Goal: Task Accomplishment & Management: Manage account settings

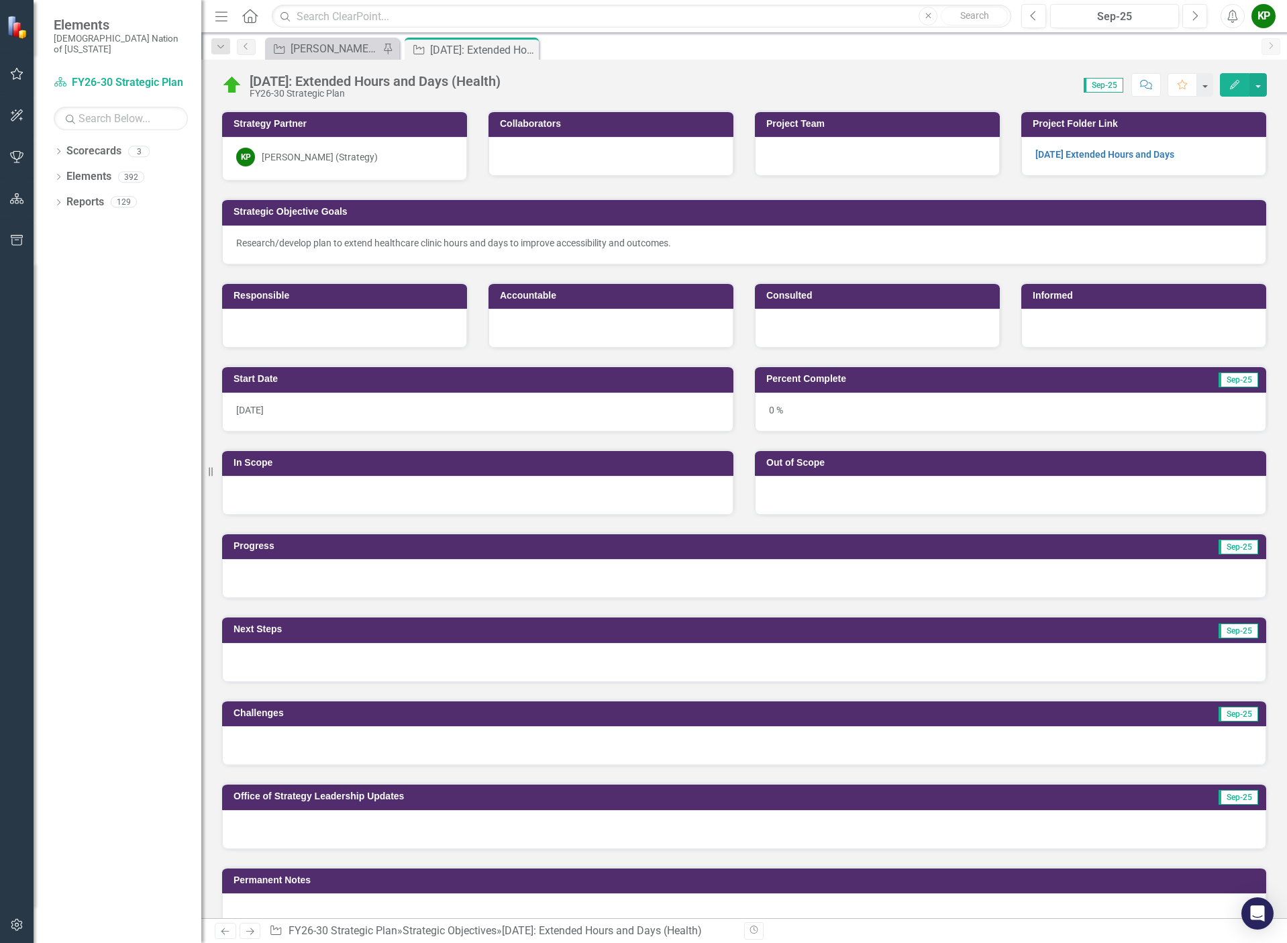
click at [808, 415] on div "0 %" at bounding box center [1010, 411] width 511 height 39
click at [1241, 77] on button "Edit" at bounding box center [1235, 84] width 30 height 23
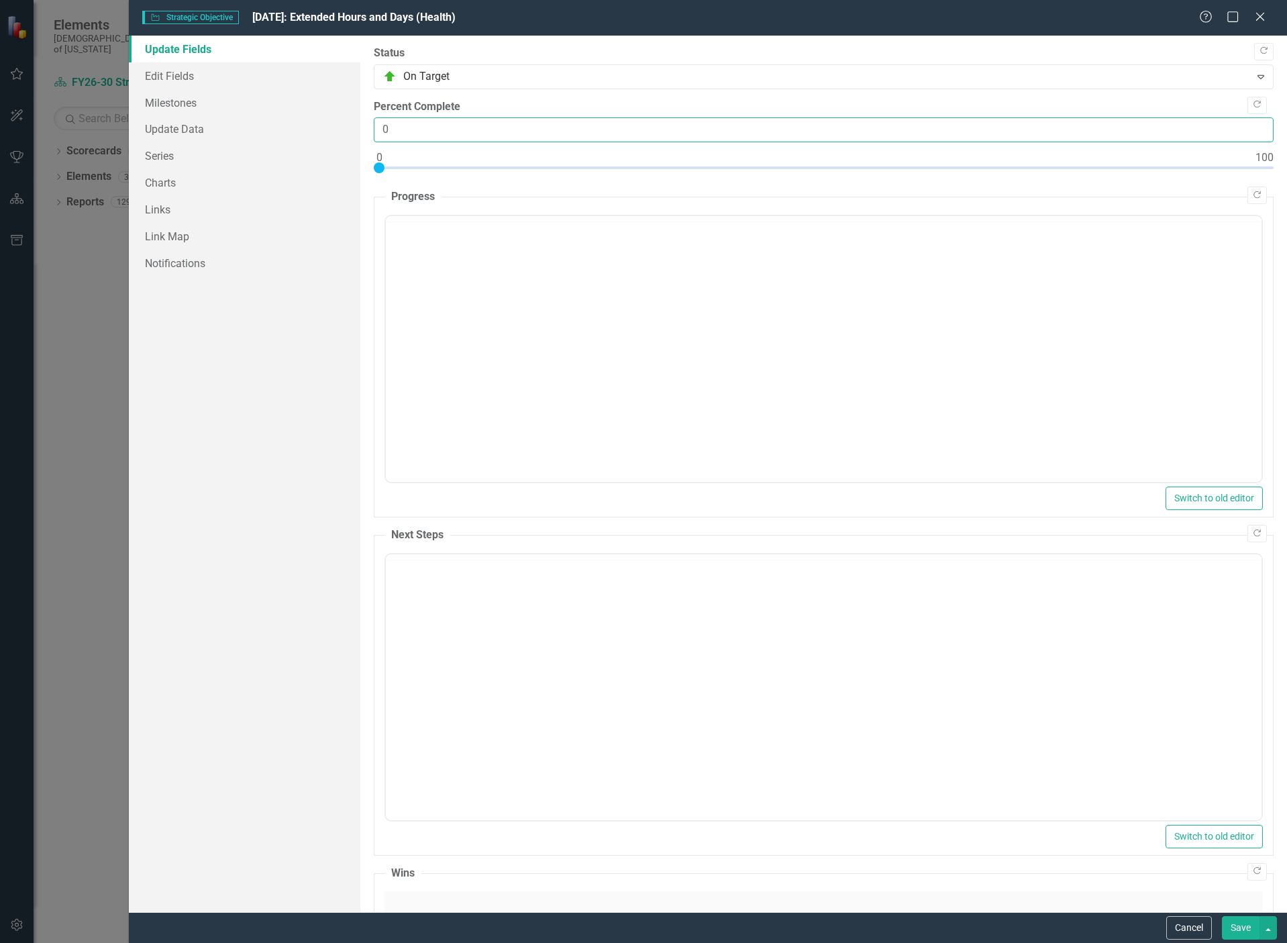
click at [400, 133] on input "0" at bounding box center [824, 129] width 900 height 25
click at [1248, 128] on input "1" at bounding box center [824, 129] width 900 height 25
click at [1248, 128] on input "2" at bounding box center [824, 129] width 900 height 25
click at [1248, 128] on input "3" at bounding box center [824, 129] width 900 height 25
click at [1248, 128] on input "4" at bounding box center [824, 129] width 900 height 25
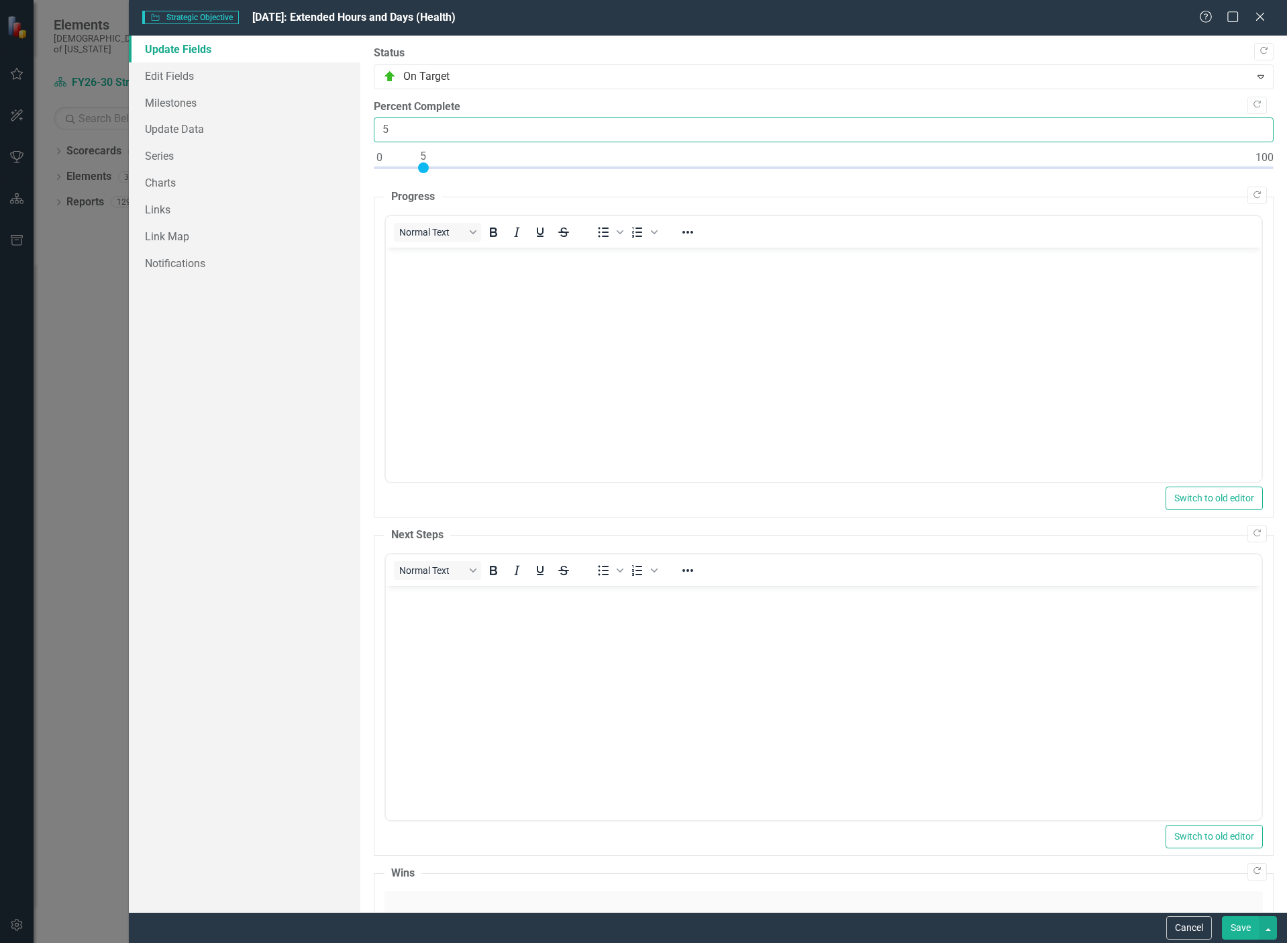
type input "5"
click at [1248, 128] on input "5" at bounding box center [824, 129] width 900 height 25
click at [1229, 927] on button "Save" at bounding box center [1241, 927] width 38 height 23
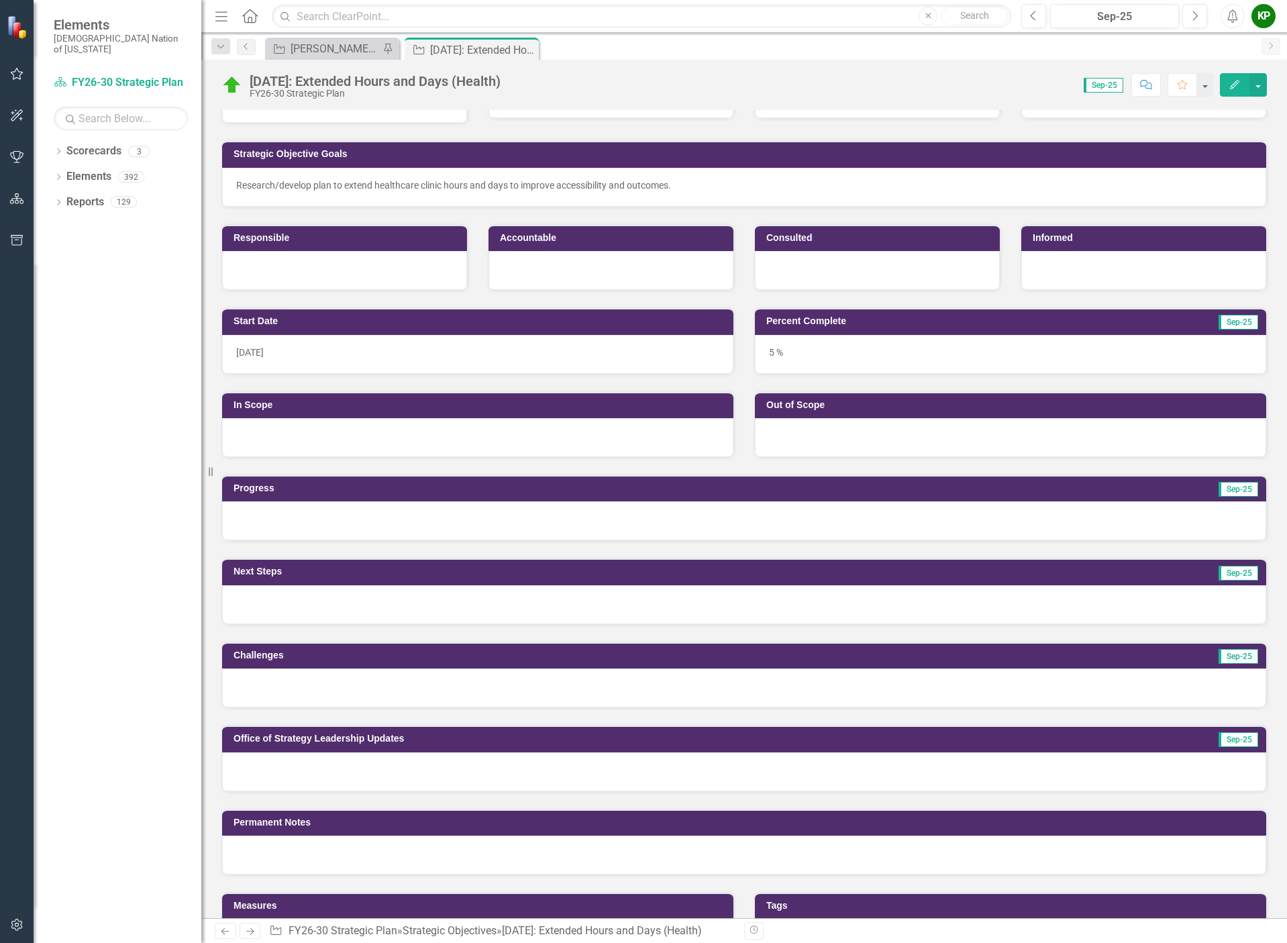
scroll to position [134, 0]
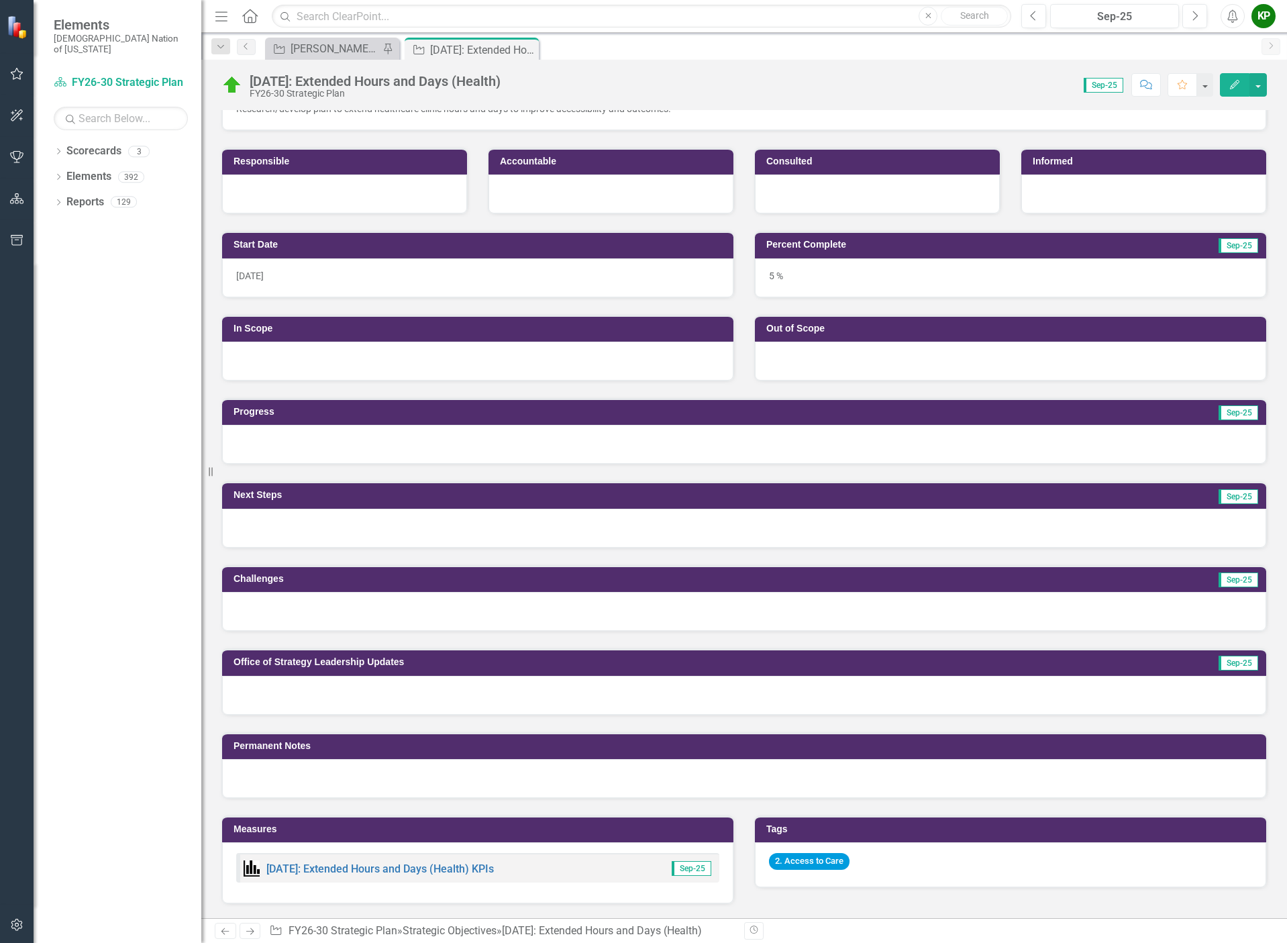
click at [373, 451] on div at bounding box center [744, 444] width 1044 height 39
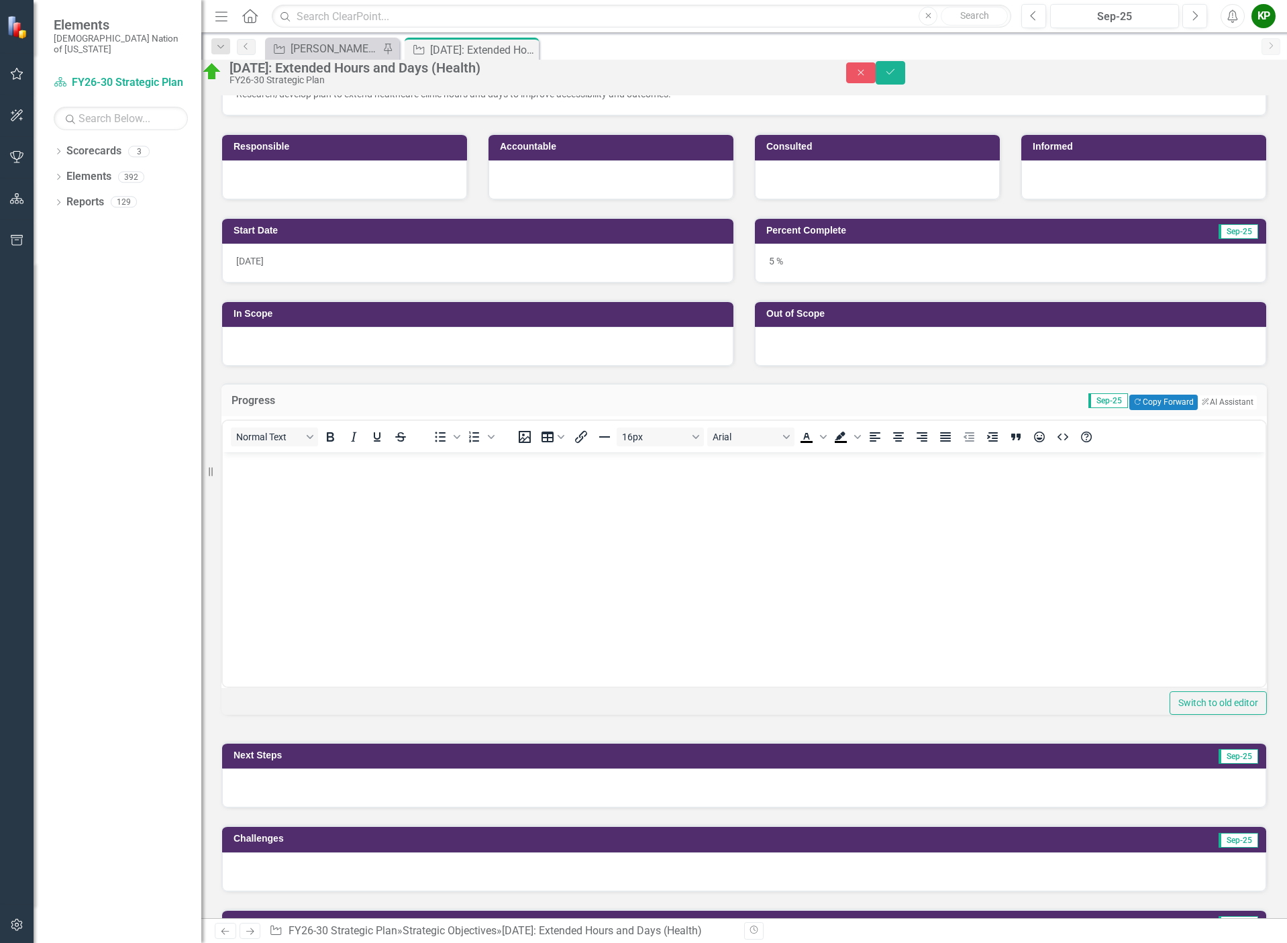
scroll to position [0, 0]
click at [1037, 17] on icon "Previous" at bounding box center [1033, 16] width 7 height 12
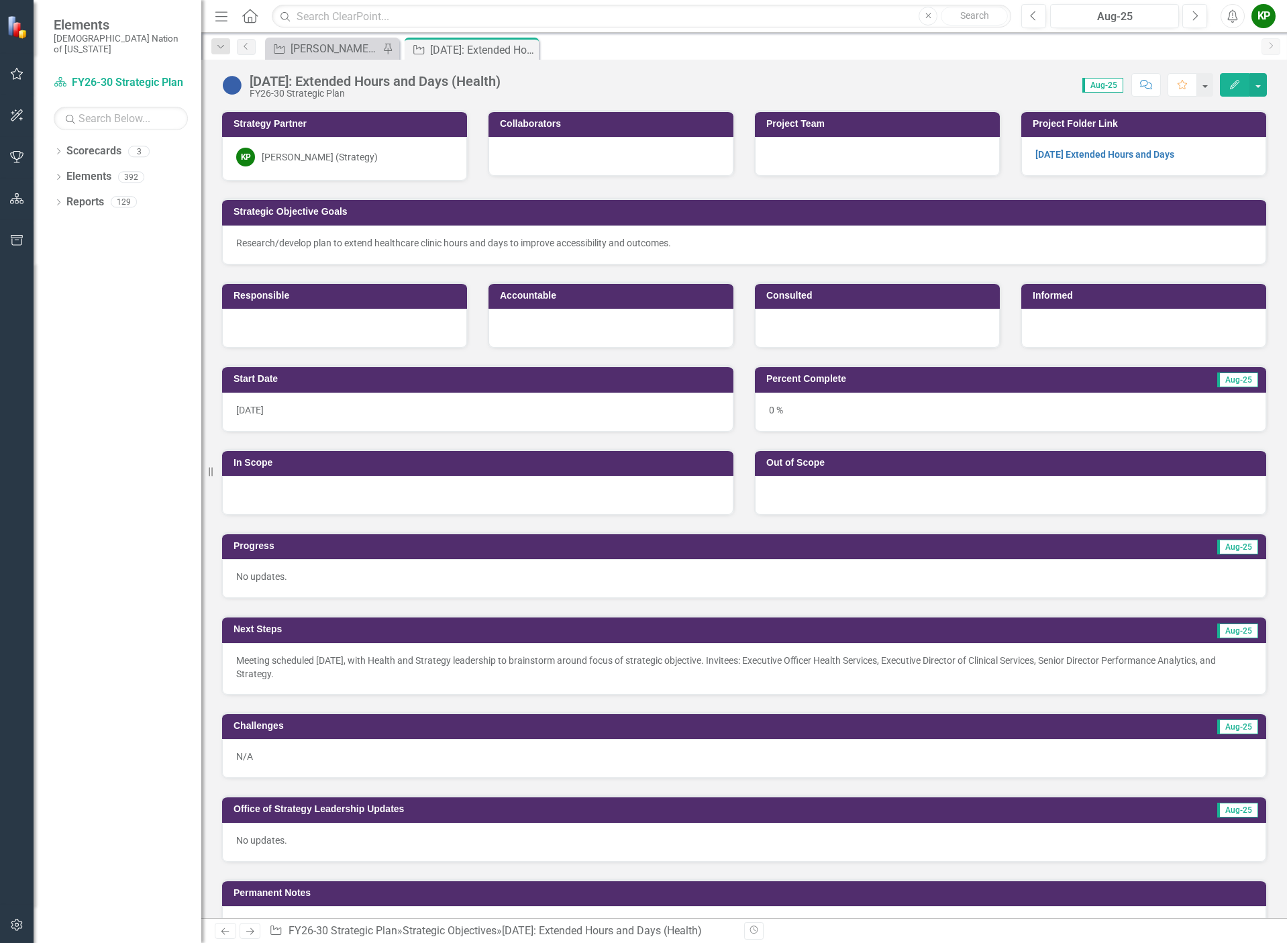
click at [317, 669] on p "Meeting scheduled September 2, 2025, with Health and Strategy leadership to bra…" at bounding box center [744, 666] width 1016 height 27
click at [317, 668] on p "Meeting scheduled September 2, 2025, with Health and Strategy leadership to bra…" at bounding box center [744, 666] width 1016 height 27
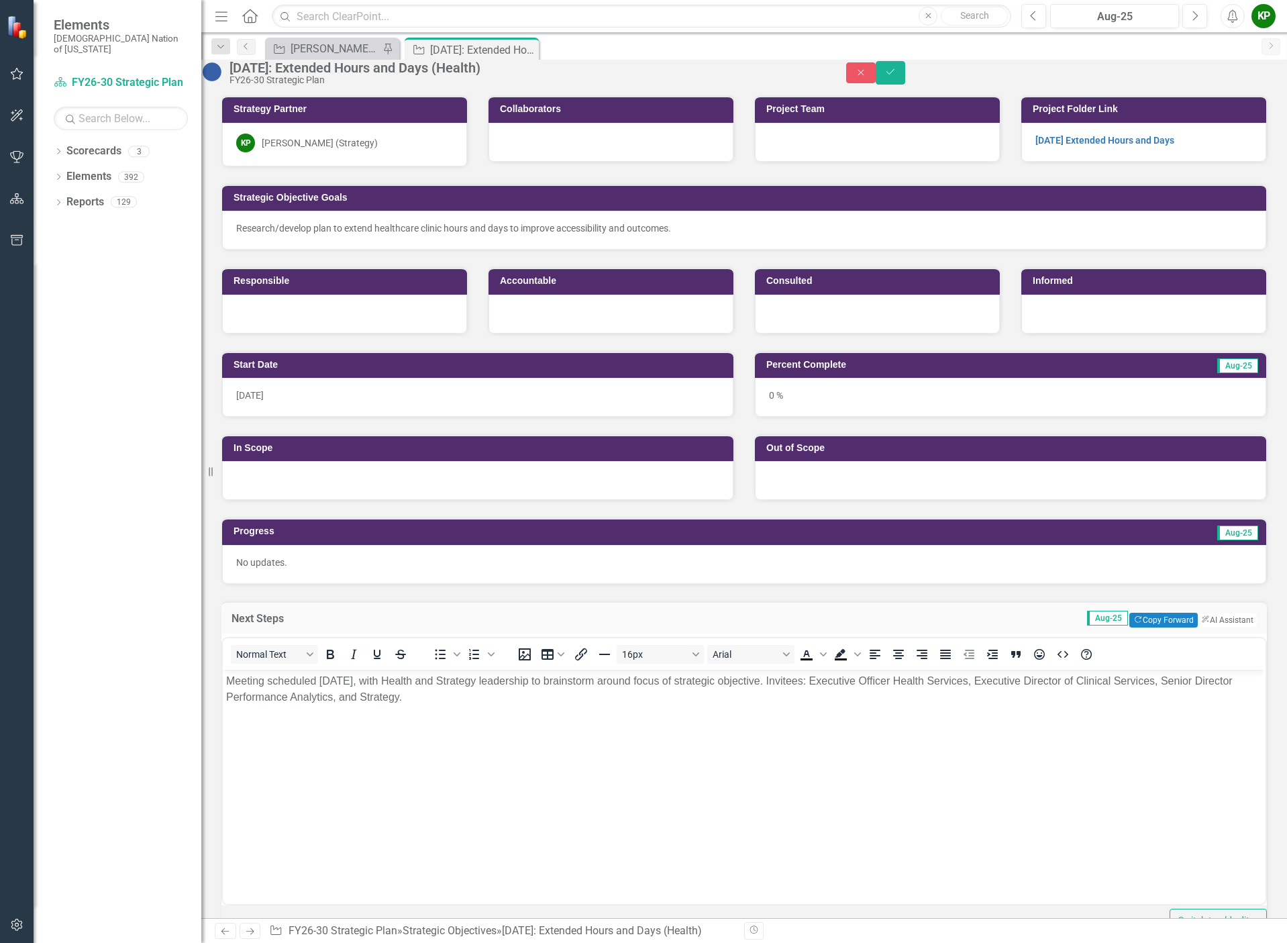
drag, startPoint x: 280, startPoint y: 622, endPoint x: 989, endPoint y: 638, distance: 708.6
click at [989, 629] on td "Aug-25 Copy Forward Copy Forward ClearPoint AI AI Assistant" at bounding box center [865, 619] width 784 height 17
click at [1130, 627] on button "Copy Forward Copy Forward" at bounding box center [1163, 619] width 68 height 15
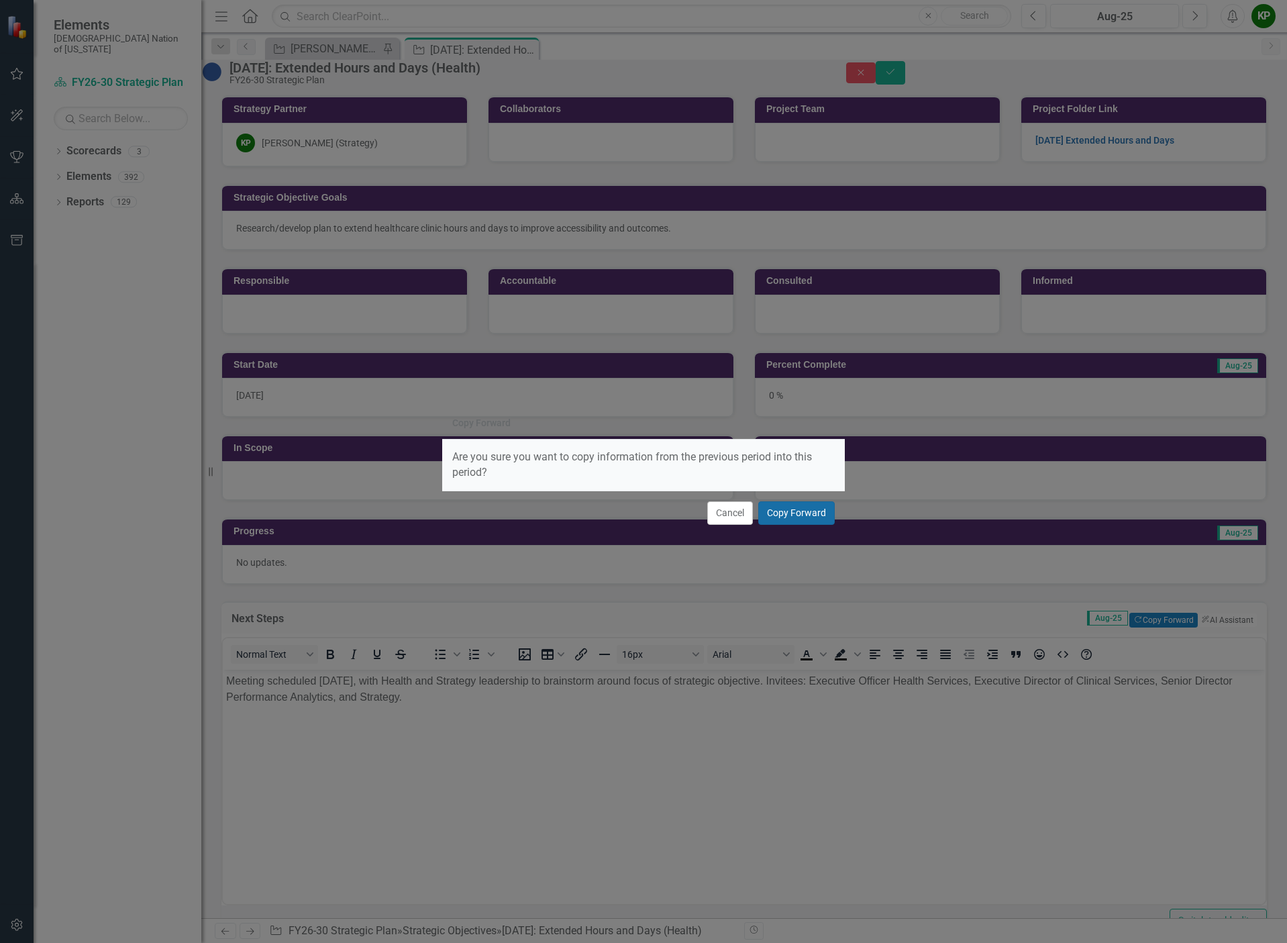
click at [802, 517] on button "Copy Forward" at bounding box center [796, 512] width 76 height 23
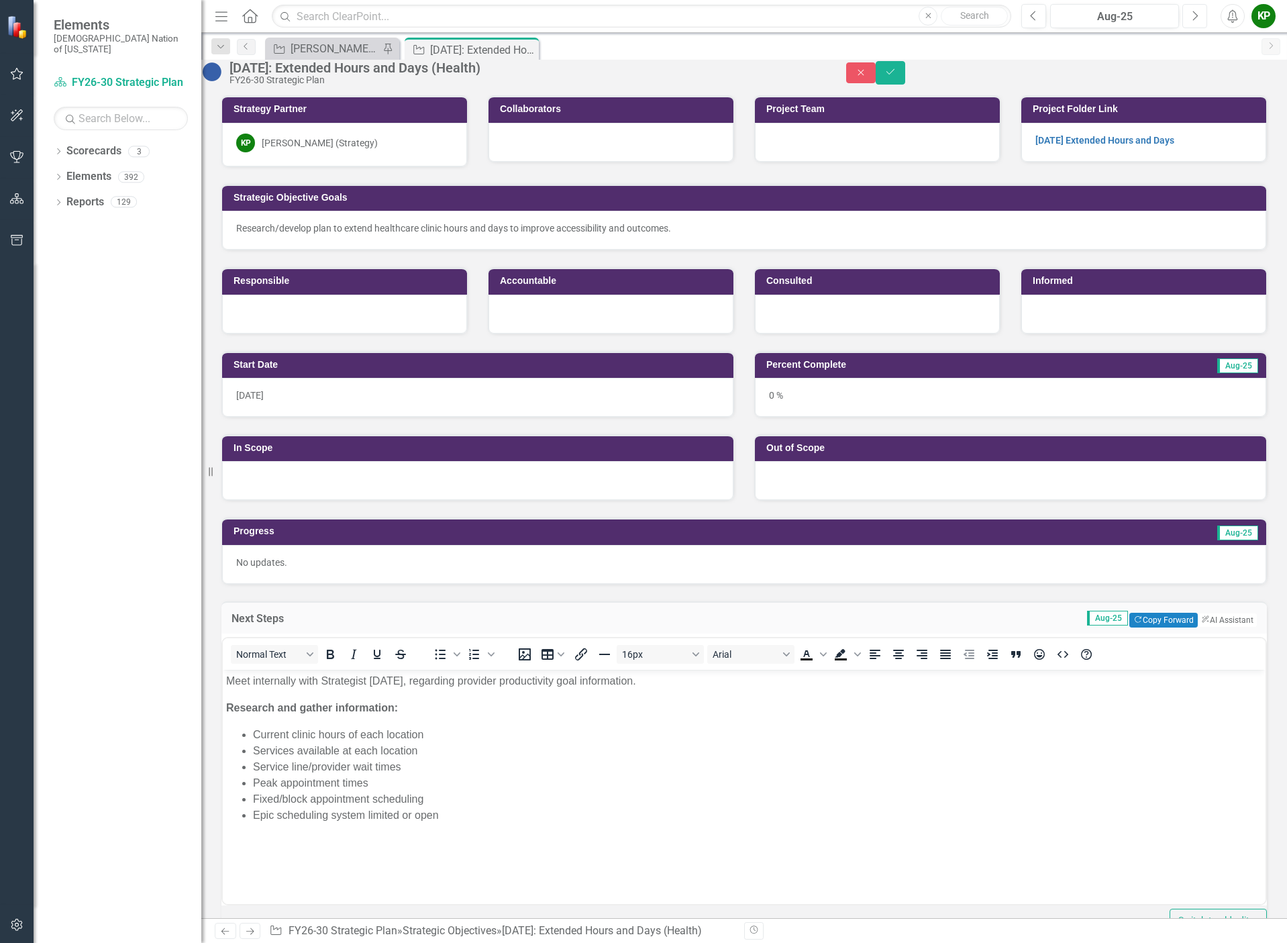
click at [1195, 15] on icon "Next" at bounding box center [1194, 16] width 7 height 12
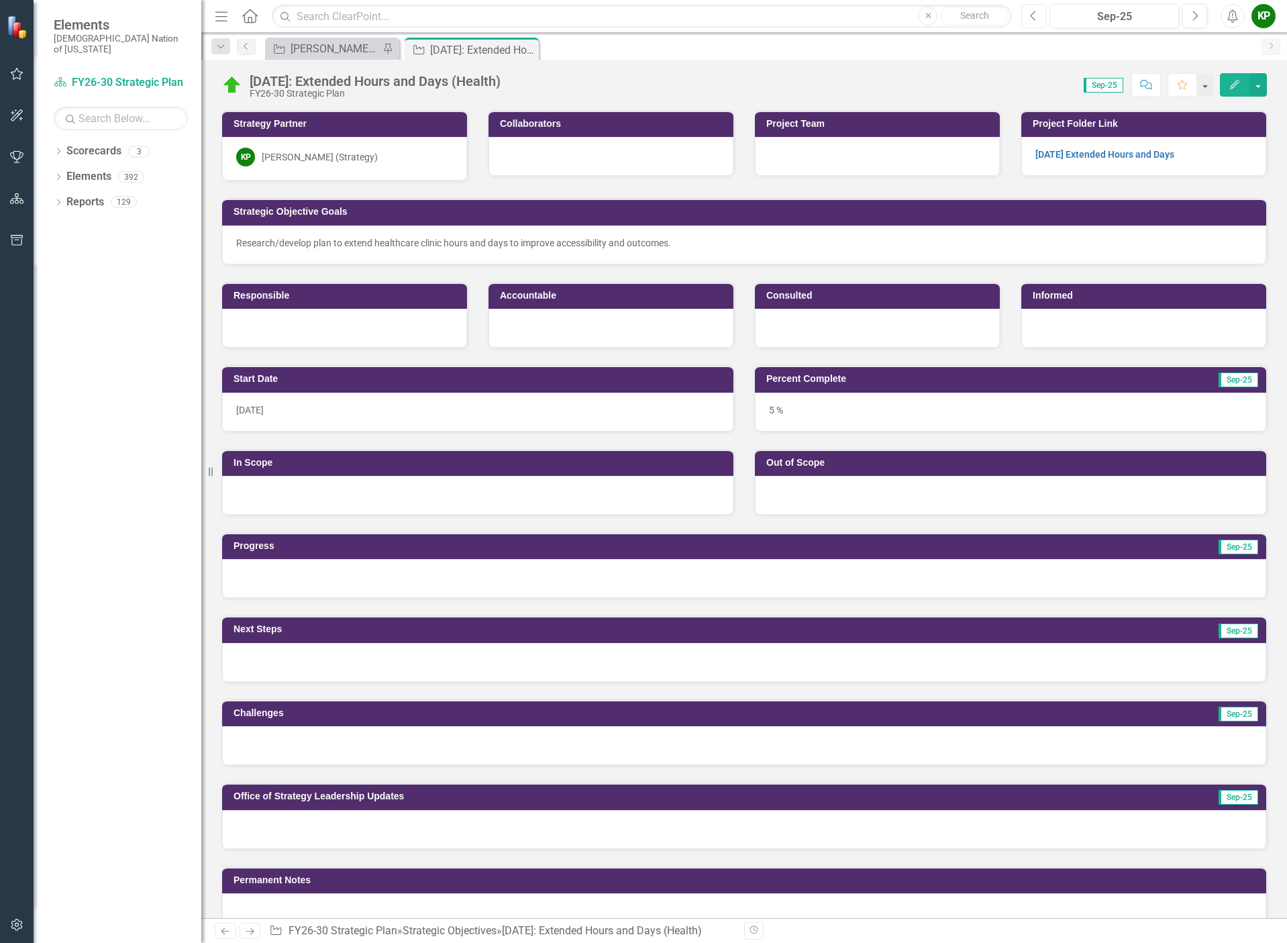
click at [1036, 16] on icon "Previous" at bounding box center [1033, 16] width 7 height 12
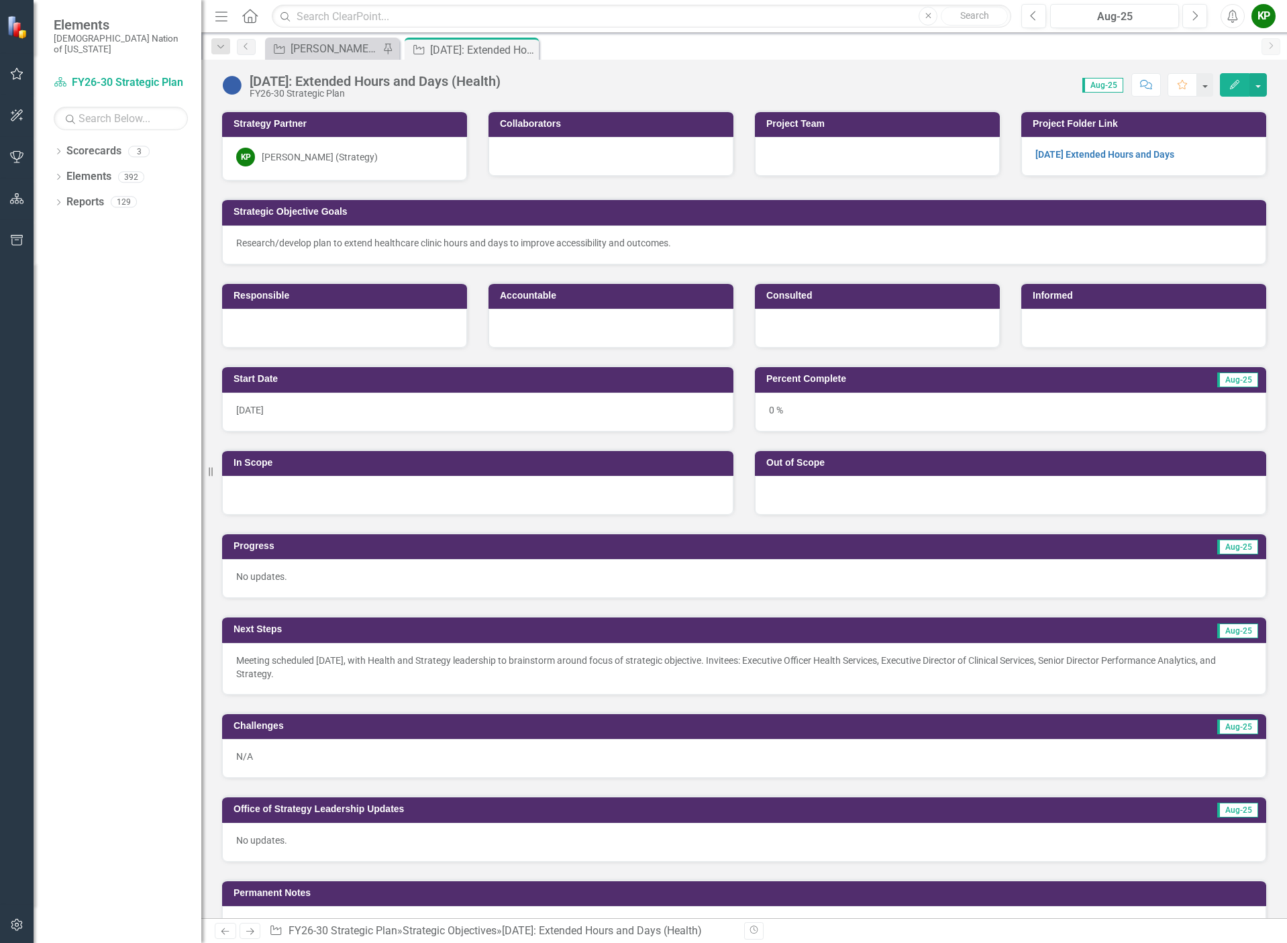
click at [982, 677] on p "Meeting scheduled September 2, 2025, with Health and Strategy leadership to bra…" at bounding box center [744, 666] width 1016 height 27
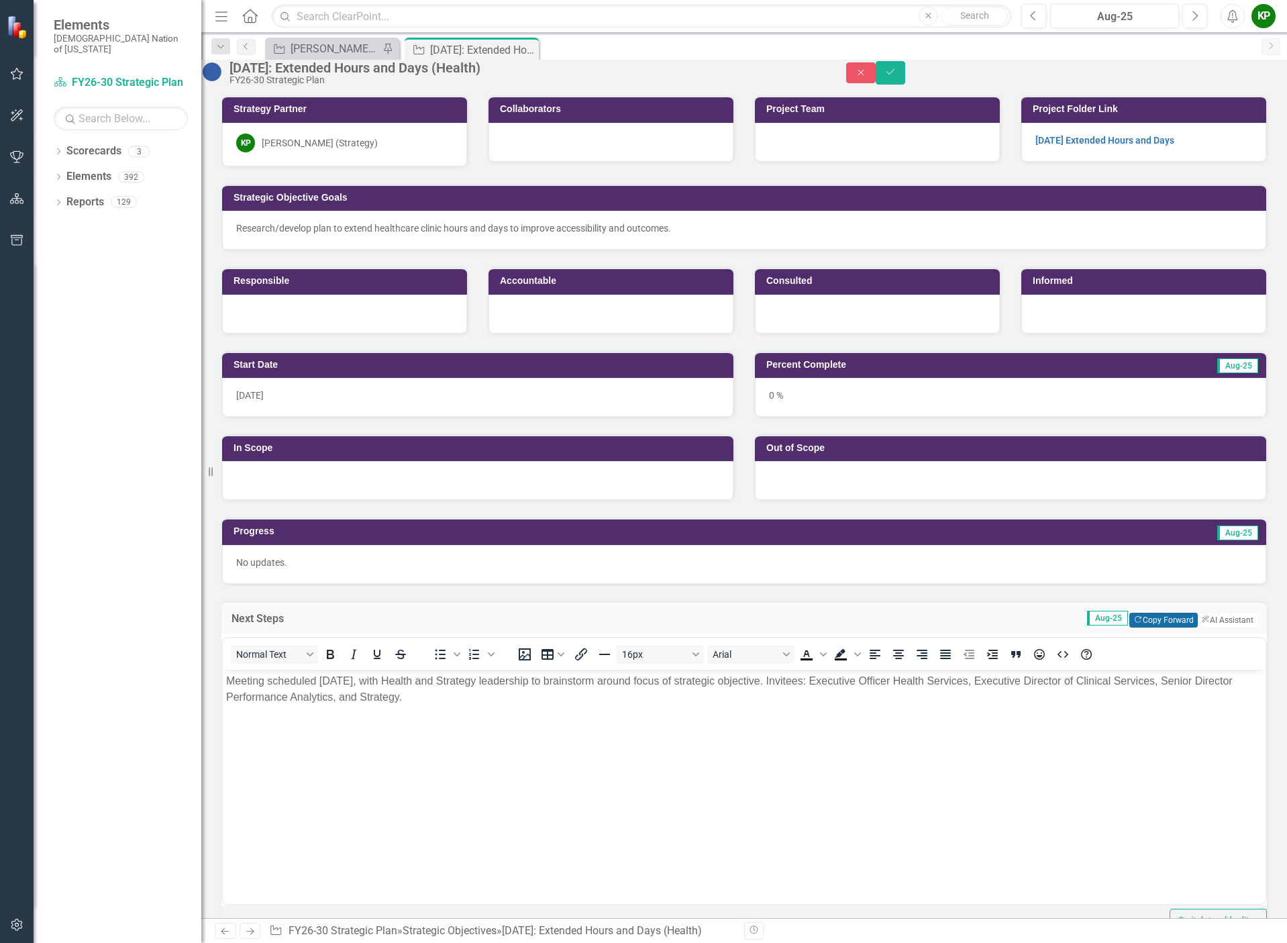
click at [1161, 627] on button "Copy Forward Copy Forward" at bounding box center [1163, 619] width 68 height 15
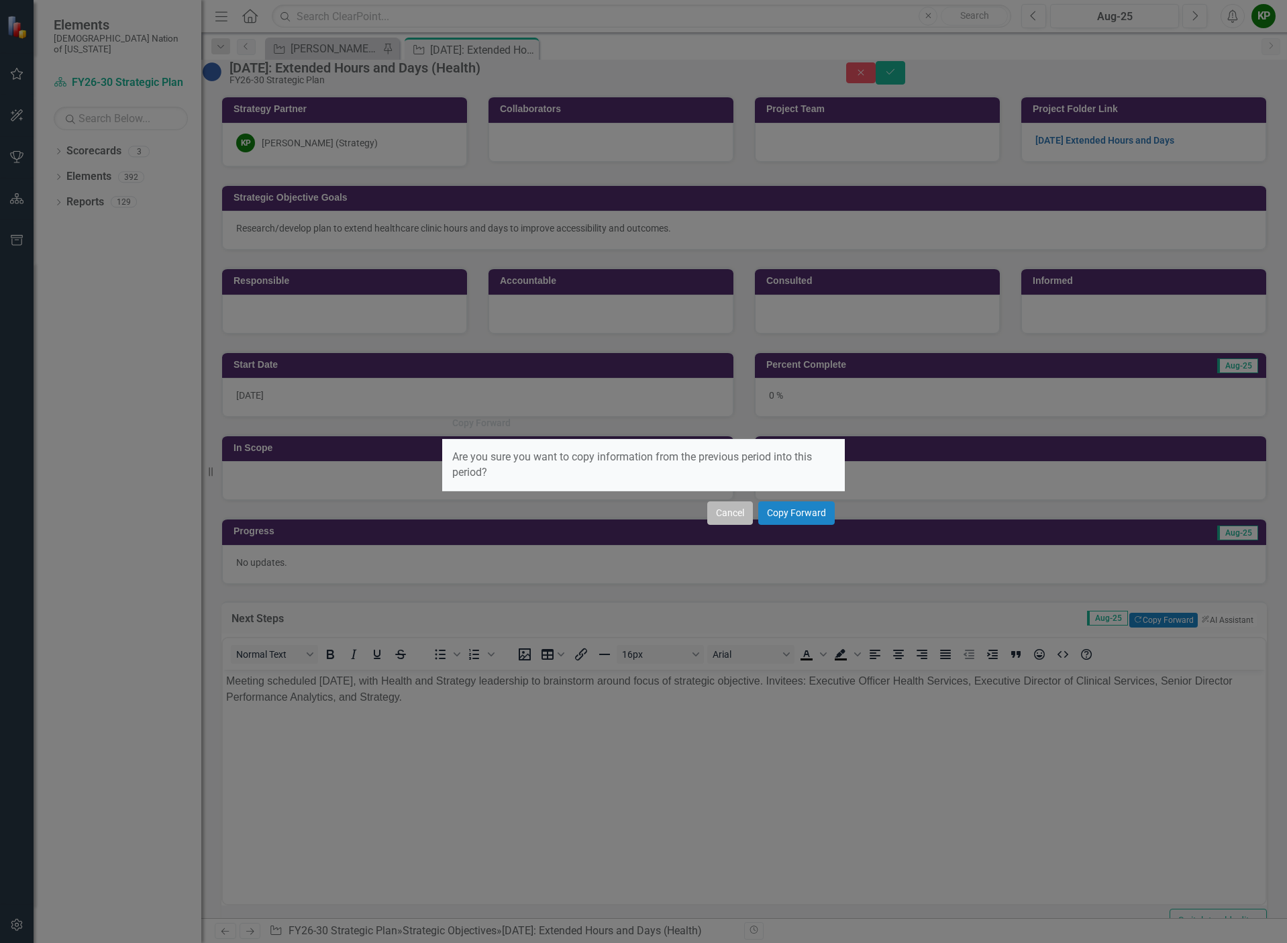
click at [716, 510] on button "Cancel" at bounding box center [730, 512] width 46 height 23
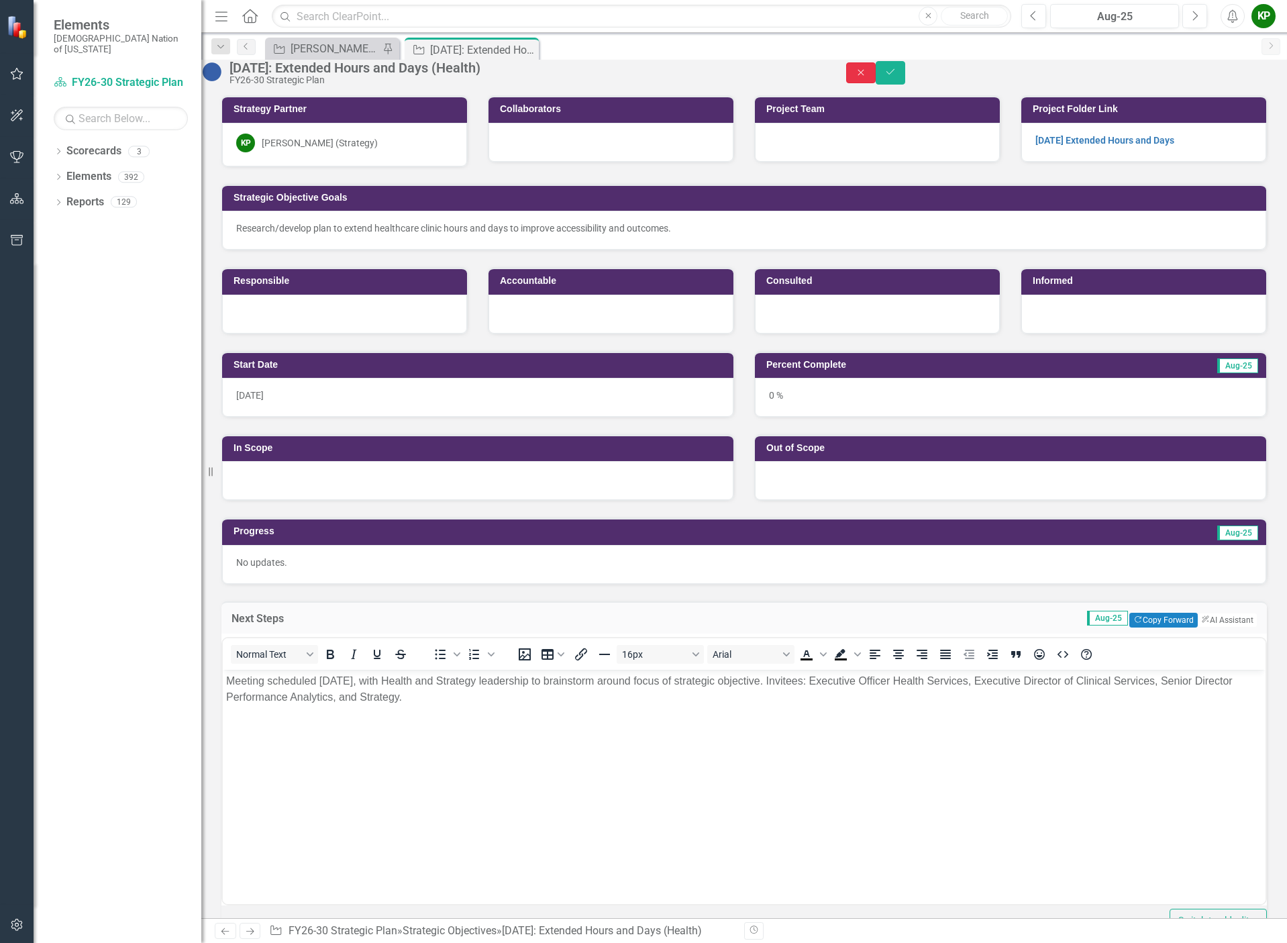
click at [867, 77] on icon "Close" at bounding box center [861, 72] width 12 height 9
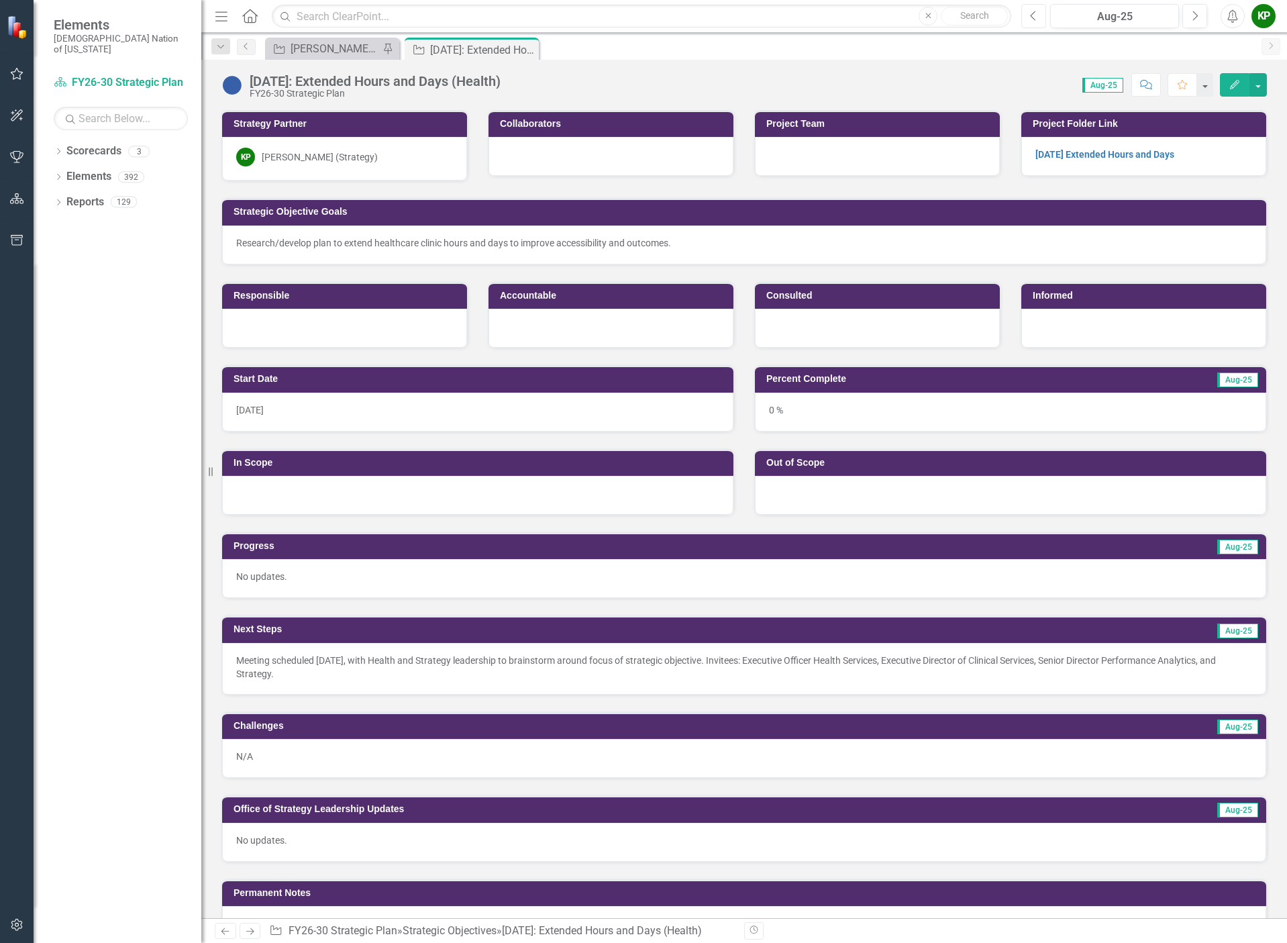
click at [1037, 18] on icon "Previous" at bounding box center [1033, 16] width 7 height 12
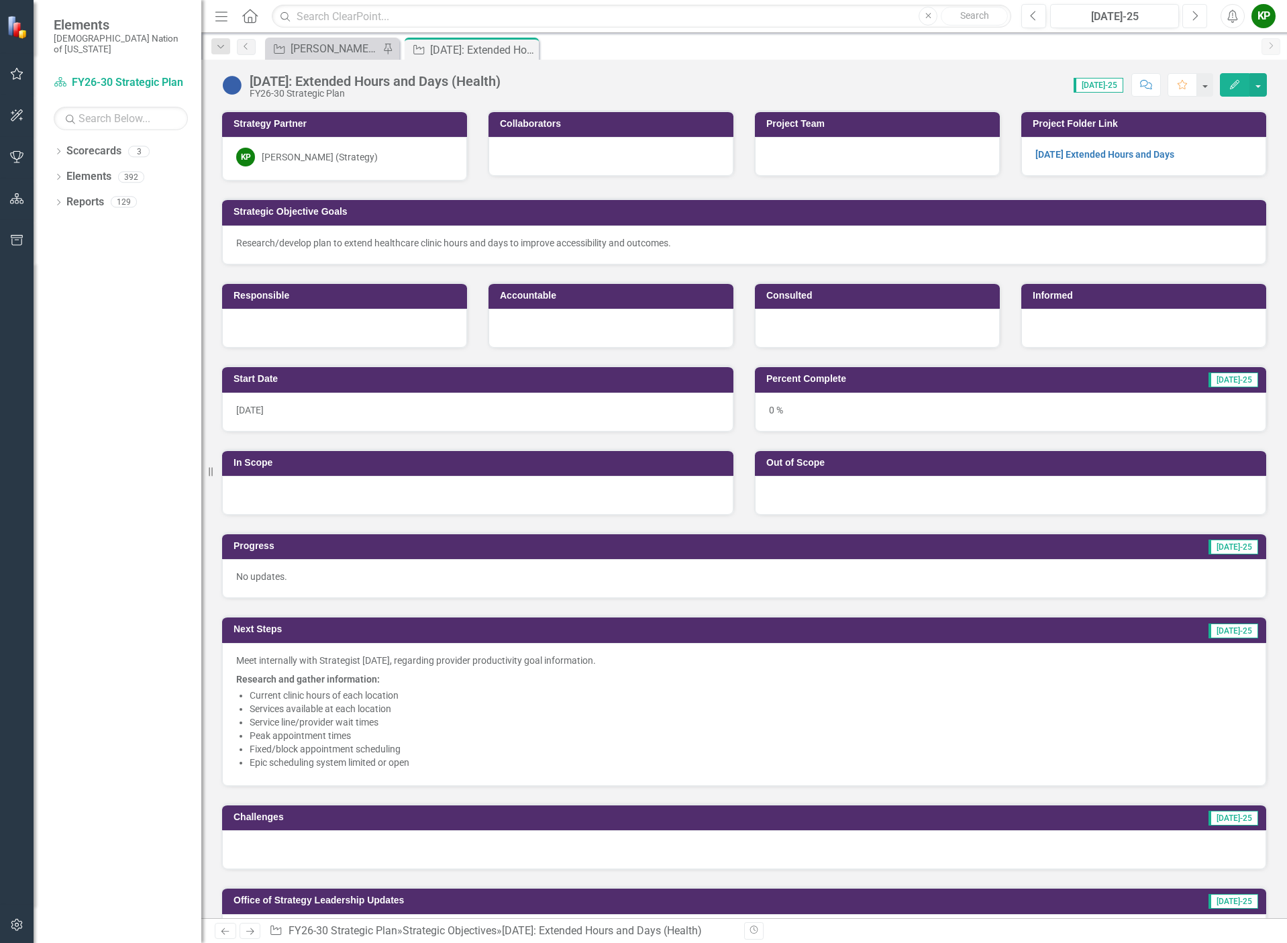
click at [1197, 13] on icon "Next" at bounding box center [1194, 16] width 7 height 12
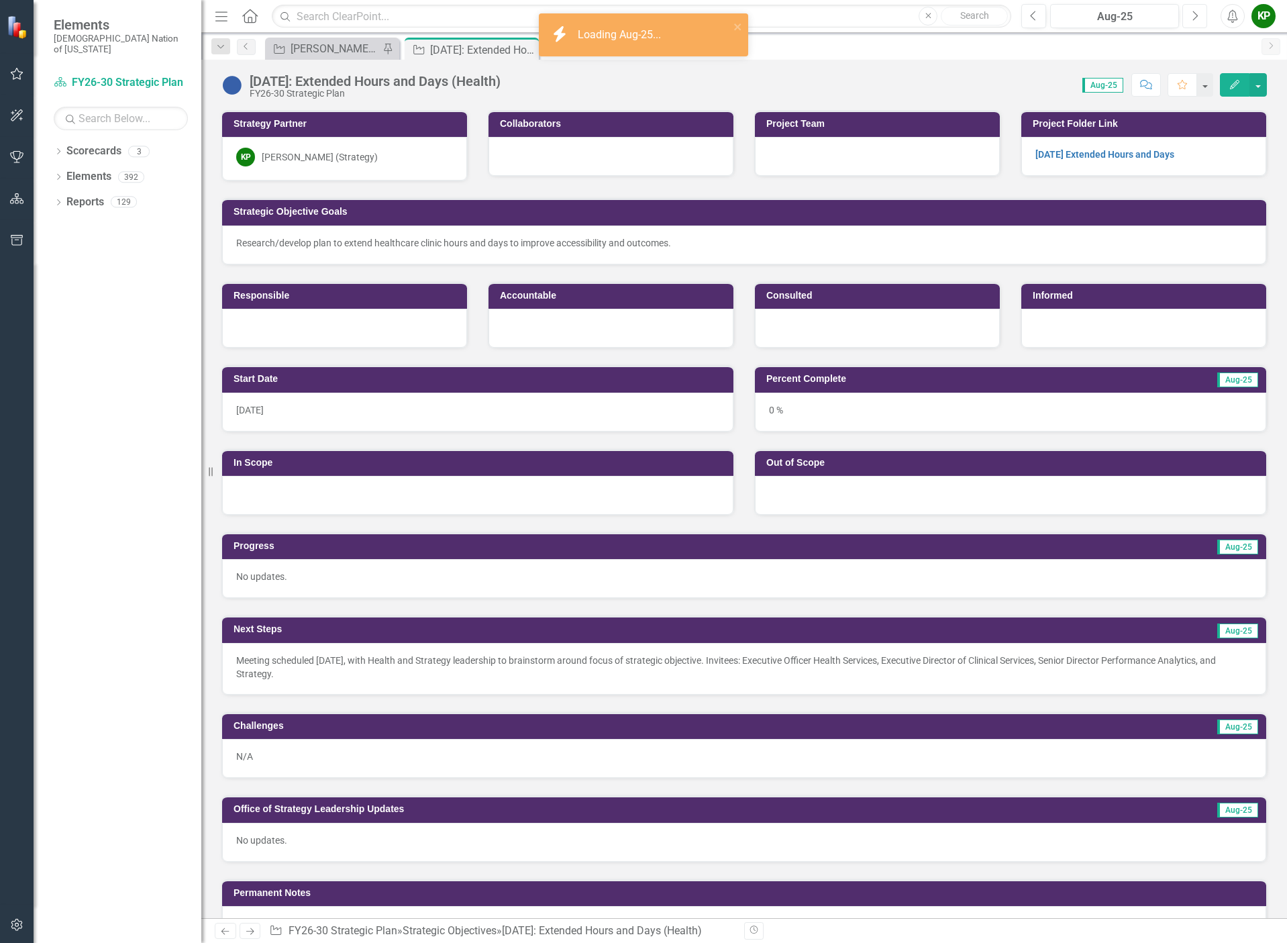
click at [1197, 7] on button "Next" at bounding box center [1194, 16] width 25 height 24
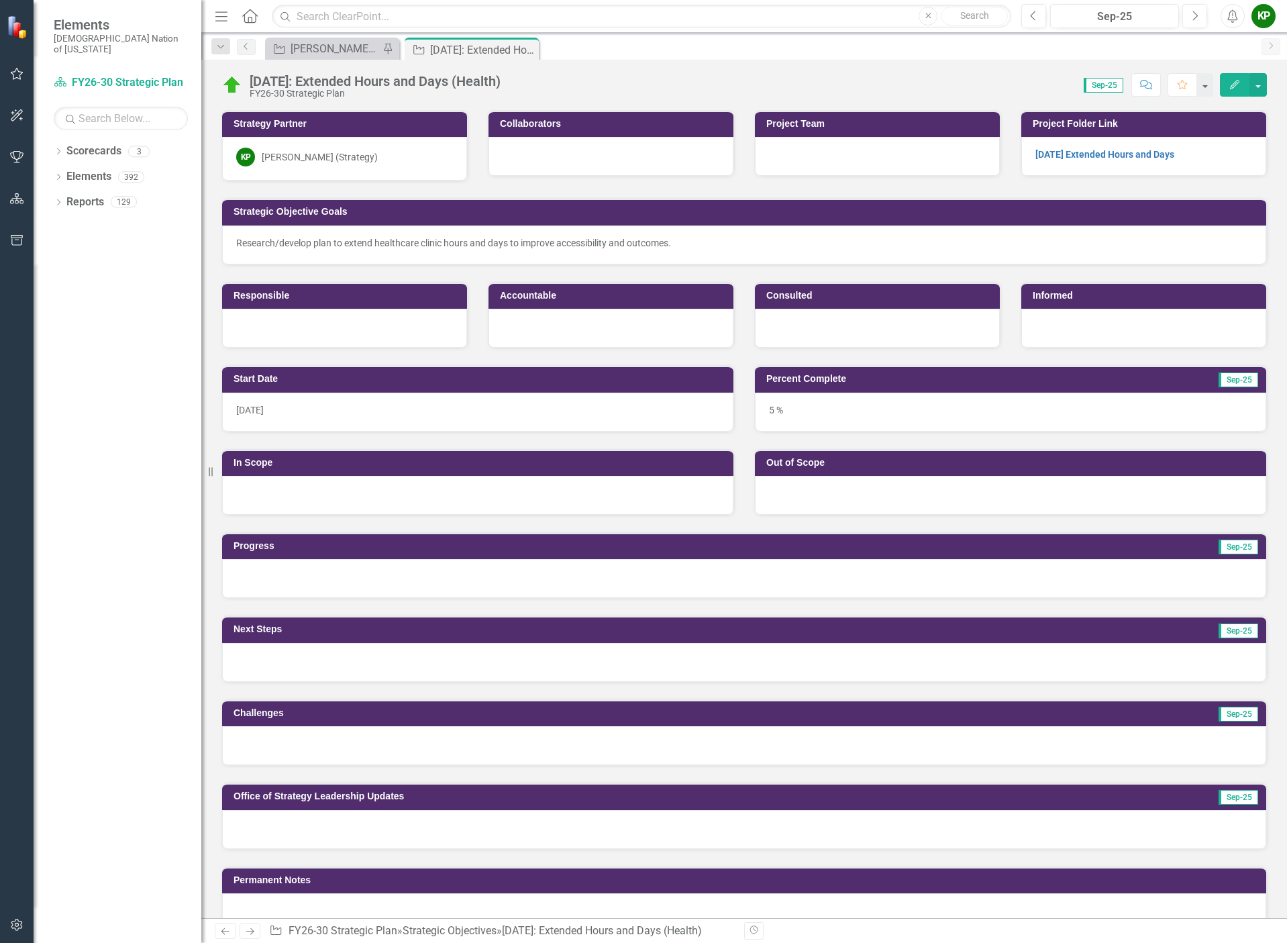
click at [1167, 658] on div at bounding box center [744, 662] width 1044 height 39
click at [1167, 657] on div at bounding box center [744, 662] width 1044 height 39
click at [1132, 658] on div at bounding box center [744, 662] width 1044 height 39
click at [1132, 657] on div at bounding box center [744, 662] width 1044 height 39
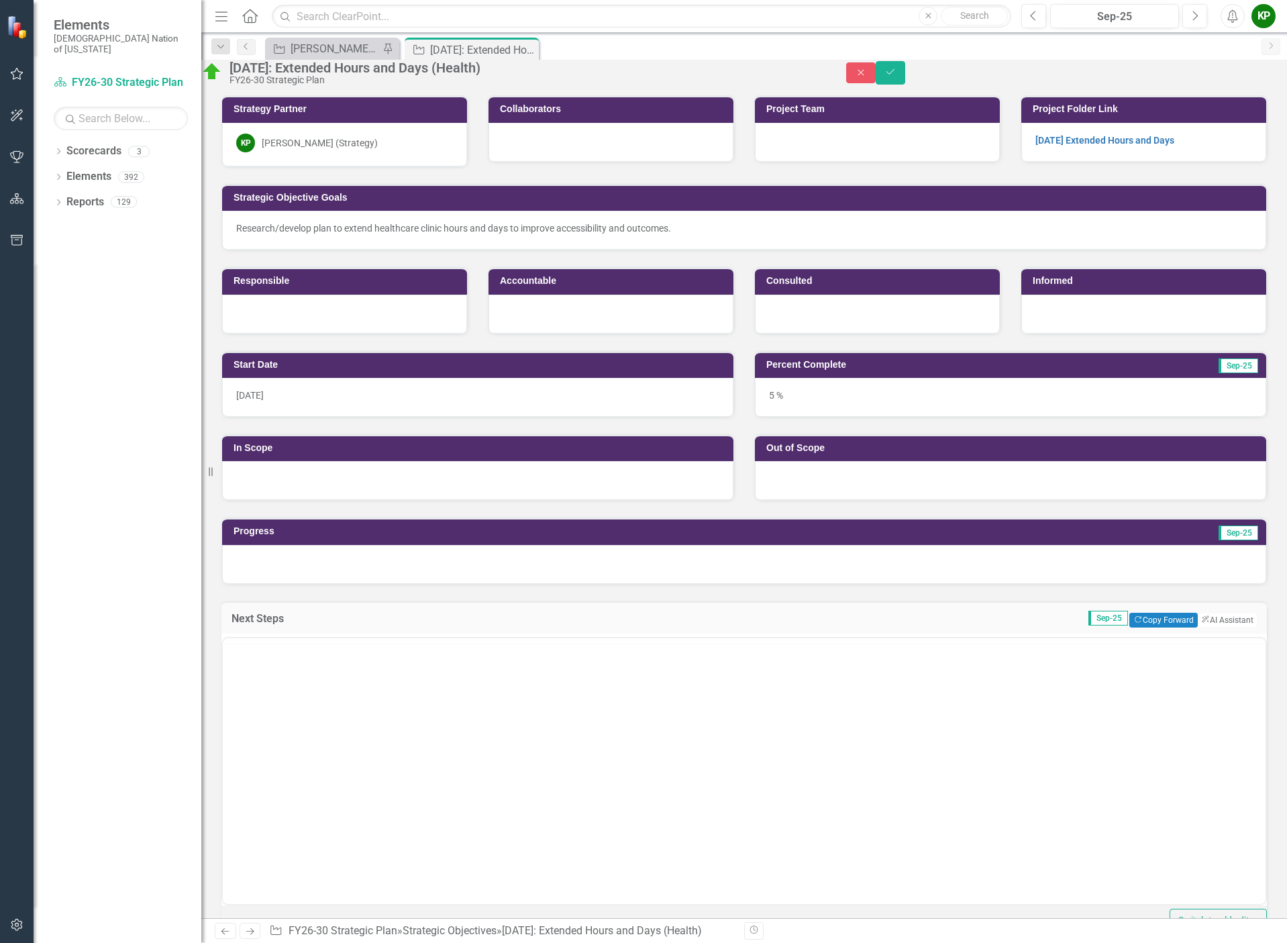
click at [1132, 657] on div "Switch to old editor" at bounding box center [743, 782] width 1045 height 299
click at [1148, 627] on button "Copy Forward Copy Forward" at bounding box center [1163, 619] width 68 height 15
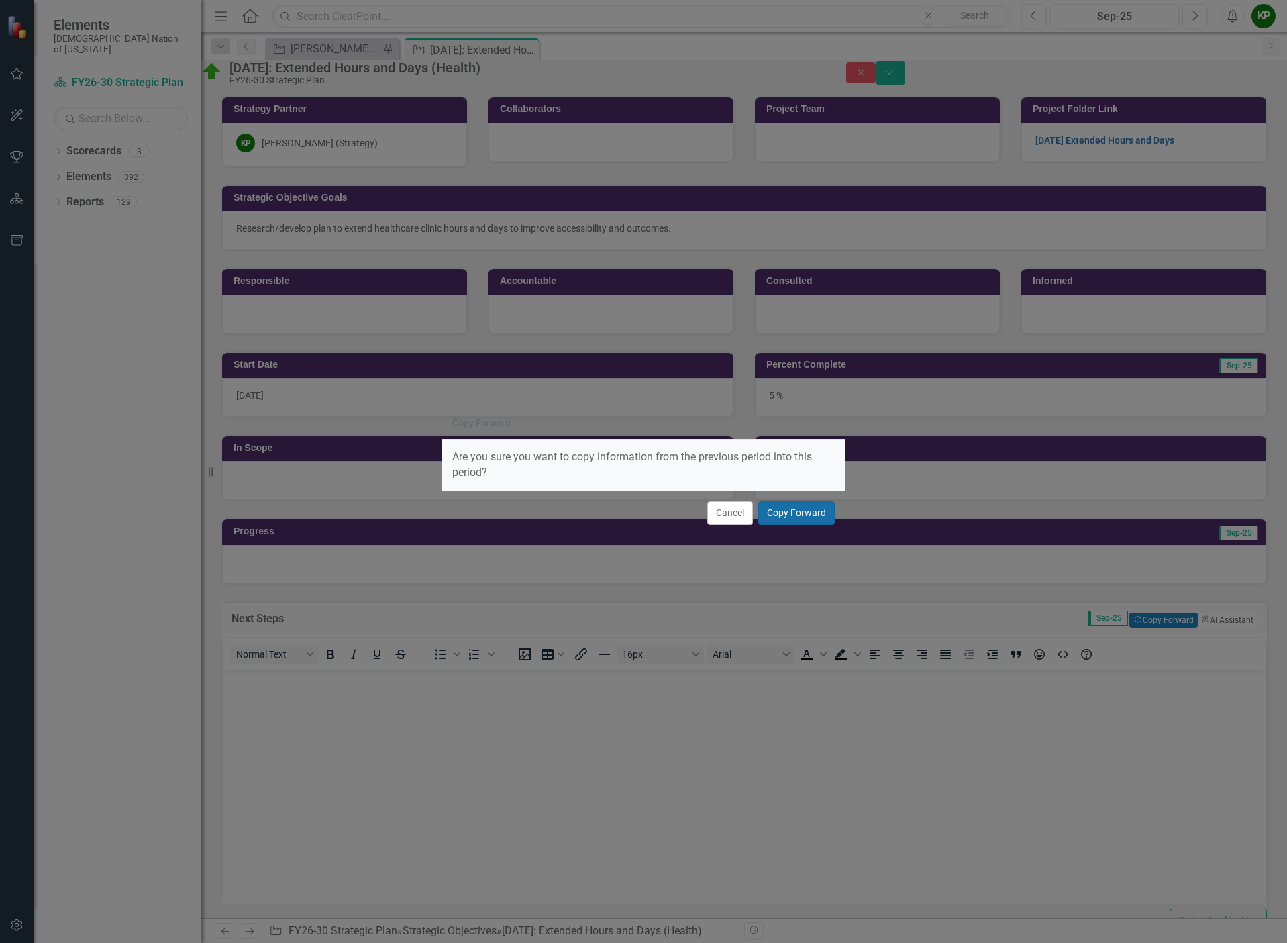
click at [787, 509] on button "Copy Forward" at bounding box center [796, 512] width 76 height 23
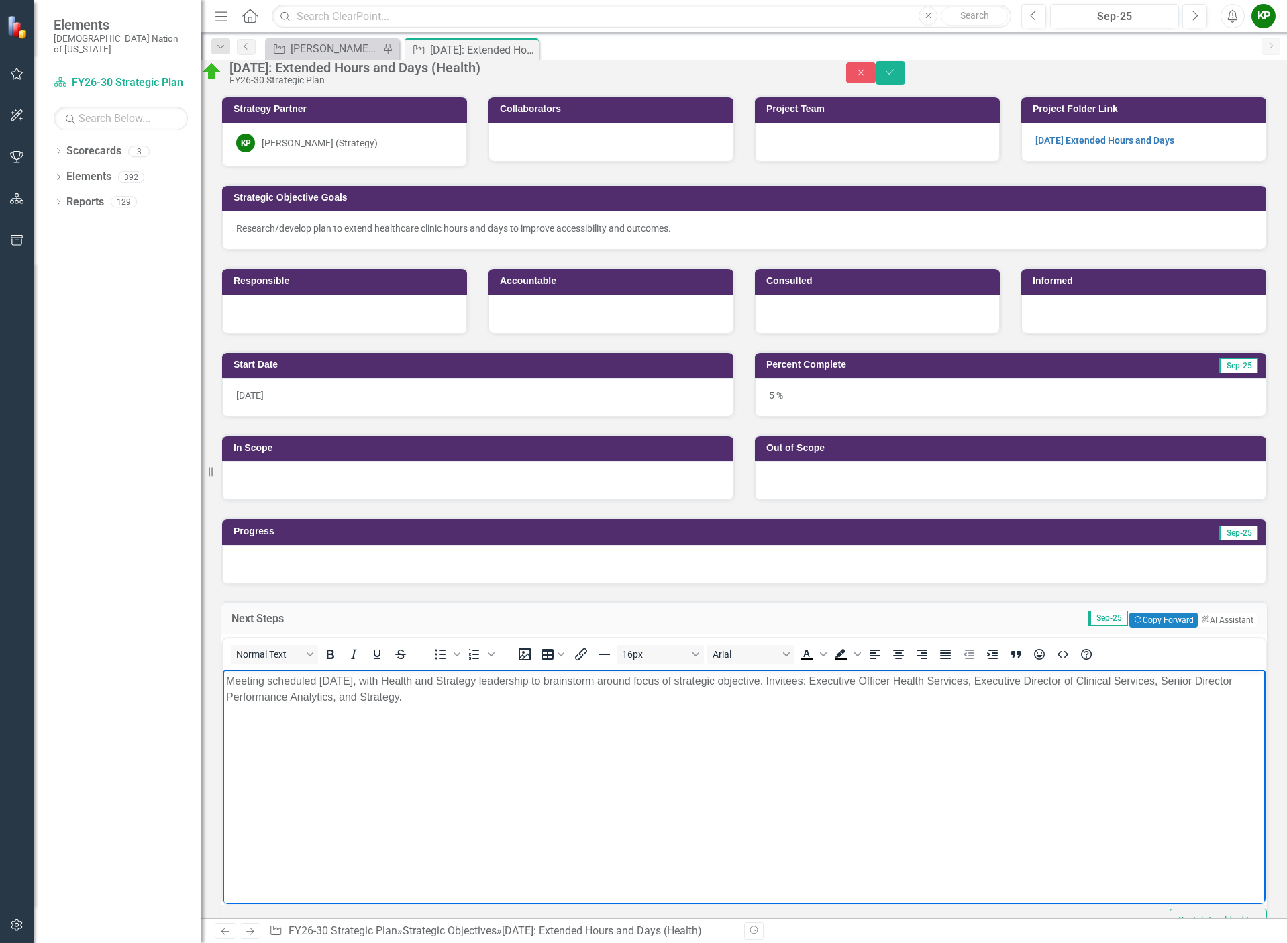
click at [495, 730] on body "Meeting scheduled September 2, 2025, with Health and Strategy leadership to bra…" at bounding box center [744, 769] width 1042 height 201
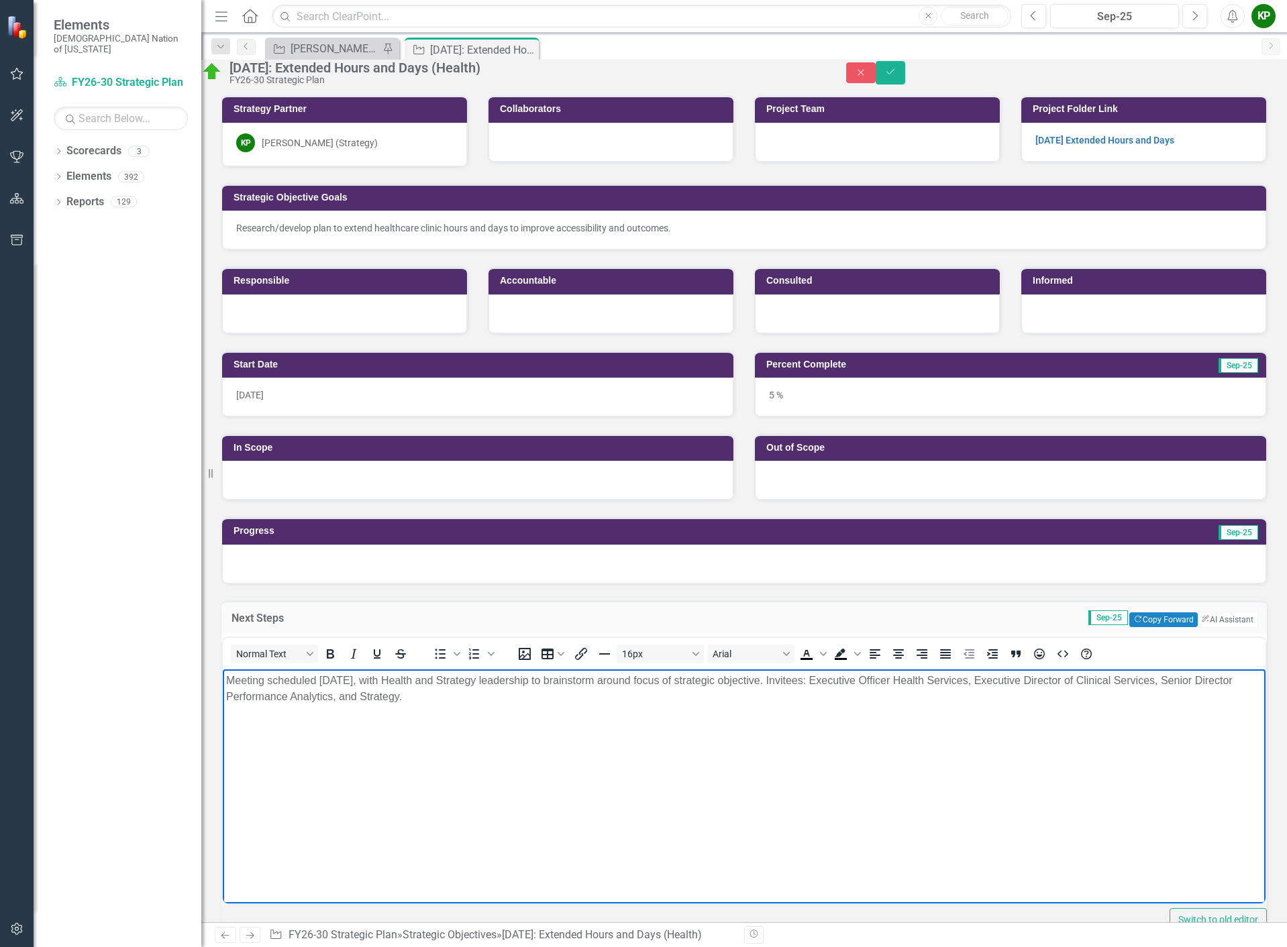
drag, startPoint x: 493, startPoint y: 701, endPoint x: 429, endPoint y: 1364, distance: 665.8
click at [223, 669] on html "Meeting scheduled September 2, 2025, with Health and Strategy leadership to bra…" at bounding box center [744, 769] width 1042 height 201
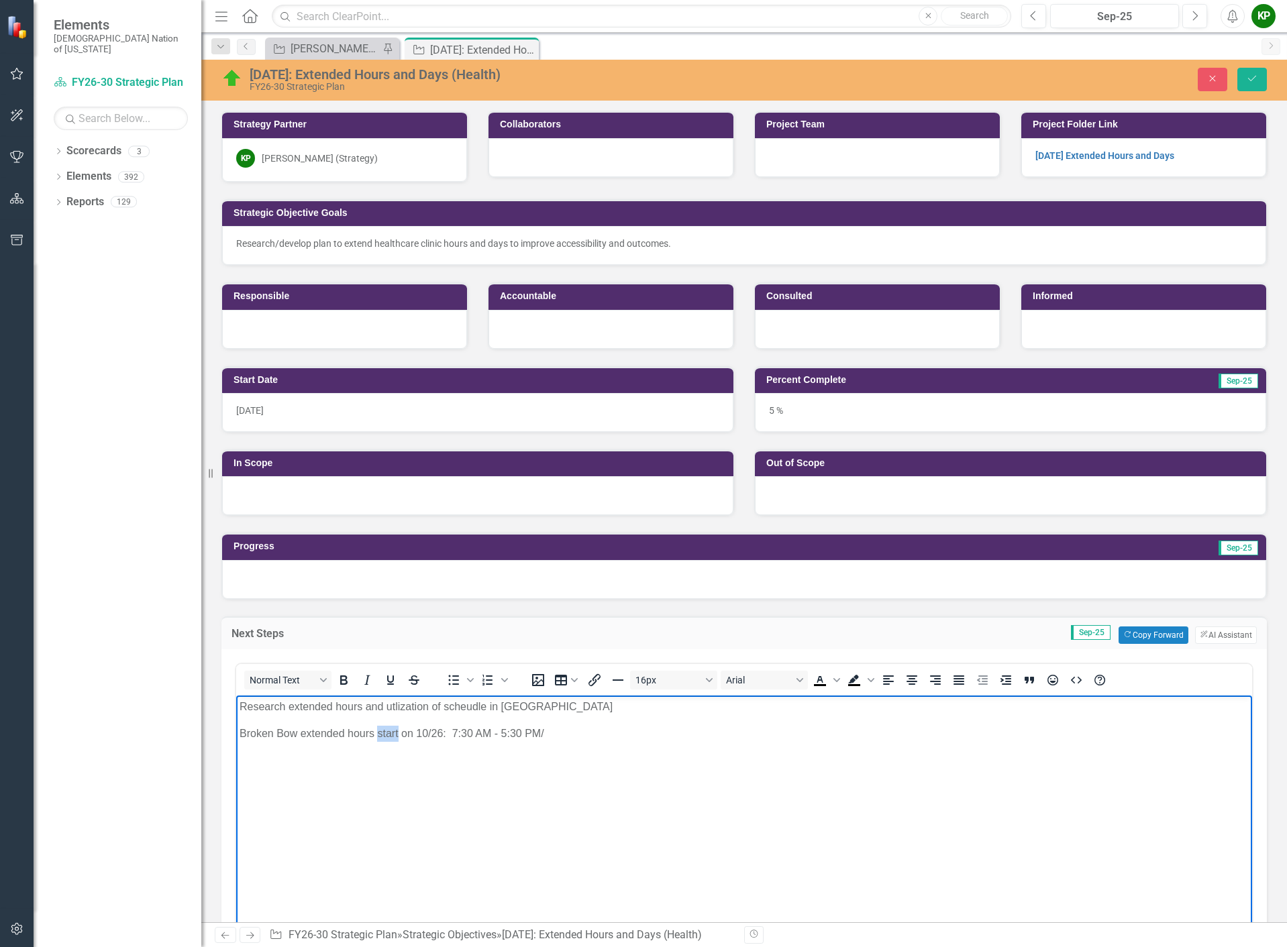
drag, startPoint x: 399, startPoint y: 734, endPoint x: 378, endPoint y: 737, distance: 21.0
click at [378, 737] on p "Broken Bow extended hours start on 10/26: 7:30 AM - 5:30 PM/" at bounding box center [743, 733] width 1009 height 16
click at [574, 735] on p "Broken Bow extended hours begin 10/26: 7:30 AM - 5:30 PM/" at bounding box center [743, 733] width 1009 height 16
click at [437, 737] on p "Broken Bow extended hours begin 10/26: 7:30 AM - 5:30 PM/" at bounding box center [743, 733] width 1009 height 16
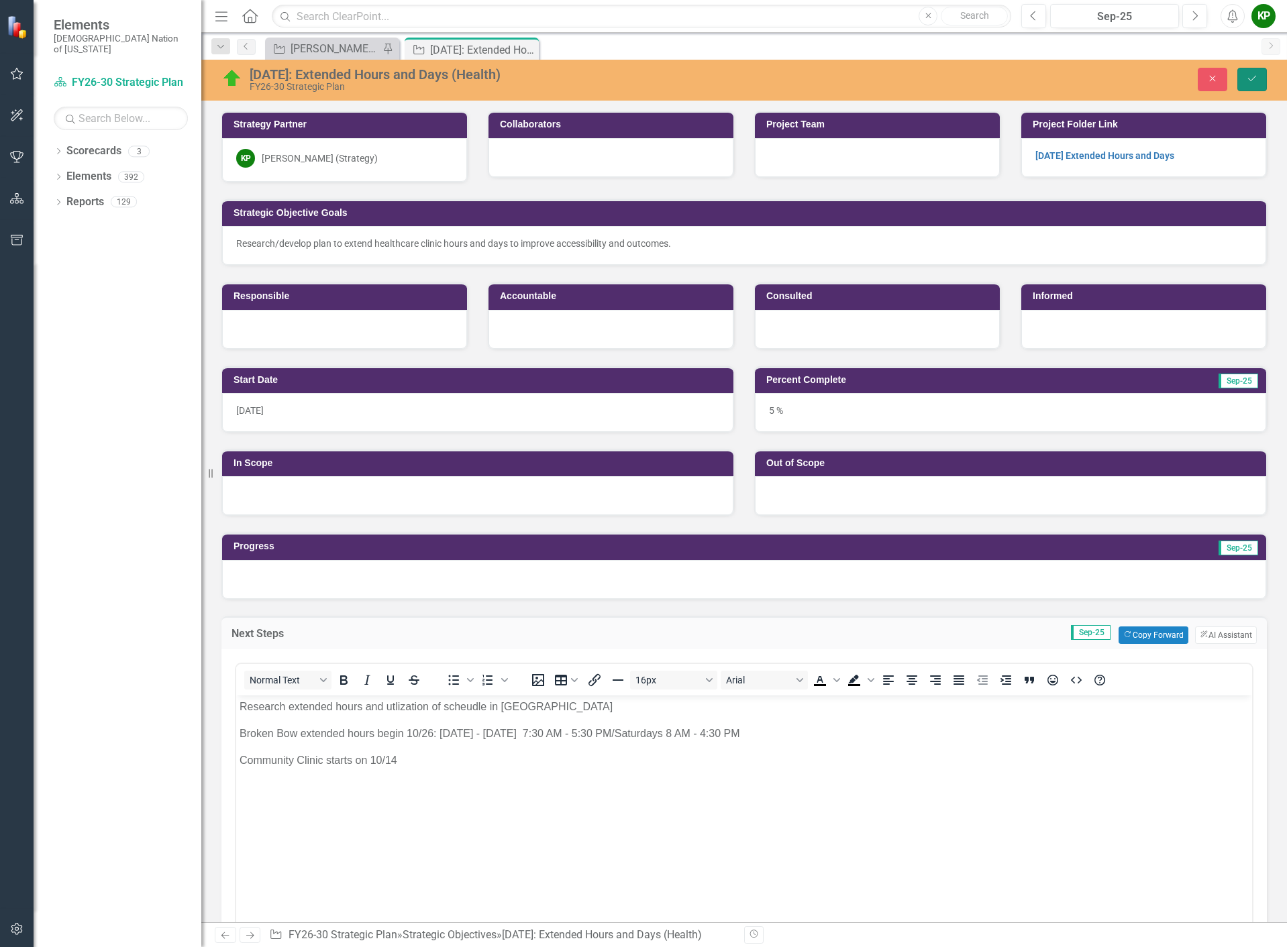
click at [1246, 77] on icon "Save" at bounding box center [1252, 78] width 12 height 9
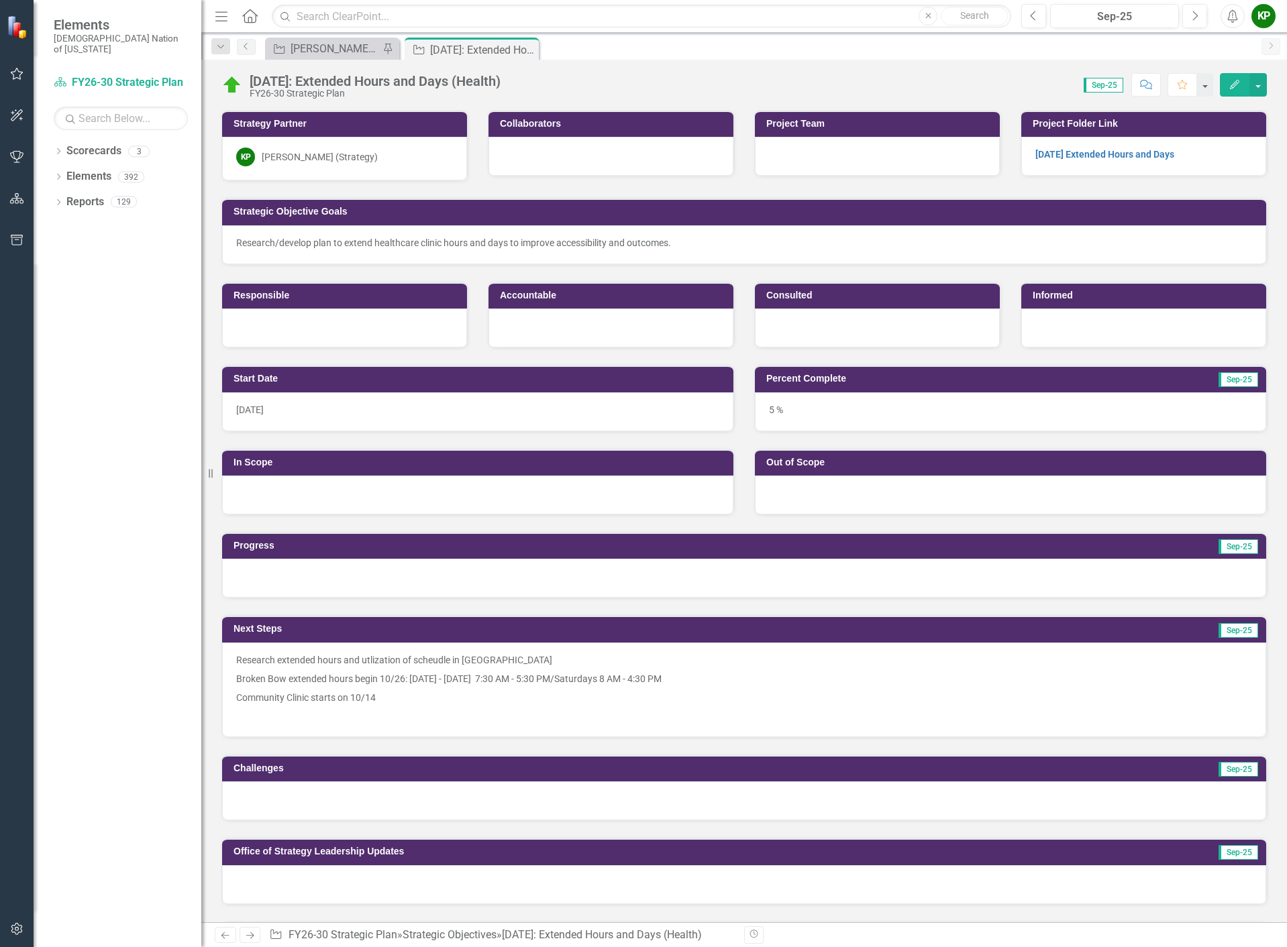
click at [314, 885] on div at bounding box center [744, 884] width 1044 height 39
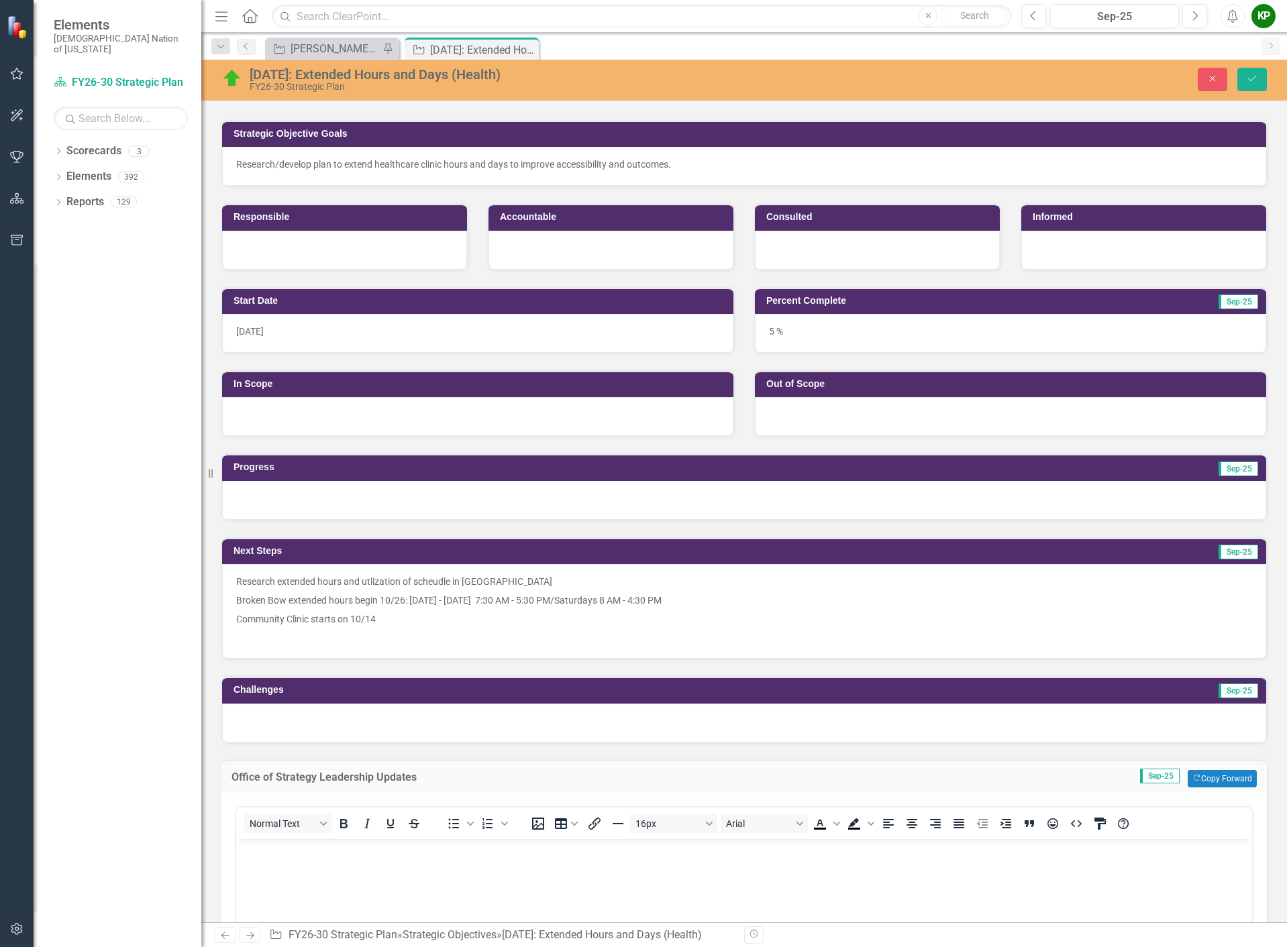
scroll to position [201, 0]
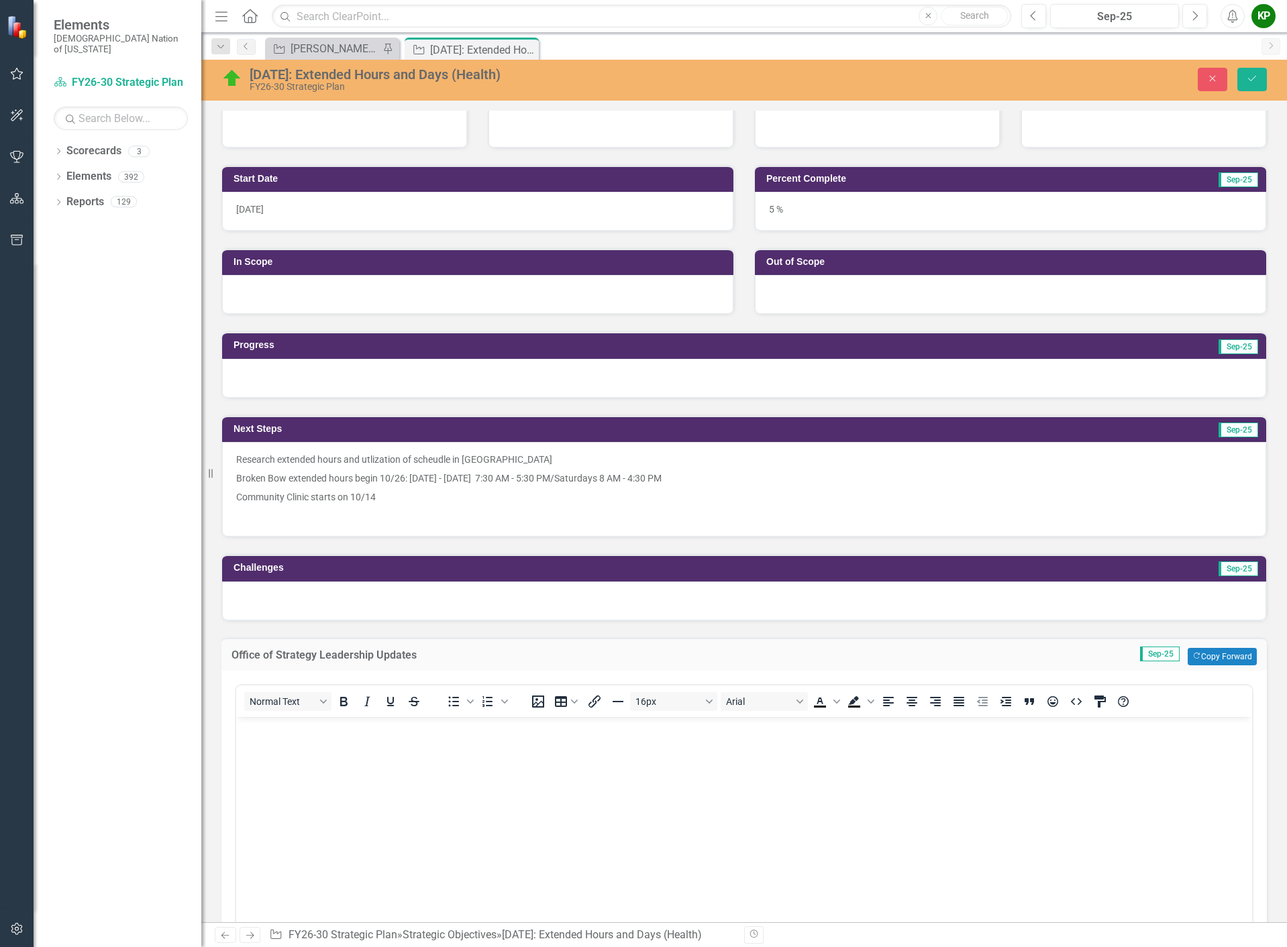
click at [356, 776] on body "Rich Text Area. Press ALT-0 for help." at bounding box center [744, 816] width 1016 height 201
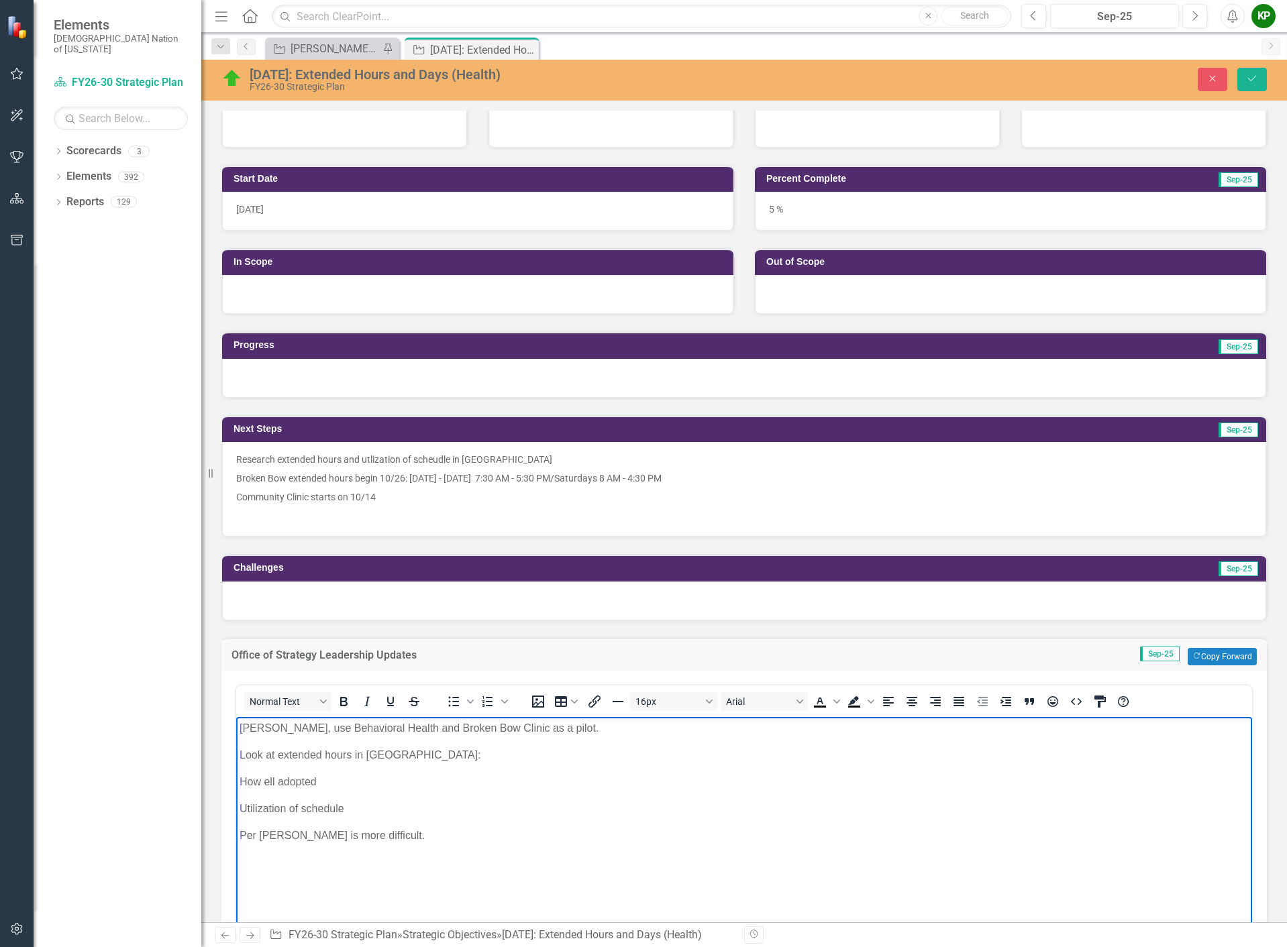
click at [264, 780] on p "How ell adopted" at bounding box center [743, 781] width 1009 height 16
click at [420, 757] on p "Look at extended hours in Poteau:" at bounding box center [743, 755] width 1009 height 16
drag, startPoint x: 415, startPoint y: 835, endPoint x: 435, endPoint y: 1540, distance: 705.3
click at [236, 823] on html "Per Todd, use Behavioral Health and Broken Bow Clinic as a pilot. Look at exten…" at bounding box center [744, 816] width 1016 height 201
drag, startPoint x: 240, startPoint y: 780, endPoint x: 485, endPoint y: 833, distance: 250.5
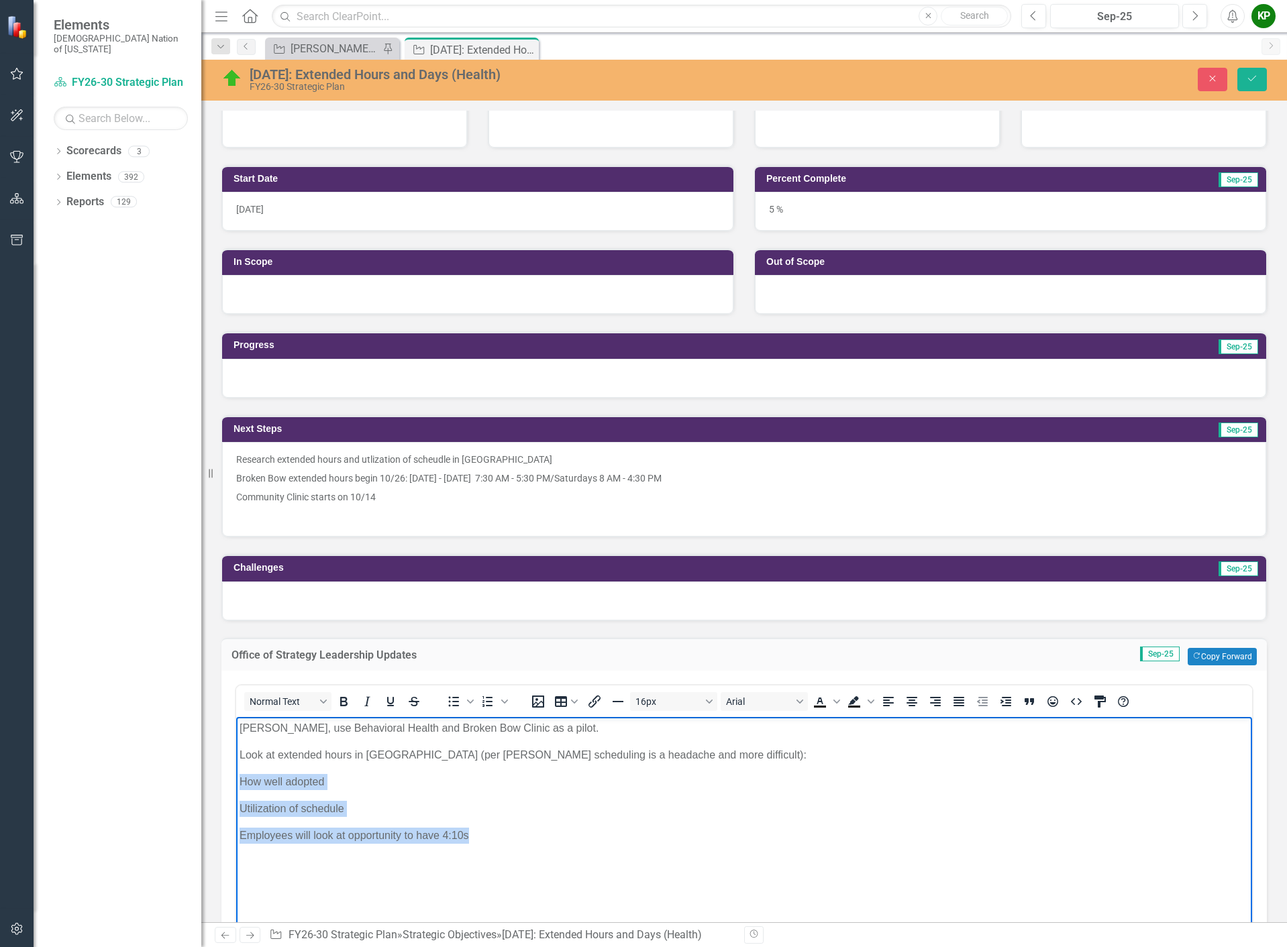
click at [485, 833] on body "Per Todd, use Behavioral Health and Broken Bow Clinic as a pilot. Look at exten…" at bounding box center [744, 816] width 1016 height 201
click at [451, 698] on icon "Bullet list" at bounding box center [453, 702] width 16 height 16
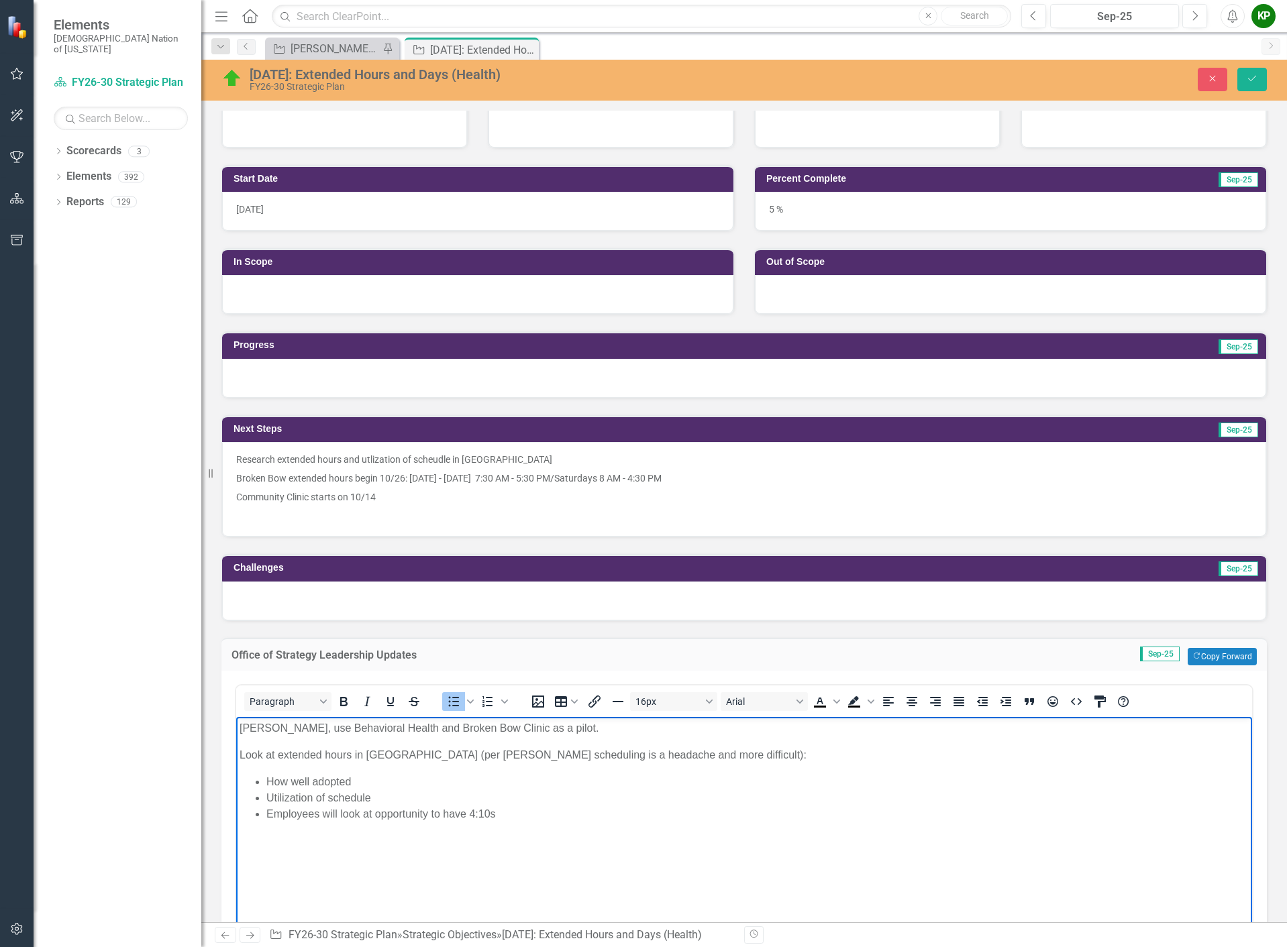
click at [486, 817] on li "Employees will look at opportunity to have 4:10s" at bounding box center [757, 814] width 982 height 16
click at [517, 822] on body "Per Todd, use Behavioral Health and Broken Bow Clinic as a pilot. Look at exten…" at bounding box center [744, 816] width 1016 height 201
click at [557, 731] on p "Per Todd, use Behavioral Health and Broken Bow Clinic as a pilot." at bounding box center [743, 728] width 1009 height 16
drag, startPoint x: 265, startPoint y: 861, endPoint x: 241, endPoint y: 866, distance: 24.6
click at [241, 866] on p "F" at bounding box center [743, 867] width 1009 height 16
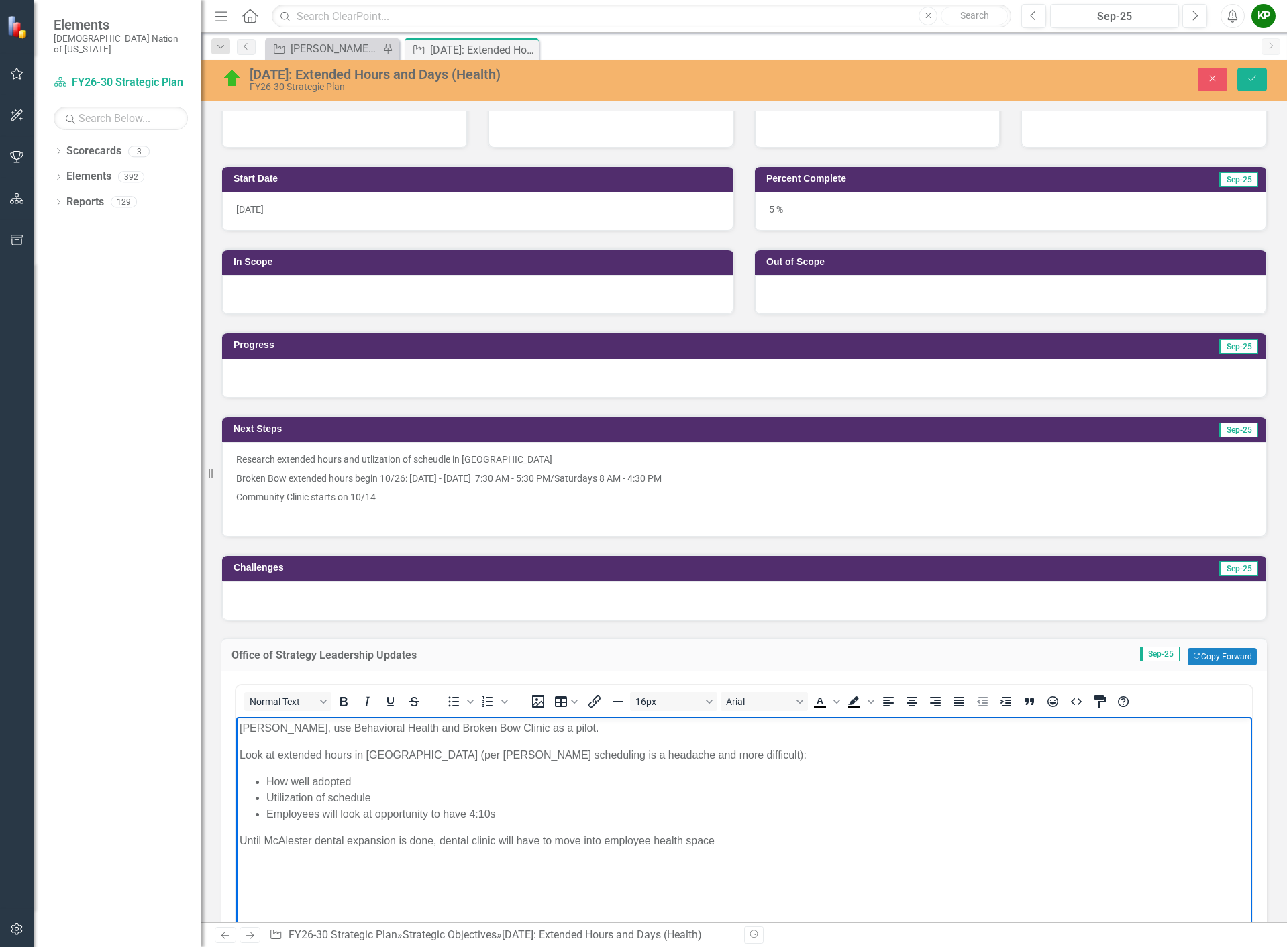
click at [593, 727] on p "Per Todd, use Behavioral Health and Broken Bow Clinic as a pilot." at bounding box center [743, 728] width 1009 height 16
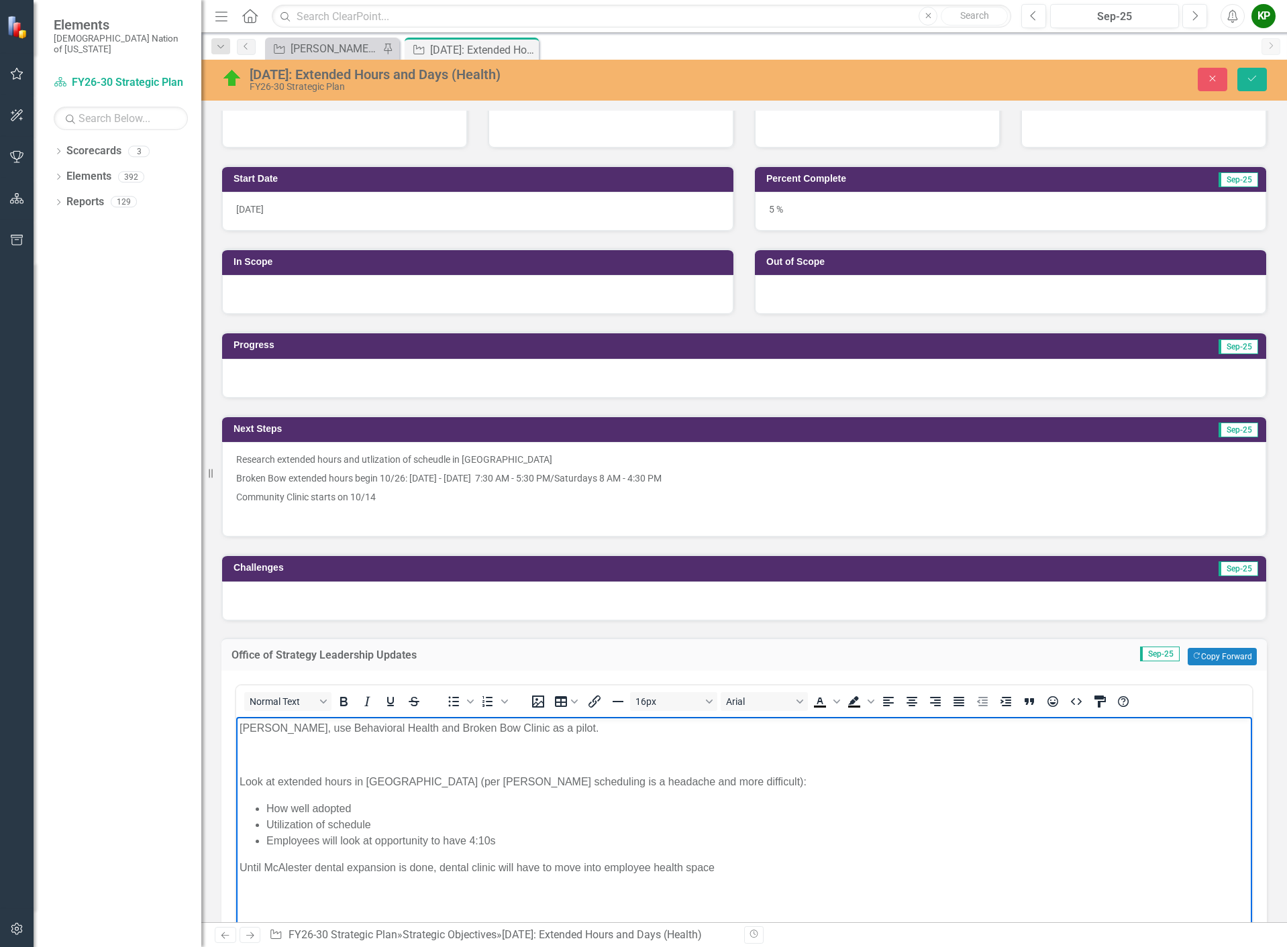
click at [297, 732] on p "Per Todd, use Behavioral Health and Broken Bow Clinic as a pilot." at bounding box center [743, 728] width 1009 height 16
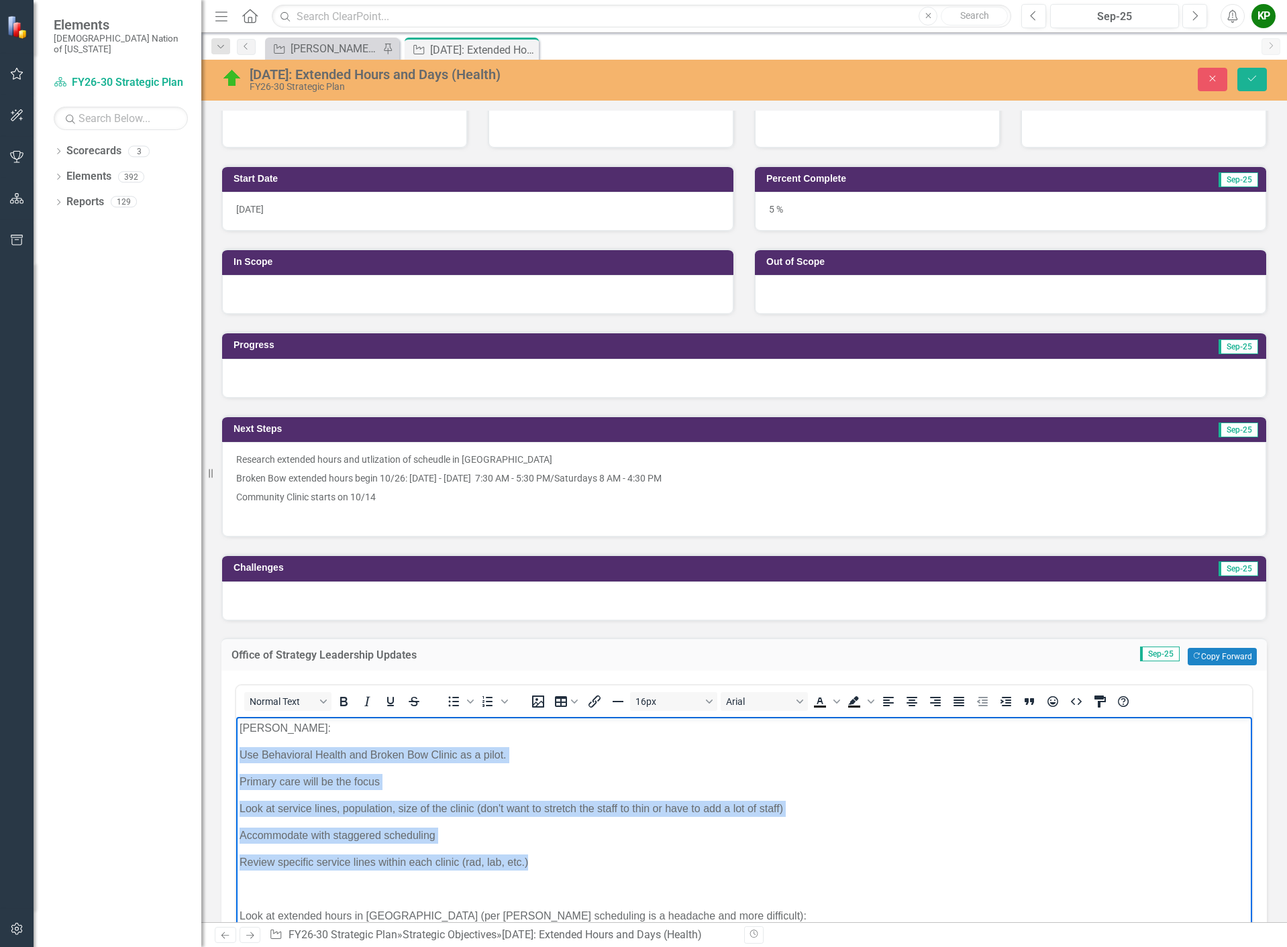
drag, startPoint x: 239, startPoint y: 755, endPoint x: 560, endPoint y: 860, distance: 337.5
click at [560, 860] on body "Per Todd: Use Behavioral Health and Broken Bow Clinic as a pilot. Primary care …" at bounding box center [744, 883] width 1016 height 334
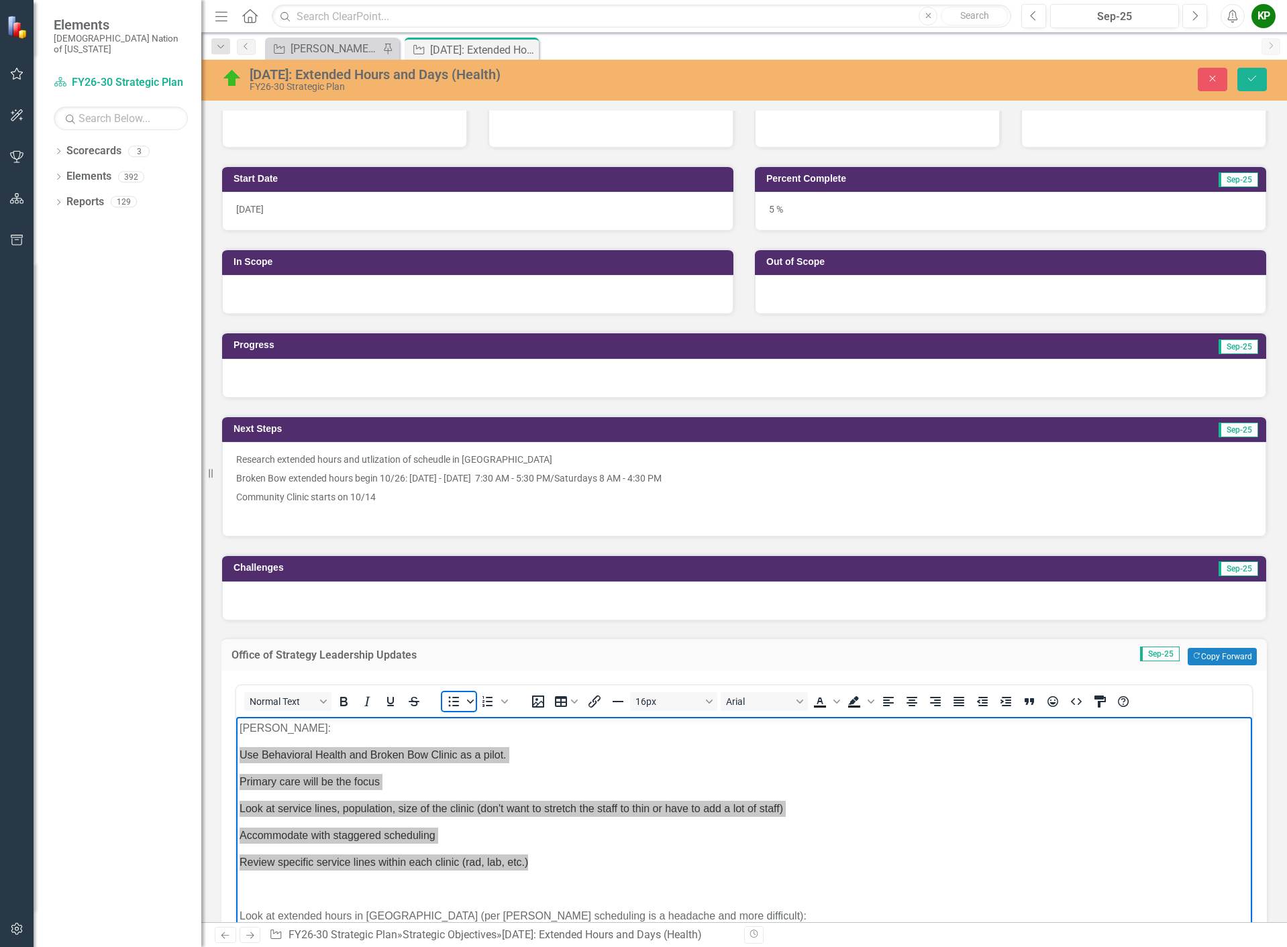
drag, startPoint x: 453, startPoint y: 702, endPoint x: 466, endPoint y: 702, distance: 12.7
click at [454, 702] on icon "Bullet list" at bounding box center [454, 701] width 11 height 10
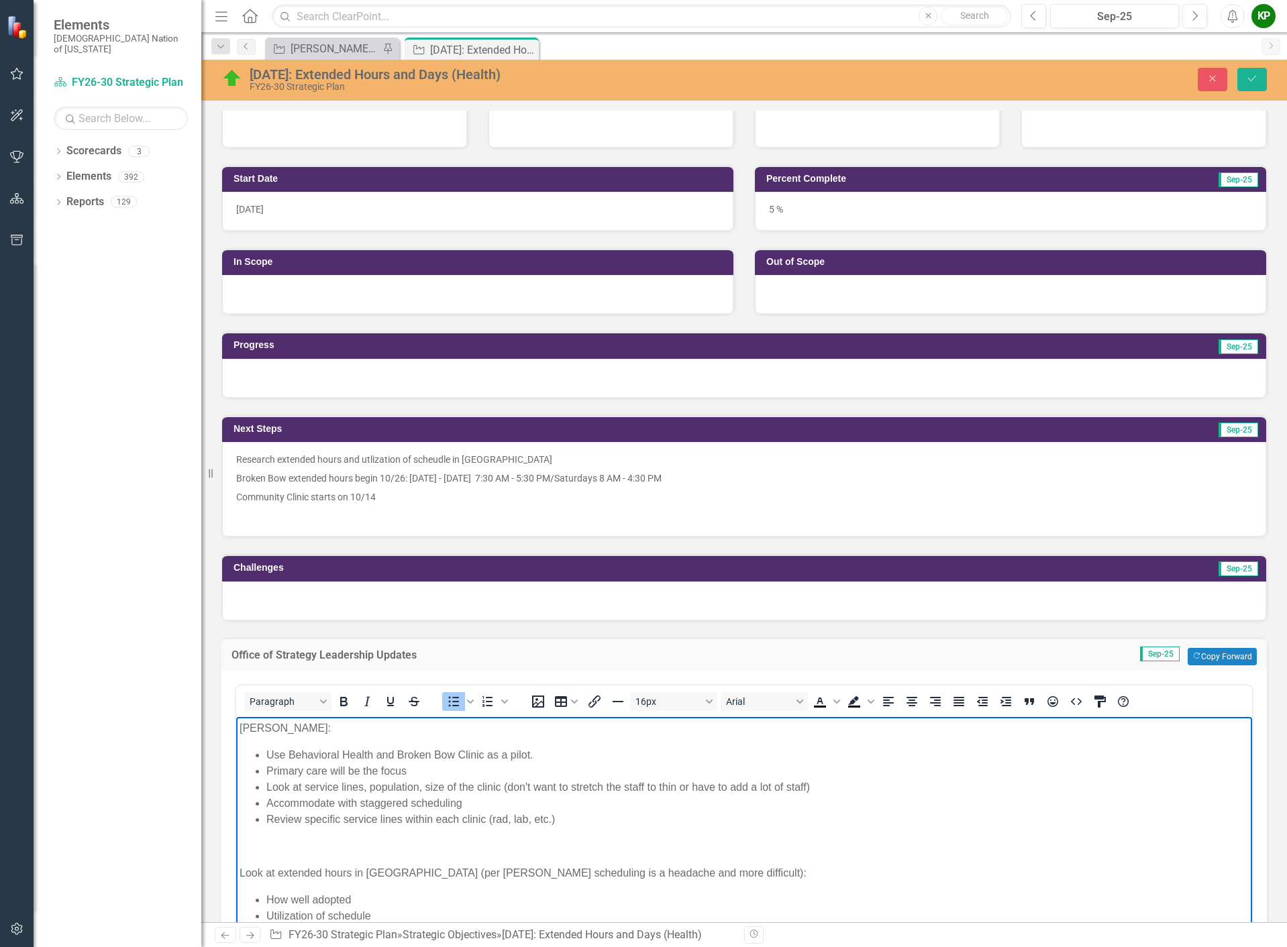
click at [548, 851] on p "Rich Text Area. Press ALT-0 for help." at bounding box center [743, 846] width 1009 height 16
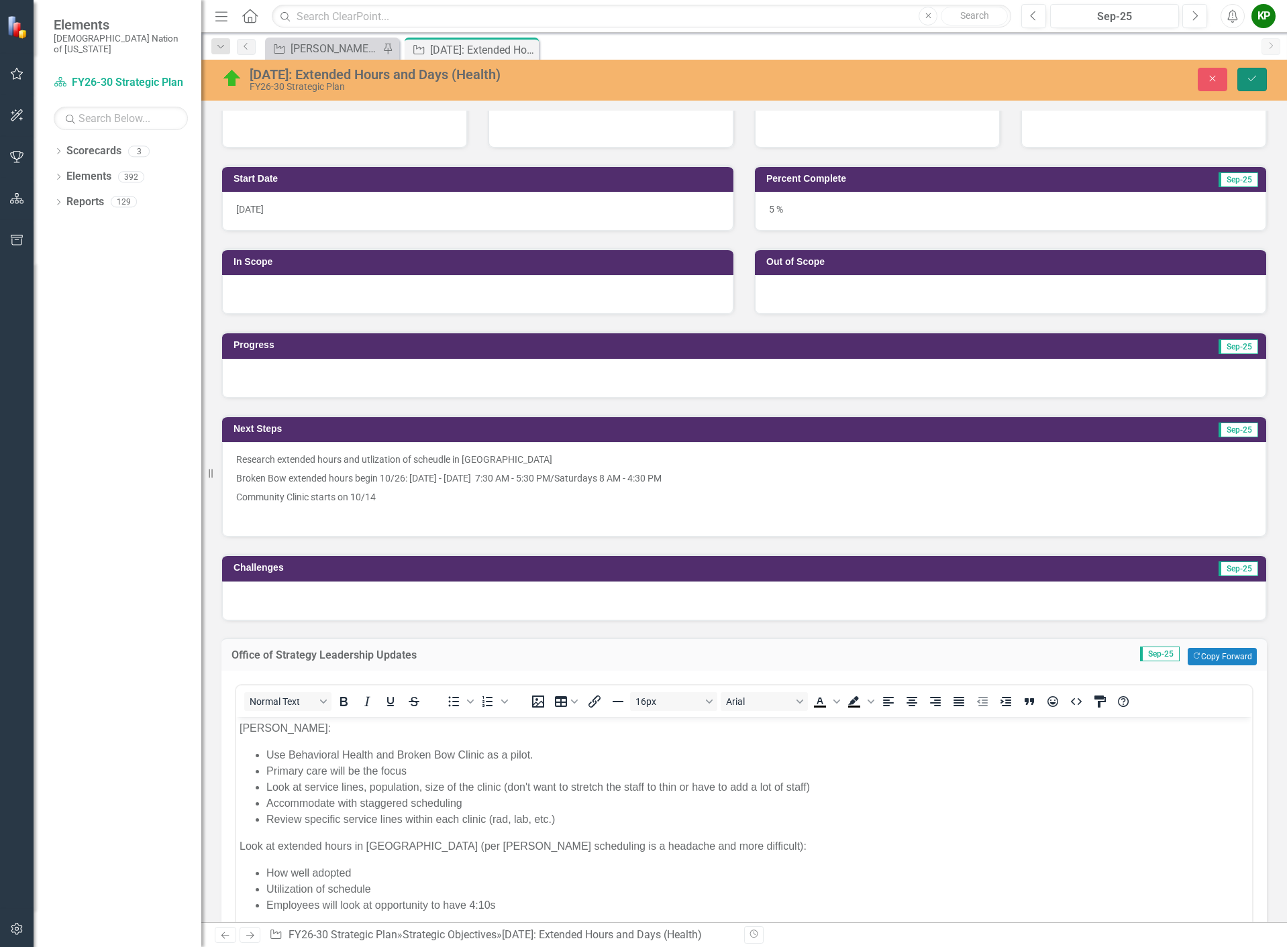
click at [1262, 70] on button "Save" at bounding box center [1252, 79] width 30 height 23
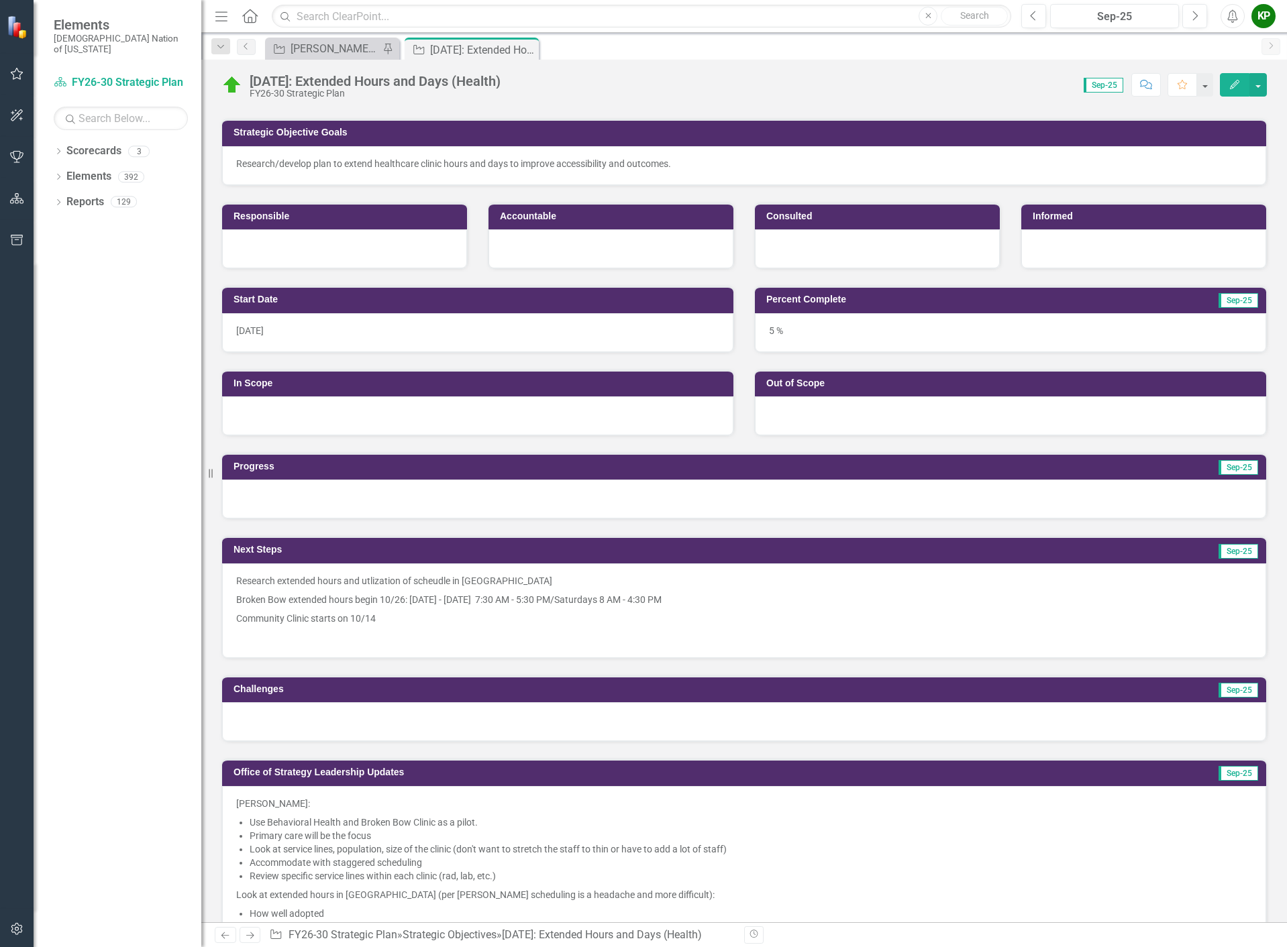
scroll to position [268, 0]
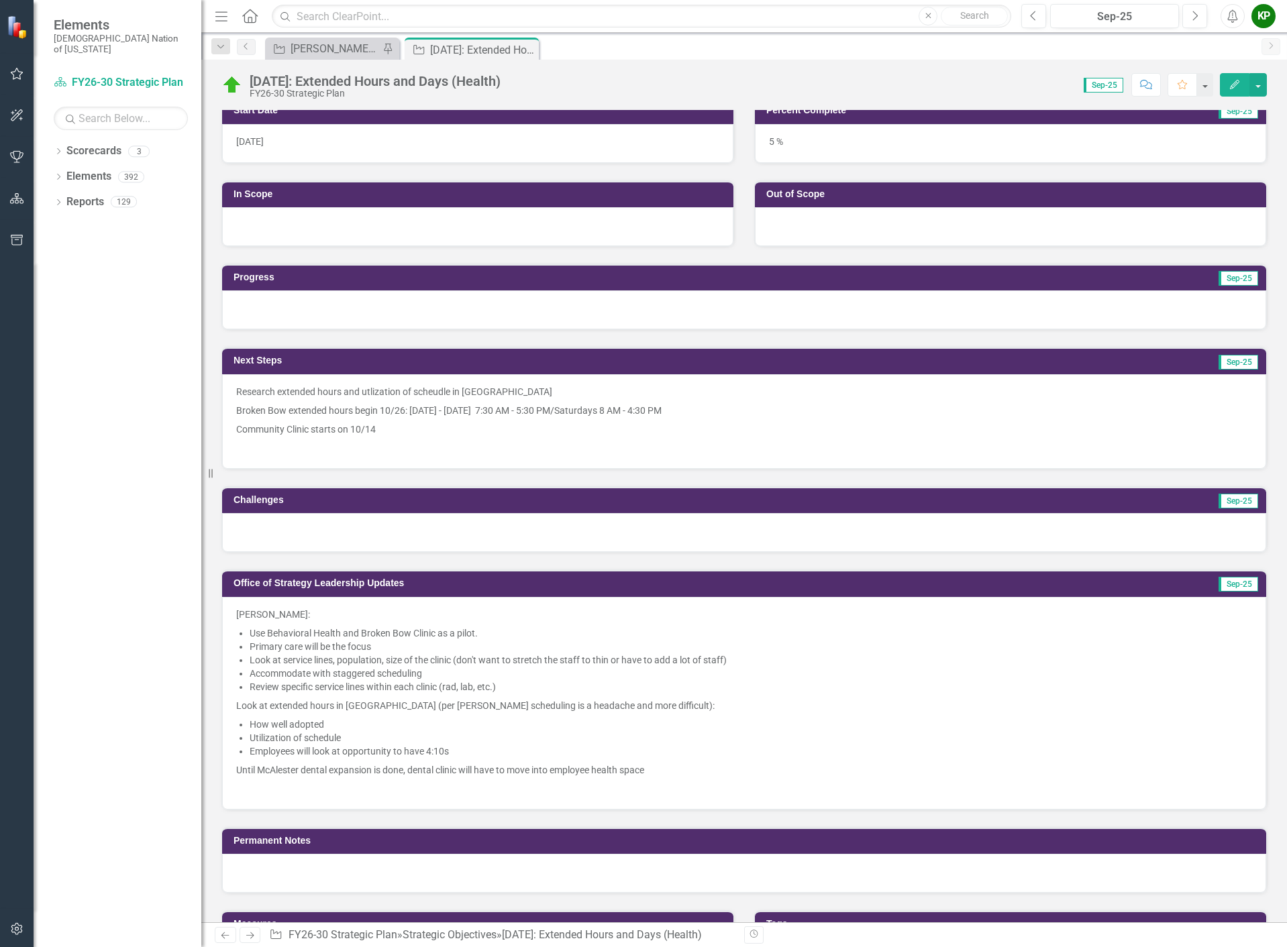
click at [580, 784] on p at bounding box center [744, 788] width 1016 height 16
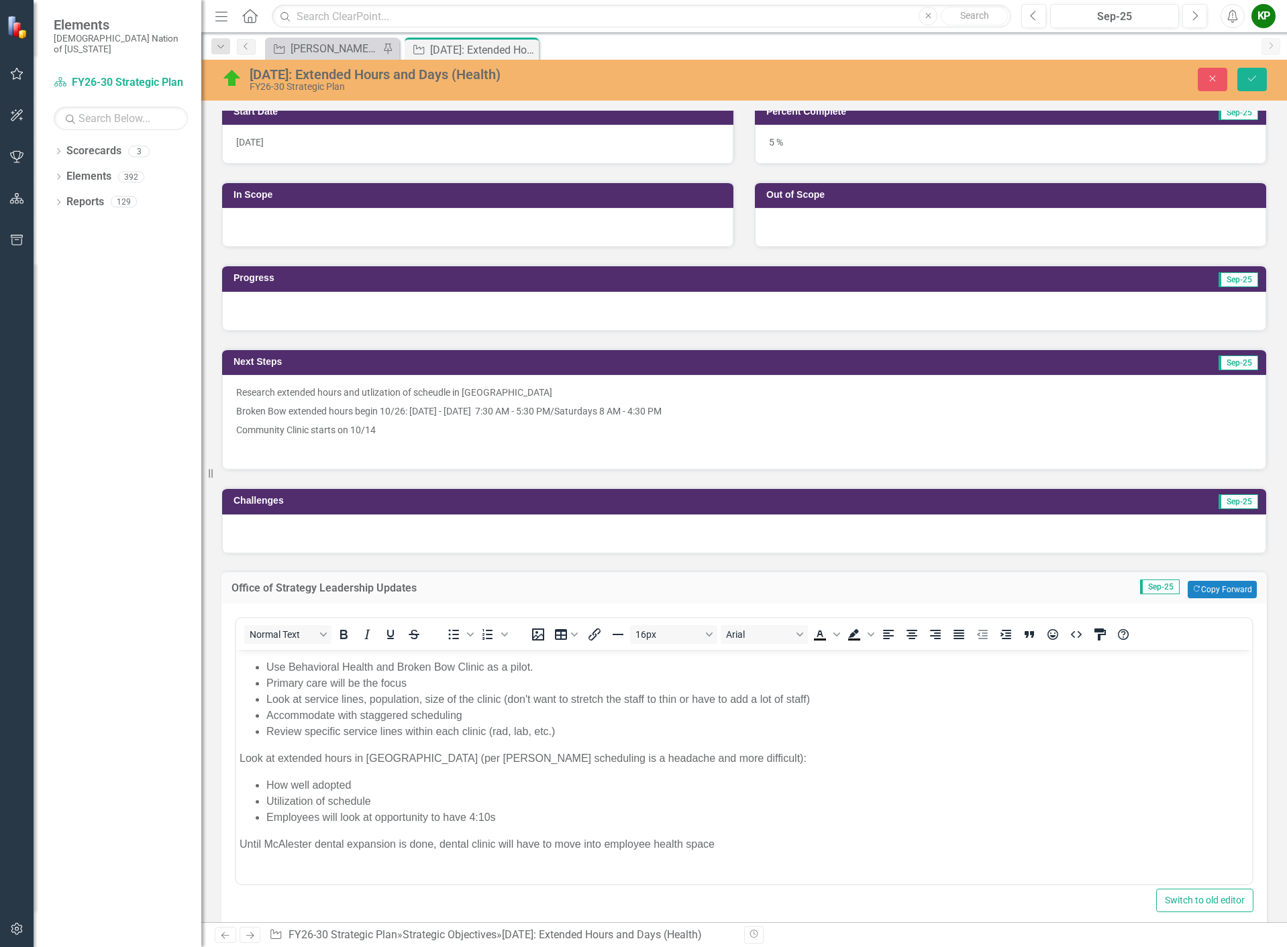
scroll to position [30, 0]
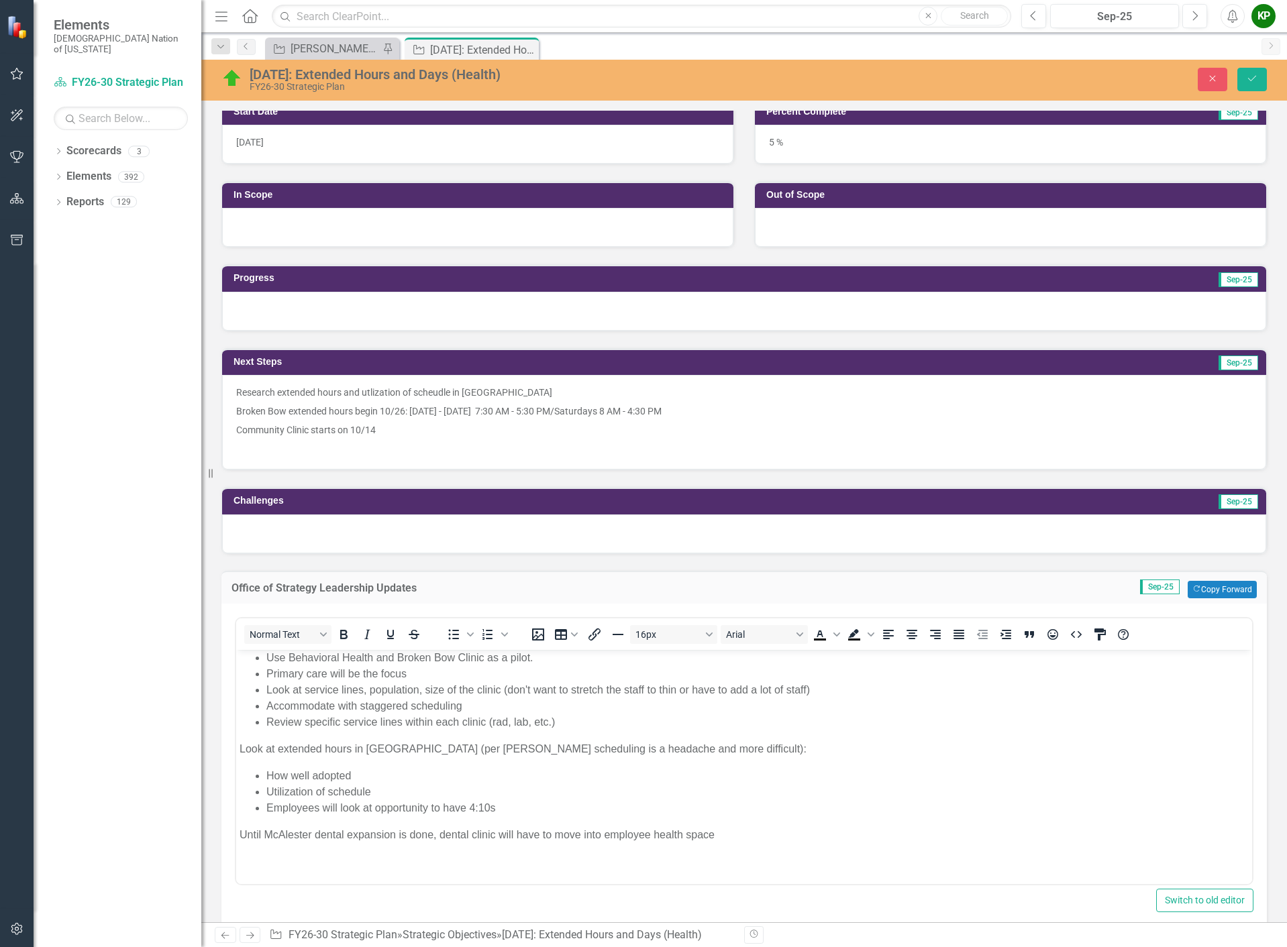
click p "Until McAlester dental expansion is done, dental clinic will have to move into …"
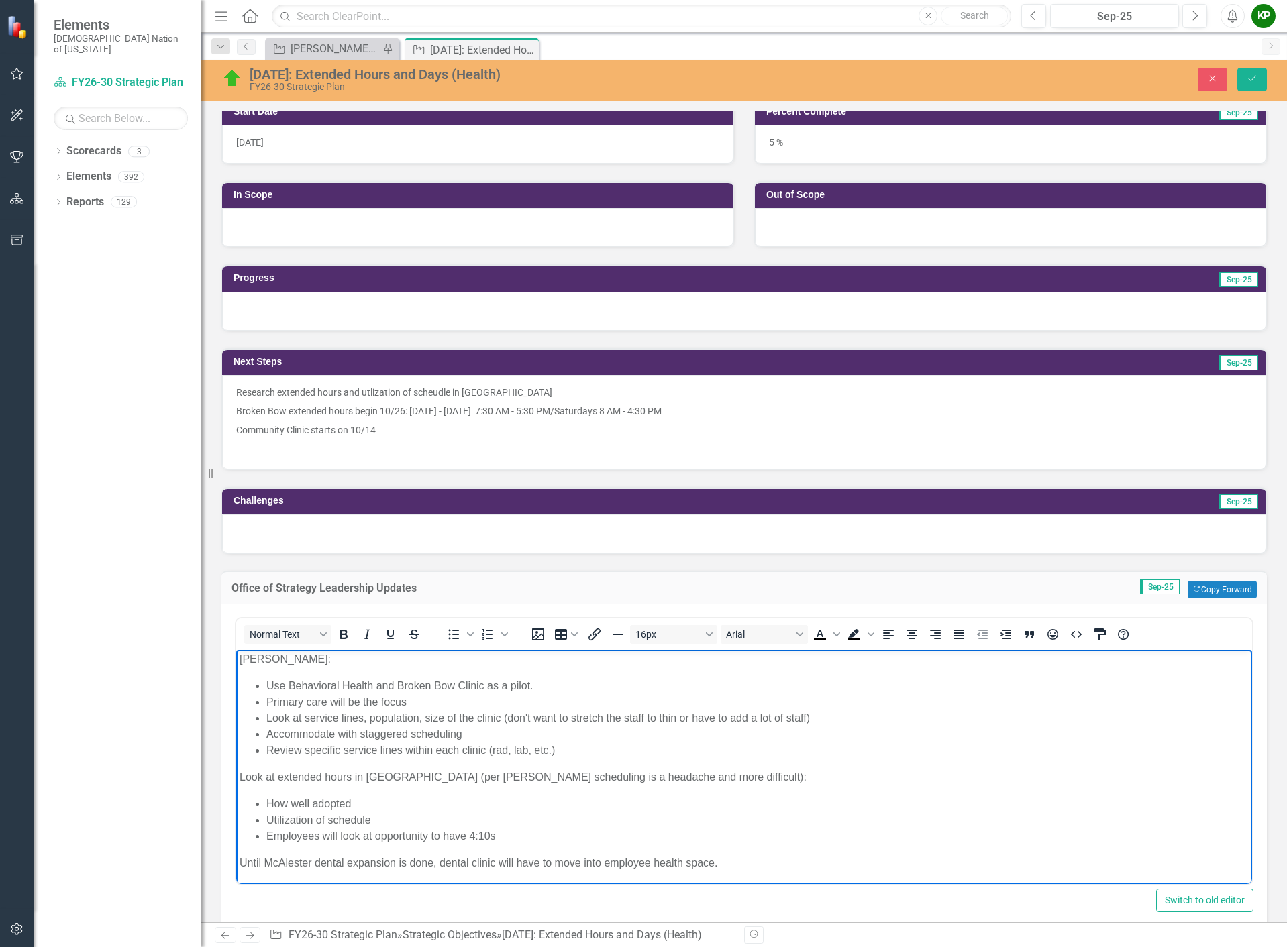
scroll to position [0, 0]
click li "Review specific service lines within each clinic (rad, lab, etc.)"
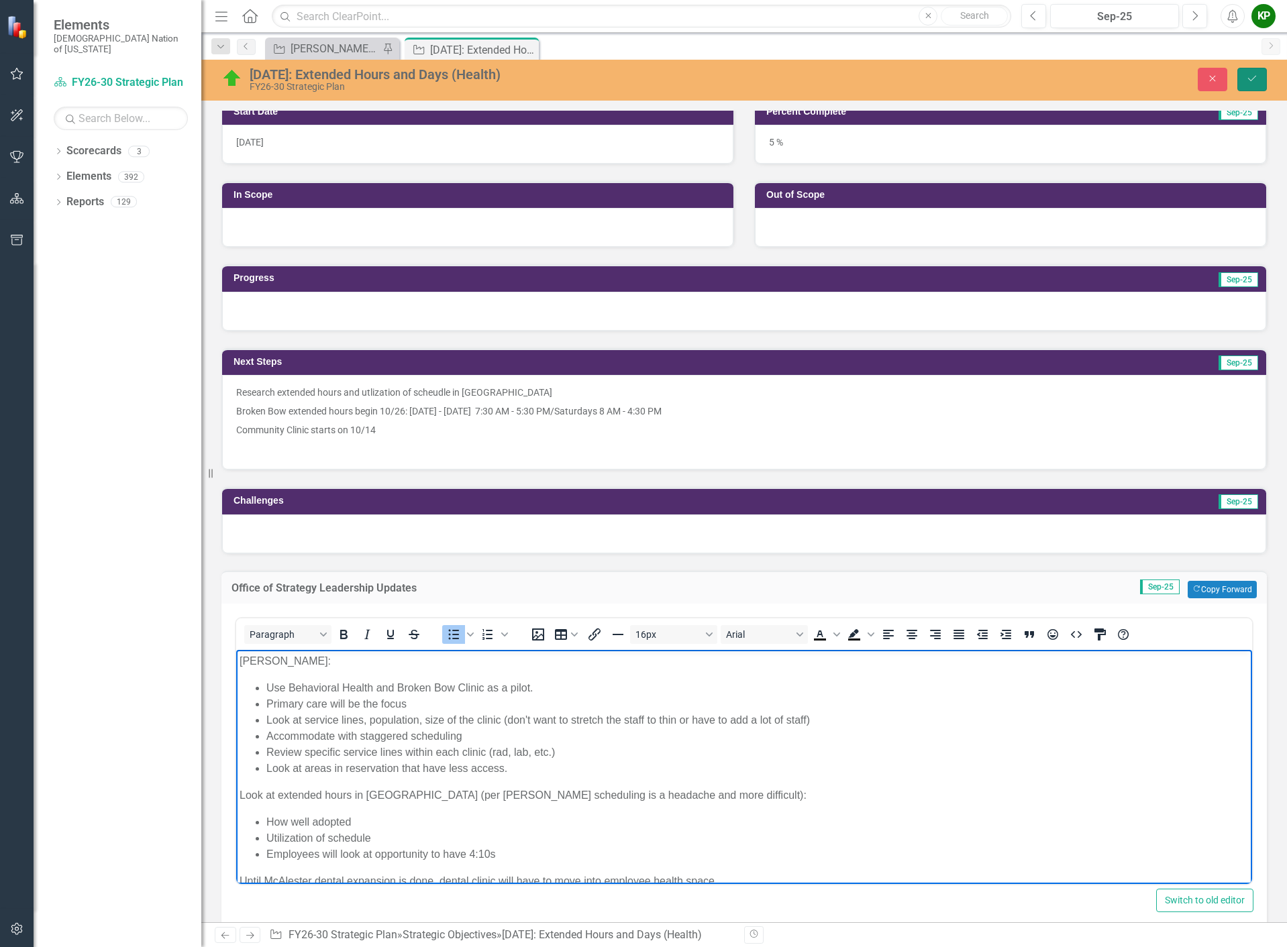
click button "Save"
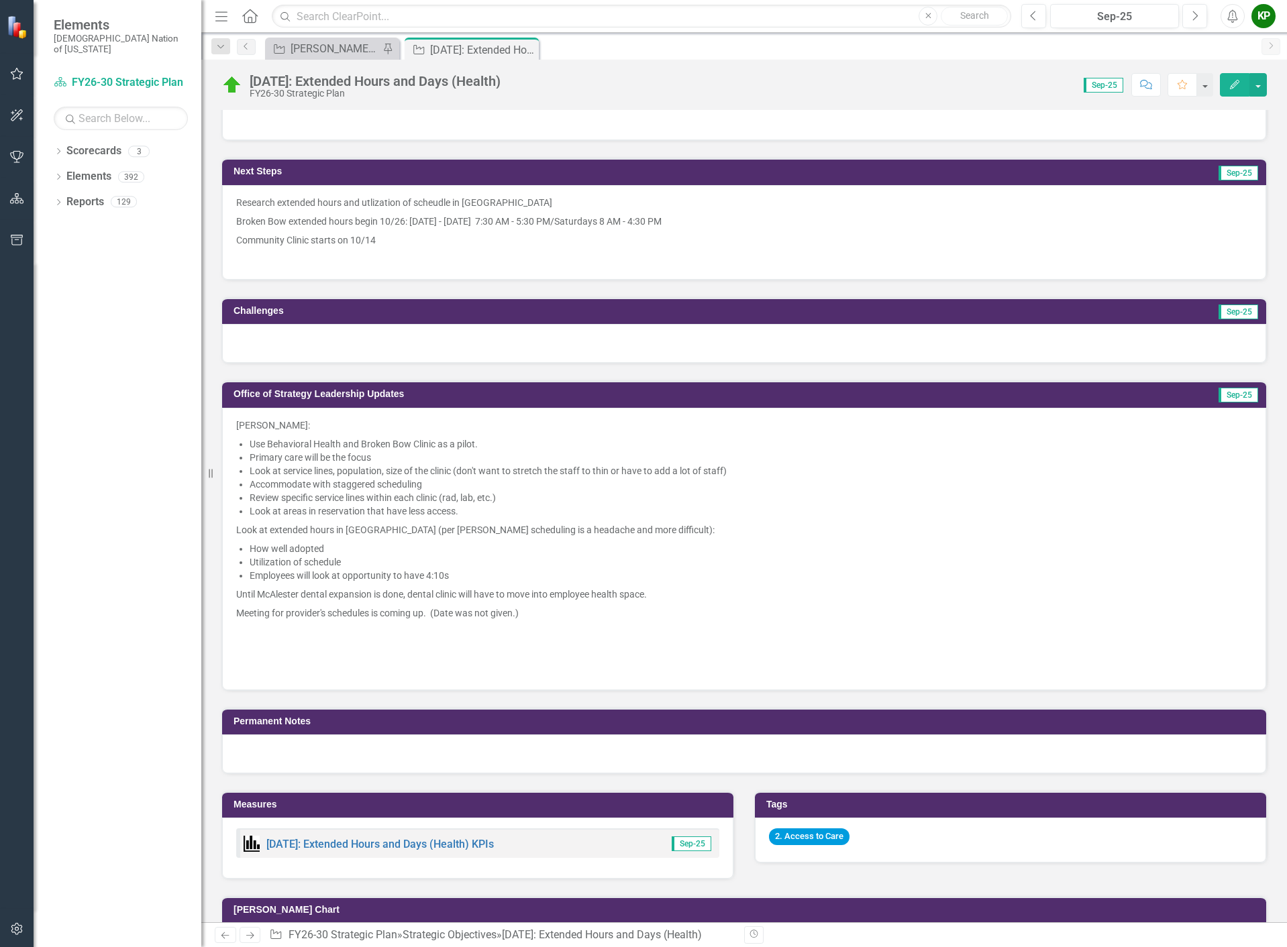
scroll to position [470, 0]
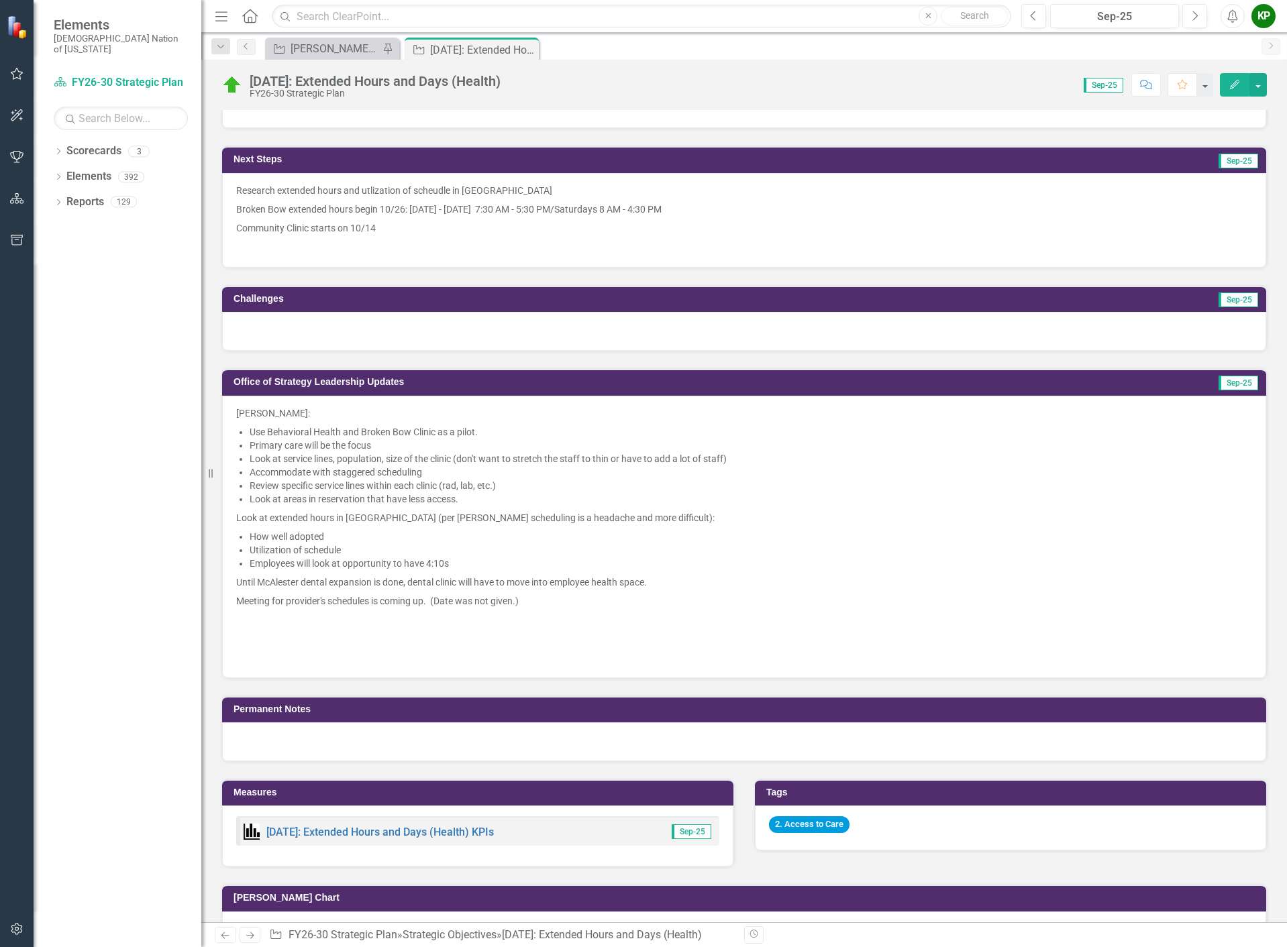
click p
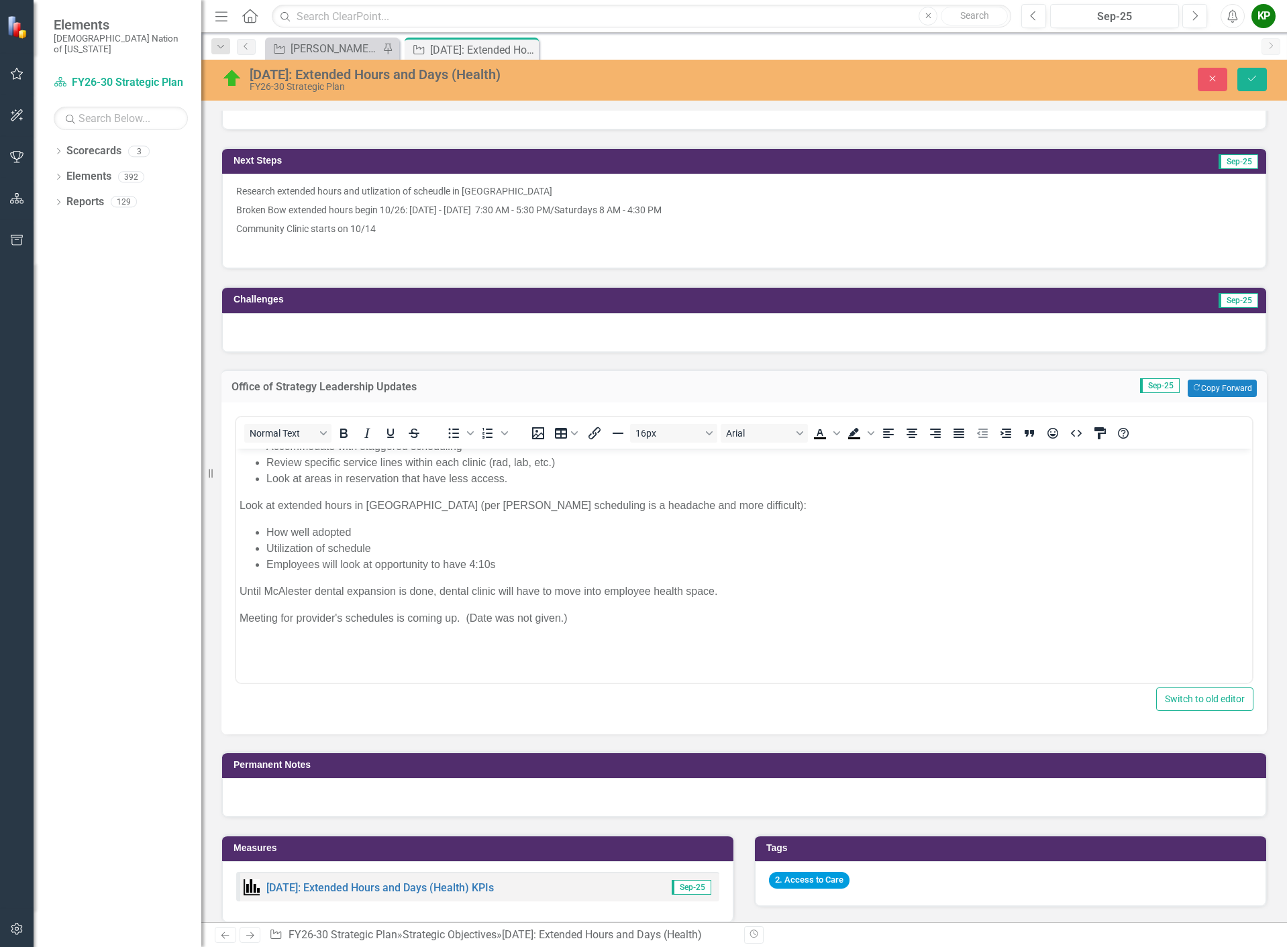
scroll to position [127, 0]
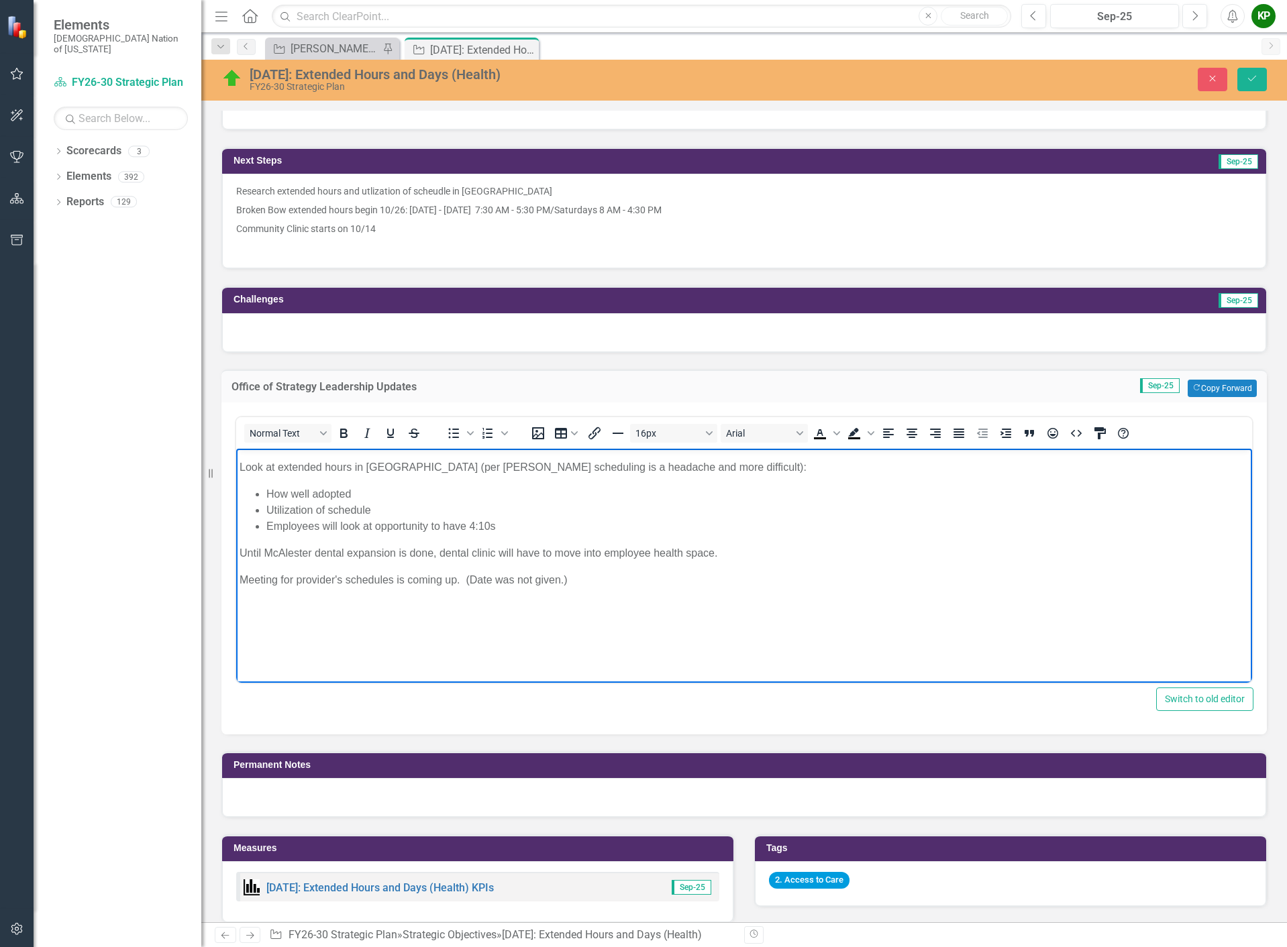
click body "Per Todd: Use Behavioral Health and Broken Bow Clinic as a pilot. Primary care …"
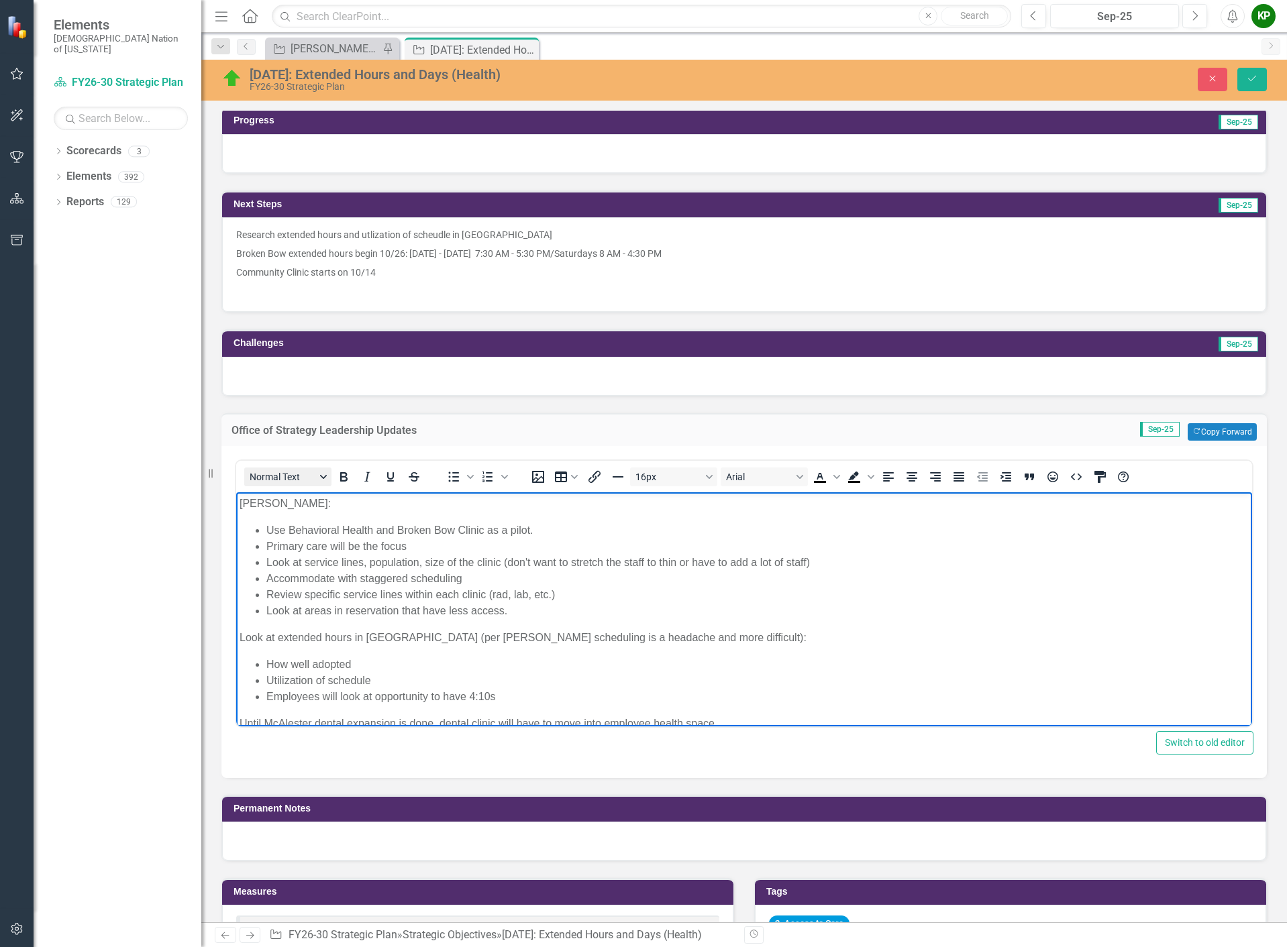
scroll to position [402, 0]
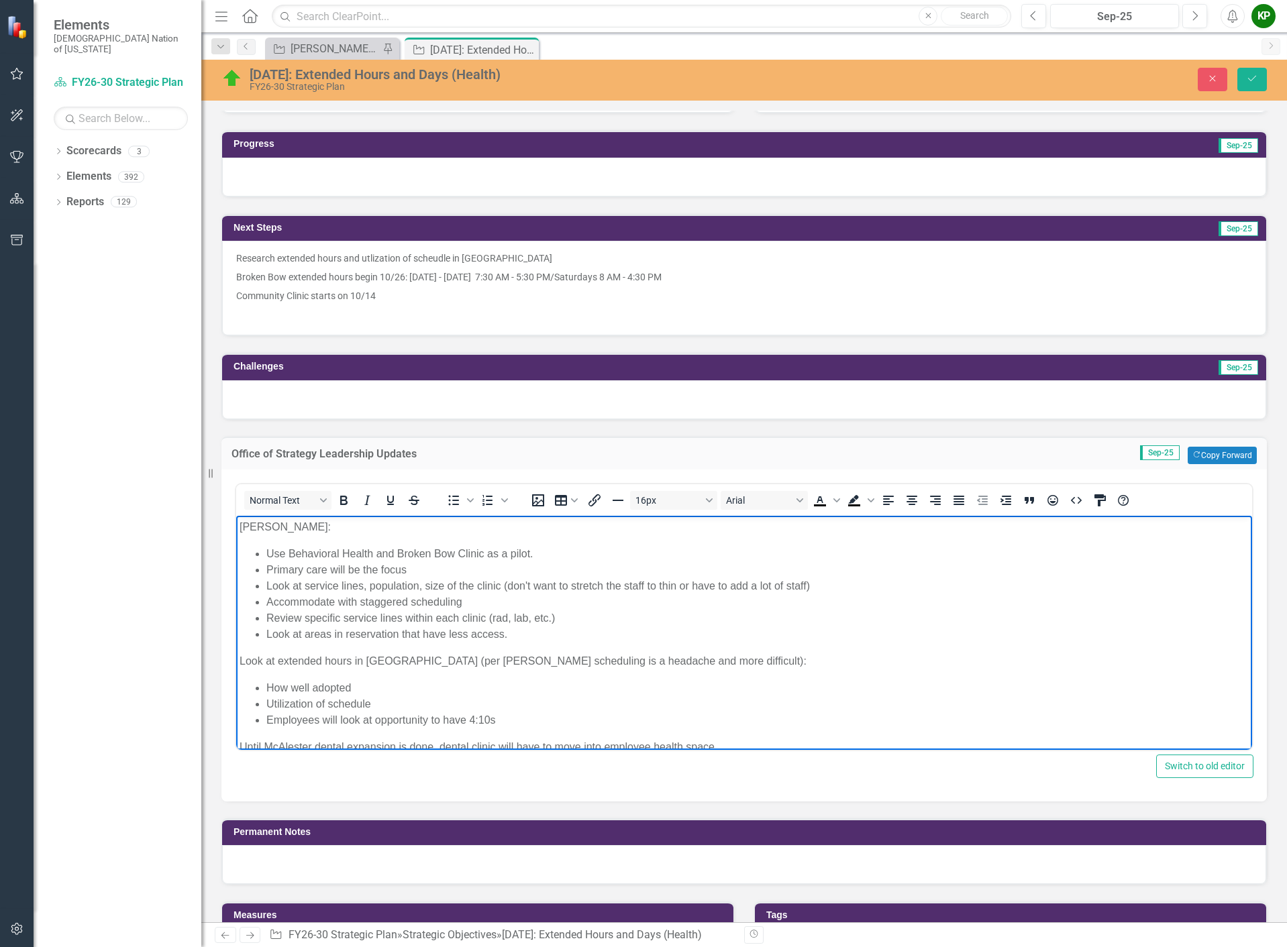
click p "Per Todd:"
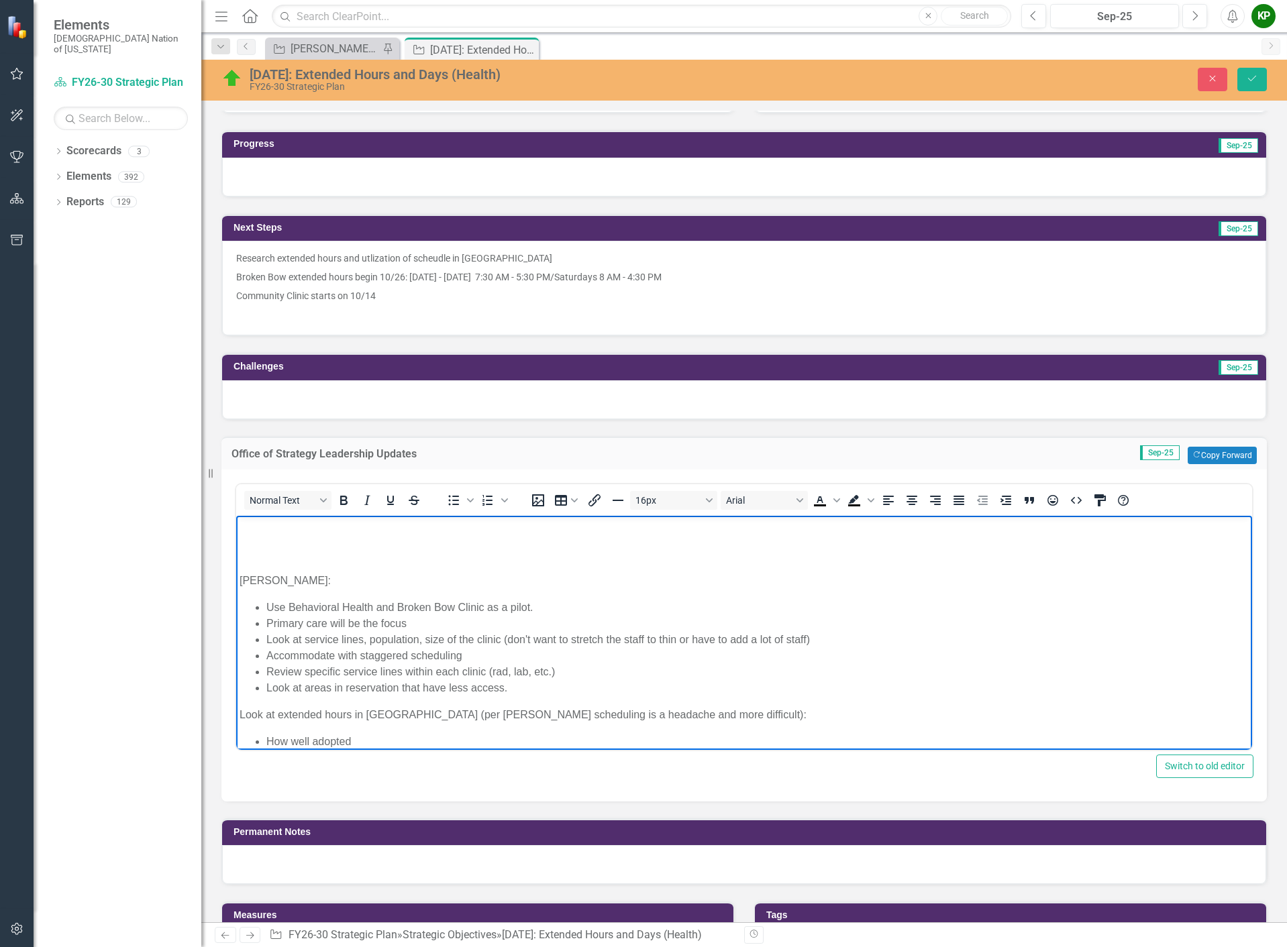
click p "Rich Text Area. Press ALT-0 for help."
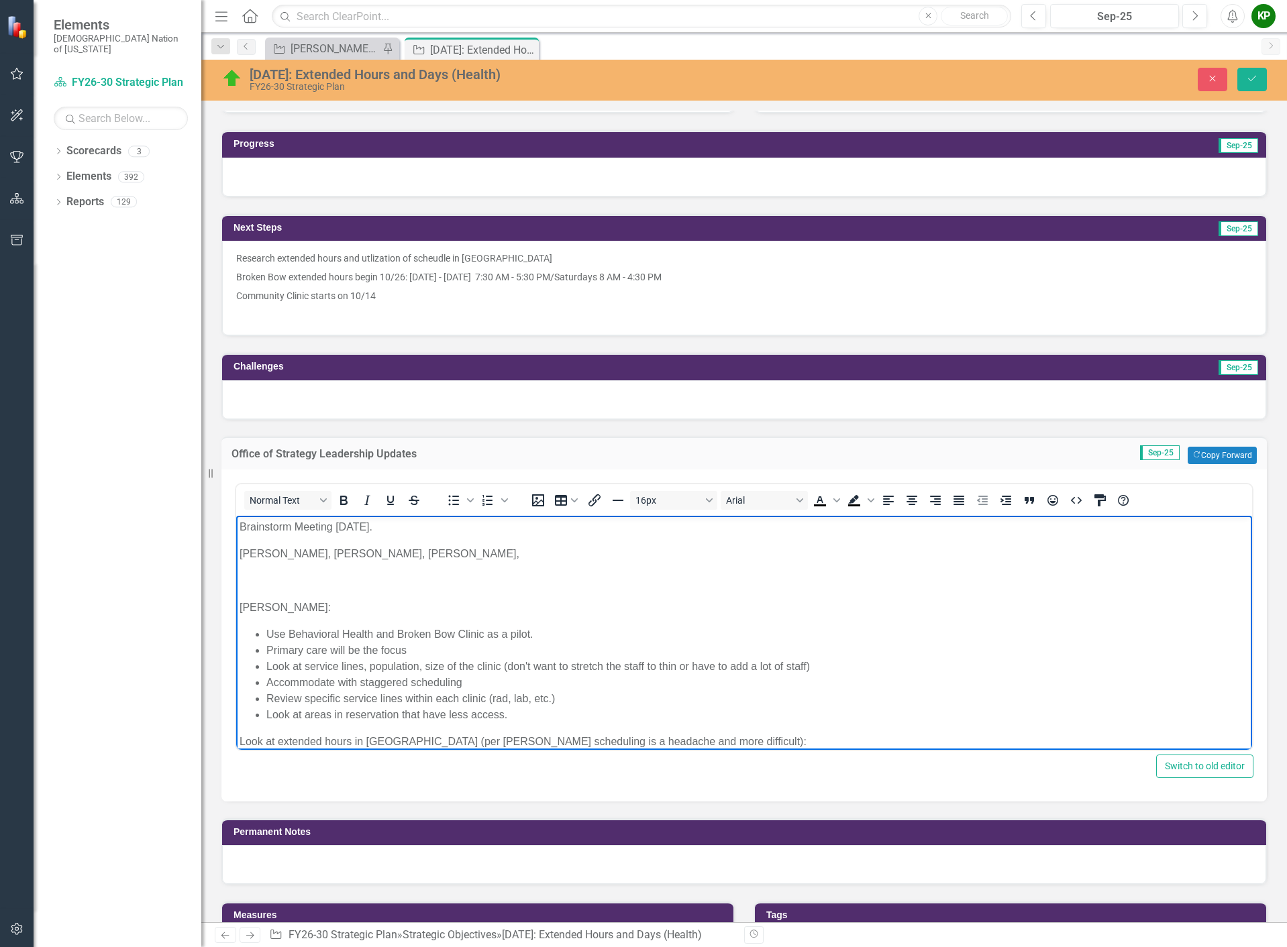
click body "Brainstorm Meeting August 5, 2025. Todd Hallmark, Tammy Thompson, Tiffany Segot…"
drag, startPoint x: 141, startPoint y: 12, endPoint x: 101, endPoint y: 11, distance: 40.3
click p "Brainstorm Meeting August 5, 2025."
click p "Todd Hallmark, Tammy Thompson, Tiffany Segotta,"
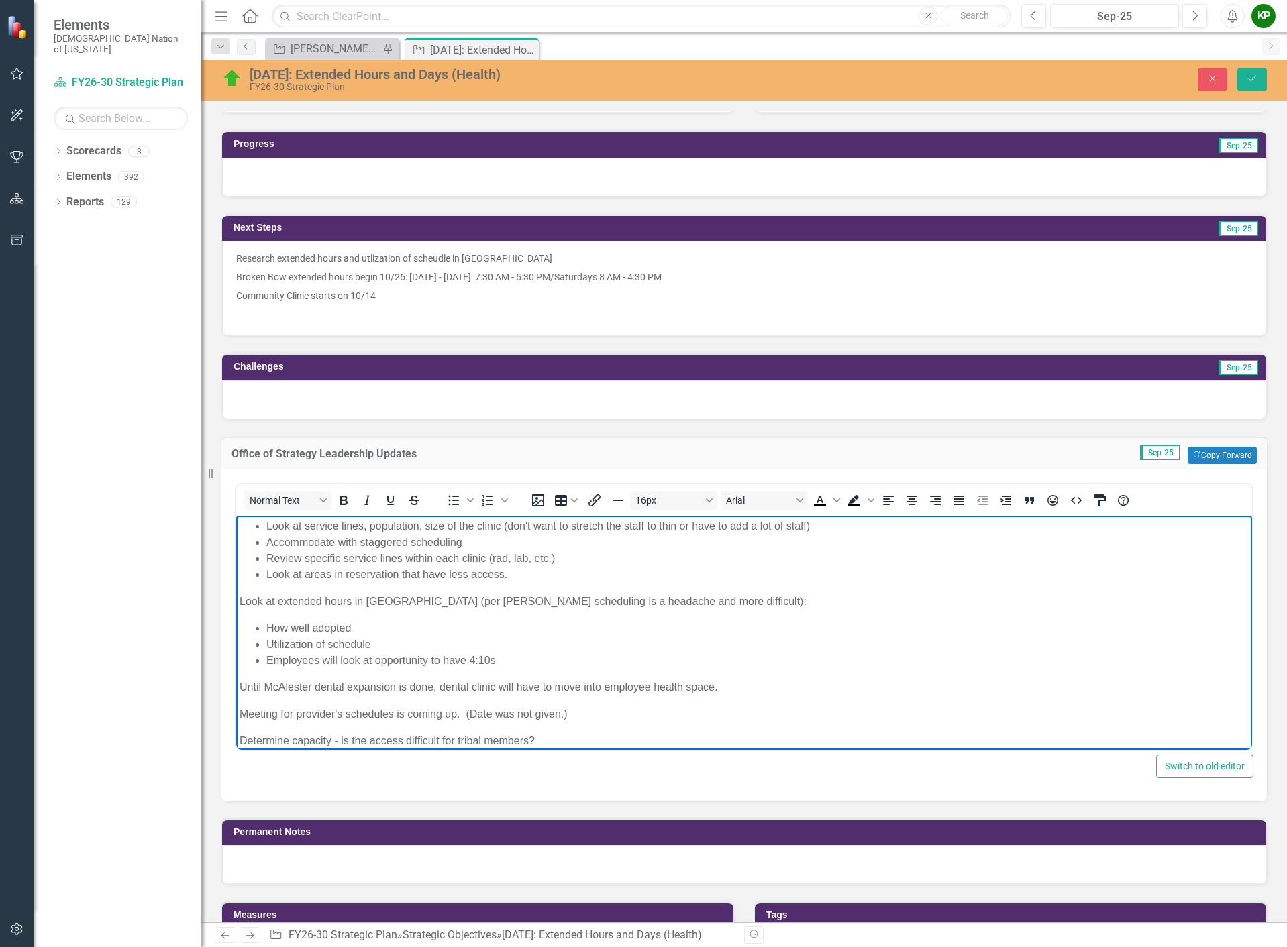
scroll to position [180, 0]
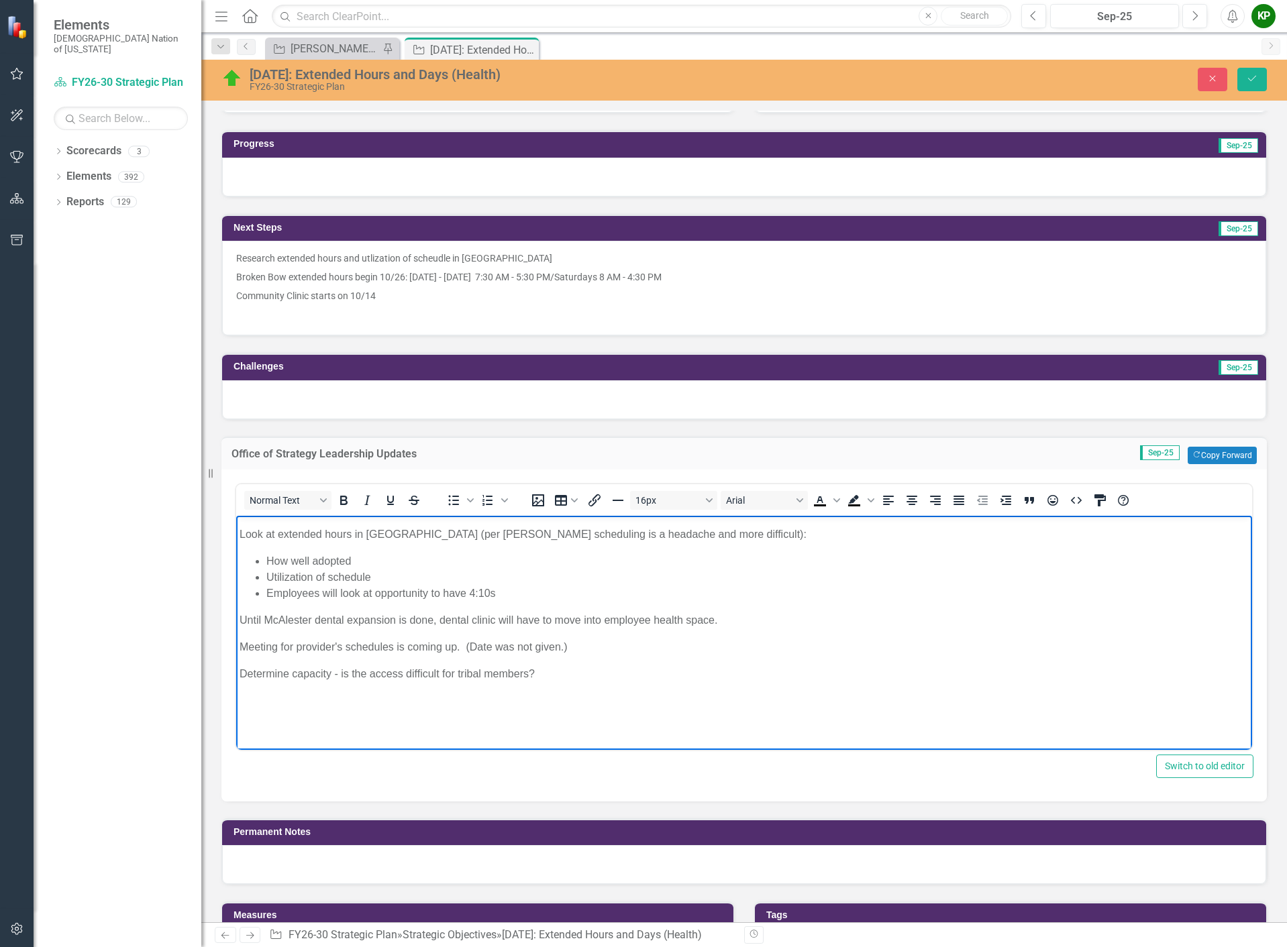
click p "Determine capacity - is the access difficult for tribal members?"
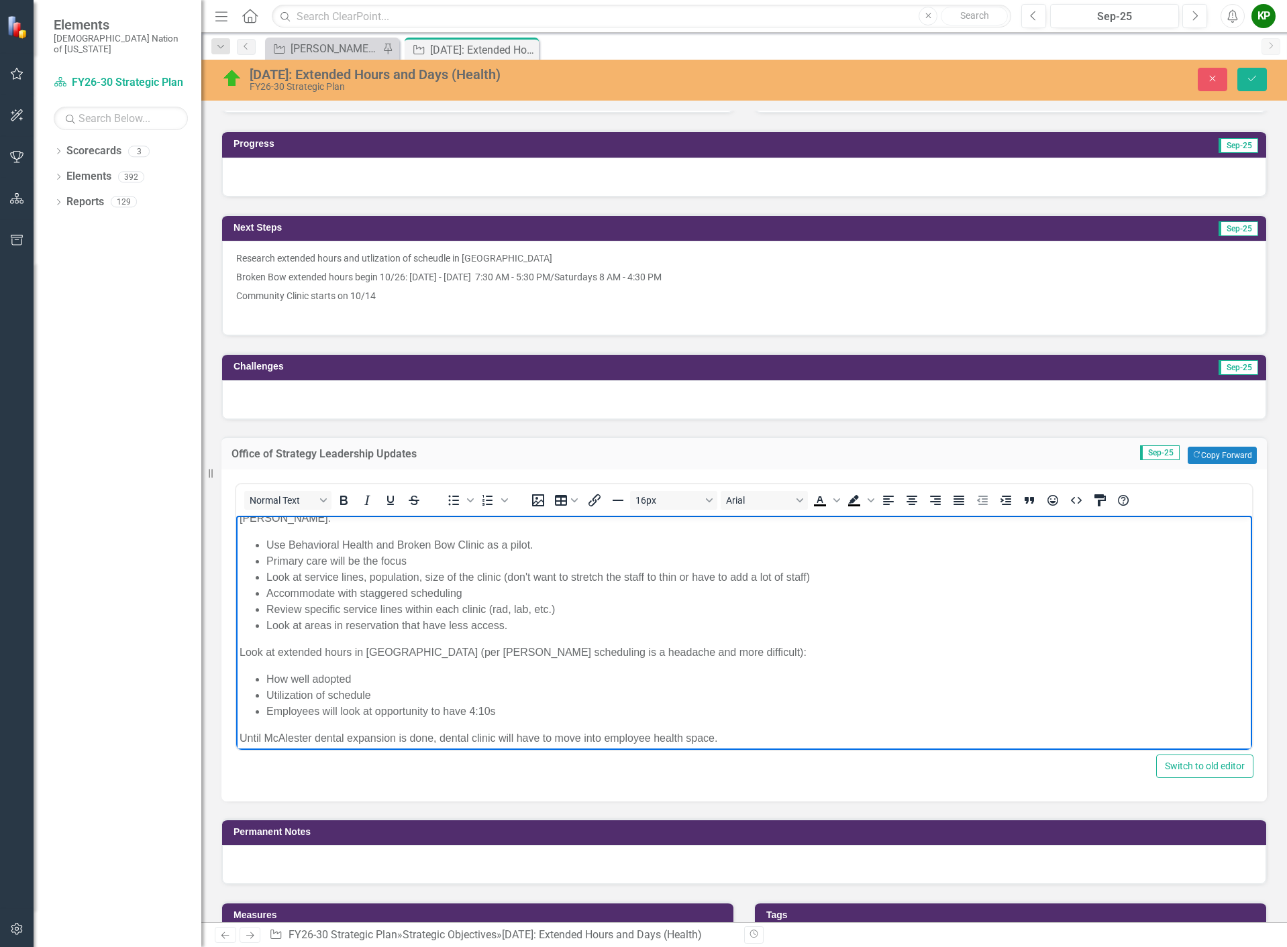
scroll to position [207, 0]
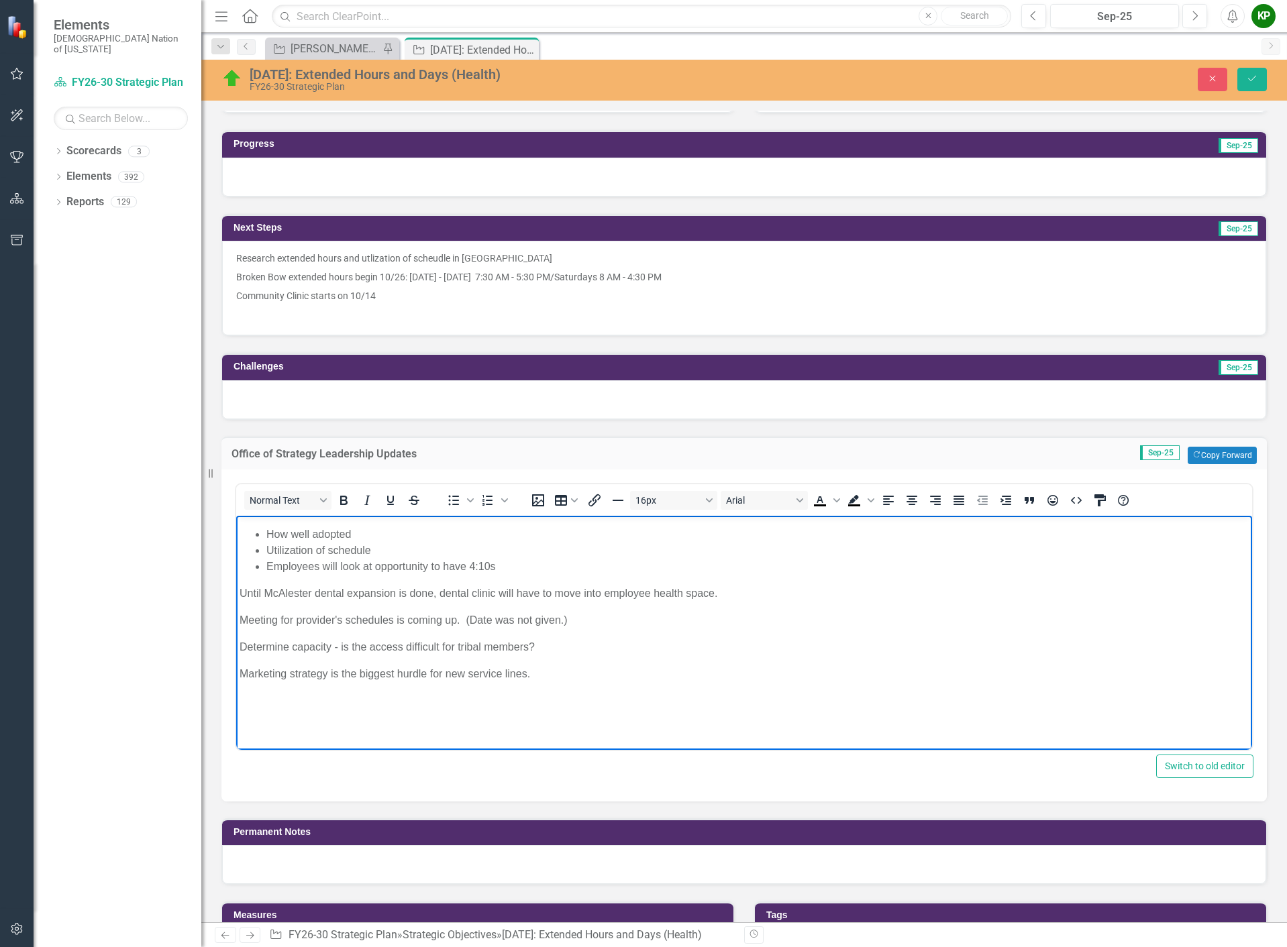
click body "Brainstorm Meeting September 2, 2025. Todd Hallmark, Tammy Thompson, Tiffany Se…"
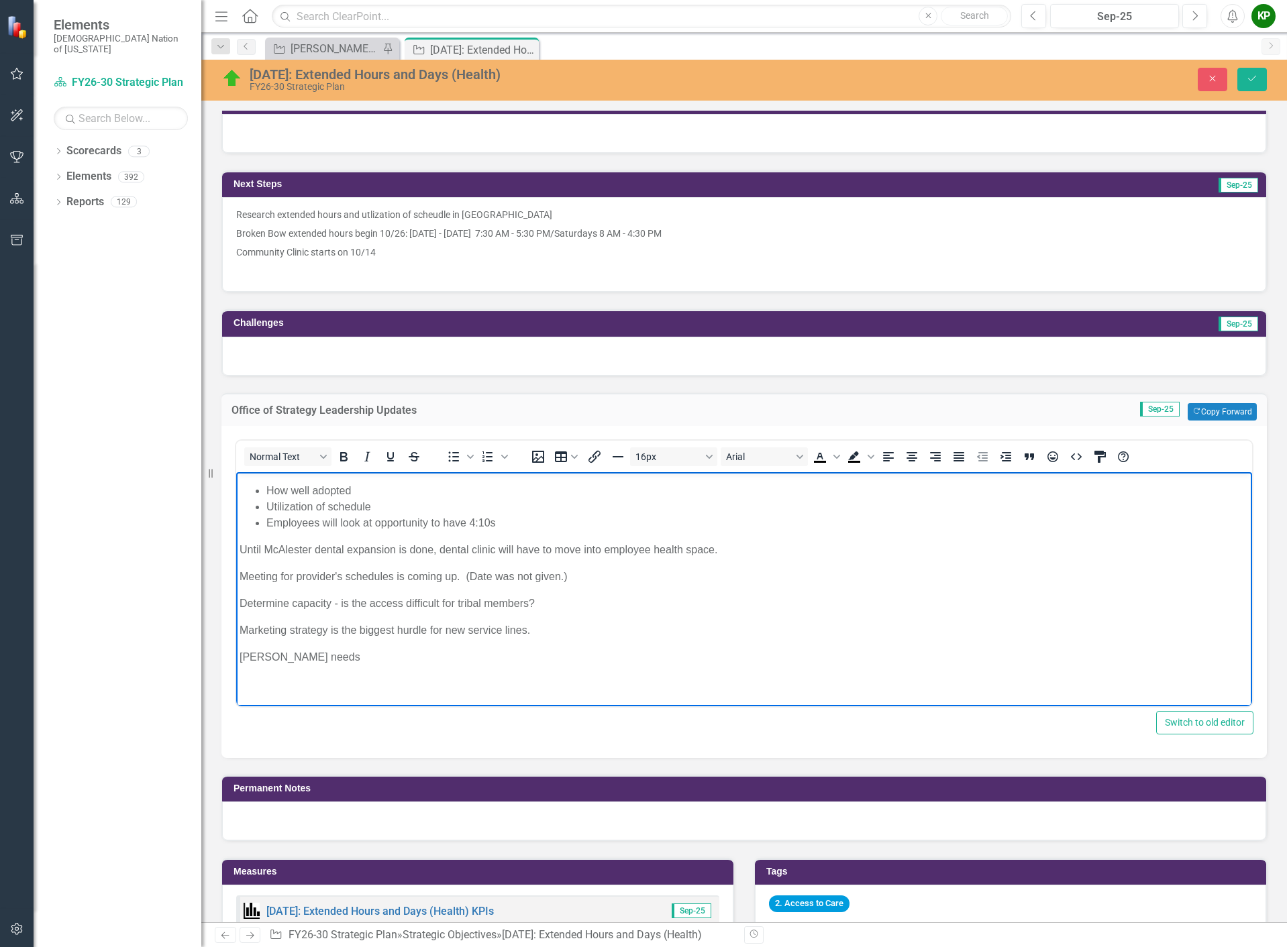
scroll to position [470, 0]
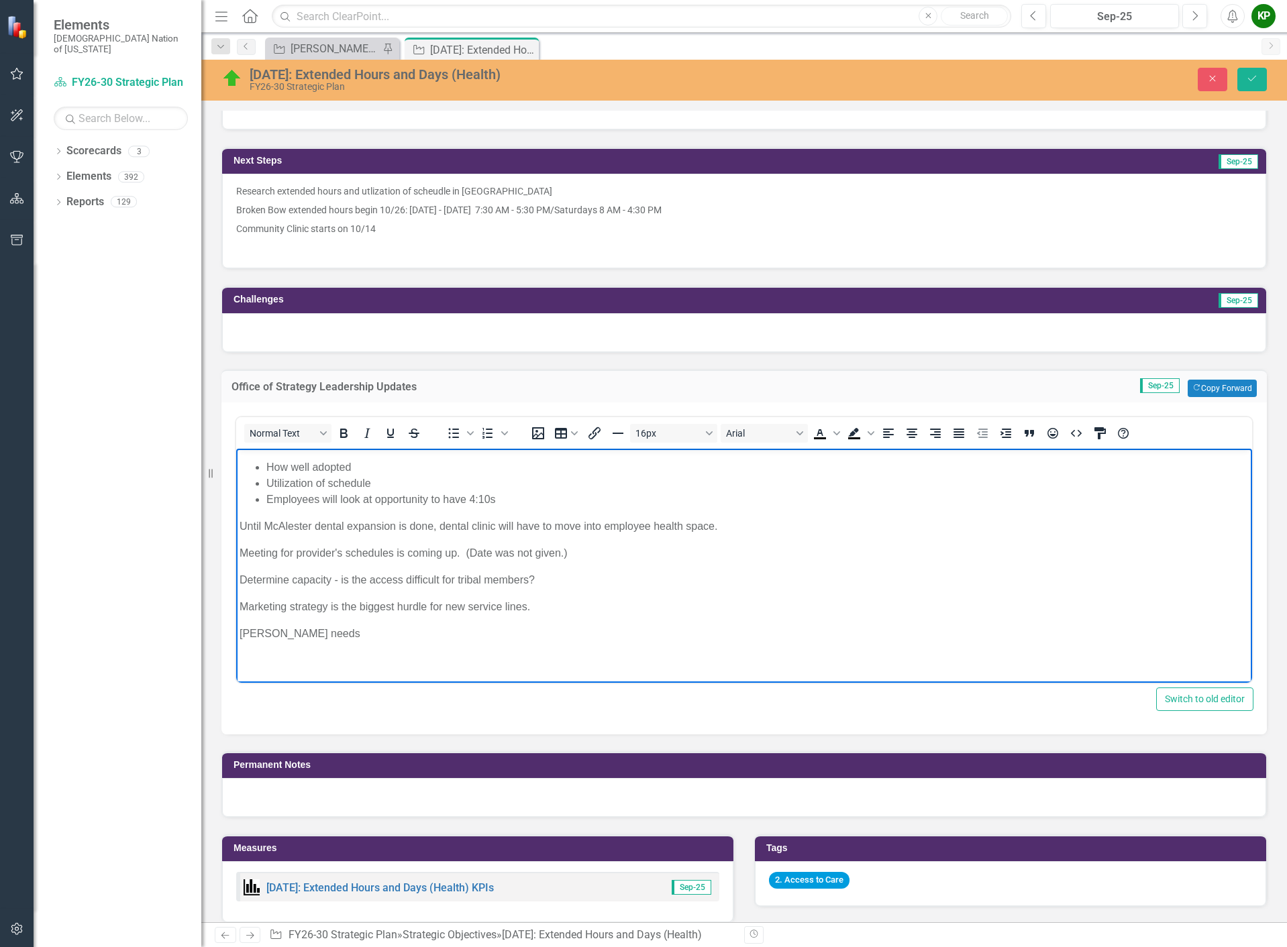
click p "Tice needs"
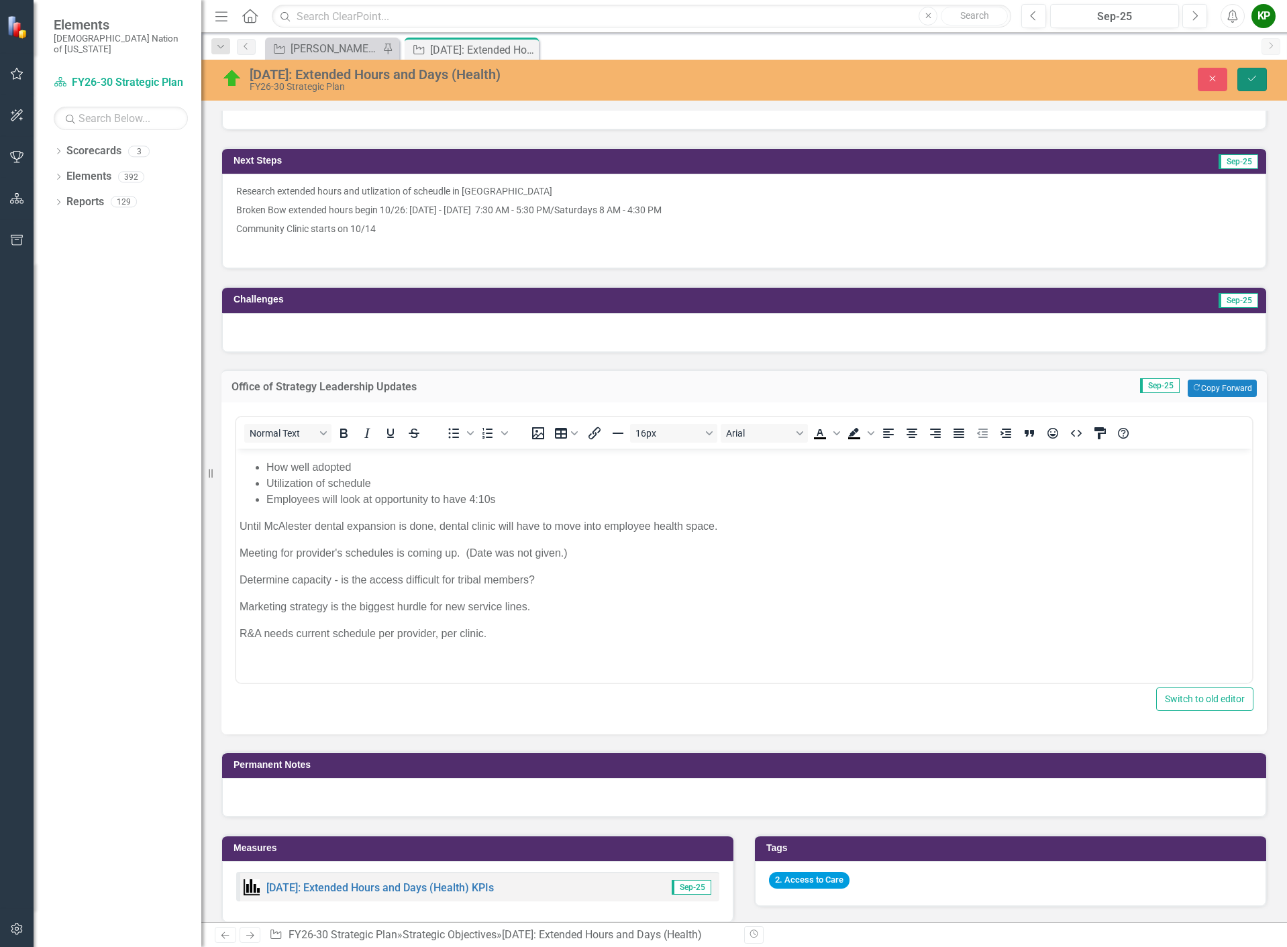
click icon "Save"
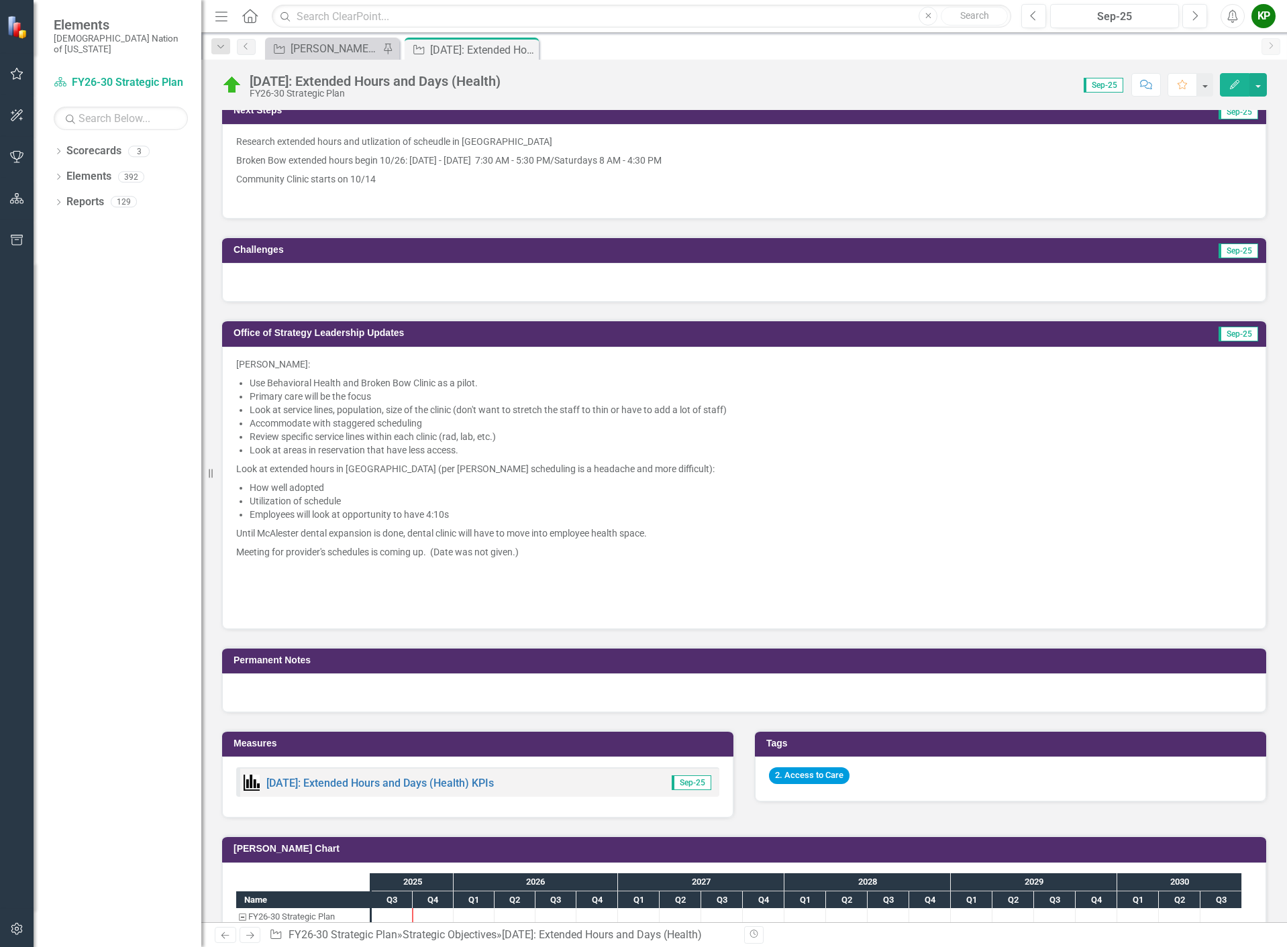
scroll to position [671, 0]
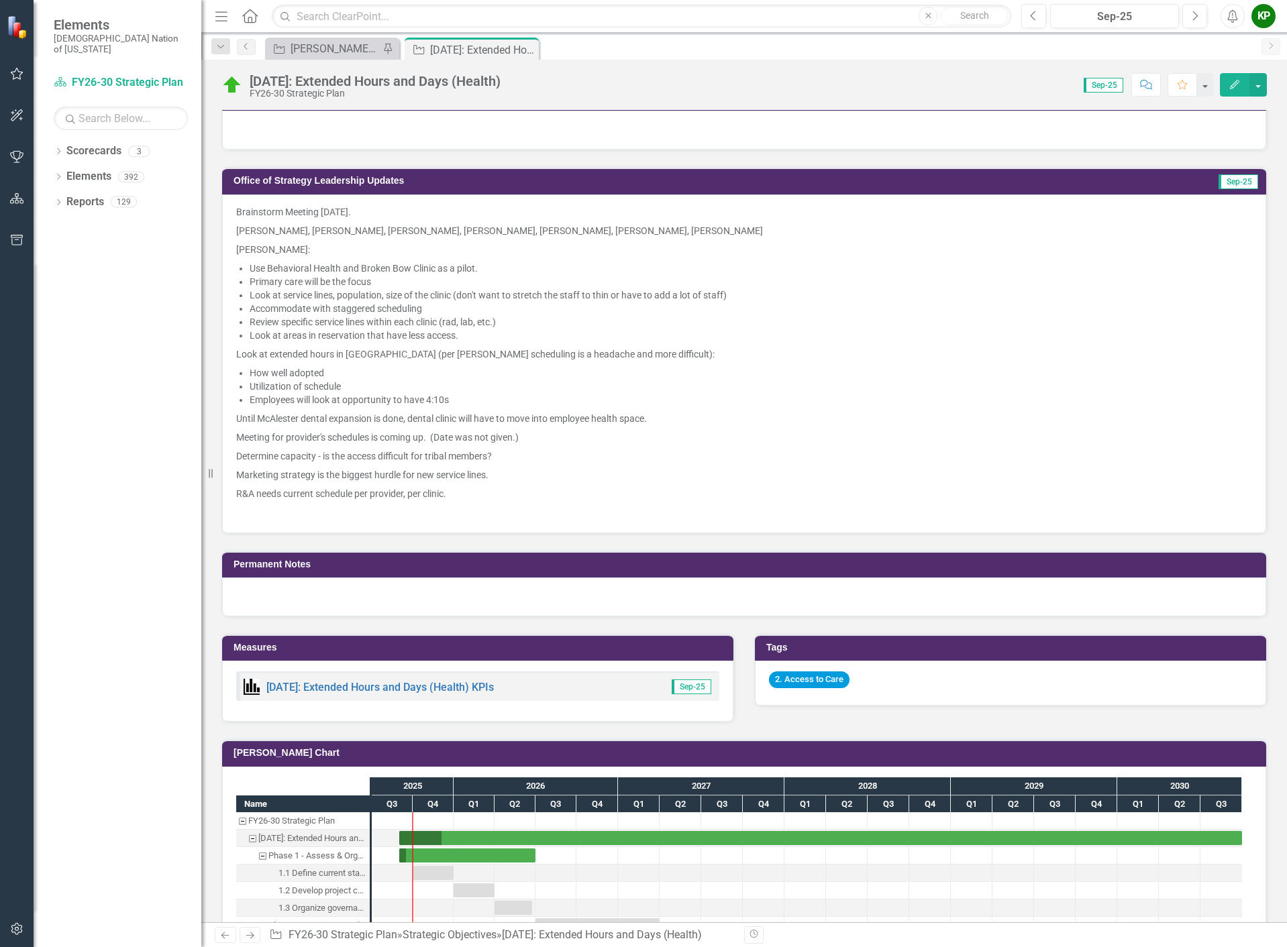
click p "R&A needs current schedule per provider, per clinic."
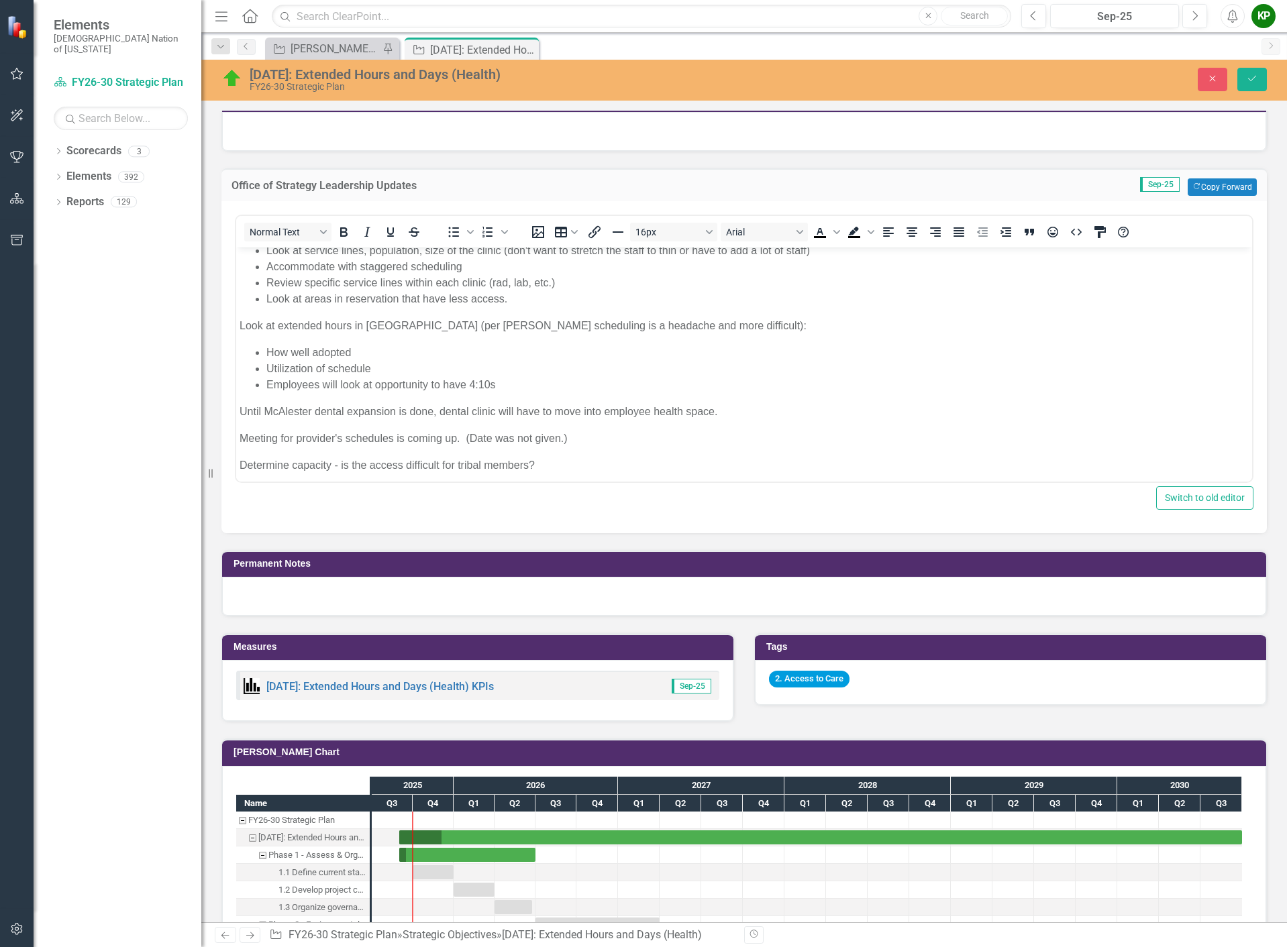
scroll to position [207, 0]
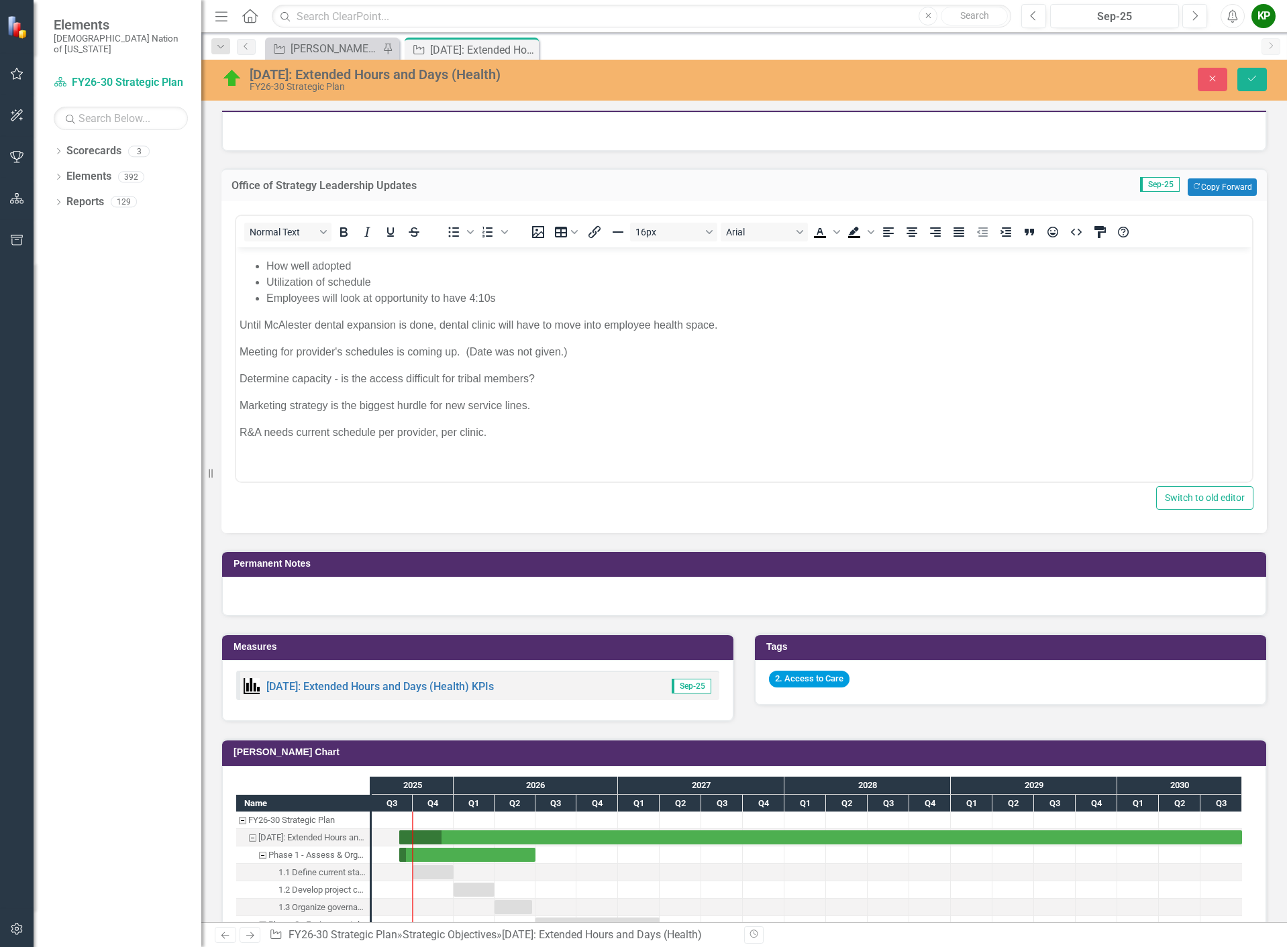
click p "R&A needs current schedule per provider, per clinic."
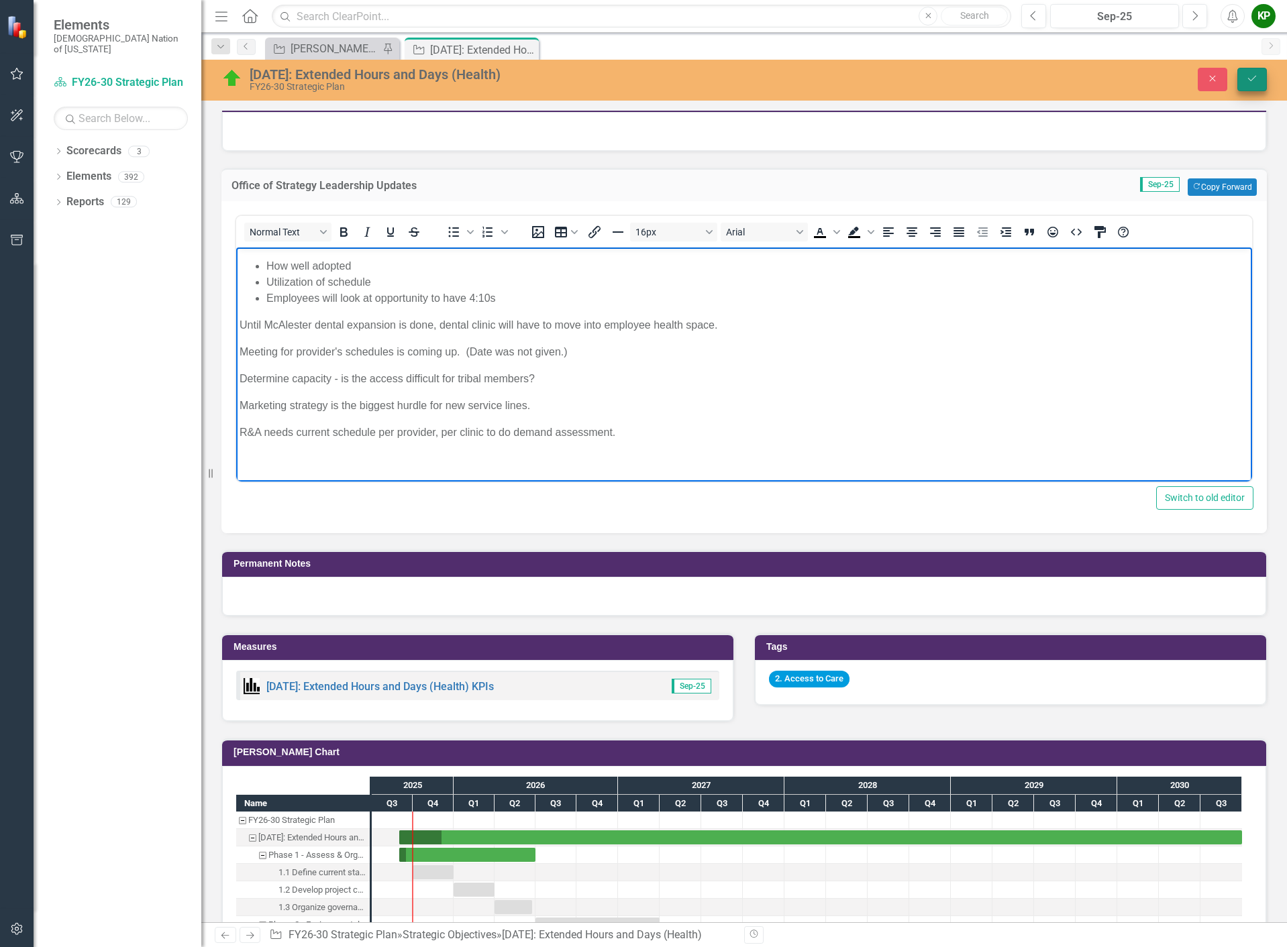
click button "Save"
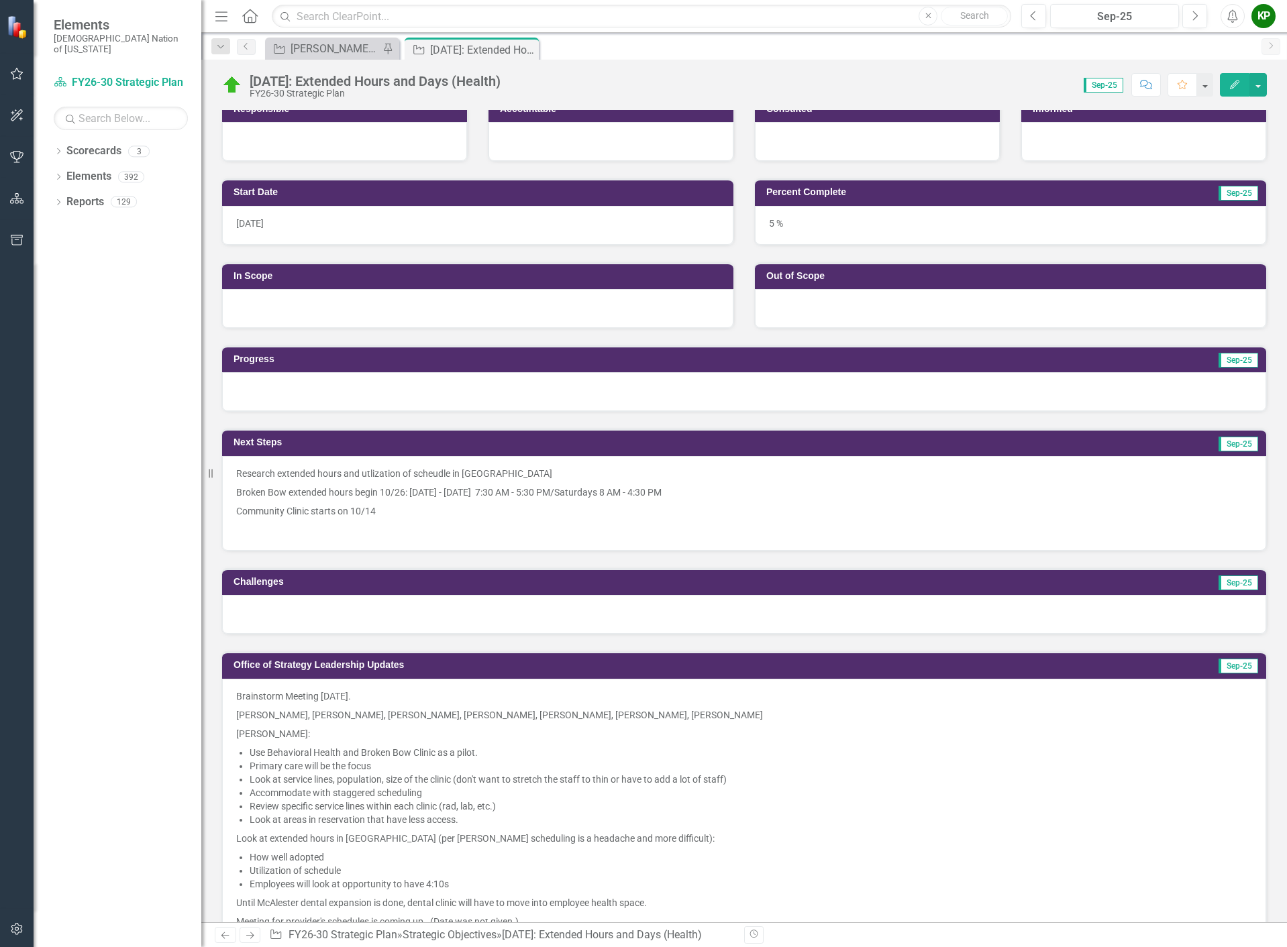
scroll to position [268, 0]
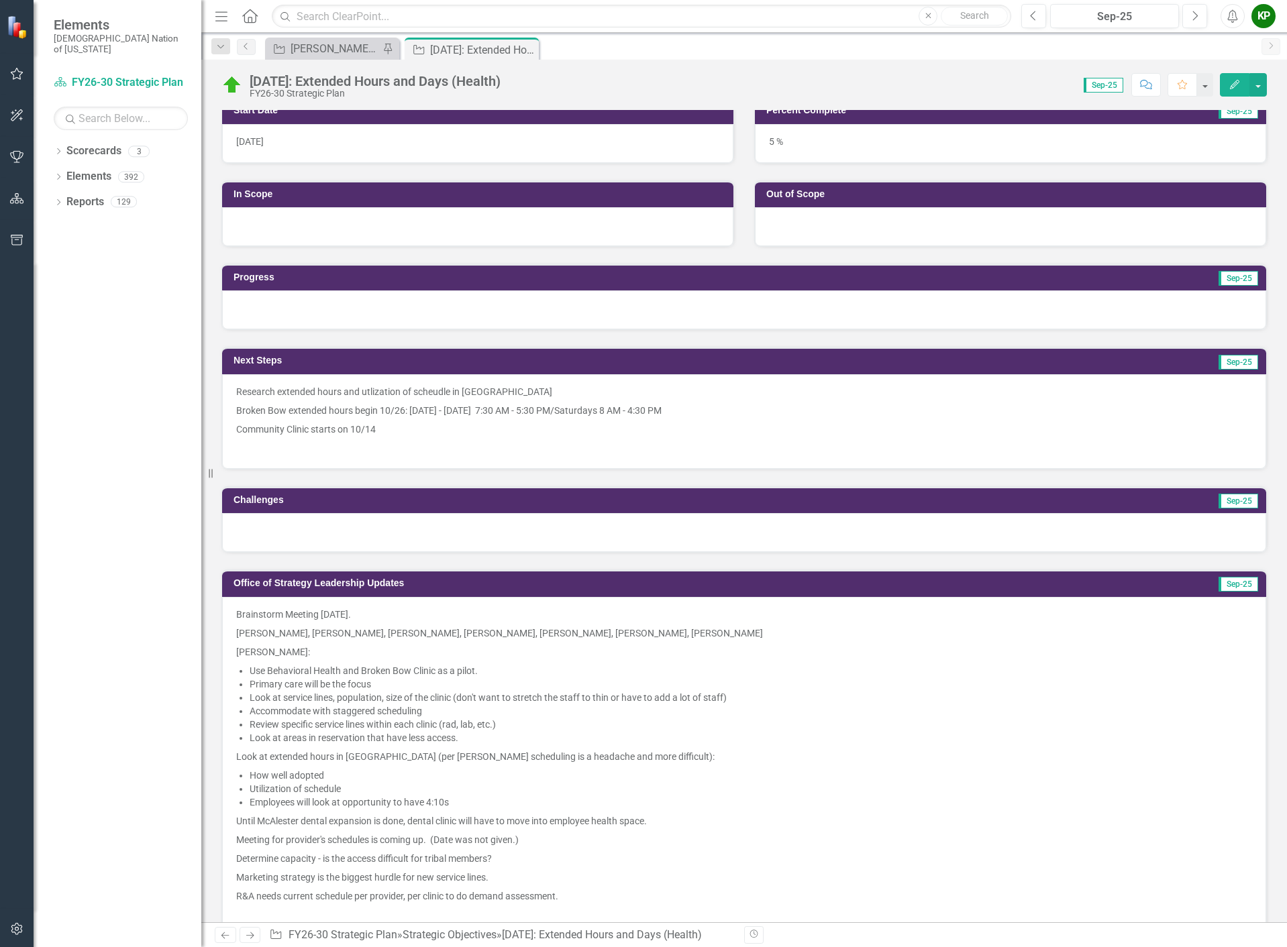
click div
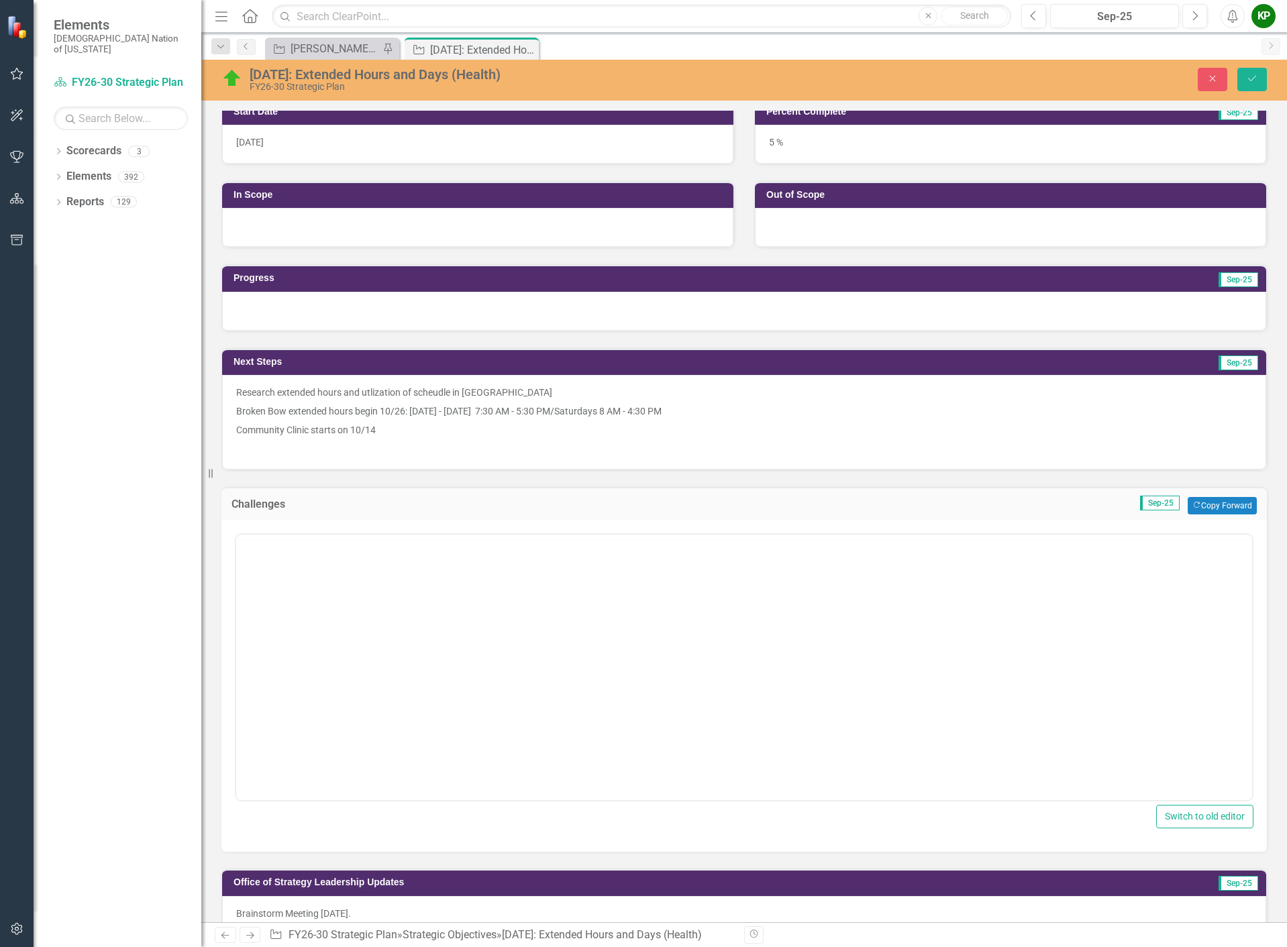
scroll to position [0, 0]
click p "Rich Text Area. Press ALT-0 for help."
click button "Save"
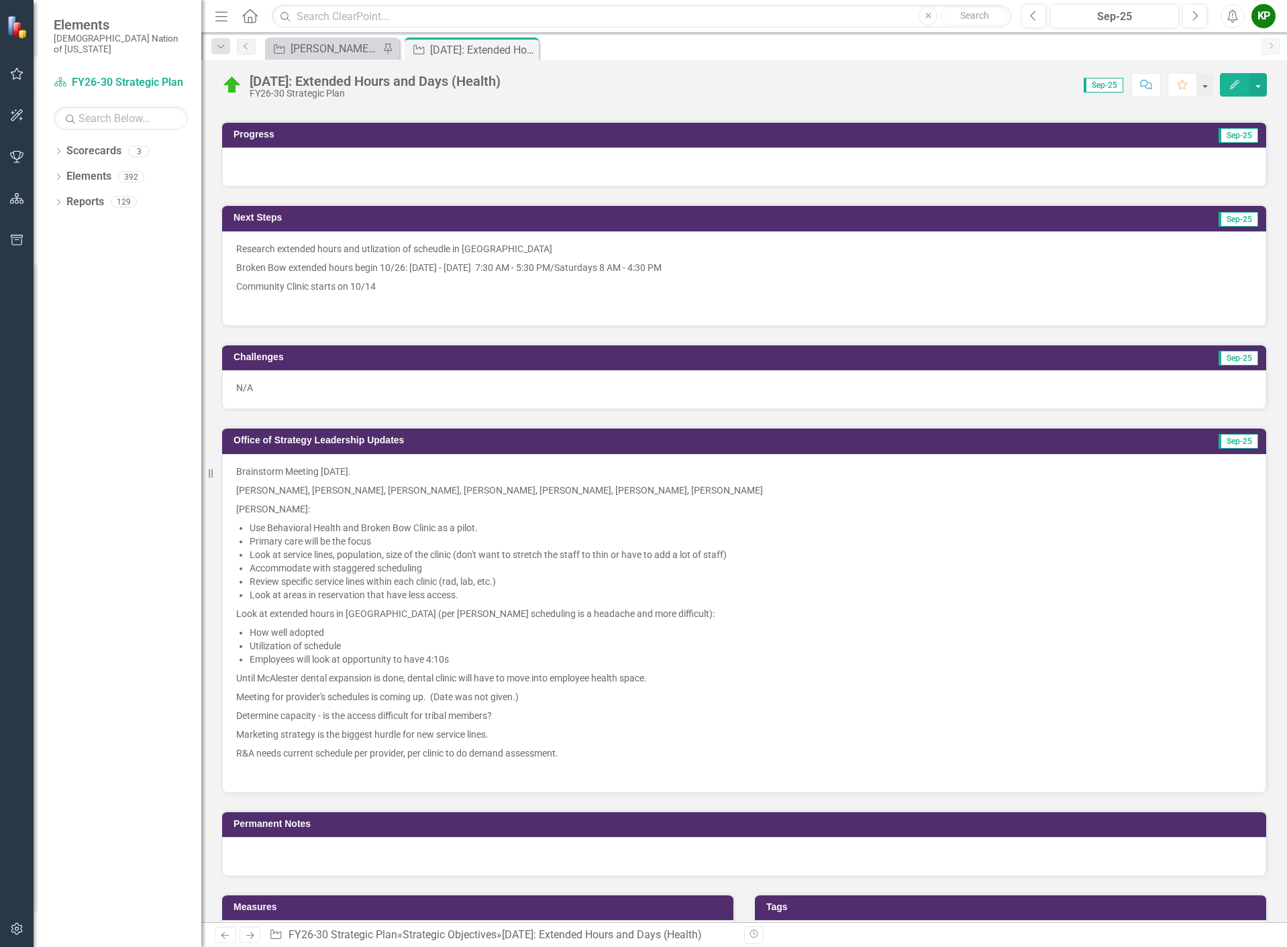
scroll to position [402, 0]
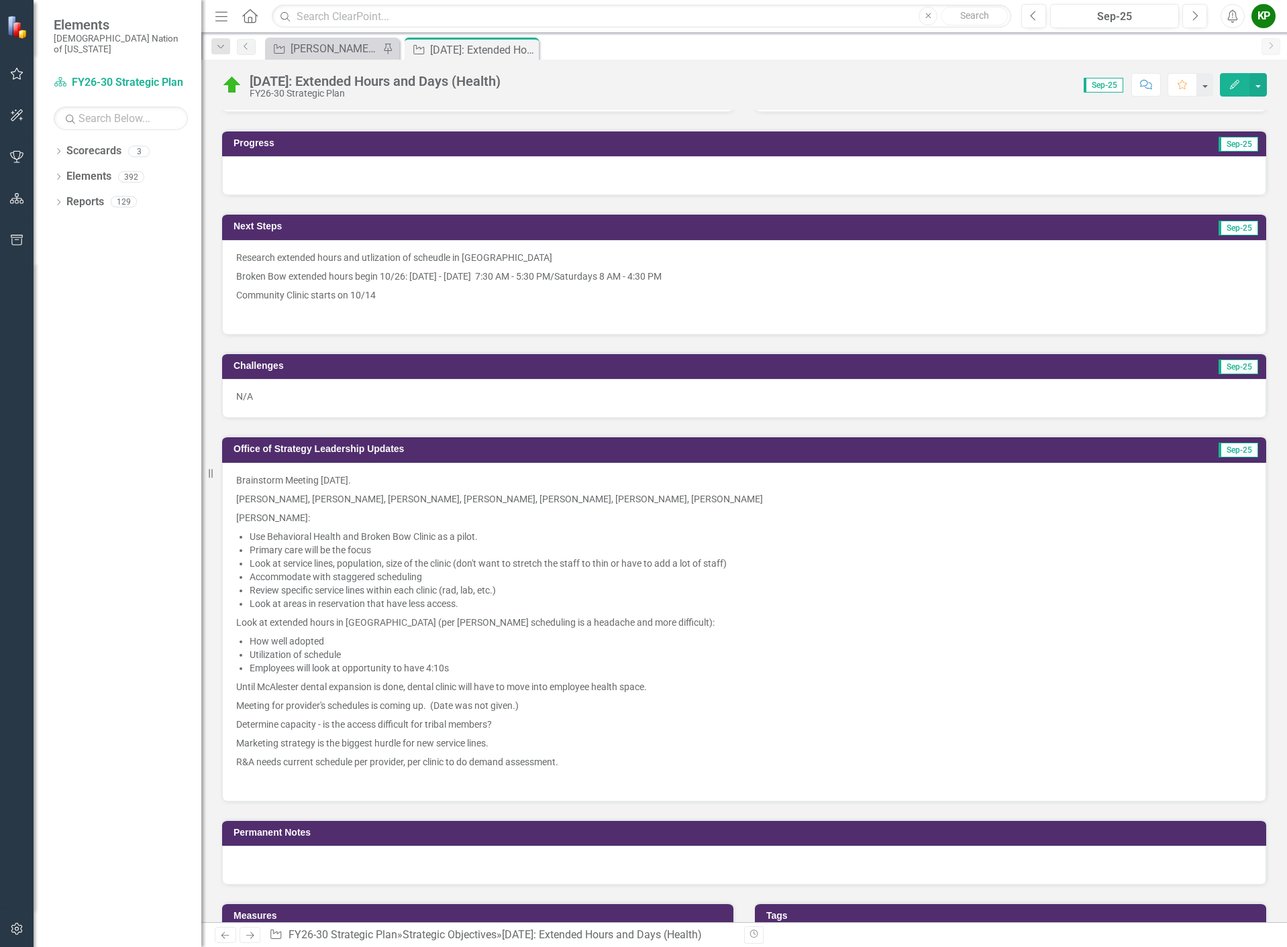
click p
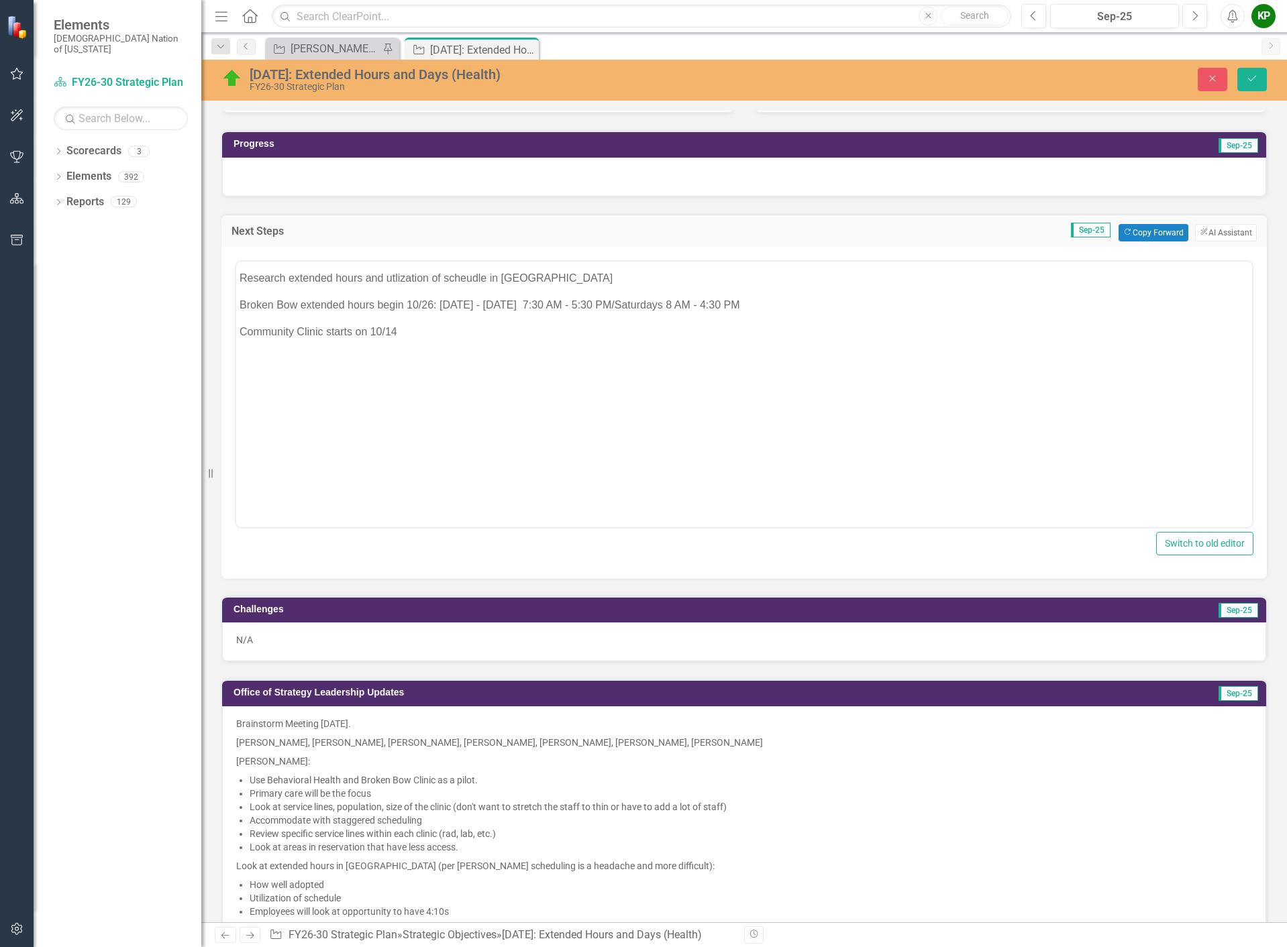
scroll to position [0, 0]
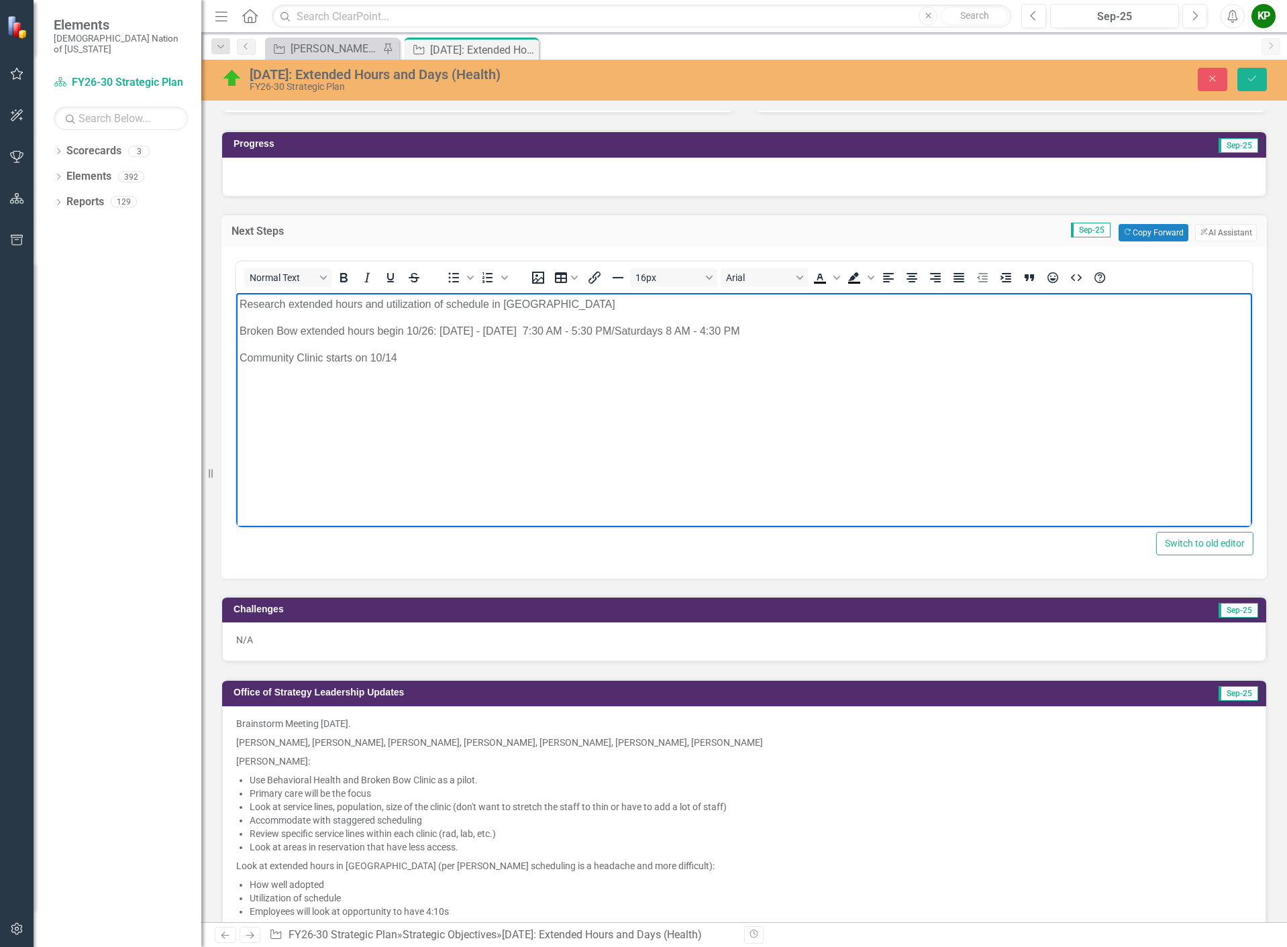
click p "Research extended hours and utilization of schedule in Poteau"
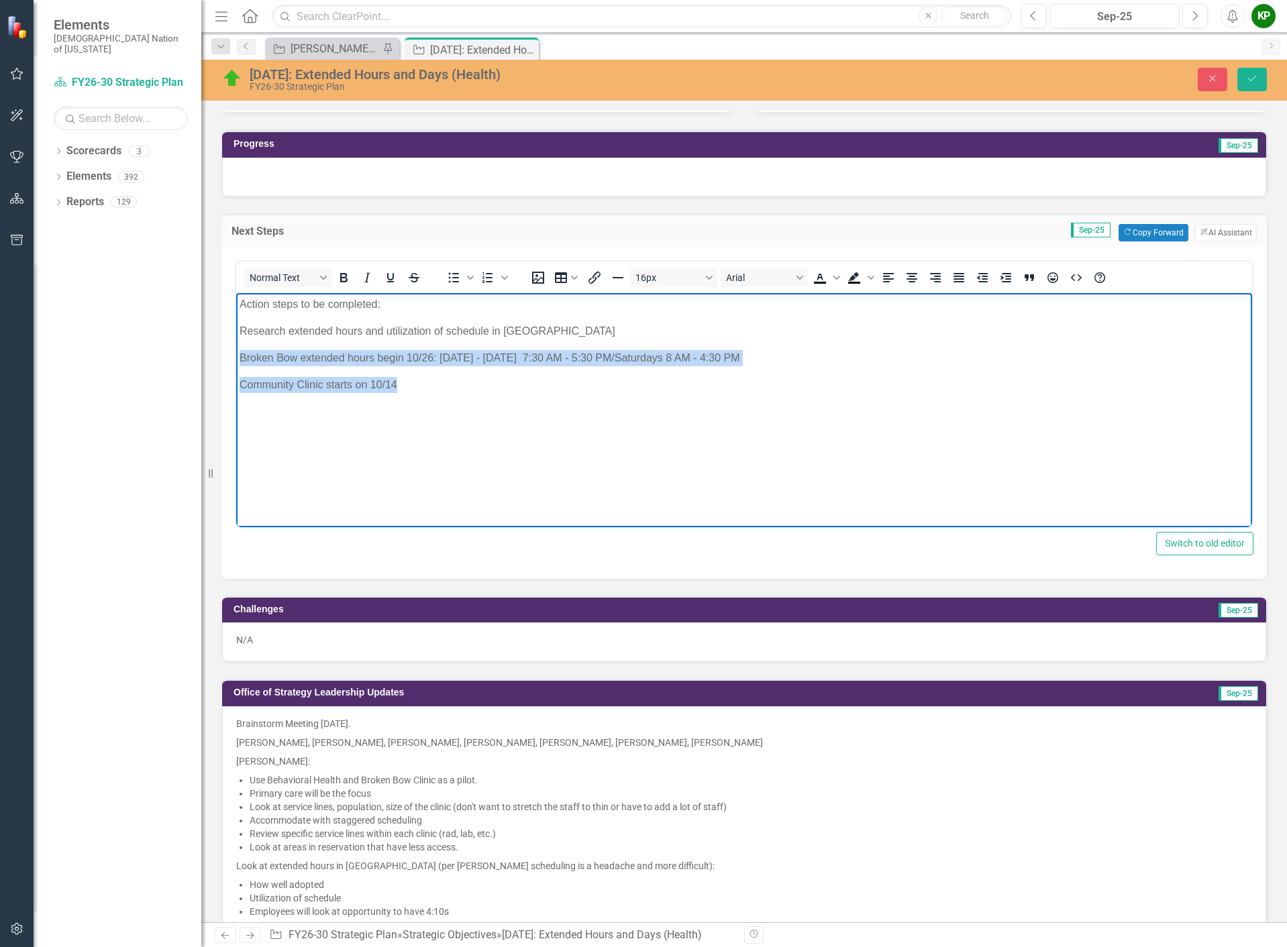
drag, startPoint x: 239, startPoint y: 97, endPoint x: -12, endPoint y: 68, distance: 252.6
click html "Action steps to be completed: Research extended hours and utilization of schedu…"
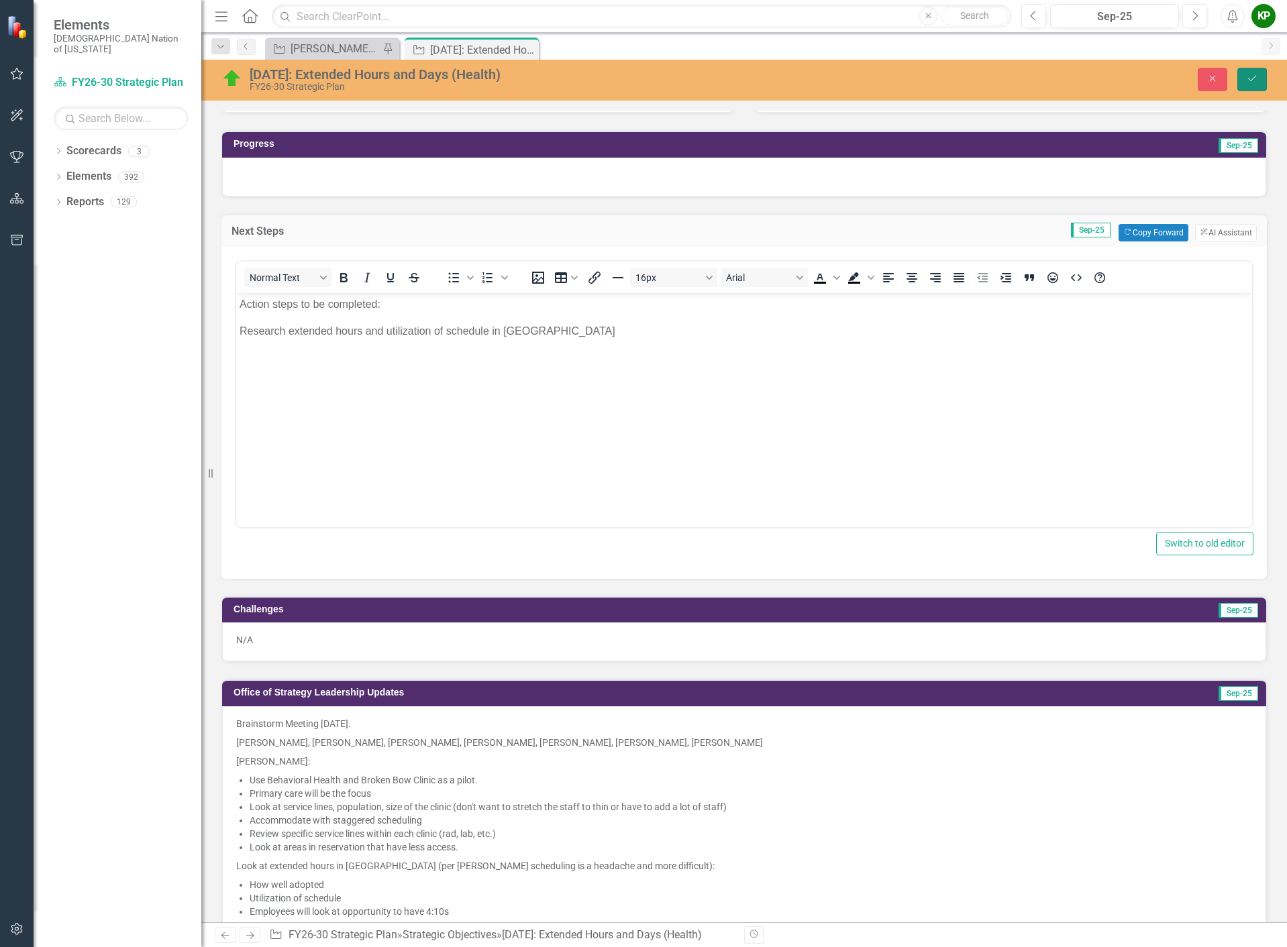
click button "Save"
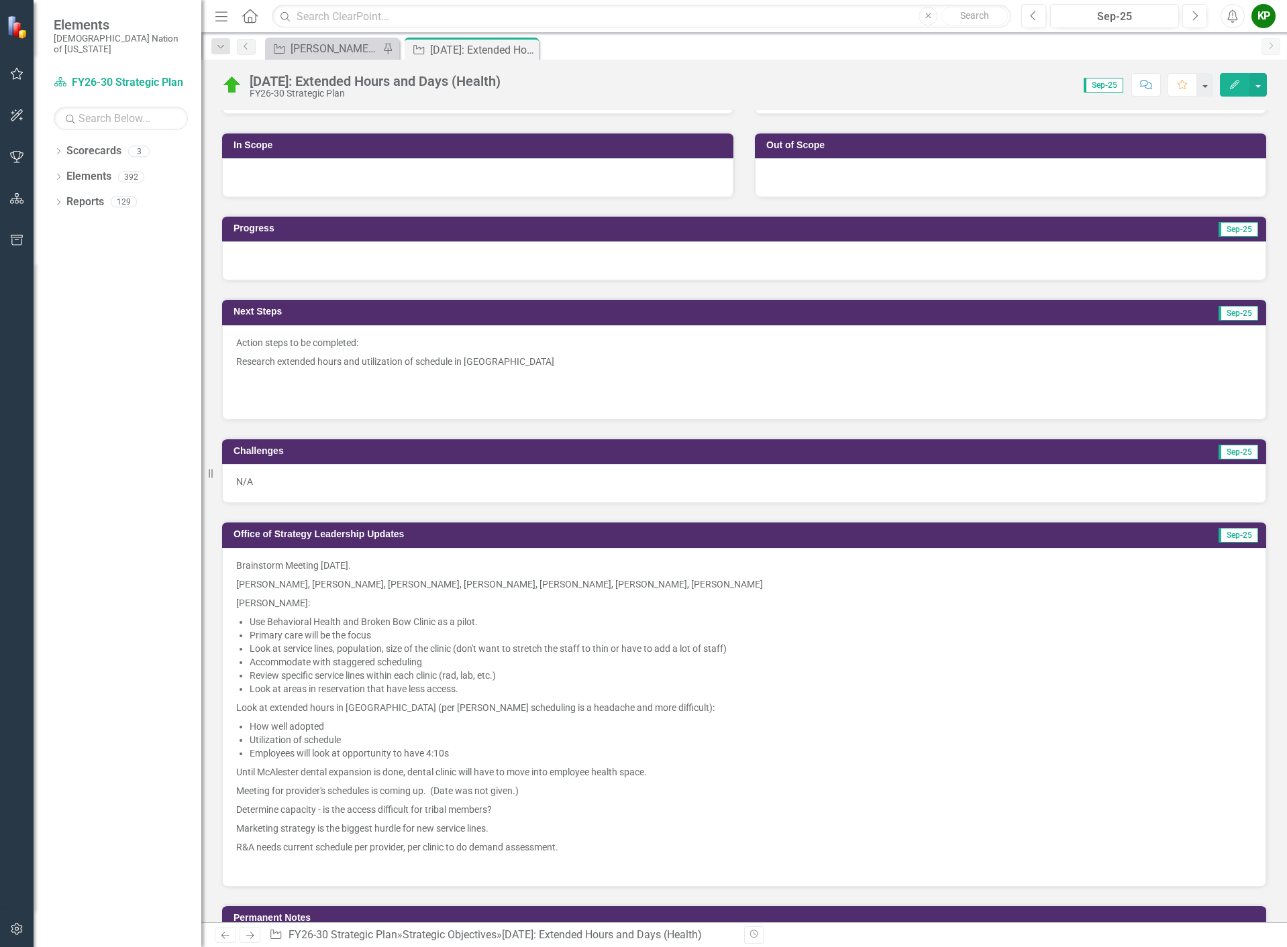
scroll to position [335, 0]
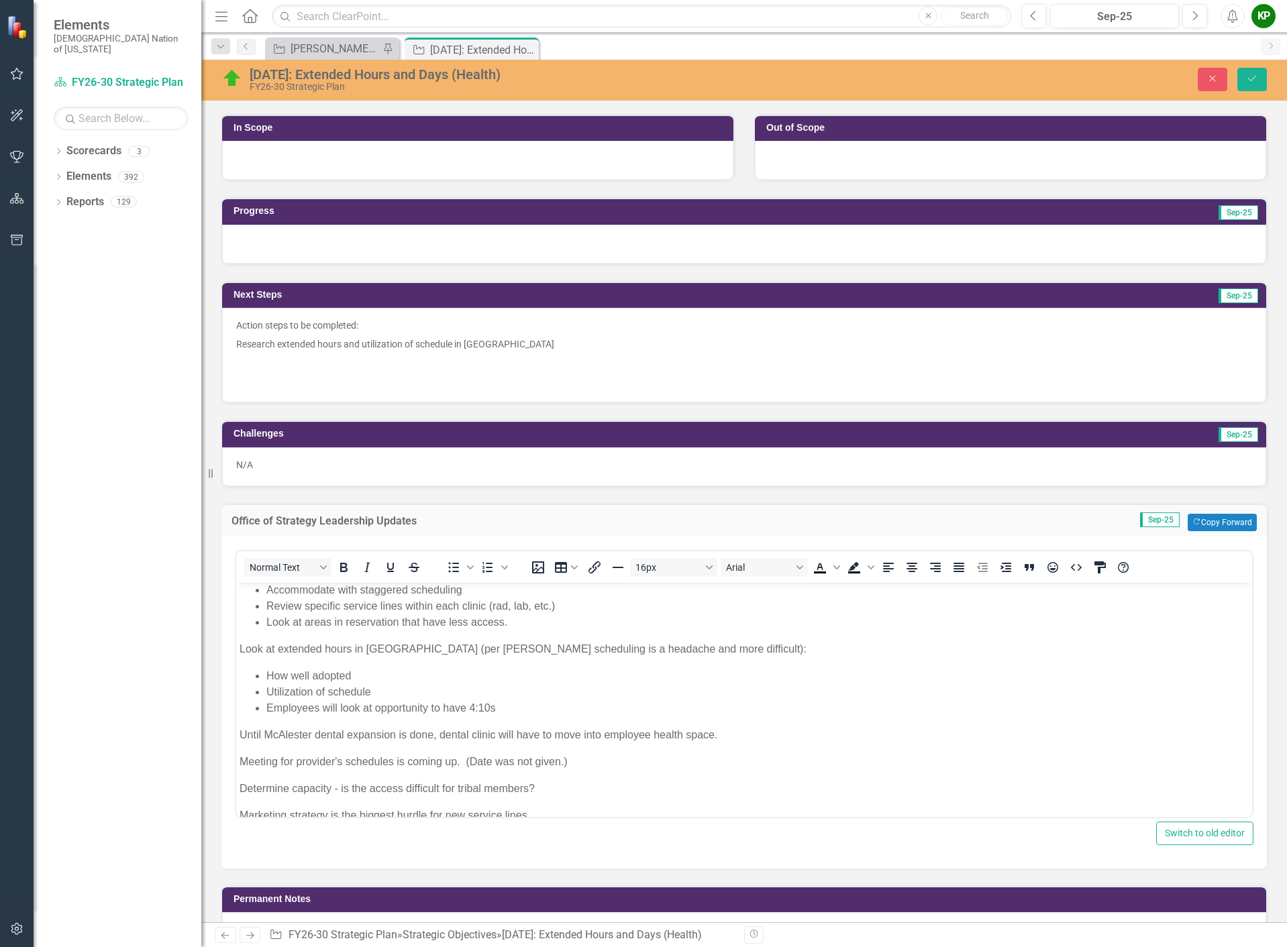
scroll to position [134, 0]
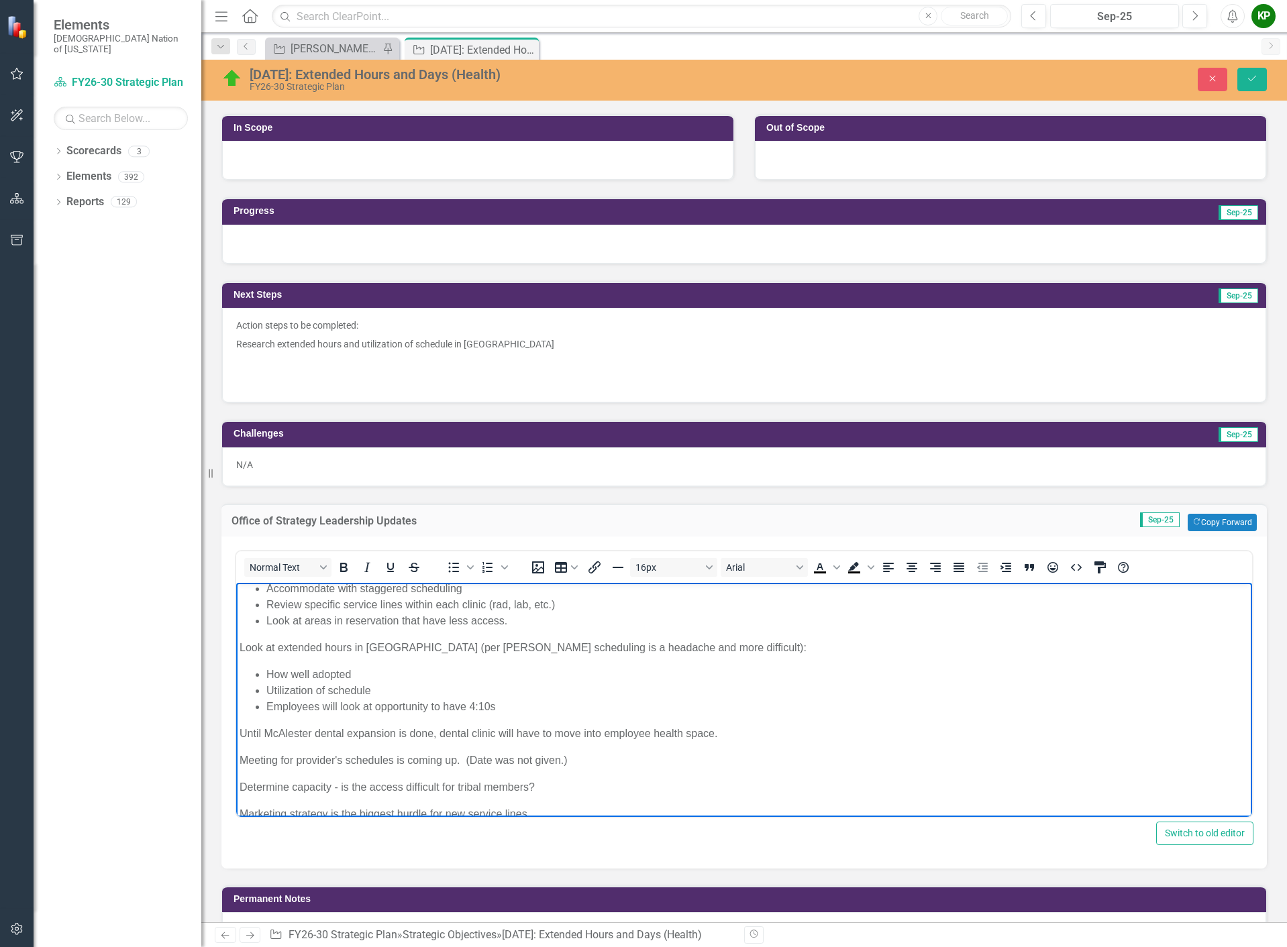
click at [707, 651] on p "Look at extended hours in [GEOGRAPHIC_DATA] (per [PERSON_NAME] scheduling is a …" at bounding box center [743, 647] width 1009 height 16
click at [692, 707] on li "Employees will look at opportunity to have 4:10s" at bounding box center [757, 706] width 982 height 16
click at [519, 730] on p "Broken Bow extended hours begin 10/26: [DATE] - [DATE] 7:30 AM - 5:30 PM/Saturd…" at bounding box center [743, 733] width 1009 height 16
click at [606, 733] on p "Broken Bow extended hours begin 10/26: Monday - Friday 7:30 AM - 5:30 PM/Saturd…" at bounding box center [743, 733] width 1009 height 16
click at [616, 736] on p "Broken Bow extended hours begin 10/26: Monday - Friday 7:30 AM - 5:30 PM /Satur…" at bounding box center [743, 733] width 1009 height 16
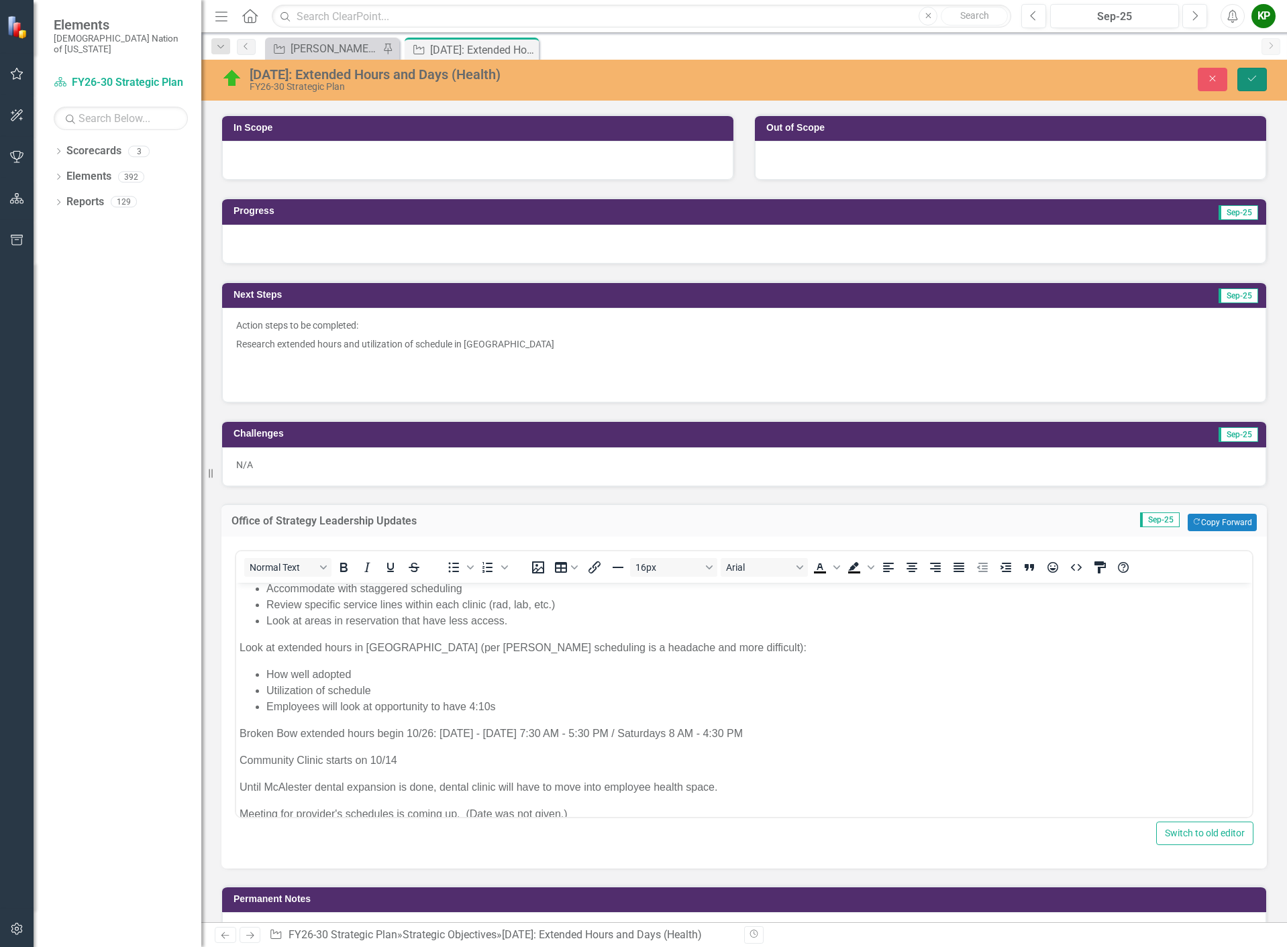
click at [1259, 83] on button "Save" at bounding box center [1252, 79] width 30 height 23
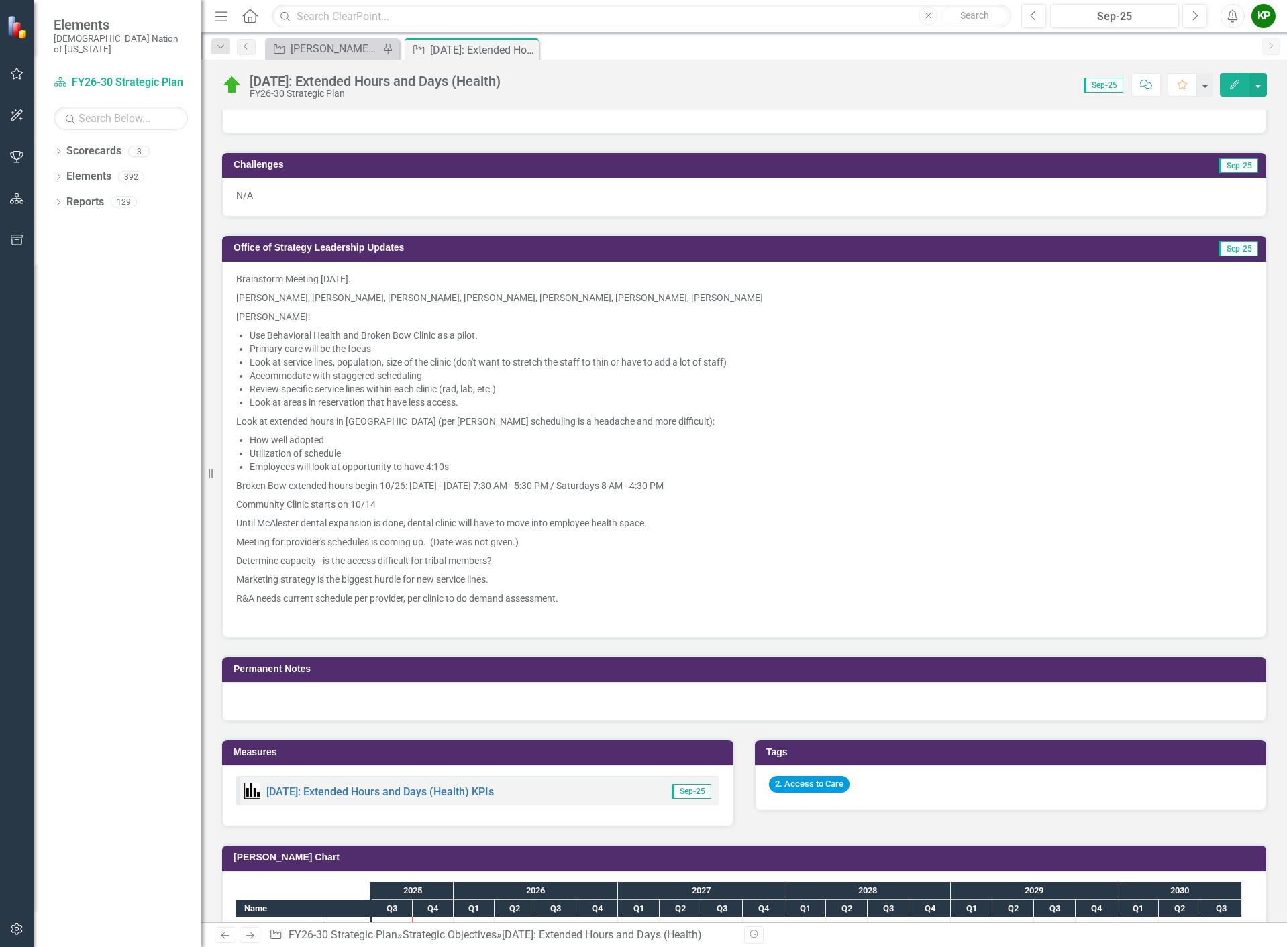
scroll to position [268, 0]
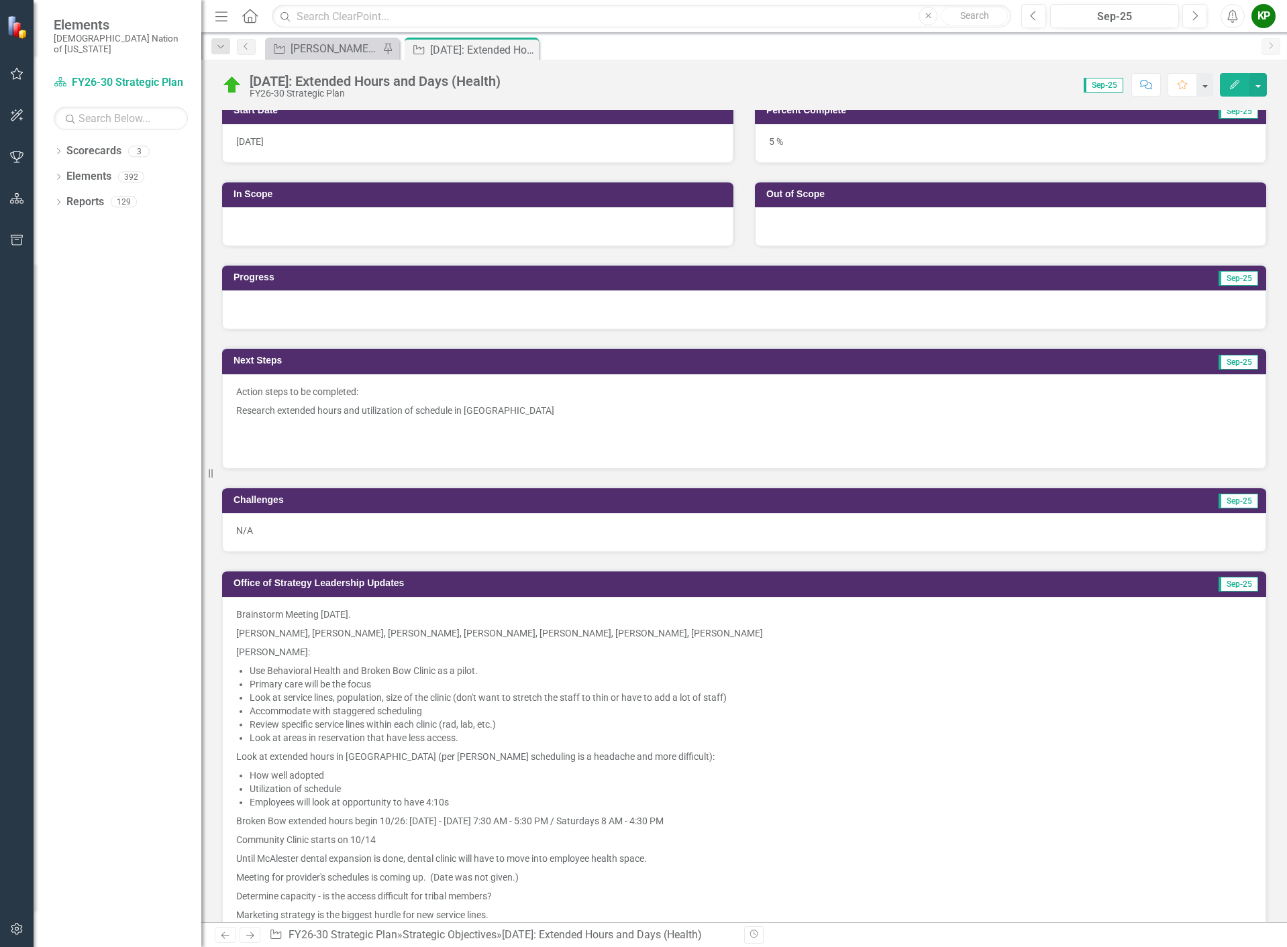
click at [375, 394] on p "Action steps to be completed:" at bounding box center [744, 393] width 1016 height 16
click at [375, 393] on p "Action steps to be completed:" at bounding box center [744, 393] width 1016 height 16
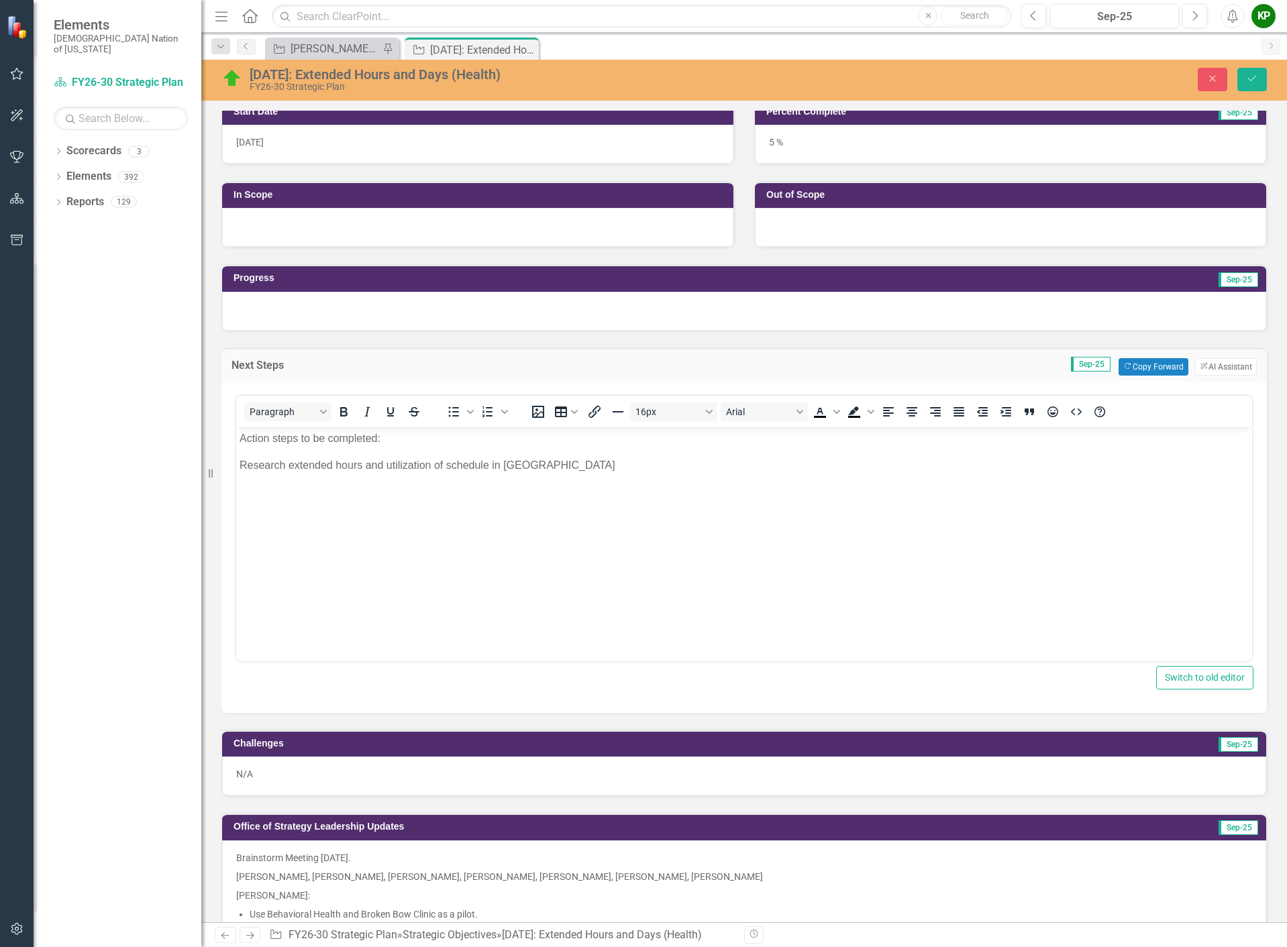
scroll to position [0, 0]
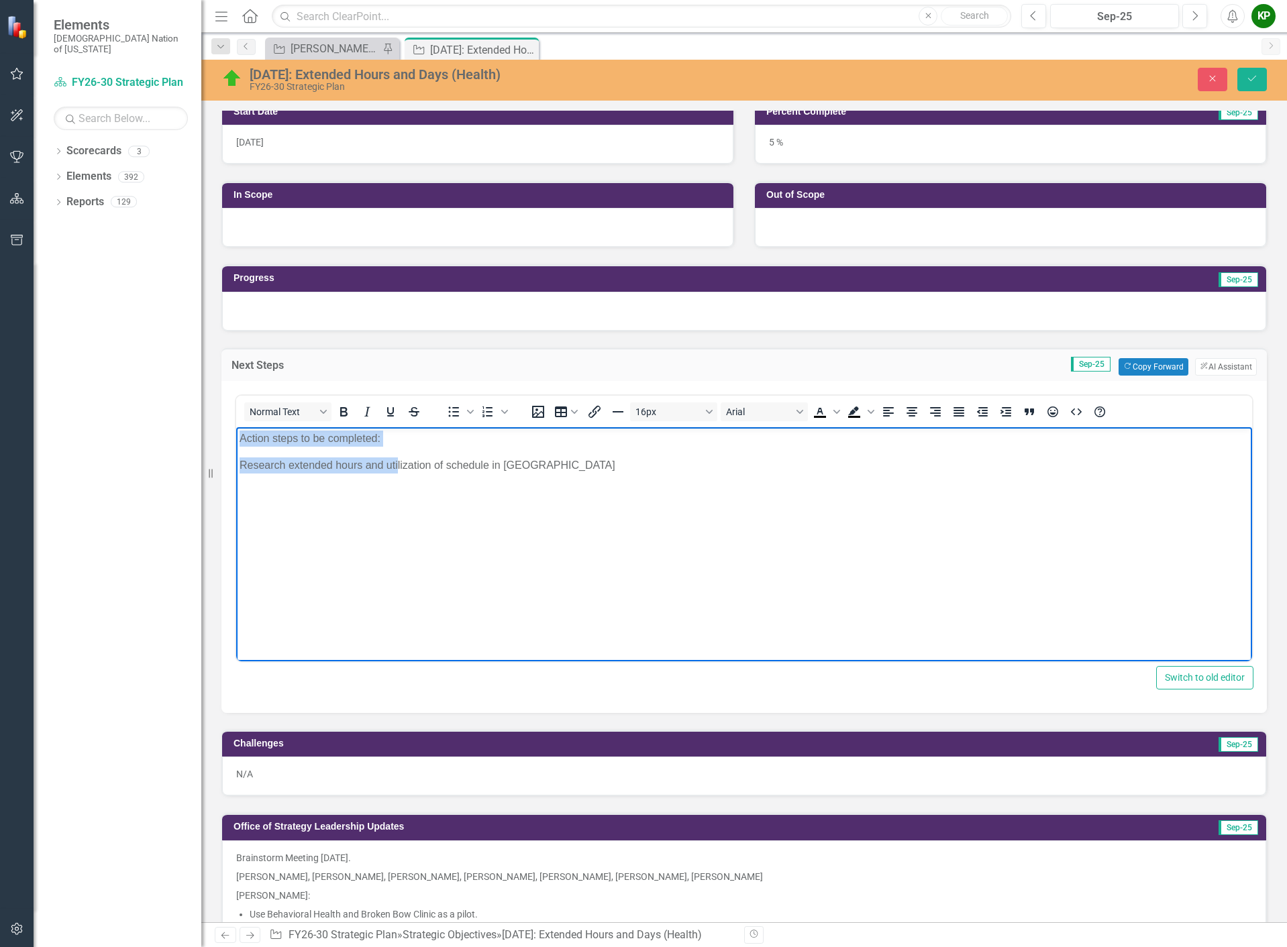
drag, startPoint x: 366, startPoint y: 449, endPoint x: 222, endPoint y: 441, distance: 144.4
click at [236, 441] on html "Action steps to be completed: Research extended hours and utilization of schedu…" at bounding box center [744, 527] width 1016 height 201
click at [388, 503] on body "Action steps to be completed: Research extended hours and utilization of schedu…" at bounding box center [744, 527] width 1016 height 201
drag, startPoint x: 296, startPoint y: 430, endPoint x: 232, endPoint y: 428, distance: 63.8
click at [236, 428] on html "Action steps to be completed: Research extended hours and utilization of schedu…" at bounding box center [744, 527] width 1016 height 201
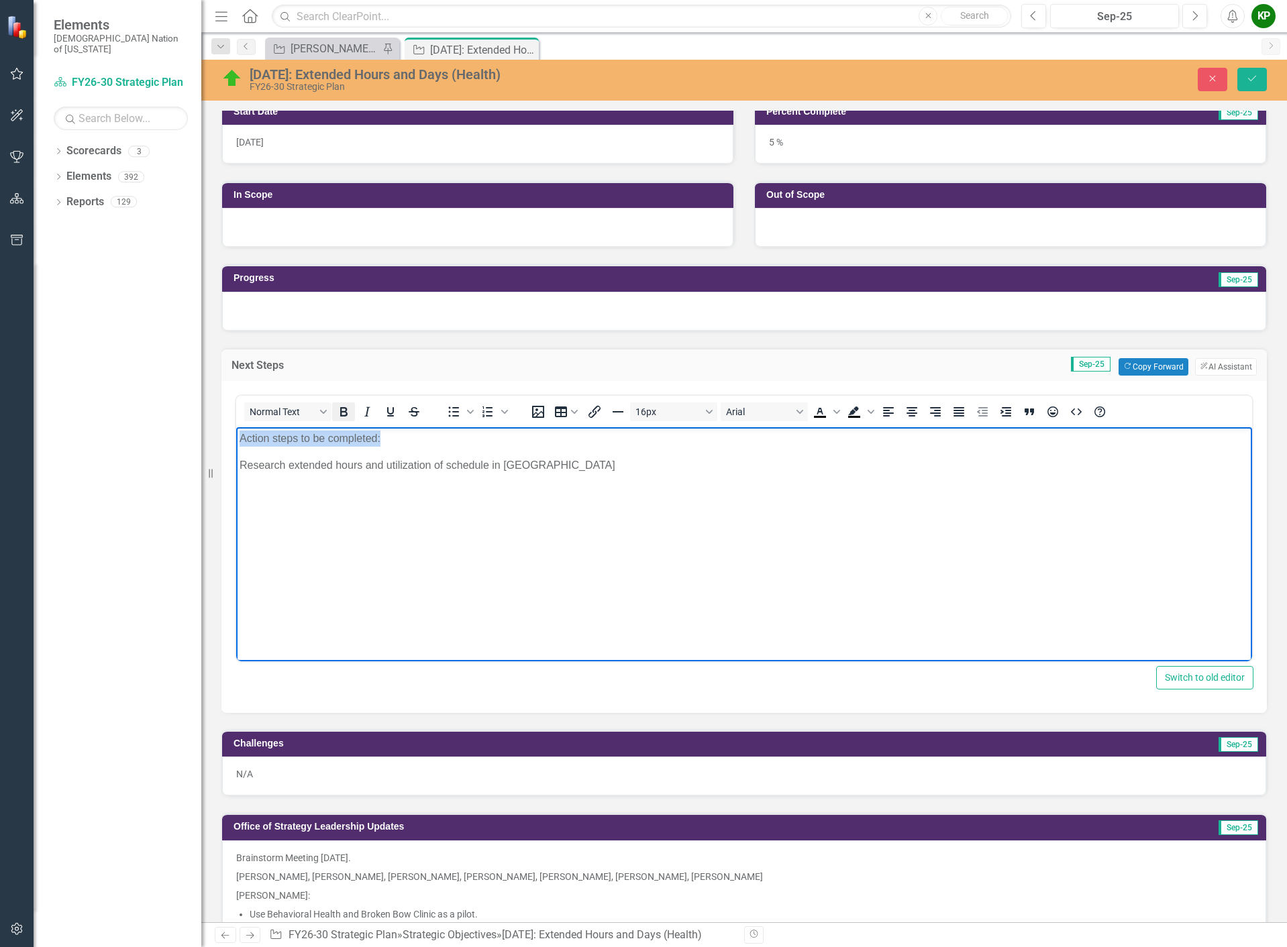
click at [343, 410] on icon "Bold" at bounding box center [343, 412] width 16 height 16
click at [559, 472] on p "Research extended hours and utilization of schedule in [GEOGRAPHIC_DATA]" at bounding box center [743, 465] width 1009 height 16
click at [1260, 71] on button "Save" at bounding box center [1252, 79] width 30 height 23
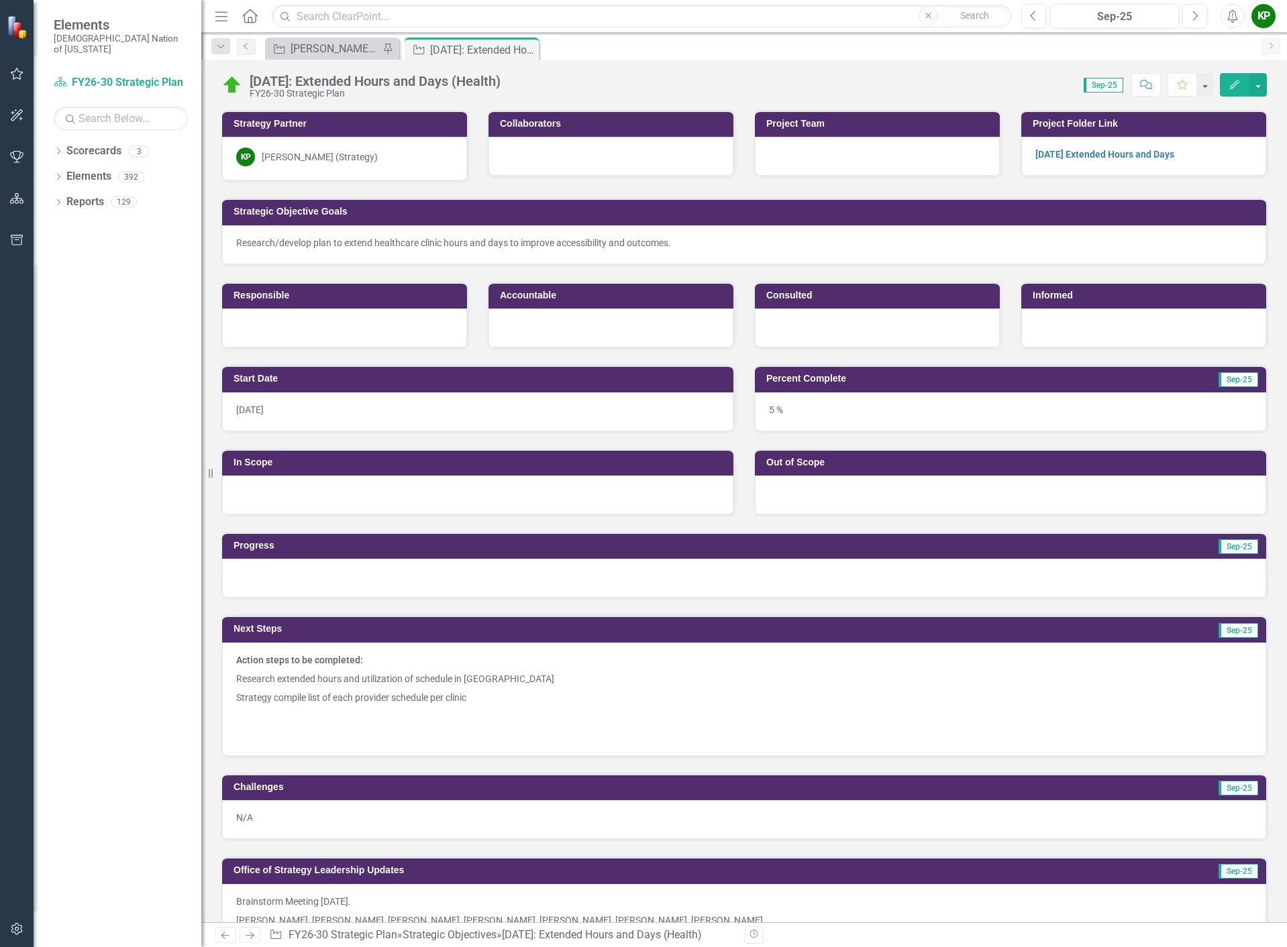
click at [327, 686] on p "Research extended hours and utilization of schedule in [GEOGRAPHIC_DATA]" at bounding box center [744, 678] width 1016 height 19
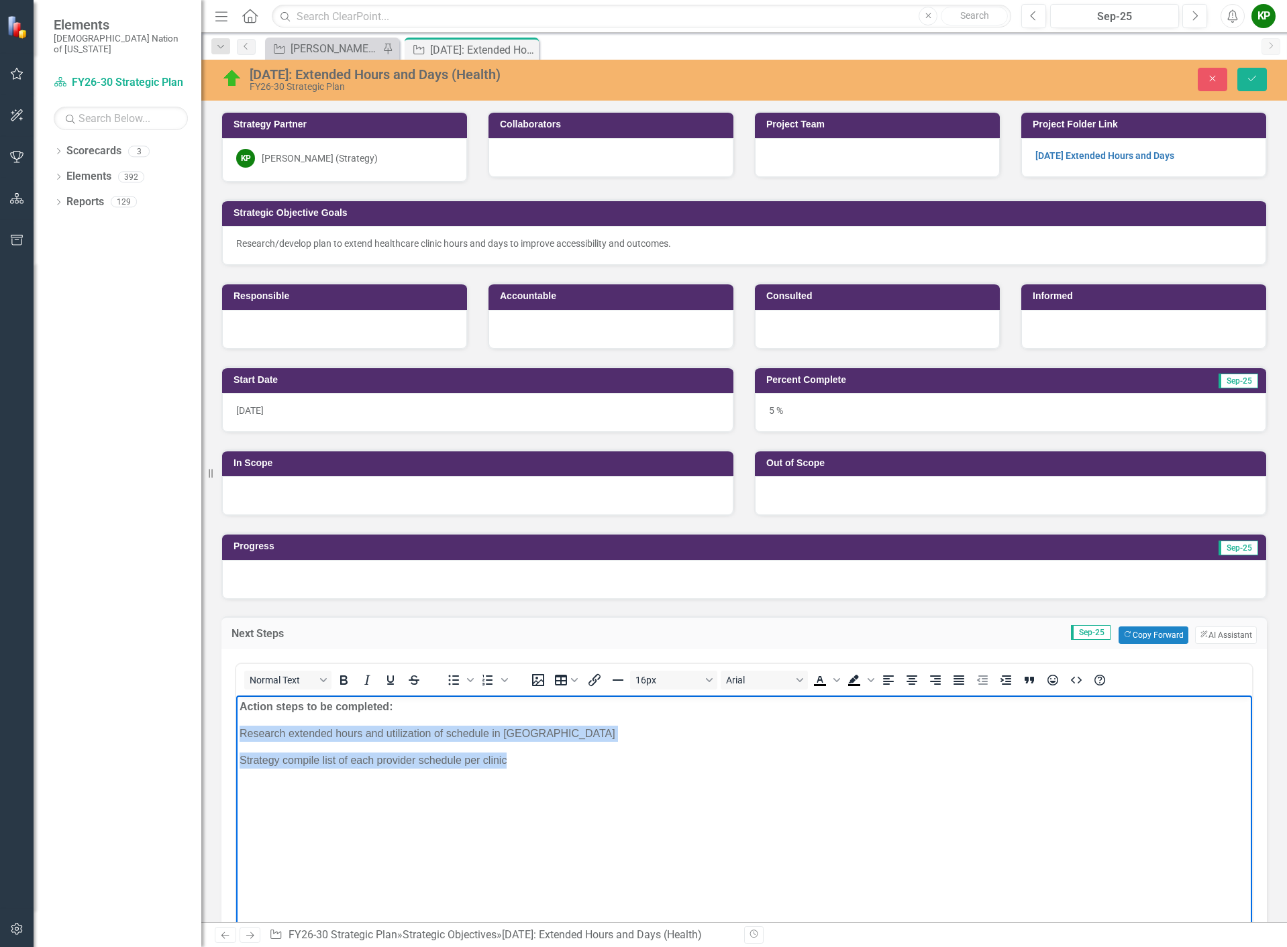
drag, startPoint x: 241, startPoint y: 731, endPoint x: 525, endPoint y: 750, distance: 285.1
click at [525, 750] on body "Action steps to be completed: Research extended hours and utilization of schedu…" at bounding box center [744, 795] width 1016 height 201
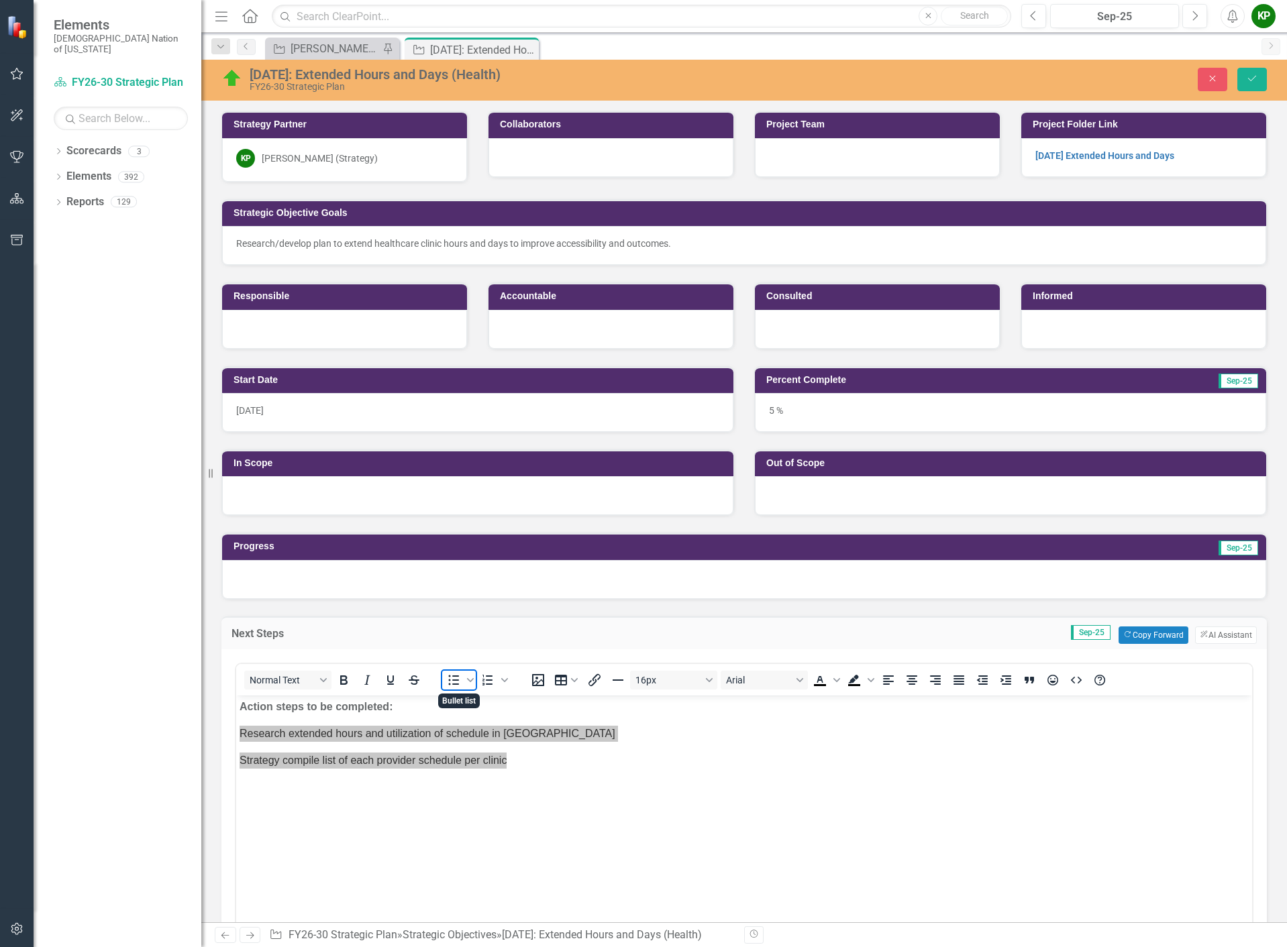
click at [455, 682] on icon "Bullet list" at bounding box center [453, 680] width 16 height 16
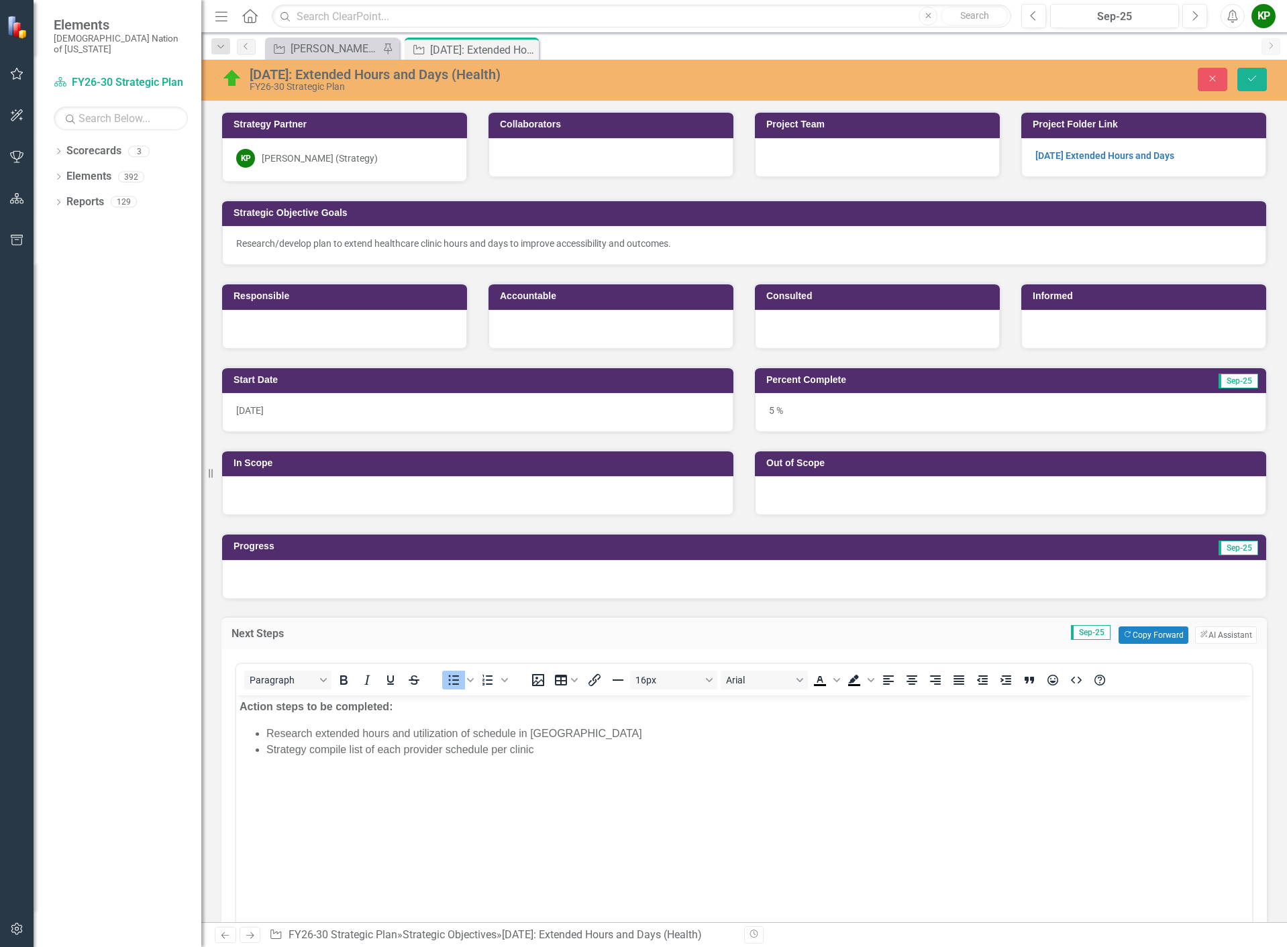
click at [1256, 64] on div "4.3.15: Extended Hours and Days (Health) FY26-30 Strategic Plan Close Save" at bounding box center [743, 80] width 1085 height 41
click at [1254, 74] on icon "Save" at bounding box center [1252, 78] width 12 height 9
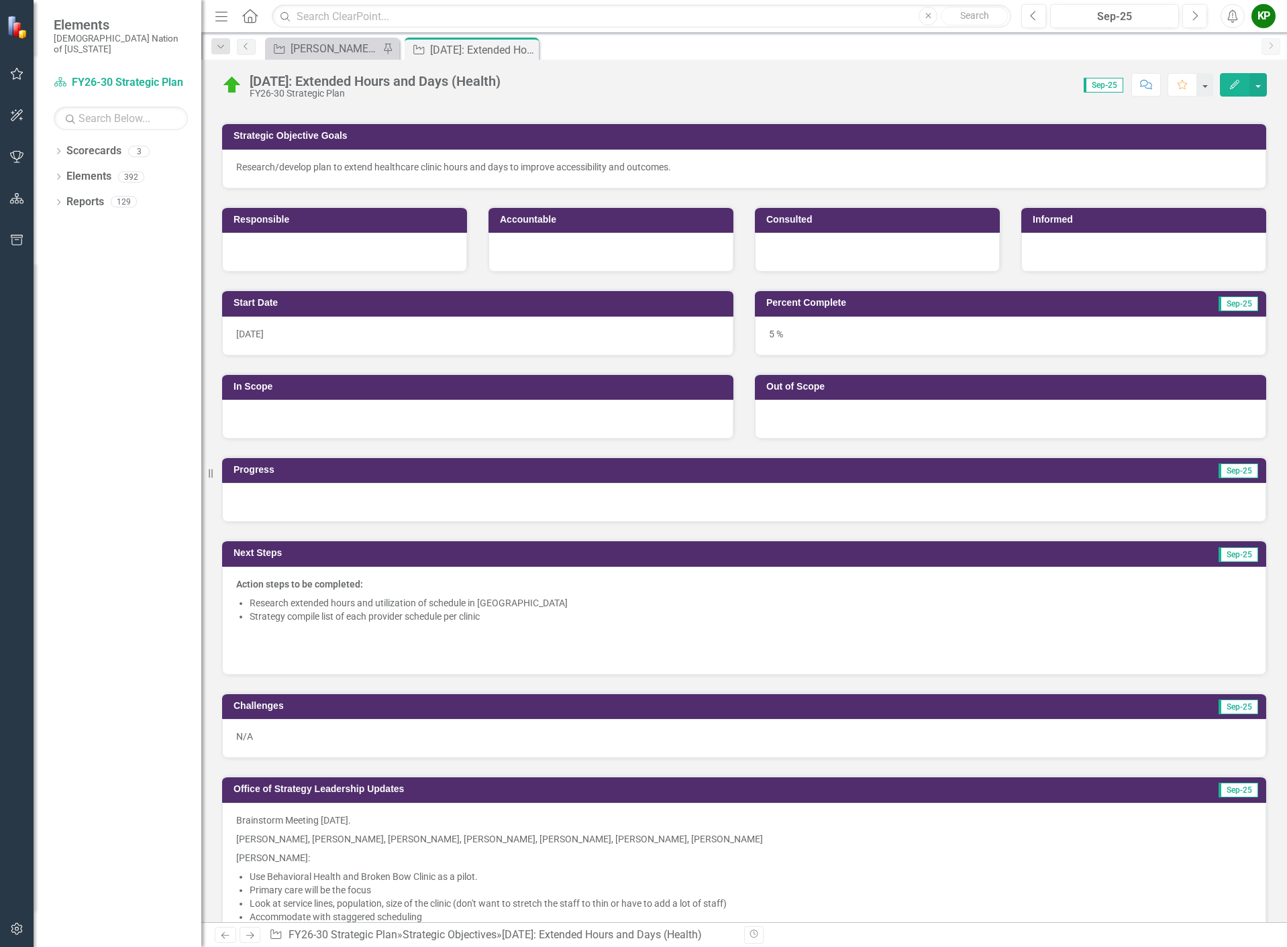
scroll to position [201, 0]
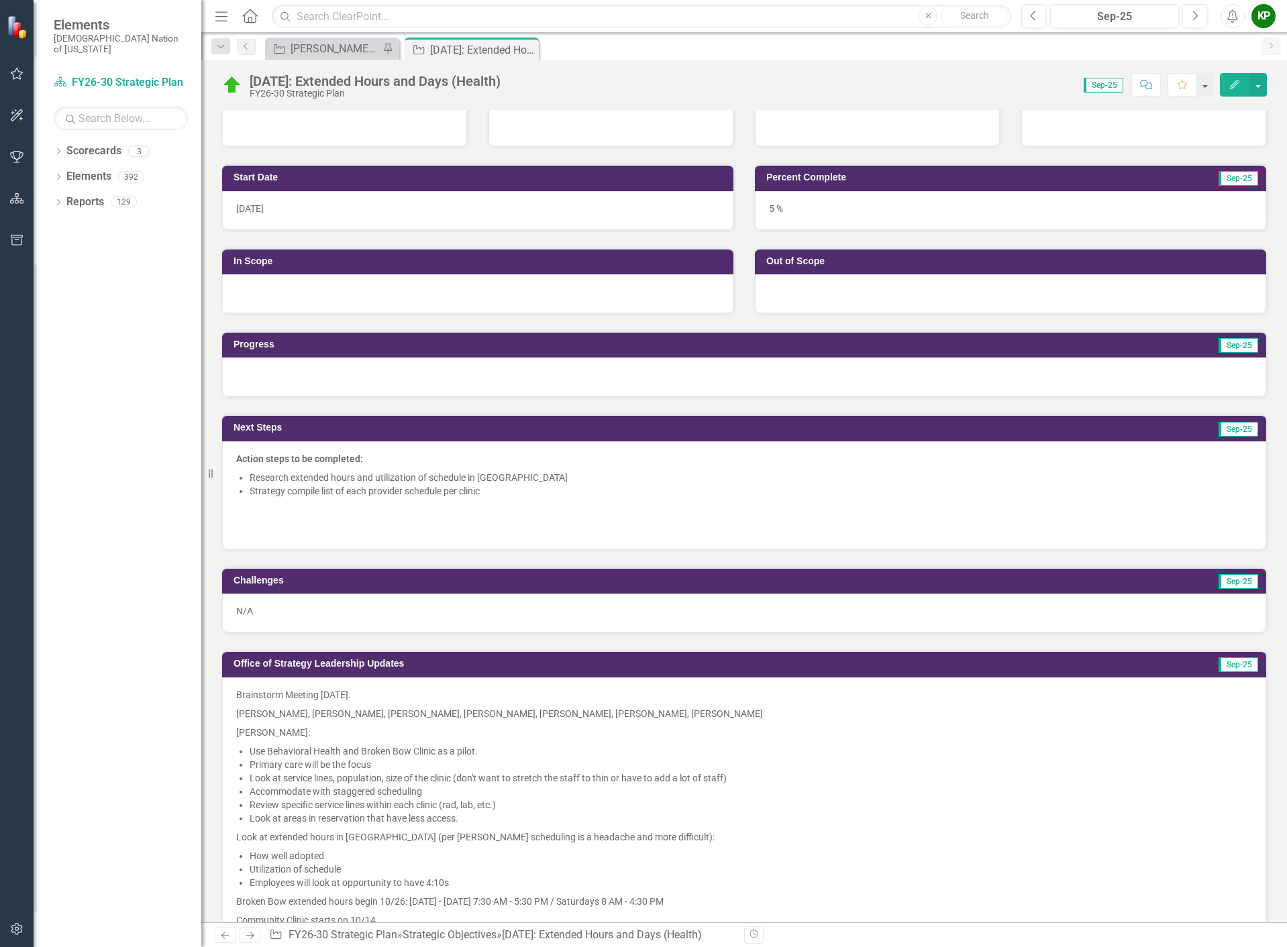
click at [612, 376] on div at bounding box center [744, 377] width 1044 height 39
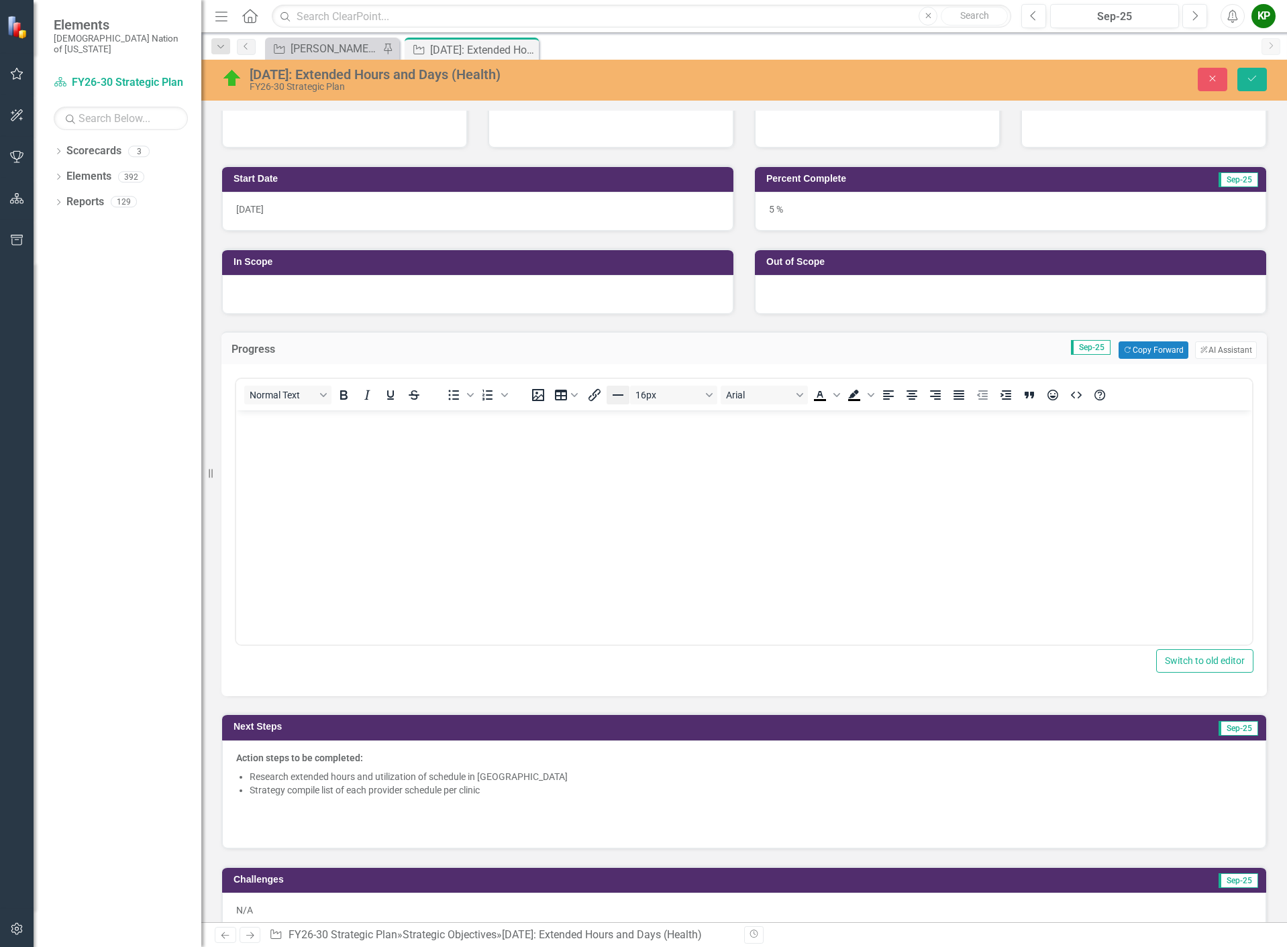
scroll to position [0, 0]
click at [586, 427] on p "Rich Text Area. Press ALT-0 for help." at bounding box center [743, 422] width 1009 height 16
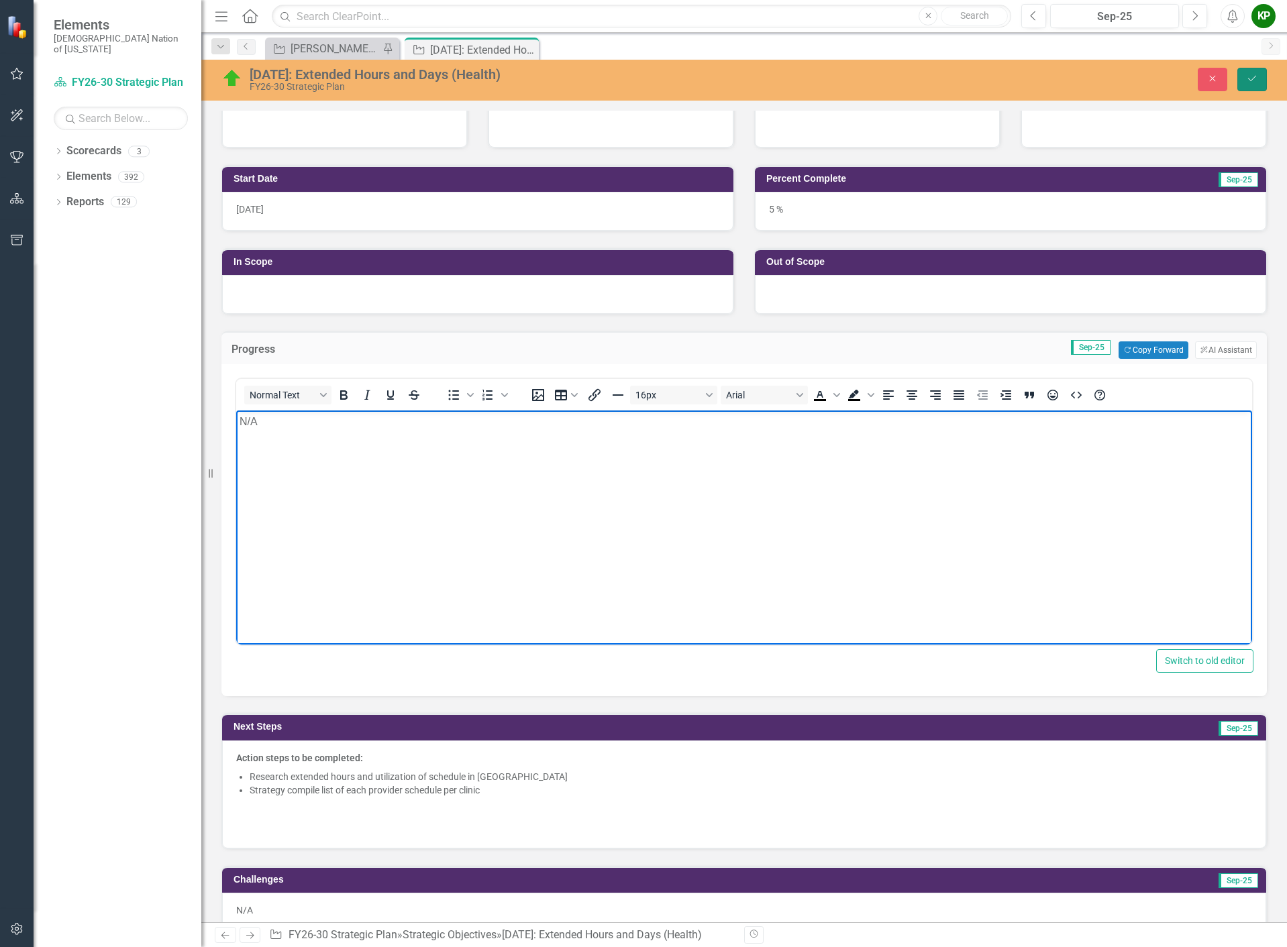
click at [1244, 78] on button "Save" at bounding box center [1252, 79] width 30 height 23
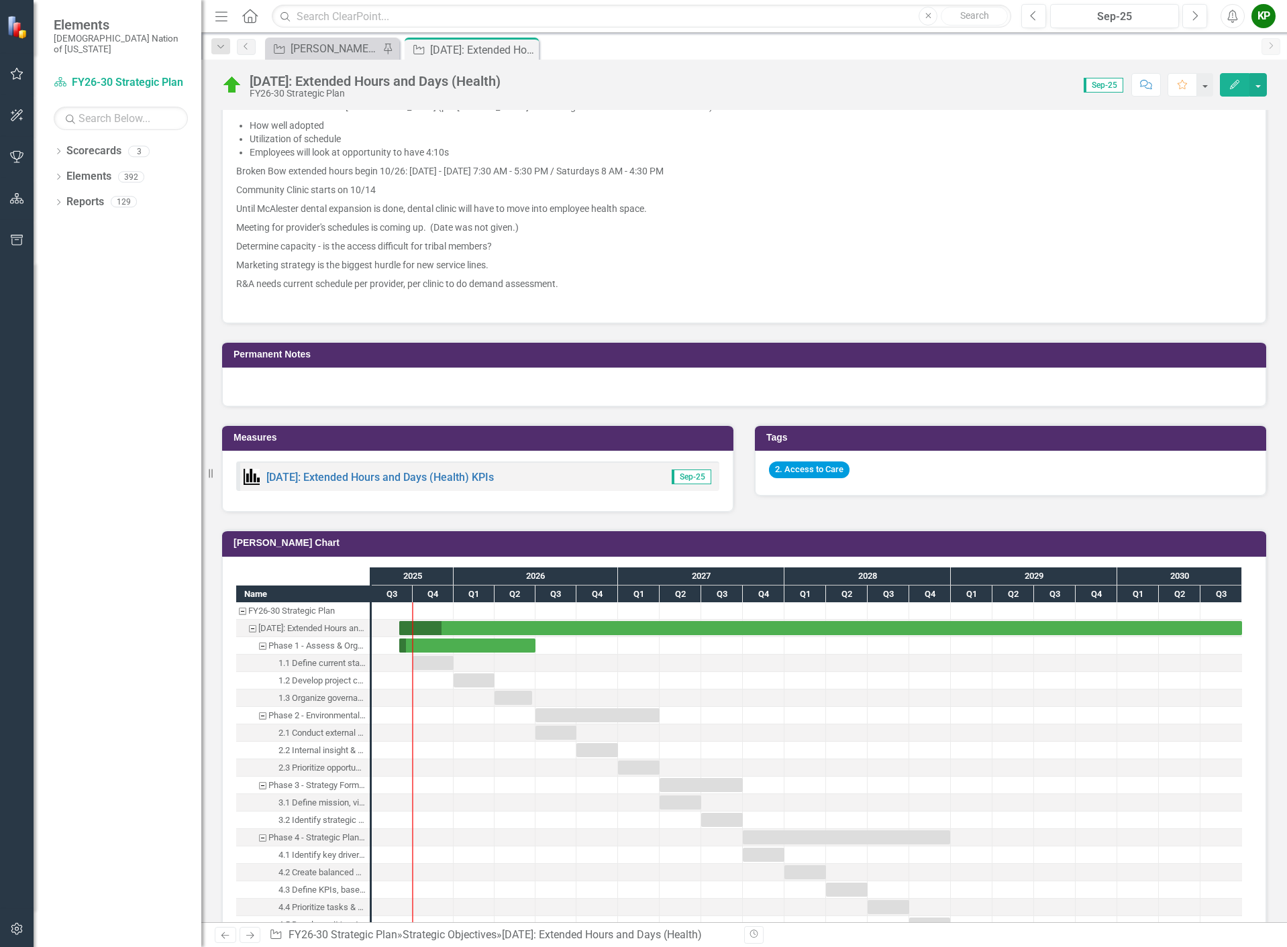
scroll to position [1140, 0]
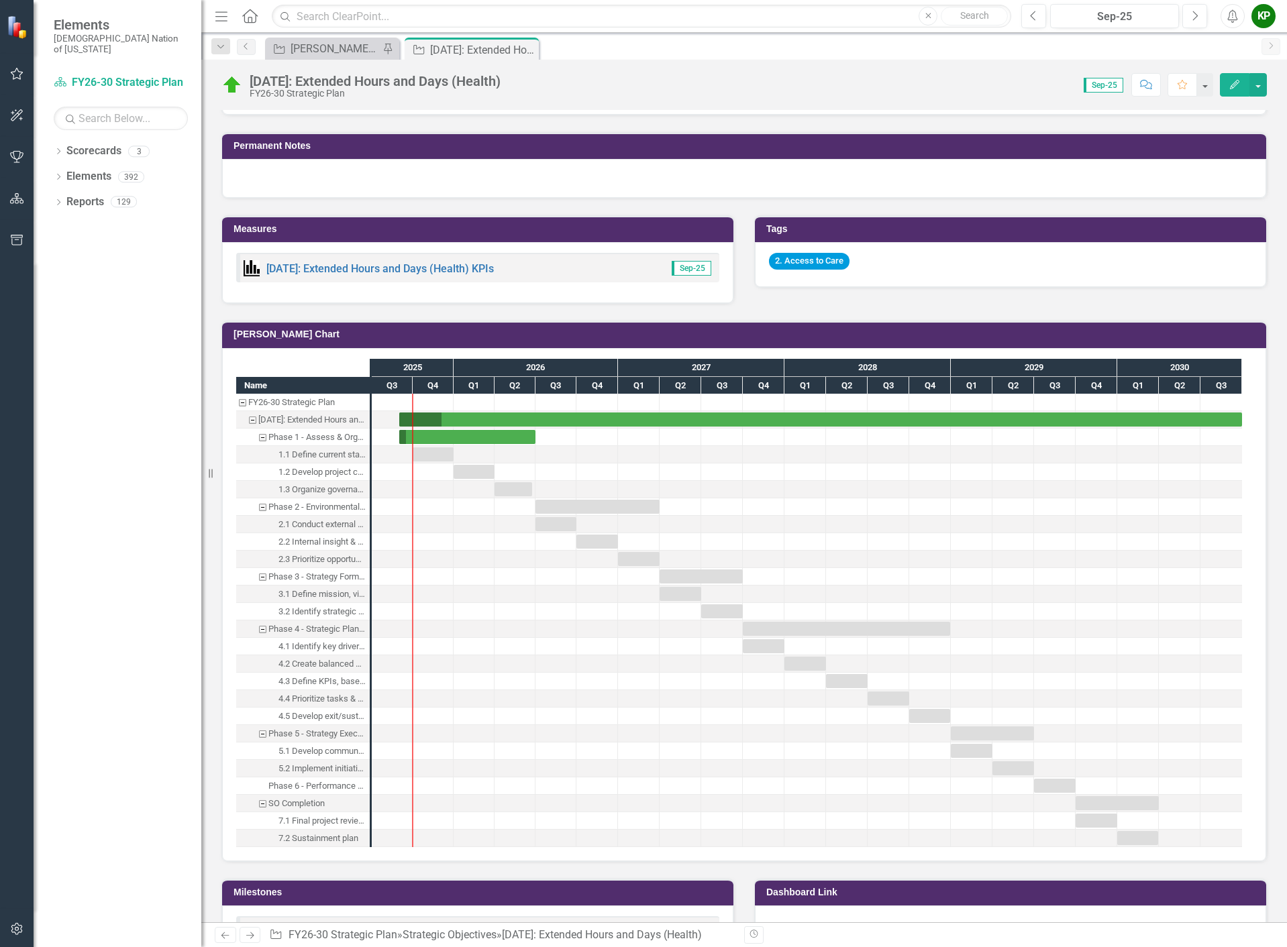
click at [347, 459] on div "1.1 Define current state, scope & capabilities" at bounding box center [321, 454] width 87 height 17
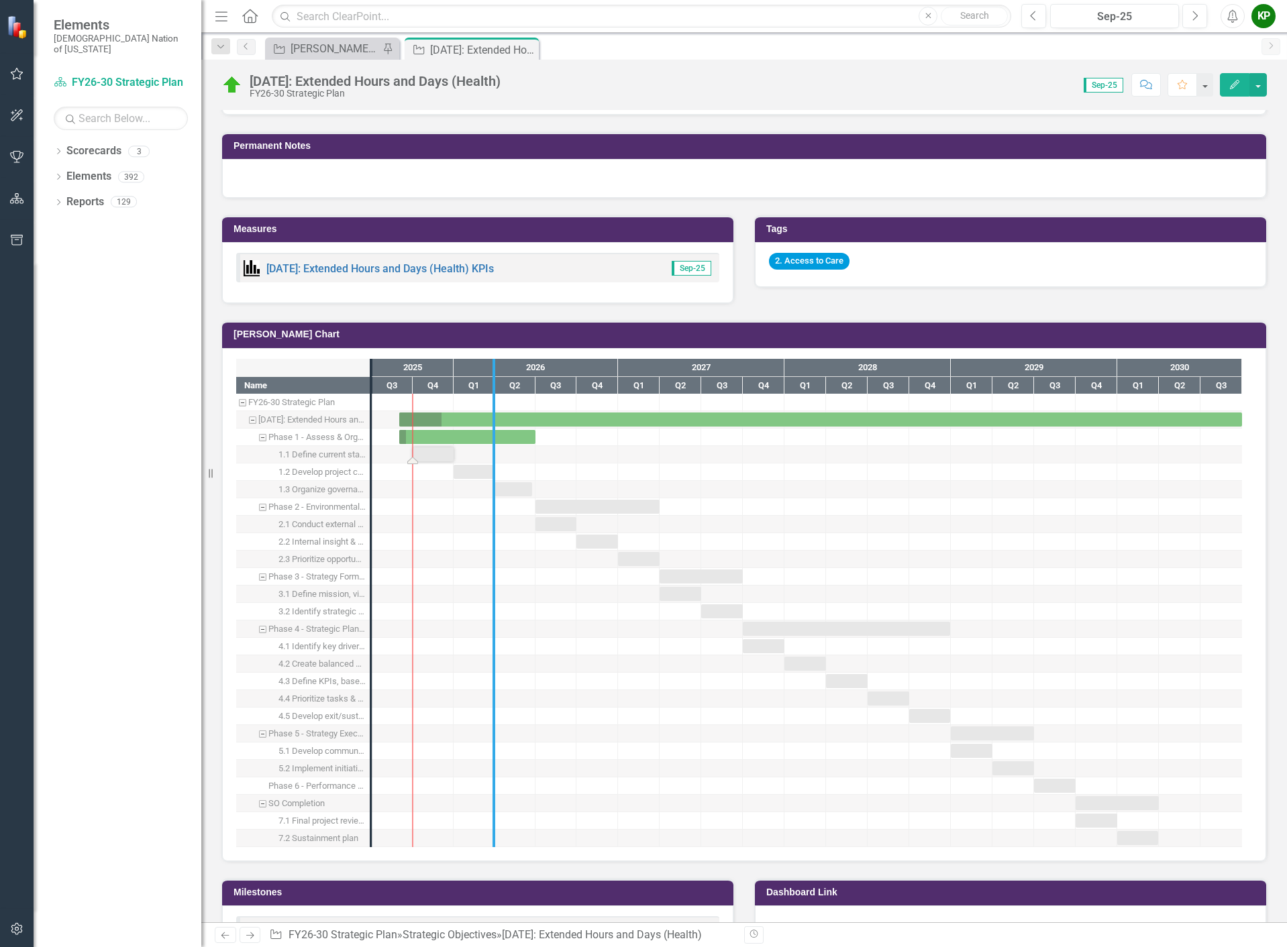
drag, startPoint x: 375, startPoint y: 417, endPoint x: 502, endPoint y: 428, distance: 127.3
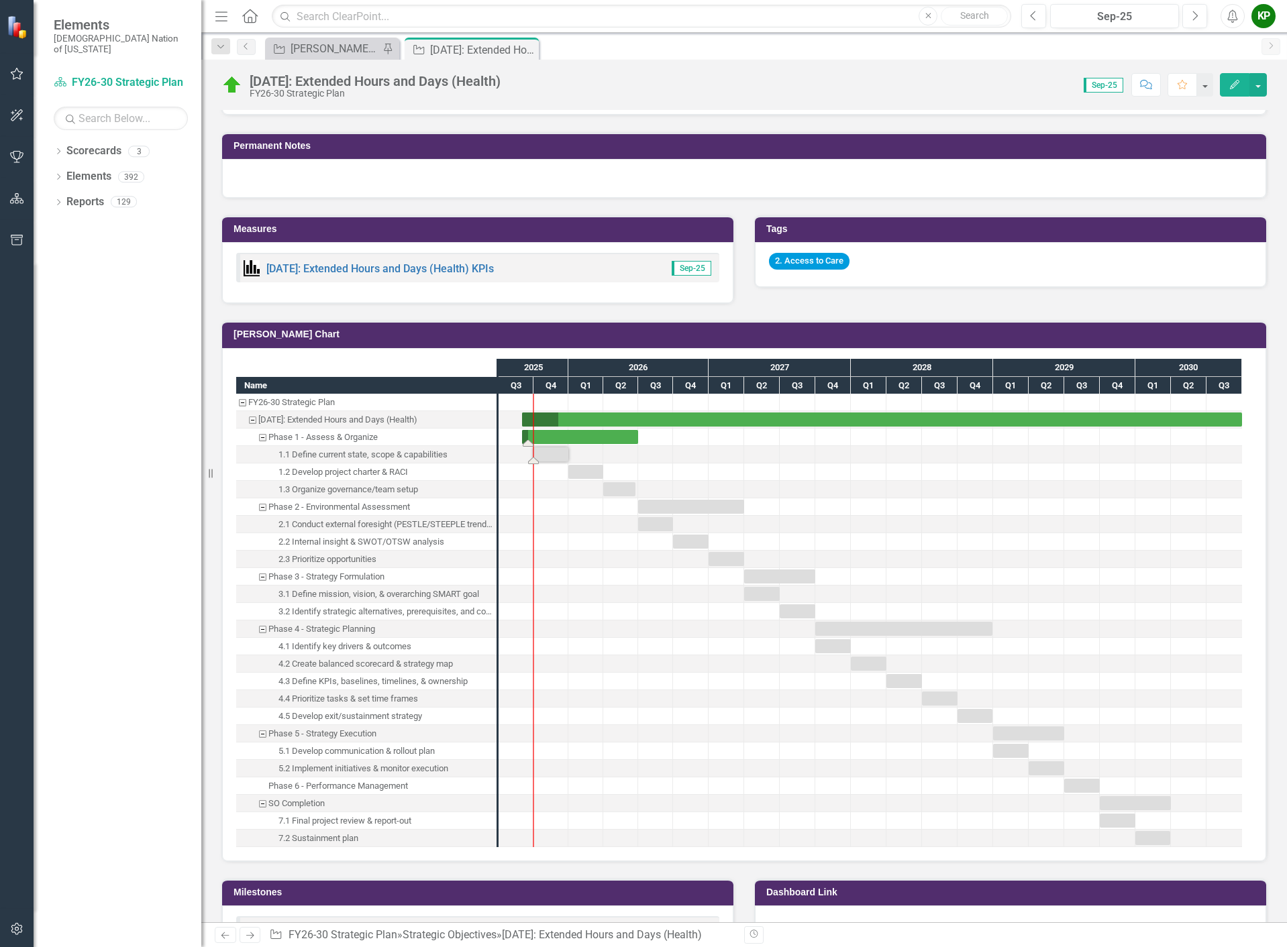
click at [530, 433] on div "Task: Start date: 2025-09-01 End date: 2026-06-30" at bounding box center [580, 437] width 116 height 14
click at [531, 433] on div "Task: Start date: 2025-09-01 End date: 2026-06-30" at bounding box center [580, 437] width 116 height 14
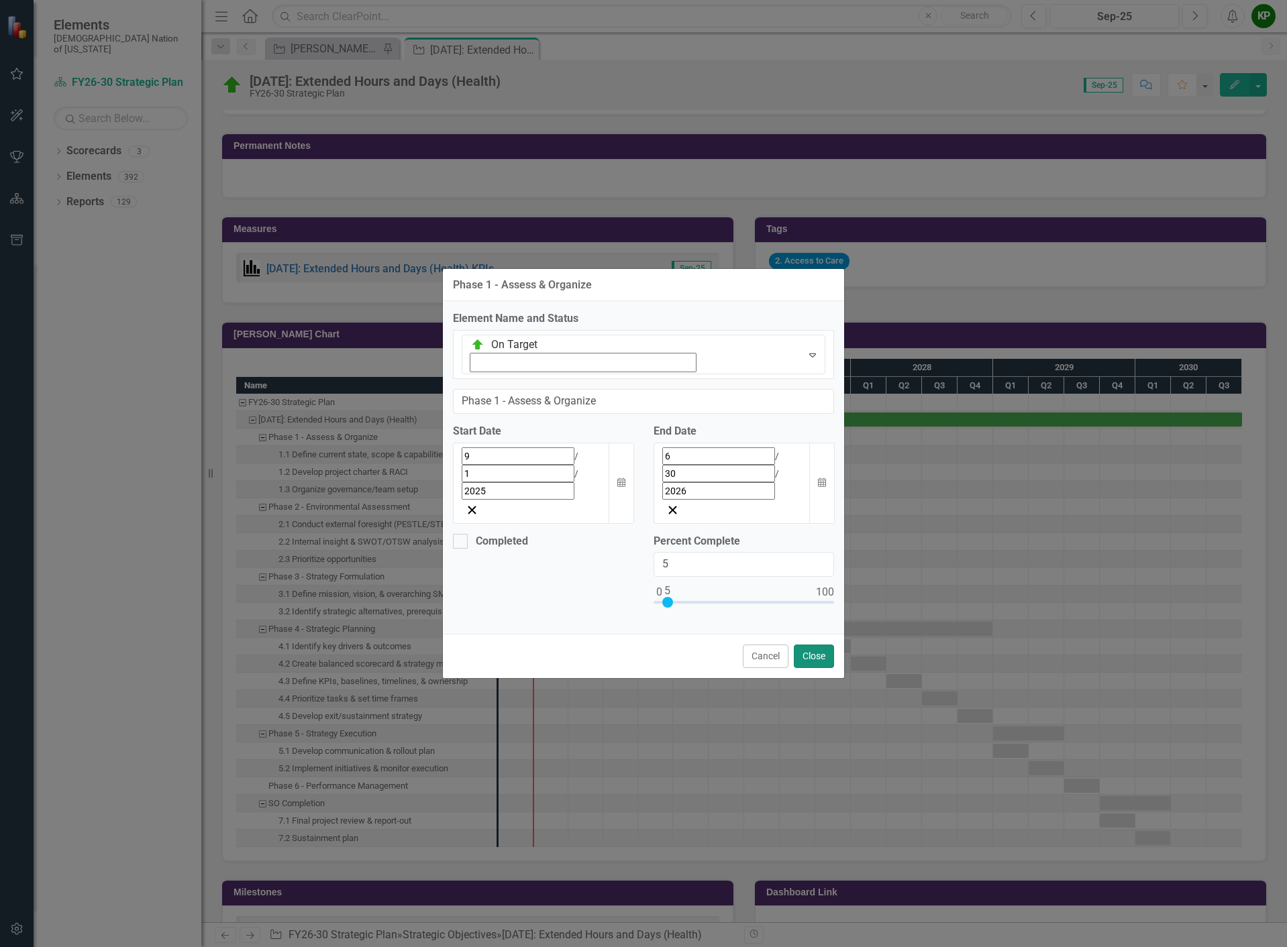
click at [810, 645] on button "Close" at bounding box center [814, 656] width 40 height 23
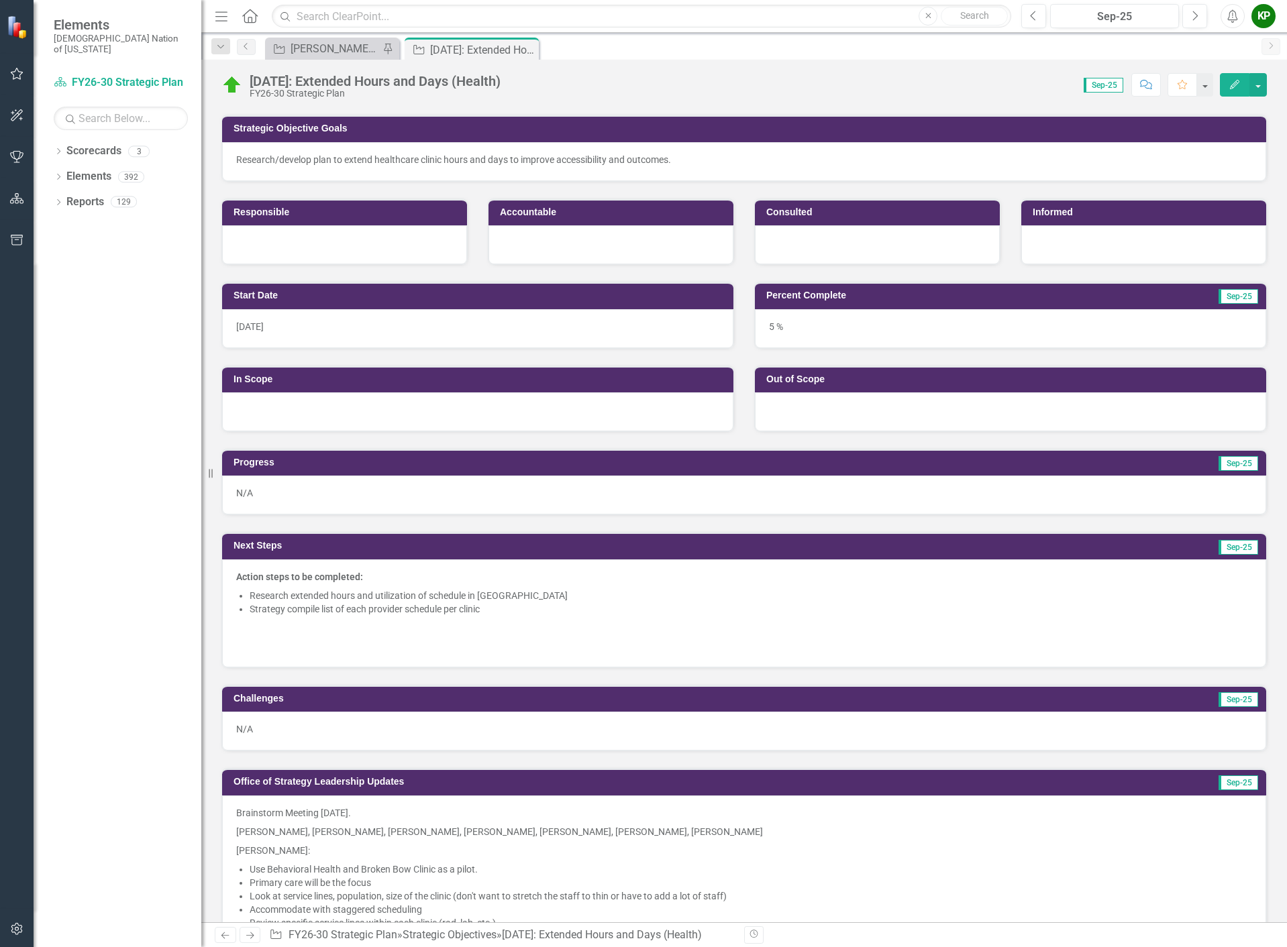
scroll to position [0, 0]
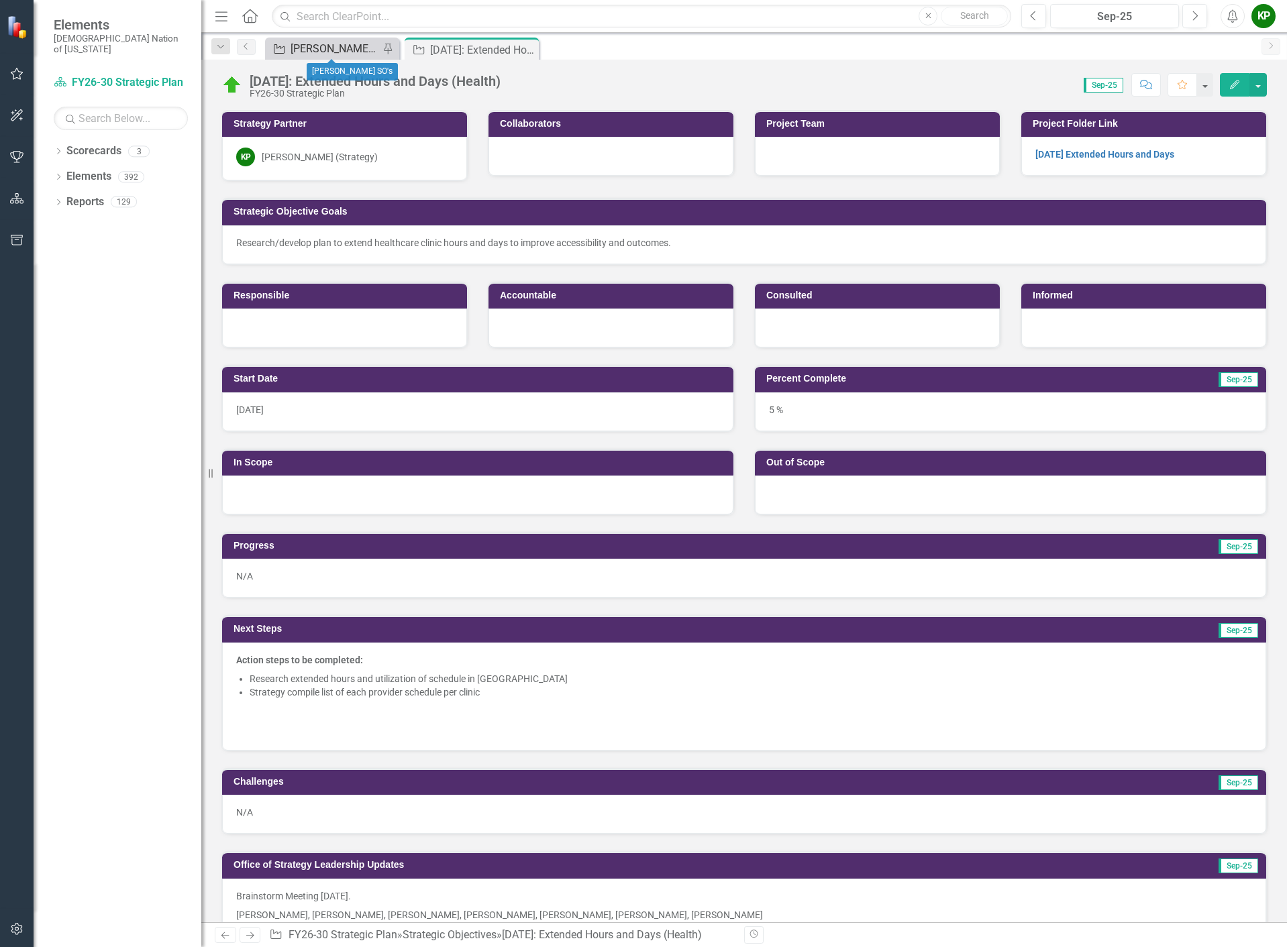
click at [332, 46] on div "[PERSON_NAME] SO's" at bounding box center [334, 48] width 89 height 17
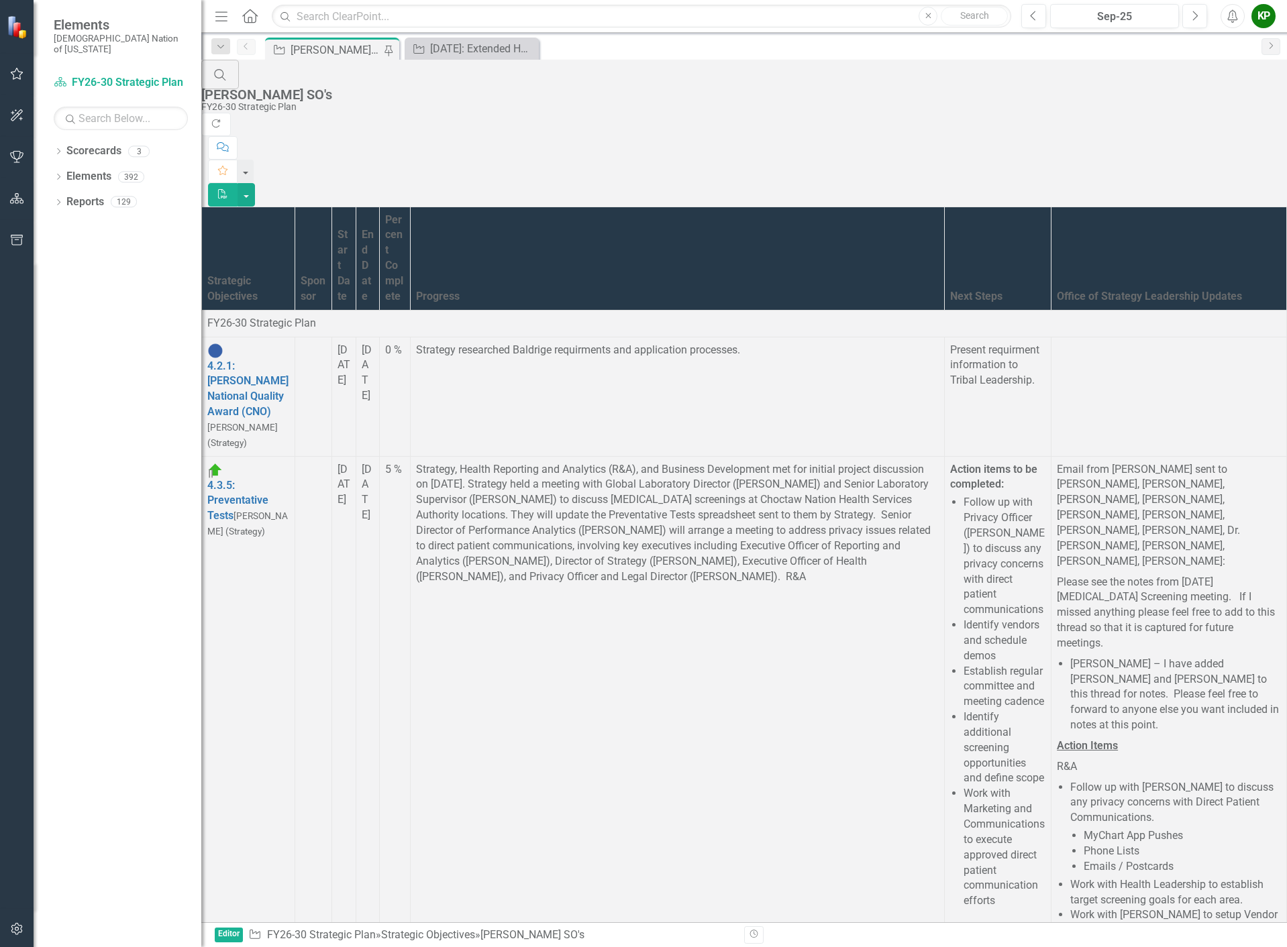
scroll to position [3555, 0]
click at [1035, 15] on icon "Previous" at bounding box center [1033, 16] width 7 height 12
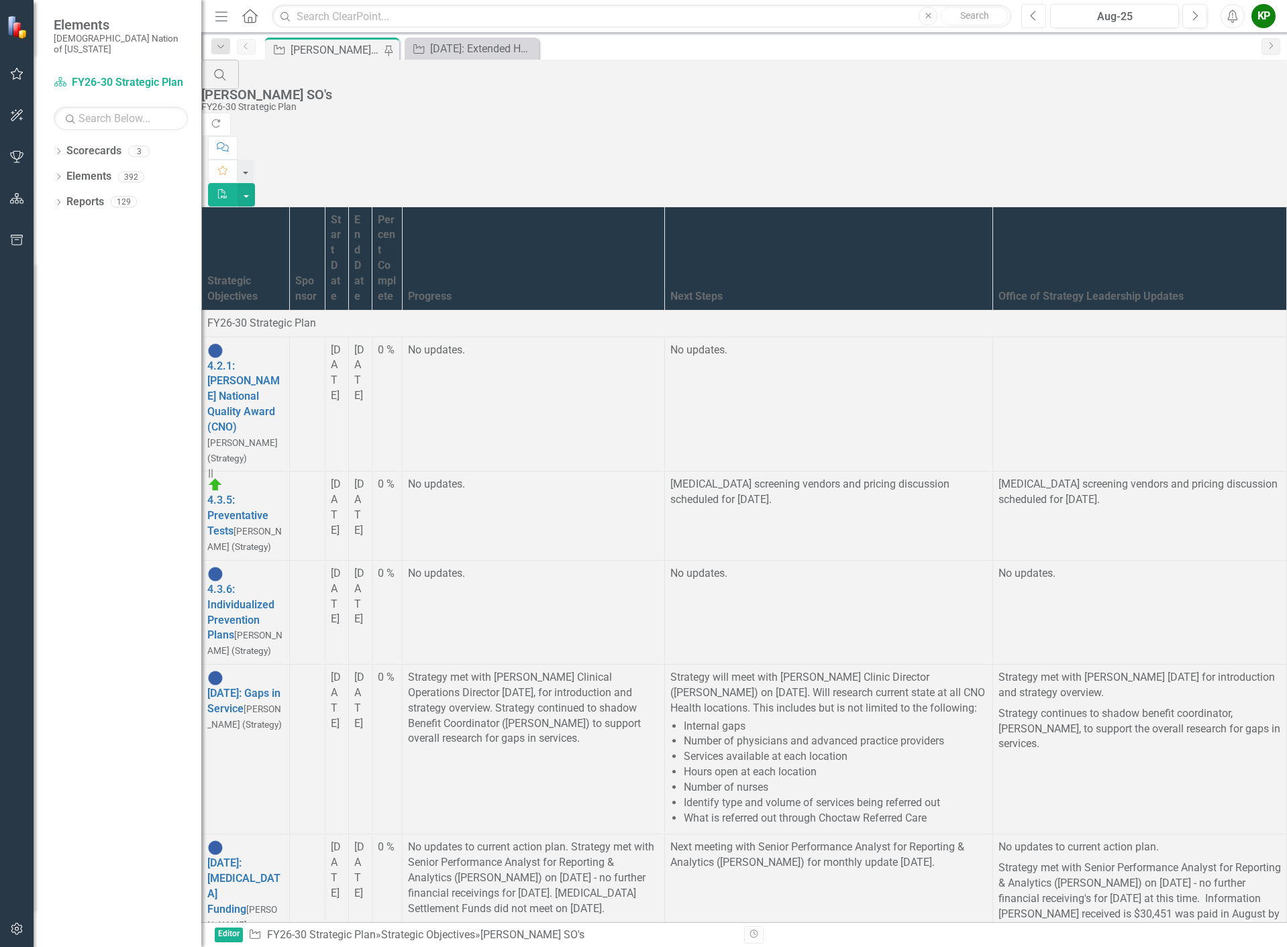
scroll to position [738, 0]
click at [1199, 19] on button "Next" at bounding box center [1194, 16] width 25 height 24
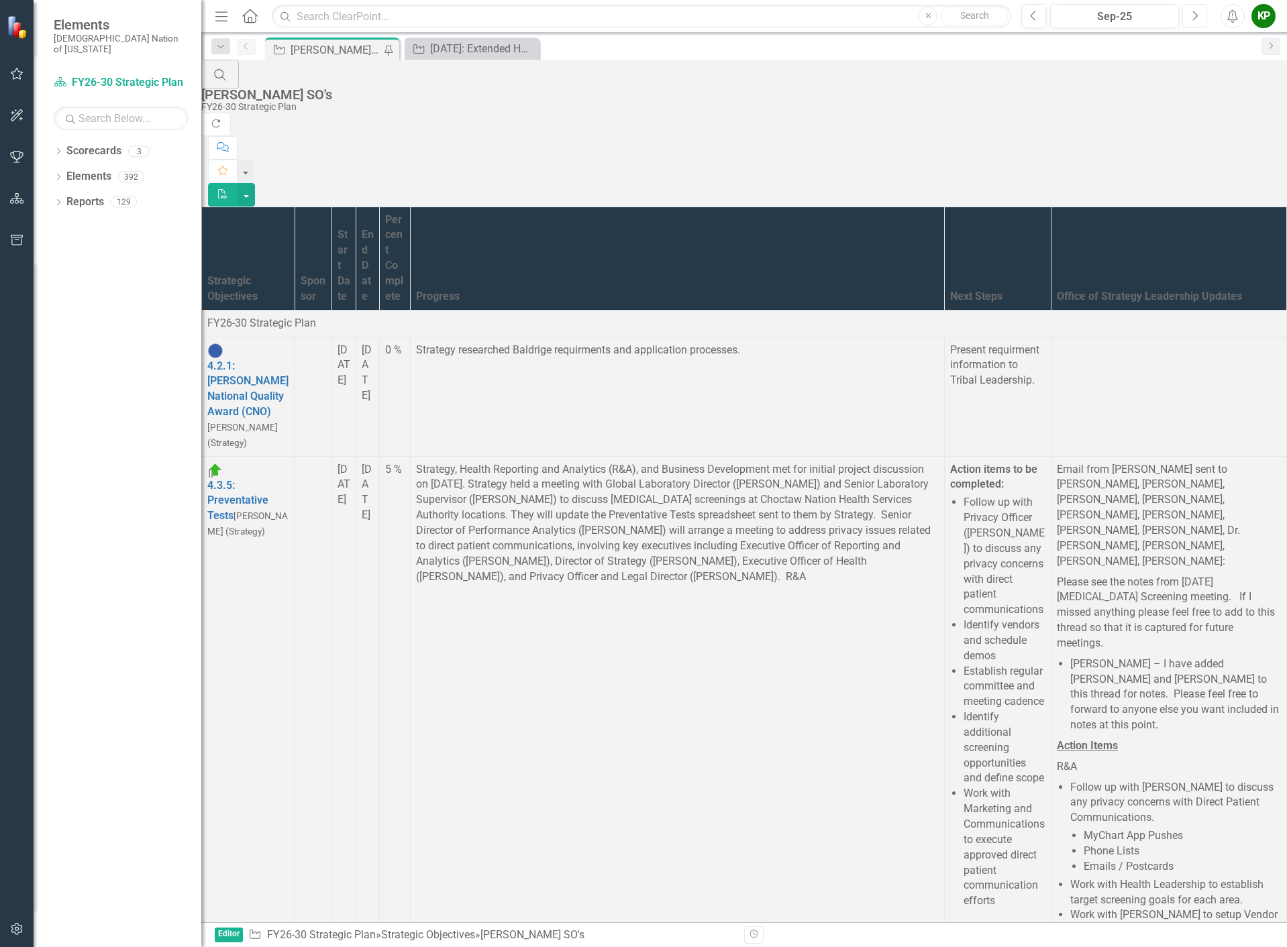
scroll to position [4226, 0]
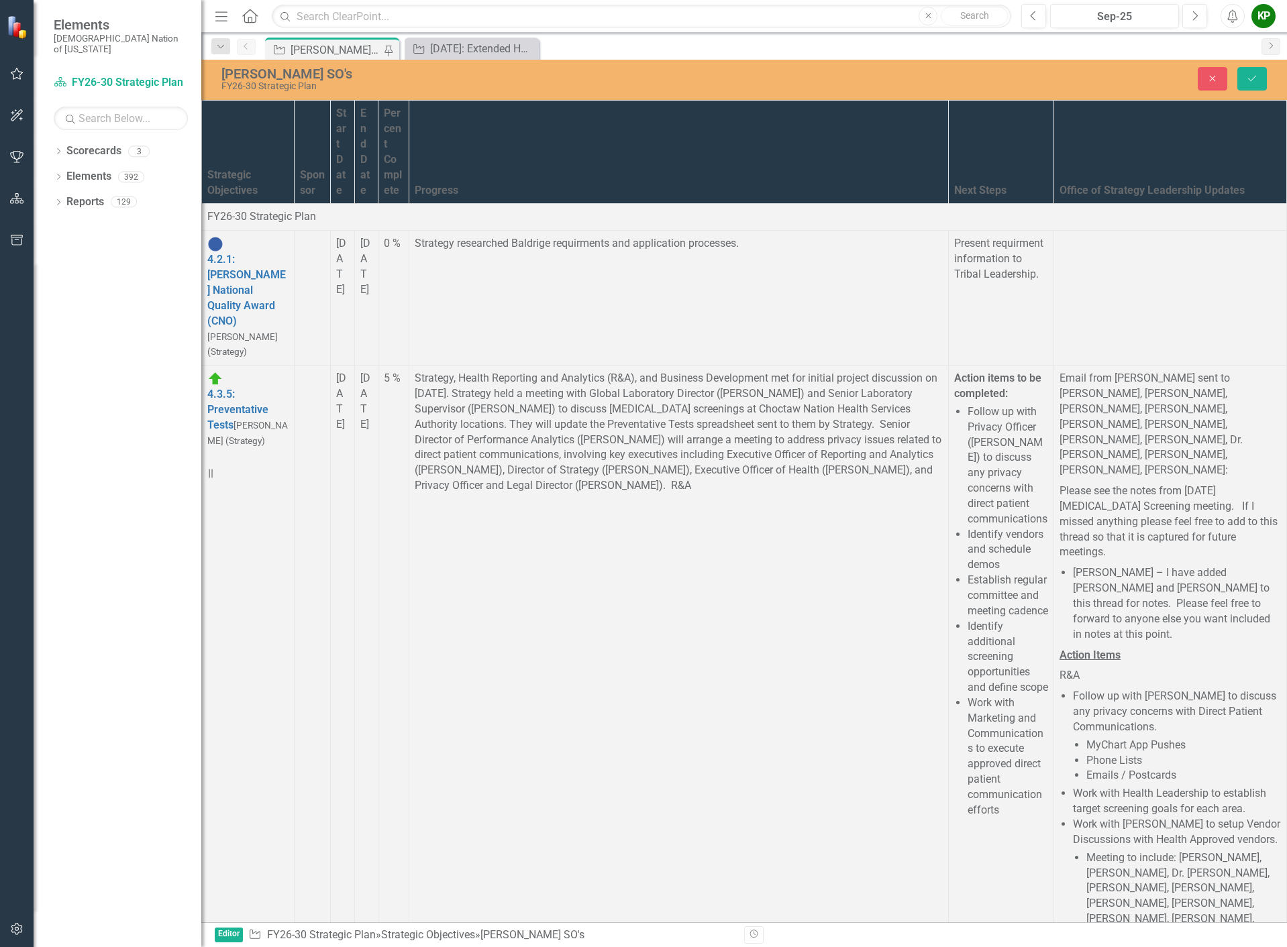
scroll to position [0, 0]
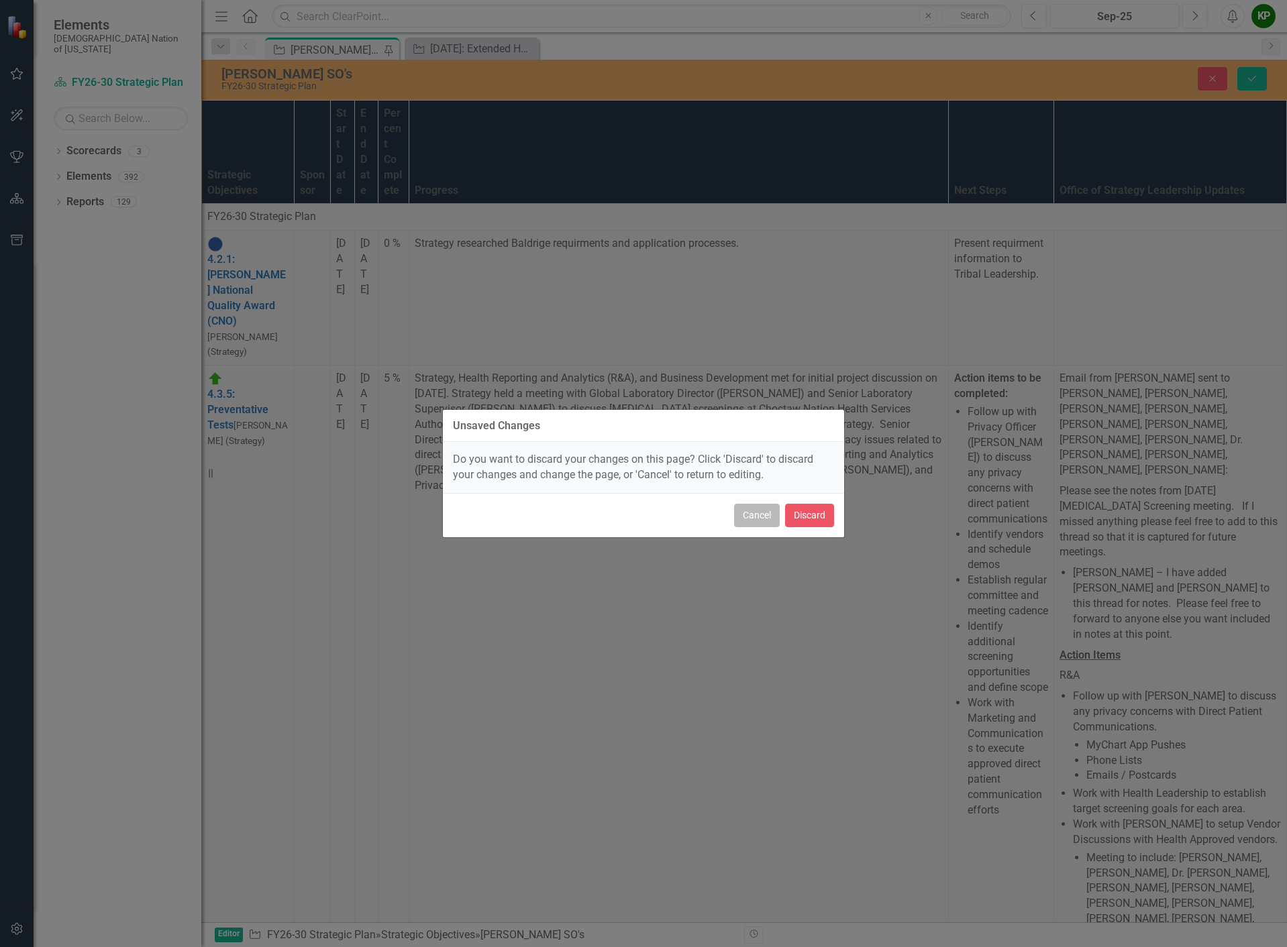
click at [765, 519] on button "Cancel" at bounding box center [757, 515] width 46 height 23
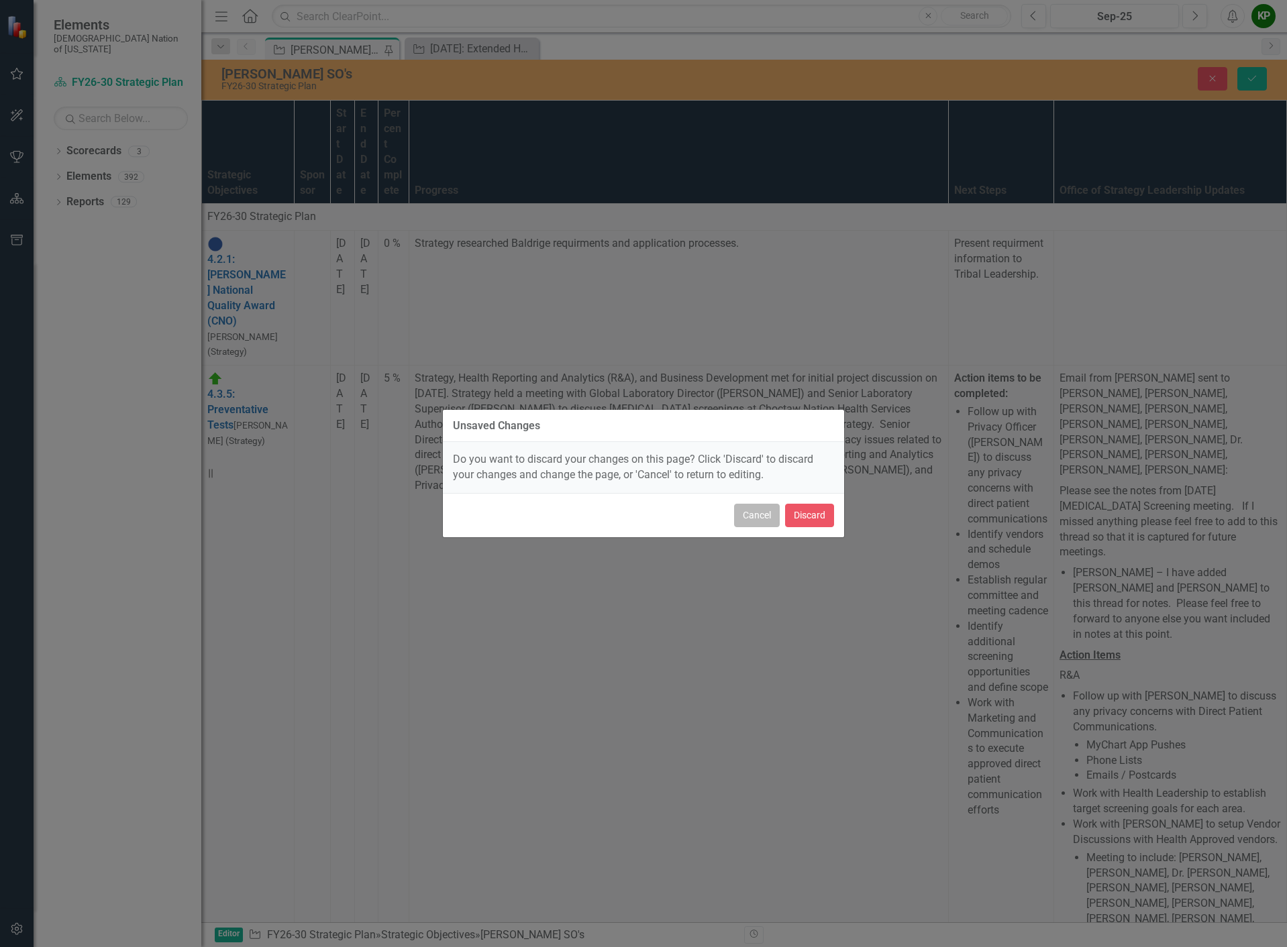
click at [739, 509] on button "Cancel" at bounding box center [757, 515] width 46 height 23
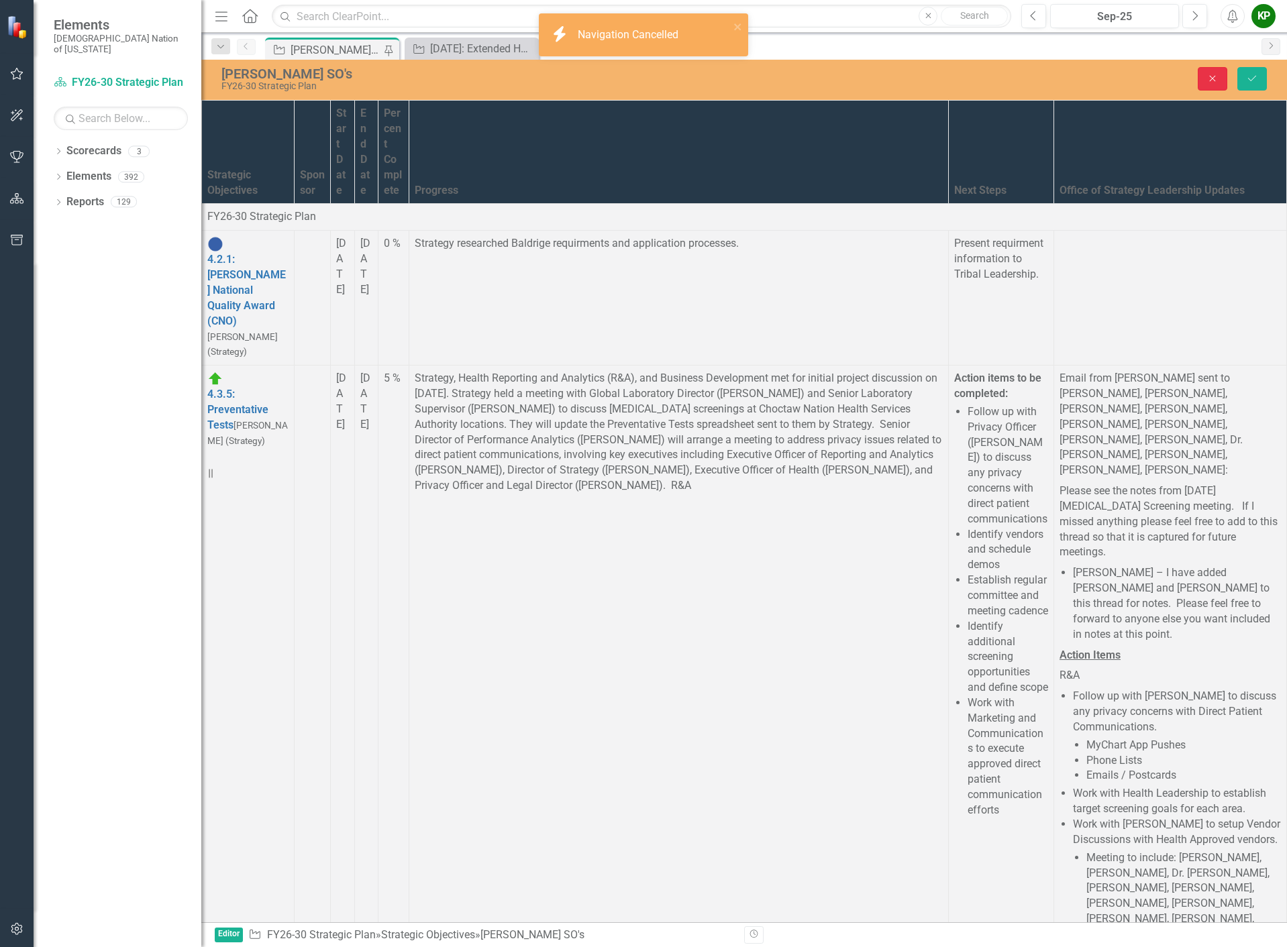
click at [1216, 75] on icon "Close" at bounding box center [1212, 78] width 12 height 9
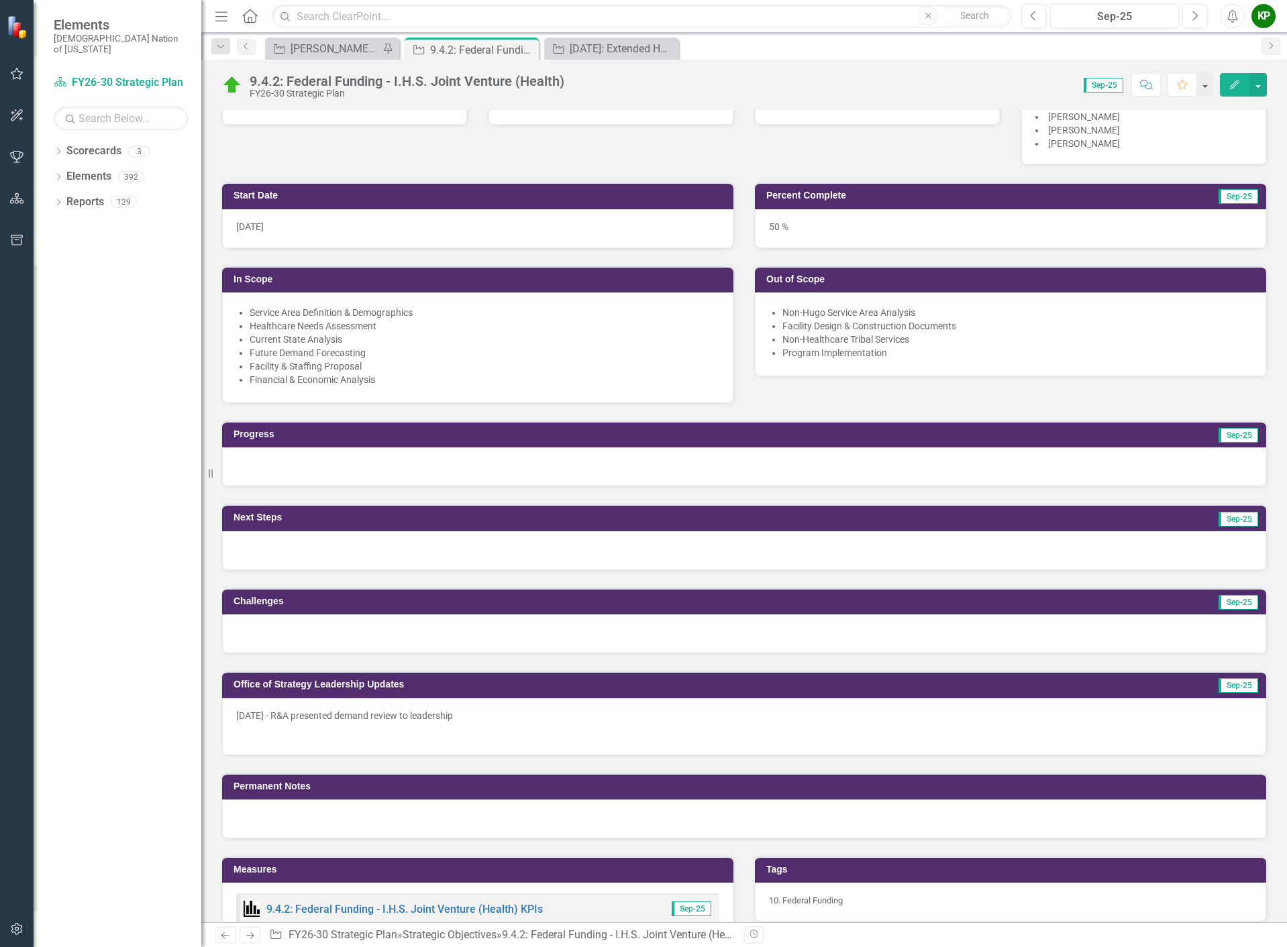
scroll to position [134, 0]
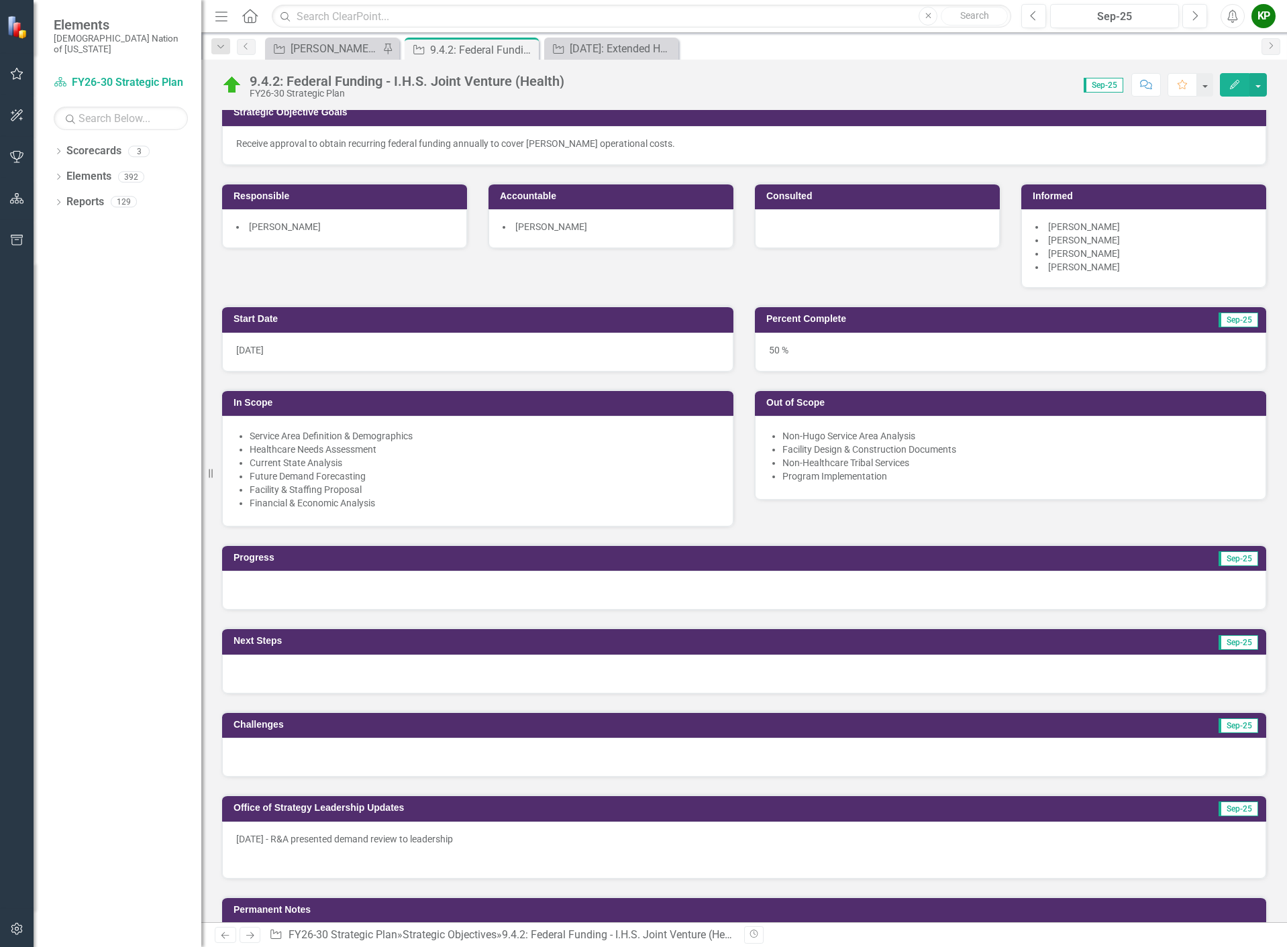
click at [588, 591] on div at bounding box center [744, 590] width 1044 height 39
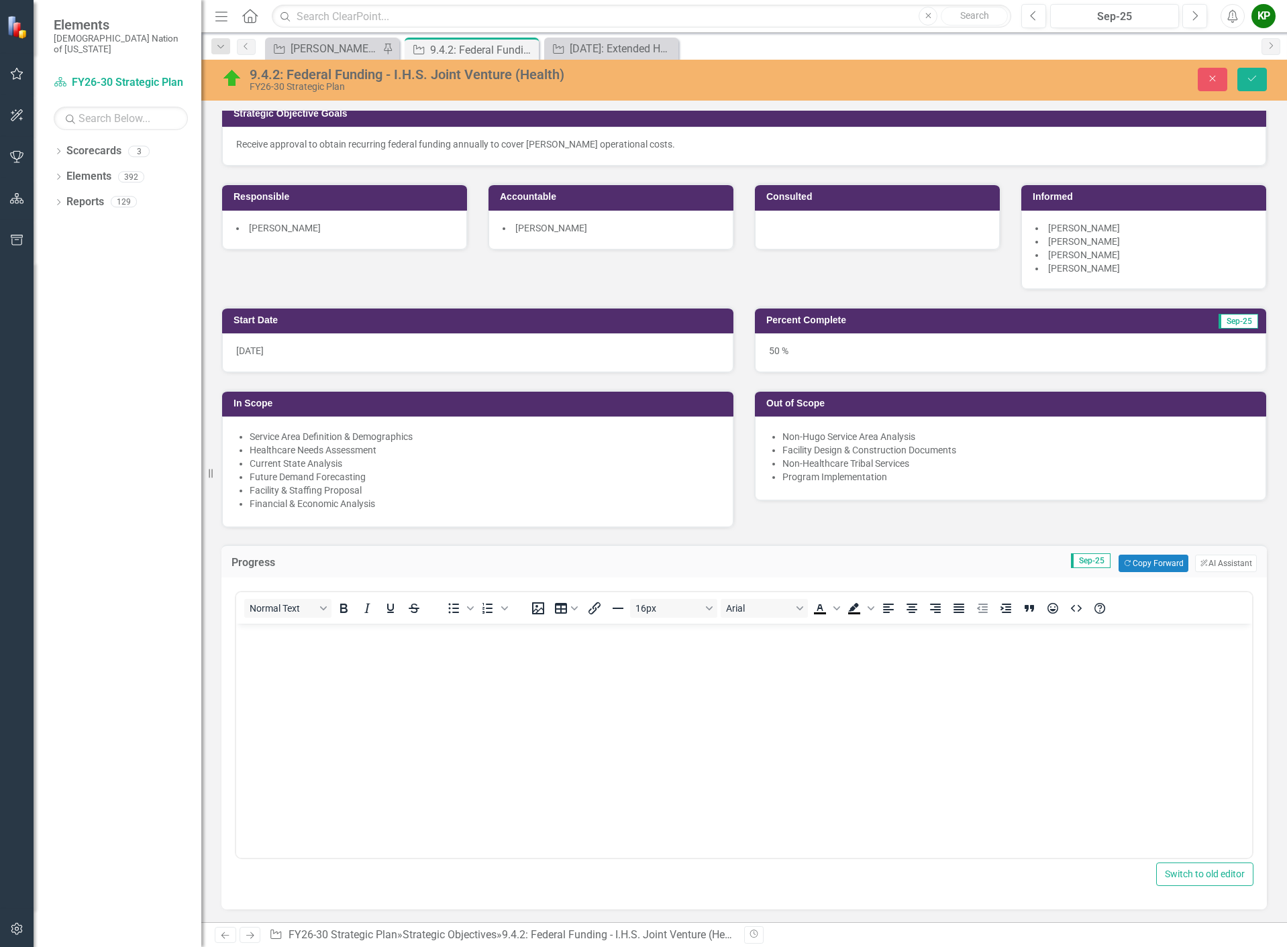
scroll to position [0, 0]
click at [1162, 561] on button "Copy Forward Copy Forward" at bounding box center [1152, 563] width 69 height 17
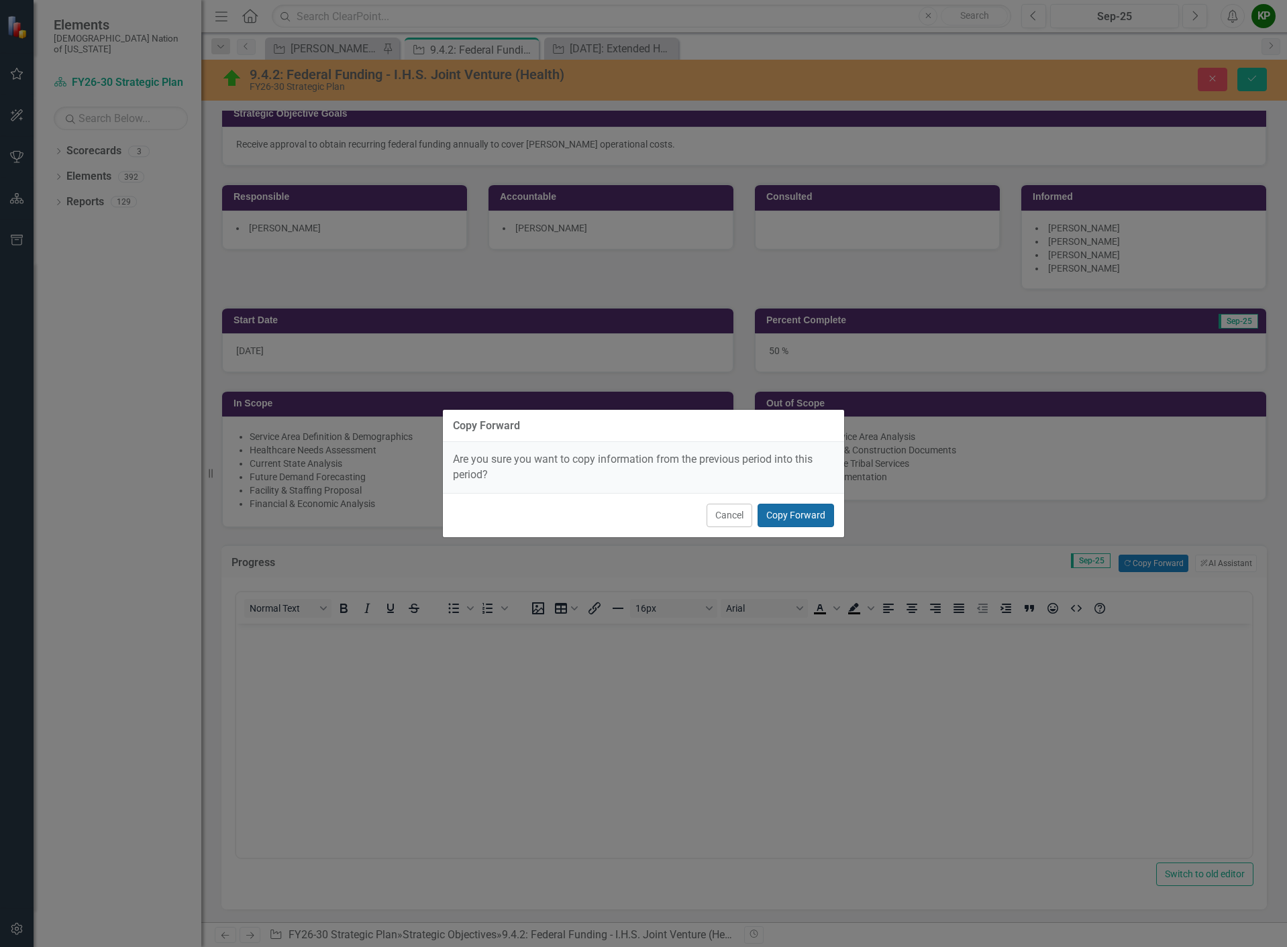
click at [791, 517] on button "Copy Forward" at bounding box center [795, 515] width 76 height 23
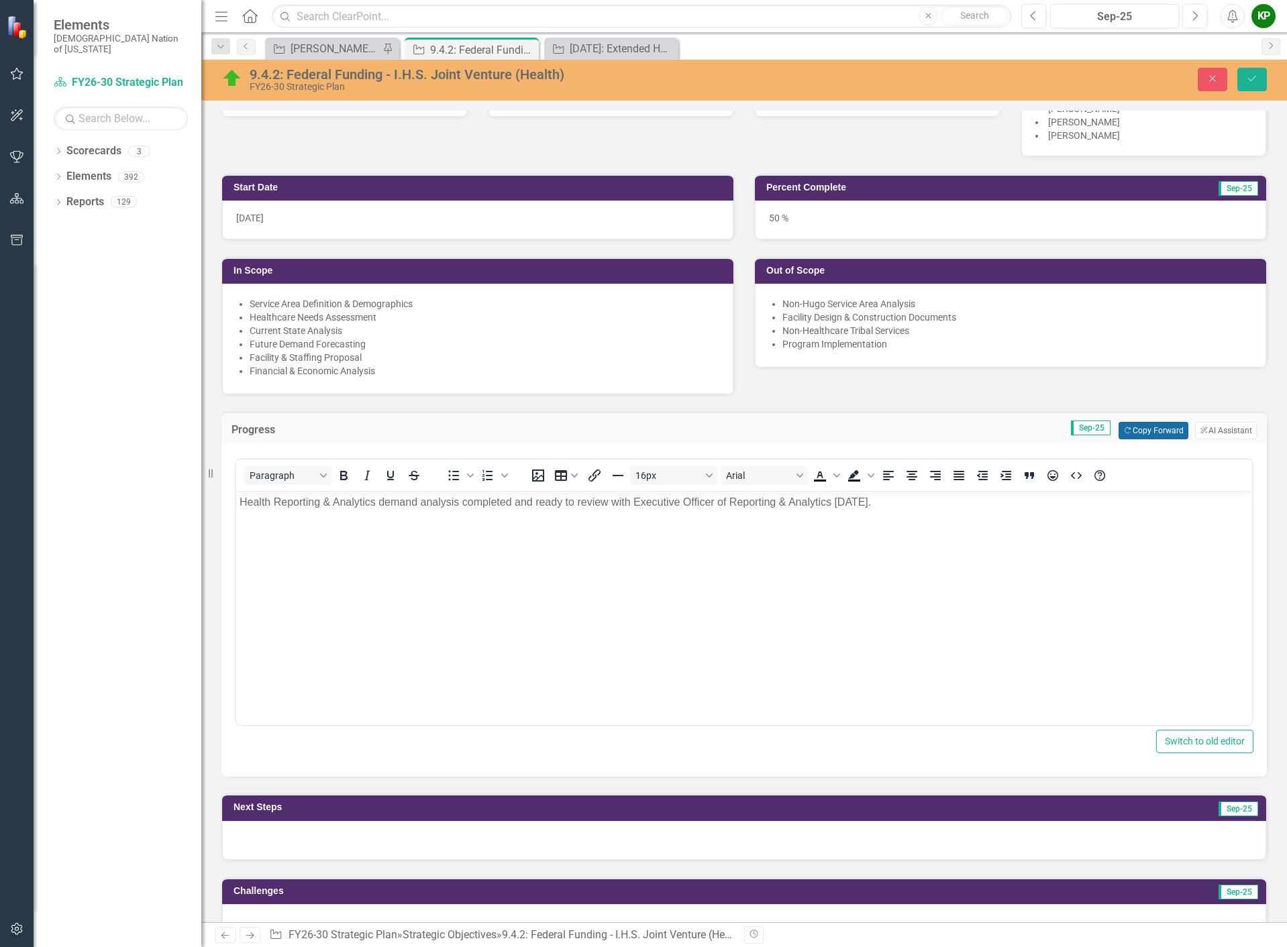
scroll to position [268, 0]
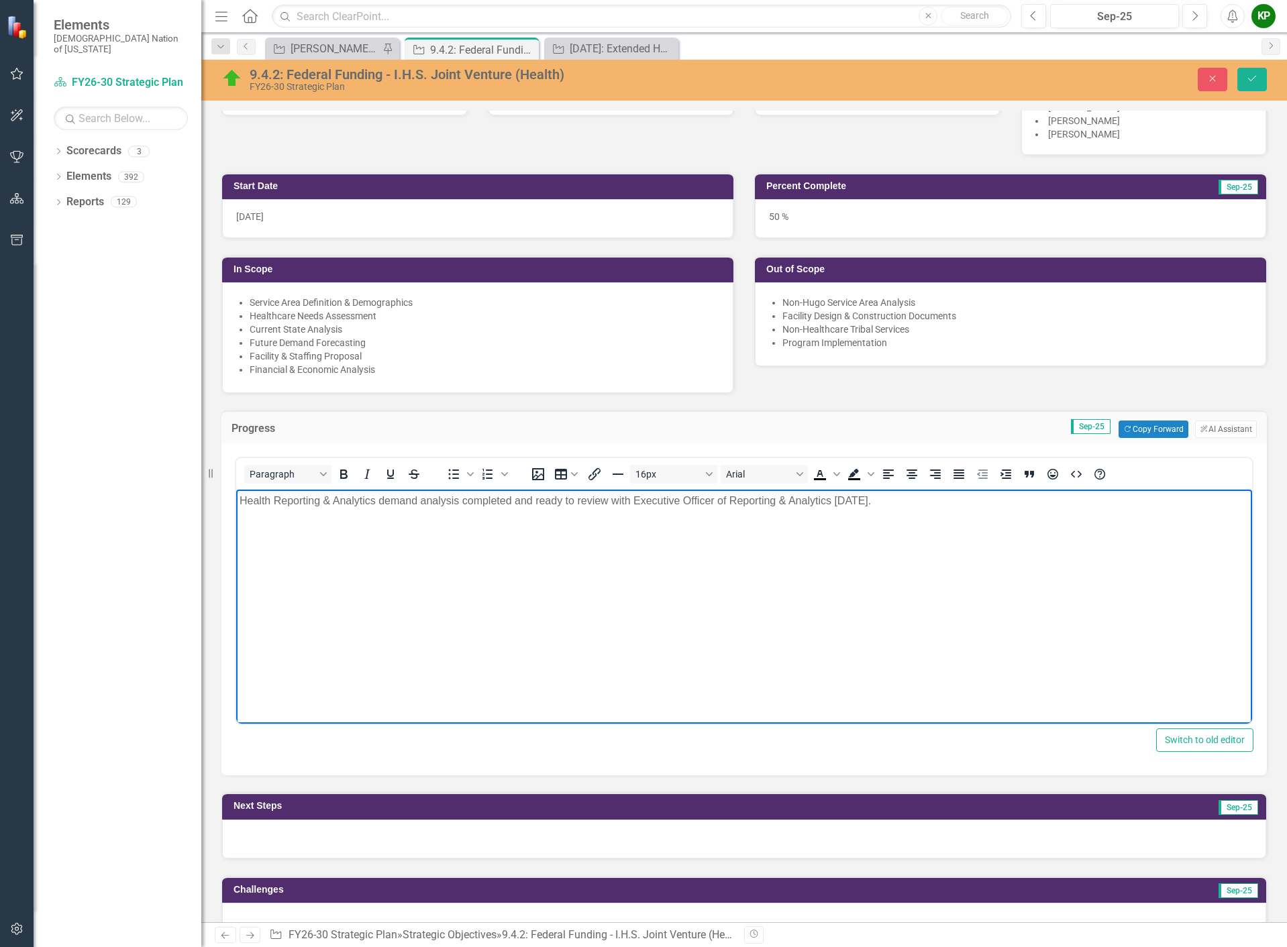
drag, startPoint x: 941, startPoint y: 497, endPoint x: 210, endPoint y: 485, distance: 731.3
click at [236, 490] on html "Health Reporting & Analytics demand analysis completed and ready to review with…" at bounding box center [744, 590] width 1016 height 201
click at [400, 533] on body "Health Reporting & Analytics demand analysis completed and ready to review with…" at bounding box center [744, 590] width 1016 height 201
drag, startPoint x: 921, startPoint y: 501, endPoint x: 381, endPoint y: 497, distance: 540.0
click at [381, 497] on div "Health Reporting & Analytics demand analysis completed and ready to review with…" at bounding box center [743, 501] width 1009 height 16
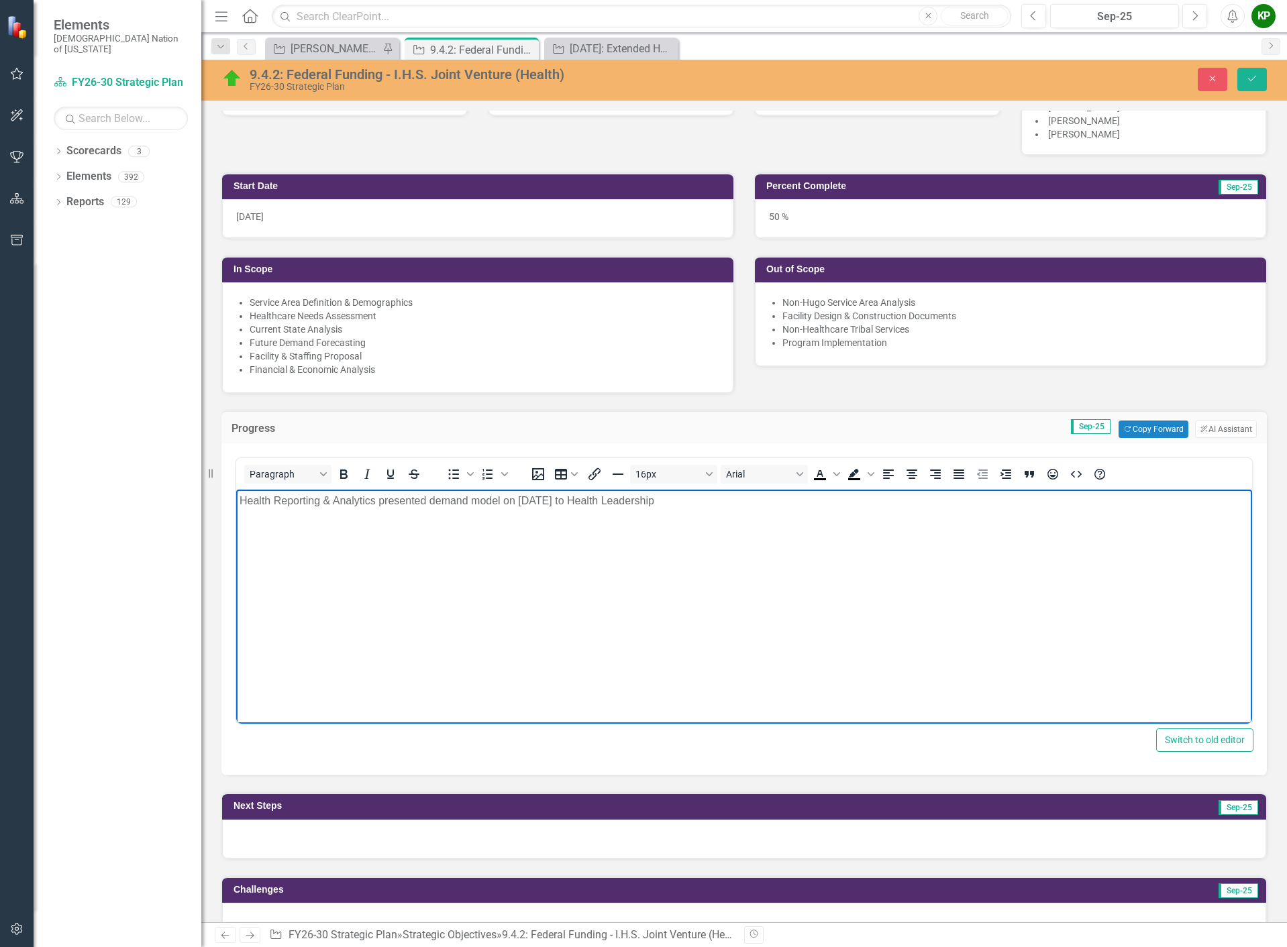
drag, startPoint x: 728, startPoint y: 495, endPoint x: 307, endPoint y: 1003, distance: 659.8
click at [236, 513] on html "Health Reporting & Analytics presented demand model on September 11, 2025 to He…" at bounding box center [744, 590] width 1016 height 201
click at [638, 558] on body "Provider staffing suggestion based on demand model was presented to Health Lead…" at bounding box center [744, 590] width 1016 height 201
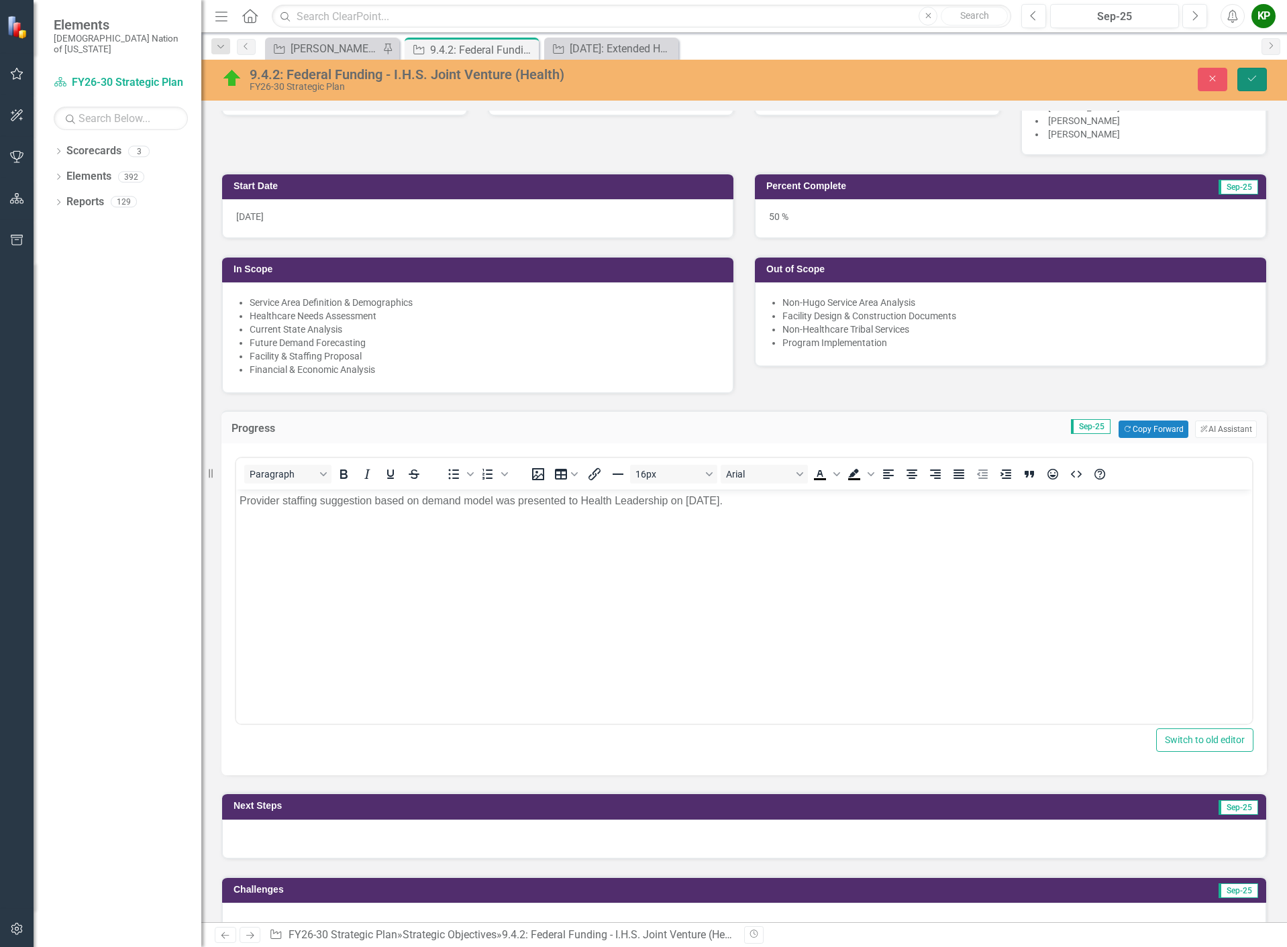
click at [1252, 88] on button "Save" at bounding box center [1252, 79] width 30 height 23
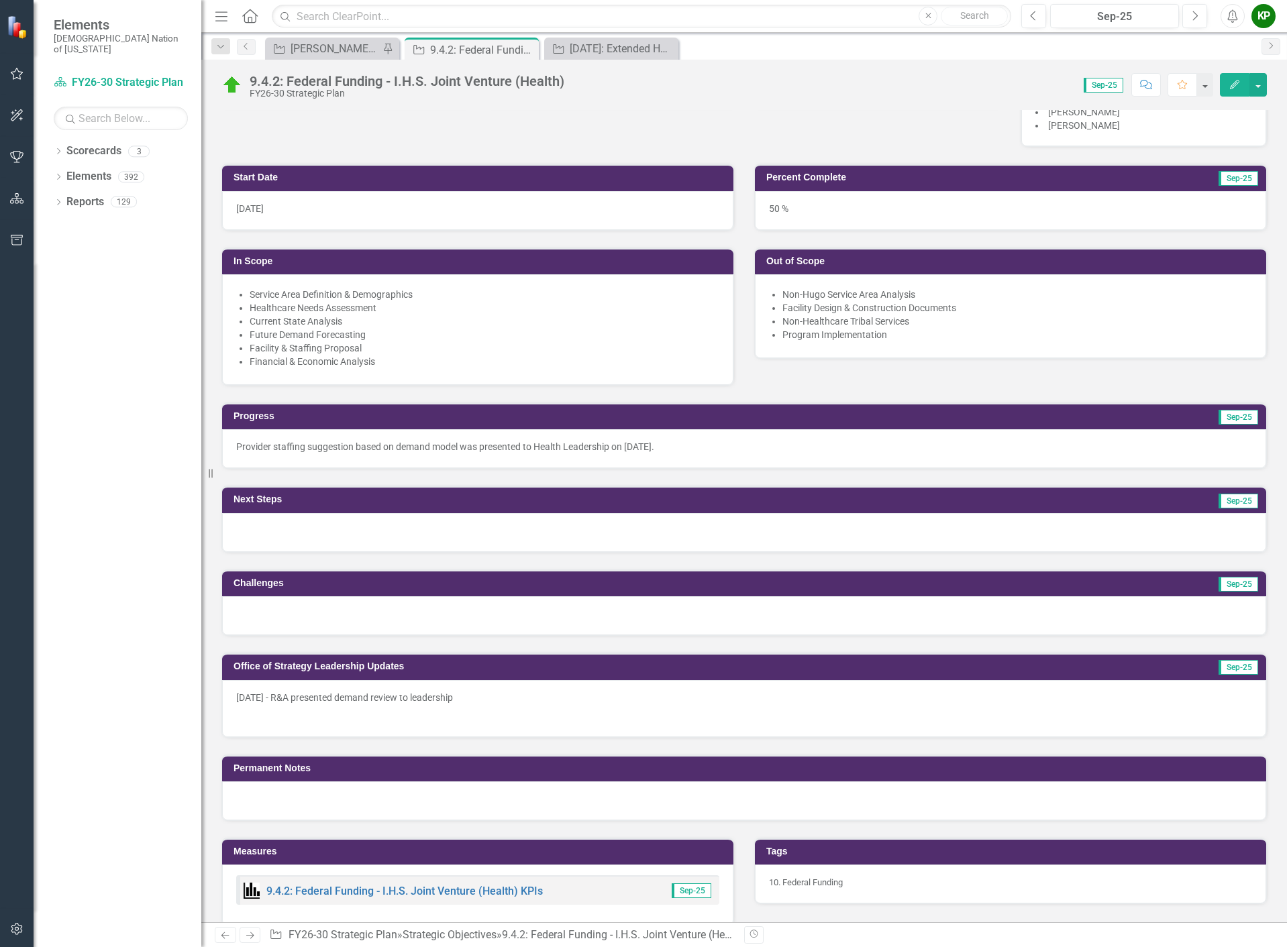
scroll to position [335, 0]
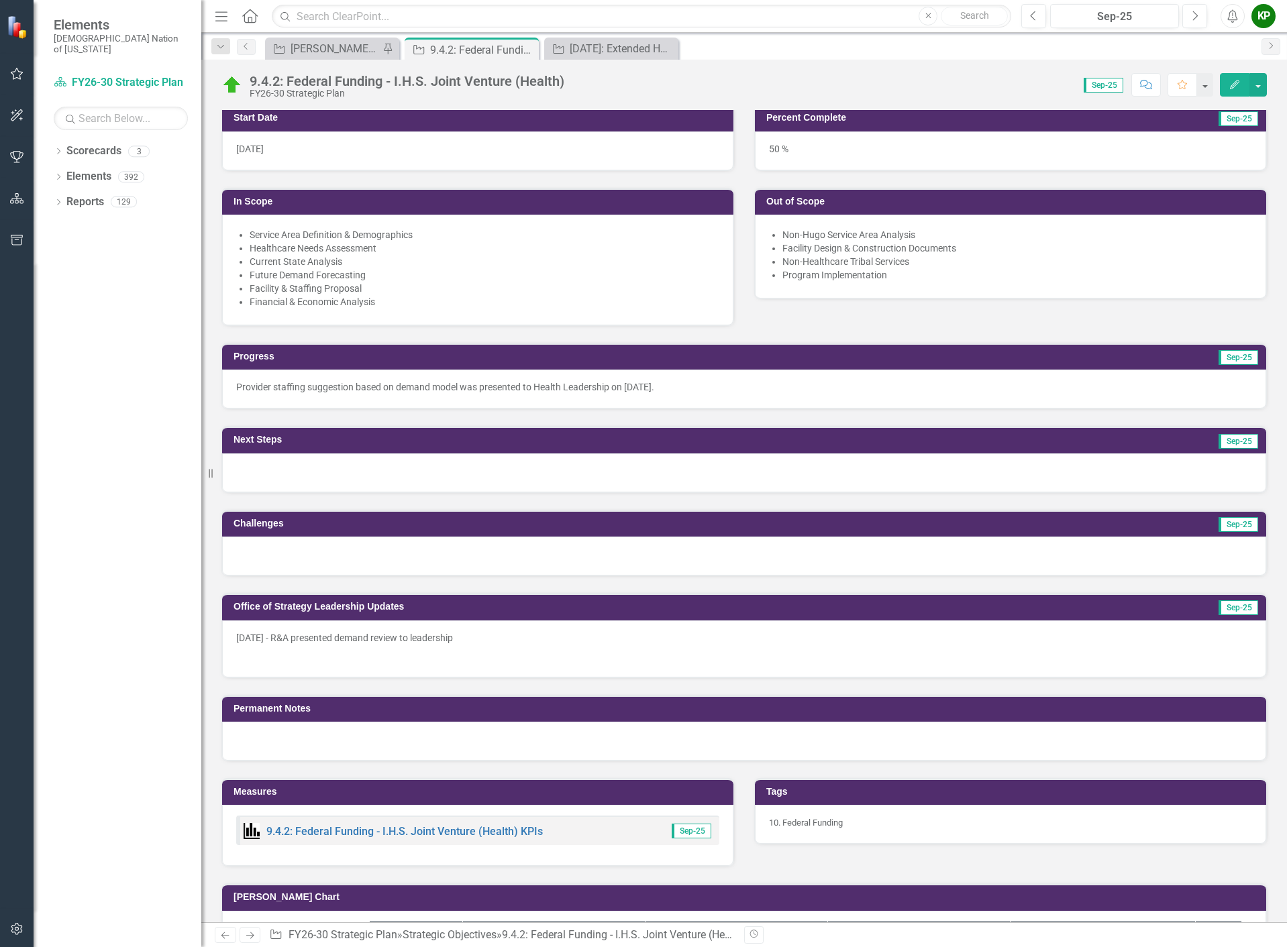
click at [657, 453] on div at bounding box center [744, 472] width 1044 height 39
click at [659, 464] on div at bounding box center [744, 472] width 1044 height 39
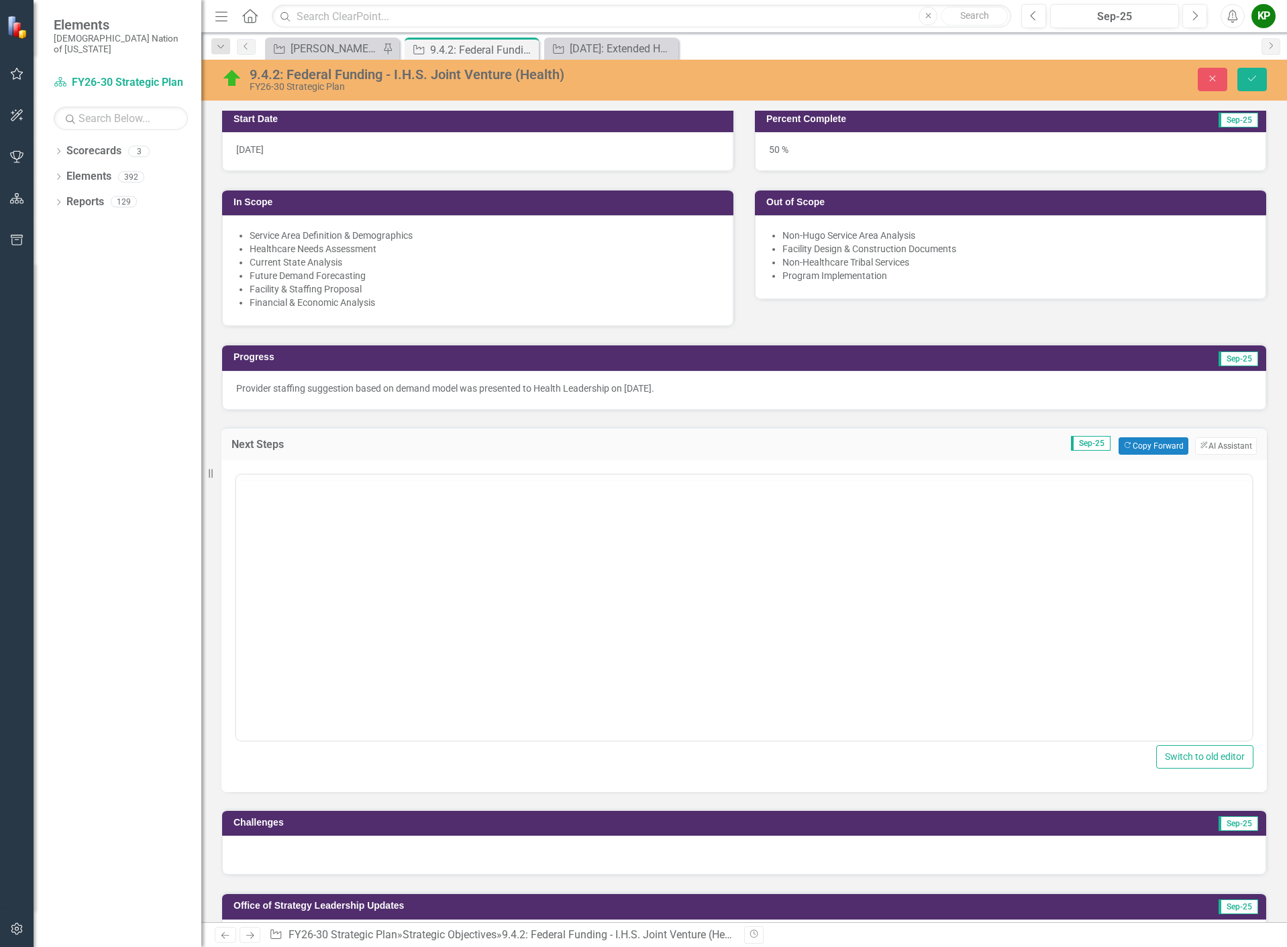
scroll to position [0, 0]
click at [667, 554] on body "Rich Text Area. Press ALT-0 for help." at bounding box center [744, 606] width 1016 height 201
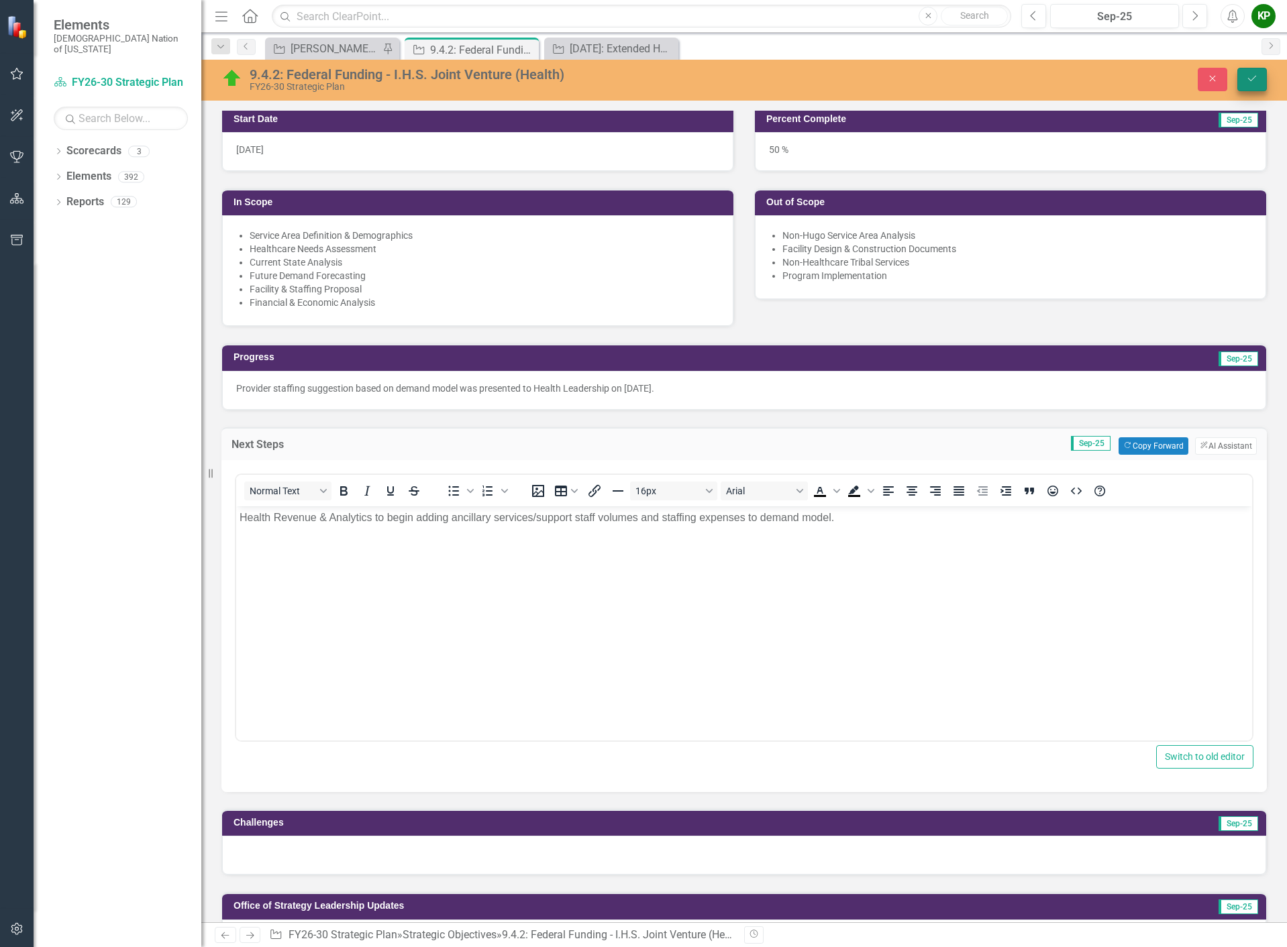
click at [1260, 85] on button "Save" at bounding box center [1252, 79] width 30 height 23
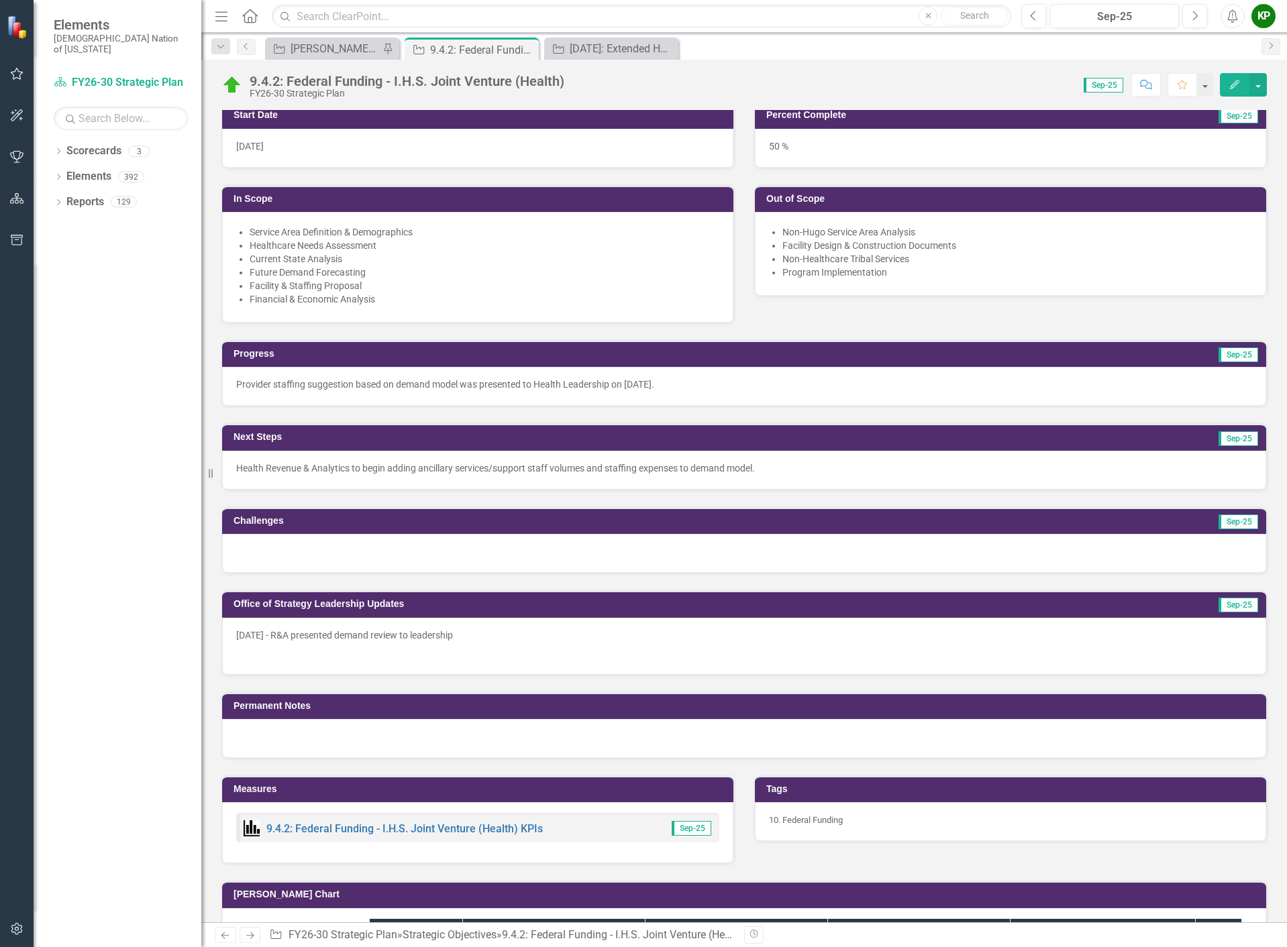
scroll to position [402, 0]
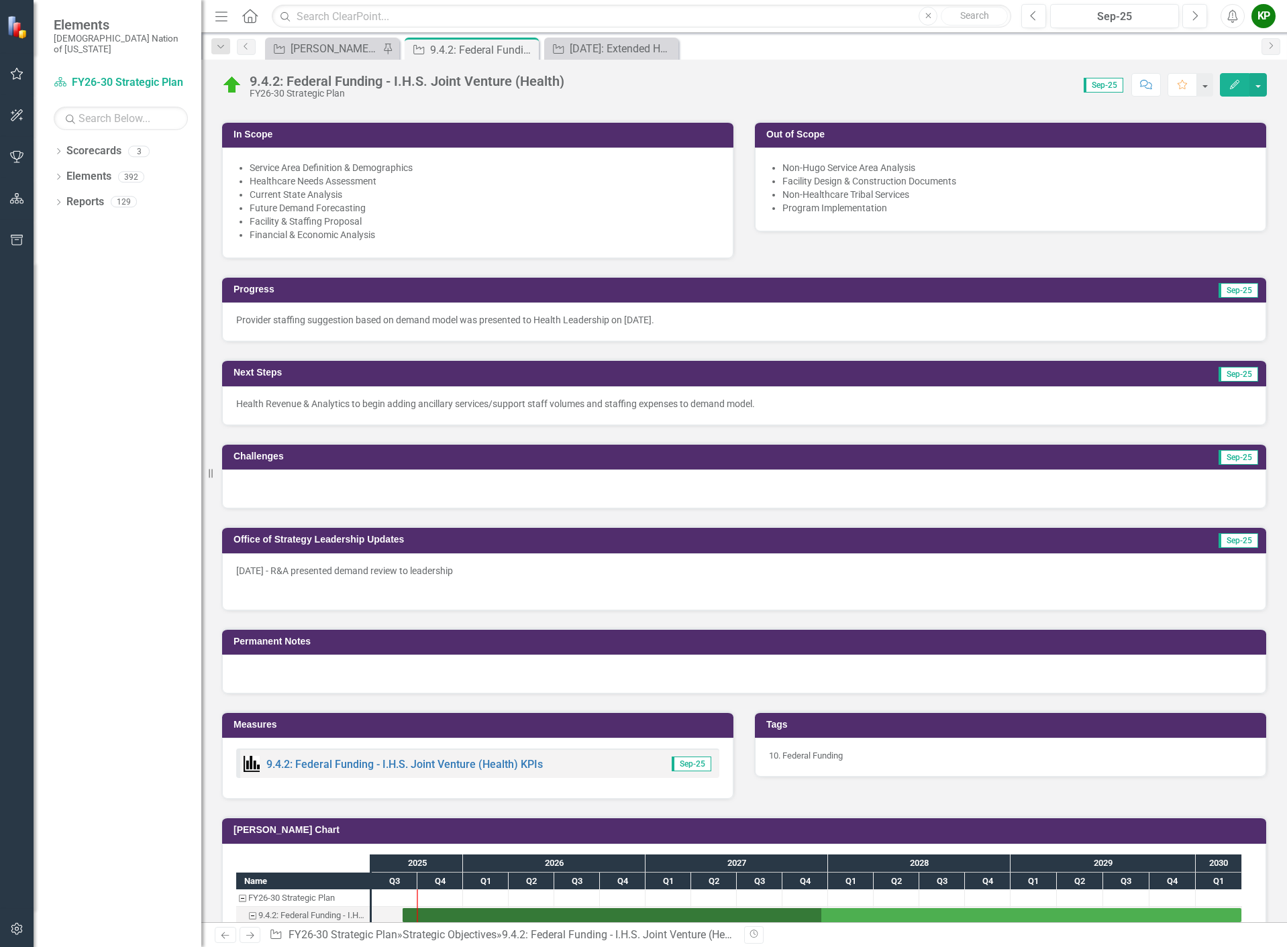
click at [513, 584] on p at bounding box center [744, 588] width 1016 height 16
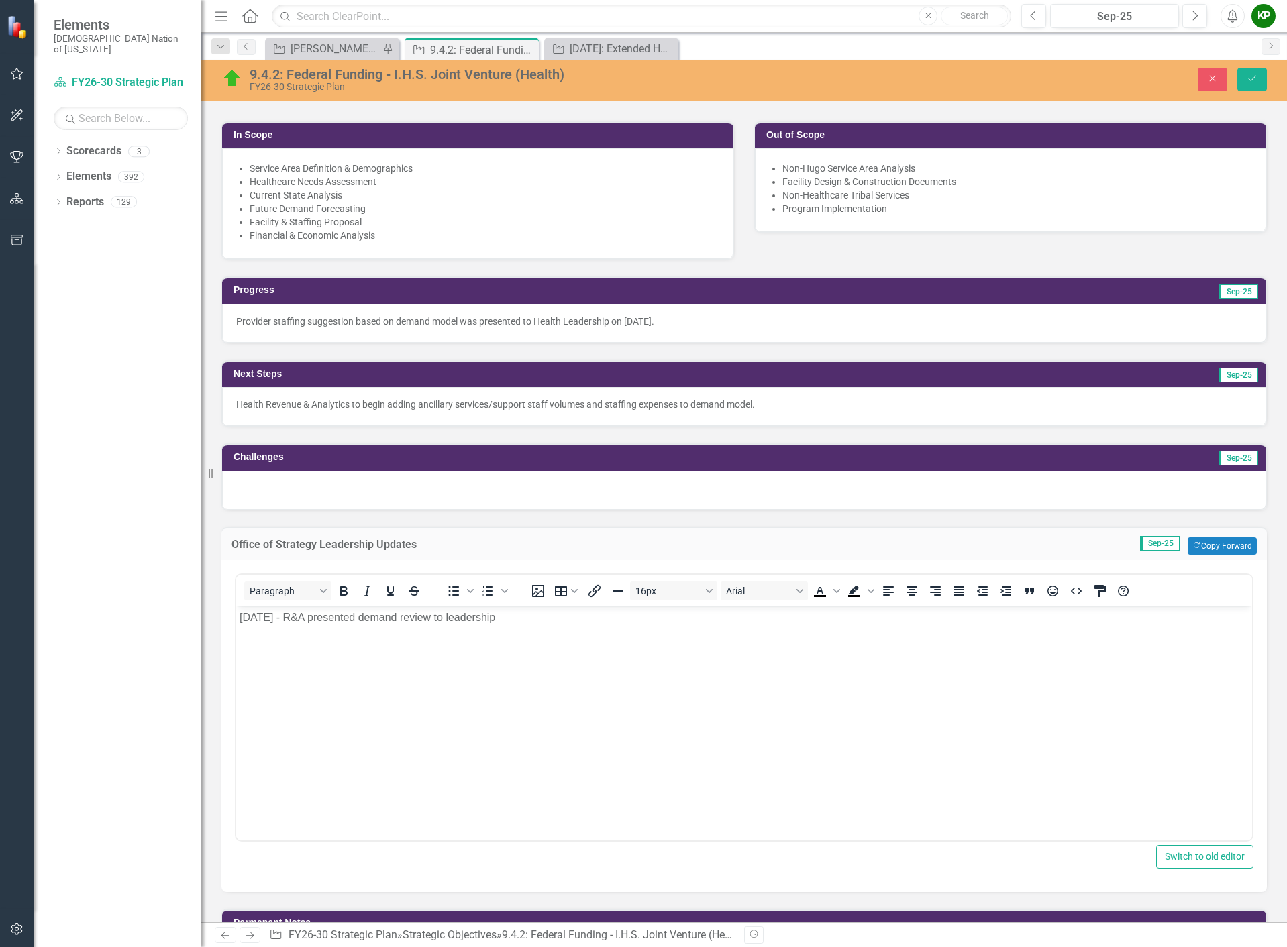
scroll to position [0, 0]
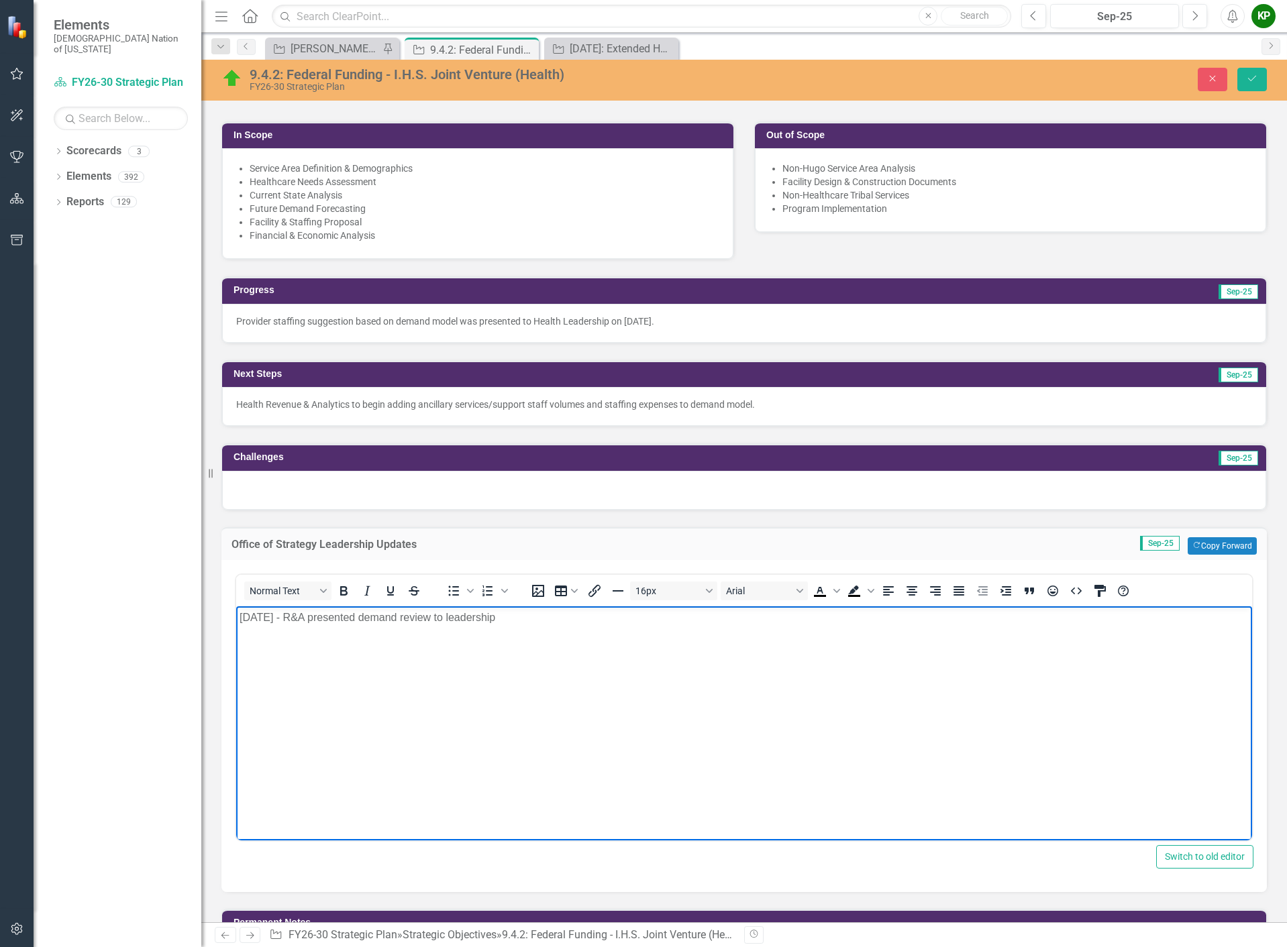
drag, startPoint x: 503, startPoint y: 621, endPoint x: 126, endPoint y: 610, distance: 377.1
click at [236, 610] on html "Sept 11 - R&A presented demand review to leadership" at bounding box center [744, 706] width 1016 height 201
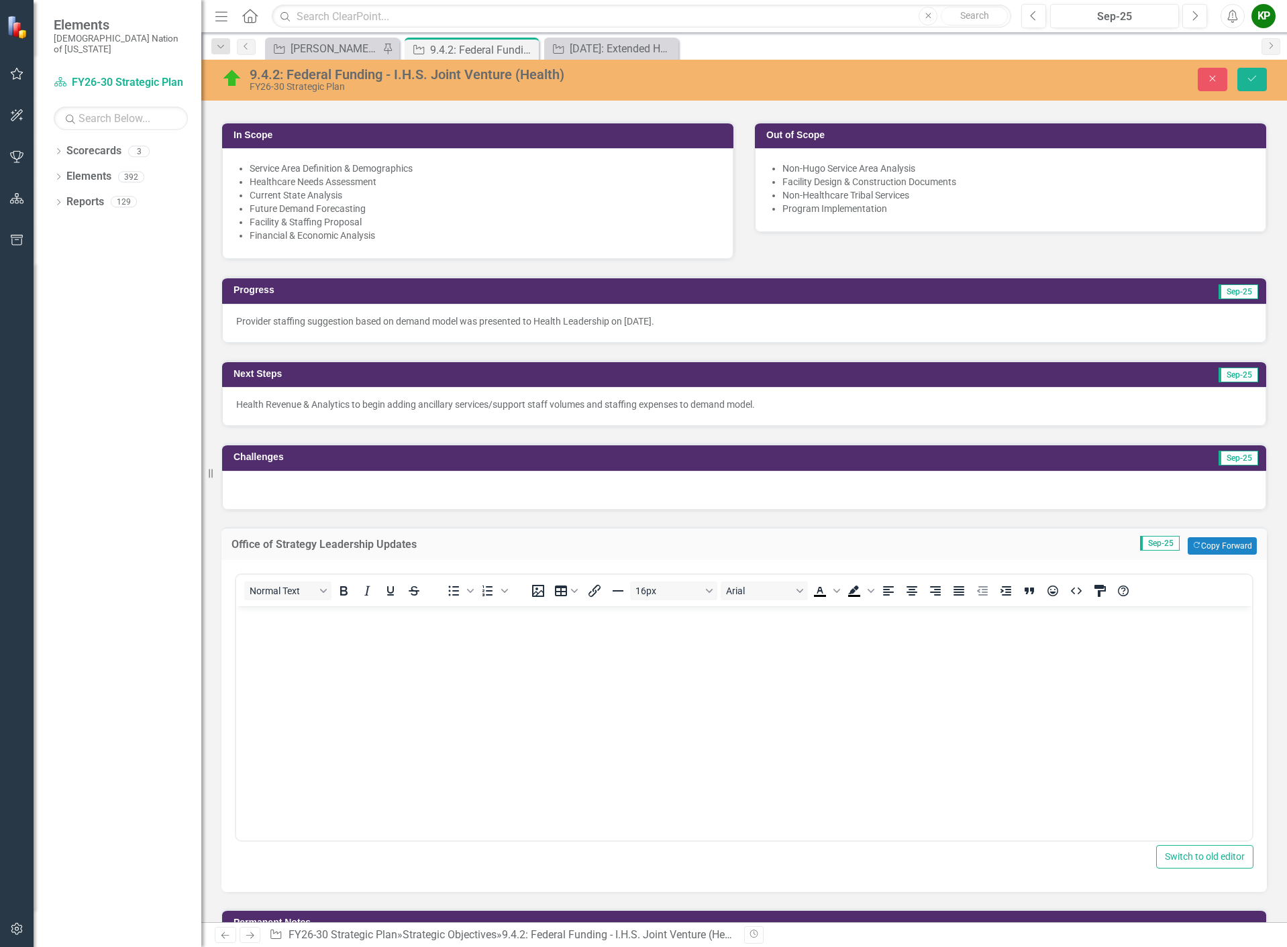
click at [724, 325] on div "Provider staffing suggestion based on demand model was presented to Health Lead…" at bounding box center [744, 321] width 1016 height 13
click at [719, 323] on div "Provider staffing suggestion based on demand model was presented to Health Lead…" at bounding box center [744, 321] width 1016 height 13
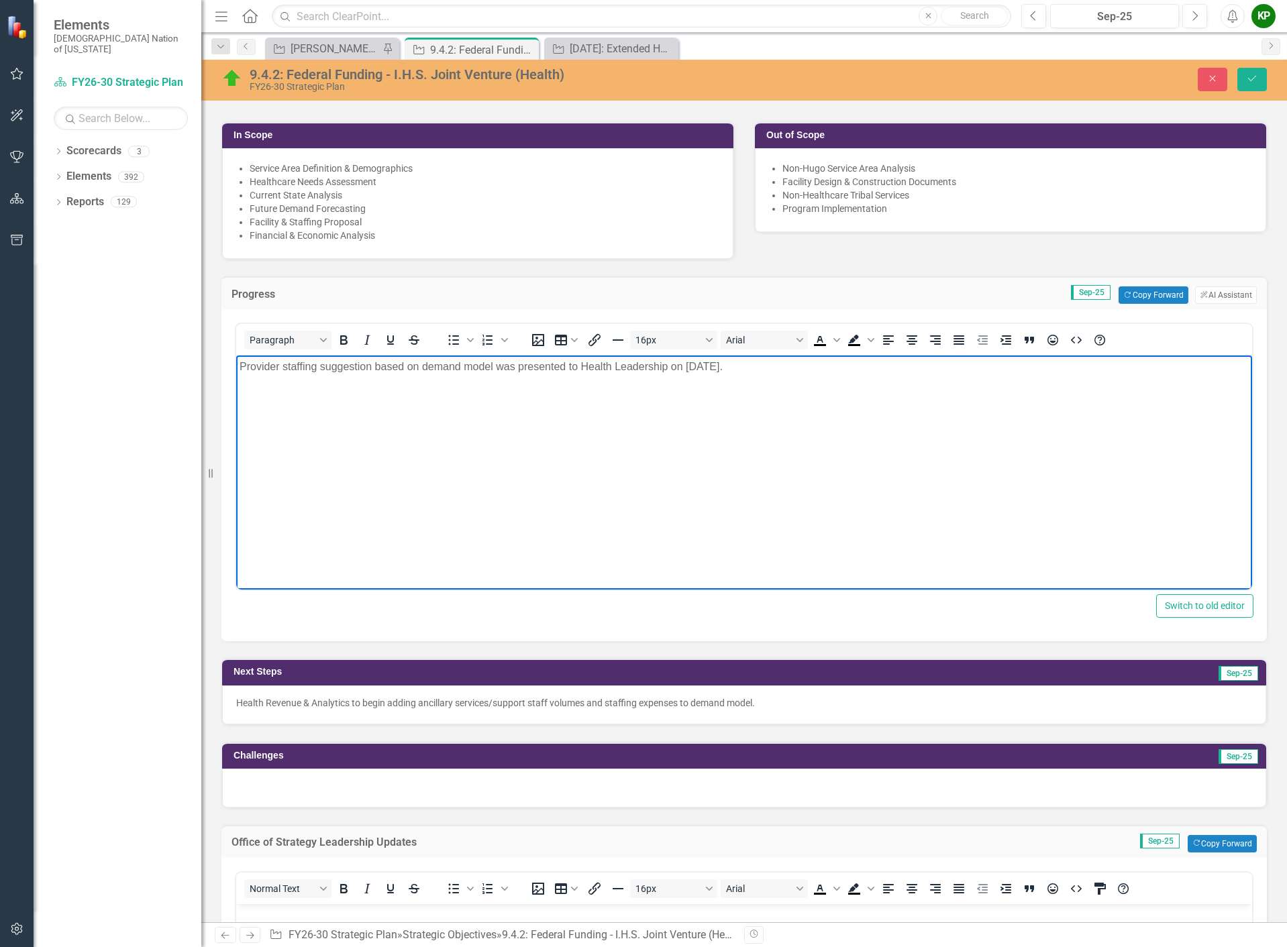
drag, startPoint x: 749, startPoint y: 364, endPoint x: -1, endPoint y: 393, distance: 750.6
click at [236, 393] on html "Provider staffing suggestion based on demand model was presented to Health Lead…" at bounding box center [744, 456] width 1016 height 201
copy div "Provider staffing suggestion based on demand model was presented to Health Lead…"
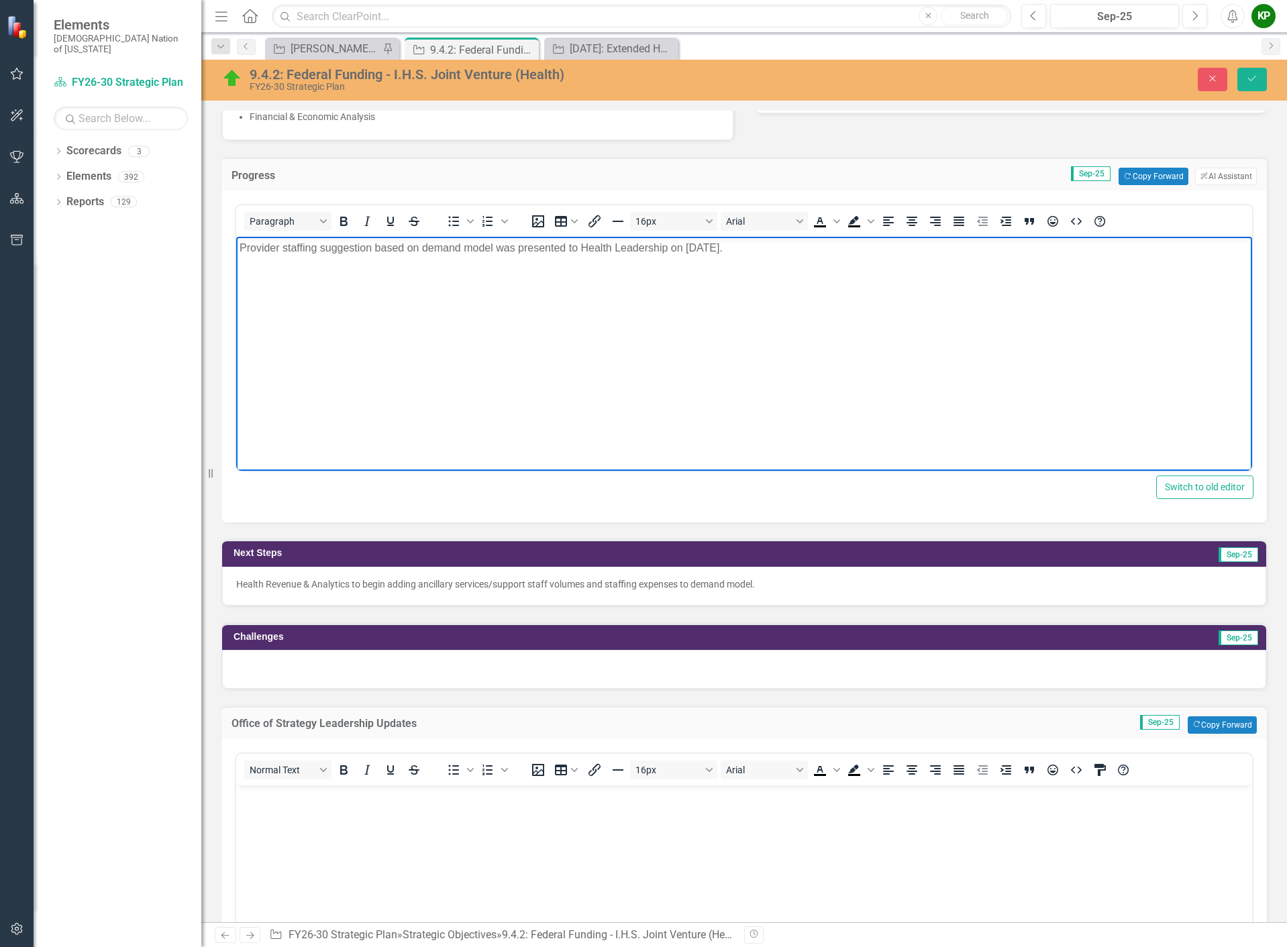
scroll to position [537, 0]
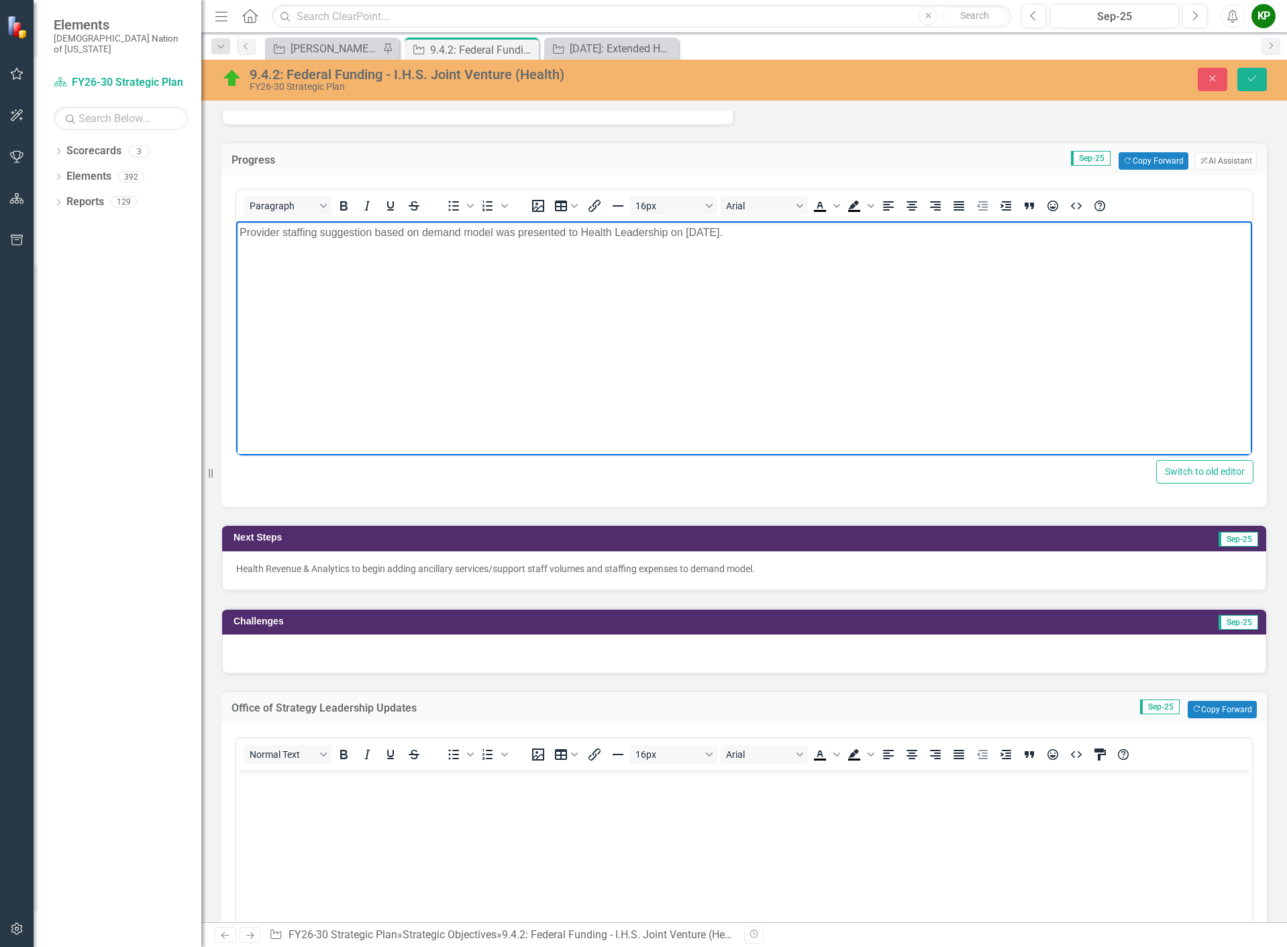
click at [316, 798] on body "Rich Text Area. Press ALT-0 for help." at bounding box center [744, 870] width 1016 height 201
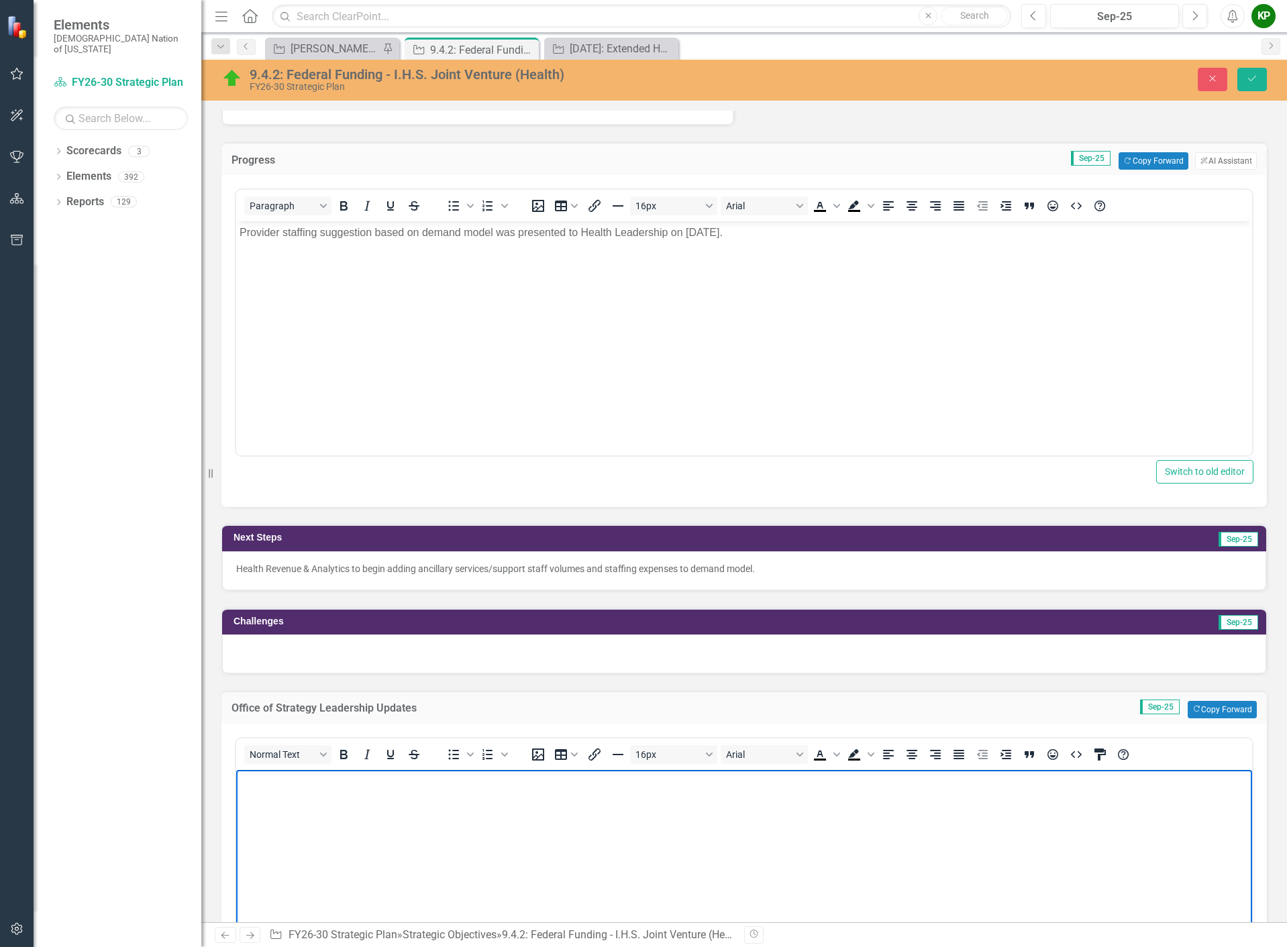
click at [317, 797] on body "Rich Text Area. Press ALT-0 for help." at bounding box center [744, 870] width 1016 height 201
click at [347, 775] on p "Rich Text Area. Press ALT-0 for help." at bounding box center [743, 781] width 1009 height 16
click at [366, 651] on div at bounding box center [744, 654] width 1044 height 39
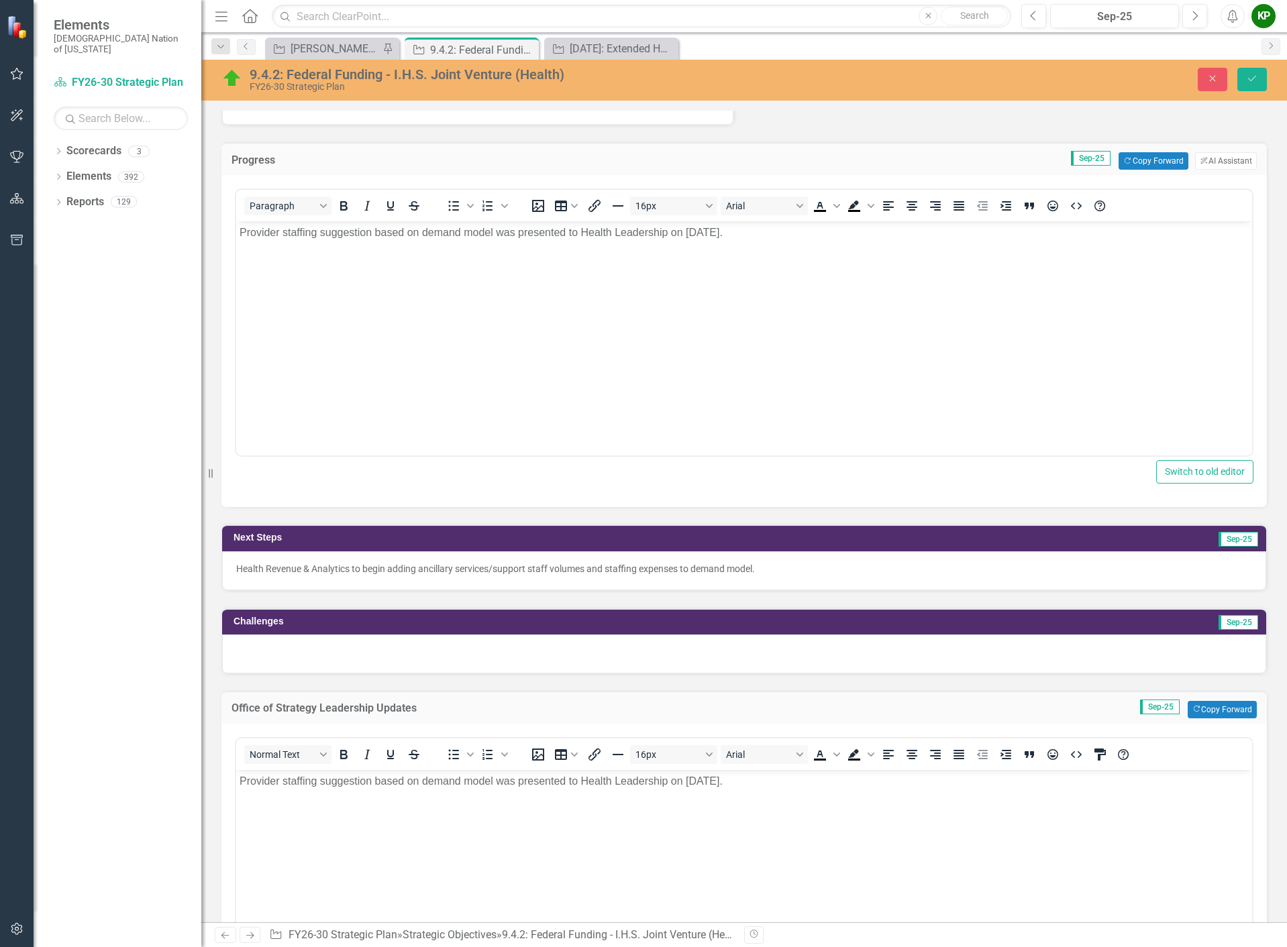
click at [366, 651] on div at bounding box center [744, 654] width 1044 height 39
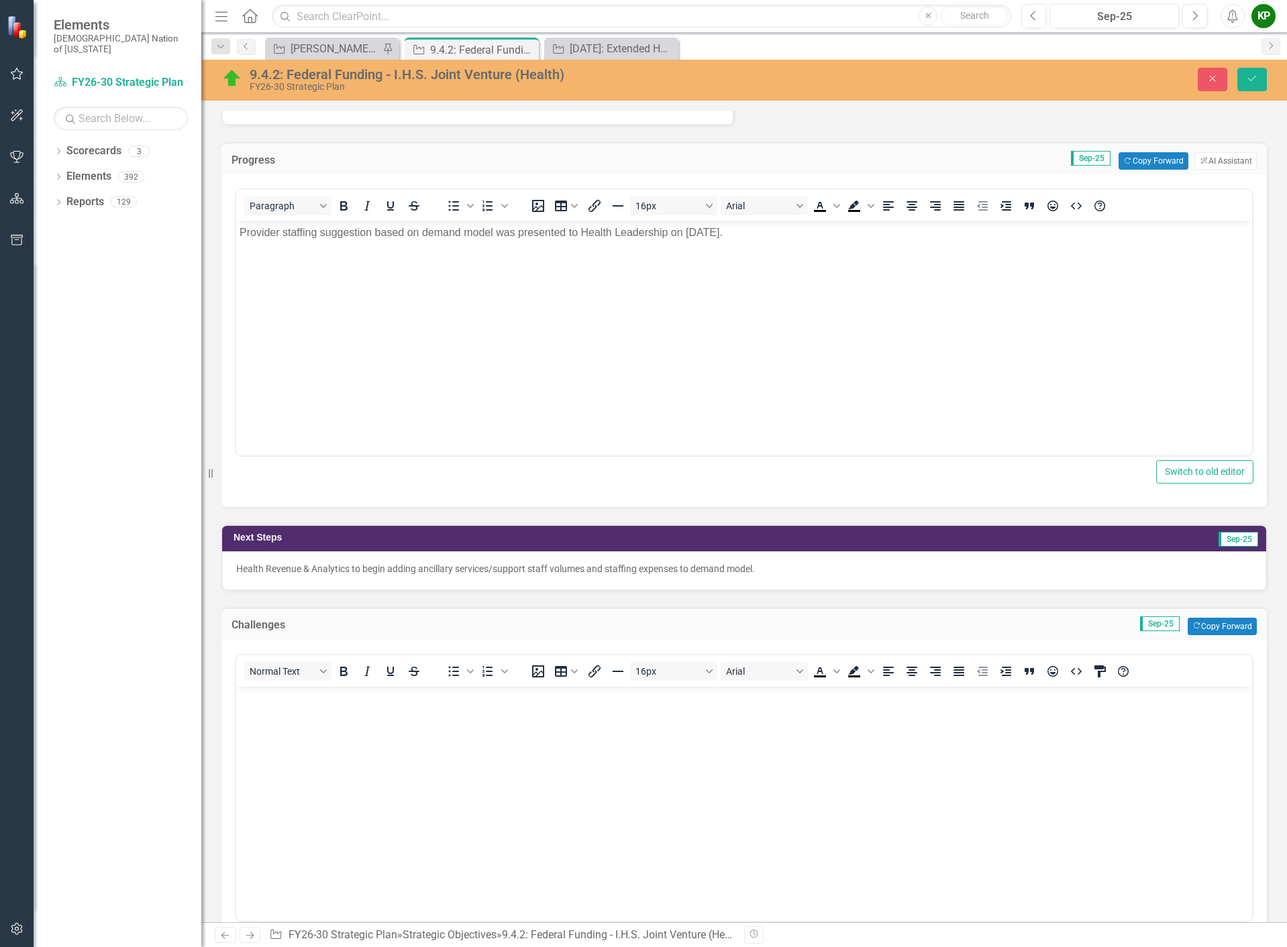
scroll to position [0, 0]
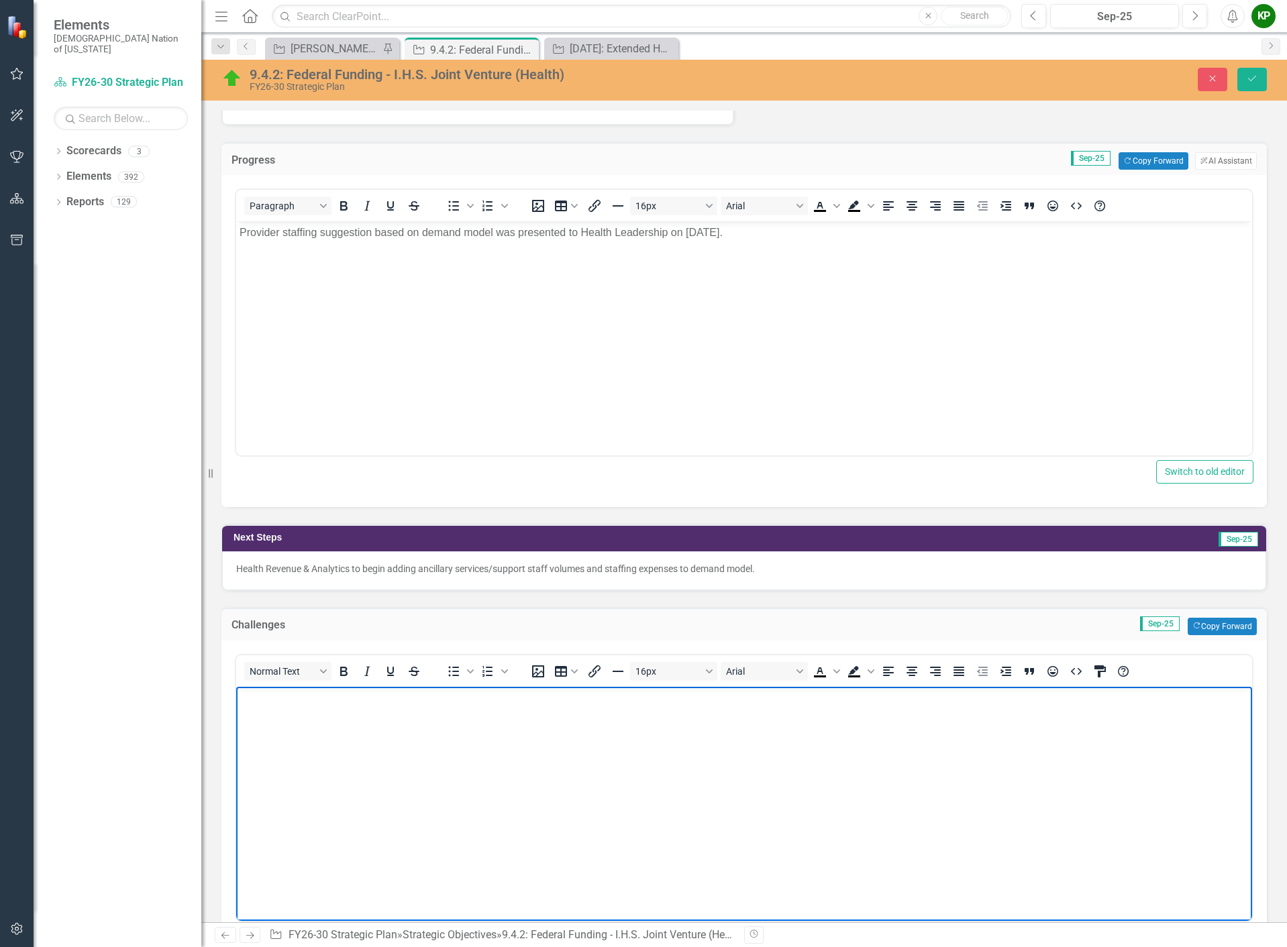
click at [399, 757] on body "Rich Text Area. Press ALT-0 for help." at bounding box center [744, 786] width 1016 height 201
click at [1244, 79] on button "Save" at bounding box center [1252, 79] width 30 height 23
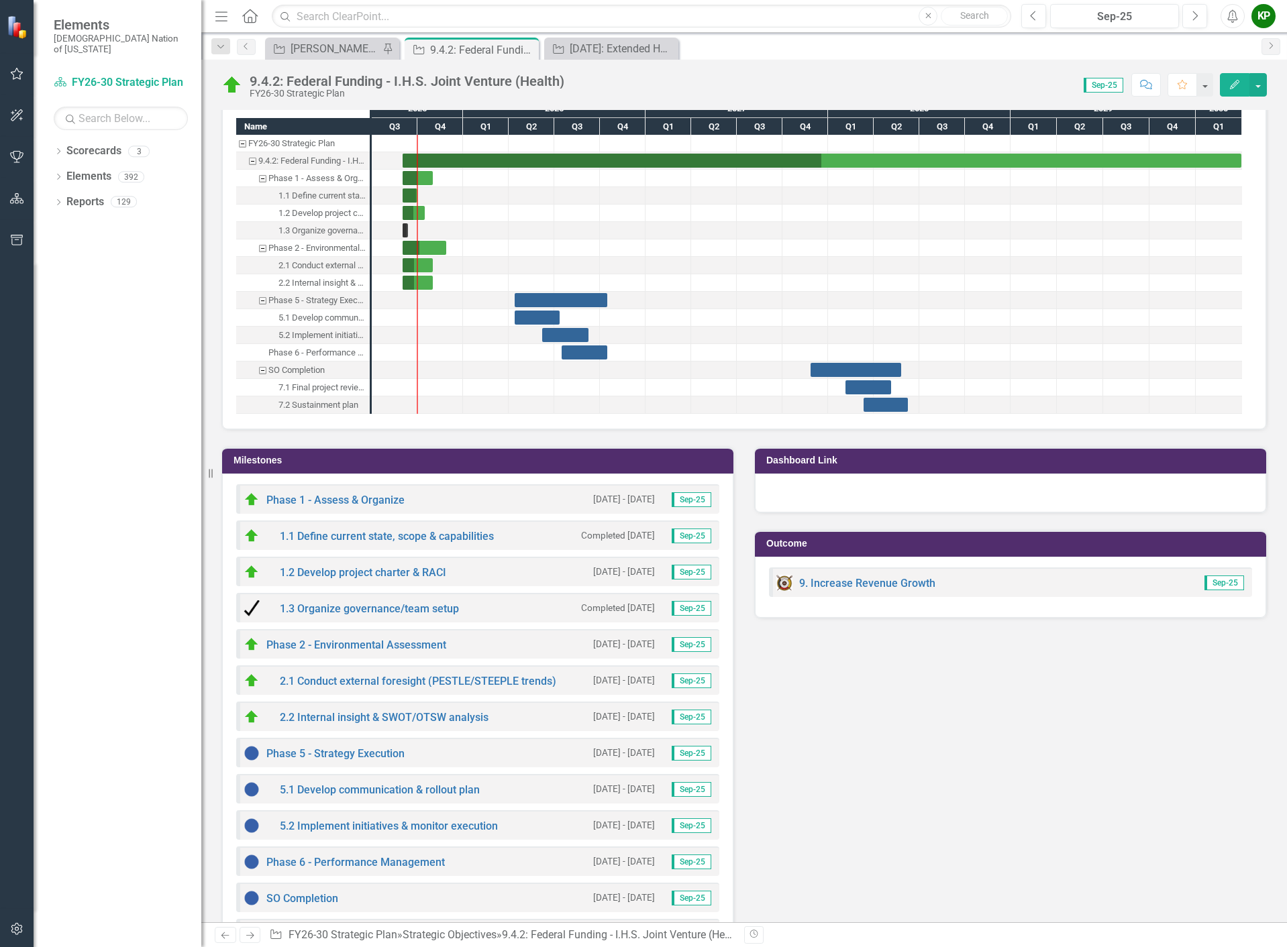
scroll to position [1140, 0]
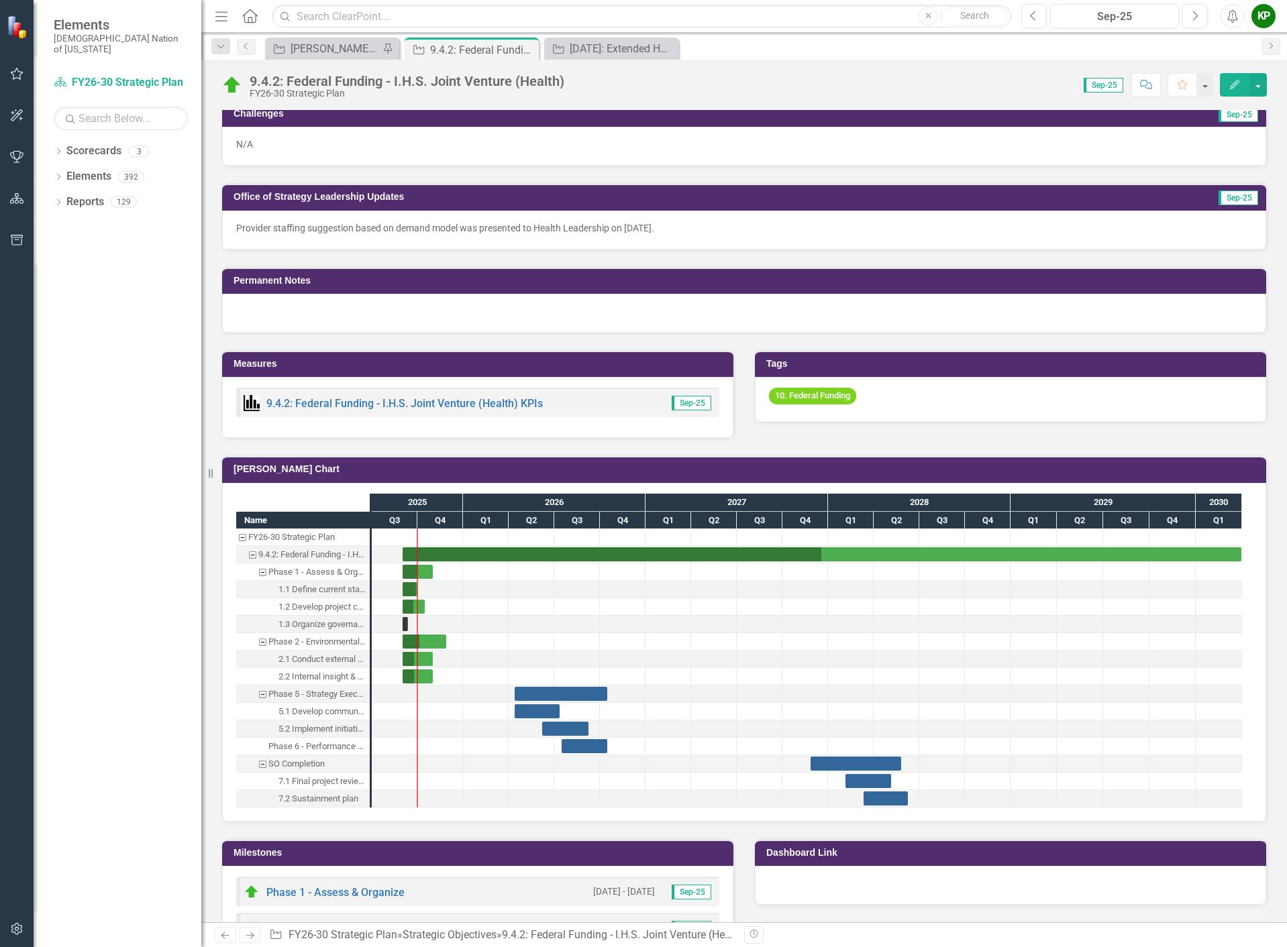
scroll to position [513, 0]
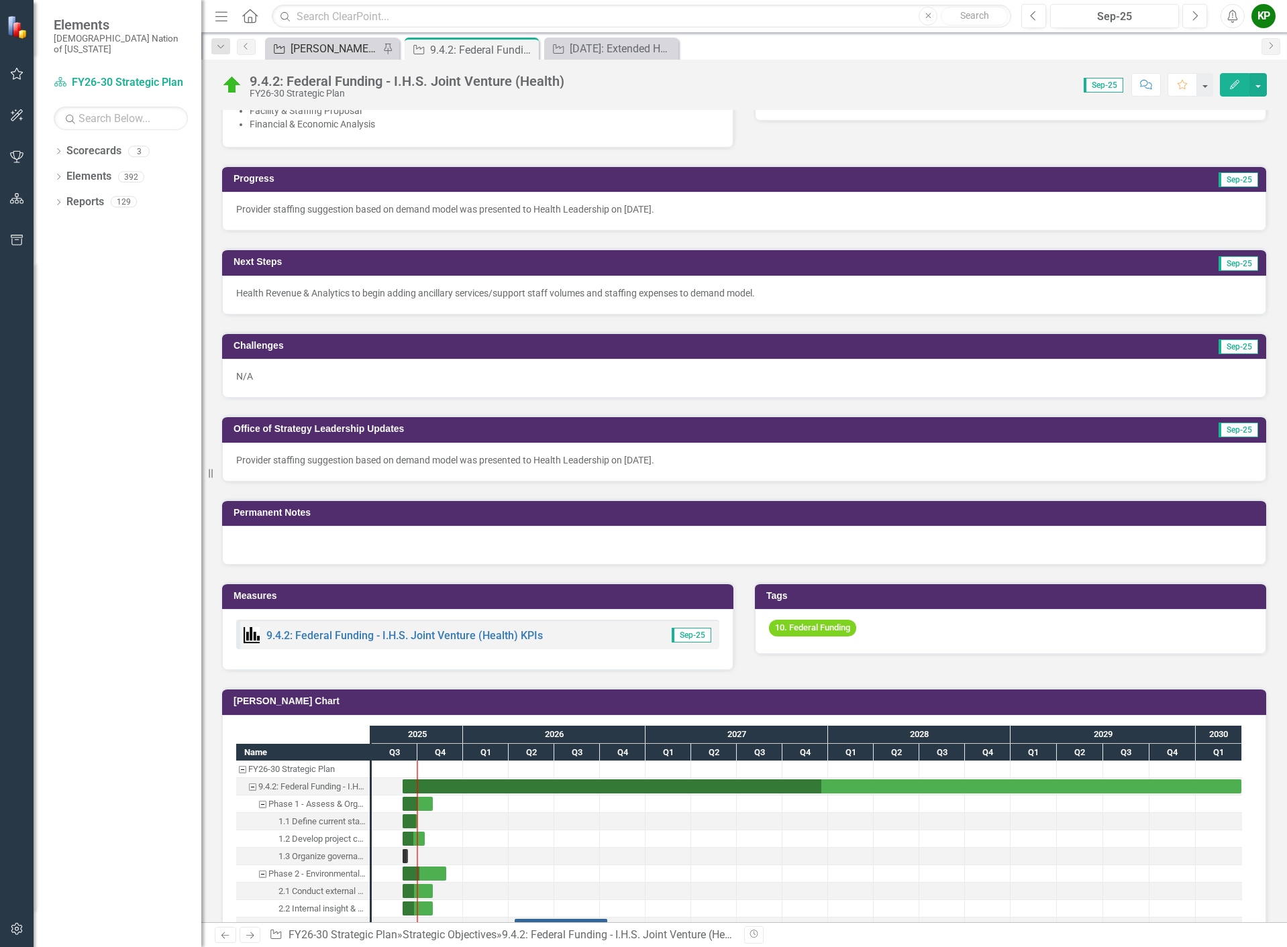
click at [352, 47] on div "[PERSON_NAME] SO's" at bounding box center [334, 48] width 89 height 17
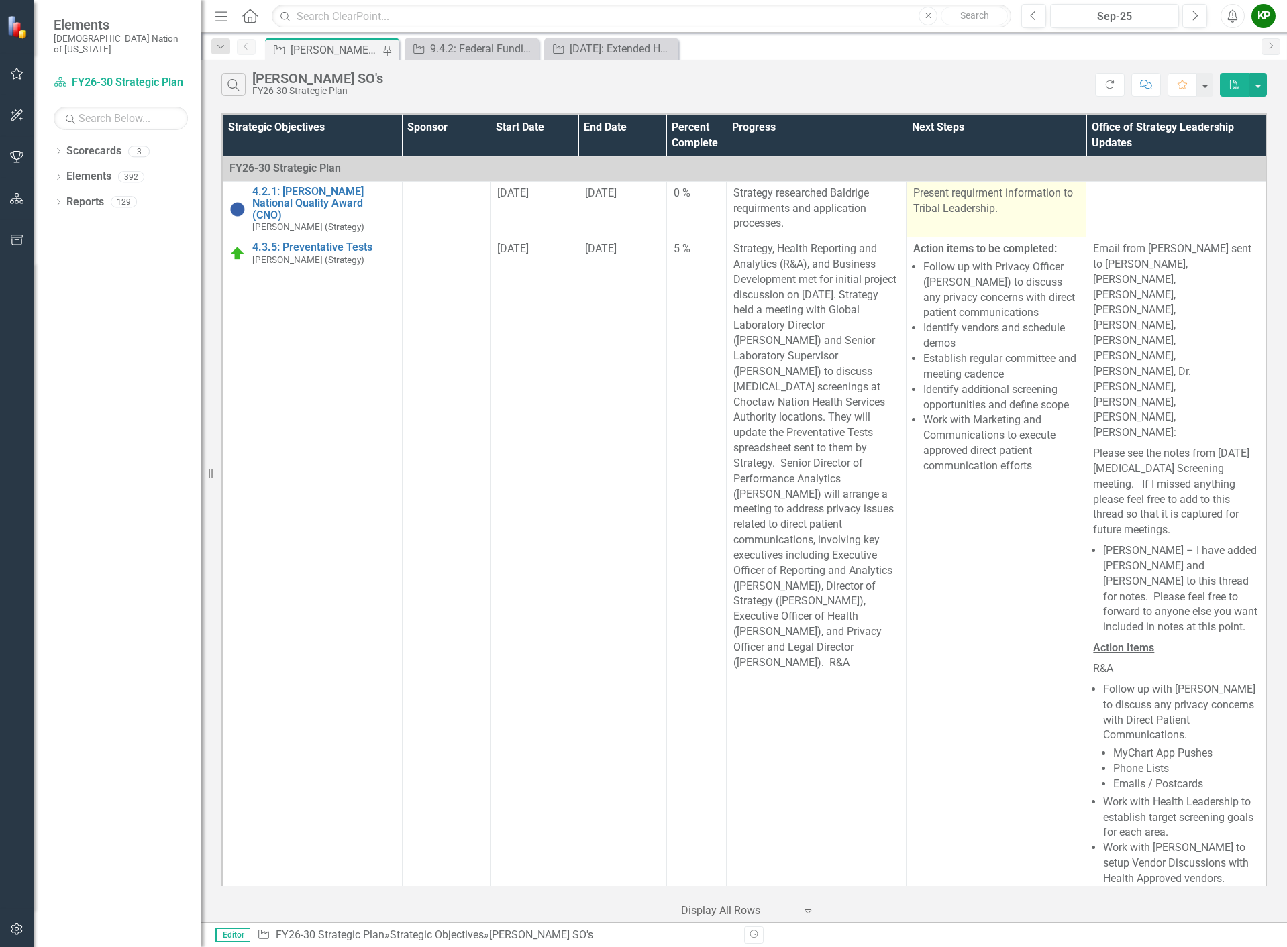
click at [1016, 211] on p "Present requirment information to Tribal Leadership." at bounding box center [996, 201] width 166 height 31
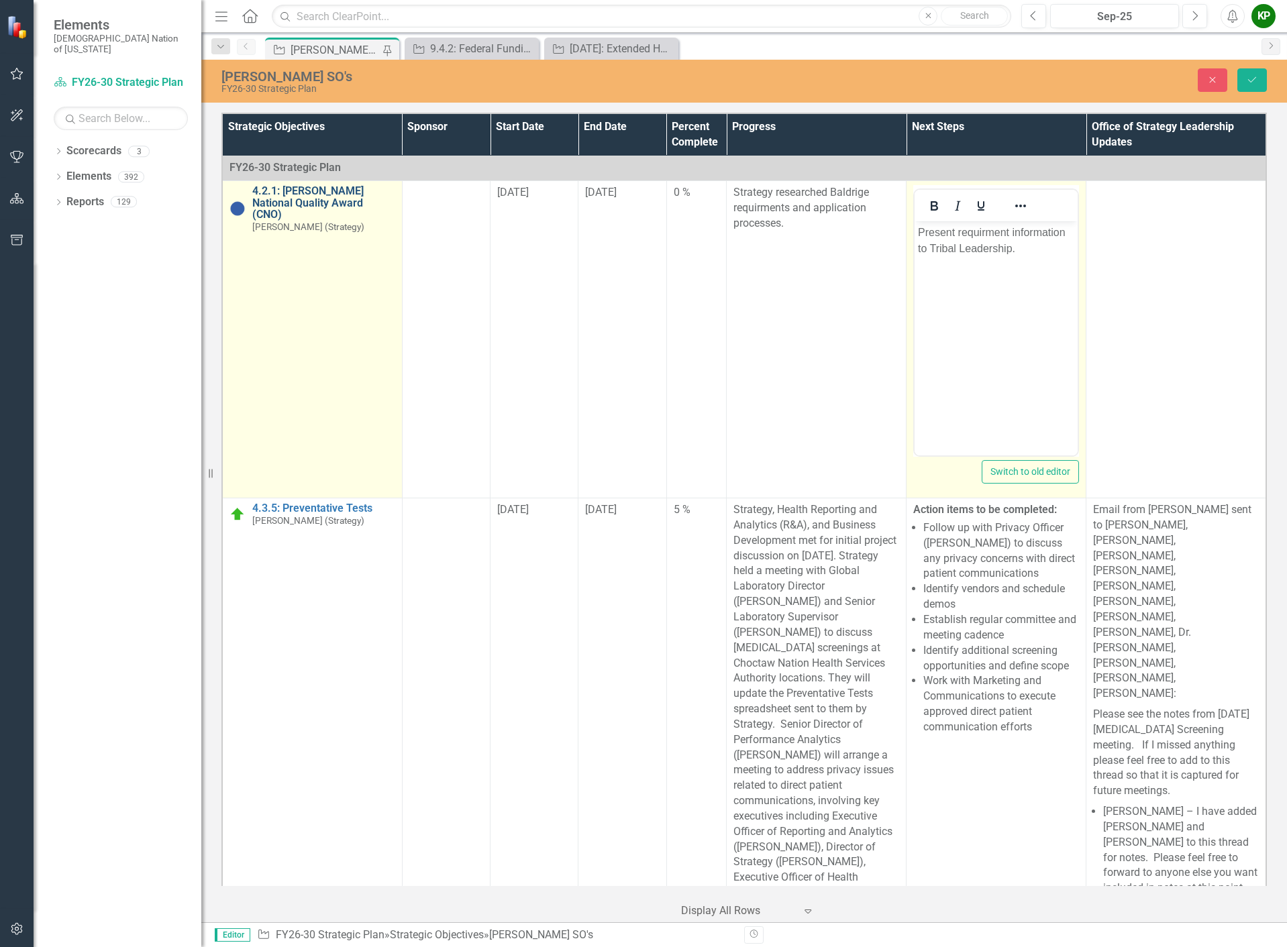
click at [331, 188] on link "4.2.1: [PERSON_NAME] National Quality Award (CNO)" at bounding box center [323, 203] width 143 height 36
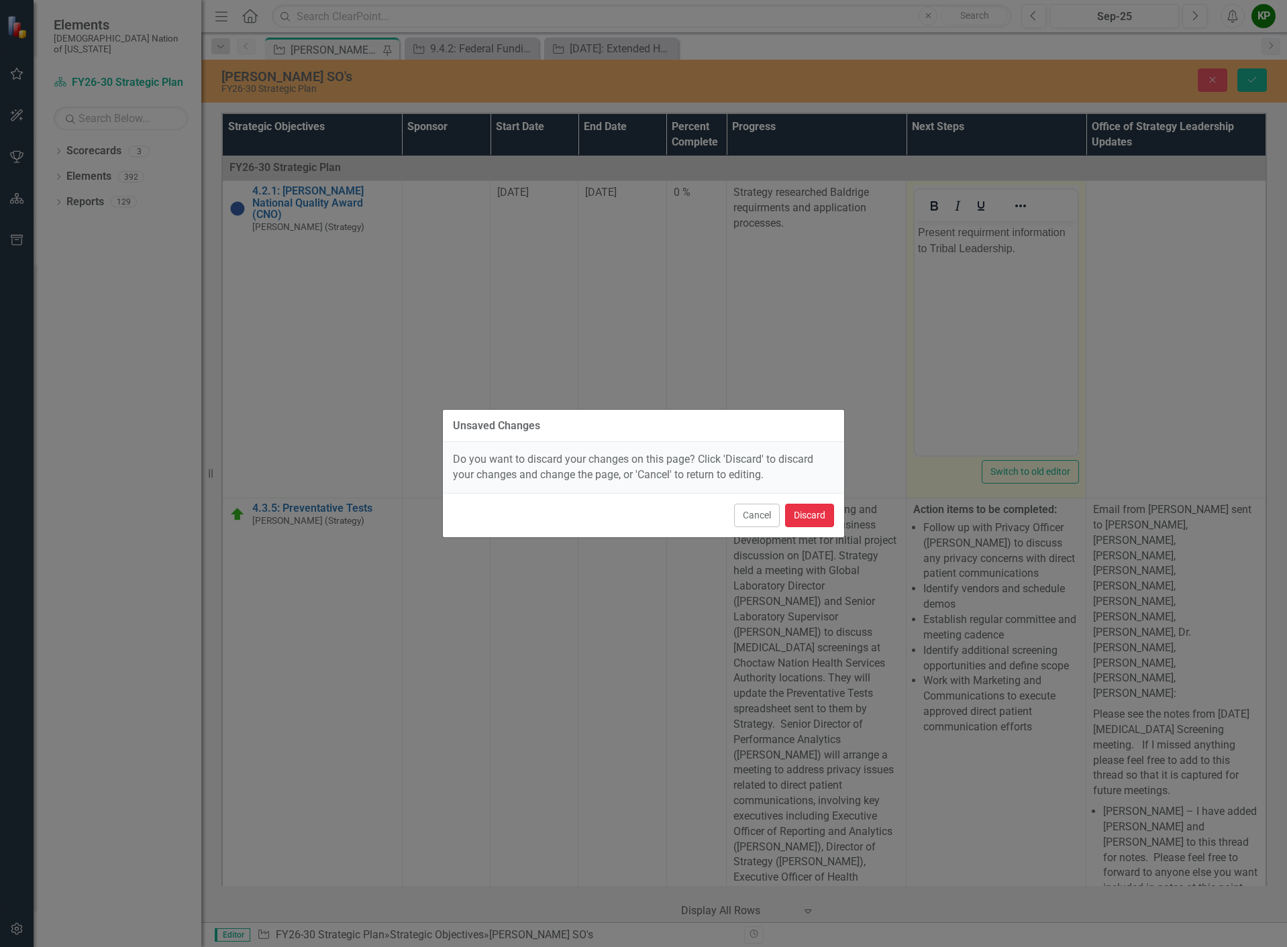
click at [807, 513] on button "Discard" at bounding box center [809, 515] width 49 height 23
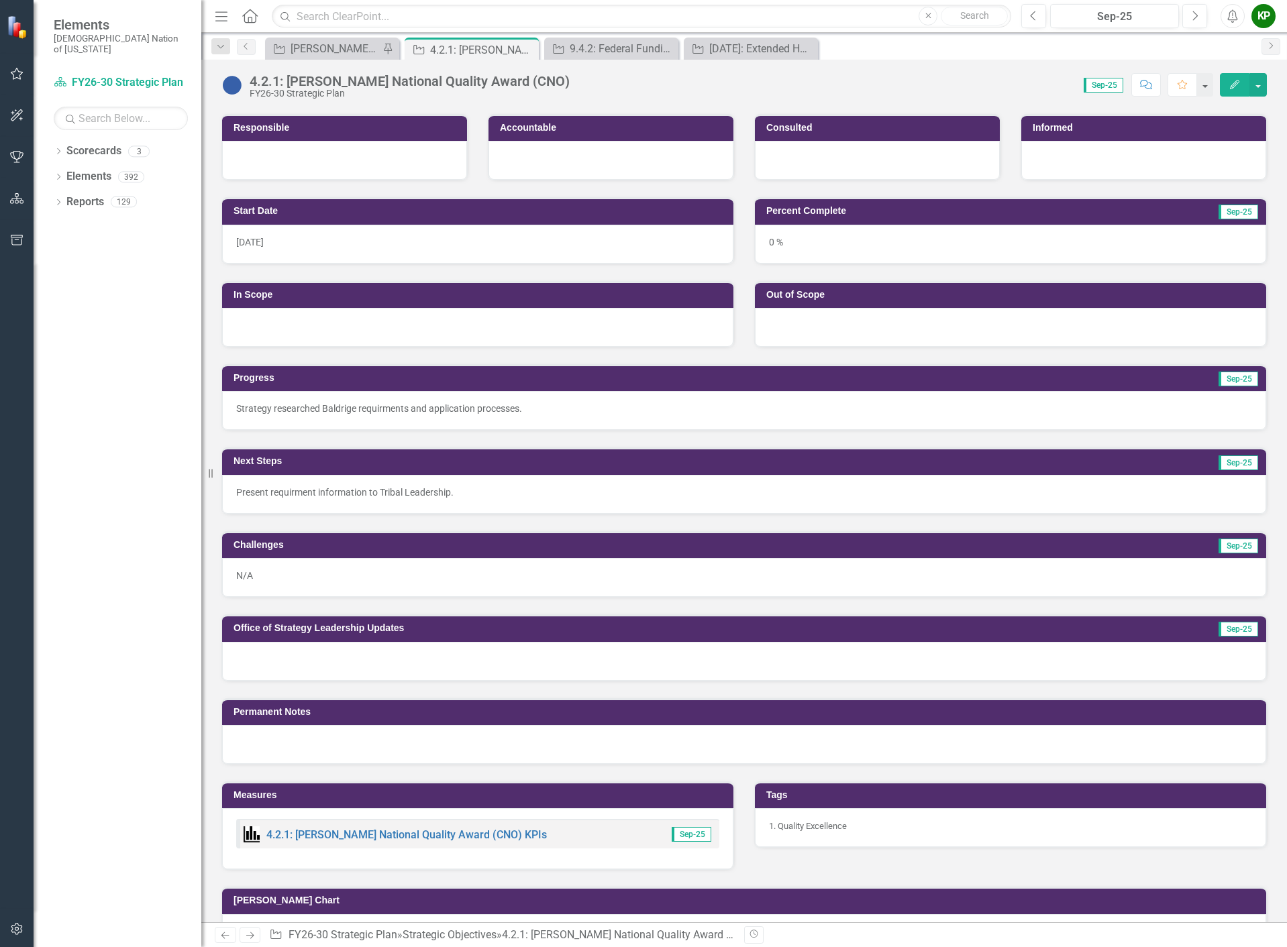
scroll to position [201, 0]
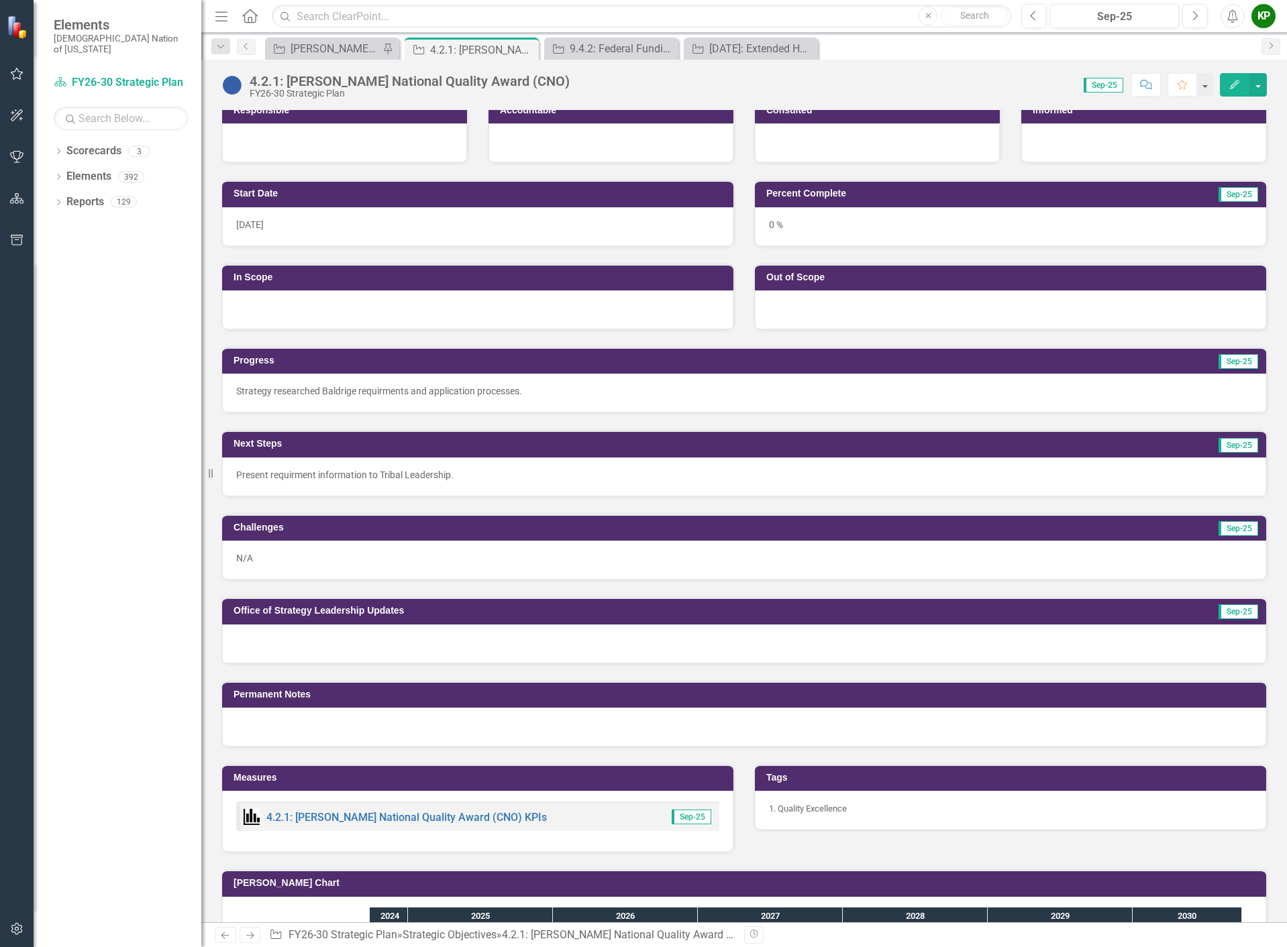
click at [470, 468] on p "Present requirment information to Tribal Leadership." at bounding box center [744, 474] width 1016 height 13
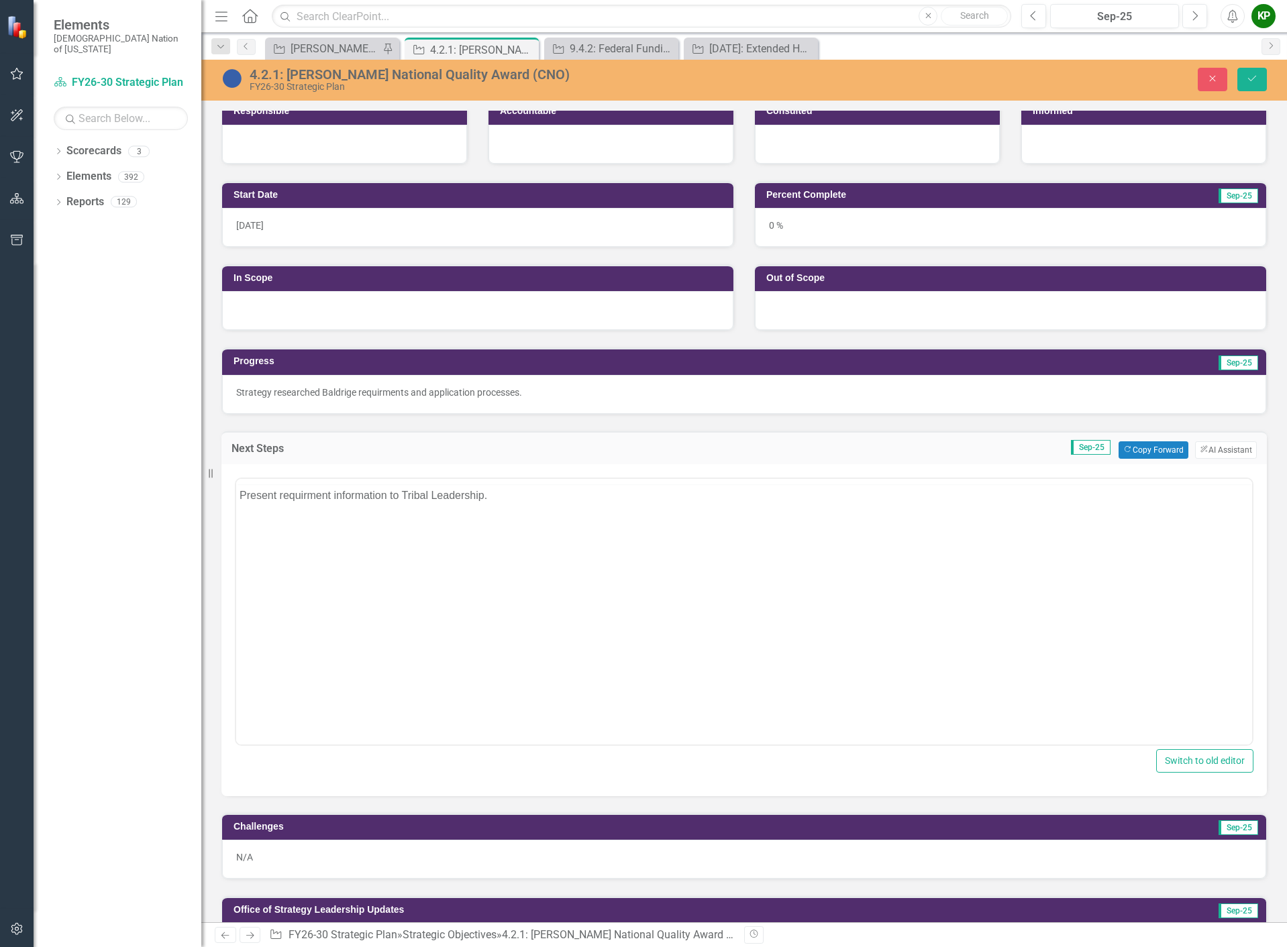
scroll to position [0, 0]
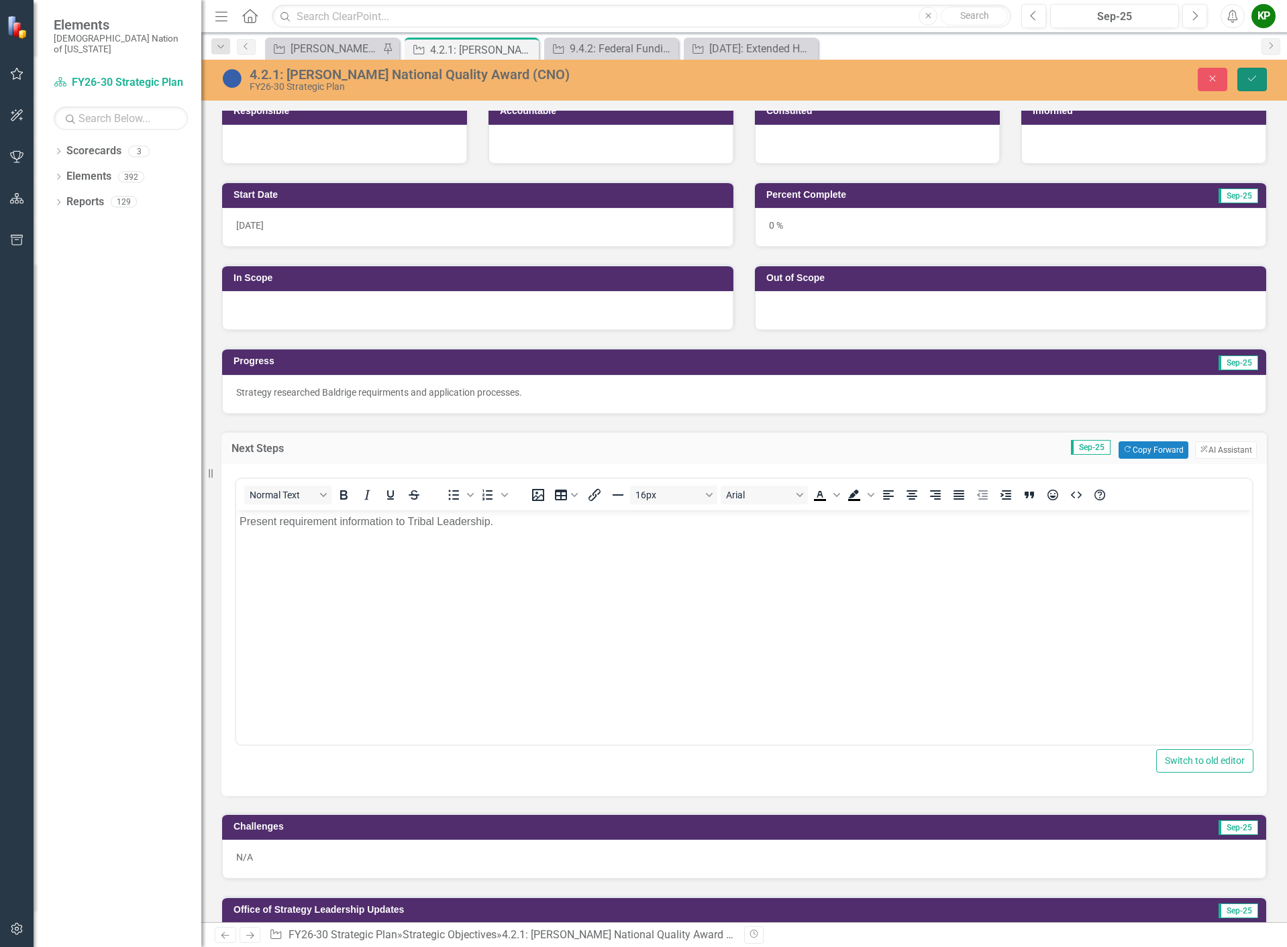
click at [1250, 80] on icon "Save" at bounding box center [1252, 78] width 12 height 9
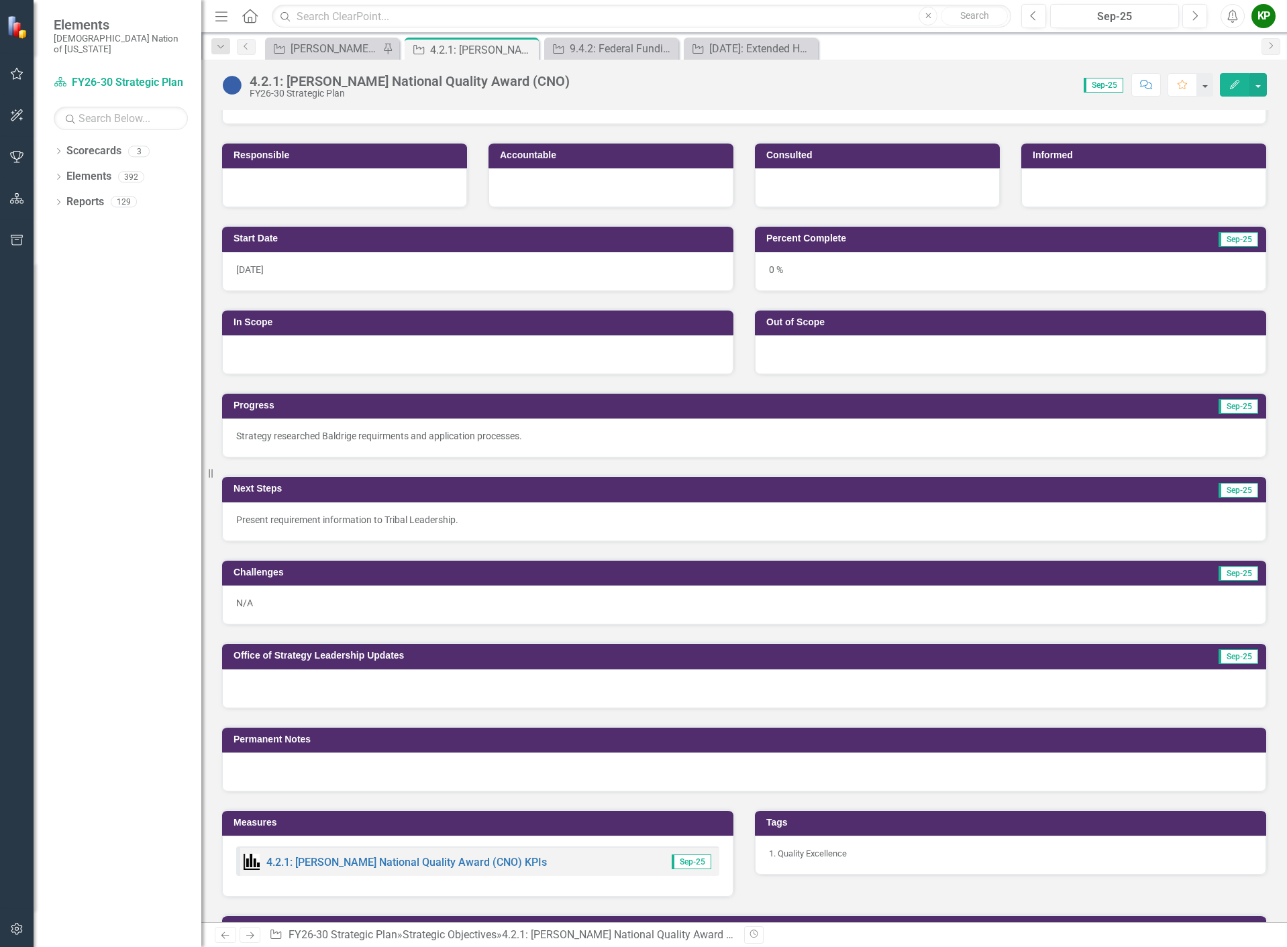
scroll to position [201, 0]
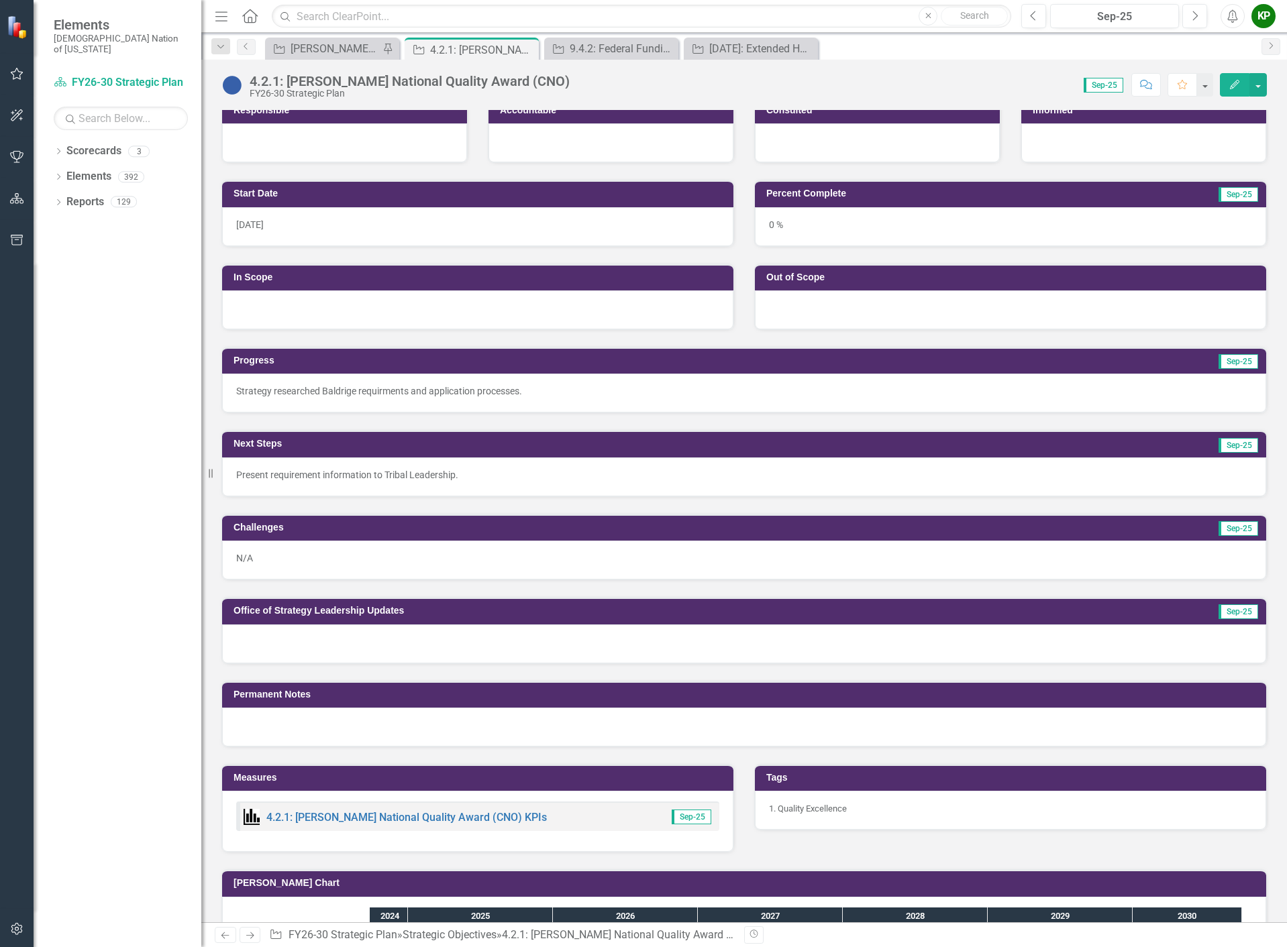
click at [414, 637] on div at bounding box center [744, 644] width 1044 height 39
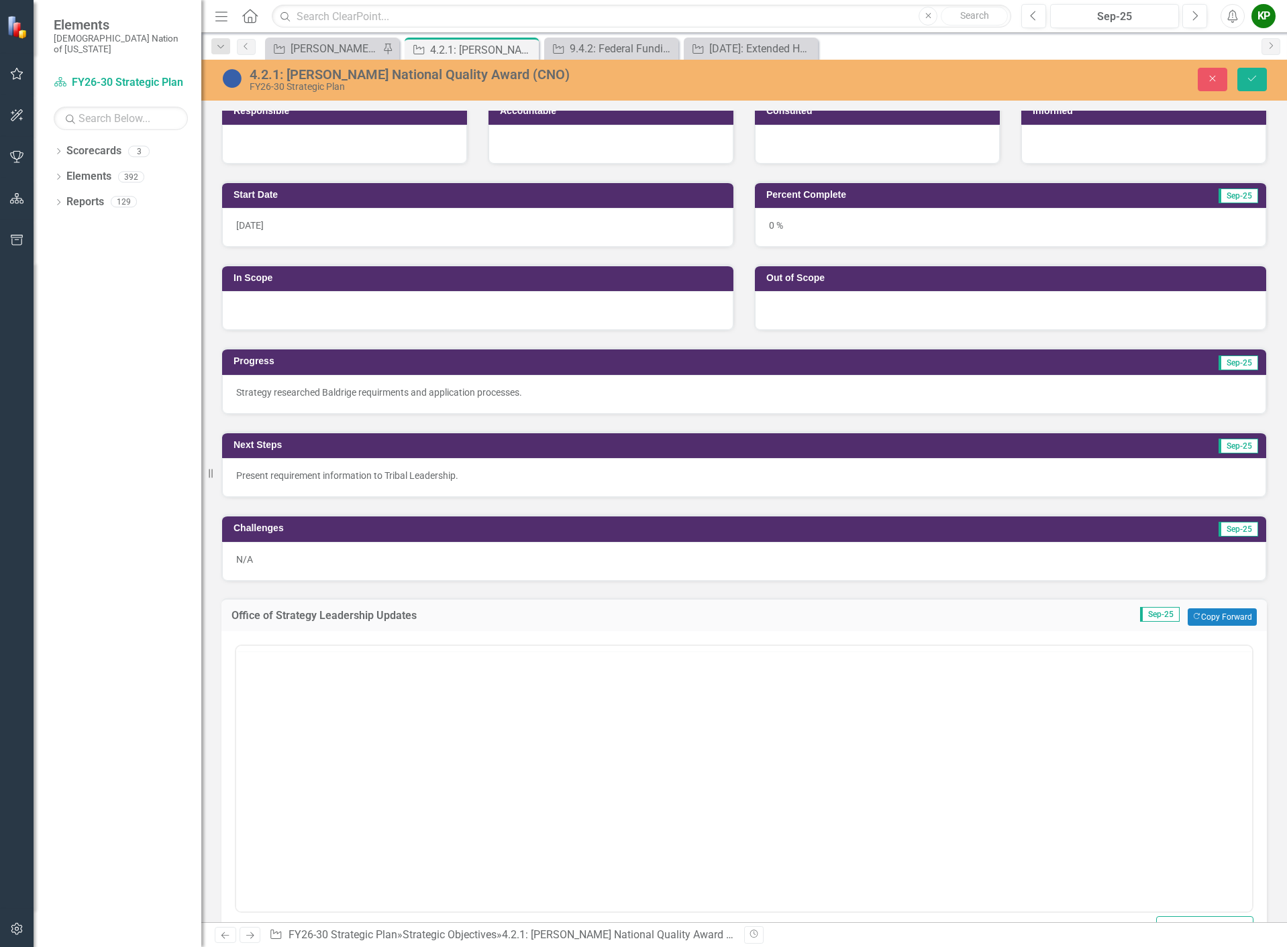
scroll to position [0, 0]
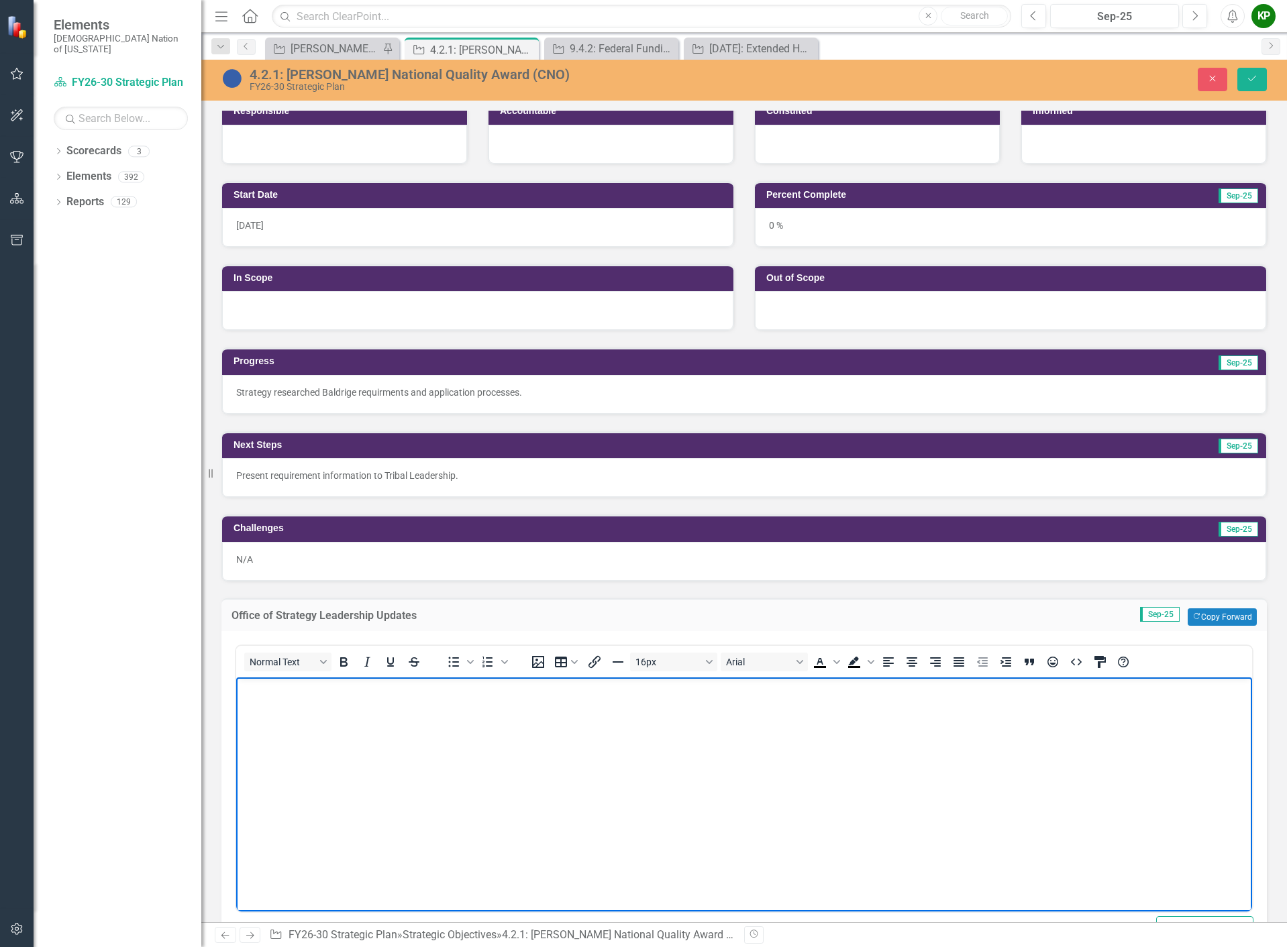
click at [414, 704] on body "Rich Text Area. Press ALT-0 for help." at bounding box center [744, 777] width 1016 height 201
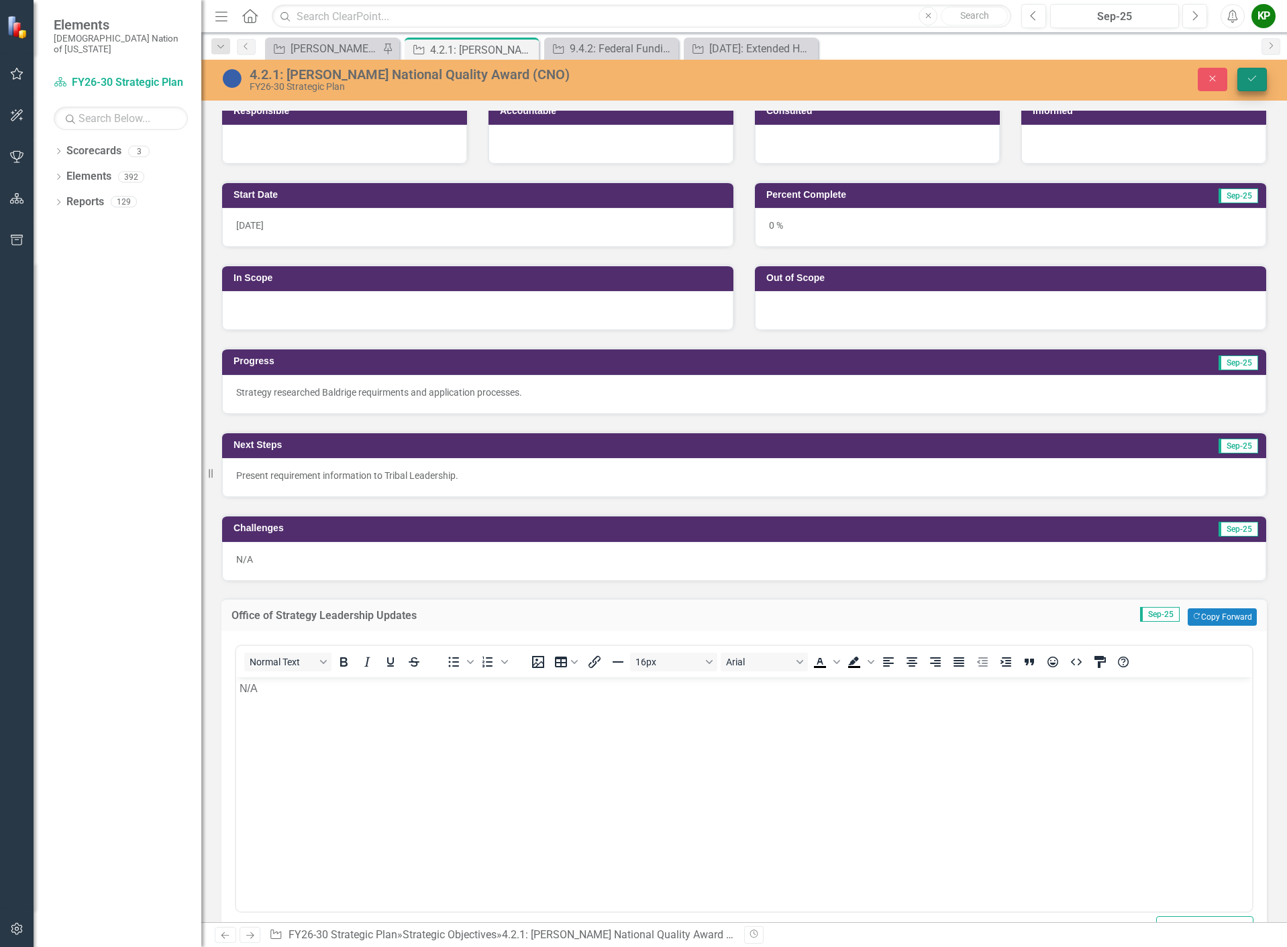
click at [1247, 78] on icon "Save" at bounding box center [1252, 78] width 12 height 9
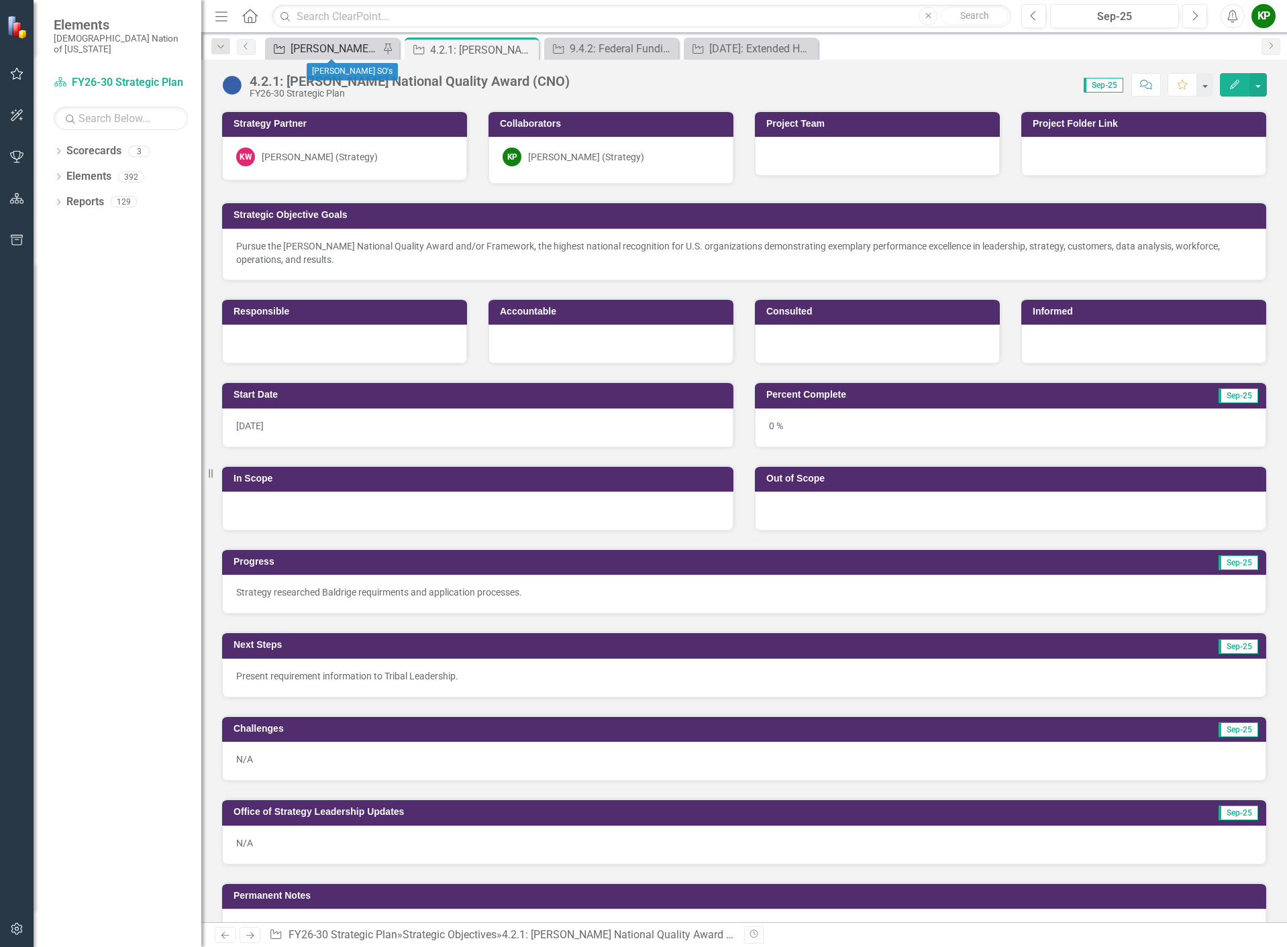
click at [317, 46] on div "[PERSON_NAME] SO's" at bounding box center [334, 48] width 89 height 17
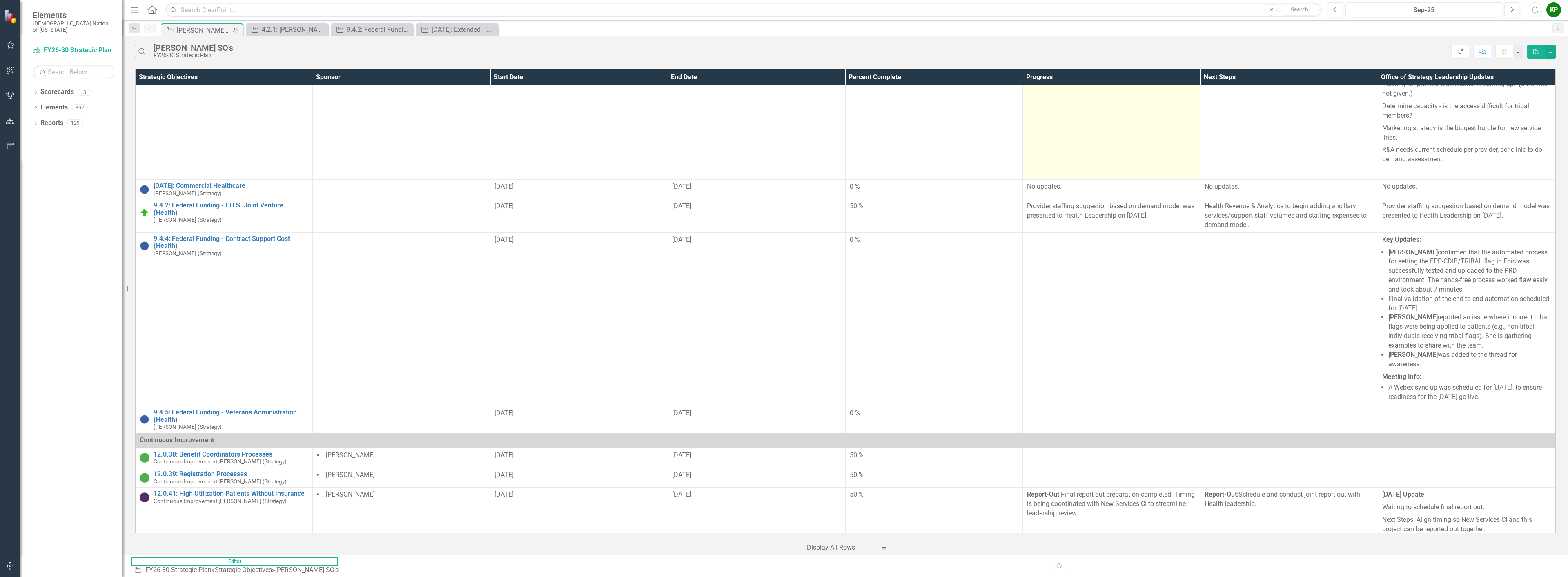
scroll to position [1348, 0]
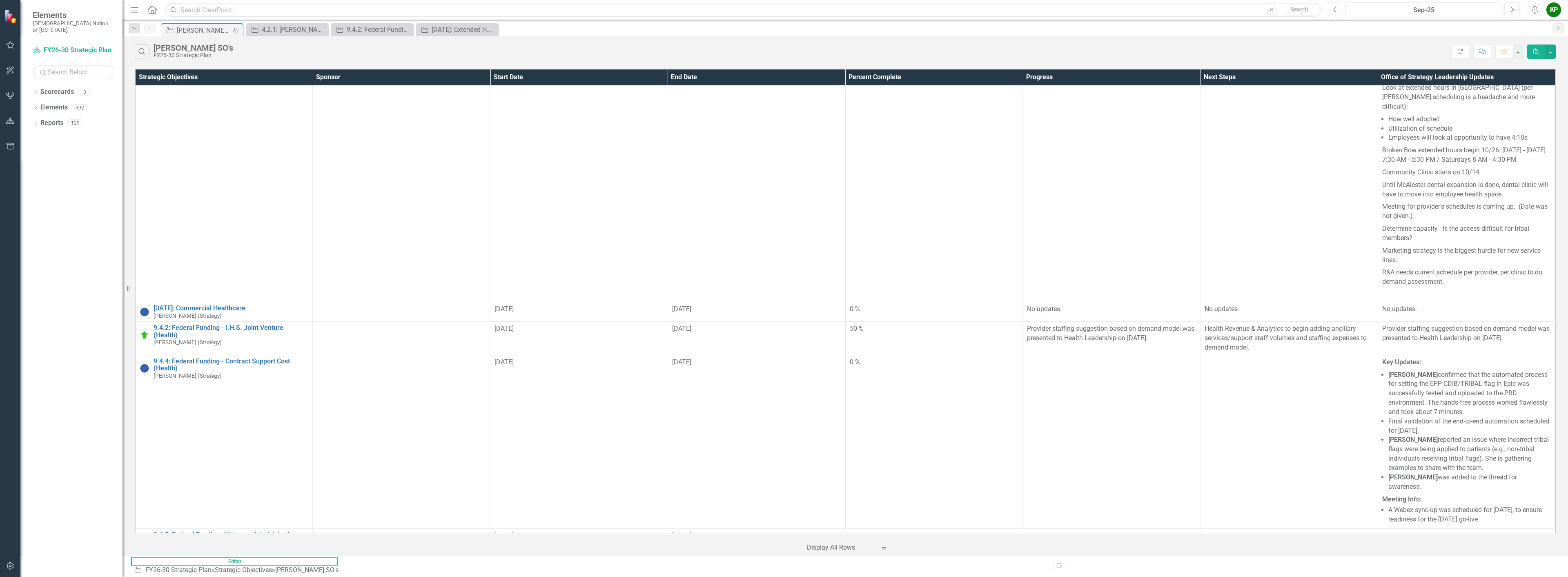
click at [783, 11] on button "Previous" at bounding box center [1335, 10] width 15 height 15
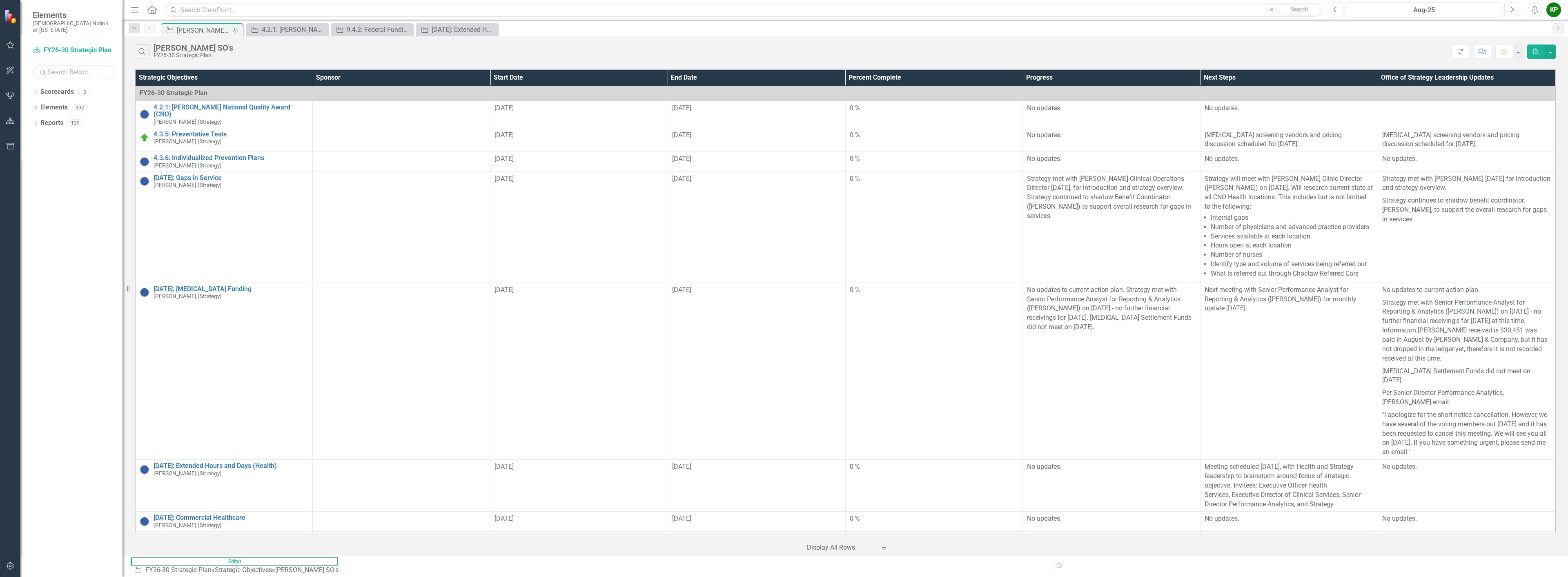
click at [783, 7] on button "Next" at bounding box center [1511, 10] width 15 height 15
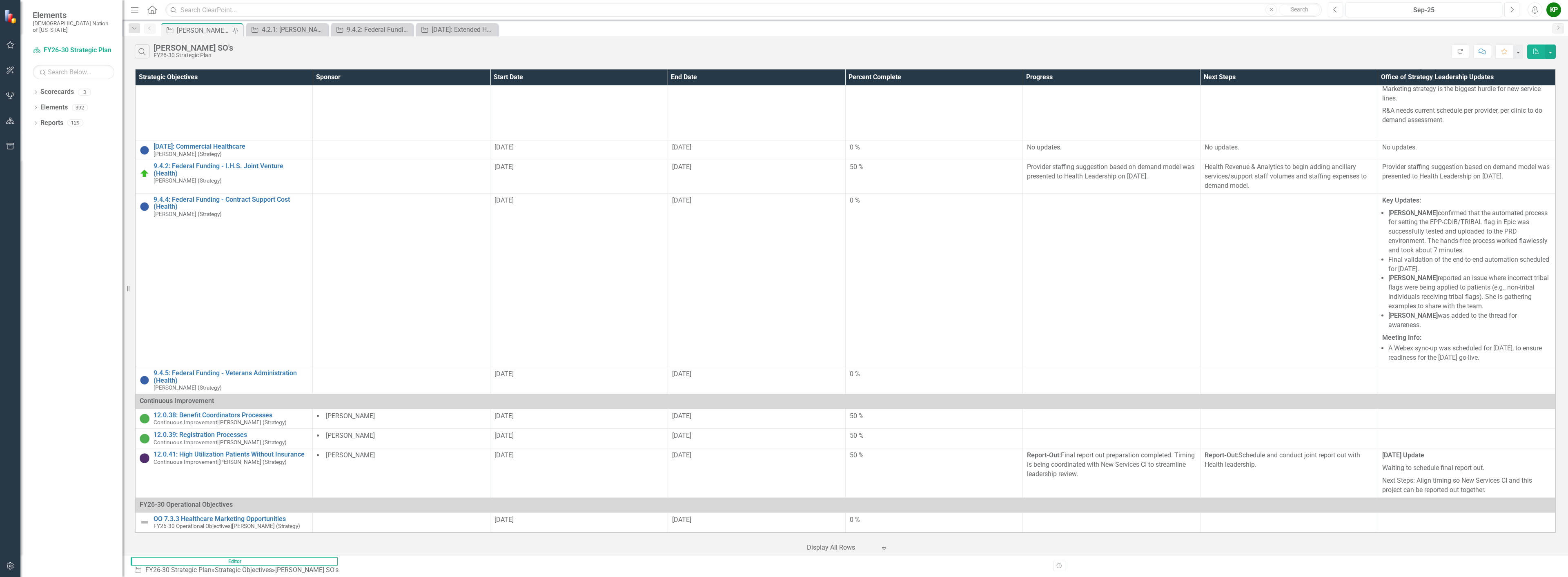
scroll to position [1388, 0]
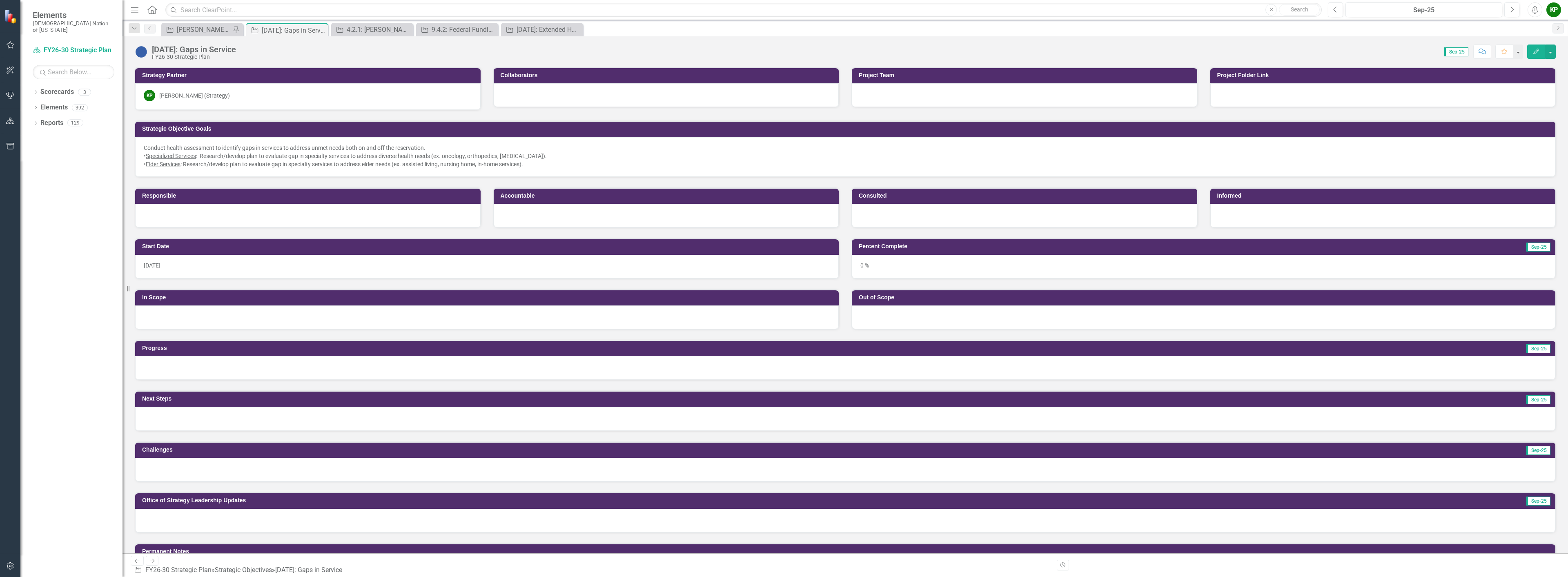
click at [139, 51] on img at bounding box center [141, 51] width 13 height 13
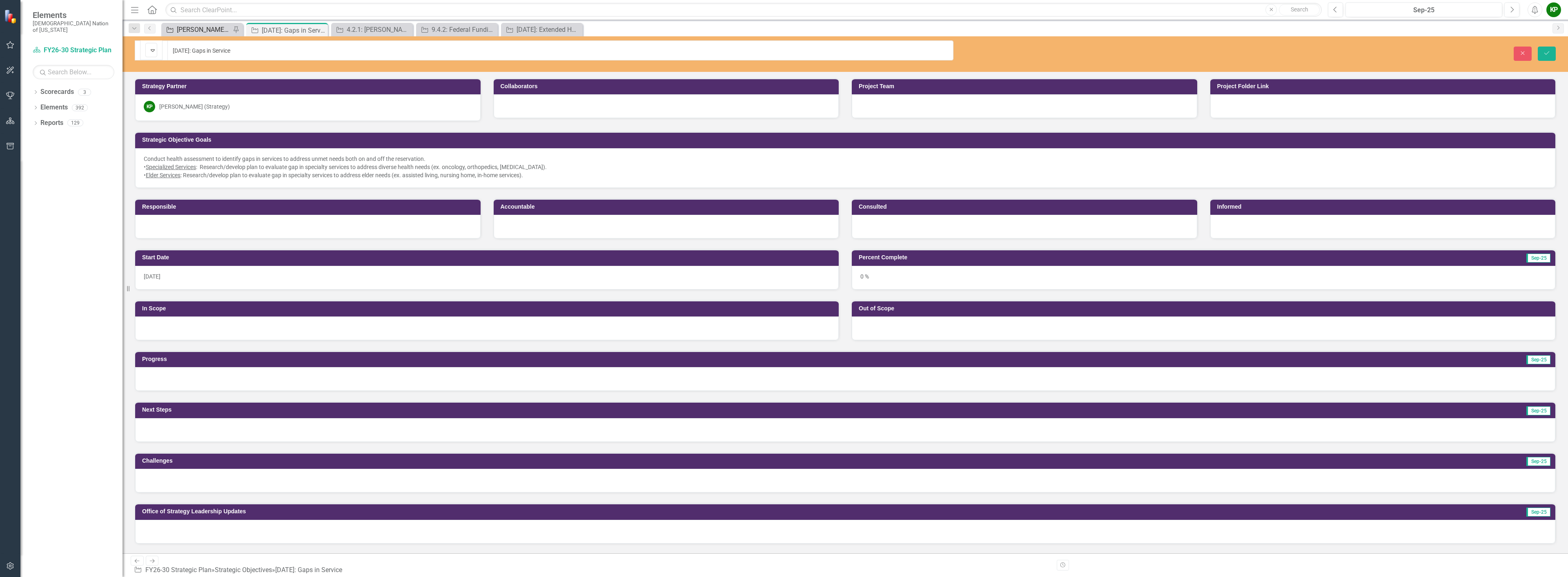
click at [197, 30] on div "[PERSON_NAME] SO's" at bounding box center [203, 29] width 54 height 10
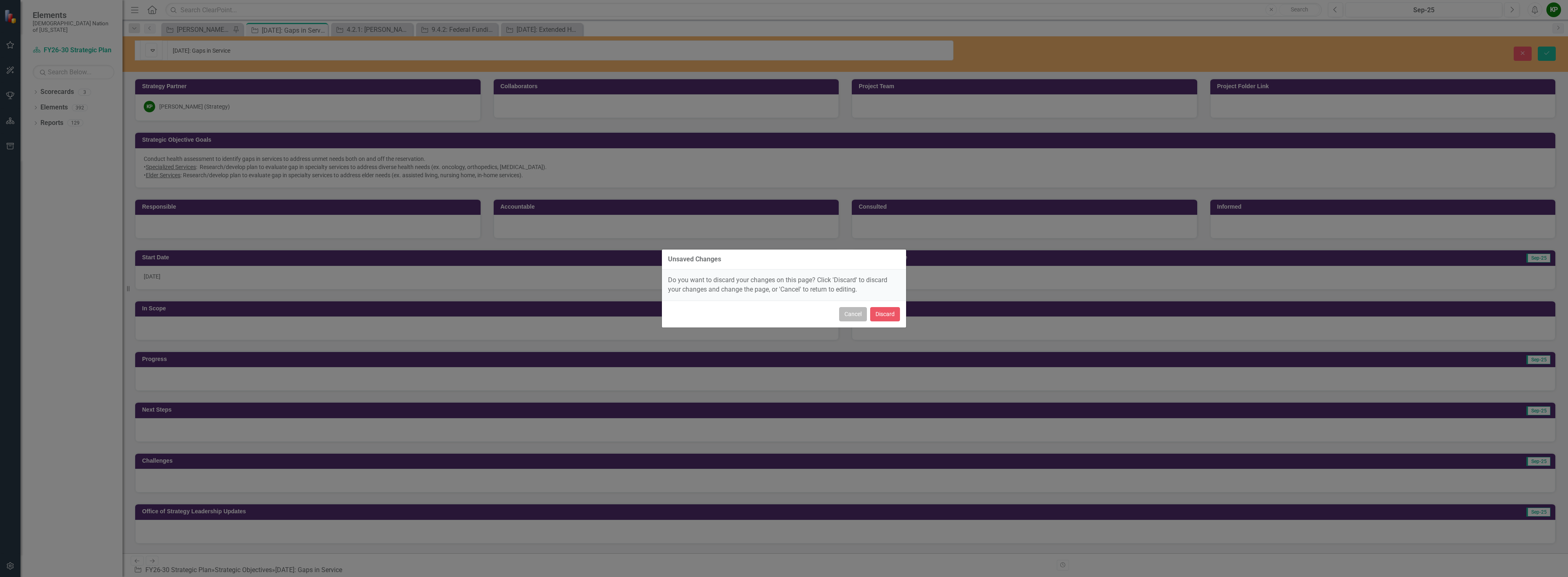
click at [783, 308] on button "Cancel" at bounding box center [853, 313] width 28 height 14
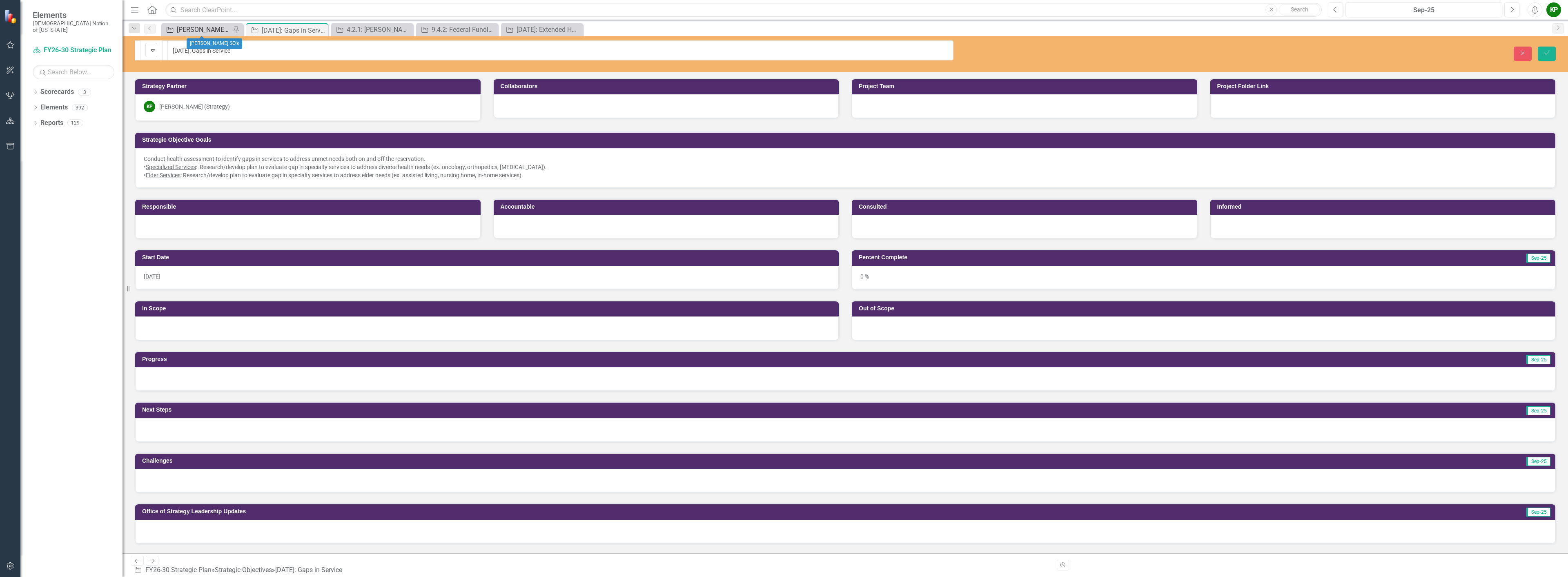
click at [193, 29] on div "[PERSON_NAME] SO's" at bounding box center [203, 29] width 54 height 10
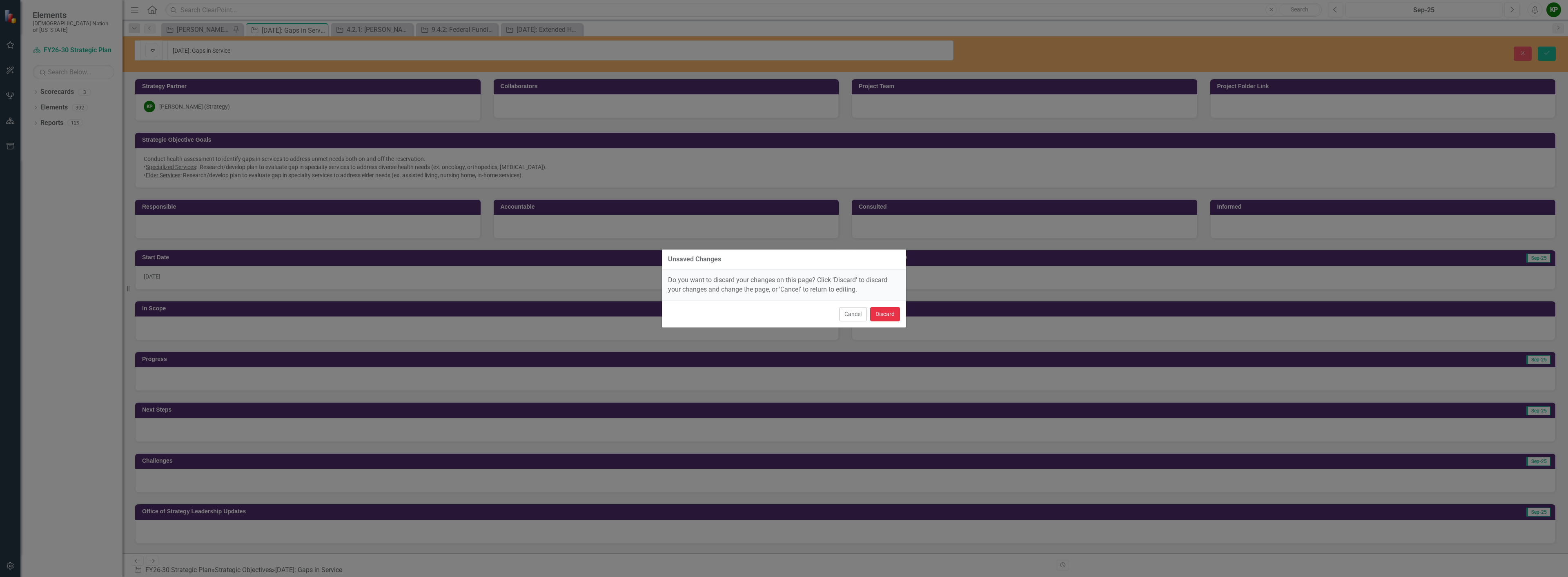
click at [783, 309] on button "Discard" at bounding box center [885, 313] width 30 height 14
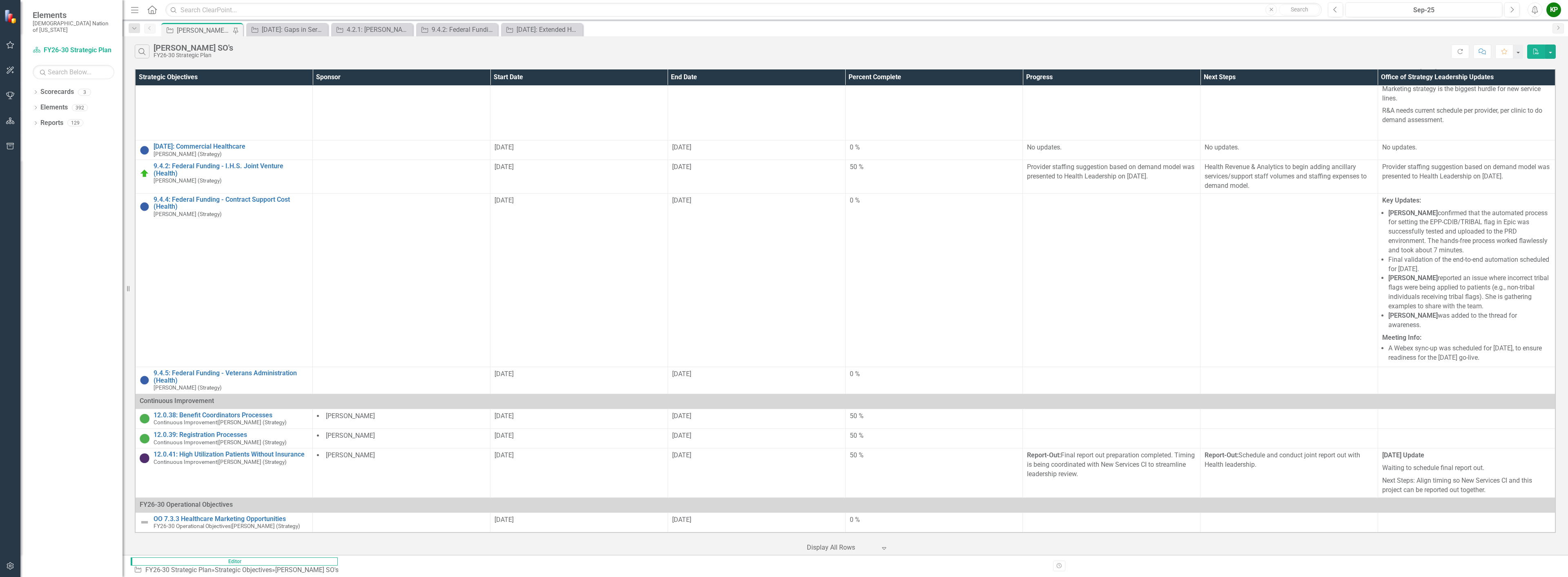
scroll to position [1700, 0]
click at [783, 13] on icon "Previous" at bounding box center [1335, 10] width 4 height 7
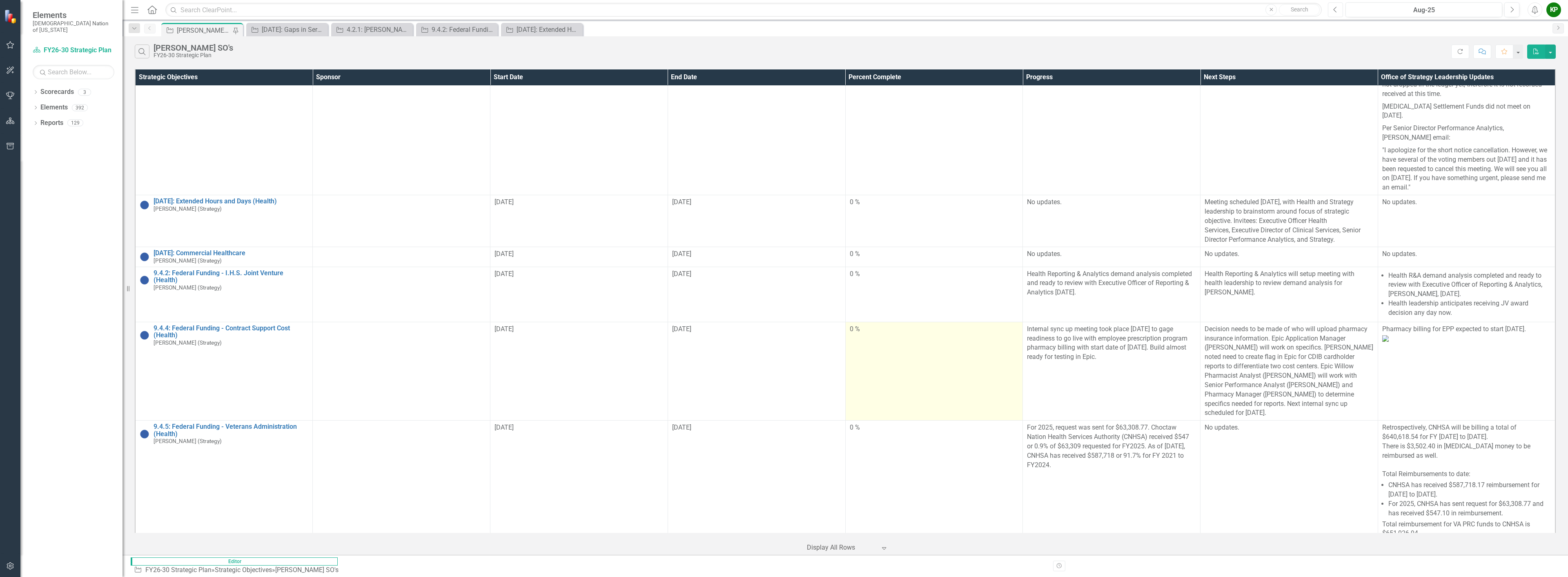
scroll to position [245, 0]
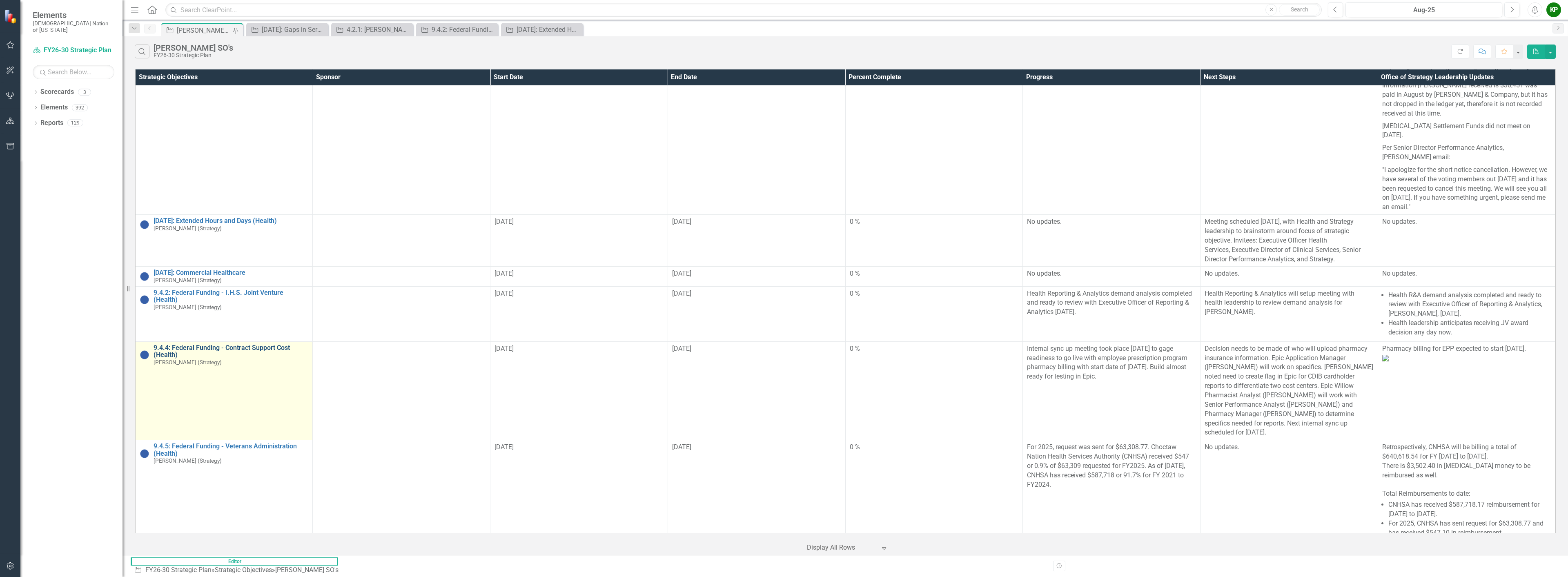
click at [293, 344] on link "9.4.4: Federal Funding - Contract Support Cost (Health)" at bounding box center [231, 351] width 155 height 14
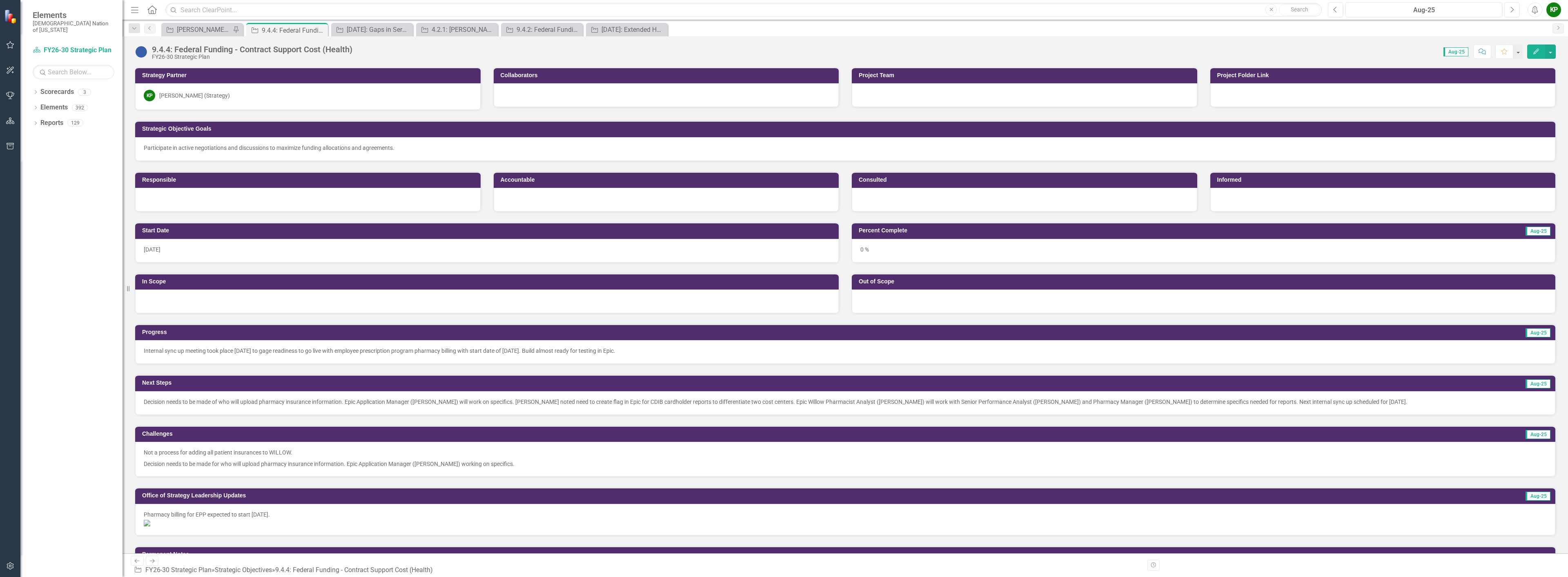
click at [209, 257] on div "10/1/24" at bounding box center [487, 250] width 704 height 24
click at [208, 257] on div "10/1/24" at bounding box center [487, 250] width 704 height 24
click at [139, 54] on img at bounding box center [141, 51] width 13 height 13
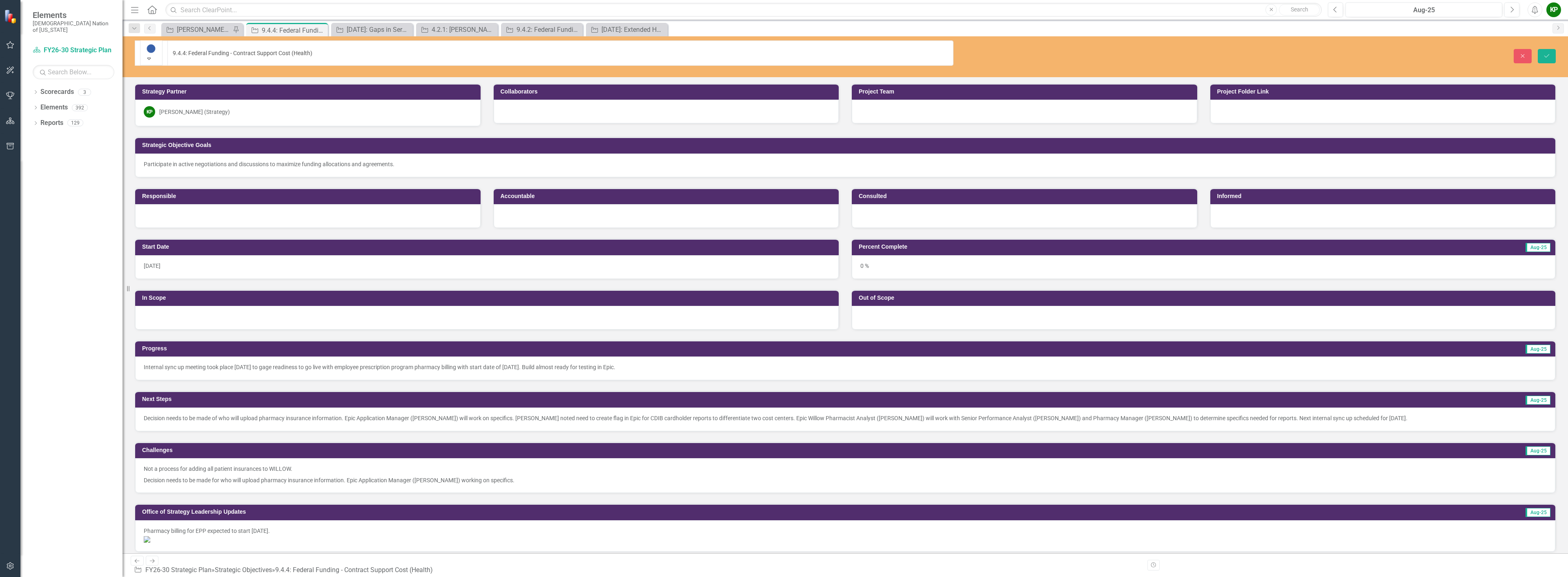
scroll to position [14, 0]
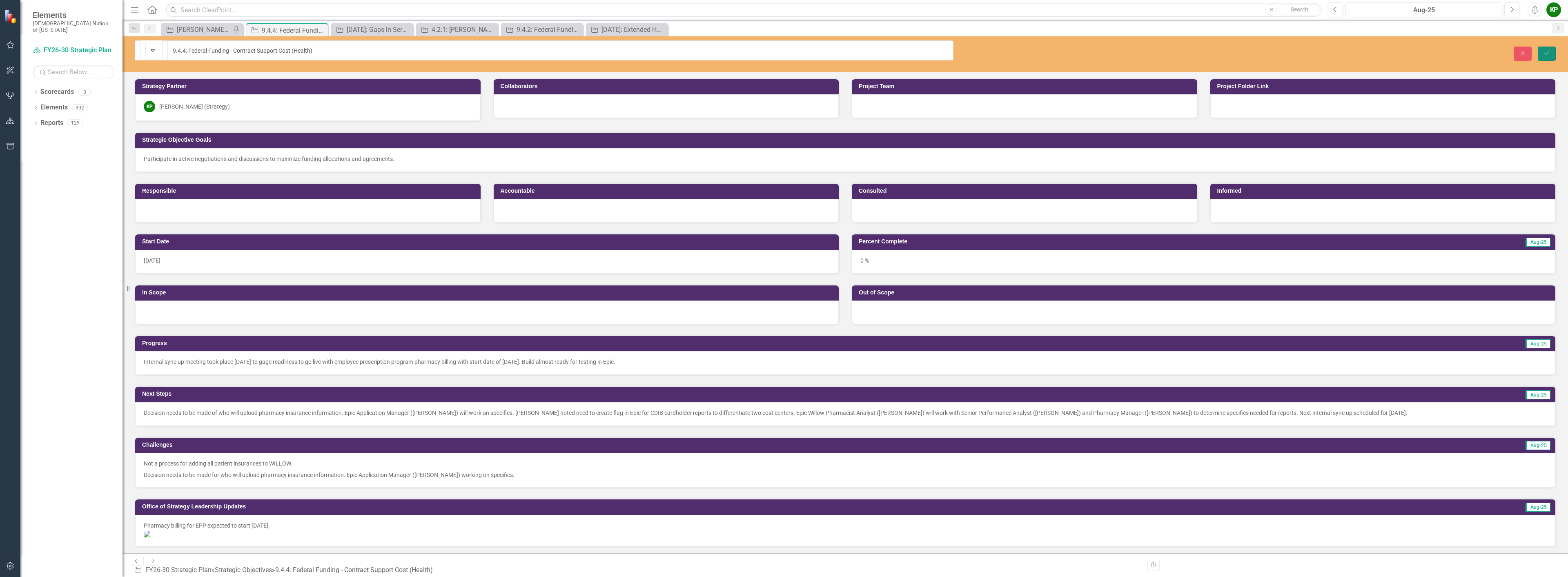
click at [783, 47] on button "Save" at bounding box center [1547, 53] width 18 height 14
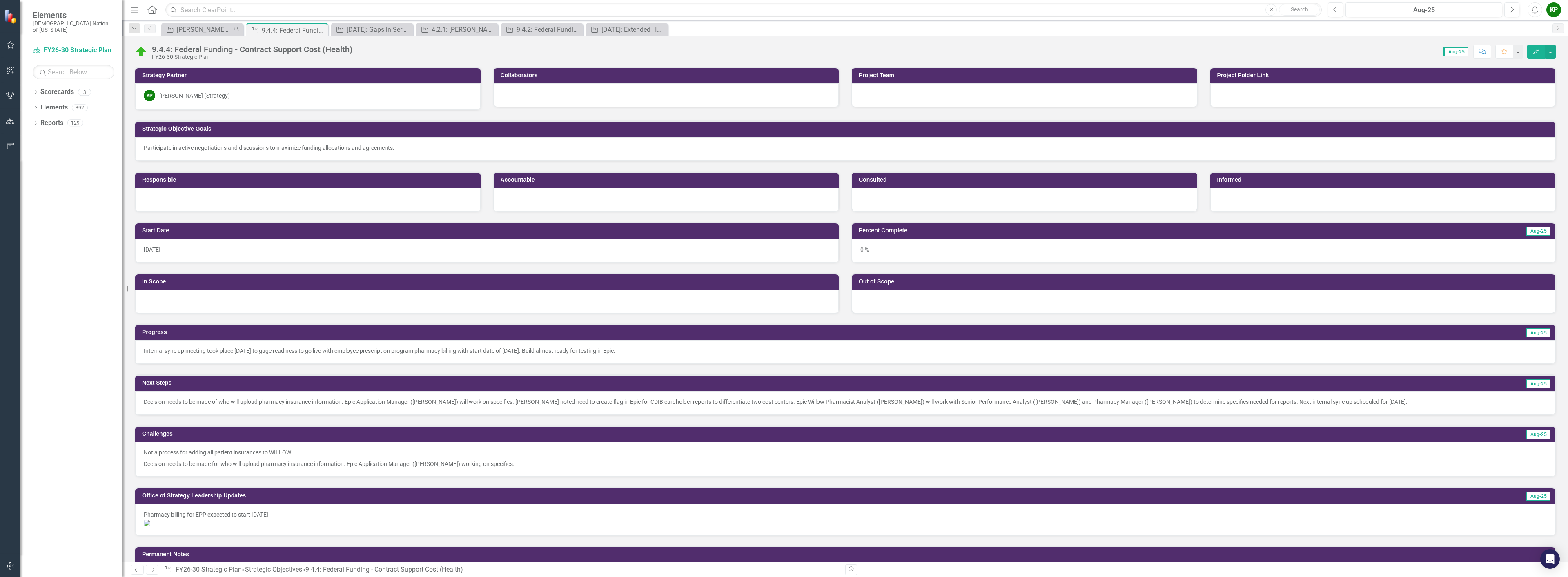
click at [934, 248] on div "0 %" at bounding box center [1203, 250] width 704 height 24
click at [934, 247] on div "0 %" at bounding box center [1203, 250] width 704 height 24
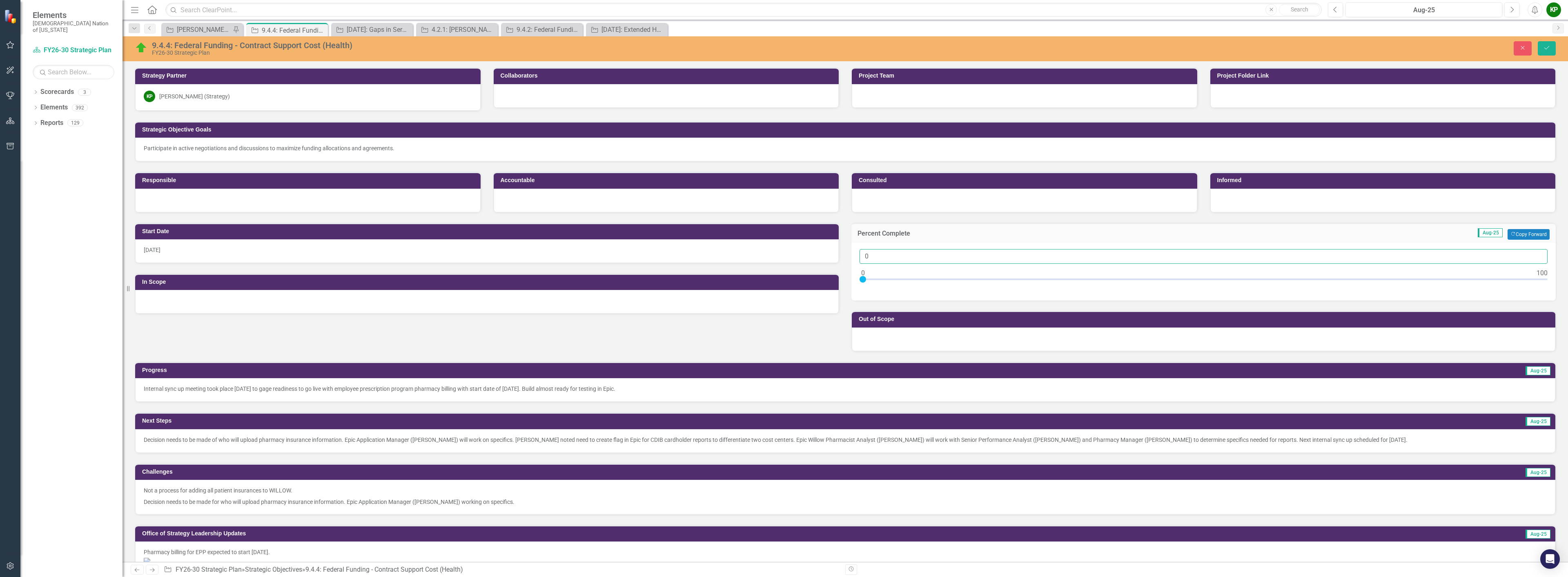
drag, startPoint x: 876, startPoint y: 255, endPoint x: 814, endPoint y: 254, distance: 62.0
click at [814, 254] on div "Start Date [DATE] In Scope Percent Complete Aug-25 Copy Forward Copy Forward 0 …" at bounding box center [845, 282] width 1433 height 139
type input "5"
click at [1547, 47] on icon "Save" at bounding box center [1547, 47] width 7 height 5
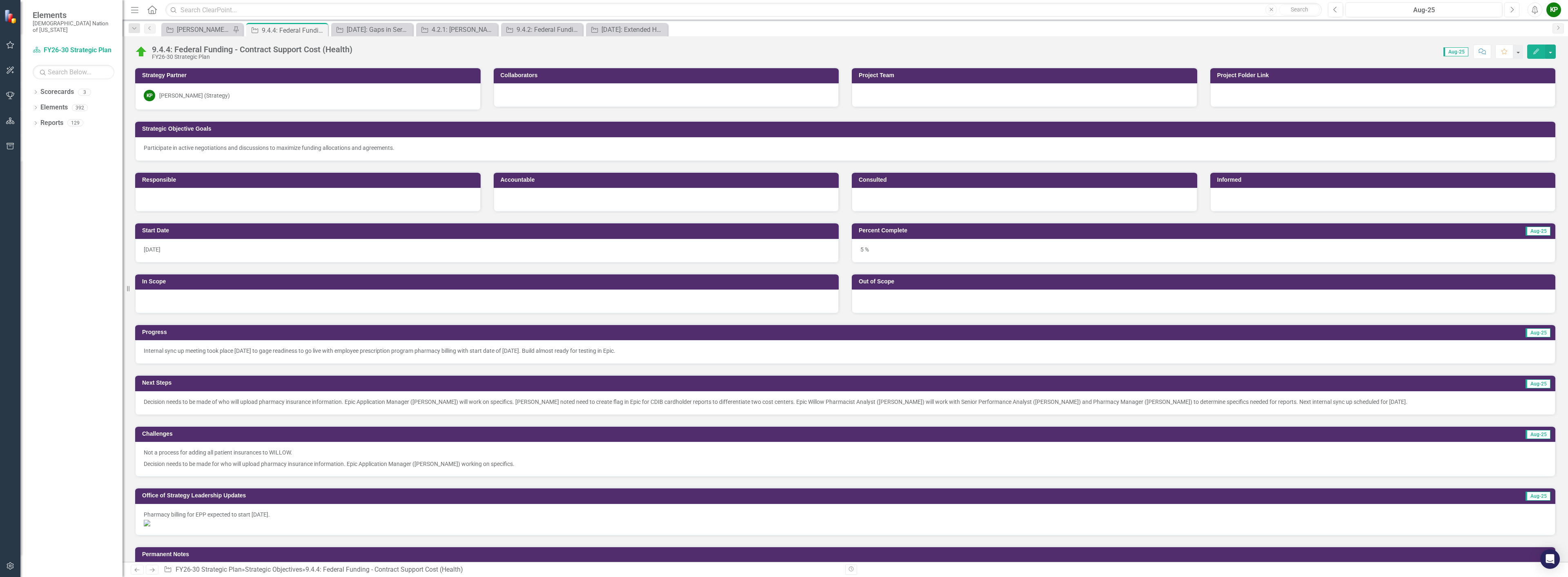
click at [1509, 9] on button "Next" at bounding box center [1511, 10] width 15 height 15
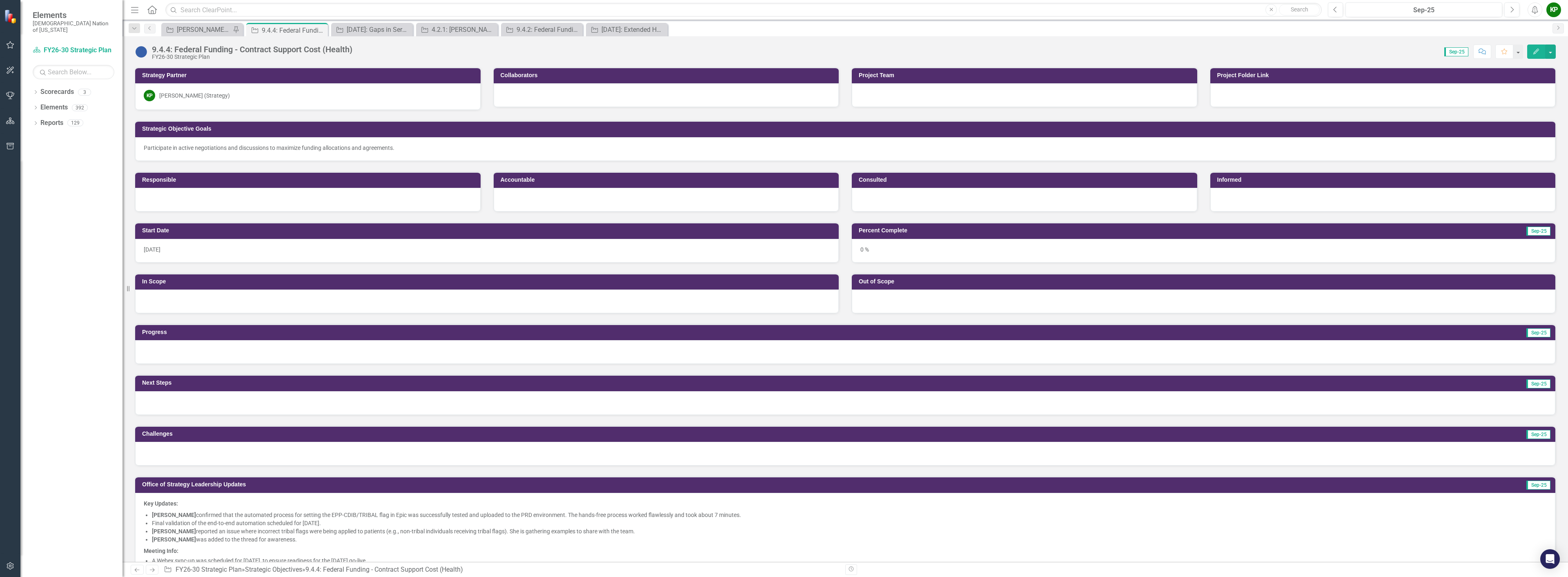
click at [941, 254] on div "0 %" at bounding box center [1203, 250] width 704 height 24
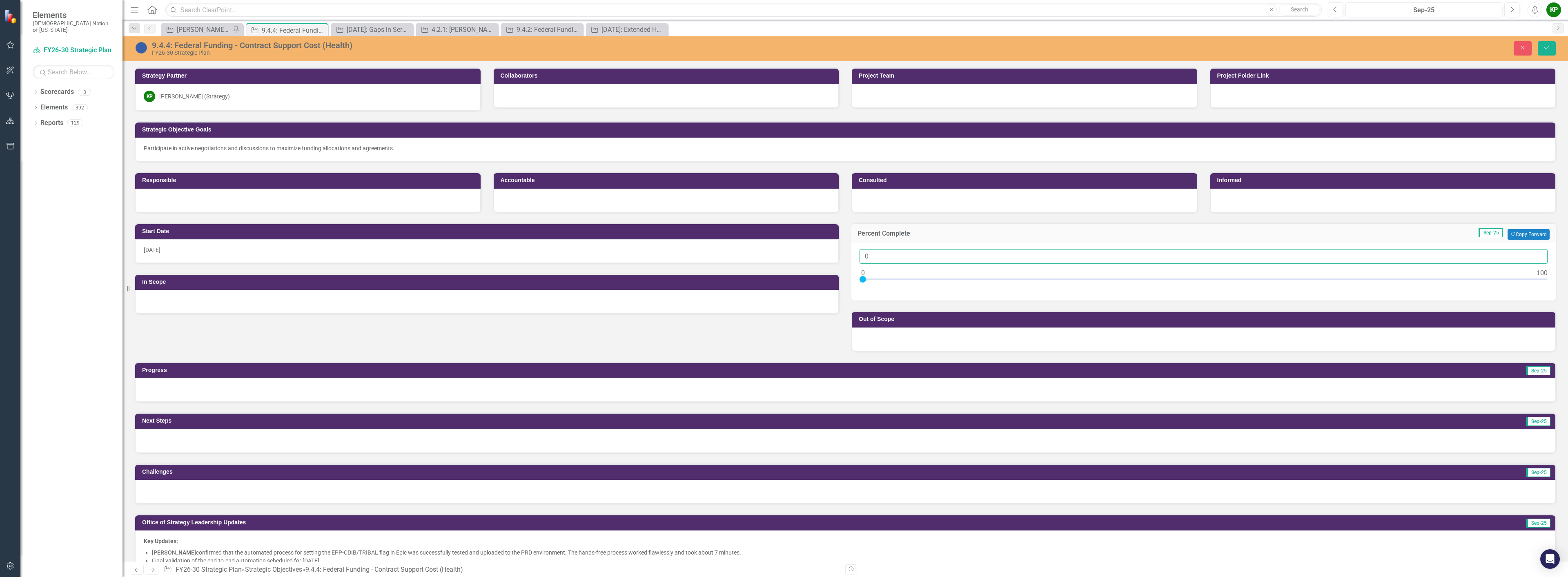
drag, startPoint x: 907, startPoint y: 256, endPoint x: 781, endPoint y: 255, distance: 126.0
click at [781, 255] on div "Start Date [DATE] In Scope Percent Complete Sep-25 Copy Forward Copy Forward 0 …" at bounding box center [845, 282] width 1433 height 139
type input "5"
click at [1545, 51] on icon "Save" at bounding box center [1547, 47] width 7 height 5
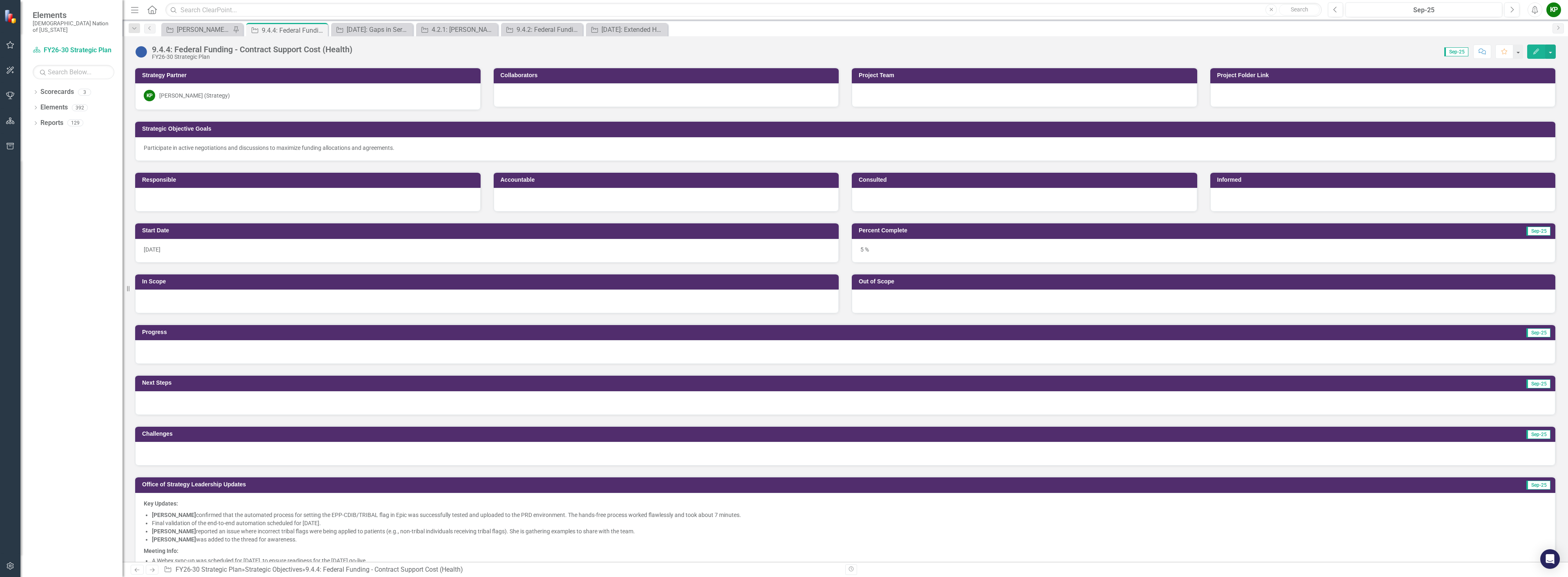
click at [349, 356] on div at bounding box center [845, 352] width 1420 height 24
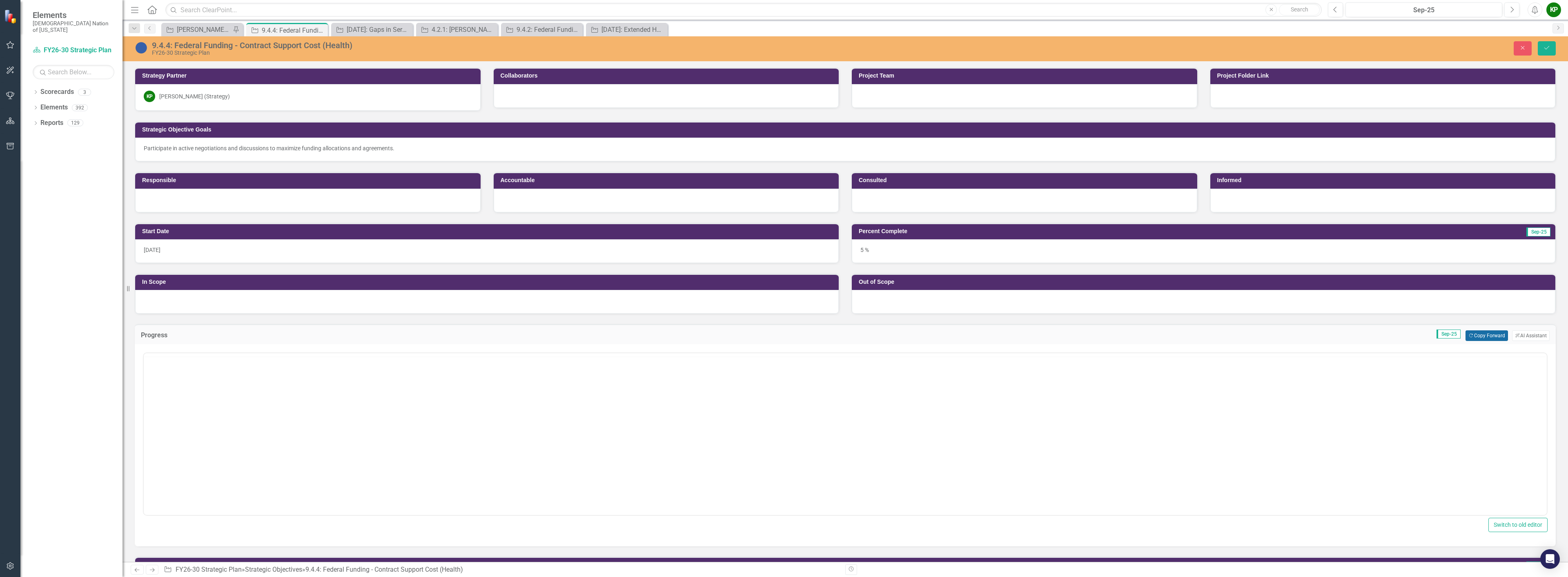
click at [1479, 338] on button "Copy Forward Copy Forward" at bounding box center [1486, 335] width 42 height 10
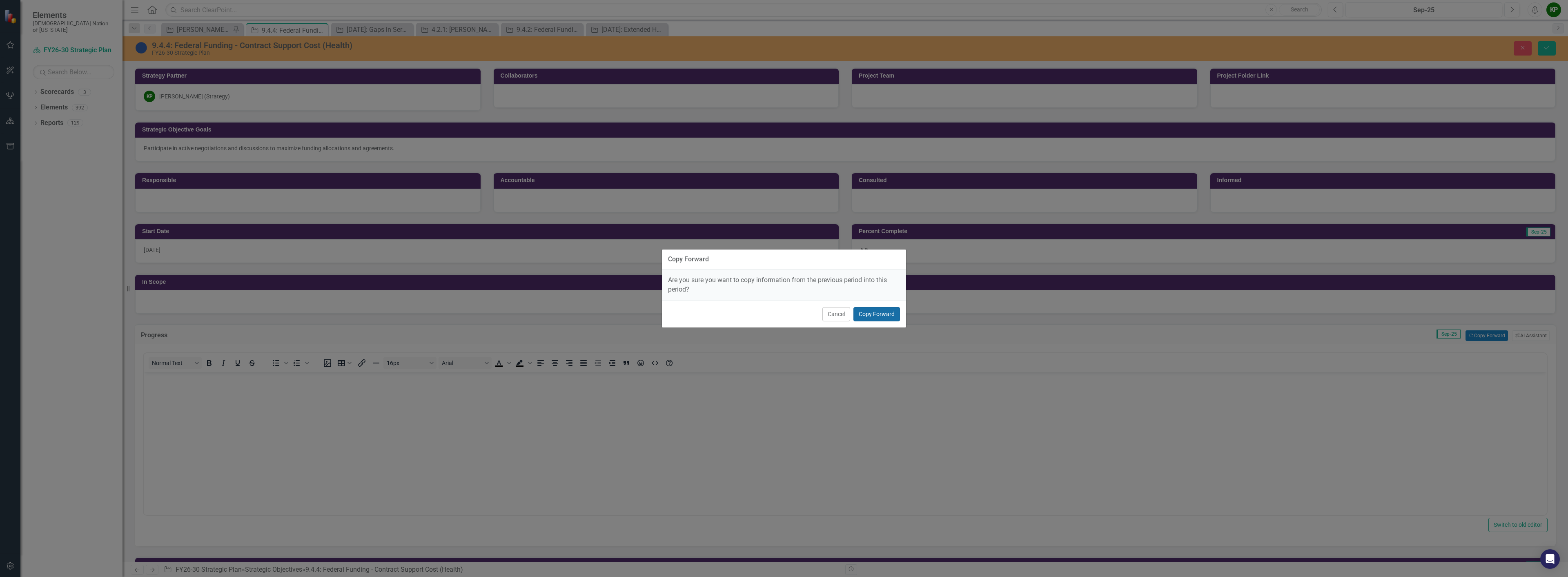
click at [890, 314] on button "Copy Forward" at bounding box center [877, 313] width 46 height 14
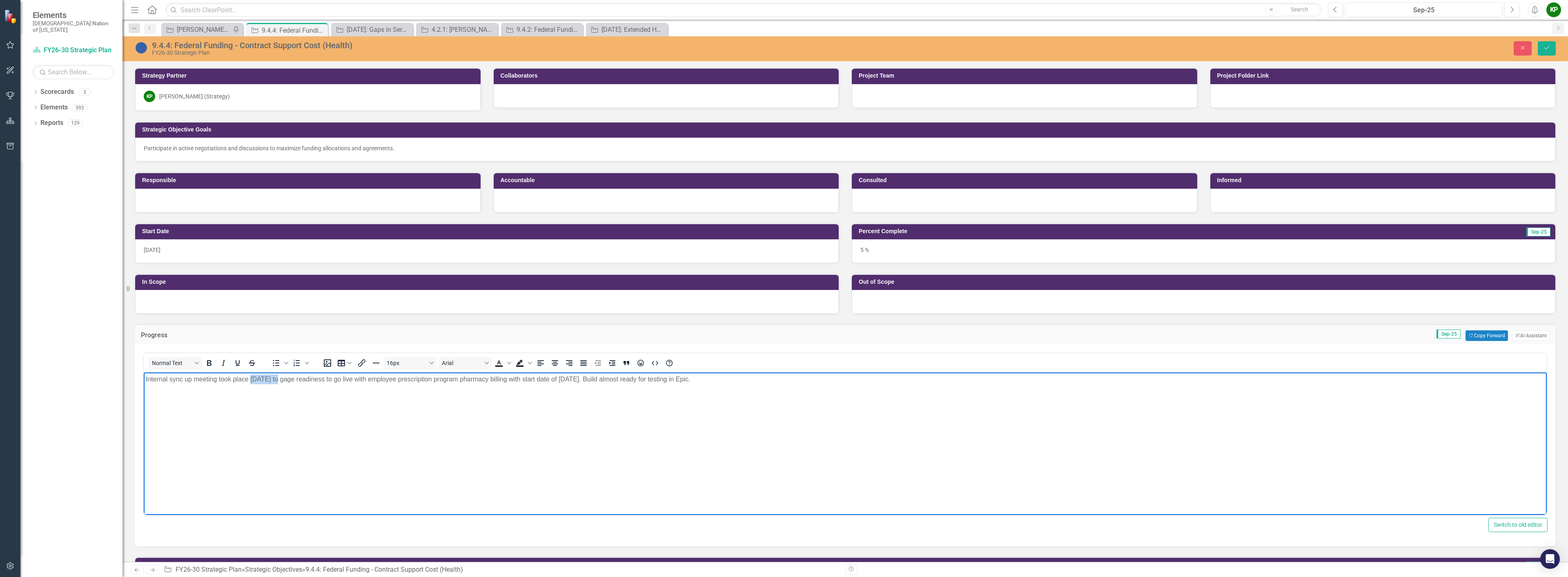
drag, startPoint x: 279, startPoint y: 378, endPoint x: 250, endPoint y: 381, distance: 29.2
click at [250, 381] on p "Internal sync up meeting took place [DATE] to gage readiness to go live with em…" at bounding box center [845, 379] width 1399 height 10
drag, startPoint x: 769, startPoint y: 382, endPoint x: 649, endPoint y: 382, distance: 120.0
click at [649, 382] on p "Internal sync up meeting took place September 11, 2025 to gage readiness to go …" at bounding box center [845, 379] width 1399 height 10
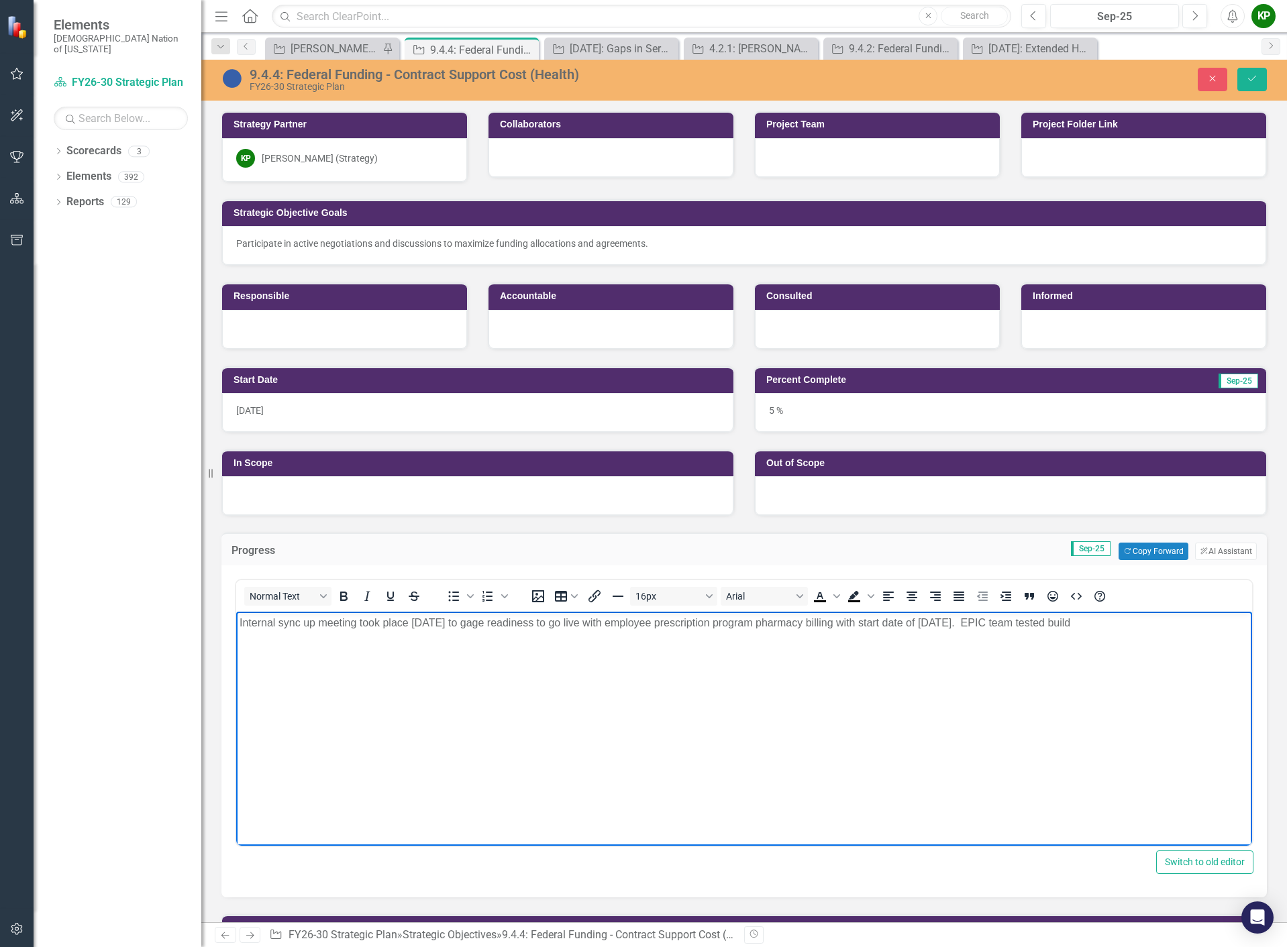
click at [1201, 623] on p "Internal sync up meeting took place September 11, 2025 to gage readiness to go …" at bounding box center [743, 623] width 1009 height 16
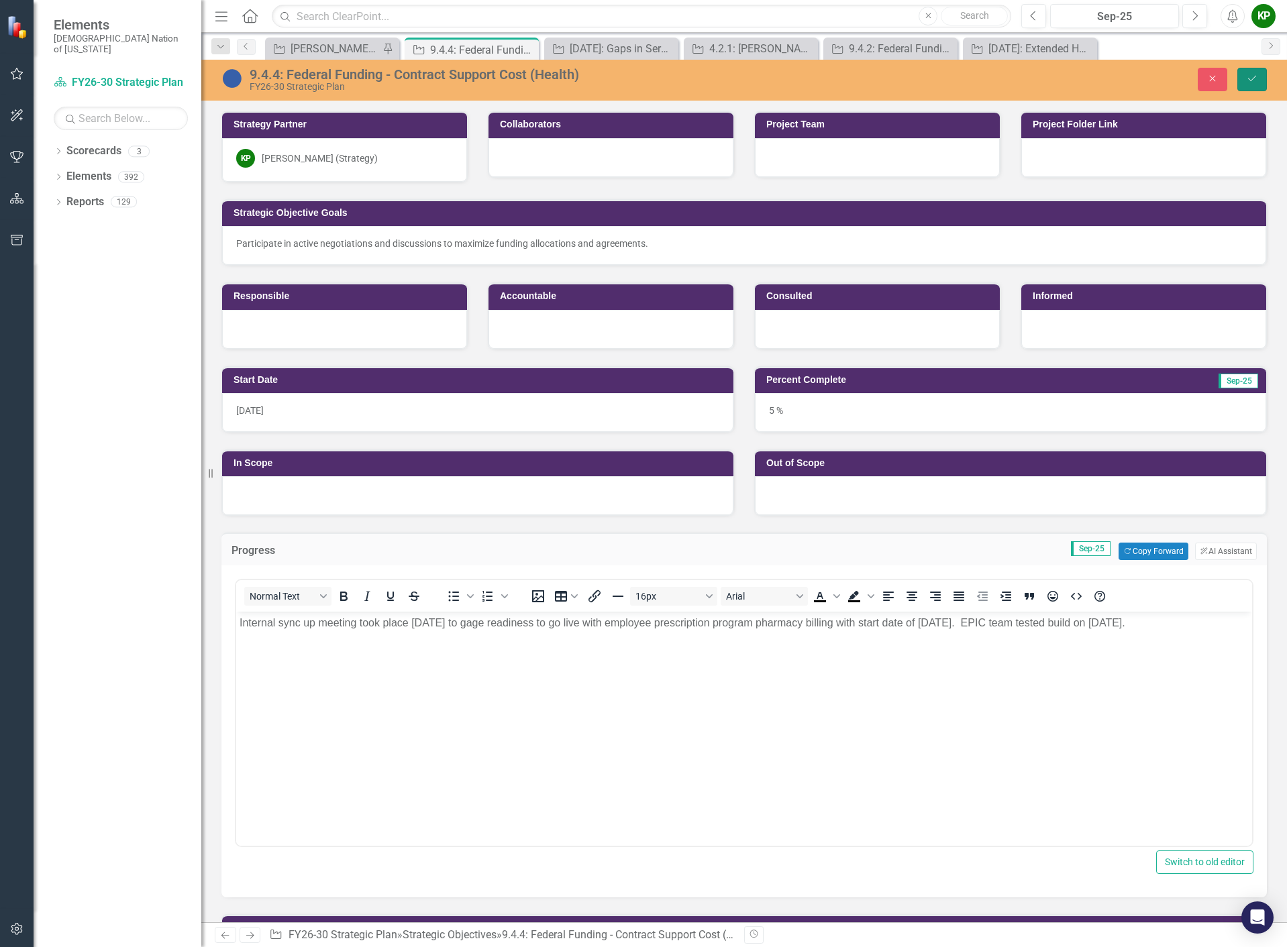
click at [1258, 76] on button "Save" at bounding box center [1252, 79] width 30 height 23
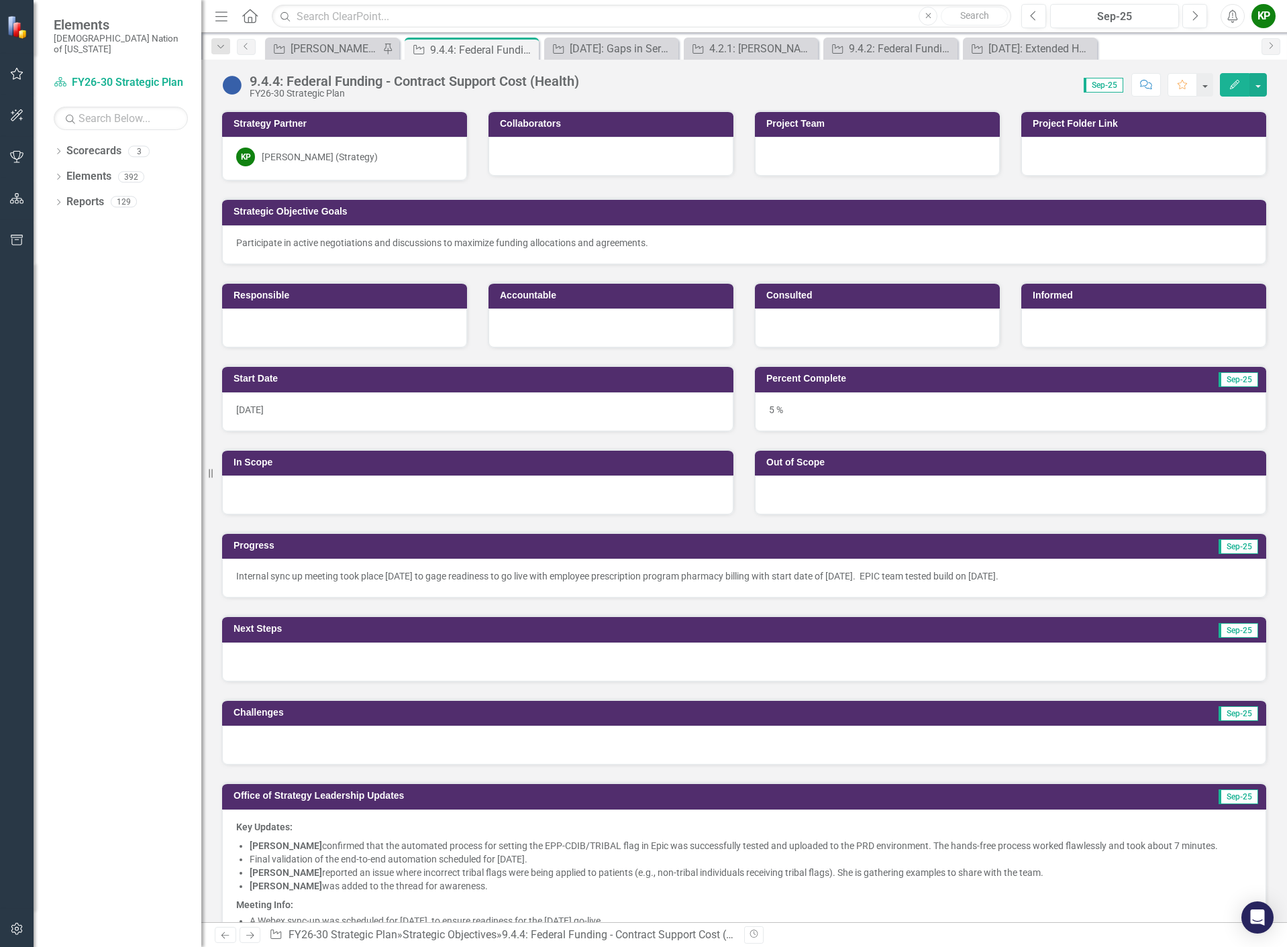
click at [402, 675] on div at bounding box center [744, 662] width 1044 height 39
click at [402, 676] on div at bounding box center [744, 662] width 1044 height 39
click at [404, 668] on div at bounding box center [744, 662] width 1044 height 39
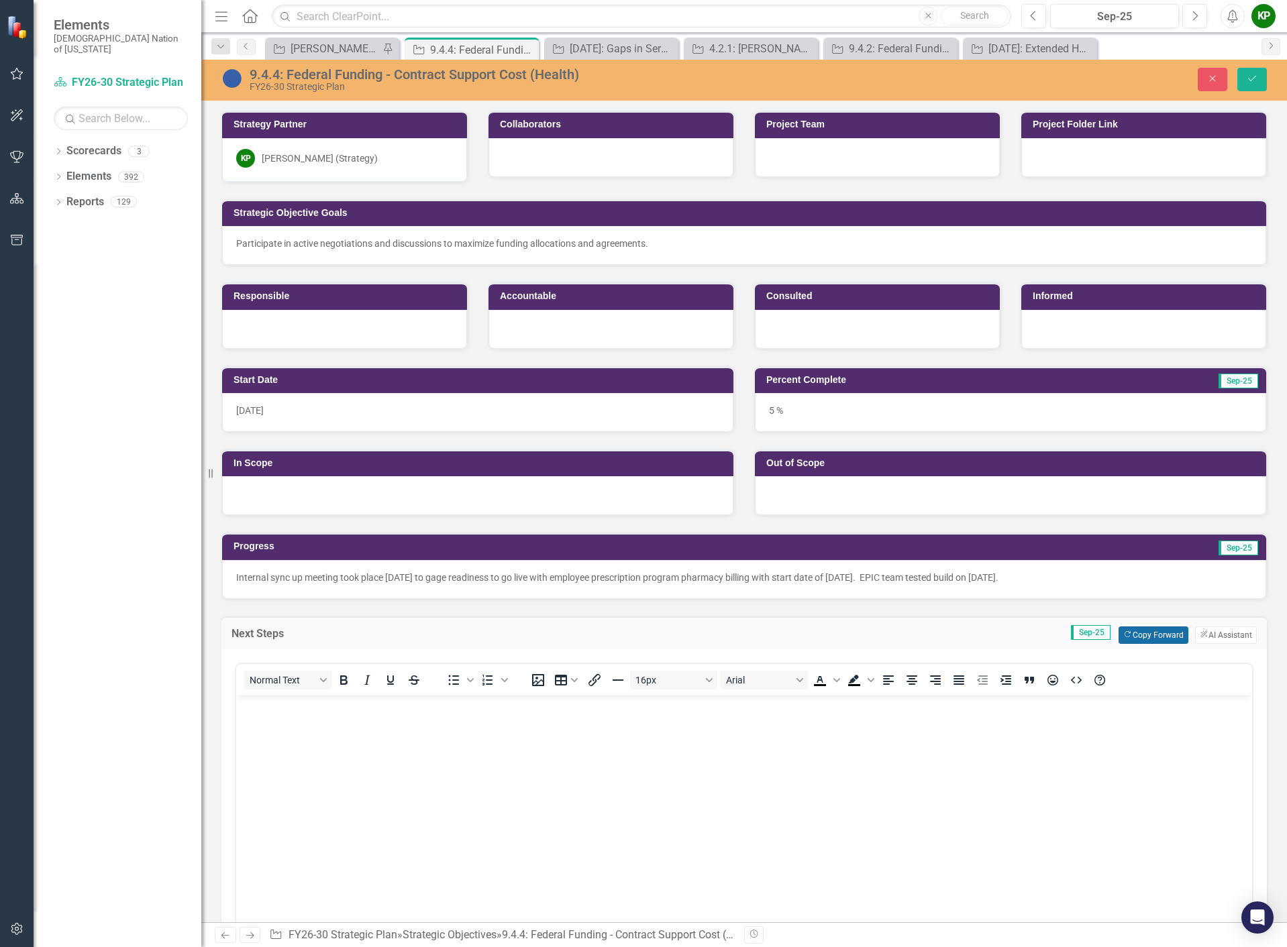
click at [1141, 638] on button "Copy Forward Copy Forward" at bounding box center [1152, 635] width 69 height 17
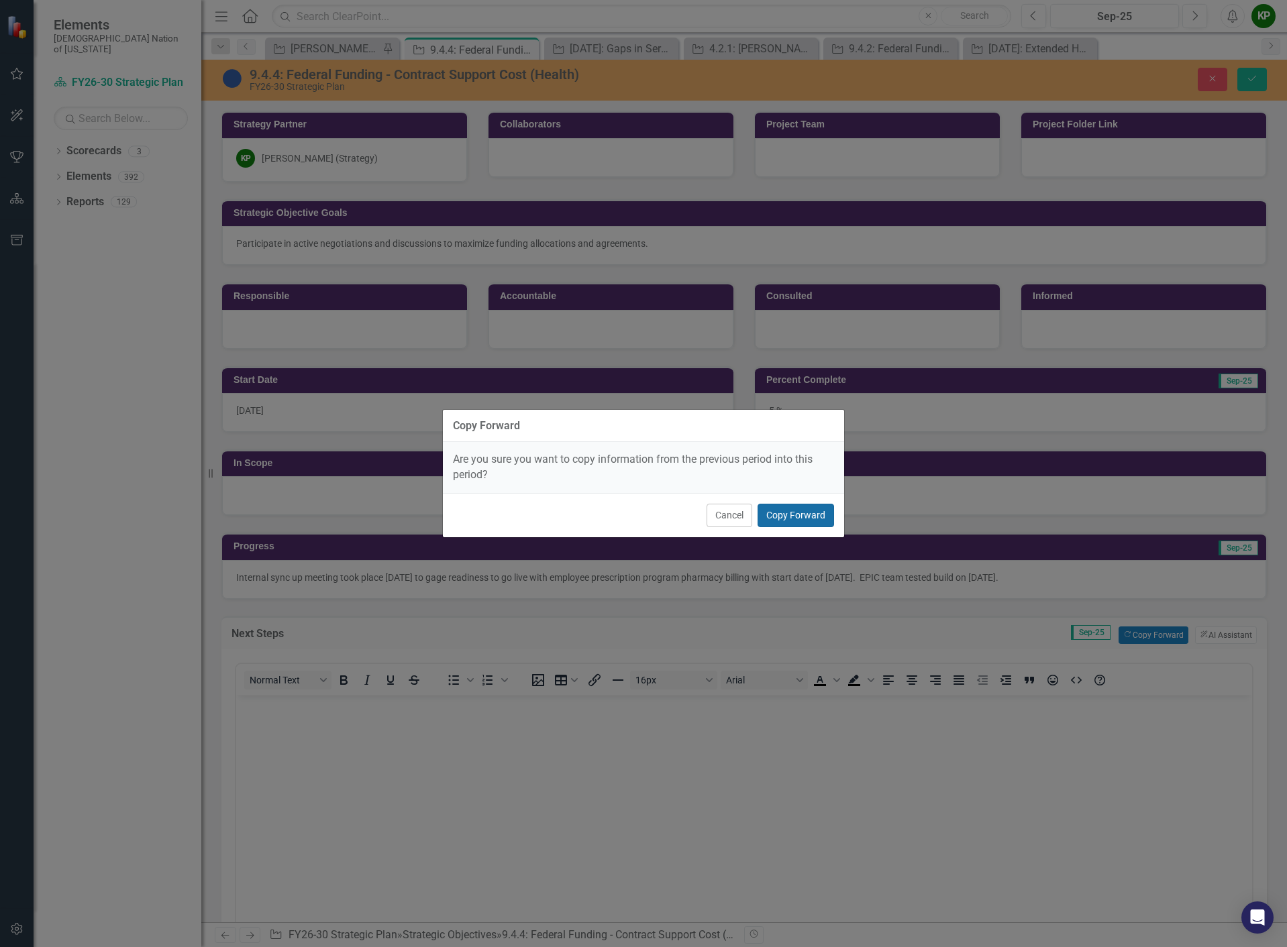
click at [807, 510] on button "Copy Forward" at bounding box center [795, 515] width 76 height 23
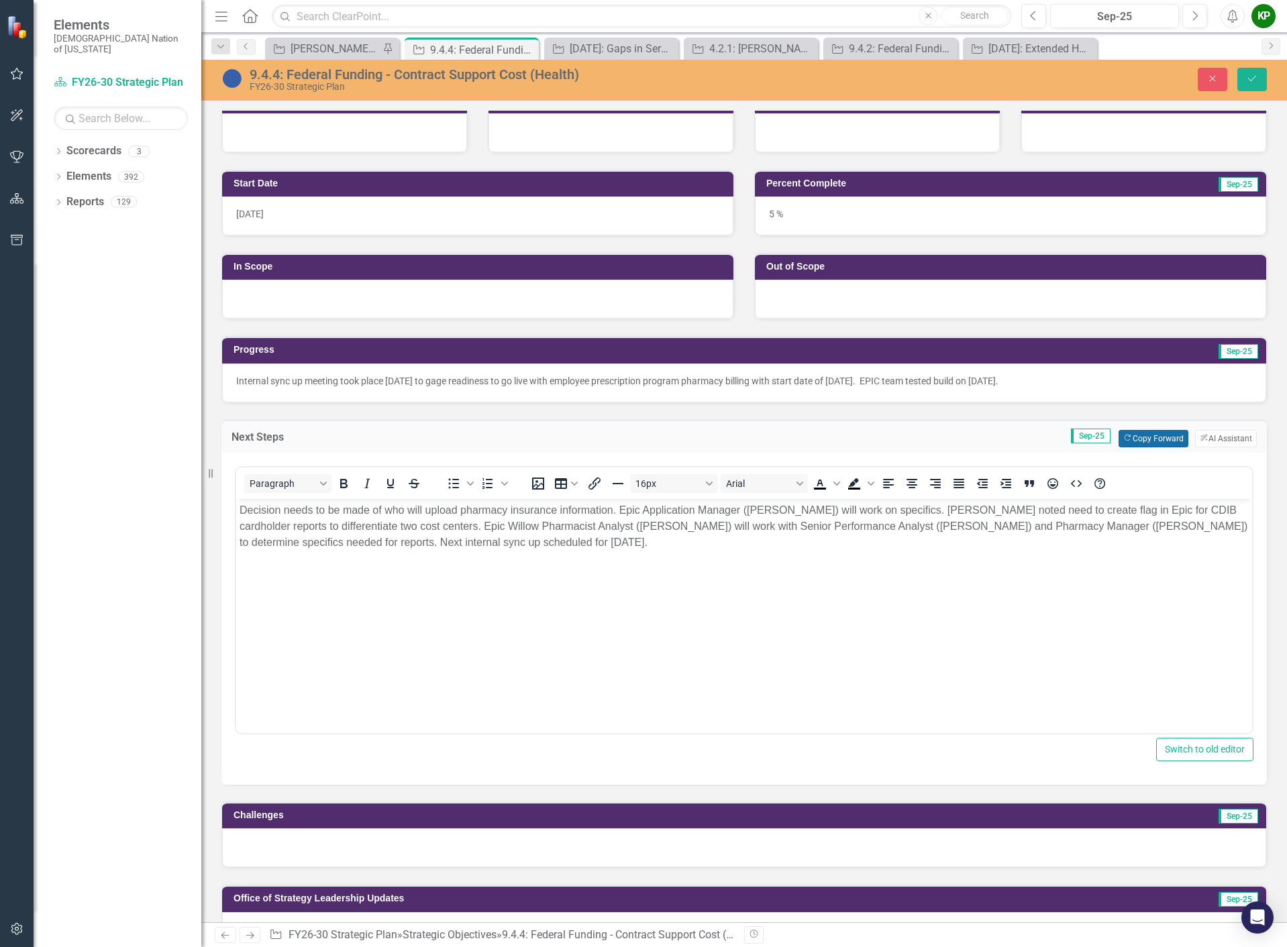
scroll to position [201, 0]
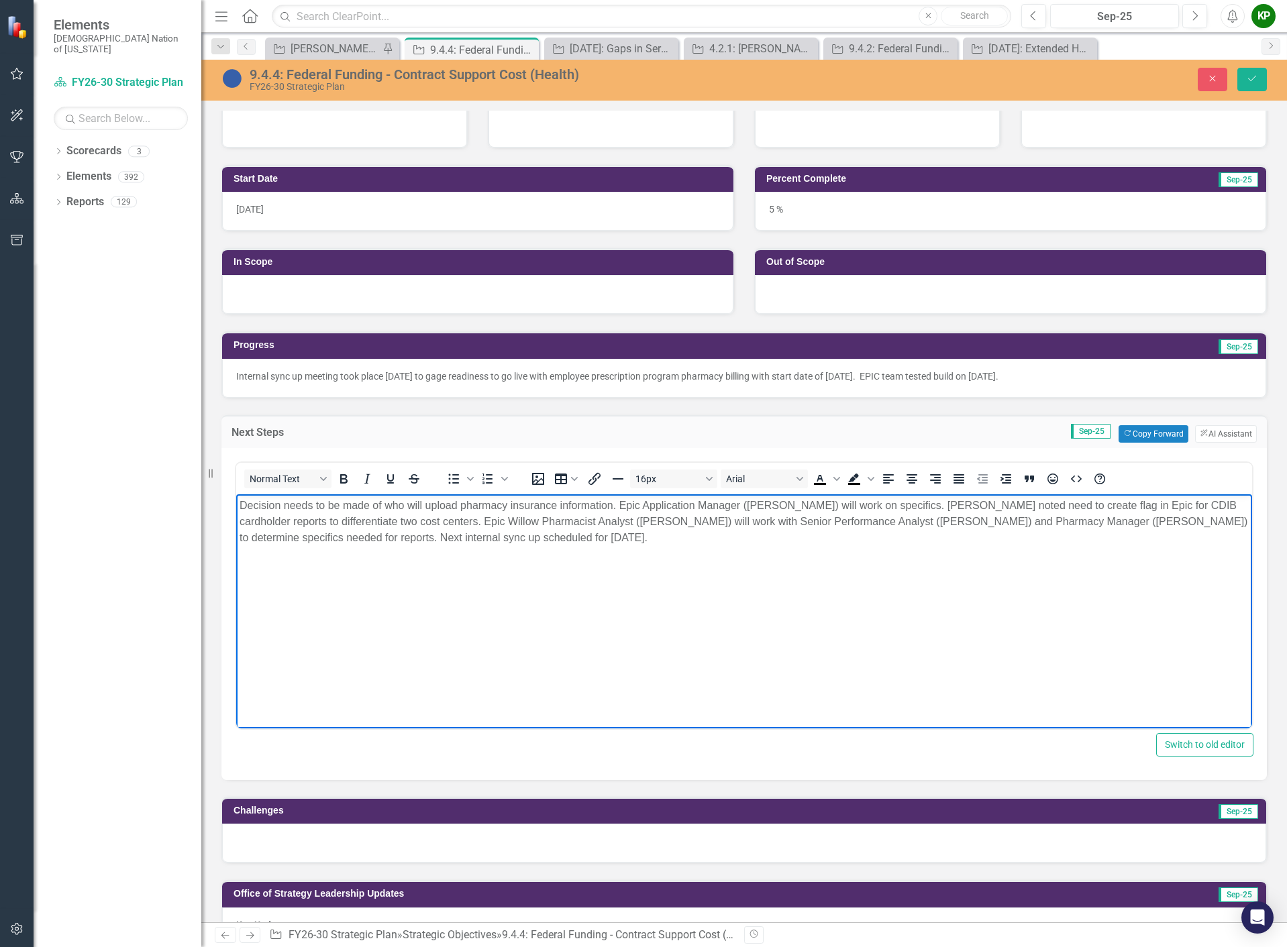
drag, startPoint x: 715, startPoint y: 549, endPoint x: 445, endPoint y: 975, distance: 504.0
click at [236, 494] on html "Decision needs to be made of who will upload pharmacy insurance information. Ep…" at bounding box center [744, 594] width 1016 height 201
paste body "Rich Text Area. Press ALT-0 for help."
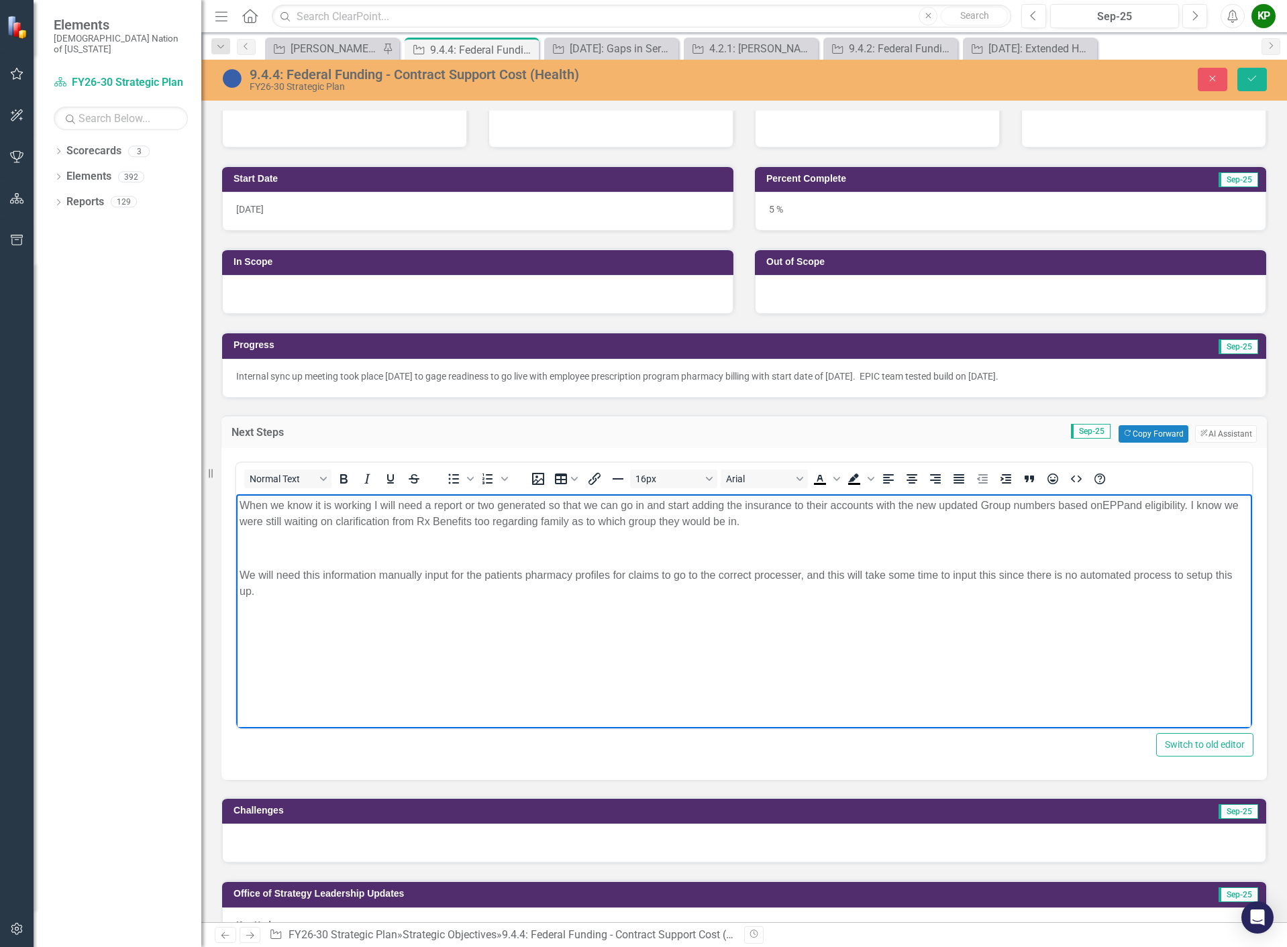
click at [242, 507] on span "When we know it is working I will need a report or two generated so that we can…" at bounding box center [738, 513] width 999 height 28
drag, startPoint x: 568, startPoint y: 506, endPoint x: 708, endPoint y: 511, distance: 140.3
click at [708, 511] on p "After successful implementation, Kendra McConnell, PHarmD, MHA When we know it …" at bounding box center [743, 513] width 1009 height 32
click at [563, 504] on span "After successful implementation, Kendra McConnell, PHarmD, MHA will need a repo…" at bounding box center [739, 513] width 1000 height 28
drag, startPoint x: 685, startPoint y: 508, endPoint x: 649, endPoint y: 511, distance: 35.7
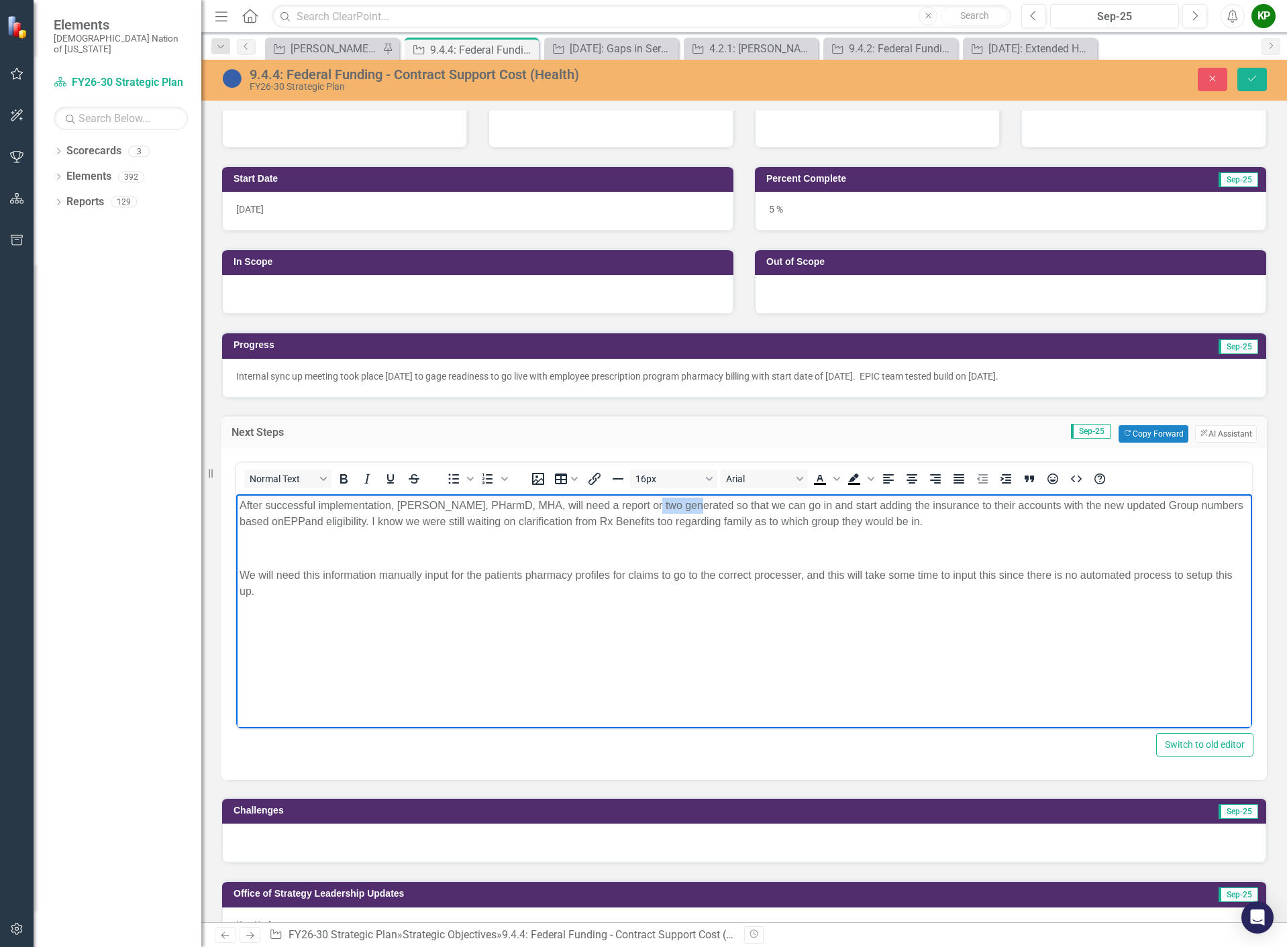
click at [649, 511] on p "After successful implementation, Kendra McConnell, PHarmD, MHA, will need a rep…" at bounding box center [743, 513] width 1009 height 32
drag, startPoint x: 707, startPoint y: 506, endPoint x: 773, endPoint y: 506, distance: 66.4
click at [773, 506] on span "After successful implementation, Kendra McConnell, PHarmD, MHA, will need a rep…" at bounding box center [741, 513] width 1004 height 28
drag, startPoint x: 742, startPoint y: 506, endPoint x: 715, endPoint y: 507, distance: 26.9
click at [715, 507] on span "After successful implementation, Kendra McConnell, PHarmD, MHA, will need a rep…" at bounding box center [738, 513] width 998 height 28
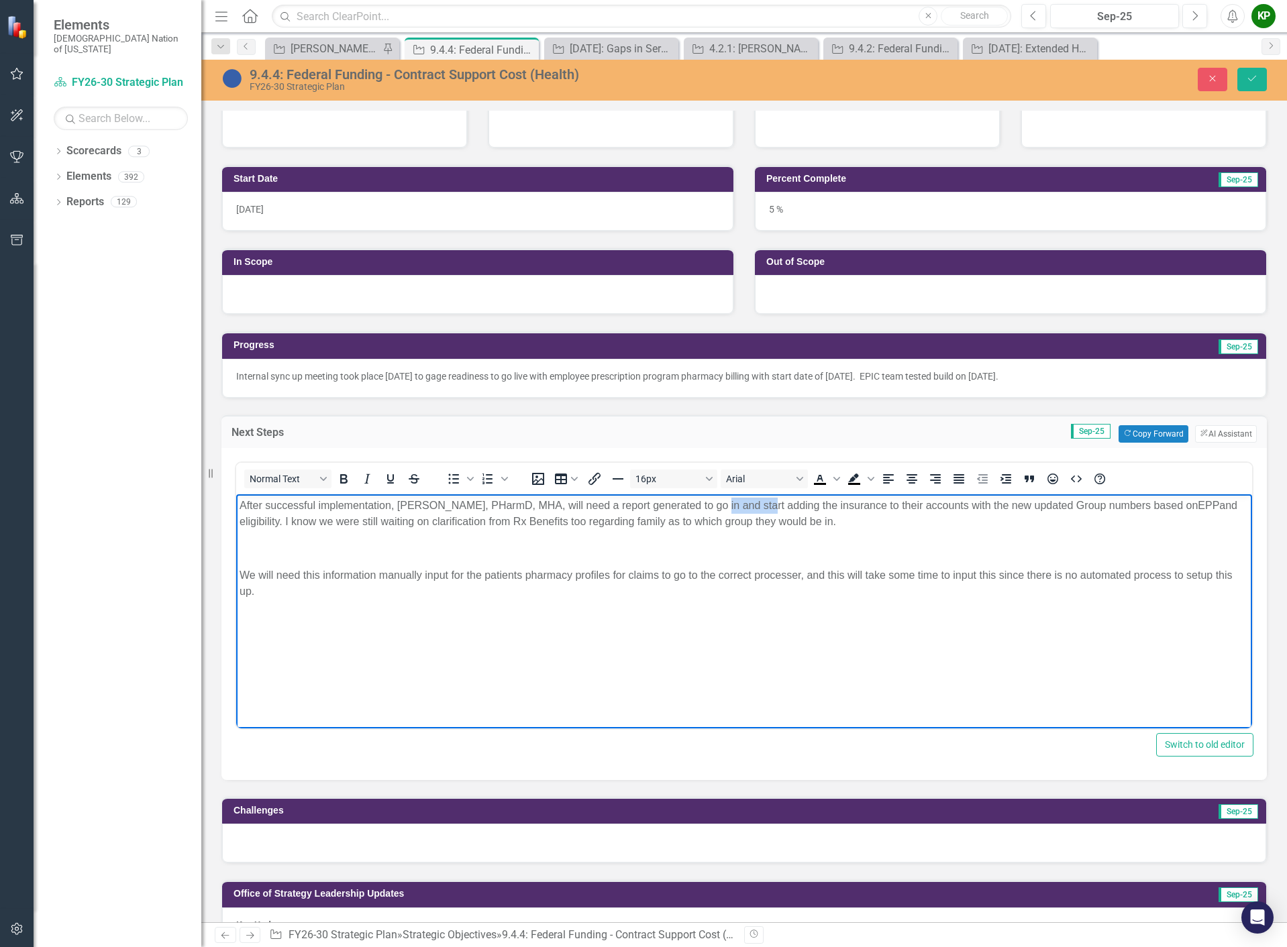
drag, startPoint x: 763, startPoint y: 506, endPoint x: 715, endPoint y: 510, distance: 47.8
click at [715, 510] on span "After successful implementation, Kendra McConnell, PHarmD, MHA, will need a rep…" at bounding box center [738, 513] width 998 height 28
drag, startPoint x: 790, startPoint y: 506, endPoint x: 773, endPoint y: 506, distance: 16.1
click at [773, 506] on span "After successful implementation, Kendra McConnell, PHarmD, MHA, will need a rep…" at bounding box center [740, 513] width 1002 height 28
drag, startPoint x: 862, startPoint y: 503, endPoint x: 835, endPoint y: 506, distance: 27.0
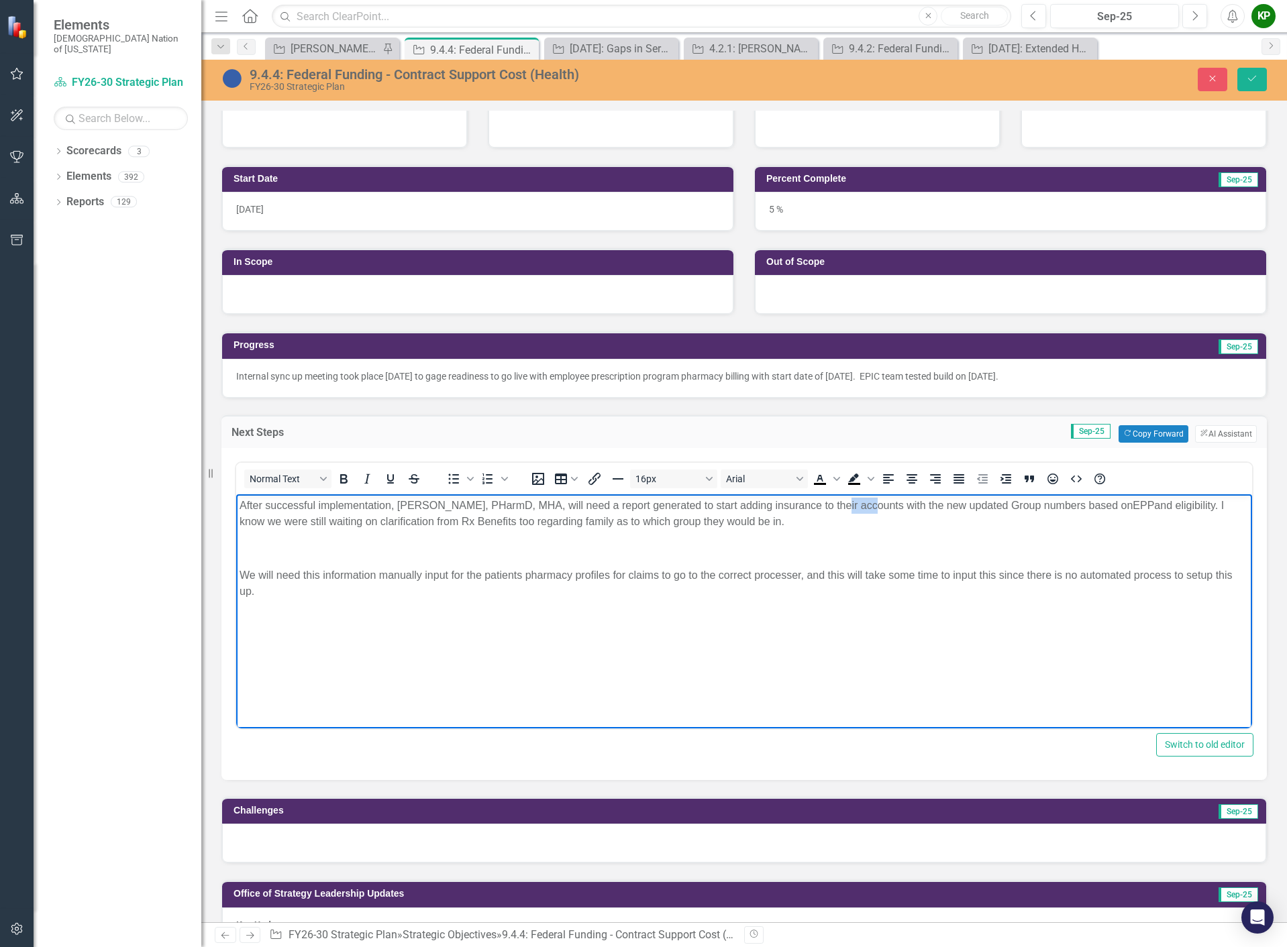
click at [835, 506] on span "After successful implementation, Kendra McConnell, PHarmD, MHA, will need a rep…" at bounding box center [731, 513] width 984 height 28
drag, startPoint x: 919, startPoint y: 508, endPoint x: 904, endPoint y: 508, distance: 15.4
click at [904, 508] on span "After successful implementation, Kendra McConnell, PHarmD, MHA, will need a rep…" at bounding box center [741, 513] width 1005 height 28
click at [975, 508] on span "After successful implementation, Kendra McConnell, PHarmD, MHA, will need a rep…" at bounding box center [732, 513] width 987 height 28
click at [1040, 502] on span "After successful implementation, Kendra McConnell, PHarmD, MHA, will need a rep…" at bounding box center [731, 513] width 985 height 28
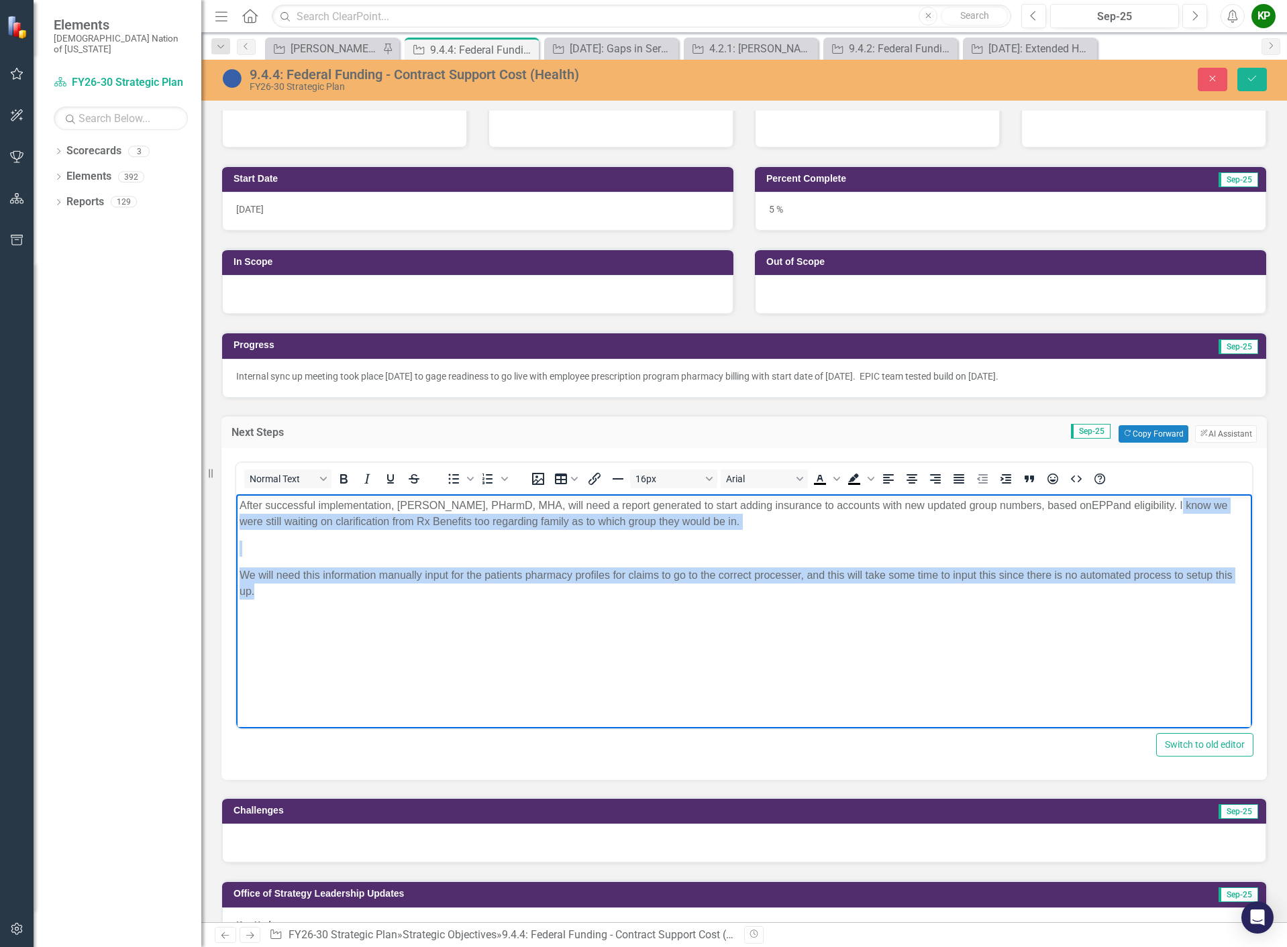
drag, startPoint x: 1185, startPoint y: 503, endPoint x: 1218, endPoint y: 597, distance: 99.5
click at [1218, 597] on body "After successful implementation, Kendra McConnell, PHarmD, MHA, will need a rep…" at bounding box center [744, 594] width 1016 height 201
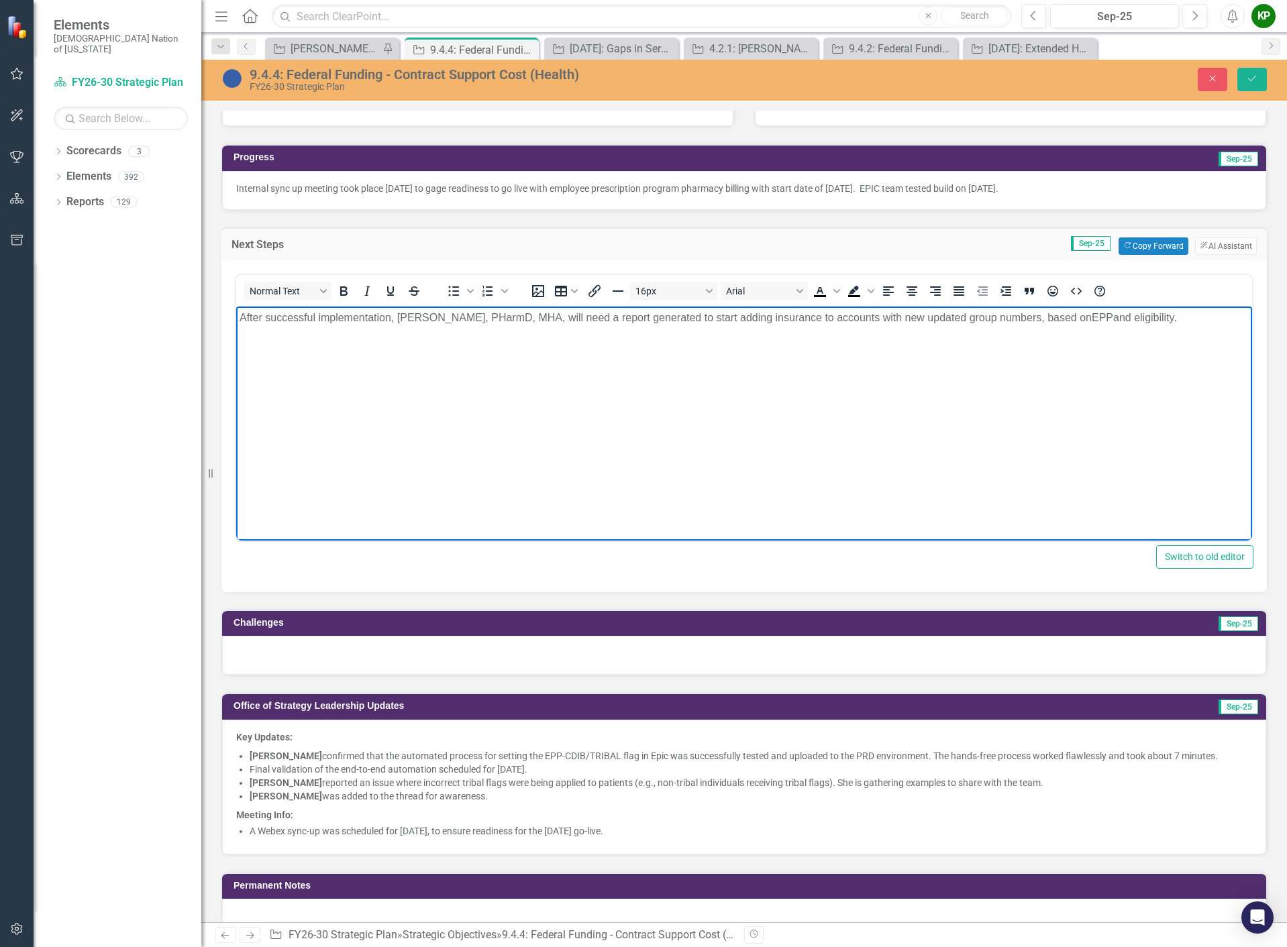
scroll to position [470, 0]
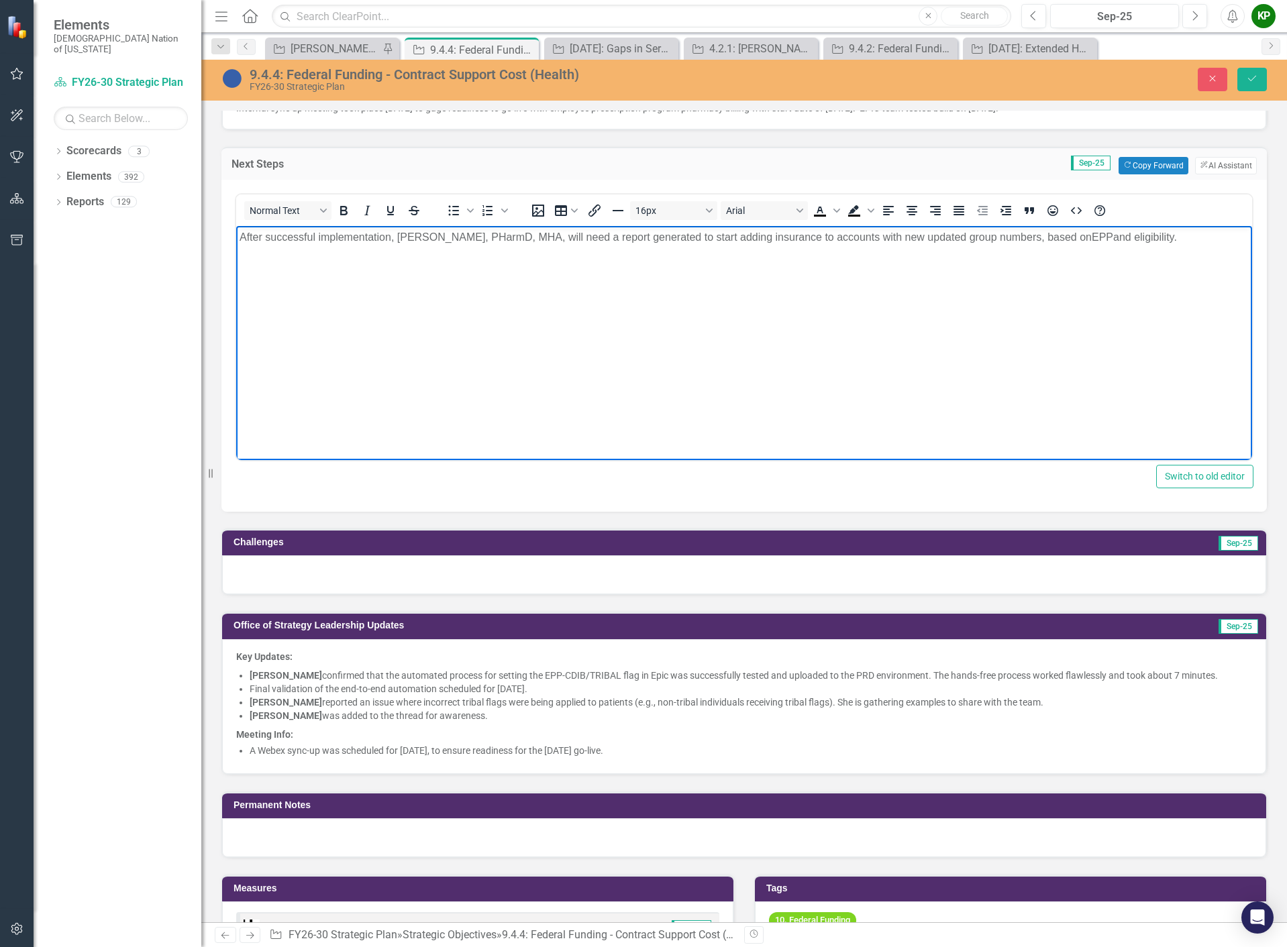
click at [473, 572] on div at bounding box center [744, 574] width 1044 height 39
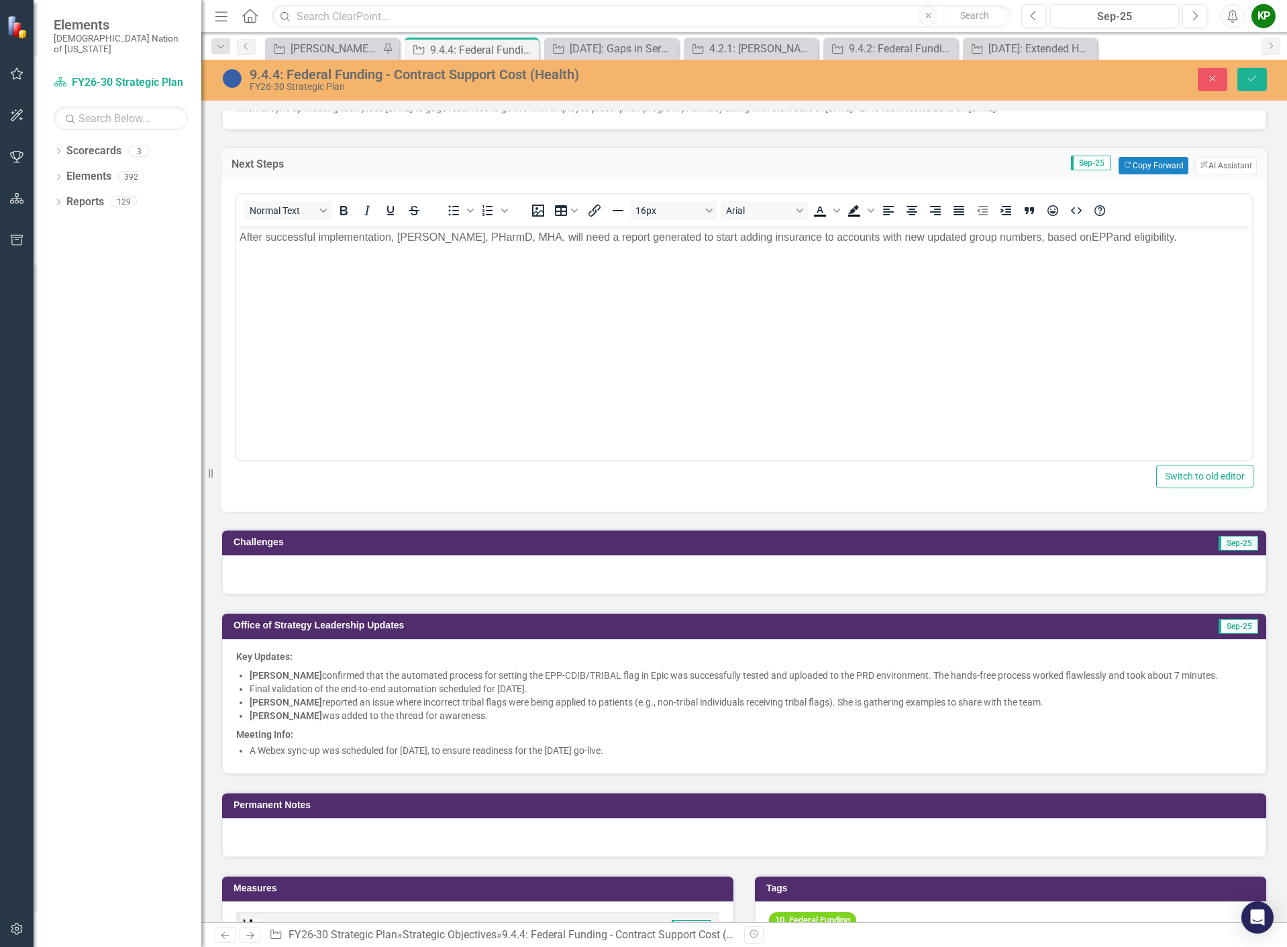
click at [473, 572] on div at bounding box center [744, 574] width 1044 height 39
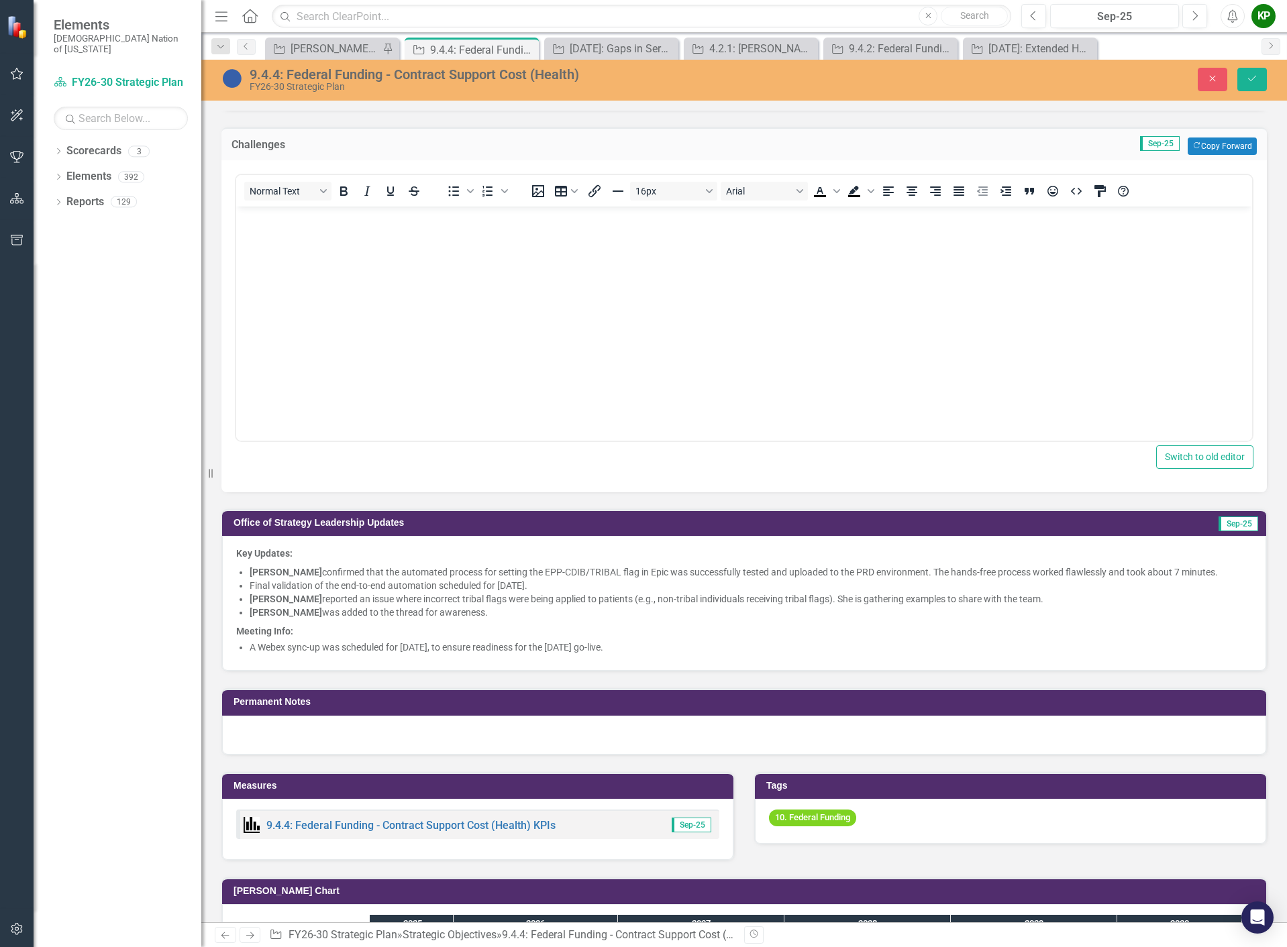
scroll to position [872, 0]
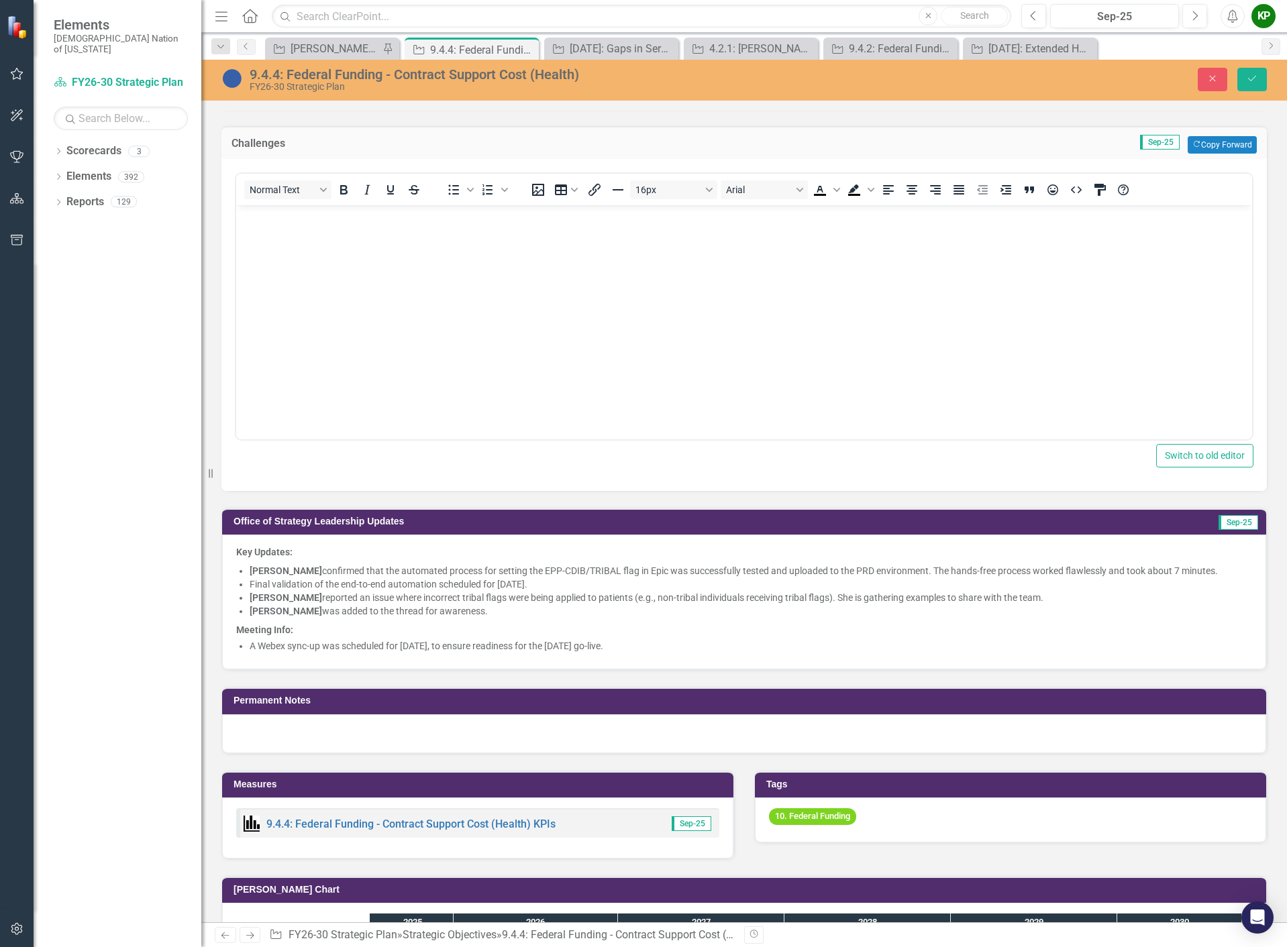
click at [712, 643] on li "A Webex sync-up was scheduled for [DATE], to ensure readiness for the [DATE] go…" at bounding box center [751, 645] width 1002 height 13
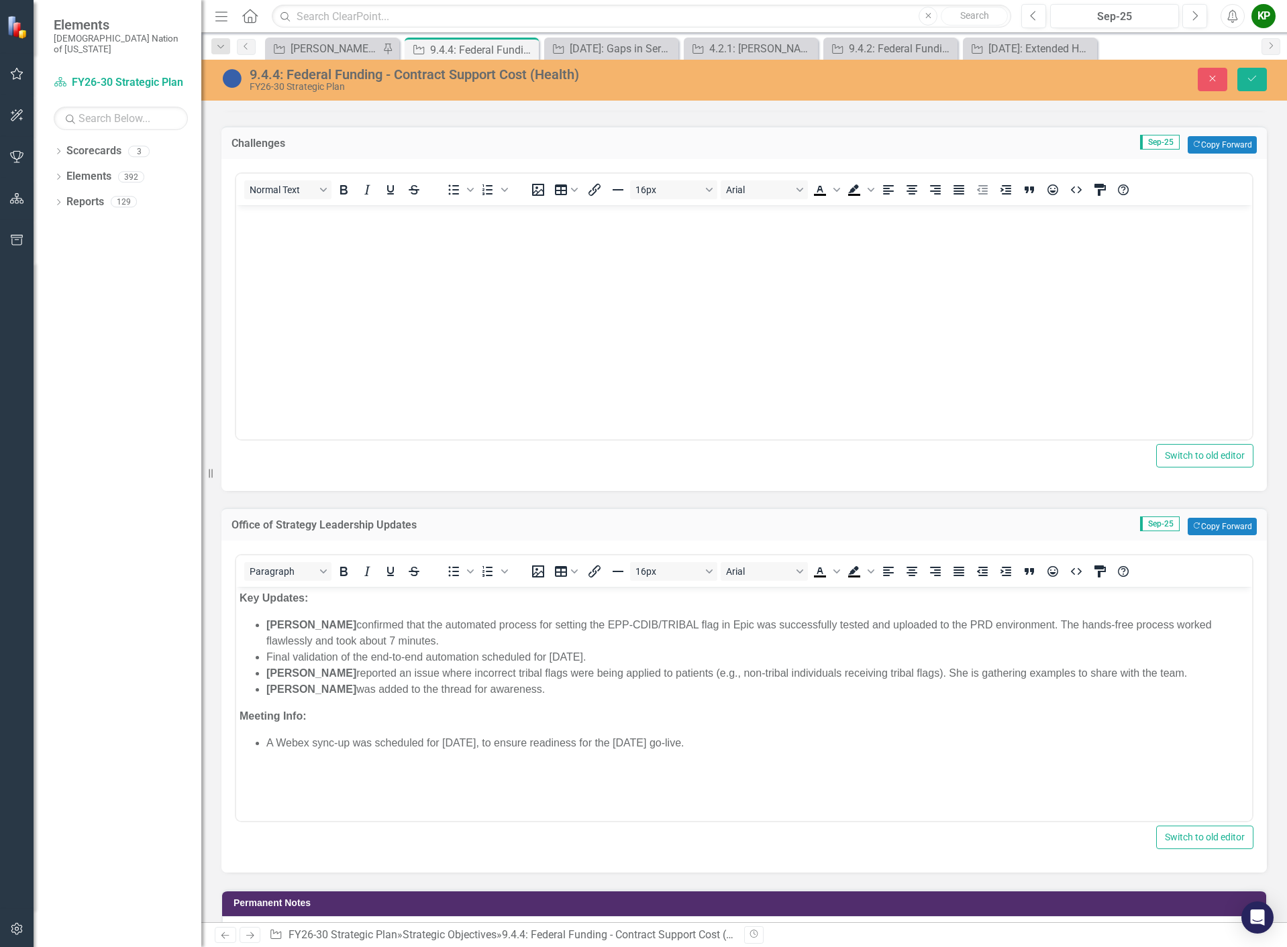
scroll to position [0, 0]
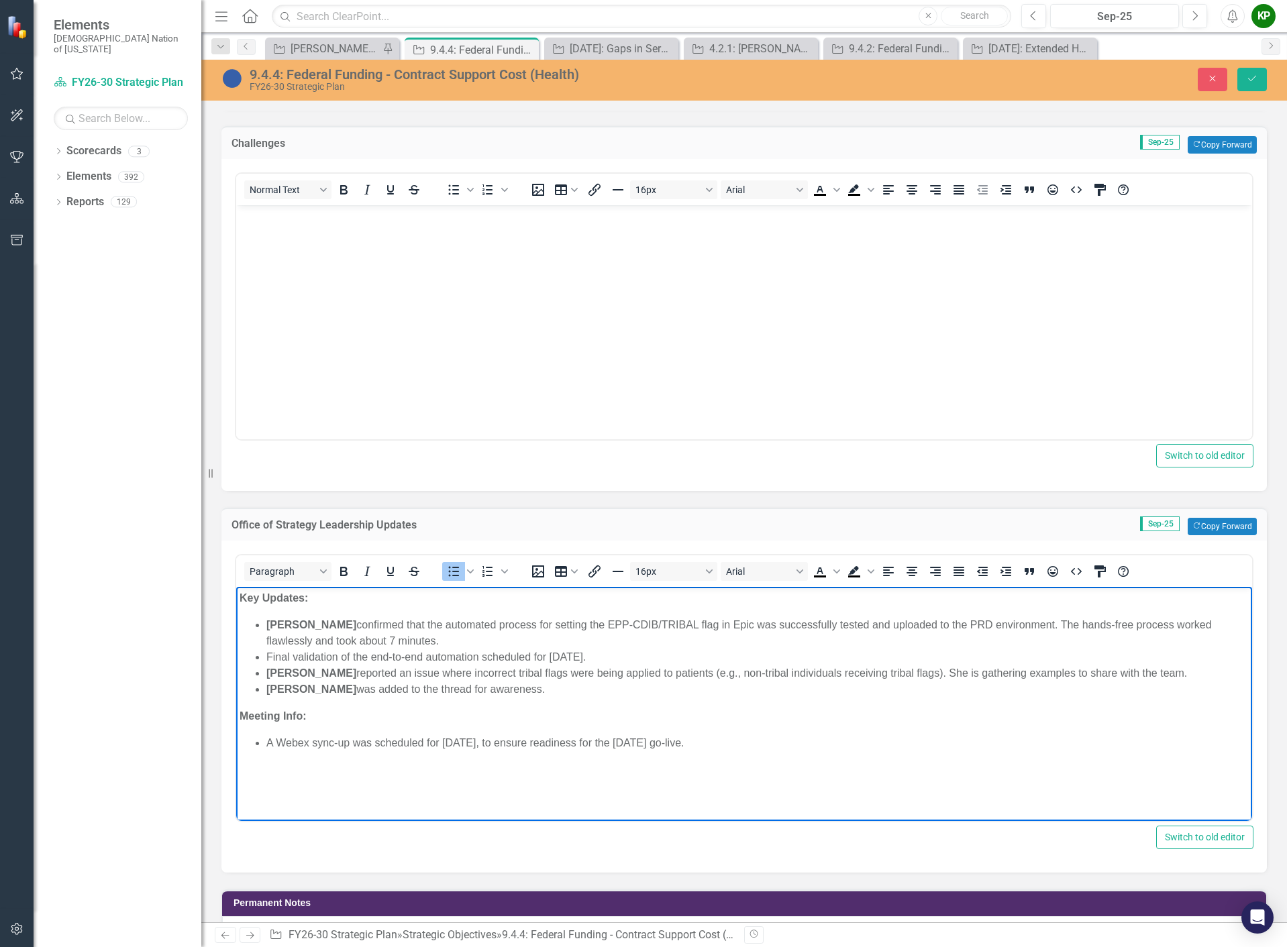
click at [786, 743] on li "A Webex sync-up was scheduled for September 11, 2025, to ensure readiness for t…" at bounding box center [757, 743] width 982 height 16
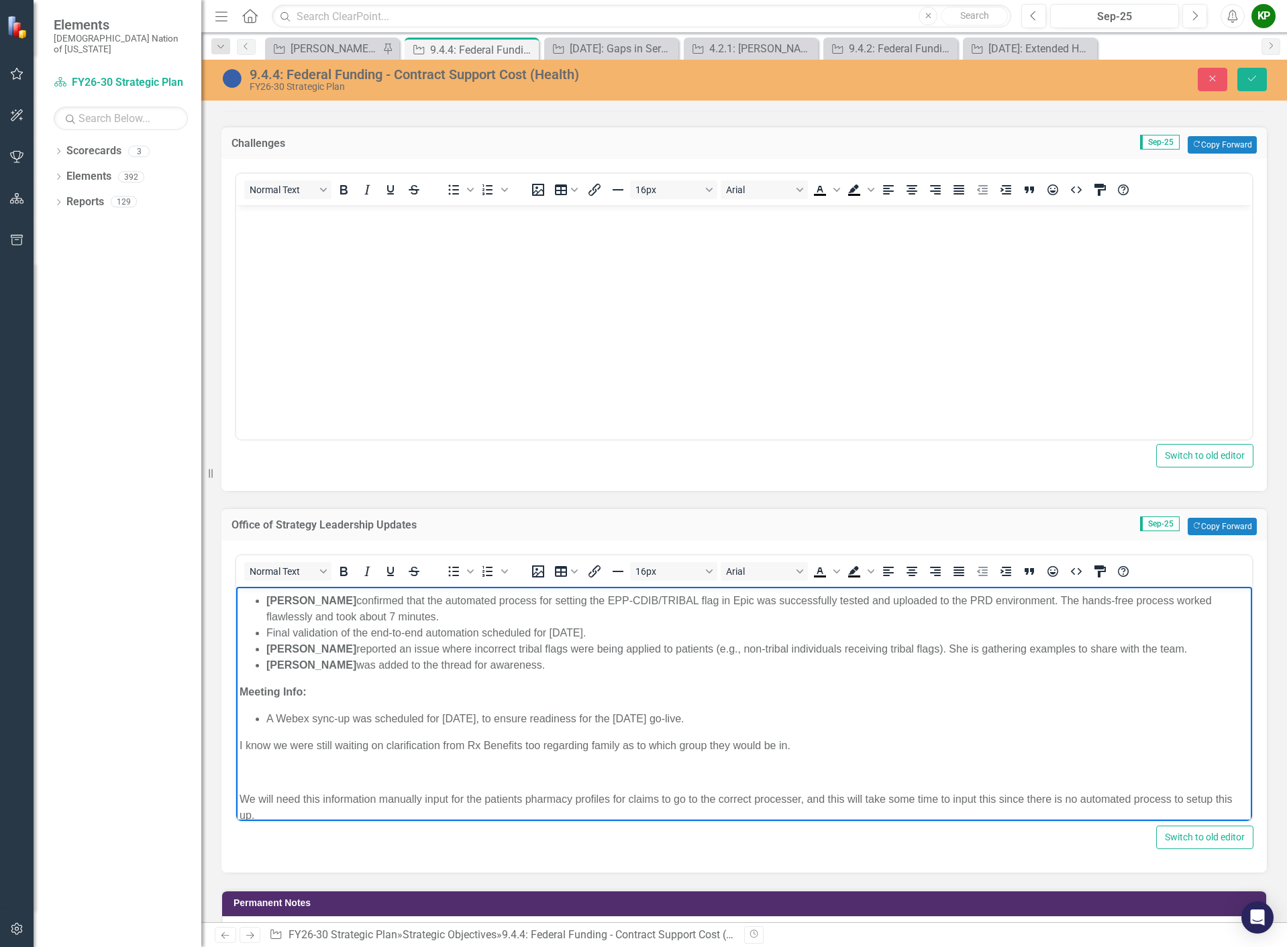
click at [384, 733] on body "Key Updates: David Hamman confirmed that the automated process for setting the …" at bounding box center [744, 699] width 1016 height 275
click at [239, 745] on span "I know we were still waiting on clarification from Rx Benefits too regarding fa…" at bounding box center [514, 744] width 551 height 11
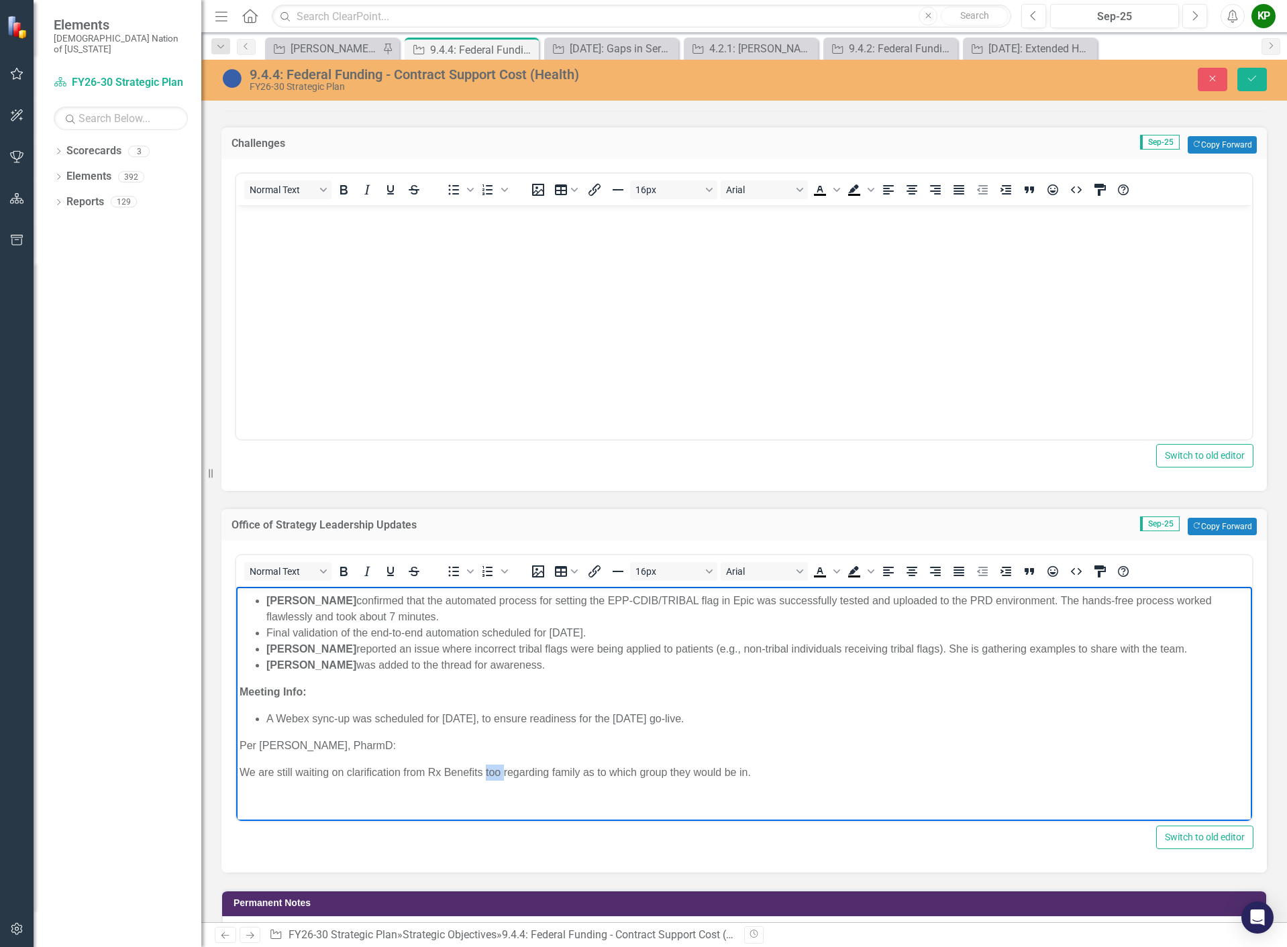
drag, startPoint x: 502, startPoint y: 771, endPoint x: 486, endPoint y: 772, distance: 16.2
click at [486, 772] on span "We are still waiting on clarification from Rx Benefits too regarding family as …" at bounding box center [494, 771] width 511 height 11
click at [565, 773] on span "We are still waiting on clarification from Rx Benefits, regarding family as to …" at bounding box center [487, 771] width 496 height 11
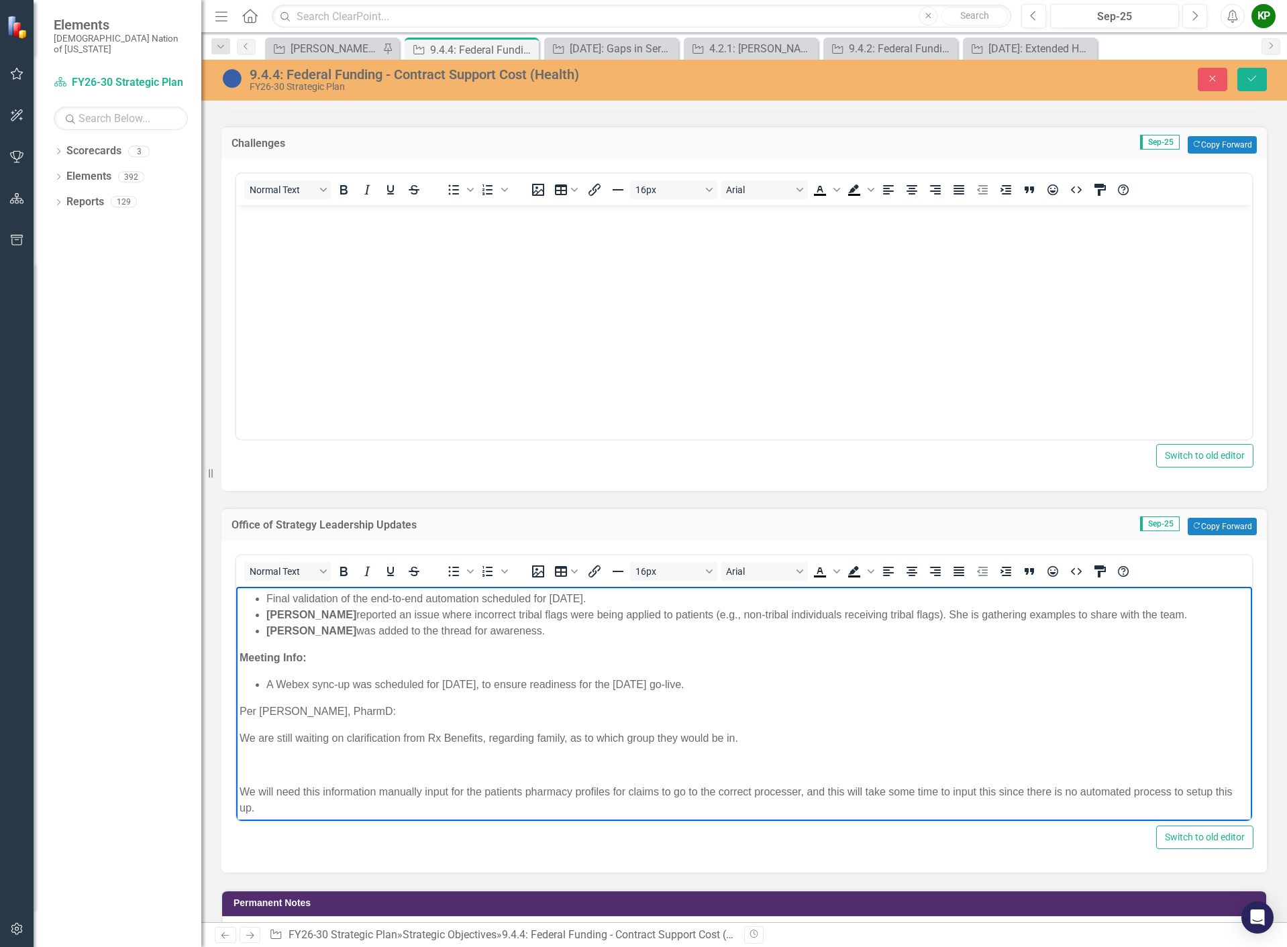
scroll to position [68, 0]
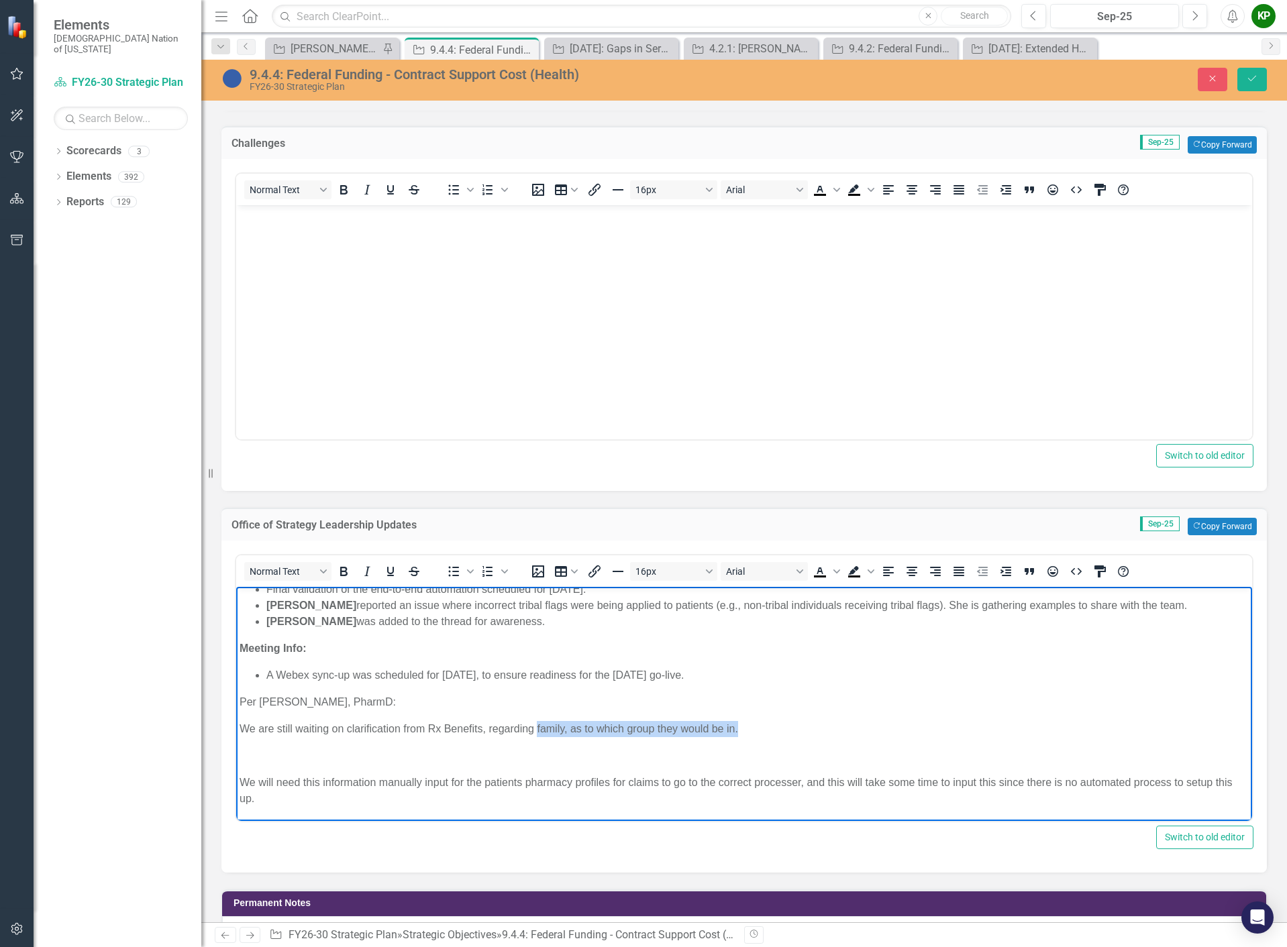
drag, startPoint x: 745, startPoint y: 729, endPoint x: 537, endPoint y: 727, distance: 208.6
click at [537, 727] on p "We are still waiting on clarification from Rx Benefits, regarding family, as to…" at bounding box center [743, 728] width 1009 height 16
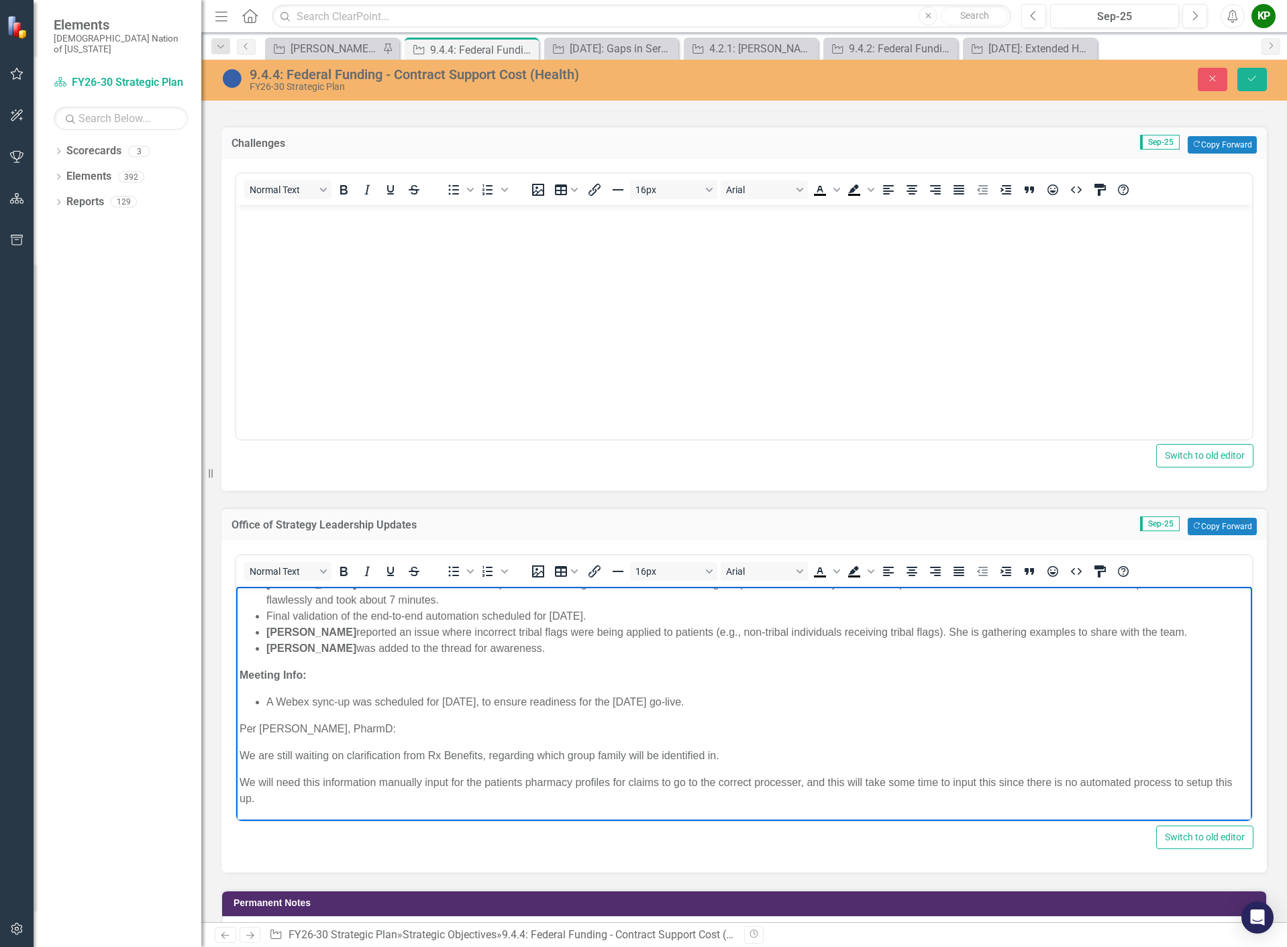
scroll to position [41, 0]
drag, startPoint x: 319, startPoint y: 782, endPoint x: 238, endPoint y: 780, distance: 81.2
click at [238, 780] on body "Key Updates: David Hamman confirmed that the automated process for setting the …" at bounding box center [744, 682] width 1016 height 275
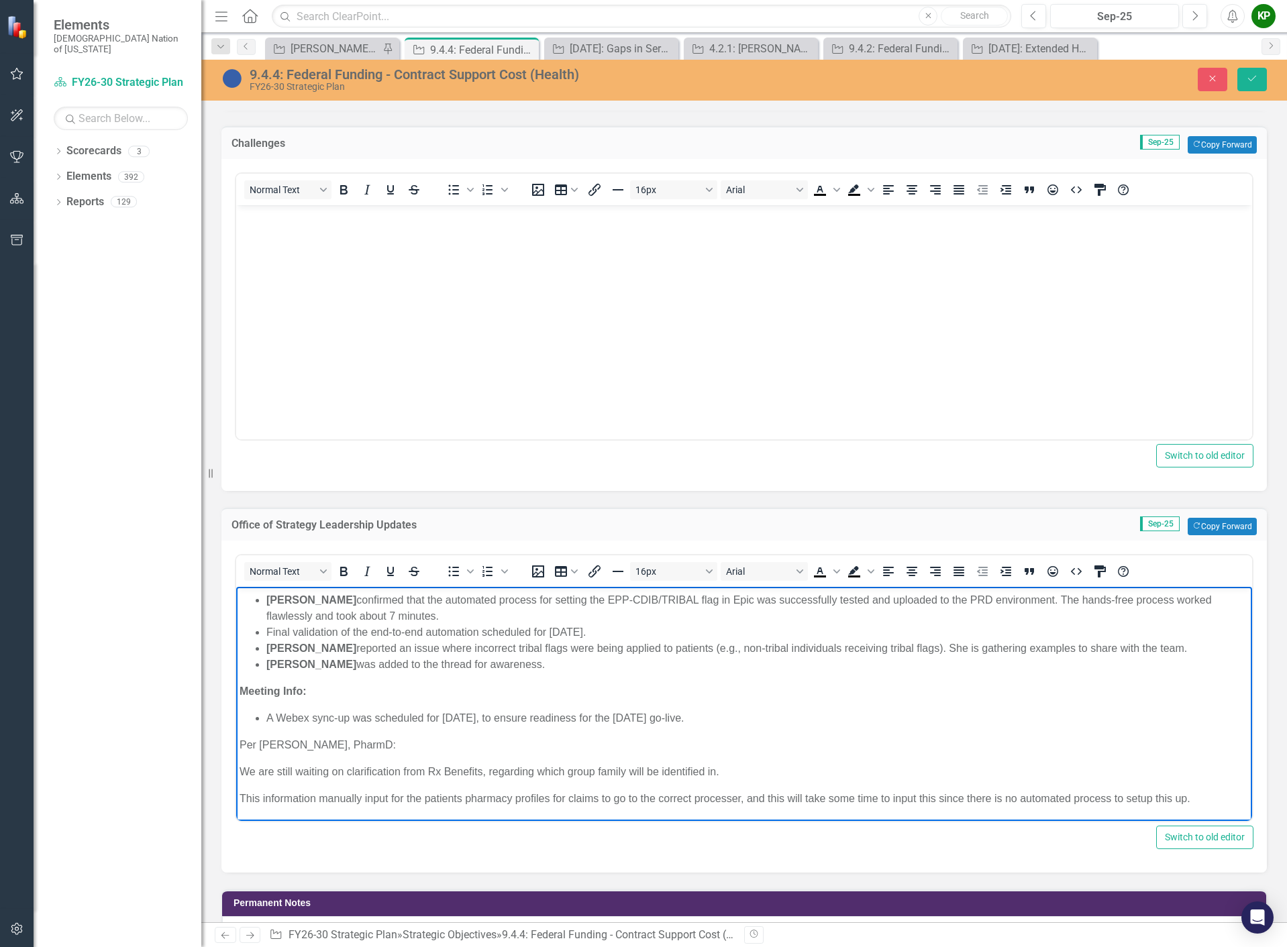
click at [321, 798] on p "This information manually input for the patients pharmacy profiles for claims t…" at bounding box center [743, 798] width 1009 height 16
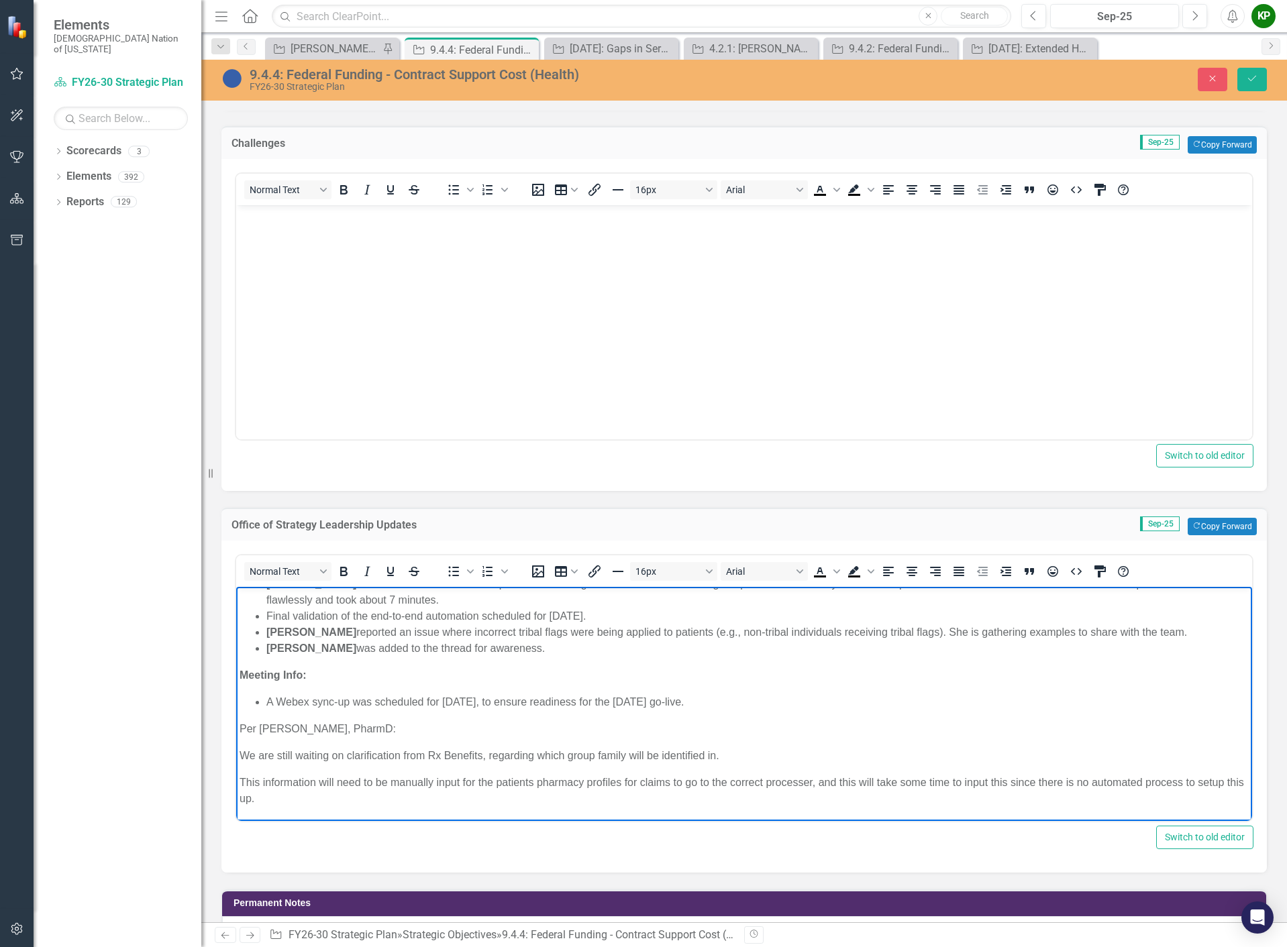
click at [621, 782] on p "This information will need to be manually input for the patients pharmacy profi…" at bounding box center [743, 790] width 1009 height 32
drag, startPoint x: 480, startPoint y: 780, endPoint x: 464, endPoint y: 784, distance: 16.4
click at [464, 784] on p "This information will need to be manually input for the patients pharmacy profi…" at bounding box center [743, 790] width 1009 height 32
click at [528, 780] on p "This information will need to be manually input in the patients pharmacy profil…" at bounding box center [743, 790] width 1009 height 32
click at [525, 782] on p "This information will need to be manually input in the patients pharmacy profil…" at bounding box center [743, 790] width 1009 height 32
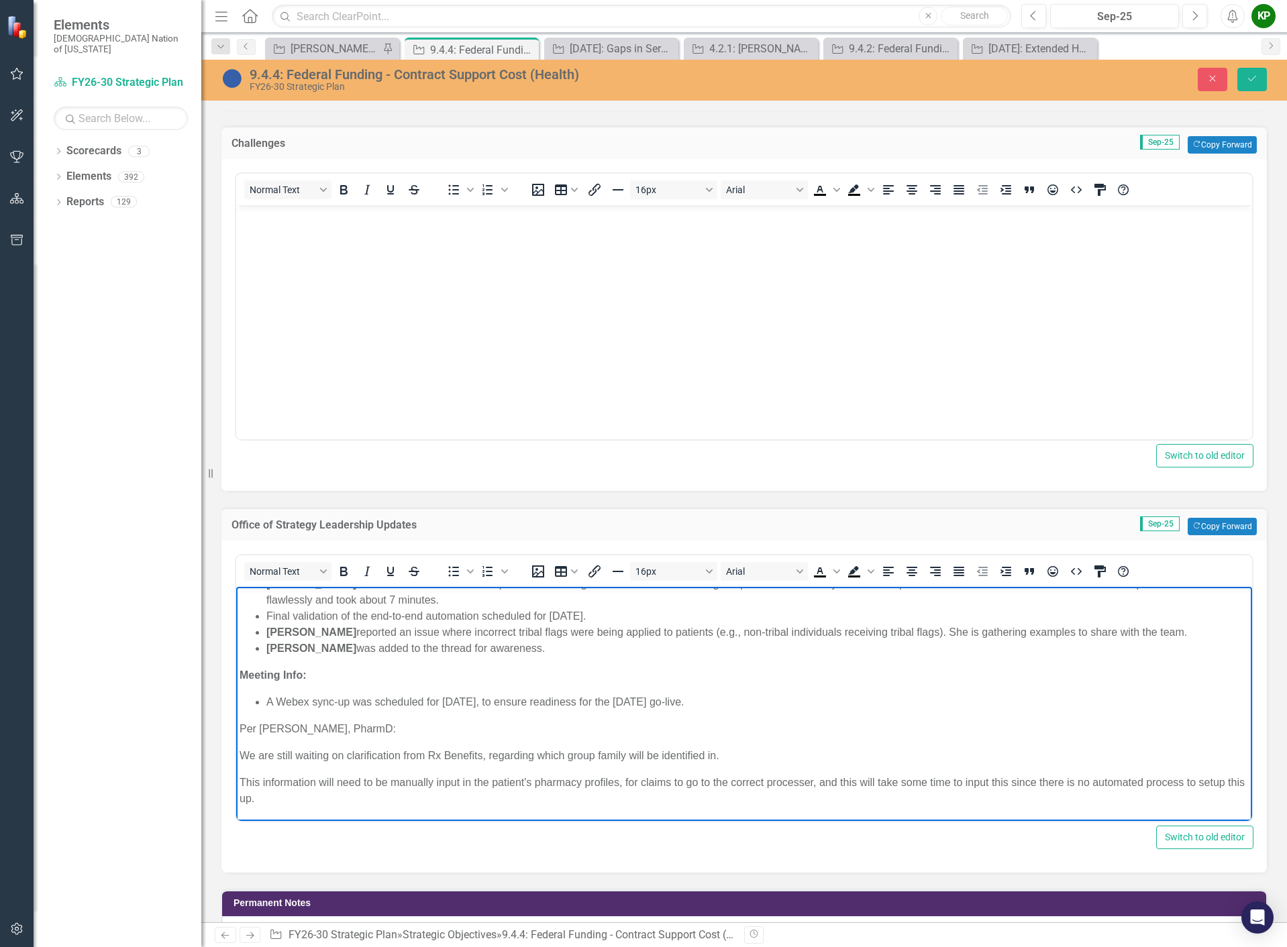
click at [625, 786] on p "This information will need to be manually input in the patient's pharmacy profi…" at bounding box center [743, 790] width 1009 height 32
drag, startPoint x: 815, startPoint y: 782, endPoint x: 883, endPoint y: 806, distance: 71.7
click at [883, 806] on p "This information will need to be manually input in the patient's pharmacy profi…" at bounding box center [743, 790] width 1009 height 32
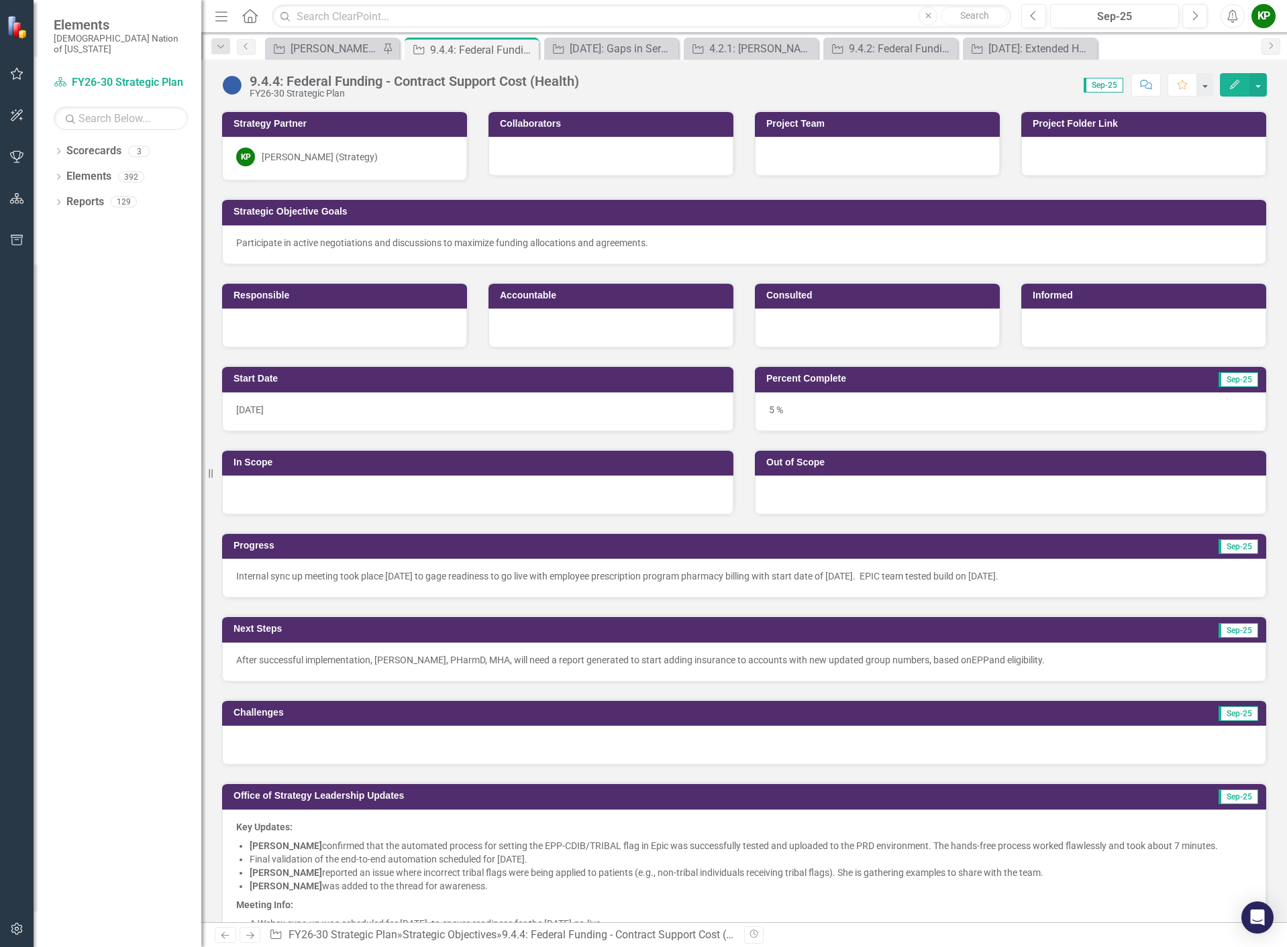
scroll to position [268, 0]
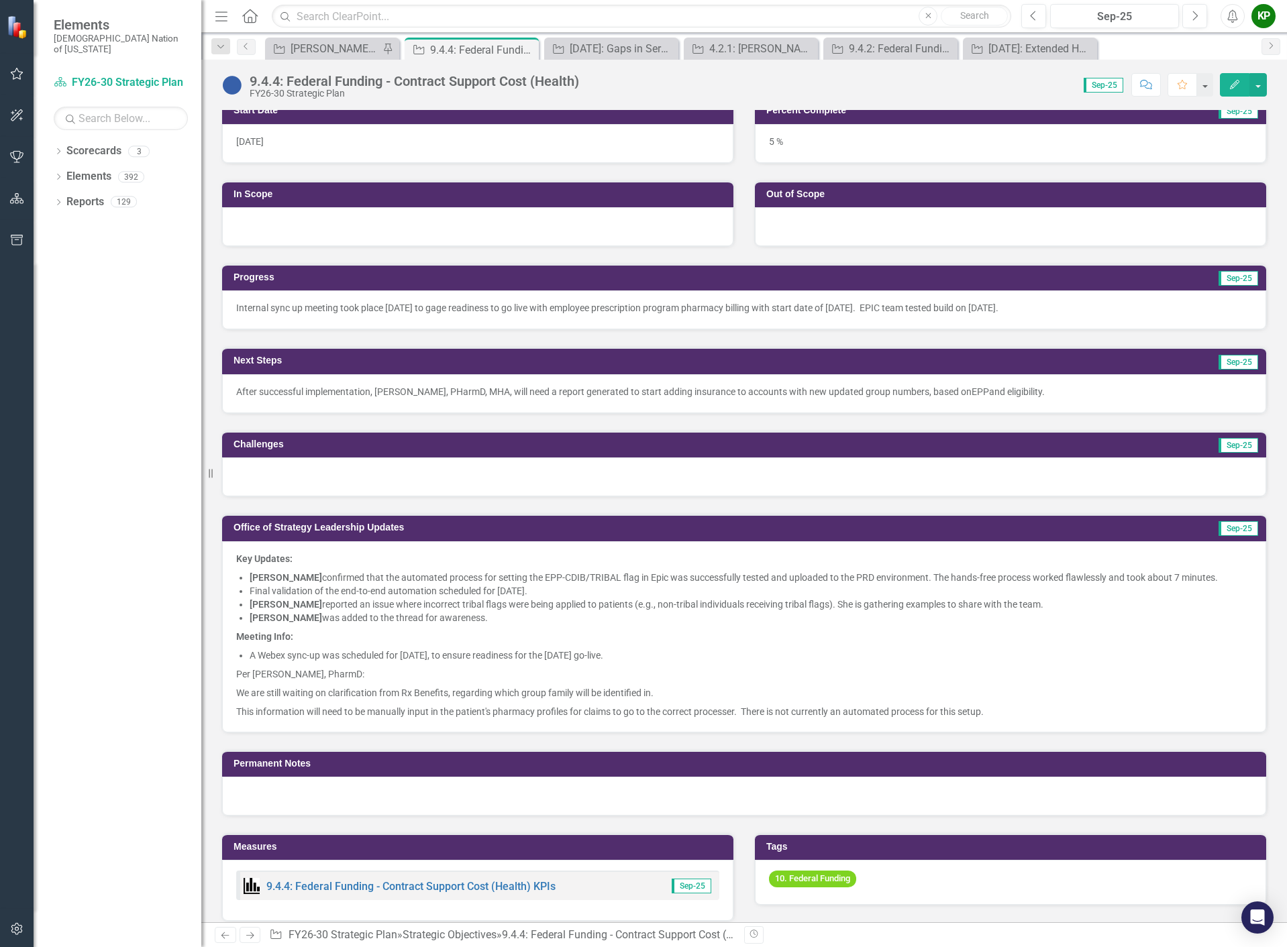
click at [357, 677] on span "Per [PERSON_NAME], PharmD:" at bounding box center [300, 674] width 128 height 11
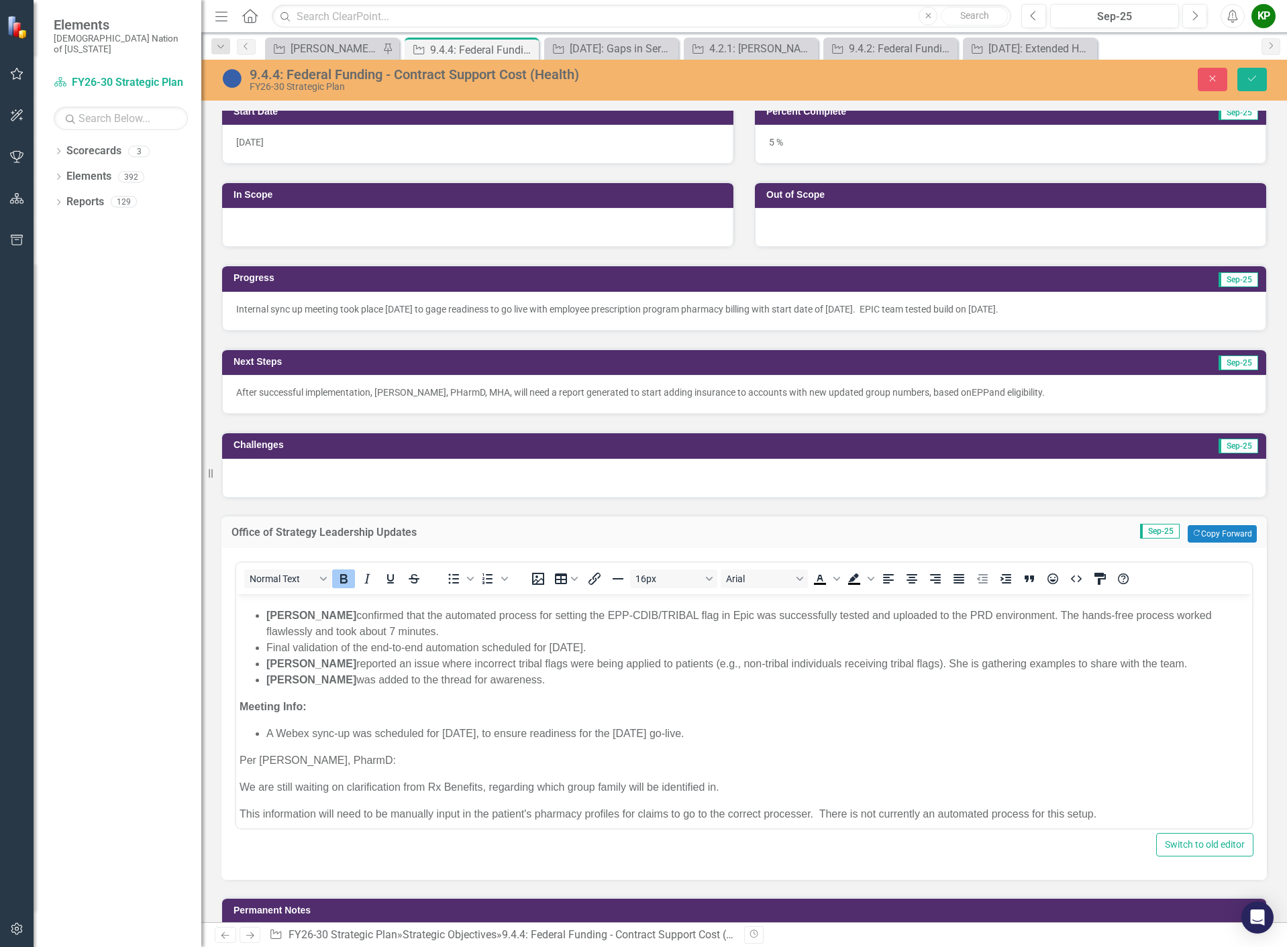
scroll to position [25, 0]
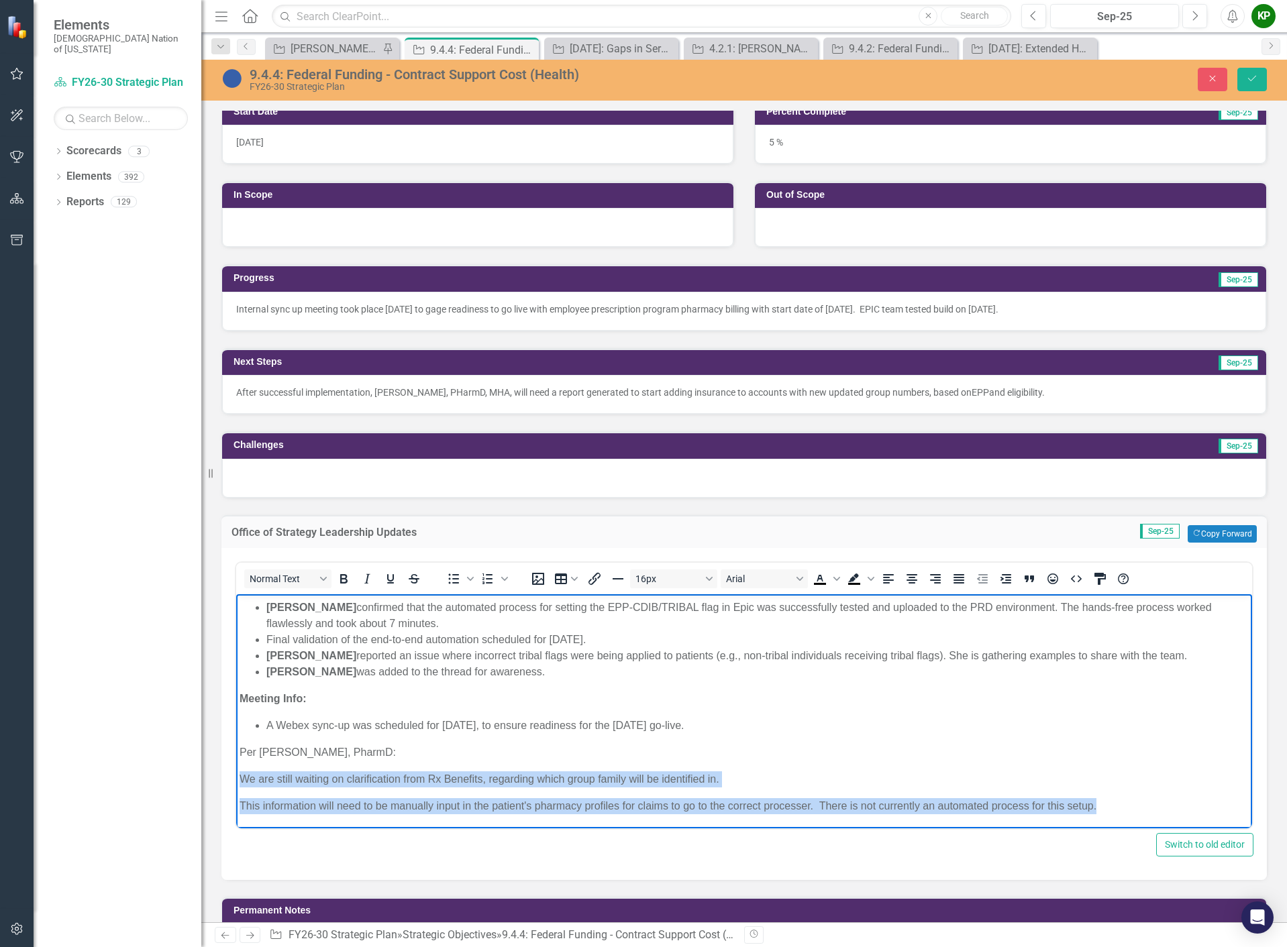
drag, startPoint x: 239, startPoint y: 775, endPoint x: 1122, endPoint y: 811, distance: 883.6
click at [1122, 811] on body "Key Updates: [PERSON_NAME] confirmed that the automated process for setting the…" at bounding box center [744, 698] width 1016 height 259
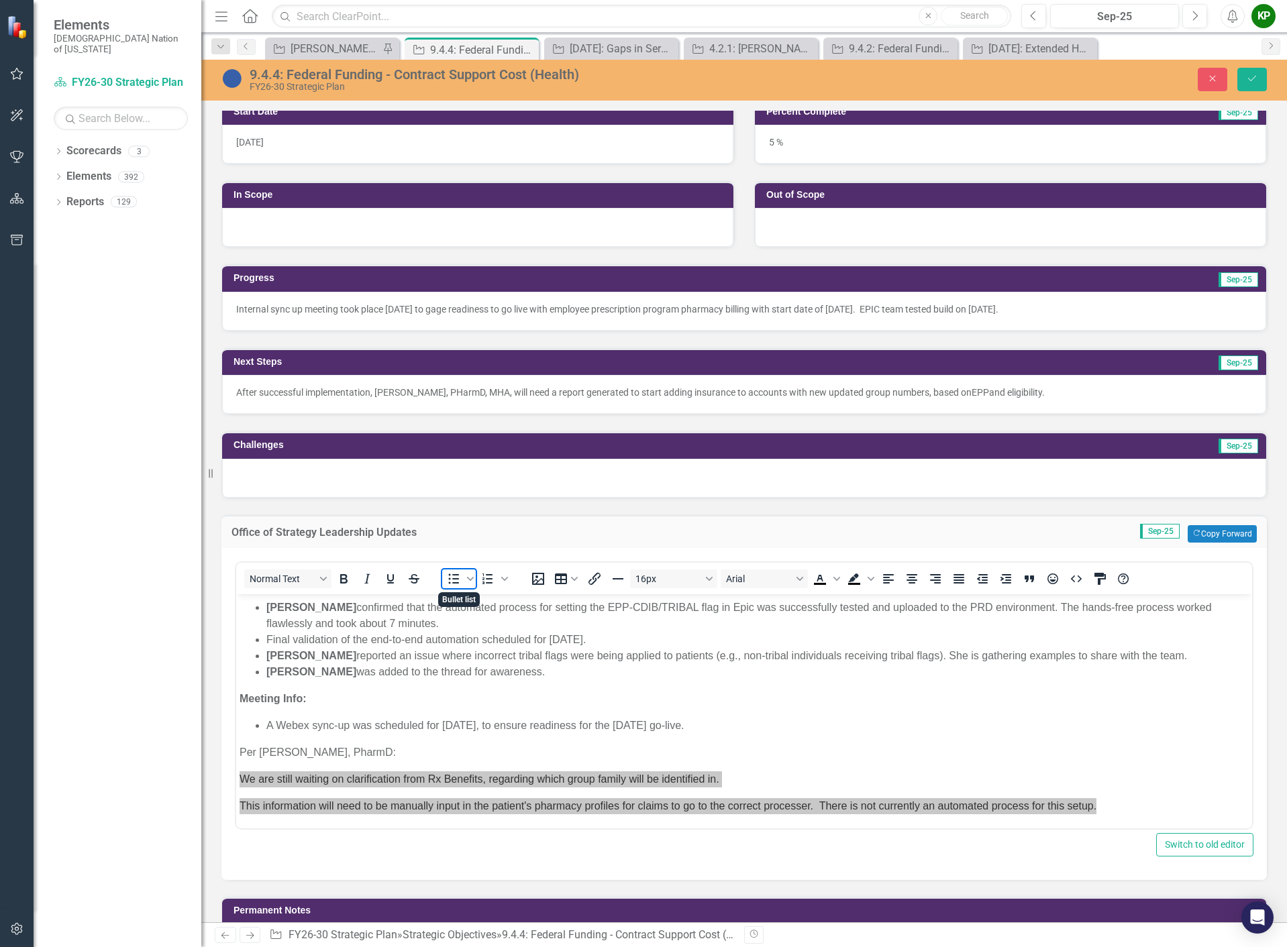
click at [453, 578] on icon "Bullet list" at bounding box center [454, 579] width 11 height 10
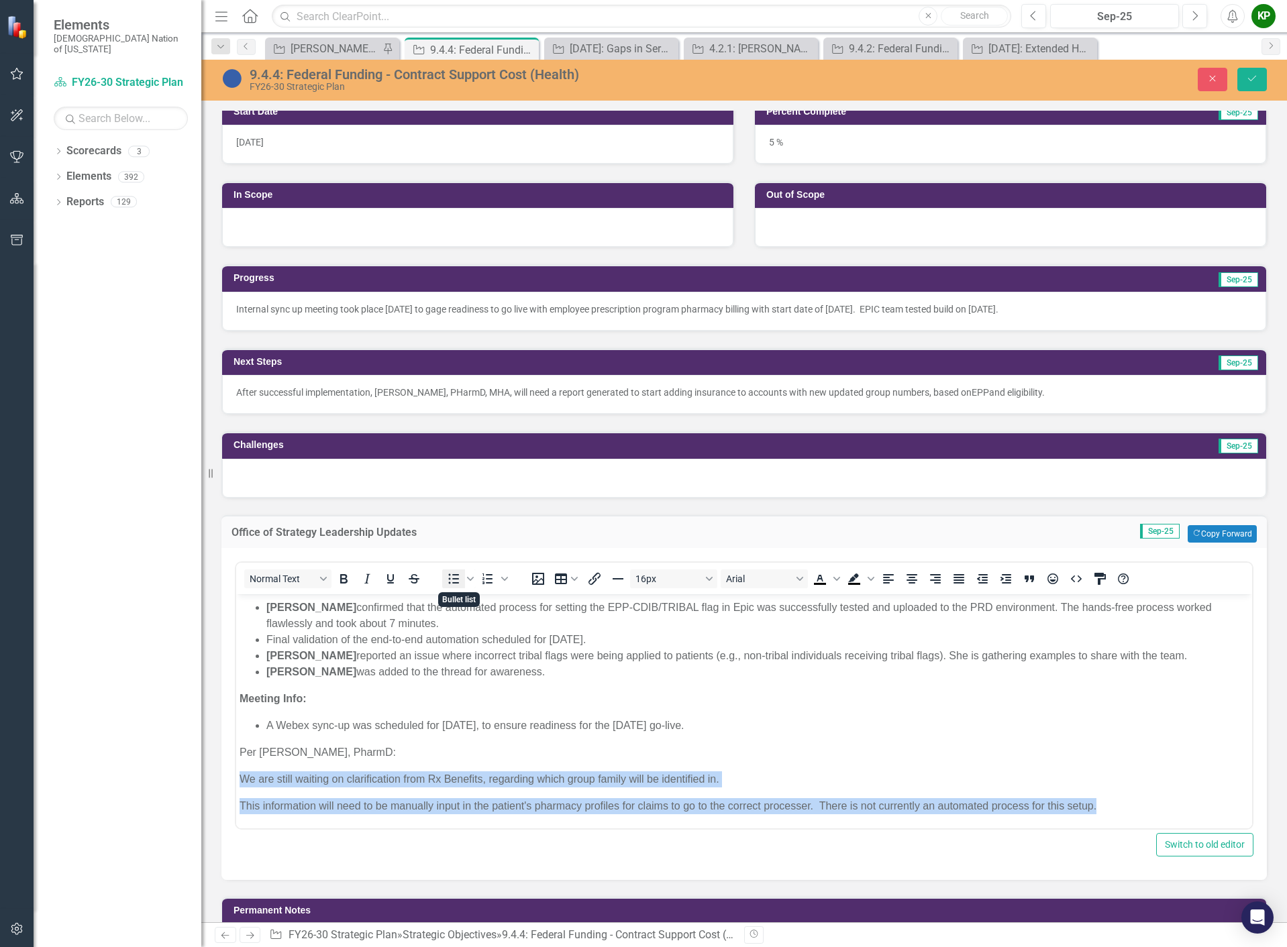
scroll to position [14, 0]
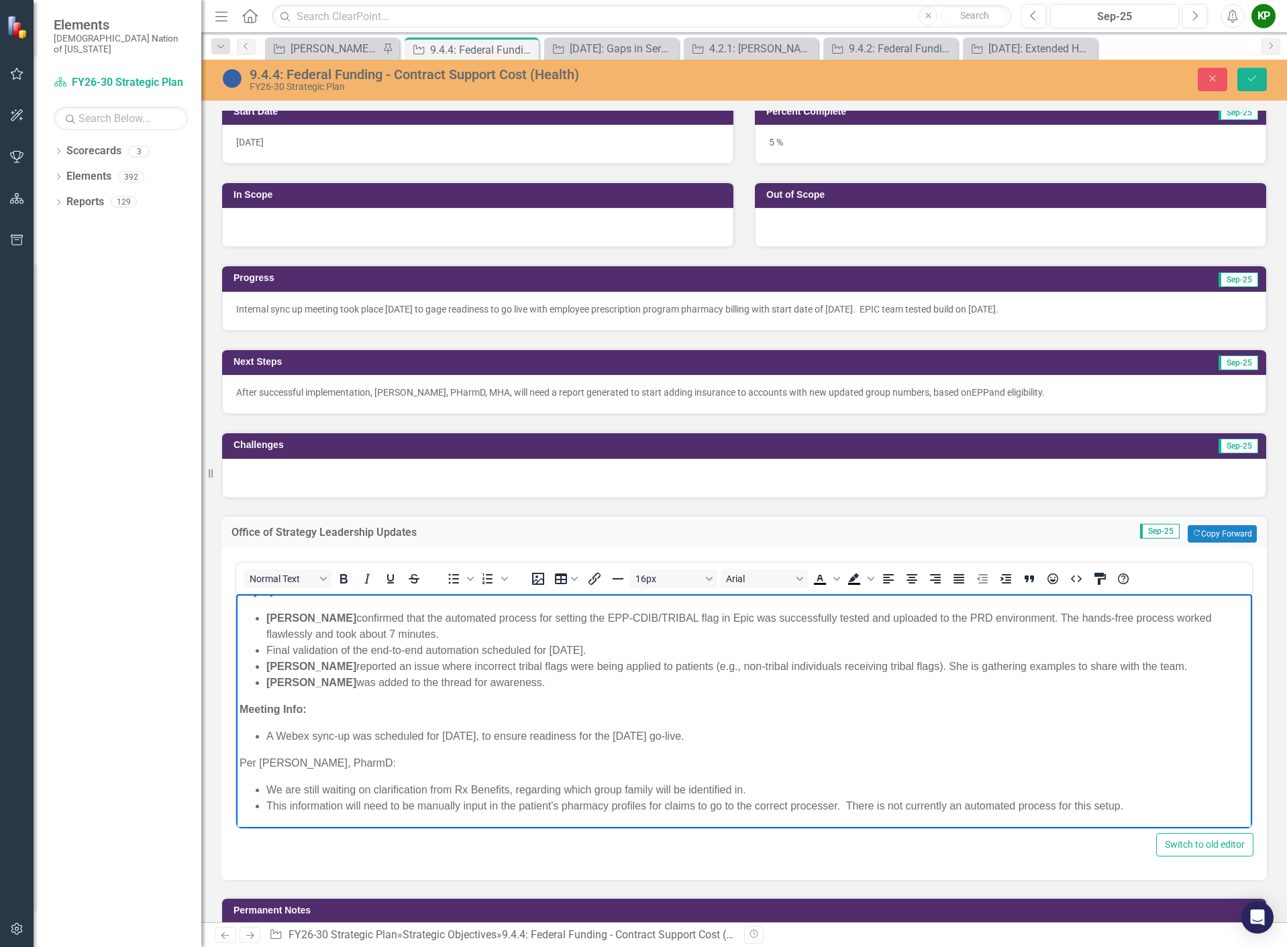
click at [614, 751] on body "Key Updates: [PERSON_NAME] confirmed that the automated process for setting the…" at bounding box center [744, 704] width 1016 height 248
click at [1252, 80] on icon "Save" at bounding box center [1252, 78] width 12 height 9
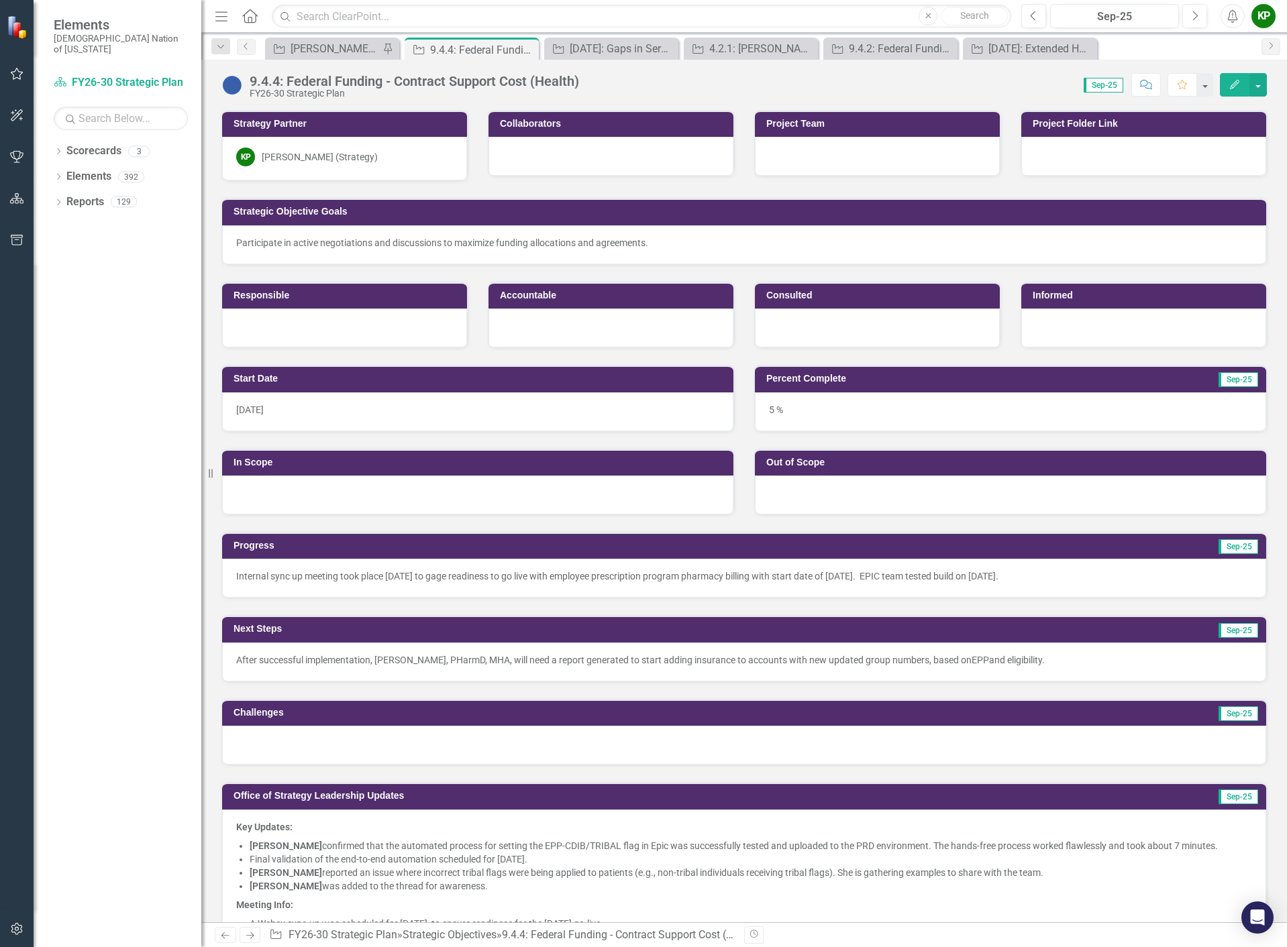
click at [523, 741] on div at bounding box center [744, 745] width 1044 height 39
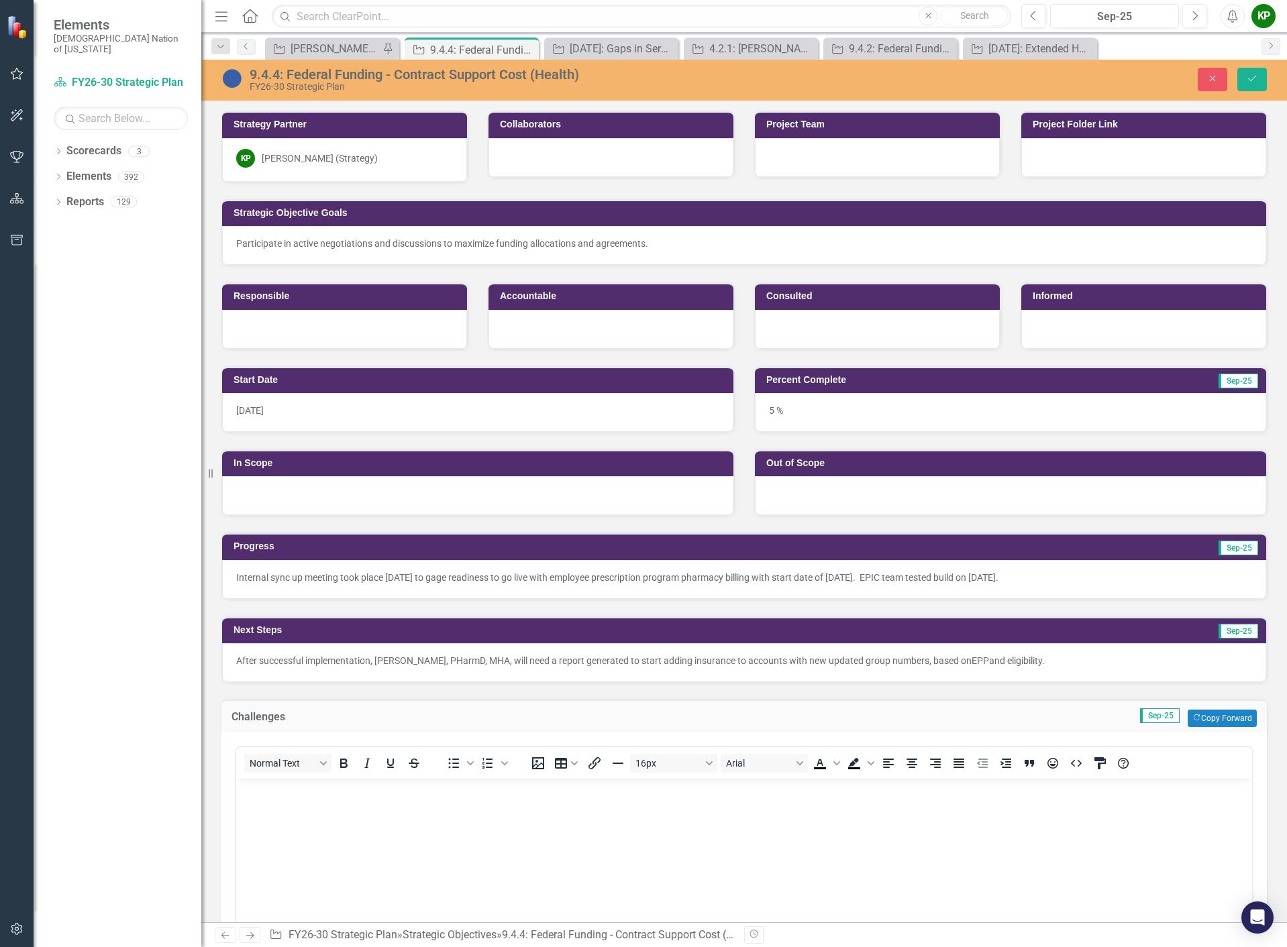
scroll to position [0, 0]
click at [510, 788] on p "Rich Text Area. Press ALT-0 for help." at bounding box center [743, 790] width 1009 height 16
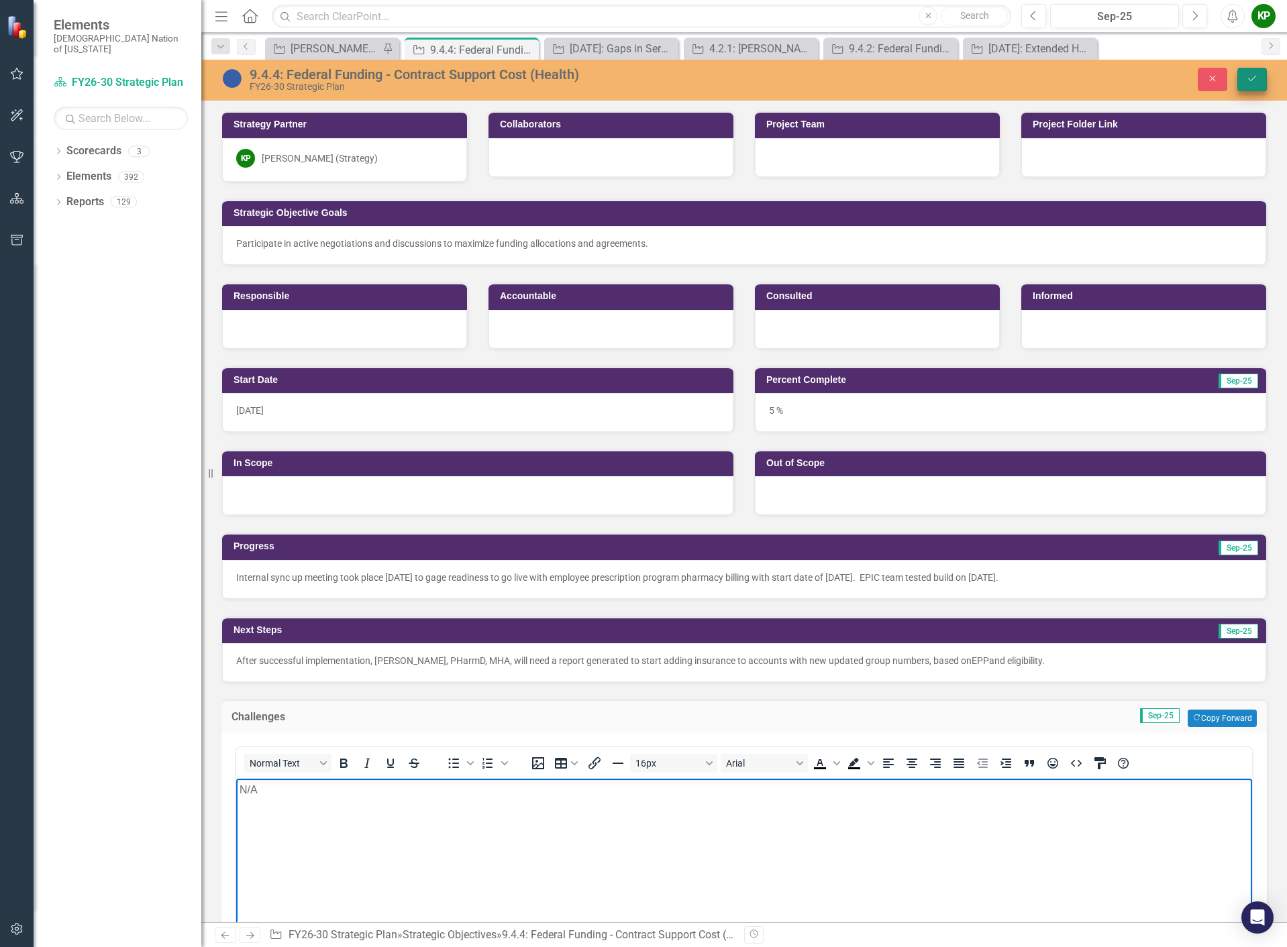
click at [1254, 82] on icon "Save" at bounding box center [1252, 78] width 12 height 9
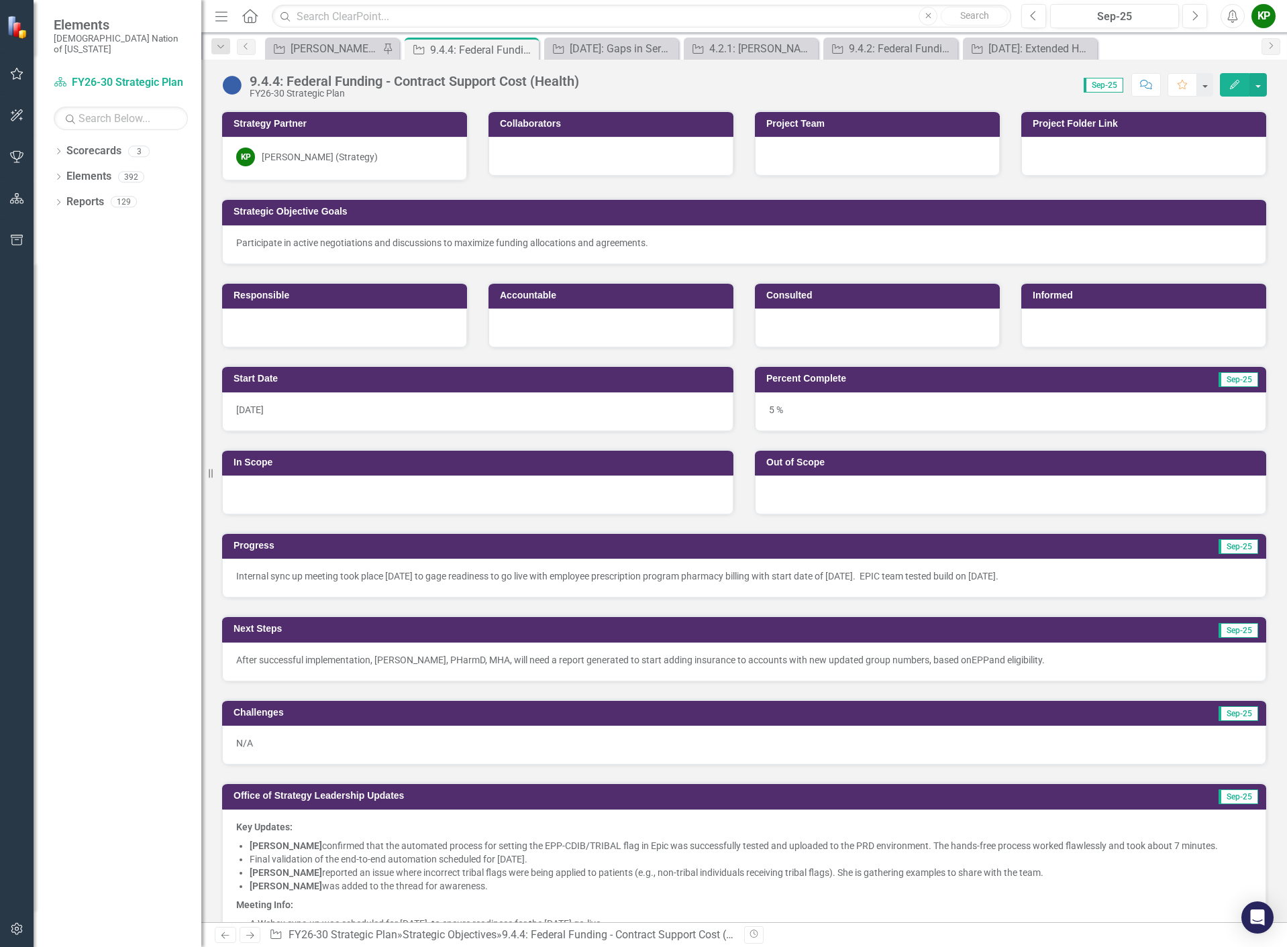
click at [233, 88] on img at bounding box center [231, 84] width 21 height 21
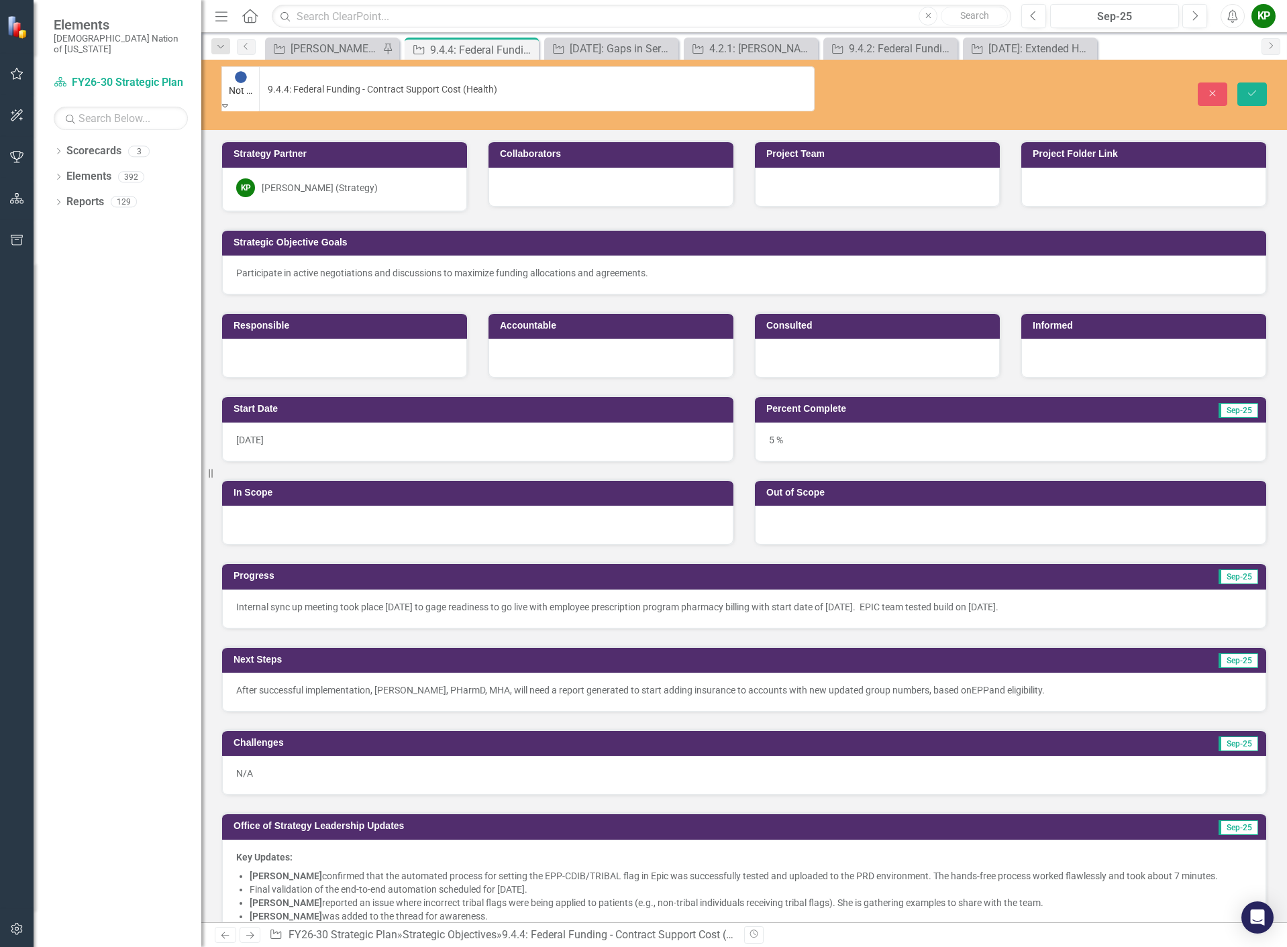
click at [228, 101] on icon "Expand" at bounding box center [225, 105] width 6 height 9
click at [1257, 89] on icon "Save" at bounding box center [1252, 93] width 12 height 9
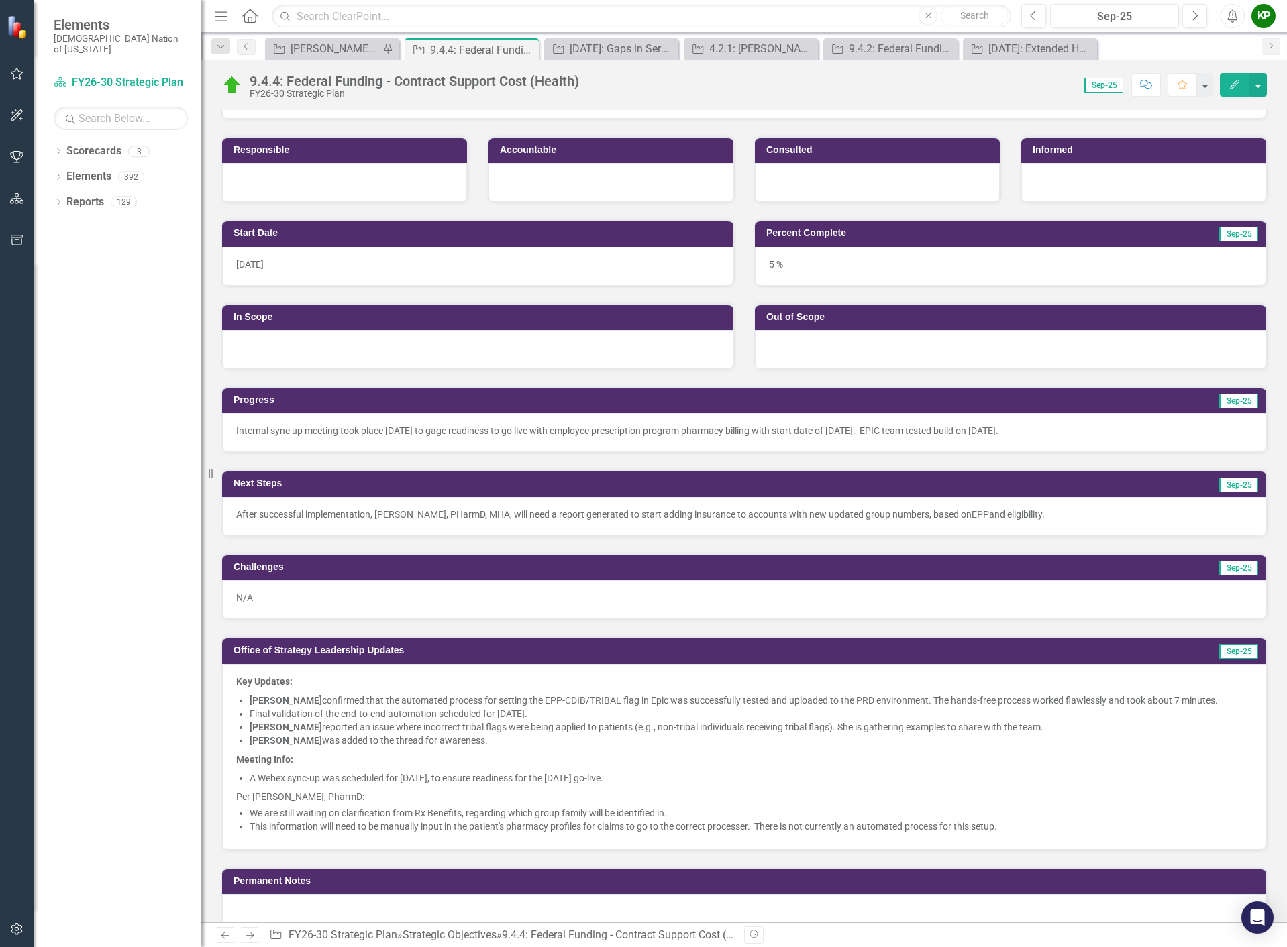
scroll to position [0, 0]
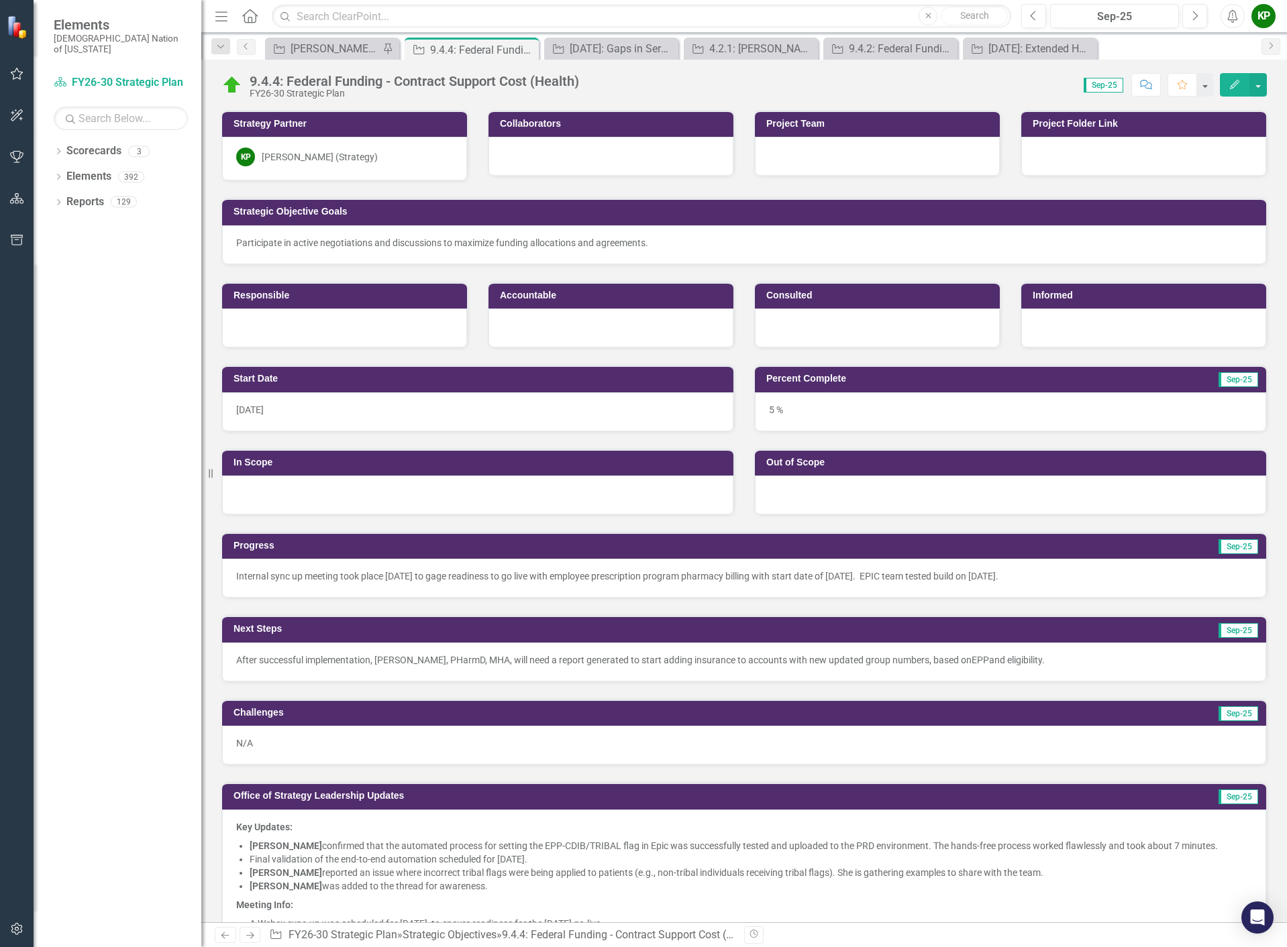
click at [312, 81] on div "9.4.4: Federal Funding - Contract Support Cost (Health)" at bounding box center [414, 81] width 329 height 15
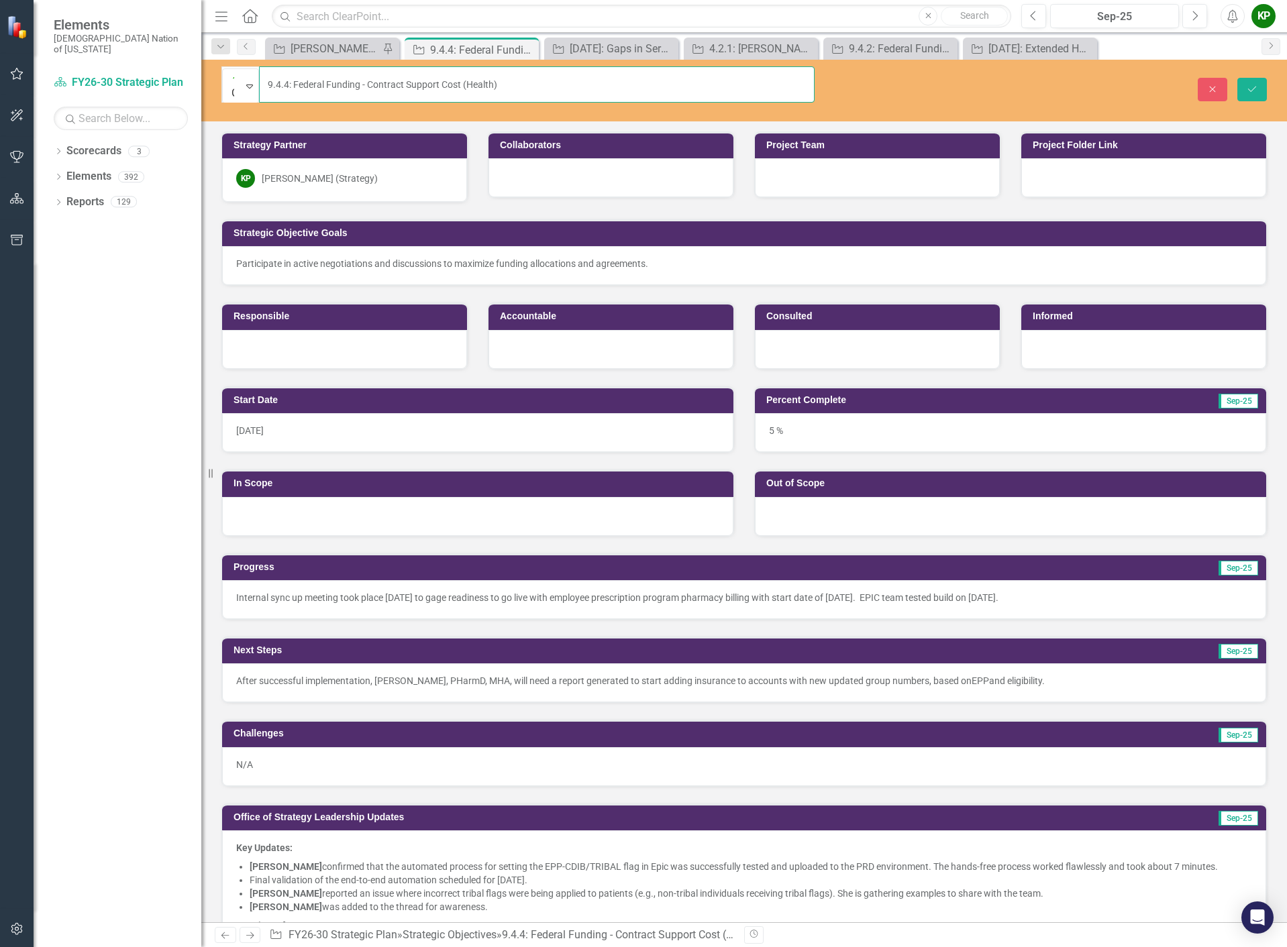
click at [481, 76] on input "9.4.4: Federal Funding - Contract Support Cost (Health)" at bounding box center [536, 84] width 555 height 36
drag, startPoint x: 490, startPoint y: 74, endPoint x: 270, endPoint y: 69, distance: 220.1
click at [270, 69] on input "9.4.4: Federal Funding - Contract Support Cost (Health)" at bounding box center [536, 84] width 555 height 36
click at [1071, 158] on div at bounding box center [1143, 177] width 245 height 39
click at [1072, 158] on div at bounding box center [1143, 177] width 245 height 39
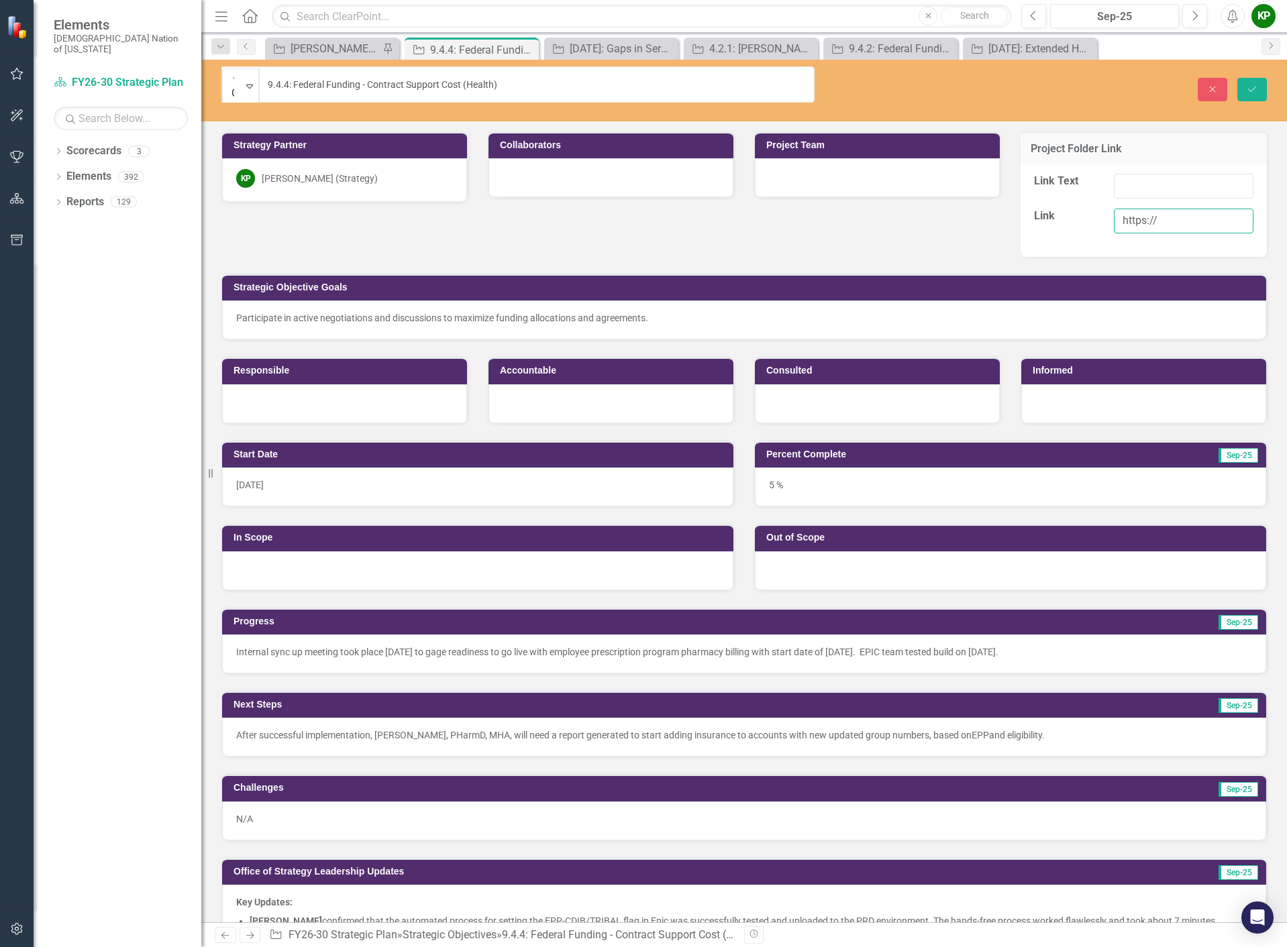
drag, startPoint x: 1169, startPoint y: 199, endPoint x: 1030, endPoint y: 210, distance: 139.9
click at [1030, 210] on div "Link https://" at bounding box center [1143, 226] width 239 height 35
paste input "[DOMAIN_NAME][URL]"
type input "[URL][DOMAIN_NAME]"
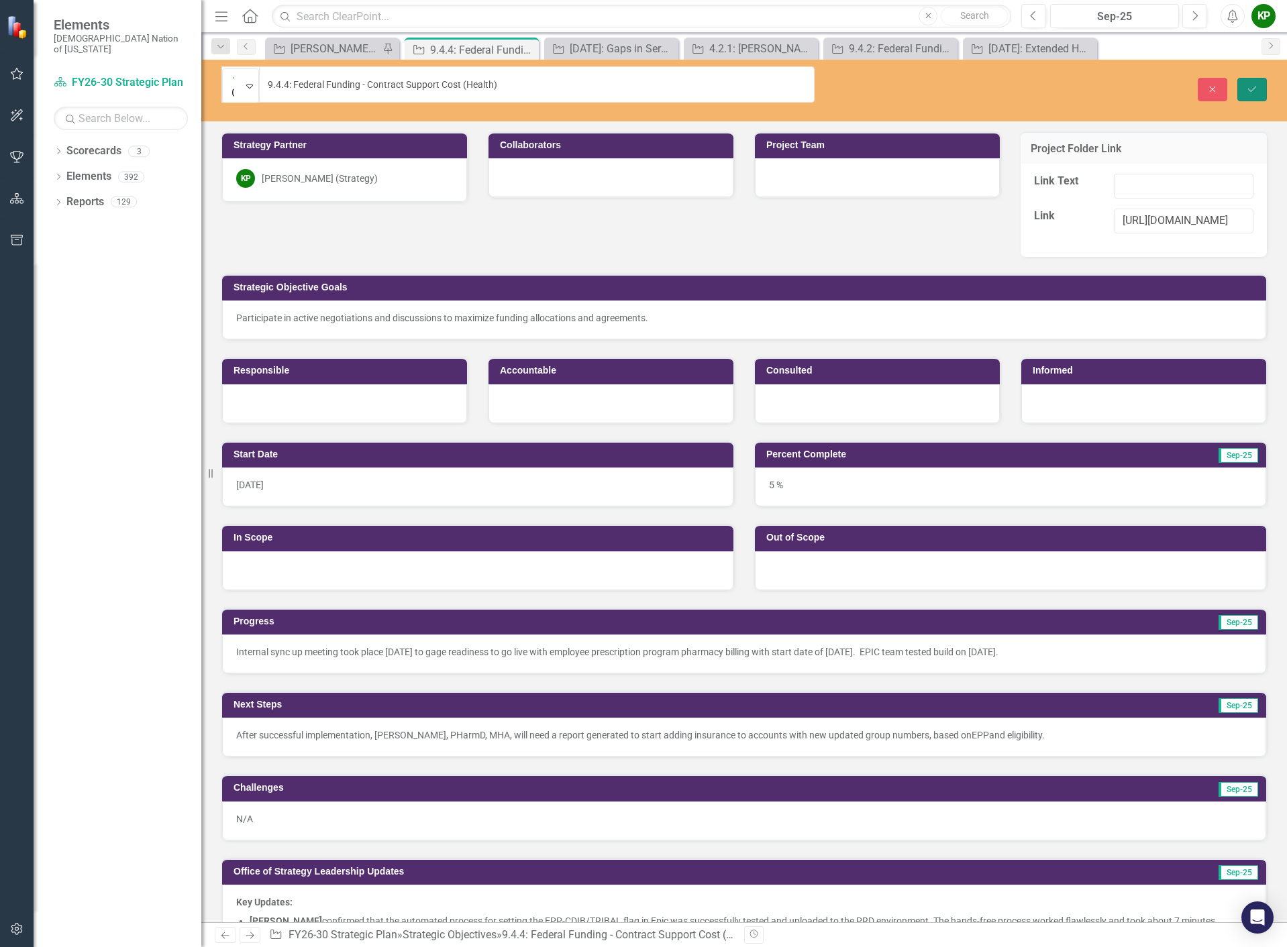
click at [1260, 78] on button "Save" at bounding box center [1252, 89] width 30 height 23
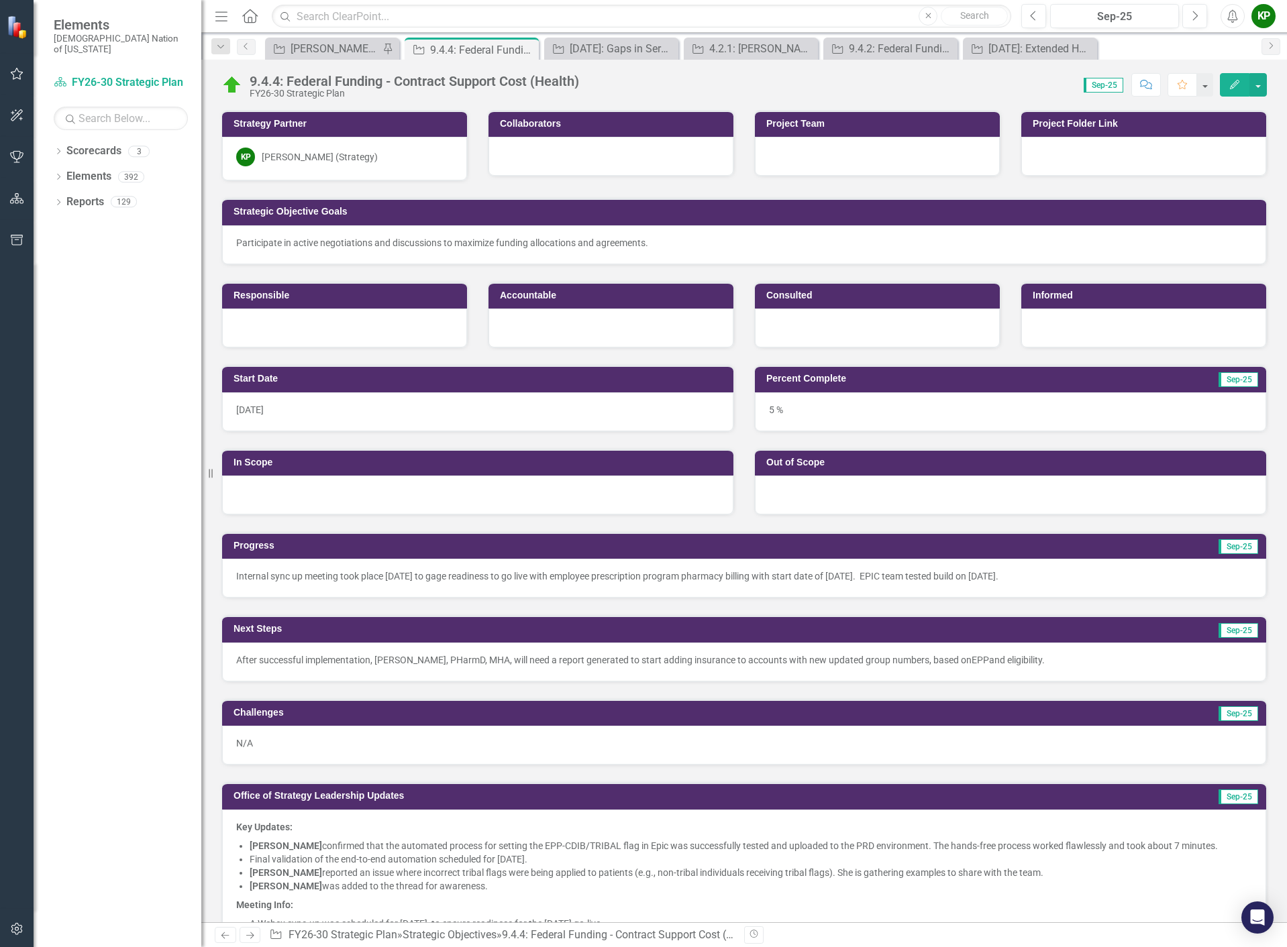
click at [1049, 147] on div at bounding box center [1143, 156] width 245 height 39
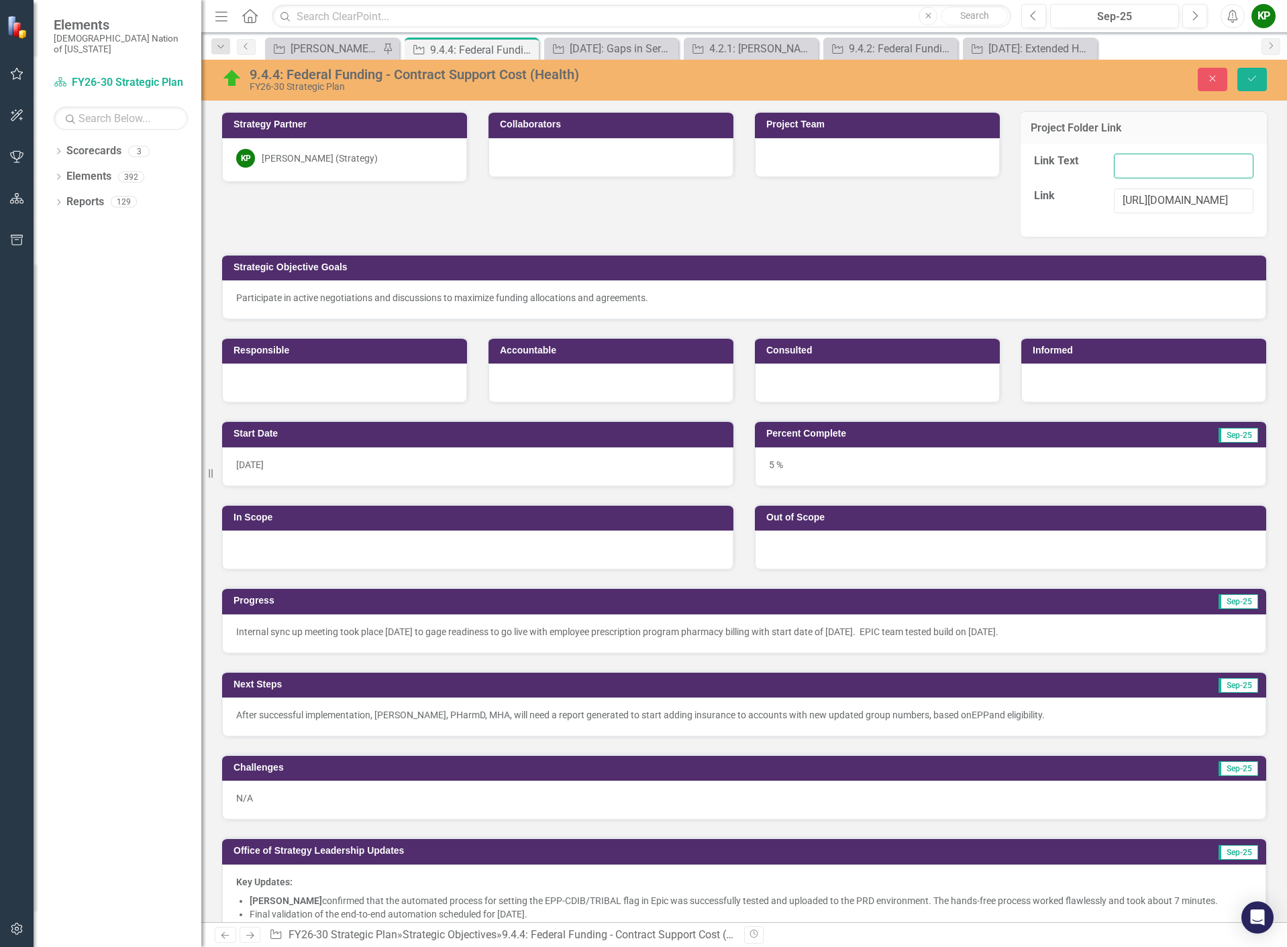
click at [1120, 161] on input "Link Text" at bounding box center [1184, 166] width 140 height 25
paste input "9.4.4 Federal Funding - Contract Support Cost"
type input "9.4.4 Federal Funding - Contract Support Cost"
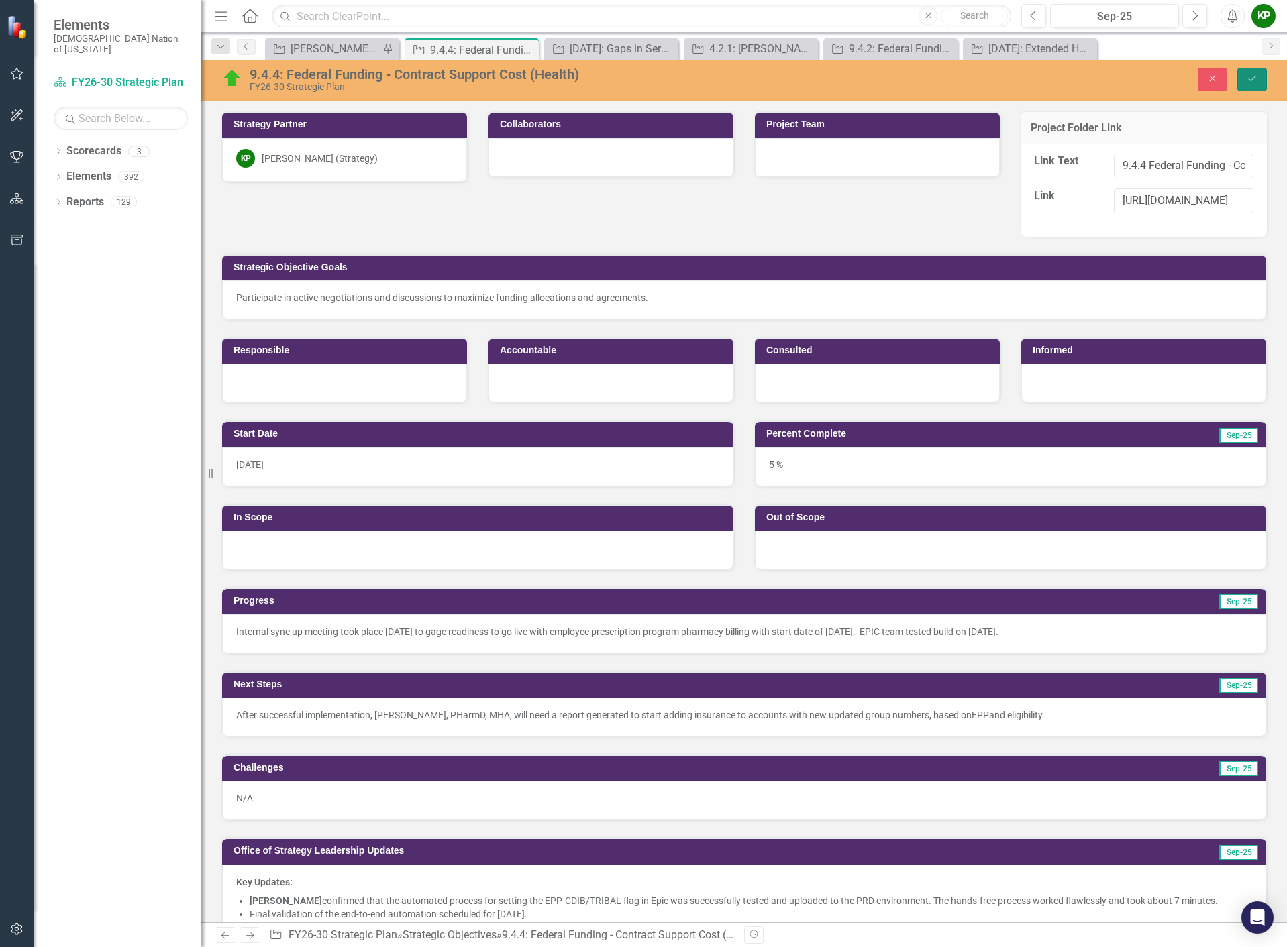
click at [1256, 70] on button "Save" at bounding box center [1252, 79] width 30 height 23
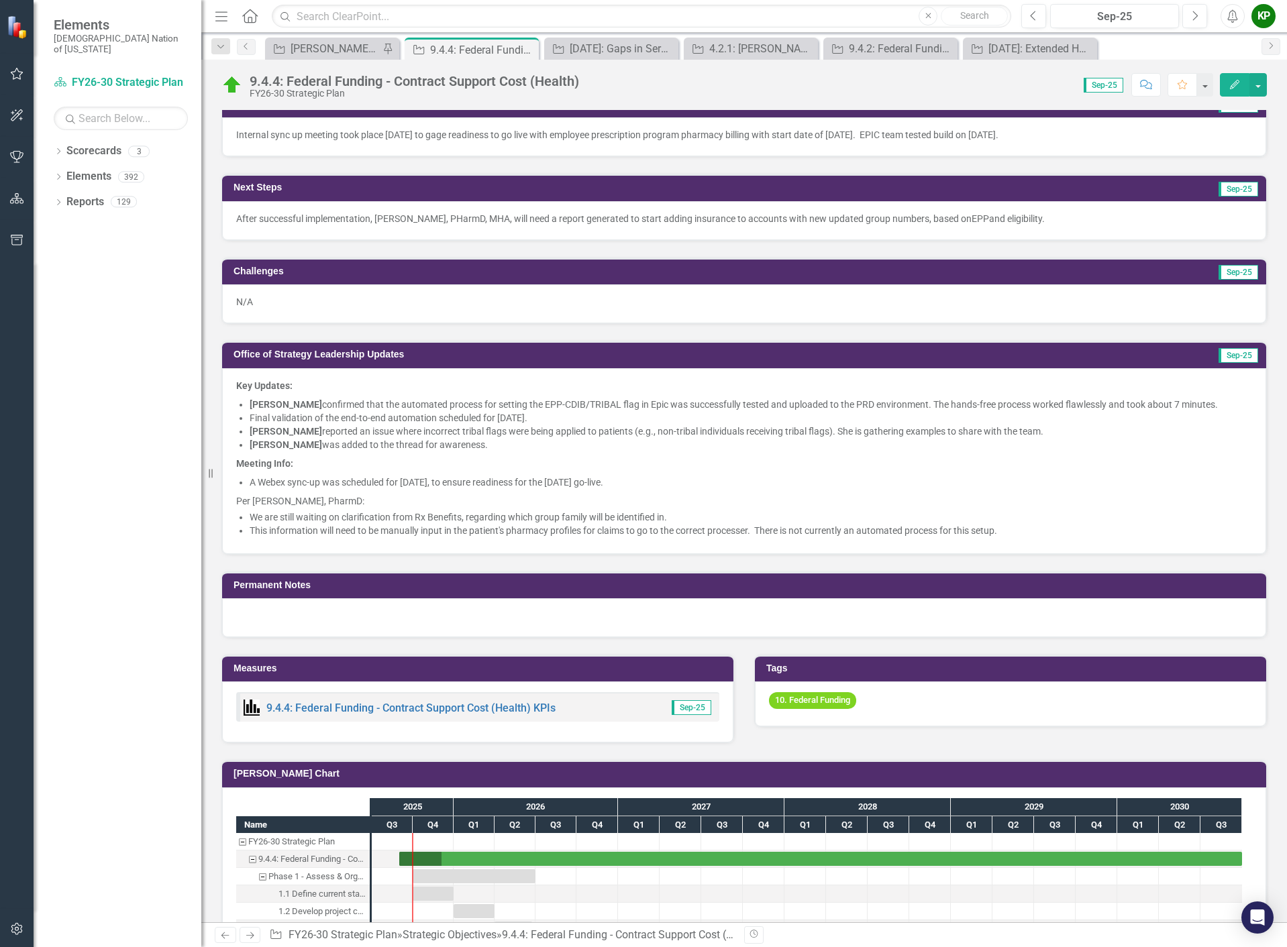
scroll to position [402, 0]
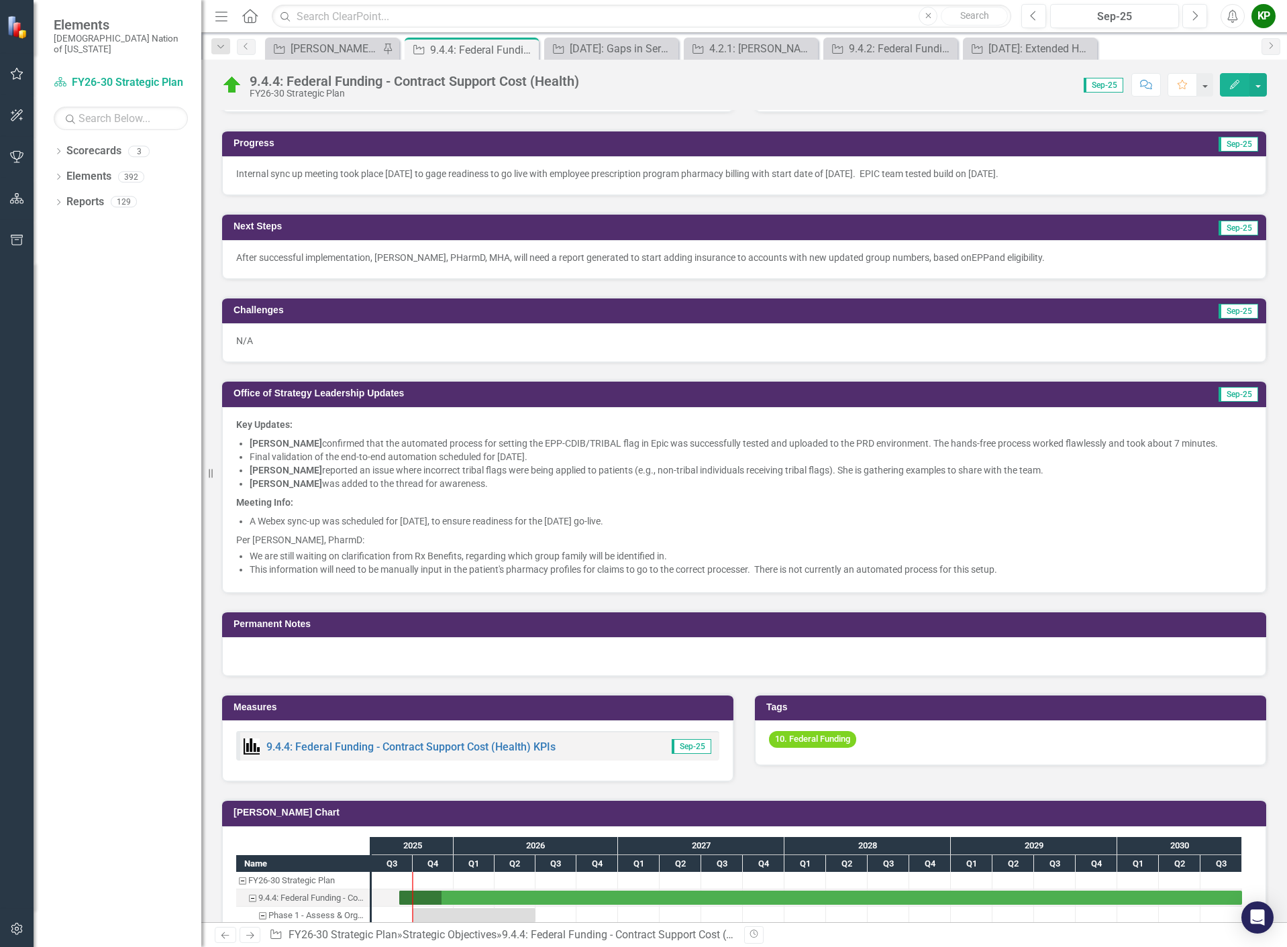
click at [341, 452] on li "Final validation of the end-to-end automation scheduled for [DATE]." at bounding box center [751, 456] width 1002 height 13
click at [341, 453] on li "Final validation of the end-to-end automation scheduled for [DATE]." at bounding box center [751, 456] width 1002 height 13
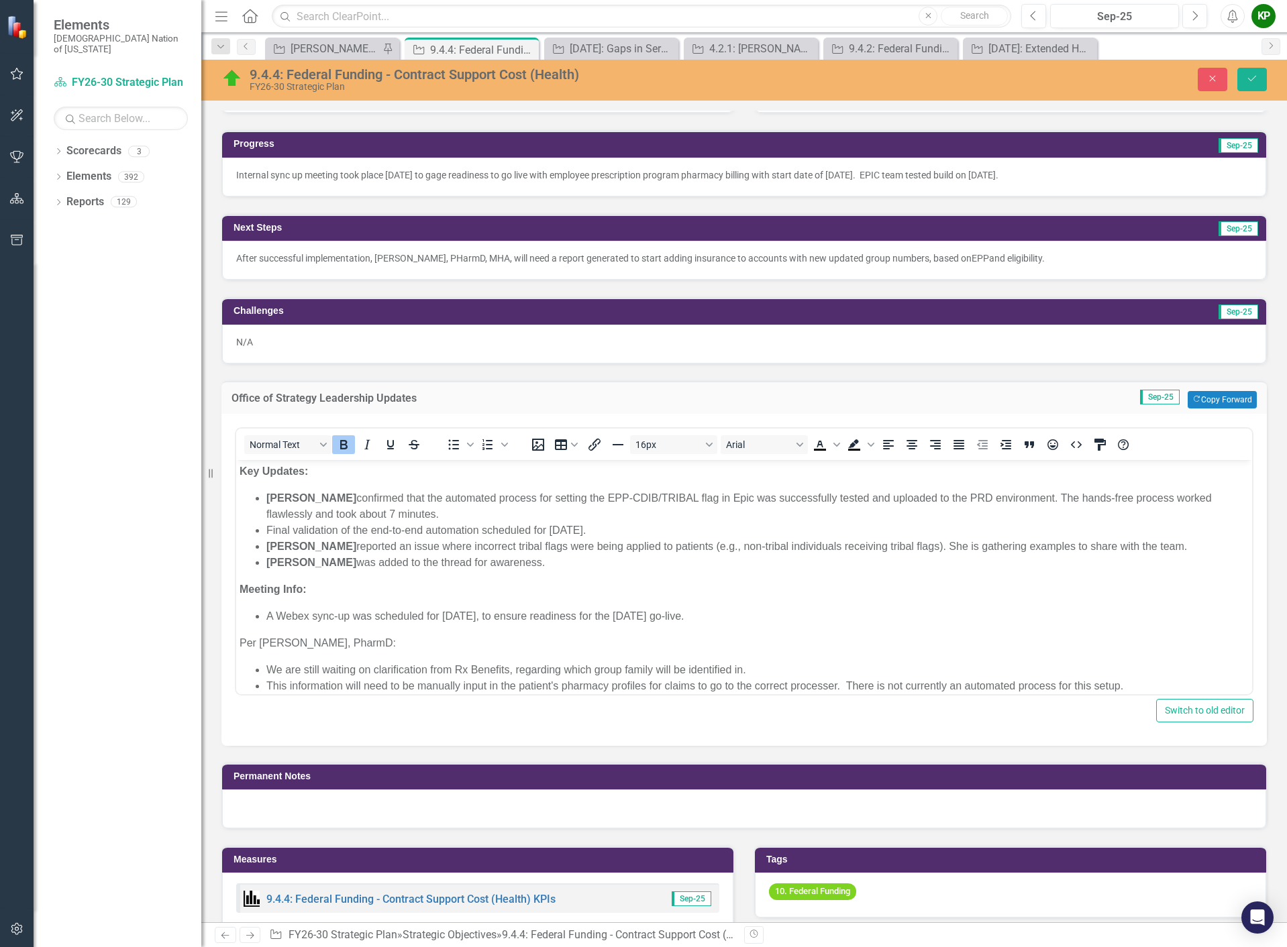
scroll to position [0, 0]
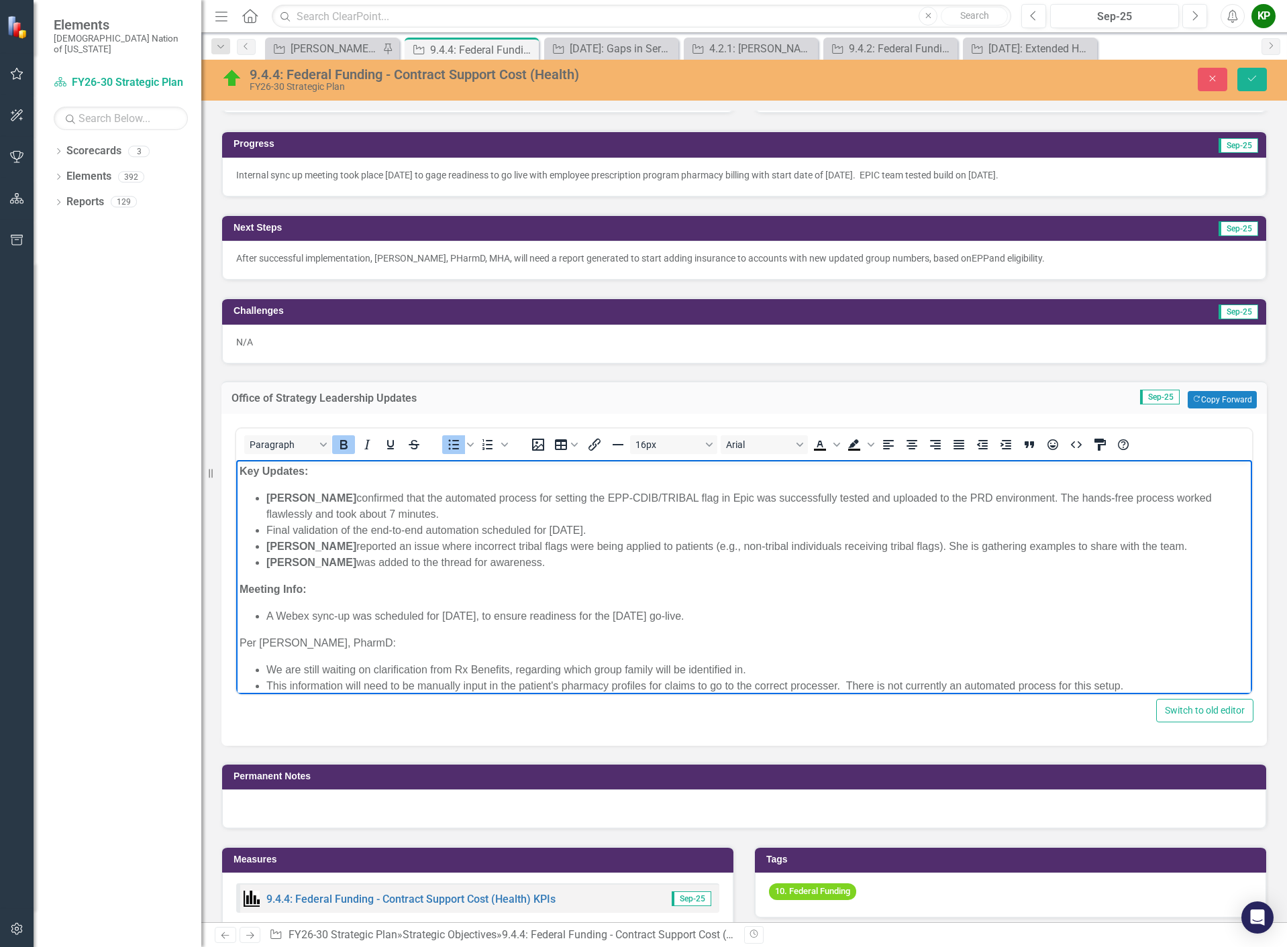
drag, startPoint x: 266, startPoint y: 497, endPoint x: 603, endPoint y: 566, distance: 344.4
click at [603, 566] on ul "David Hamman confirmed that the automated process for setting the EPP-CDIB/TRIB…" at bounding box center [743, 530] width 1009 height 80
click at [338, 443] on icon "Bold" at bounding box center [343, 445] width 16 height 16
click at [434, 581] on p "Meeting Info:" at bounding box center [743, 589] width 1009 height 16
drag, startPoint x: 353, startPoint y: 586, endPoint x: 231, endPoint y: 577, distance: 121.7
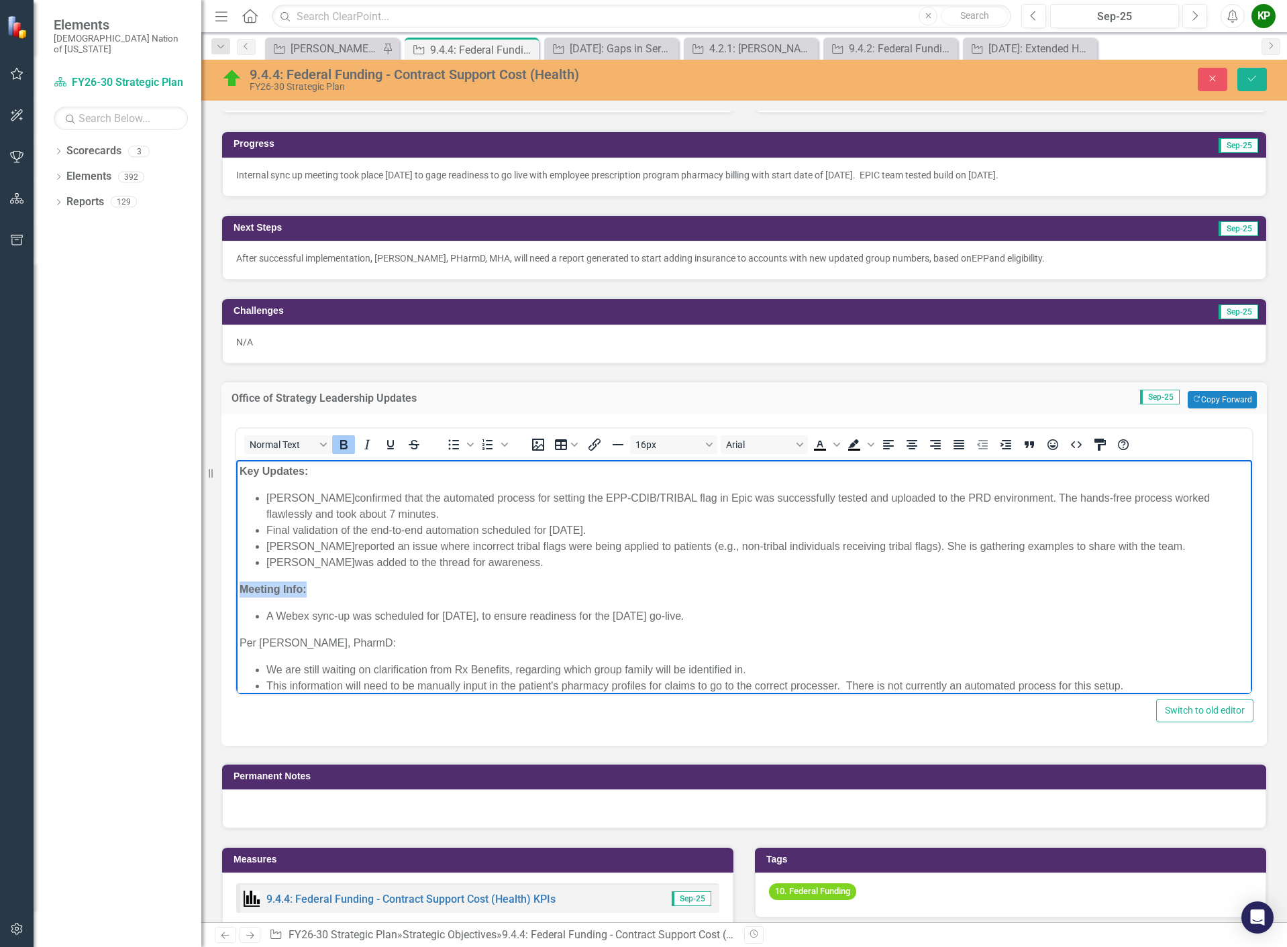
click at [236, 577] on html "Key Updates: David Hamman confirmed that the automated process for setting the …" at bounding box center [744, 584] width 1016 height 248
click at [406, 577] on body "Key Updates: David Hamman confirmed that the automated process for setting the …" at bounding box center [744, 584] width 1016 height 248
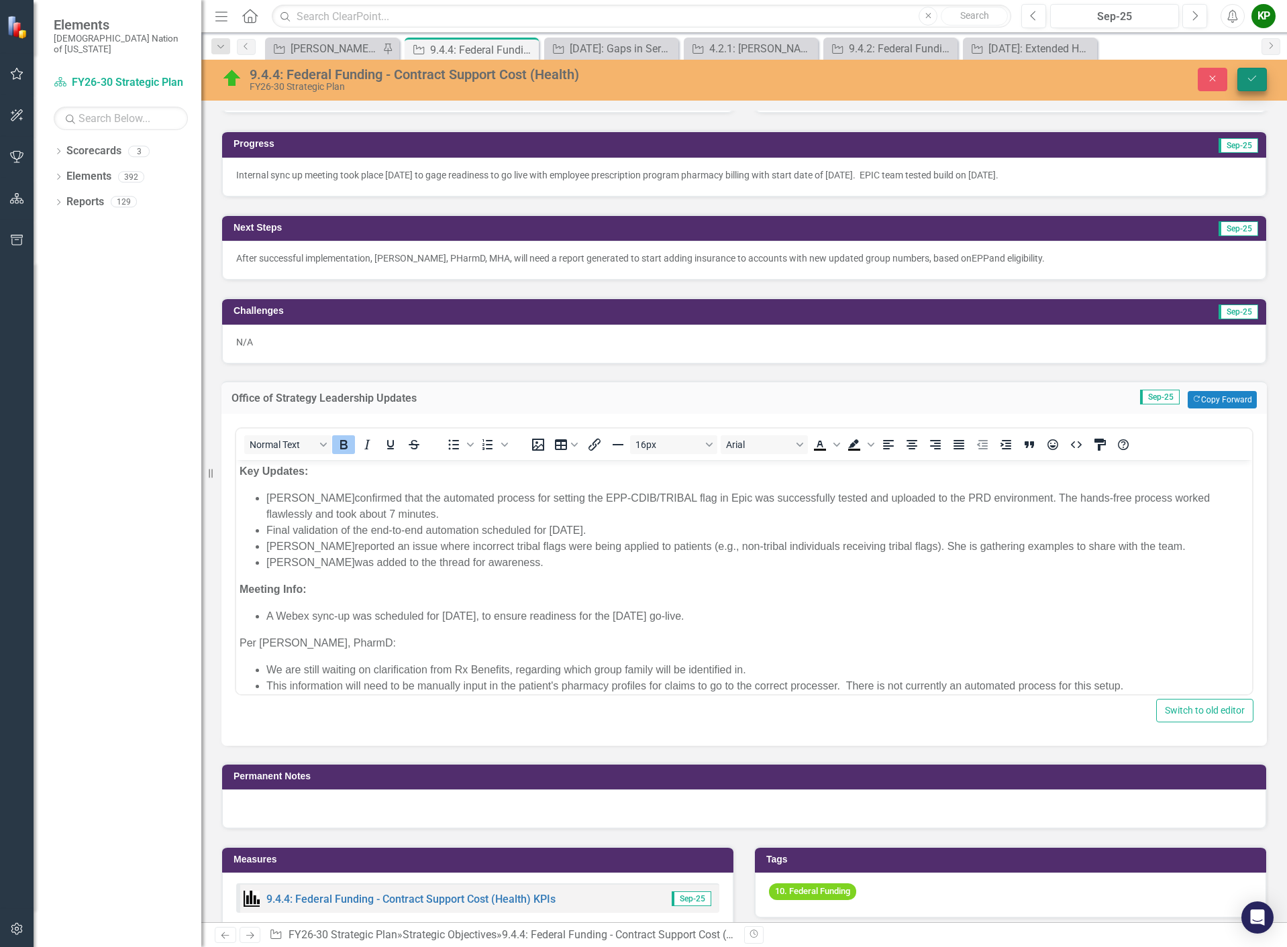
click at [1259, 77] on button "Save" at bounding box center [1252, 79] width 30 height 23
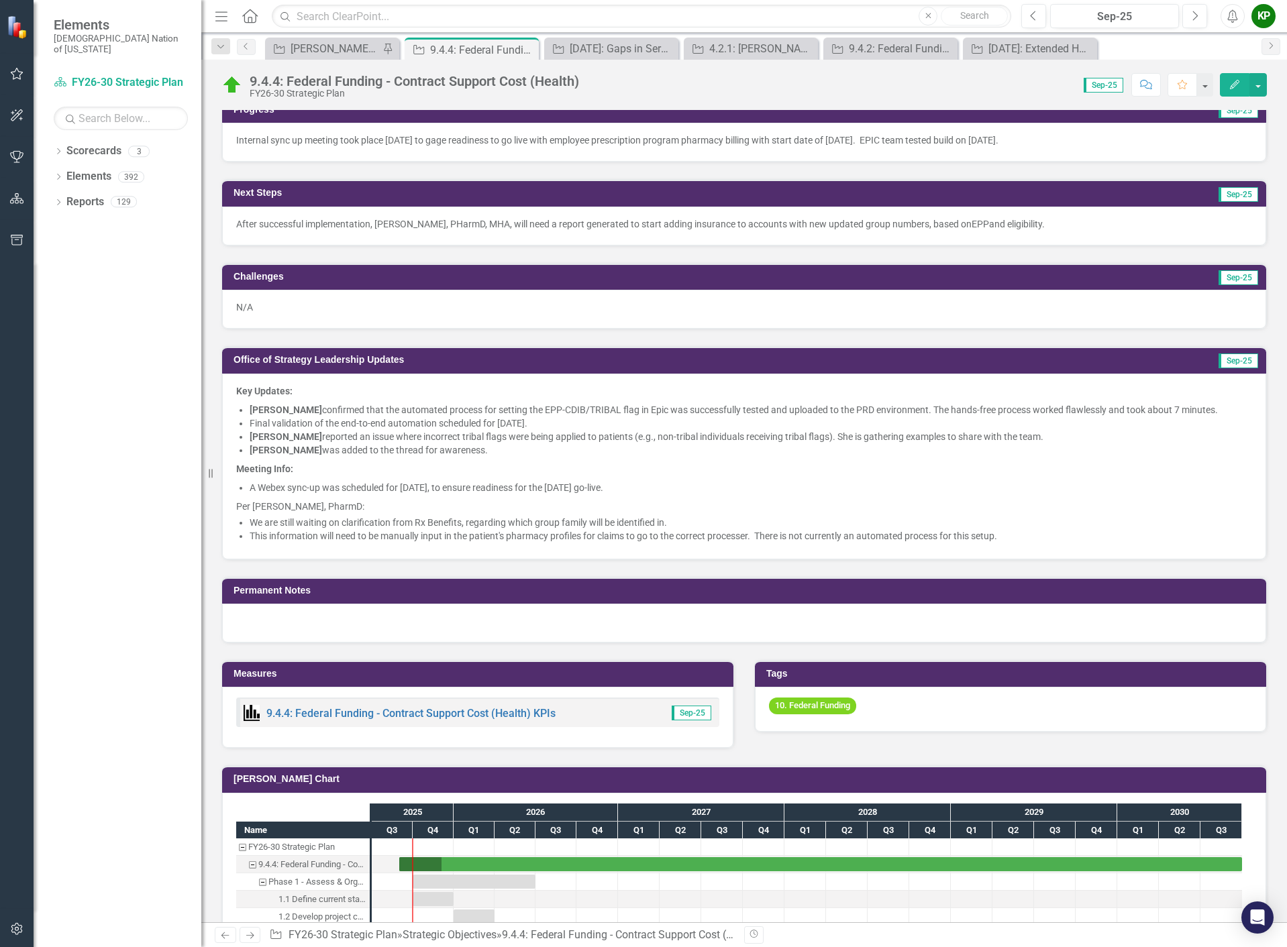
scroll to position [470, 0]
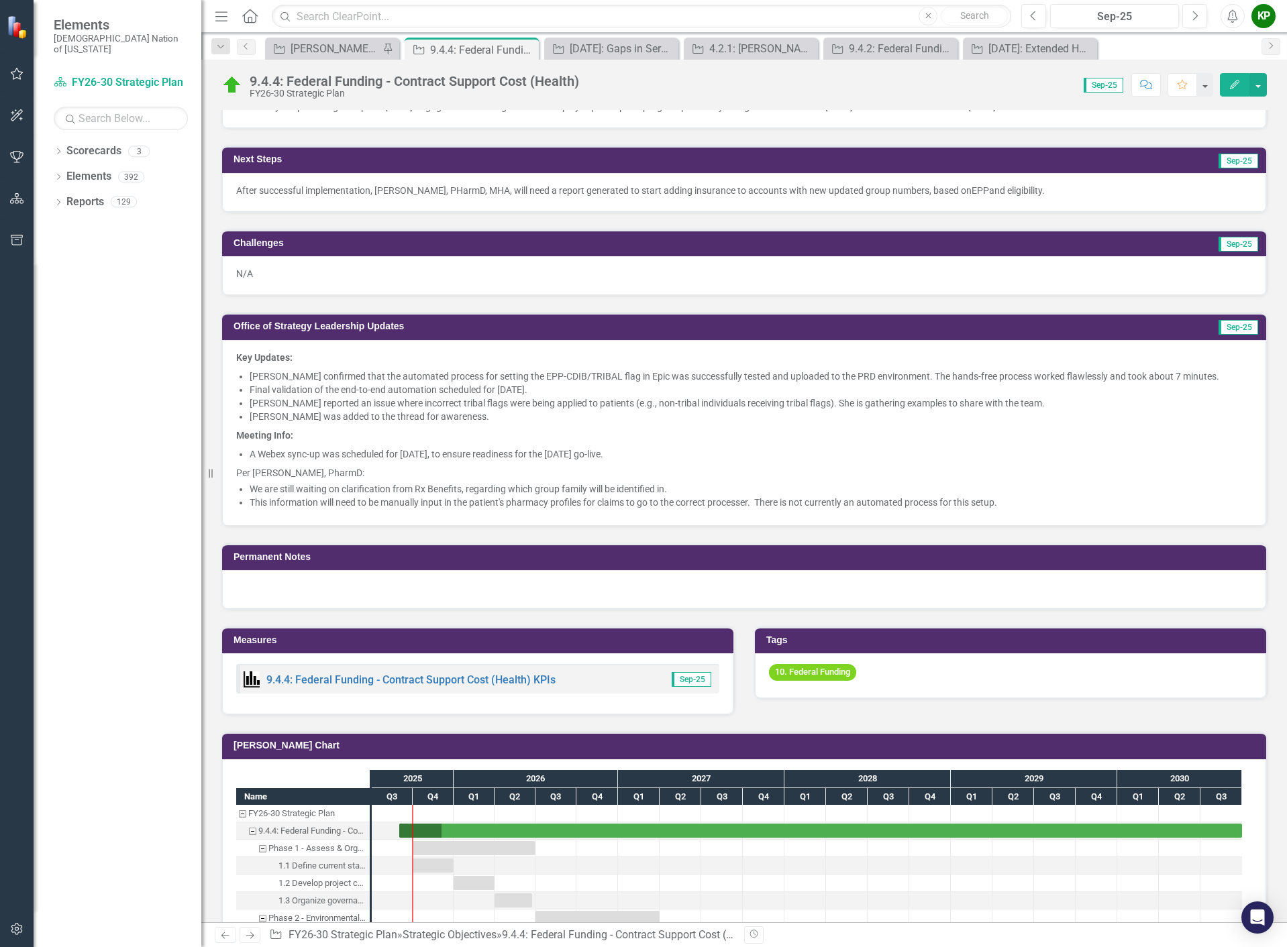
click at [396, 455] on li "A Webex sync-up was scheduled for September 11, 2025, to ensure readiness for t…" at bounding box center [751, 453] width 1002 height 13
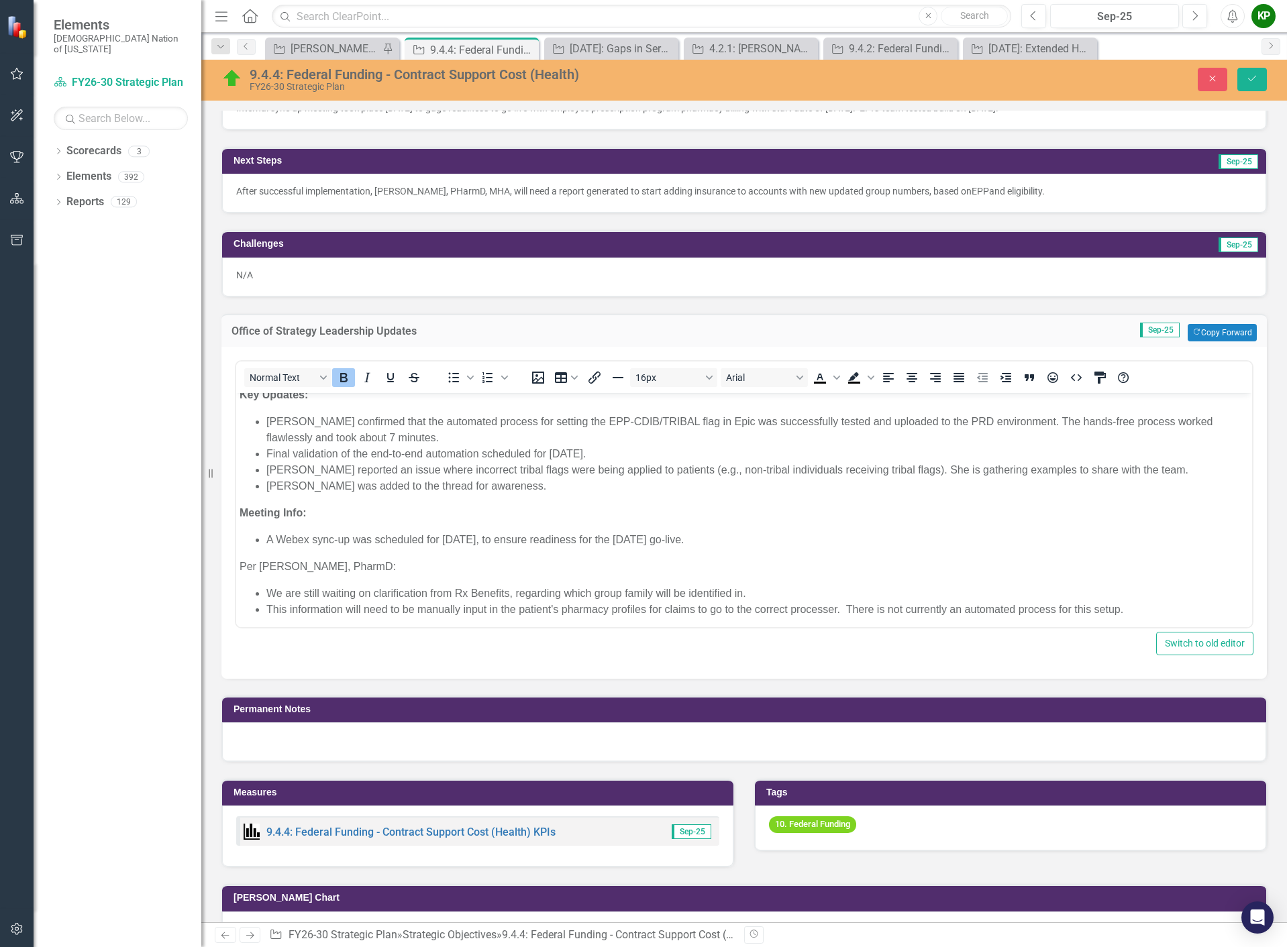
scroll to position [14, 0]
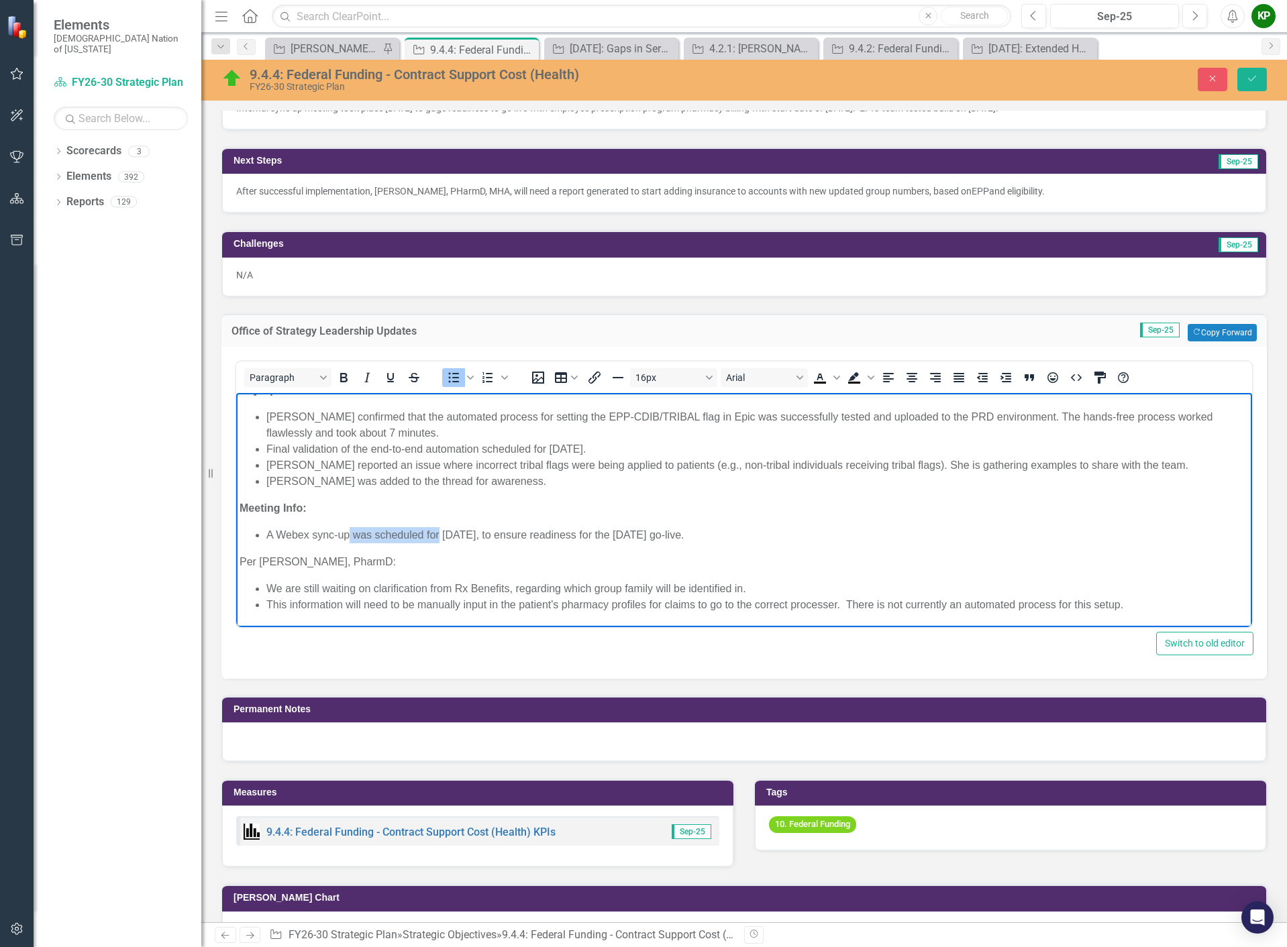
drag, startPoint x: 439, startPoint y: 532, endPoint x: 350, endPoint y: 535, distance: 90.0
click at [350, 535] on li "A Webex sync-up was scheduled for September 11, 2025, to ensure readiness for t…" at bounding box center [757, 535] width 982 height 16
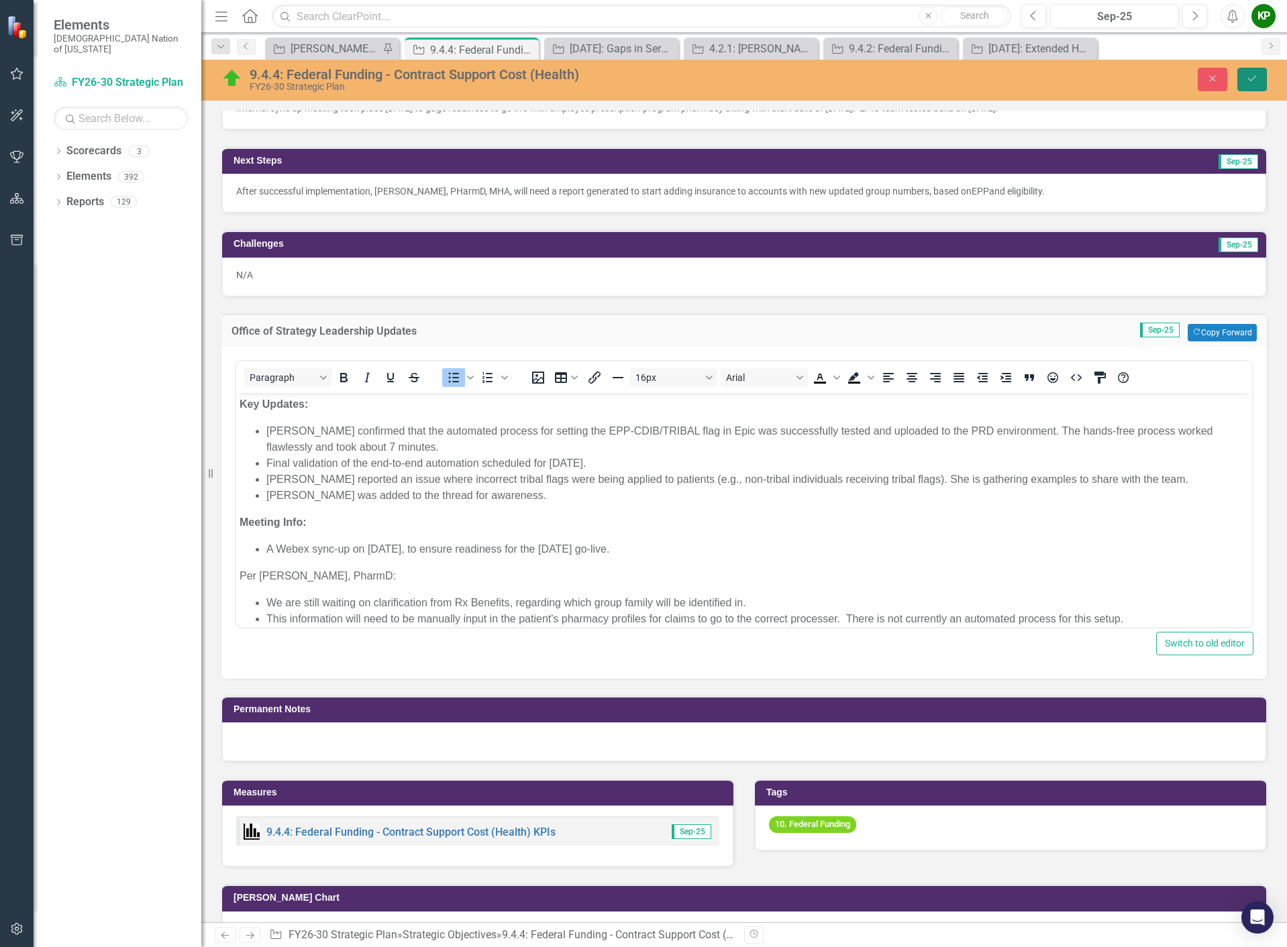
click at [1250, 79] on icon "Save" at bounding box center [1252, 78] width 12 height 9
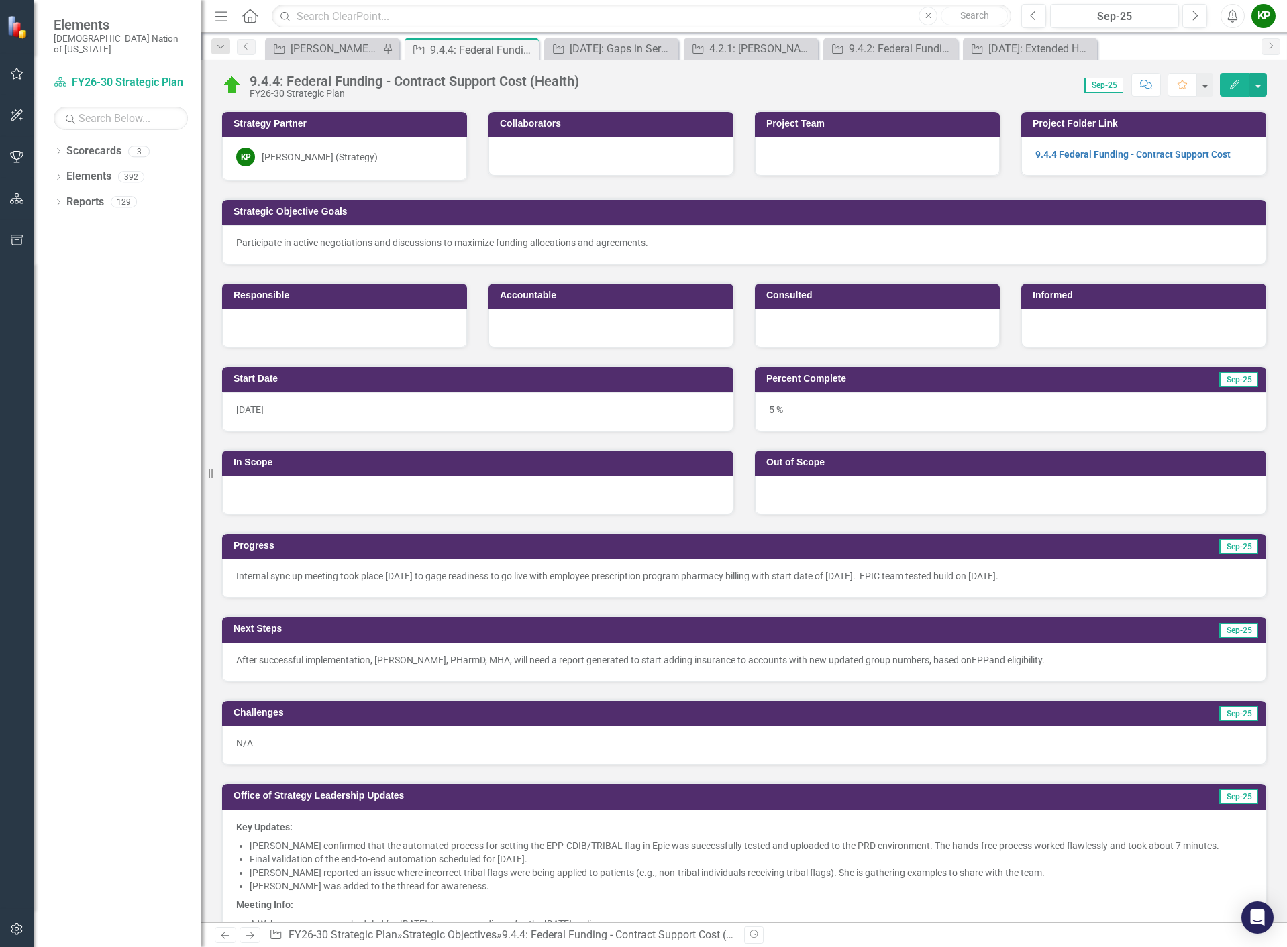
scroll to position [201, 0]
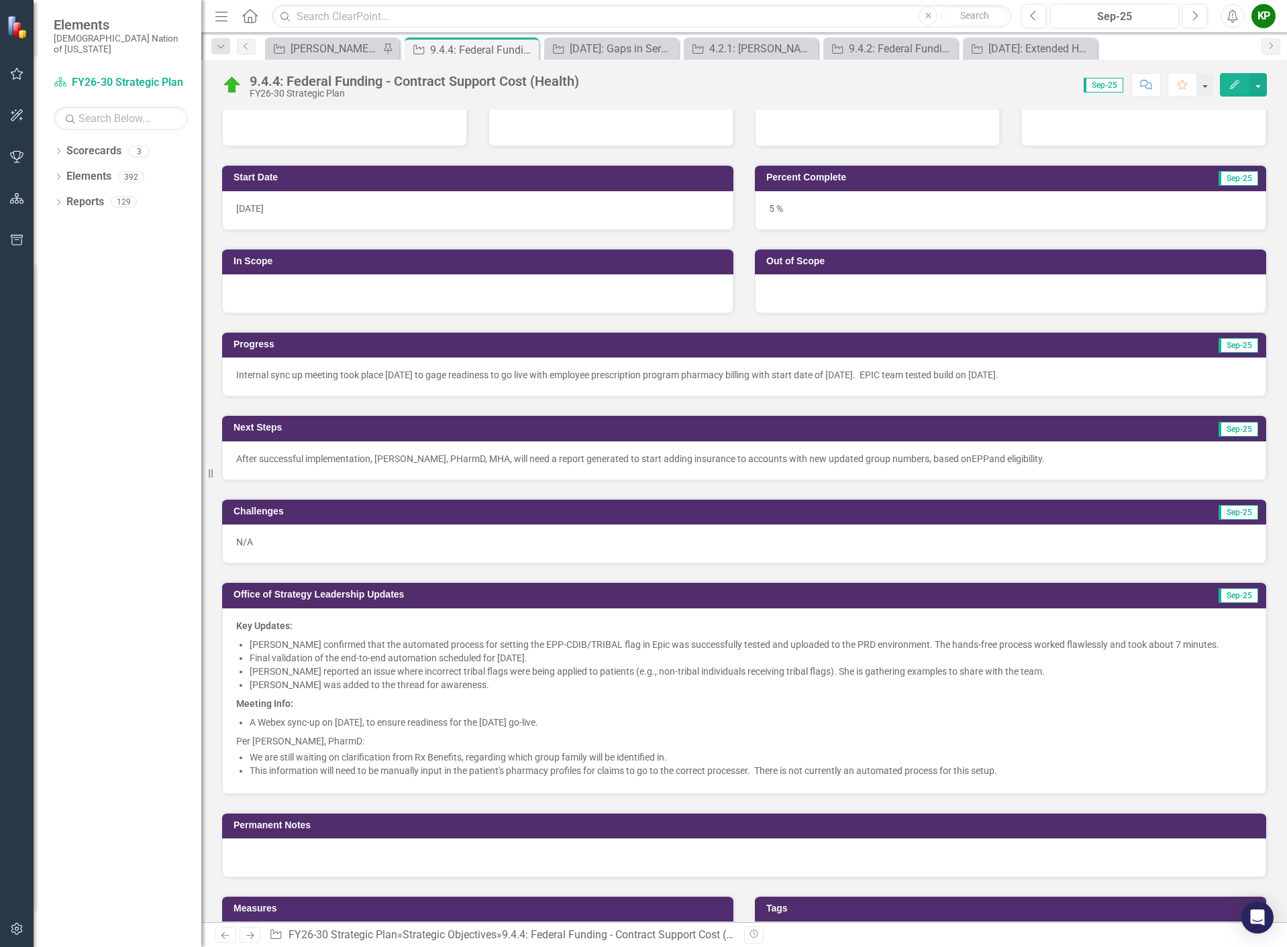
click at [1089, 461] on p "After successful implementation, Kendra McConnell, PHarmD, MHA, will need a rep…" at bounding box center [744, 458] width 1016 height 13
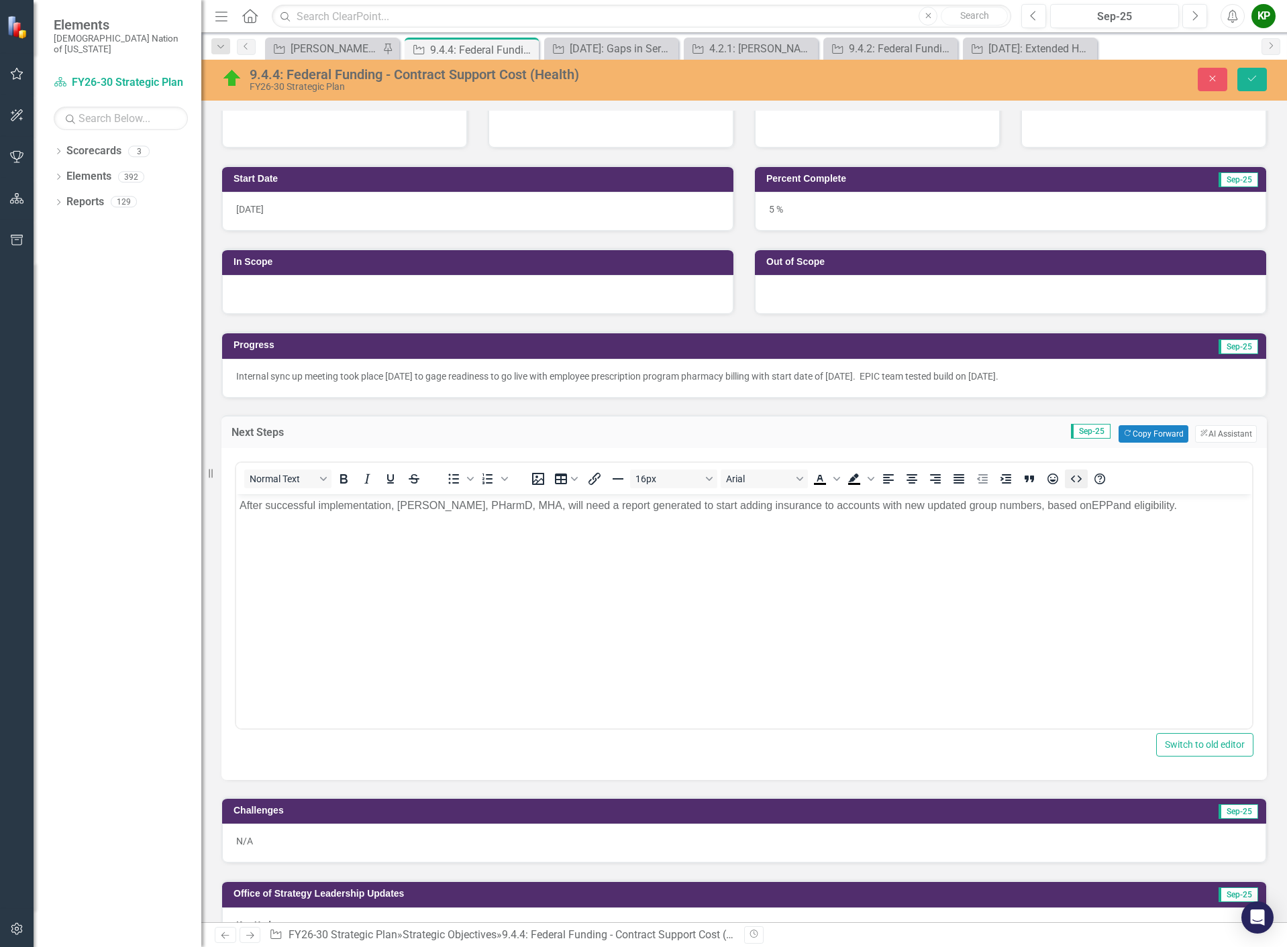
scroll to position [0, 0]
click at [241, 511] on p "After successful implementation, Kendra McConnell, PHarmD, MHA, will need a rep…" at bounding box center [743, 505] width 1009 height 16
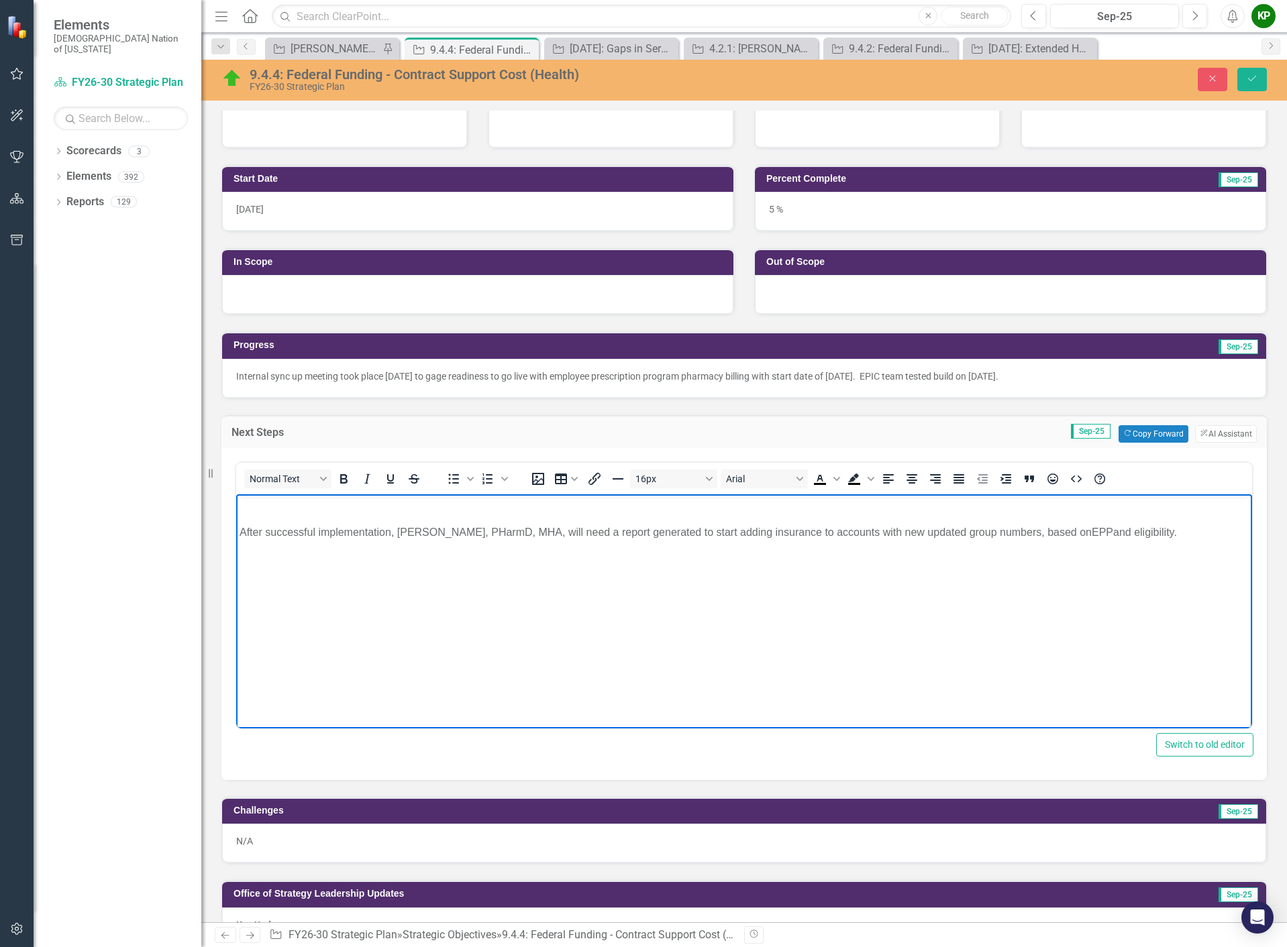
click at [241, 509] on p "Rich Text Area. Press ALT-0 for help." at bounding box center [743, 505] width 1009 height 16
click at [243, 504] on span "Post Go Live meeting scheduled for October 14, 2025." at bounding box center [344, 504] width 210 height 11
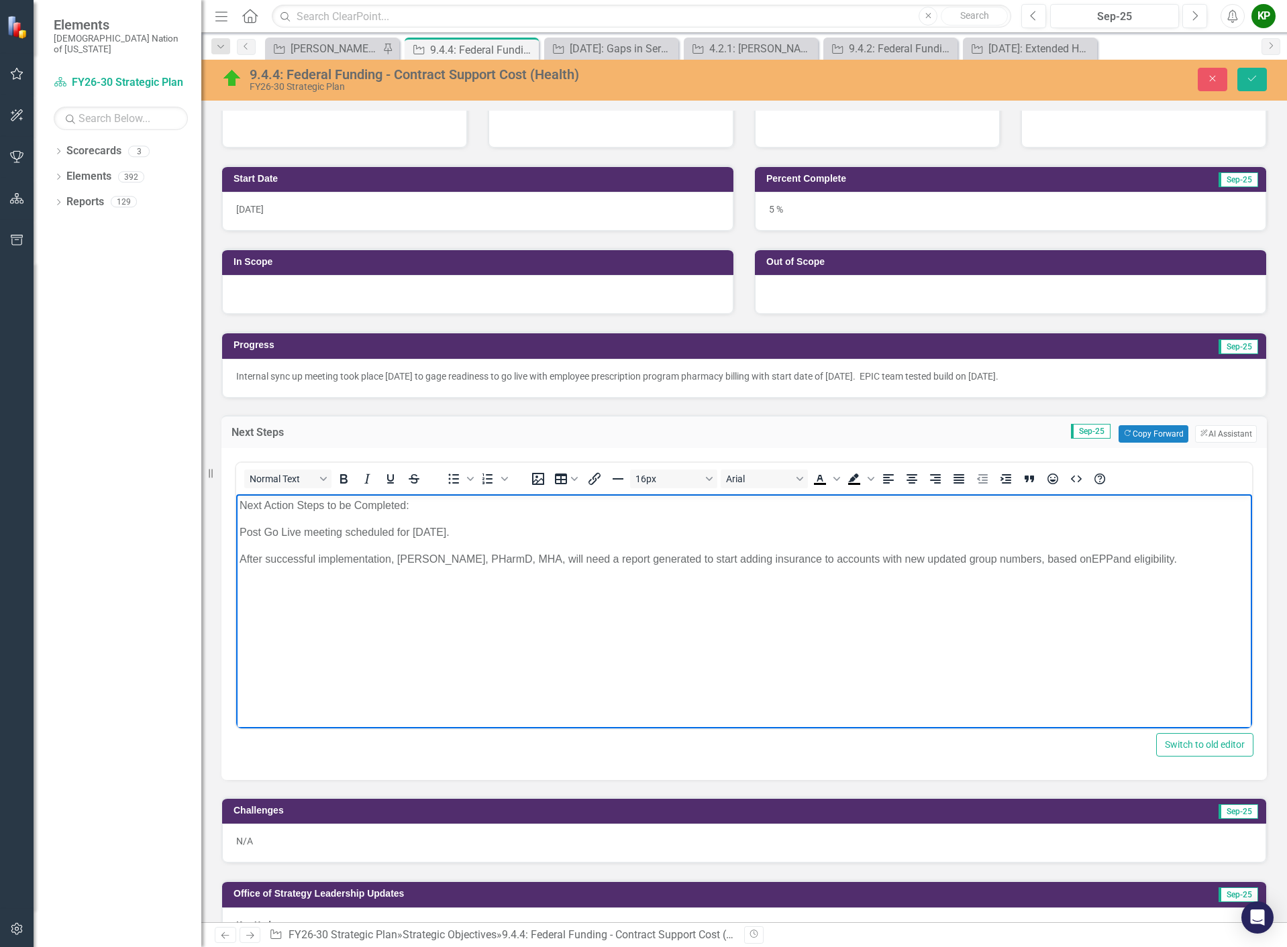
drag, startPoint x: 466, startPoint y: 506, endPoint x: 127, endPoint y: 513, distance: 339.5
click at [236, 513] on html "Next Action Steps to be Completed: Post Go Live meeting scheduled for October 1…" at bounding box center [744, 594] width 1016 height 201
click at [350, 476] on icon "Bold" at bounding box center [343, 479] width 16 height 16
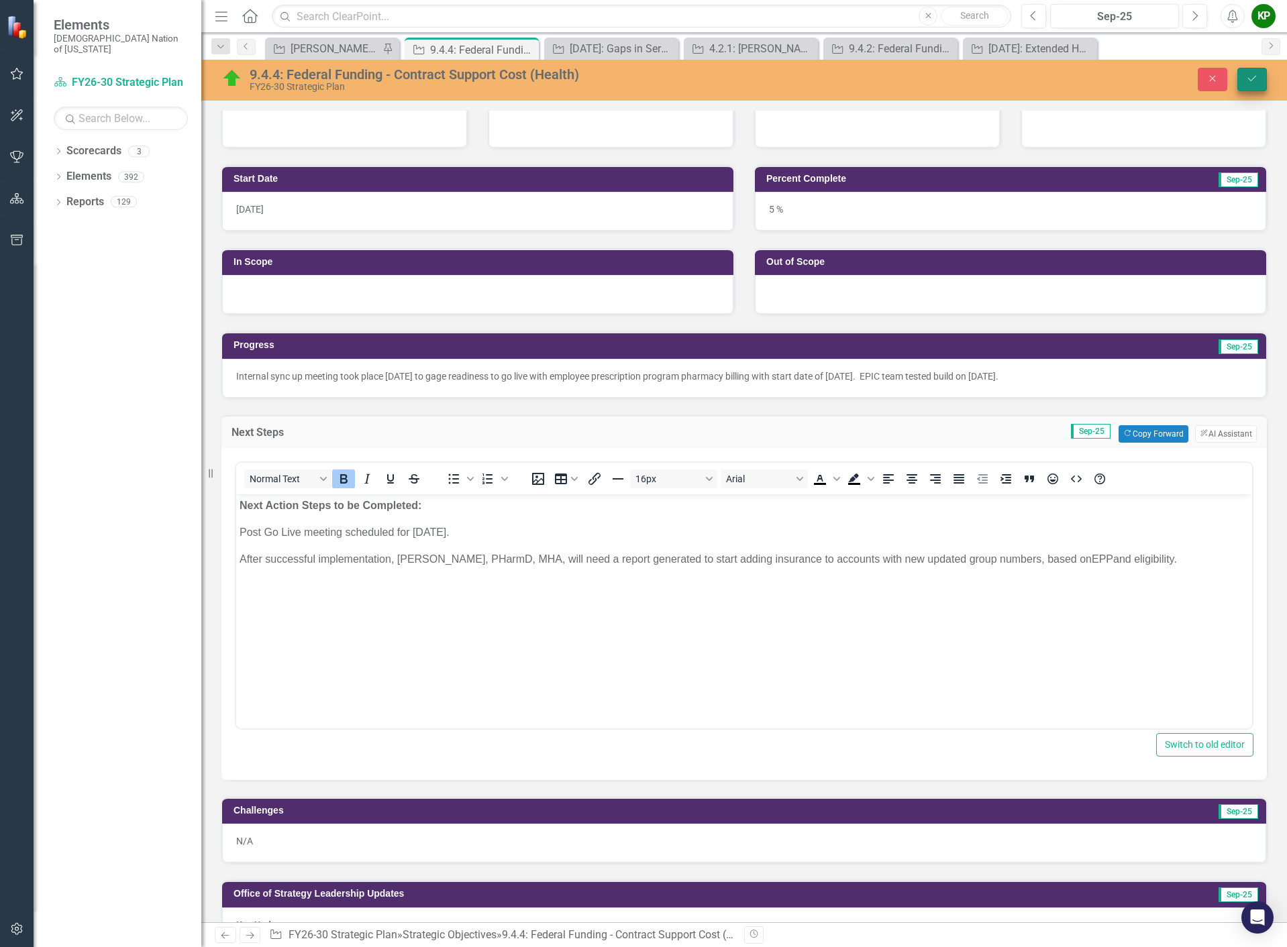
click at [1253, 75] on icon "Save" at bounding box center [1252, 78] width 12 height 9
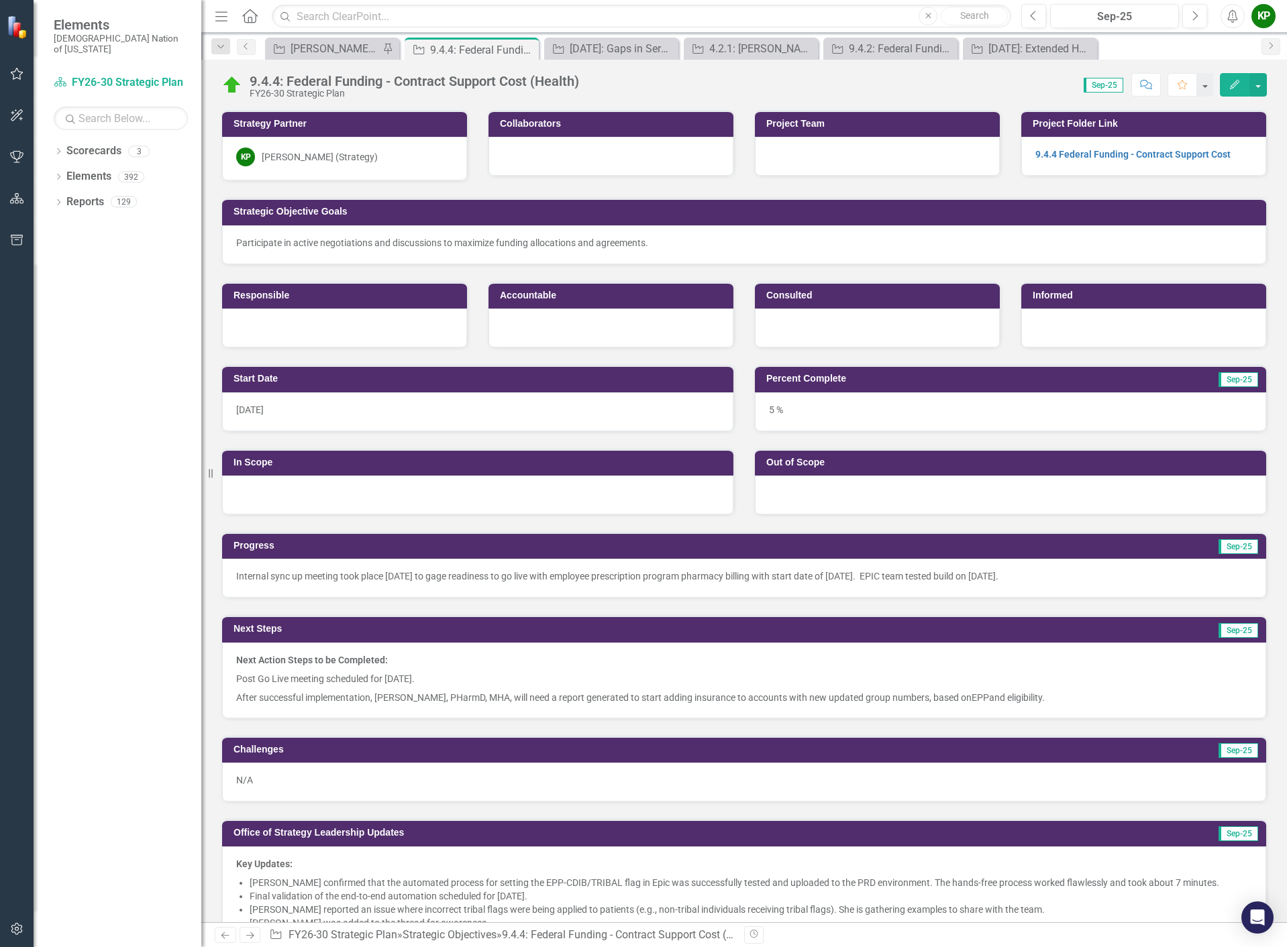
click at [270, 787] on p "N/A" at bounding box center [744, 779] width 1016 height 13
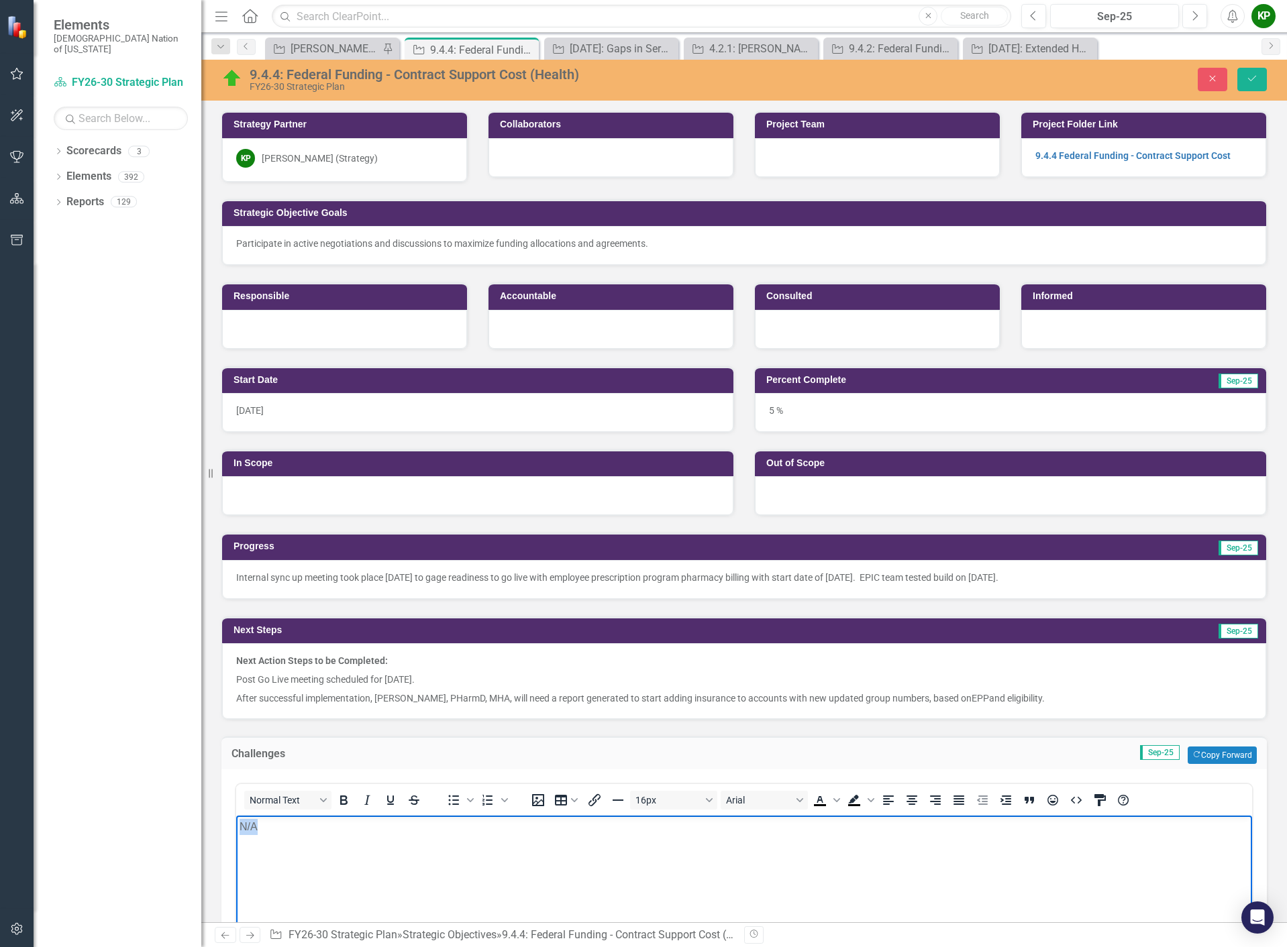
drag, startPoint x: 265, startPoint y: 820, endPoint x: 429, endPoint y: 1637, distance: 832.8
click at [236, 820] on html "N/A" at bounding box center [744, 916] width 1016 height 201
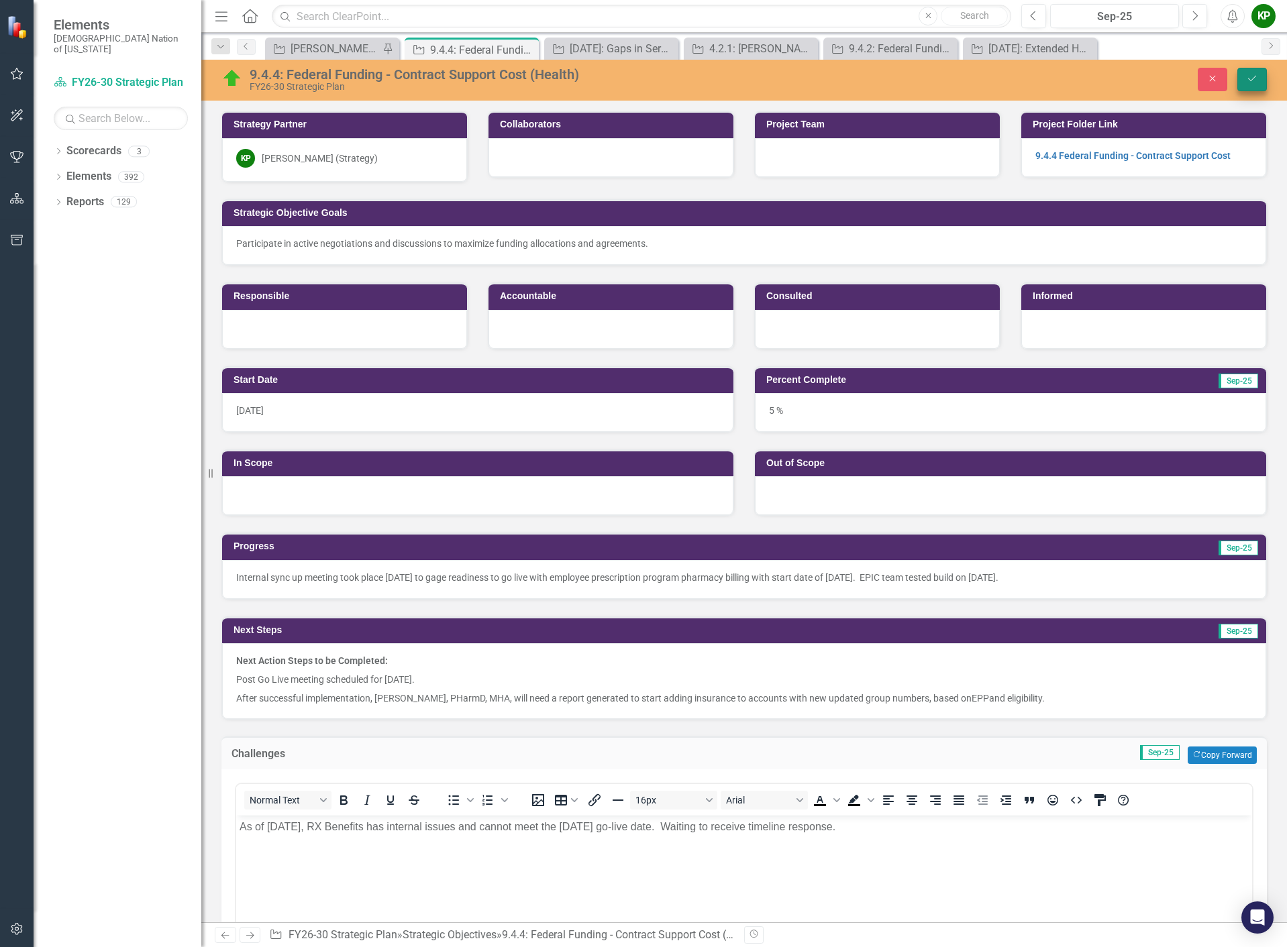
click at [1256, 86] on button "Save" at bounding box center [1252, 79] width 30 height 23
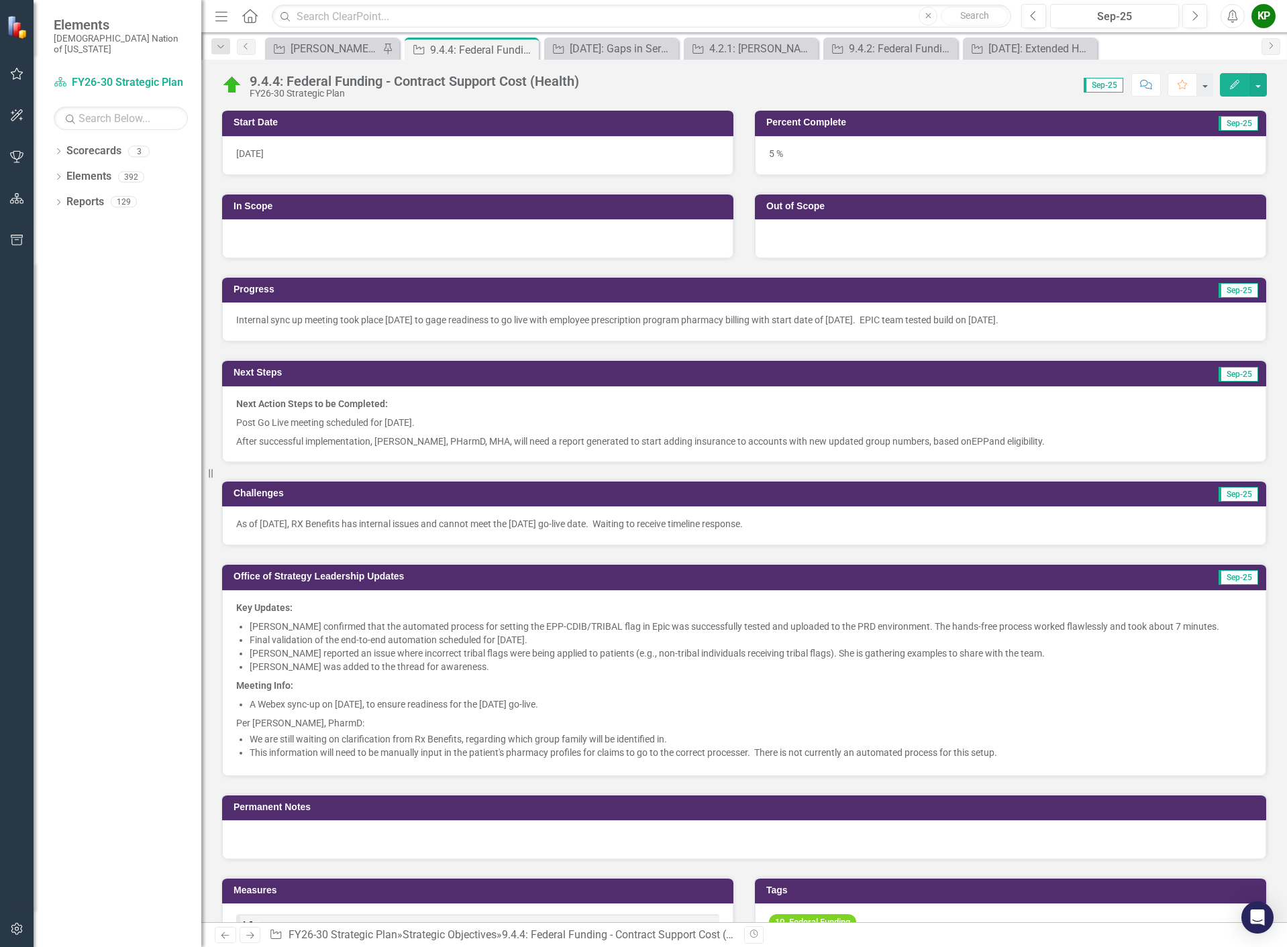
scroll to position [268, 0]
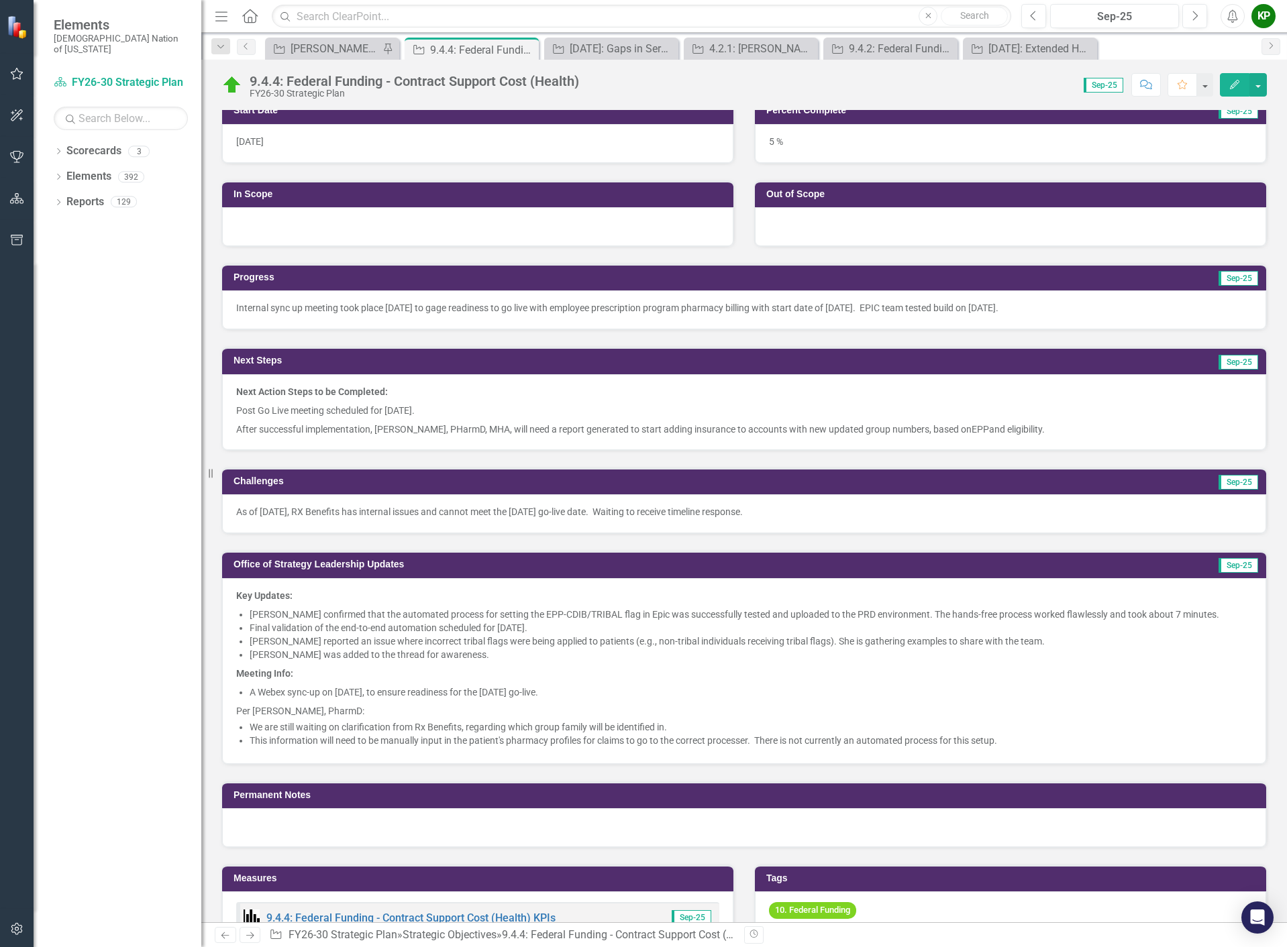
click at [622, 424] on span "After successful implementation, Kendra McConnell, PHarmD, MHA, will need a rep…" at bounding box center [640, 429] width 808 height 11
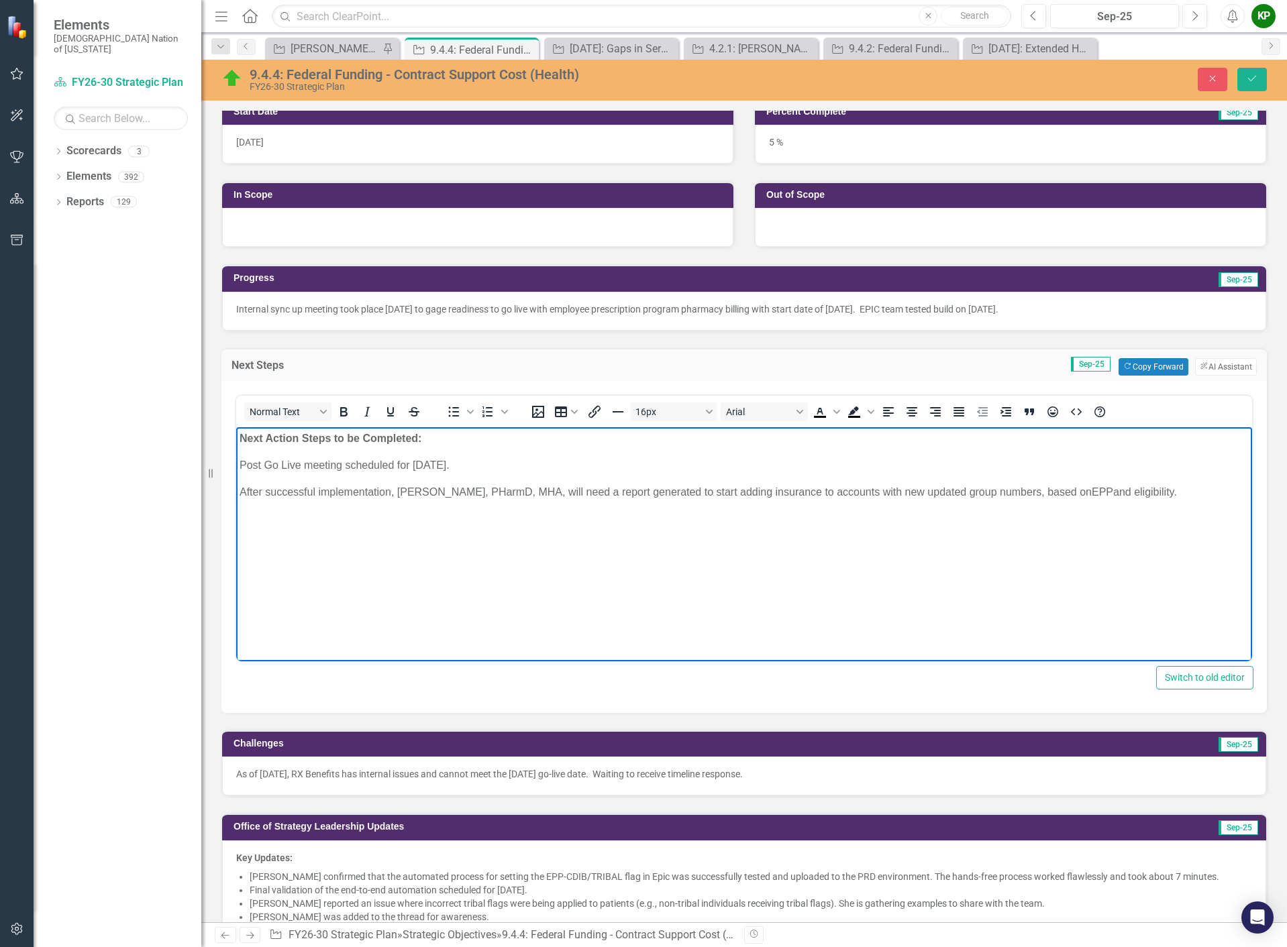
drag, startPoint x: 238, startPoint y: 464, endPoint x: 1222, endPoint y: 508, distance: 985.1
click at [1222, 508] on body "Next Action Steps to be Completed: Post Go Live meeting scheduled for October 1…" at bounding box center [744, 527] width 1016 height 201
click at [456, 413] on icon "Bullet list" at bounding box center [453, 412] width 16 height 16
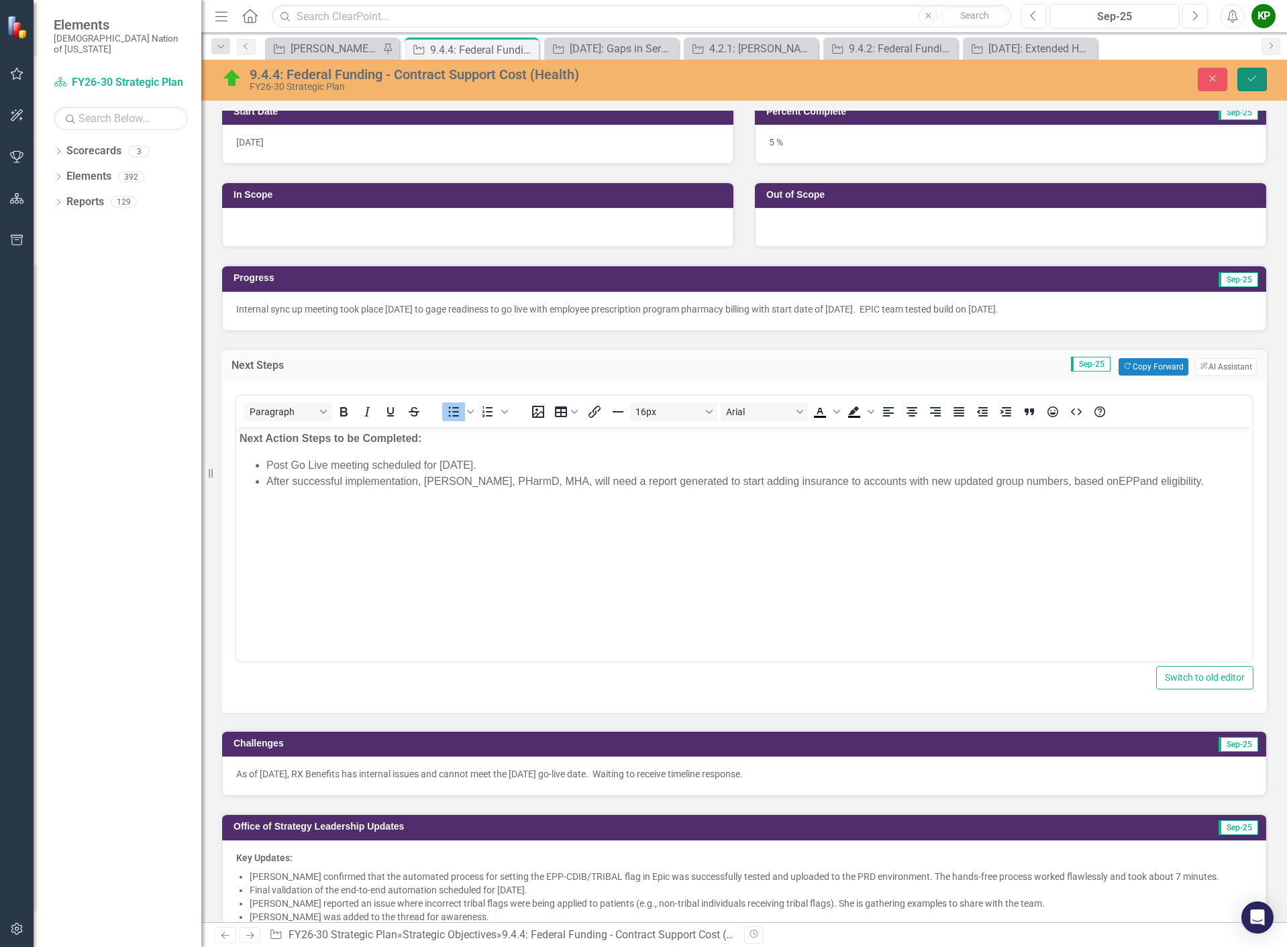
click at [1255, 80] on icon "Save" at bounding box center [1252, 78] width 12 height 9
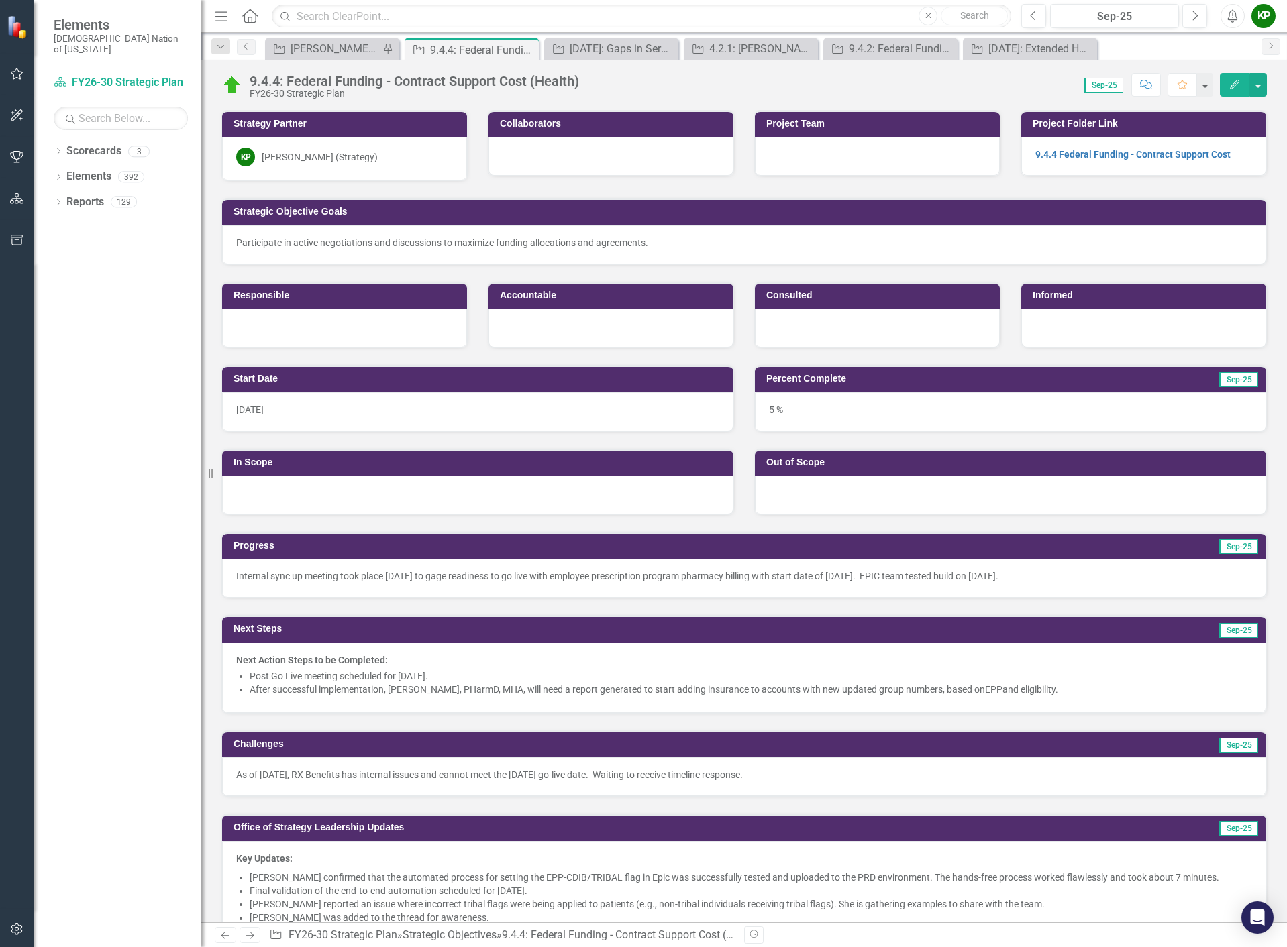
click at [794, 702] on div "Next Action Steps to be Completed: Post Go Live meeting scheduled for October 1…" at bounding box center [744, 678] width 1044 height 70
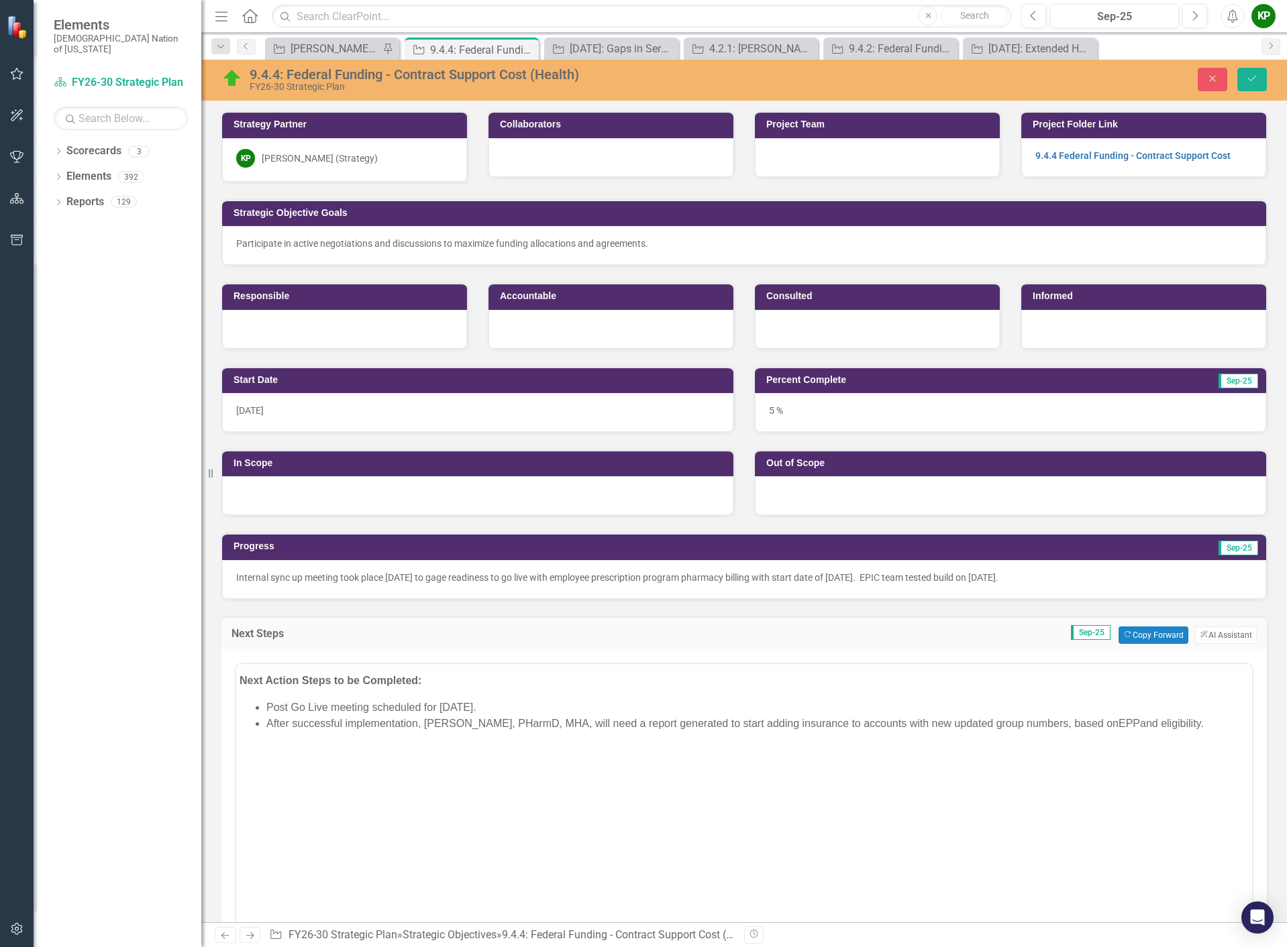
scroll to position [0, 0]
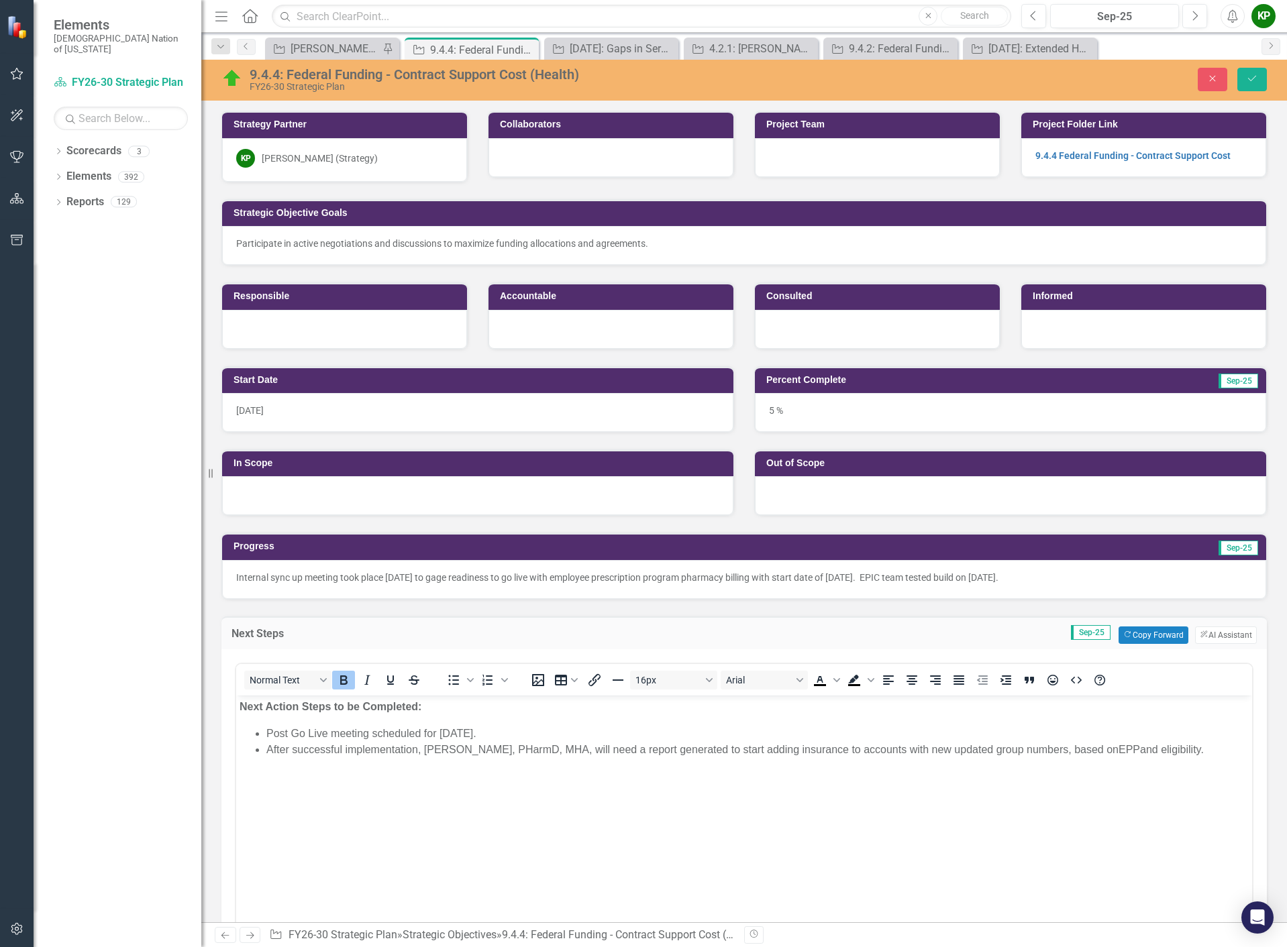
click at [906, 749] on span "After successful implementation, Kendra McConnell, PHarmD, MHA, will need a rep…" at bounding box center [734, 748] width 937 height 11
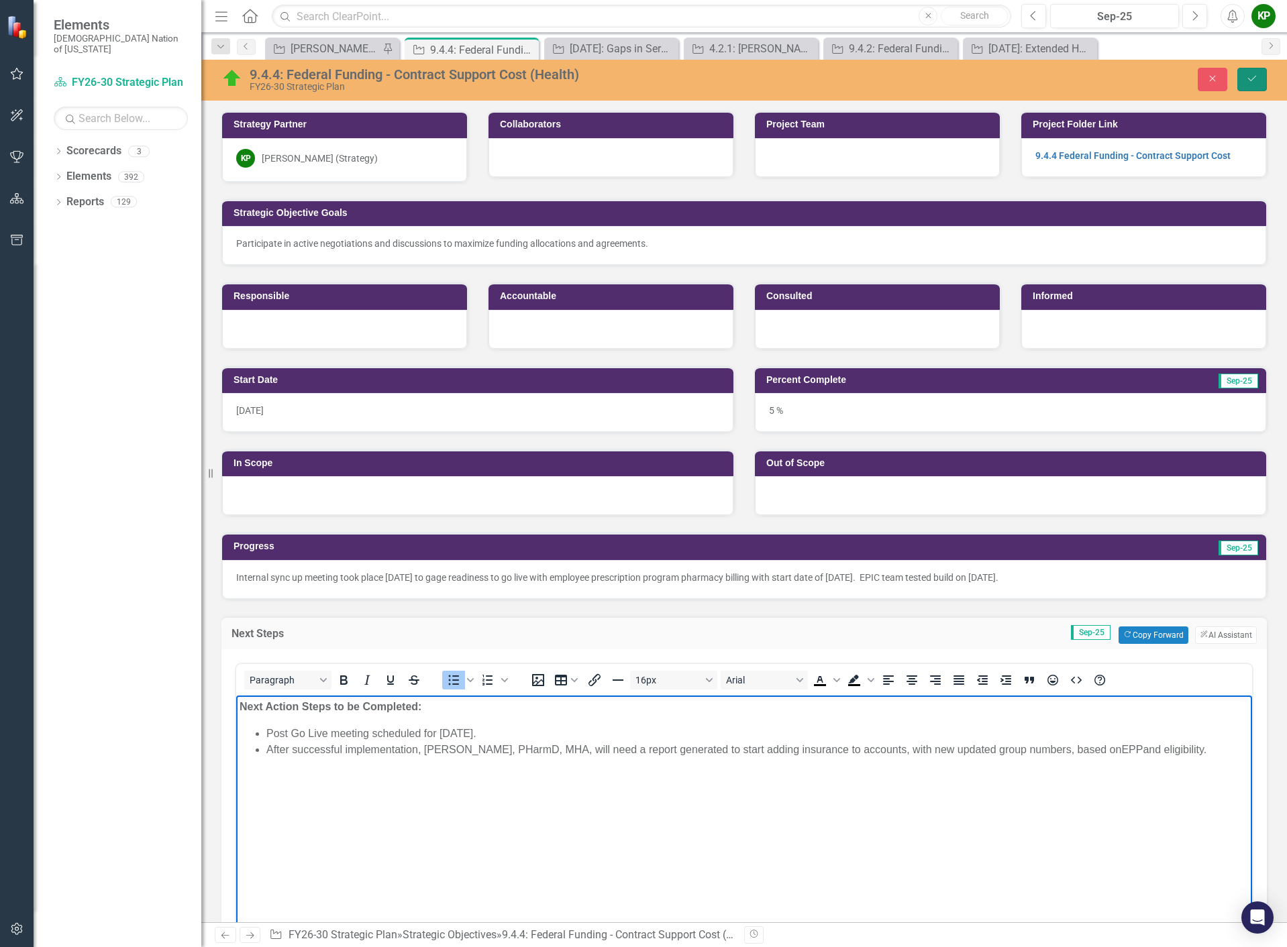
click at [1256, 69] on button "Save" at bounding box center [1252, 79] width 30 height 23
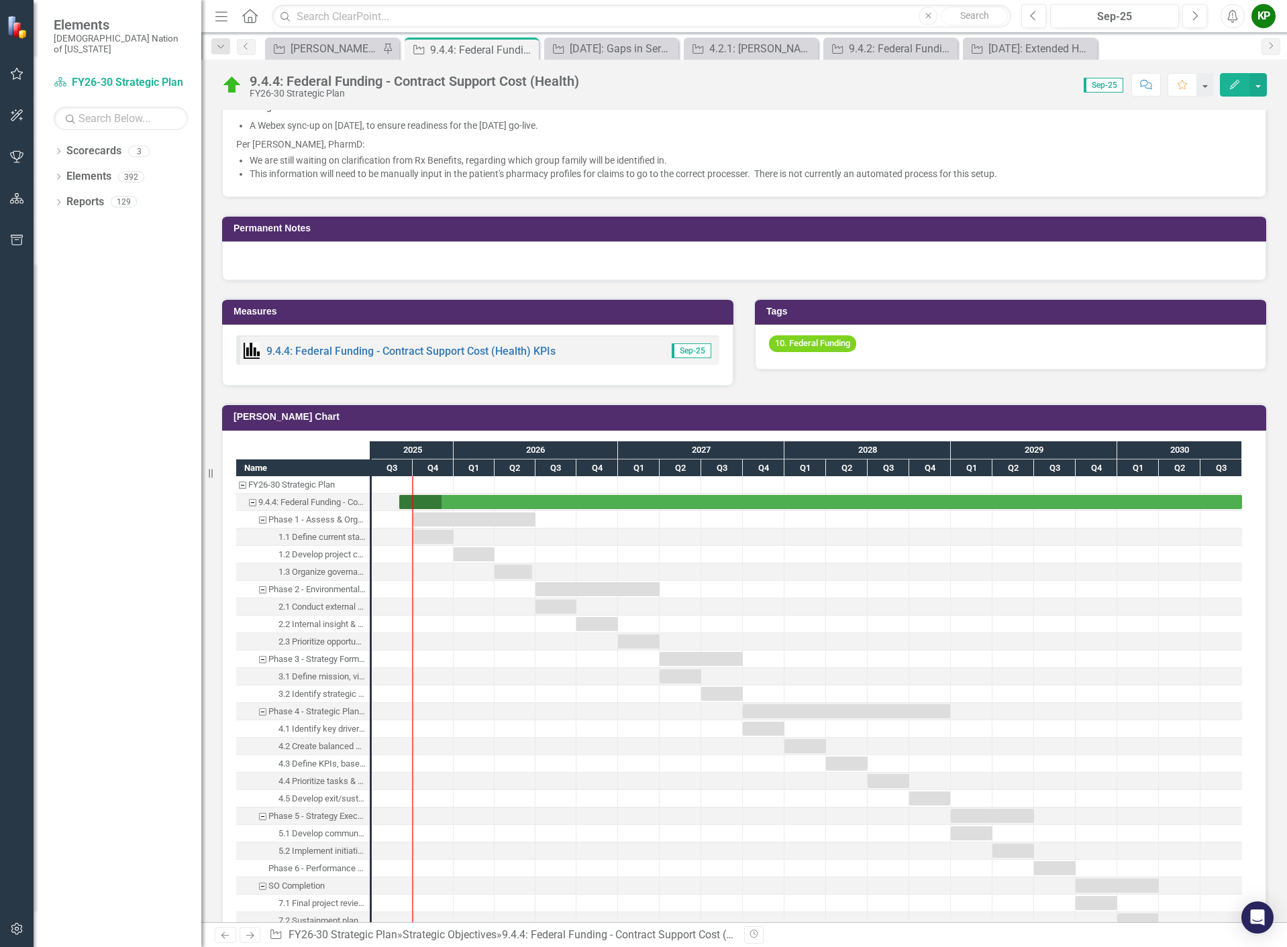
scroll to position [805, 0]
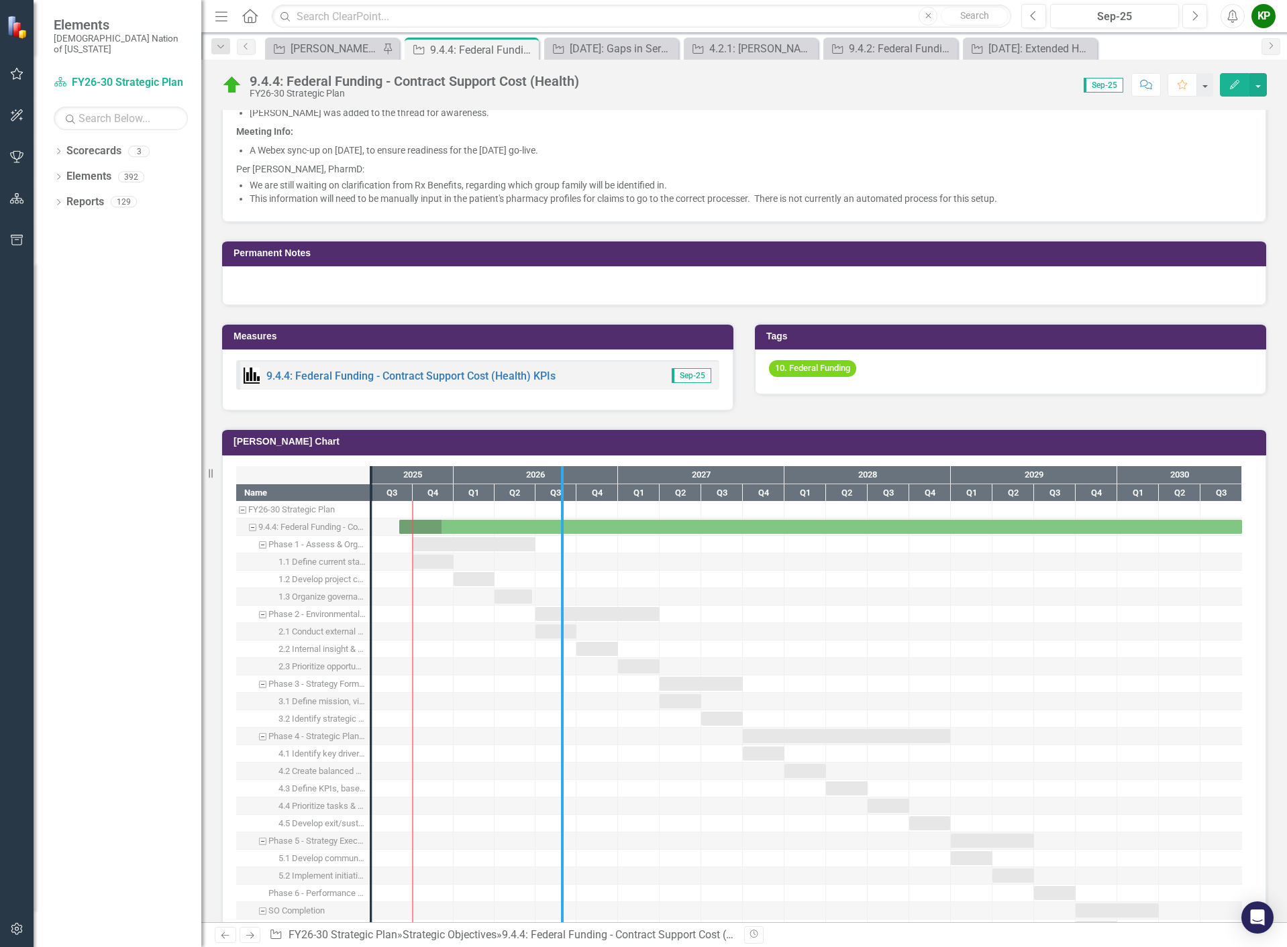
drag, startPoint x: 368, startPoint y: 722, endPoint x: 559, endPoint y: 728, distance: 191.3
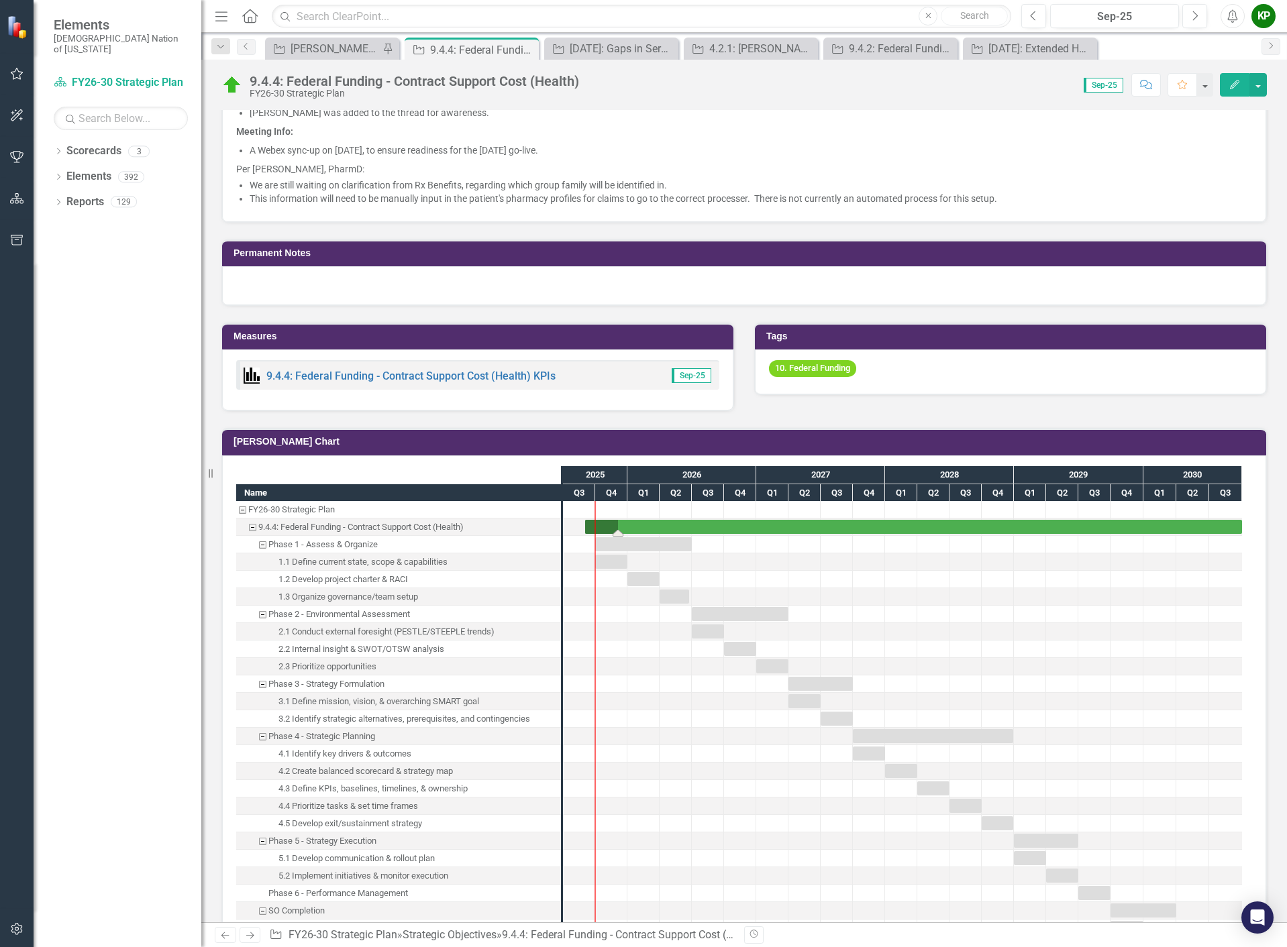
click at [608, 527] on div "Task: Start date: 2025-09-01 End date: 2030-09-30" at bounding box center [913, 527] width 657 height 14
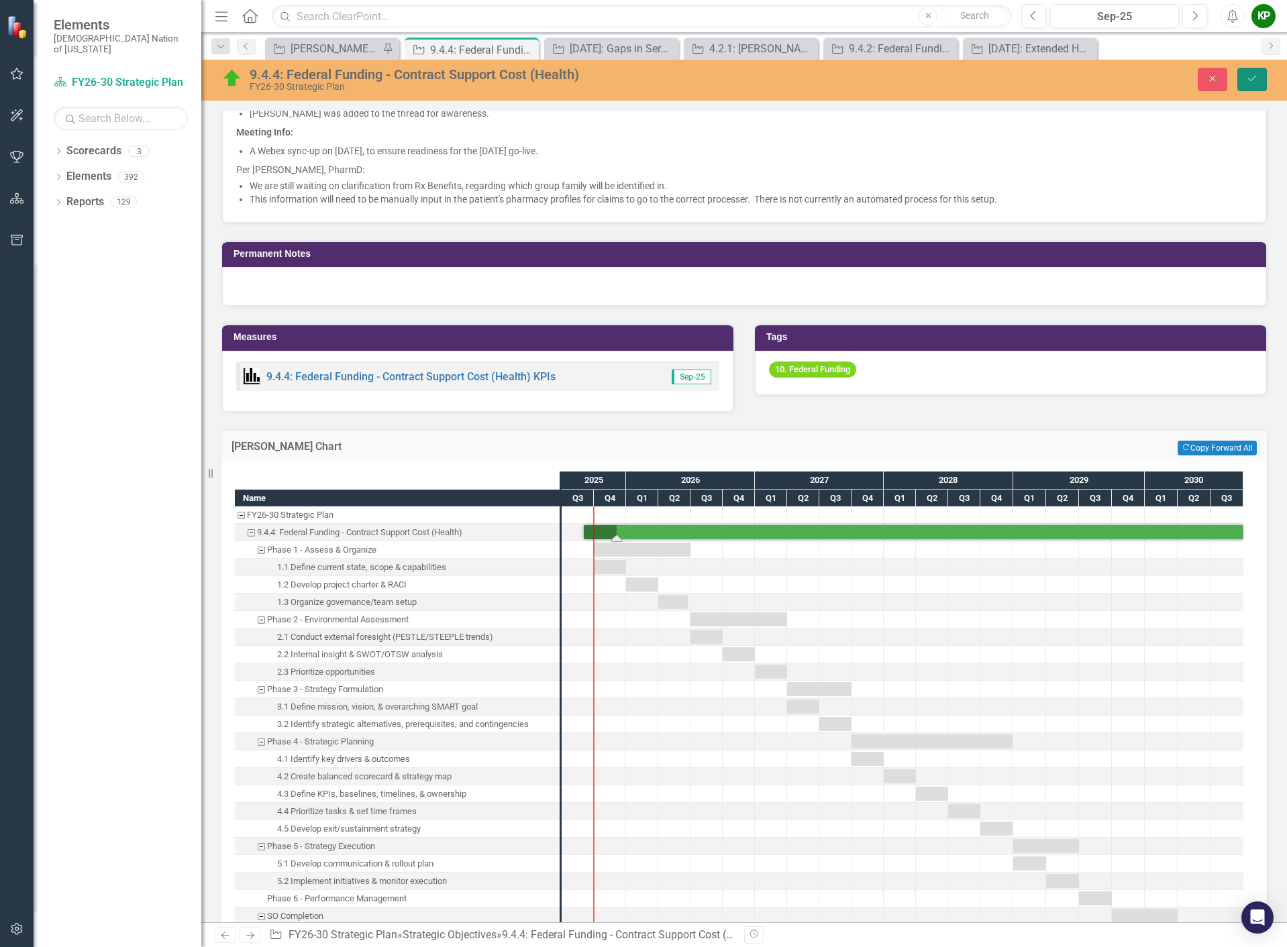
click at [1254, 86] on button "Save" at bounding box center [1252, 79] width 30 height 23
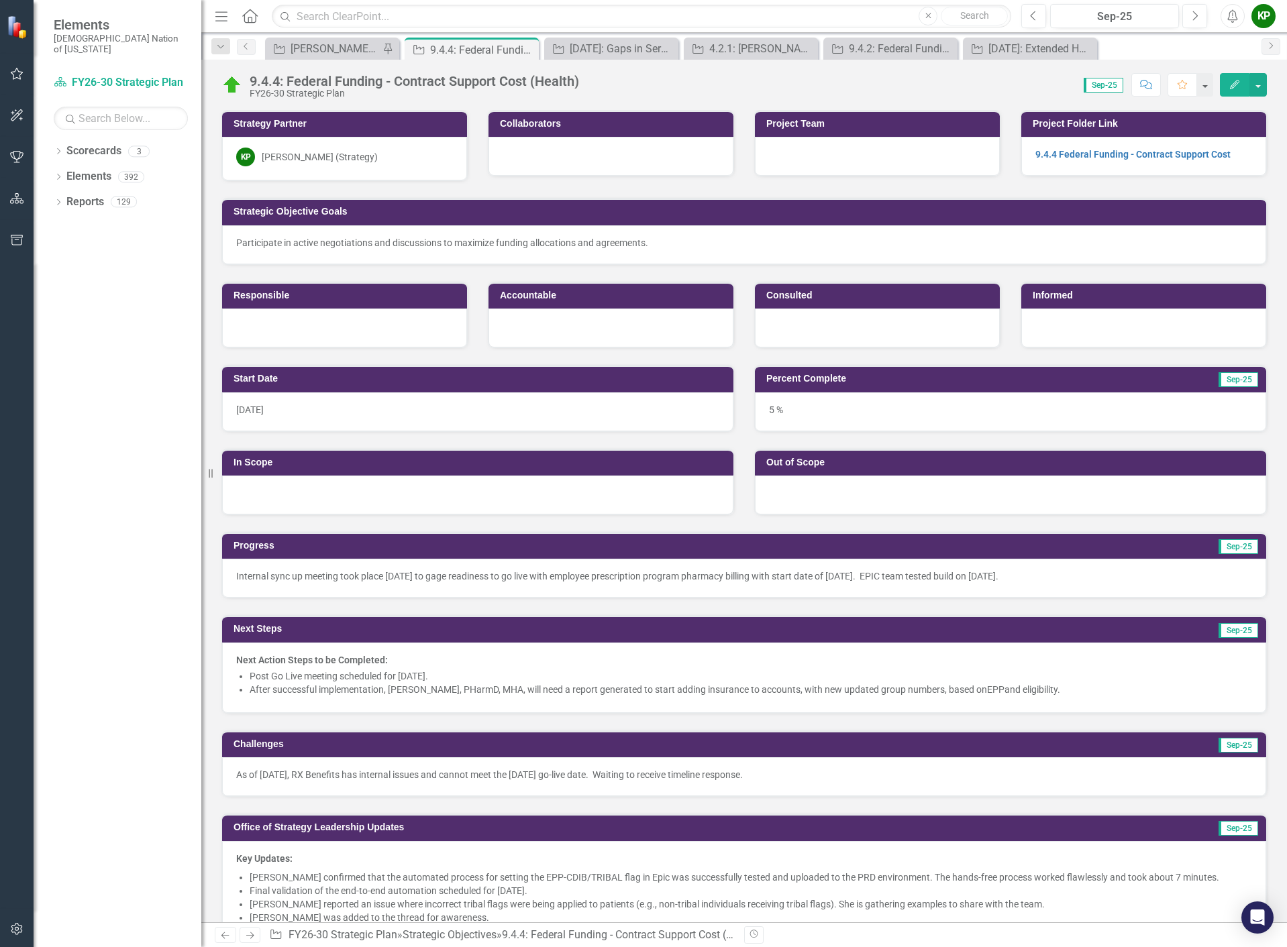
click at [1238, 86] on icon "Edit" at bounding box center [1234, 84] width 12 height 9
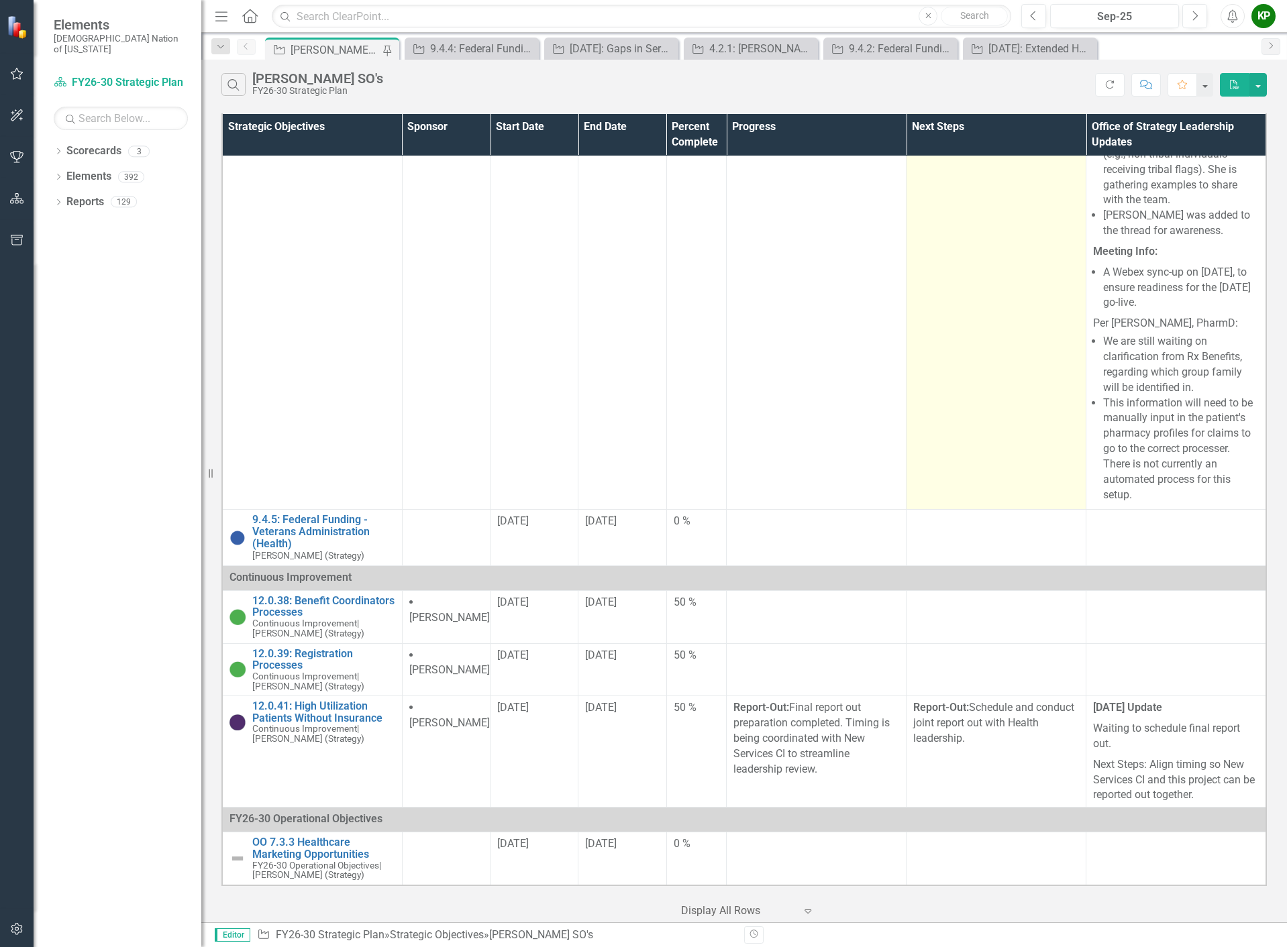
scroll to position [4562, 0]
click at [973, 83] on li "After successful implementation, Kendra McConnell, PHarmD, MHA, will need a rep…" at bounding box center [1001, 29] width 156 height 107
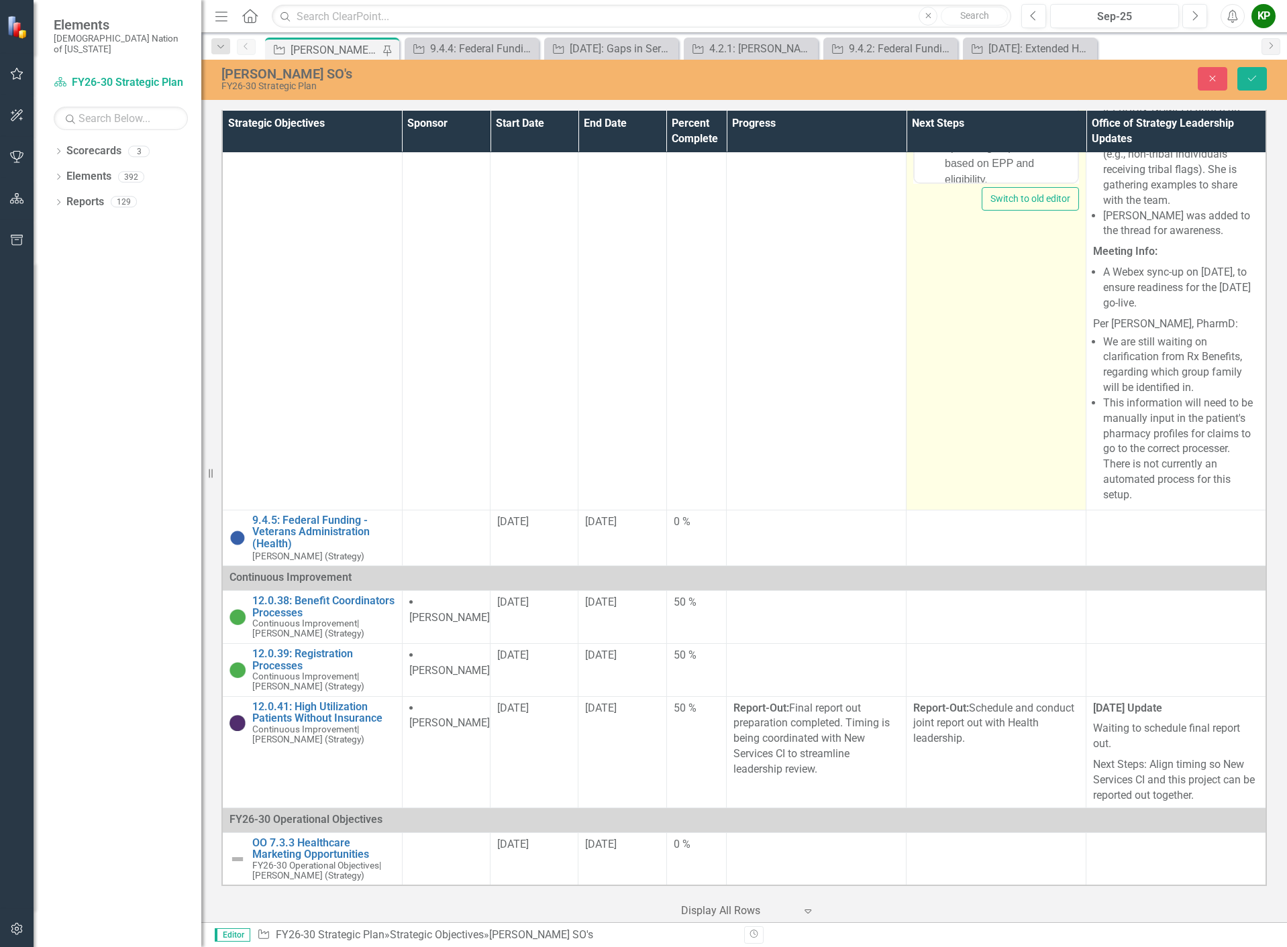
scroll to position [0, 0]
drag, startPoint x: 942, startPoint y: -42, endPoint x: 901, endPoint y: -39, distance: 41.0
click at [914, 0] on html "Next Action Steps to be Completed: Post Go Live meeting scheduled for October 1…" at bounding box center [995, 75] width 163 height 254
drag, startPoint x: 945, startPoint y: -42, endPoint x: 902, endPoint y: -44, distance: 43.0
click at [914, 0] on html "Next Action Steps to be Completed: Post Go Live meeting scheduled for October 1…" at bounding box center [995, 75] width 163 height 254
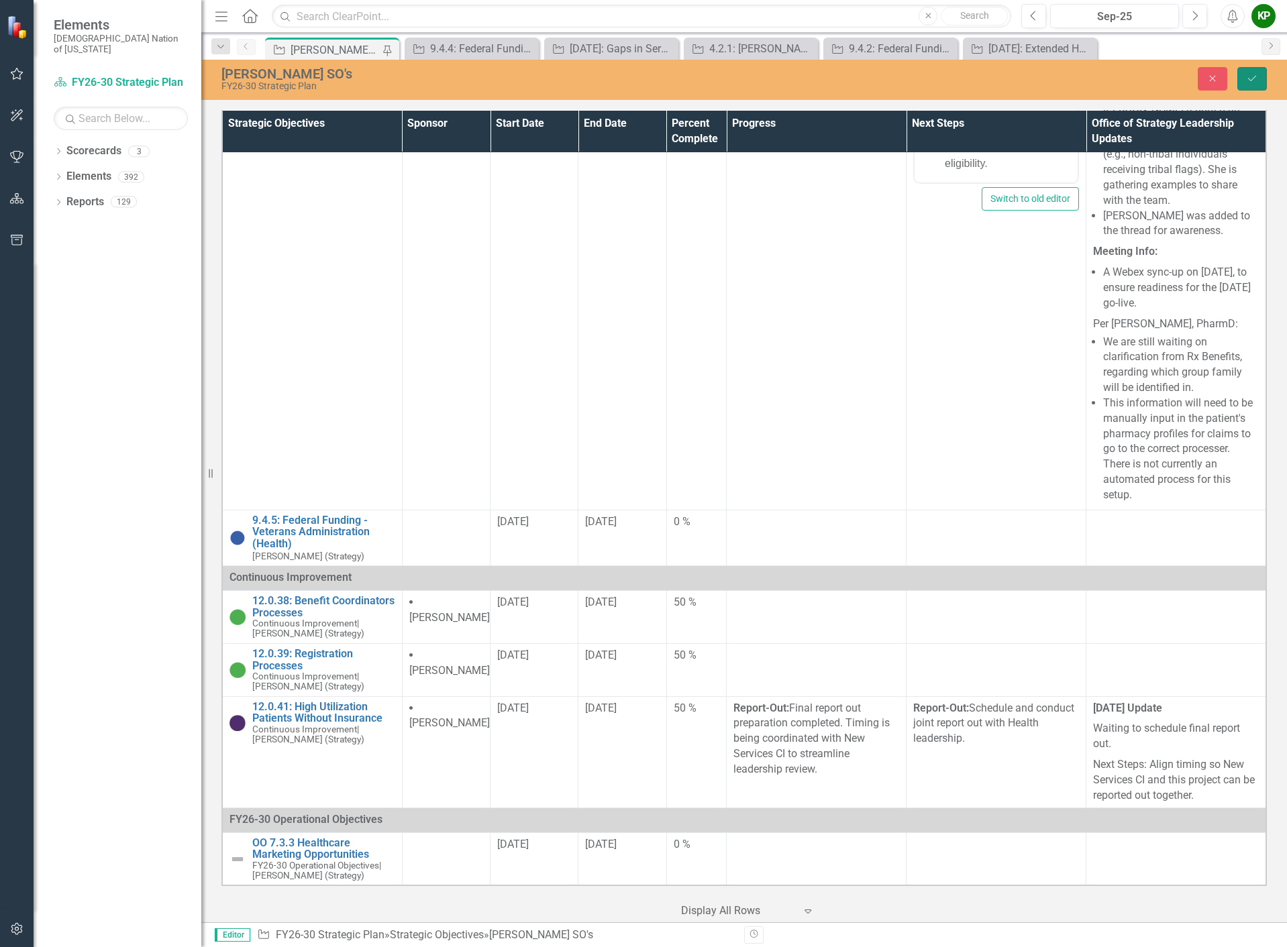
click at [1255, 76] on icon "Save" at bounding box center [1252, 78] width 12 height 9
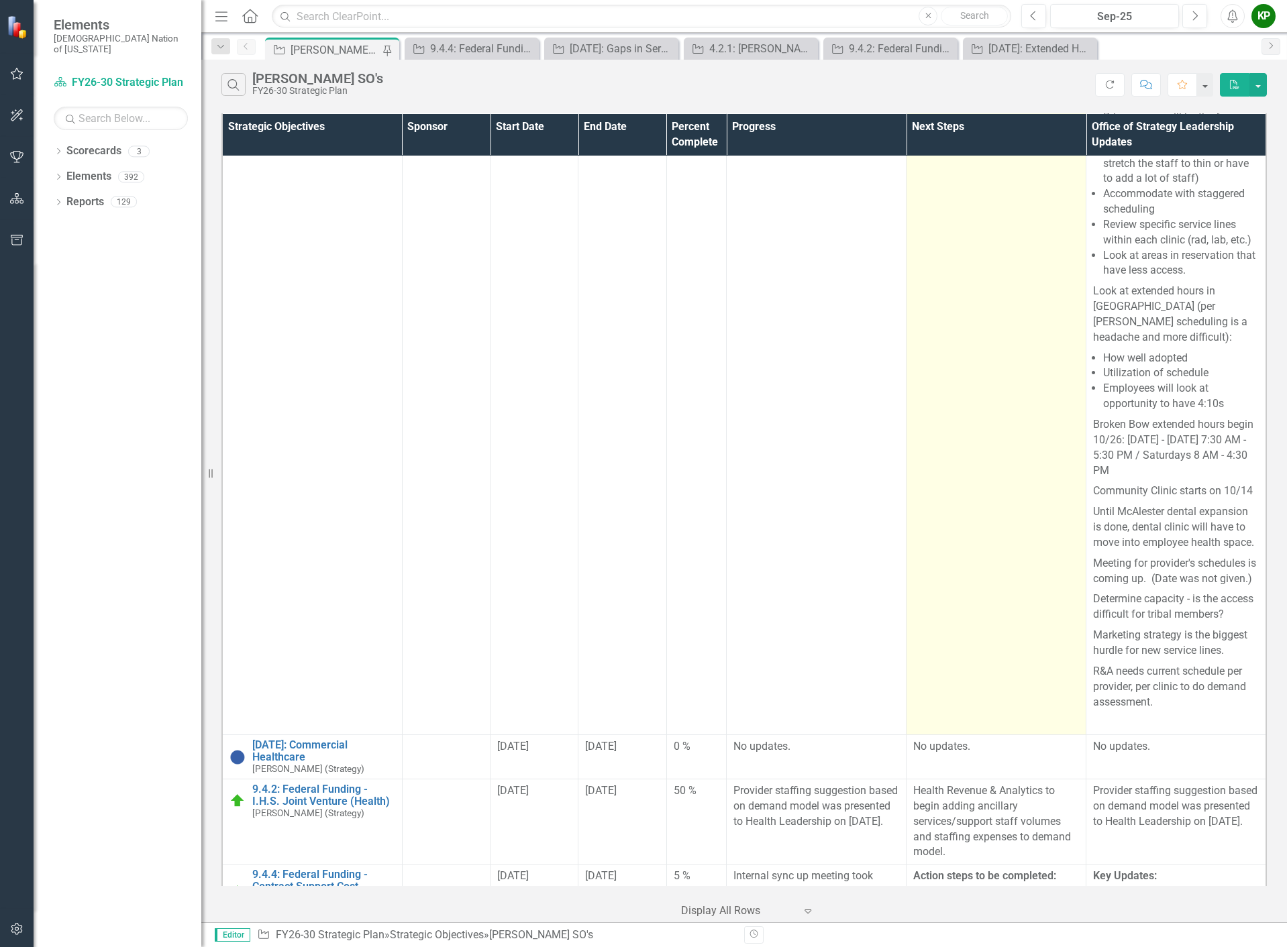
scroll to position [3555, 0]
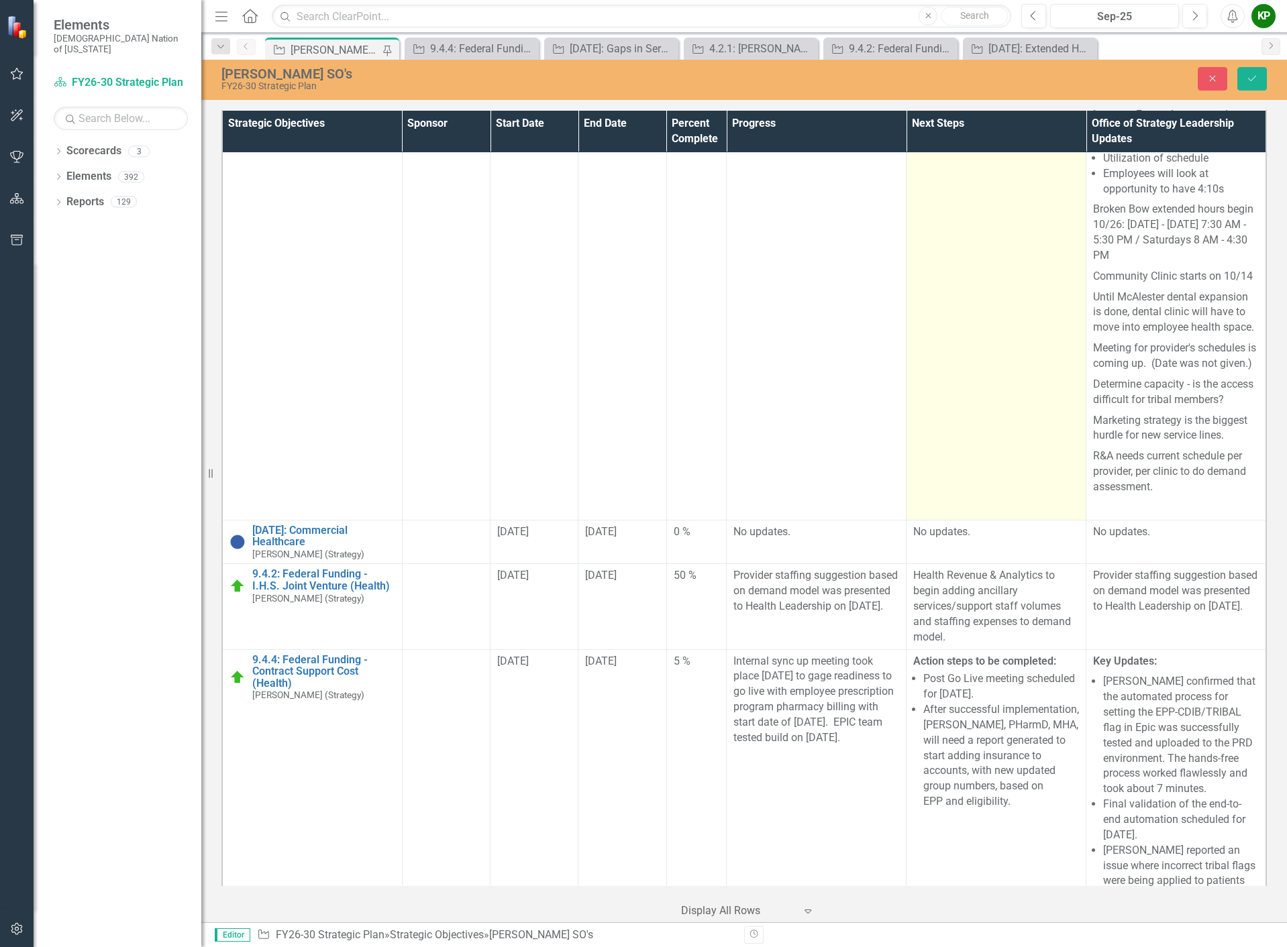
scroll to position [0, 0]
drag, startPoint x: 981, startPoint y: -244, endPoint x: 954, endPoint y: -243, distance: 26.8
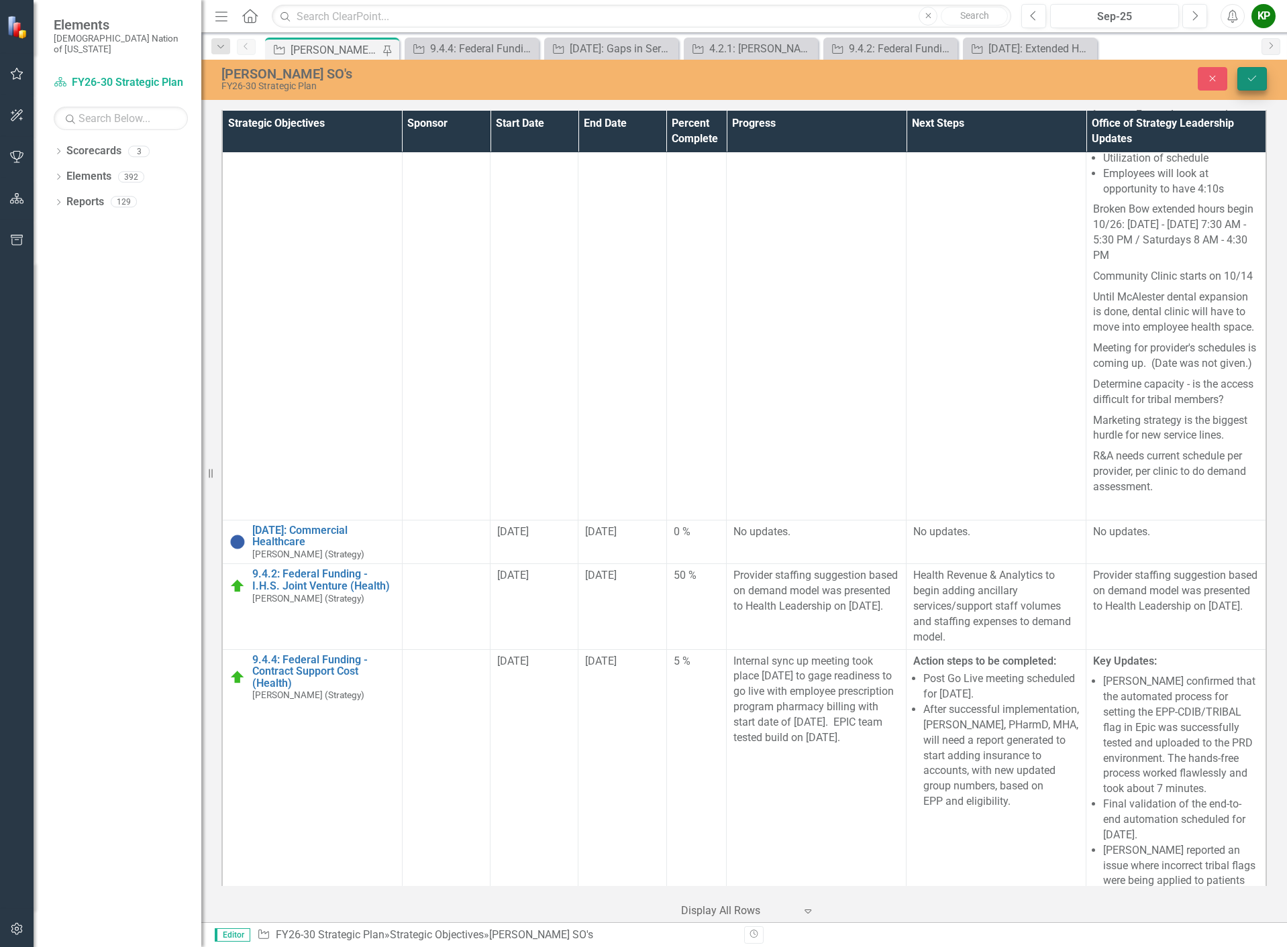
click at [1255, 81] on icon "Save" at bounding box center [1252, 78] width 12 height 9
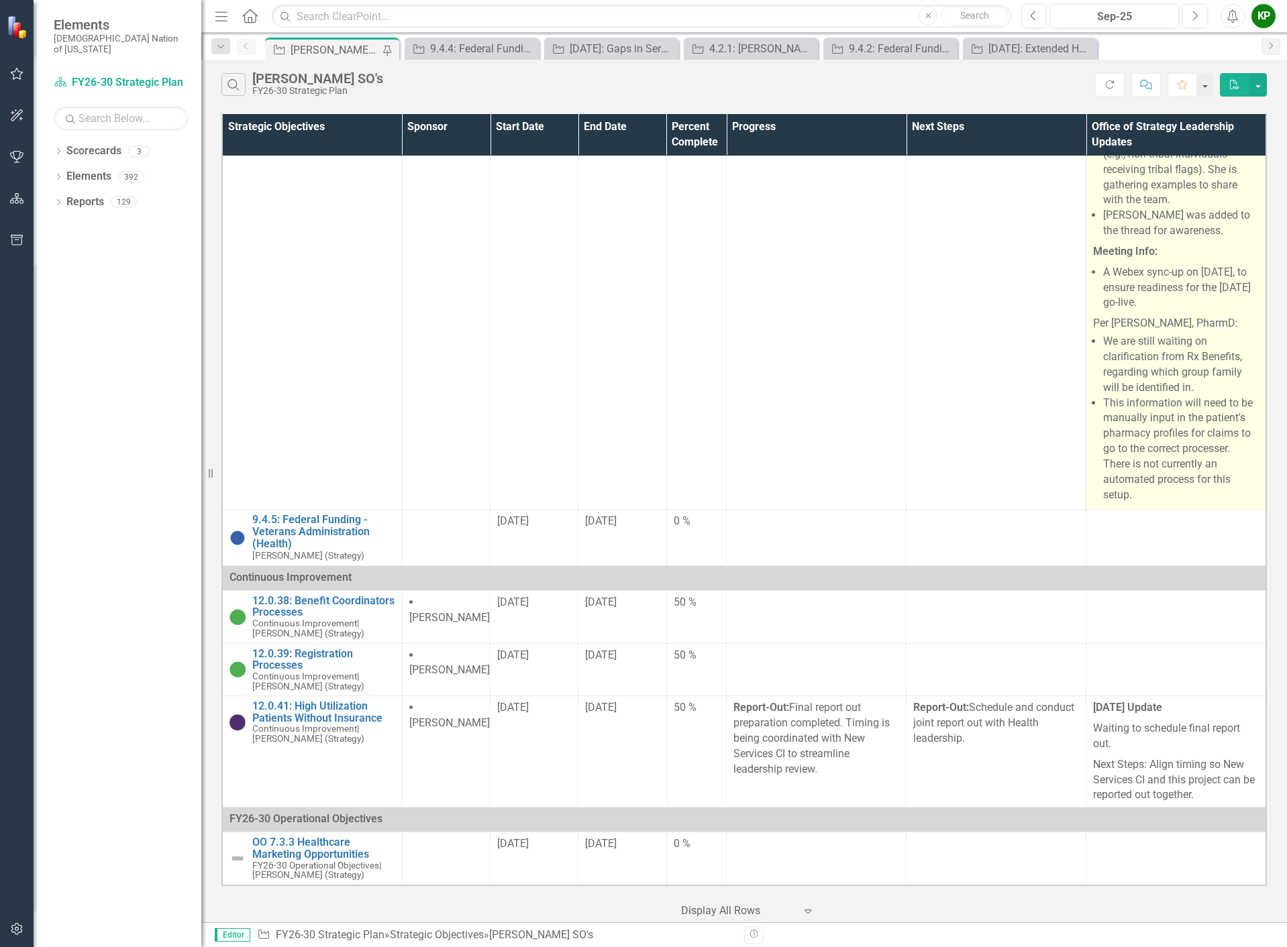
scroll to position [4428, 0]
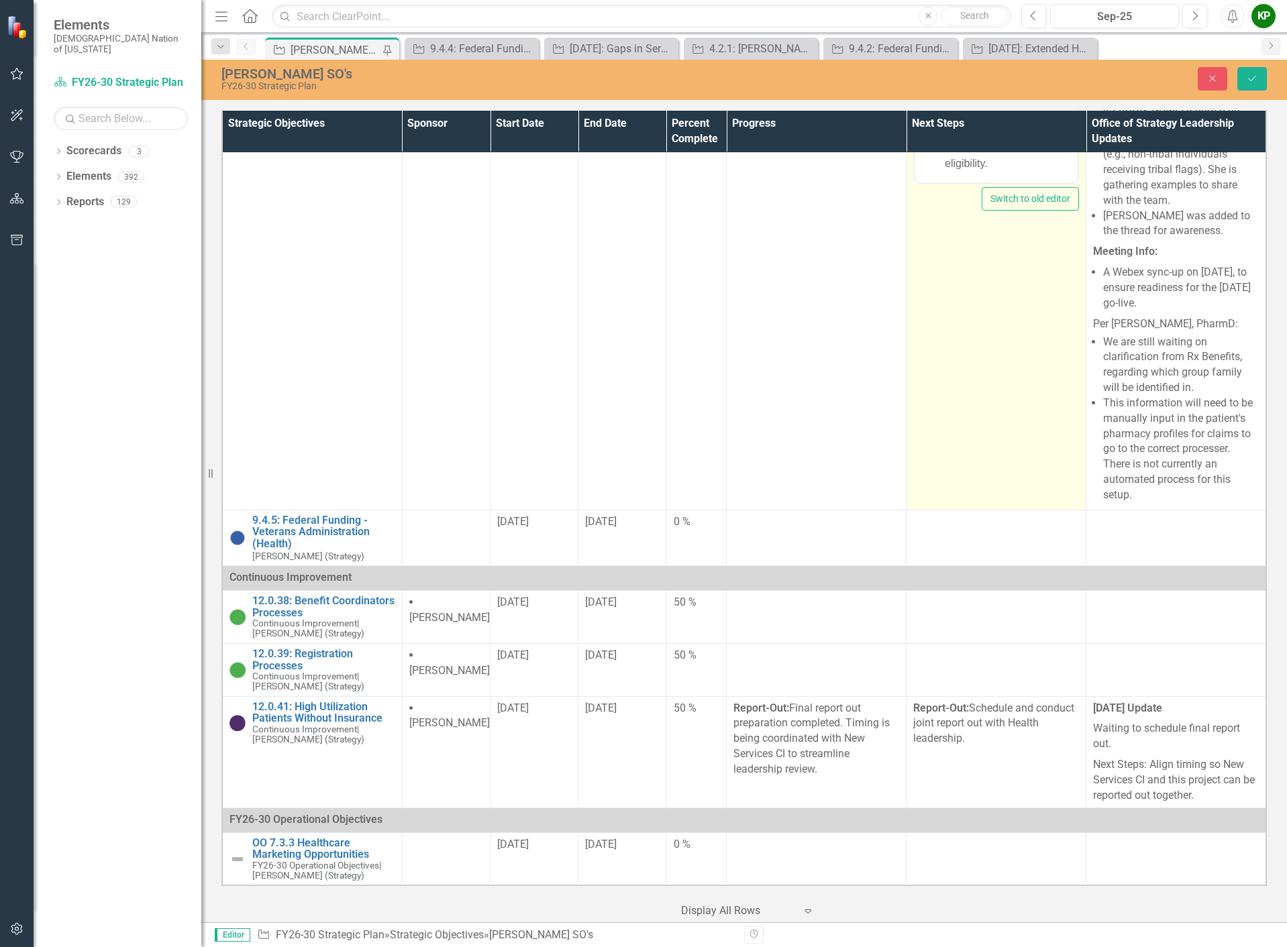
scroll to position [0, 0]
drag, startPoint x: 979, startPoint y: -39, endPoint x: 957, endPoint y: -40, distance: 22.8
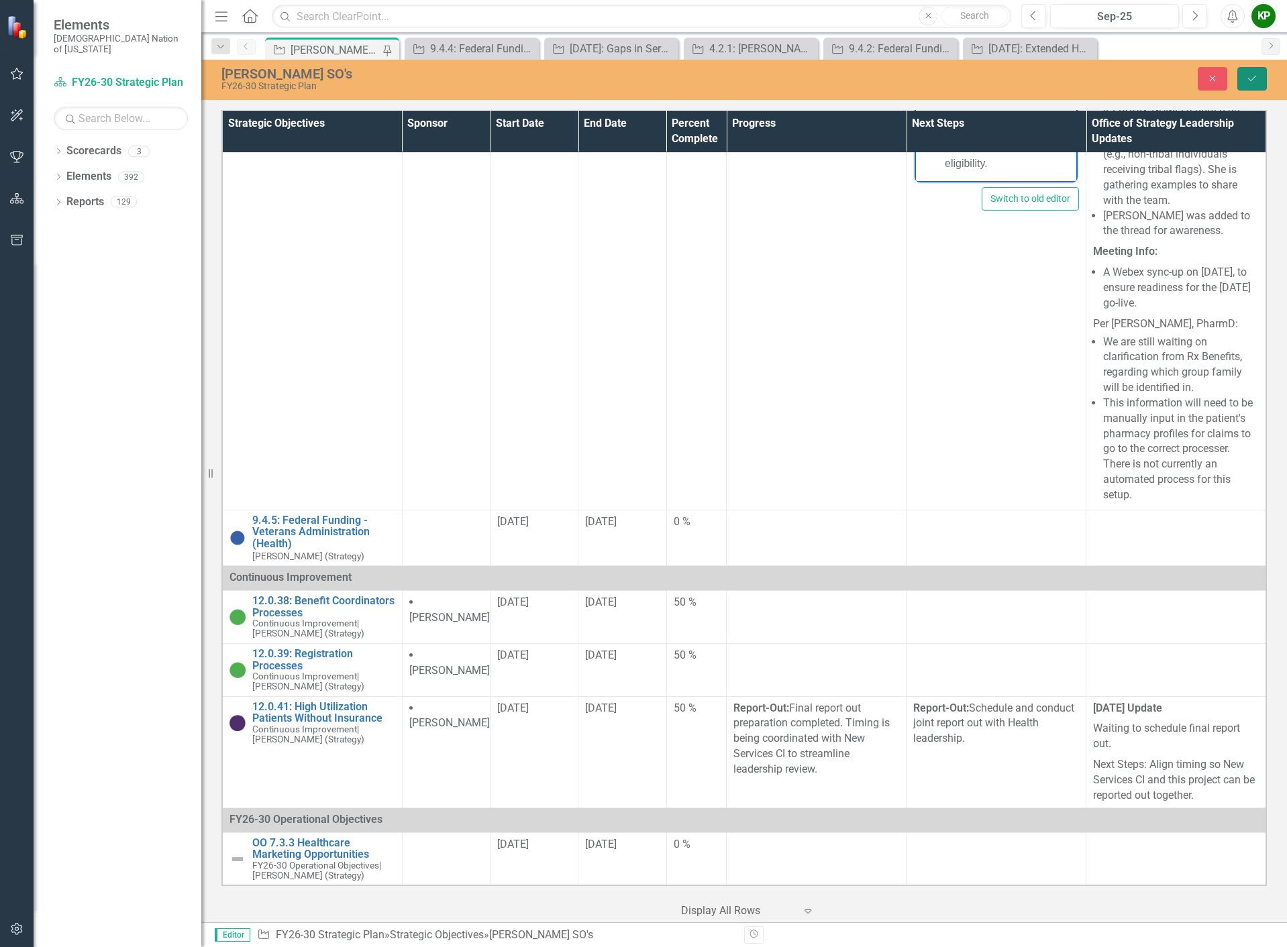
click at [1256, 81] on icon "Save" at bounding box center [1252, 78] width 12 height 9
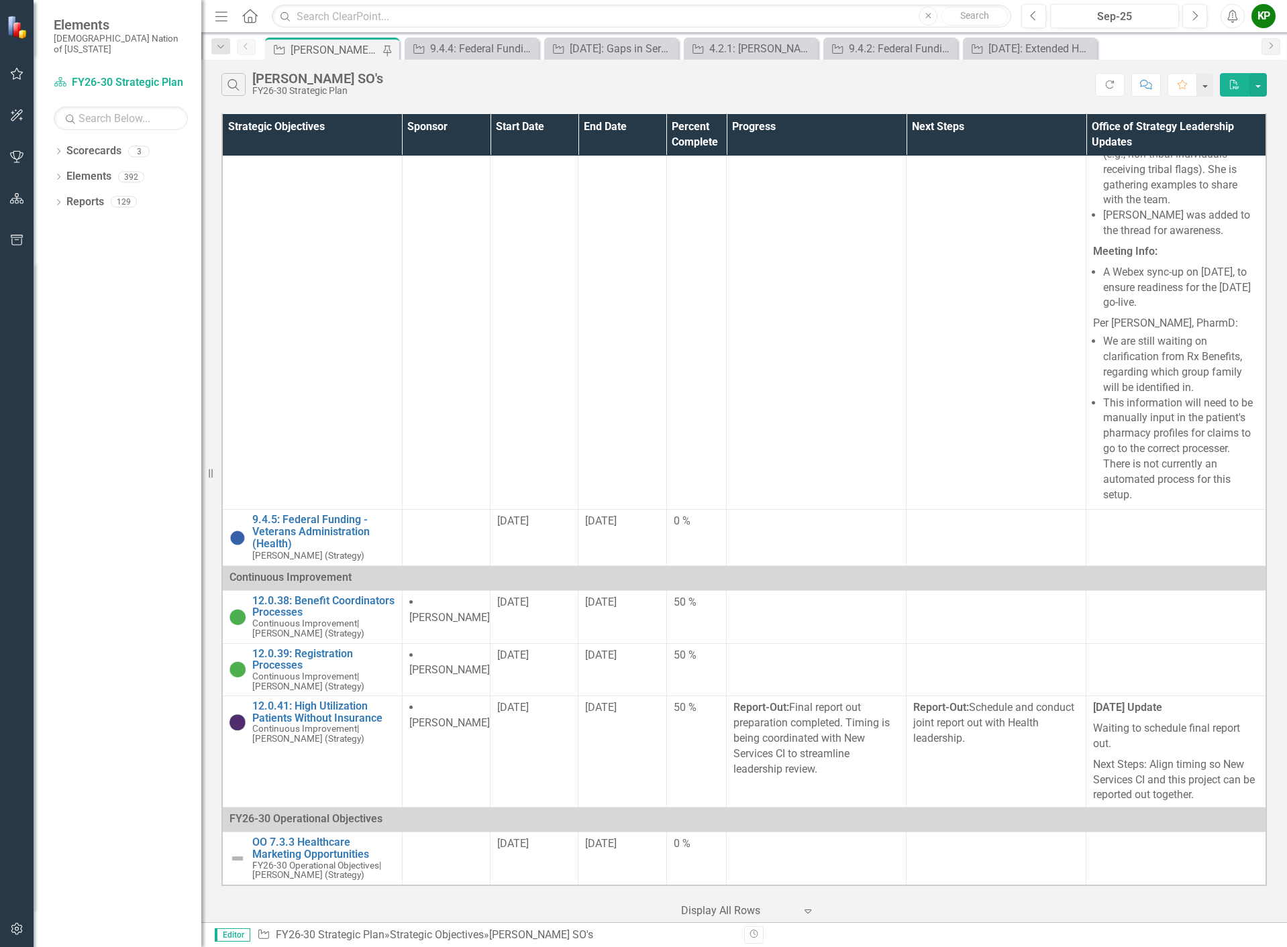
scroll to position [4996, 0]
click at [1031, 13] on icon "Previous" at bounding box center [1033, 16] width 7 height 12
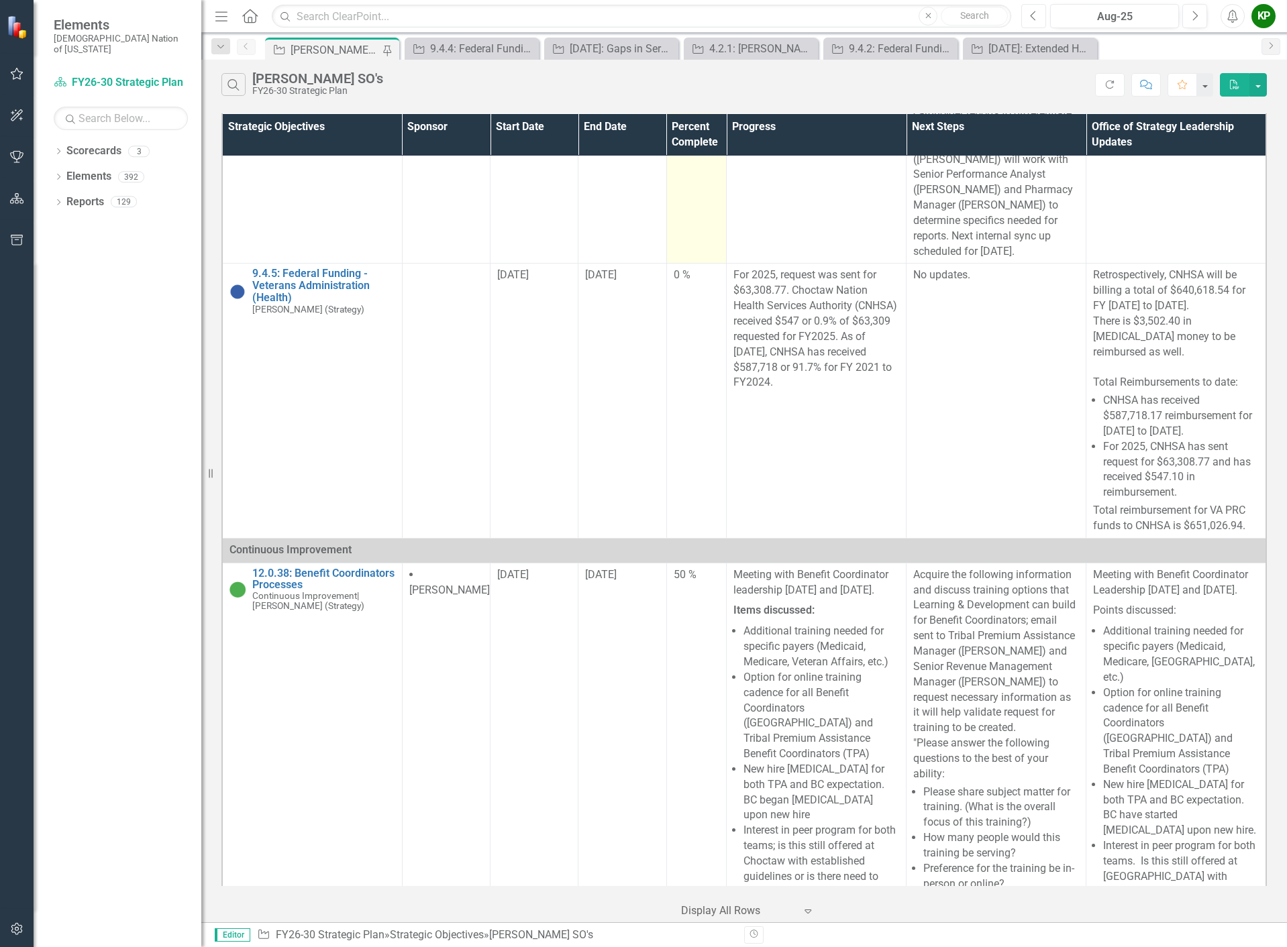
scroll to position [1275, 0]
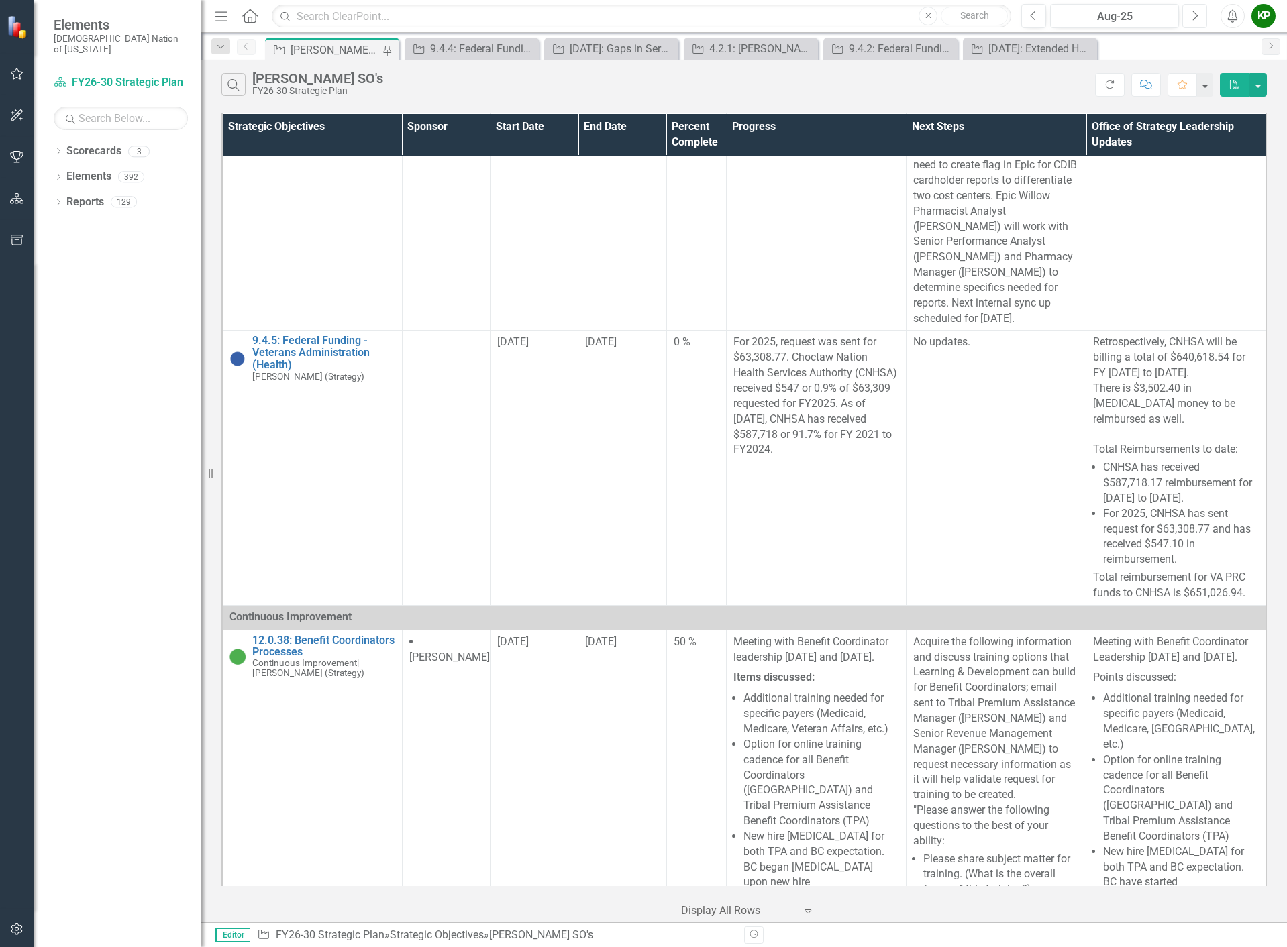
click at [1200, 24] on button "Next" at bounding box center [1194, 16] width 25 height 24
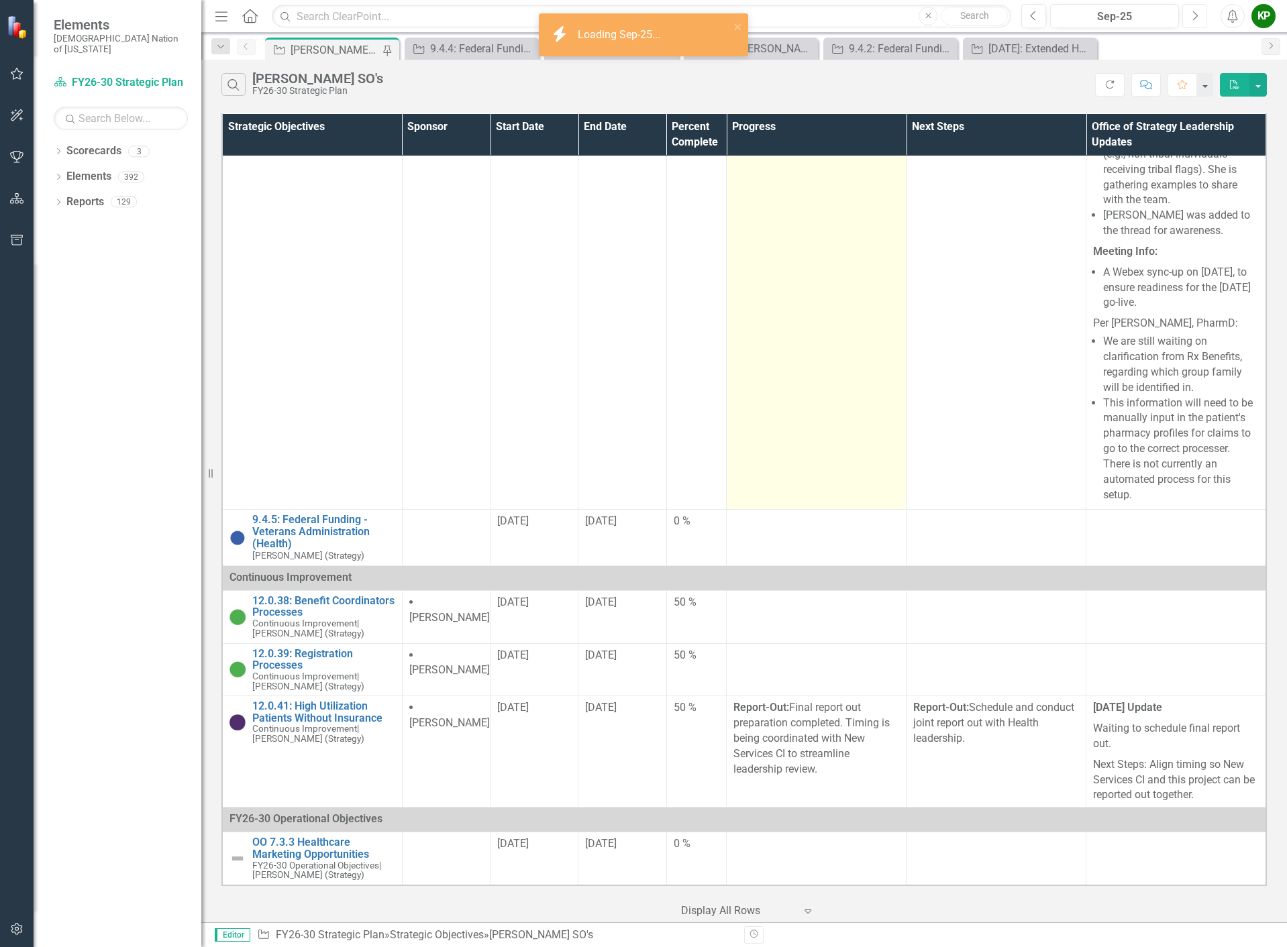
scroll to position [4763, 0]
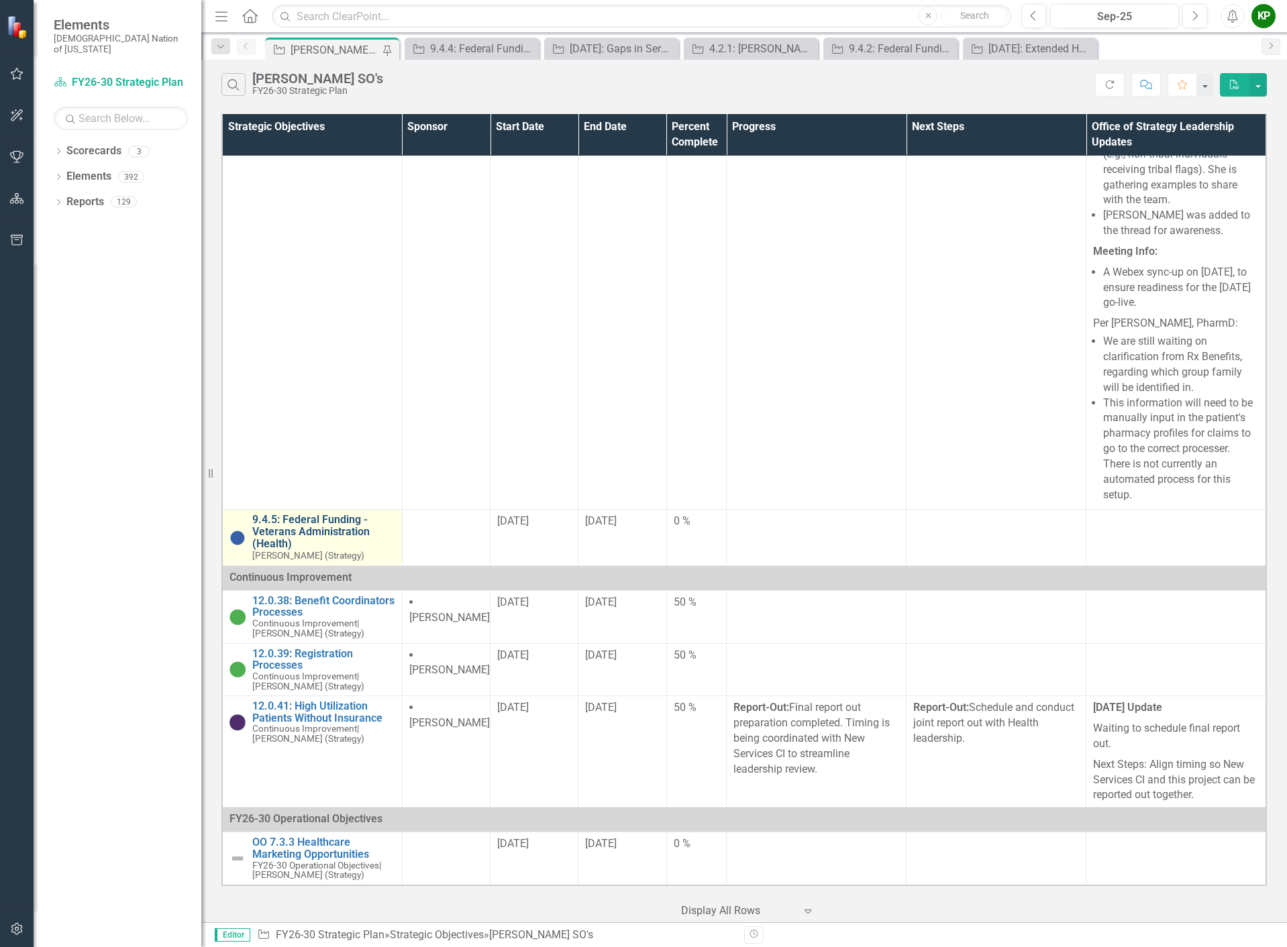
click at [359, 549] on link "9.4.5: Federal Funding - Veterans Administration (Health)" at bounding box center [323, 532] width 143 height 36
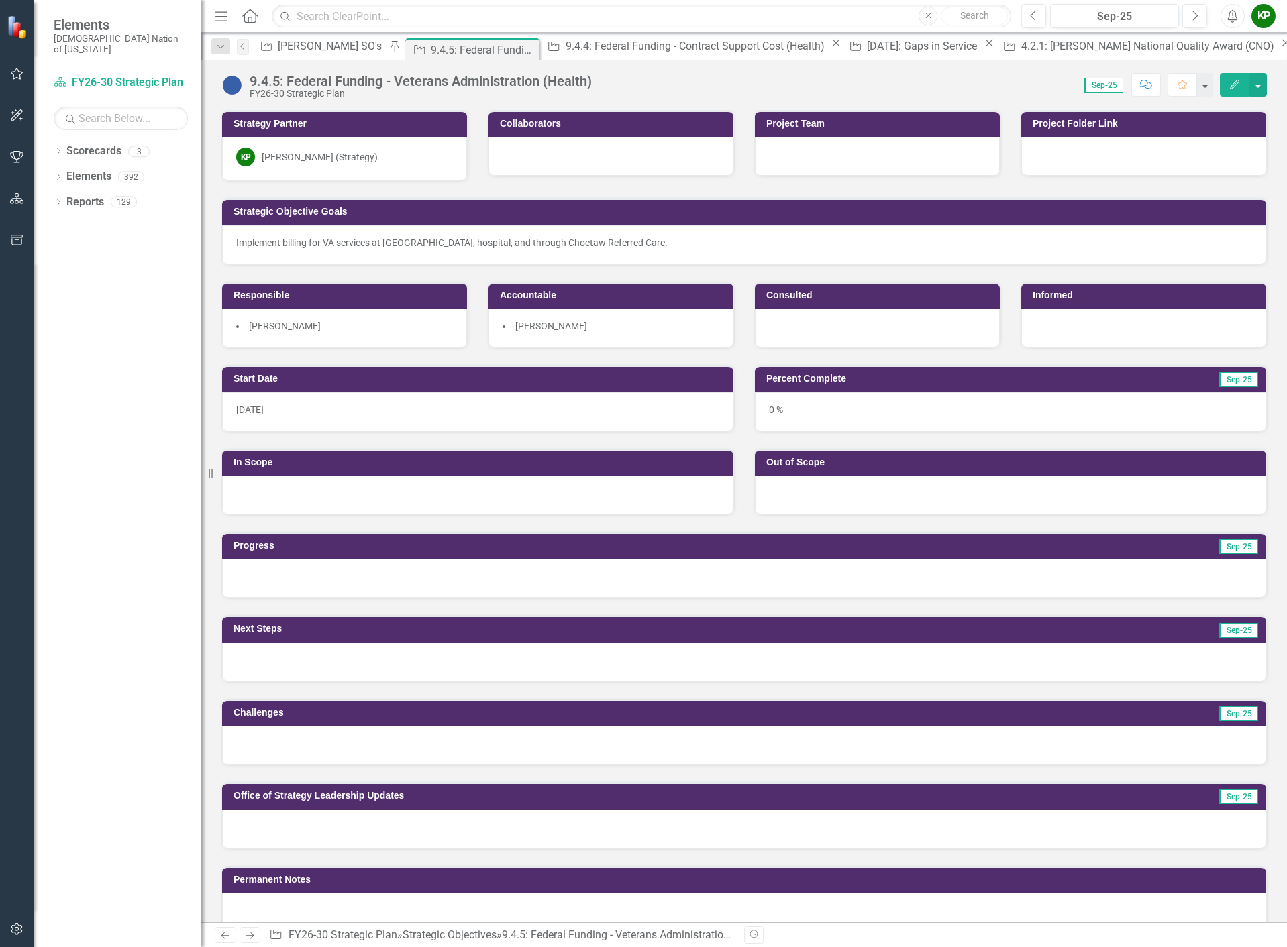
click at [238, 82] on img at bounding box center [231, 84] width 21 height 21
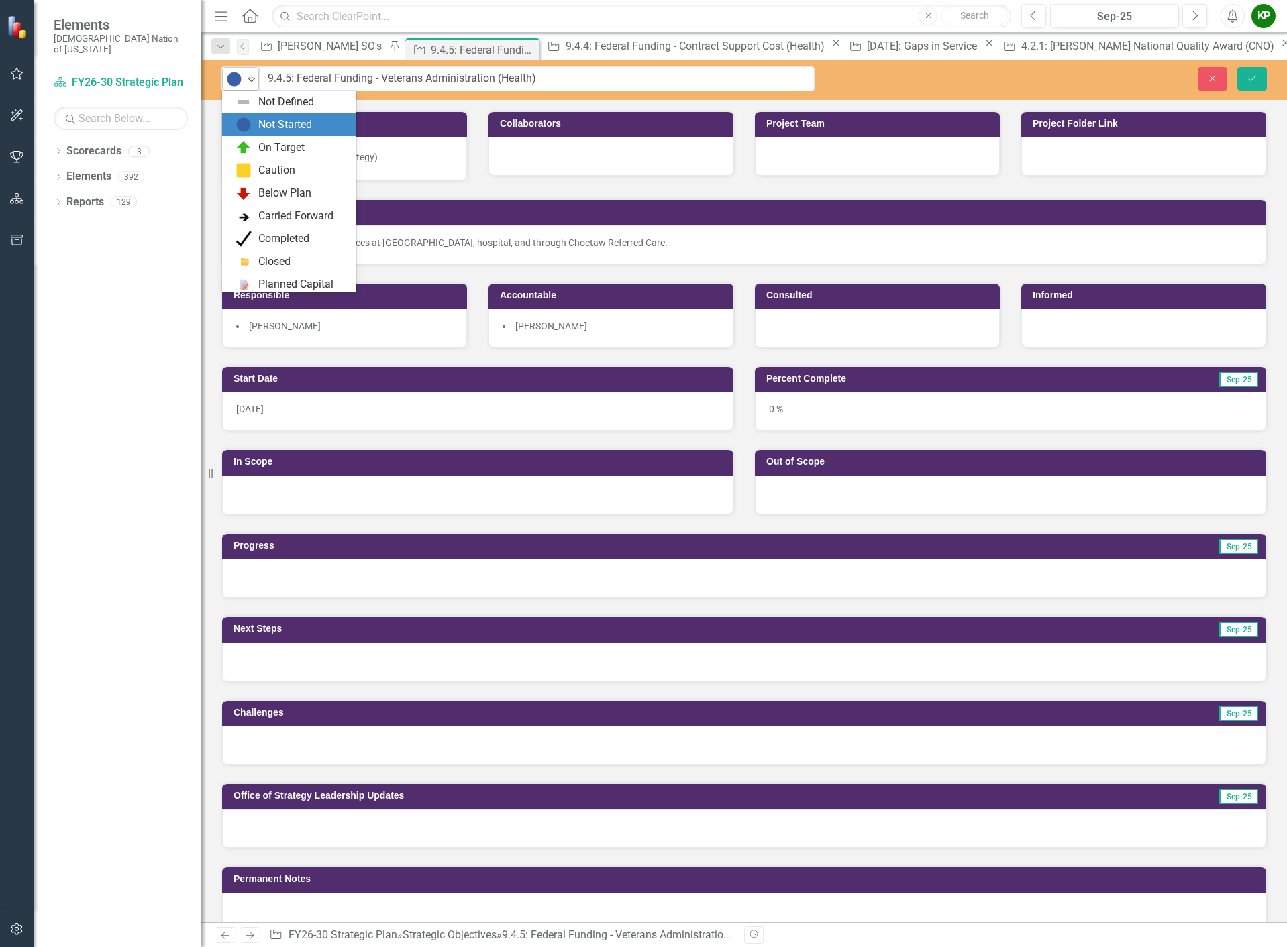
click at [252, 78] on icon at bounding box center [251, 80] width 7 height 4
click at [253, 120] on div "On Target" at bounding box center [291, 125] width 113 height 16
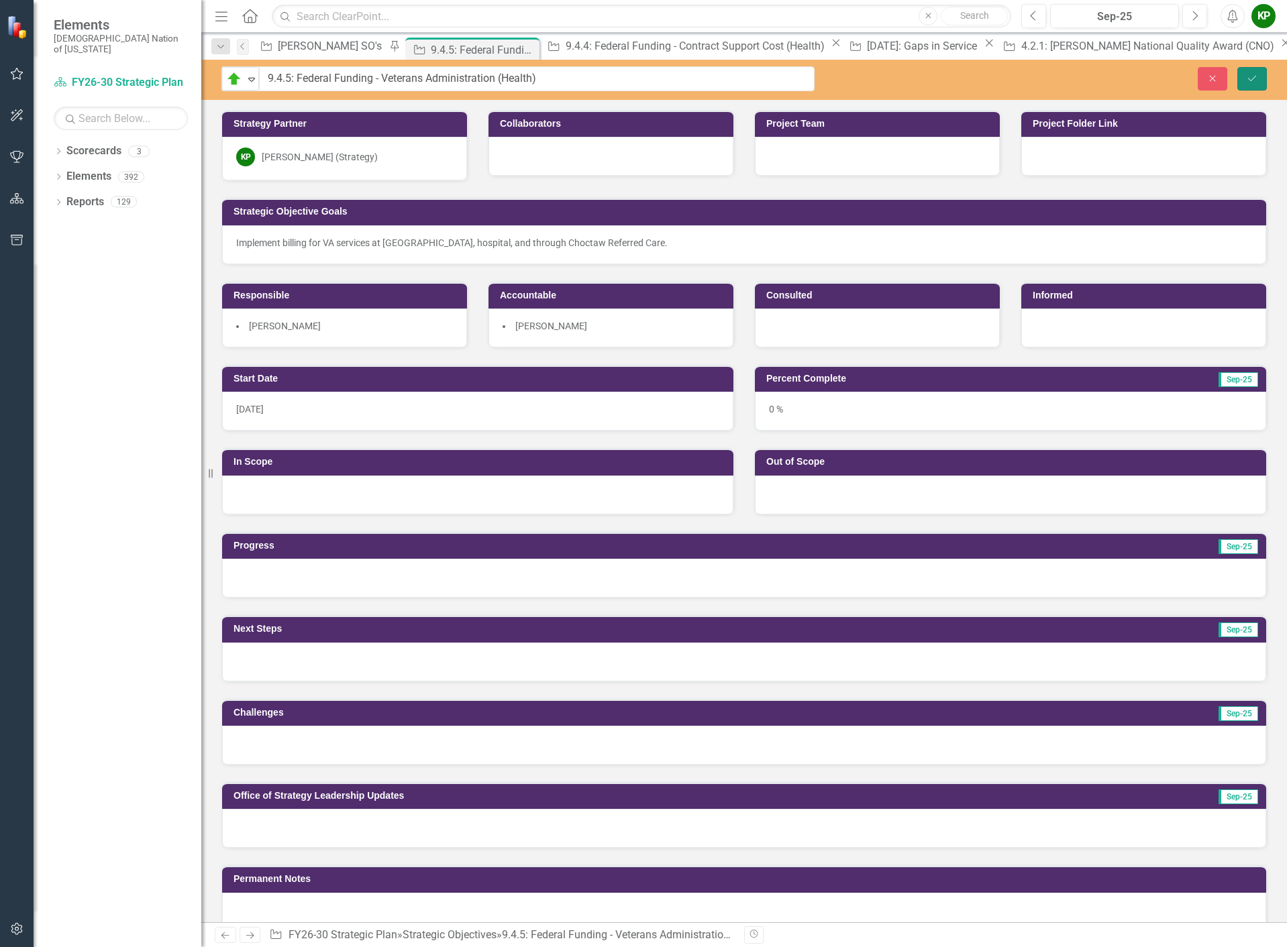
click at [1246, 69] on button "Save" at bounding box center [1252, 78] width 30 height 23
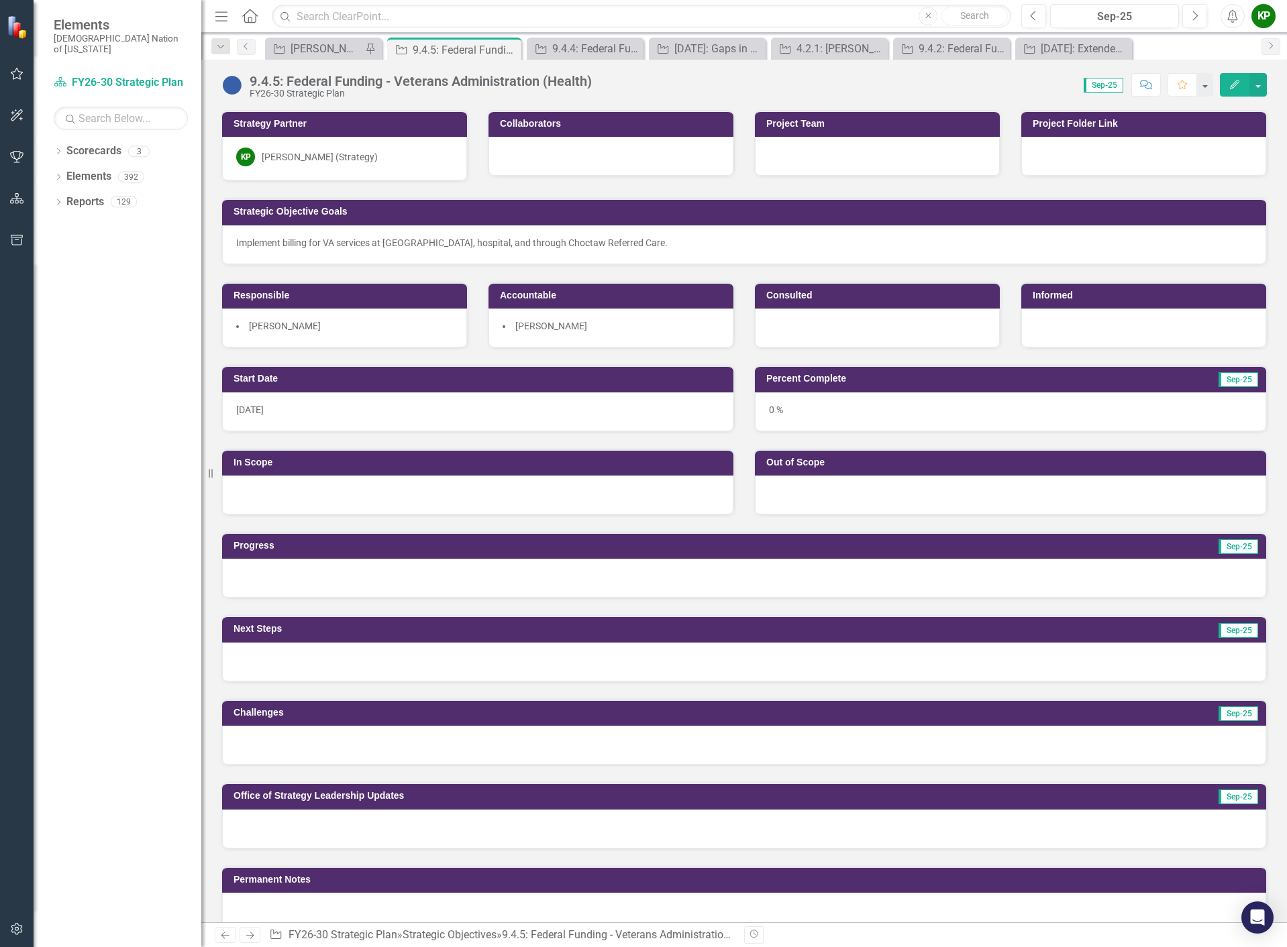
click at [621, 419] on div "[DATE]" at bounding box center [477, 411] width 511 height 39
click at [620, 419] on div "[DATE]" at bounding box center [477, 411] width 511 height 39
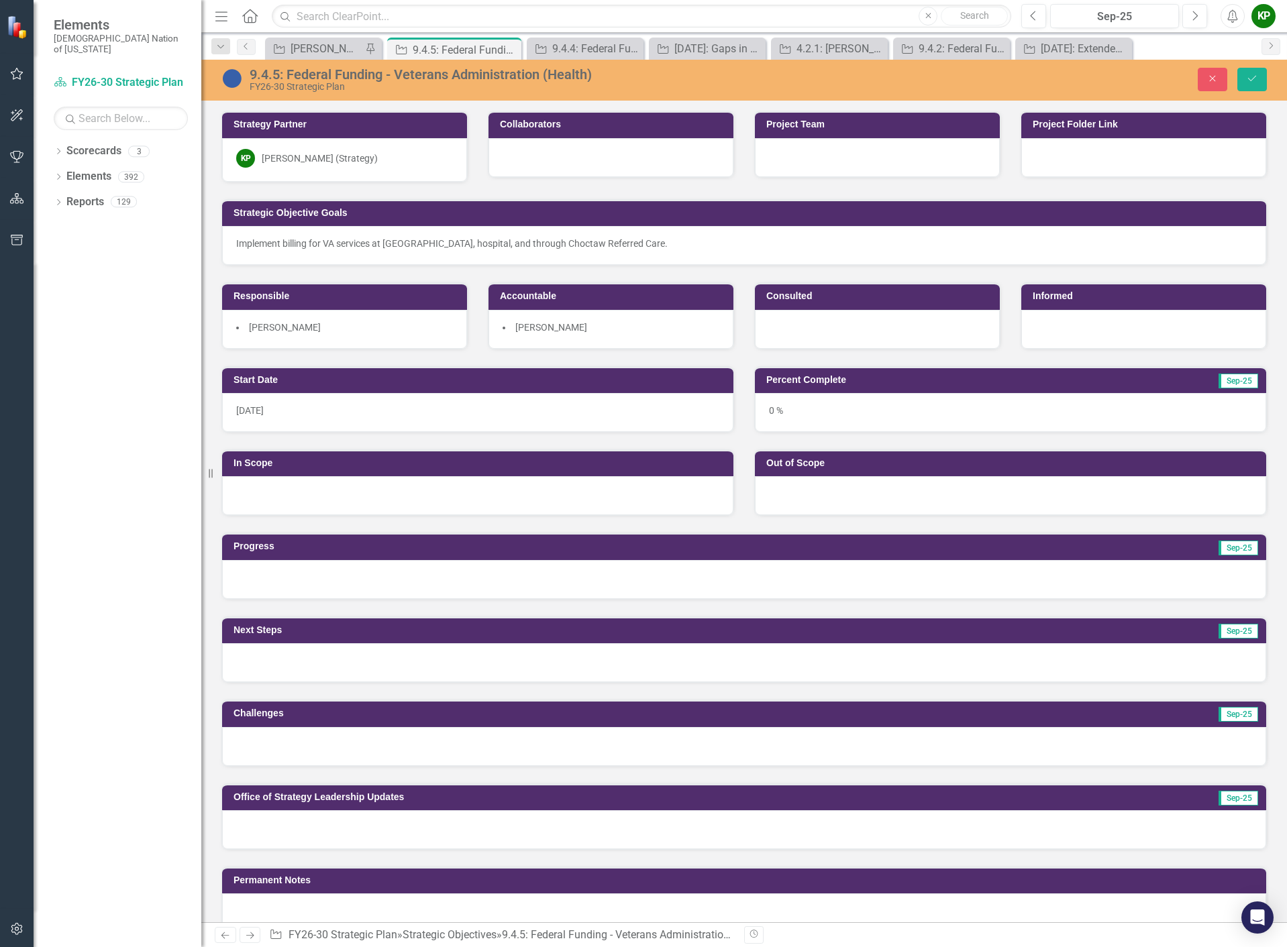
click at [358, 419] on div "[DATE]" at bounding box center [477, 412] width 511 height 39
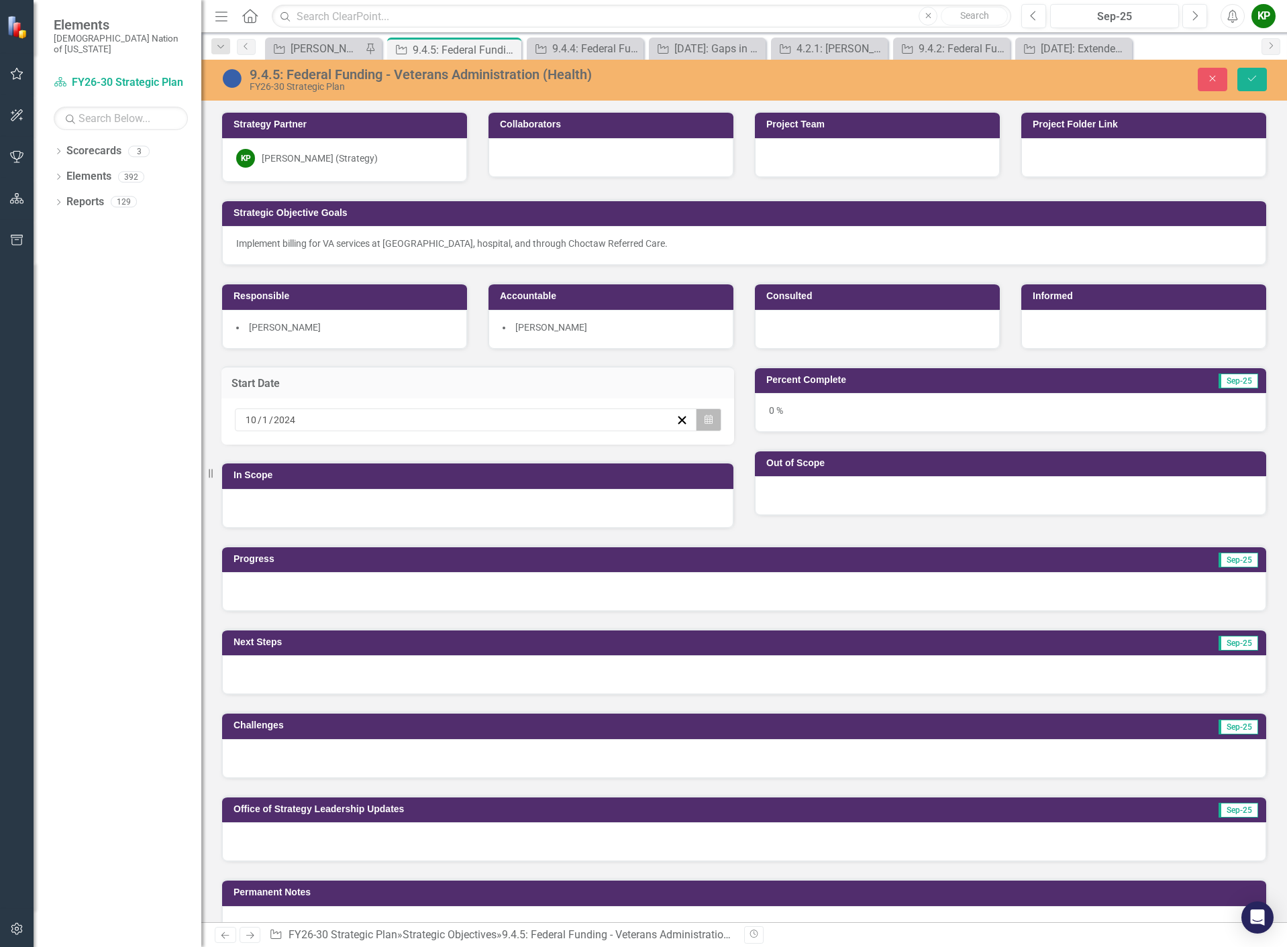
click at [704, 419] on icon "Calendar" at bounding box center [708, 419] width 8 height 9
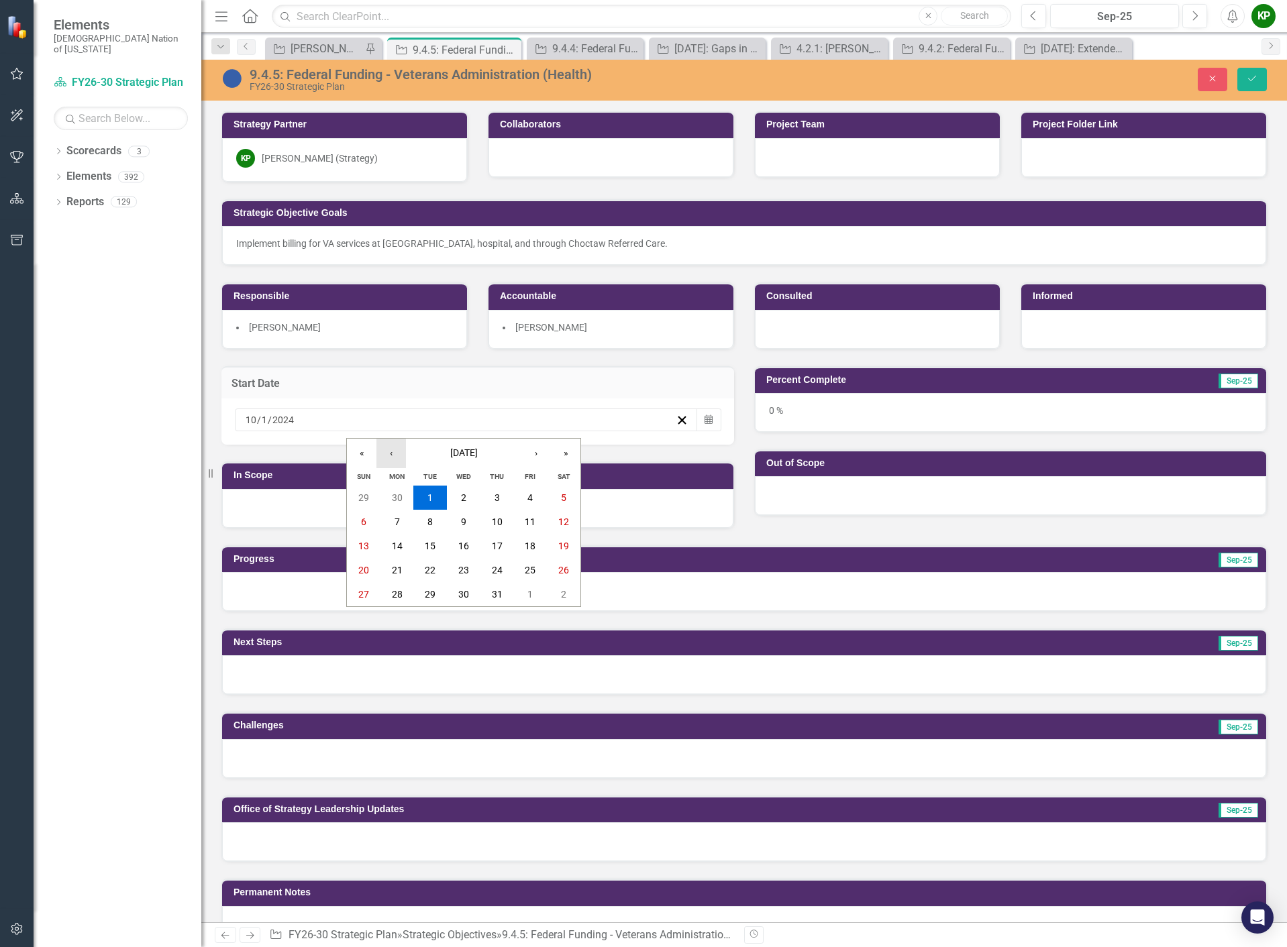
click at [393, 458] on button "‹" at bounding box center [391, 454] width 30 height 30
click at [568, 450] on button "»" at bounding box center [566, 454] width 30 height 30
click at [392, 491] on button "1" at bounding box center [397, 498] width 34 height 24
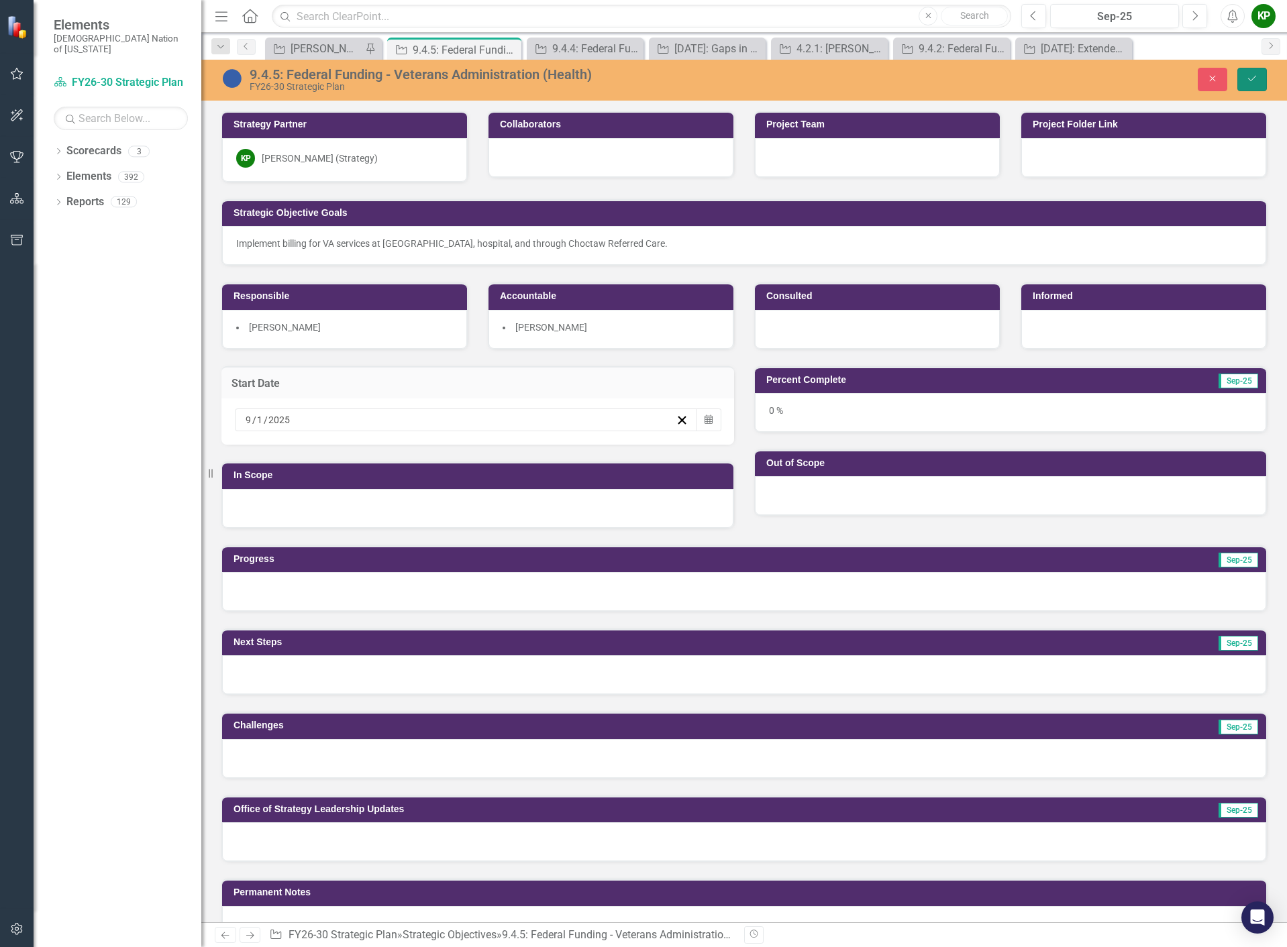
click at [1252, 84] on button "Save" at bounding box center [1252, 79] width 30 height 23
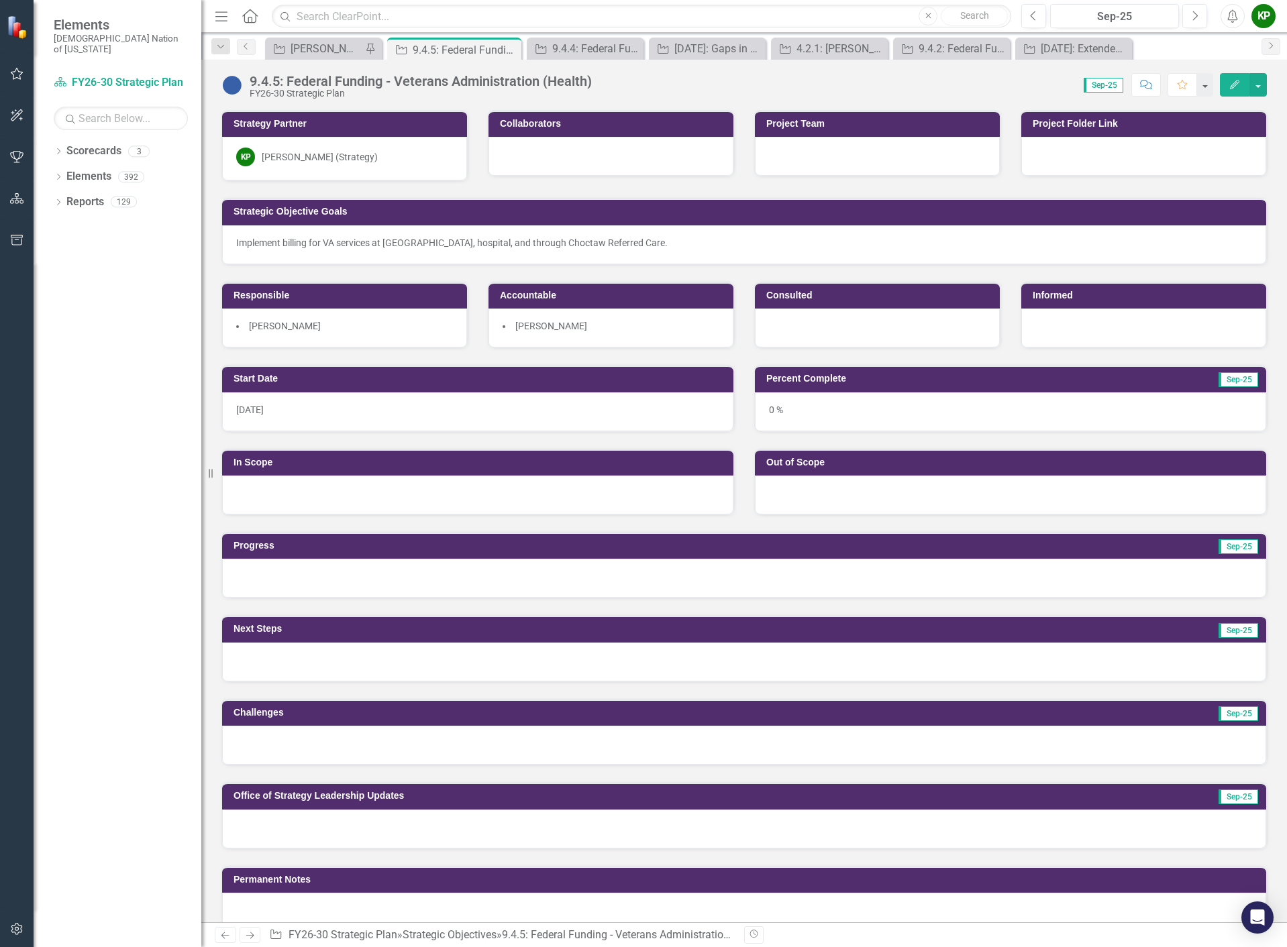
click at [974, 415] on div "0 %" at bounding box center [1010, 411] width 511 height 39
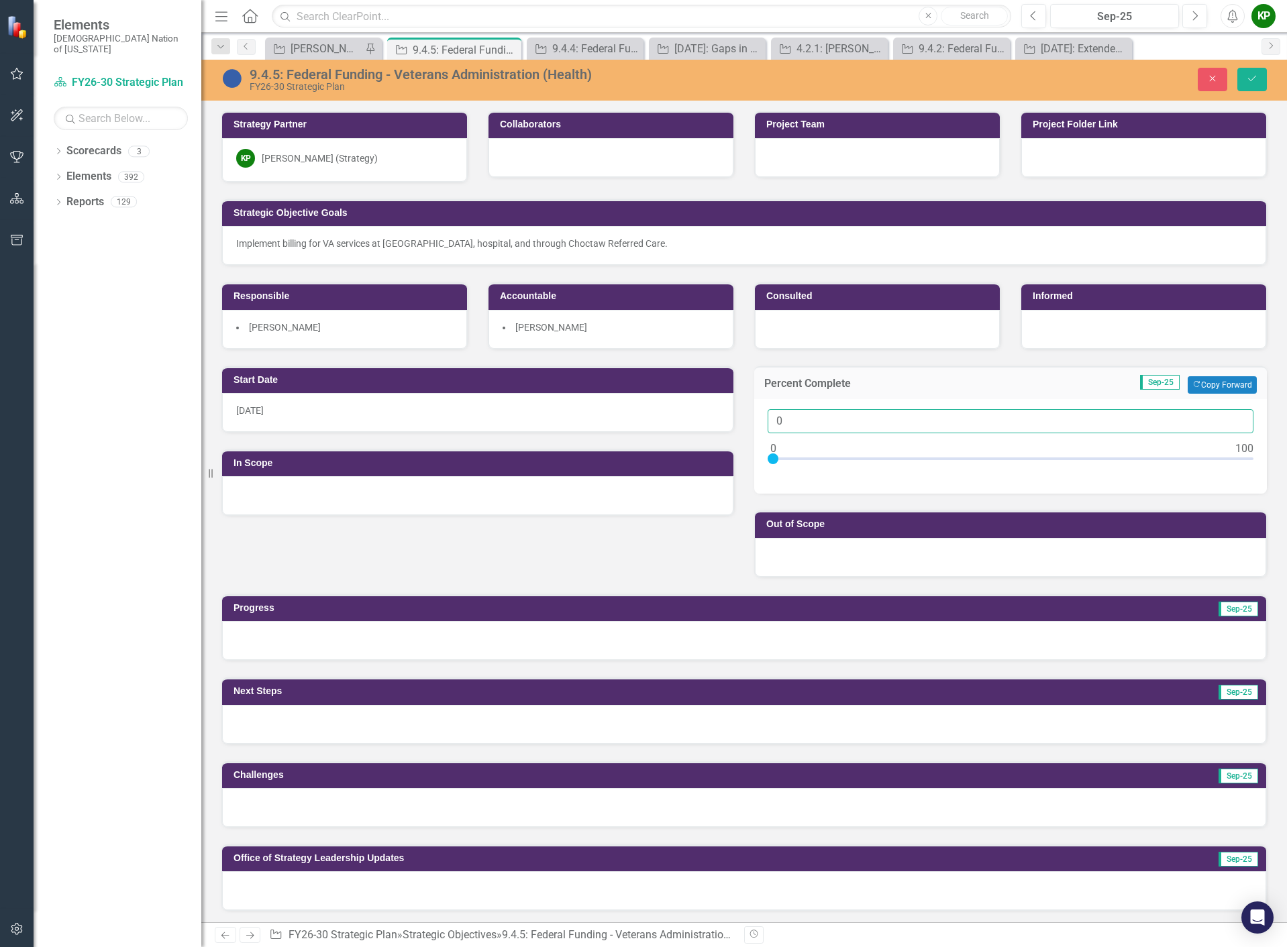
drag, startPoint x: 729, startPoint y: 421, endPoint x: 633, endPoint y: 421, distance: 95.3
click at [633, 421] on div "Start Date 10/1/24 In Scope Percent Complete Sep-25 Copy Forward Copy Forward 0…" at bounding box center [743, 464] width 1065 height 228
type input "0"
click at [1240, 87] on button "Save" at bounding box center [1252, 79] width 30 height 23
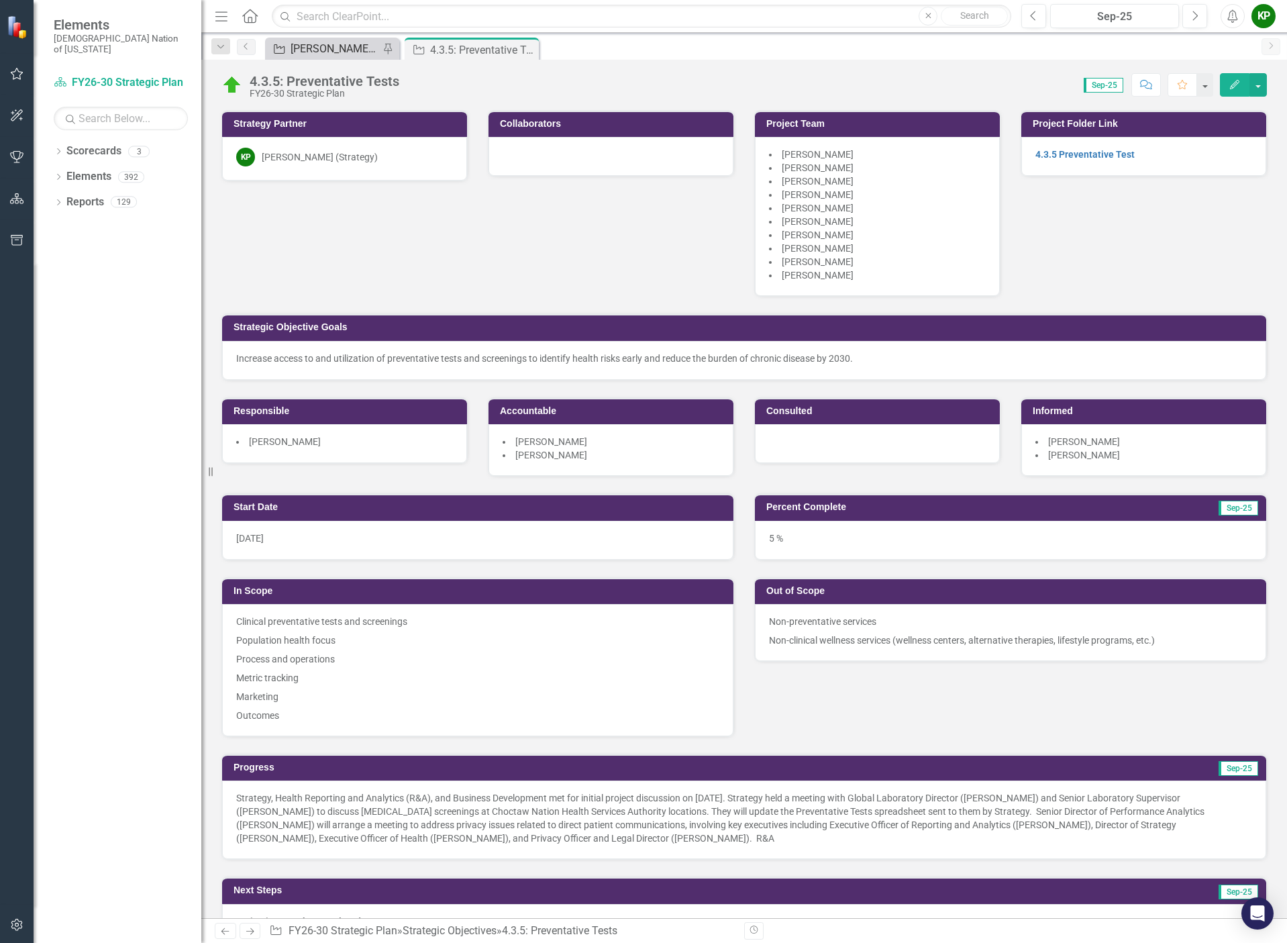
click at [339, 53] on div "[PERSON_NAME] SO's" at bounding box center [334, 48] width 89 height 17
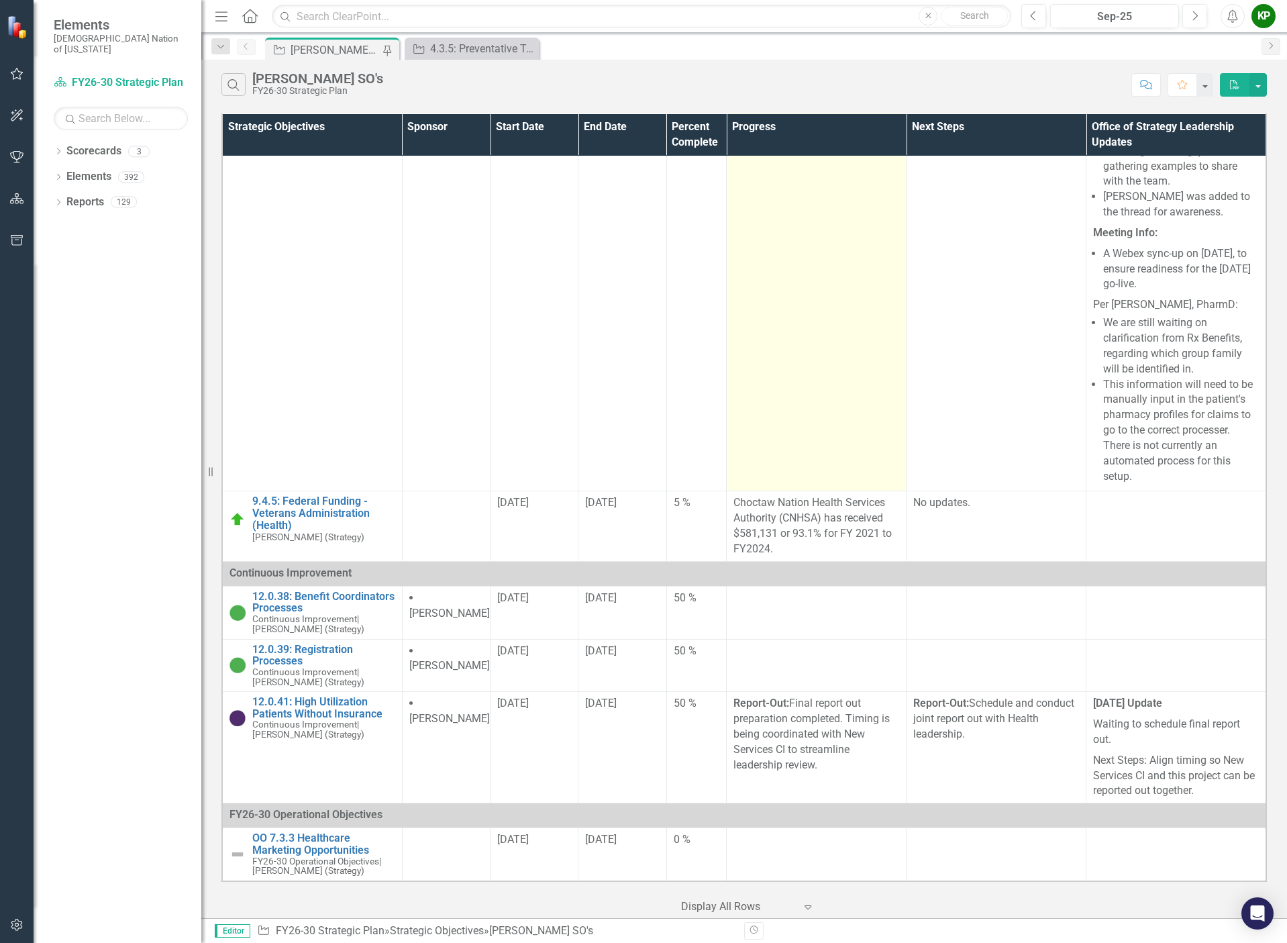
scroll to position [4964, 0]
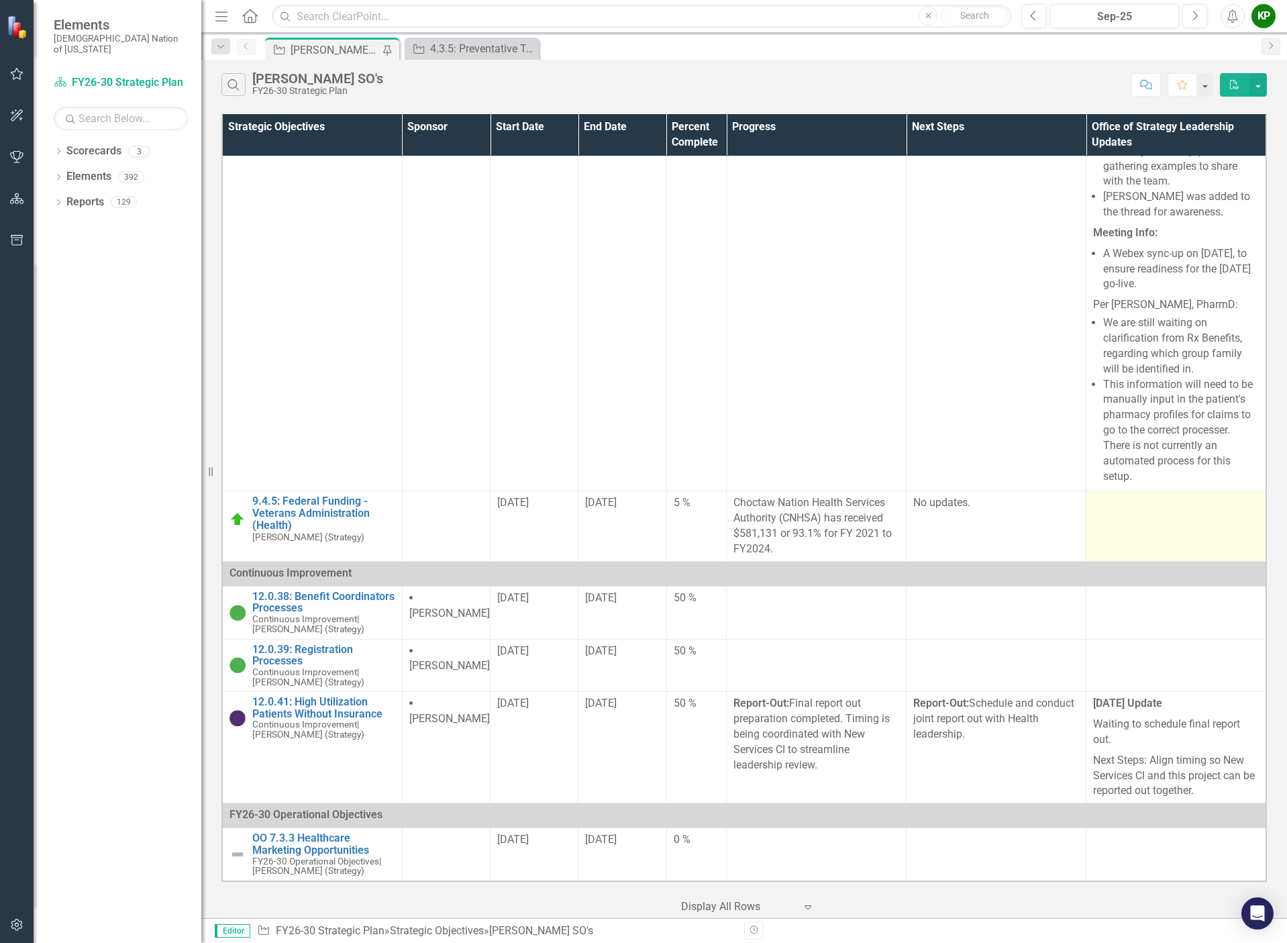
click at [1117, 561] on td at bounding box center [1176, 526] width 180 height 70
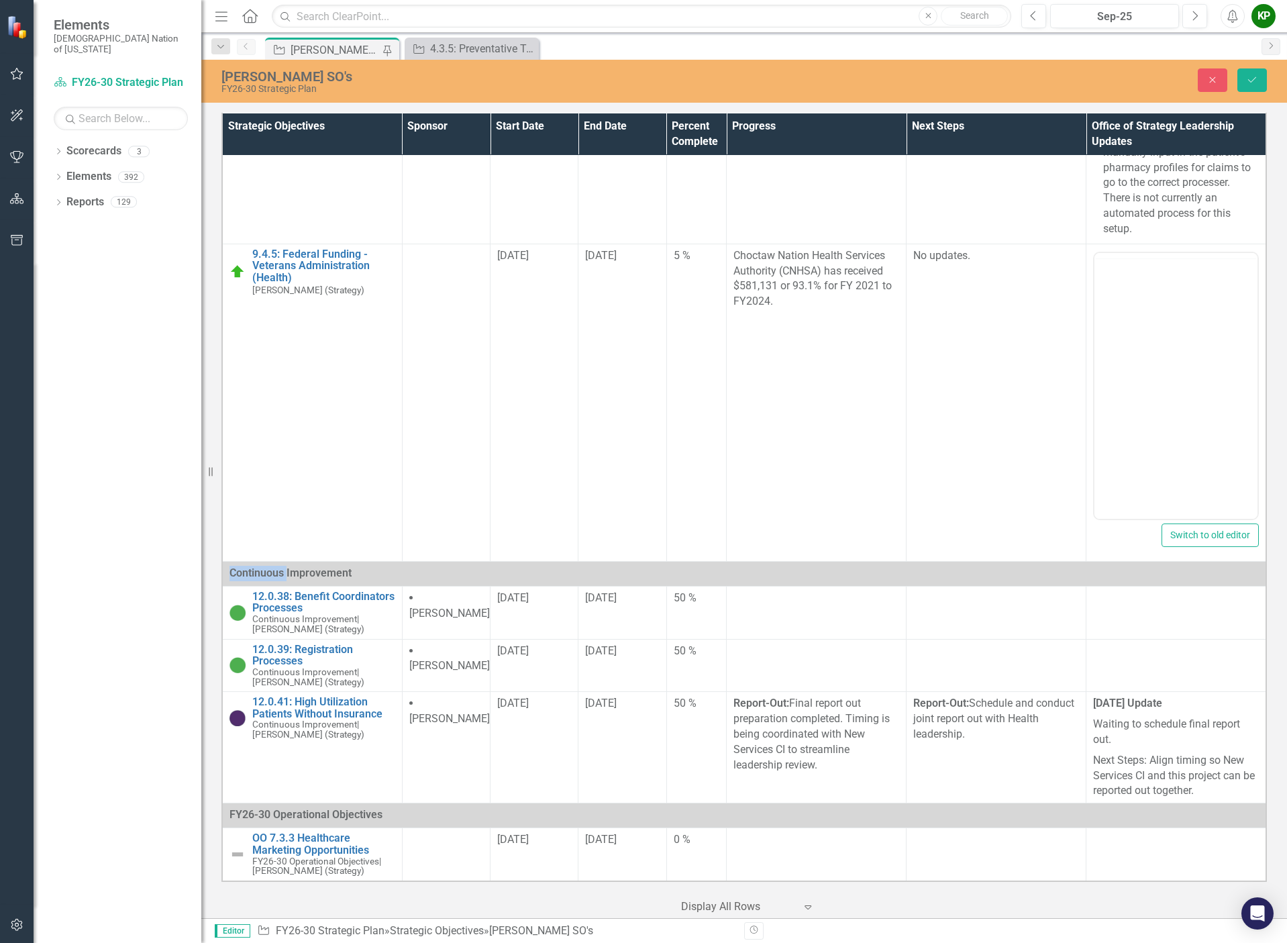
scroll to position [0, 0]
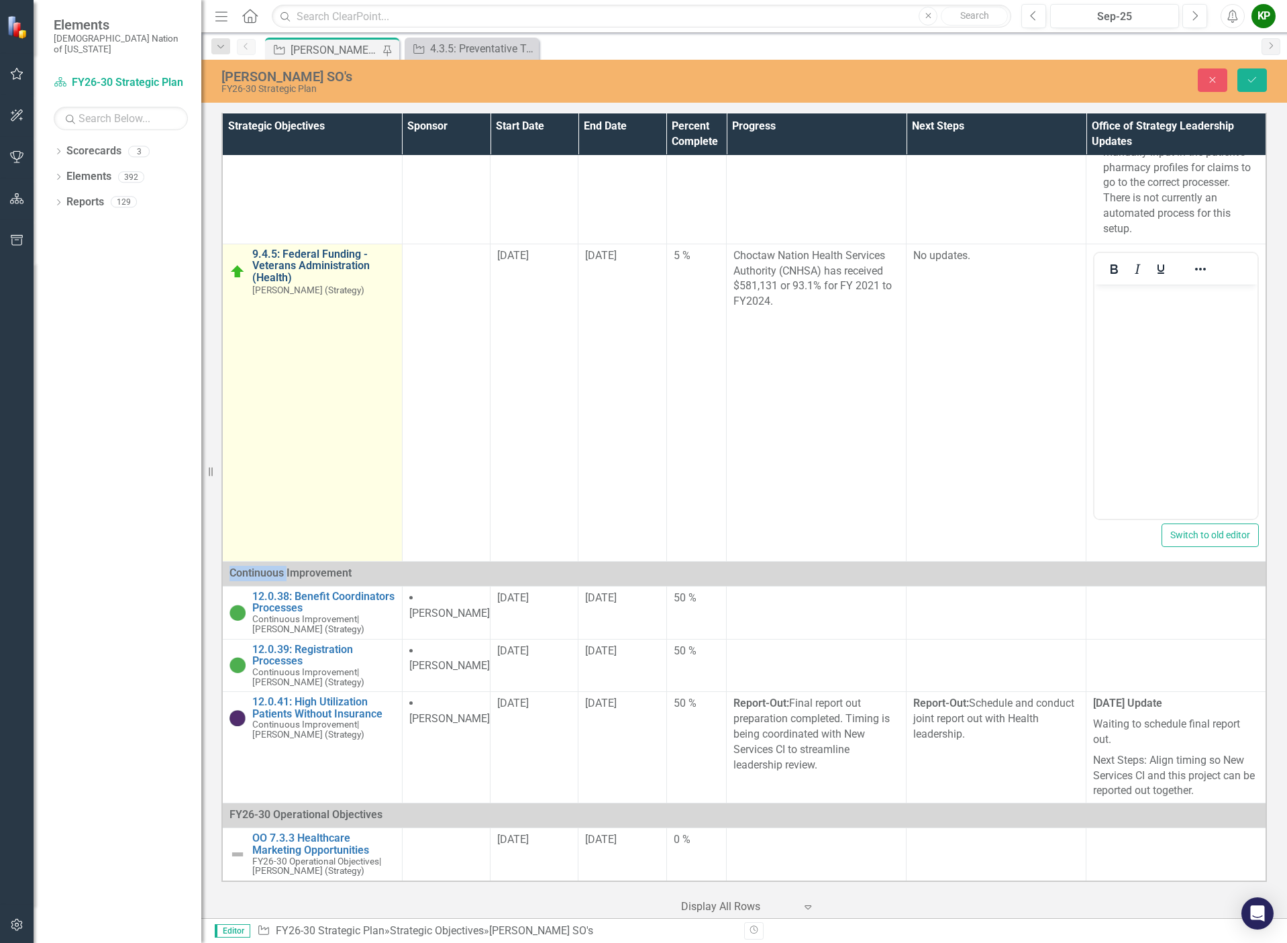
click at [339, 284] on link "9.4.5: Federal Funding - Veterans Administration (Health)" at bounding box center [323, 266] width 143 height 36
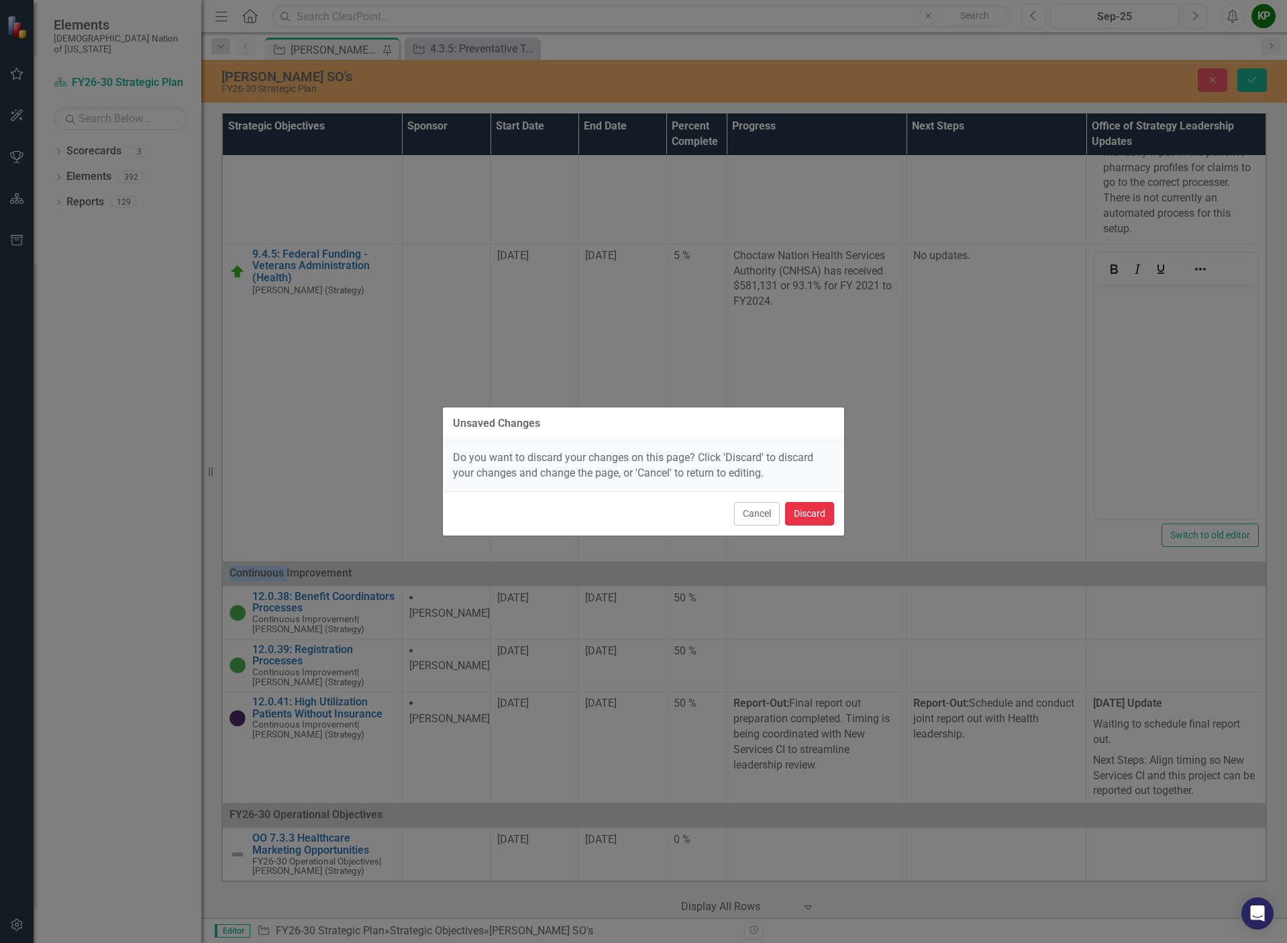
click at [820, 510] on button "Discard" at bounding box center [809, 513] width 49 height 23
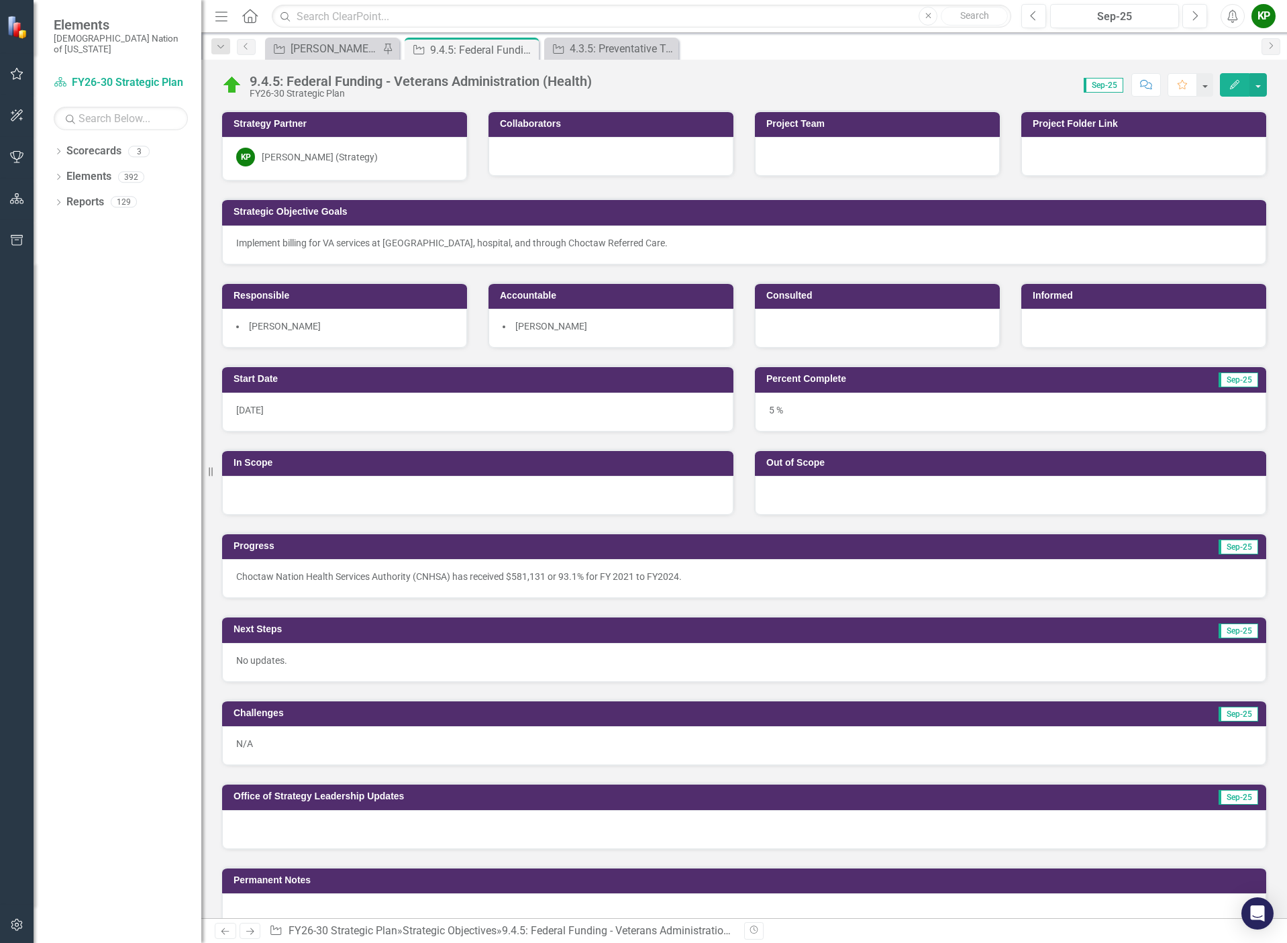
scroll to position [335, 0]
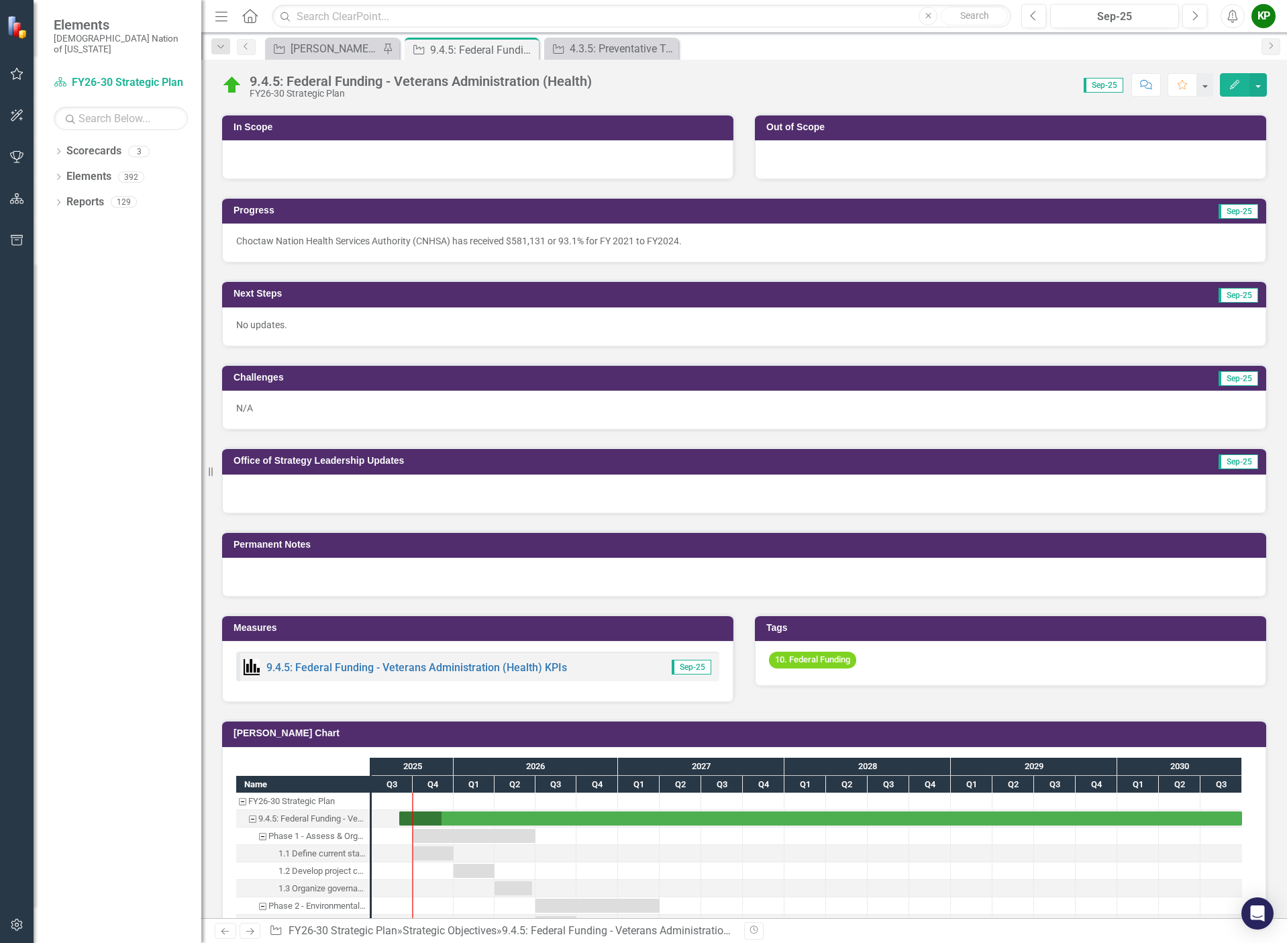
click at [331, 498] on div at bounding box center [744, 493] width 1044 height 39
click at [331, 496] on div at bounding box center [744, 493] width 1044 height 39
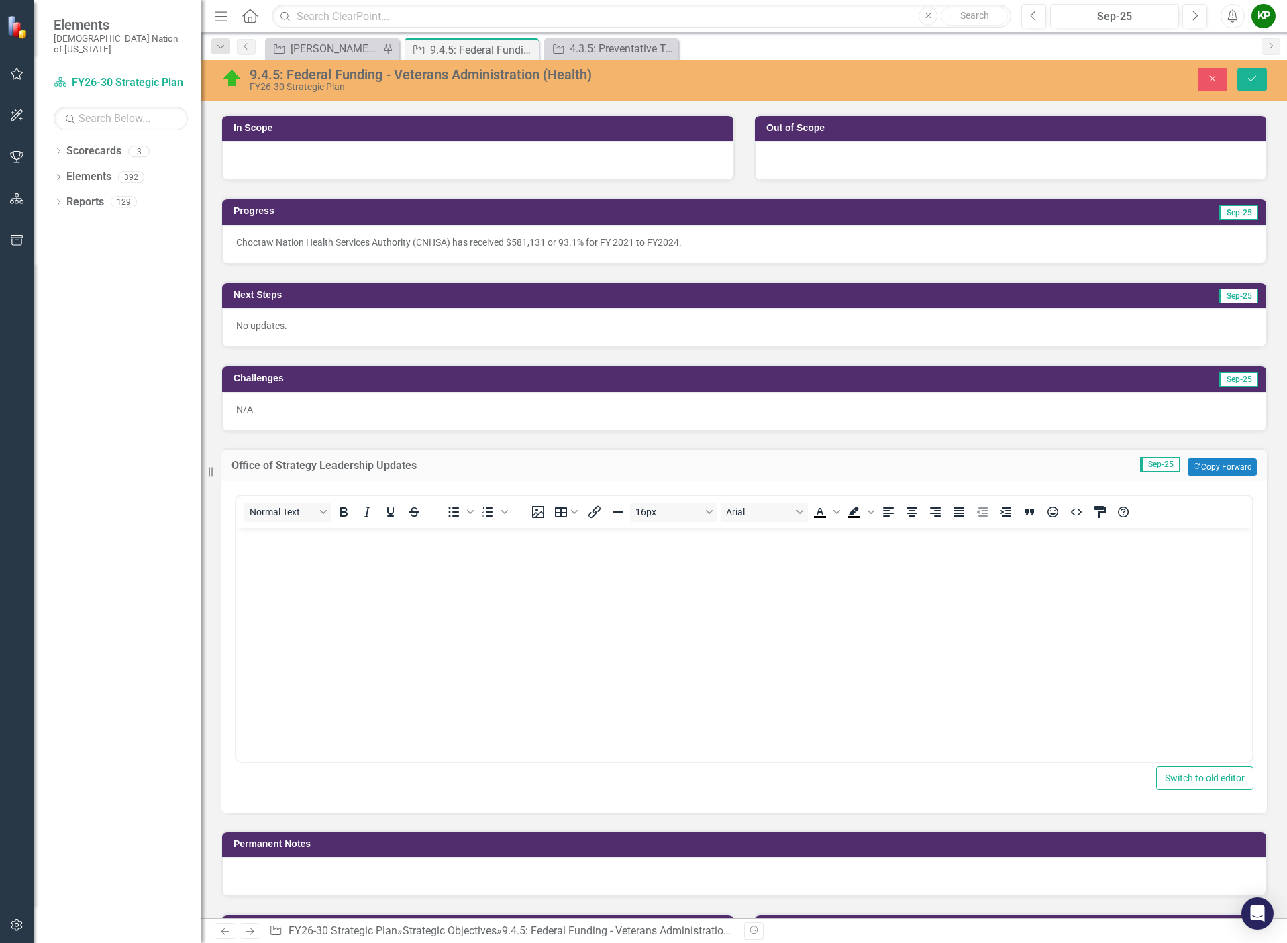
scroll to position [0, 0]
click at [1226, 468] on button "Copy Forward Copy Forward" at bounding box center [1221, 466] width 69 height 17
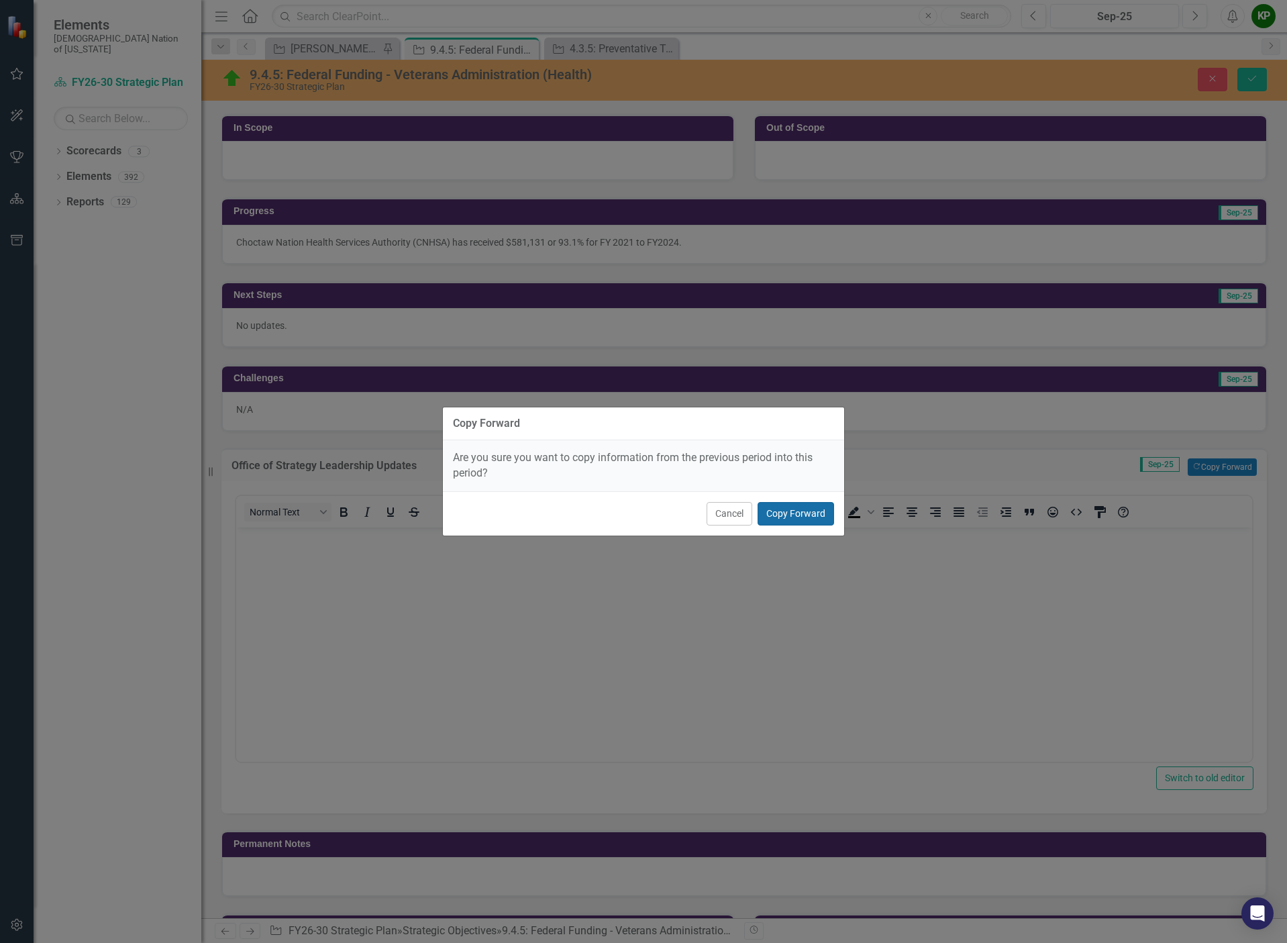
click at [800, 504] on button "Copy Forward" at bounding box center [795, 513] width 76 height 23
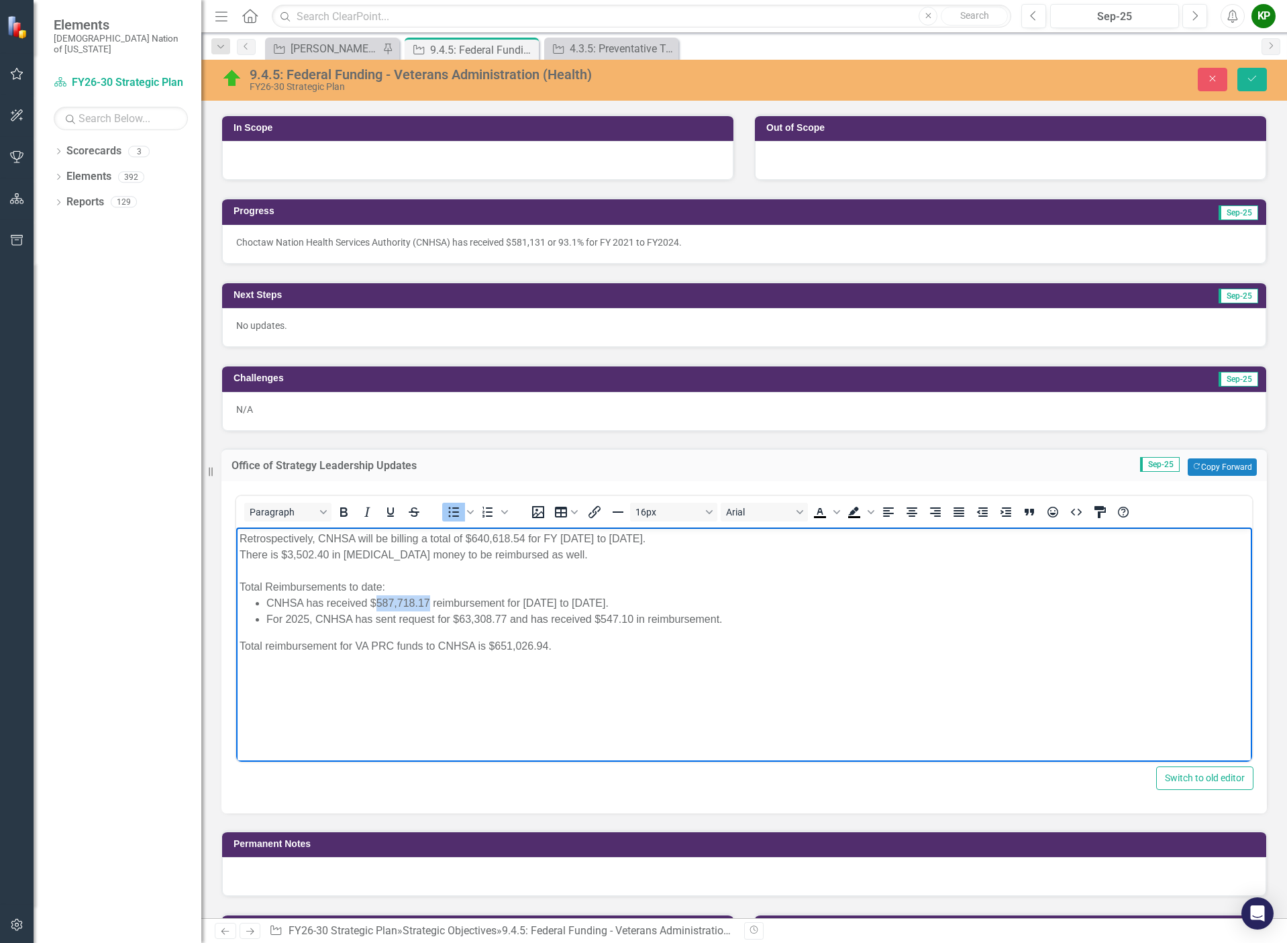
drag, startPoint x: 429, startPoint y: 600, endPoint x: 378, endPoint y: 600, distance: 51.7
click at [378, 600] on li "CNHSA has received $587,718.17 reimbursement for [DATE] to [DATE]." at bounding box center [757, 602] width 982 height 16
drag, startPoint x: 620, startPoint y: 535, endPoint x: 223, endPoint y: 533, distance: 396.5
click at [236, 533] on html "Retrospectively, CNHSA will be billing a total of $640,618.54 for FY 2021 to 20…" at bounding box center [744, 627] width 1016 height 201
drag, startPoint x: 560, startPoint y: 553, endPoint x: 440, endPoint y: 1043, distance: 504.9
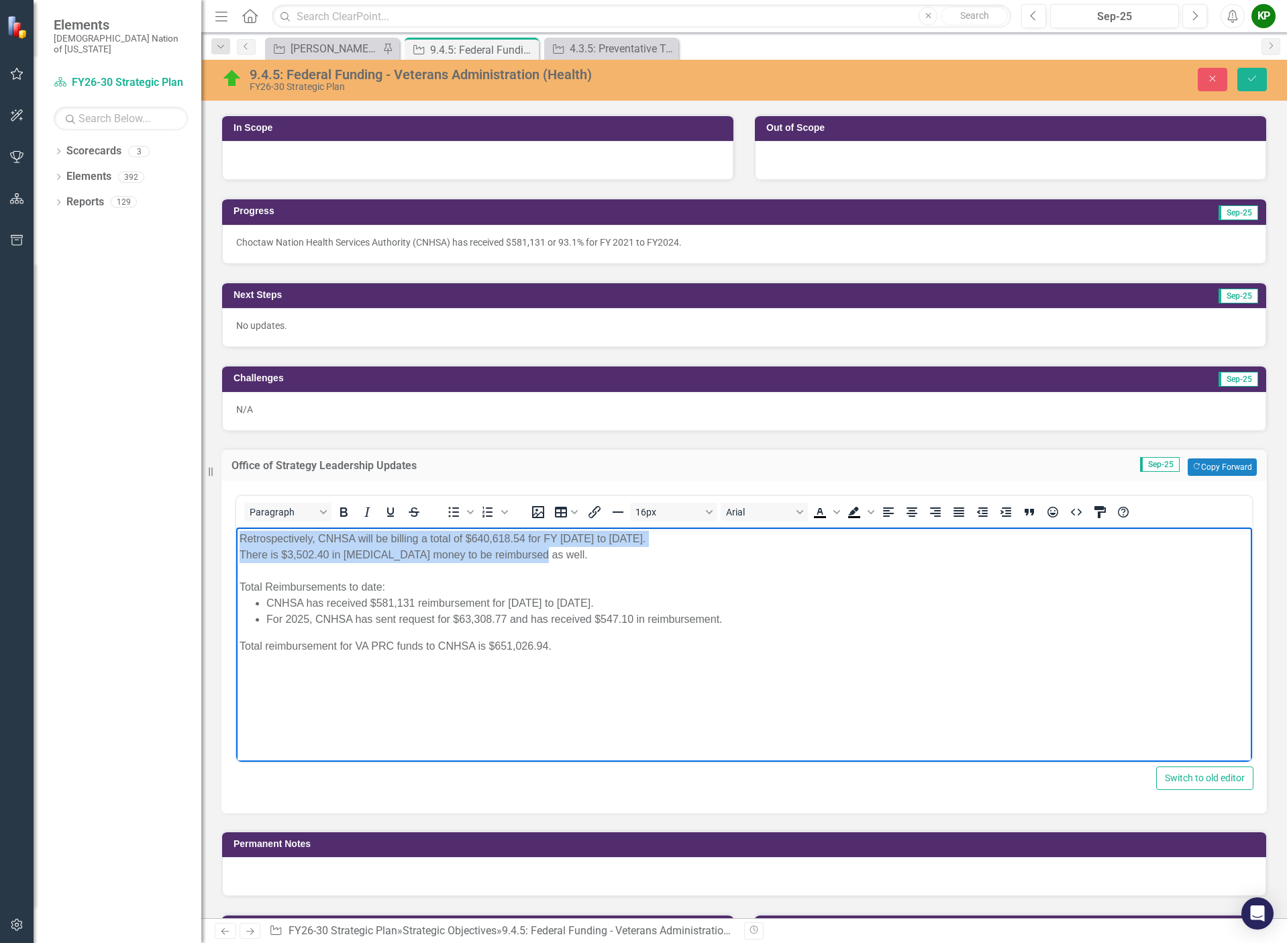
click at [236, 527] on html "Retrospectively, CNHSA will be billing a total of $640,618.54 for FY 2021 to 20…" at bounding box center [744, 627] width 1016 height 201
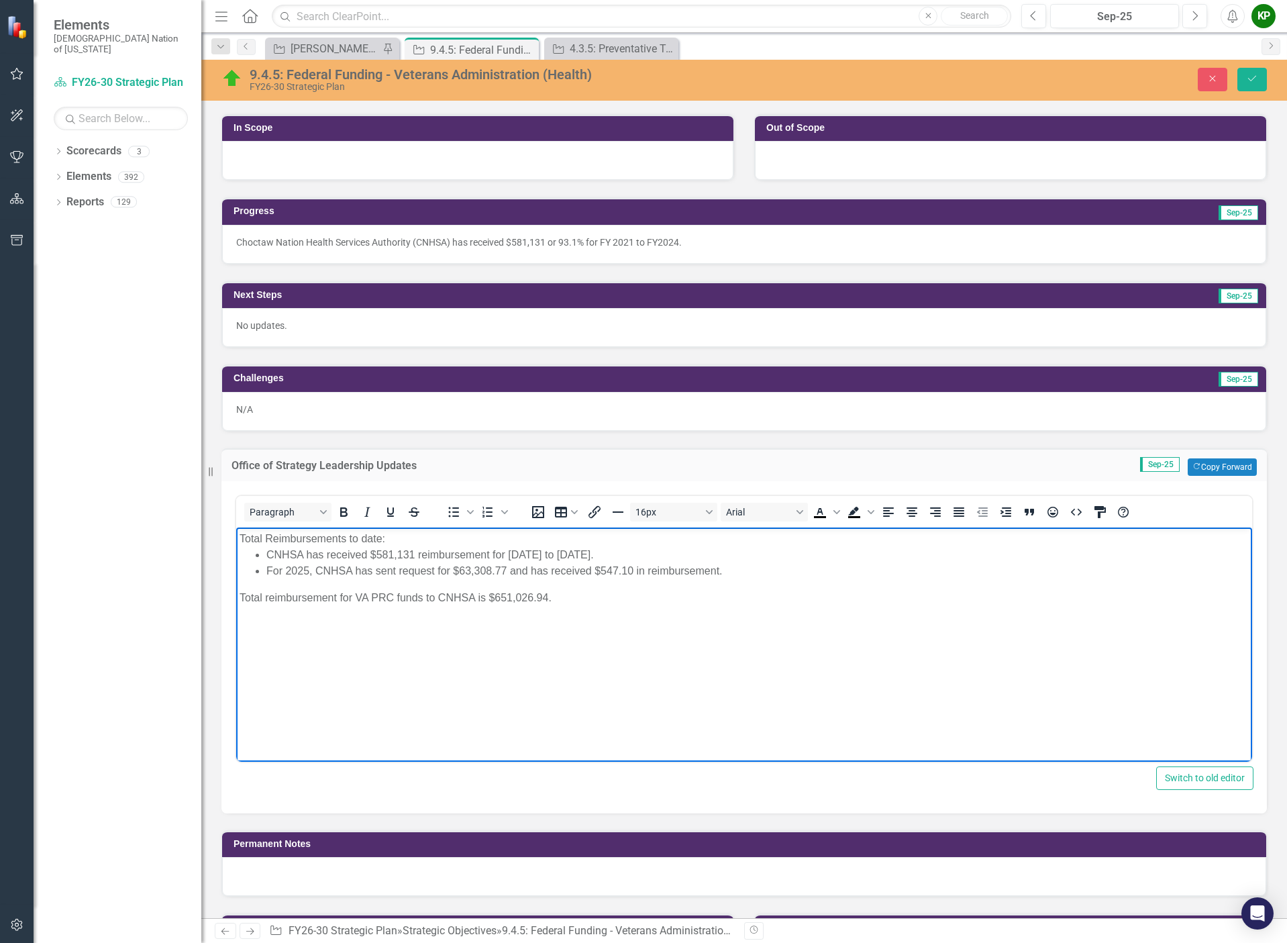
scroll to position [268, 0]
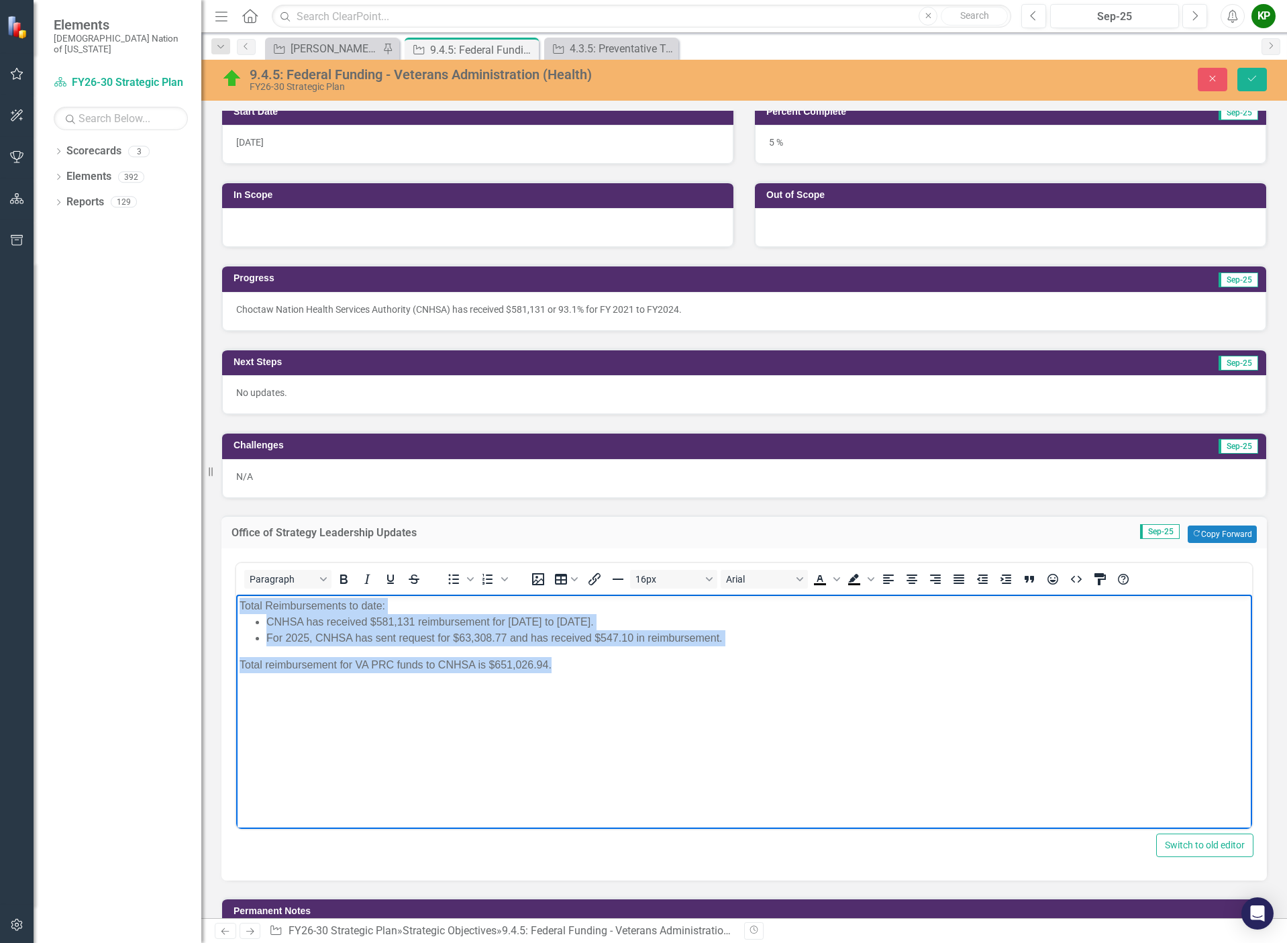
drag, startPoint x: 575, startPoint y: 669, endPoint x: 204, endPoint y: 551, distance: 389.5
click at [236, 594] on html "Total Reimbursements to date: CNHSA has received $581,131 reimbursement for 202…" at bounding box center [744, 694] width 1016 height 201
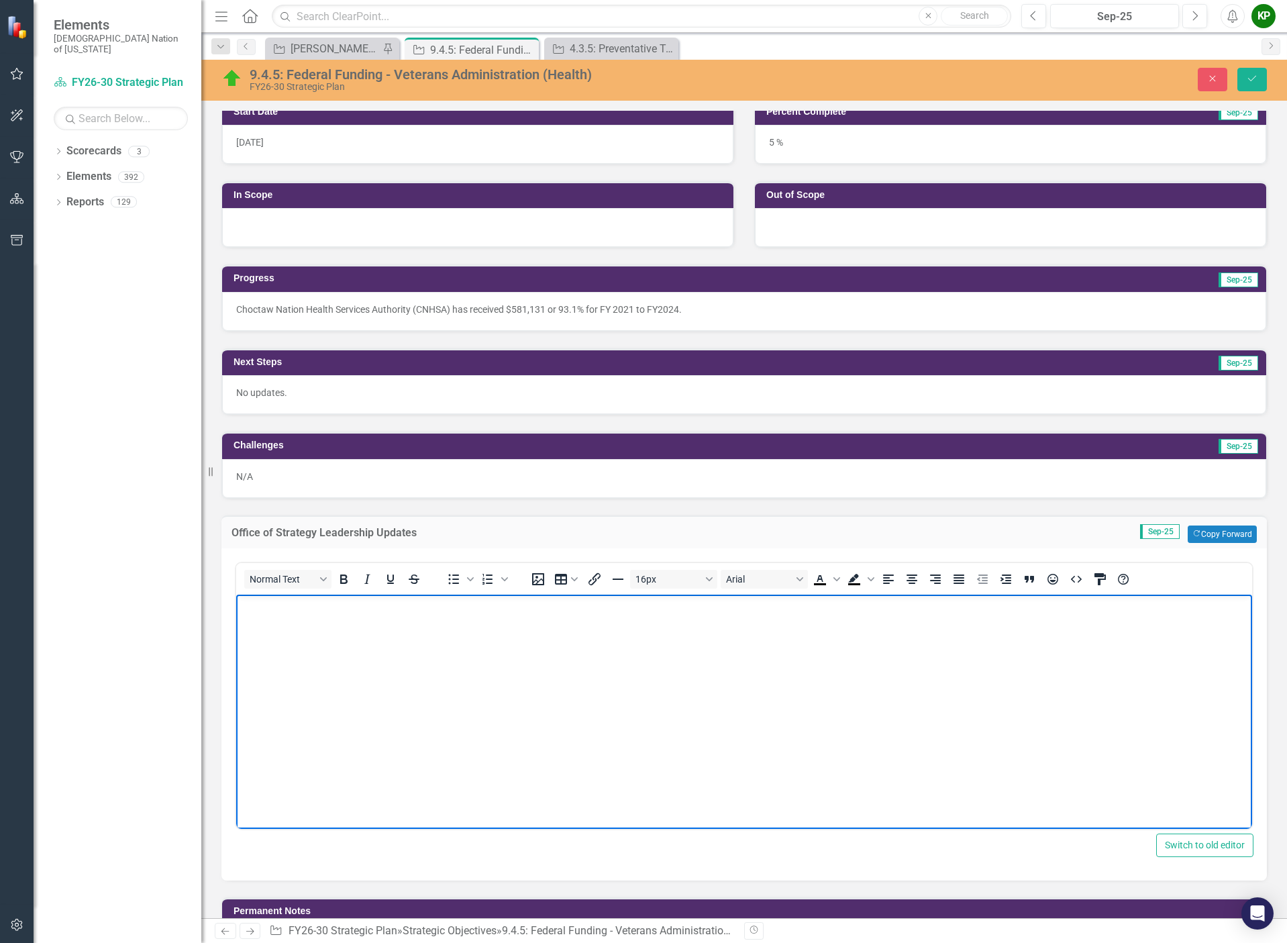
click at [710, 315] on p "Choctaw Nation Health Services Authority (CNHSA) has received $581,131 or 93.1%…" at bounding box center [744, 309] width 1016 height 13
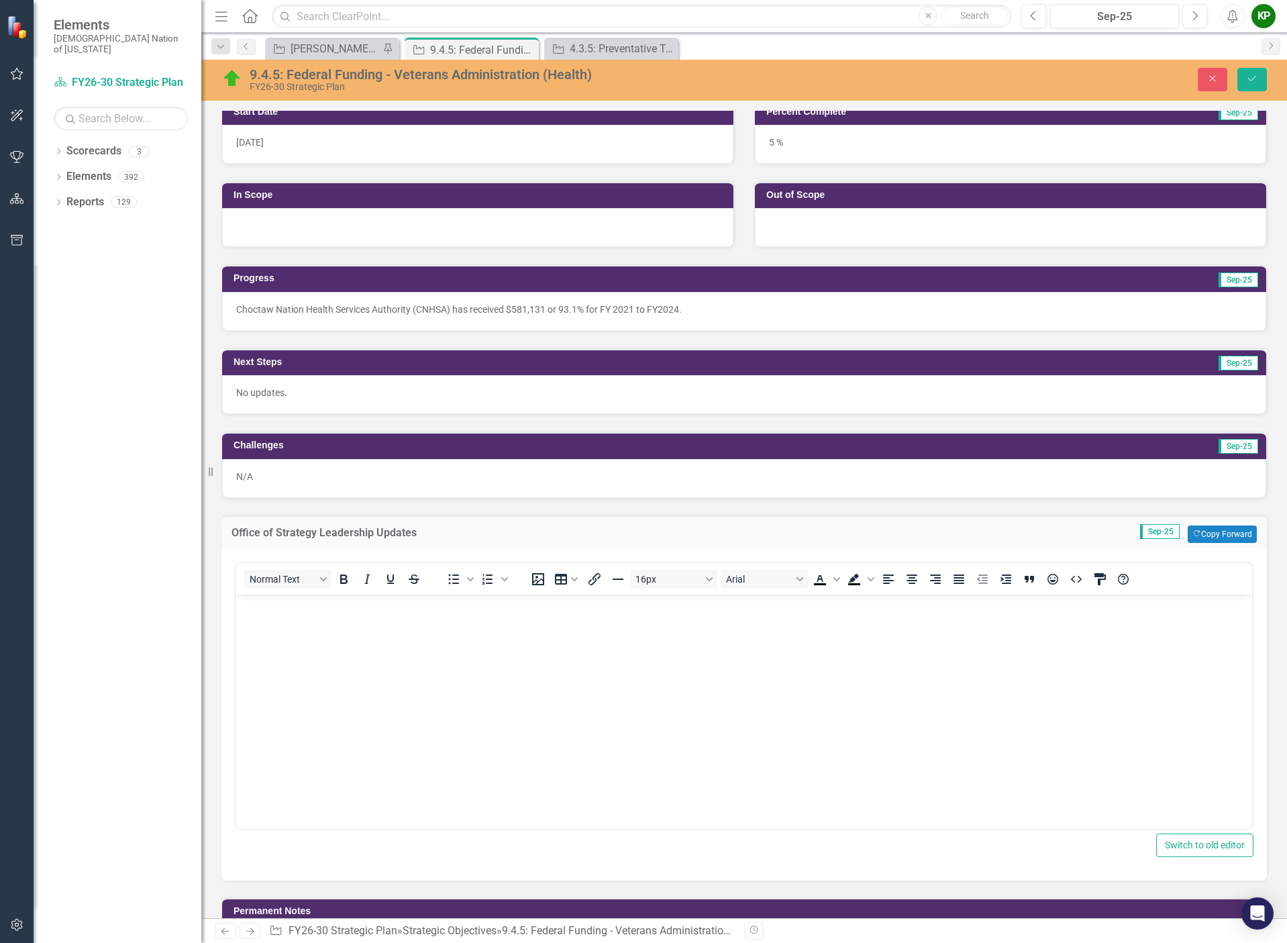
drag, startPoint x: 694, startPoint y: 309, endPoint x: 554, endPoint y: 301, distance: 140.4
click at [554, 301] on div "Choctaw Nation Health Services Authority (CNHSA) has received $581,131 or 93.1%…" at bounding box center [744, 311] width 1044 height 39
drag, startPoint x: 694, startPoint y: 309, endPoint x: 435, endPoint y: 288, distance: 259.1
click at [435, 288] on div "Progress Sep-25 Choctaw Nation Health Services Authority (CNHSA) has received $…" at bounding box center [743, 297] width 1045 height 66
click at [1256, 79] on button "Save" at bounding box center [1252, 79] width 30 height 23
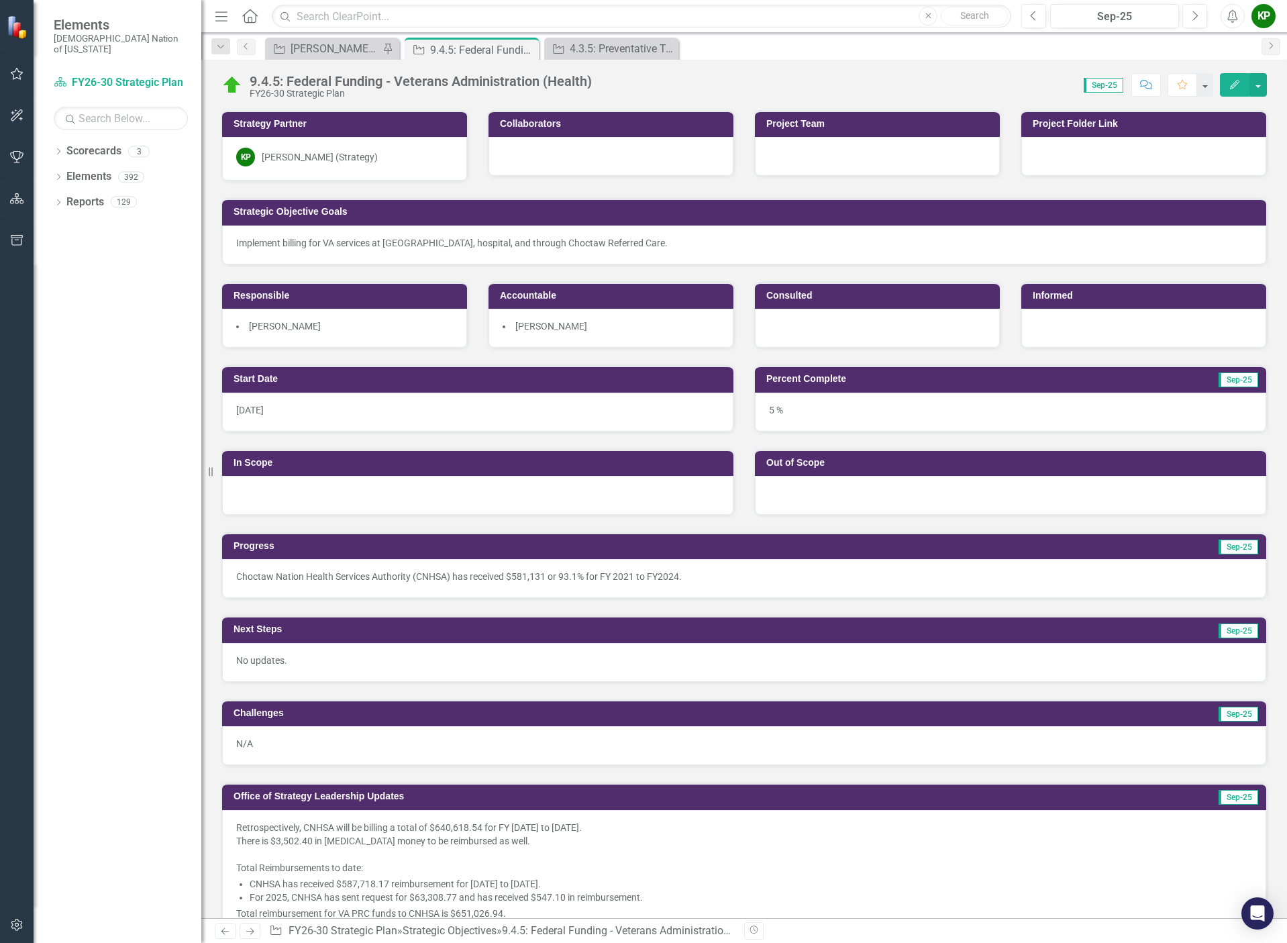
scroll to position [402, 0]
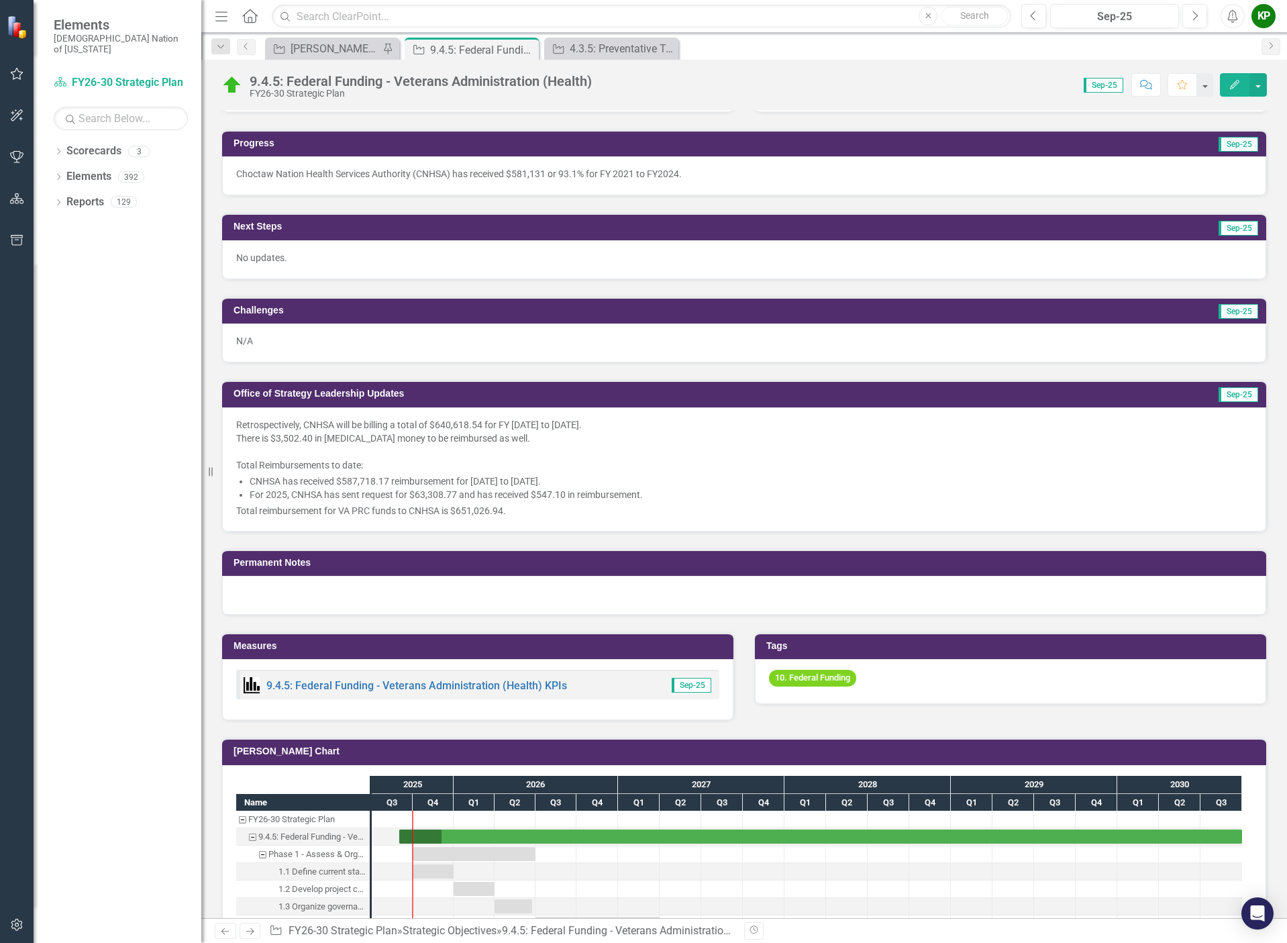
click at [684, 174] on p "Choctaw Nation Health Services Authority (CNHSA) has received $581,131 or 93.1%…" at bounding box center [744, 173] width 1016 height 13
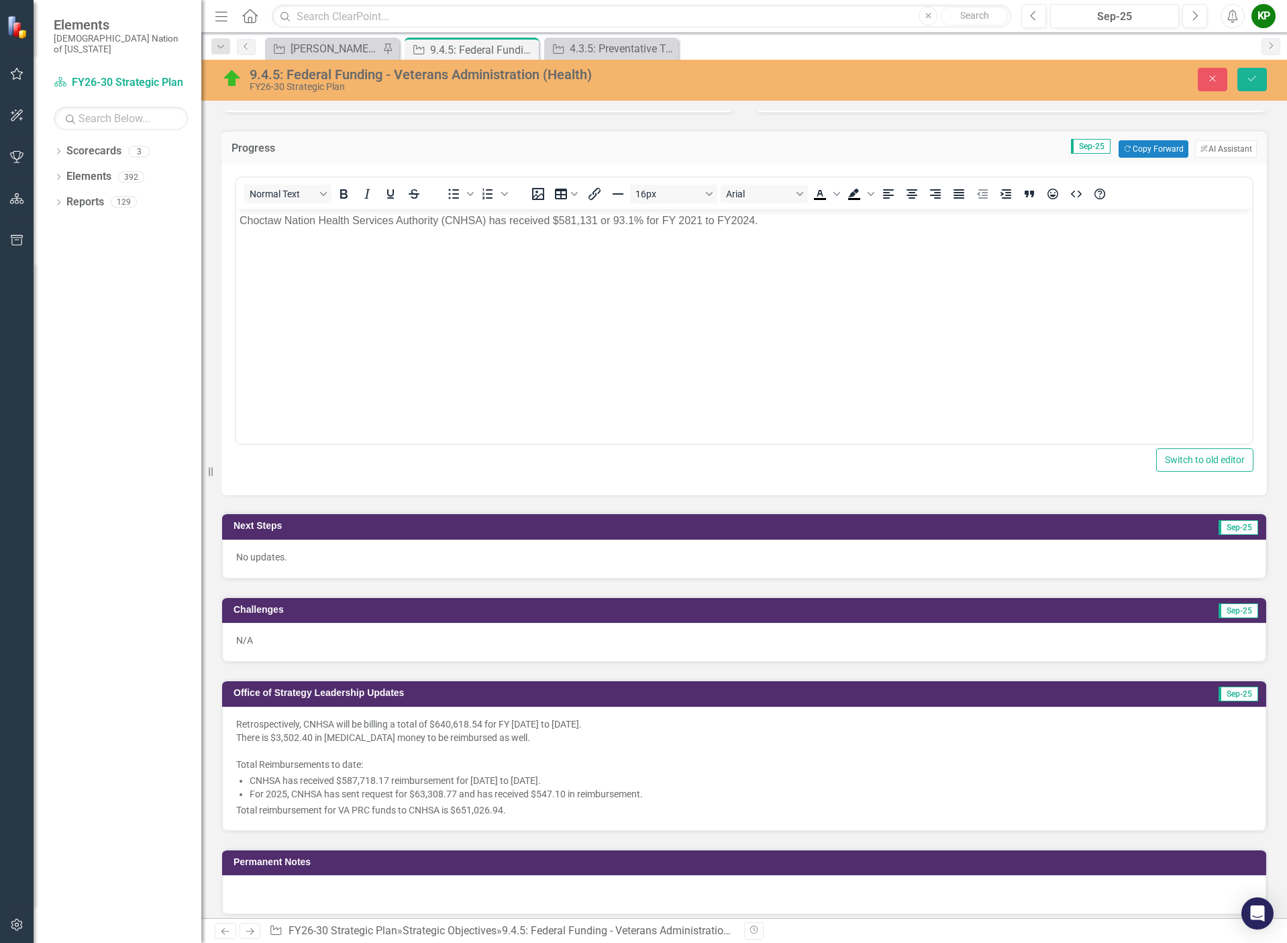
scroll to position [0, 0]
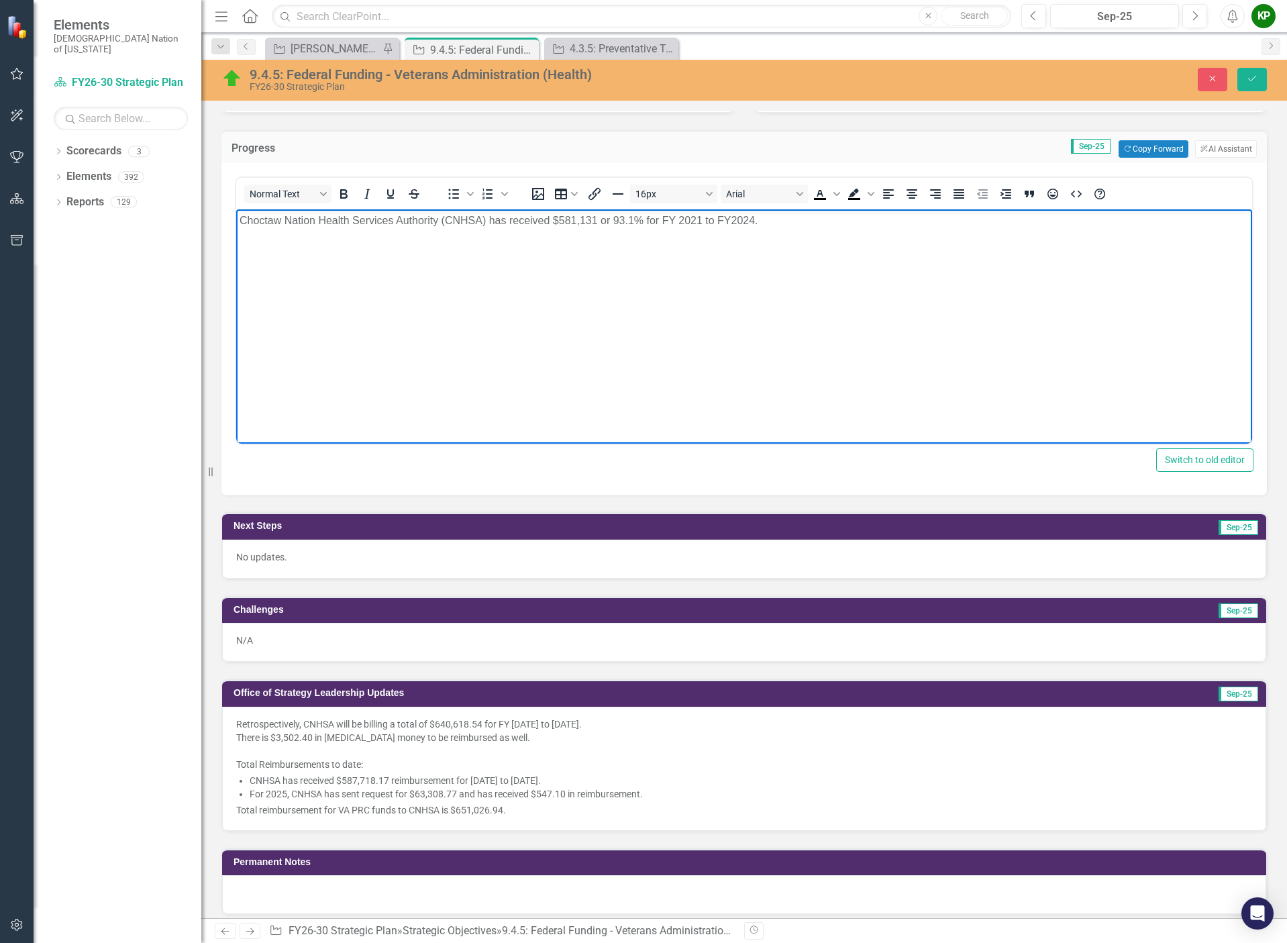
drag, startPoint x: 769, startPoint y: 223, endPoint x: 408, endPoint y: 419, distance: 410.3
click at [236, 211] on html "Choctaw Nation Health Services Authority (CNHSA) has received $581,131 or 93.1%…" at bounding box center [744, 309] width 1016 height 201
copy p "Choctaw Nation Health Services Authority (CNHSA) has received $581,131 or 93.1%…"
click at [1254, 80] on icon "Save" at bounding box center [1252, 78] width 12 height 9
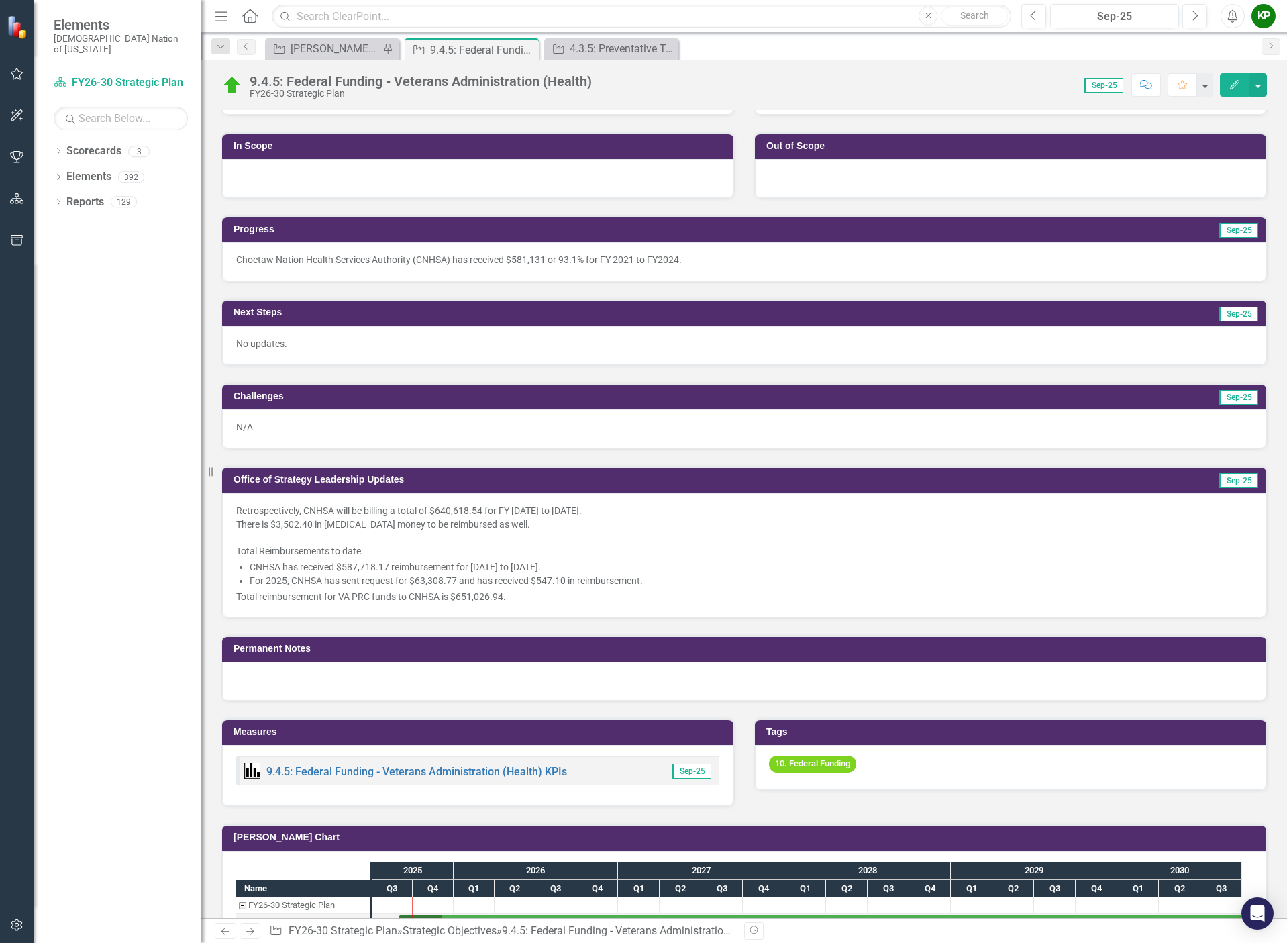
scroll to position [335, 0]
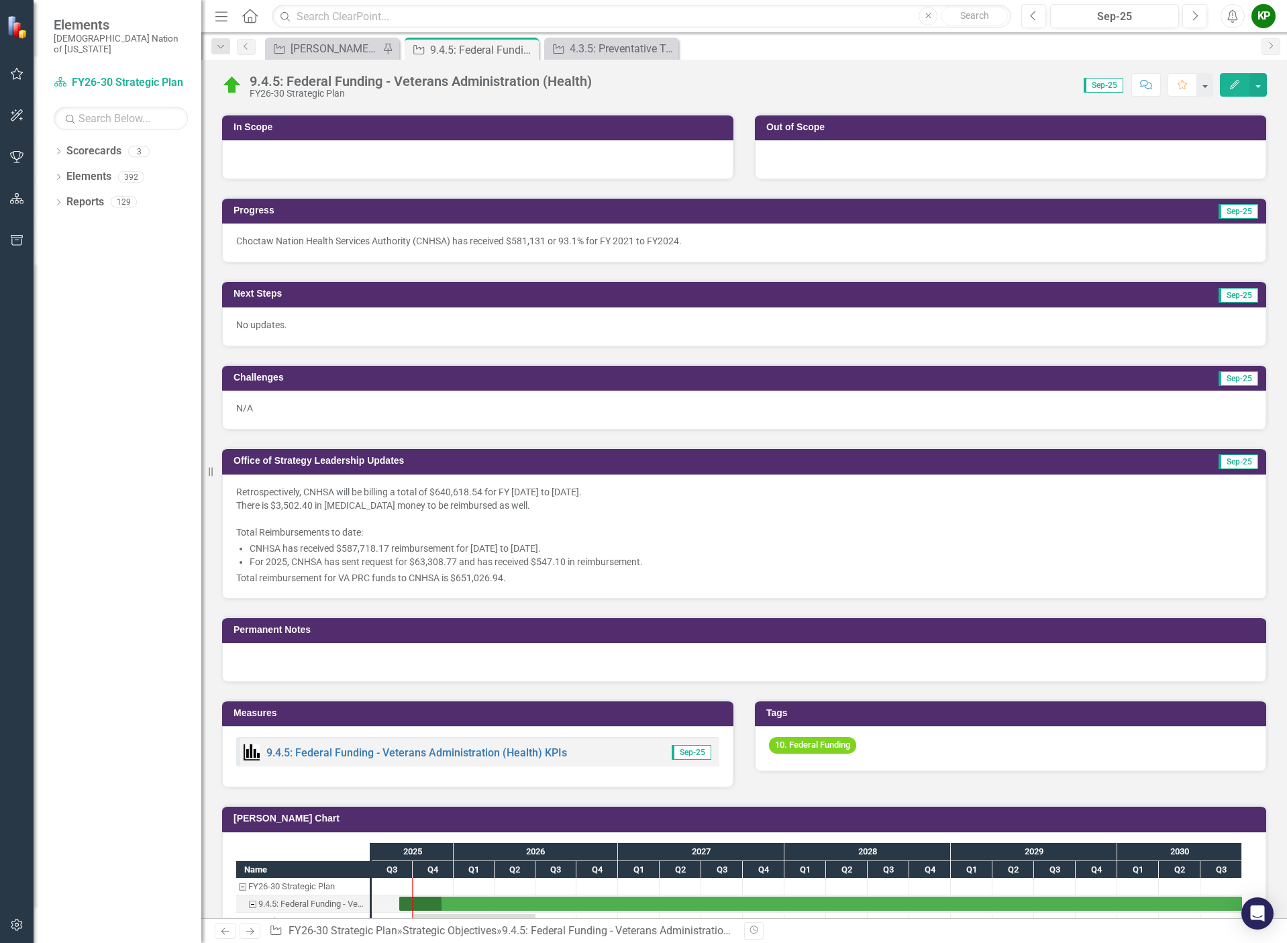
click at [633, 555] on li "For 2025, CNHSA has sent request for $63,308.77 and has received $547.10 in rei…" at bounding box center [751, 561] width 1002 height 13
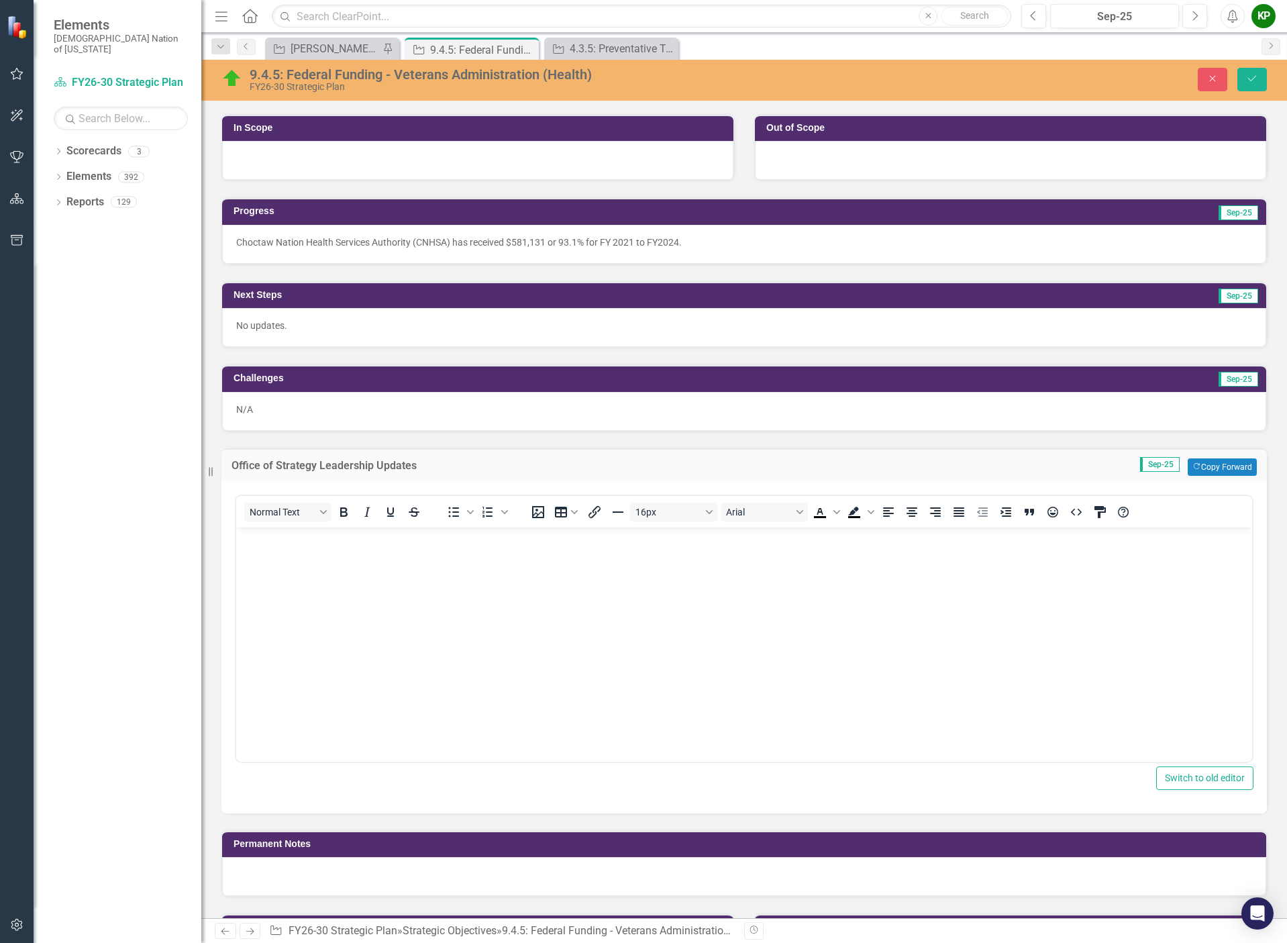
scroll to position [0, 0]
click at [534, 555] on body "Rich Text Area. Press ALT-0 for help." at bounding box center [744, 627] width 1016 height 201
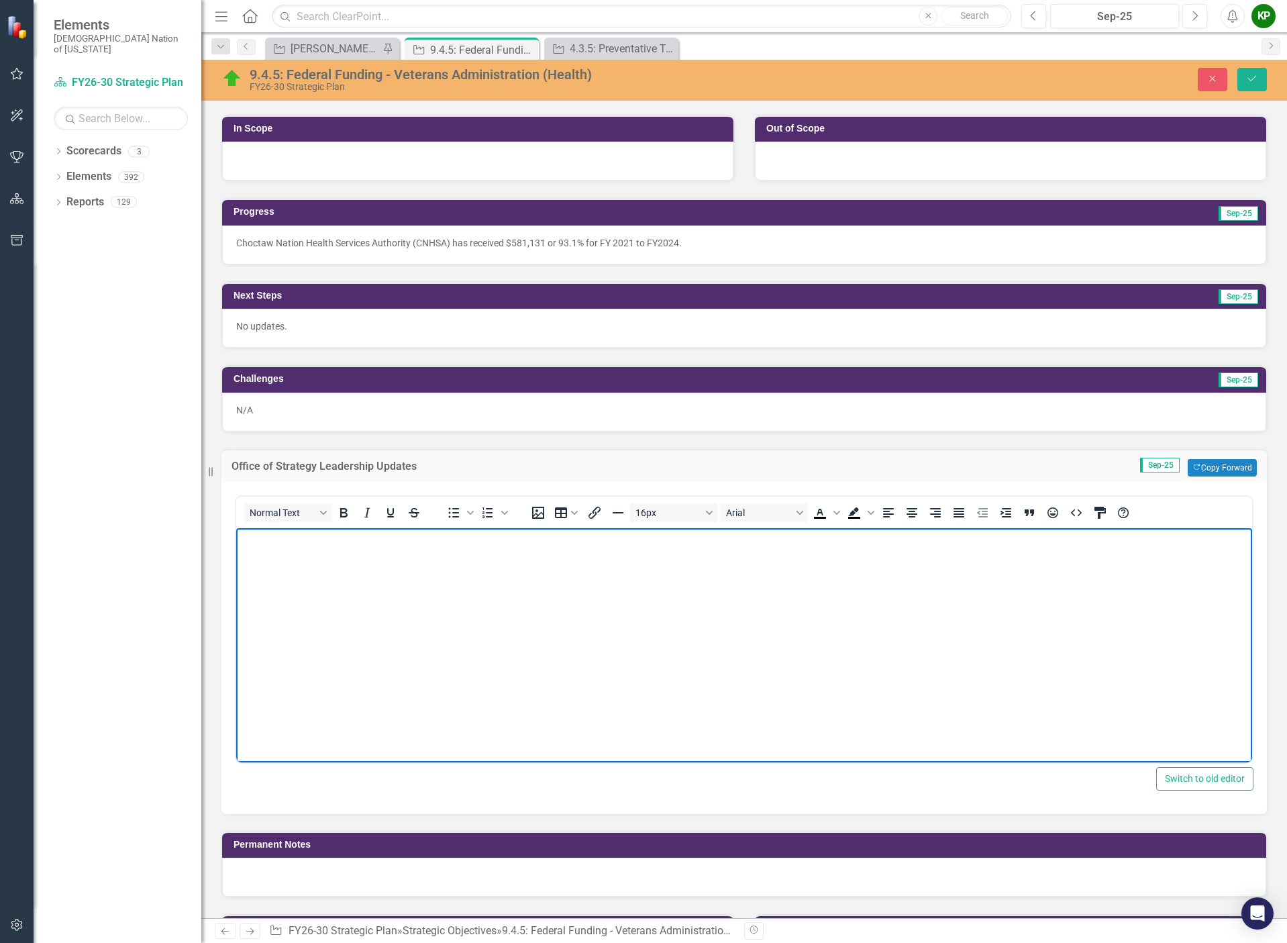
scroll to position [335, 0]
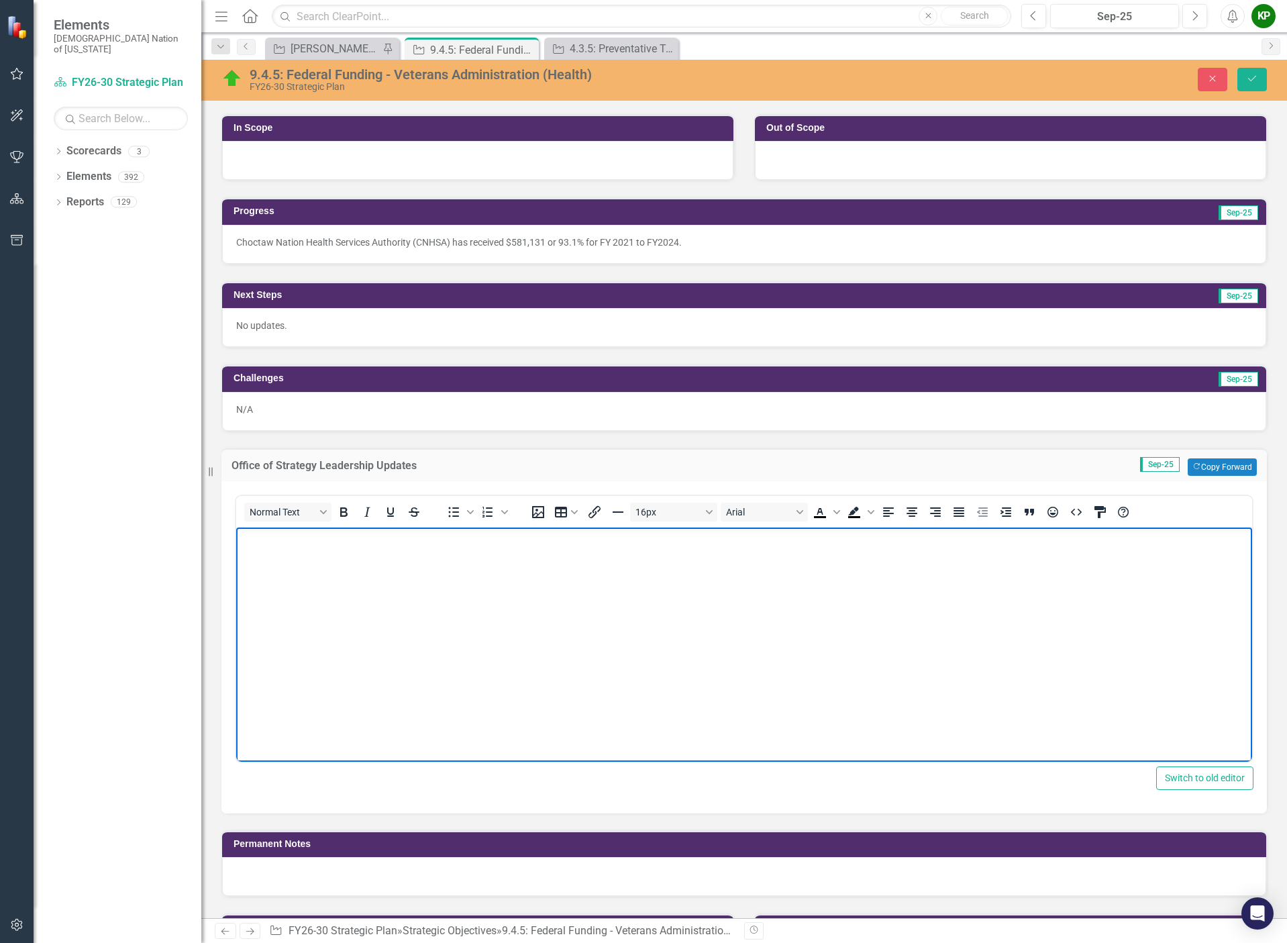
click at [517, 586] on body "Rich Text Area. Press ALT-0 for help." at bounding box center [744, 627] width 1016 height 201
drag, startPoint x: 771, startPoint y: 540, endPoint x: 665, endPoint y: 539, distance: 106.0
click at [665, 539] on p "Choctaw Nation Health Services Authority (CNHSA) has received $581,131 or 93.1%…" at bounding box center [743, 538] width 1009 height 16
drag, startPoint x: 836, startPoint y: 543, endPoint x: 446, endPoint y: 1046, distance: 636.4
click at [236, 527] on html "Choctaw Nation Health Services Authority (CNHSA) has received $581,131 or 93.1%…" at bounding box center [744, 627] width 1016 height 201
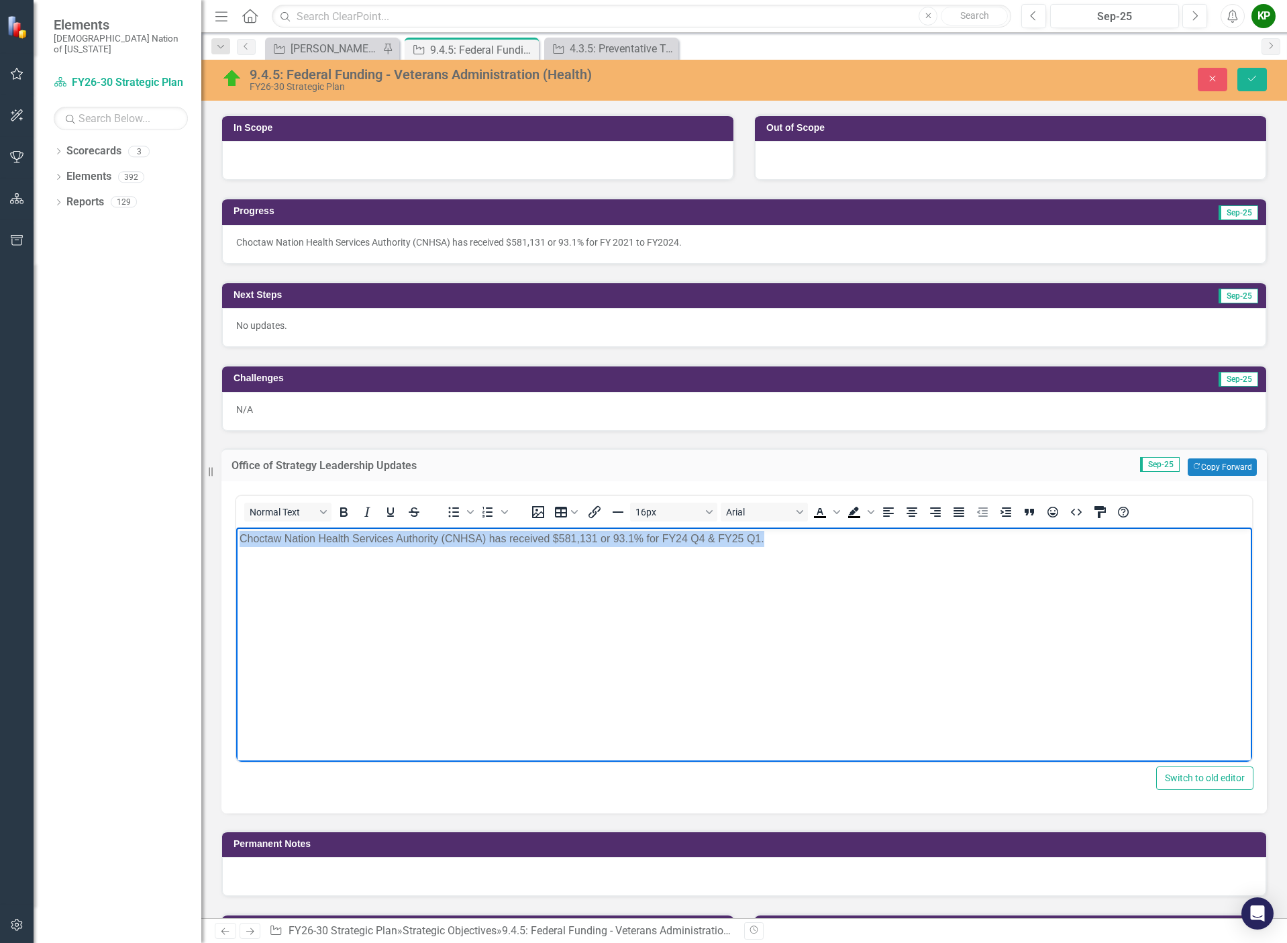
copy p "Choctaw Nation Health Services Authority (CNHSA) has received $581,131 or 93.1%…"
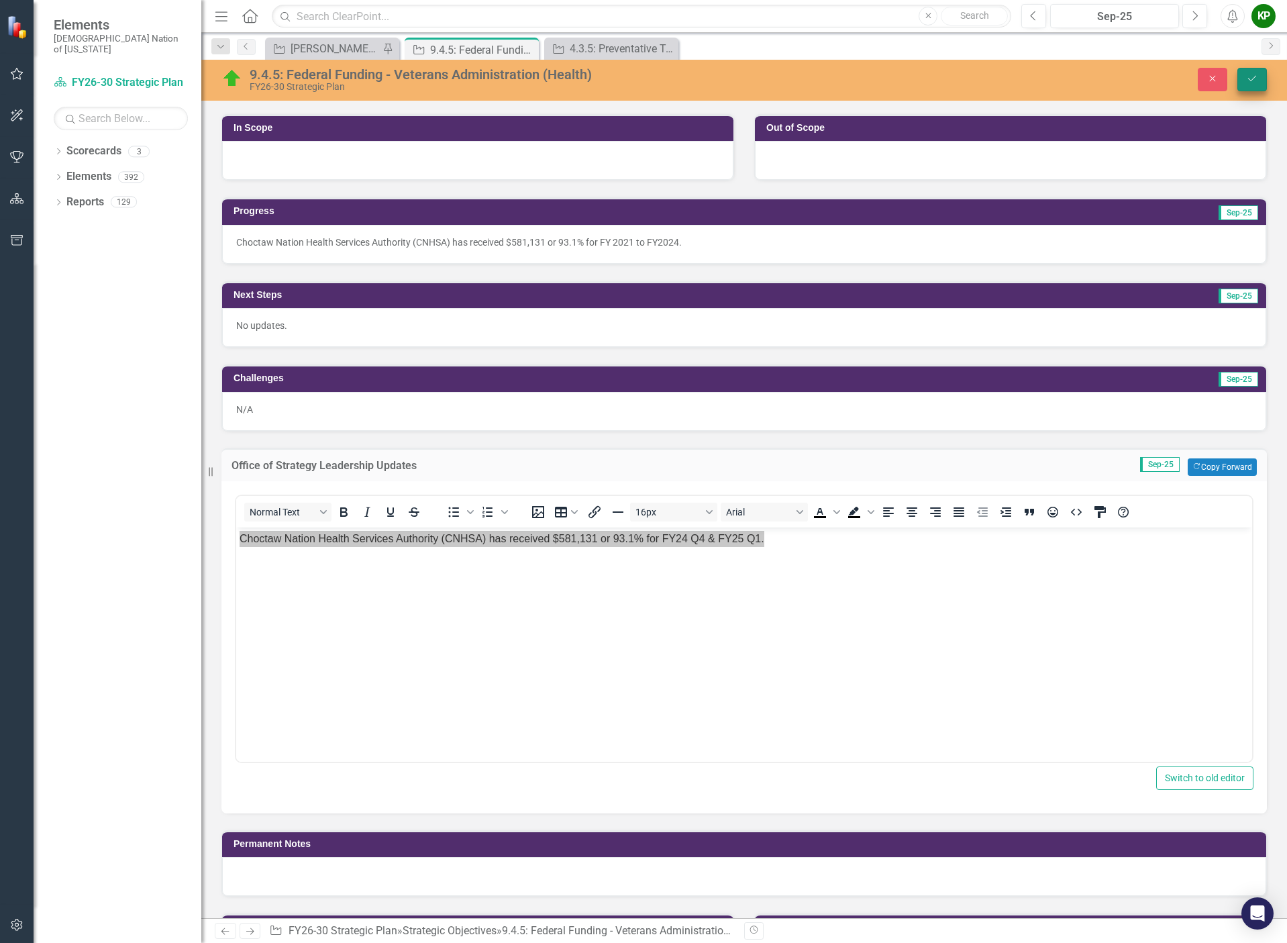
click at [1260, 84] on button "Save" at bounding box center [1252, 79] width 30 height 23
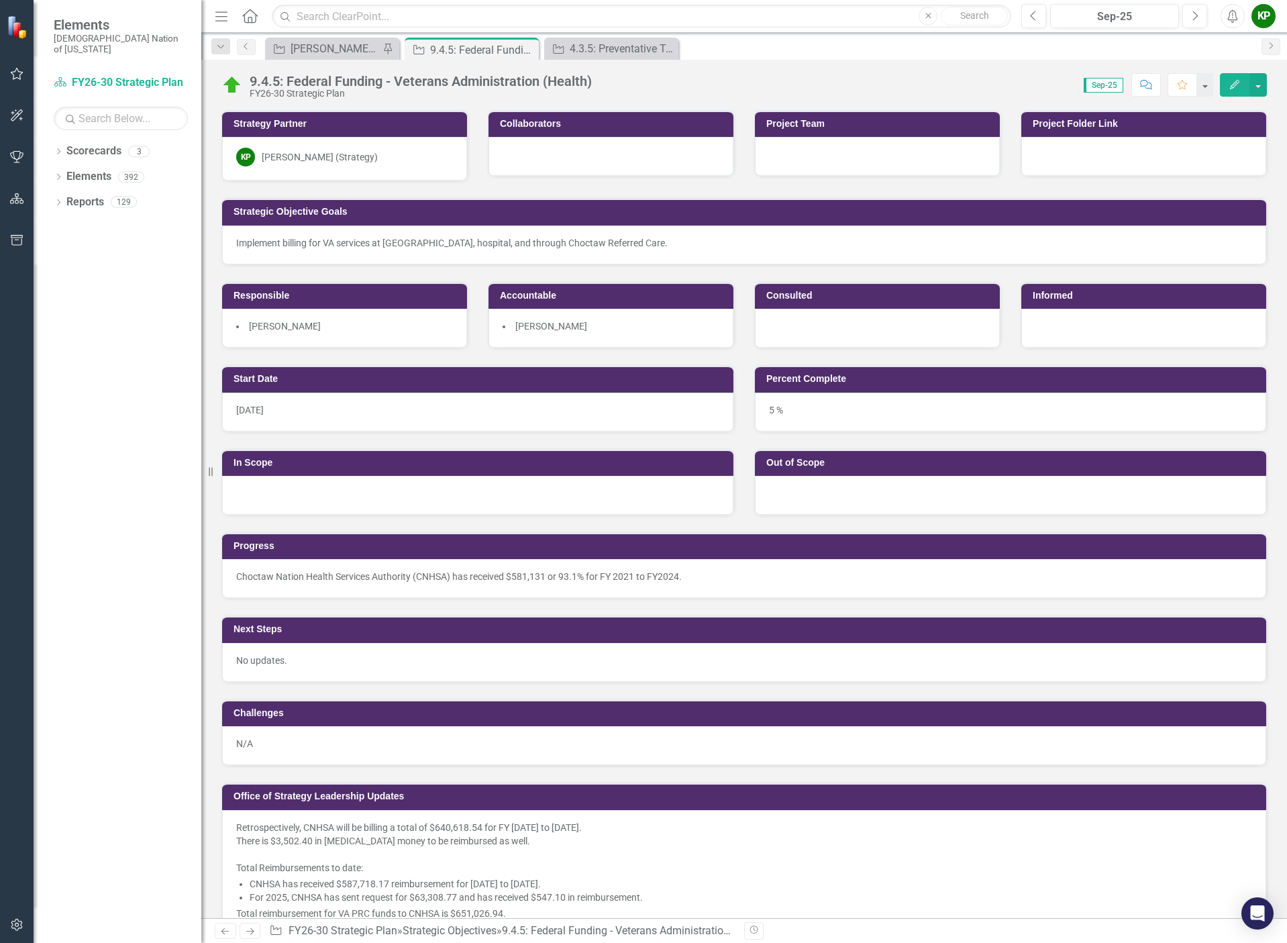
click at [647, 244] on p "Implement billing for VA services at [GEOGRAPHIC_DATA], hospital, and through C…" at bounding box center [744, 242] width 1016 height 13
click at [648, 244] on p "Implement billing for VA services at [GEOGRAPHIC_DATA], hospital, and through C…" at bounding box center [744, 242] width 1016 height 13
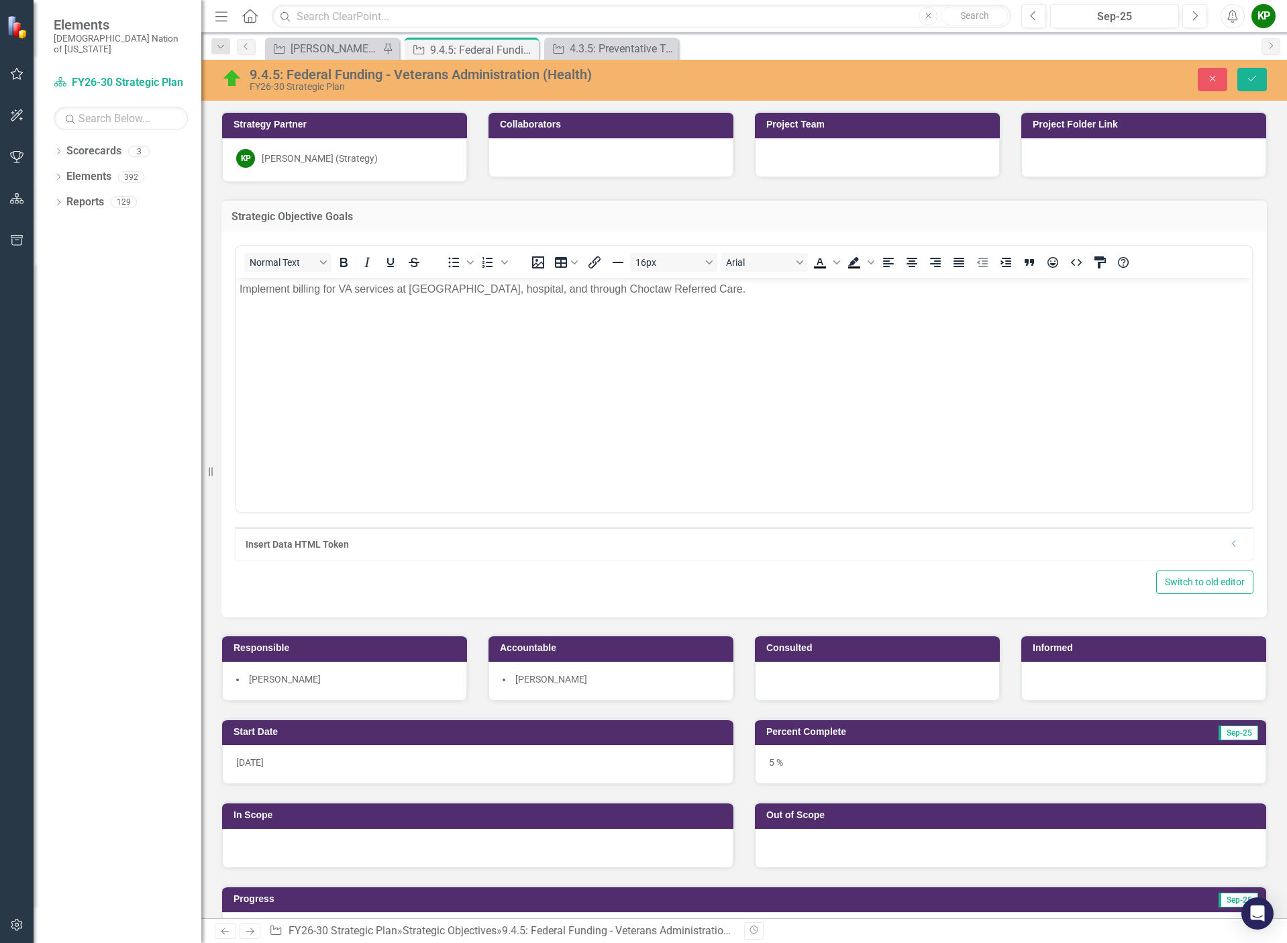
scroll to position [268, 0]
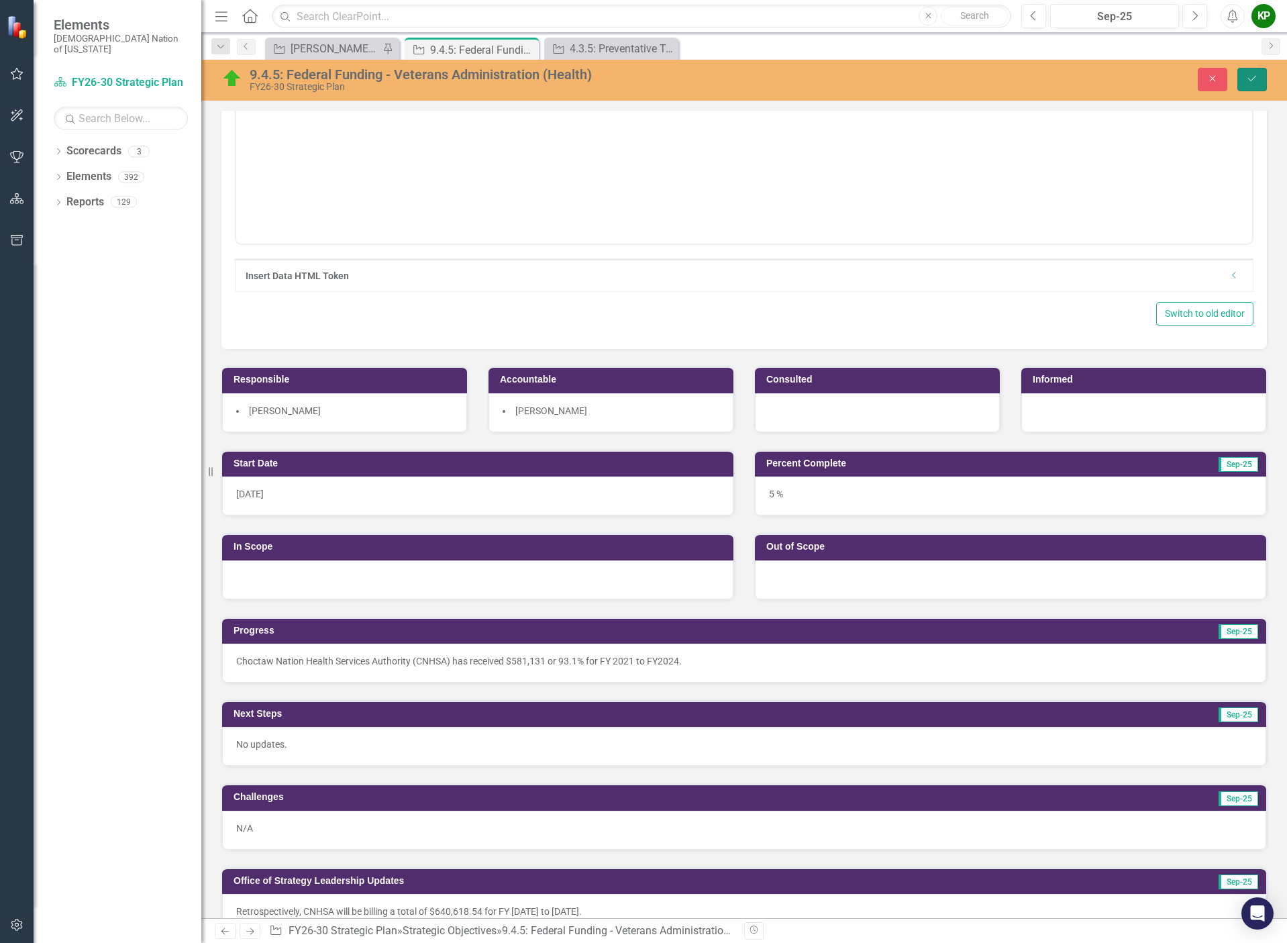
drag, startPoint x: 1244, startPoint y: 74, endPoint x: 1216, endPoint y: 203, distance: 132.4
click at [1244, 74] on button "Save" at bounding box center [1252, 79] width 30 height 23
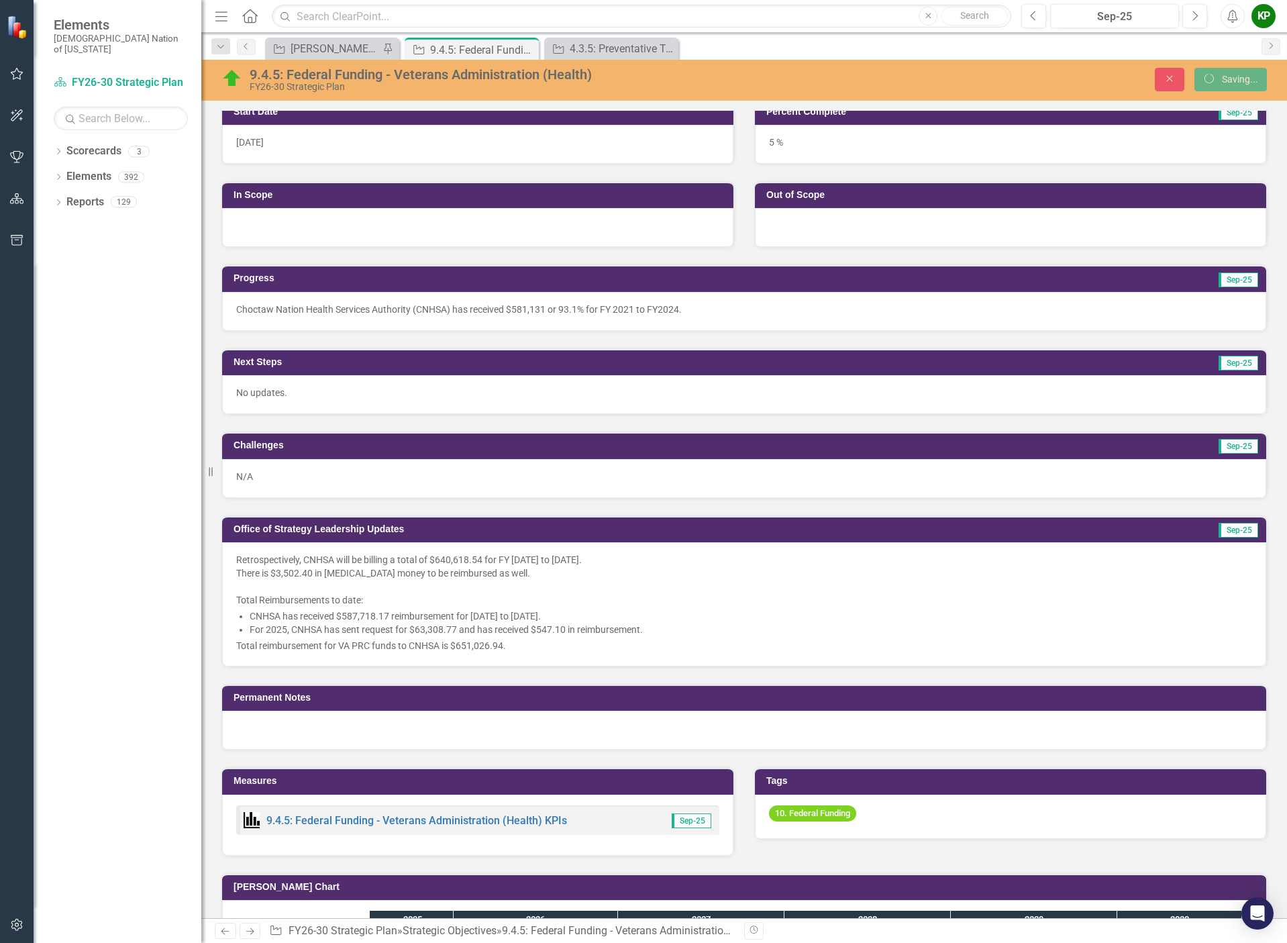
scroll to position [33, 0]
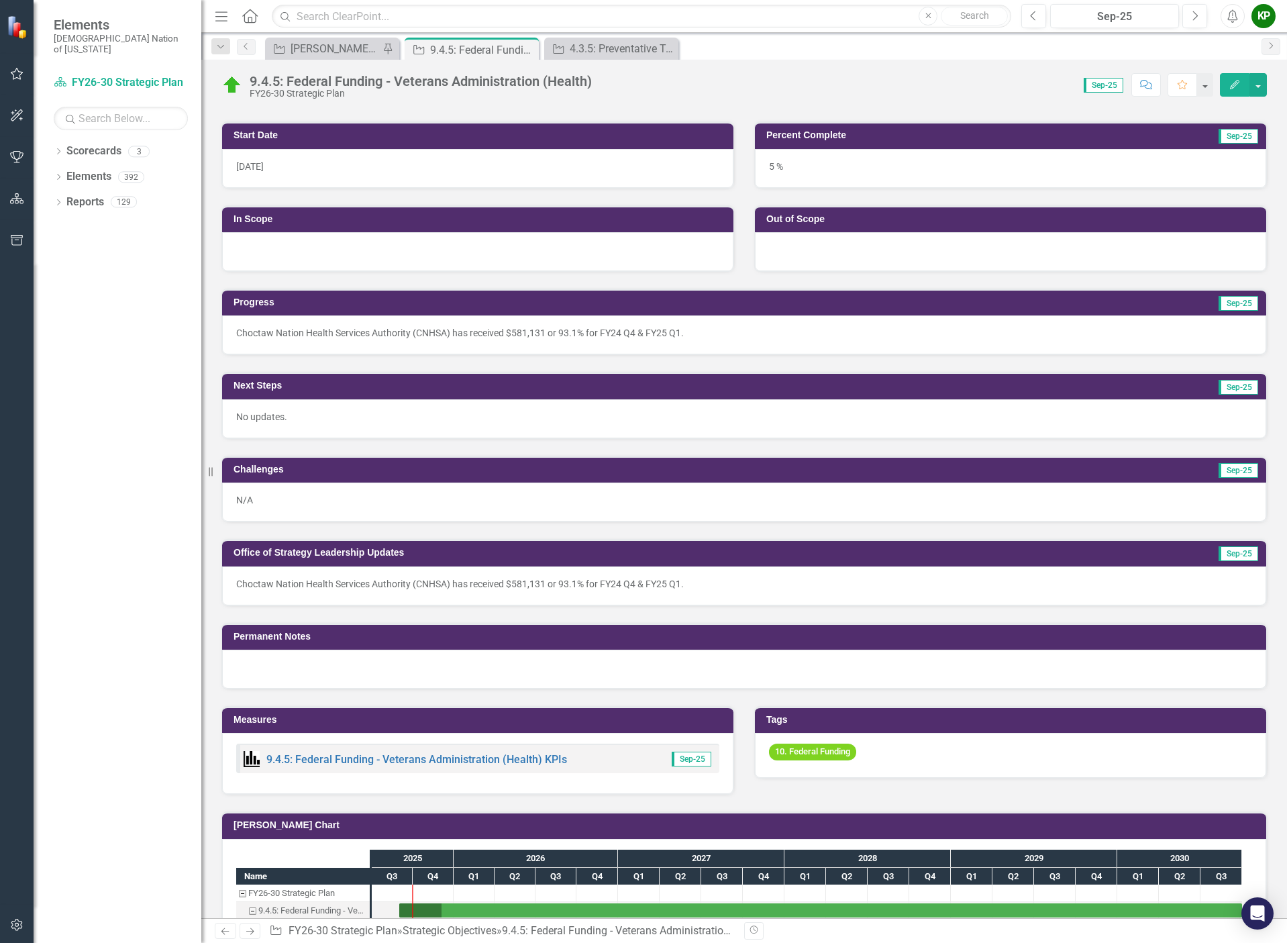
scroll to position [402, 0]
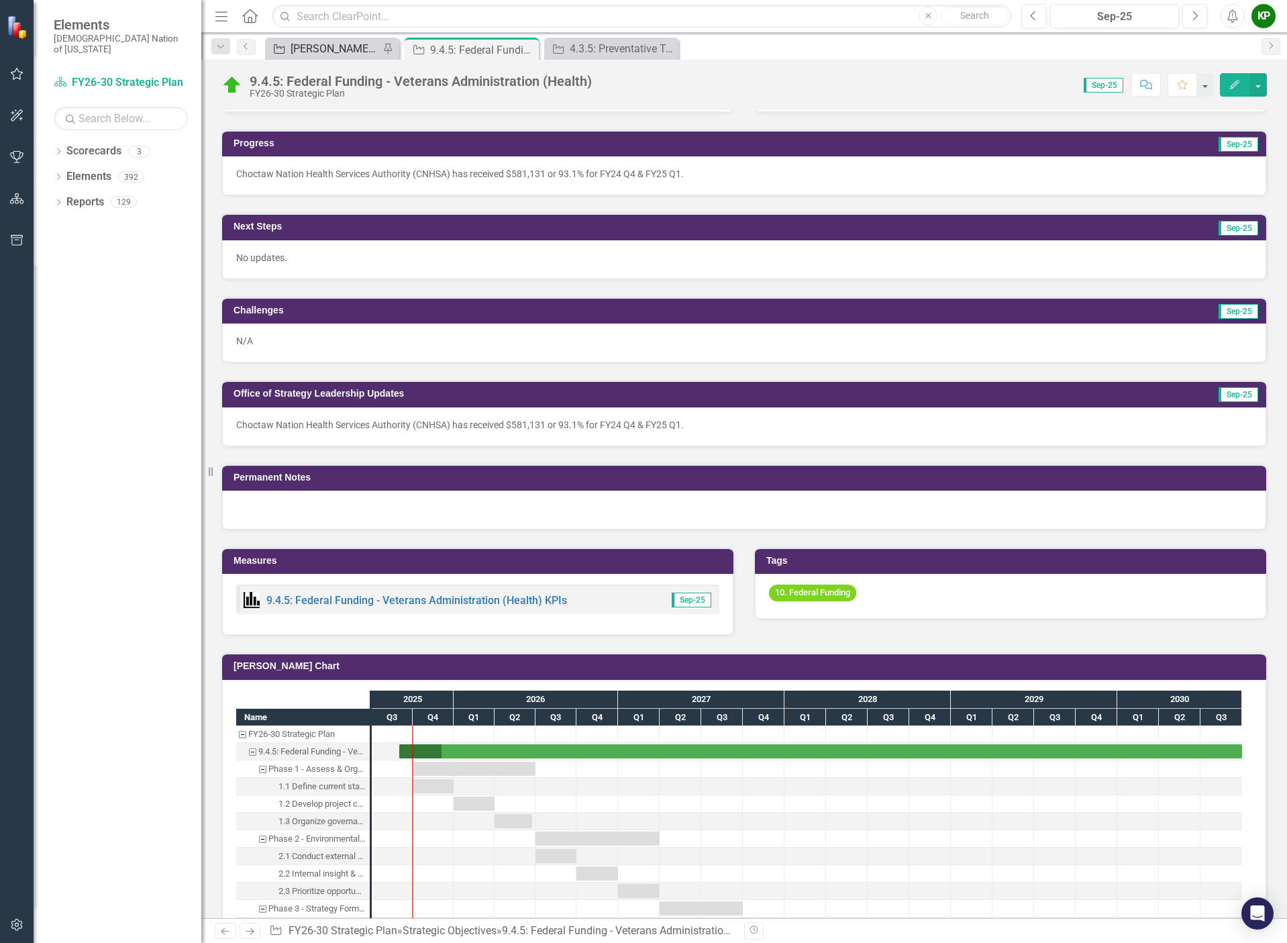
click at [345, 43] on div "[PERSON_NAME] SO's" at bounding box center [334, 48] width 89 height 17
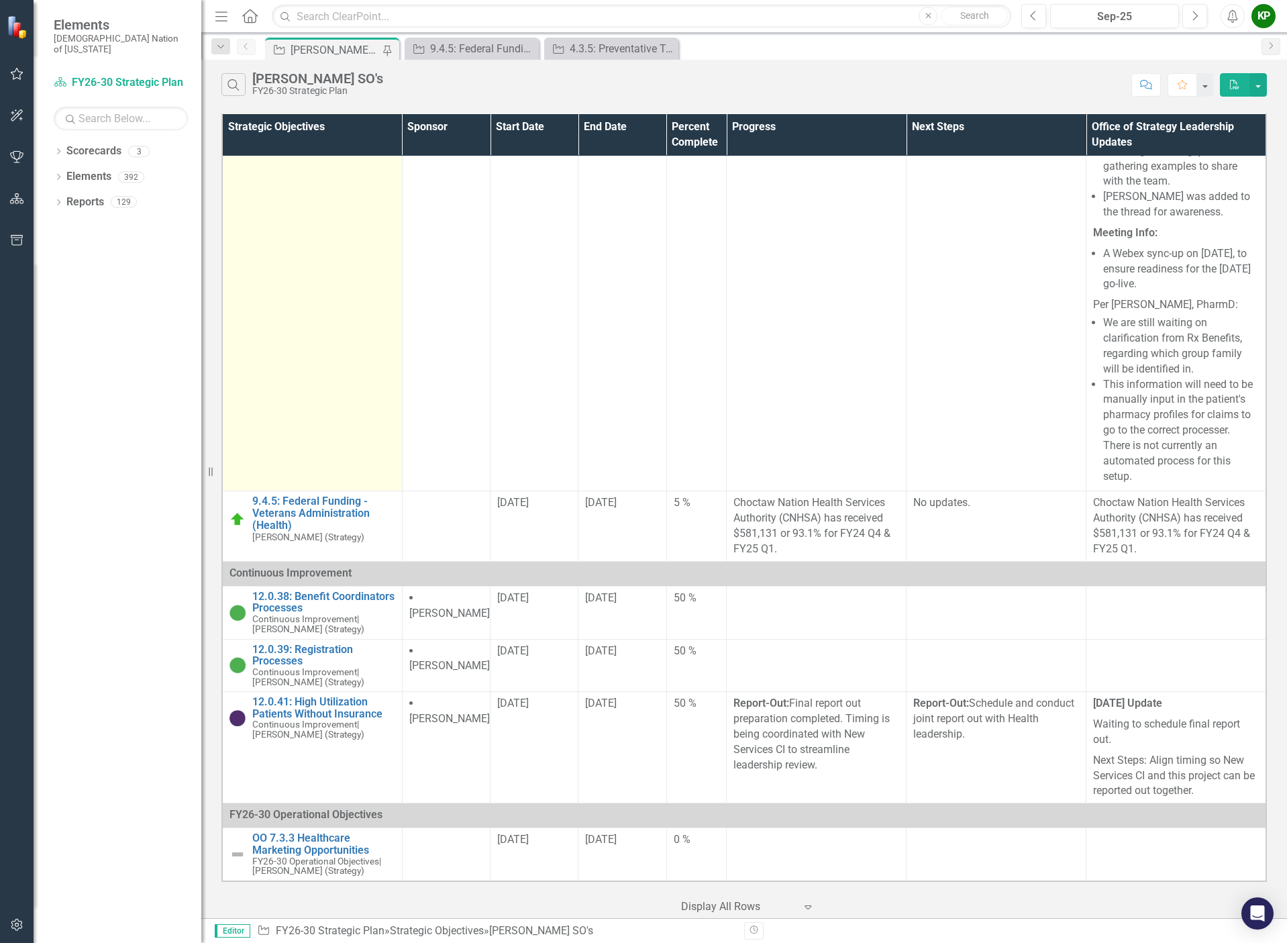
scroll to position [5014, 0]
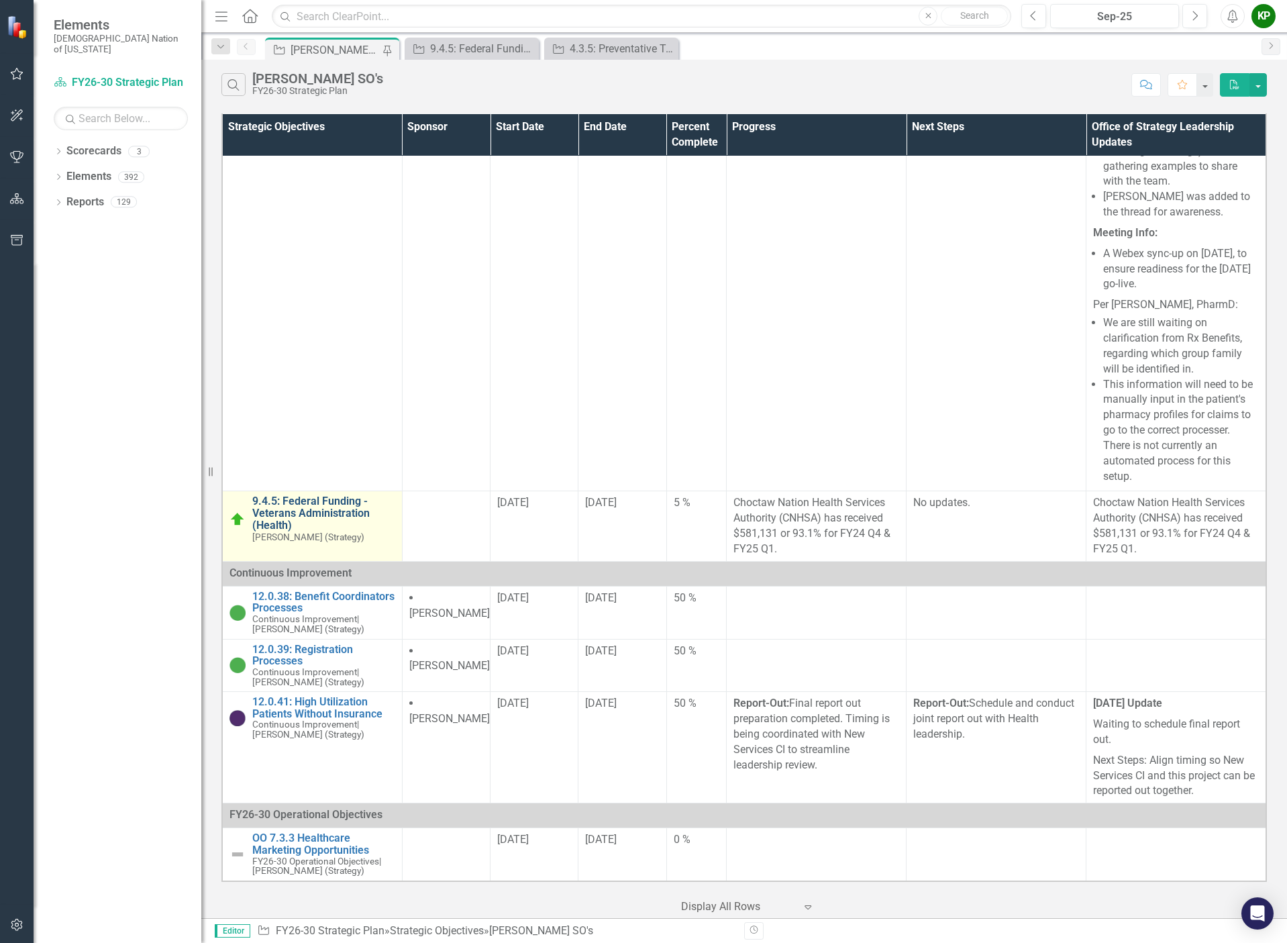
click at [349, 511] on link "9.4.5: Federal Funding - Veterans Administration (Health)" at bounding box center [323, 513] width 143 height 36
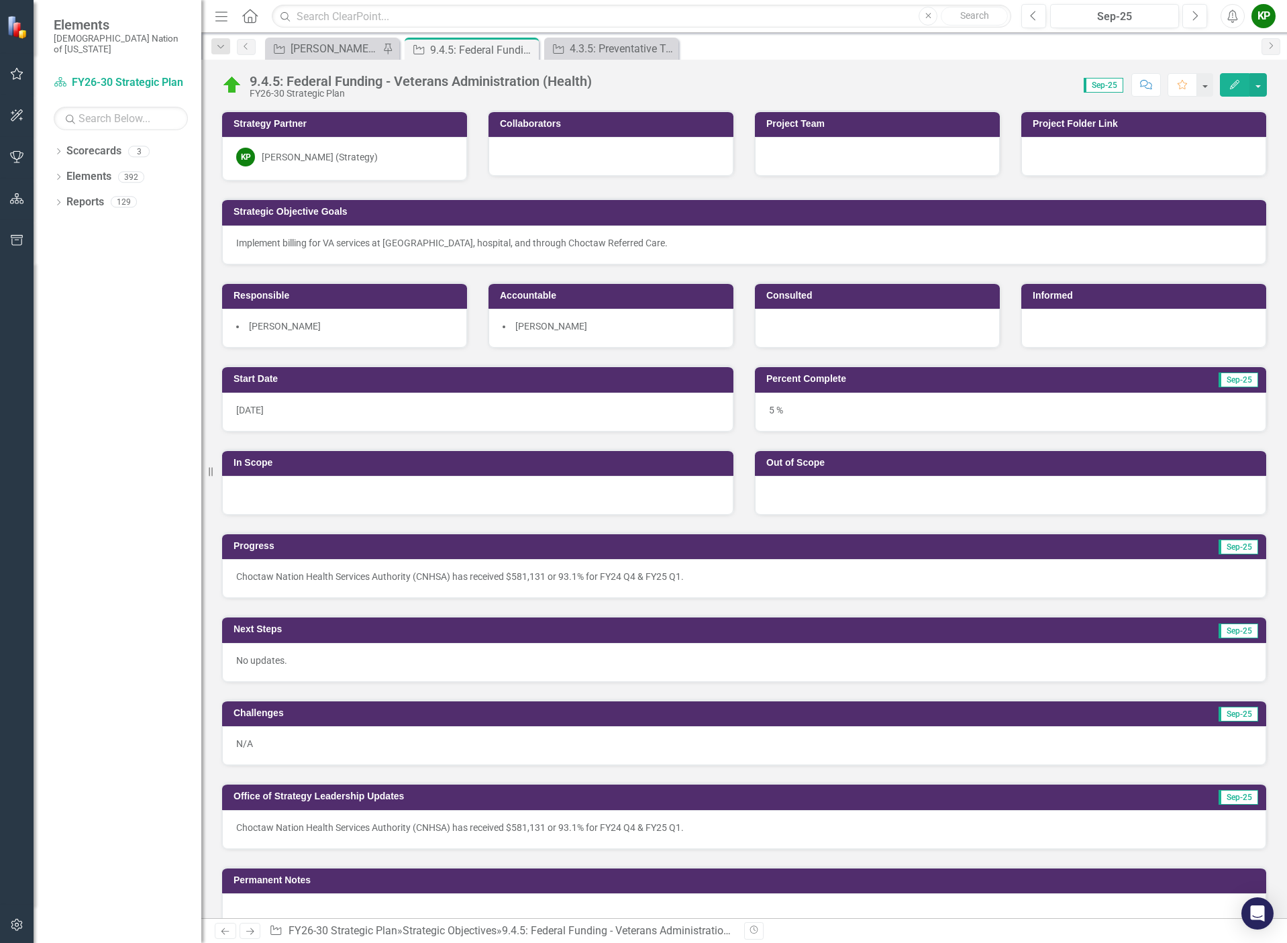
click at [1128, 580] on p "Choctaw Nation Health Services Authority (CNHSA) has received $581,131 or 93.1%…" at bounding box center [744, 576] width 1016 height 13
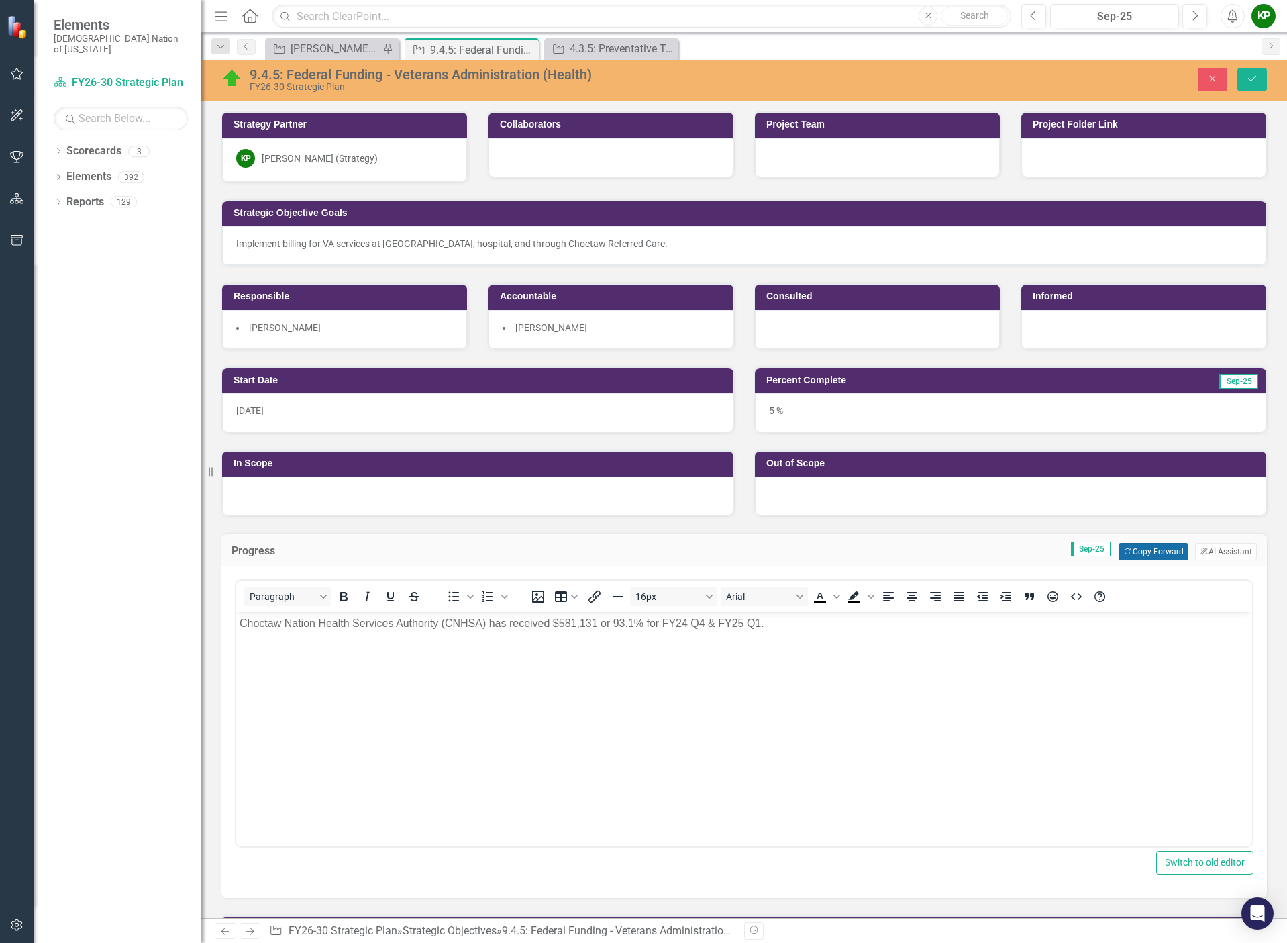
click at [1163, 547] on button "Copy Forward Copy Forward" at bounding box center [1152, 551] width 69 height 17
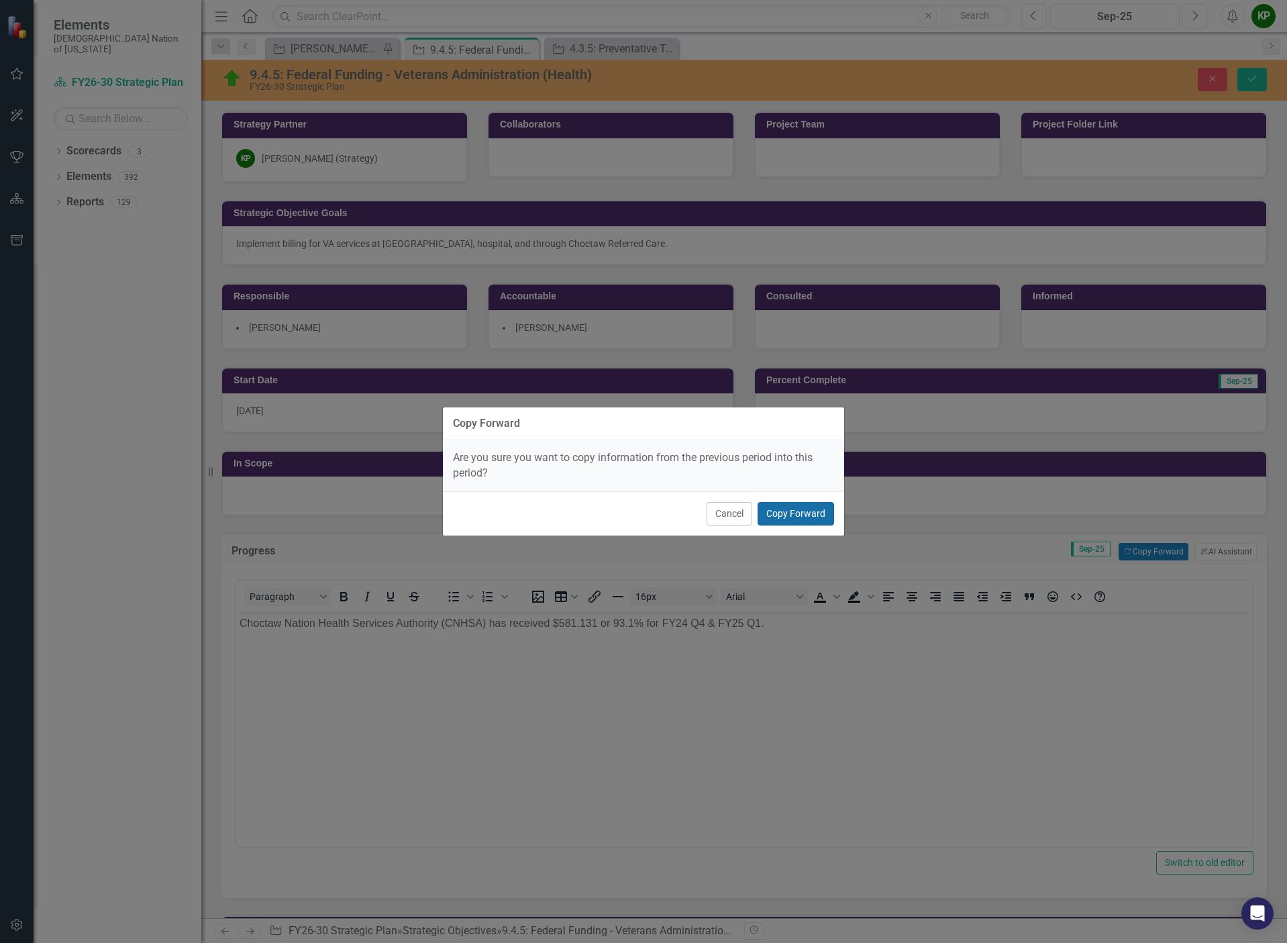
click at [802, 512] on button "Copy Forward" at bounding box center [795, 513] width 76 height 23
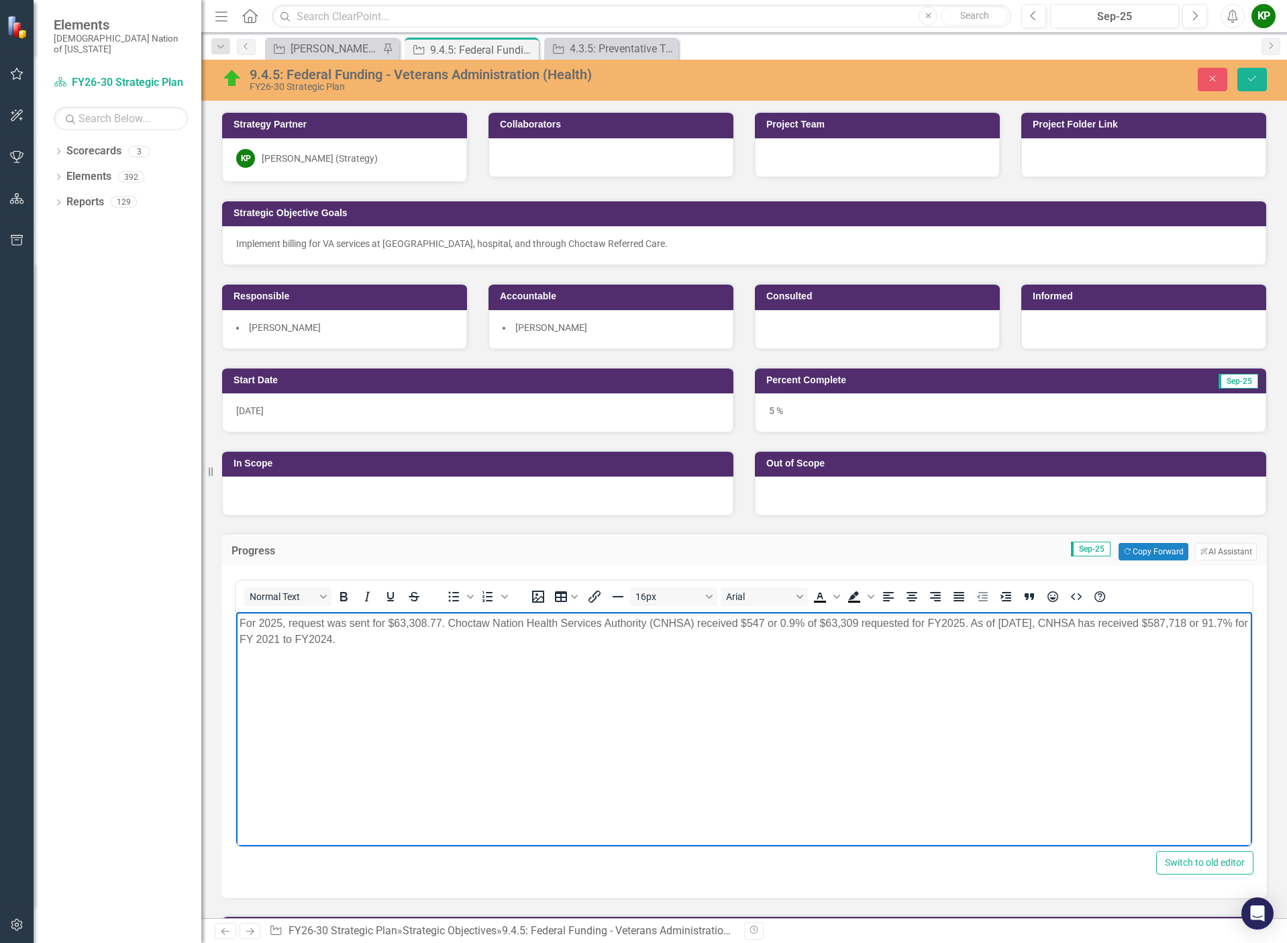
drag, startPoint x: 418, startPoint y: 639, endPoint x: 324, endPoint y: 1209, distance: 577.2
click at [236, 612] on html "For 2025, request was sent for $63,308.77. Choctaw Nation Health Services Autho…" at bounding box center [744, 712] width 1016 height 201
drag, startPoint x: 641, startPoint y: 627, endPoint x: 599, endPoint y: 624, distance: 42.3
click at [599, 624] on p "No update on these funds. Health Revenue & Analytics has reached out to CRC." at bounding box center [743, 623] width 1009 height 16
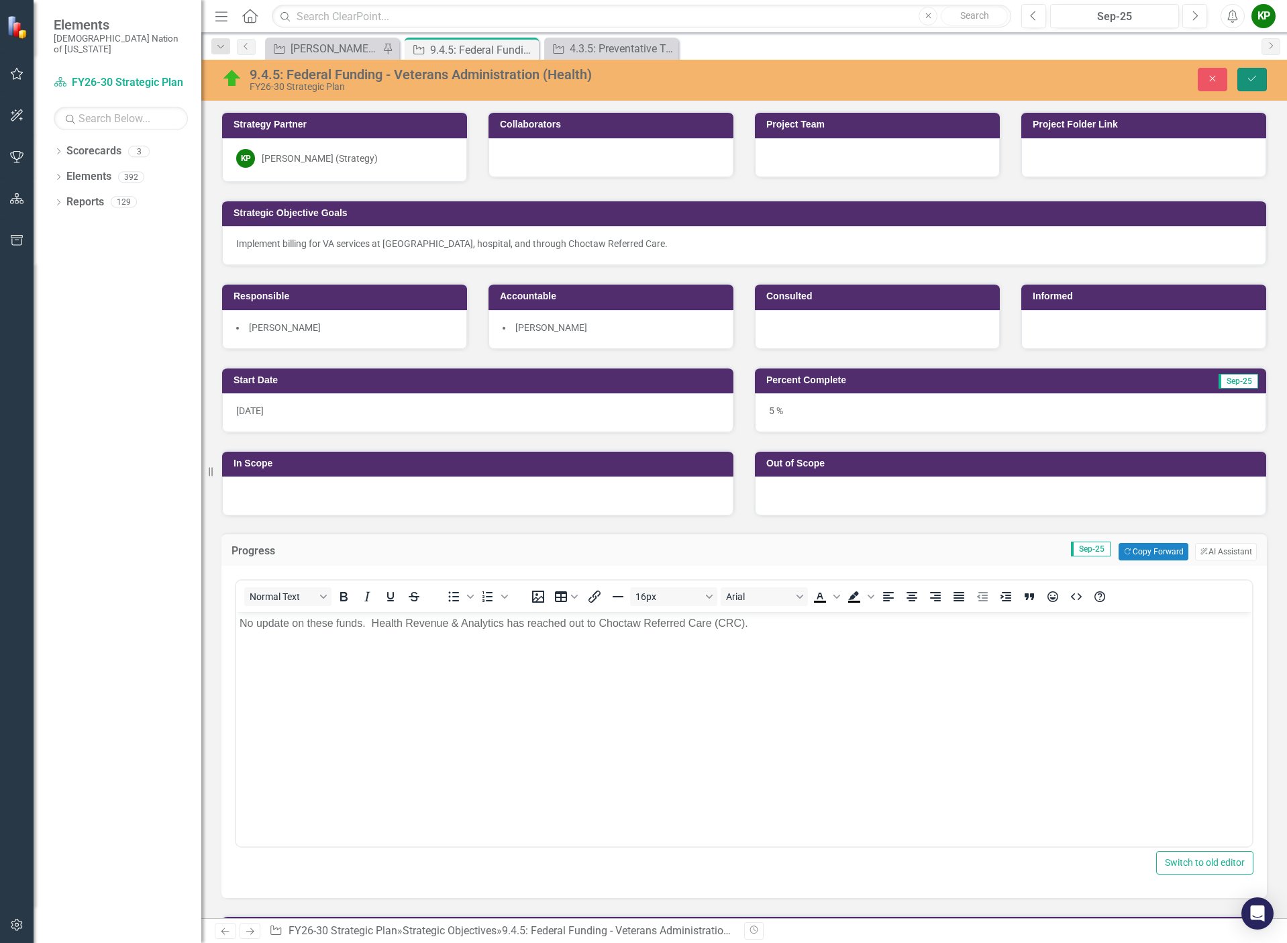
click at [1258, 84] on button "Save" at bounding box center [1252, 79] width 30 height 23
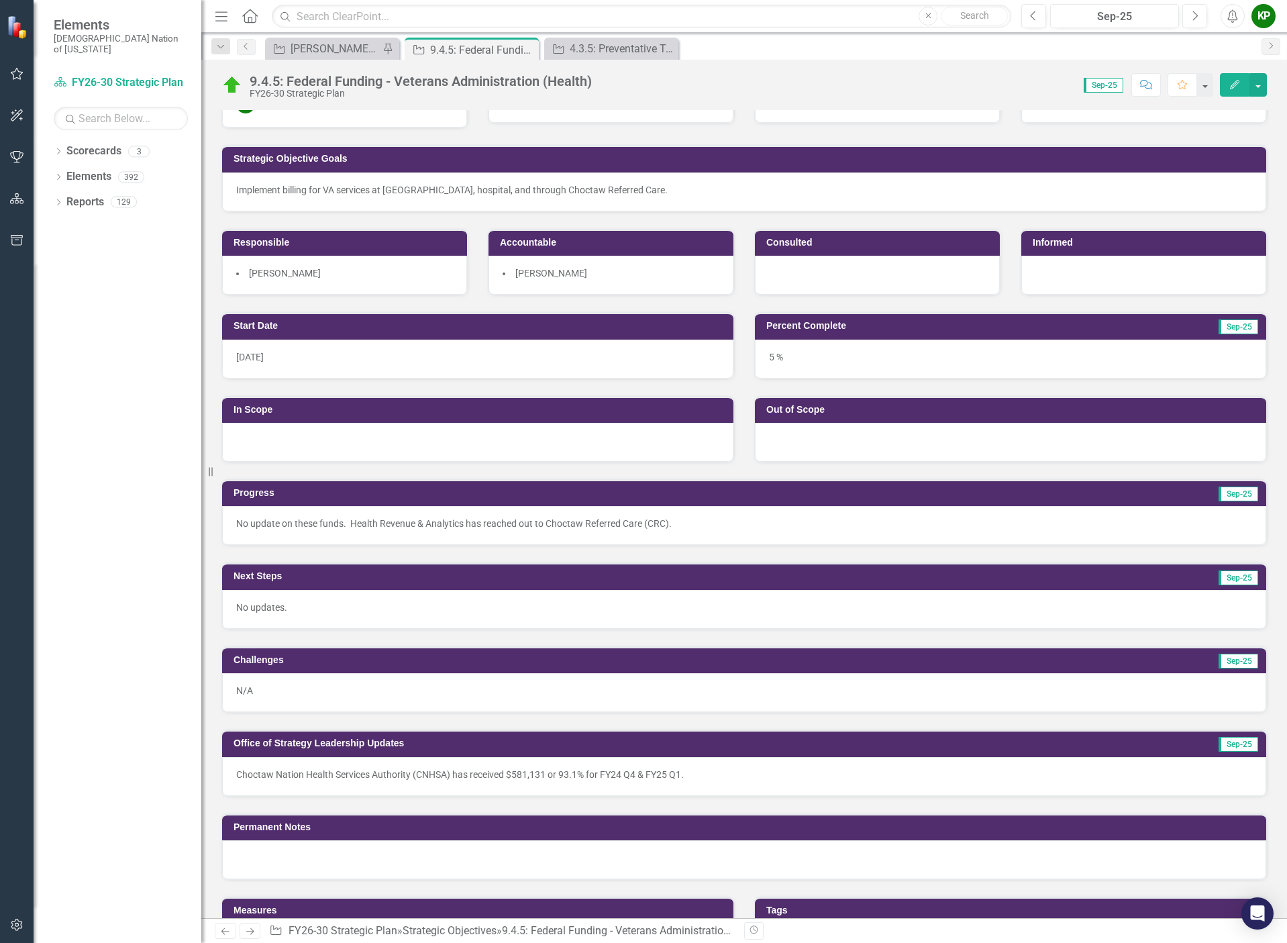
scroll to position [201, 0]
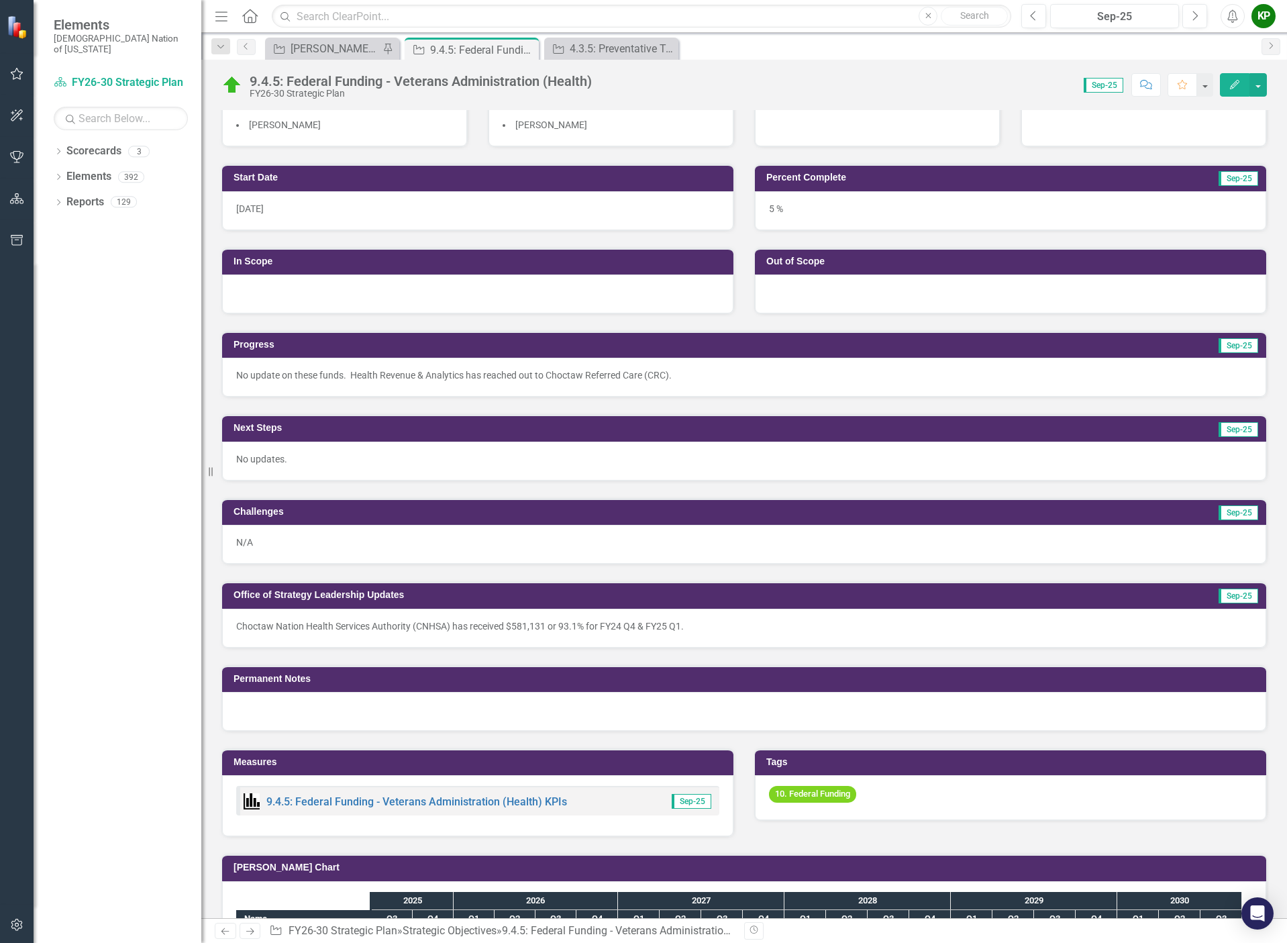
click at [714, 625] on p "Choctaw Nation Health Services Authority (CNHSA) has received $581,131 or 93.1%…" at bounding box center [744, 625] width 1016 height 13
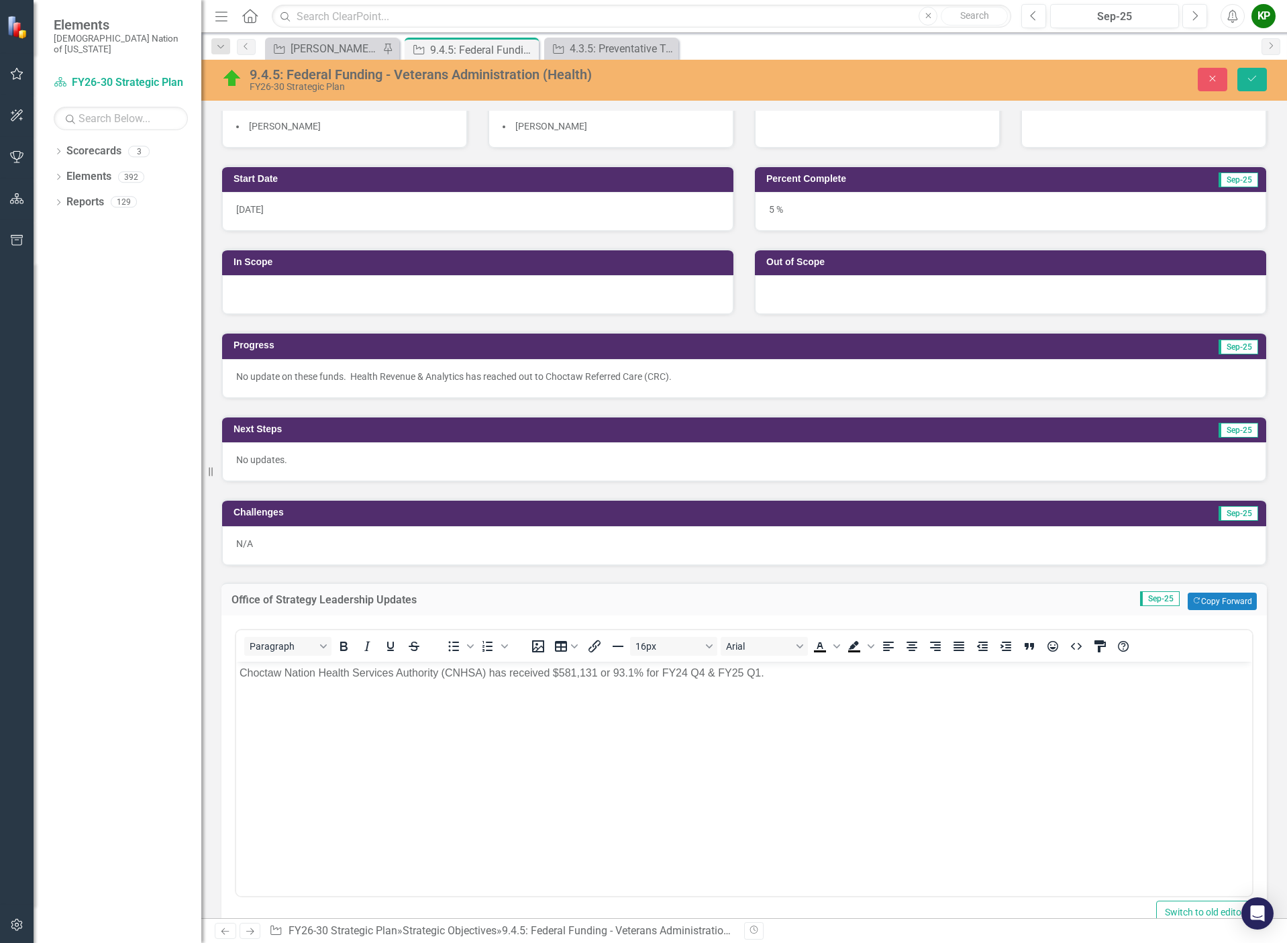
scroll to position [0, 0]
click at [1201, 599] on button "Copy Forward Copy Forward" at bounding box center [1221, 600] width 69 height 17
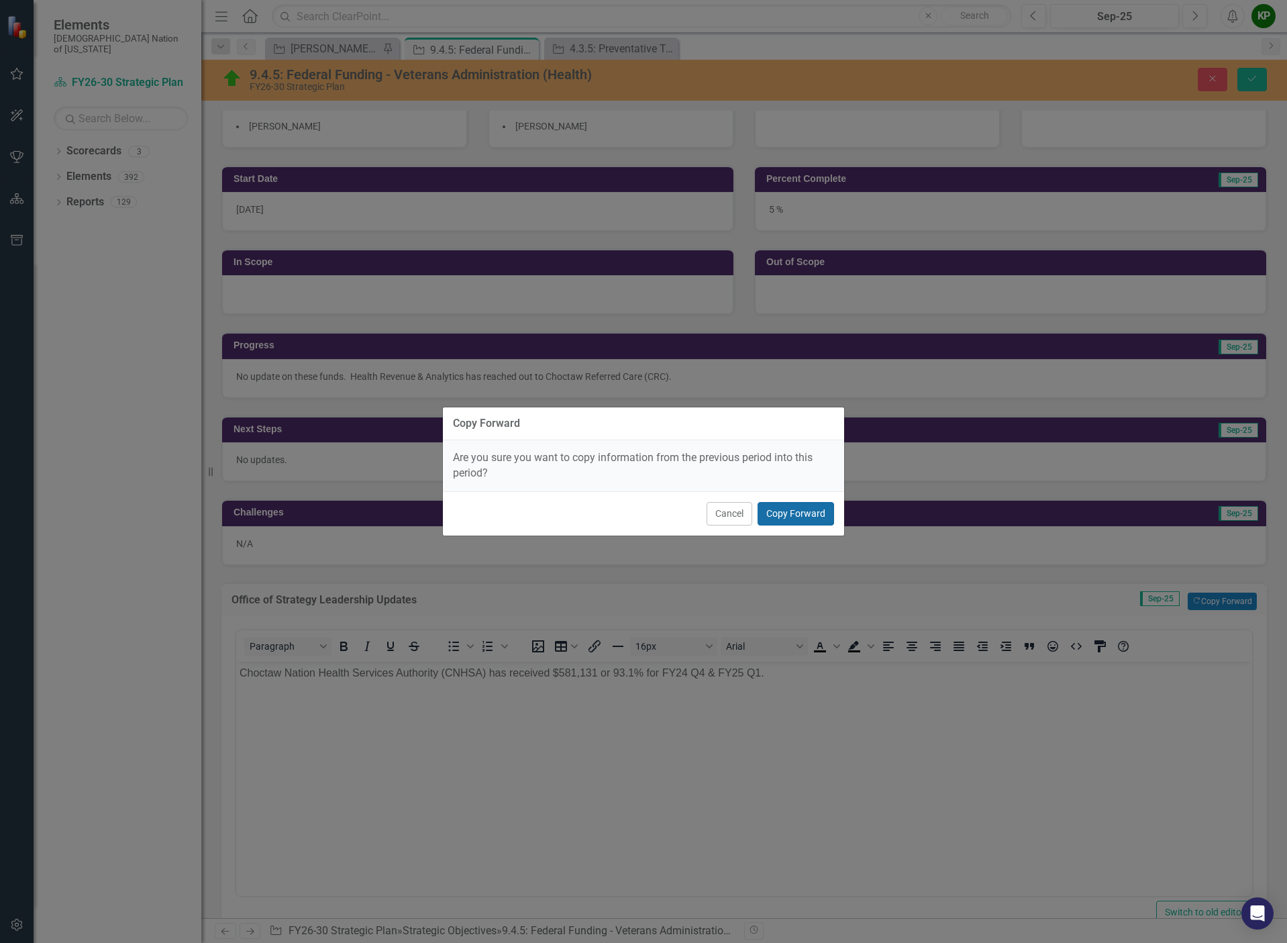
click at [798, 521] on button "Copy Forward" at bounding box center [795, 513] width 76 height 23
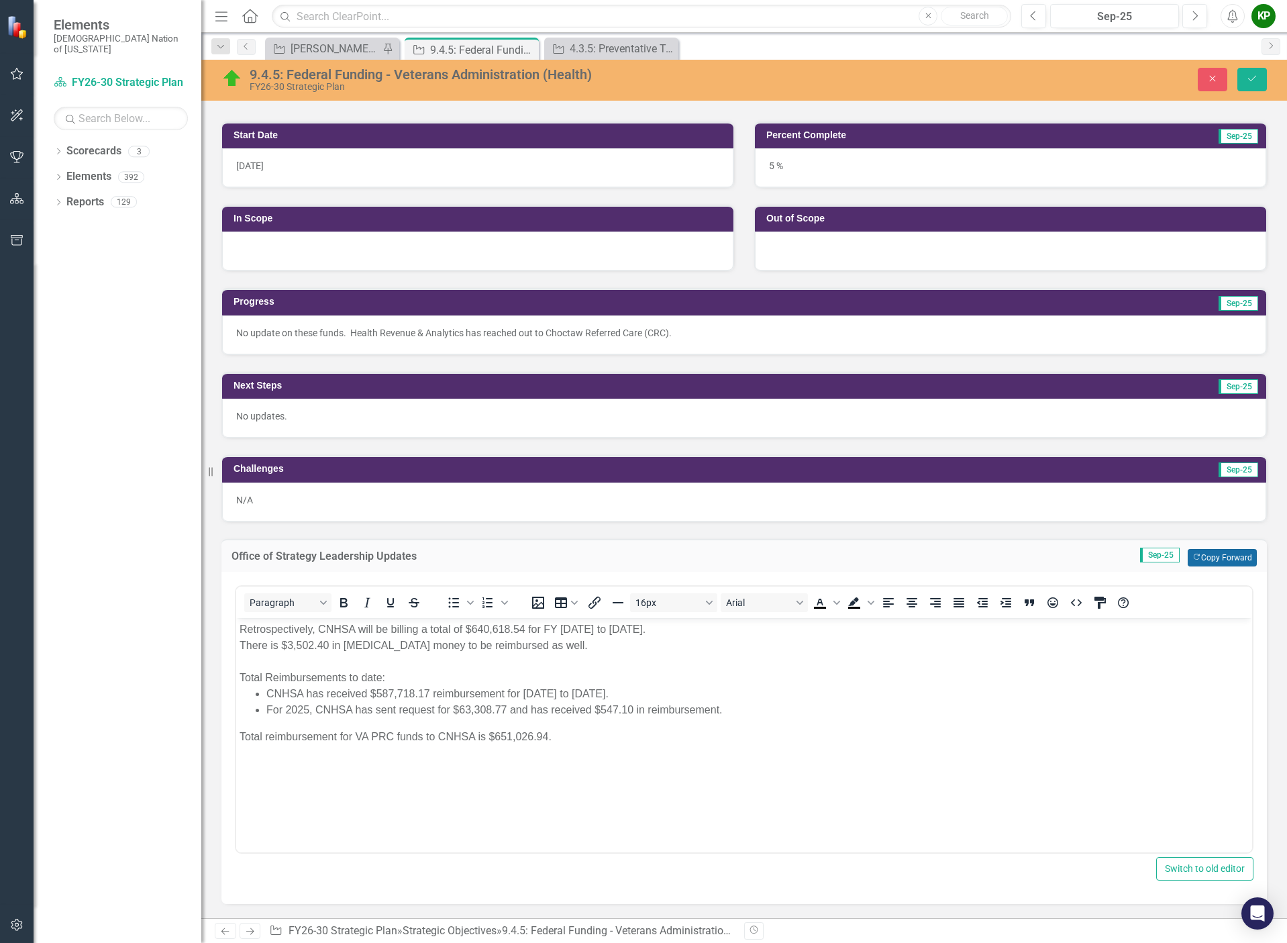
scroll to position [268, 0]
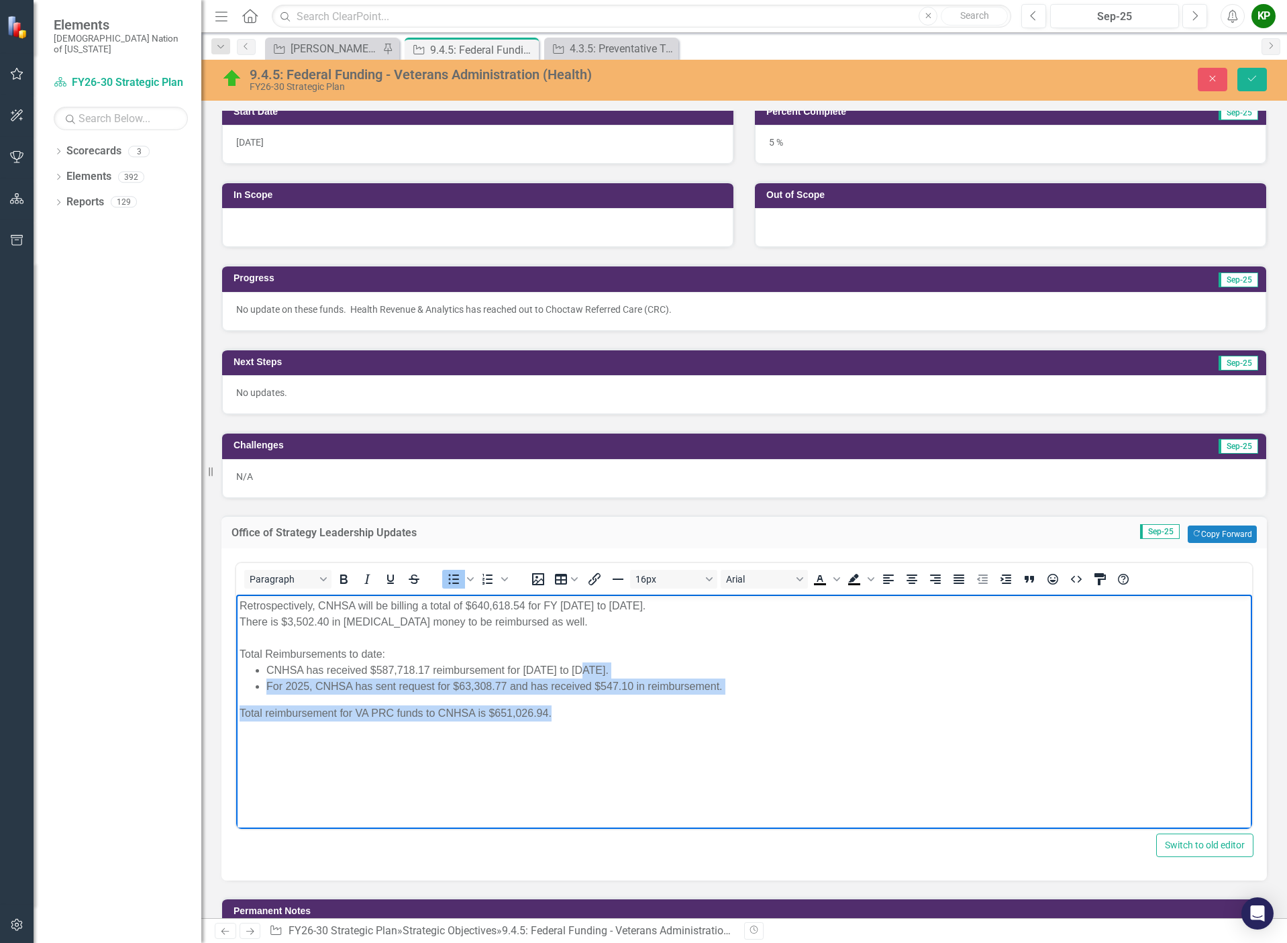
drag, startPoint x: 738, startPoint y: 699, endPoint x: 584, endPoint y: 675, distance: 155.5
click at [584, 675] on body "Retrospectively, CNHSA will be billing a total of $640,618.54 for FY [DATE] to …" at bounding box center [744, 694] width 1016 height 201
click at [587, 683] on li "For 2025, CNHSA has sent request for $63,308.77 and has received $547.10 in rei…" at bounding box center [757, 686] width 982 height 16
click at [680, 682] on li "For 2025, CNHSA has sent request for $63,308.77 and has received $547.10 in rei…" at bounding box center [757, 686] width 982 height 16
click at [794, 688] on li "For 2025, CNHSA has sent request for $63,308.77 and has received $547.10 in rei…" at bounding box center [757, 686] width 982 height 16
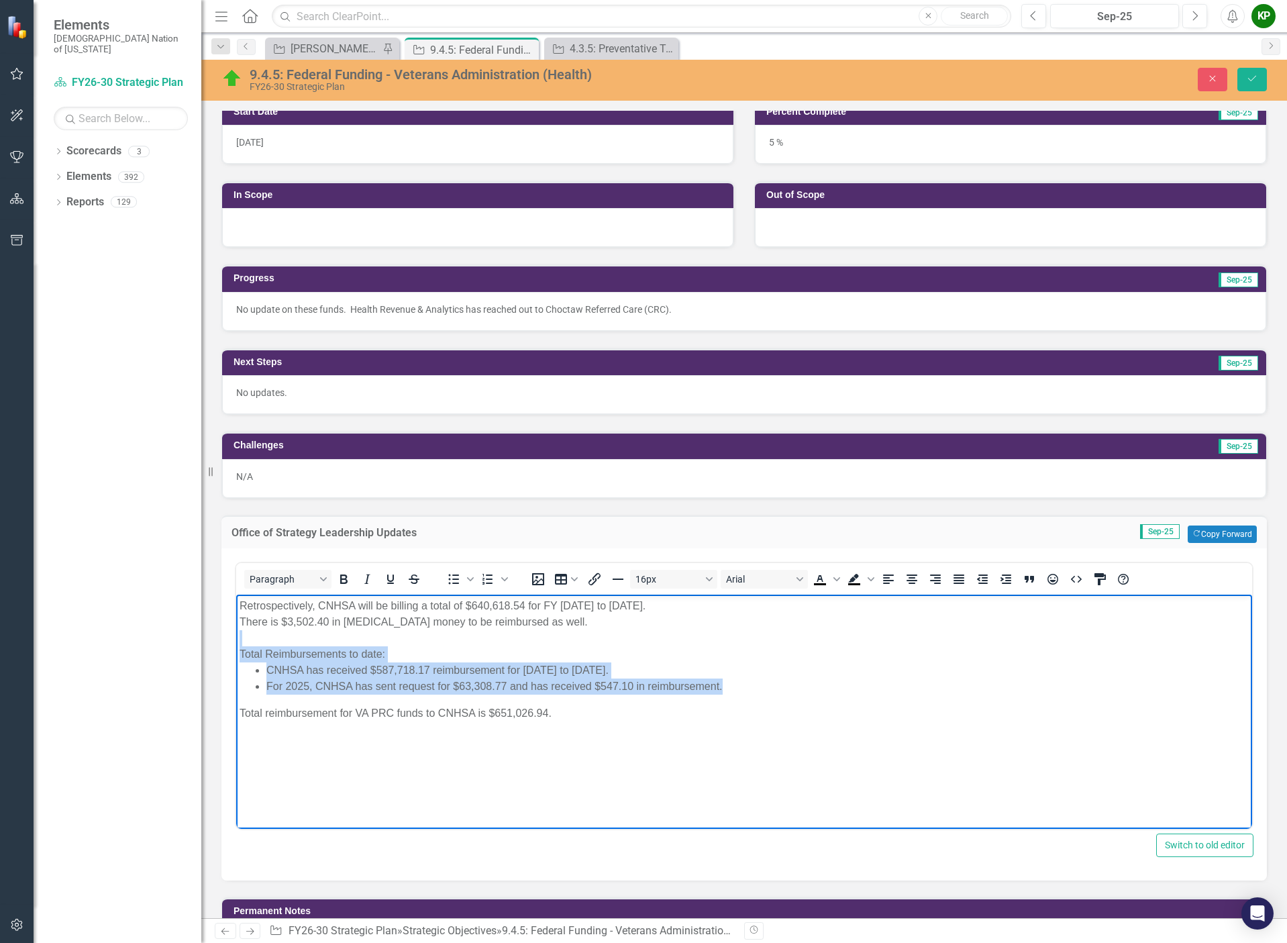
drag, startPoint x: 763, startPoint y: 691, endPoint x: 272, endPoint y: 631, distance: 495.4
click at [272, 631] on body "Retrospectively, CNHSA will be billing a total of $640,618.54 for FY [DATE] to …" at bounding box center [744, 694] width 1016 height 201
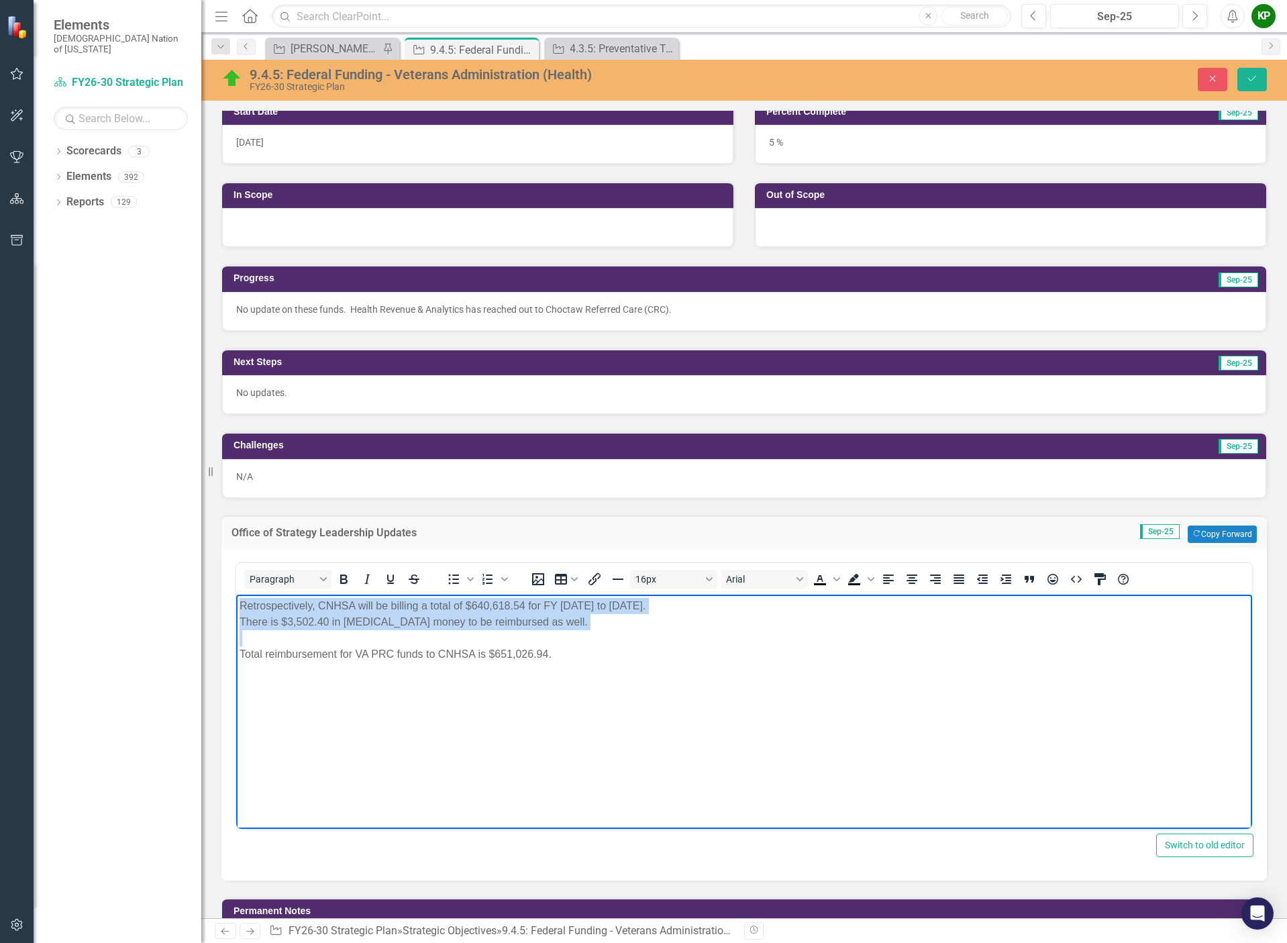
drag, startPoint x: 558, startPoint y: 635, endPoint x: 464, endPoint y: 1191, distance: 564.8
click at [236, 598] on html "Retrospectively, CNHSA will be billing a total of $640,618.54 for FY [DATE] to …" at bounding box center [744, 694] width 1016 height 201
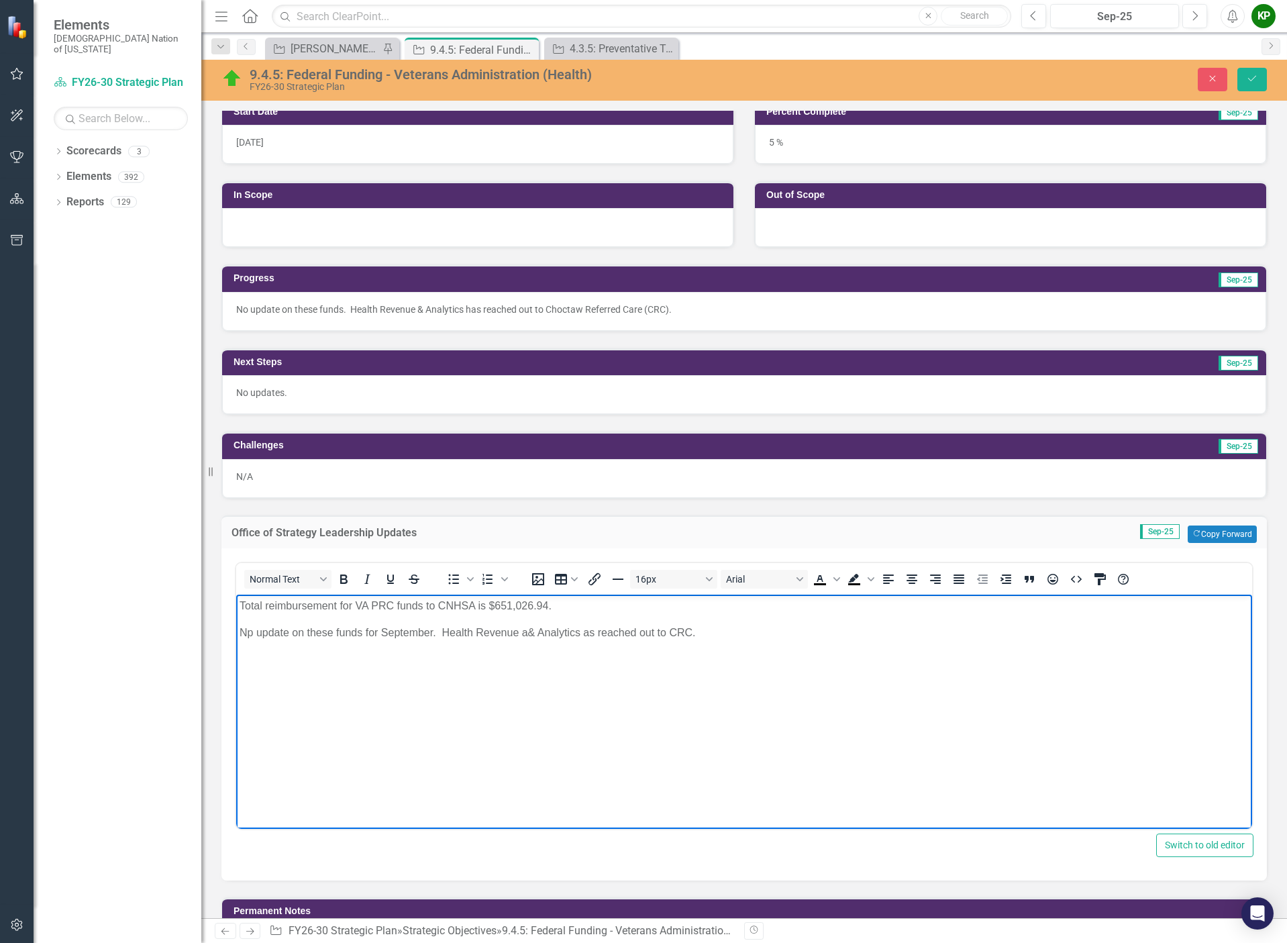
click at [538, 637] on p "Np update on these funds for September. Health Revenue a& Analytics as reached …" at bounding box center [743, 632] width 1009 height 16
click at [525, 635] on p "Np update on these funds for September. Health Revenue a& Analytics as reached …" at bounding box center [743, 632] width 1009 height 16
click at [1252, 76] on icon "Save" at bounding box center [1252, 78] width 12 height 9
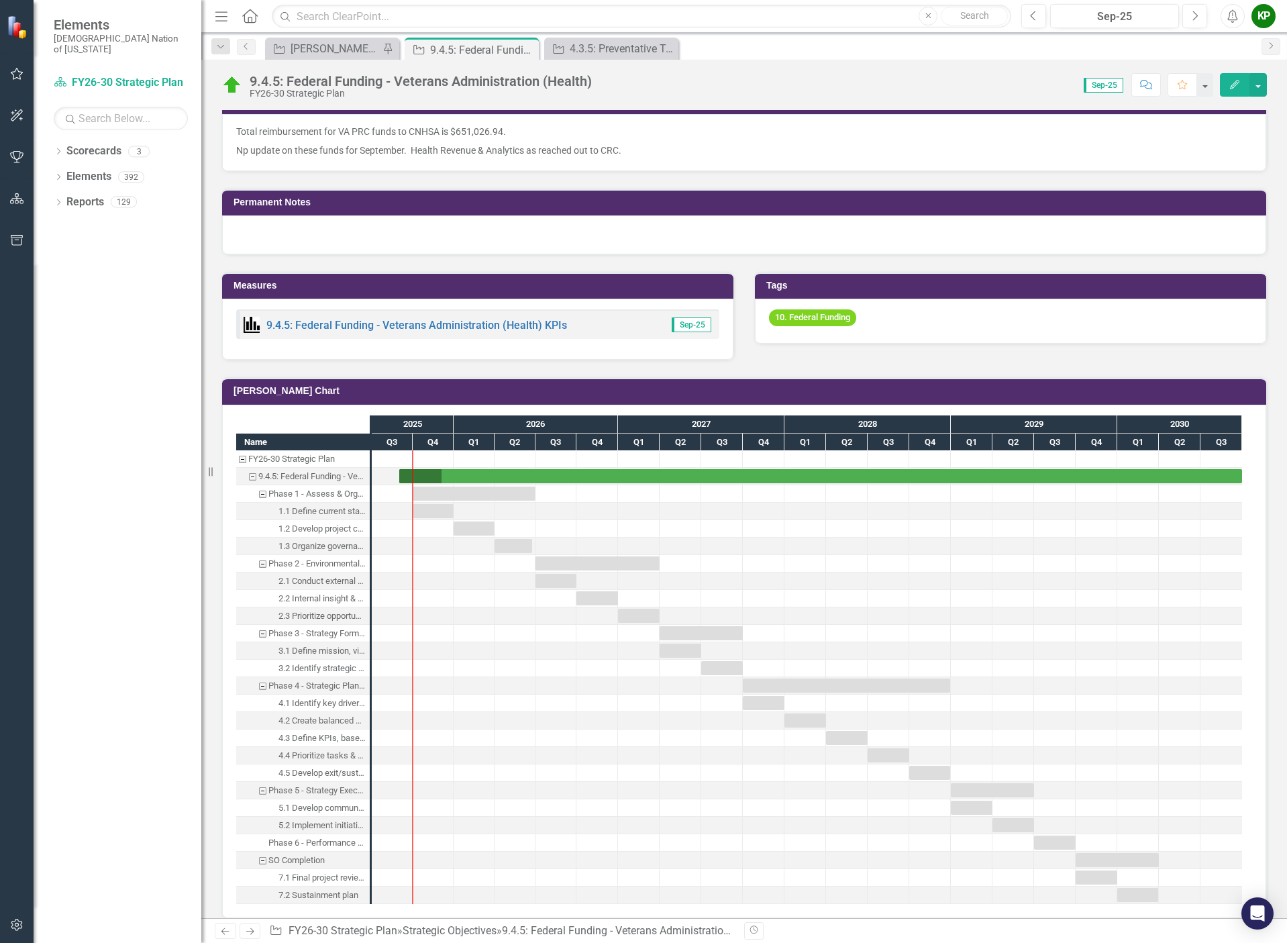
scroll to position [738, 0]
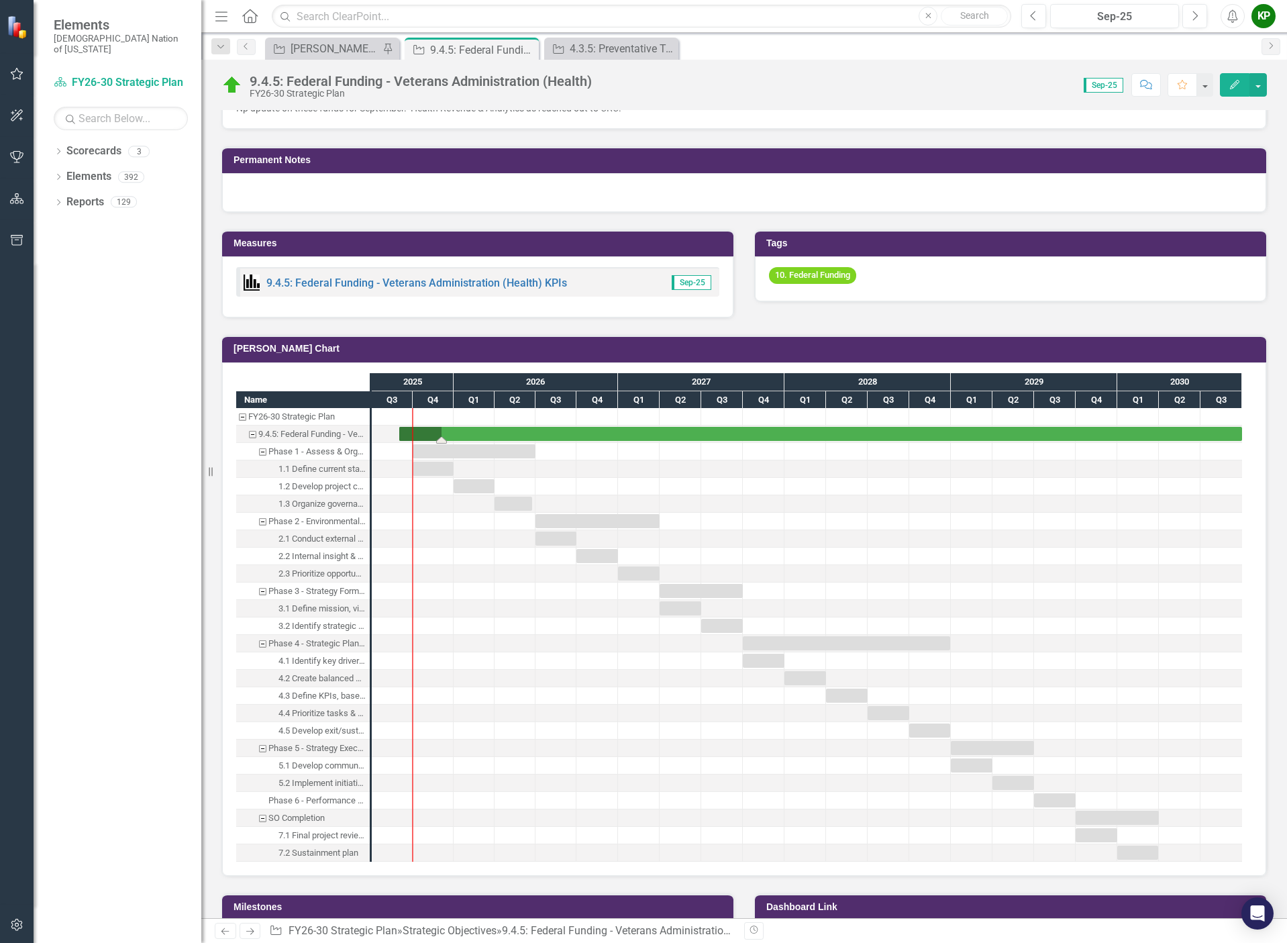
click at [433, 433] on div "Task: Start date: 2025-09-01 End date: 2030-09-30" at bounding box center [820, 434] width 843 height 14
click at [467, 435] on div "Task: Start date: 2025-09-01 End date: 2030-09-30" at bounding box center [820, 434] width 843 height 14
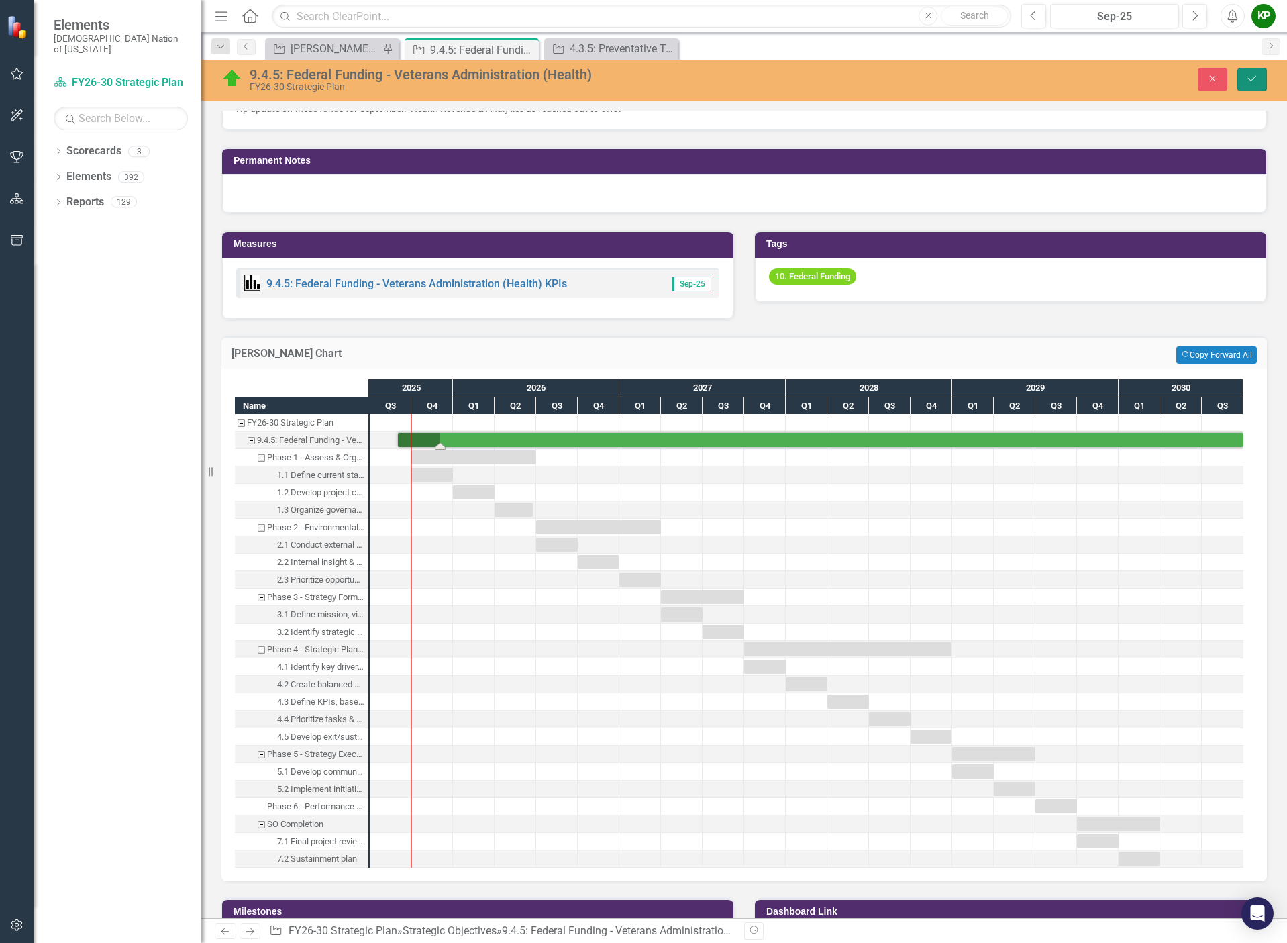
click at [1252, 78] on icon "Save" at bounding box center [1252, 78] width 12 height 9
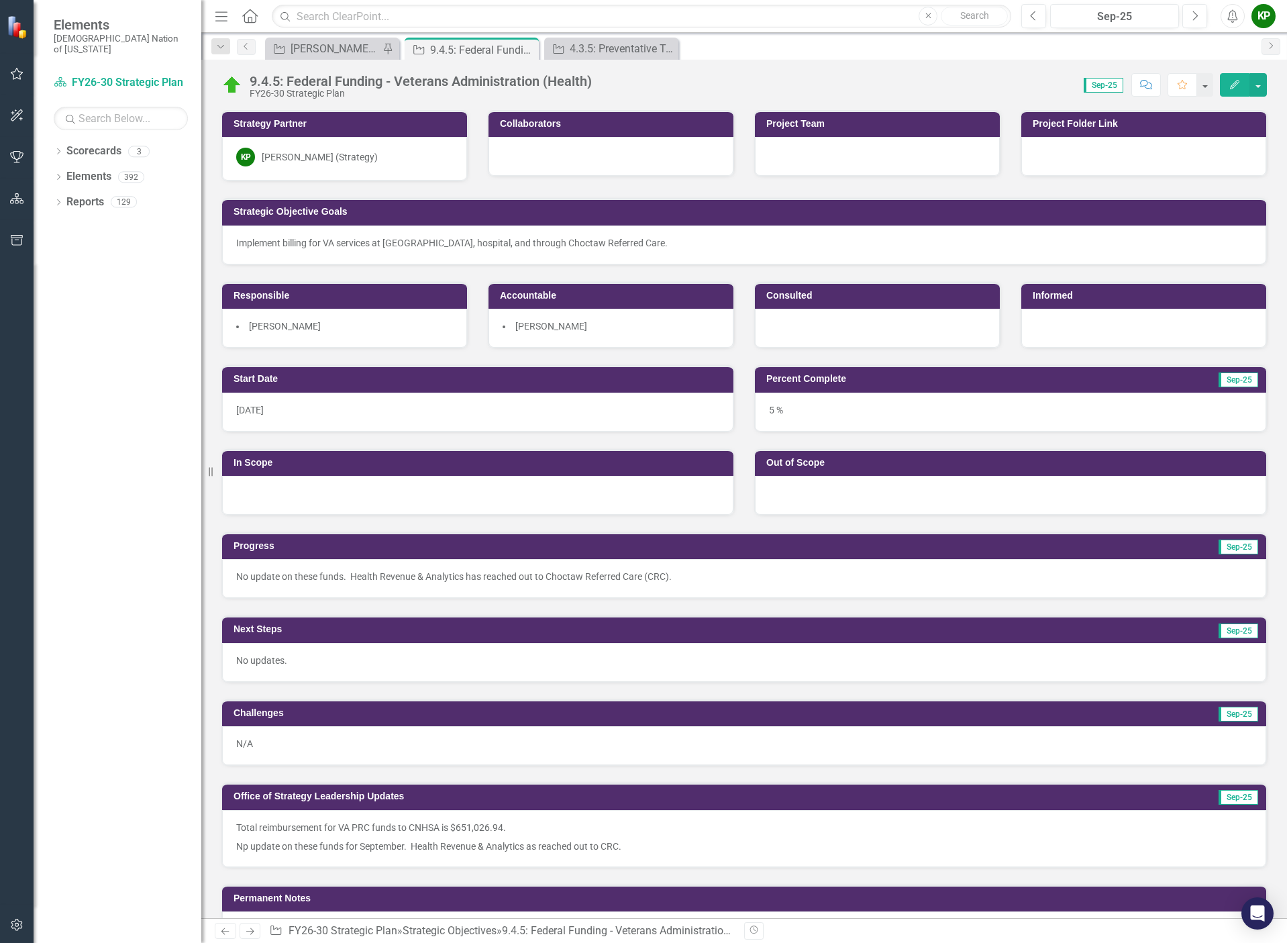
click at [1232, 85] on icon "button" at bounding box center [1234, 84] width 9 height 9
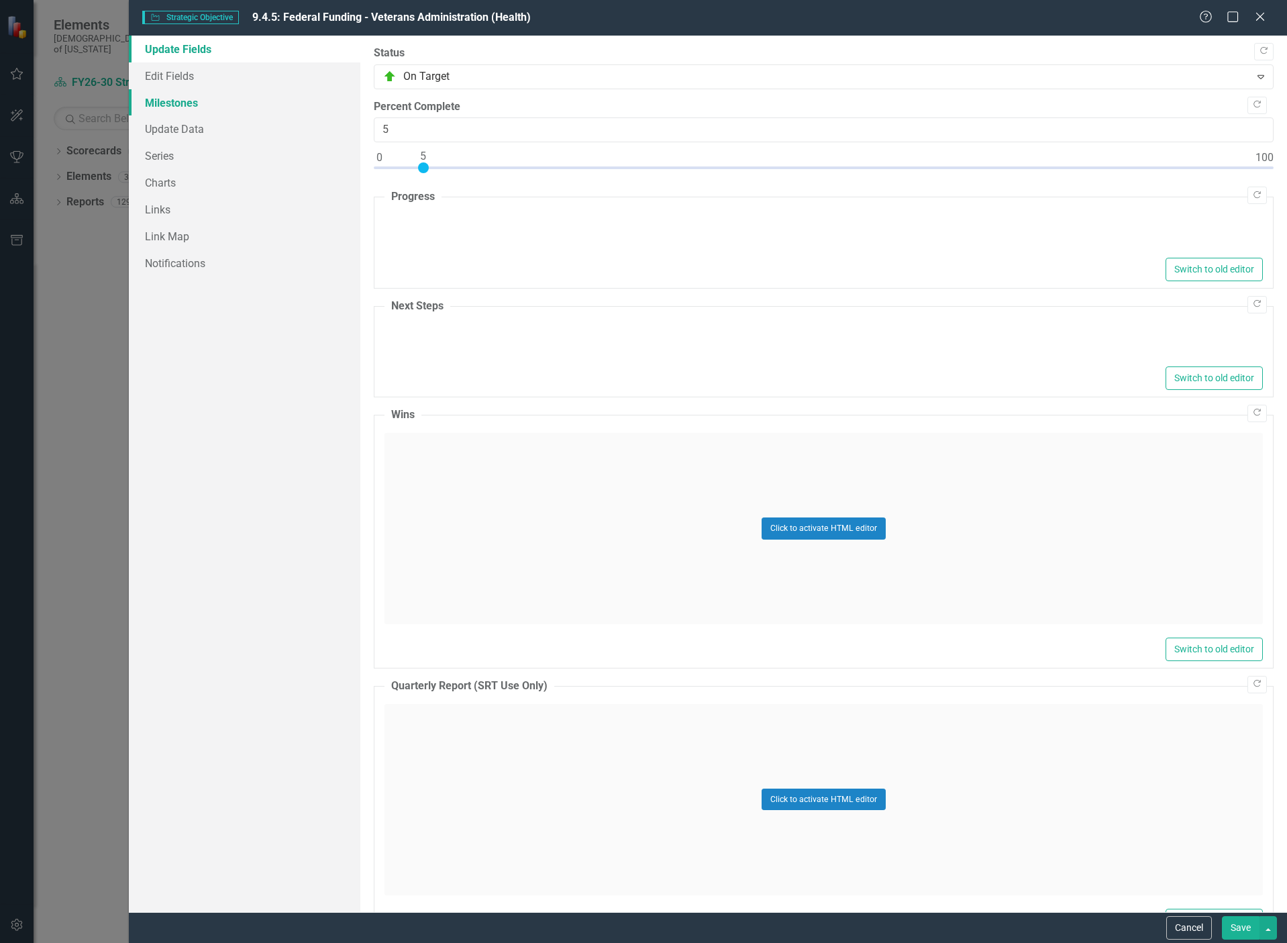
click at [173, 102] on link "Milestones" at bounding box center [244, 102] width 231 height 27
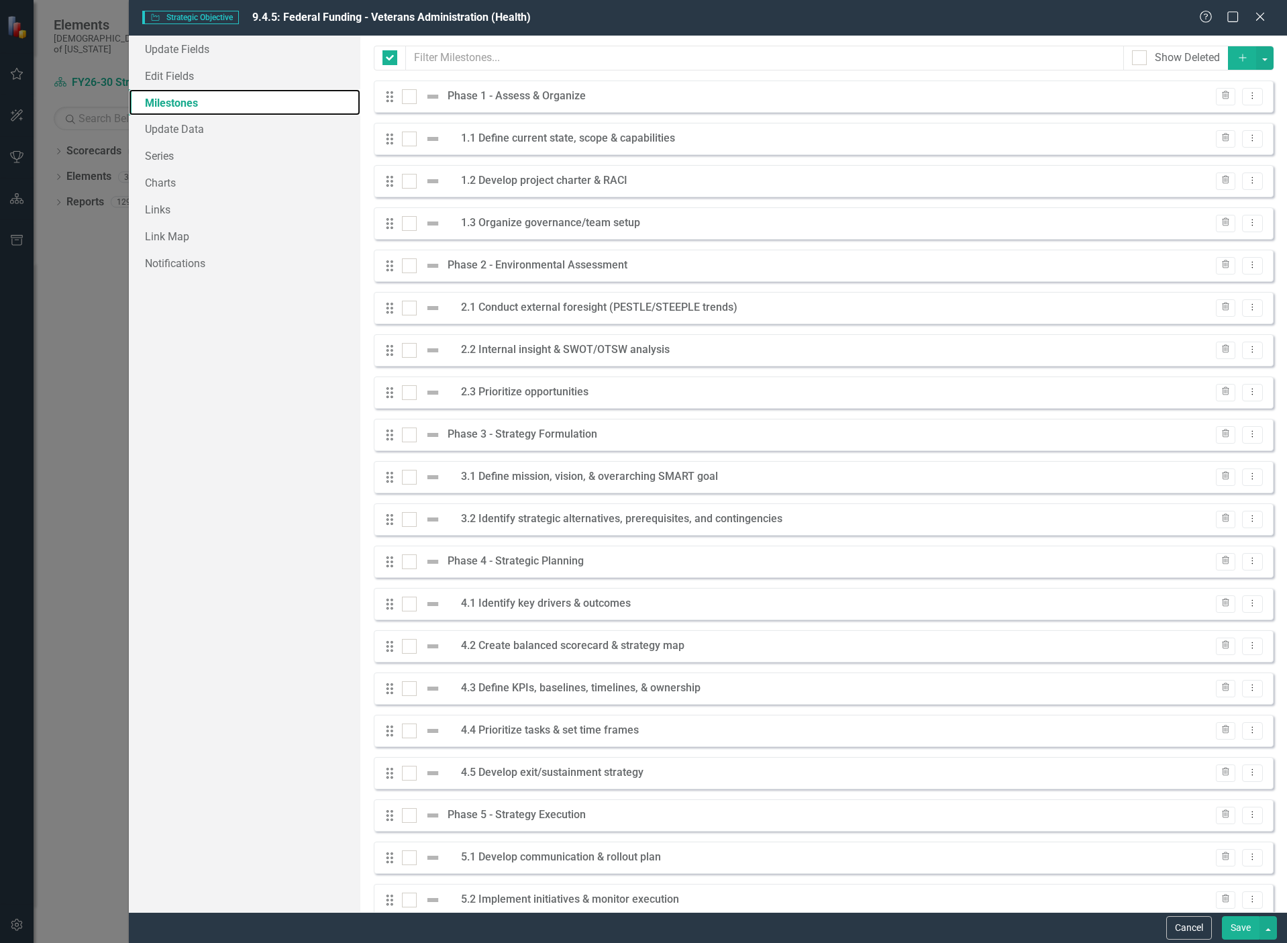
checkbox input "false"
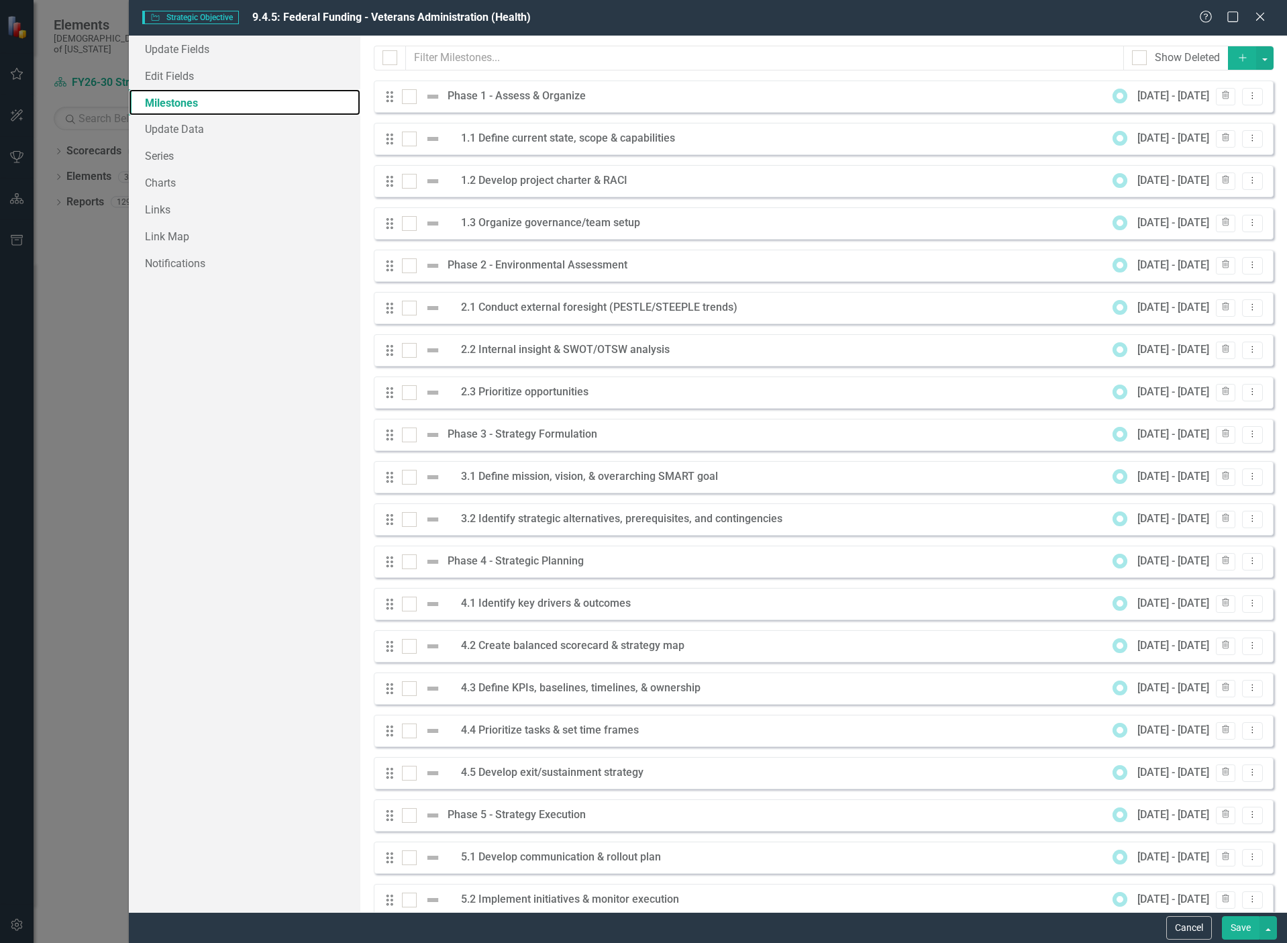
scroll to position [0, 0]
click at [409, 98] on div at bounding box center [409, 96] width 15 height 15
click at [409, 98] on input "checkbox" at bounding box center [406, 93] width 9 height 9
checkbox input "true"
click at [1237, 920] on button "Save" at bounding box center [1241, 927] width 38 height 23
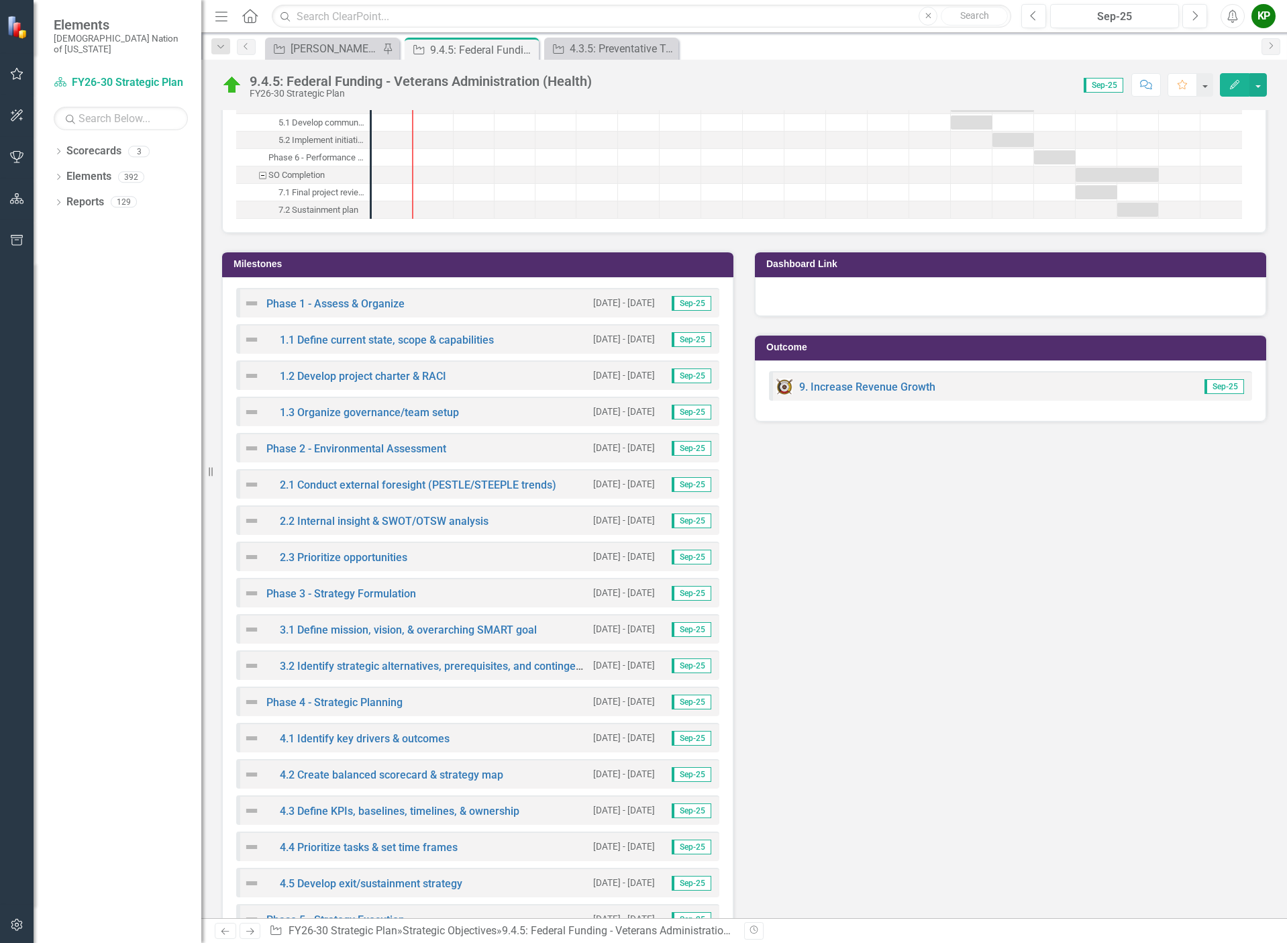
scroll to position [1208, 0]
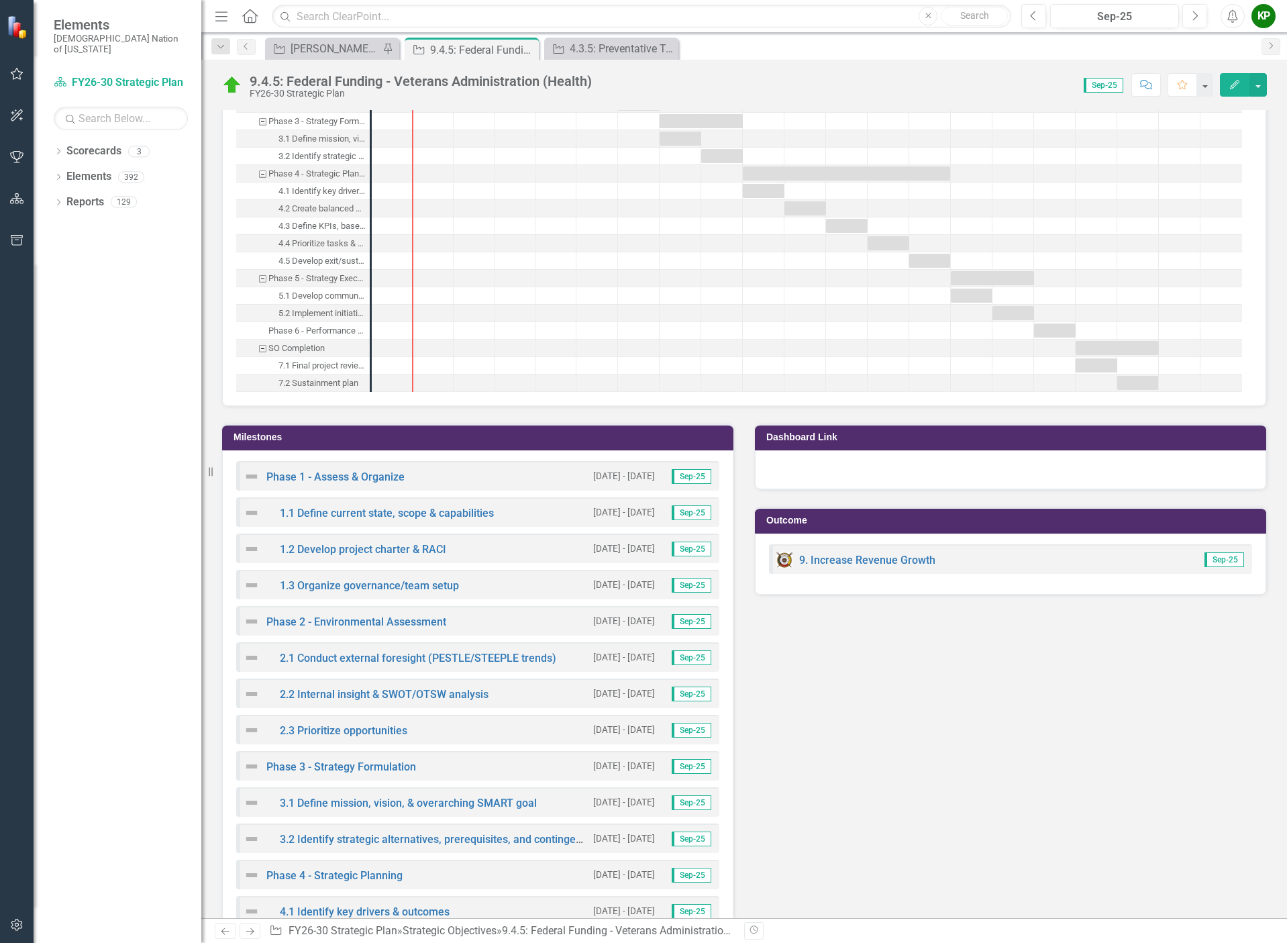
click at [254, 480] on img at bounding box center [252, 476] width 16 height 16
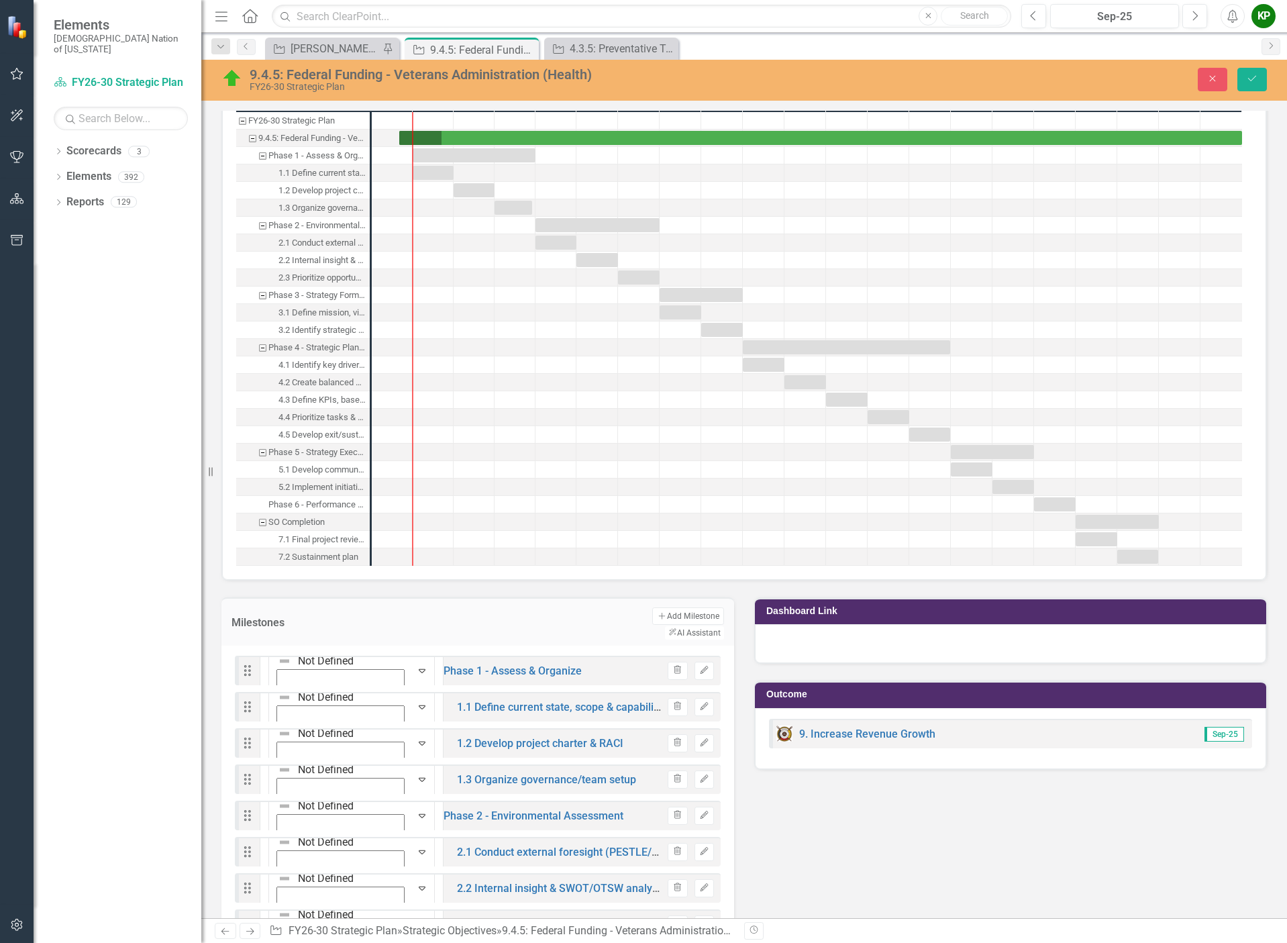
scroll to position [1199, 0]
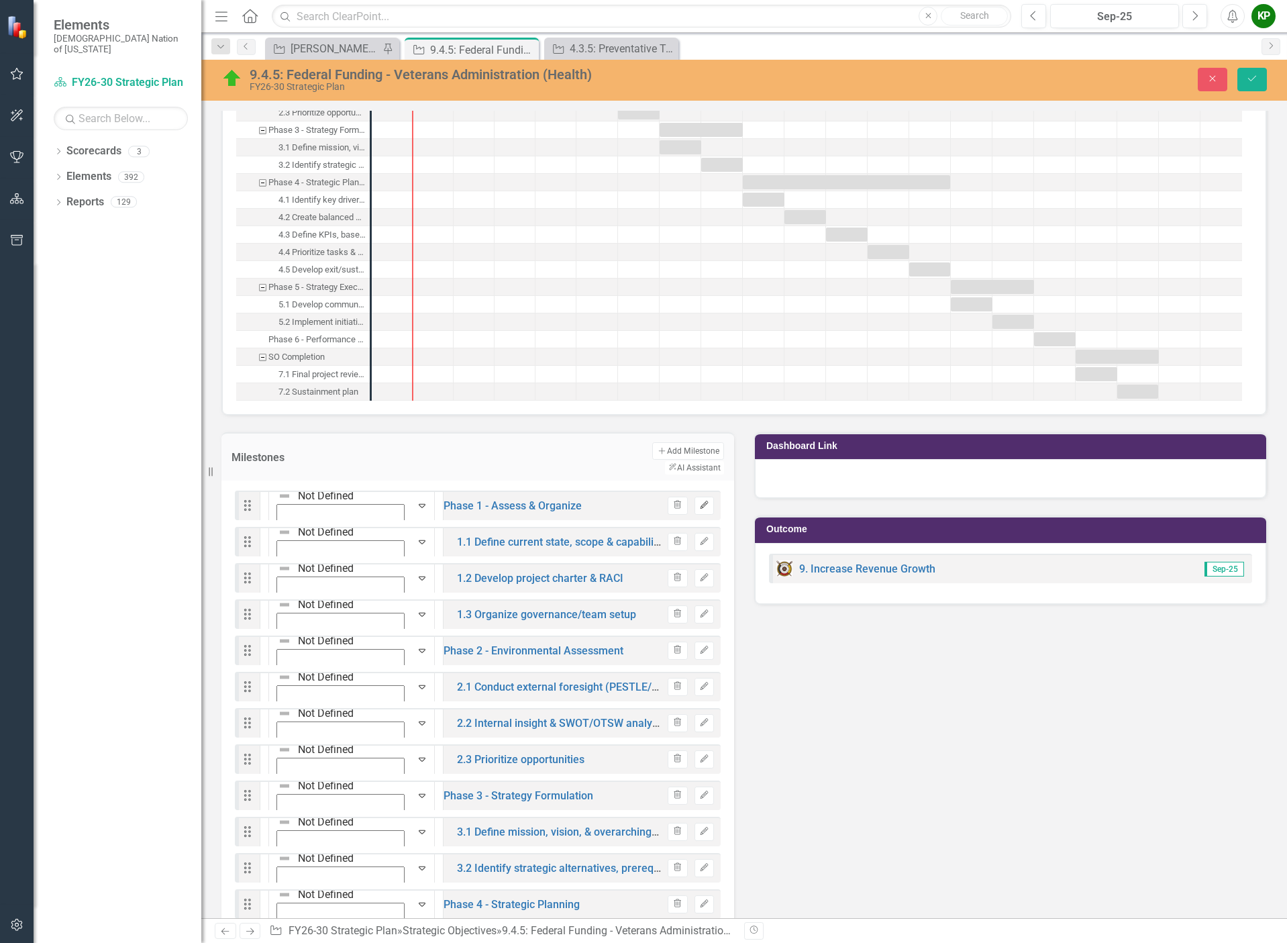
click at [702, 501] on icon "Edit" at bounding box center [704, 505] width 10 height 8
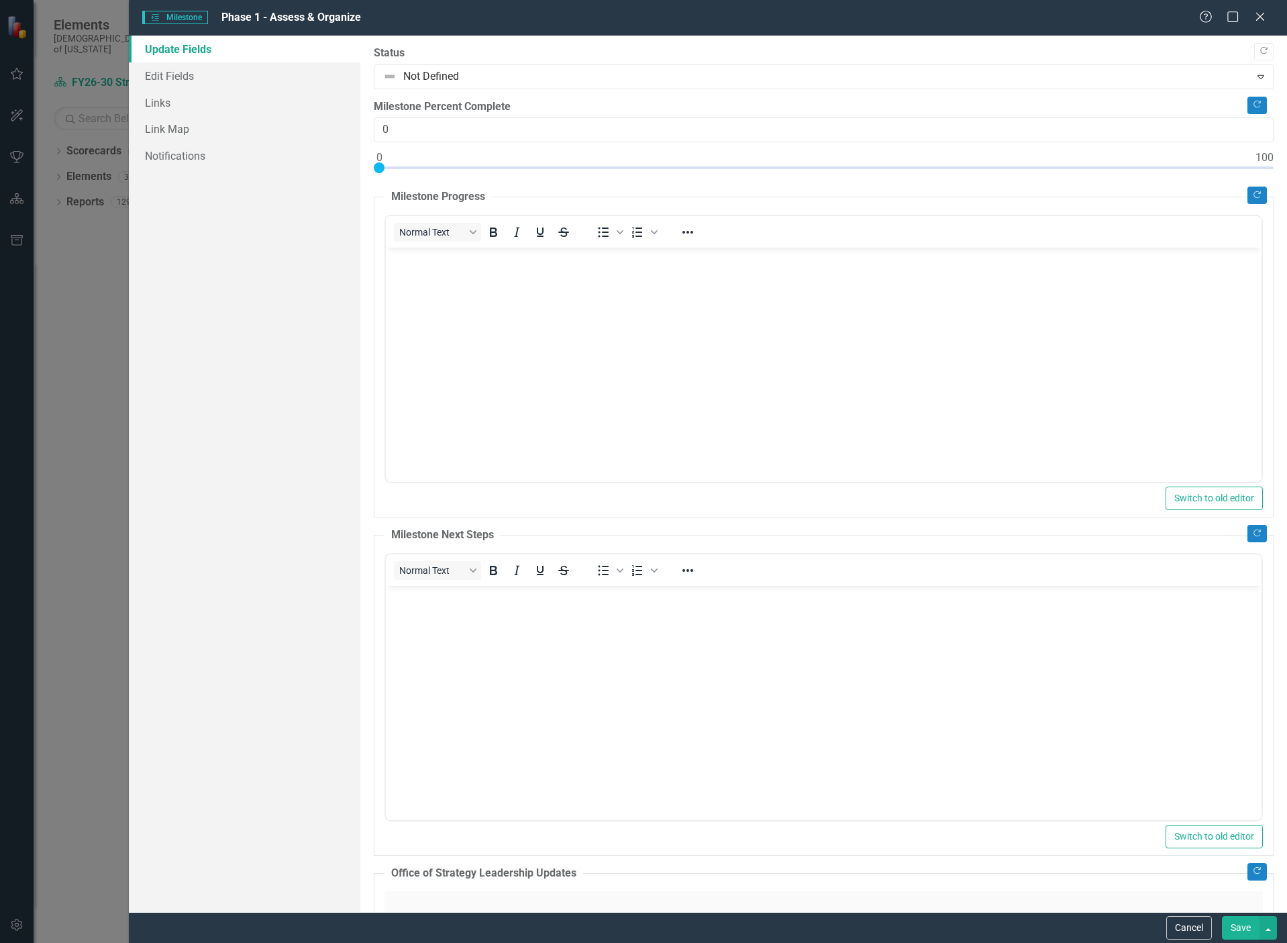
scroll to position [0, 0]
click at [200, 80] on link "Edit Fields" at bounding box center [244, 75] width 231 height 27
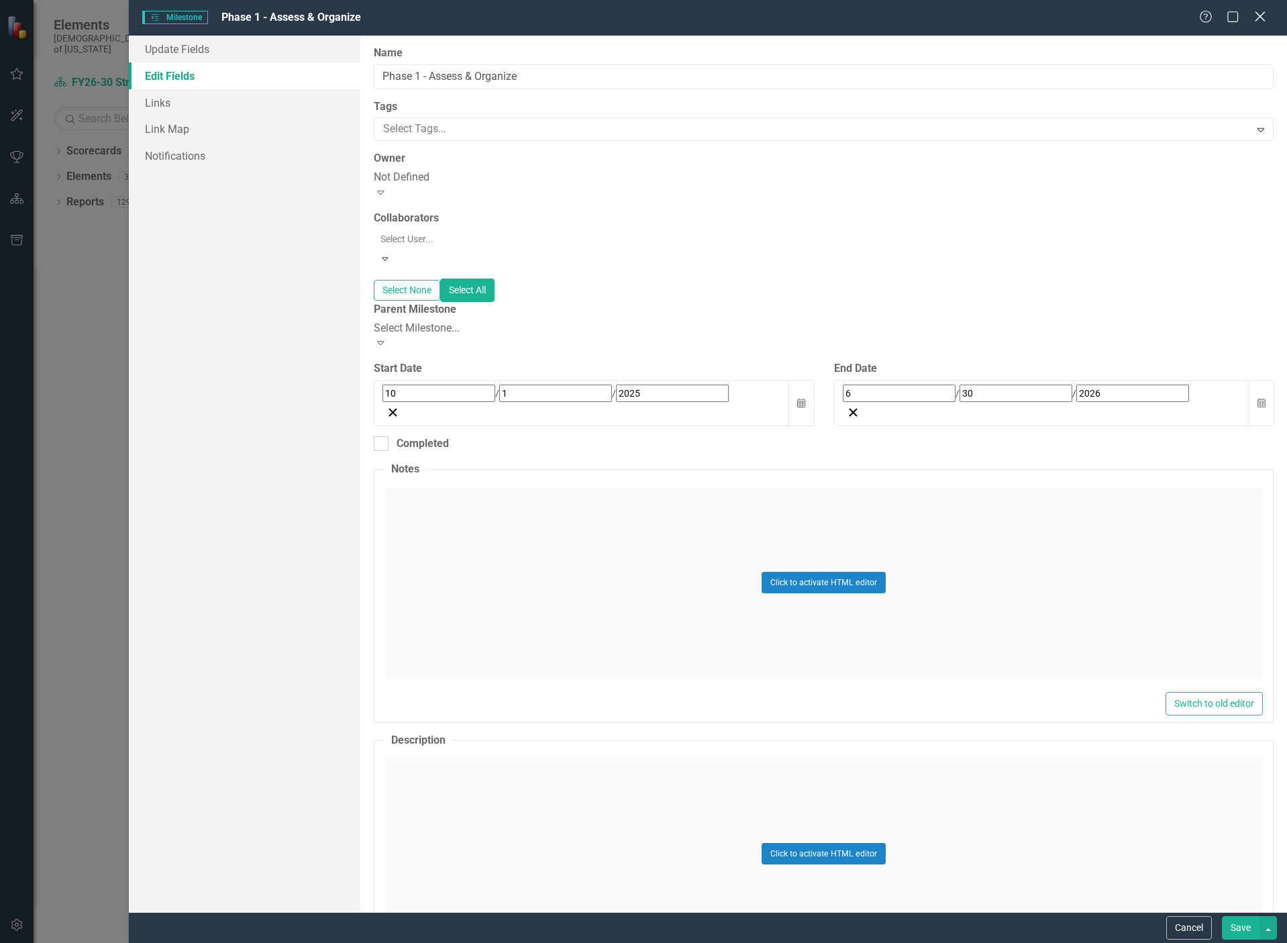
click at [1265, 17] on icon "Close" at bounding box center [1259, 16] width 17 height 13
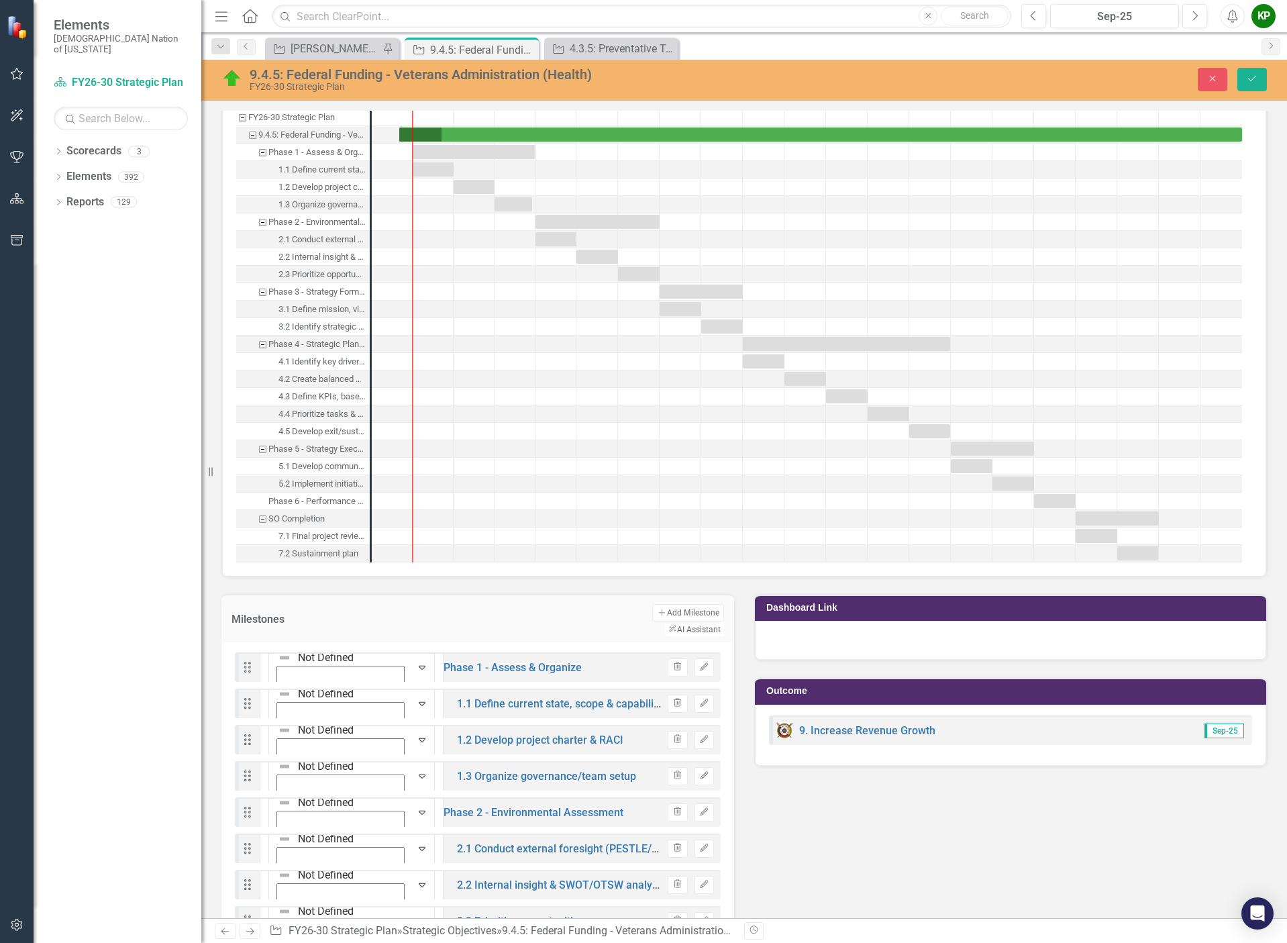
scroll to position [730, 0]
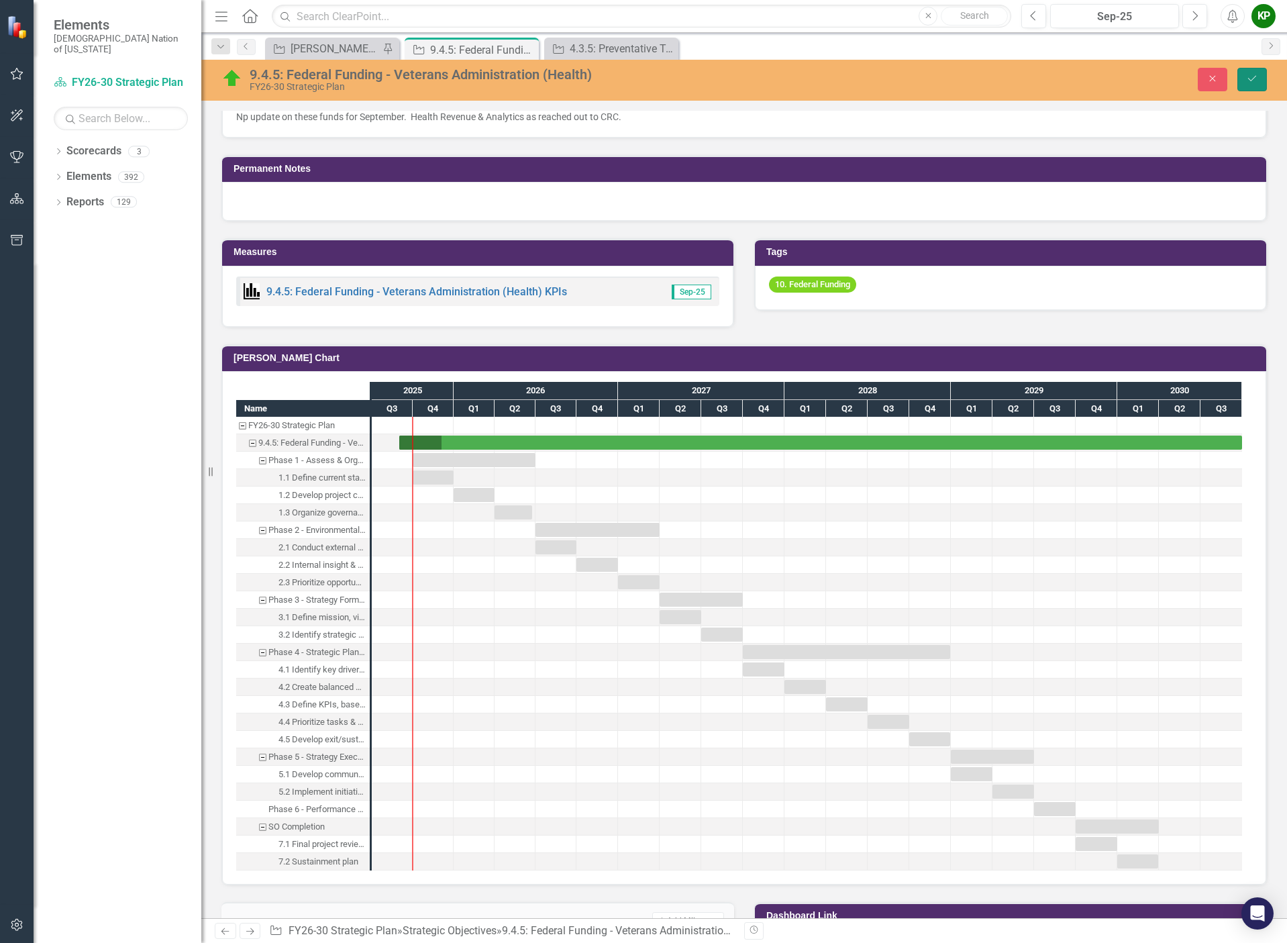
click at [1260, 76] on button "Save" at bounding box center [1252, 79] width 30 height 23
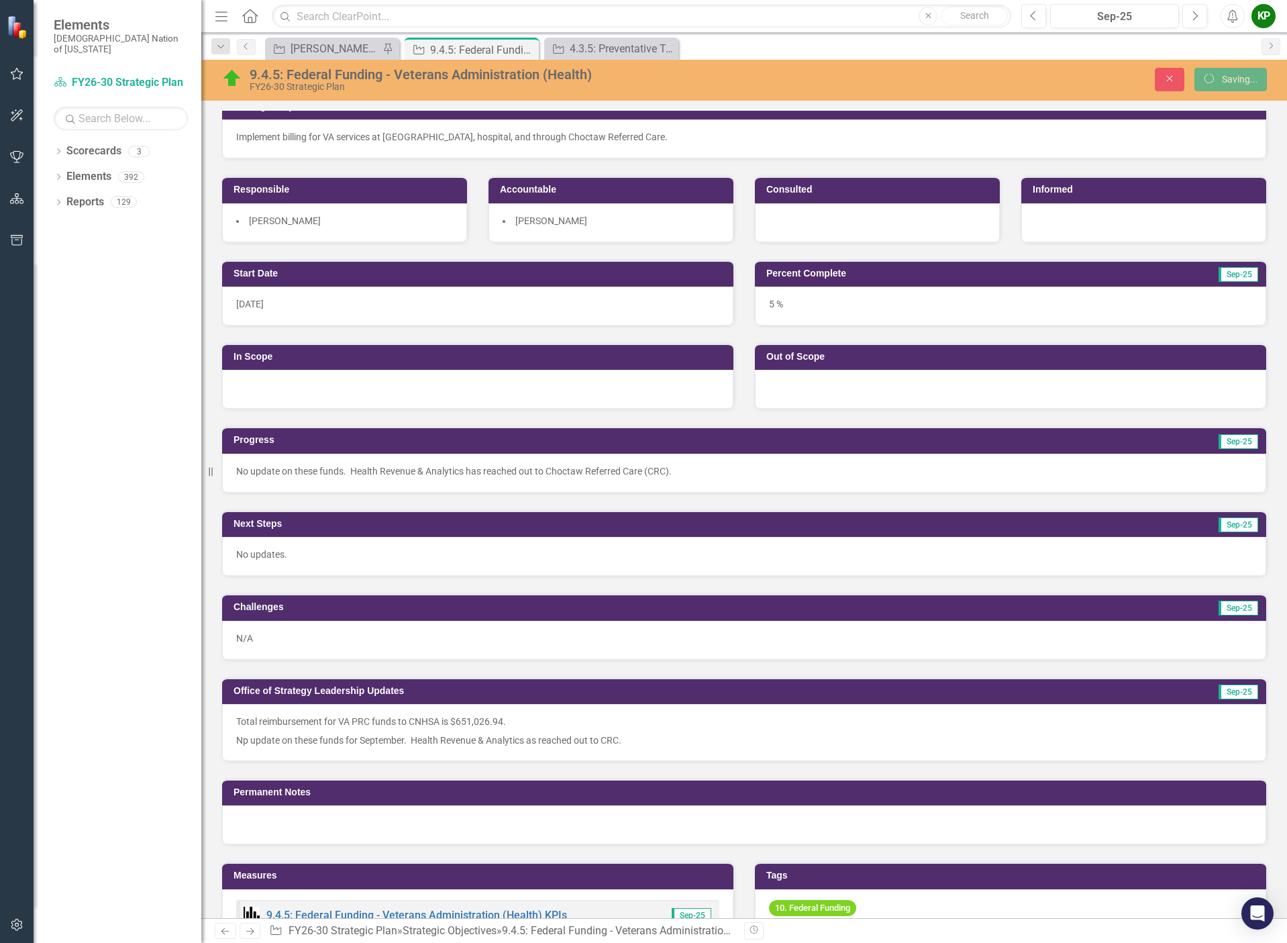
scroll to position [0, 0]
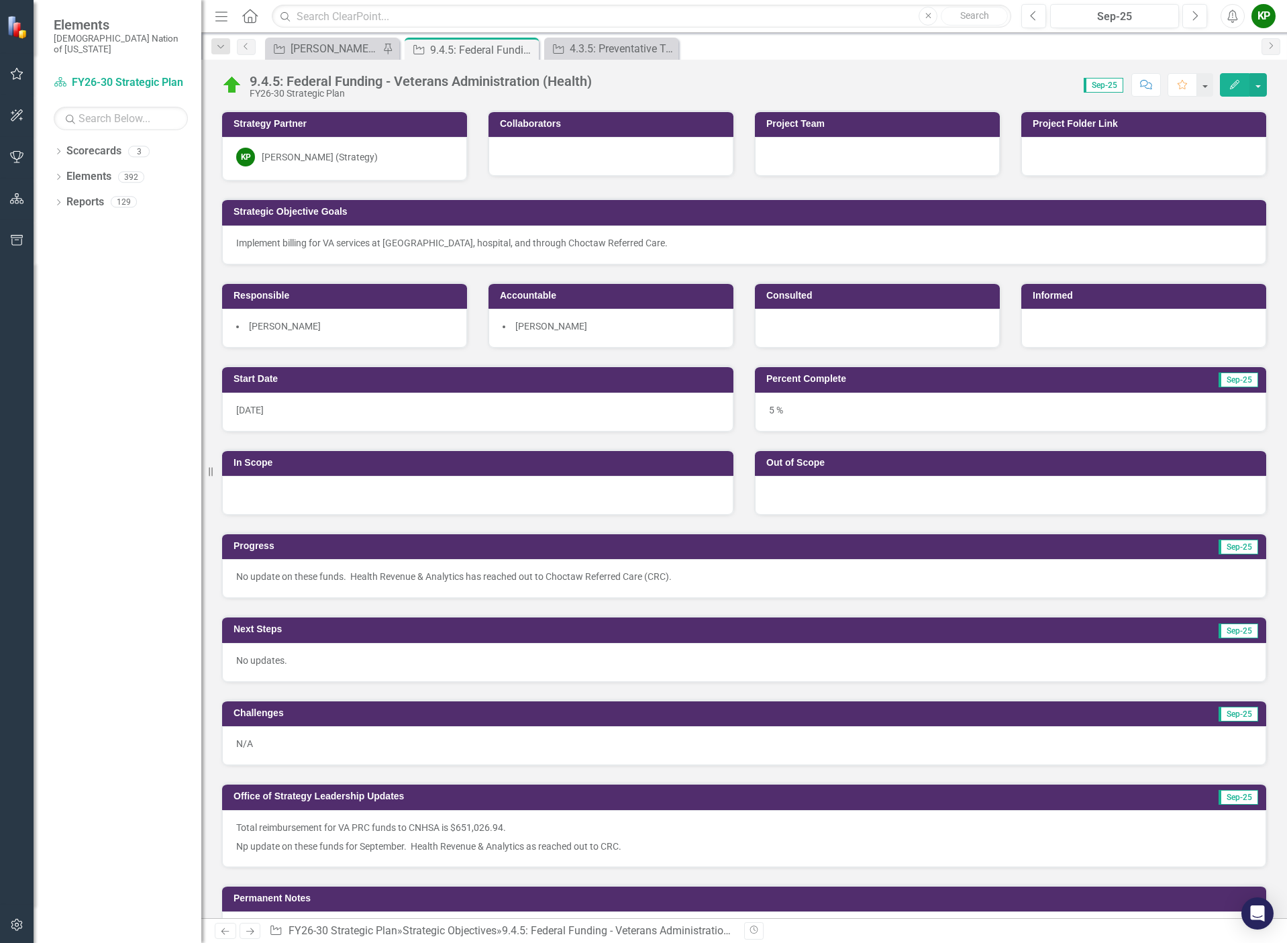
click at [335, 80] on div "9.4.5: Federal Funding - Veterans Administration (Health)" at bounding box center [421, 81] width 342 height 15
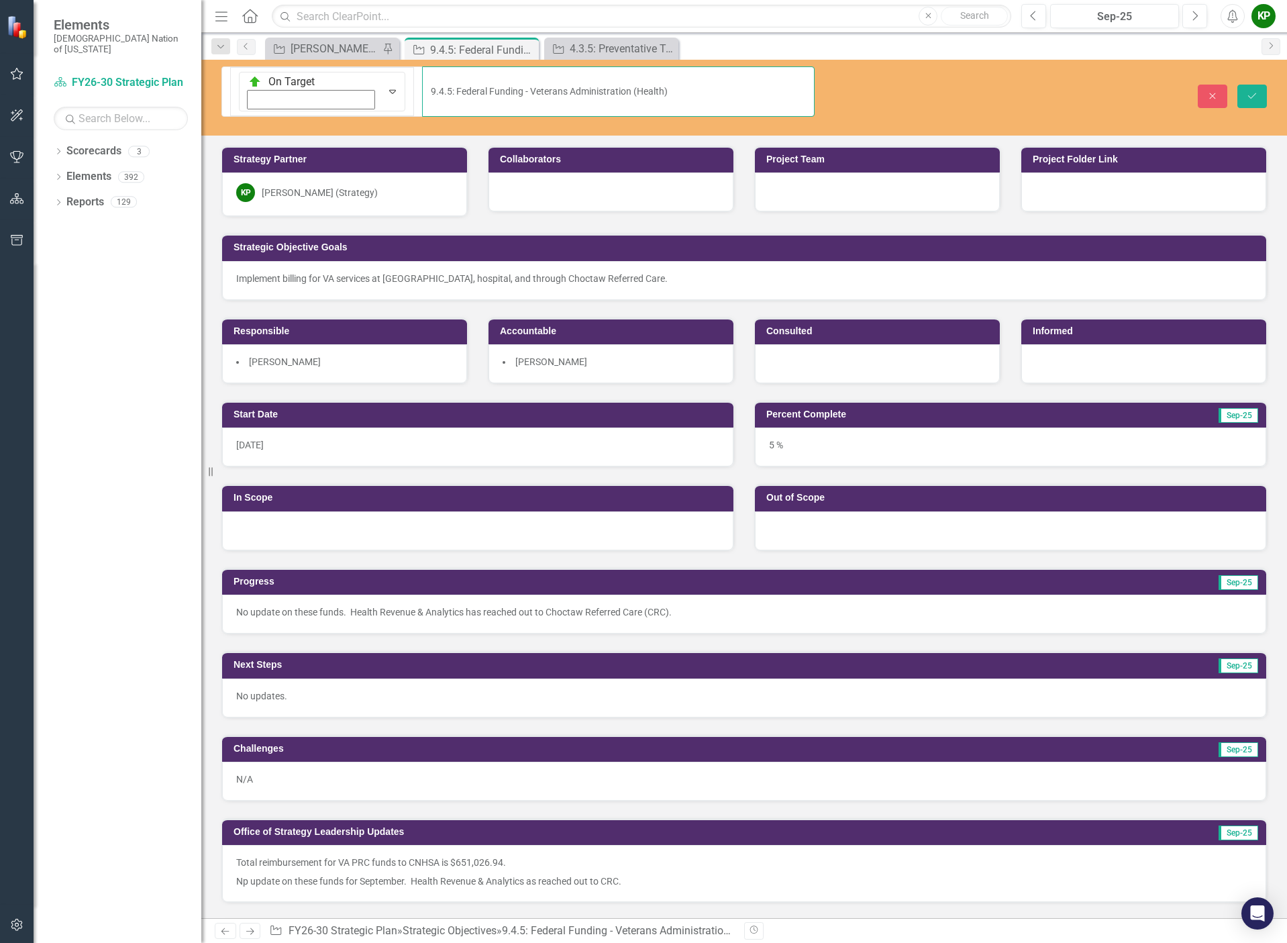
drag, startPoint x: 498, startPoint y: 78, endPoint x: 262, endPoint y: 79, distance: 235.5
click at [422, 79] on input "9.4.5: Federal Funding - Veterans Administration (Health)" at bounding box center [618, 91] width 392 height 50
click at [1069, 172] on div at bounding box center [1143, 191] width 245 height 39
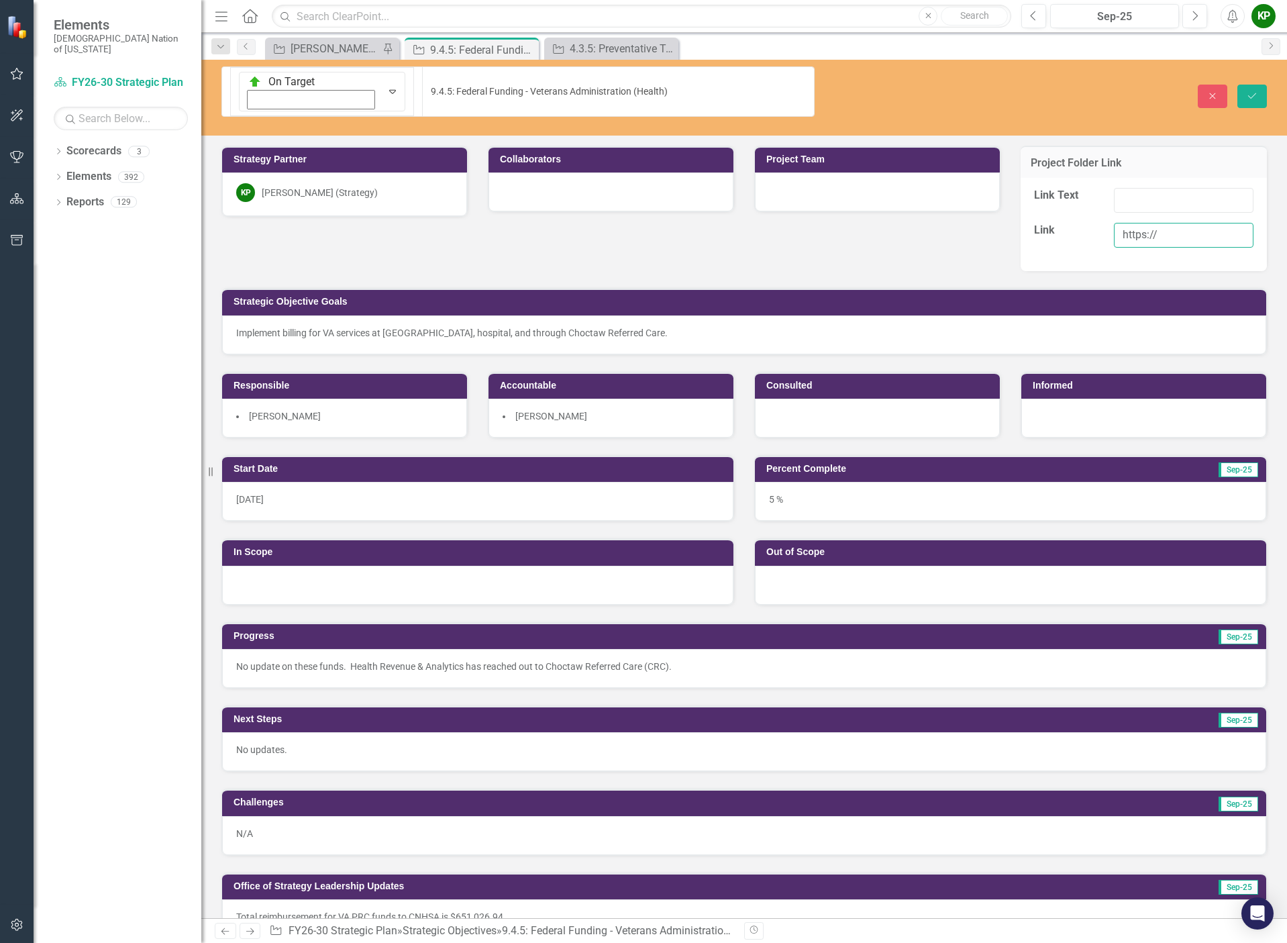
drag, startPoint x: 1171, startPoint y: 195, endPoint x: 1072, endPoint y: 197, distance: 98.6
click at [1072, 223] on div "Link https://" at bounding box center [1143, 240] width 239 height 35
paste input "choctawnationofoklahoma.sharepoint.com/sites/TheOfficeofStrategy/0%20%20Strateg…"
type input "https://choctawnationofoklahoma.sharepoint.com/sites/TheOfficeofStrategy/0%20%2…"
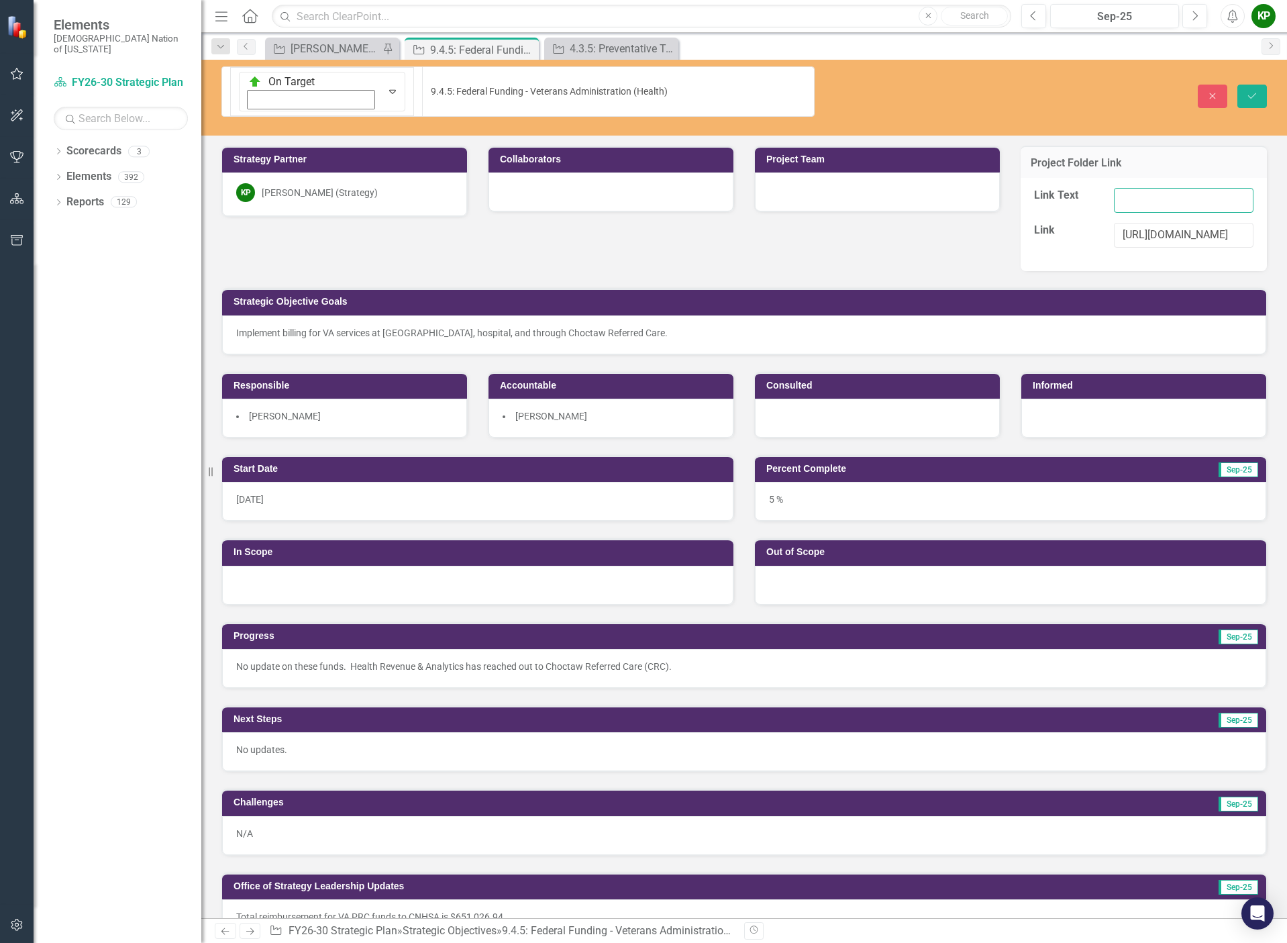
scroll to position [0, 0]
click at [1128, 188] on input "Link Text" at bounding box center [1184, 200] width 140 height 25
type input "9.4.5 Federal Funding - Veterans Administration"
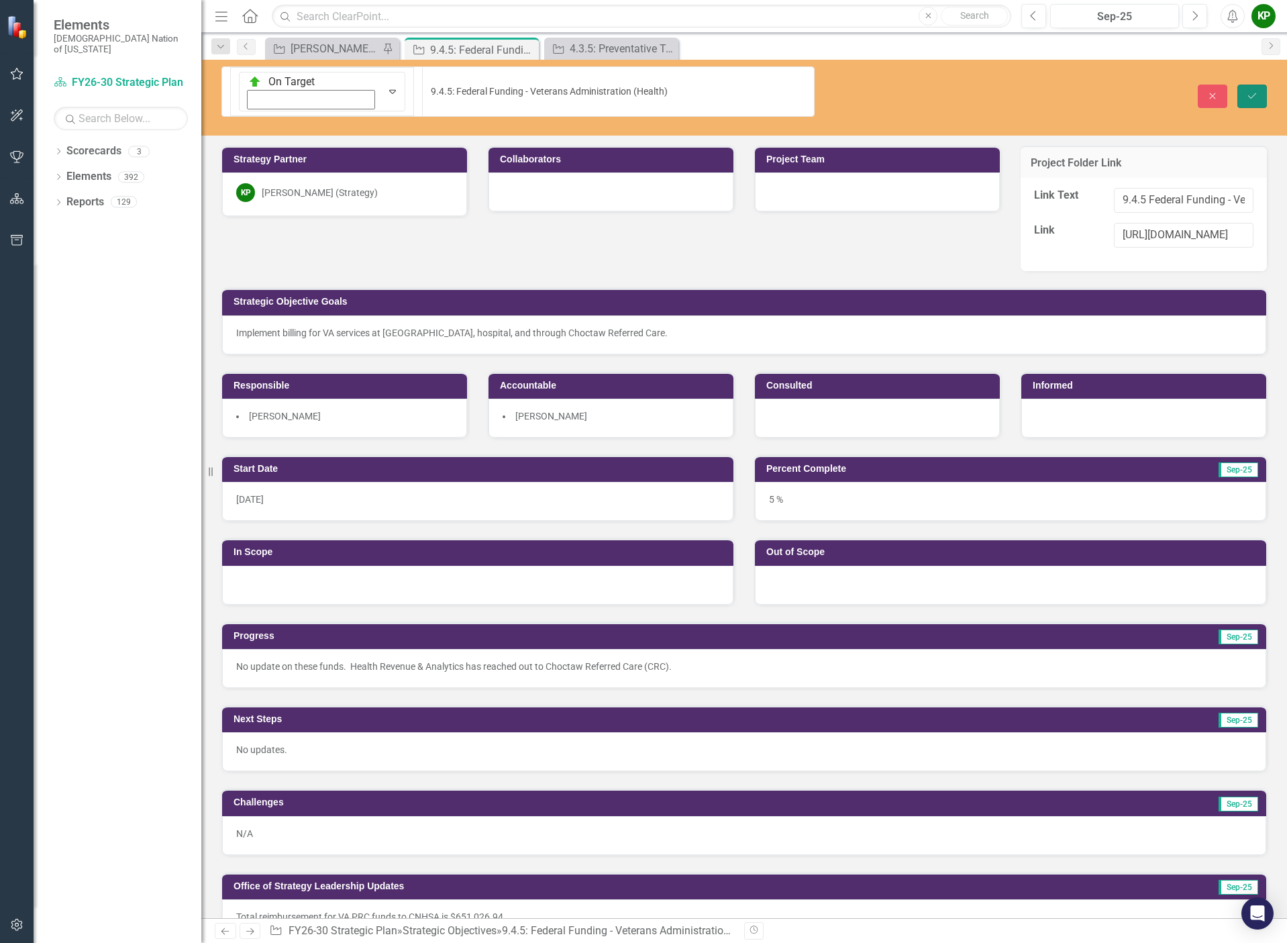
click at [1256, 91] on icon "Save" at bounding box center [1252, 95] width 12 height 9
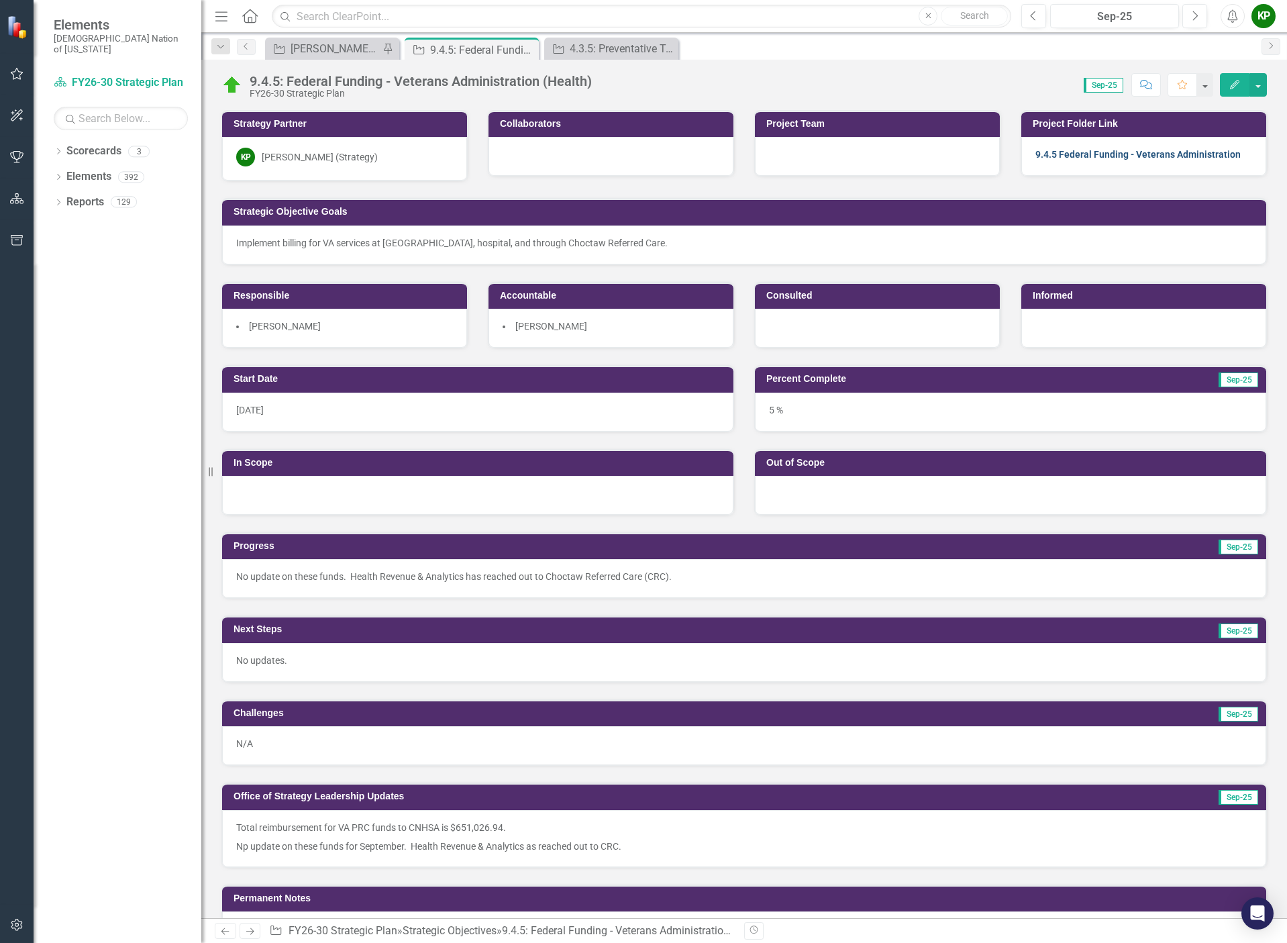
click at [1165, 152] on link "9.4.5 Federal Funding - Veterans Administration" at bounding box center [1137, 154] width 205 height 11
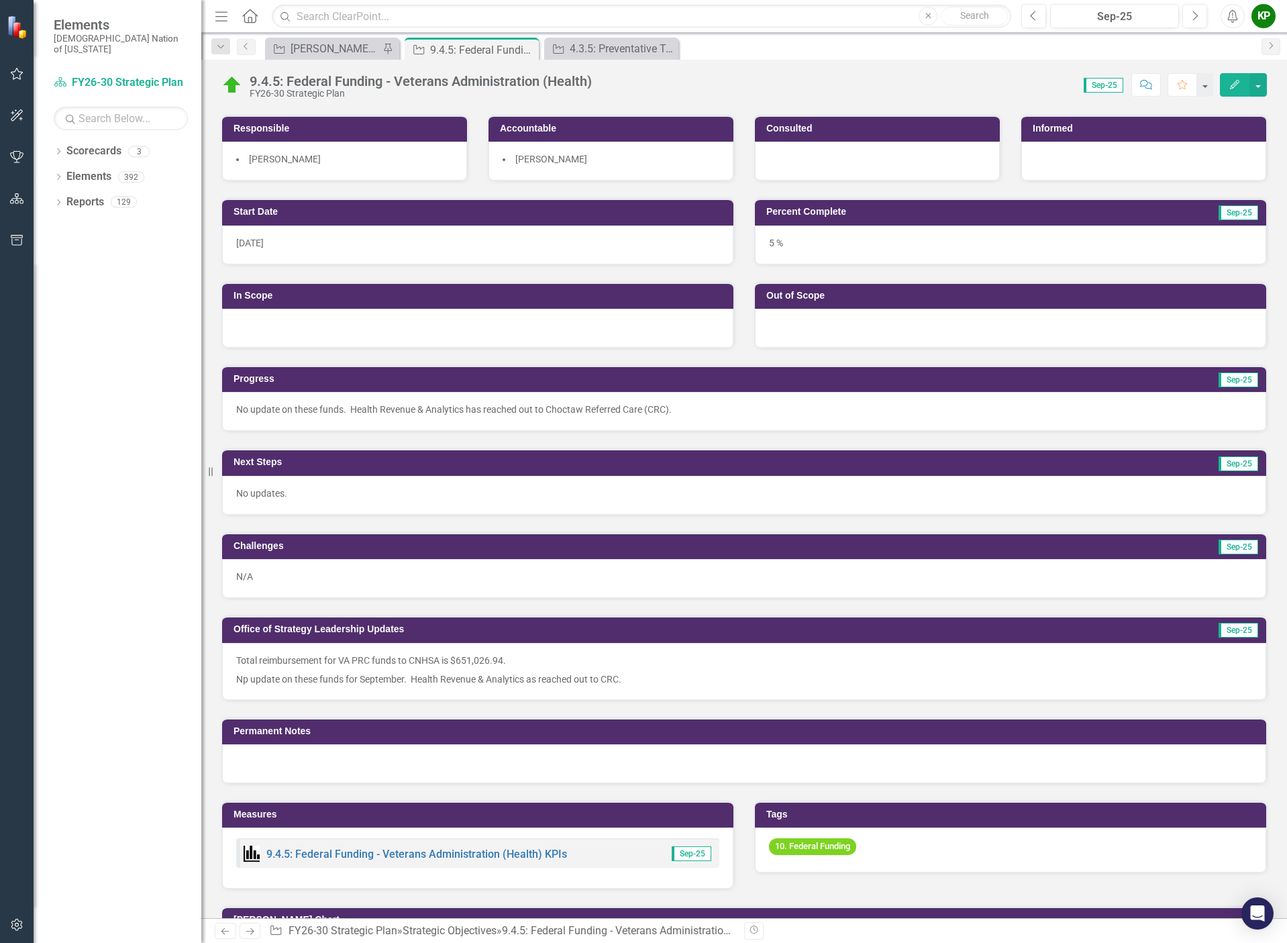
scroll to position [402, 0]
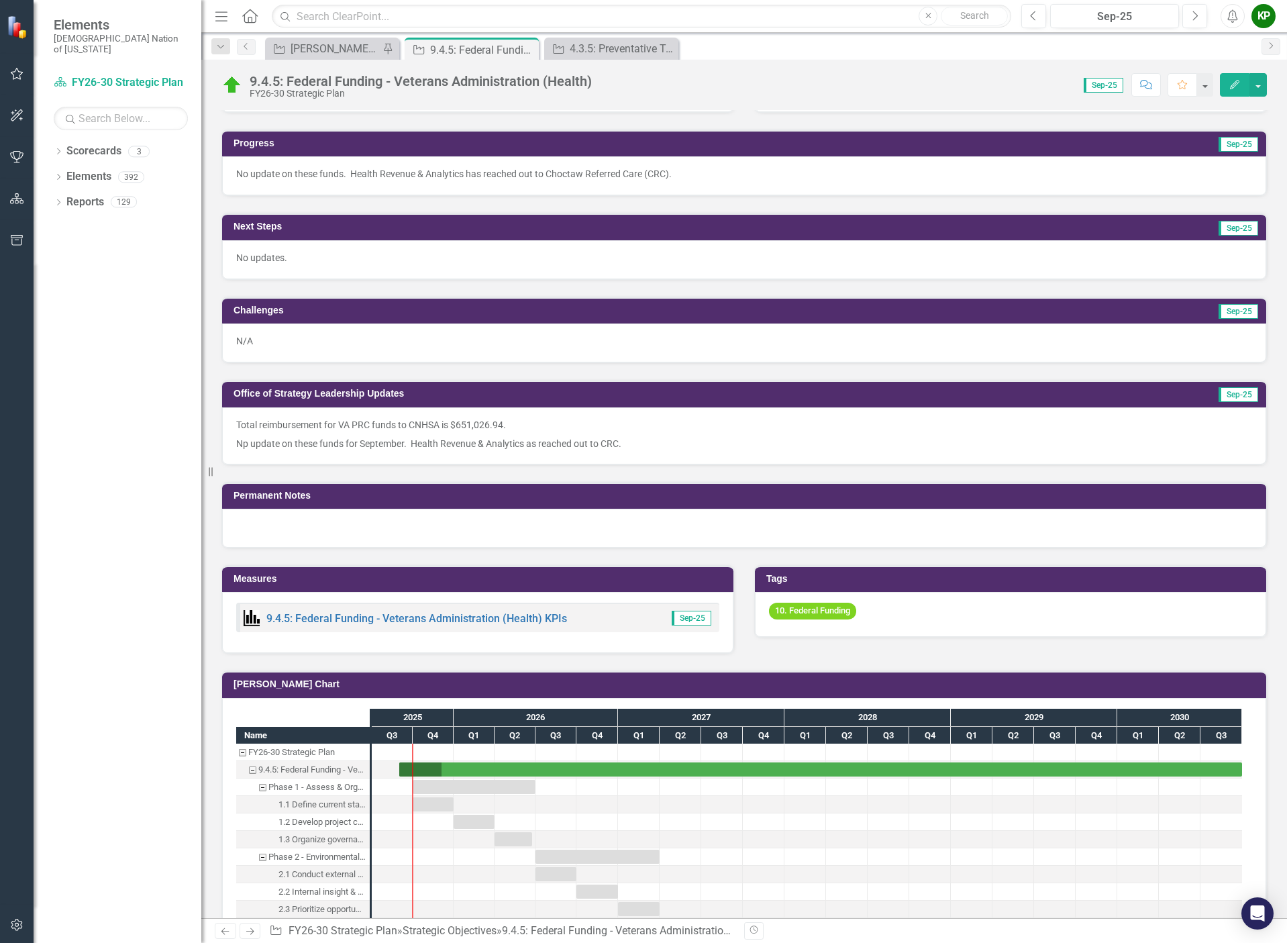
click at [420, 425] on p "Total reimbursement for VA PRC funds to CNHSA is $651,026.94." at bounding box center [744, 426] width 1016 height 16
click at [421, 424] on p "Total reimbursement for VA PRC funds to CNHSA is $651,026.94." at bounding box center [744, 426] width 1016 height 16
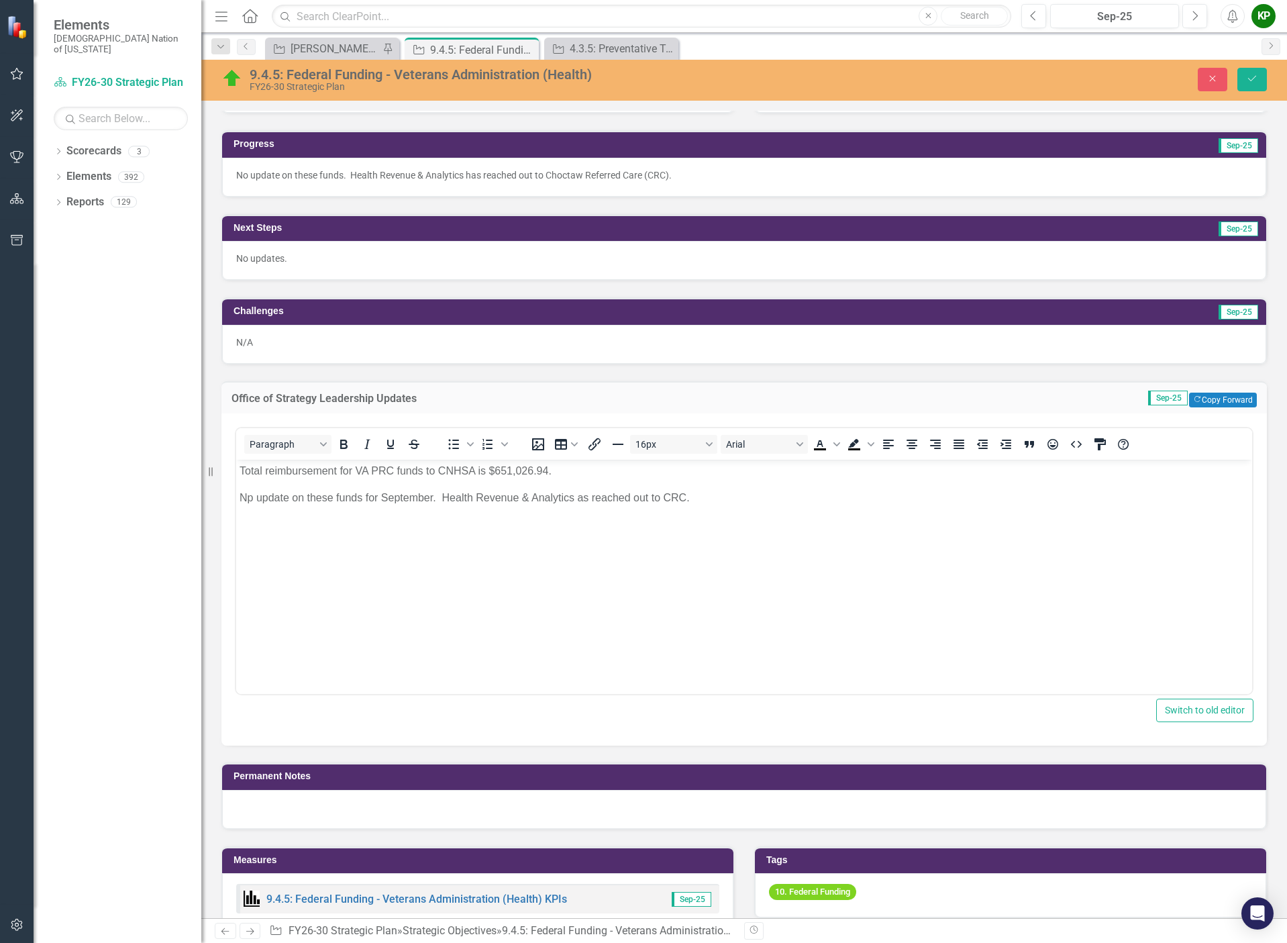
scroll to position [0, 0]
click at [426, 469] on p "Total reimbursement for VA PRC funds to CNHSA is $651,026.94." at bounding box center [743, 471] width 1009 height 16
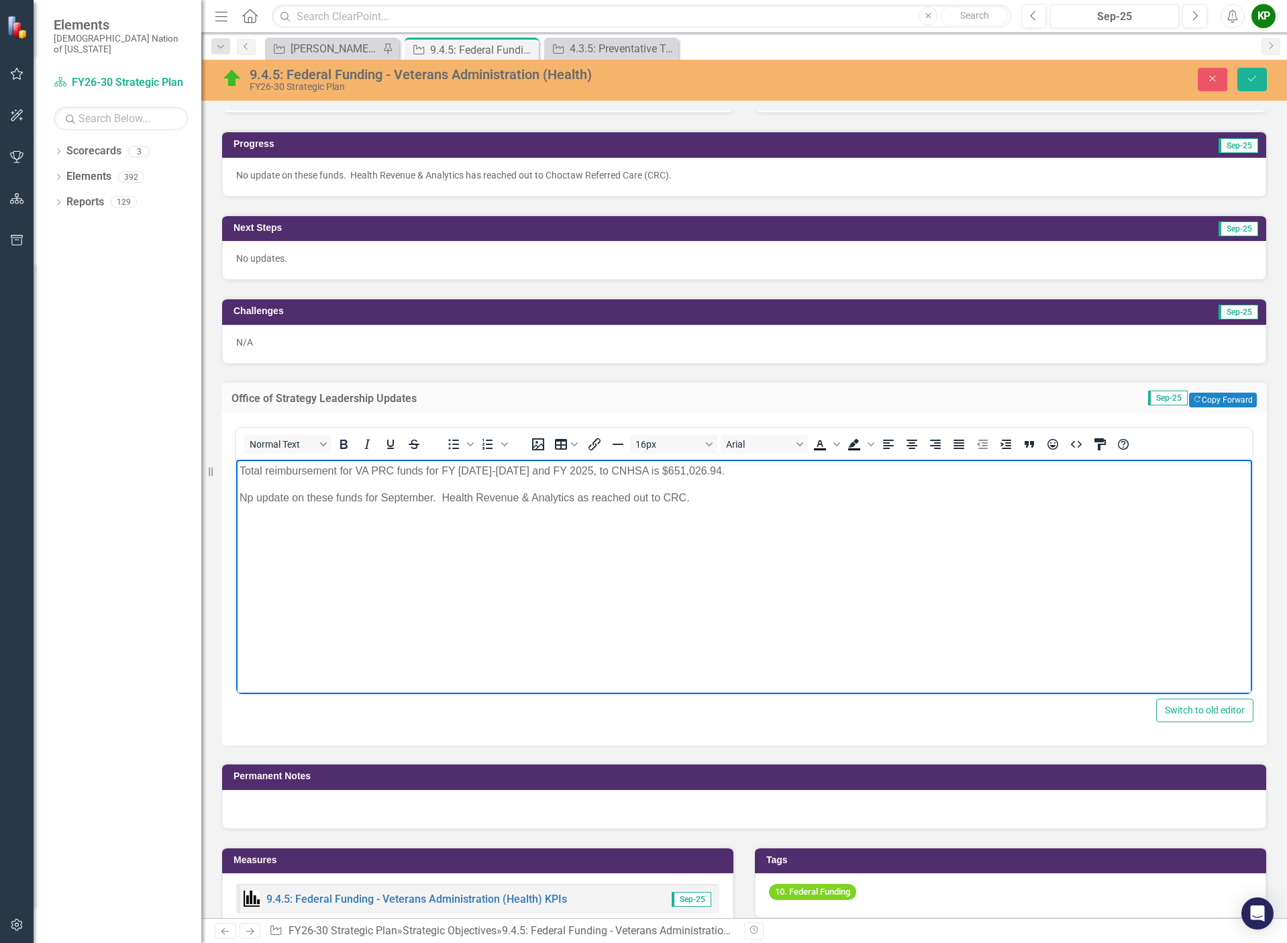
click at [439, 468] on p "Total reimbursement for VA PRC funds for FY 2021-2024 and FY 2025, to CNHSA is …" at bounding box center [743, 471] width 1009 height 16
click at [595, 469] on p "Total reimbursement for VA PRC funds for, FY 2021-2024 and FY 2025, to CNHSA is…" at bounding box center [743, 471] width 1009 height 16
click at [665, 504] on p "Np update on these funds for September. Health Revenue & Analytics as reached o…" at bounding box center [743, 498] width 1009 height 16
click at [1248, 78] on icon "Save" at bounding box center [1252, 78] width 12 height 9
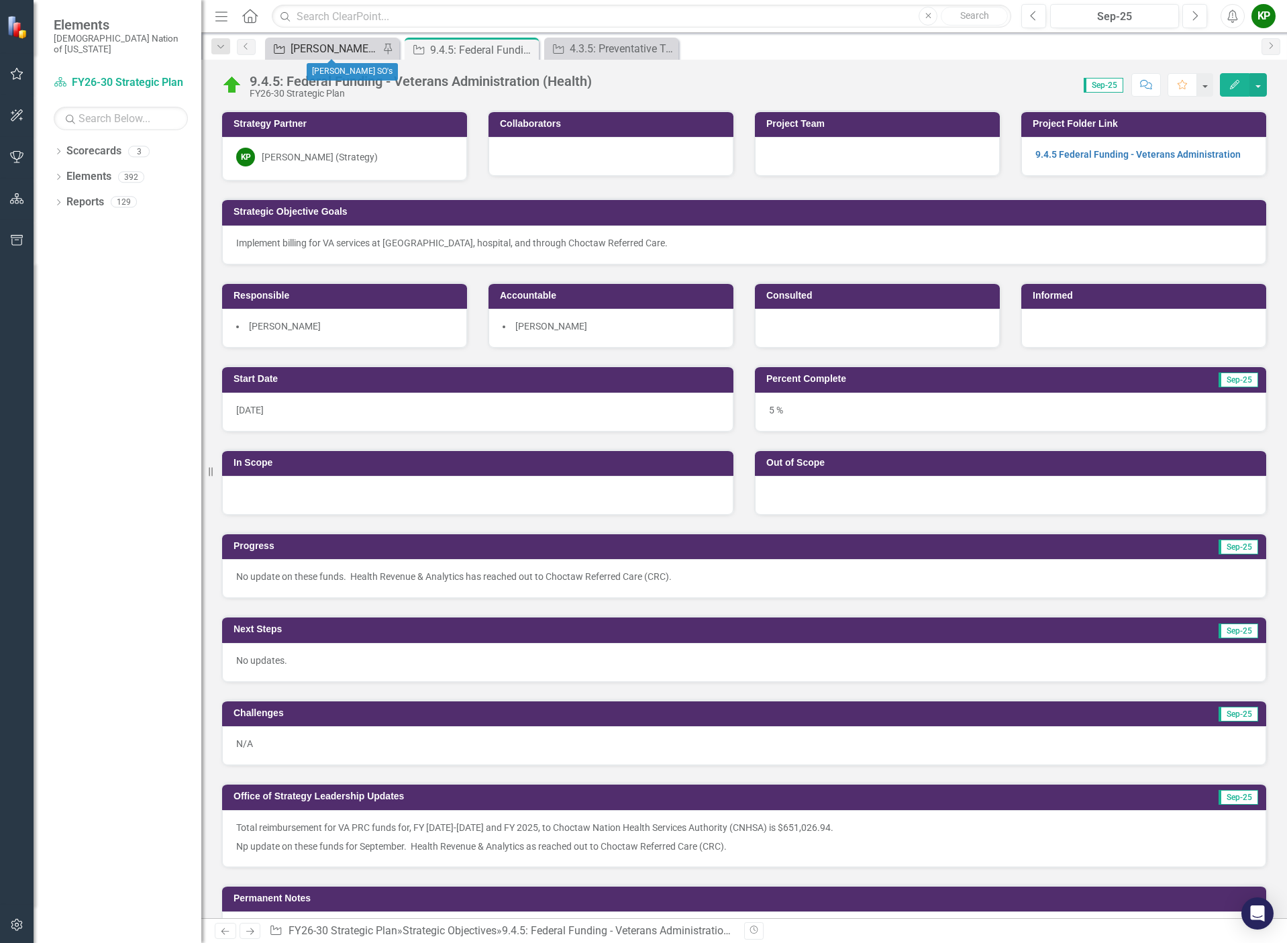
click at [301, 50] on div "[PERSON_NAME] SO's" at bounding box center [334, 48] width 89 height 17
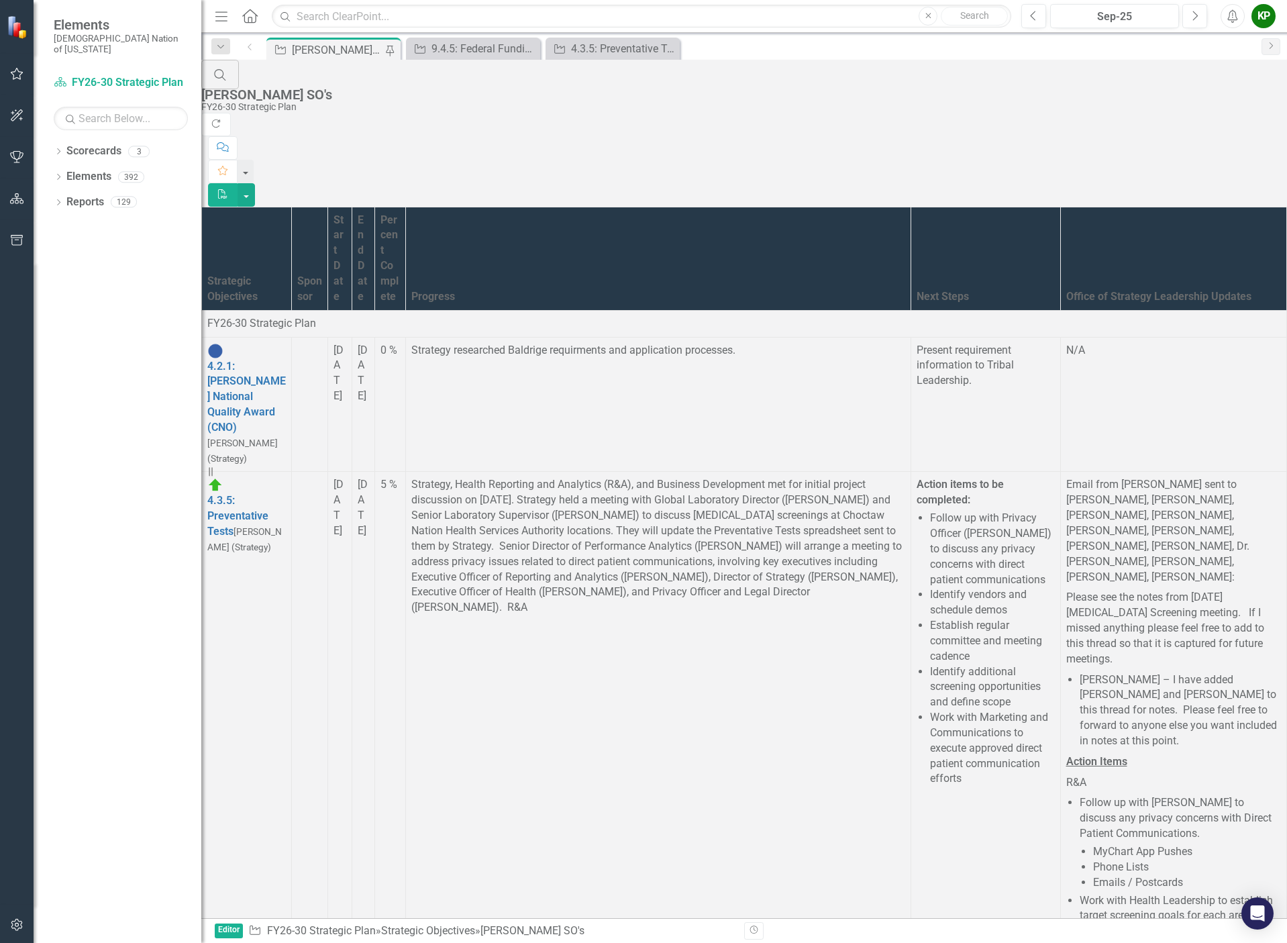
scroll to position [3555, 0]
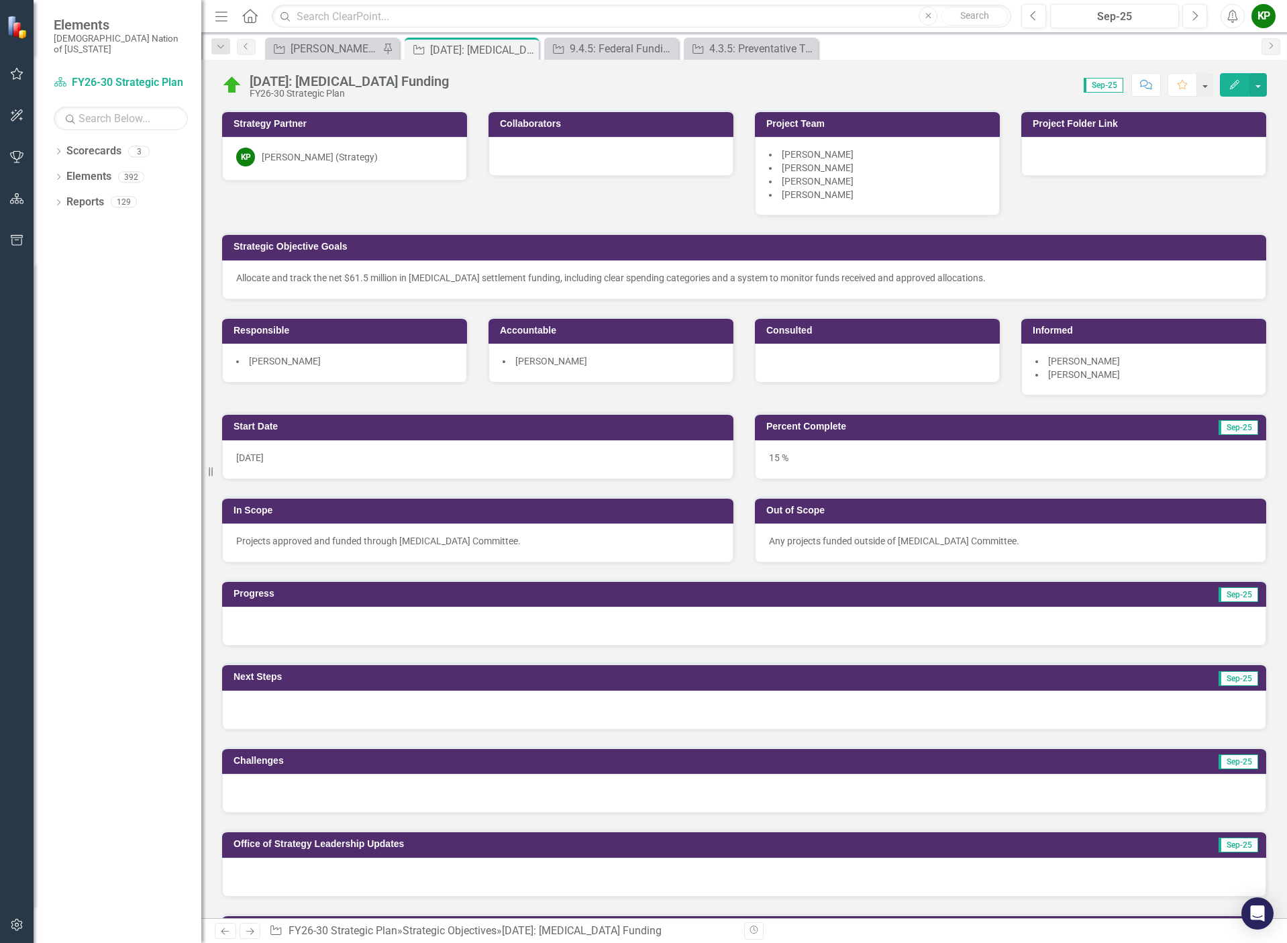
click at [455, 84] on div "Score: 0.00 Sep-25 Completed Comment Favorite Edit" at bounding box center [860, 84] width 811 height 23
click at [383, 80] on div "[DATE]: [MEDICAL_DATA] Funding" at bounding box center [349, 81] width 199 height 15
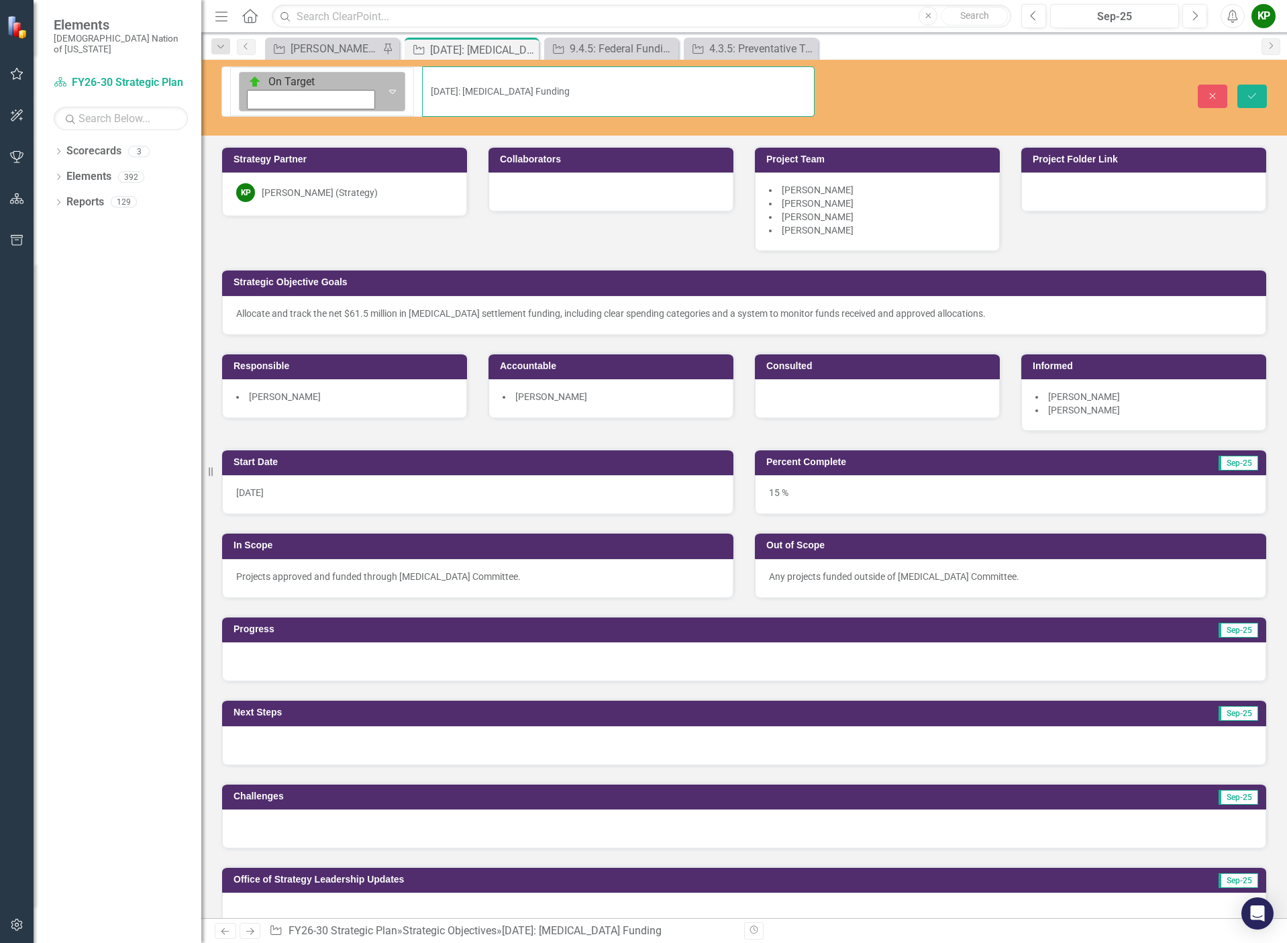
drag, startPoint x: 383, startPoint y: 80, endPoint x: 238, endPoint y: 76, distance: 145.0
click at [238, 76] on div "On Target Expand 4.3.14: Opioid Funding" at bounding box center [517, 91] width 593 height 50
click at [1138, 172] on div at bounding box center [1143, 191] width 245 height 39
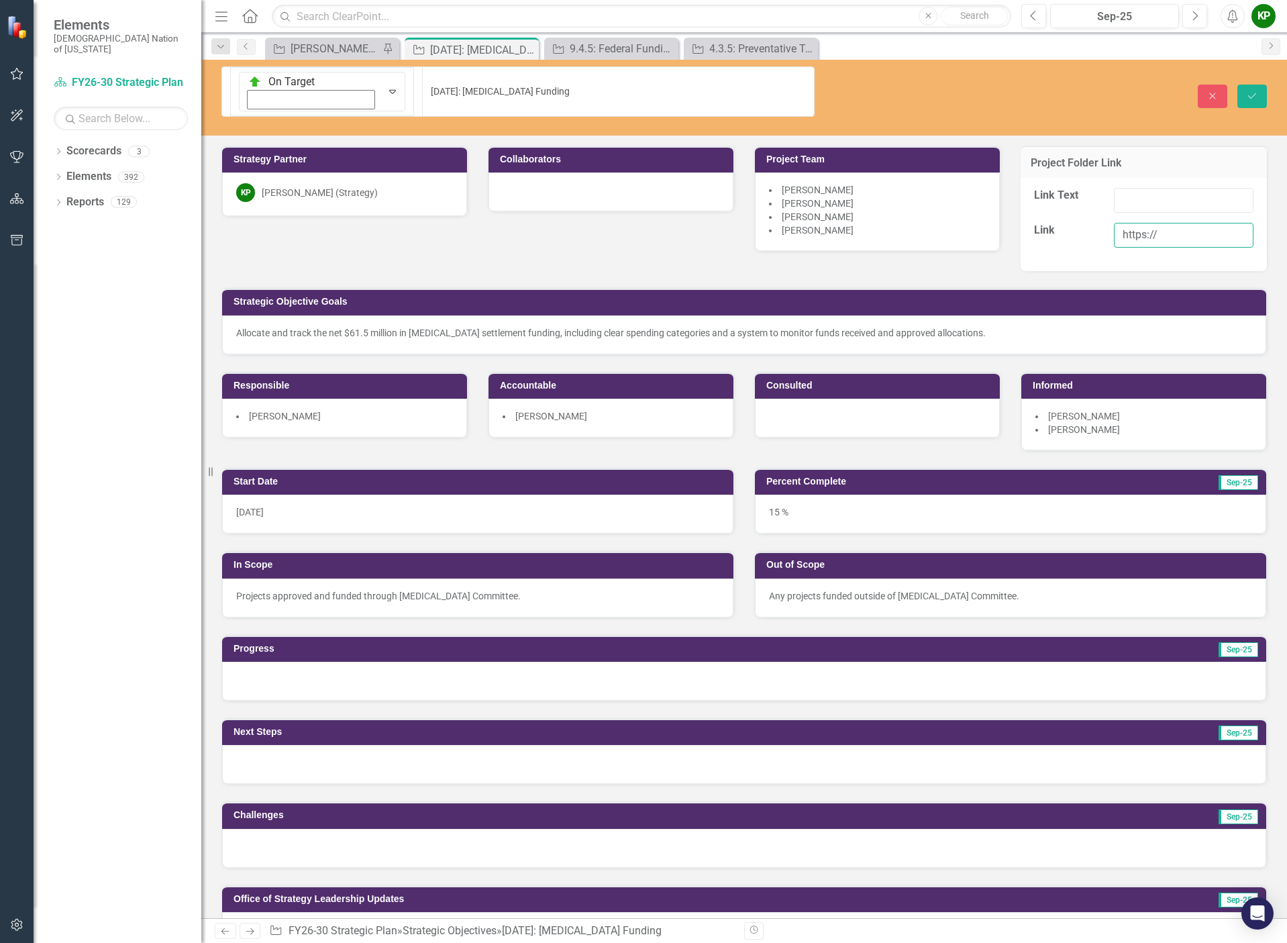
drag, startPoint x: 1163, startPoint y: 201, endPoint x: 1052, endPoint y: 201, distance: 111.4
click at [1052, 223] on div "Link https://" at bounding box center [1143, 240] width 239 height 35
paste input "choctawnationofoklahoma.sharepoint.com/sites/TheOfficeofStrategy/0%20%20Strateg…"
type input "https://choctawnationofoklahoma.sharepoint.com/sites/TheOfficeofStrategy/0%20%2…"
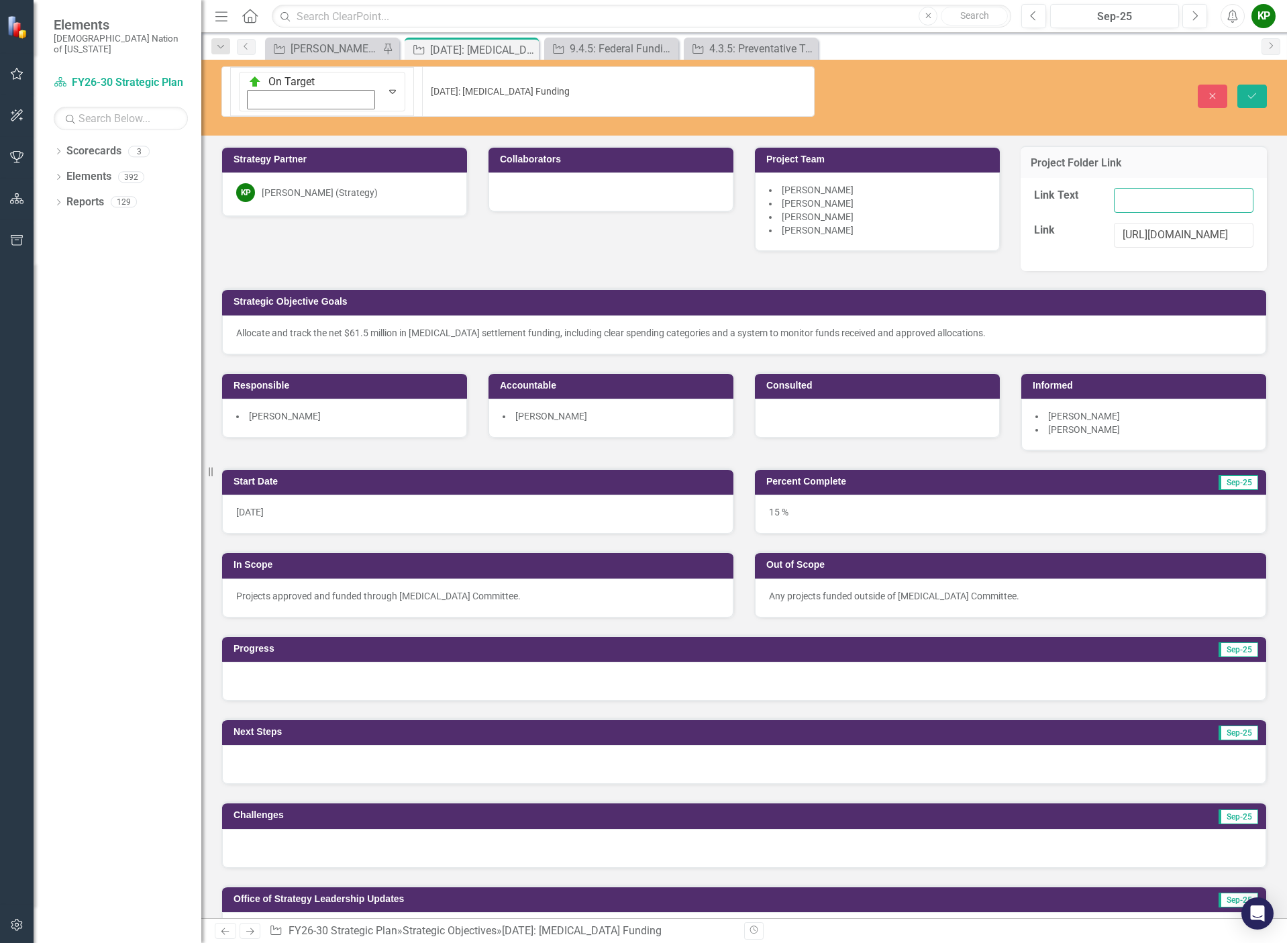
click at [1120, 188] on input "Link Text" at bounding box center [1184, 200] width 140 height 25
click at [1248, 91] on icon "Save" at bounding box center [1252, 95] width 12 height 9
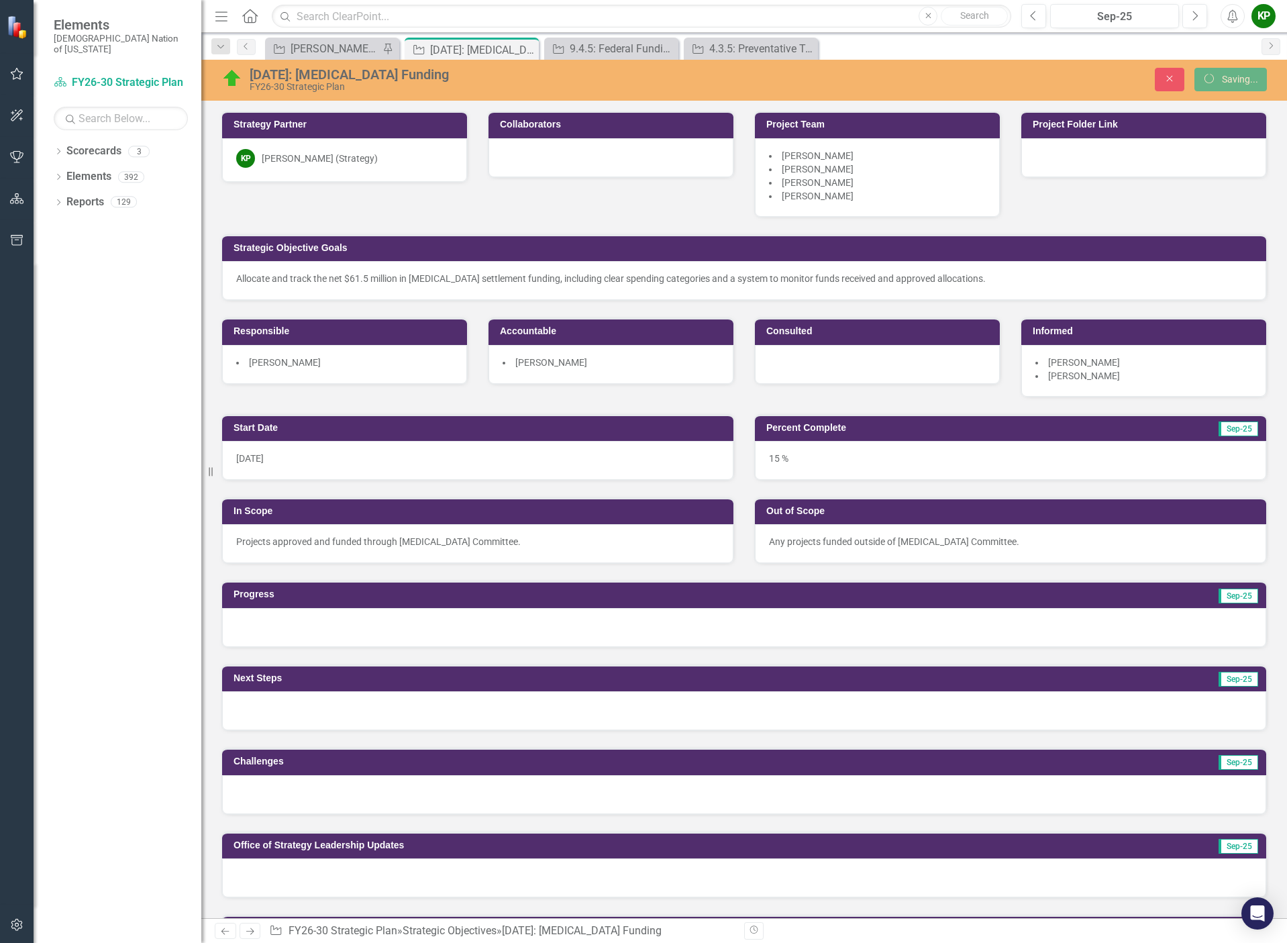
click at [1125, 152] on div at bounding box center [1143, 157] width 245 height 39
click at [1126, 154] on div at bounding box center [1143, 157] width 245 height 39
click at [1109, 166] on div at bounding box center [1143, 157] width 245 height 39
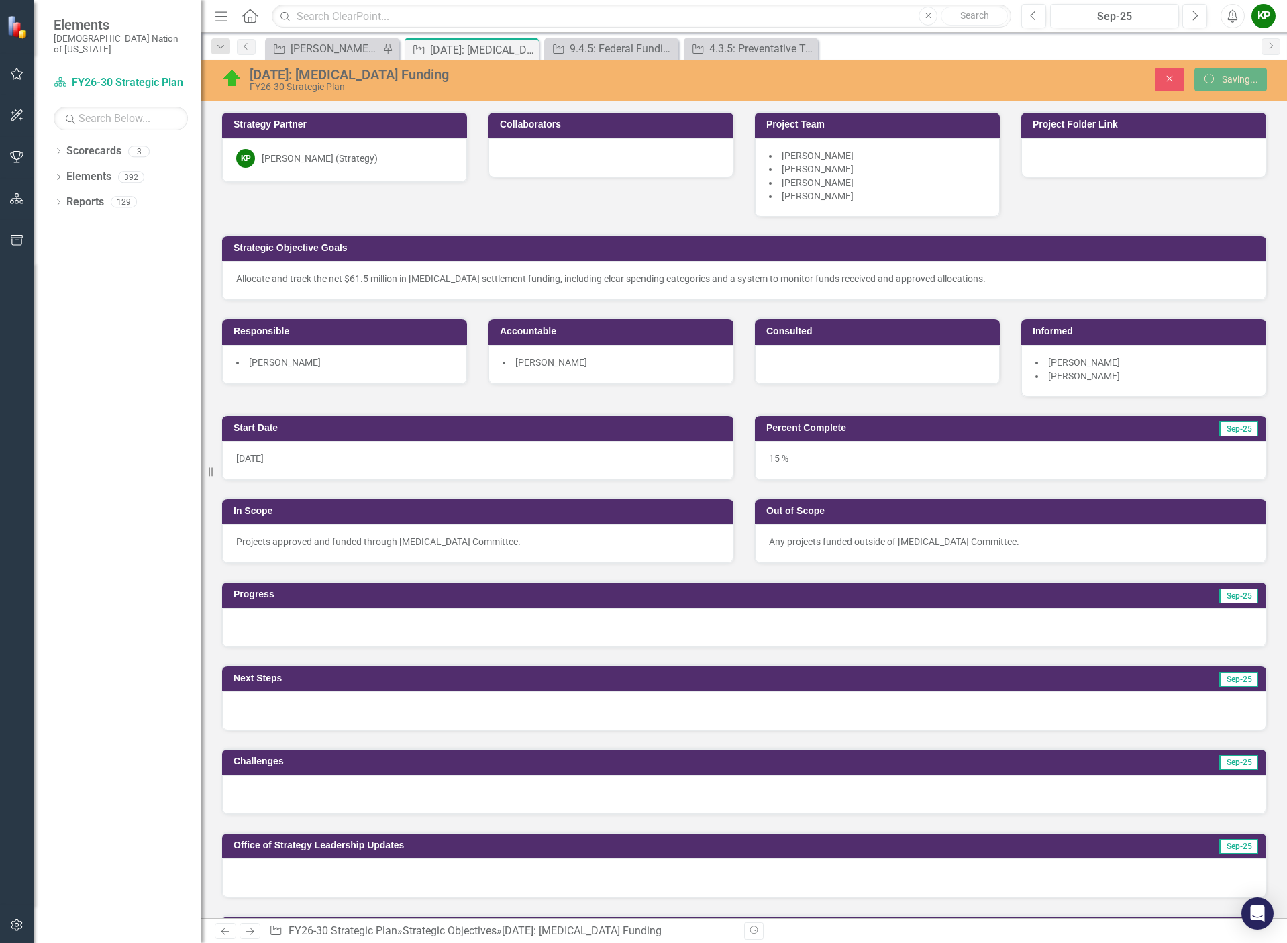
click at [1109, 166] on div at bounding box center [1143, 157] width 245 height 39
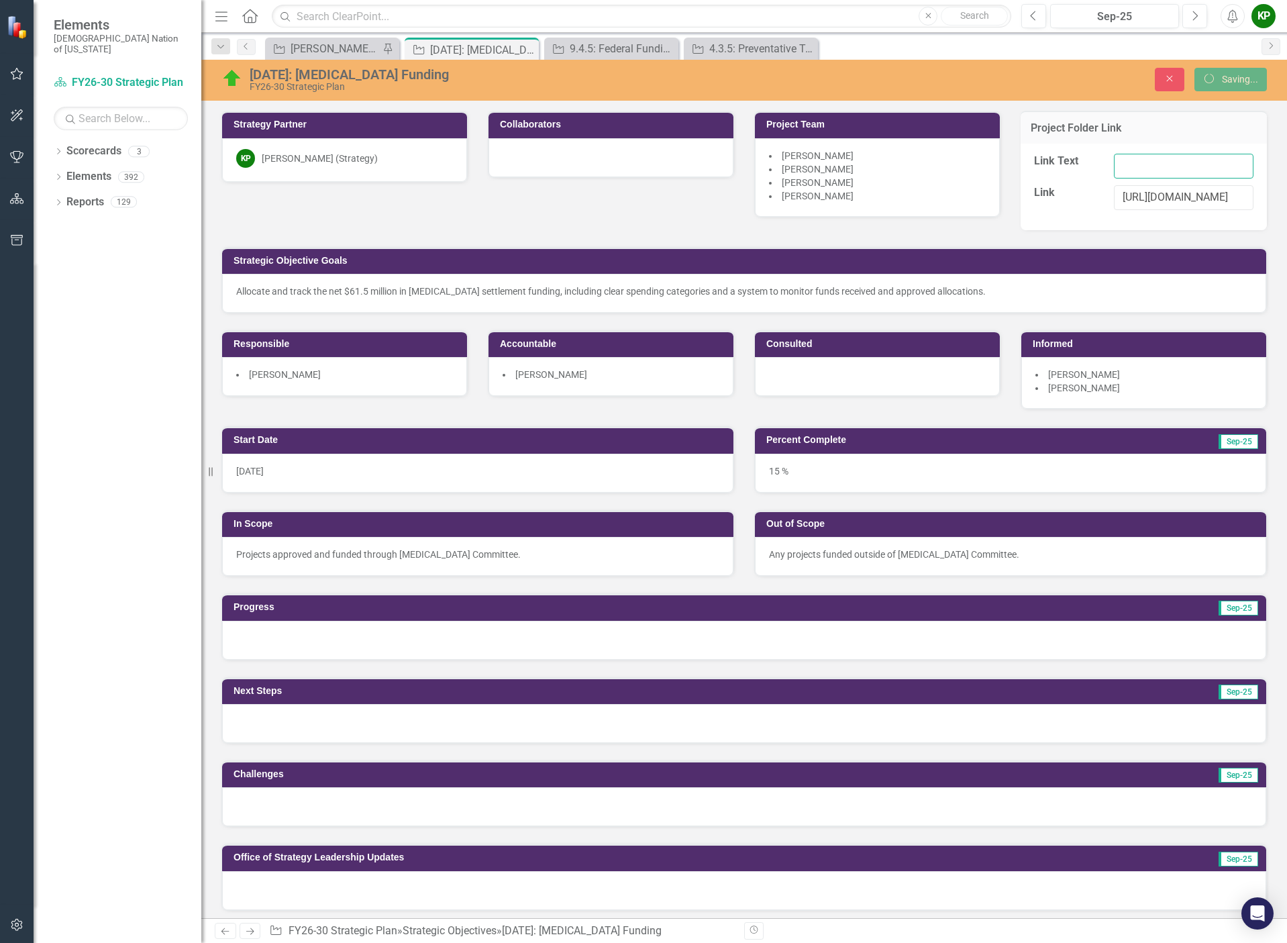
click at [1114, 166] on input "Link Text" at bounding box center [1184, 166] width 140 height 25
paste input "4.3.14 Opioid Funding Add column"
type input "4.3.14 Opioid Funding Add column"
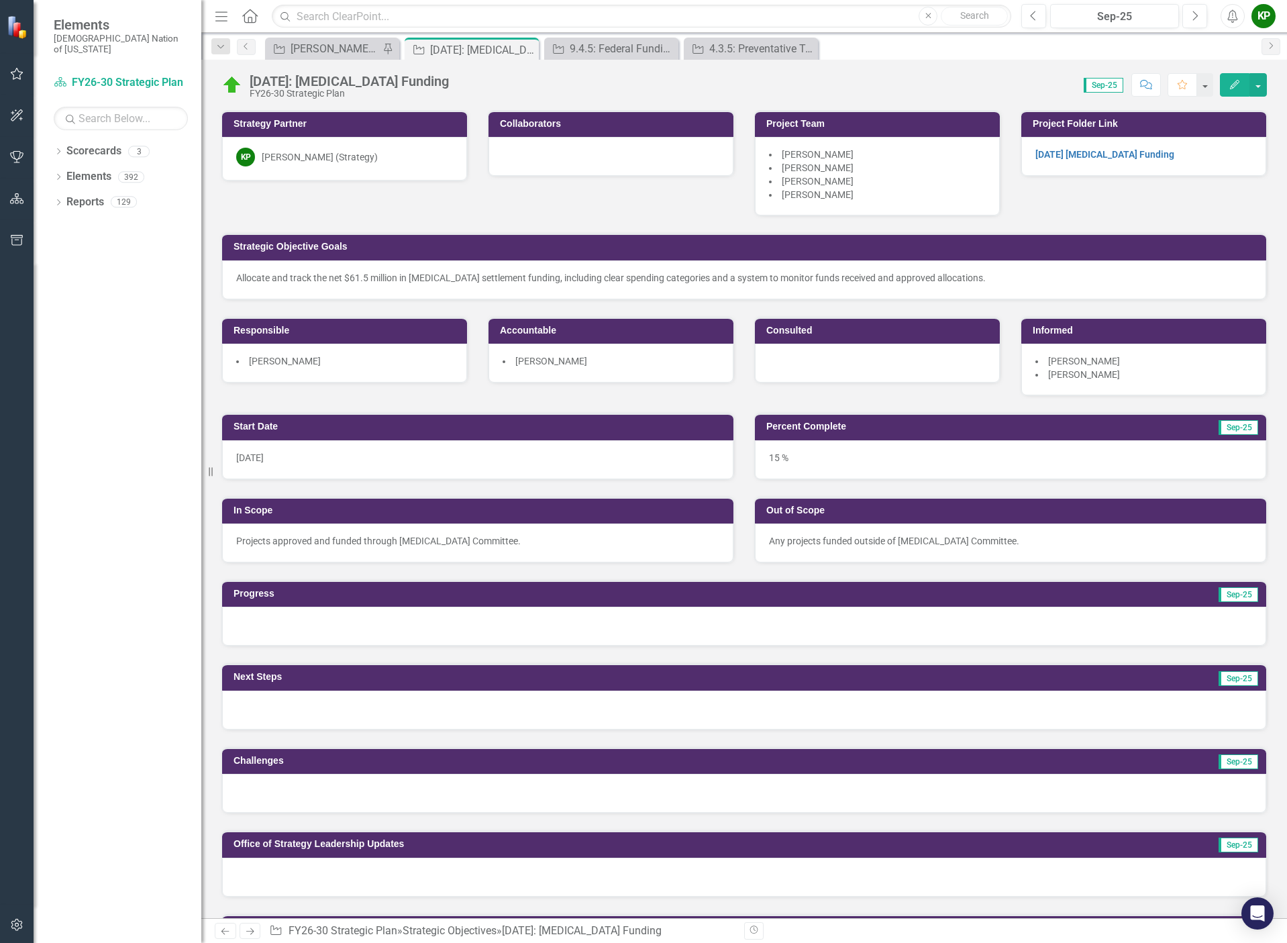
click at [453, 465] on div "[DATE]" at bounding box center [477, 459] width 511 height 39
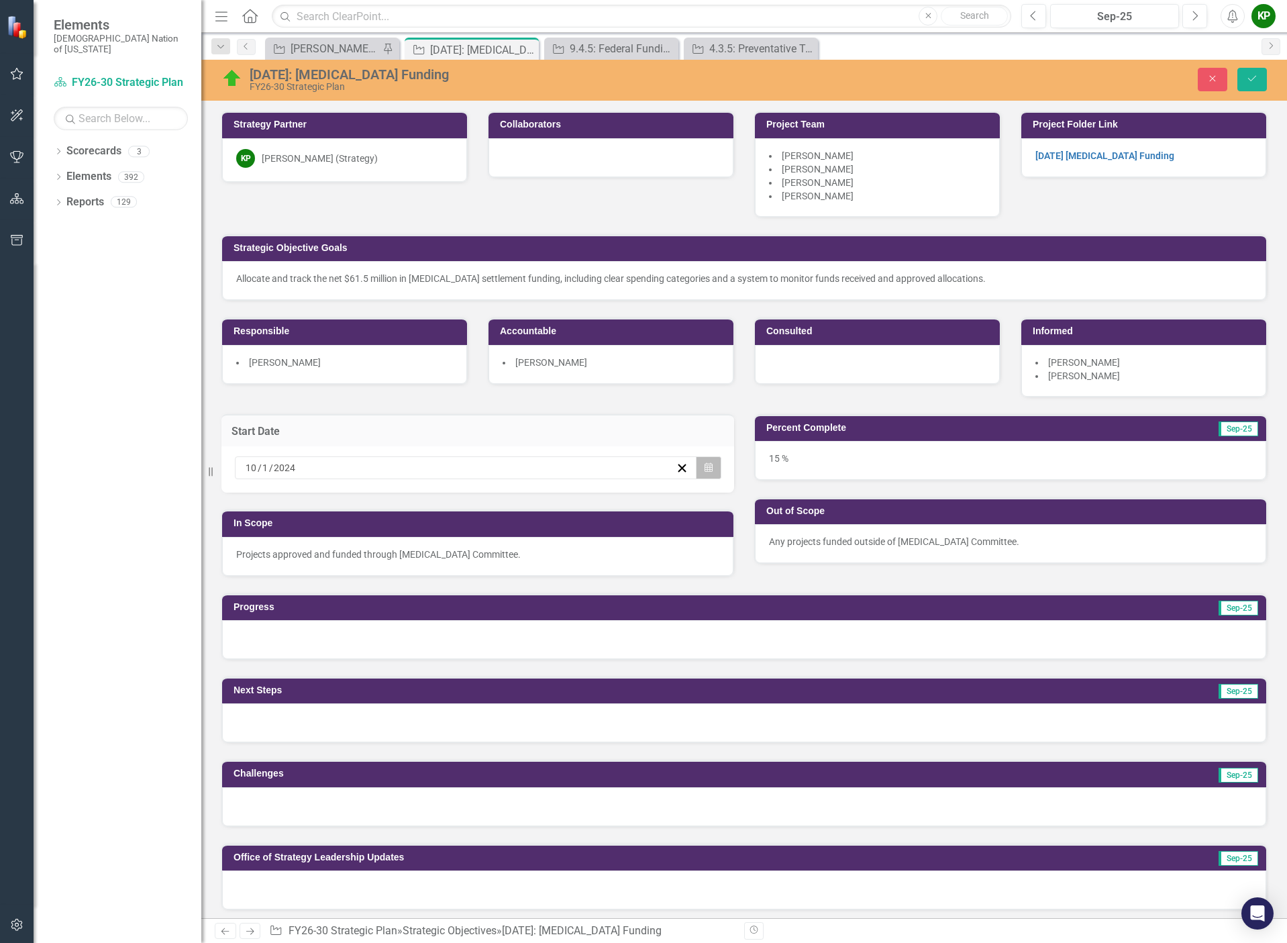
click at [704, 463] on icon "Calendar" at bounding box center [708, 467] width 8 height 9
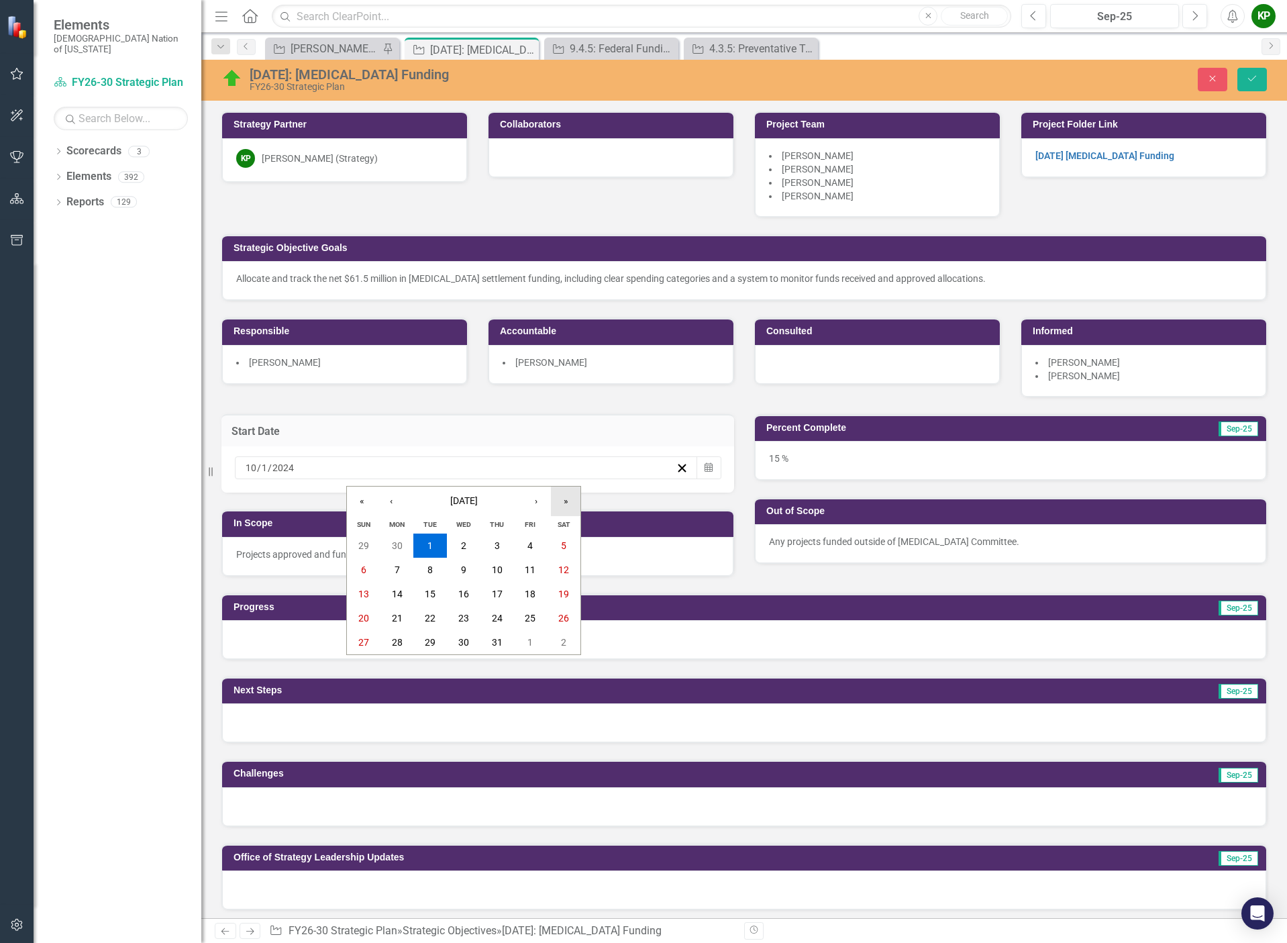
click at [557, 503] on button "»" at bounding box center [566, 501] width 30 height 30
click at [389, 507] on button "‹" at bounding box center [391, 501] width 30 height 30
click at [388, 507] on button "‹" at bounding box center [391, 501] width 30 height 30
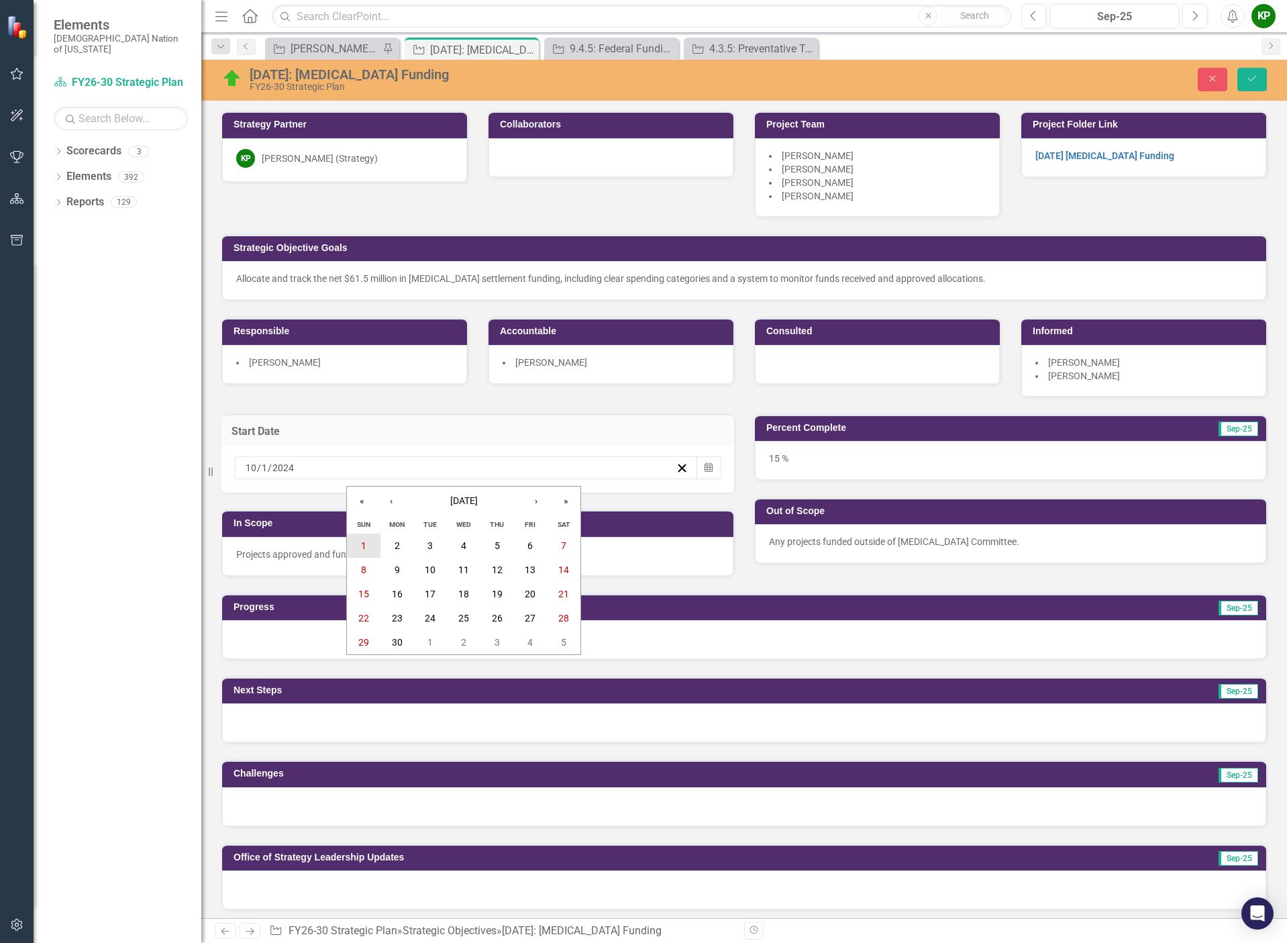
click at [362, 544] on abbr "1" at bounding box center [363, 545] width 5 height 11
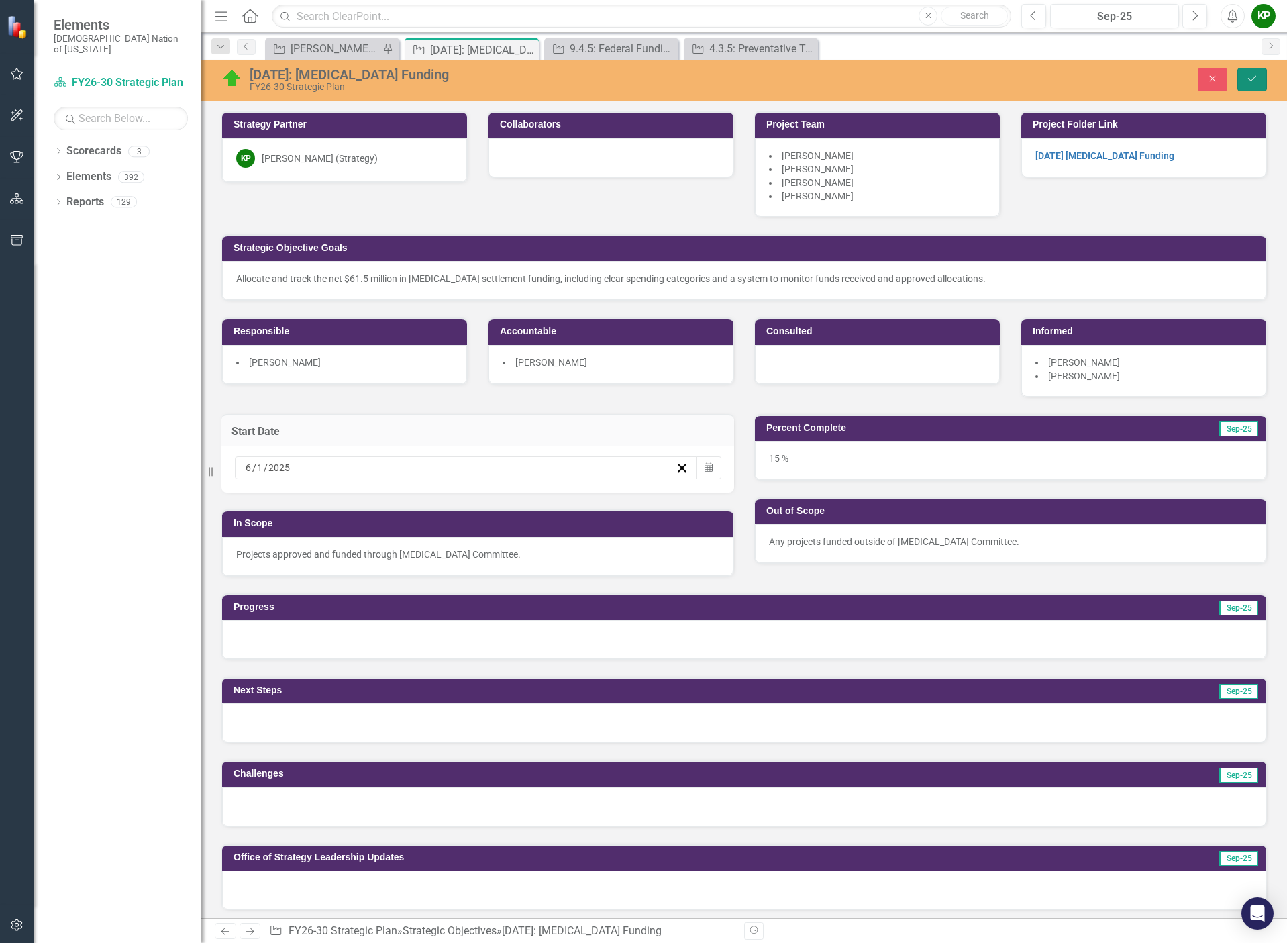
click at [1254, 78] on icon "submit" at bounding box center [1252, 78] width 8 height 5
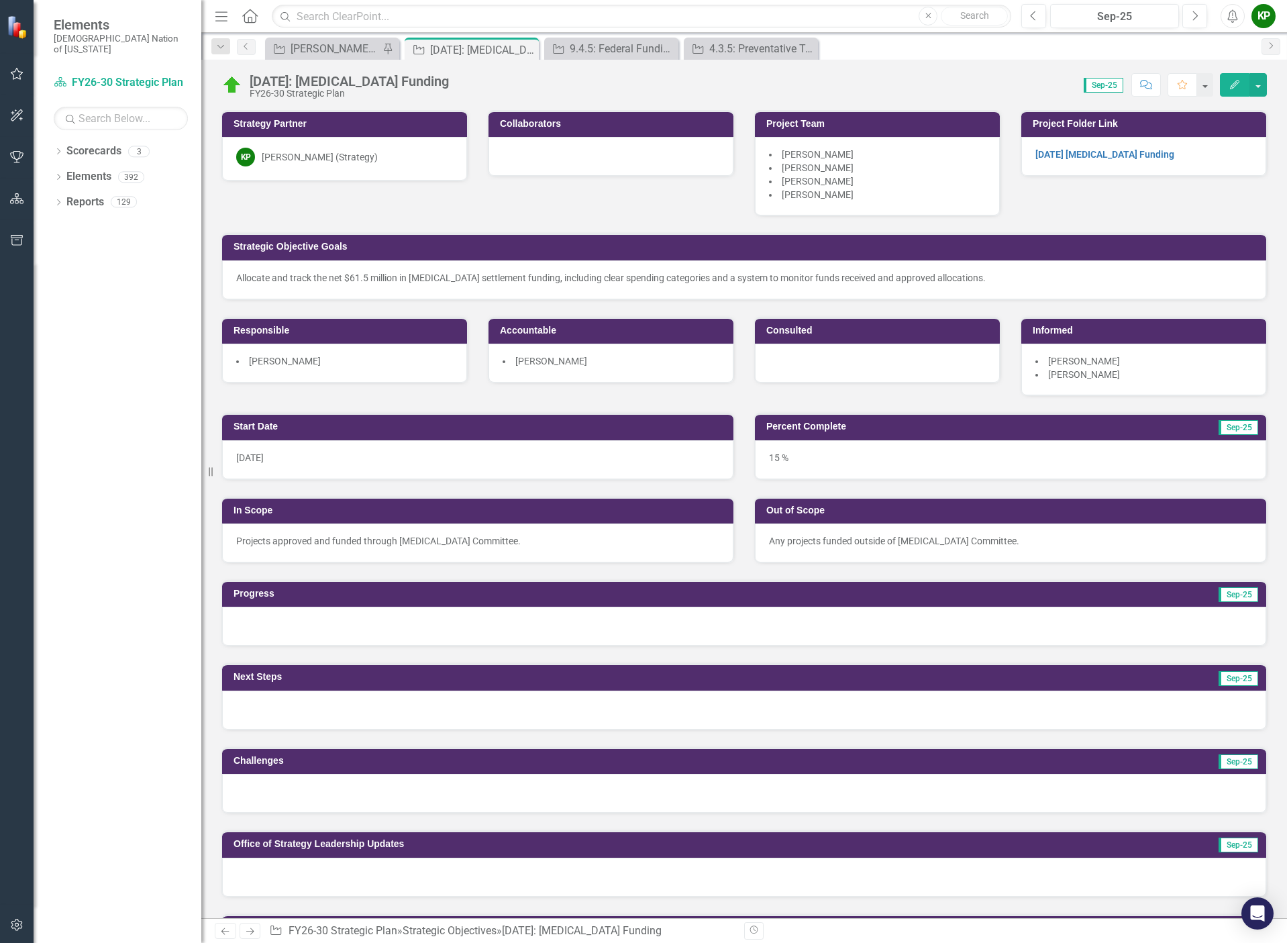
click at [584, 623] on div at bounding box center [744, 625] width 1044 height 39
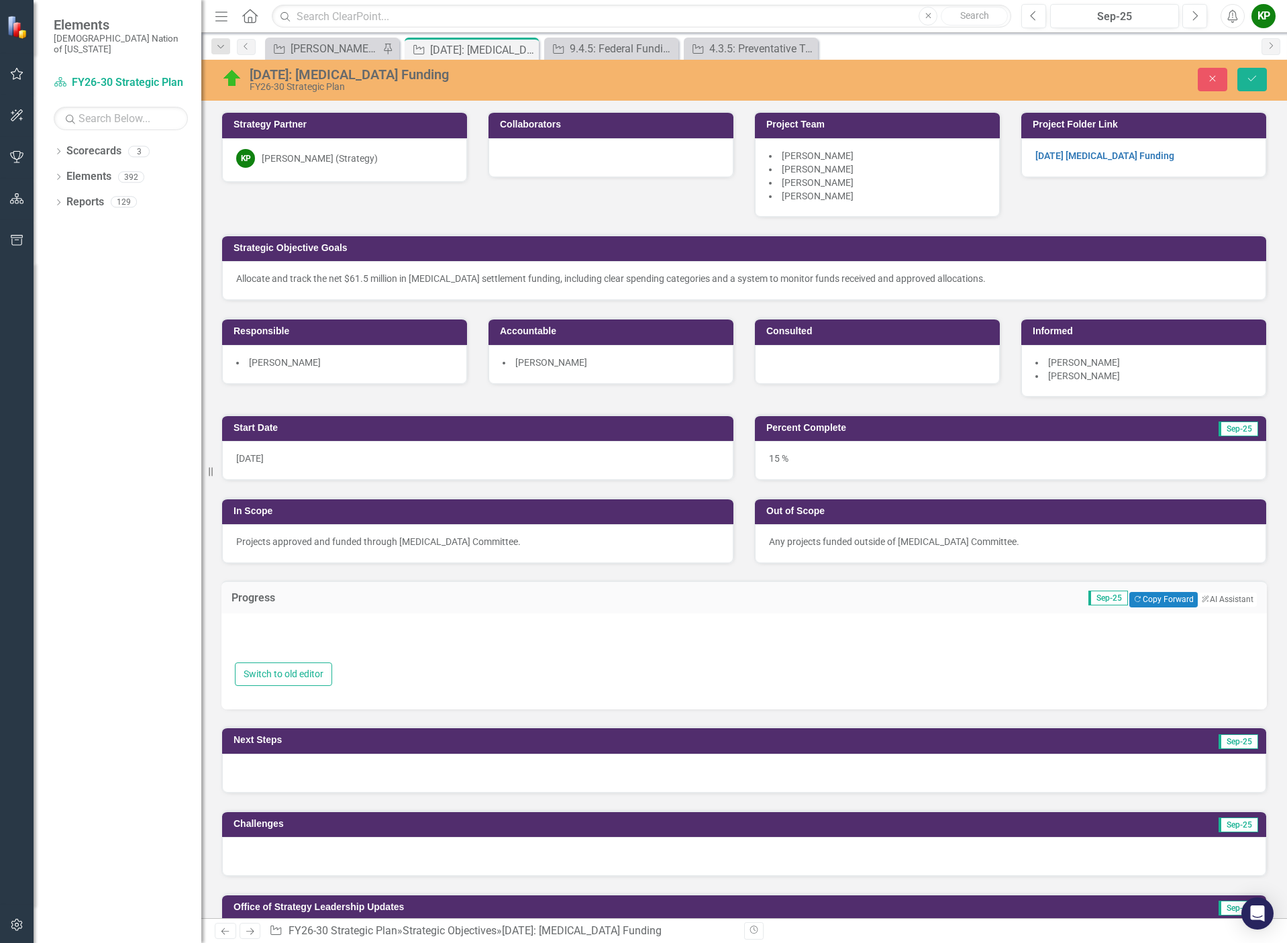
click at [761, 647] on div at bounding box center [744, 643] width 1018 height 40
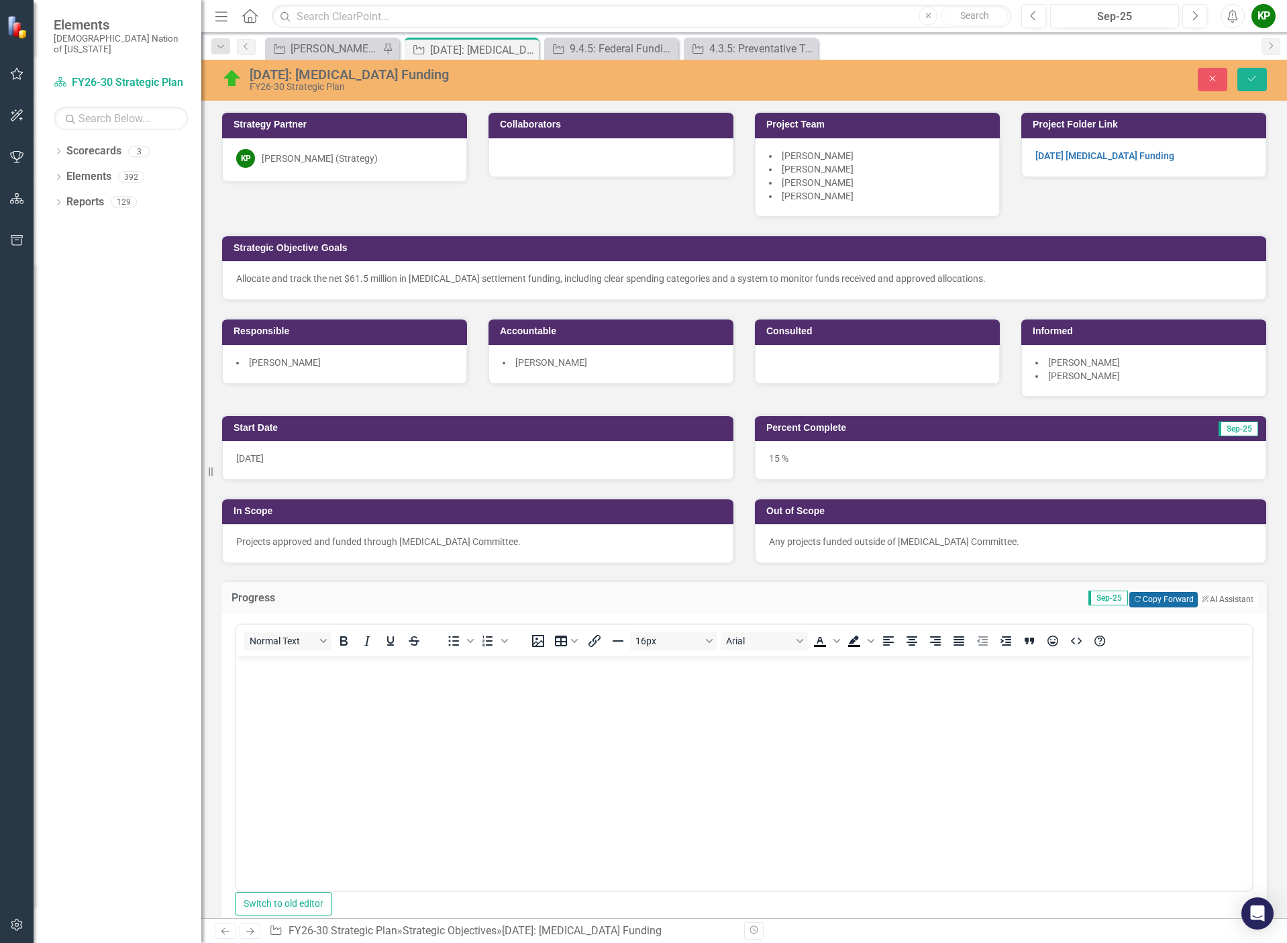
click at [1140, 600] on button "Copy Forward Copy Forward" at bounding box center [1163, 599] width 68 height 15
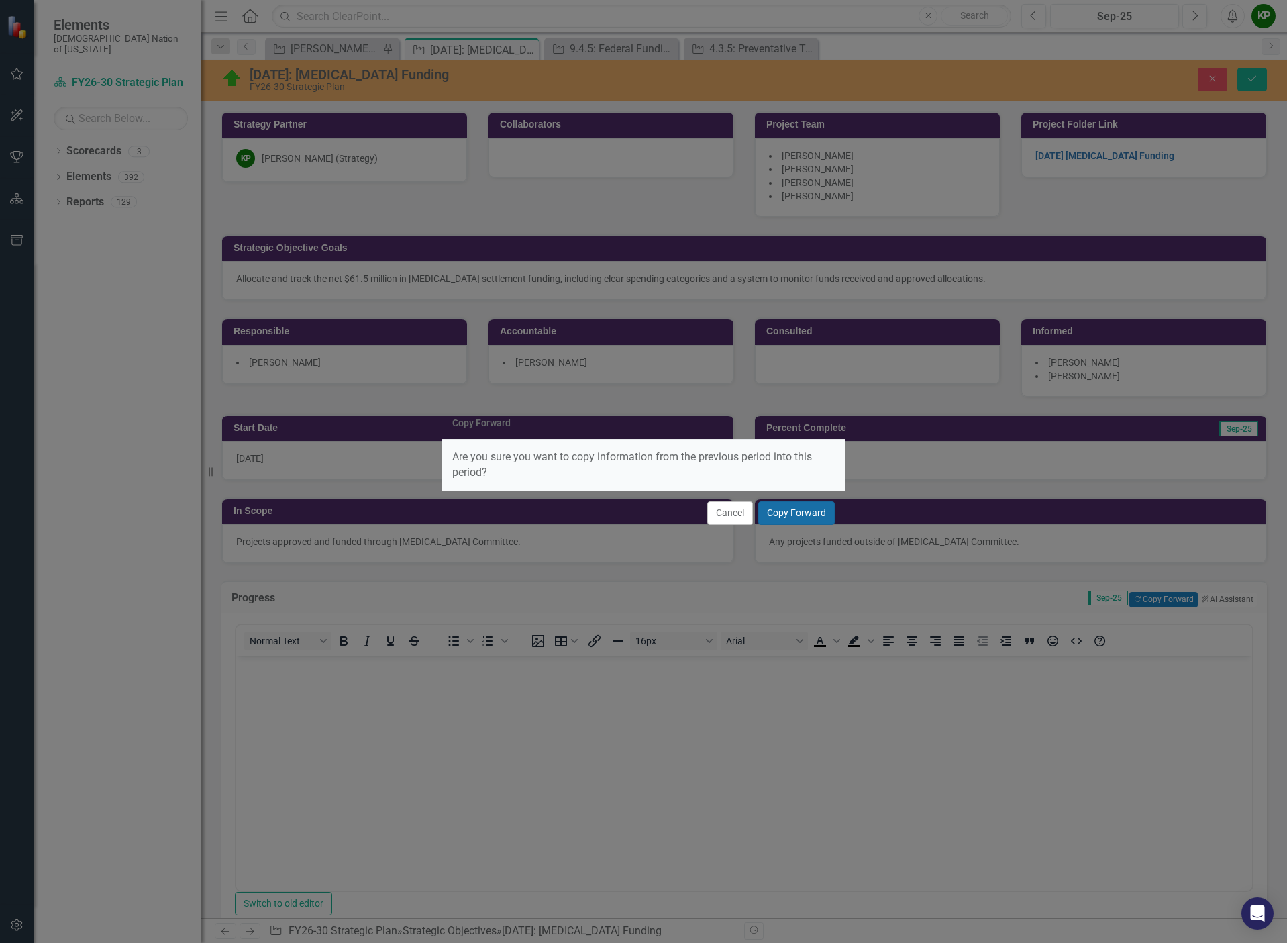
click at [814, 519] on button "Copy Forward" at bounding box center [796, 512] width 76 height 23
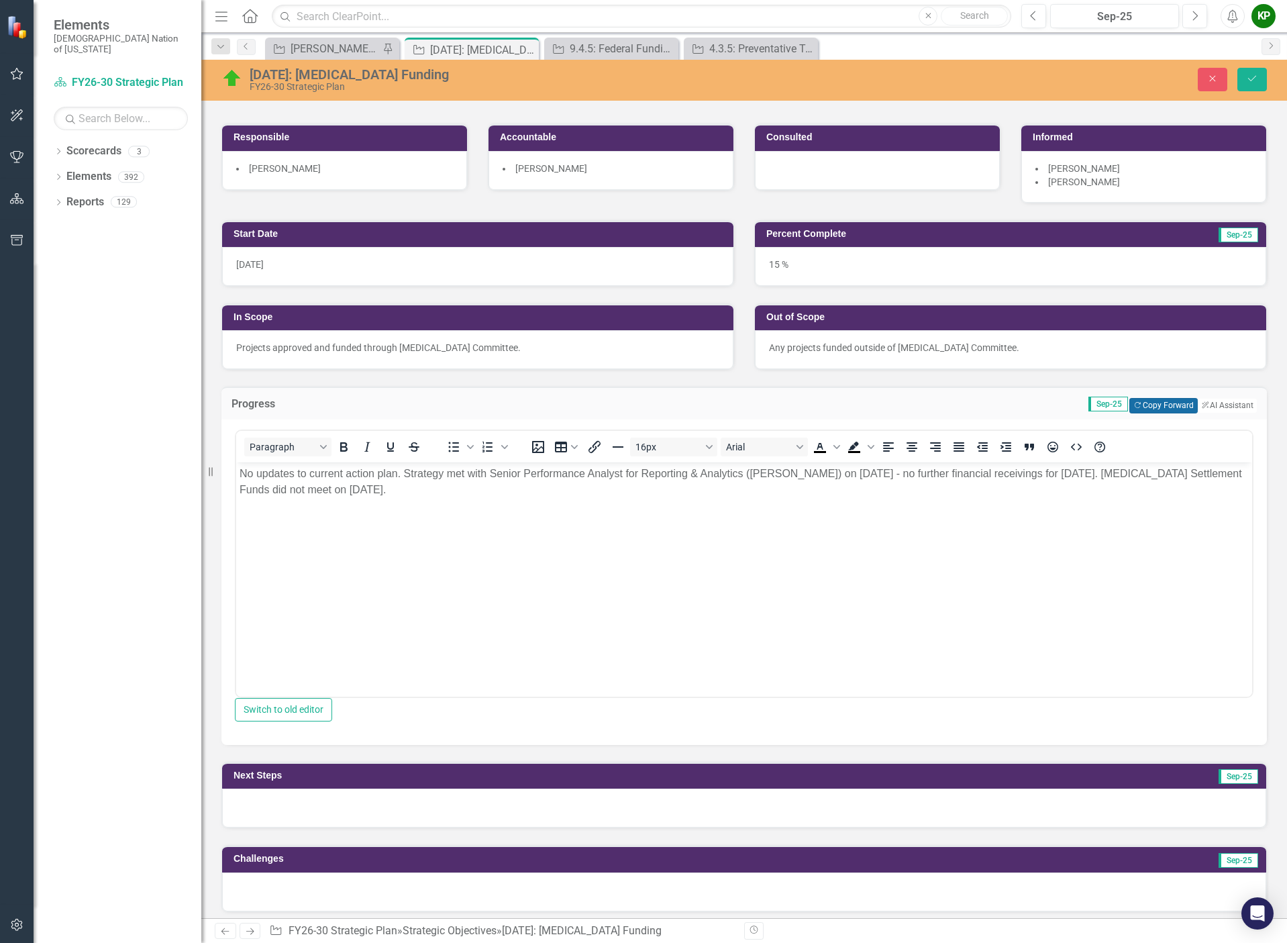
scroll to position [201, 0]
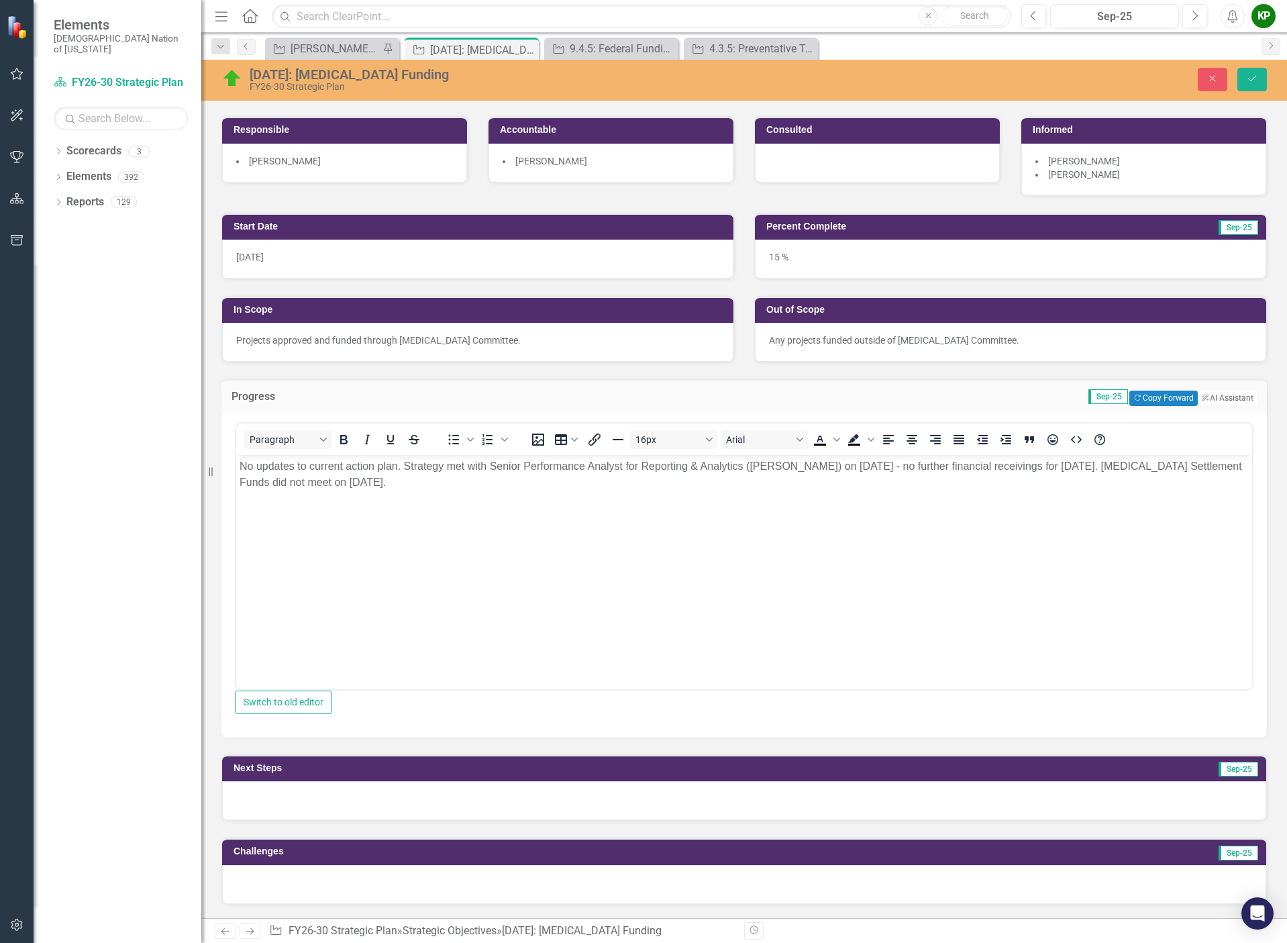
click at [865, 472] on p "No updates to current action plan. Strategy met with Senior Performance Analyst…" at bounding box center [743, 474] width 1009 height 32
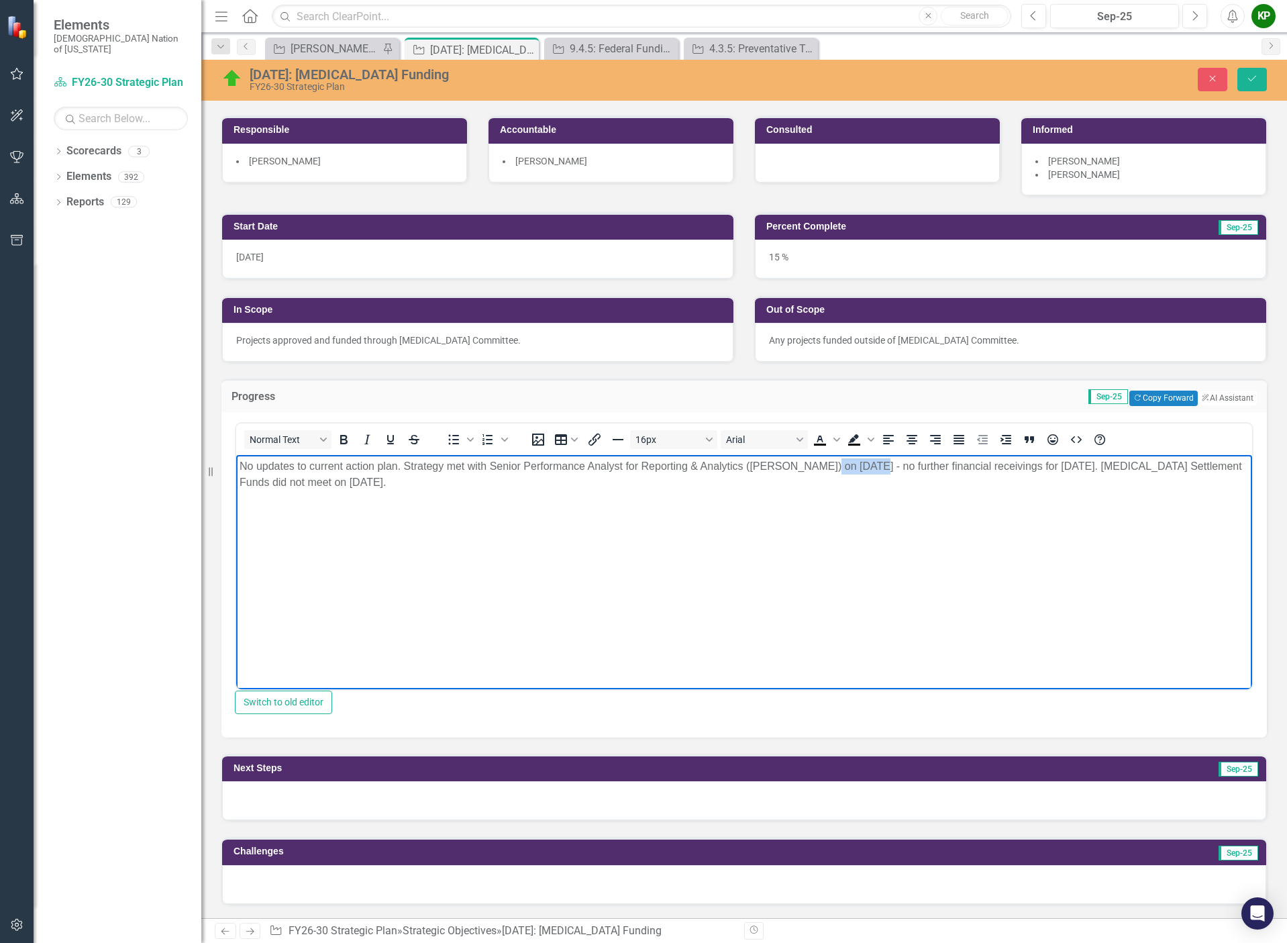
drag, startPoint x: 872, startPoint y: 467, endPoint x: 828, endPoint y: 468, distance: 44.3
click at [828, 468] on p "No updates to current action plan. Strategy met with Senior Performance Analyst…" at bounding box center [743, 474] width 1009 height 32
drag, startPoint x: 927, startPoint y: 467, endPoint x: 1155, endPoint y: 464, distance: 227.4
click at [1155, 464] on p "No updates to current action plan. Strategy met with Senior Performance Analyst…" at bounding box center [743, 474] width 1009 height 32
drag, startPoint x: 403, startPoint y: 466, endPoint x: 430, endPoint y: 914, distance: 448.2
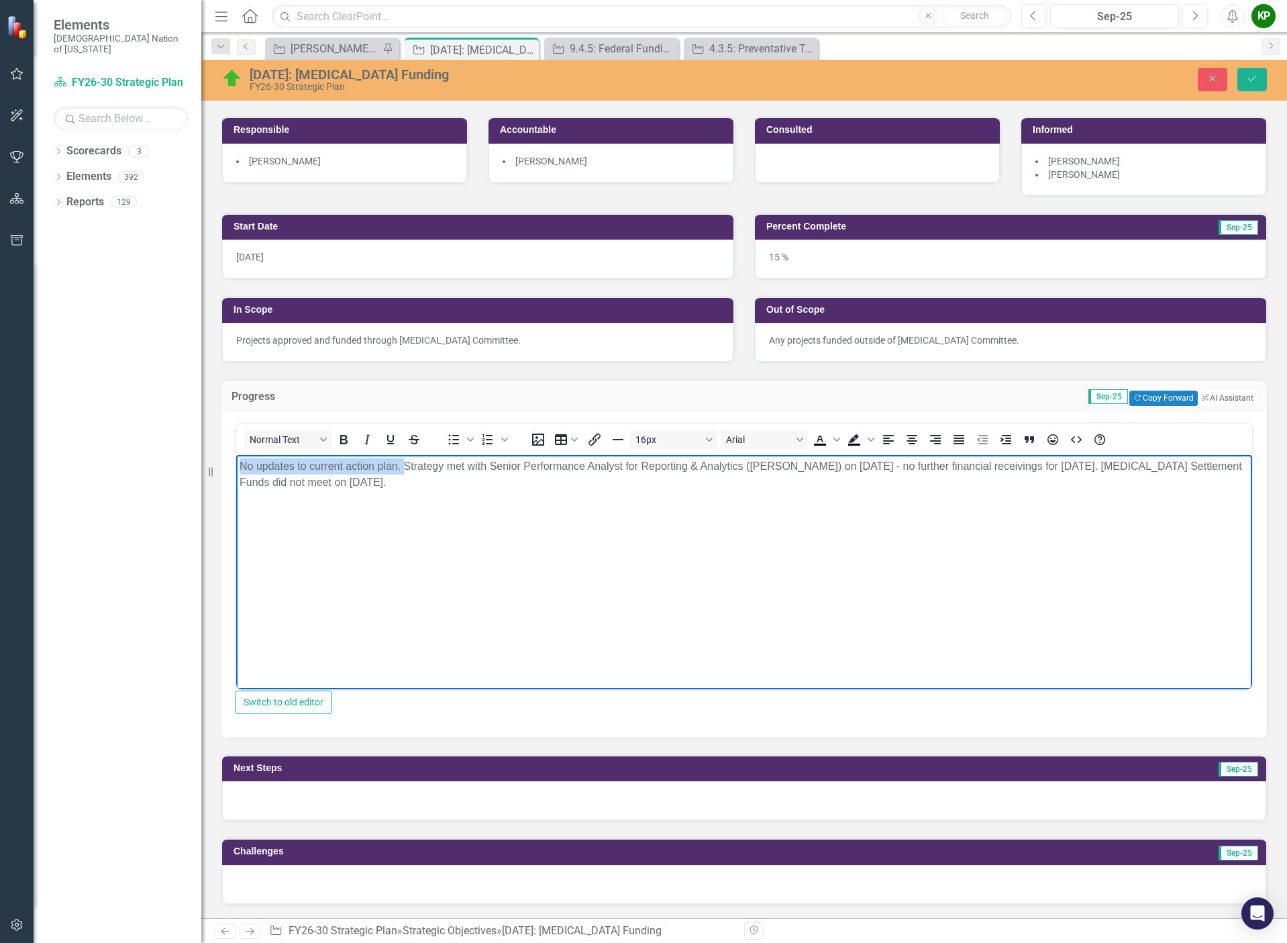
click at [236, 455] on html "No updates to current action plan. Strategy met with Senior Performance Analyst…" at bounding box center [744, 554] width 1016 height 201
click at [1008, 470] on p "Strategy met with Senior Performance Analyst for Reporting & Analytics ([PERSON…" at bounding box center [743, 466] width 1009 height 16
drag, startPoint x: 761, startPoint y: 468, endPoint x: 994, endPoint y: 464, distance: 232.1
click at [994, 464] on p "Strategy met with Senior Performance Analyst for Reporting & Analytics ([PERSON…" at bounding box center [743, 466] width 1009 height 16
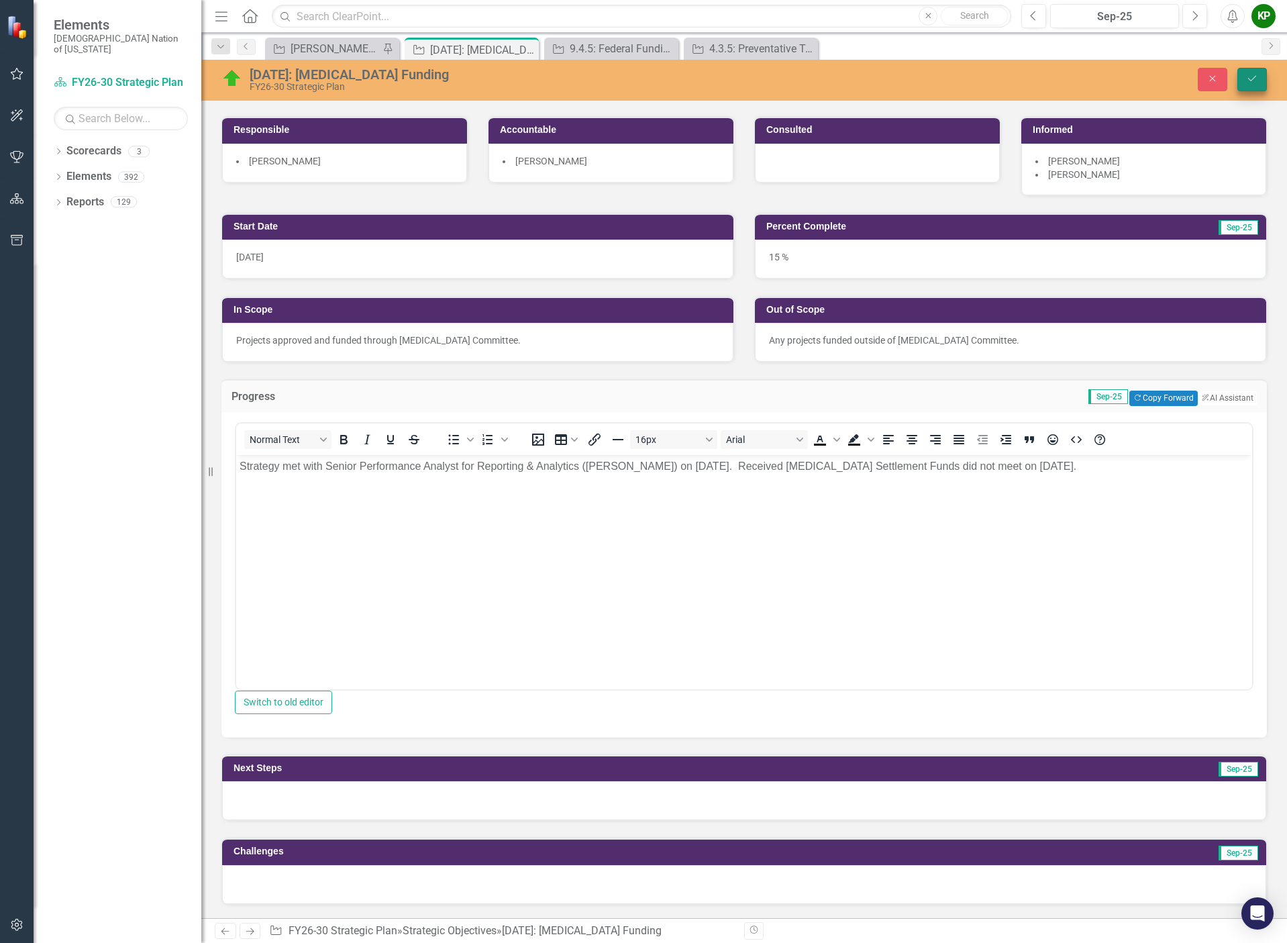
click at [1257, 80] on icon "Save" at bounding box center [1252, 78] width 12 height 9
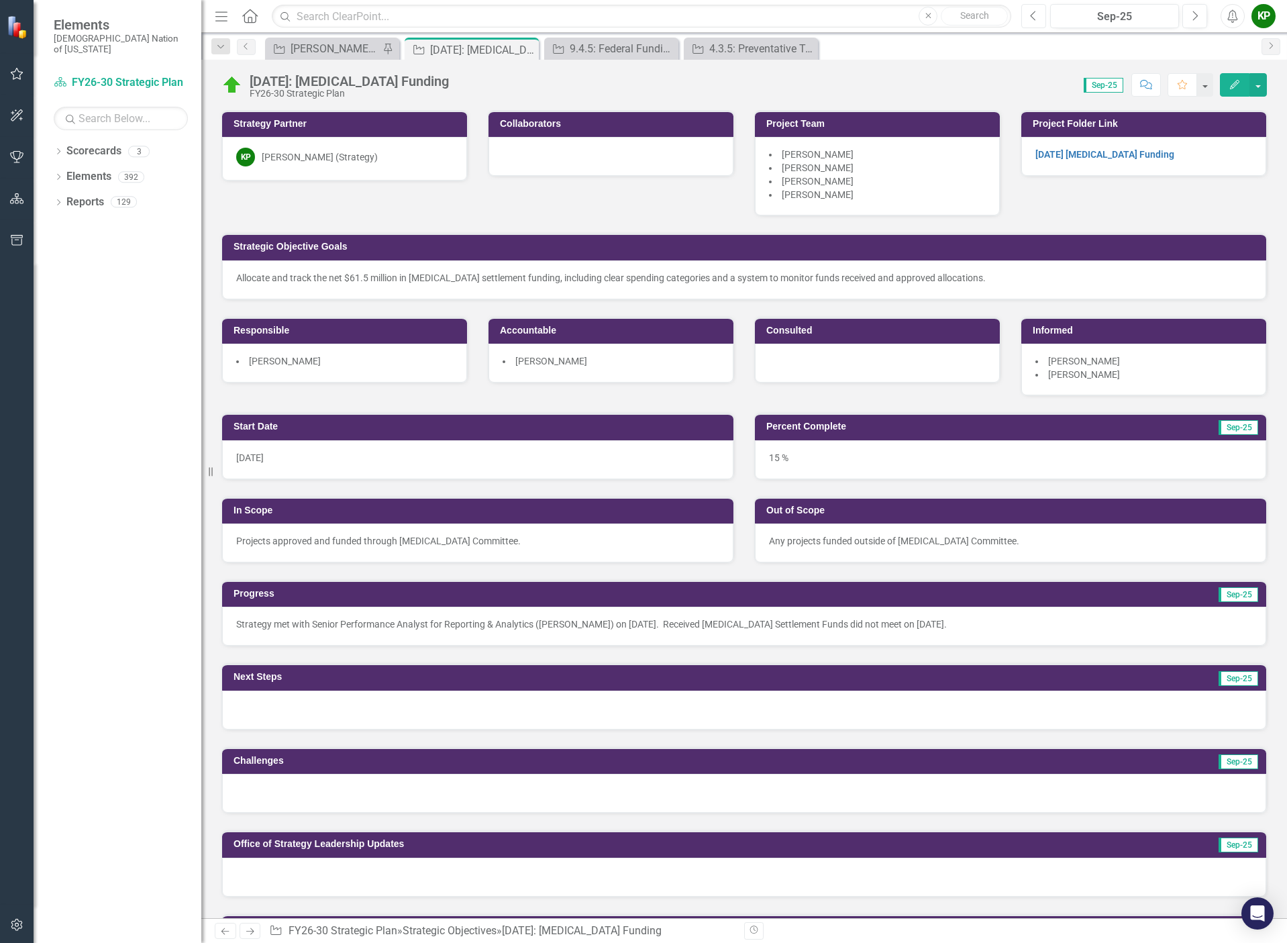
click at [1038, 19] on button "Previous" at bounding box center [1033, 16] width 25 height 24
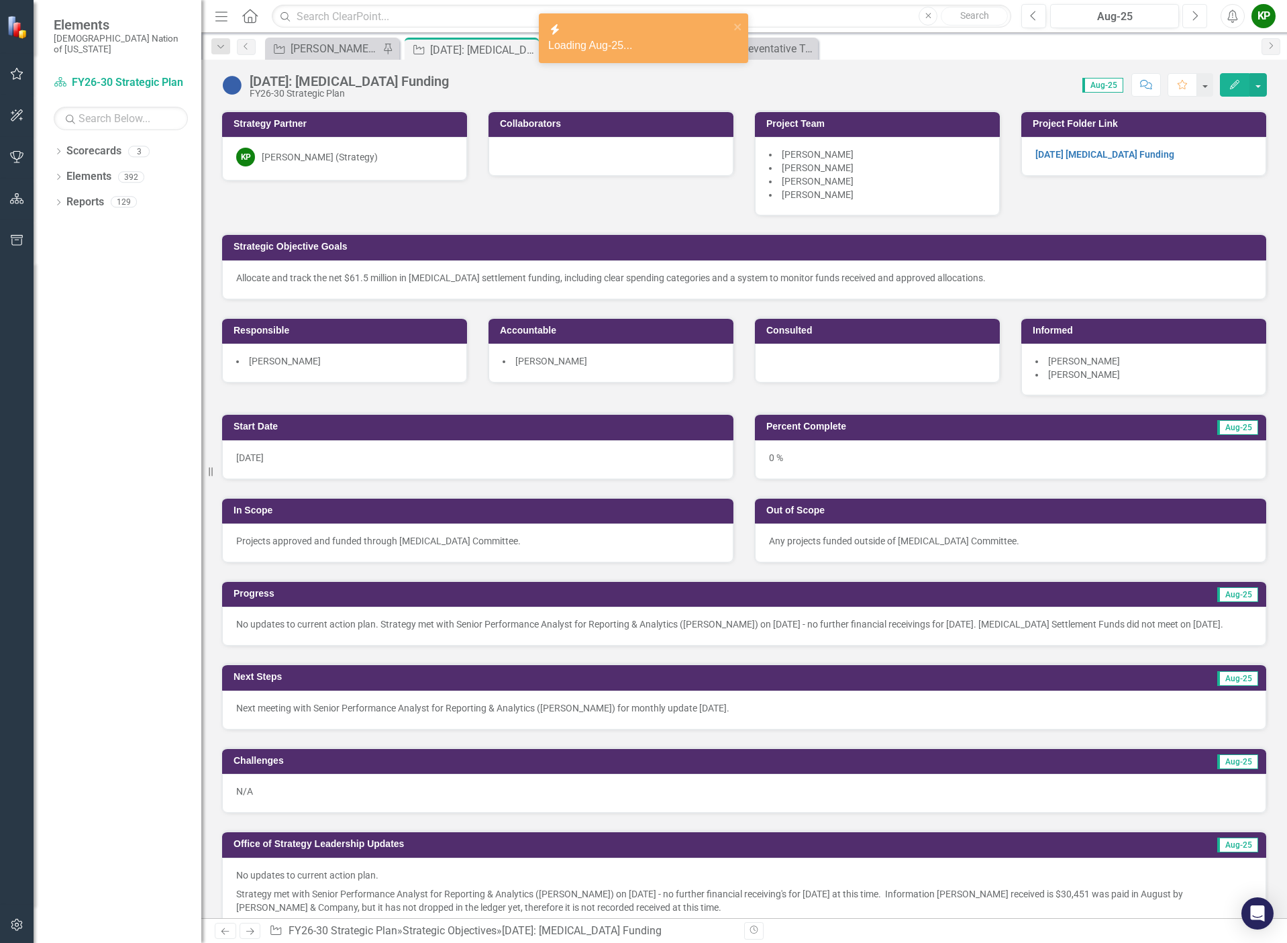
click at [1194, 11] on icon "Next" at bounding box center [1194, 16] width 7 height 12
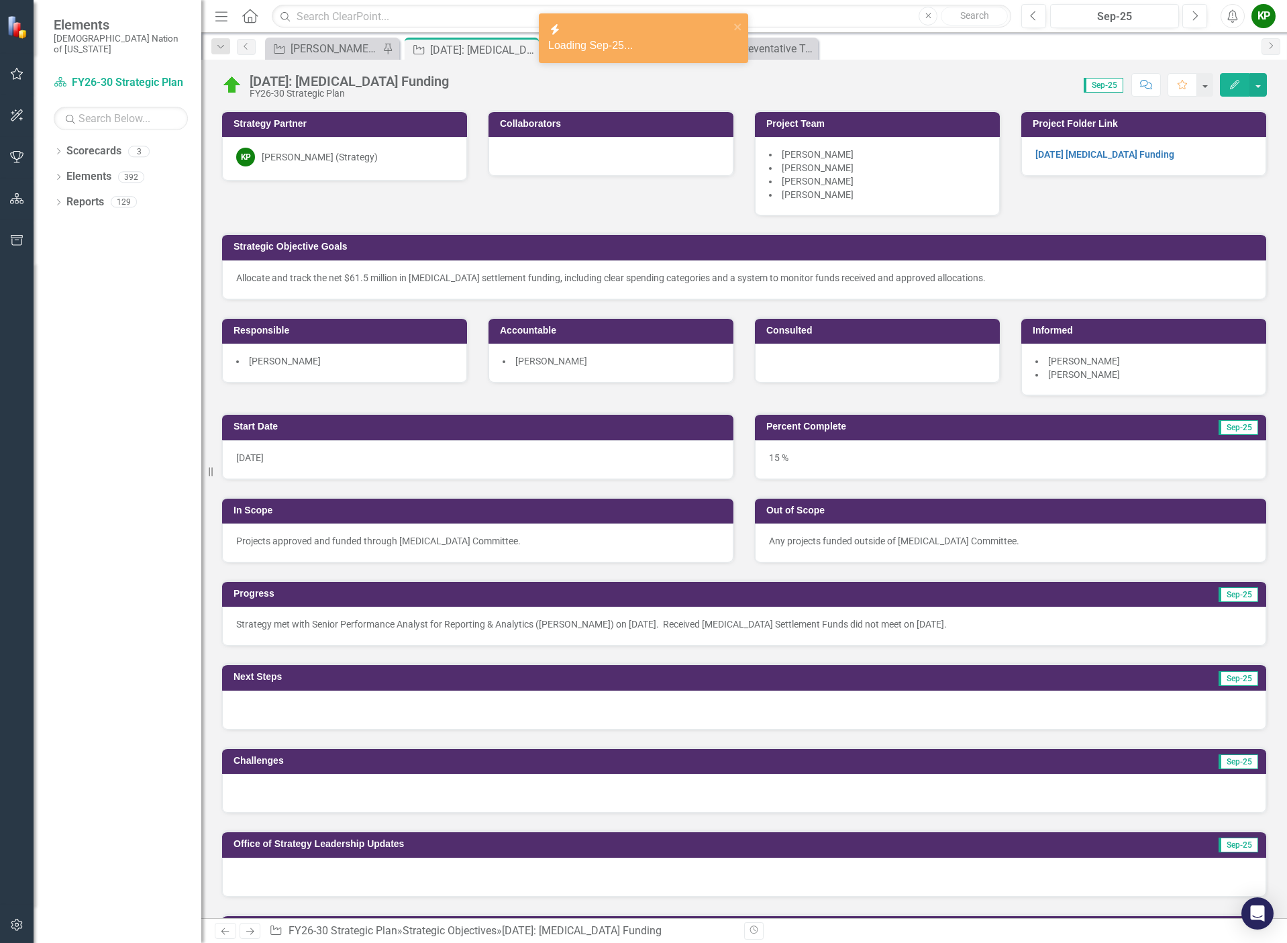
click at [1021, 631] on p "Strategy met with Senior Performance Analyst for Reporting & Analytics ([PERSON…" at bounding box center [744, 623] width 1016 height 13
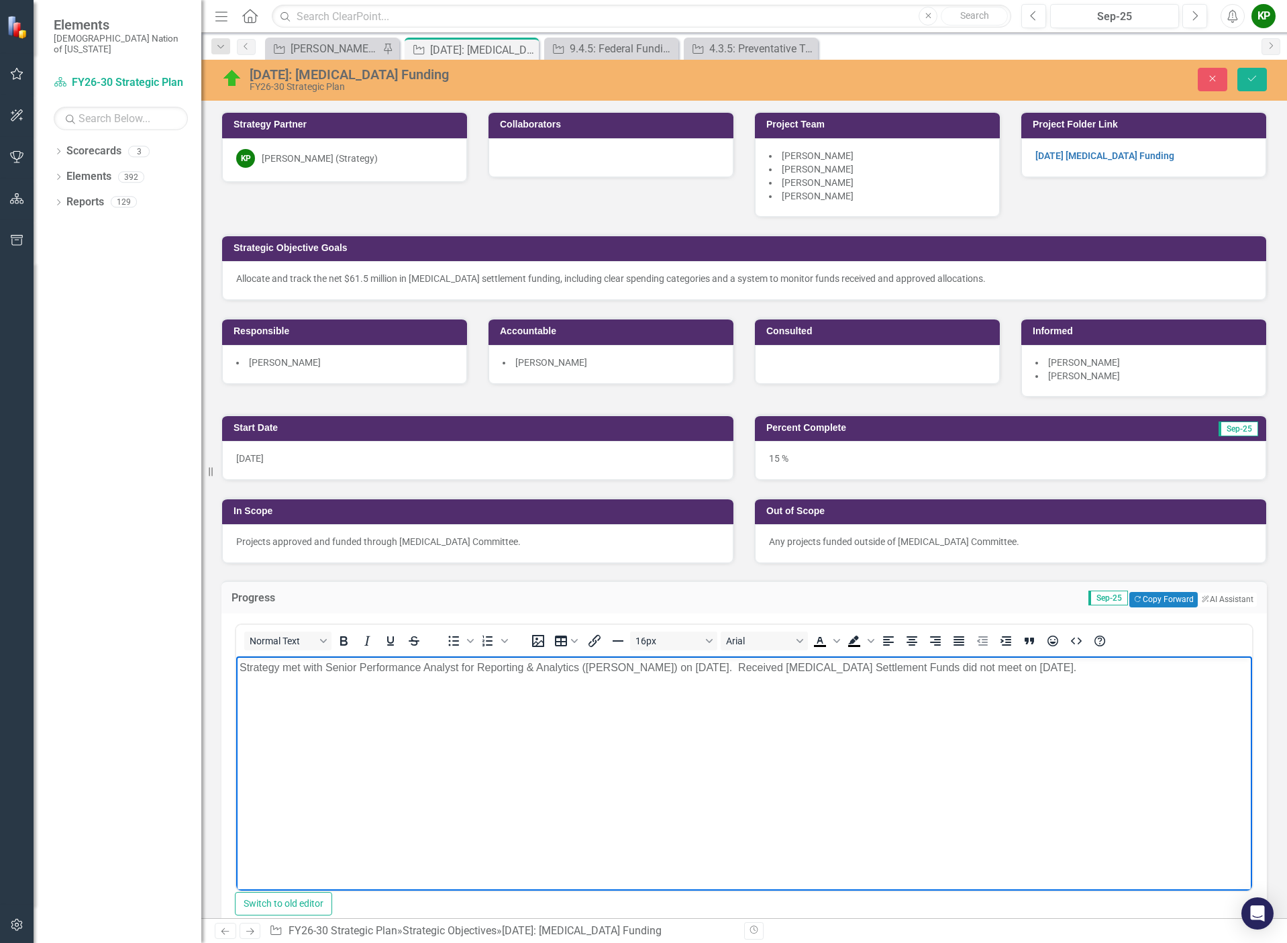
click at [813, 667] on p "Strategy met with Senior Performance Analyst for Reporting & Analytics ([PERSON…" at bounding box center [743, 667] width 1009 height 16
click at [325, 684] on p "Strategy met with Senior Performance Analyst for Reporting & Analytics ([PERSON…" at bounding box center [743, 675] width 1009 height 32
click at [328, 689] on p "Strategy met with Senior Performance Analyst for Reporting & Analytics ([PERSON…" at bounding box center [743, 675] width 1009 height 32
drag, startPoint x: 573, startPoint y: 680, endPoint x: 380, endPoint y: 684, distance: 192.6
click at [380, 684] on p "Strategy met with Senior Performance Analyst for Reporting & Analytics ([PERSON…" at bounding box center [743, 675] width 1009 height 32
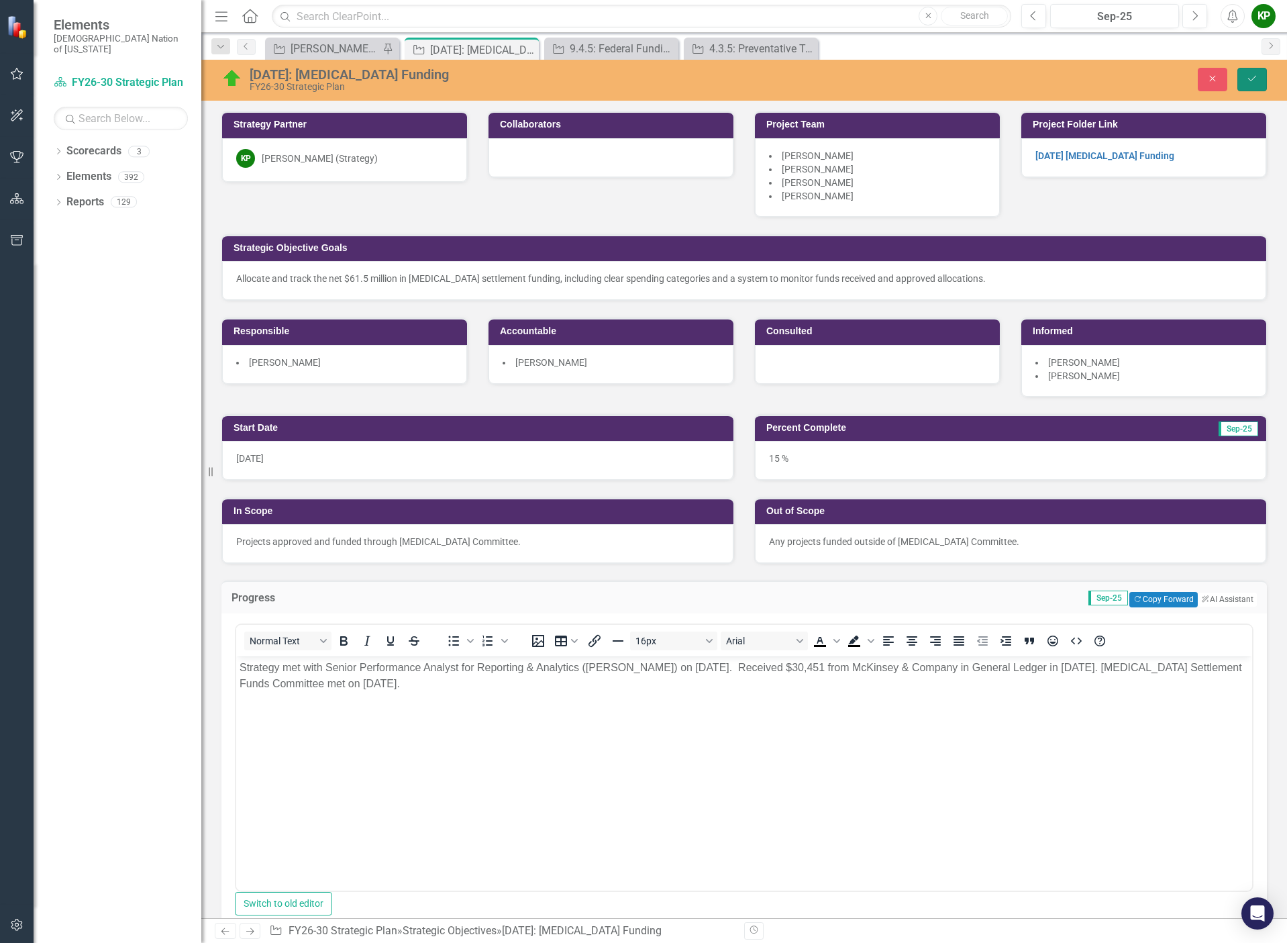
click at [1258, 81] on button "Save" at bounding box center [1252, 79] width 30 height 23
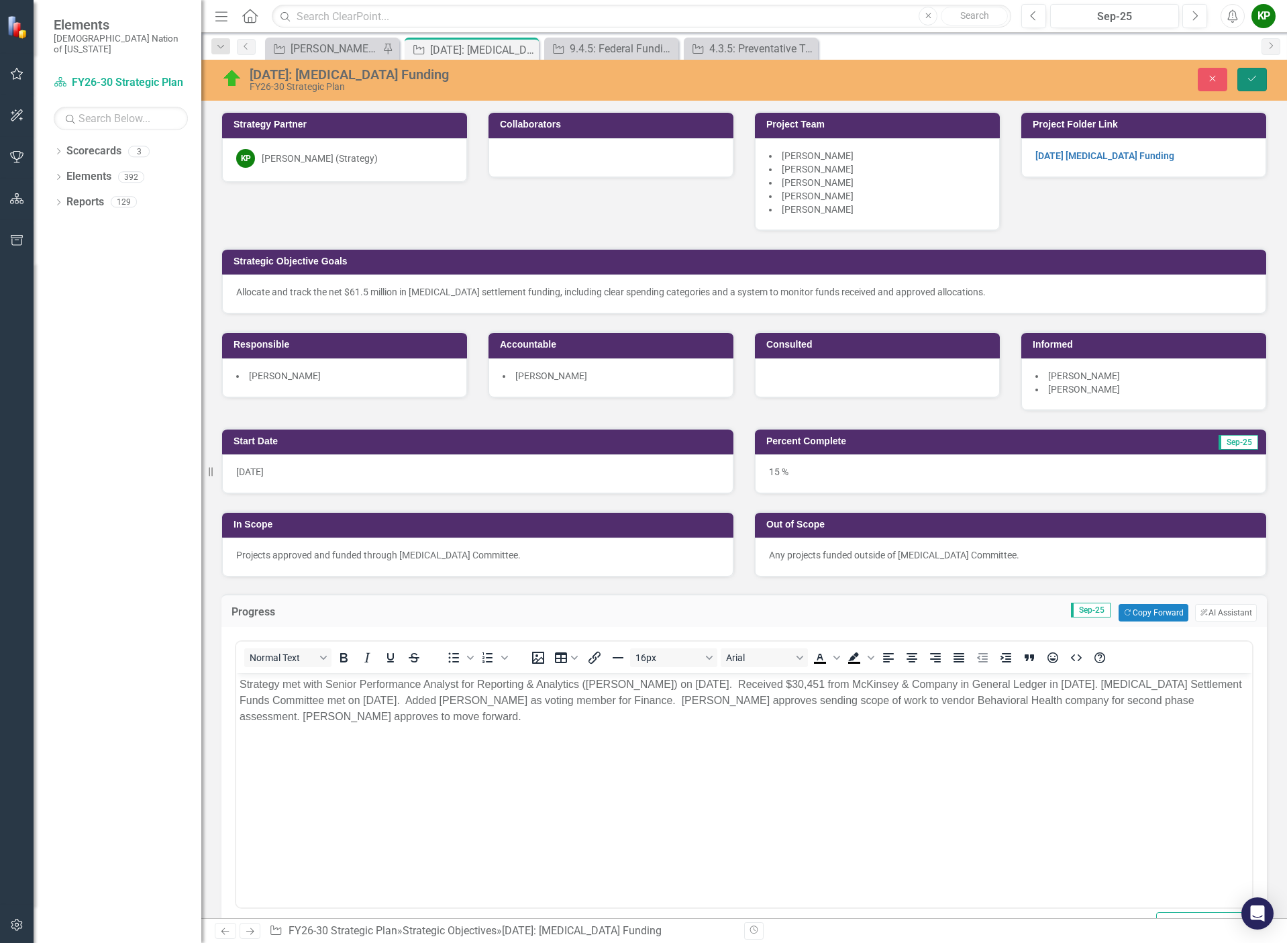
click at [1250, 78] on icon "Save" at bounding box center [1252, 78] width 12 height 9
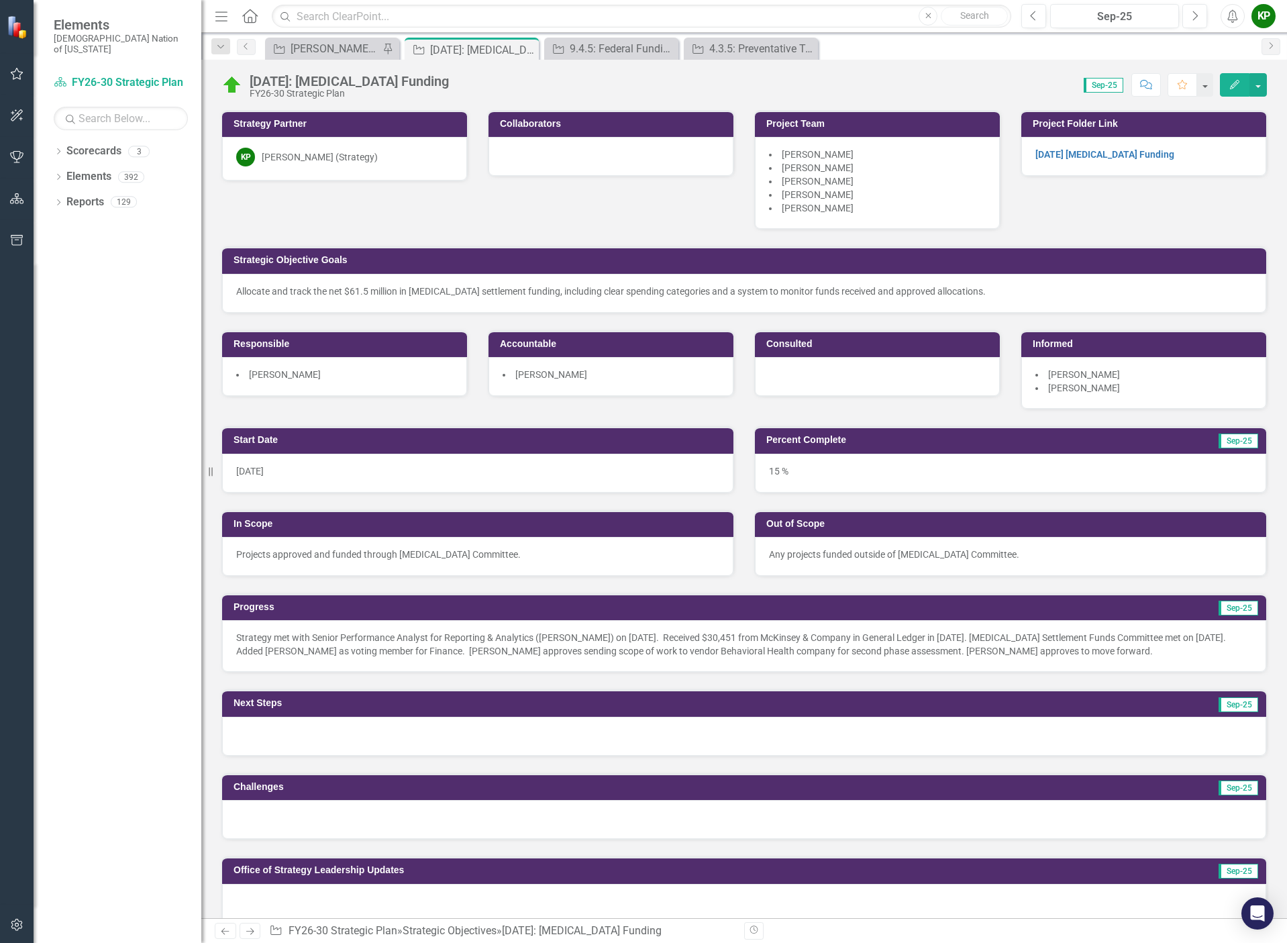
click at [337, 748] on div at bounding box center [744, 735] width 1044 height 39
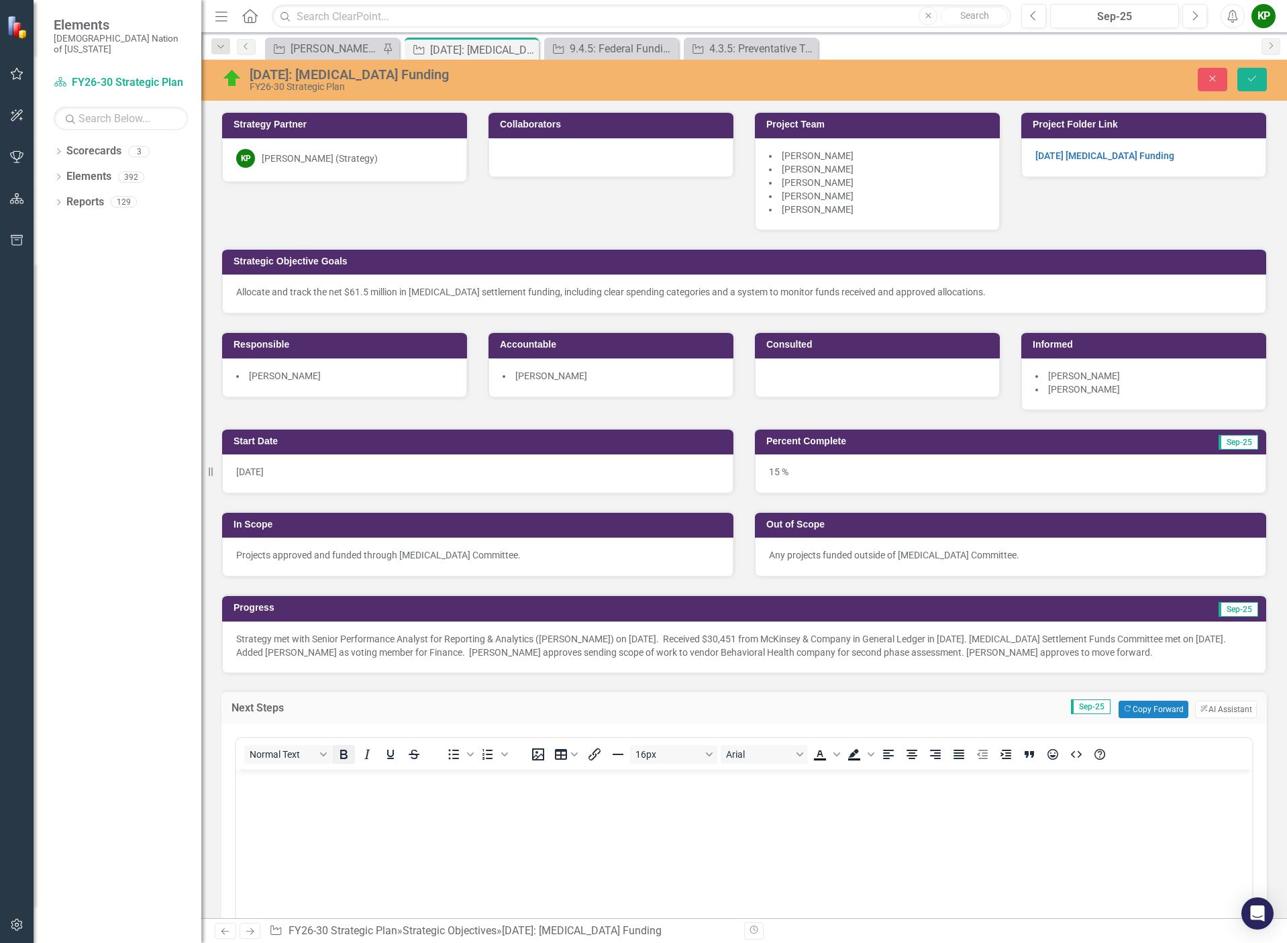
click at [341, 758] on icon "Bold" at bounding box center [343, 753] width 7 height 9
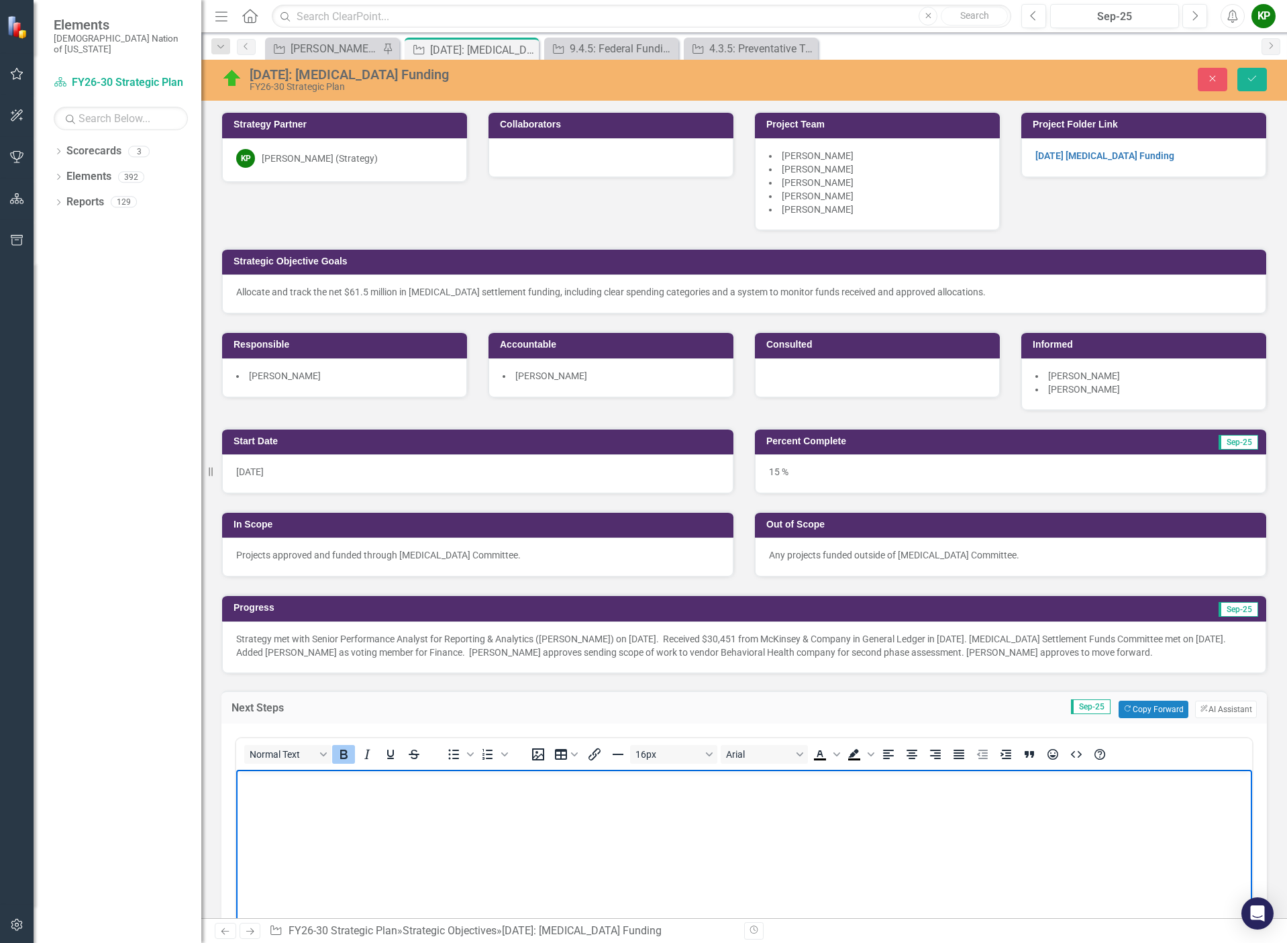
click at [345, 752] on icon "Bold" at bounding box center [343, 754] width 16 height 16
click at [334, 787] on p "﻿" at bounding box center [743, 780] width 1009 height 16
click at [1248, 85] on button "Save" at bounding box center [1252, 79] width 30 height 23
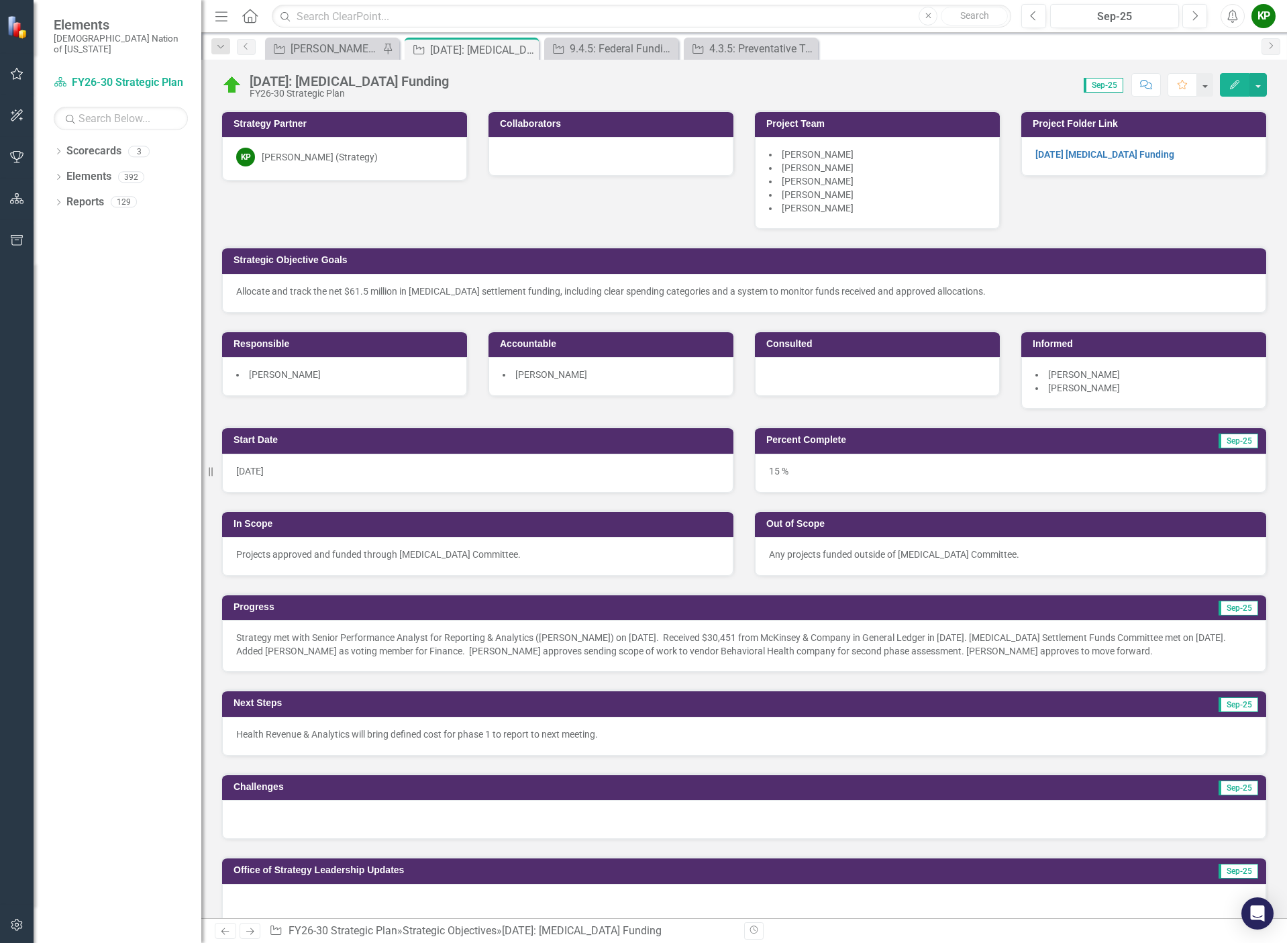
click at [675, 724] on div "Health Revenue & Analytics will bring defined cost for phase 1 to report to nex…" at bounding box center [744, 735] width 1044 height 39
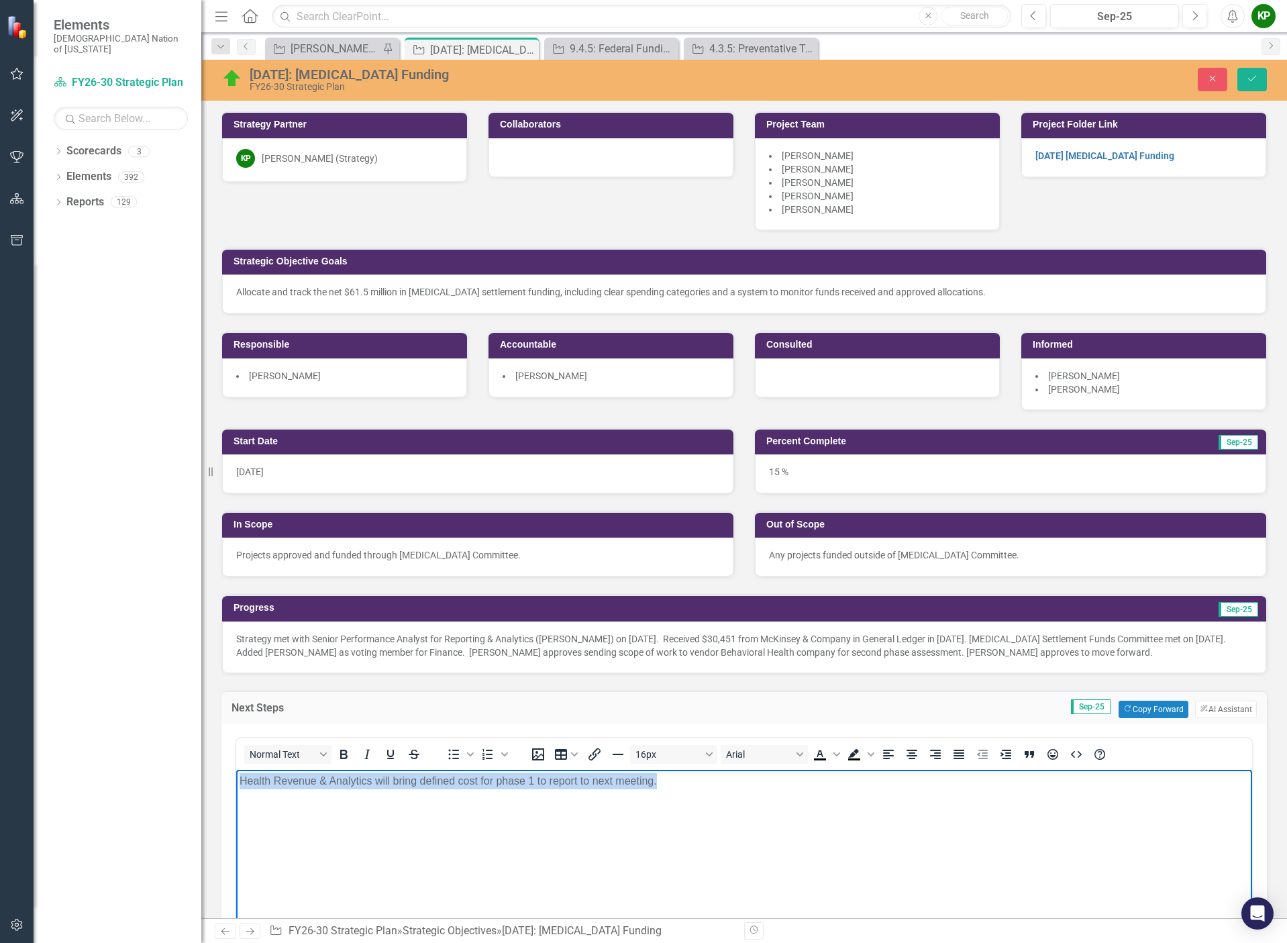
drag, startPoint x: 675, startPoint y: 788, endPoint x: 238, endPoint y: 801, distance: 436.9
click at [238, 801] on body "Health Revenue & Analytics will bring defined cost for phase 1 to report to nex…" at bounding box center [744, 869] width 1016 height 201
click at [1149, 706] on button "Copy Forward Copy Forward" at bounding box center [1152, 708] width 69 height 17
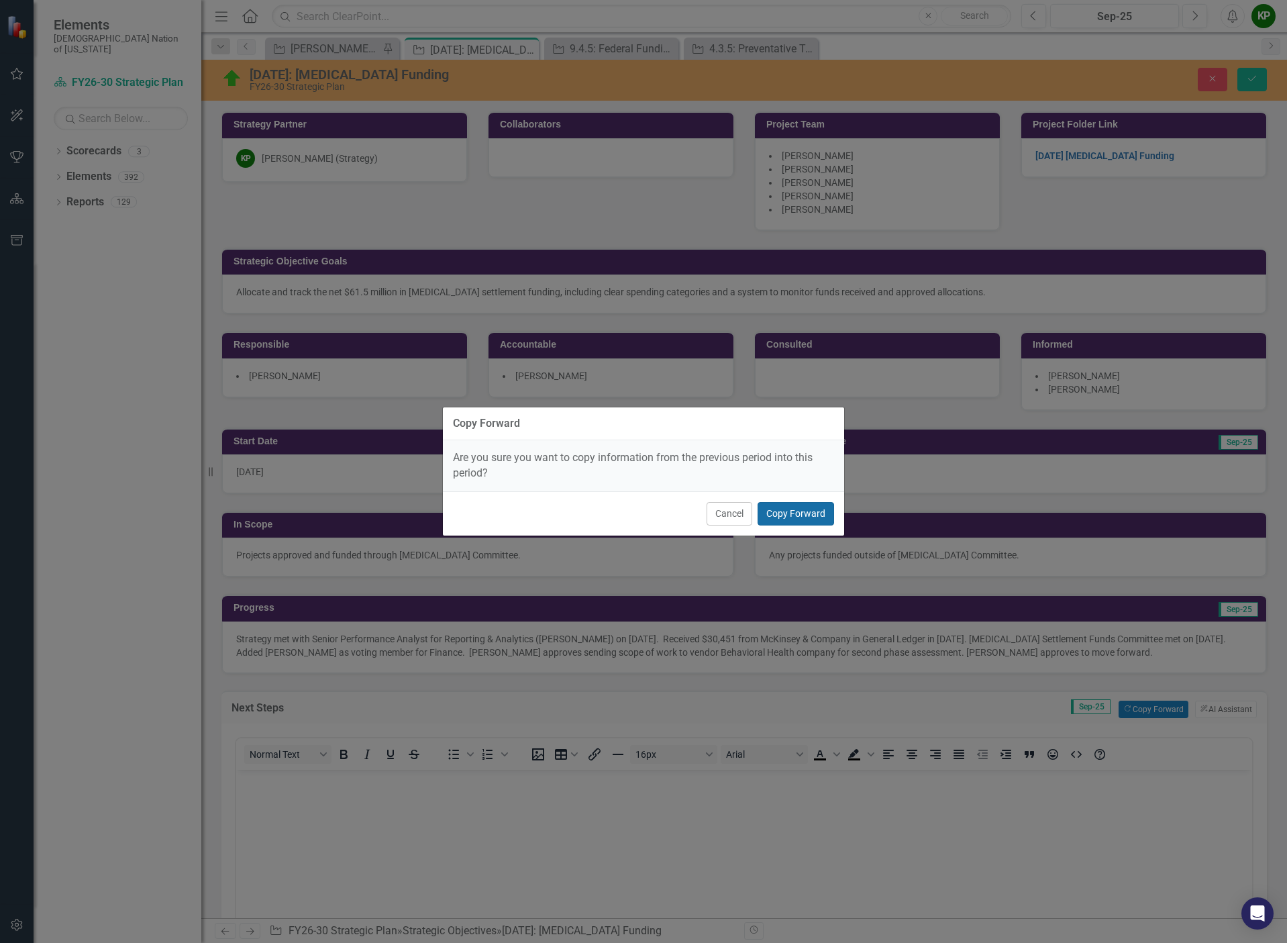
click at [793, 515] on button "Copy Forward" at bounding box center [795, 513] width 76 height 23
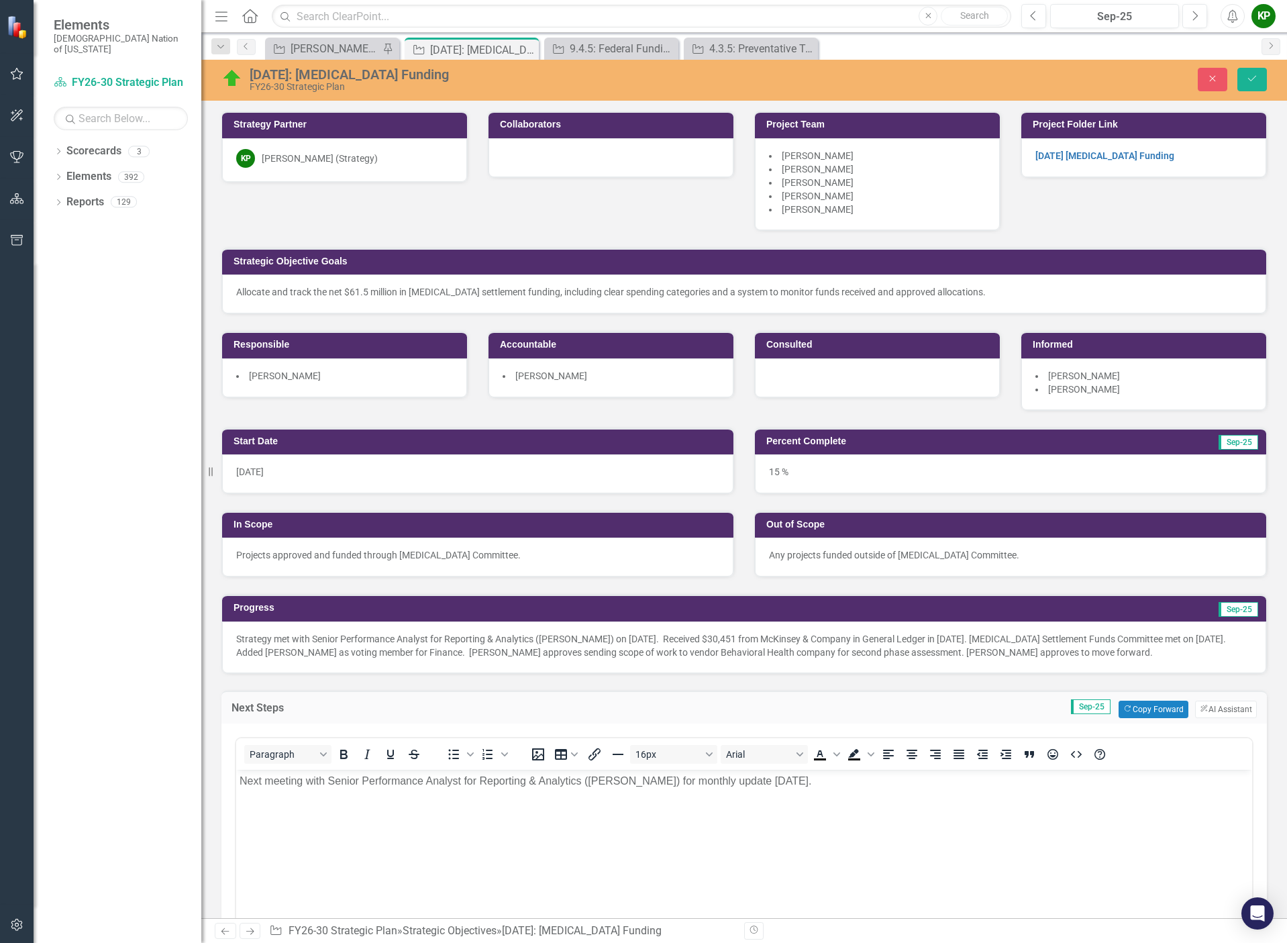
click at [237, 782] on body "Next meeting with Senior Performance Analyst for Reporting & Analytics ([PERSON…" at bounding box center [744, 869] width 1016 height 201
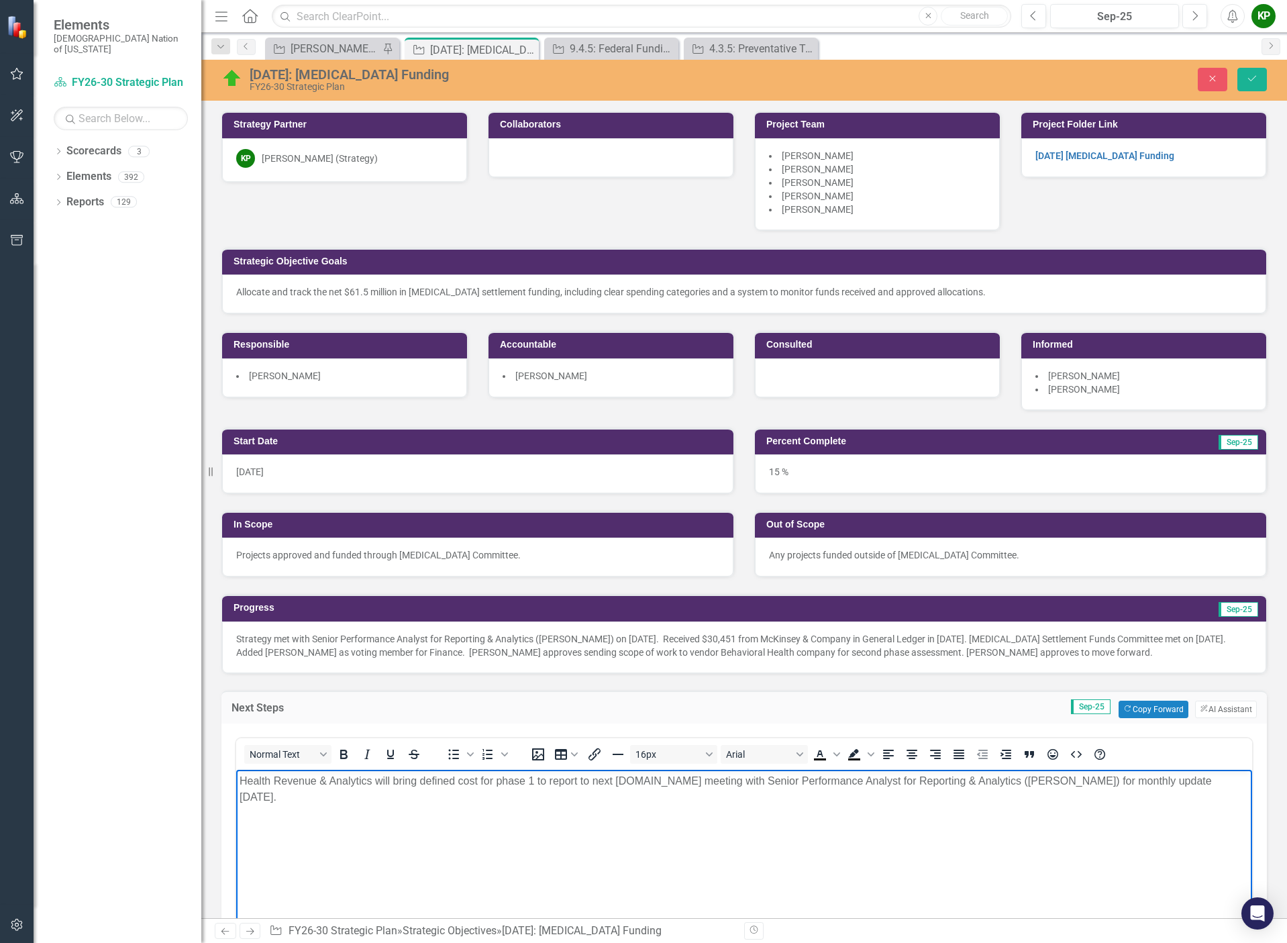
click at [654, 778] on p "Health Revenue & Analytics will bring defined cost for phase 1 to report to nex…" at bounding box center [743, 788] width 1009 height 32
drag, startPoint x: 942, startPoint y: 781, endPoint x: 1072, endPoint y: 829, distance: 138.8
click at [1073, 829] on body "Health Revenue & Analytics will bring defined cost for phase 1 to report to nex…" at bounding box center [744, 869] width 1016 height 201
drag, startPoint x: 938, startPoint y: 782, endPoint x: 1026, endPoint y: 819, distance: 96.2
click at [1026, 819] on body "Health Revenue & Analytics will bring defined cost for phase 1 to report to nex…" at bounding box center [744, 869] width 1016 height 201
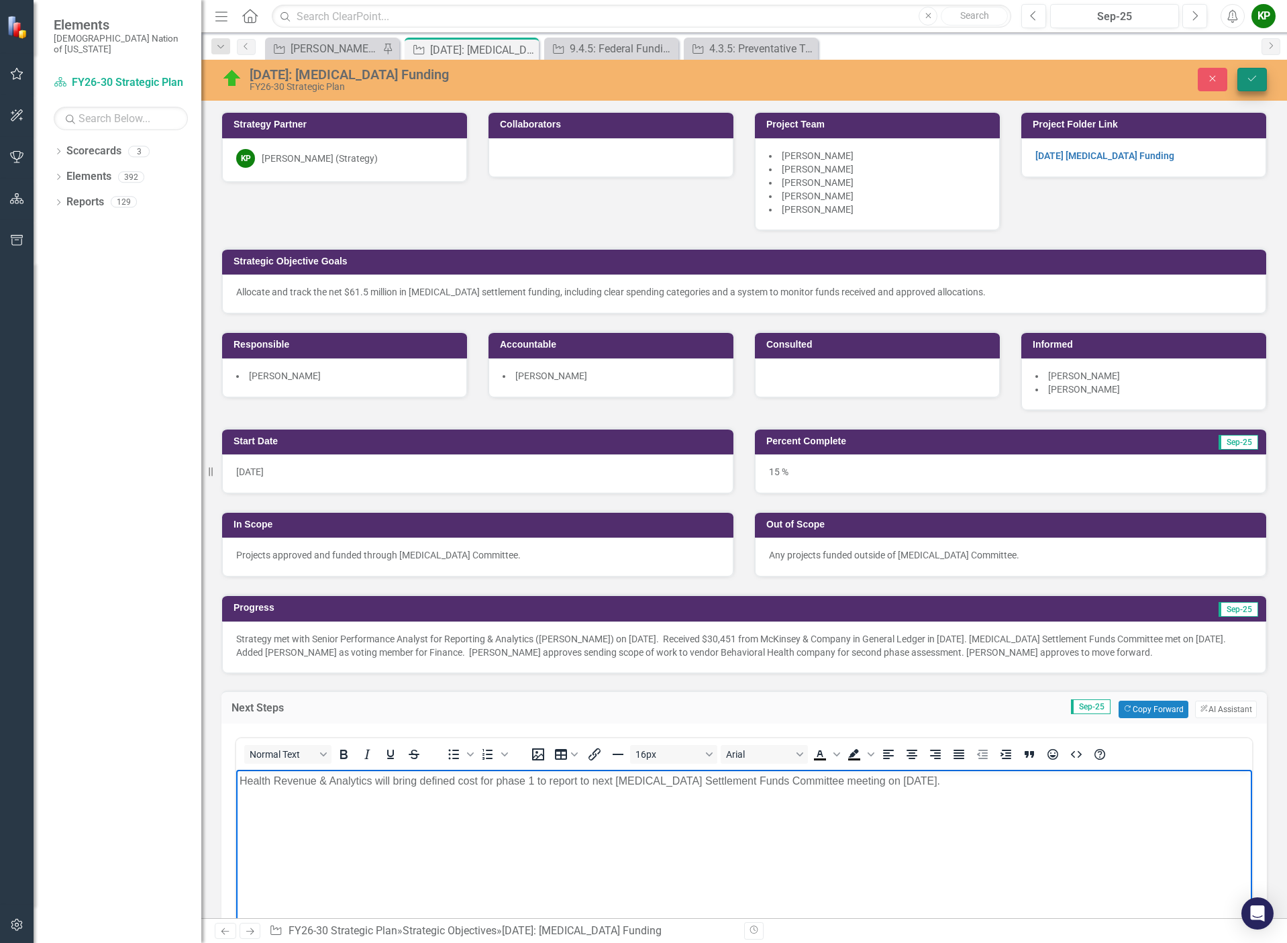
click at [1250, 81] on icon "submit" at bounding box center [1252, 78] width 8 height 5
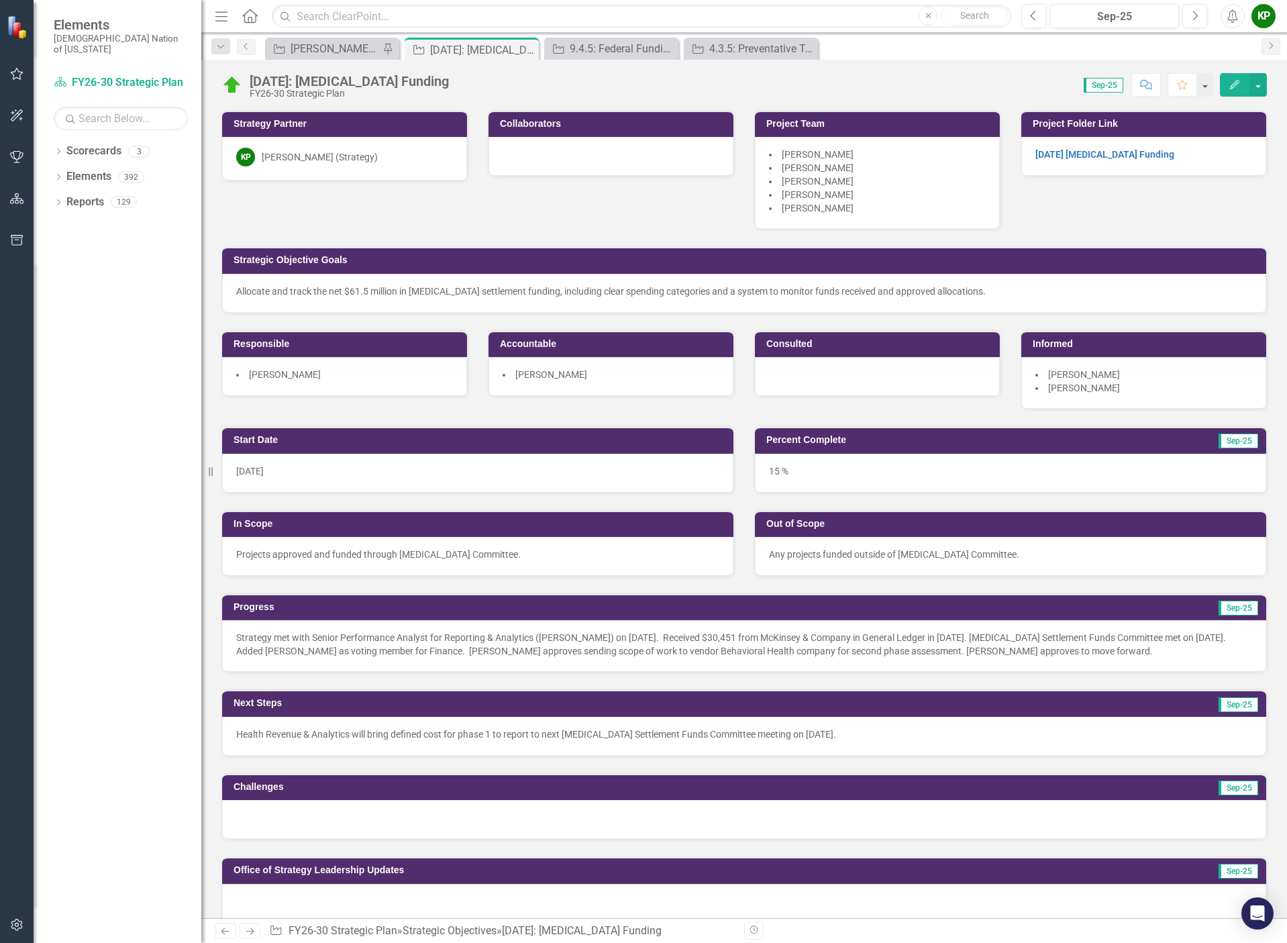
click at [575, 739] on p "Health Revenue & Analytics will bring defined cost for phase 1 to report to nex…" at bounding box center [744, 733] width 1016 height 13
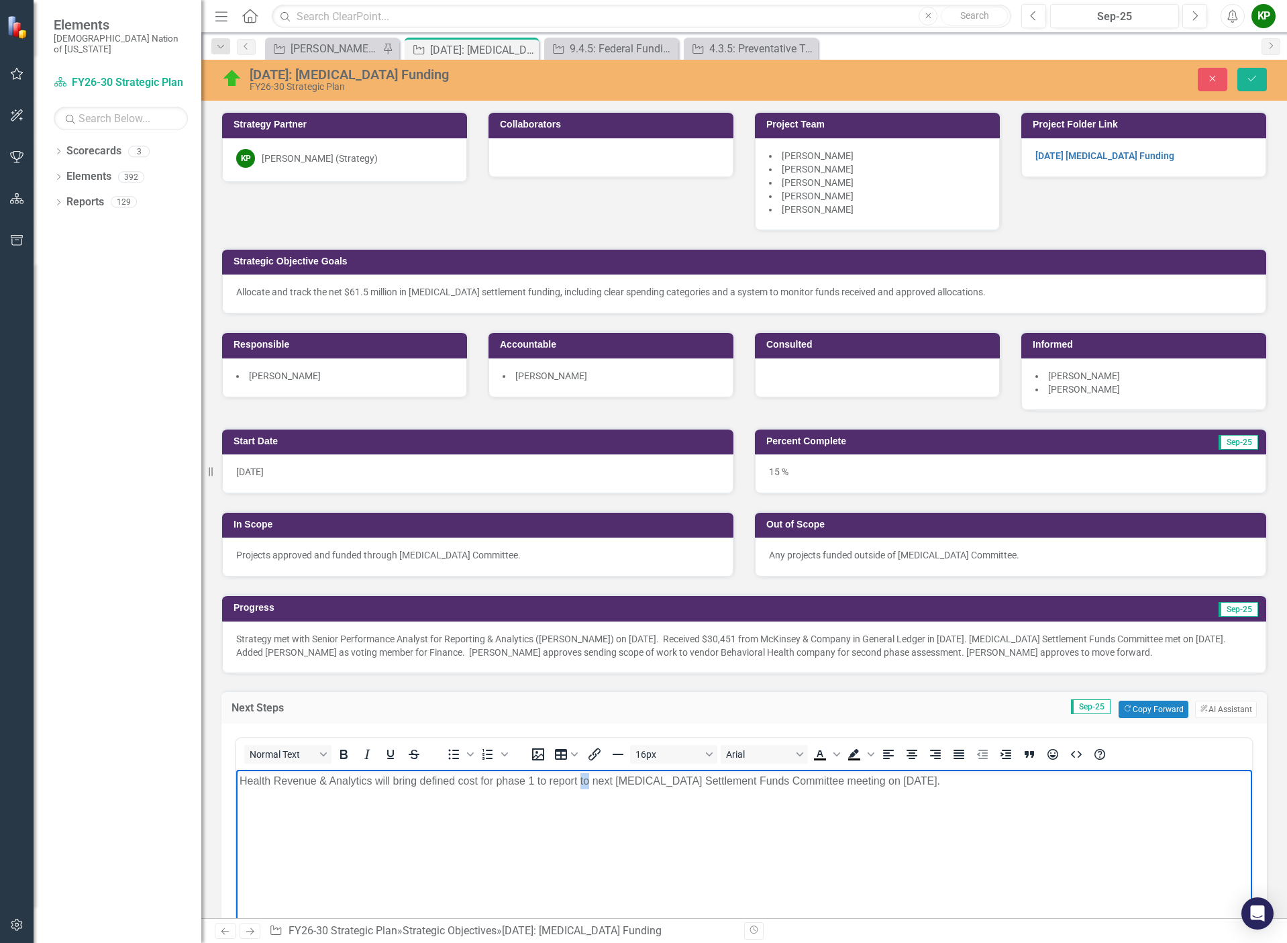
drag, startPoint x: 587, startPoint y: 779, endPoint x: 580, endPoint y: 782, distance: 7.2
click at [580, 782] on p "Health Revenue & Analytics will bring defined cost for phase 1 to report to nex…" at bounding box center [743, 780] width 1009 height 16
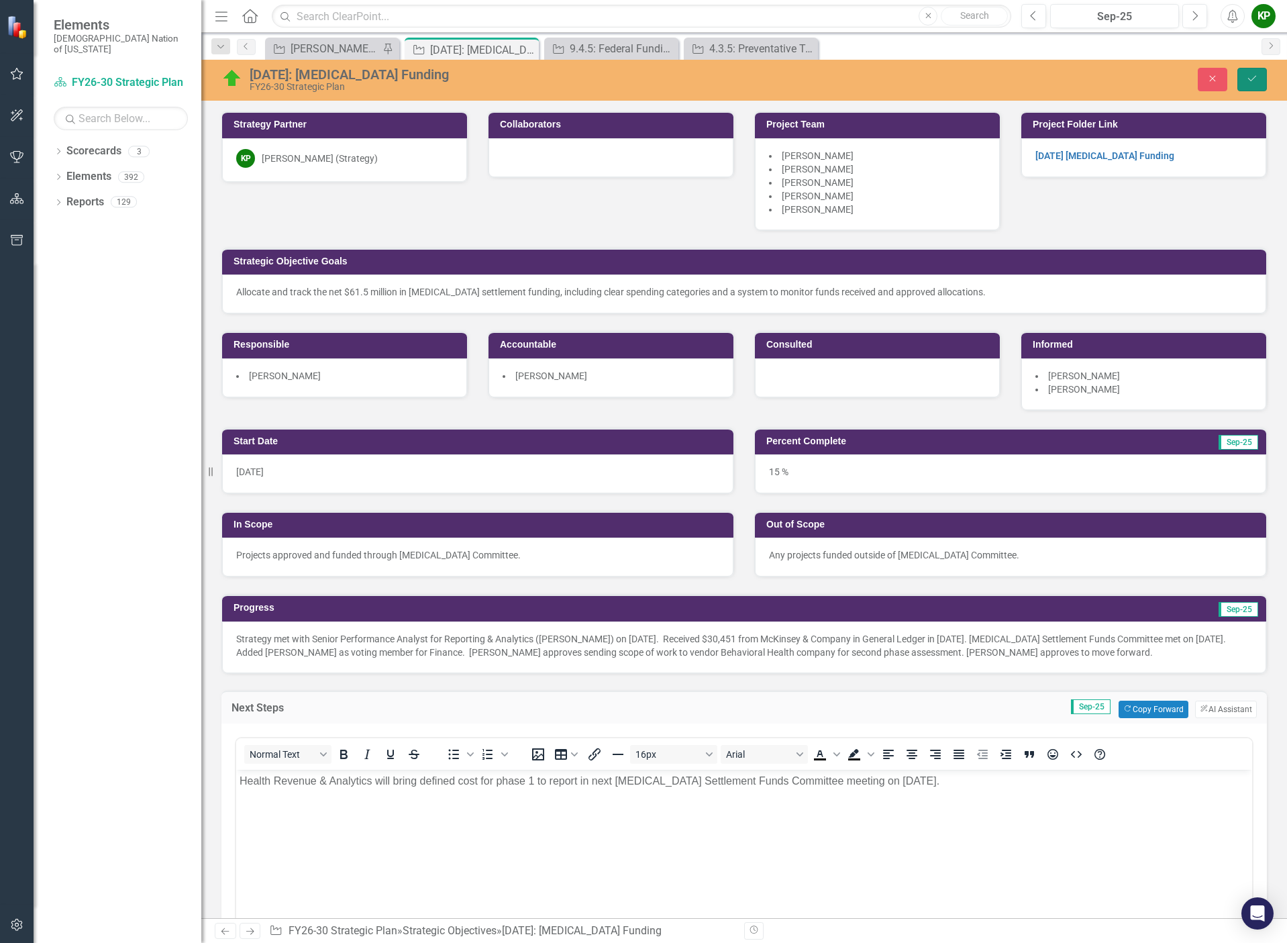
click at [1242, 83] on button "Save" at bounding box center [1252, 79] width 30 height 23
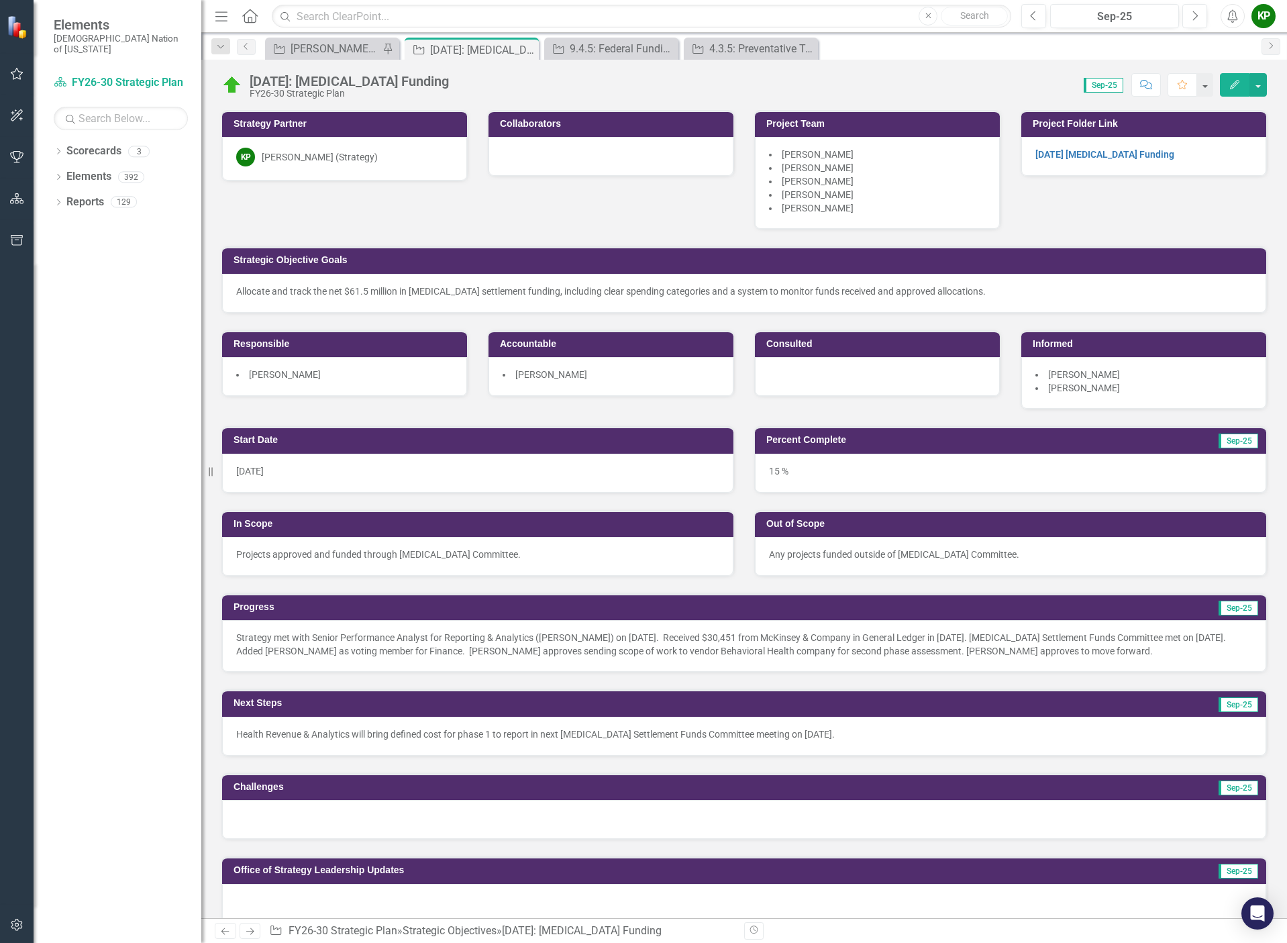
click at [379, 825] on div at bounding box center [744, 819] width 1044 height 39
click at [379, 824] on div at bounding box center [744, 819] width 1044 height 39
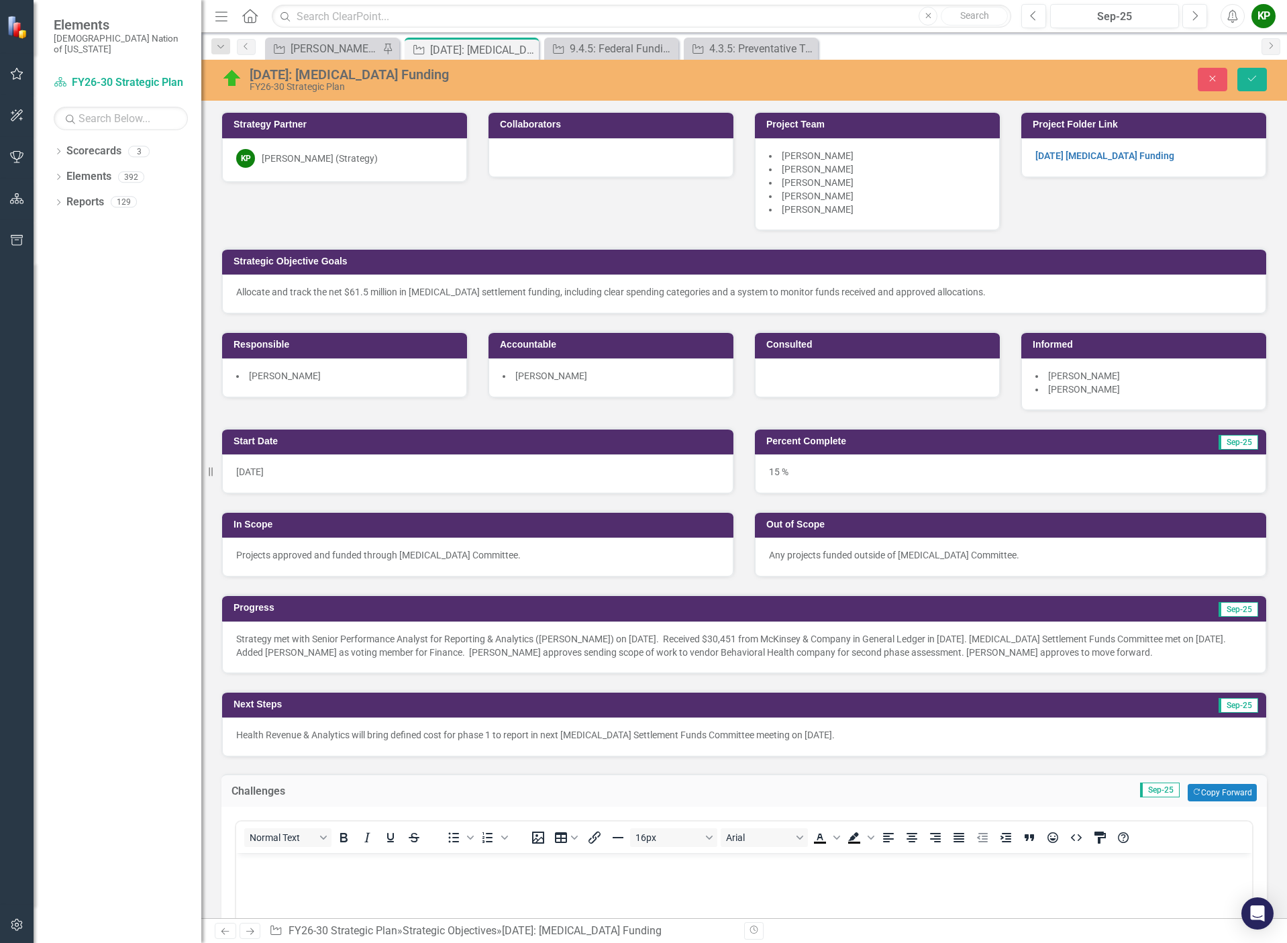
click at [352, 877] on body "Rich Text Area. Press ALT-0 for help." at bounding box center [744, 953] width 1016 height 201
click at [1256, 78] on icon "Save" at bounding box center [1252, 78] width 12 height 9
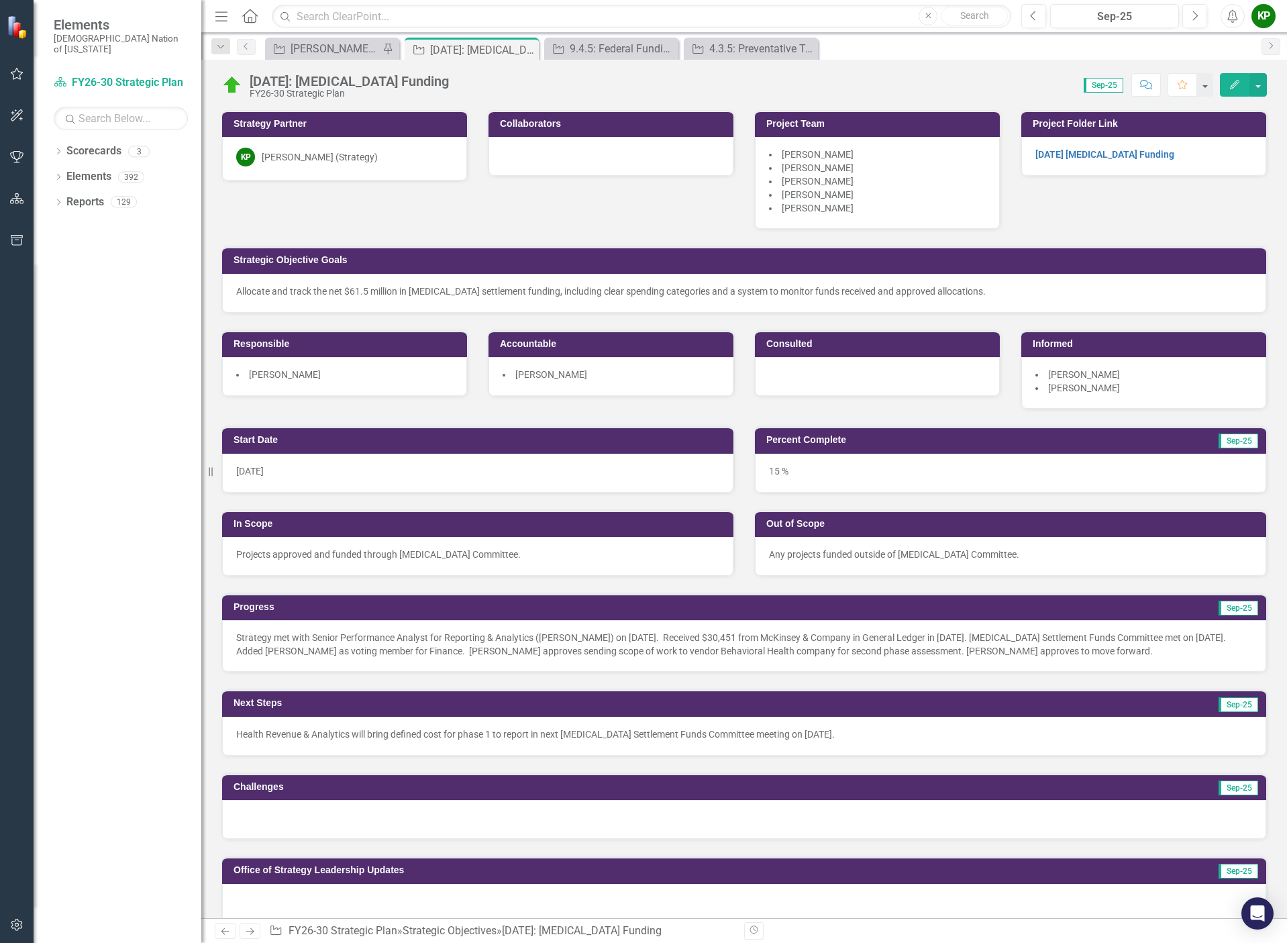
scroll to position [201, 0]
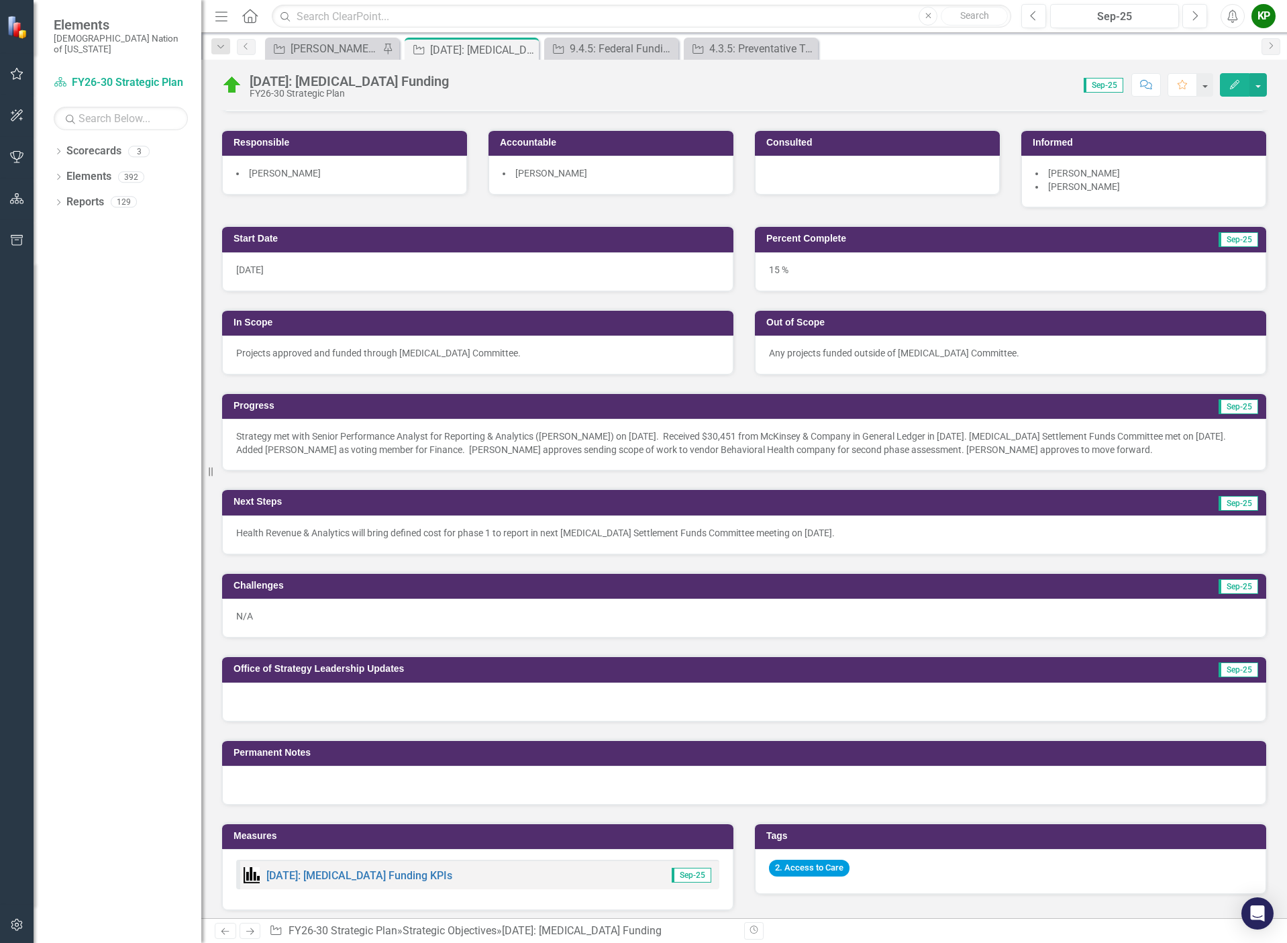
click at [429, 445] on p "Strategy met with Senior Performance Analyst for Reporting & Analytics ([PERSON…" at bounding box center [744, 442] width 1016 height 27
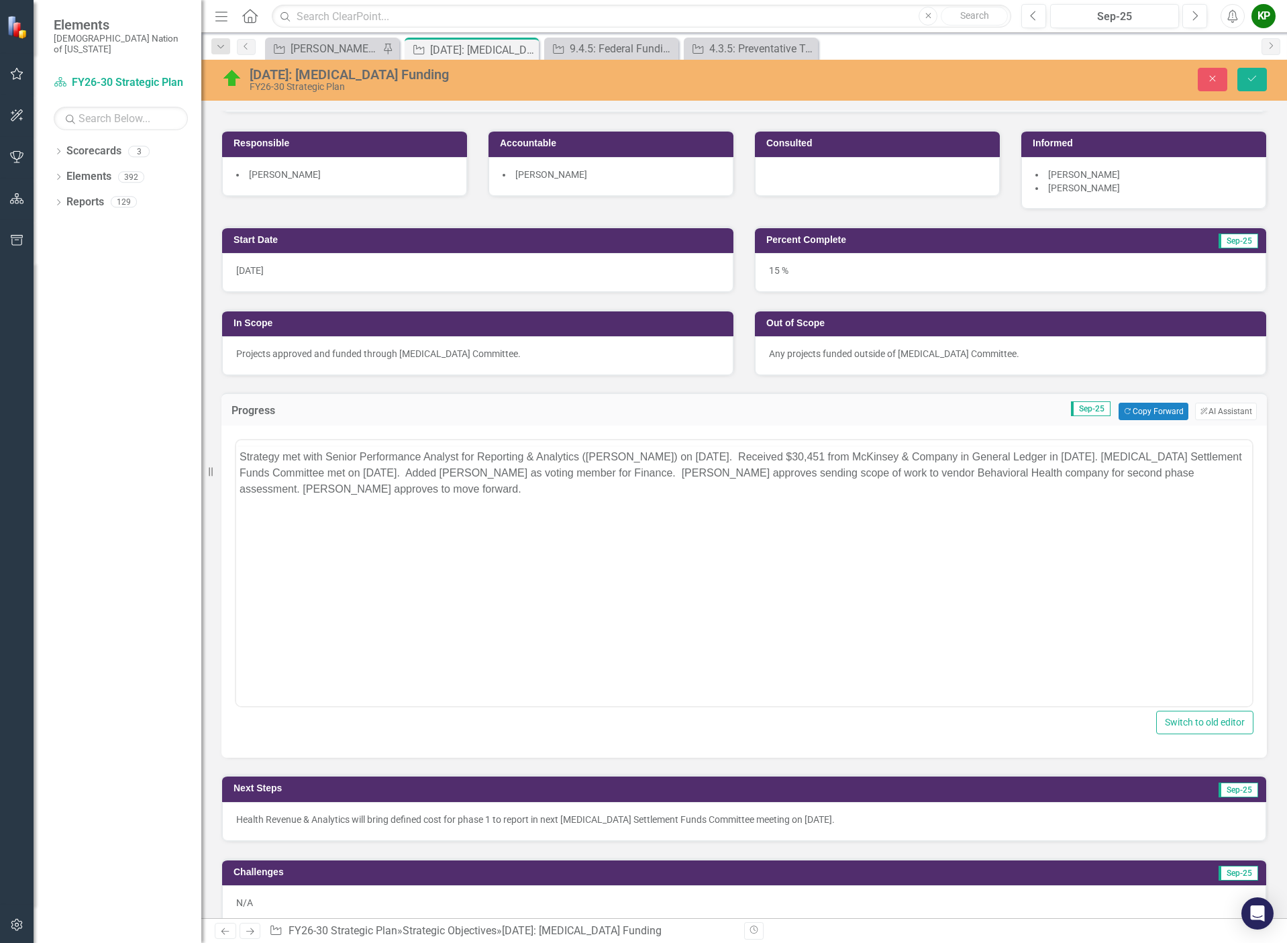
scroll to position [0, 0]
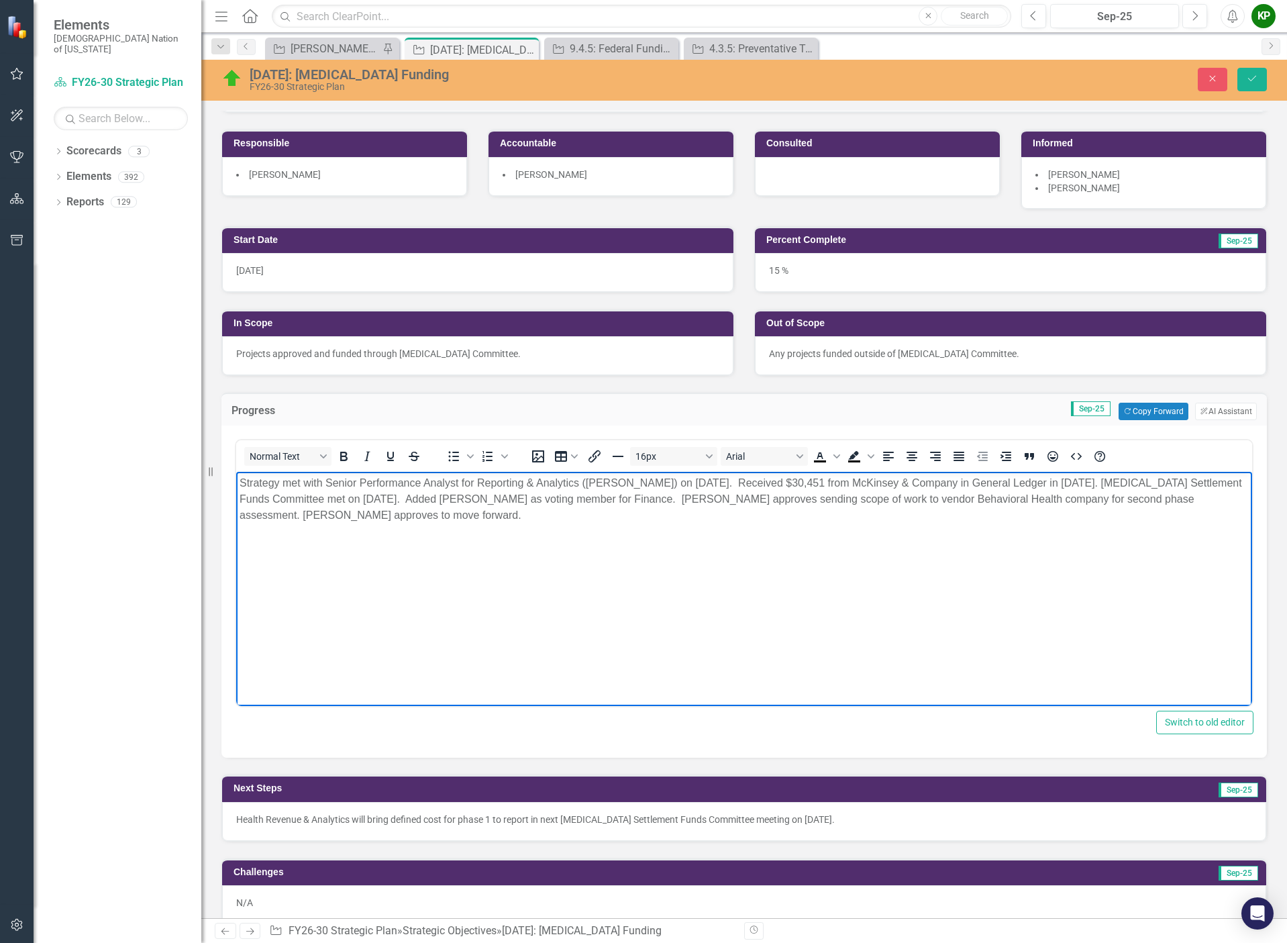
drag, startPoint x: 603, startPoint y: 525, endPoint x: 125, endPoint y: 470, distance: 481.5
click at [236, 472] on html "Strategy met with Senior Performance Analyst for Reporting & Analytics ([PERSON…" at bounding box center [744, 572] width 1016 height 201
copy p "Strategy met with Senior Performance Analyst for Reporting & Analytics ([PERSON…"
click at [1212, 412] on button "ClearPoint AI AI Assistant" at bounding box center [1226, 410] width 62 height 17
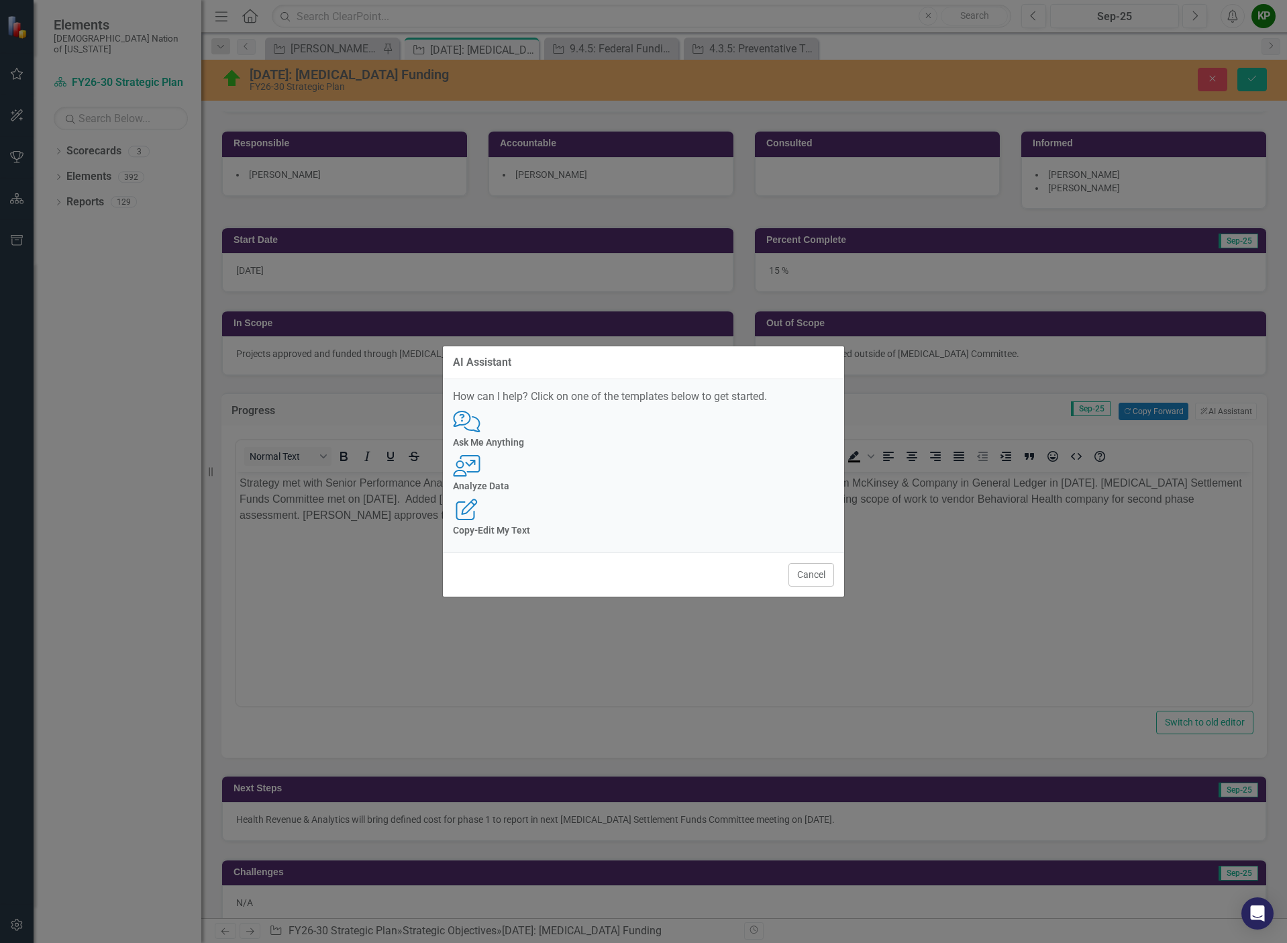
click at [538, 447] on h4 "Ask Me Anything" at bounding box center [643, 442] width 381 height 10
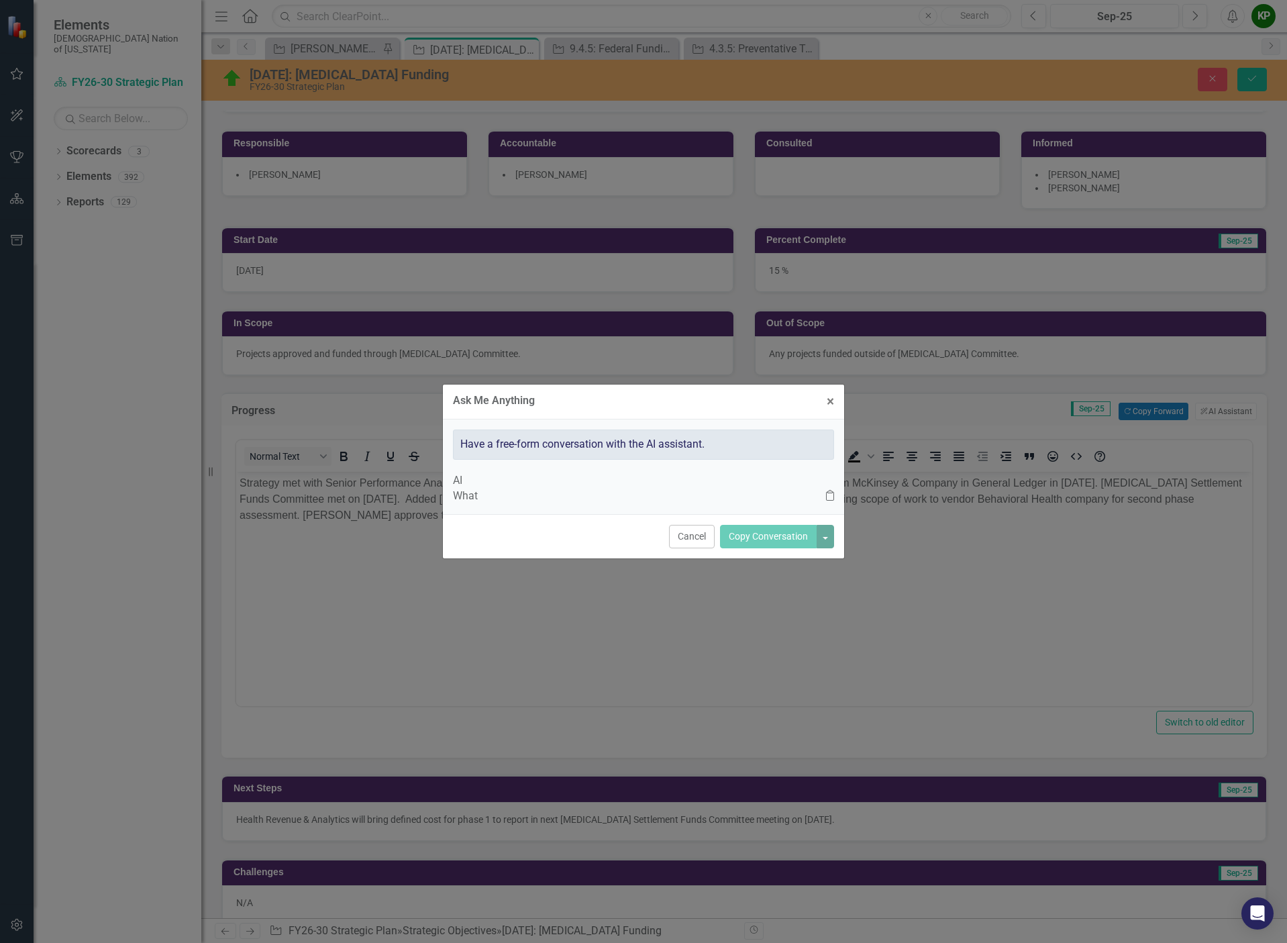
click at [664, 488] on p "What" at bounding box center [639, 495] width 373 height 15
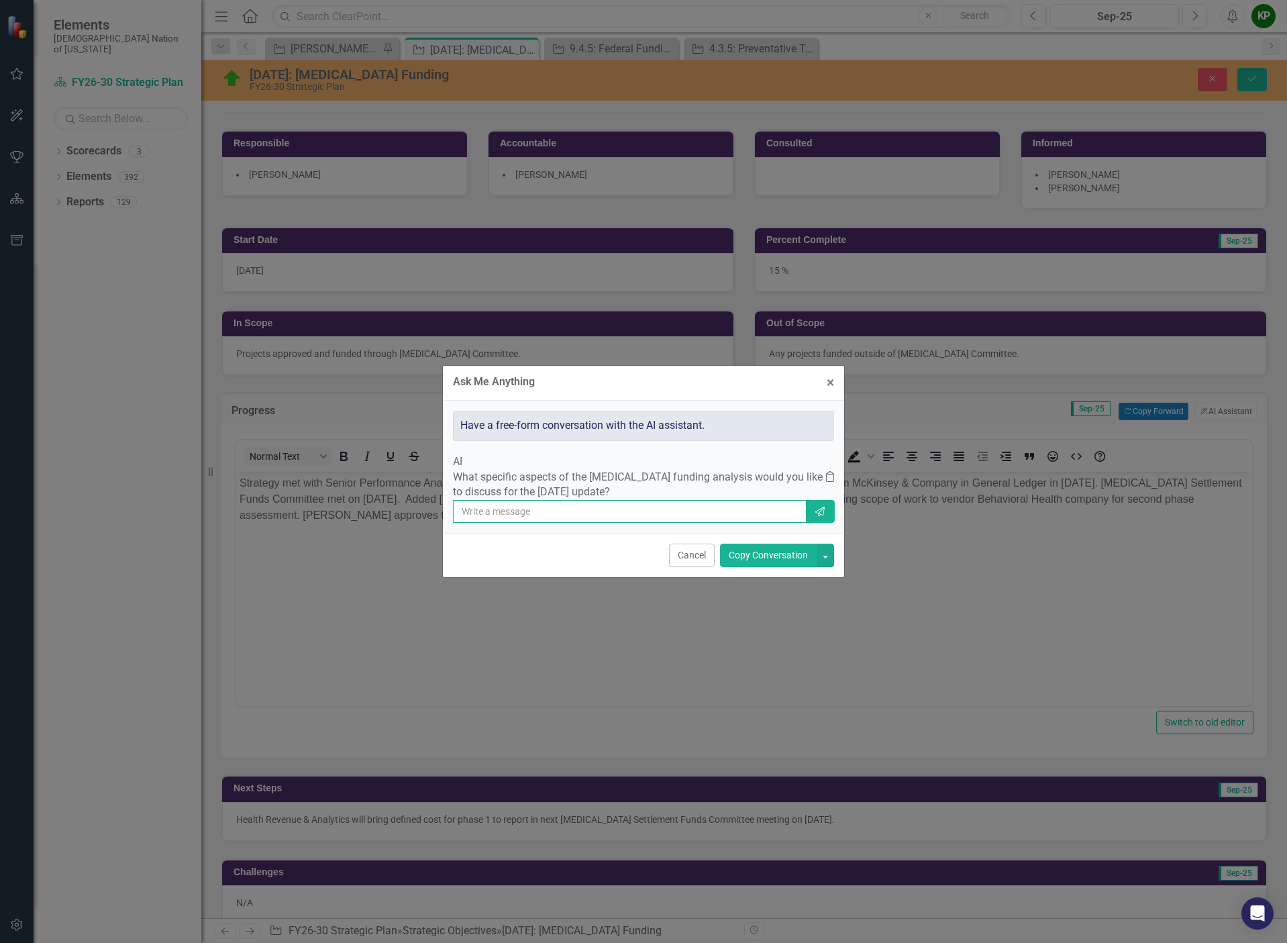
click at [615, 513] on input "text" at bounding box center [630, 511] width 354 height 23
paste input "Strategy met with Senior Performance Analyst for Reporting & Analytics ([PERSON…"
type input "Summarize and rewrite the following information: Strategy met with Senior Perfo…"
click at [817, 510] on icon "Send" at bounding box center [820, 510] width 12 height 9
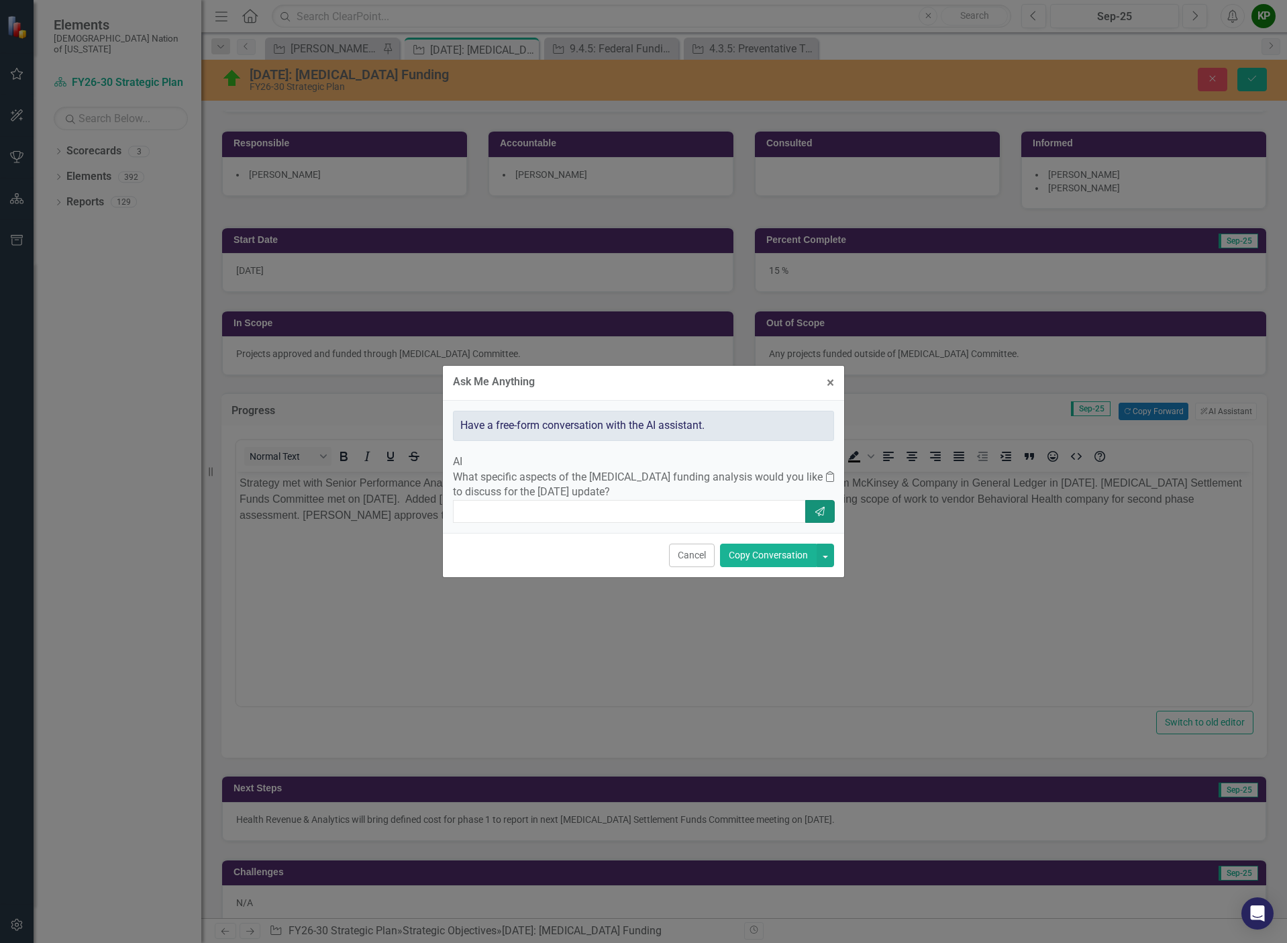
scroll to position [0, 0]
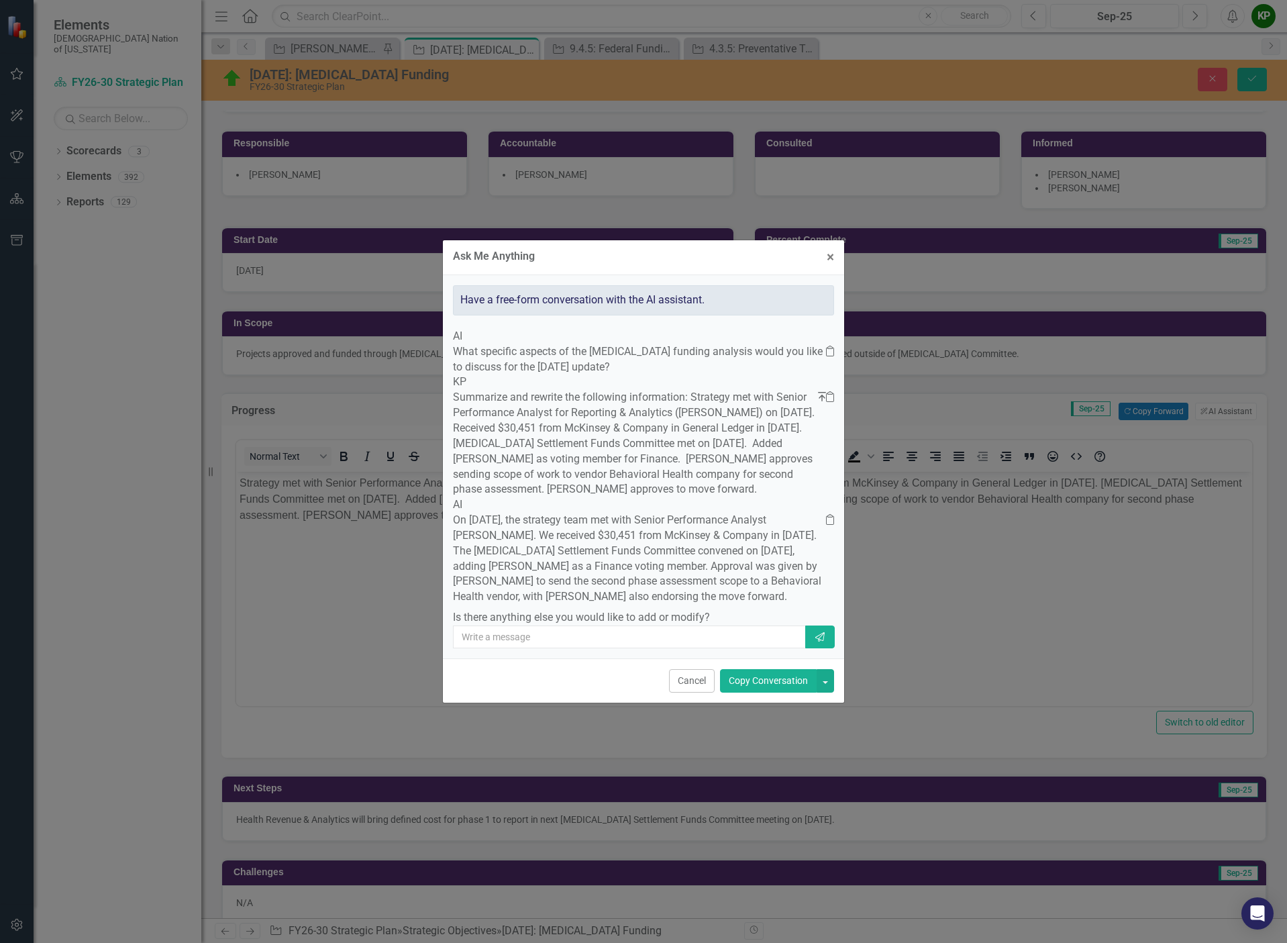
drag, startPoint x: 494, startPoint y: 508, endPoint x: 774, endPoint y: 621, distance: 301.3
click at [774, 607] on p "On [DATE], the strategy team met with Senior Performance Analyst [PERSON_NAME].…" at bounding box center [639, 560] width 373 height 95
copy p "On [DATE], the strategy team met with Senior Performance Analyst [PERSON_NAME].…"
click at [863, 614] on div "Ask Me Anything × Close Have a free-form conversation with the AI assistant. AI…" at bounding box center [643, 471] width 1287 height 943
click at [706, 692] on button "Cancel" at bounding box center [692, 680] width 46 height 23
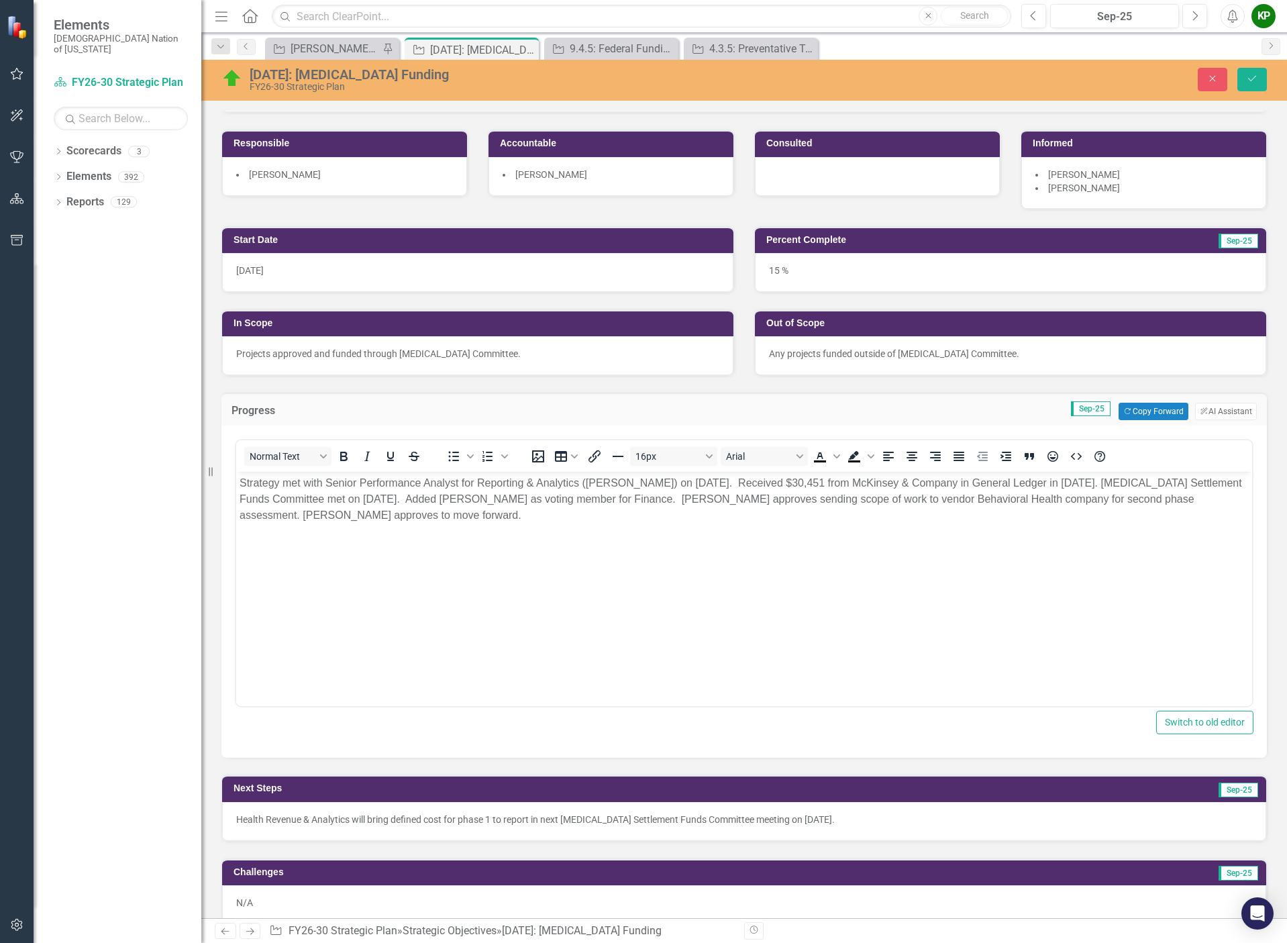
click at [400, 570] on body "Strategy met with Senior Performance Analyst for Reporting & Analytics ([PERSON…" at bounding box center [744, 572] width 1016 height 201
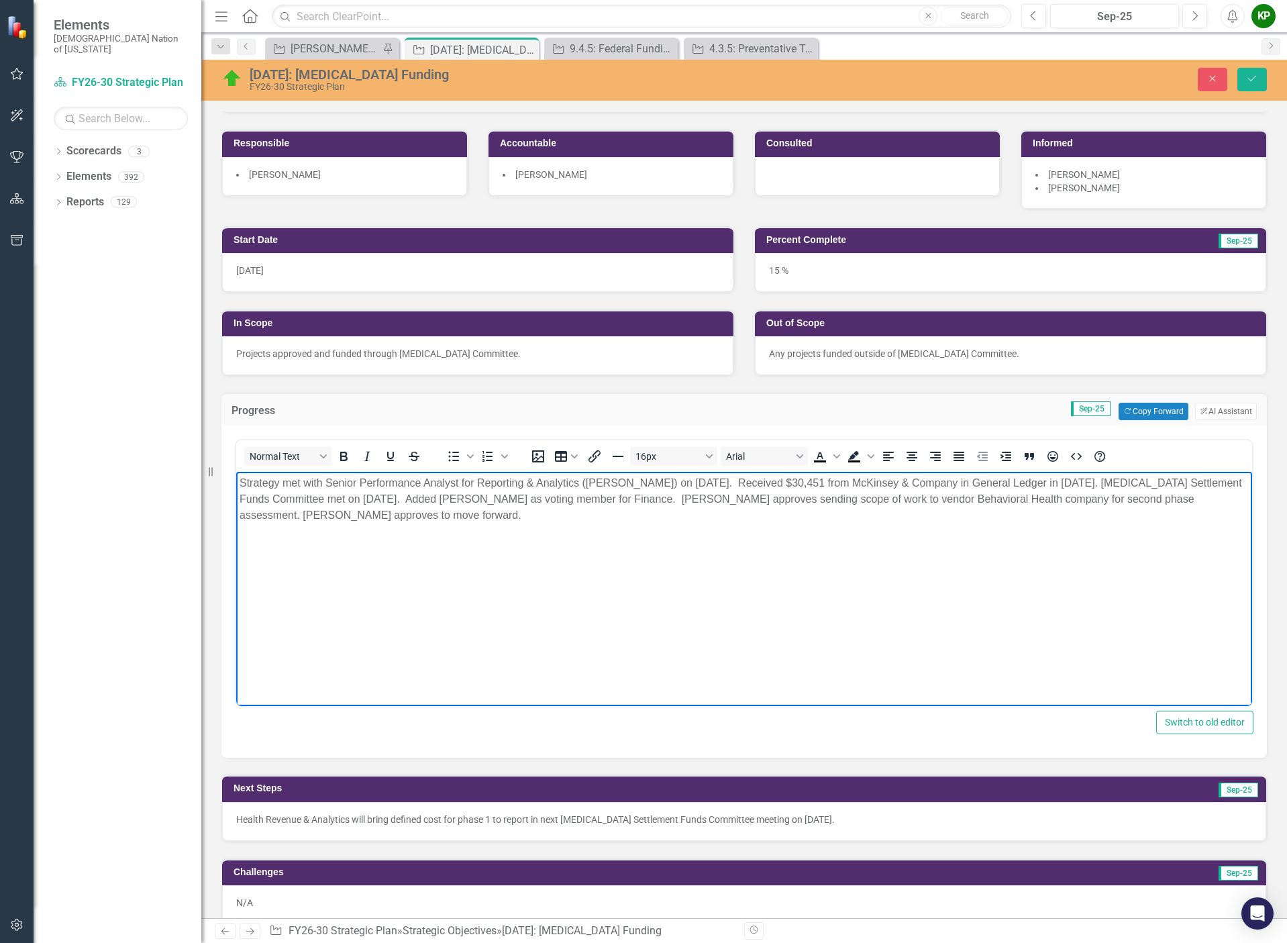
click at [597, 543] on body "Strategy met with Senior Performance Analyst for Reporting & Analytics ([PERSON…" at bounding box center [744, 572] width 1016 height 201
drag, startPoint x: 567, startPoint y: 519, endPoint x: 223, endPoint y: 471, distance: 346.8
click at [236, 472] on html "Strategy met with Senior Performance Analyst for Reporting & Analytics ([PERSON…" at bounding box center [744, 572] width 1016 height 201
drag, startPoint x: 439, startPoint y: 481, endPoint x: 360, endPoint y: 488, distance: 79.5
click at [360, 488] on p "On [DATE], the strategy team met with Senior Performance Analyst [PERSON_NAME].…" at bounding box center [743, 499] width 1009 height 48
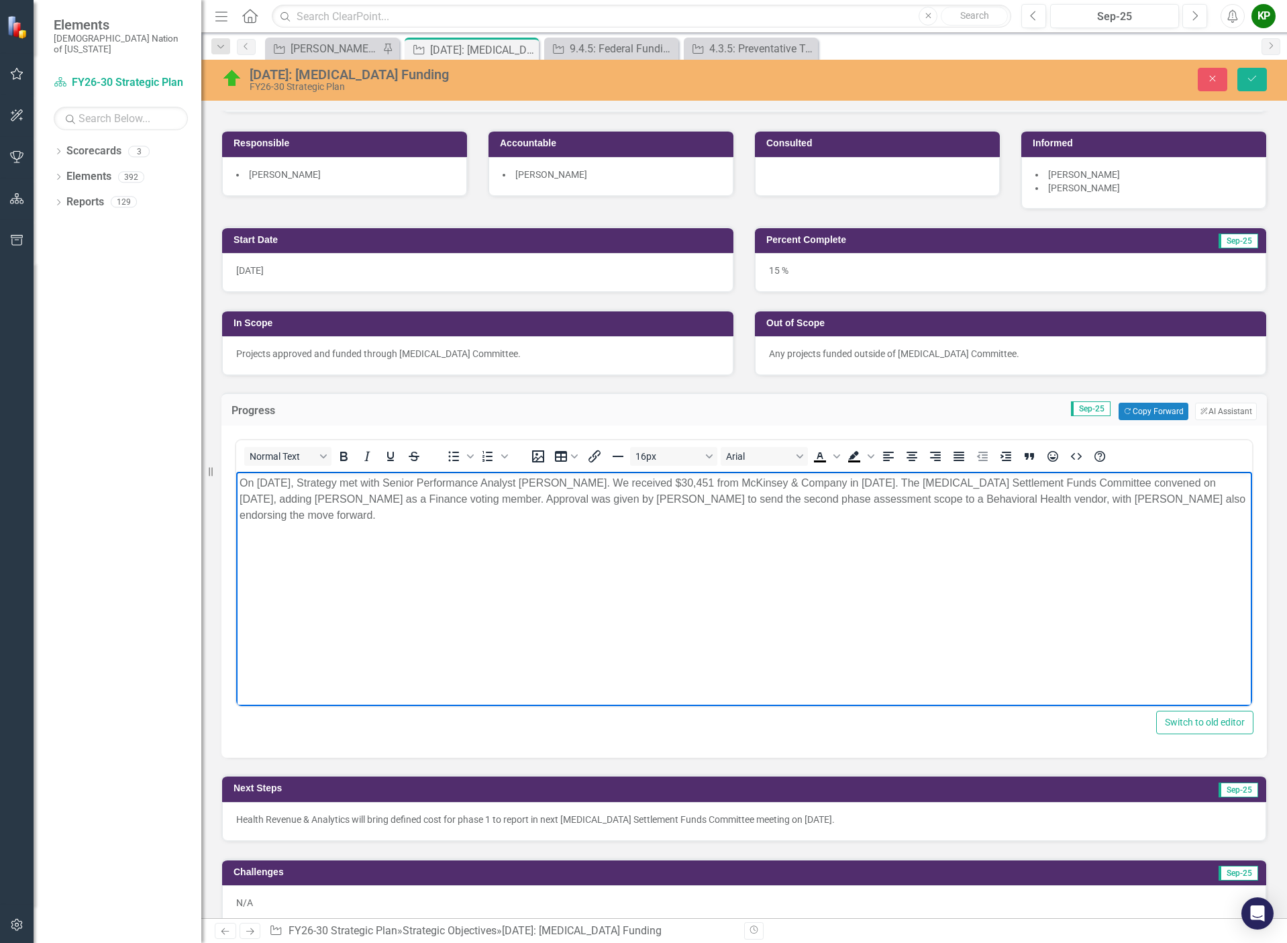
click at [578, 482] on p "On [DATE], Strategy met with Senior Performance Analyst [PERSON_NAME]. We recei…" at bounding box center [743, 499] width 1009 height 48
click at [382, 504] on p "On [DATE], Strategy met with Senior Performance Analyst, [PERSON_NAME]. We rece…" at bounding box center [743, 499] width 1009 height 48
click at [429, 500] on p "On [DATE], Strategy met with Senior Performance Analyst, [PERSON_NAME]. We rece…" at bounding box center [743, 499] width 1009 height 48
click at [465, 499] on p "On [DATE], Strategy met with Senior Performance Analyst, [PERSON_NAME]. We rece…" at bounding box center [743, 499] width 1009 height 48
drag, startPoint x: 1180, startPoint y: 499, endPoint x: 1199, endPoint y: 501, distance: 18.9
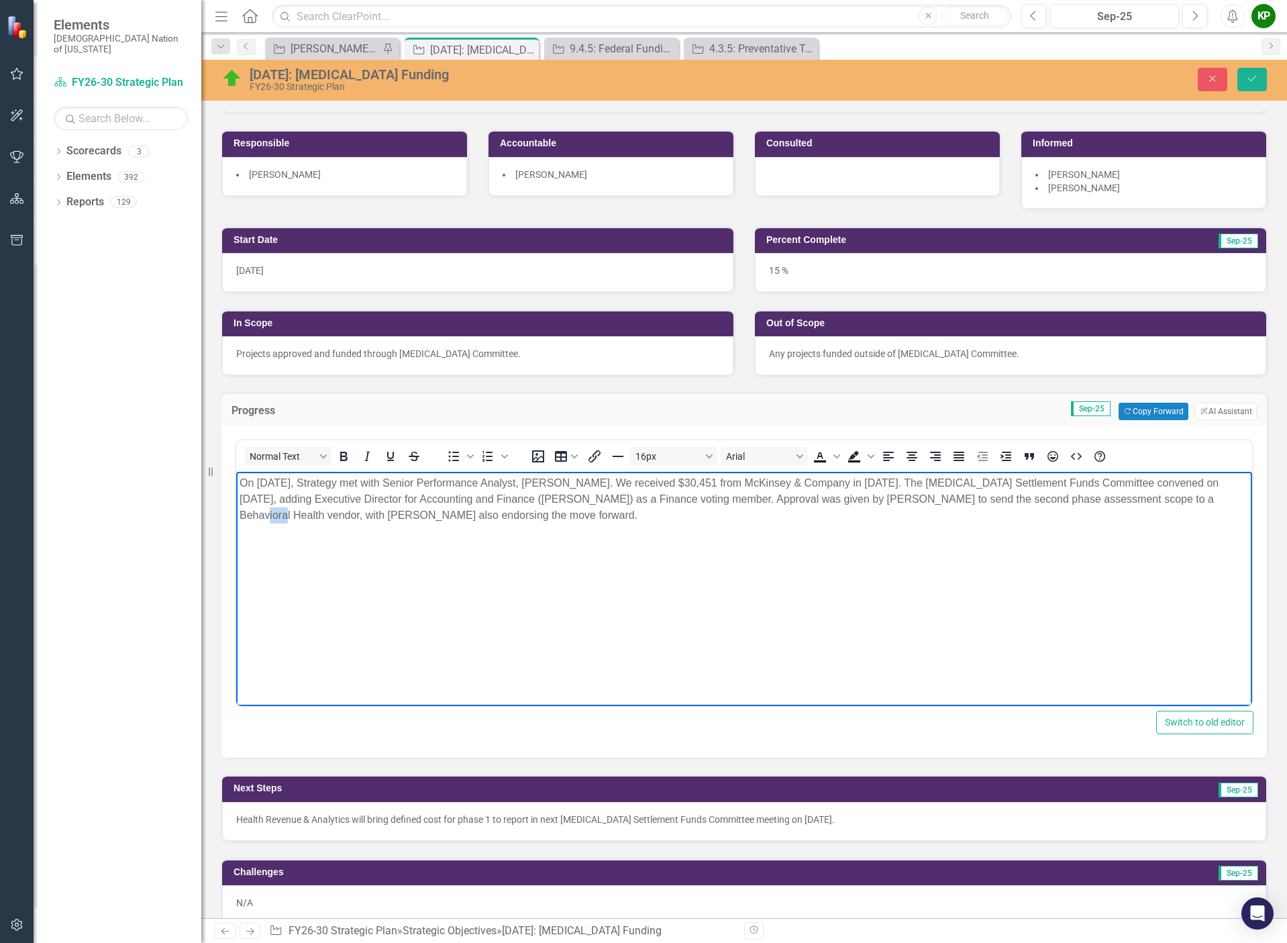
click at [1199, 501] on p "On [DATE], Strategy met with Senior Performance Analyst, [PERSON_NAME]. We rece…" at bounding box center [743, 499] width 1009 height 48
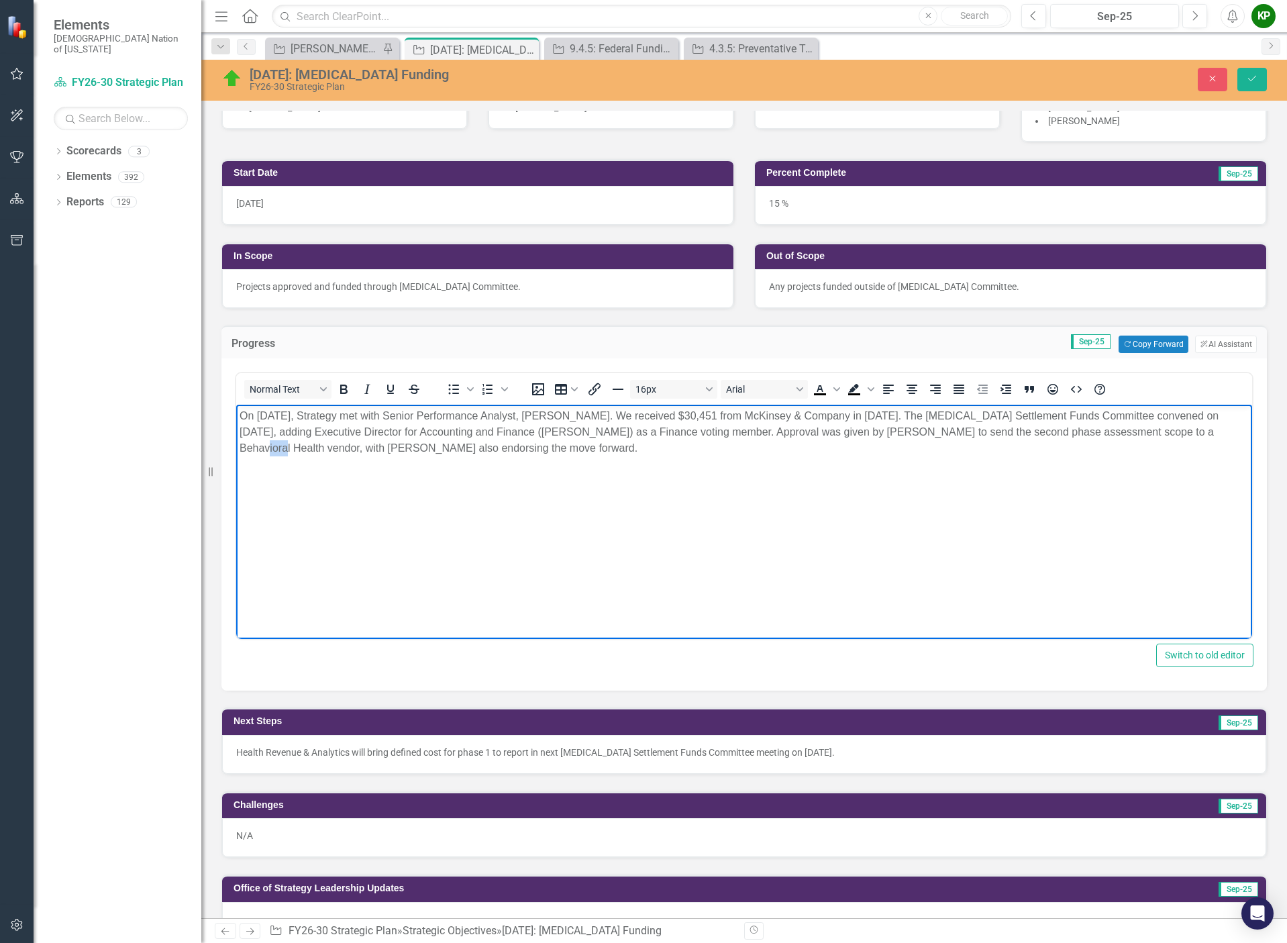
scroll to position [335, 0]
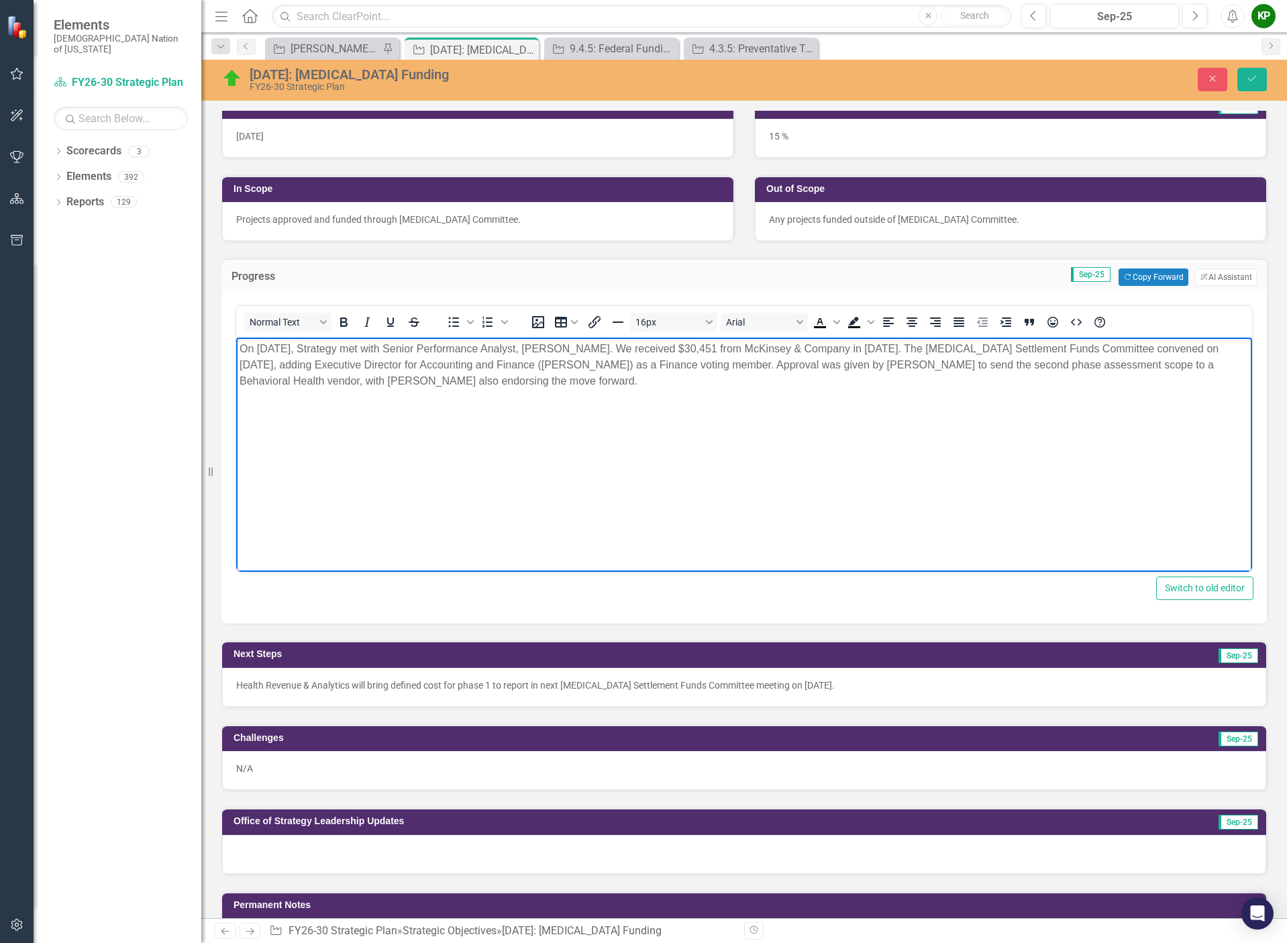
click at [1018, 368] on p "On [DATE], Strategy met with Senior Performance Analyst, [PERSON_NAME]. We rece…" at bounding box center [743, 365] width 1009 height 48
drag, startPoint x: 269, startPoint y: 381, endPoint x: 230, endPoint y: 382, distance: 38.9
click at [236, 382] on html "On [DATE], Strategy met with Senior Performance Analyst, [PERSON_NAME]. We rece…" at bounding box center [744, 437] width 1016 height 201
click at [1255, 80] on icon "Save" at bounding box center [1252, 78] width 12 height 9
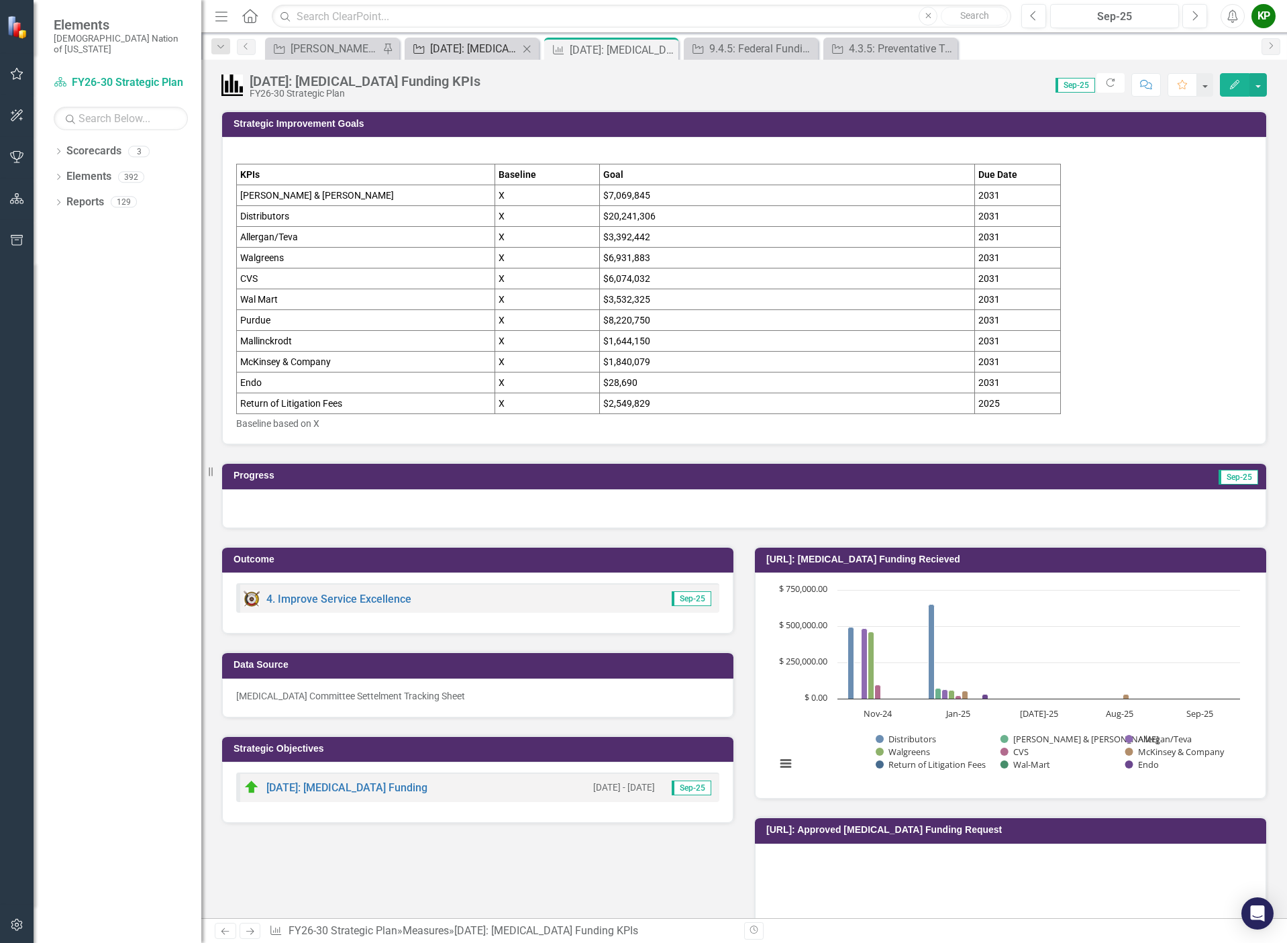
click at [478, 49] on div "[DATE]: [MEDICAL_DATA] Funding" at bounding box center [474, 48] width 89 height 17
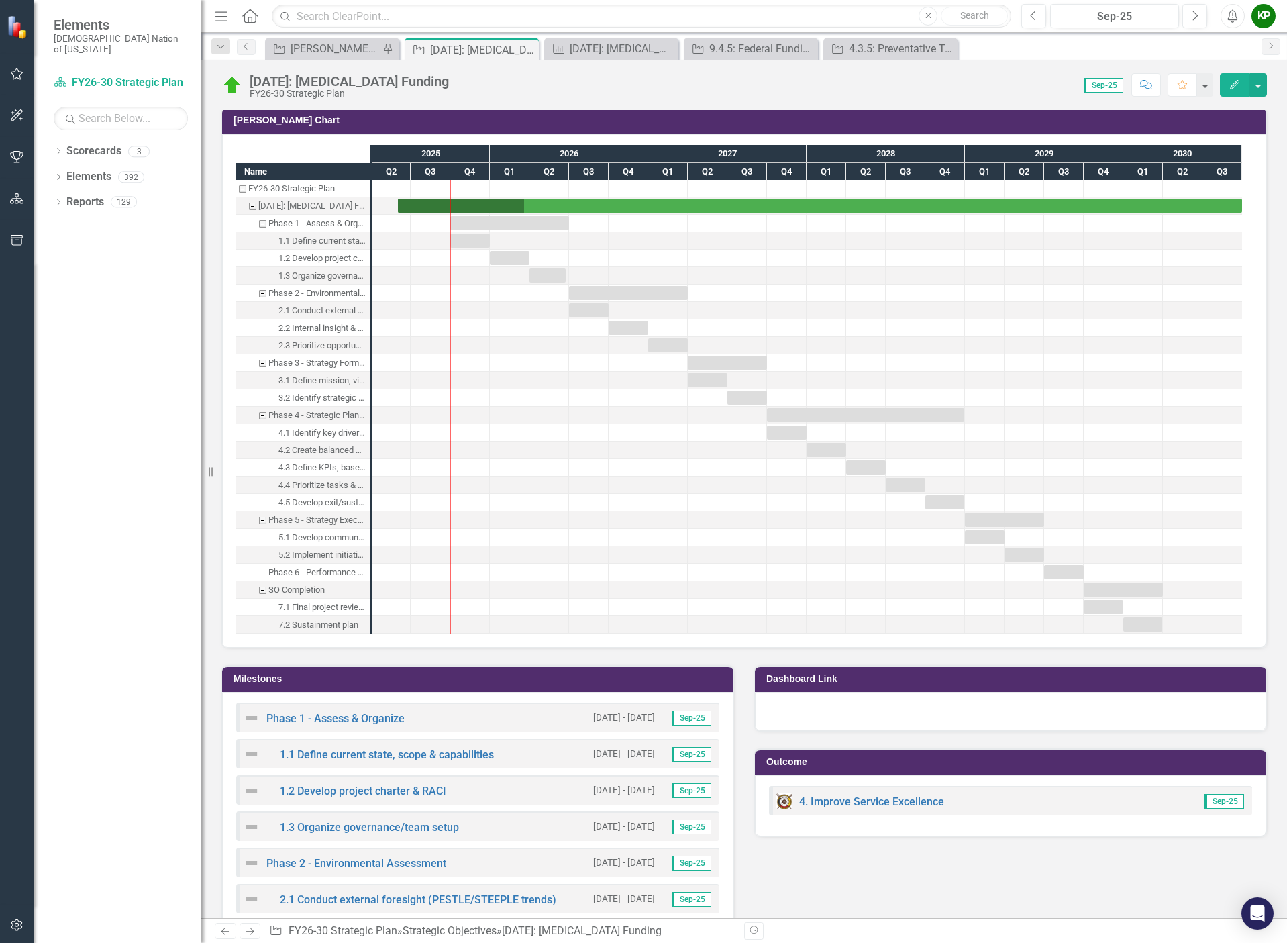
scroll to position [1073, 0]
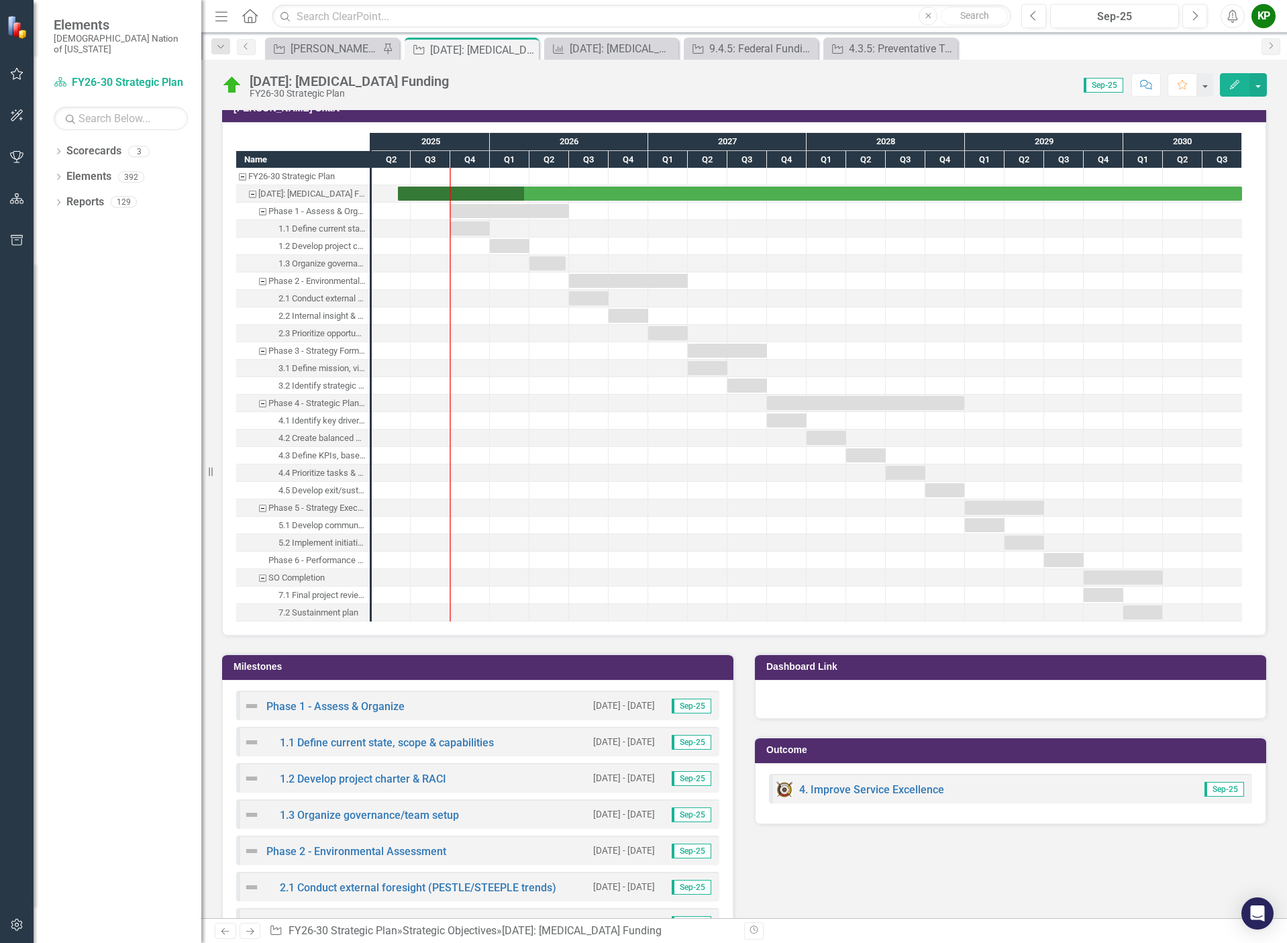
click at [1233, 84] on icon "button" at bounding box center [1234, 84] width 9 height 9
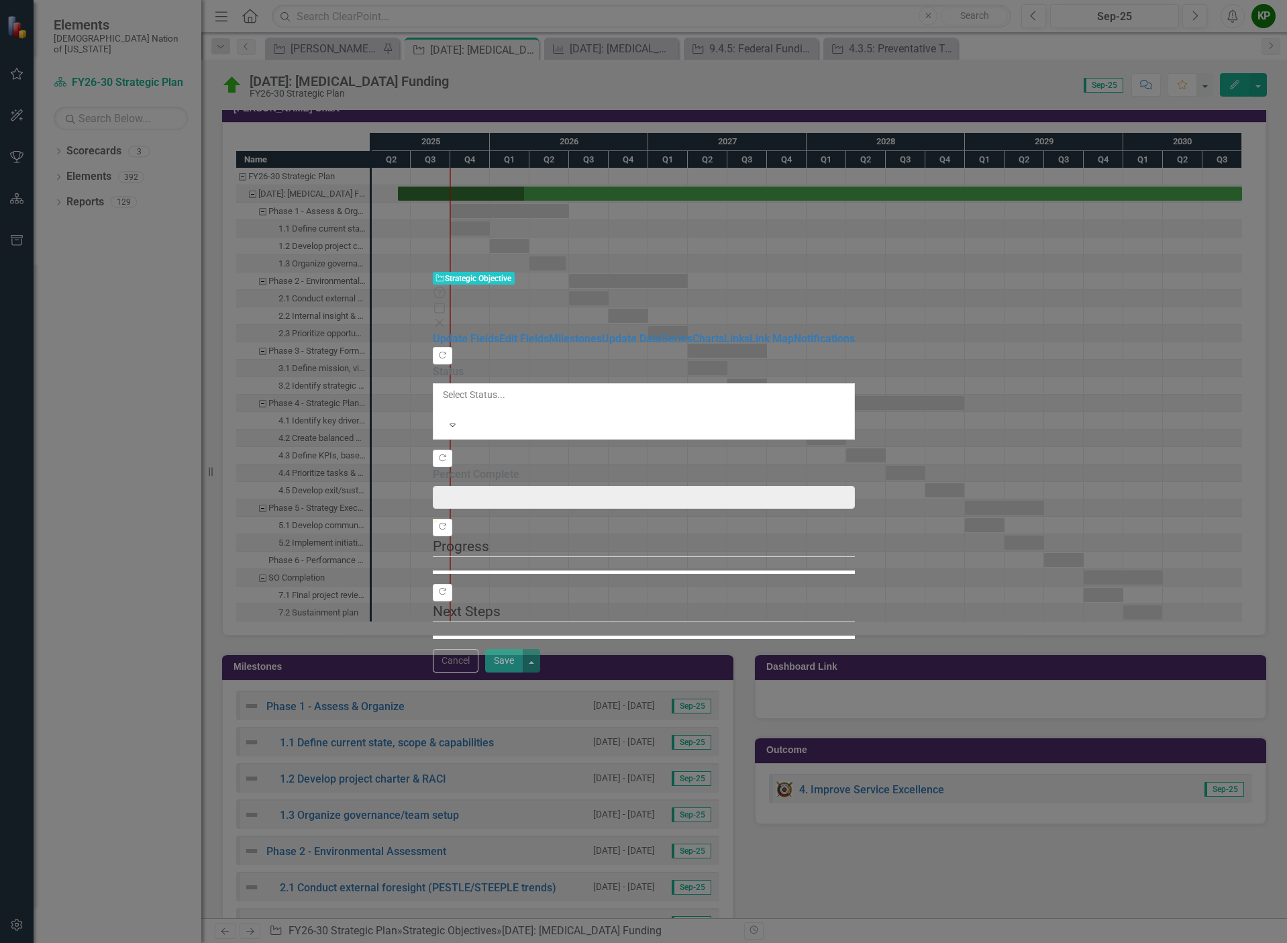
type input "15"
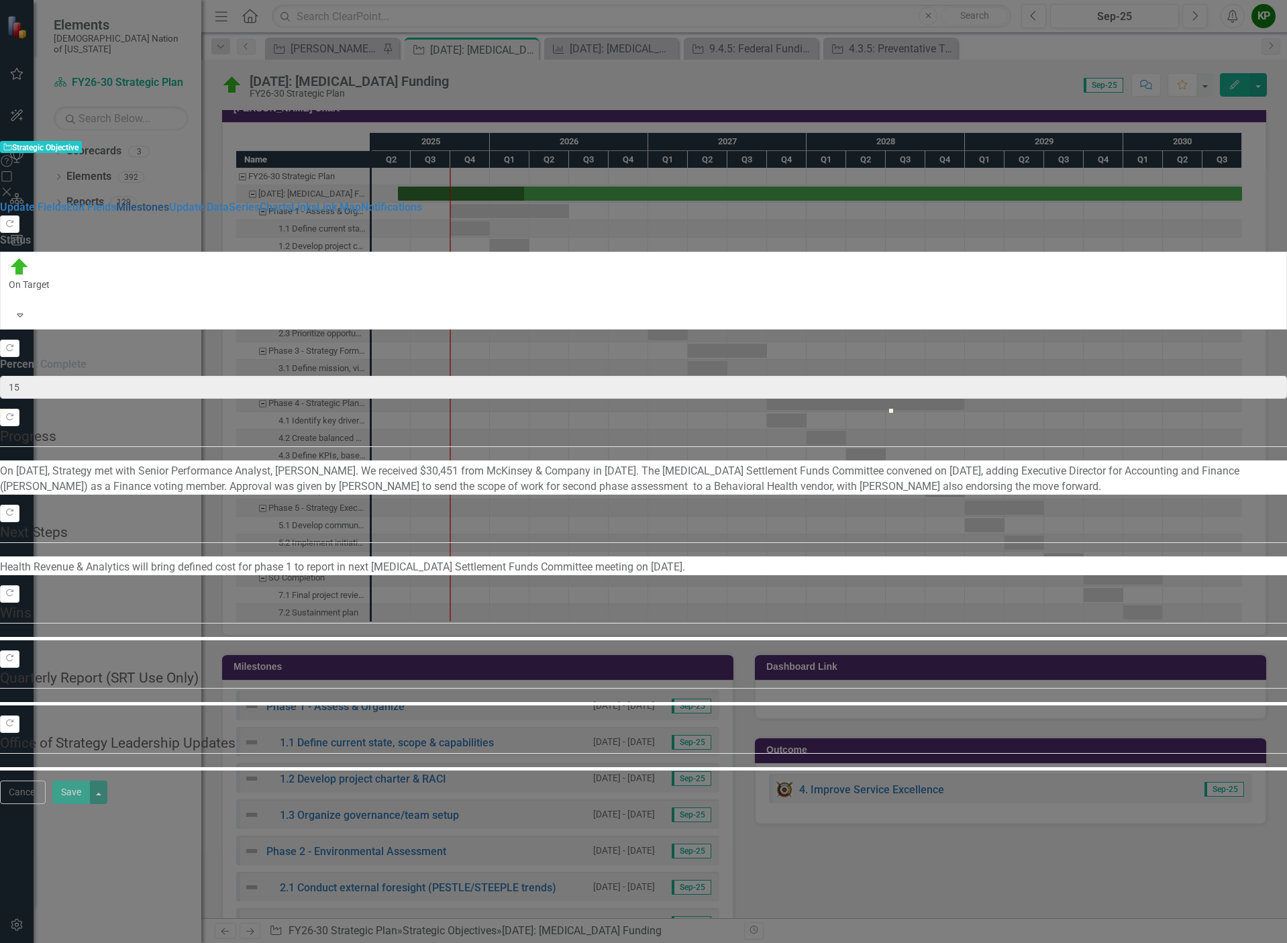
click at [169, 201] on link "Milestones" at bounding box center [142, 207] width 53 height 13
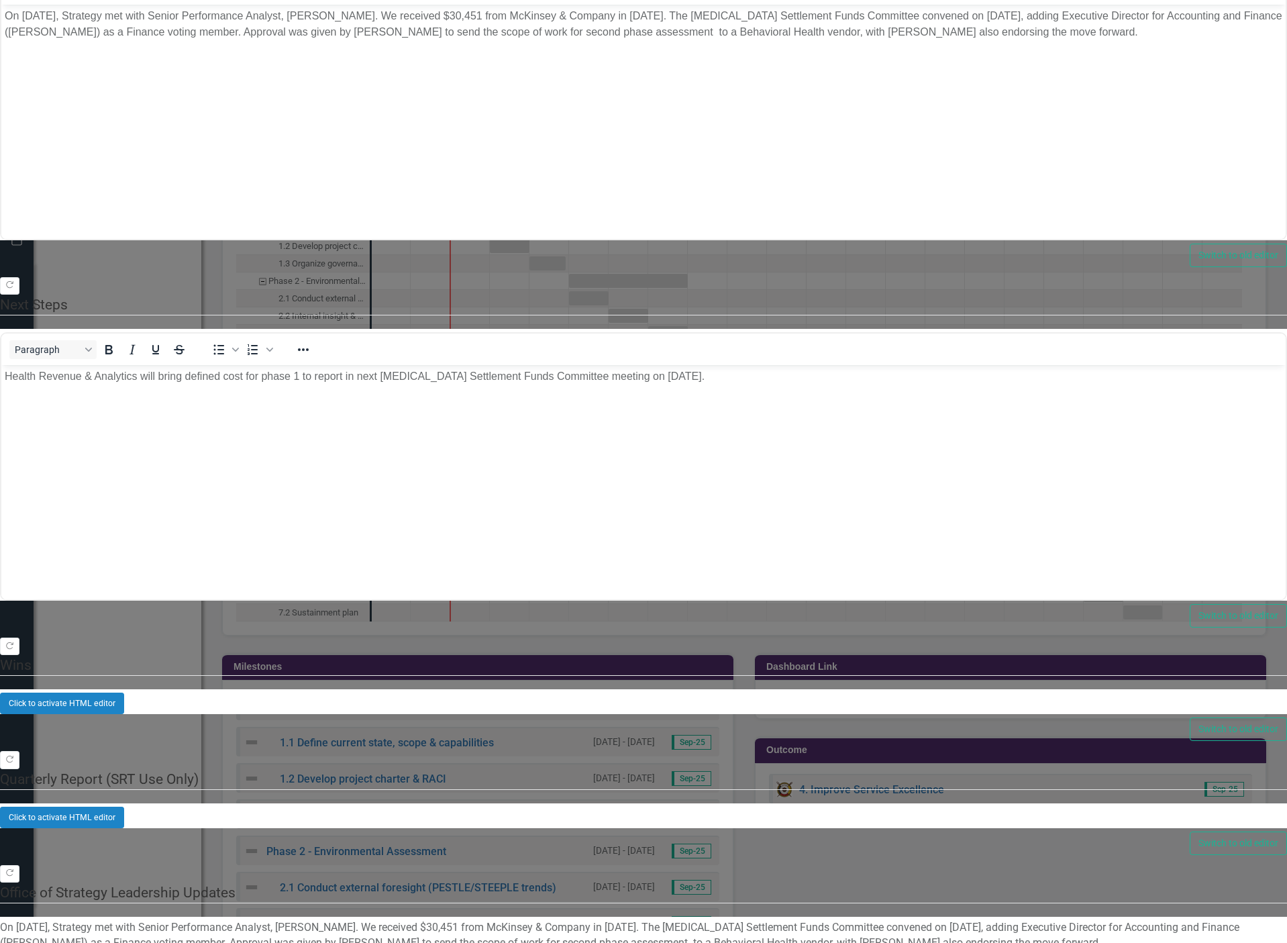
scroll to position [1006, 0]
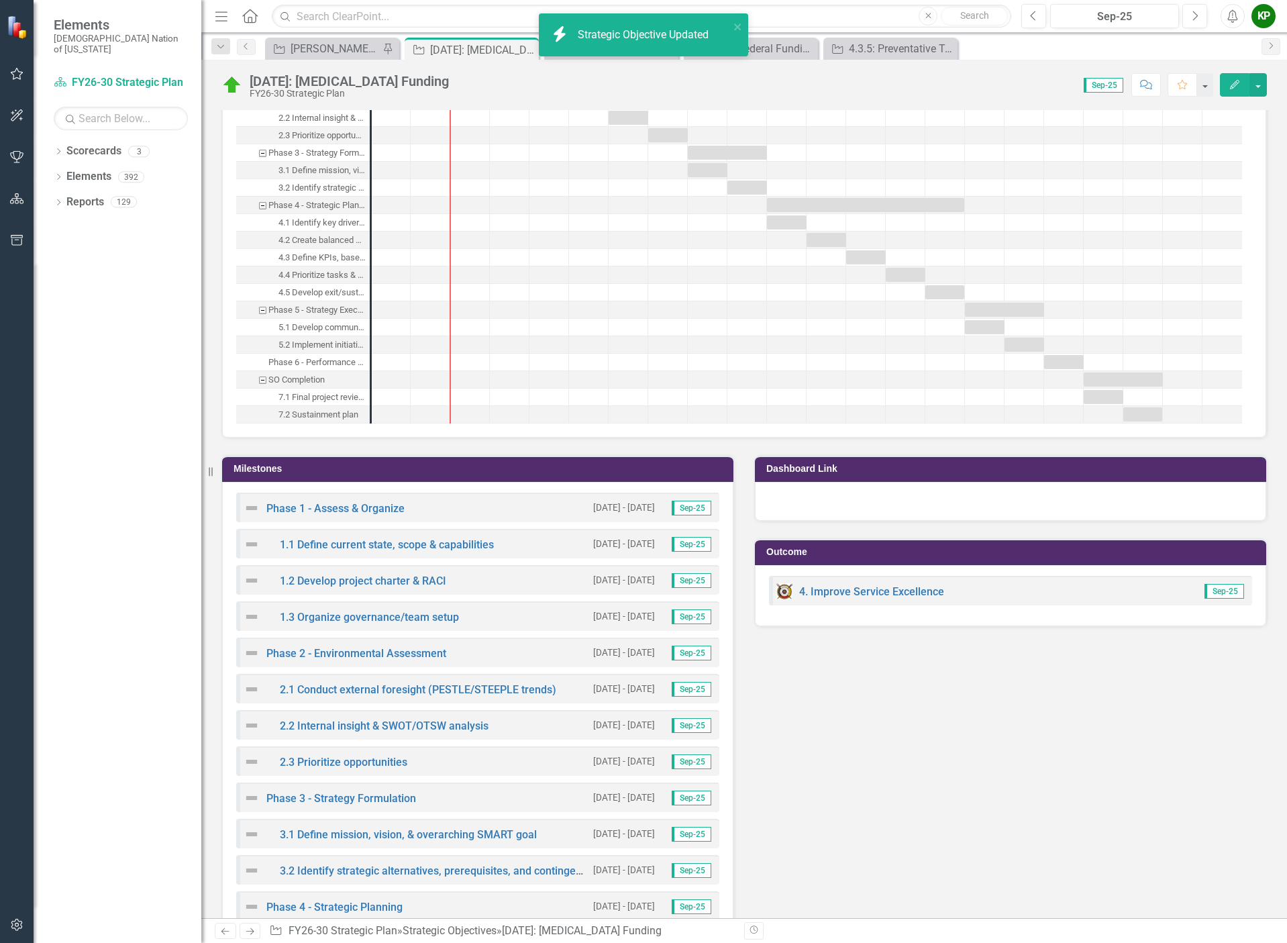
scroll to position [1342, 0]
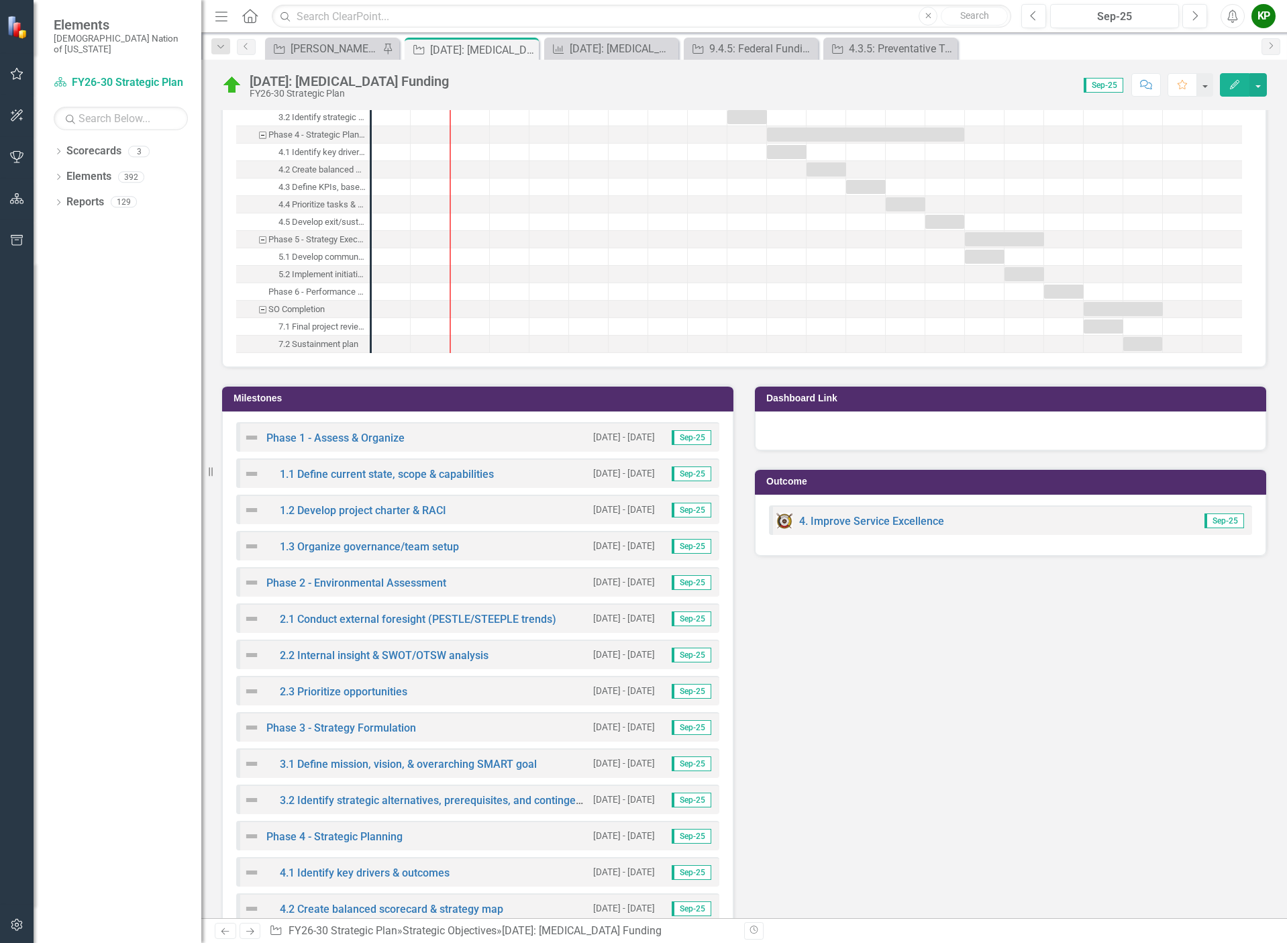
click at [476, 417] on div "Phase 1 - Assess & Organize 10/1/25 - 6/30/26 Sep-25 1.1 Define current state, …" at bounding box center [477, 858] width 511 height 894
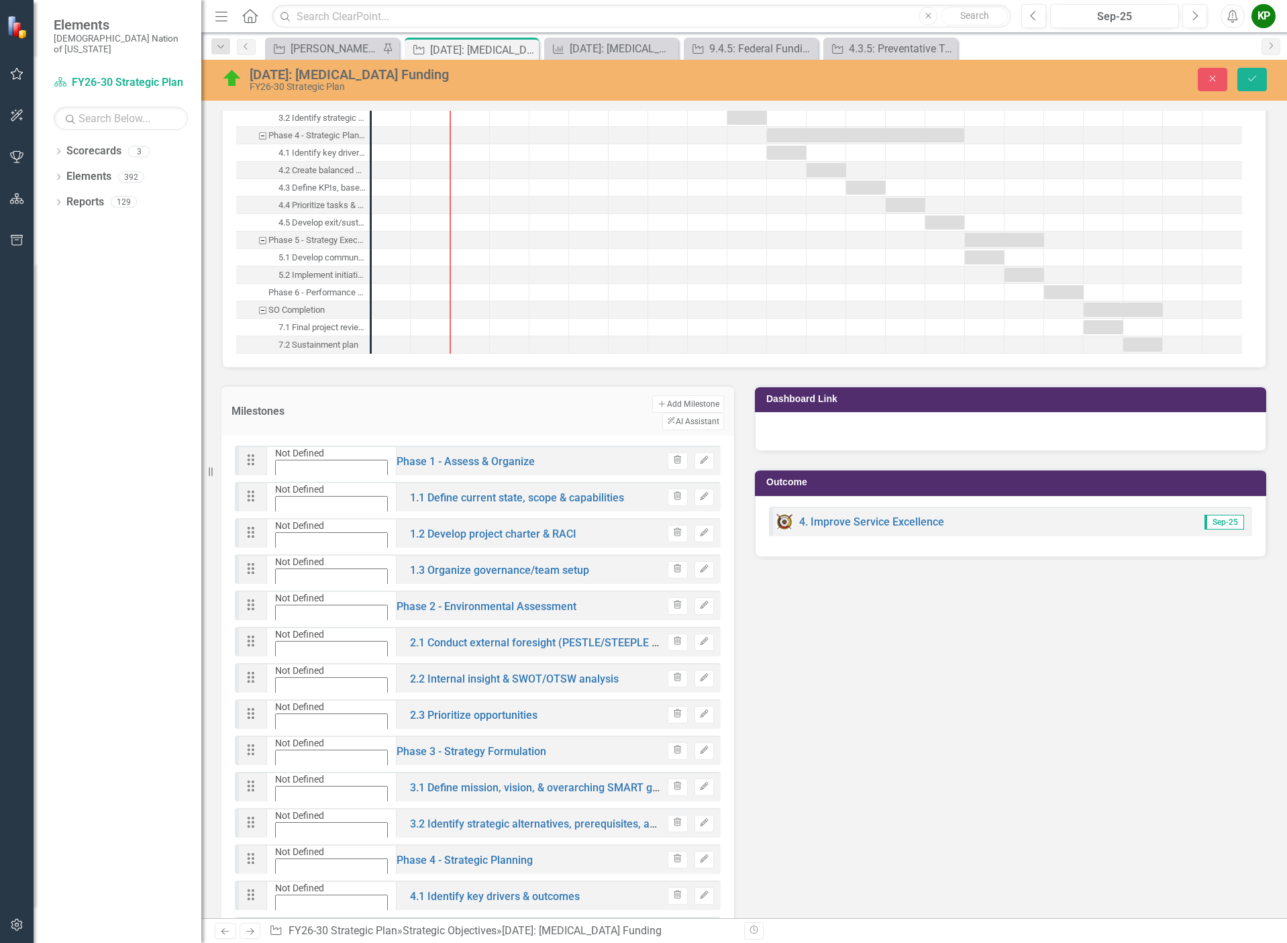
click at [287, 482] on icon "Expand" at bounding box center [286, 486] width 12 height 9
click at [287, 519] on icon "Expand" at bounding box center [286, 523] width 12 height 9
click at [291, 555] on icon "Expand" at bounding box center [286, 559] width 12 height 9
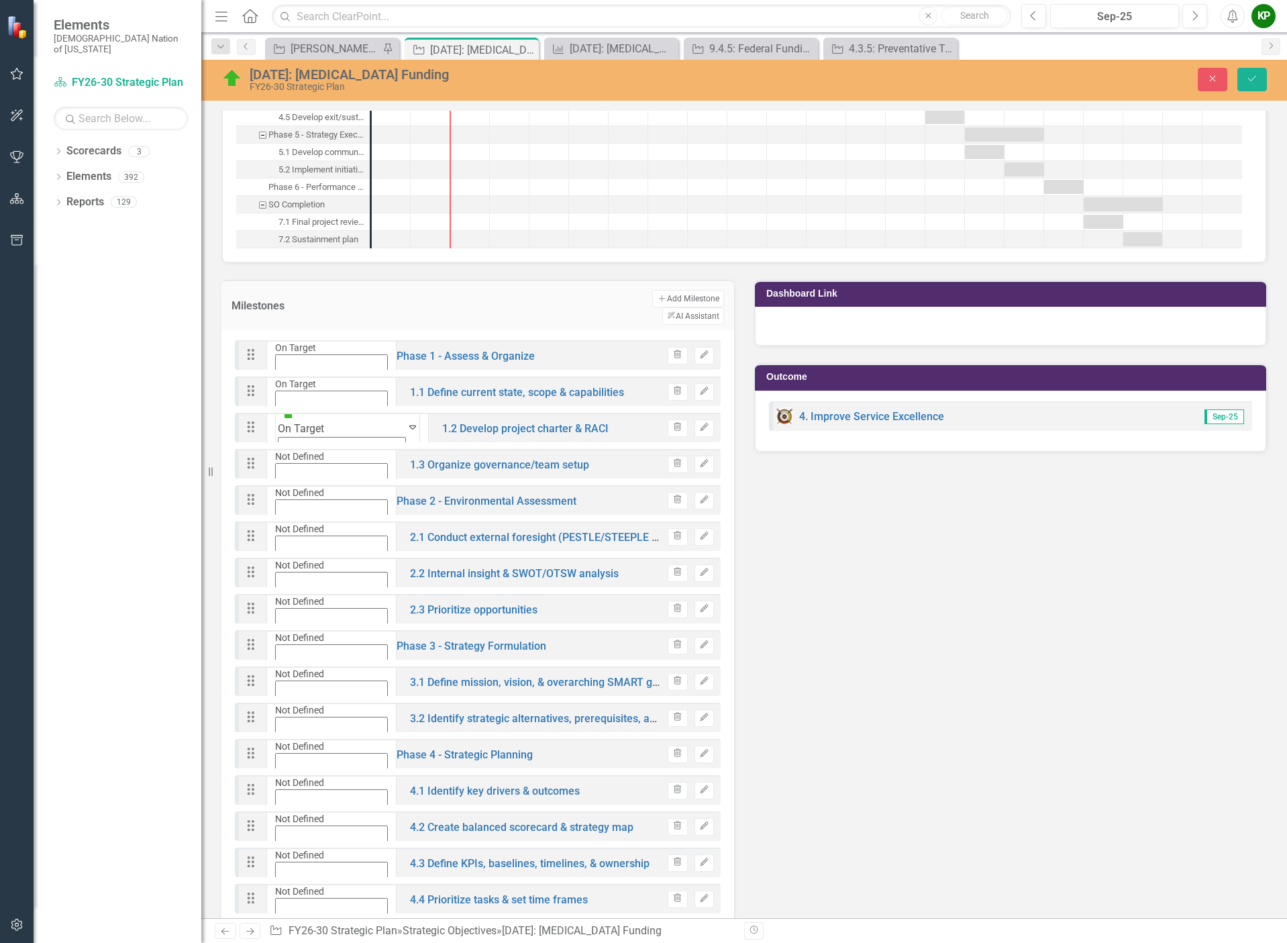
scroll to position [1476, 0]
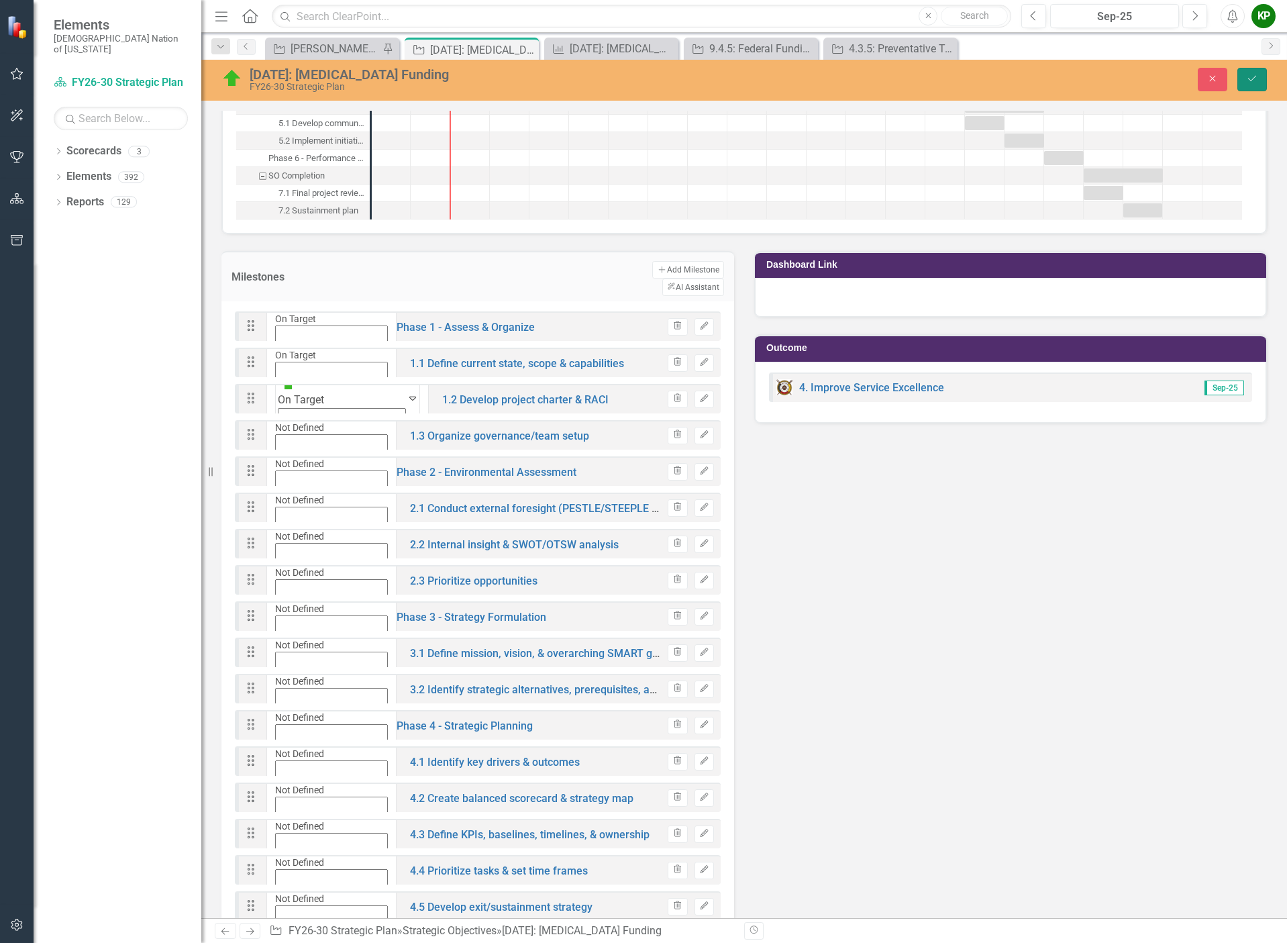
click at [1256, 83] on icon "Save" at bounding box center [1252, 78] width 12 height 9
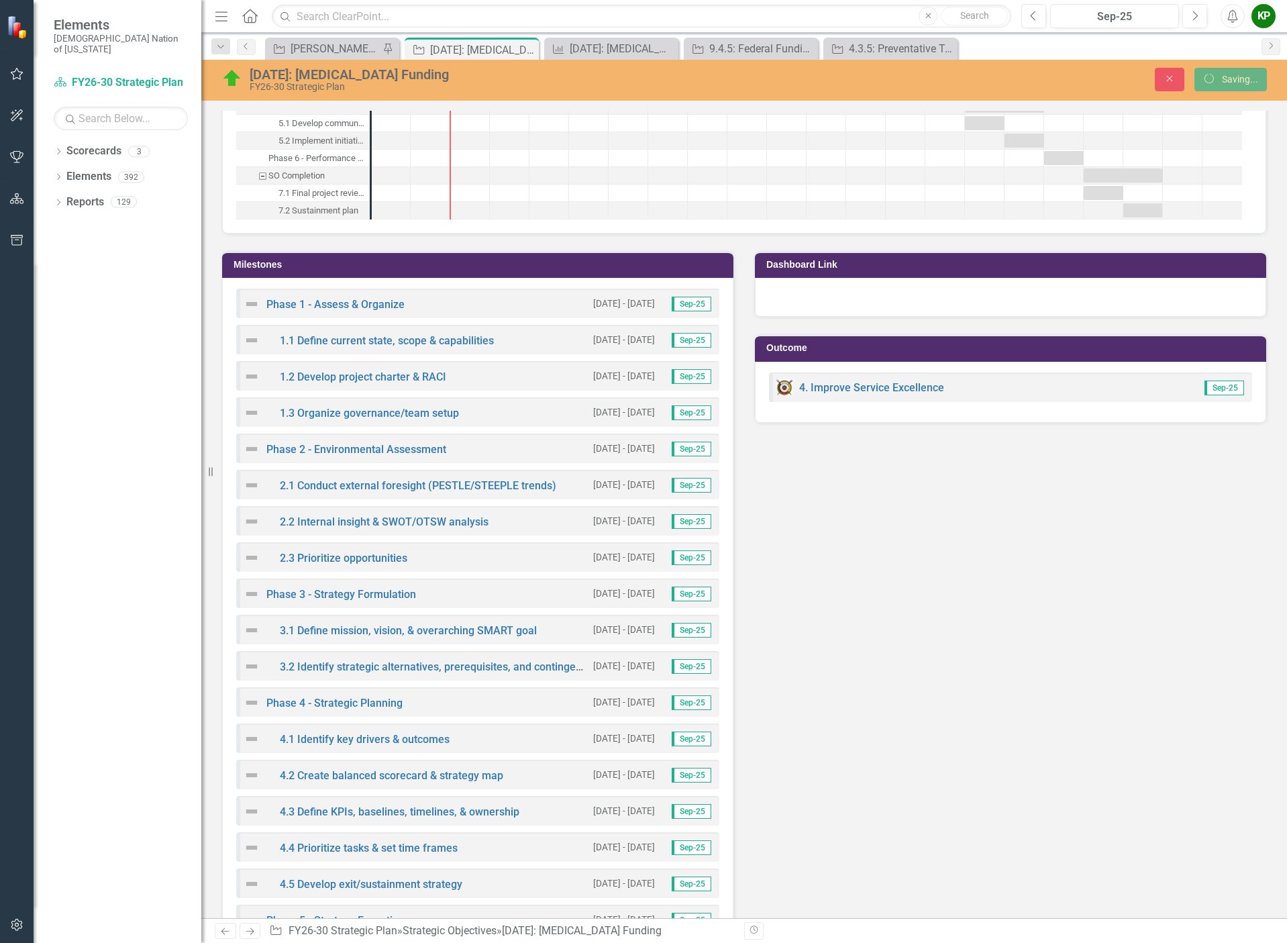
click at [256, 304] on img at bounding box center [252, 304] width 16 height 16
click at [454, 308] on div "Phase 1 - Assess & Organize 10/1/25 - 6/30/26 Sep-25" at bounding box center [477, 303] width 483 height 30
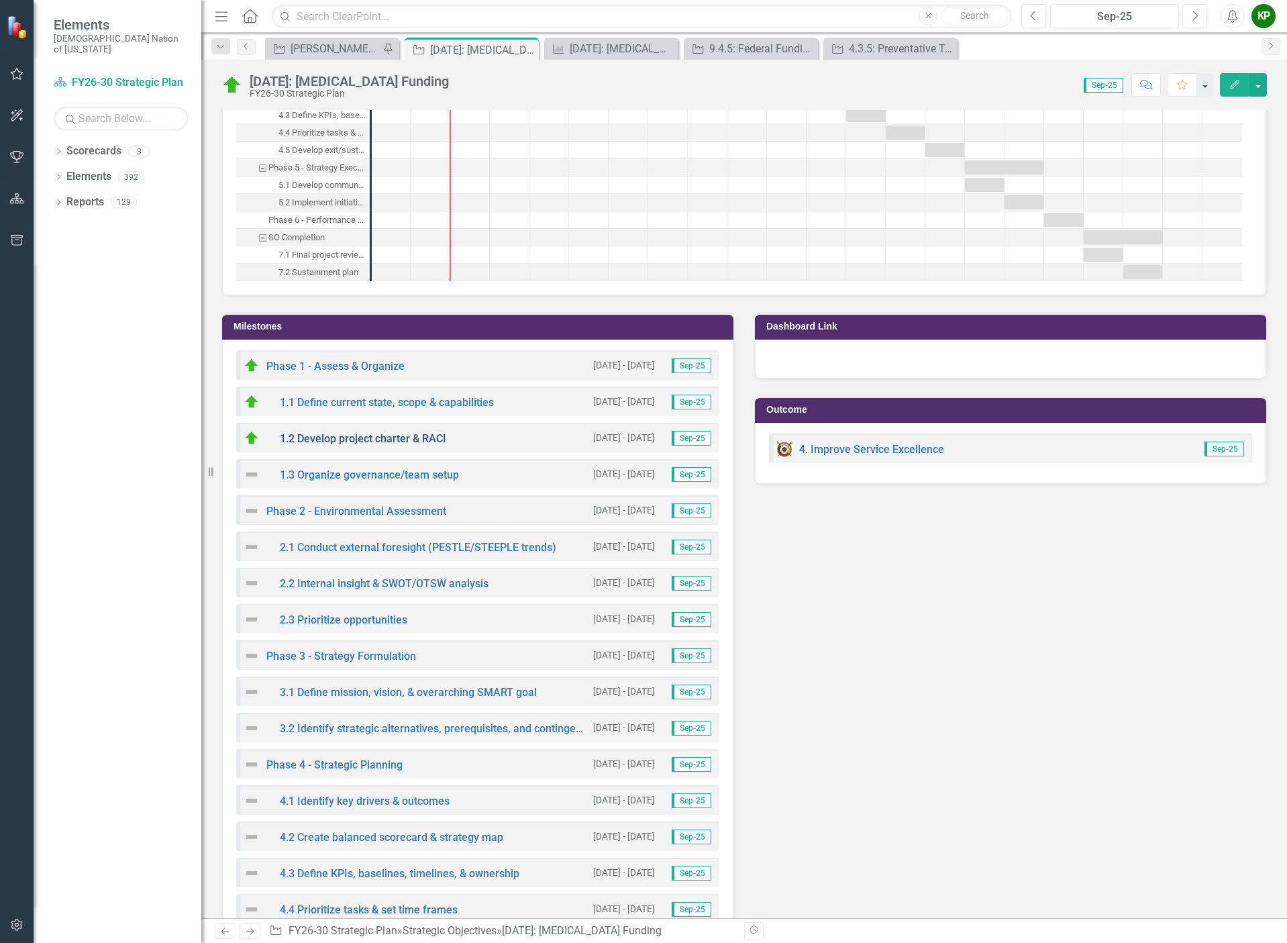
scroll to position [1409, 0]
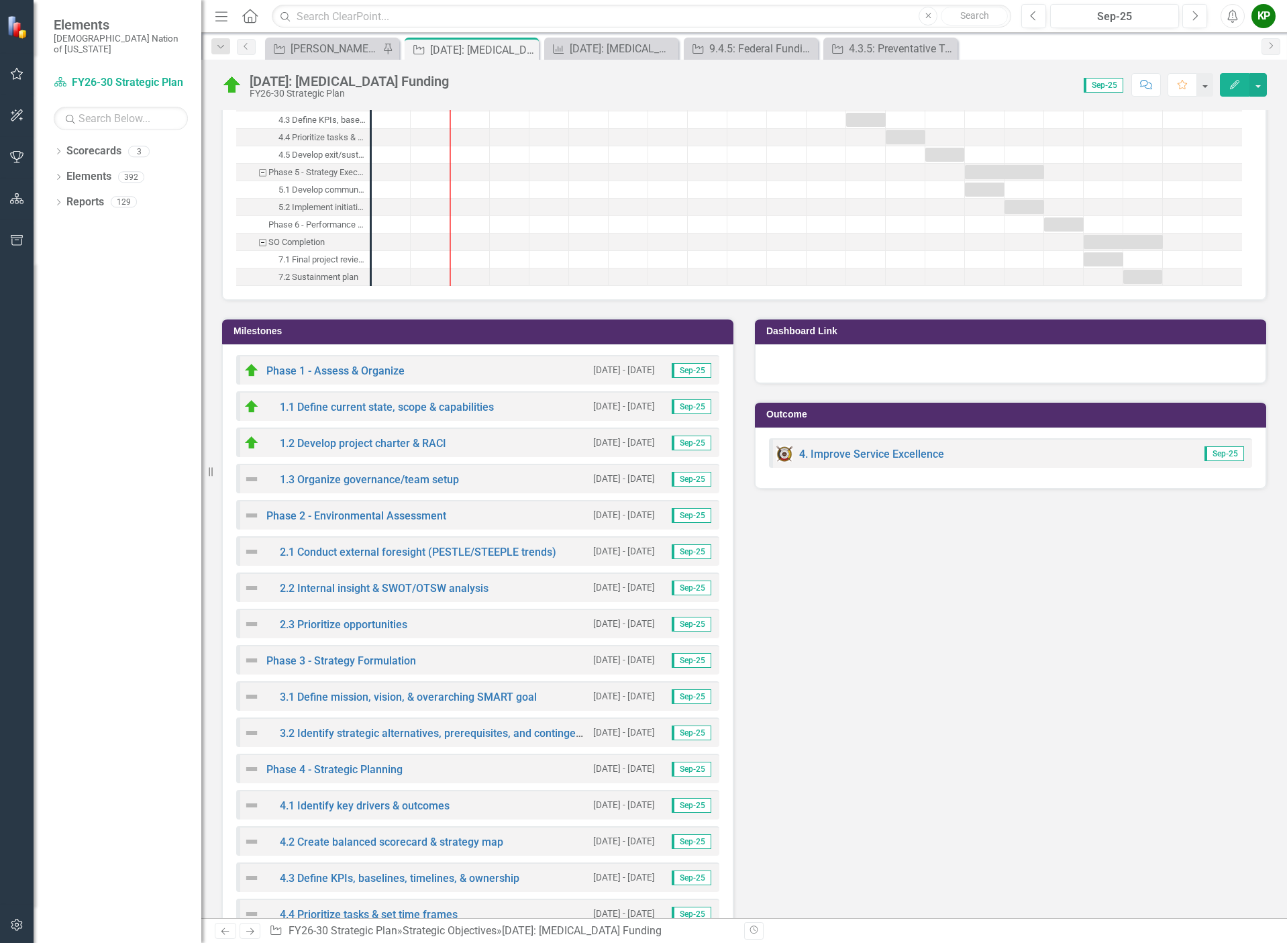
click at [255, 480] on img at bounding box center [252, 479] width 16 height 16
click at [493, 353] on div "Phase 1 - Assess & Organize 10/1/25 - 6/30/26 Sep-25 1.1 Define current state, …" at bounding box center [477, 791] width 511 height 894
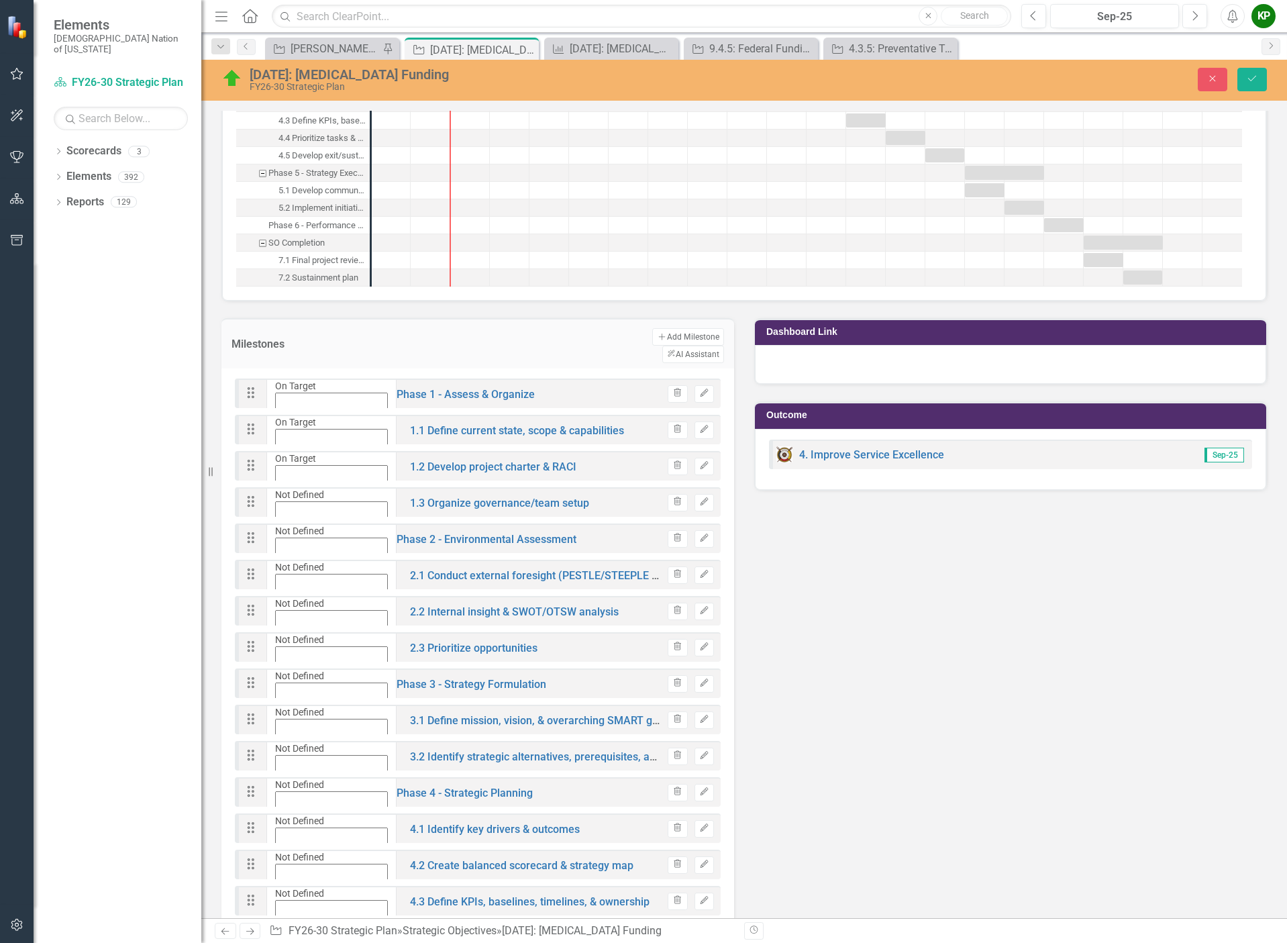
click at [290, 524] on icon "Expand" at bounding box center [286, 528] width 12 height 9
click at [1255, 74] on icon "Save" at bounding box center [1252, 78] width 12 height 9
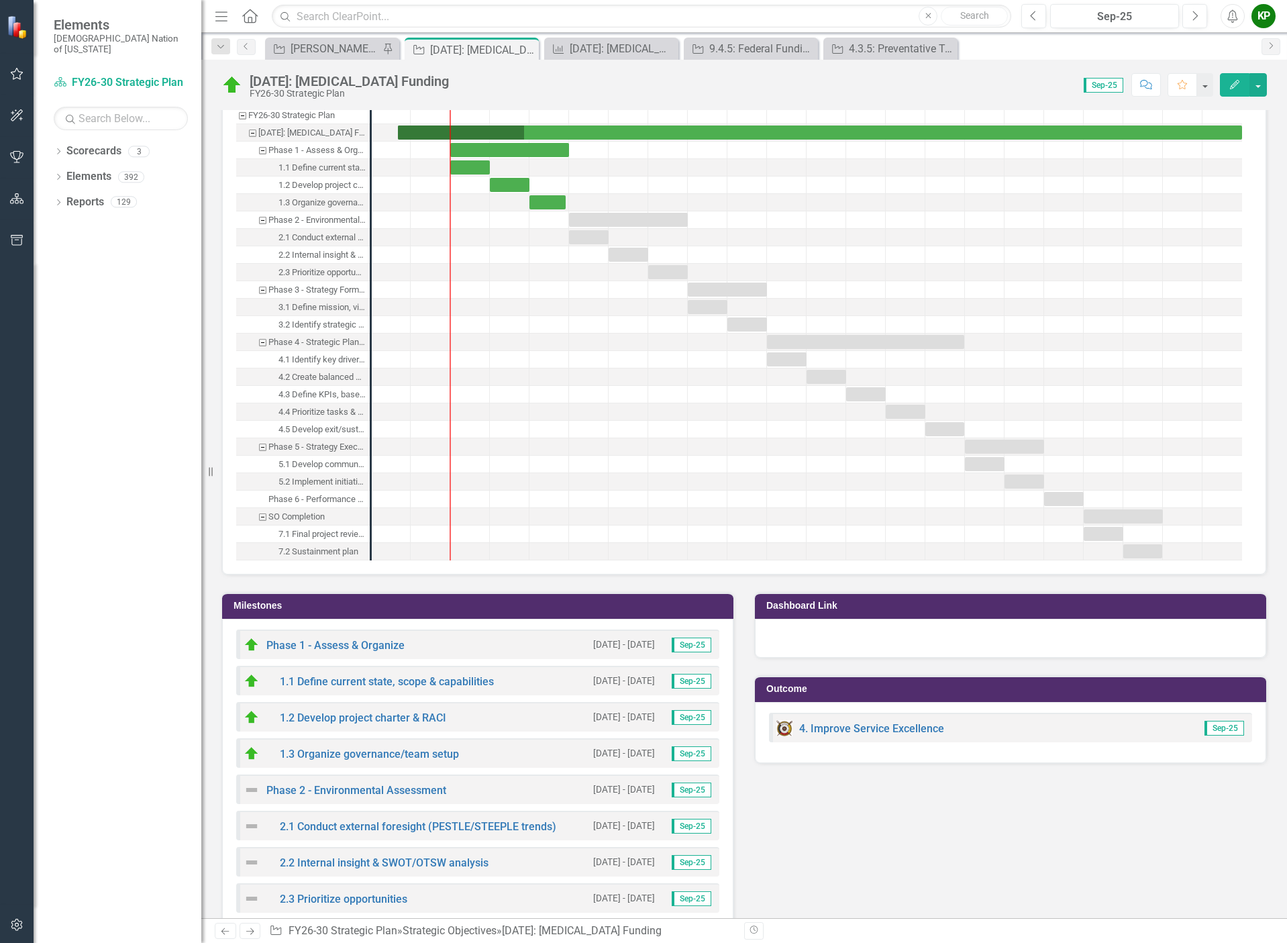
scroll to position [1140, 0]
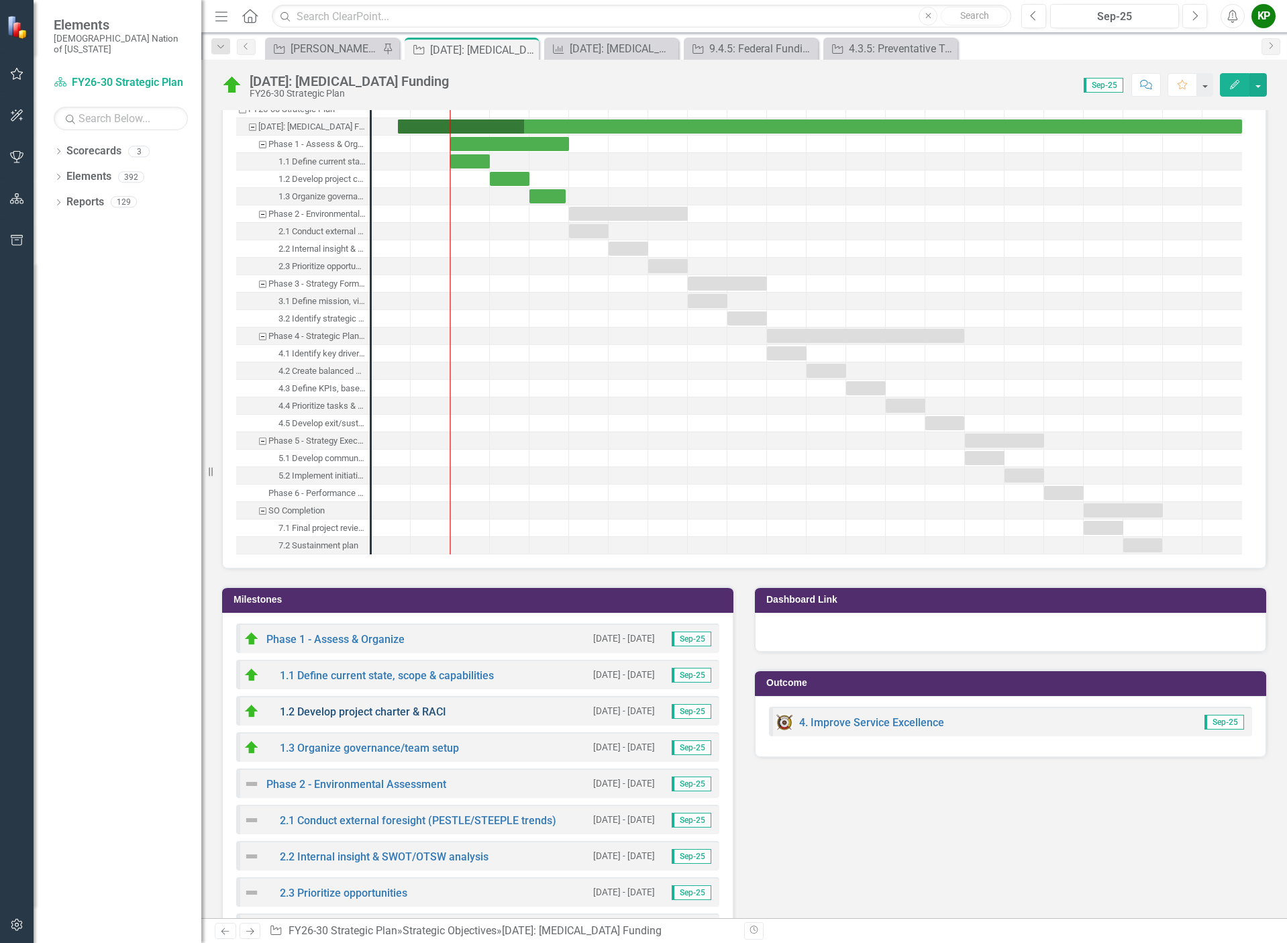
click at [432, 716] on link "1.2 Develop project charter & RACI" at bounding box center [363, 711] width 166 height 13
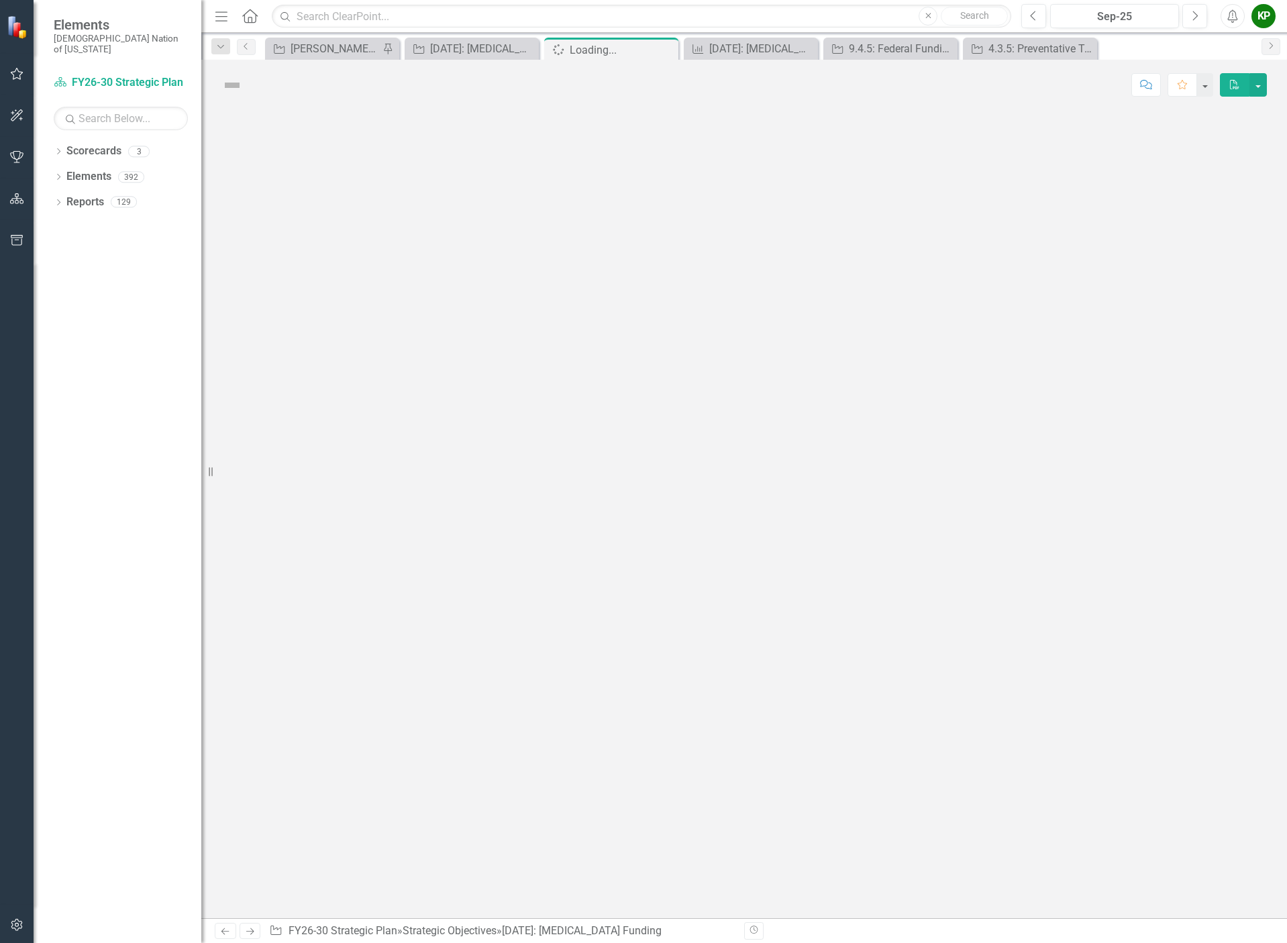
click at [432, 716] on div at bounding box center [743, 514] width 1085 height 808
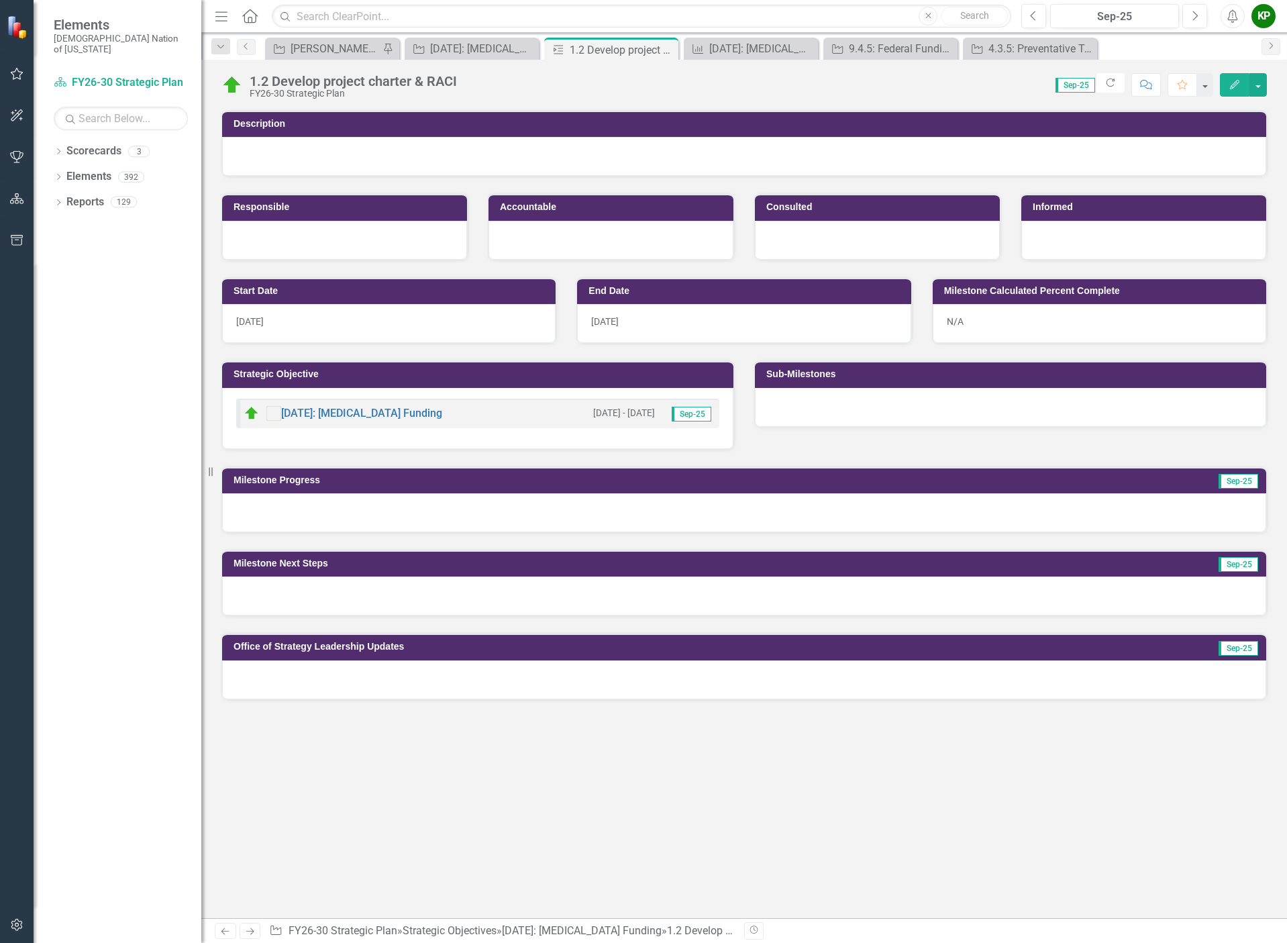
click at [603, 413] on small "6/1/25 - 9/30/30" at bounding box center [624, 413] width 62 height 13
click at [436, 321] on div "1/1/26" at bounding box center [388, 323] width 333 height 39
click at [436, 322] on div "1/1/26" at bounding box center [388, 323] width 333 height 39
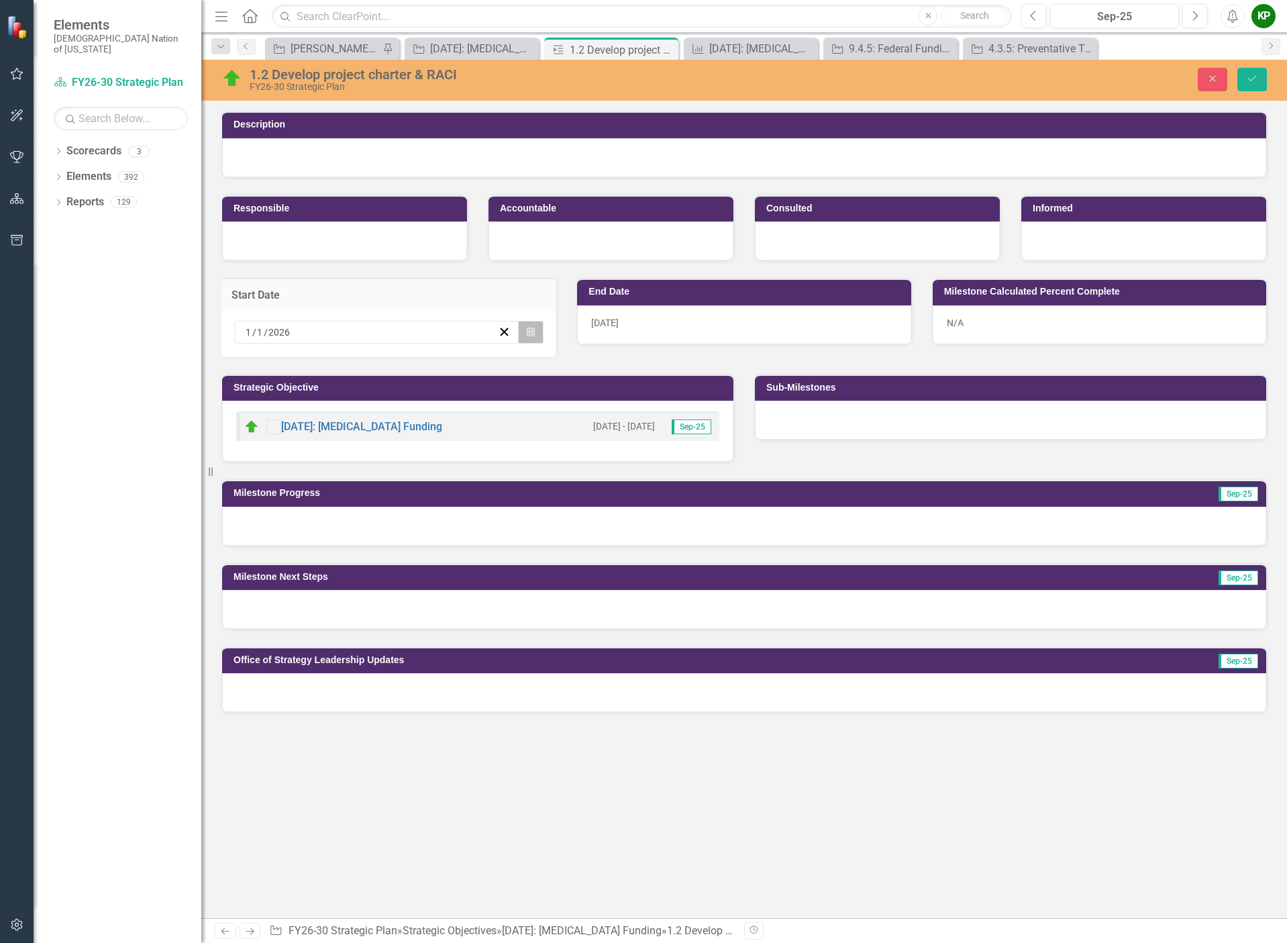
click at [535, 327] on icon "Calendar" at bounding box center [531, 331] width 8 height 9
click at [295, 368] on button "‹" at bounding box center [281, 358] width 30 height 30
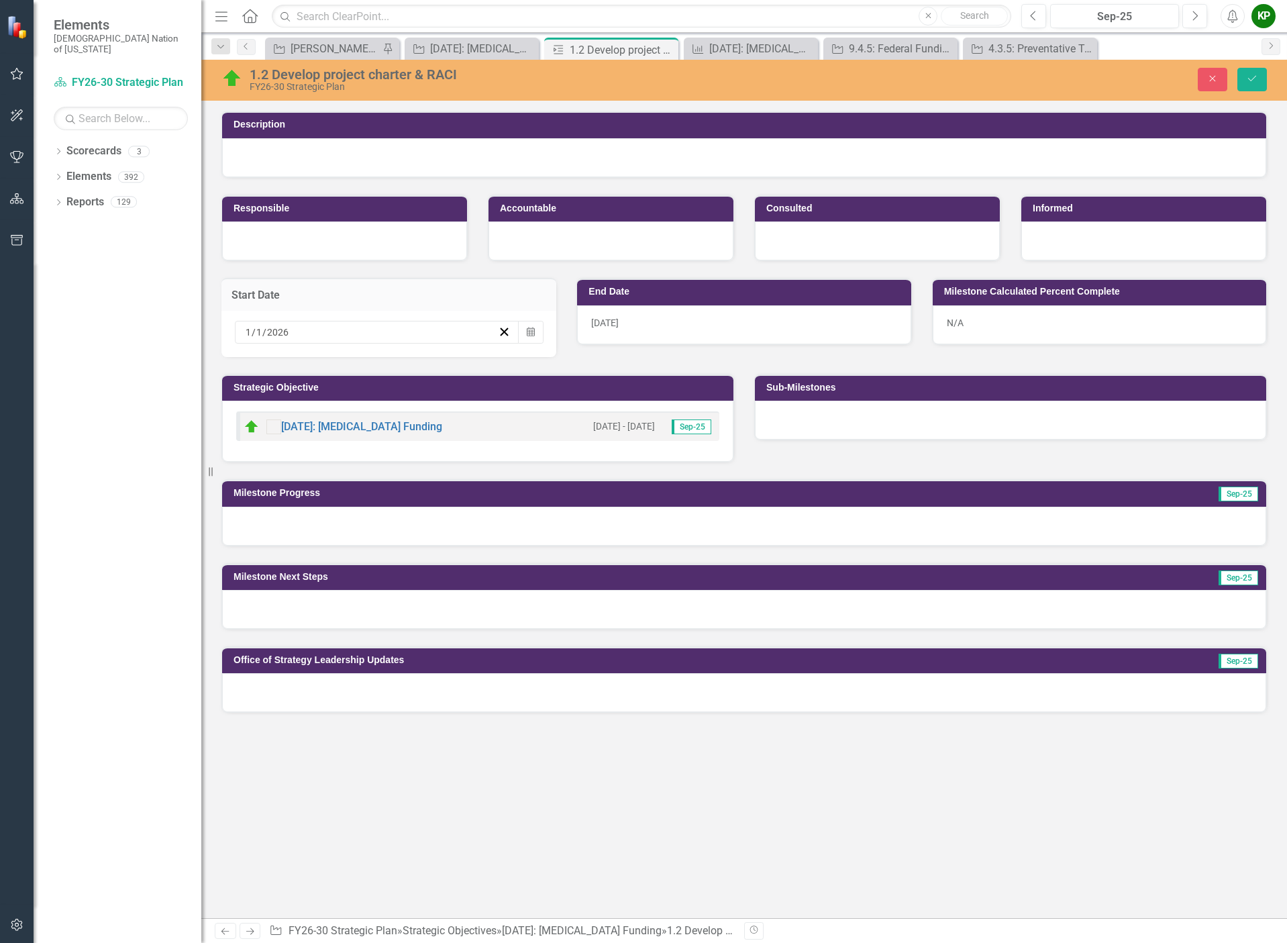
click at [303, 404] on button "1" at bounding box center [287, 402] width 34 height 24
click at [750, 335] on div "3/31/26" at bounding box center [743, 324] width 333 height 39
click at [750, 335] on div "3 / 31 / 2026" at bounding box center [725, 331] width 254 height 13
click at [650, 366] on button "‹" at bounding box center [636, 358] width 30 height 30
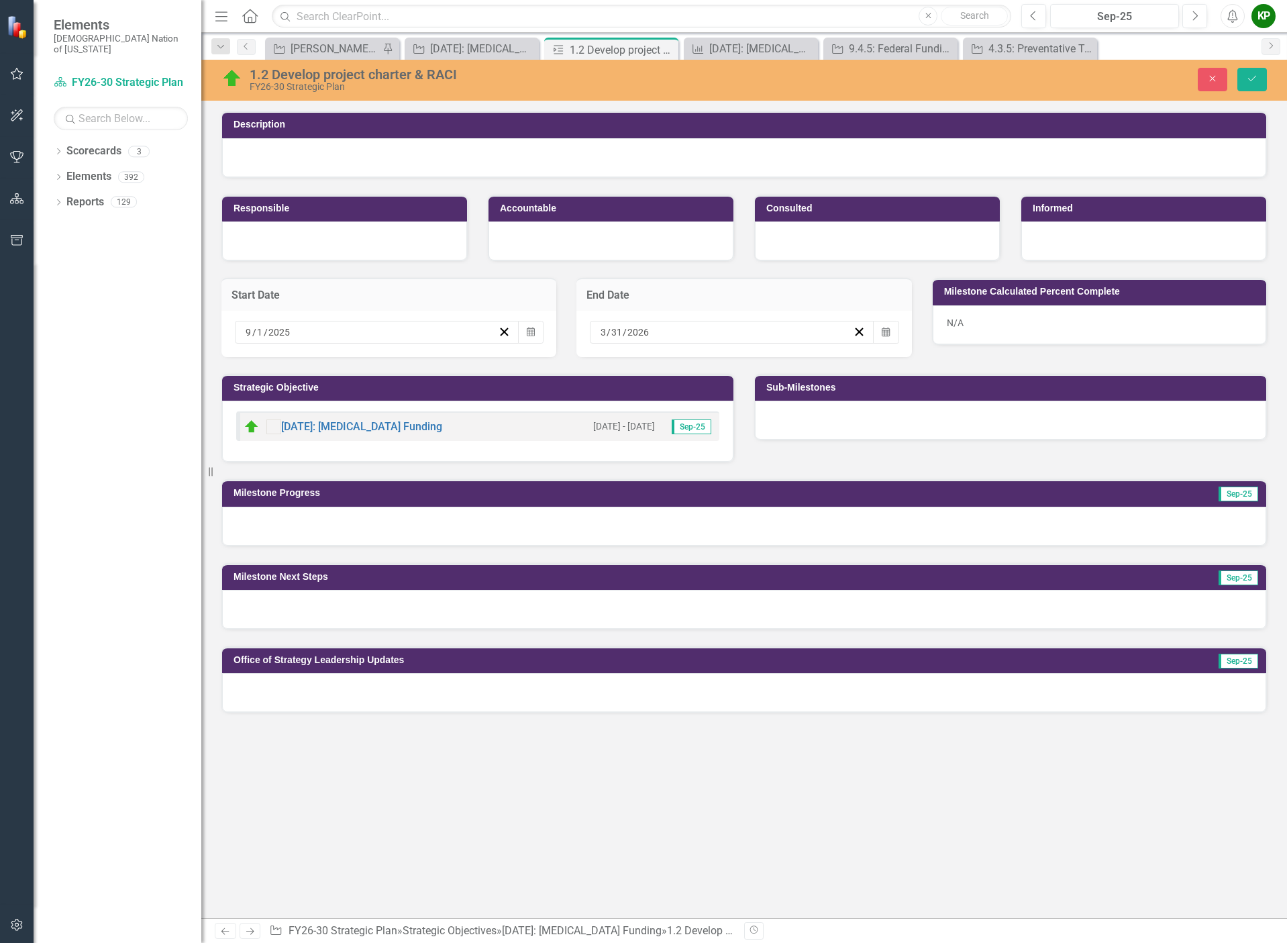
click at [650, 366] on button "‹" at bounding box center [636, 358] width 30 height 30
click at [650, 365] on button "‹" at bounding box center [636, 358] width 30 height 30
click at [724, 501] on button "31" at bounding box center [708, 499] width 34 height 24
click at [1258, 73] on button "Save" at bounding box center [1252, 79] width 30 height 23
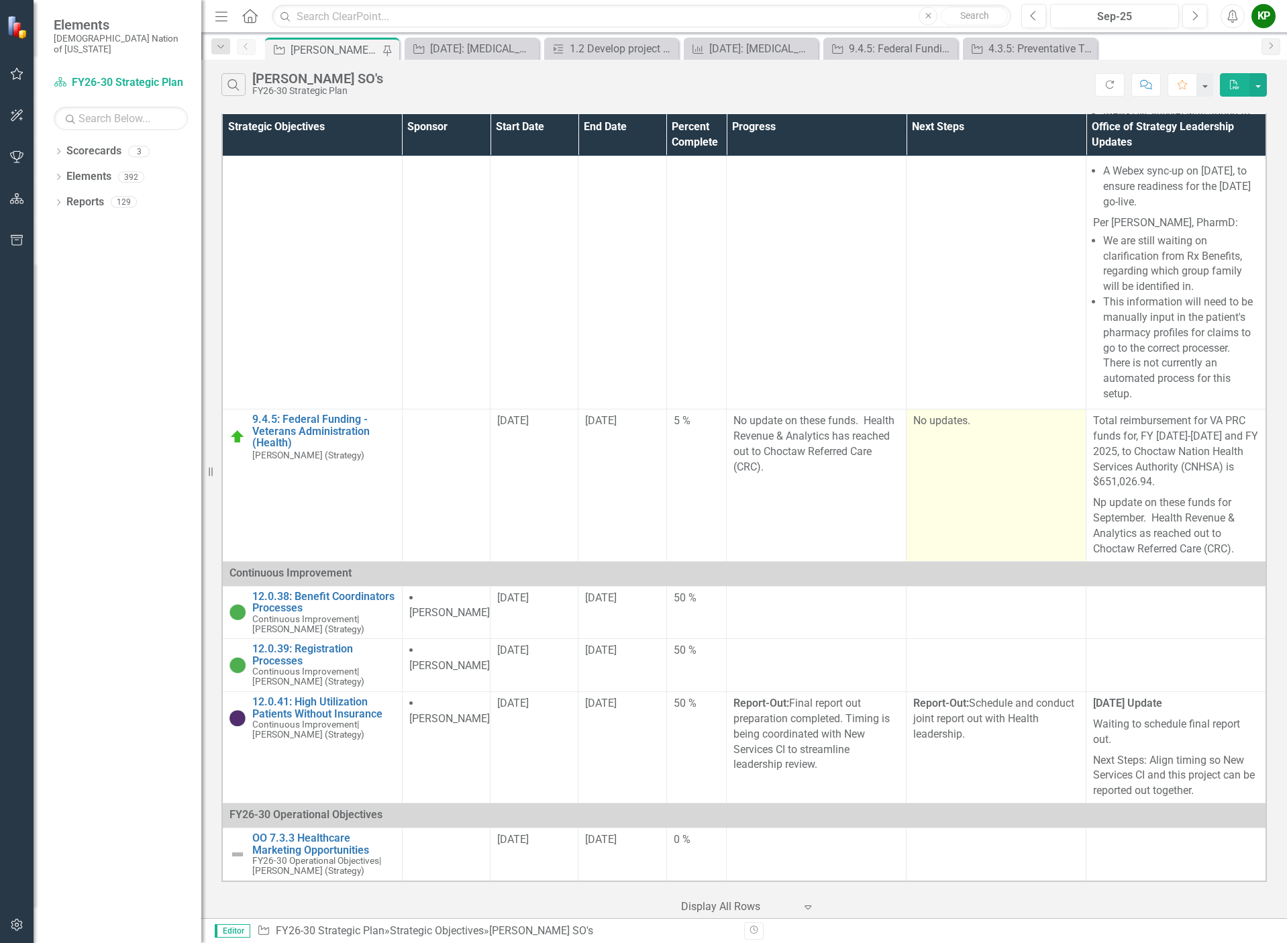
scroll to position [5333, 0]
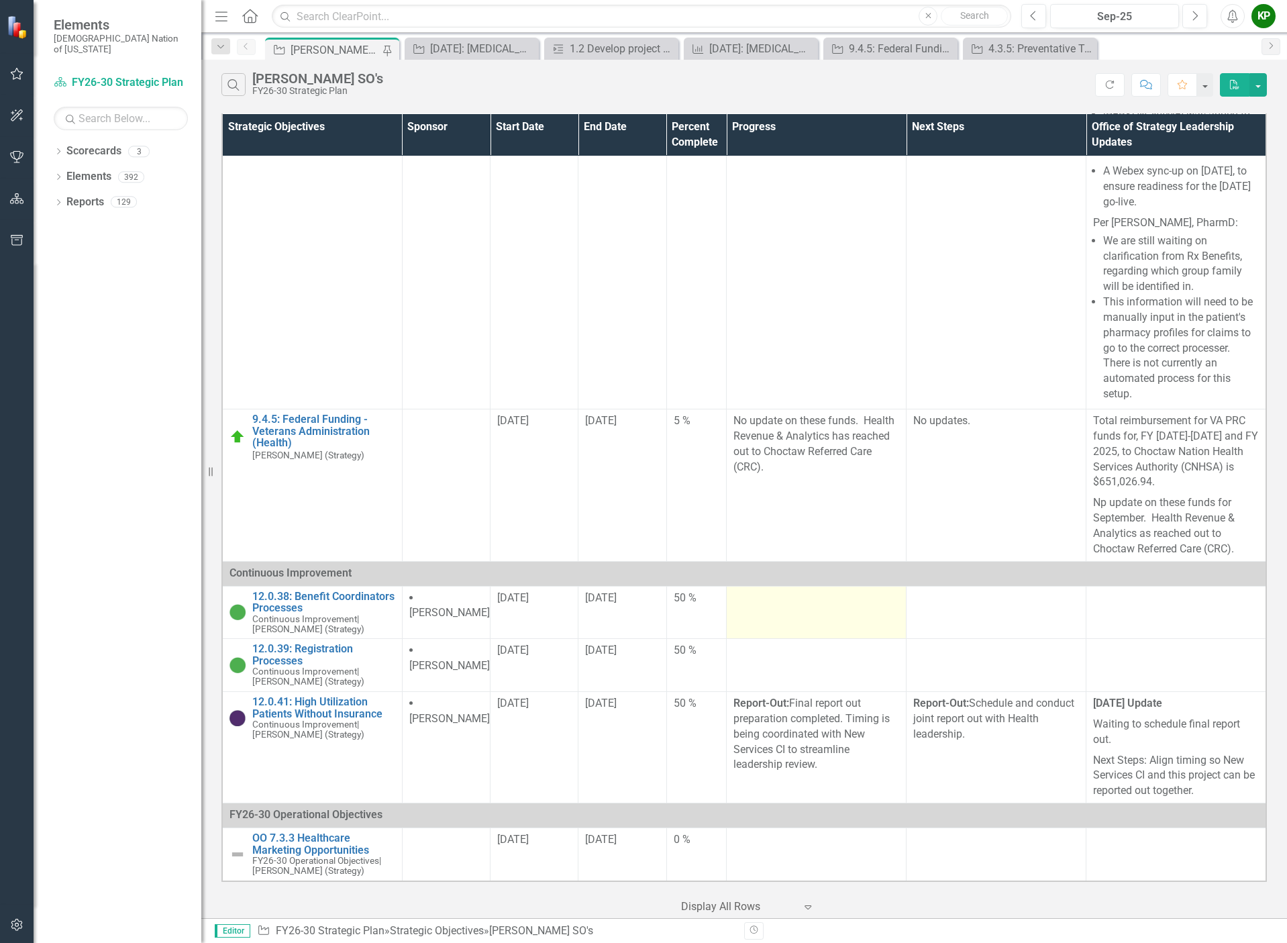
click at [824, 623] on td at bounding box center [817, 612] width 180 height 53
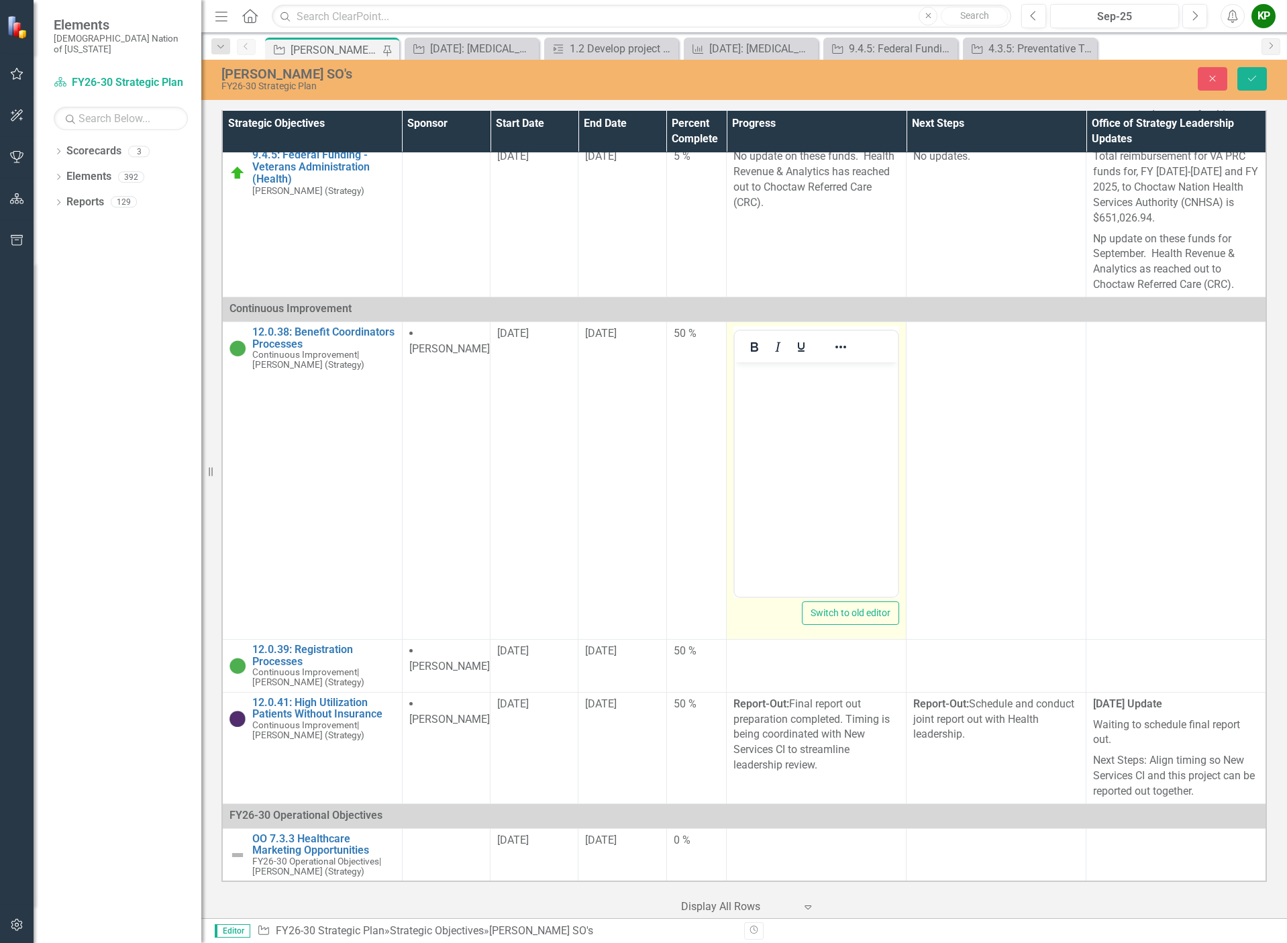
scroll to position [0, 0]
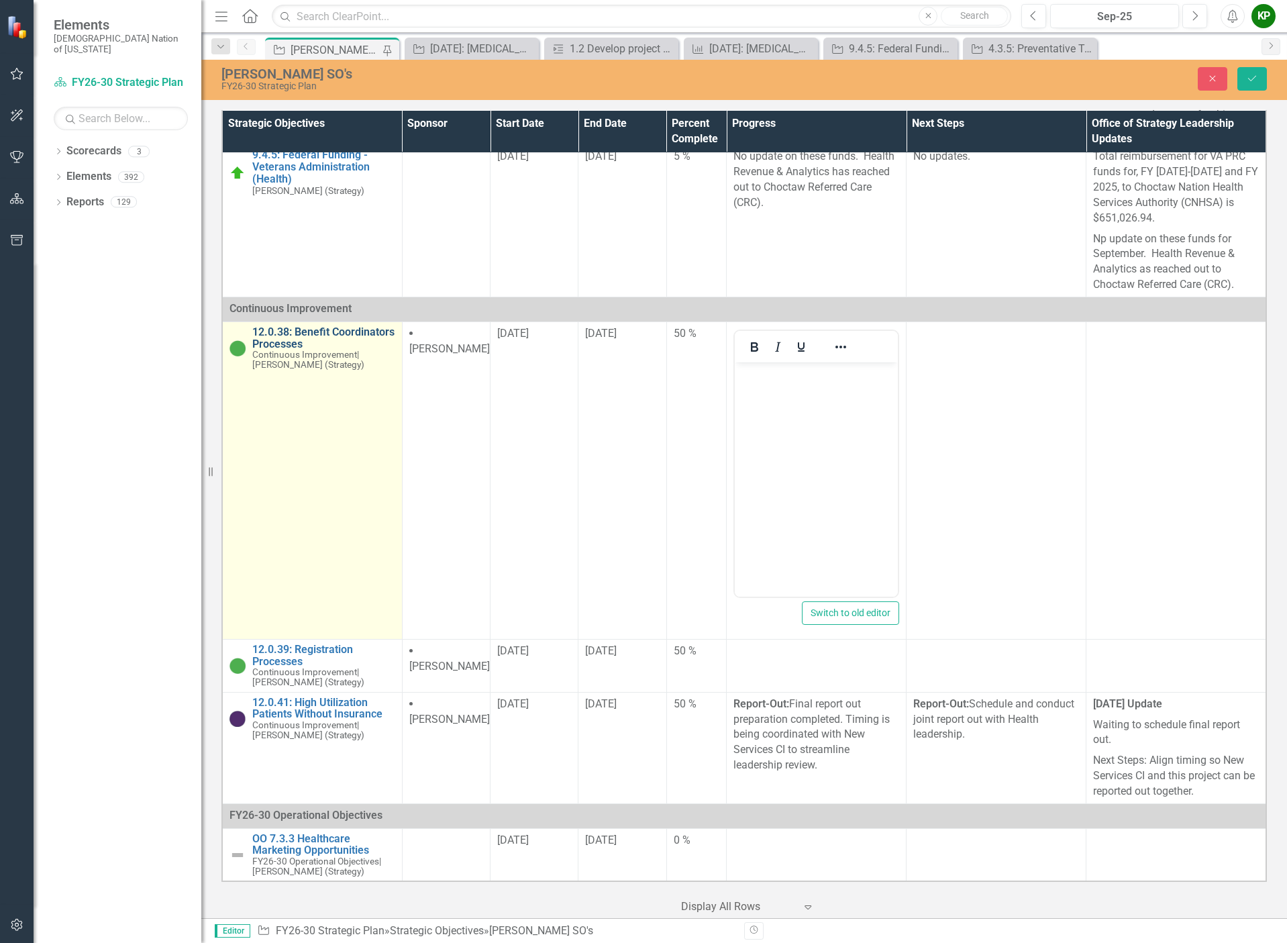
click at [317, 350] on link "12.0.38: Benefit Coordinators Processes" at bounding box center [323, 337] width 143 height 23
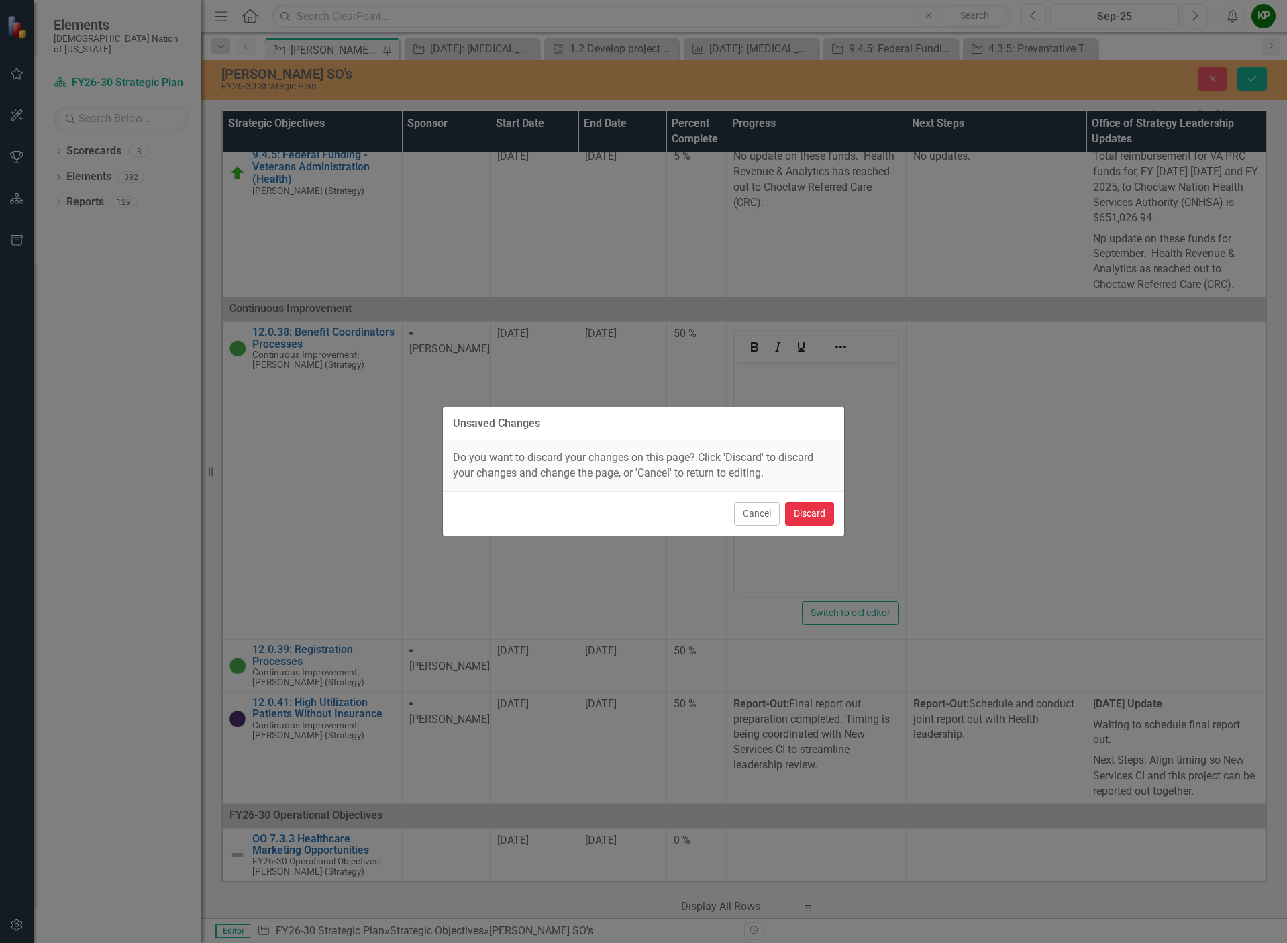
click at [800, 513] on button "Discard" at bounding box center [809, 513] width 49 height 23
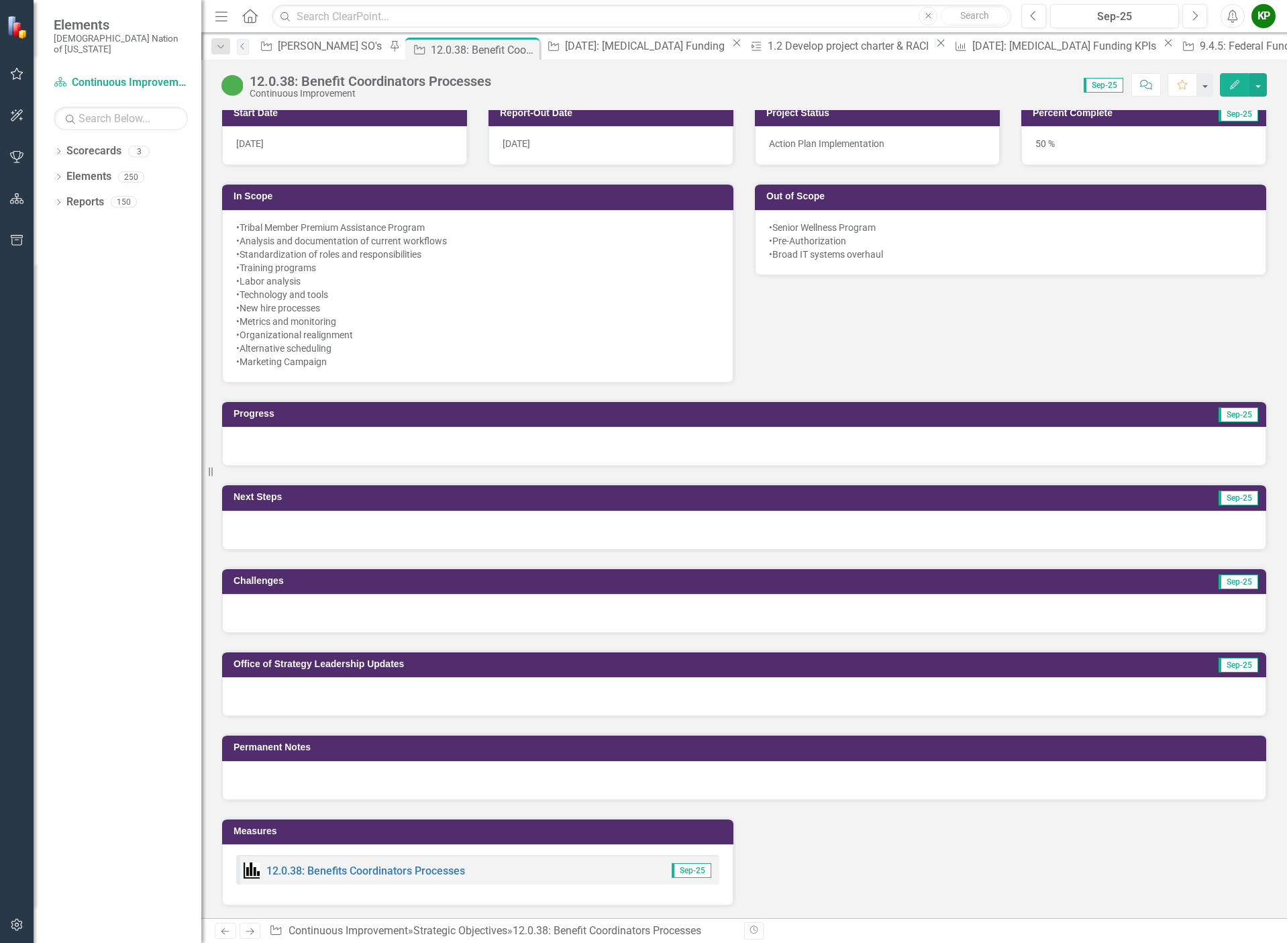
scroll to position [738, 0]
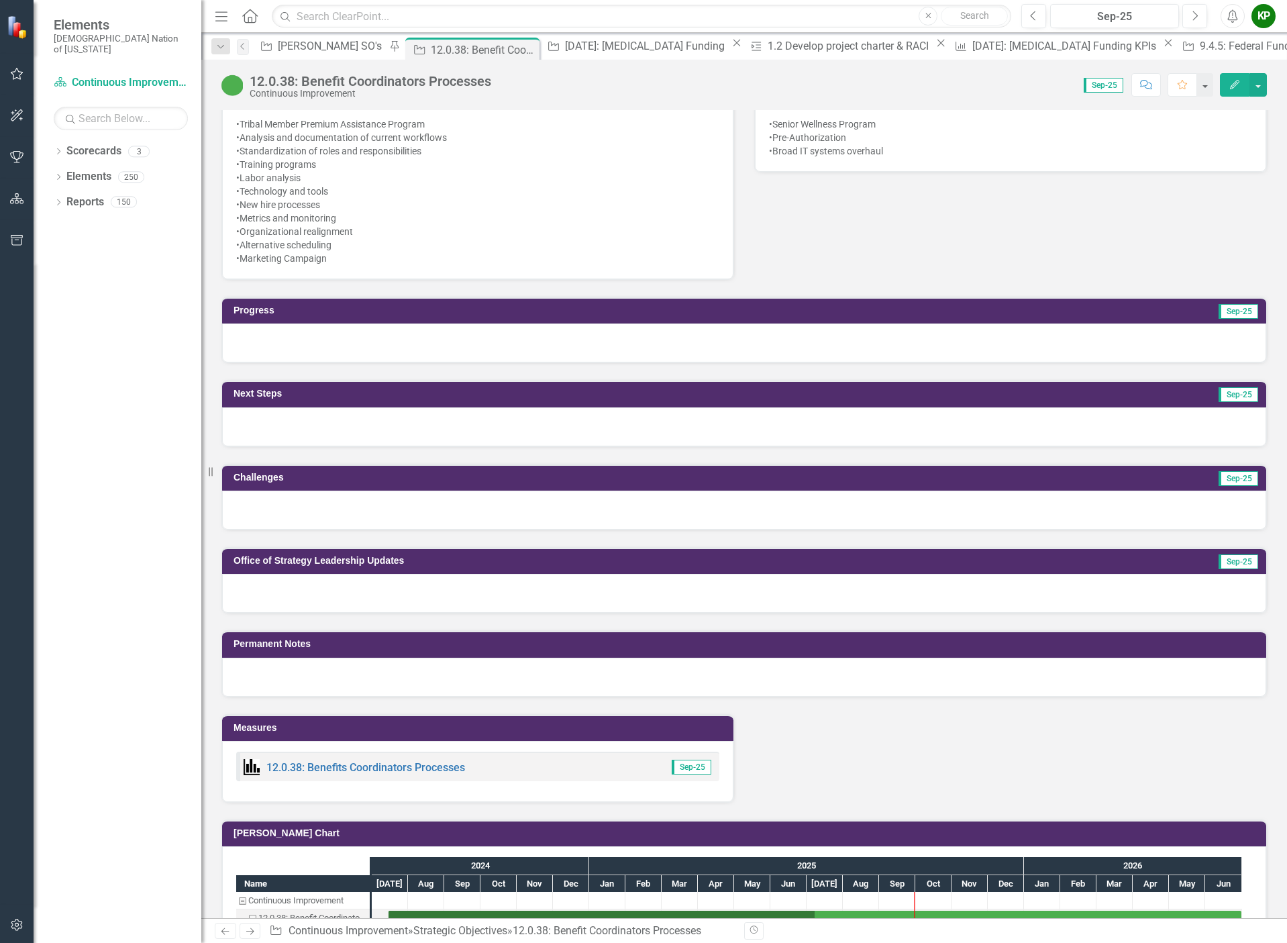
click at [431, 347] on div at bounding box center [744, 342] width 1044 height 39
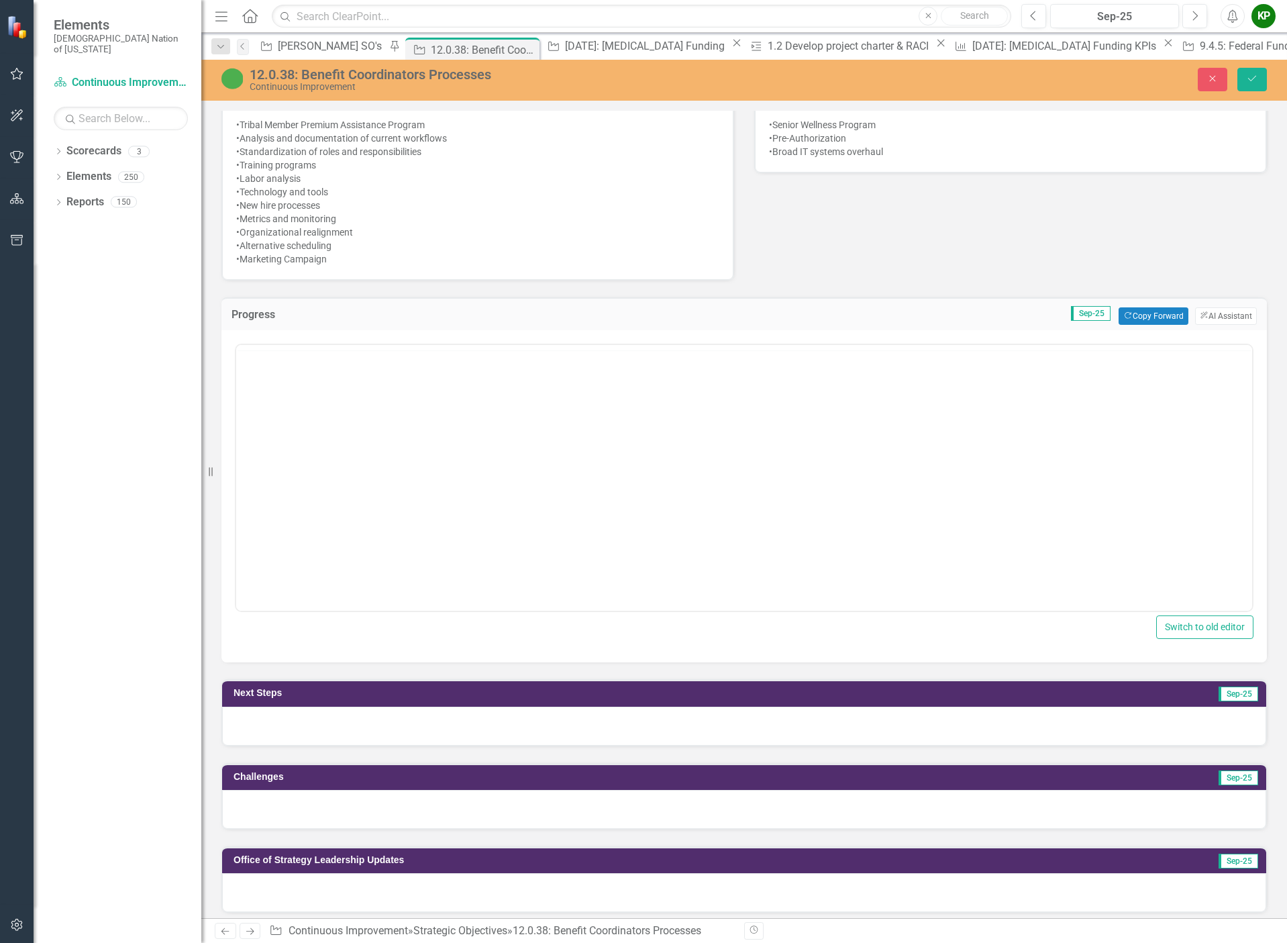
scroll to position [0, 0]
click at [1145, 315] on button "Copy Forward Copy Forward" at bounding box center [1152, 315] width 69 height 17
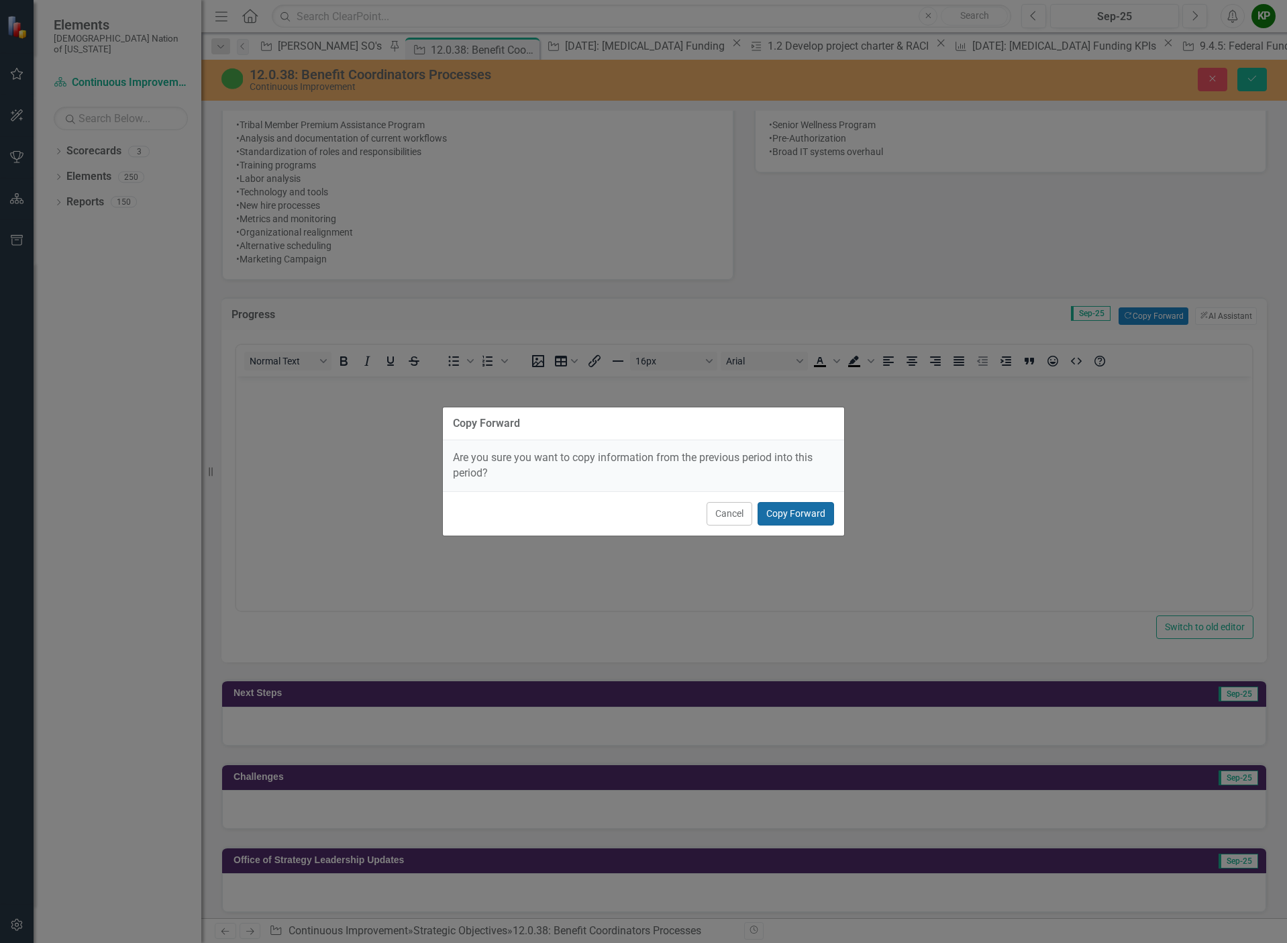
click at [796, 512] on button "Copy Forward" at bounding box center [795, 513] width 76 height 23
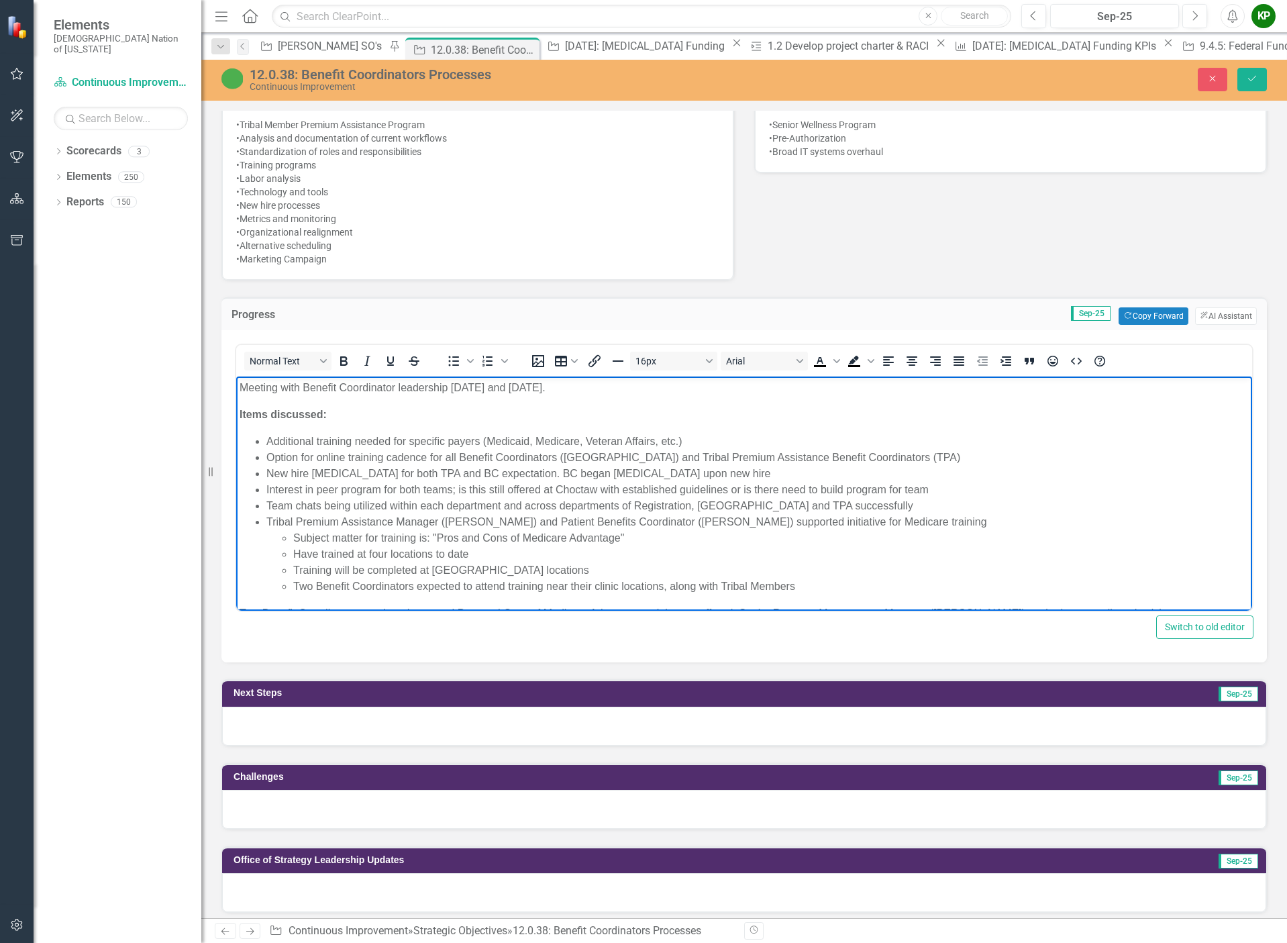
click at [575, 391] on p "Meeting with Benefit Coordinator leadership [DATE] and [DATE]." at bounding box center [743, 388] width 1009 height 16
drag, startPoint x: 533, startPoint y: 387, endPoint x: 450, endPoint y: 384, distance: 83.2
click at [450, 384] on p "Meeting with Benefit Coordinator leadership [DATE] and [DATE]." at bounding box center [743, 388] width 1009 height 16
click at [464, 402] on body "Meeting with Benefit Coordinator leadership [DATE] and [DATE]. Items discussed:…" at bounding box center [744, 513] width 1016 height 275
drag, startPoint x: 531, startPoint y: 385, endPoint x: 450, endPoint y: 386, distance: 80.5
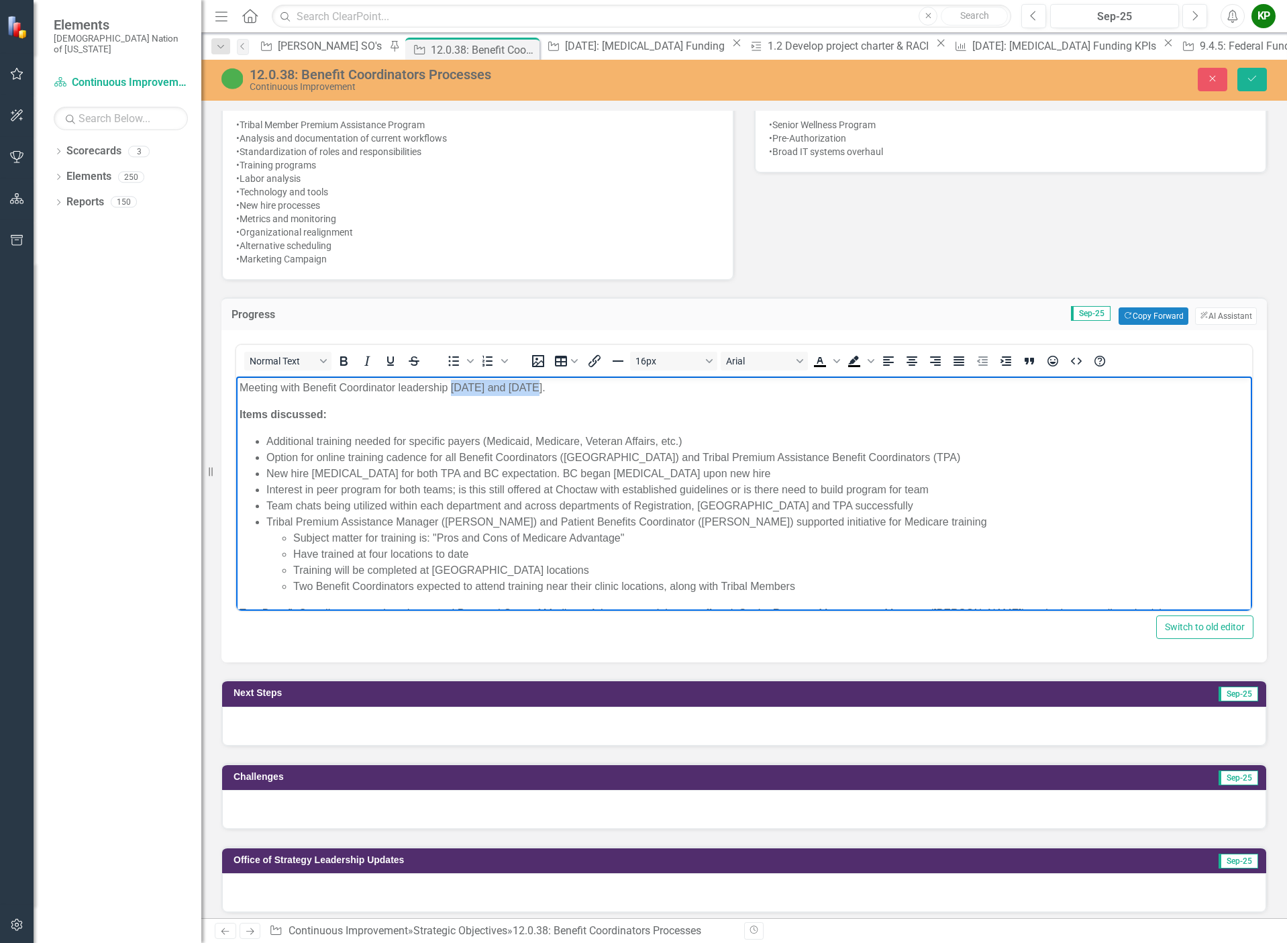
click at [450, 386] on p "Meeting with Benefit Coordinator leadership [DATE] and [DATE]." at bounding box center [743, 388] width 1009 height 16
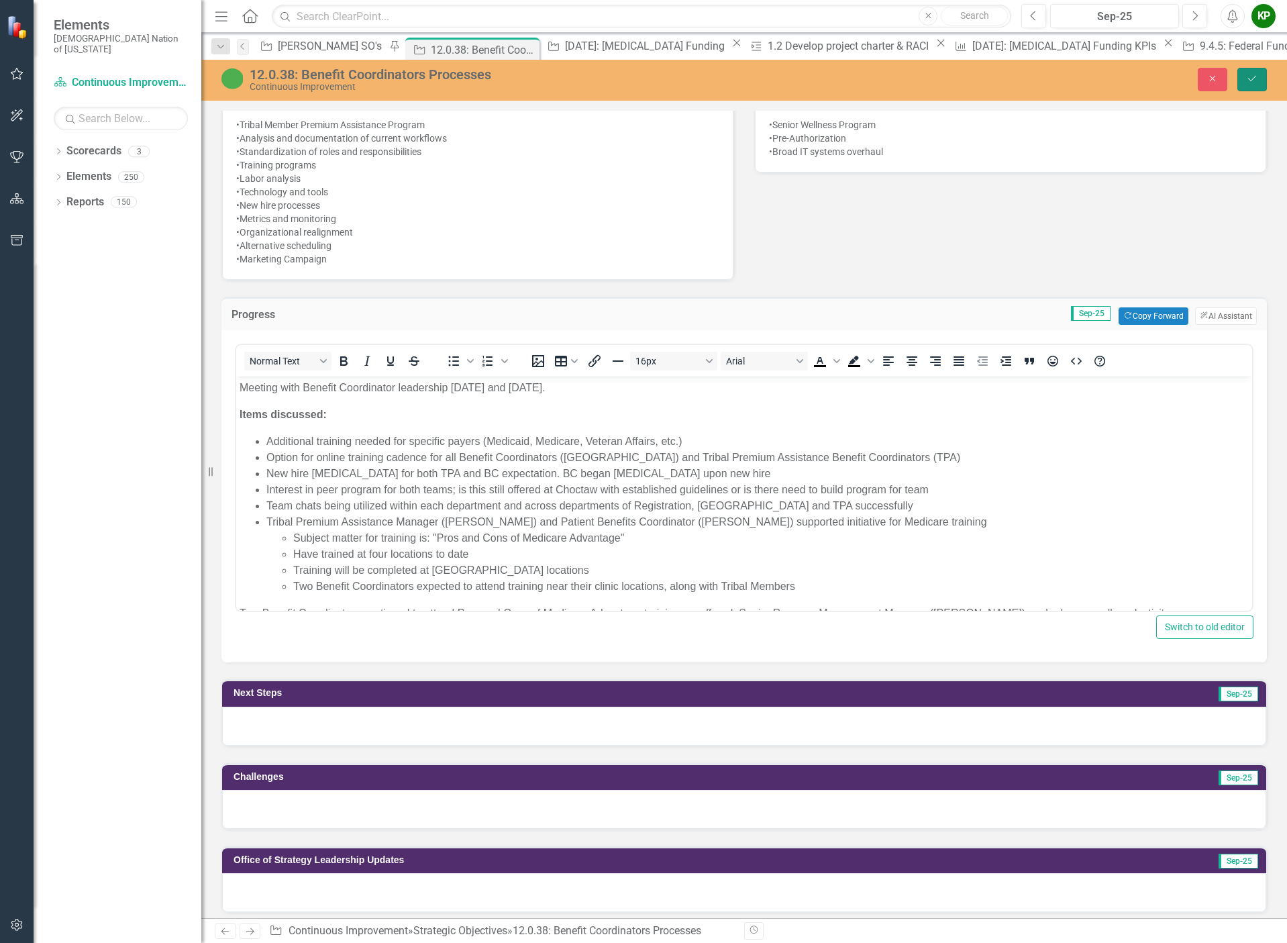
click at [1254, 78] on icon "Save" at bounding box center [1252, 78] width 12 height 9
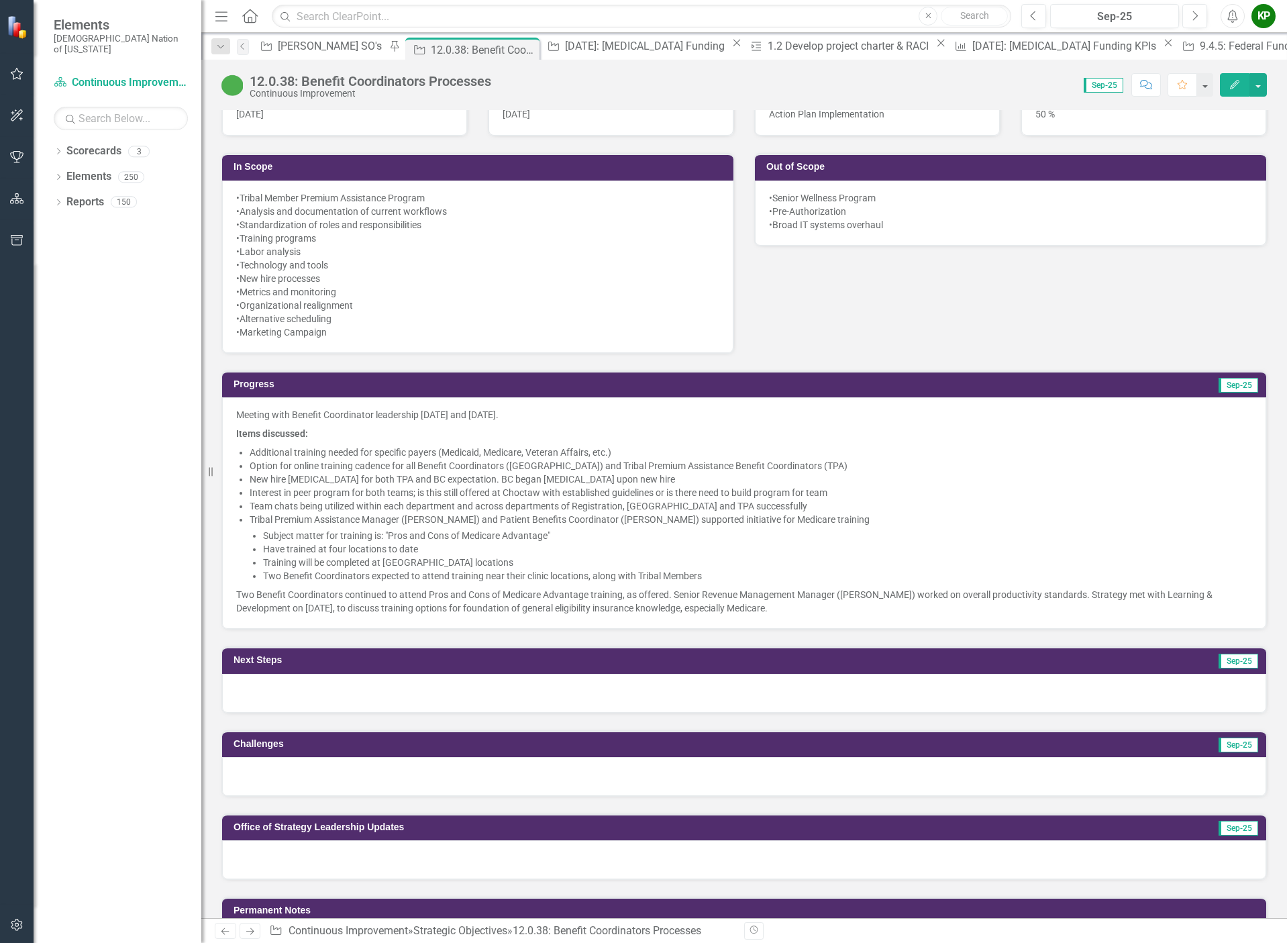
scroll to position [671, 0]
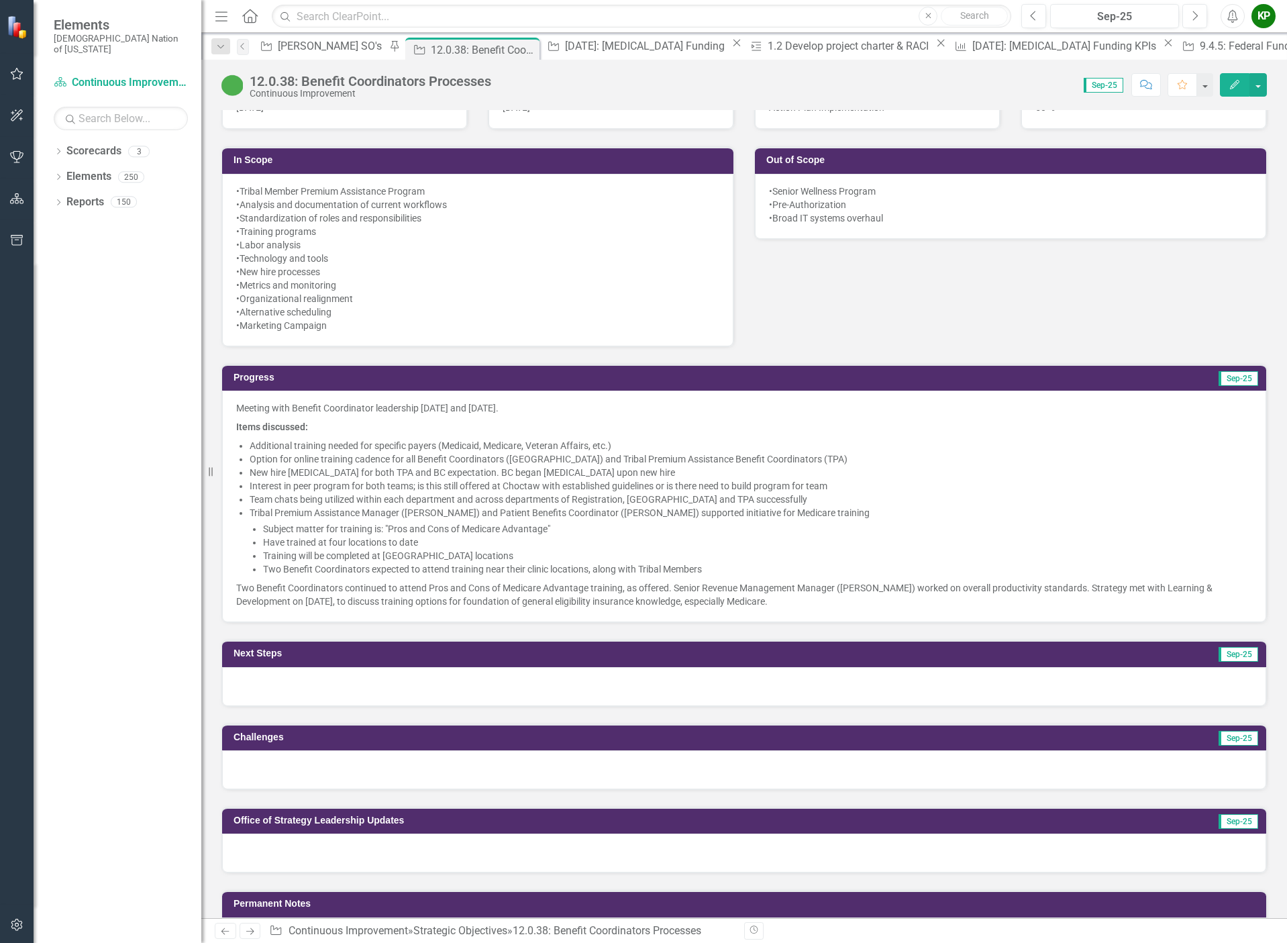
click at [416, 465] on li "Option for online training cadence for all Benefit Coordinators ([GEOGRAPHIC_DA…" at bounding box center [751, 458] width 1002 height 13
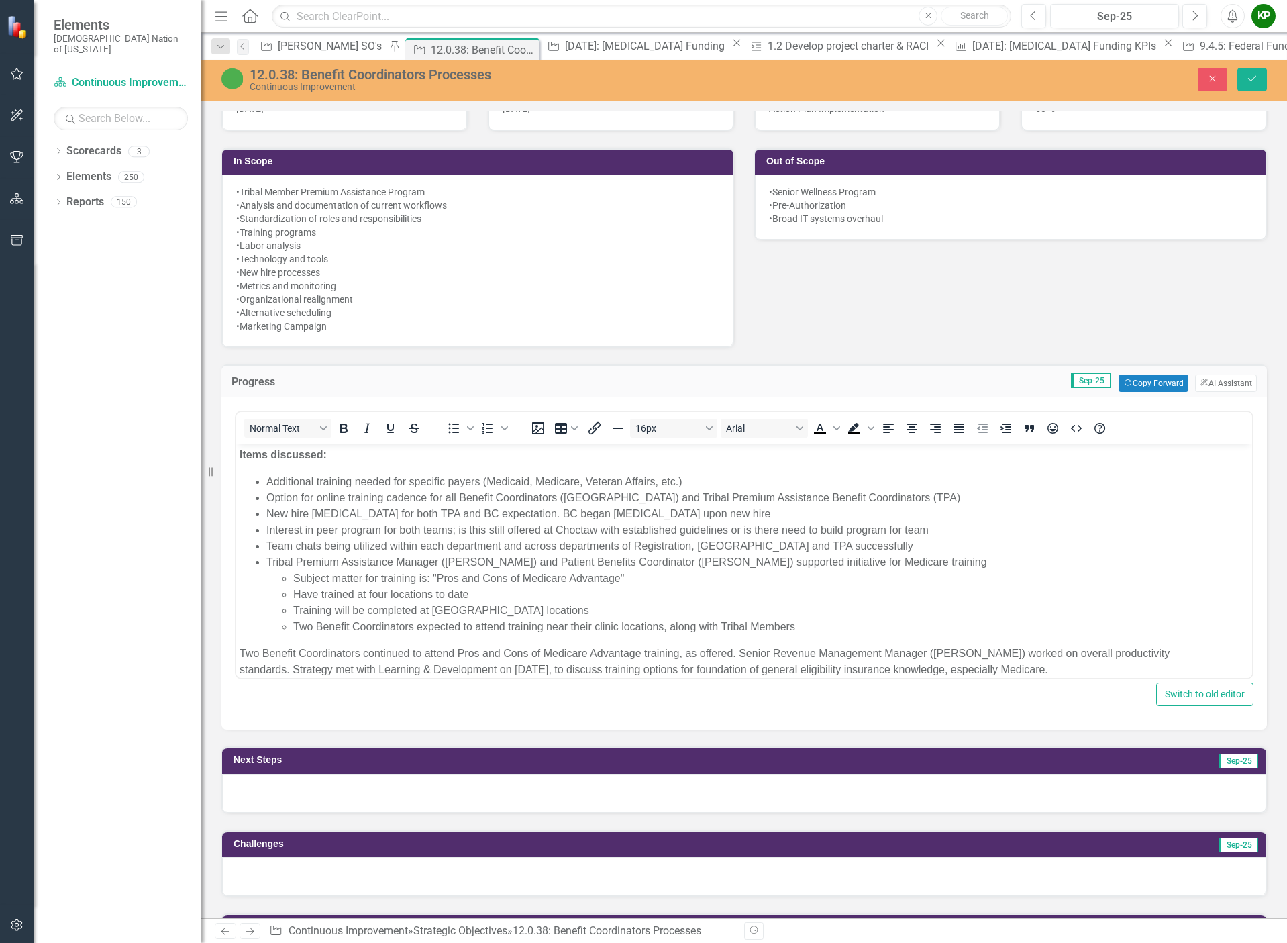
scroll to position [41, 0]
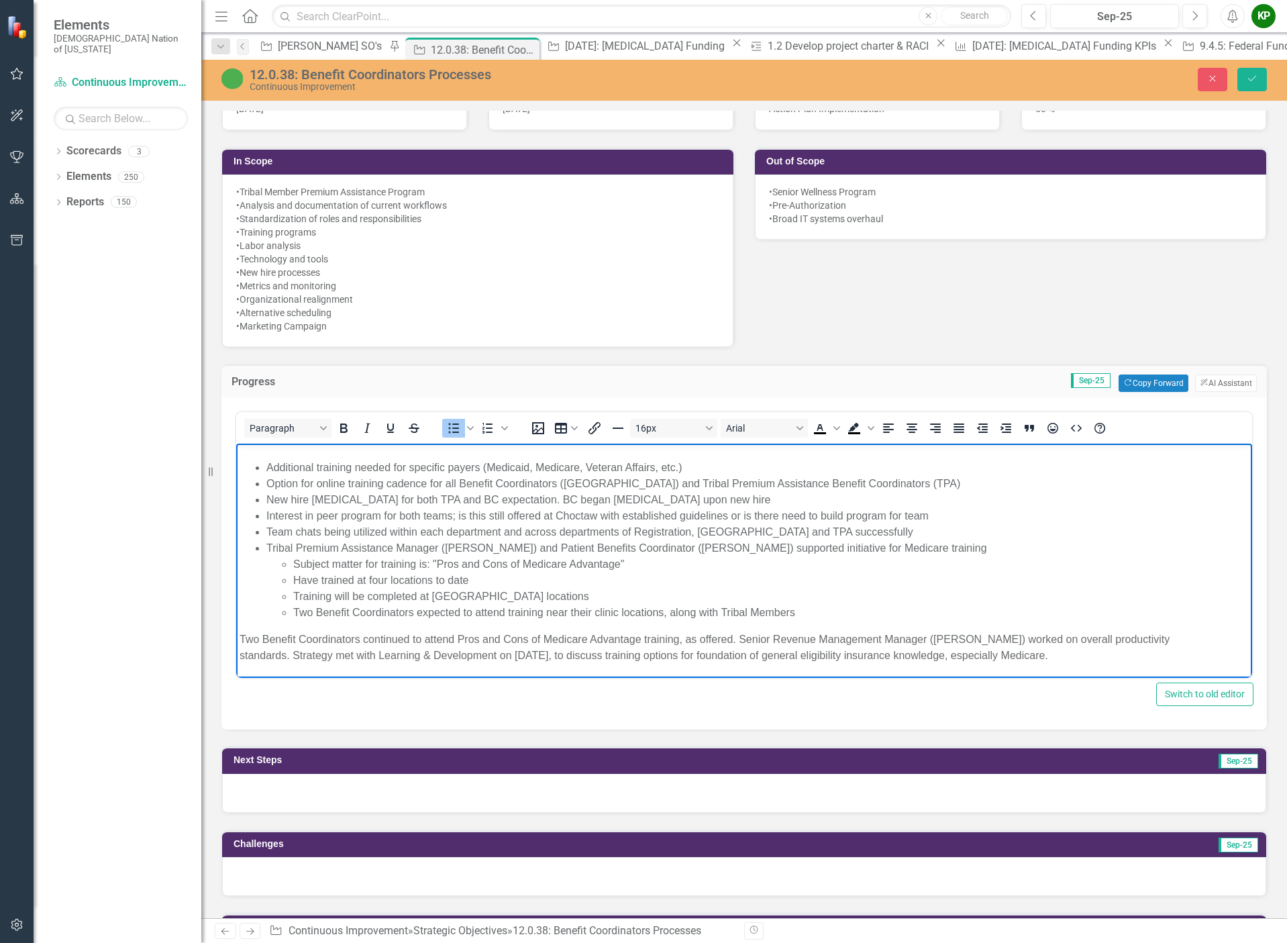
click at [735, 496] on li "New hire [MEDICAL_DATA] for both TPA and BC expectation. BC began [MEDICAL_DATA…" at bounding box center [757, 500] width 982 height 16
drag, startPoint x: 948, startPoint y: 519, endPoint x: 451, endPoint y: 520, distance: 496.4
click at [451, 520] on li "Interest in peer program for both teams; is this still offered at Choctaw with …" at bounding box center [757, 516] width 982 height 16
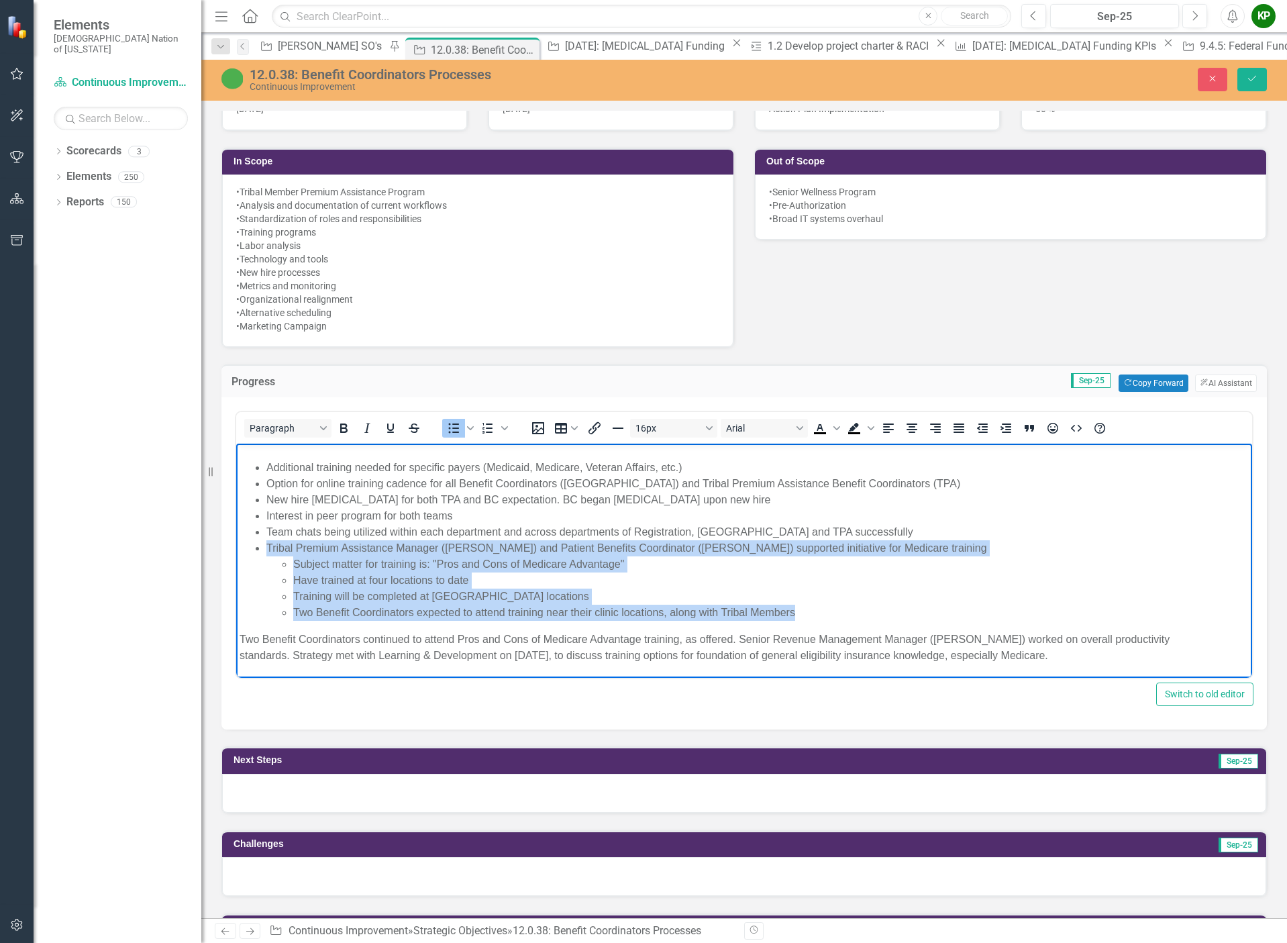
drag, startPoint x: 830, startPoint y: 604, endPoint x: 267, endPoint y: 546, distance: 566.5
click at [267, 546] on li "Tribal Premium Assistance Manager ([PERSON_NAME]) and Patient Benefits Coordina…" at bounding box center [757, 580] width 982 height 80
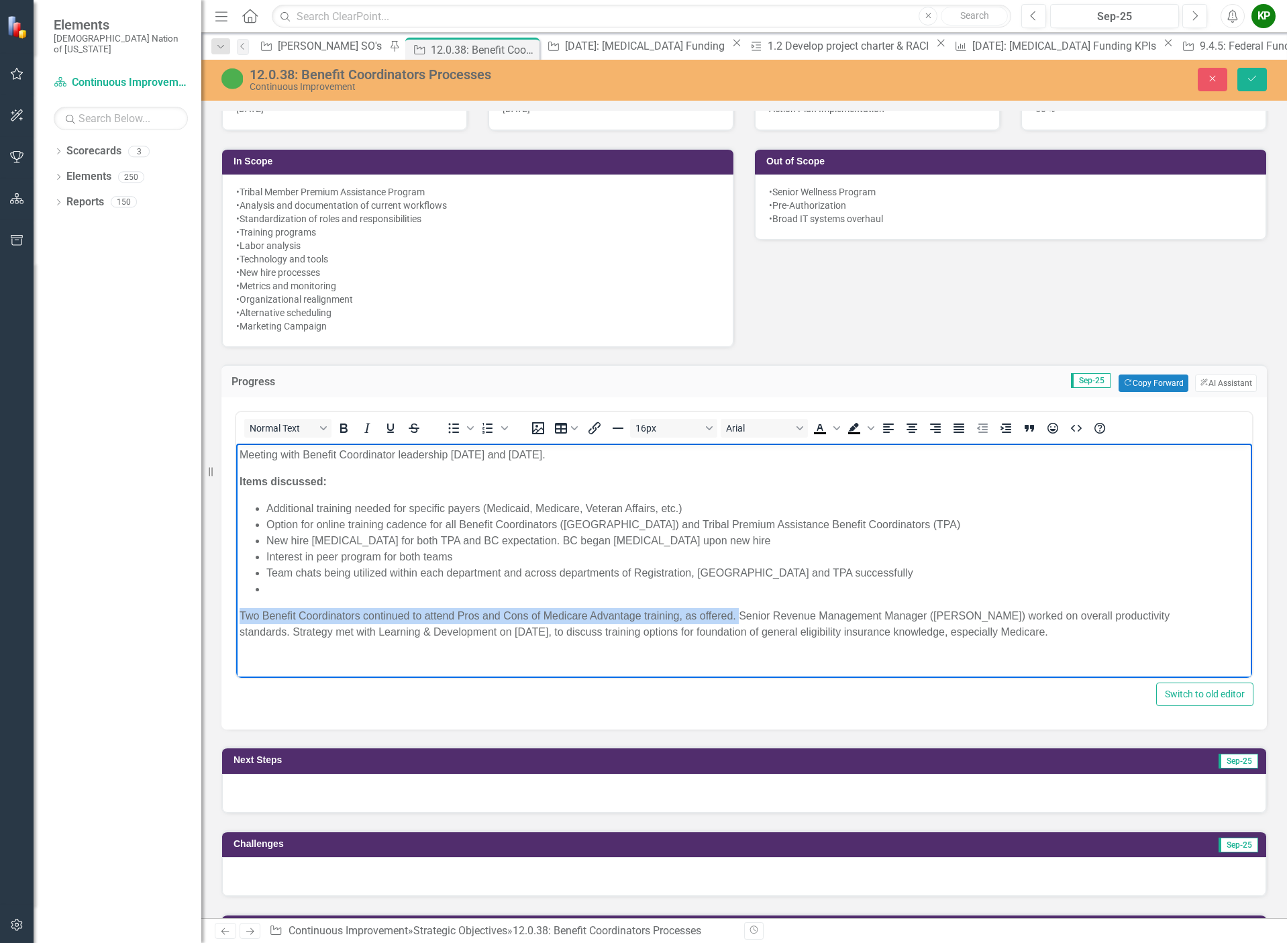
drag, startPoint x: 739, startPoint y: 614, endPoint x: 163, endPoint y: 606, distance: 576.3
click at [236, 606] on html "Meeting with Benefit Coordinator leadership [DATE] and [DATE]. Items discussed:…" at bounding box center [744, 548] width 1016 height 211
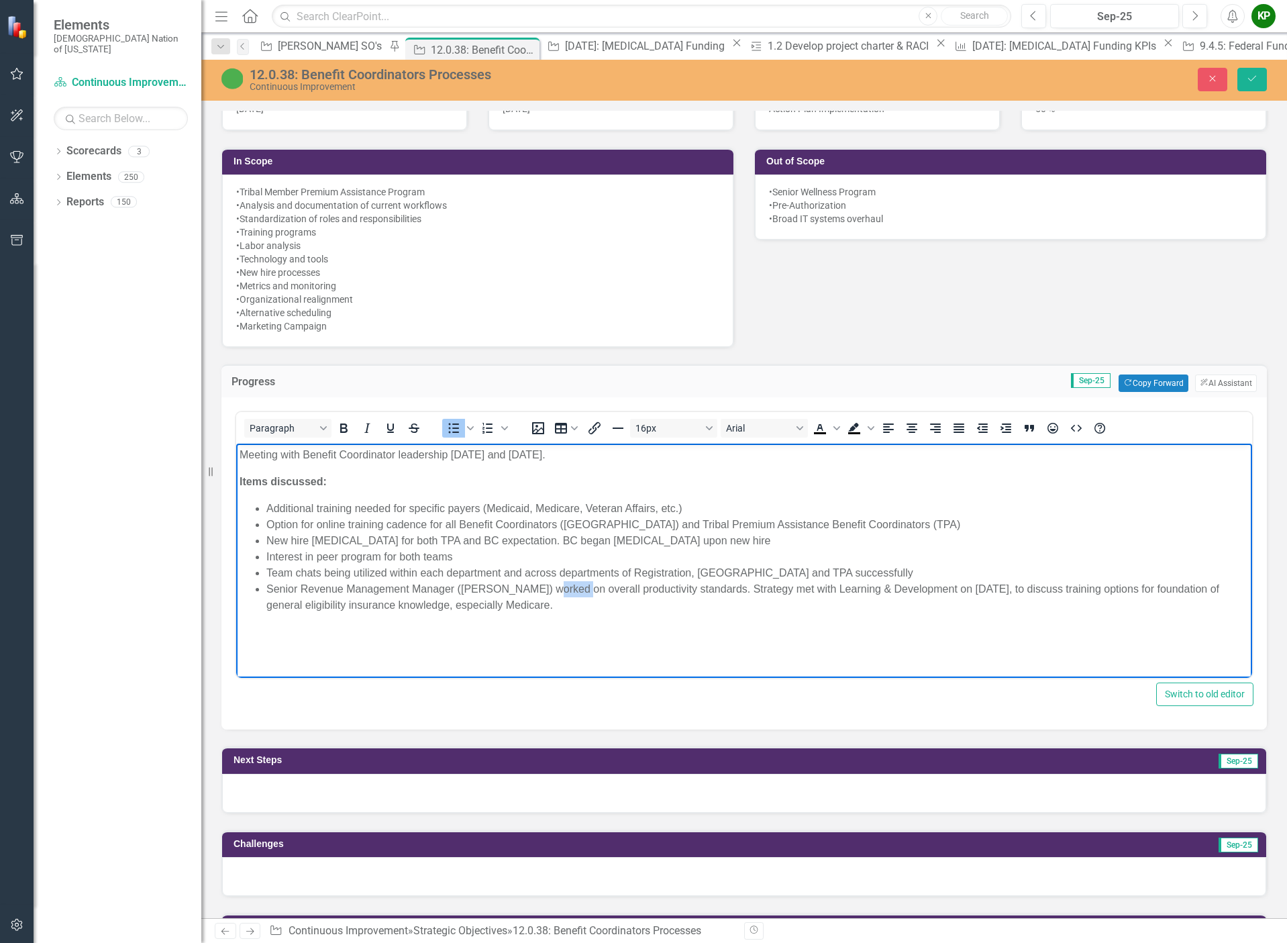
drag, startPoint x: 576, startPoint y: 589, endPoint x: 543, endPoint y: 590, distance: 32.9
click at [543, 590] on li "Senior Revenue Management Manager ([PERSON_NAME]) worked on overall productivit…" at bounding box center [757, 597] width 982 height 32
click at [570, 584] on li "Senior Revenue Management Manager ([PERSON_NAME]) reports approval pending on u…" at bounding box center [757, 597] width 982 height 32
click at [723, 590] on li "Senior Revenue Management Manager ([PERSON_NAME]) reported approval pending on …" at bounding box center [757, 597] width 982 height 32
click at [869, 590] on li "Senior Revenue Management Manager ([PERSON_NAME]) reported approval pending on …" at bounding box center [757, 597] width 982 height 32
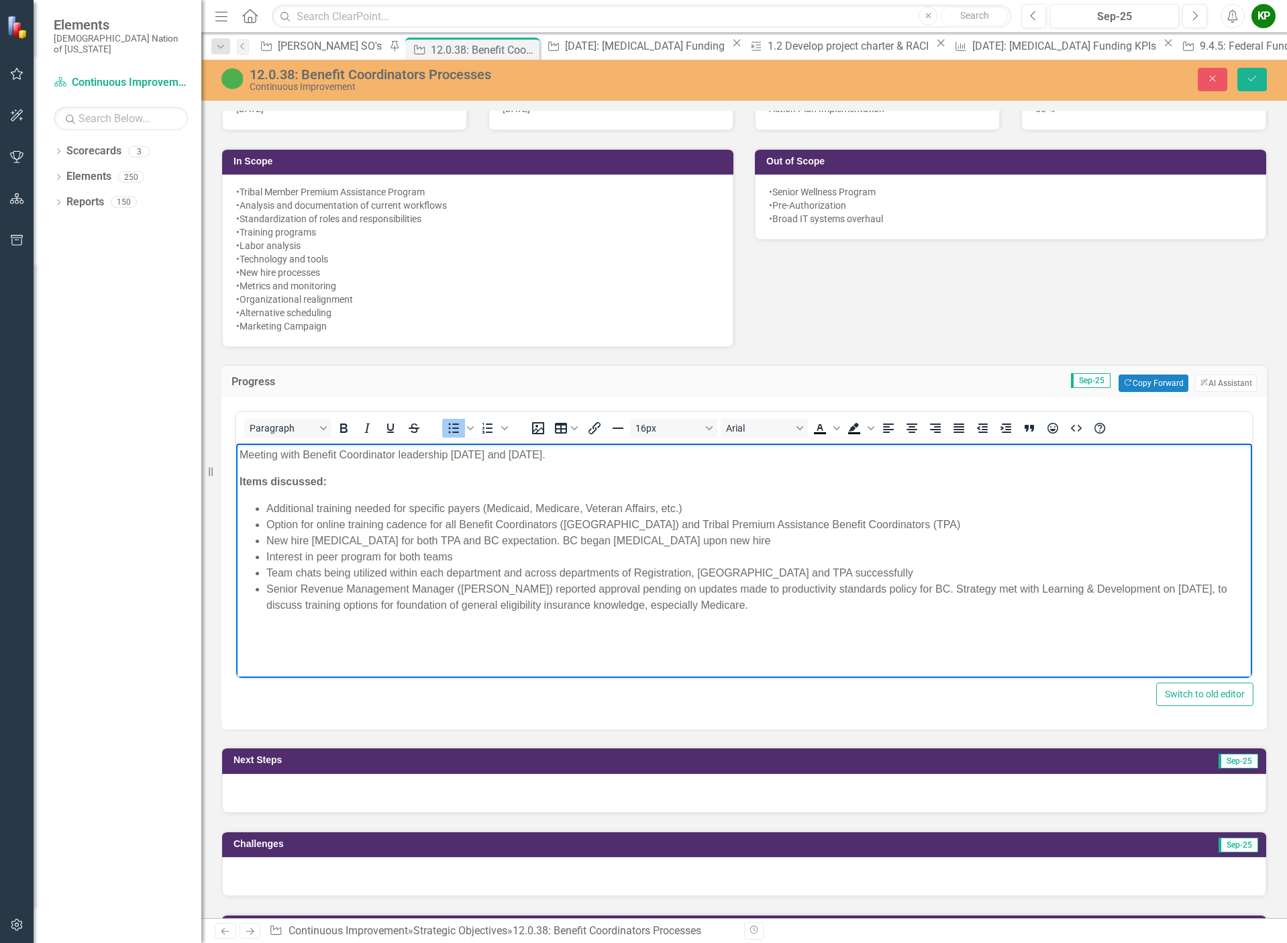
drag, startPoint x: 943, startPoint y: 589, endPoint x: 976, endPoint y: 614, distance: 41.7
click at [977, 614] on body "Meeting with Benefit Coordinator leadership [DATE] and [DATE]. Items discussed:…" at bounding box center [744, 543] width 1016 height 201
click at [267, 507] on li "Additional training needed for specific payers (Medicaid, Medicare, Veteran Aff…" at bounding box center [757, 508] width 982 height 16
click at [941, 581] on li "Senior Revenue Management Manager ([PERSON_NAME]) reported approval pending on …" at bounding box center [757, 589] width 982 height 16
click at [356, 504] on li "Additional training needed for specific payers (Medicaid, Medicare, Veteran Aff…" at bounding box center [757, 508] width 982 height 16
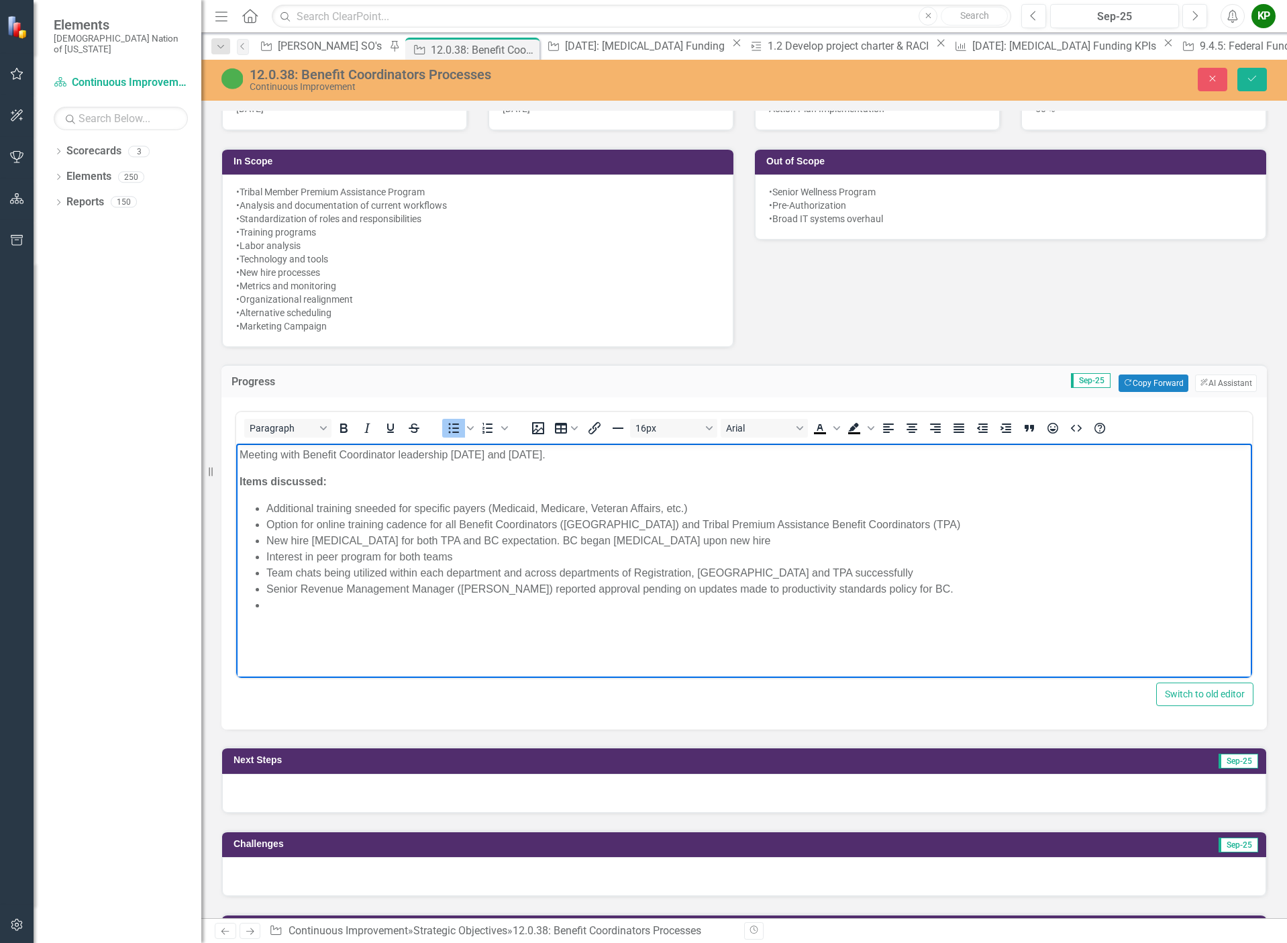
click at [335, 614] on body "Meeting with Benefit Coordinator leadership [DATE] and [DATE]. Items discussed:…" at bounding box center [744, 543] width 1016 height 201
click at [359, 510] on li "Additional training sneeded for specific payers (Medicaid, Medicare, Veteran Af…" at bounding box center [757, 508] width 982 height 16
click at [295, 606] on li "Rich Text Area. Press ALT-0 for help." at bounding box center [757, 605] width 982 height 16
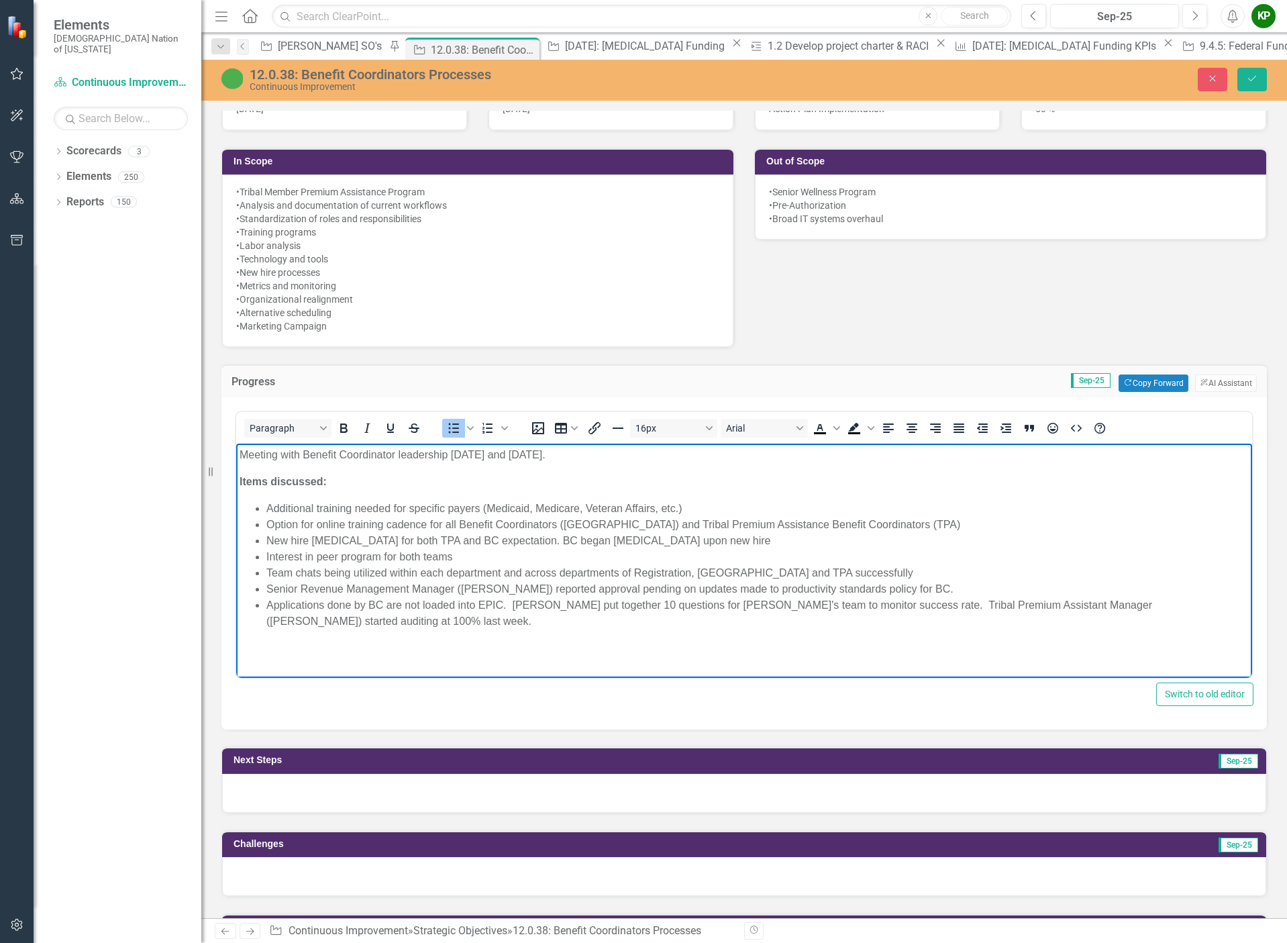
click at [1190, 604] on li "Applications done by BC are not loaded into EPIC. [PERSON_NAME] put together 10…" at bounding box center [757, 613] width 982 height 32
click at [405, 622] on li "Applications done by BC are not loaded into EPIC. [PERSON_NAME] put together 10…" at bounding box center [757, 613] width 982 height 32
drag, startPoint x: 394, startPoint y: 636, endPoint x: 339, endPoint y: 635, distance: 55.0
click at [339, 635] on li "Need report for reasons for denial of enrollment." at bounding box center [757, 637] width 982 height 16
click at [384, 636] on li "Need report for reasons for denial of enrollment." at bounding box center [757, 637] width 982 height 16
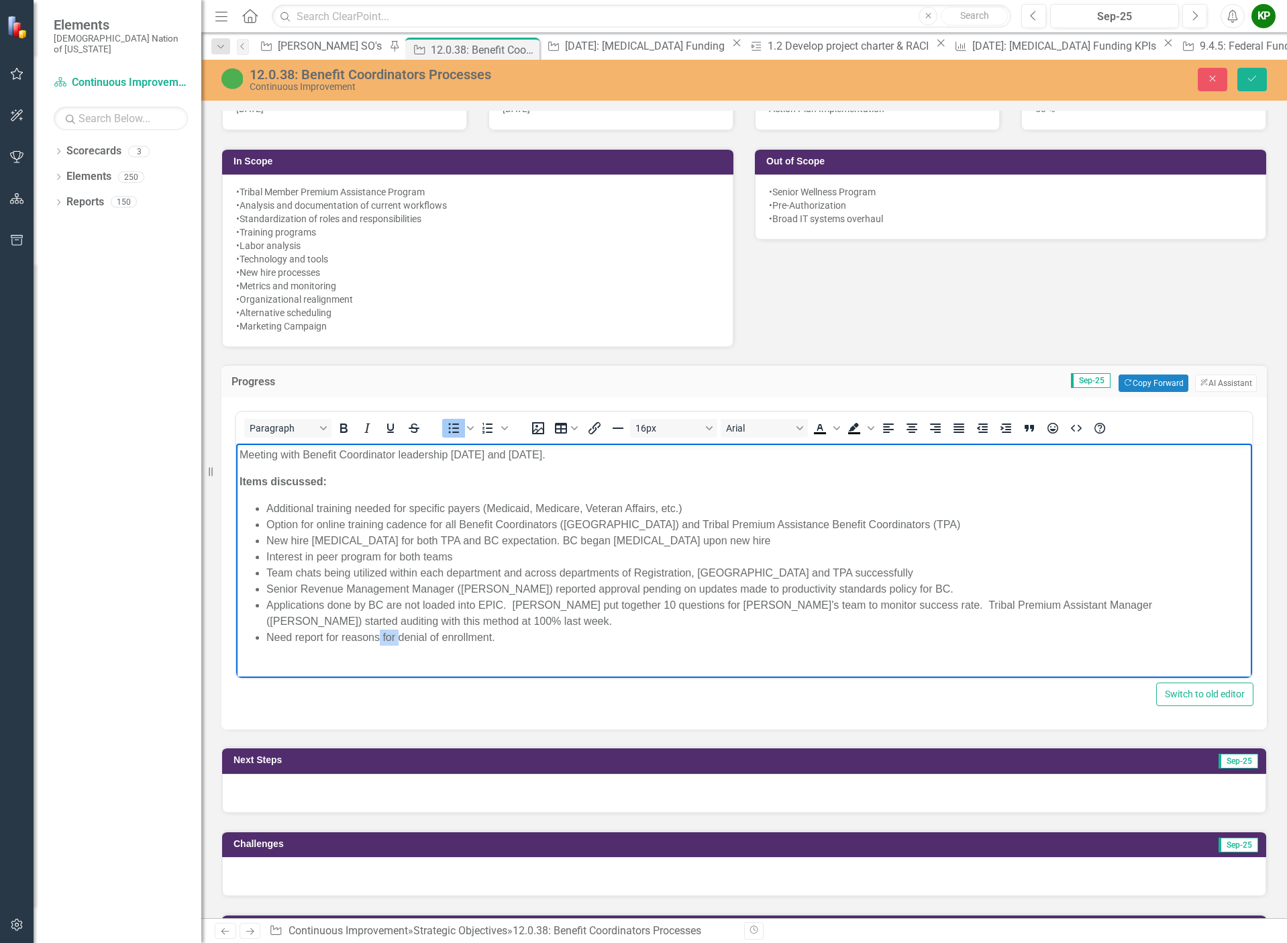
drag, startPoint x: 398, startPoint y: 643, endPoint x: 380, endPoint y: 638, distance: 18.1
click at [380, 638] on li "Need report for reasons for denial of enrollment." at bounding box center [757, 637] width 982 height 16
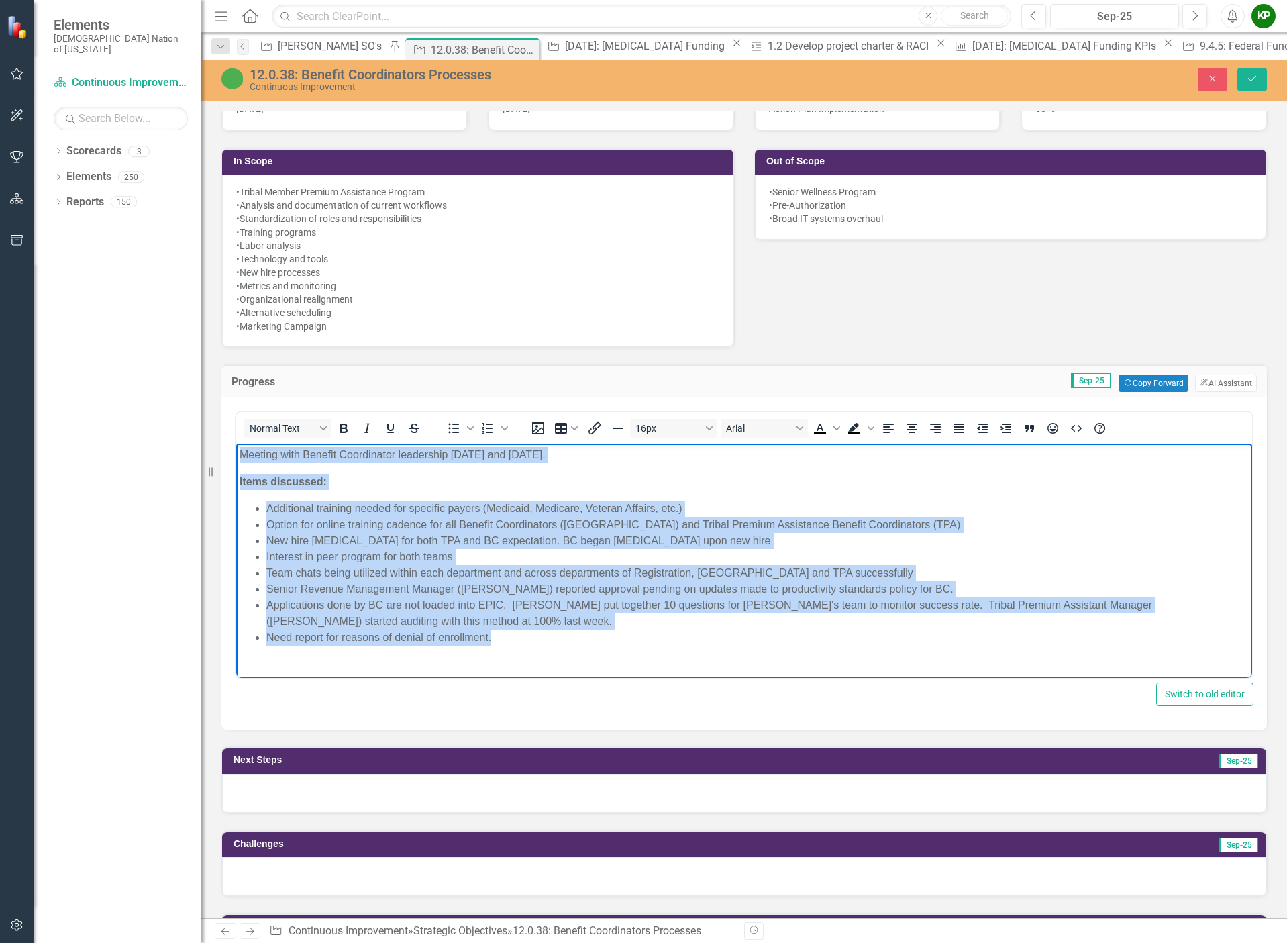
drag, startPoint x: 500, startPoint y: 639, endPoint x: 481, endPoint y: 868, distance: 229.6
click at [239, 443] on html "Meeting with Benefit Coordinator leadership [DATE] and [DATE]. Items discussed:…" at bounding box center [744, 551] width 1016 height 216
copy body "Meeting with Benefit Coordinator leadership [DATE] and [DATE]. Items discussed:…"
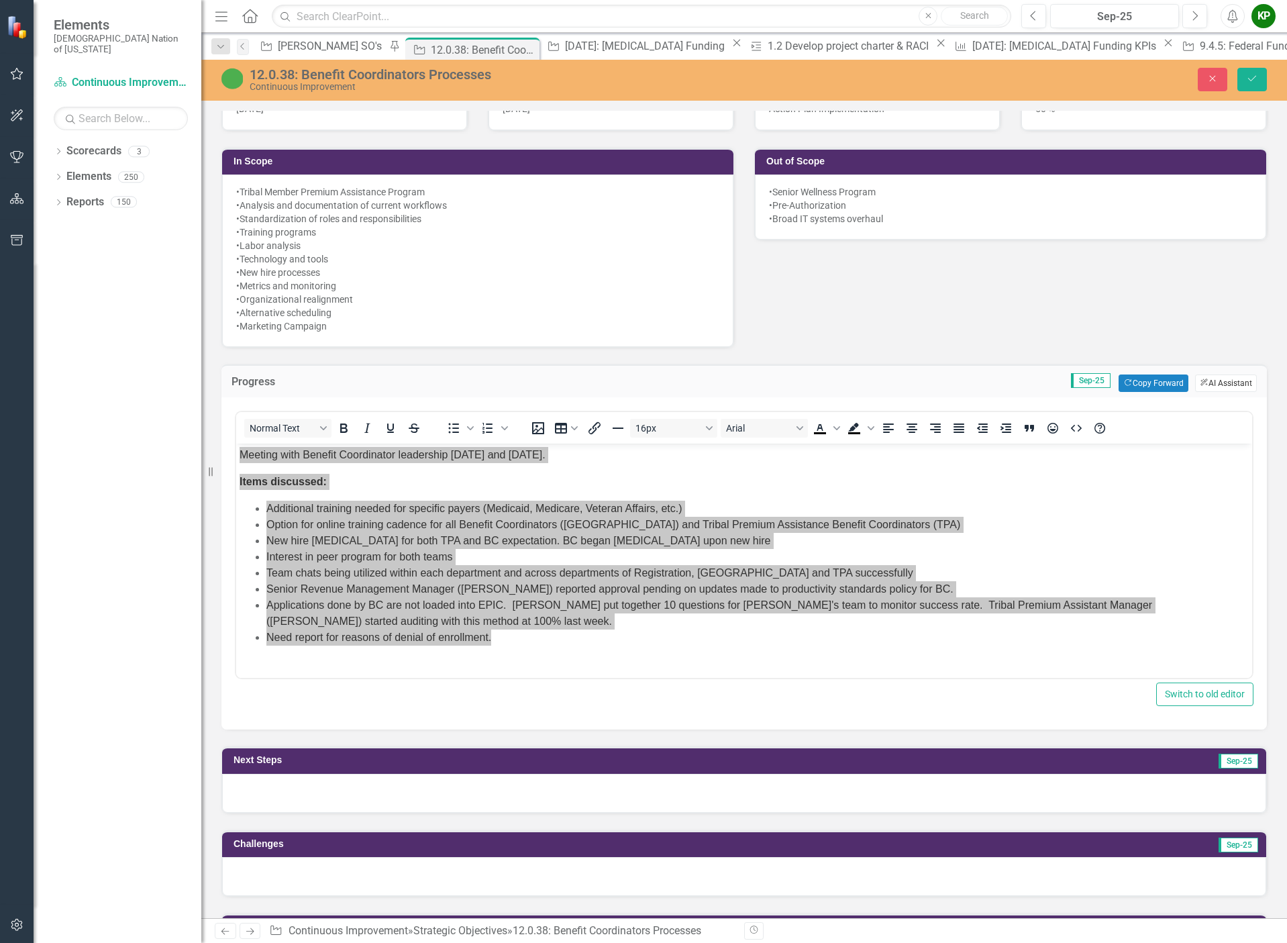
click at [1230, 378] on button "ClearPoint AI AI Assistant" at bounding box center [1226, 382] width 62 height 17
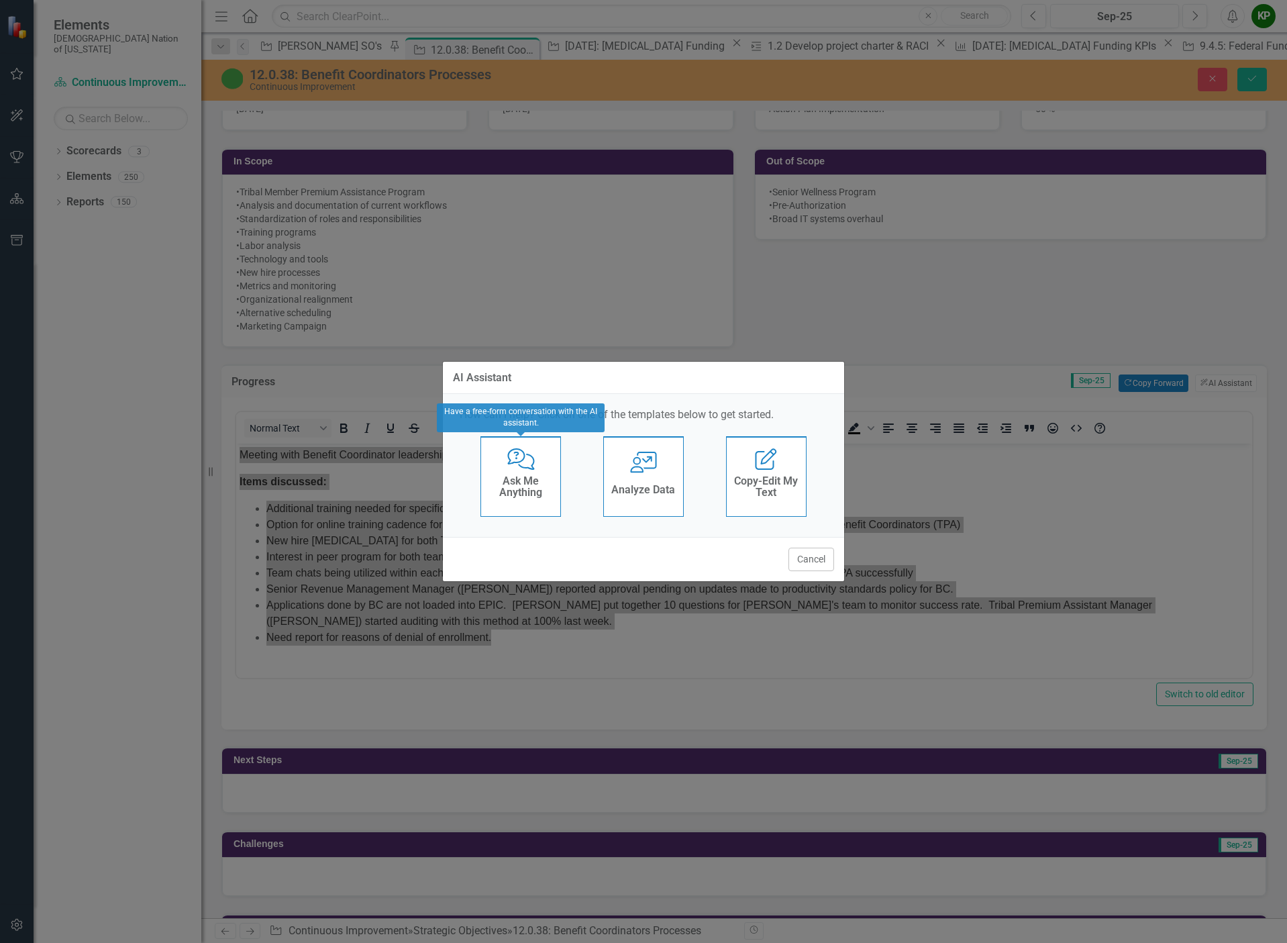
click at [511, 472] on div "Ask Me Anything" at bounding box center [521, 489] width 66 height 34
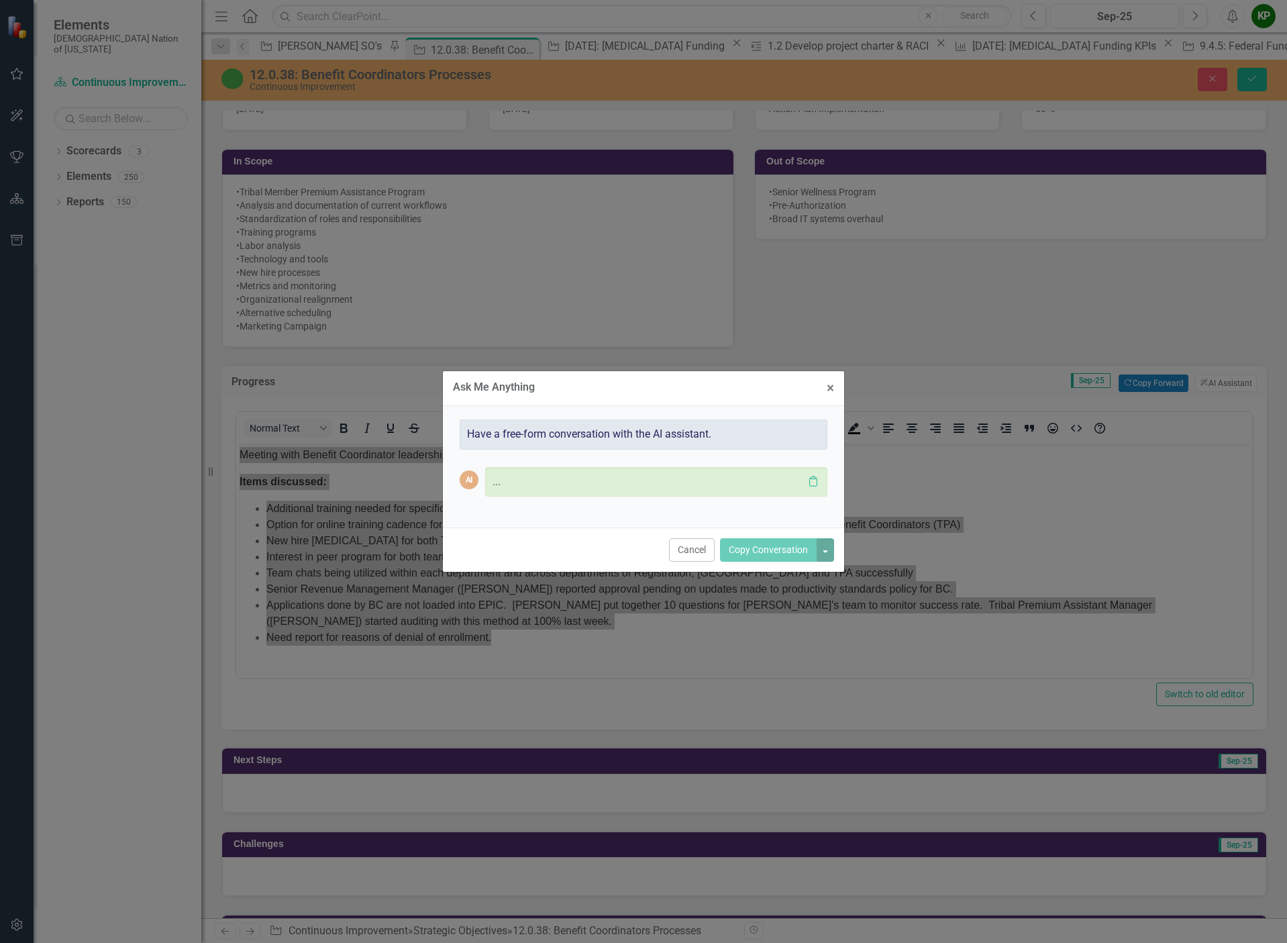
click at [672, 480] on p "..." at bounding box center [647, 481] width 311 height 15
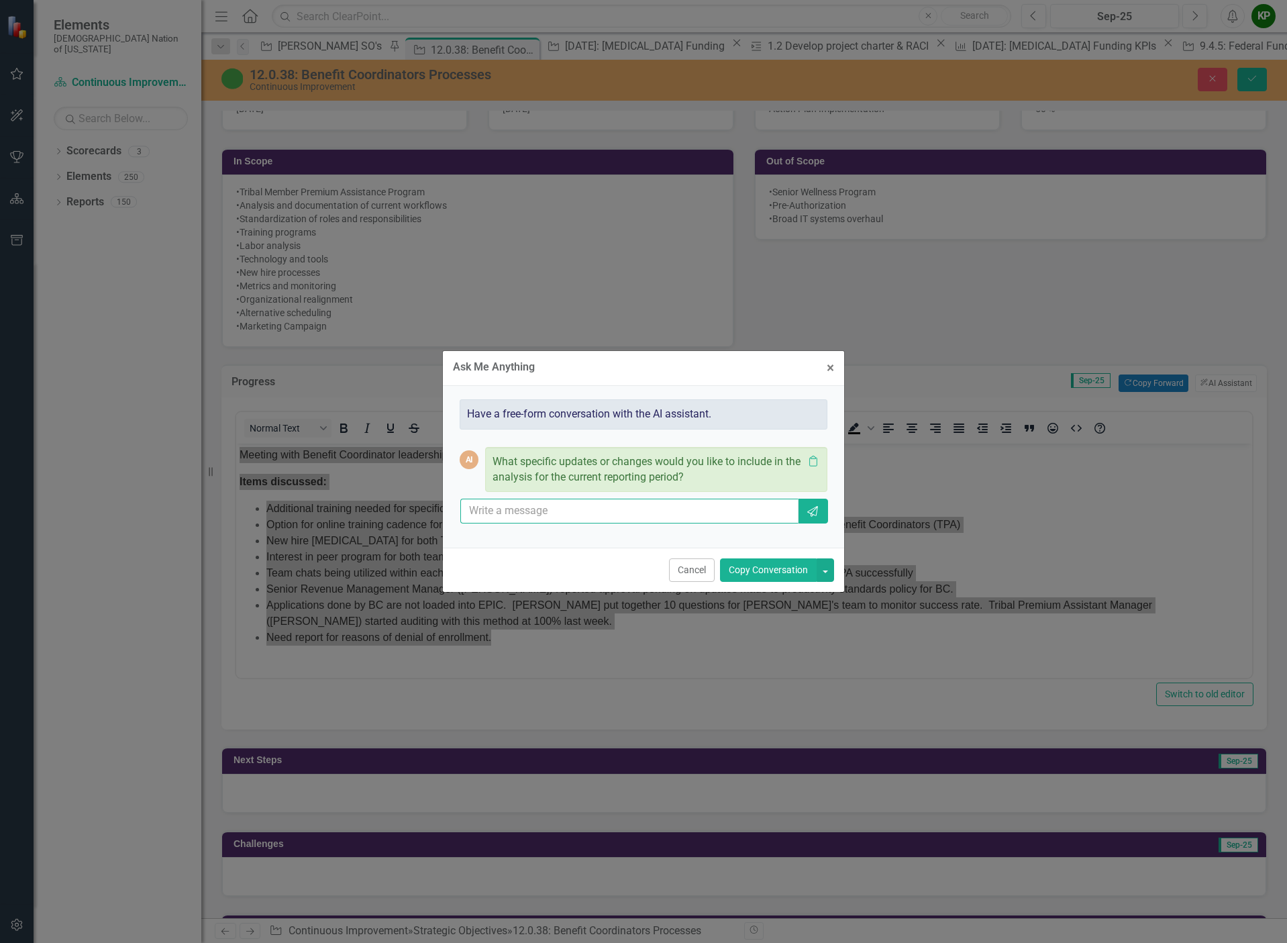
click at [647, 513] on input "text" at bounding box center [629, 510] width 338 height 25
paste input "Meeting with Benefit Coordinator leadership [DATE] and [DATE]. Items discussed:…"
click at [786, 506] on input "review and write professionally. keep bullets. Meeting with Benefit Coordinator…" at bounding box center [629, 510] width 338 height 25
type input "review and write professionally. keep bullets. Meeting with Benefit Coordinator…"
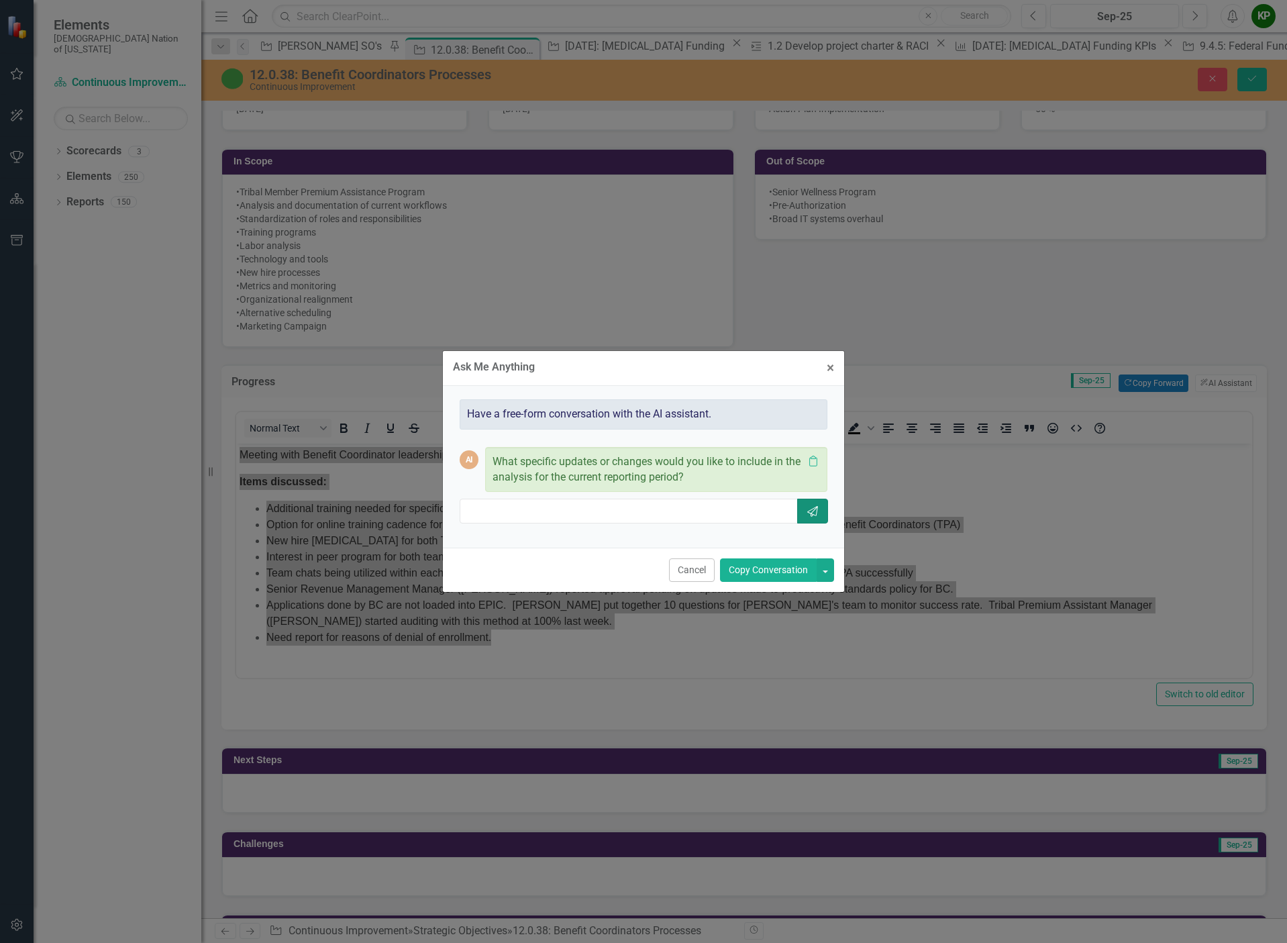
scroll to position [0, 0]
drag, startPoint x: 785, startPoint y: 510, endPoint x: 810, endPoint y: 500, distance: 26.8
click at [810, 500] on button "Send" at bounding box center [812, 510] width 31 height 25
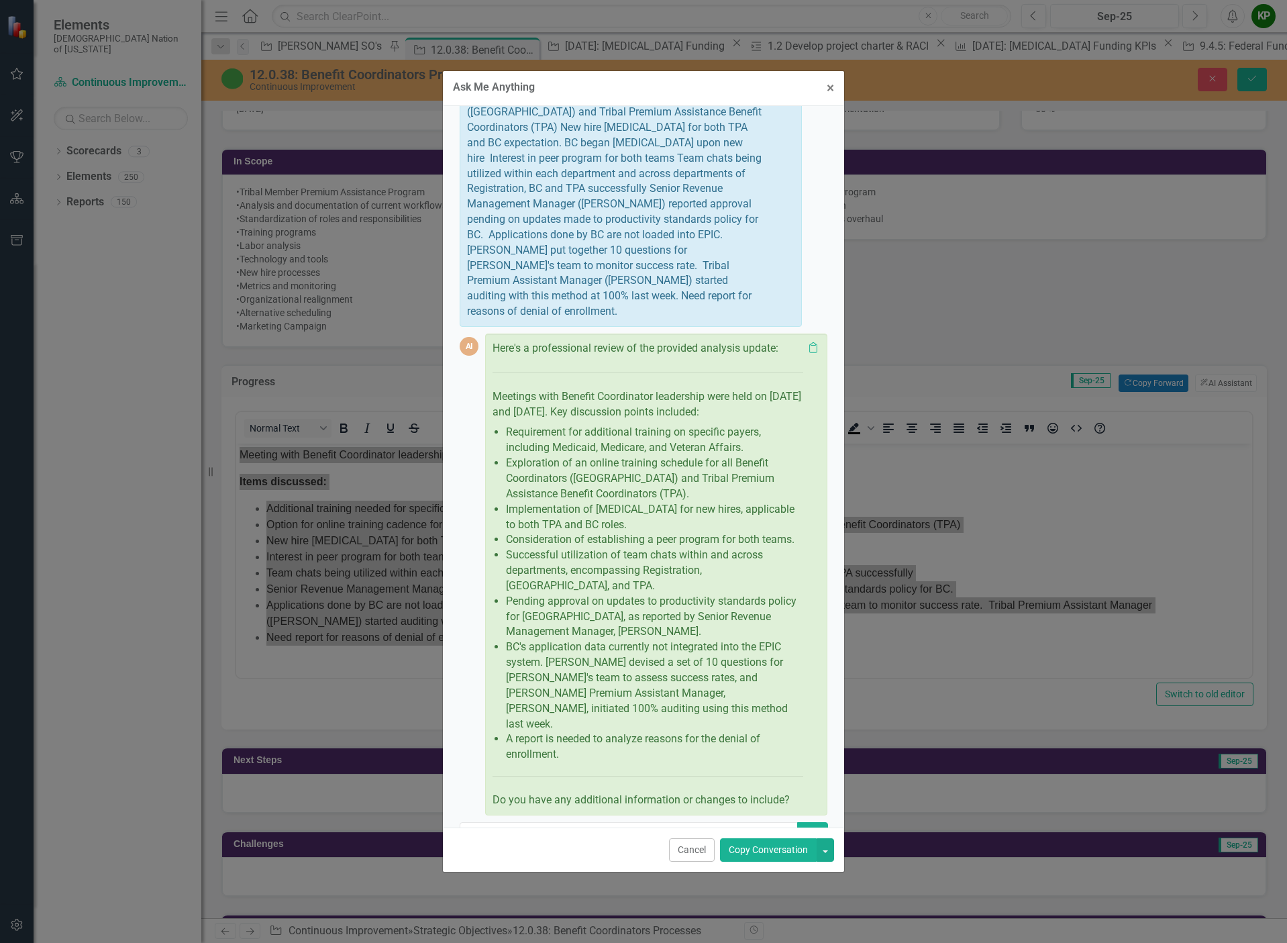
scroll to position [201, 0]
drag, startPoint x: 494, startPoint y: 375, endPoint x: 545, endPoint y: 412, distance: 62.9
click at [545, 412] on div "Here's a professional review of the provided analysis update: Meetings with Ben…" at bounding box center [647, 571] width 311 height 467
click at [505, 384] on p "Meetings with Benefit Coordinator leadership were held on September 15 and 29, …" at bounding box center [647, 402] width 311 height 36
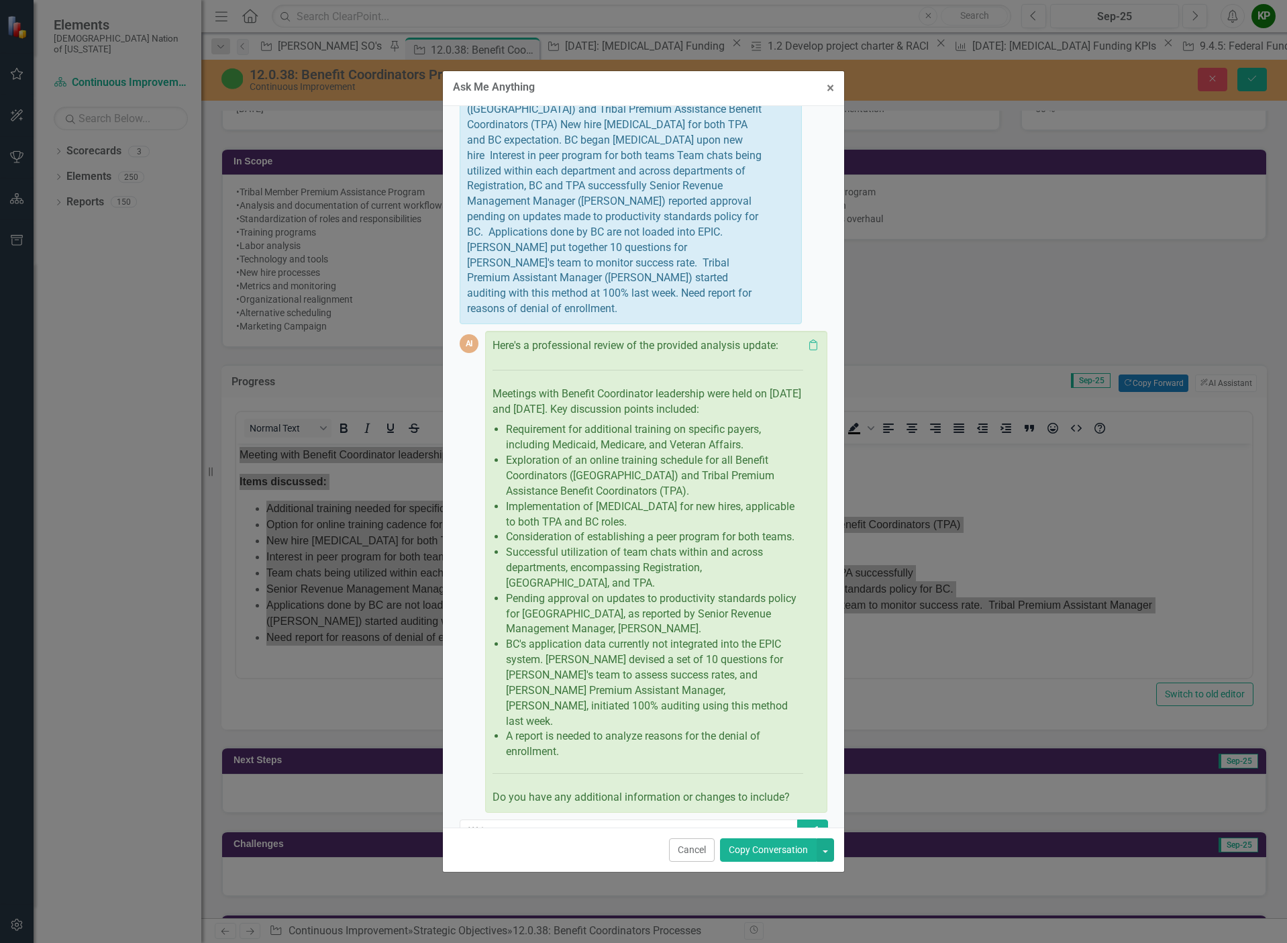
drag, startPoint x: 496, startPoint y: 378, endPoint x: 675, endPoint y: 710, distance: 377.9
click at [673, 708] on div "Here's a professional review of the provided analysis update: Meetings with Ben…" at bounding box center [647, 571] width 311 height 467
drag, startPoint x: 722, startPoint y: 709, endPoint x: 521, endPoint y: 682, distance: 203.0
click at [521, 683] on ul "Requirement for additional training on specific payers, including Medicaid, Med…" at bounding box center [651, 590] width 304 height 337
drag, startPoint x: 566, startPoint y: 699, endPoint x: 583, endPoint y: 698, distance: 17.5
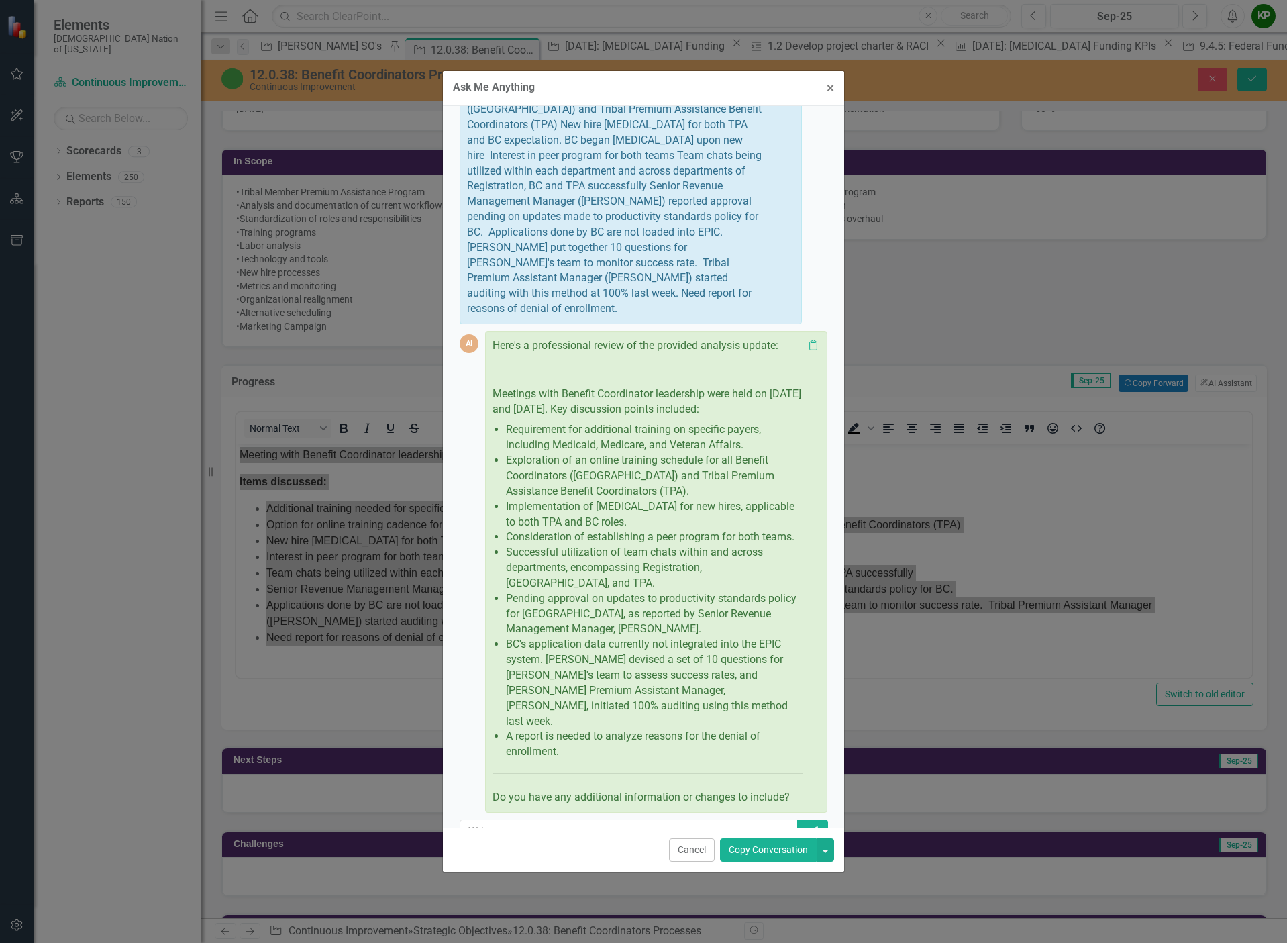
click at [566, 729] on p "A report is needed to analyze reasons for the denial of enrollment." at bounding box center [654, 744] width 297 height 31
click at [776, 849] on button "Copy Conversation" at bounding box center [768, 849] width 97 height 23
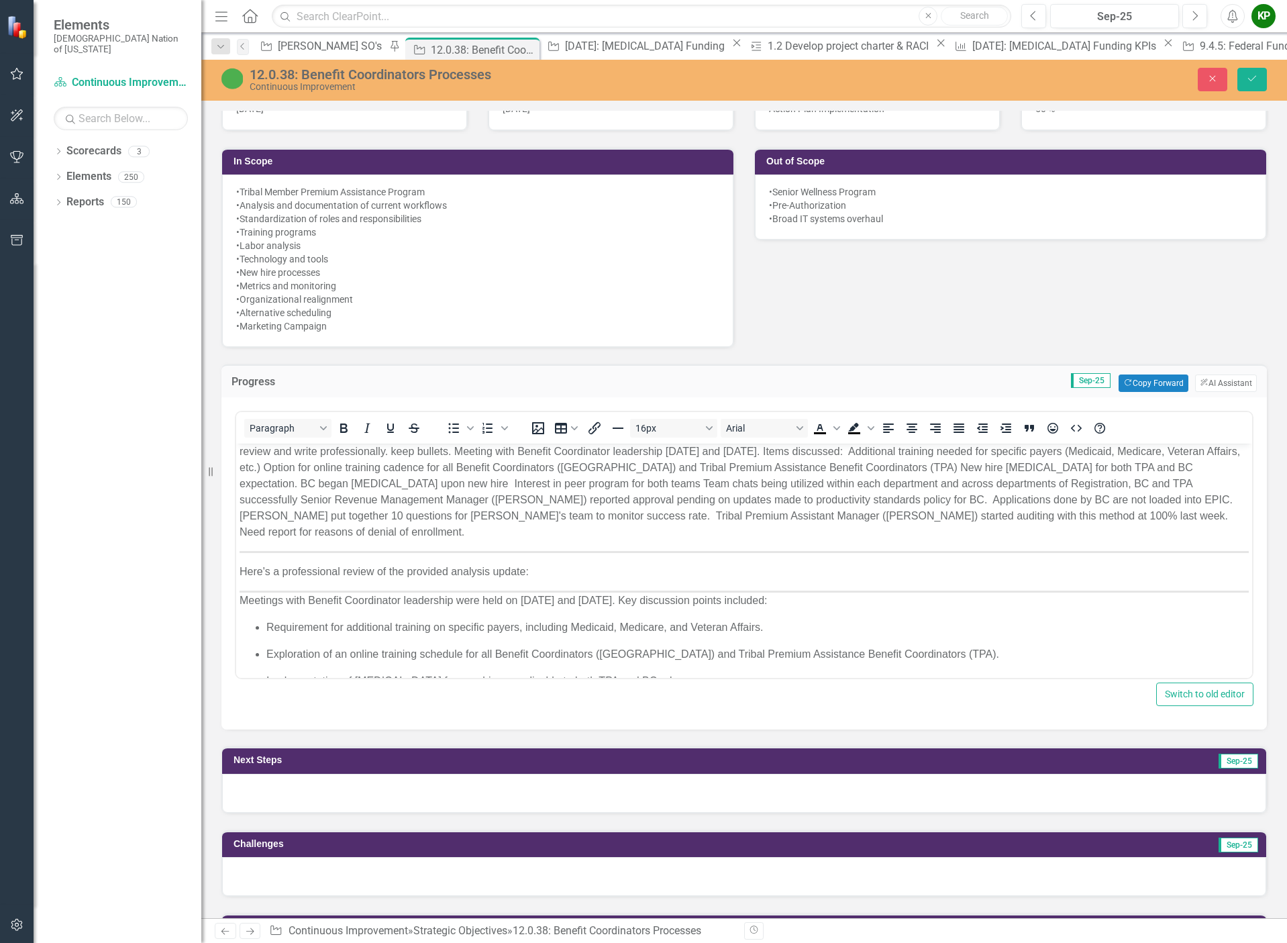
scroll to position [0, 0]
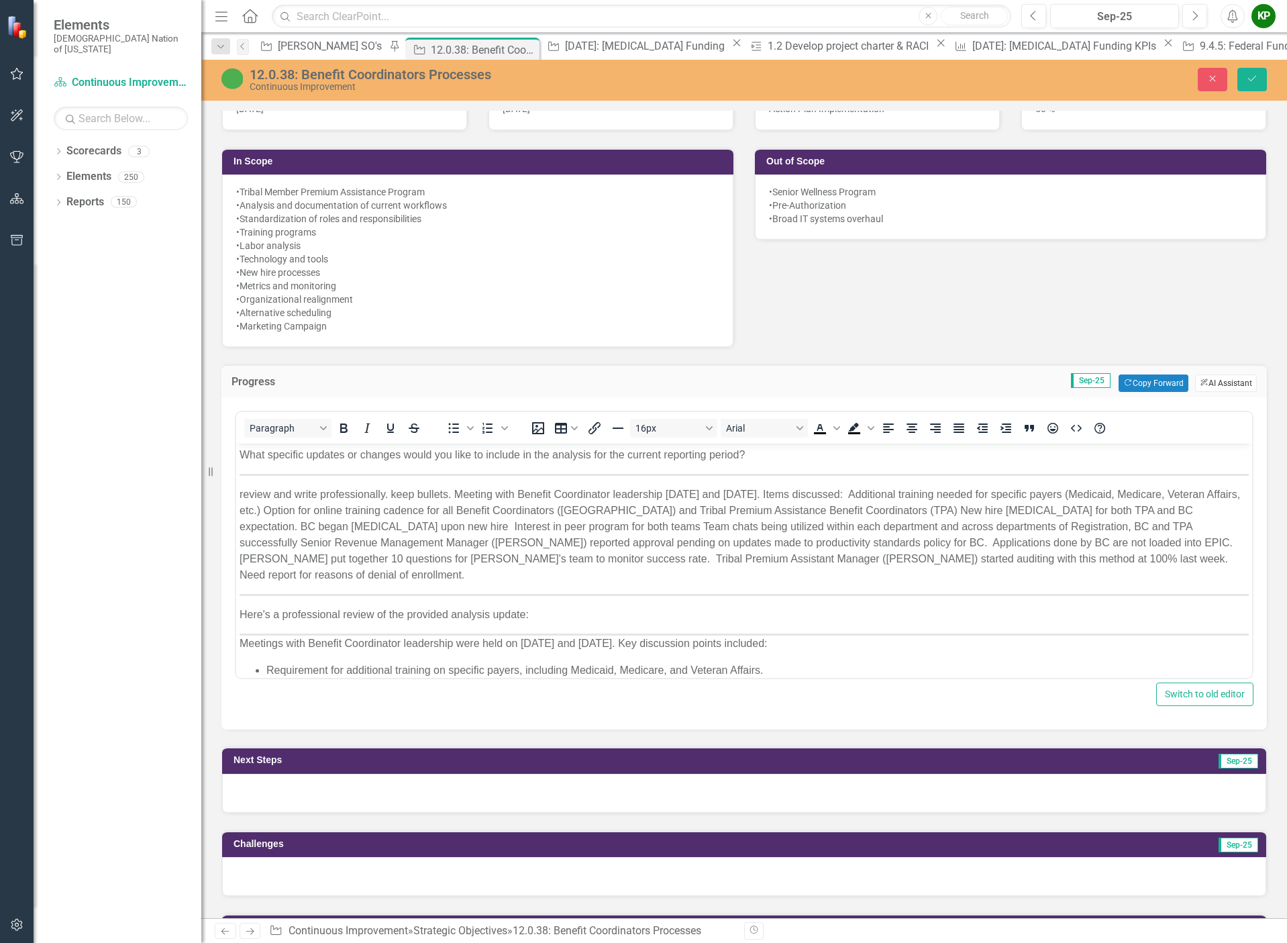
click at [1195, 376] on button "ClearPoint AI AI Assistant" at bounding box center [1226, 382] width 62 height 17
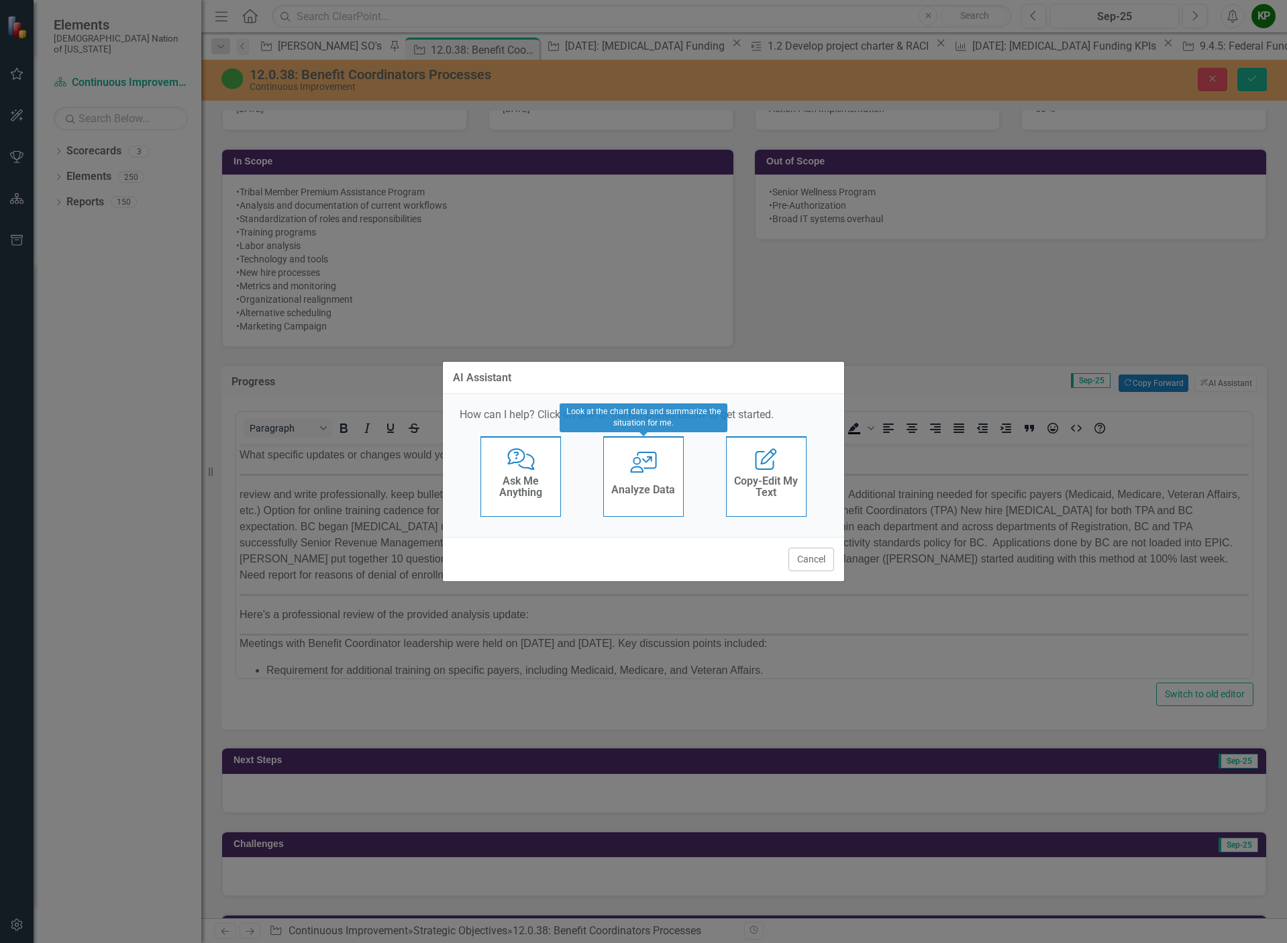
click at [669, 497] on div "Analyze Data" at bounding box center [643, 491] width 64 height 22
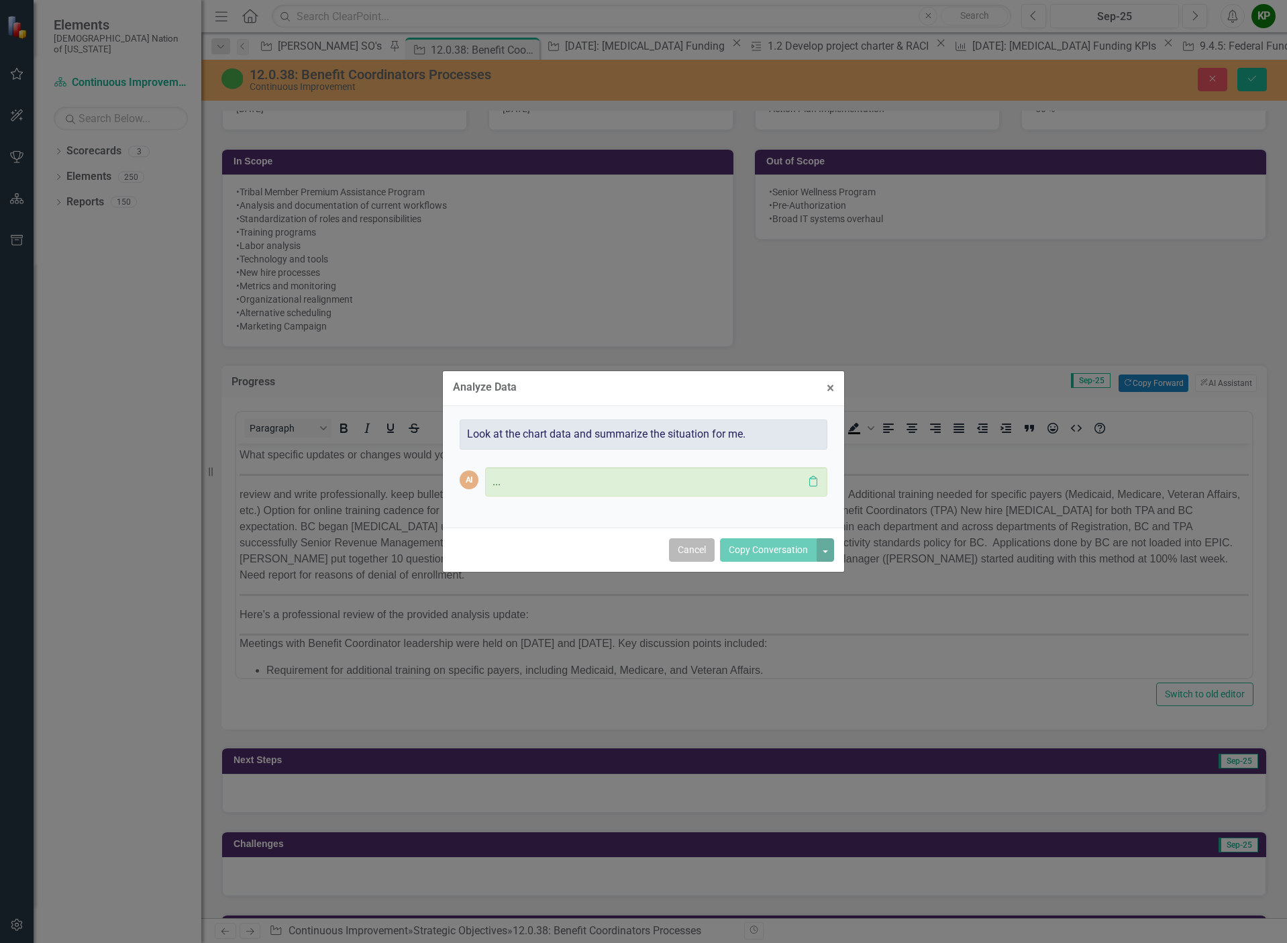
click at [680, 553] on button "Cancel" at bounding box center [692, 549] width 46 height 23
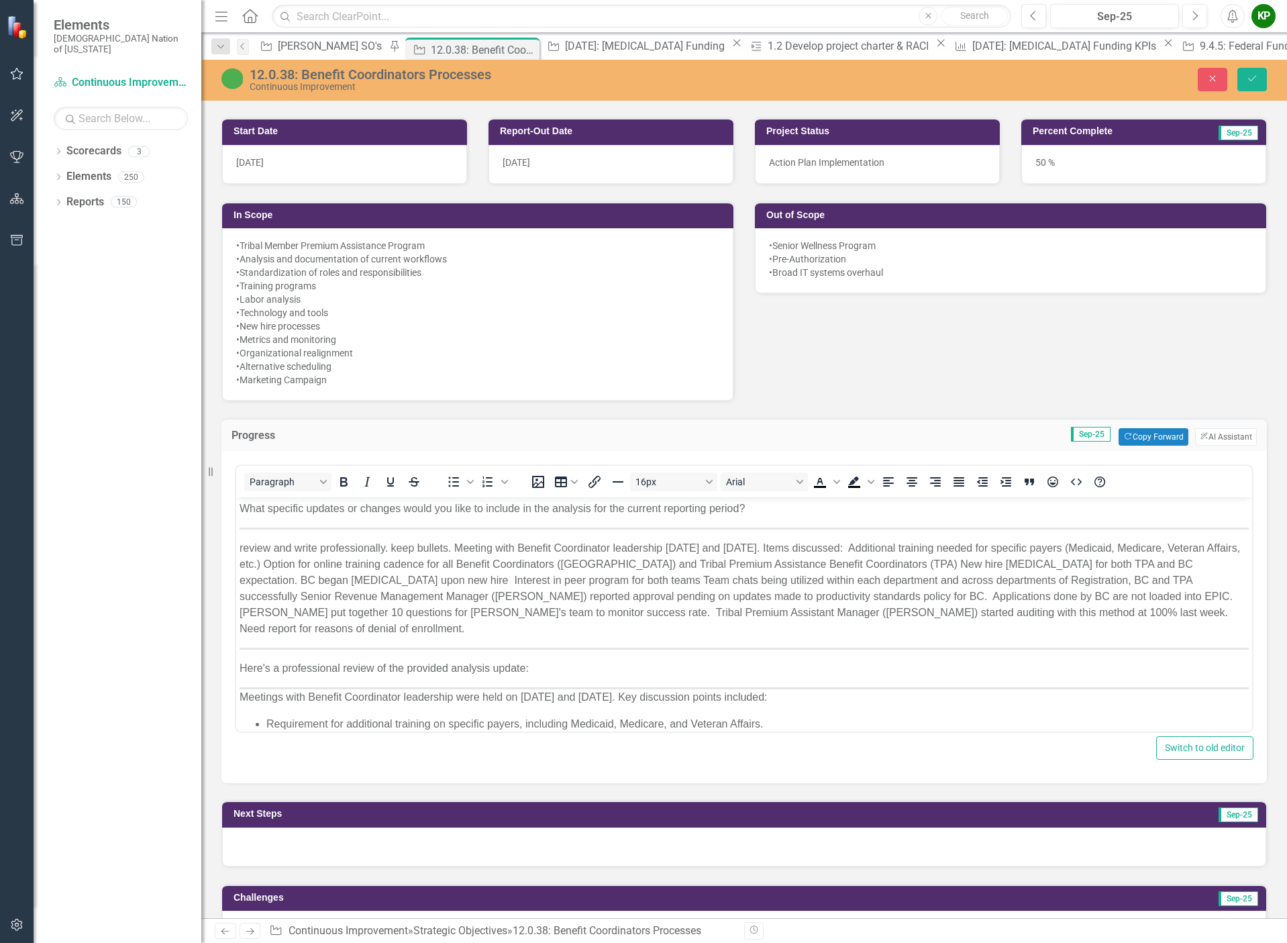
scroll to position [671, 0]
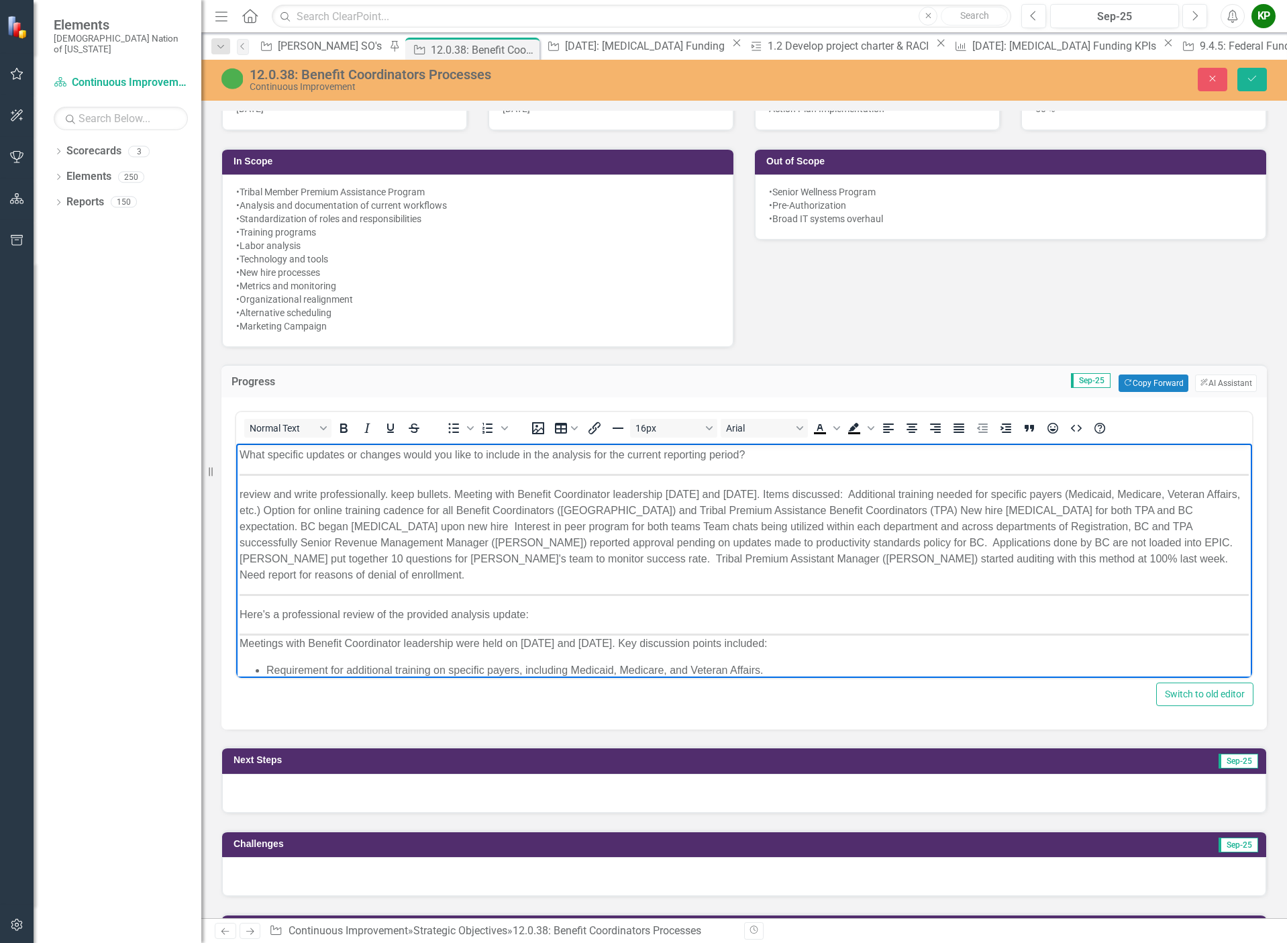
drag, startPoint x: 241, startPoint y: 455, endPoint x: 869, endPoint y: 472, distance: 627.5
click at [869, 472] on body "What specific updates or changes would you like to include in the analysis for …" at bounding box center [744, 684] width 1016 height 482
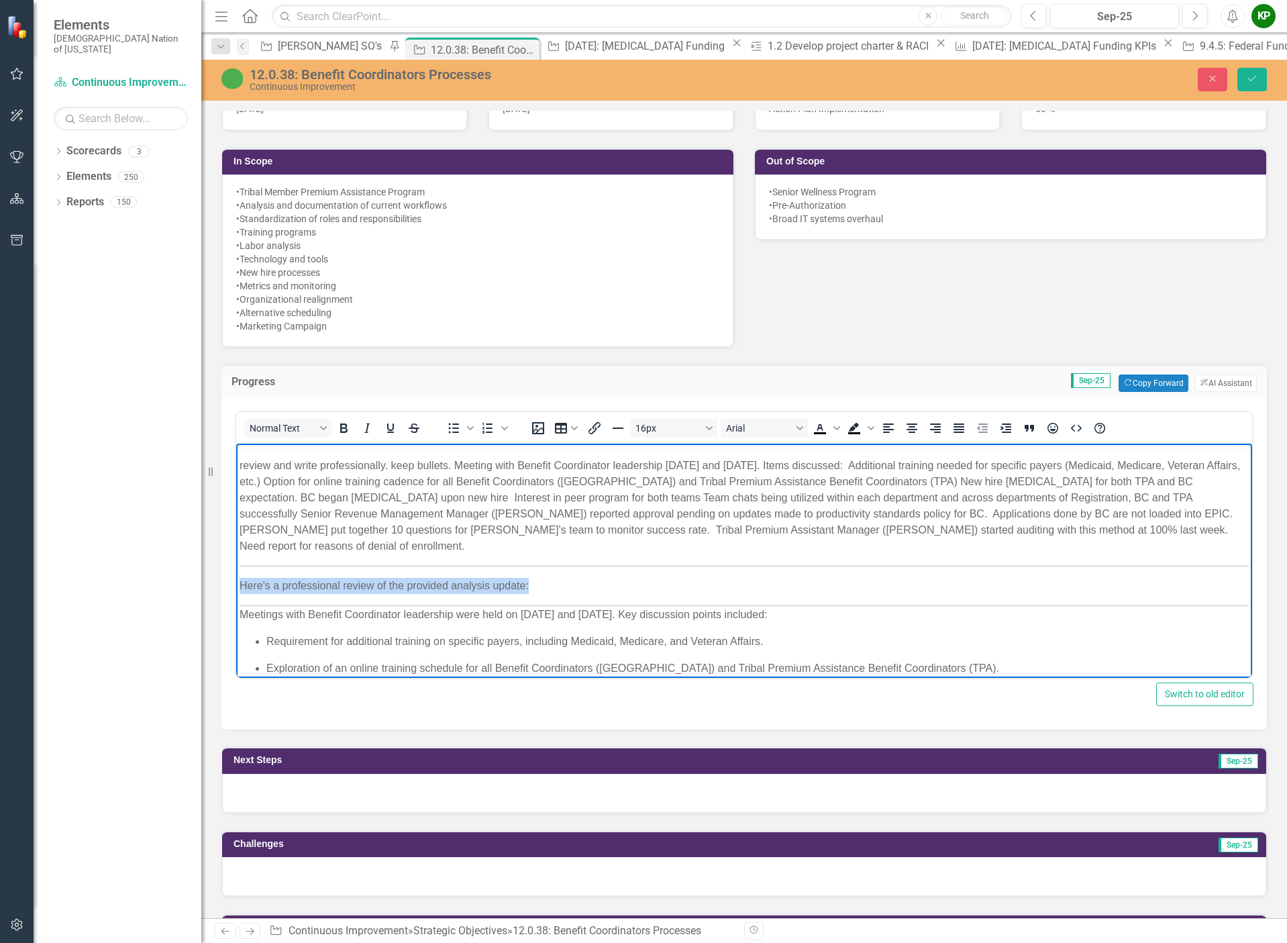
drag, startPoint x: 559, startPoint y: 571, endPoint x: 194, endPoint y: 551, distance: 366.1
click at [236, 551] on html "review and write professionally. keep bullets. Meeting with Benefit Coordinator…" at bounding box center [744, 669] width 1016 height 453
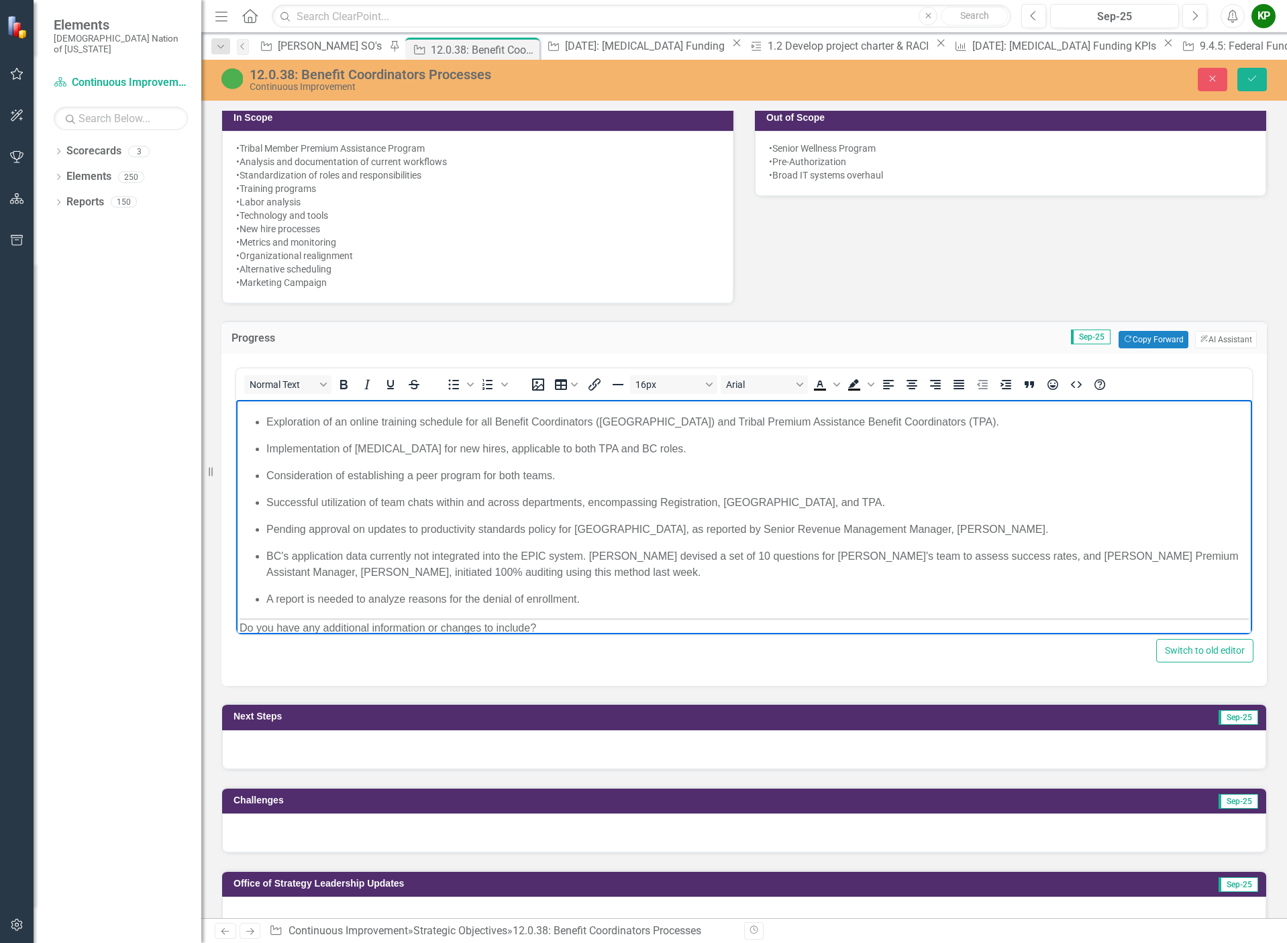
scroll to position [738, 0]
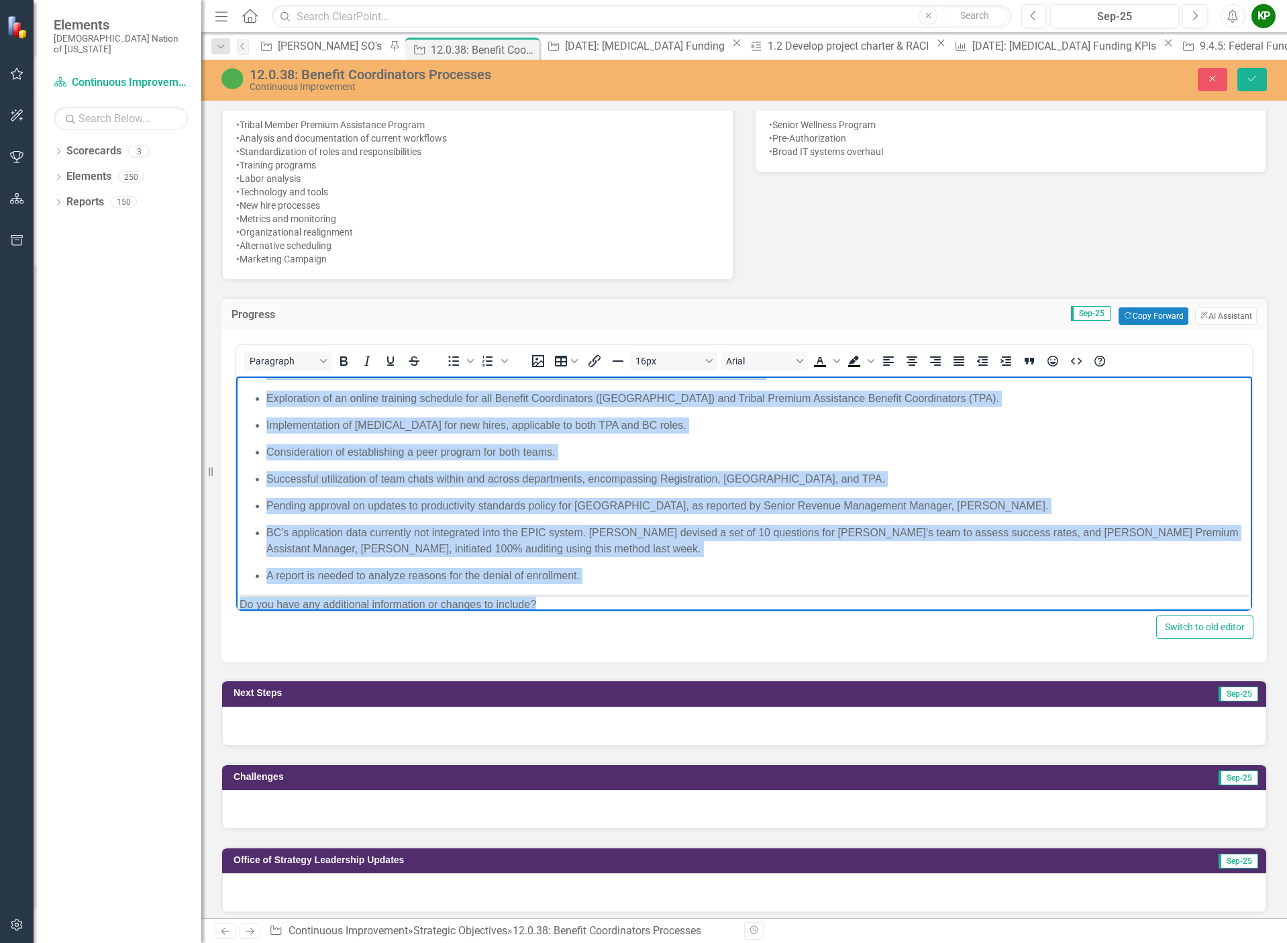
drag, startPoint x: 598, startPoint y: 588, endPoint x: 219, endPoint y: 568, distance: 379.5
click at [236, 568] on html "review and write professionally. keep bullets. Meeting with Benefit Coordinator…" at bounding box center [744, 415] width 1016 height 424
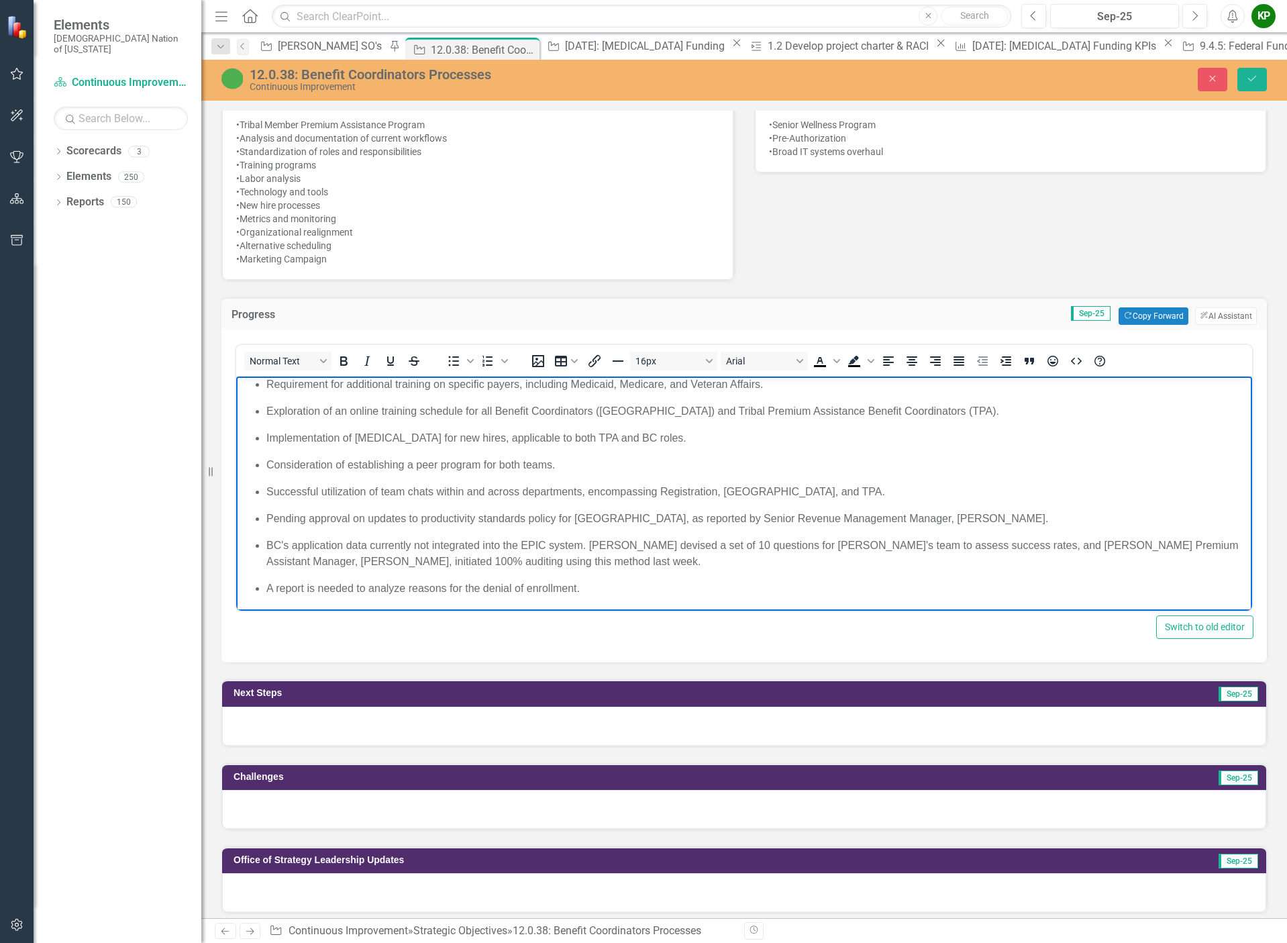
scroll to position [145, 0]
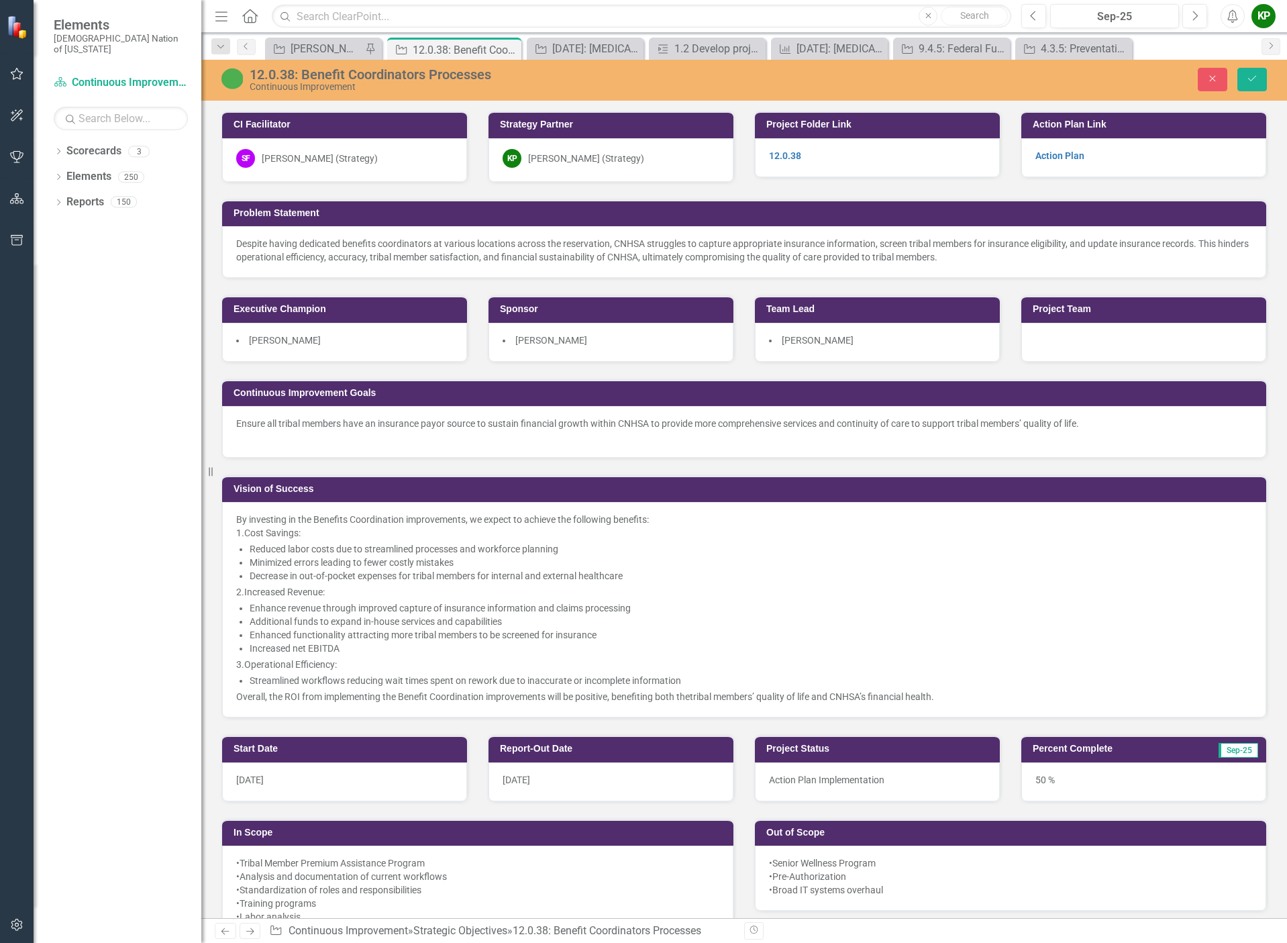
scroll to position [738, 0]
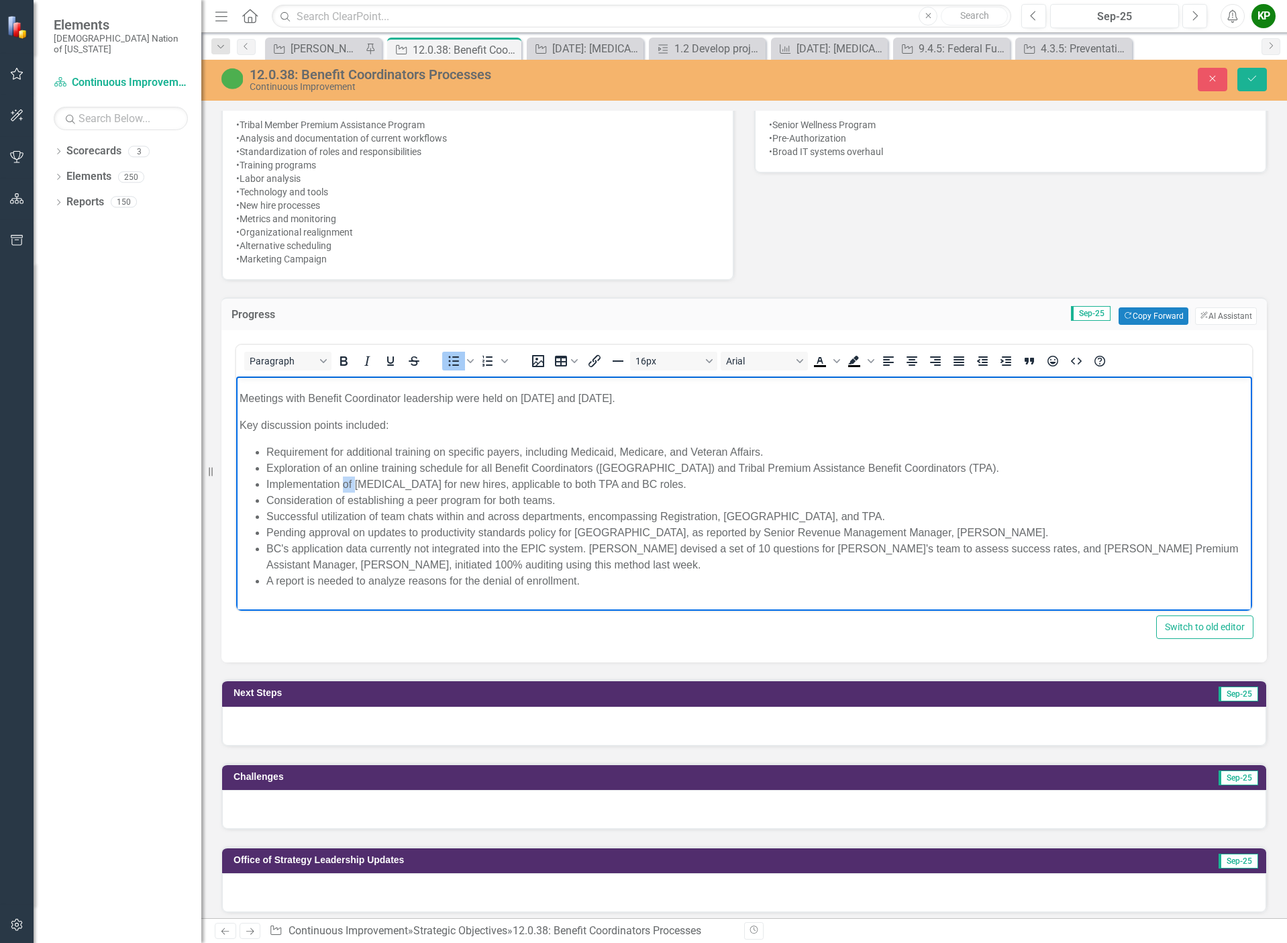
drag, startPoint x: 356, startPoint y: 482, endPoint x: 343, endPoint y: 481, distance: 12.8
click at [343, 481] on li "Implementation of [MEDICAL_DATA] for new hires, applicable to both TPA and BC r…" at bounding box center [757, 484] width 982 height 16
click at [497, 484] on li "Implementation effective for the [MEDICAL_DATA] for new hires, applicable to bo…" at bounding box center [757, 484] width 982 height 16
drag, startPoint x: 501, startPoint y: 483, endPoint x: 488, endPoint y: 483, distance: 13.4
click at [488, 483] on li "Implementation effective for the [MEDICAL_DATA] for new hires, applicable to bo…" at bounding box center [757, 484] width 982 height 16
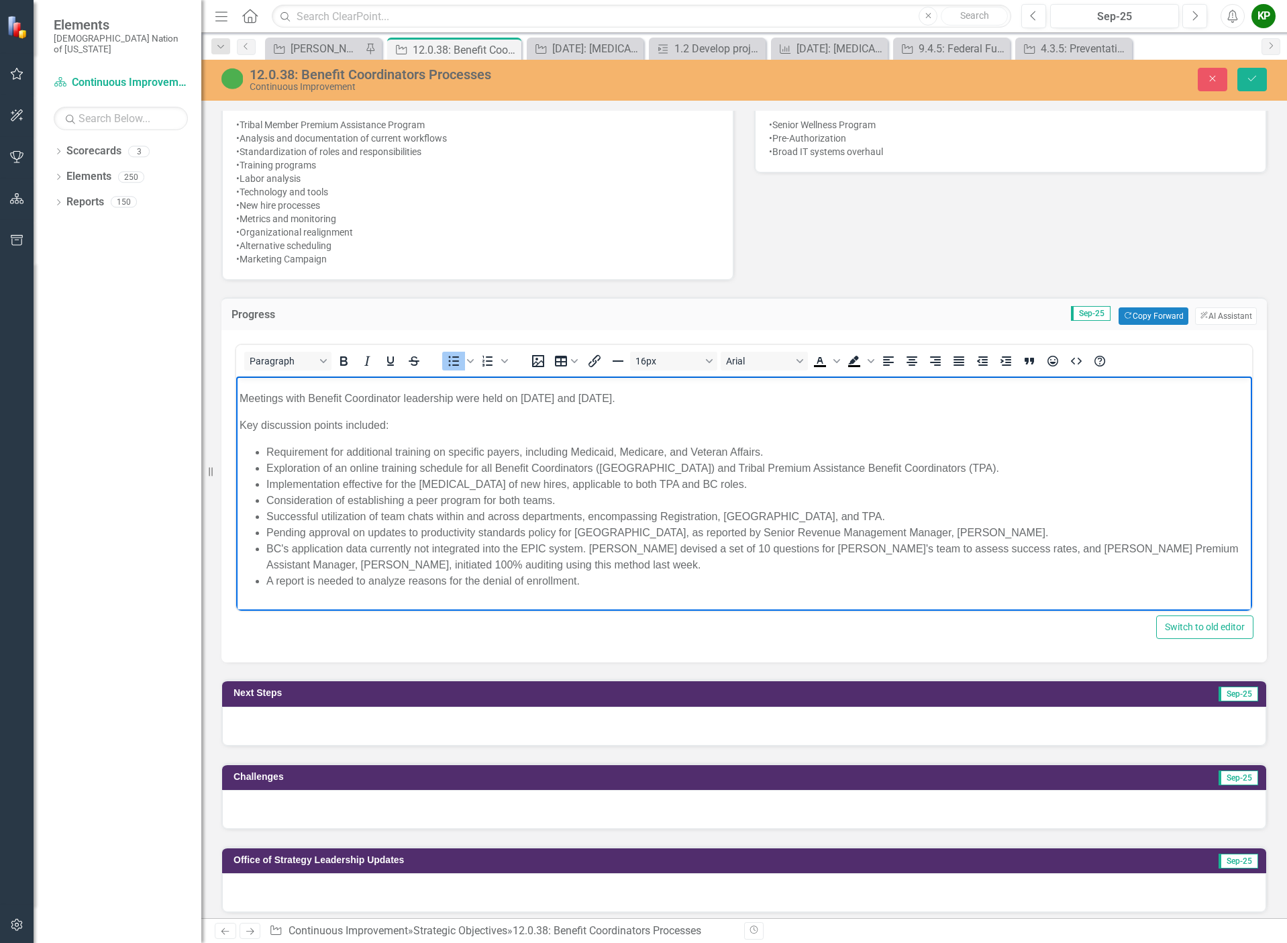
click at [551, 497] on li "Consideration of establishing a peer program for both teams." at bounding box center [757, 500] width 982 height 16
click at [1260, 83] on button "Save" at bounding box center [1252, 79] width 30 height 23
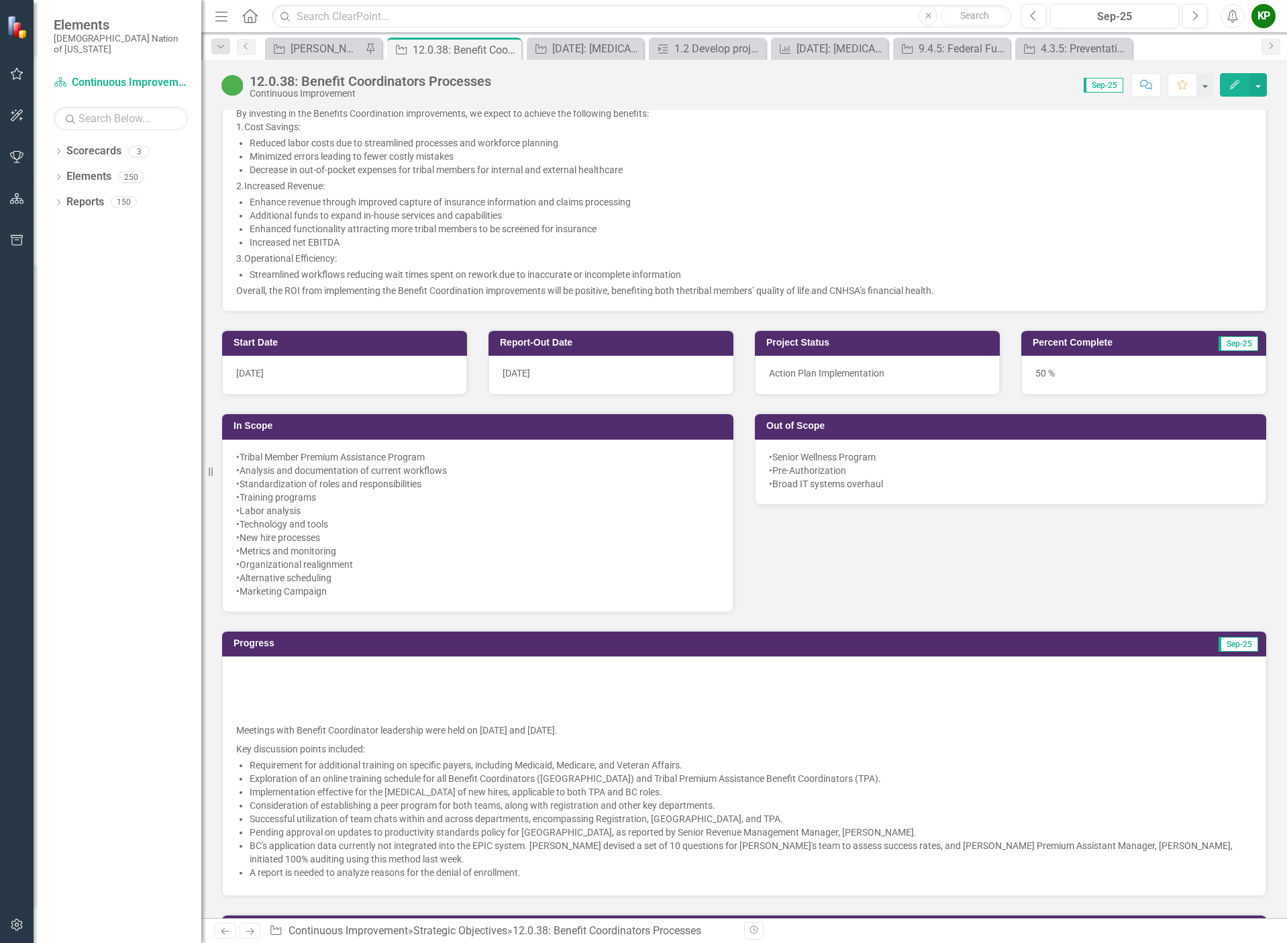
scroll to position [671, 0]
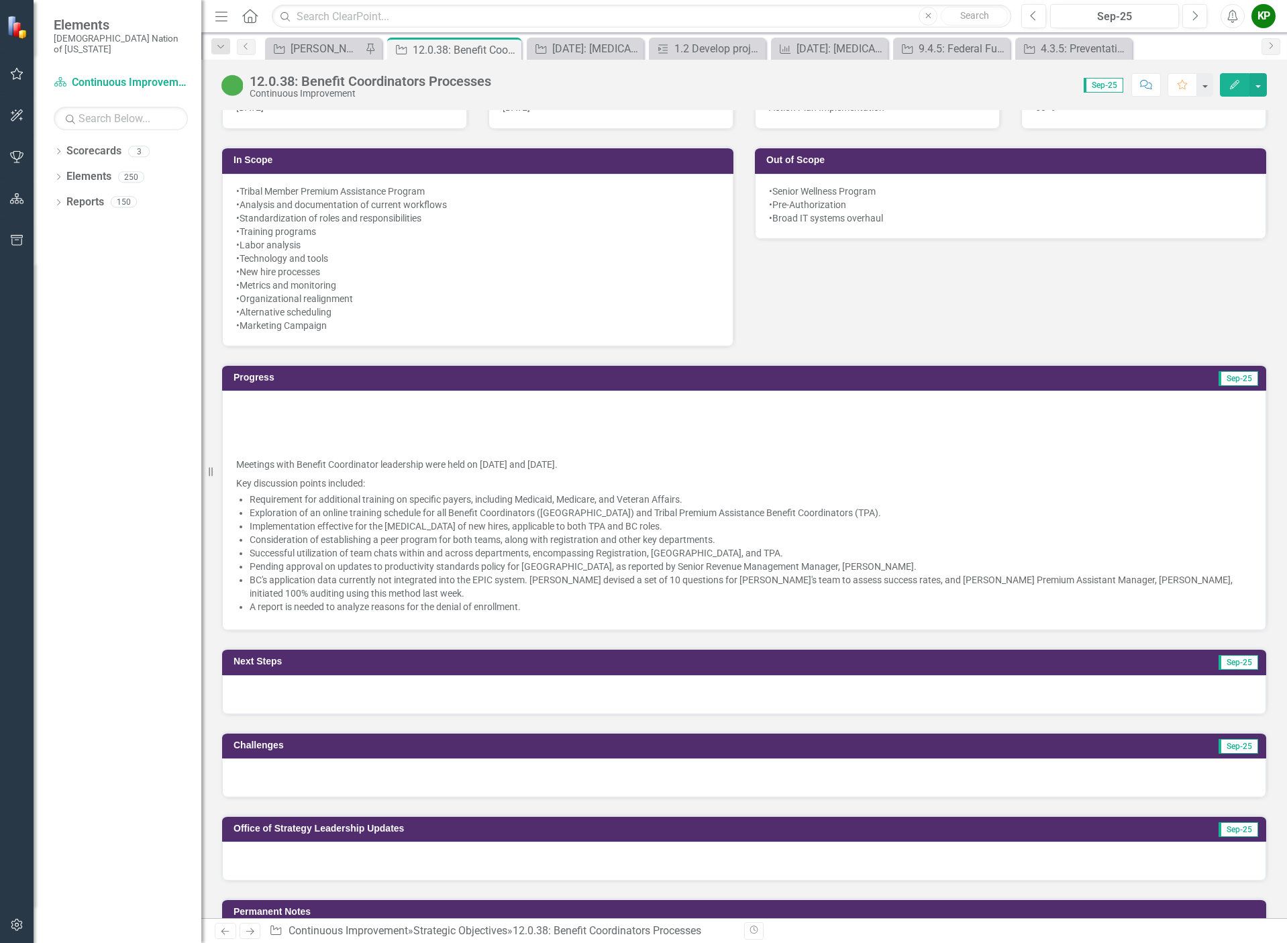
click at [294, 430] on p at bounding box center [744, 426] width 1016 height 19
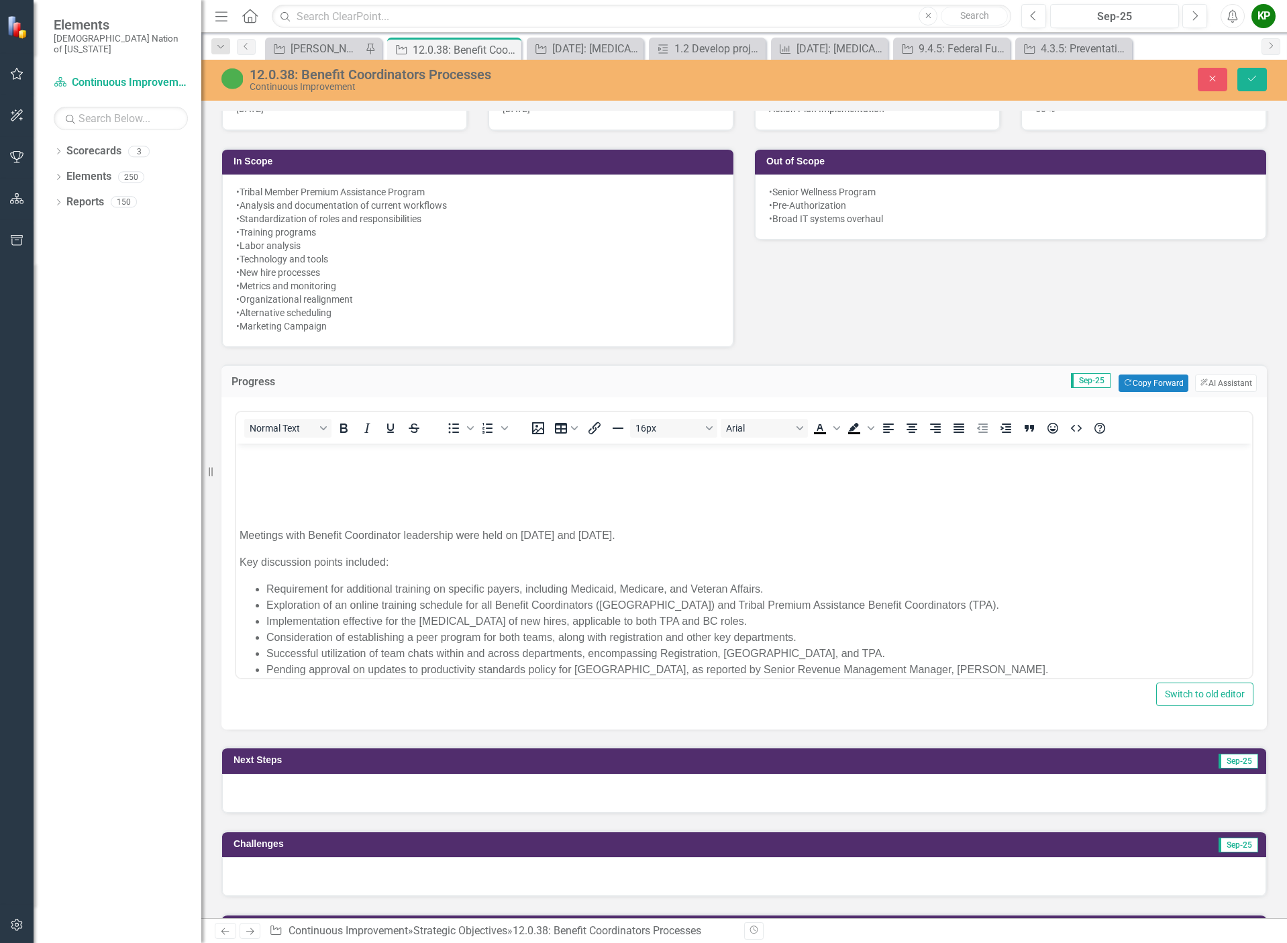
scroll to position [0, 0]
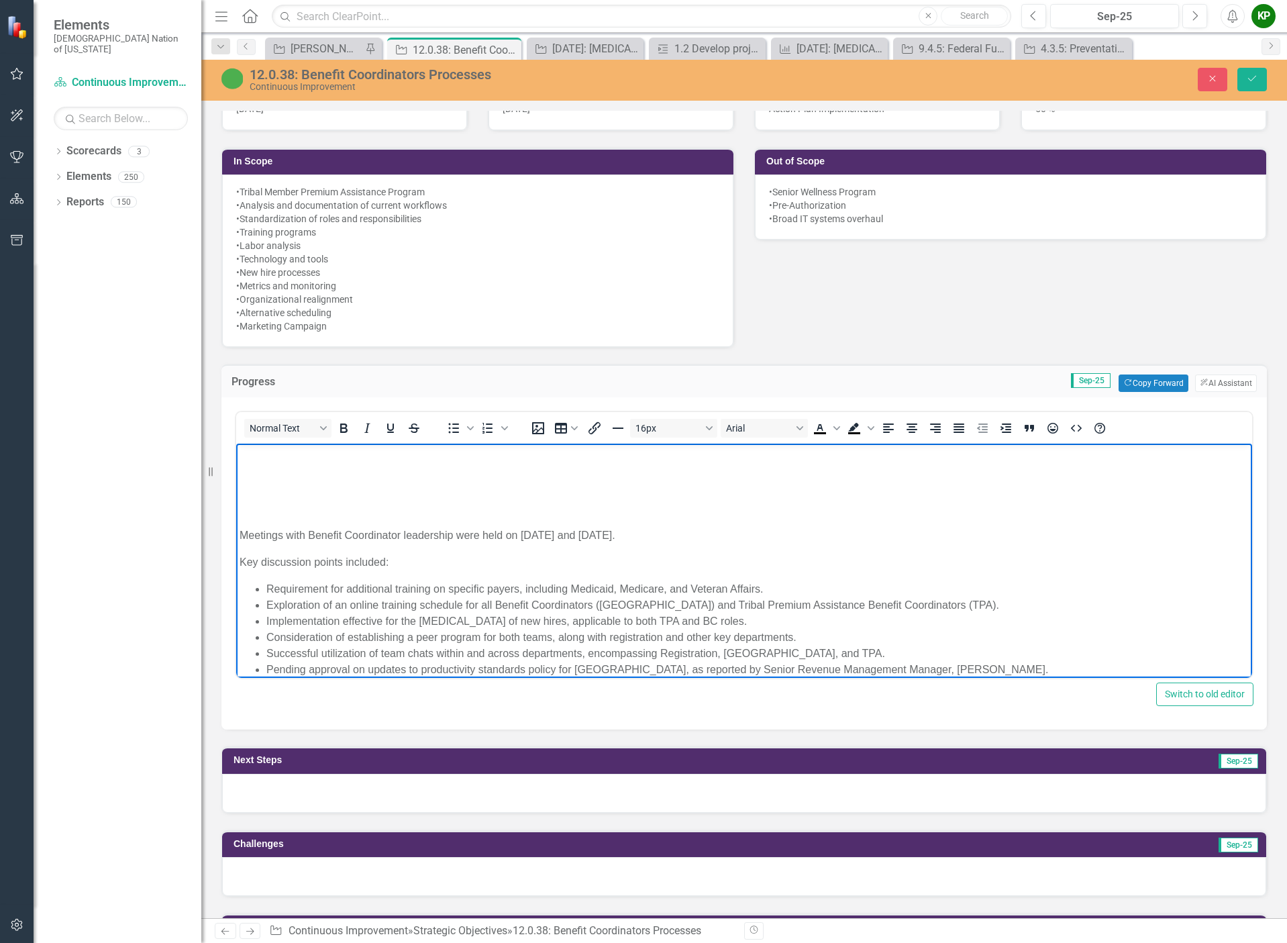
click at [264, 459] on p "Rich Text Area. Press ALT-0 for help." at bounding box center [743, 455] width 1009 height 16
drag, startPoint x: 264, startPoint y: 459, endPoint x: 278, endPoint y: 508, distance: 51.6
click at [278, 508] on body "Meetings with Benefit Coordinator leadership were held on [DATE] and [DATE]. Ke…" at bounding box center [744, 591] width 1016 height 297
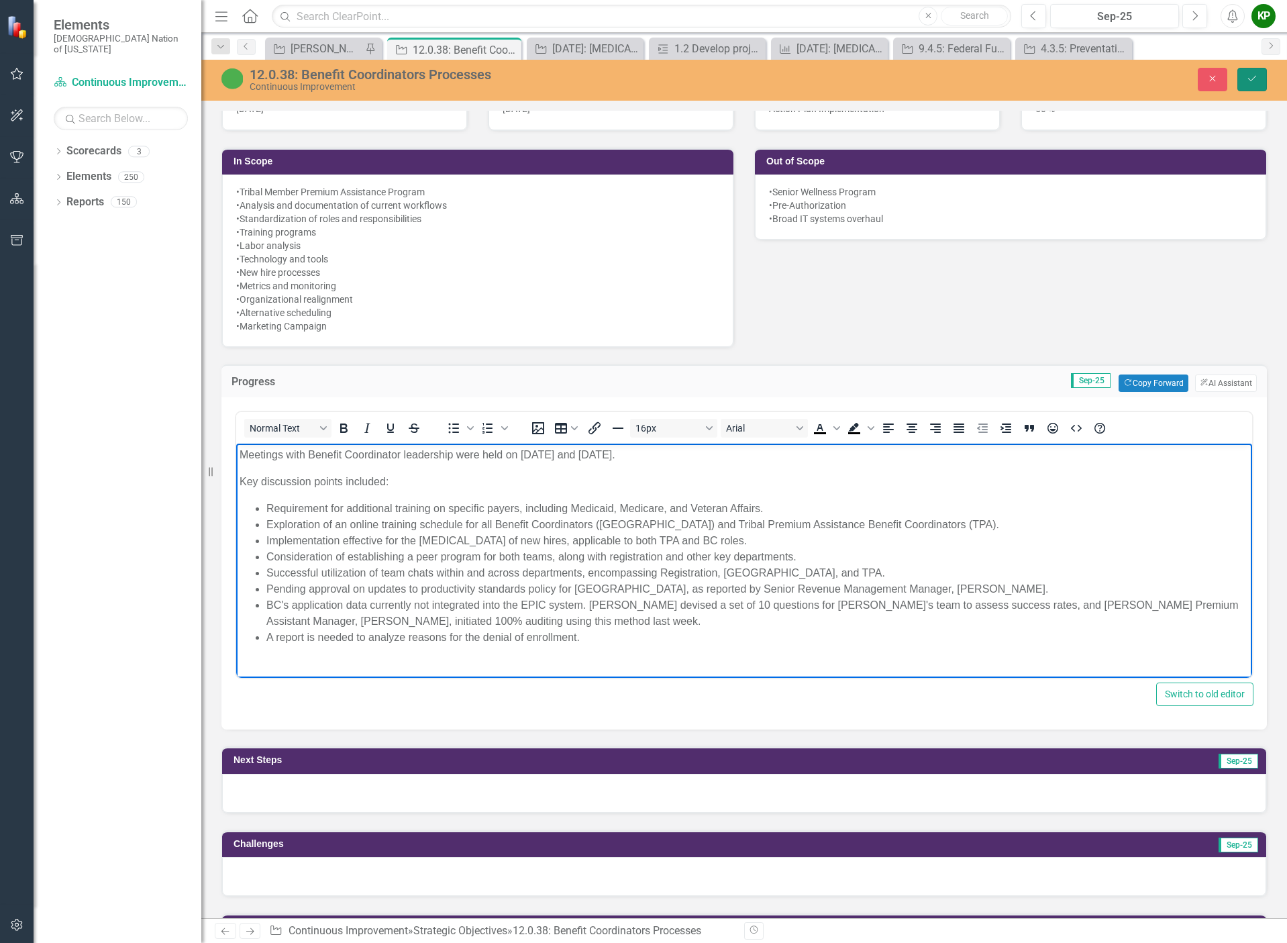
click at [1246, 82] on icon "Save" at bounding box center [1252, 78] width 12 height 9
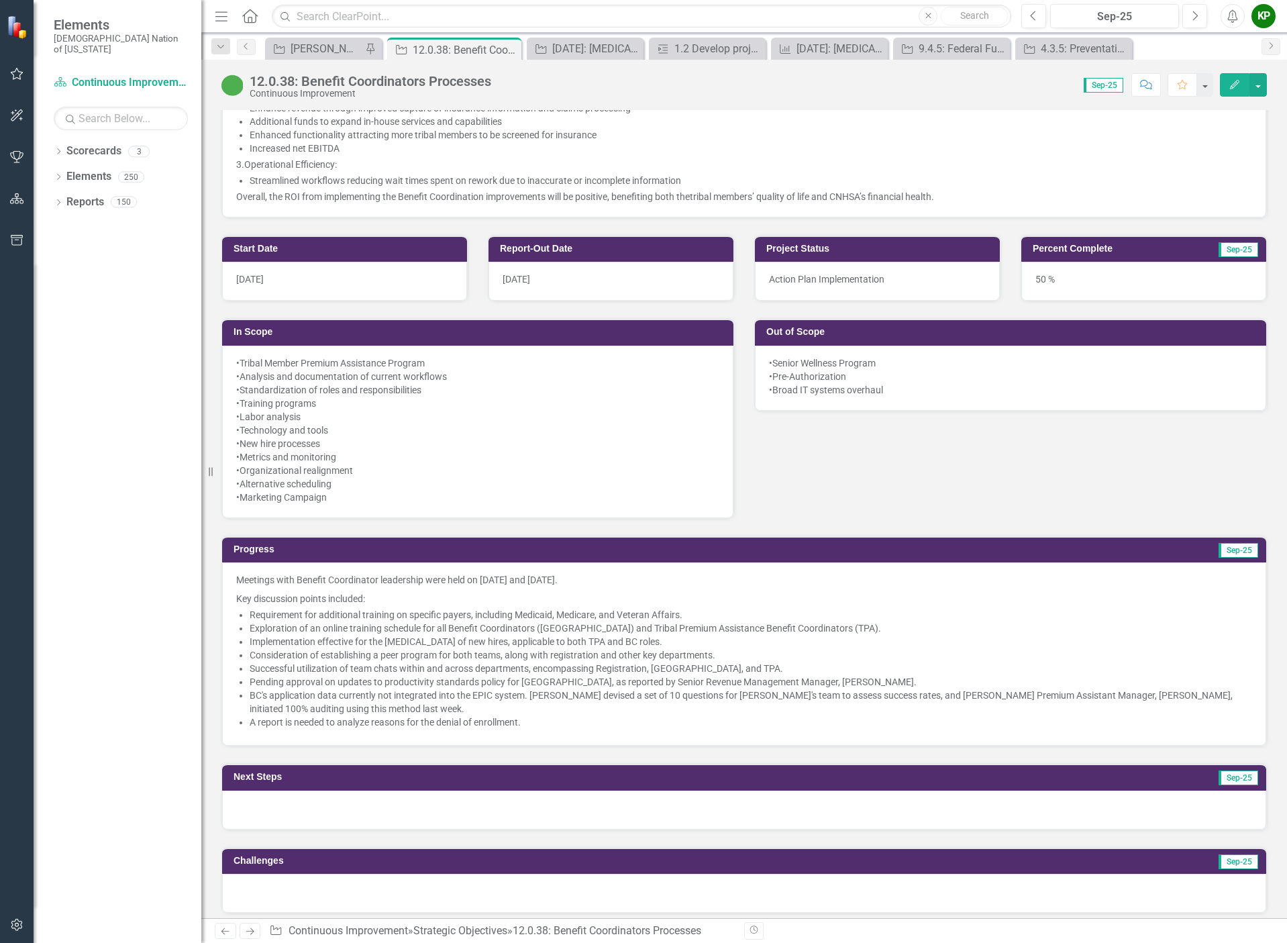
scroll to position [805, 0]
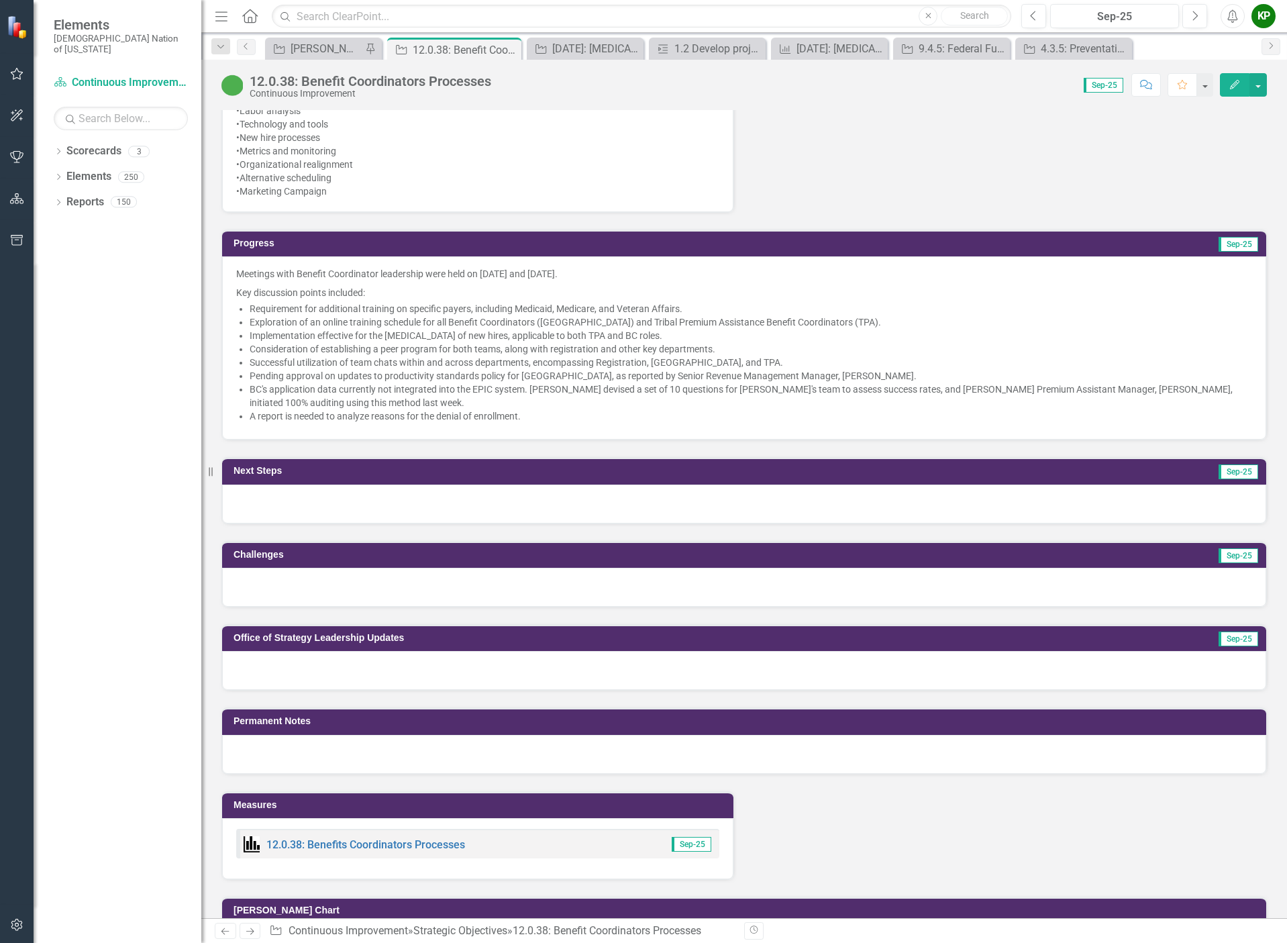
click at [1130, 399] on li "BC's application data currently not integrated into the EPIC system. [PERSON_NA…" at bounding box center [751, 395] width 1002 height 27
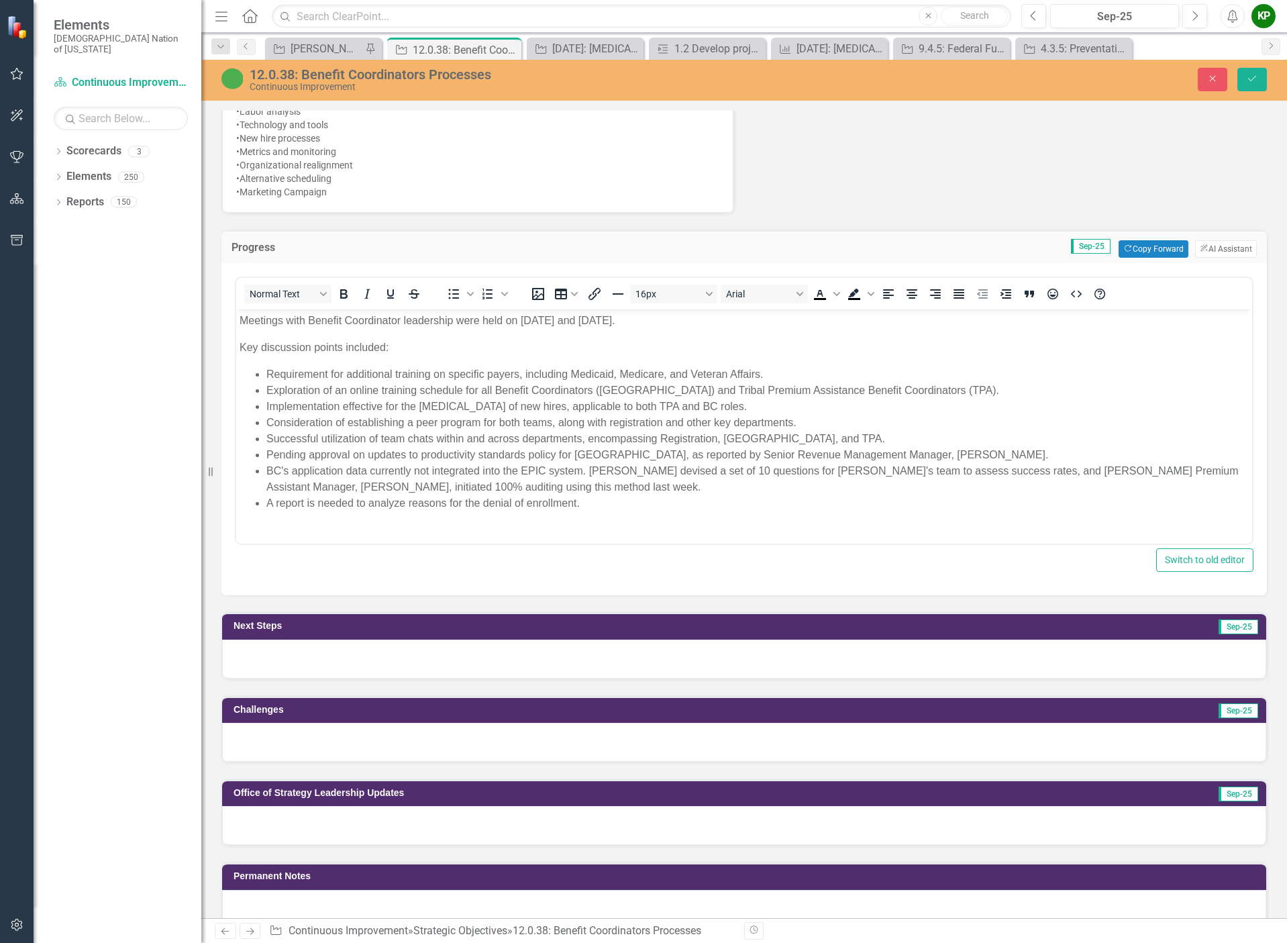
scroll to position [0, 0]
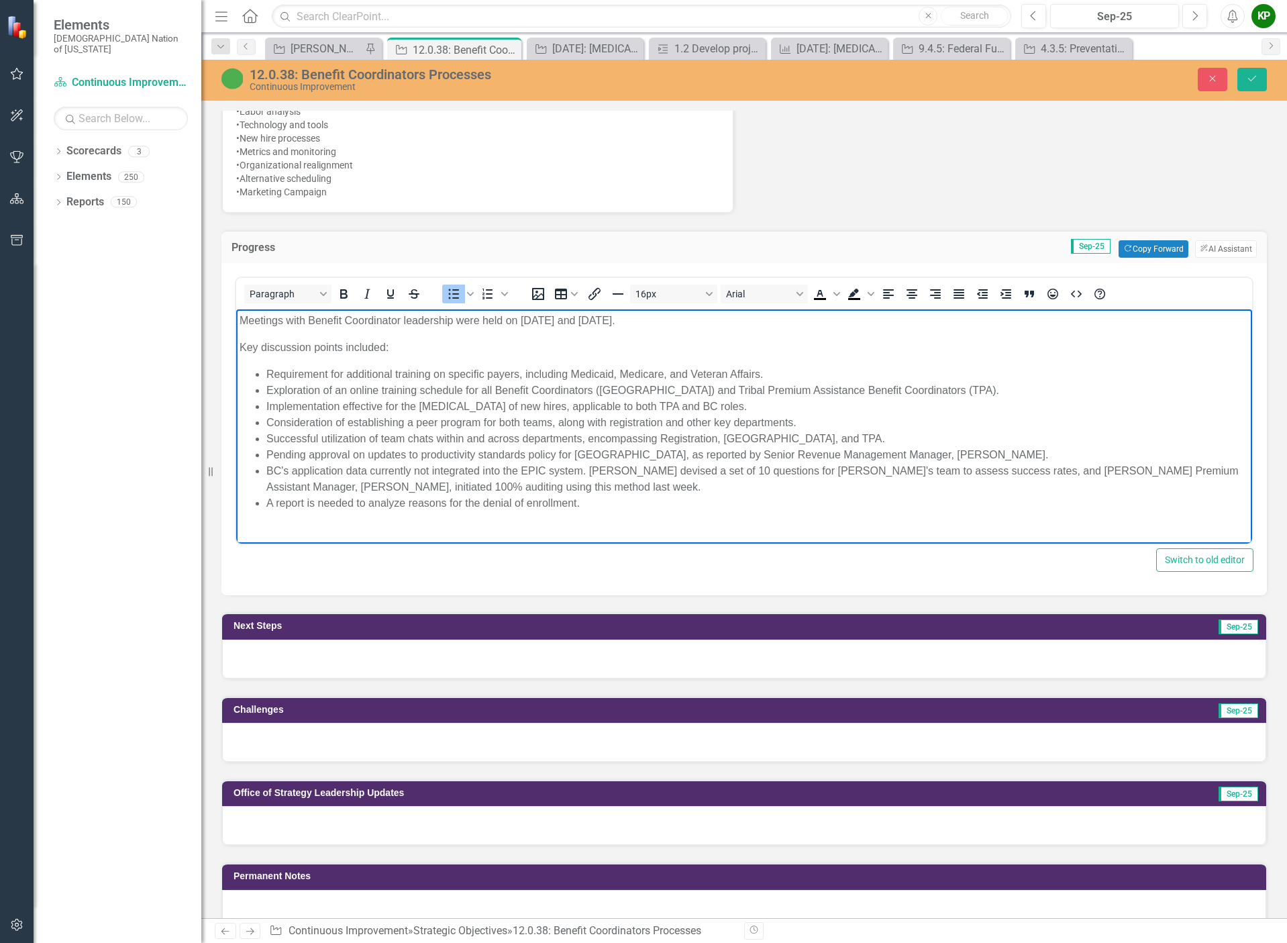
click at [996, 471] on li "BC's application data currently not integrated into the EPIC system. Shelia dev…" at bounding box center [757, 479] width 982 height 32
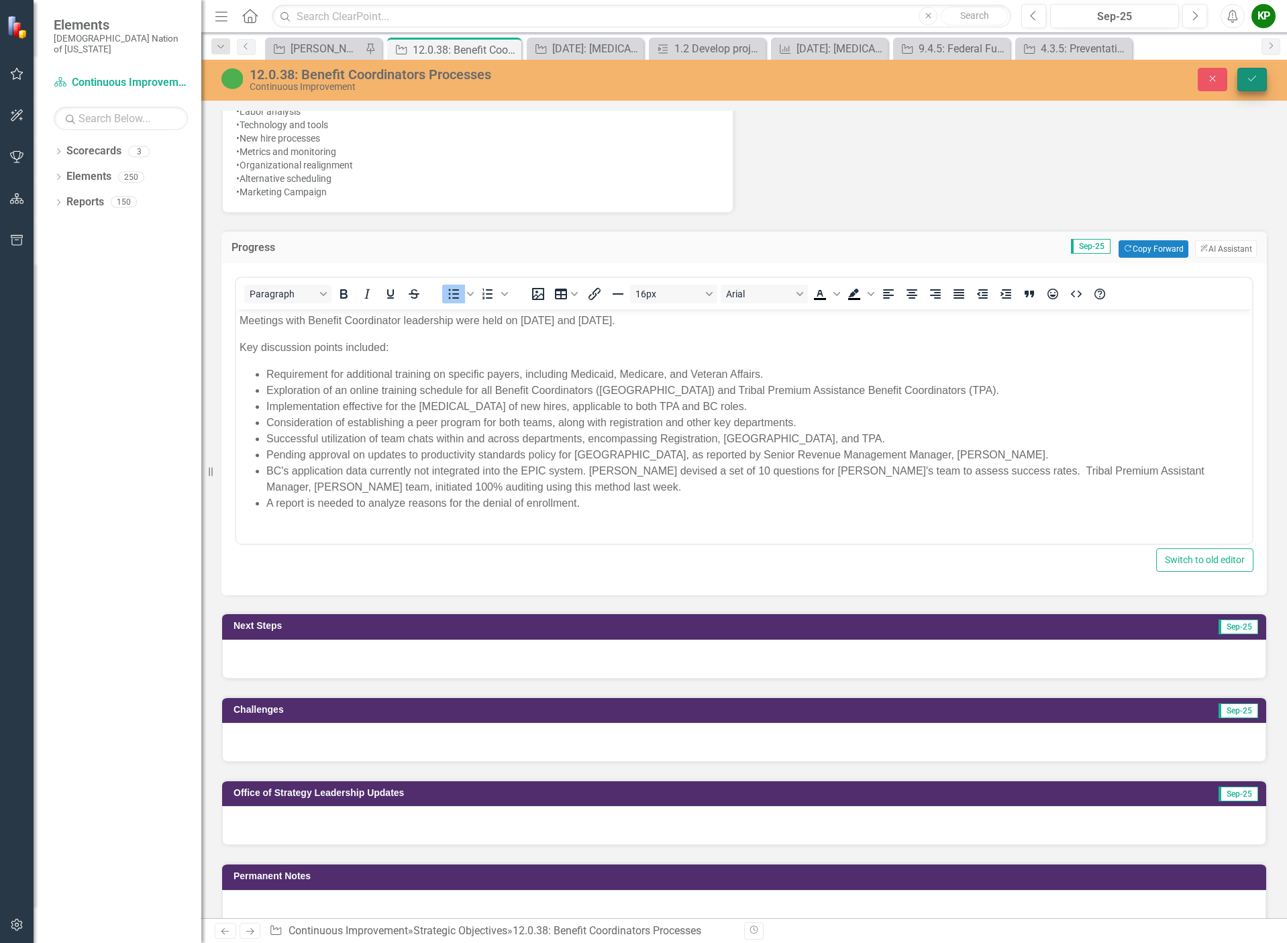
click at [1252, 80] on icon "Save" at bounding box center [1252, 78] width 12 height 9
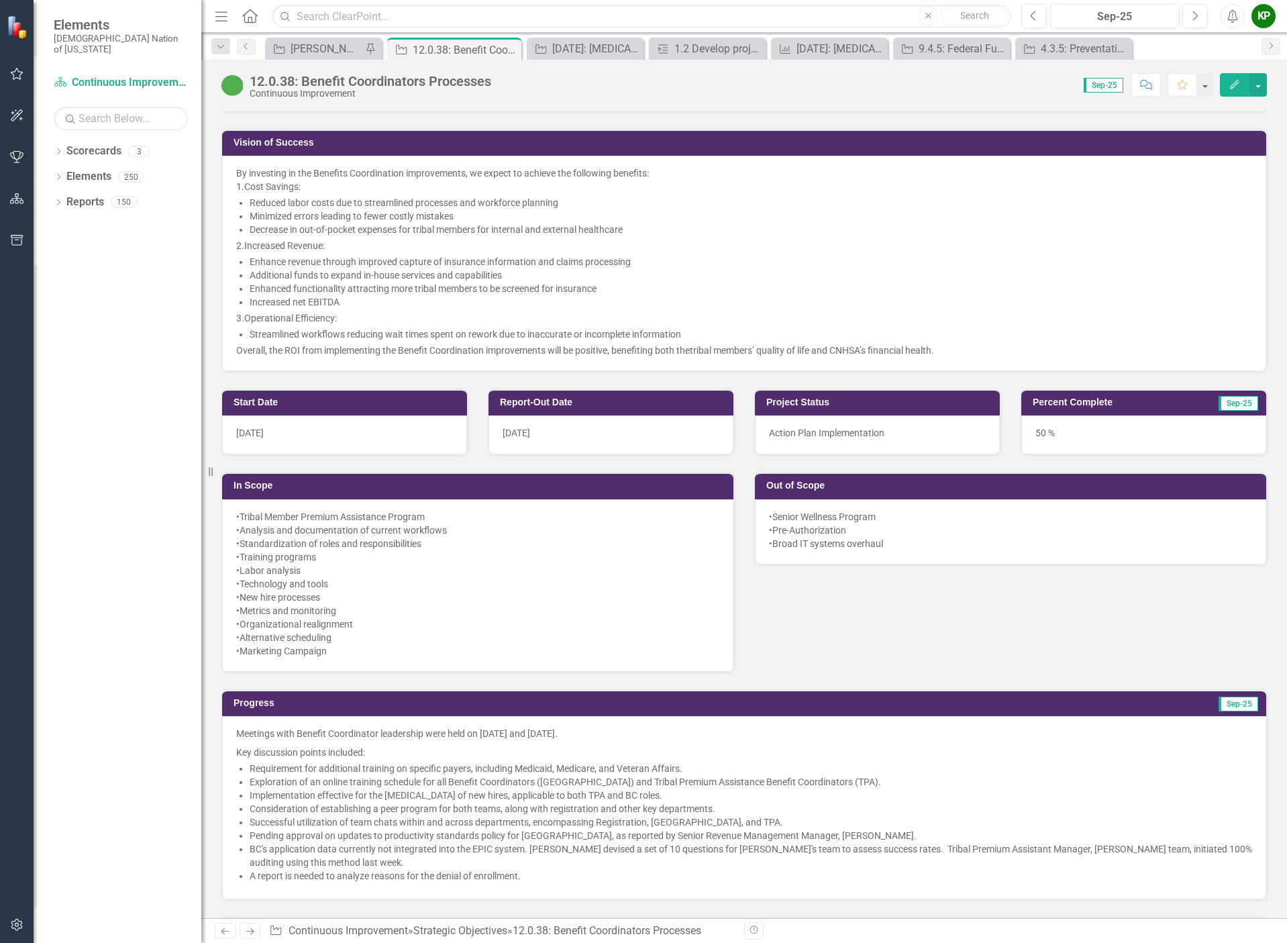
scroll to position [537, 0]
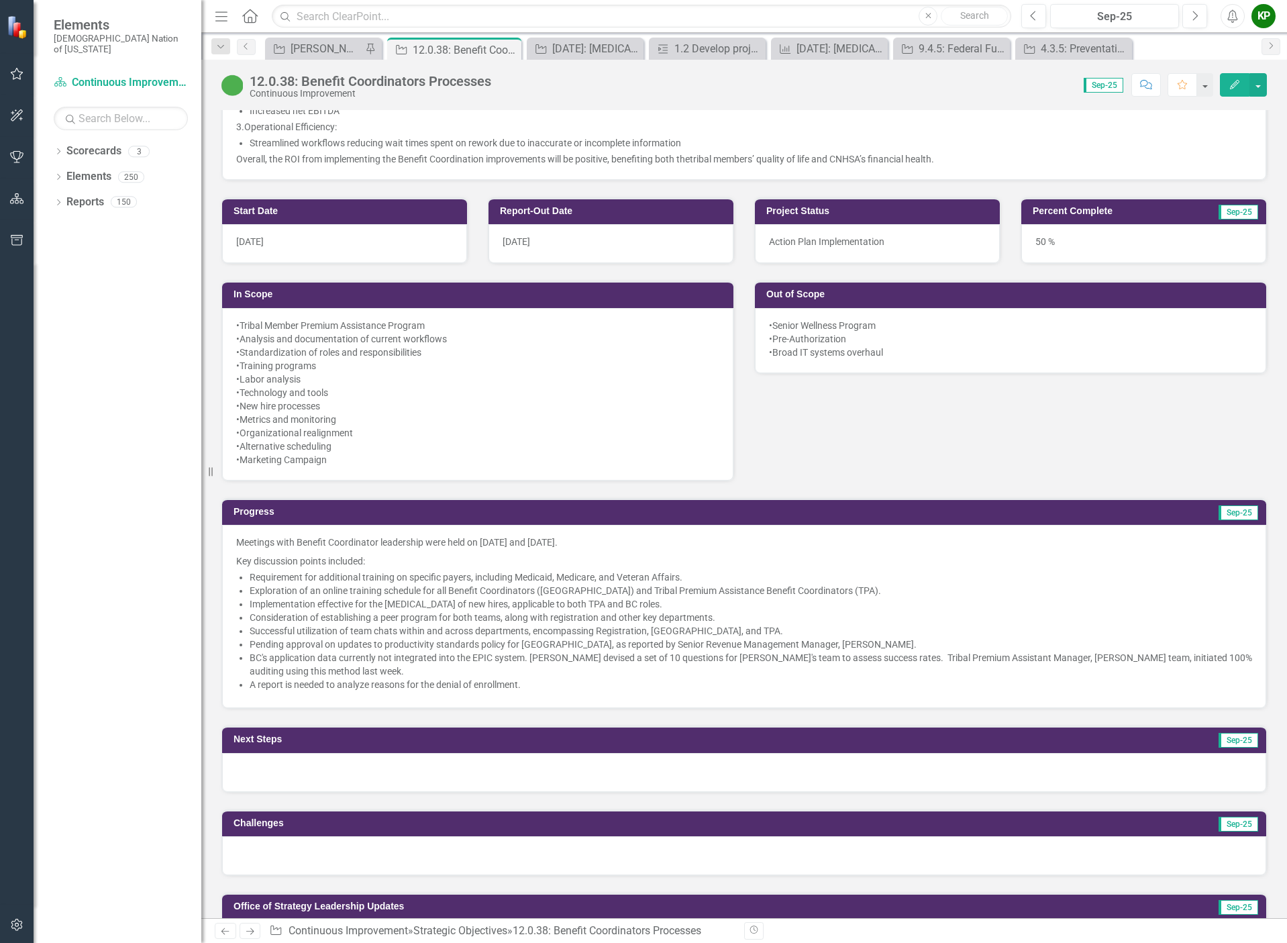
click at [353, 665] on li "BC's application data currently not integrated into the EPIC system. Shelia dev…" at bounding box center [751, 664] width 1002 height 27
click at [353, 664] on li "BC's application data currently not integrated into the EPIC system. Shelia dev…" at bounding box center [751, 664] width 1002 height 27
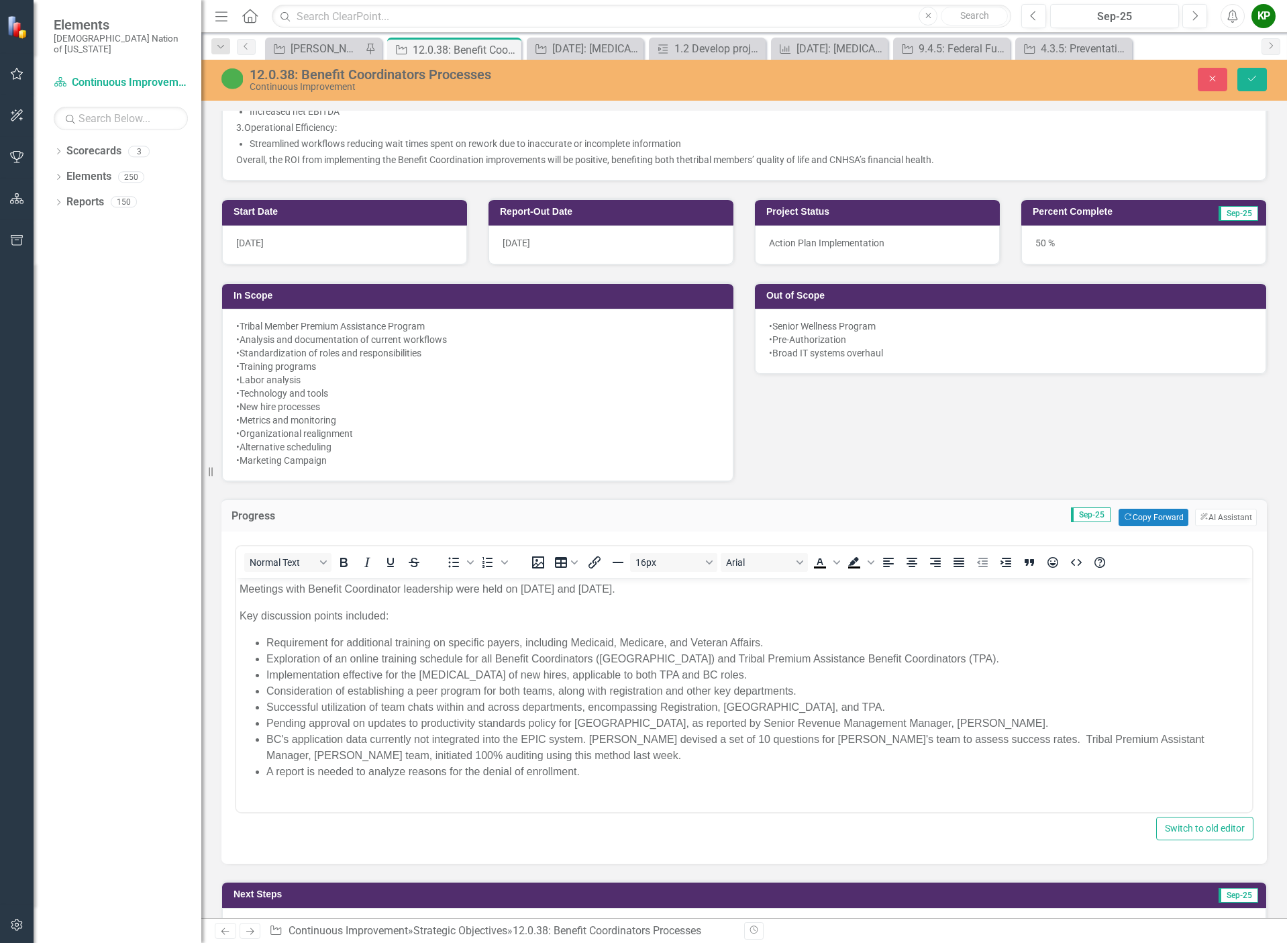
scroll to position [0, 0]
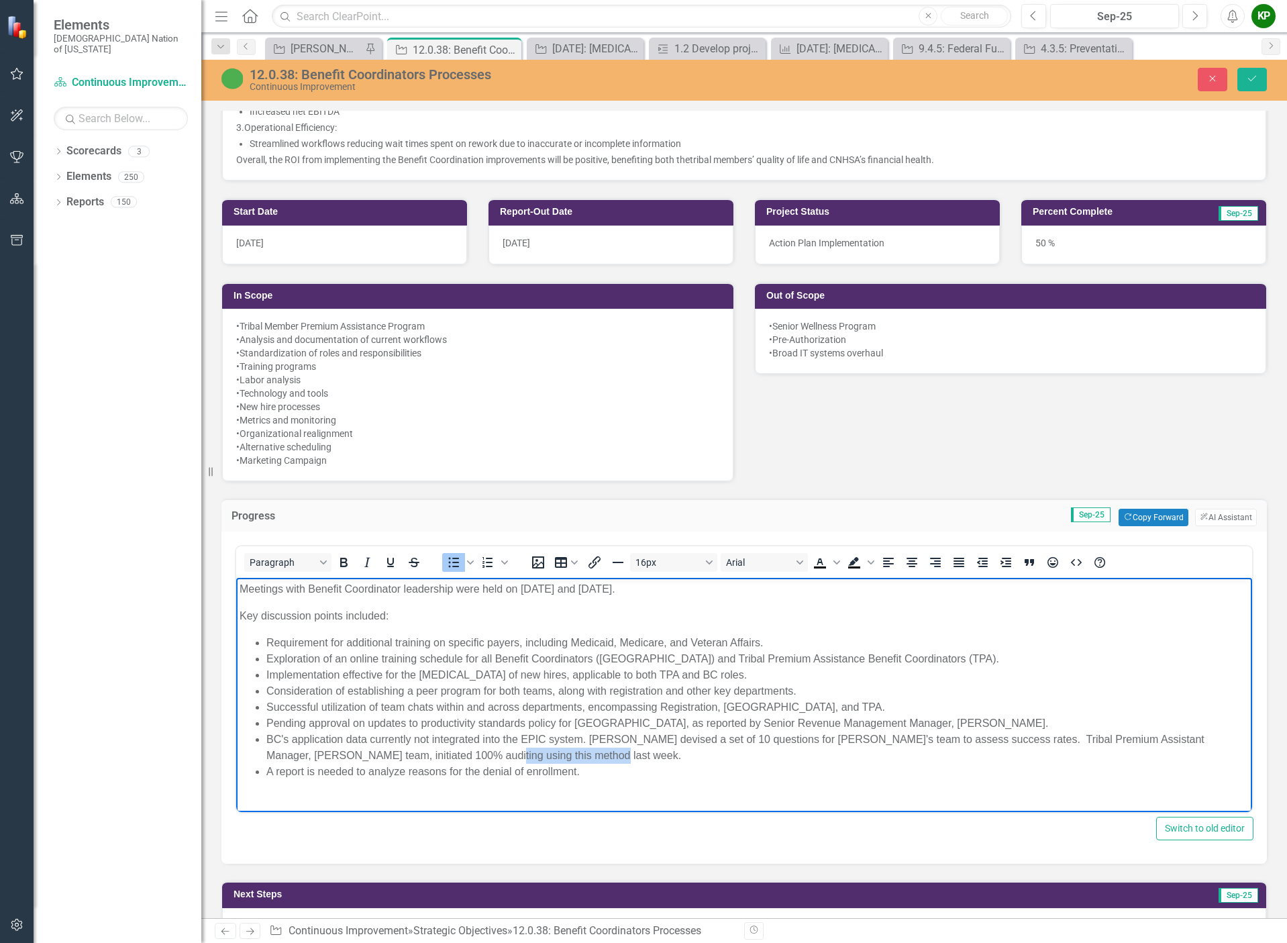
drag, startPoint x: 548, startPoint y: 754, endPoint x: 437, endPoint y: 755, distance: 111.4
click at [437, 755] on li "BC's application data currently not integrated into the EPIC system. Shelia dev…" at bounding box center [757, 747] width 982 height 32
click at [536, 754] on li "BC's application data currently not integrated into the EPIC system. Shelia dev…" at bounding box center [757, 747] width 982 height 32
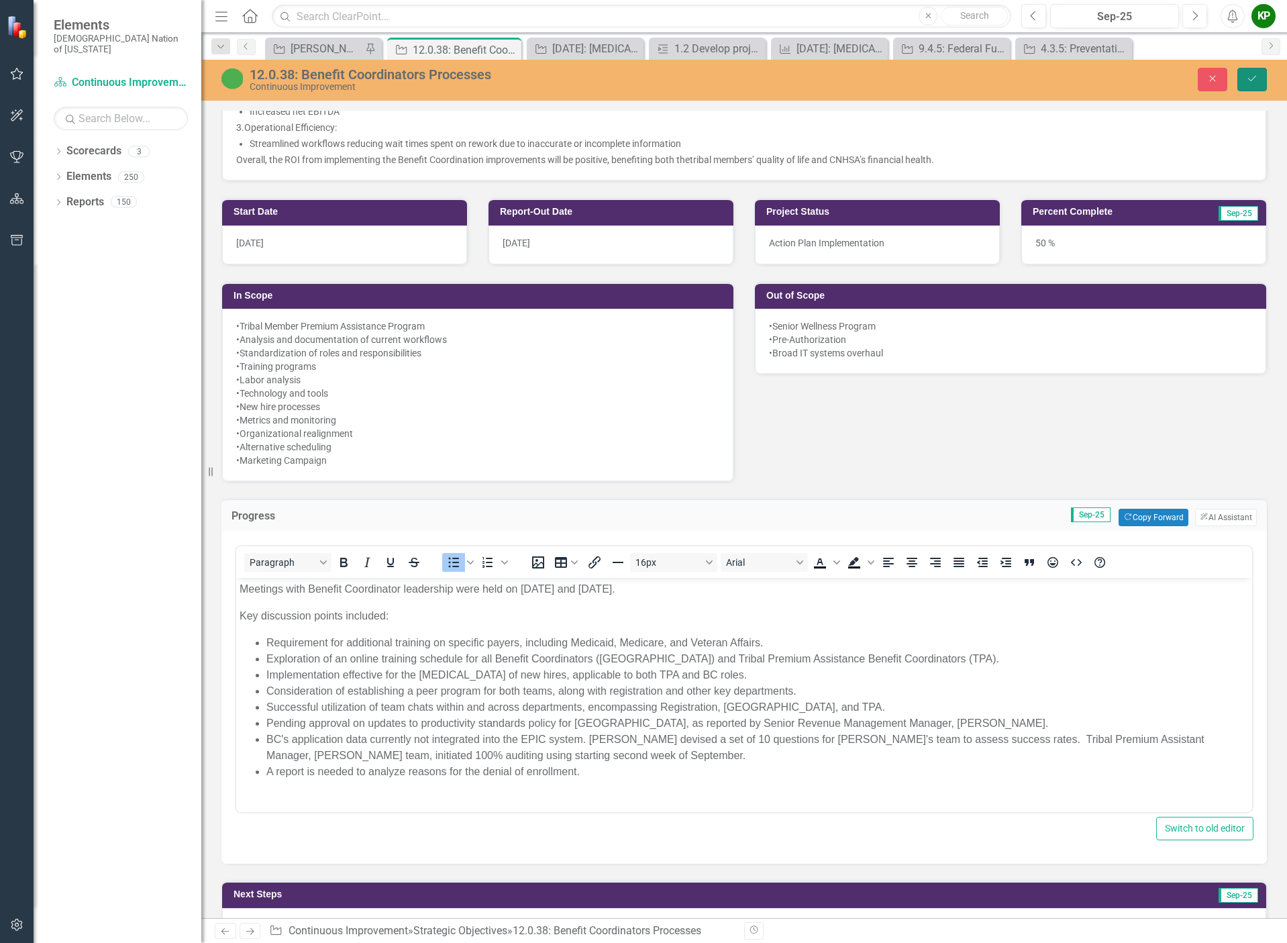
click at [1248, 79] on icon "Save" at bounding box center [1252, 78] width 12 height 9
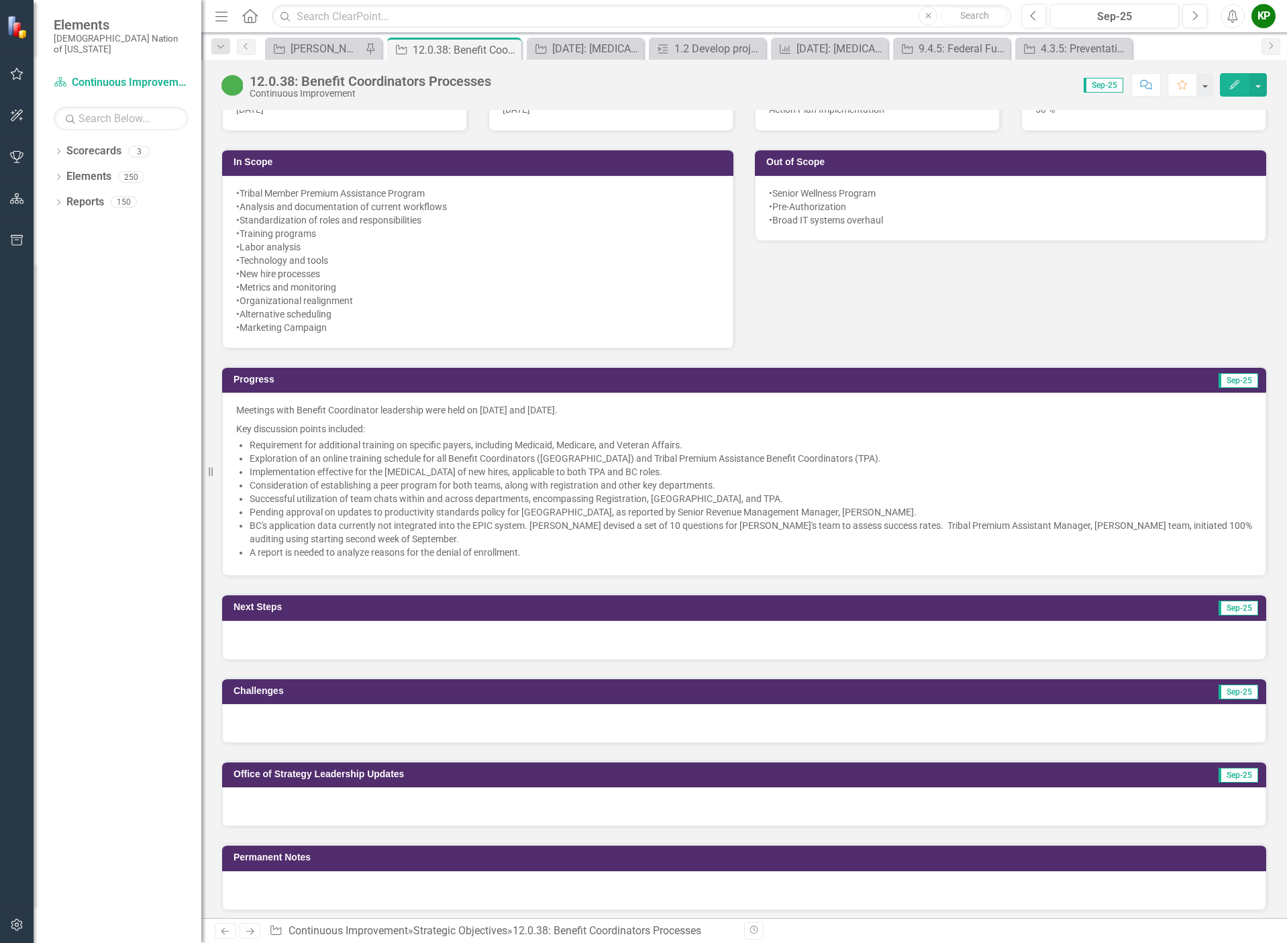
scroll to position [671, 0]
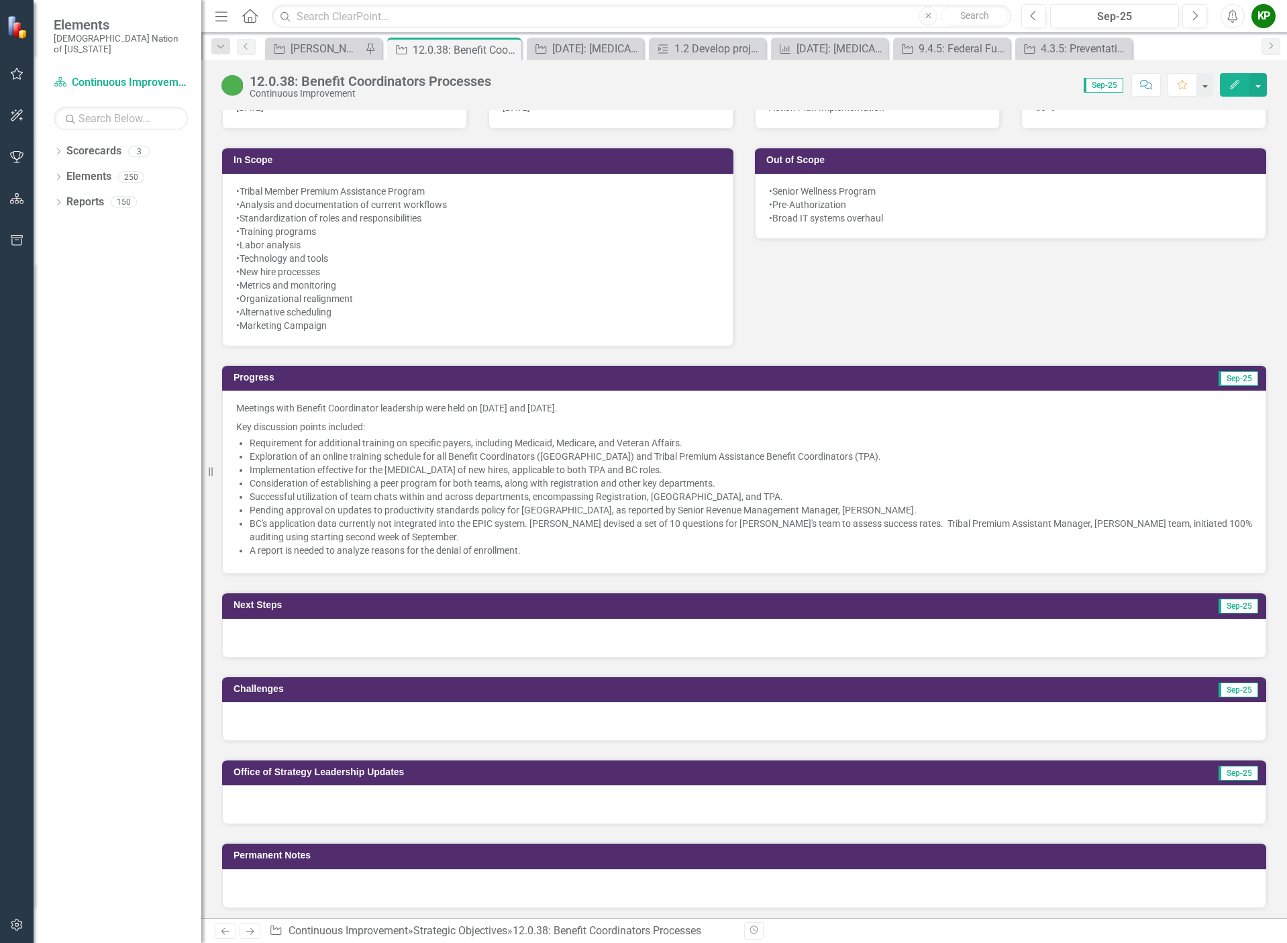
click at [370, 720] on div at bounding box center [744, 721] width 1044 height 39
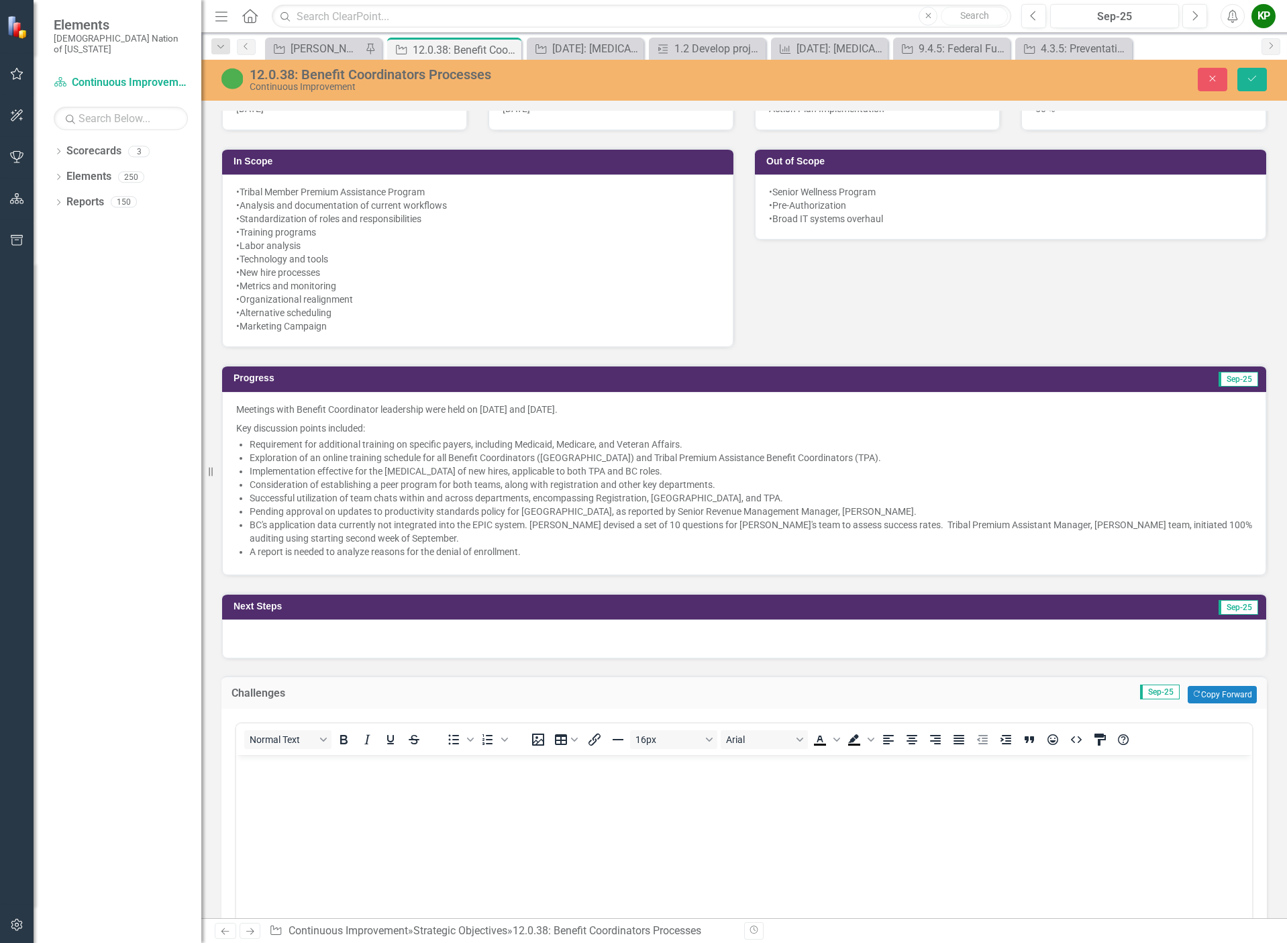
scroll to position [0, 0]
click at [386, 818] on body "Rich Text Area. Press ALT-0 for help." at bounding box center [744, 854] width 1016 height 201
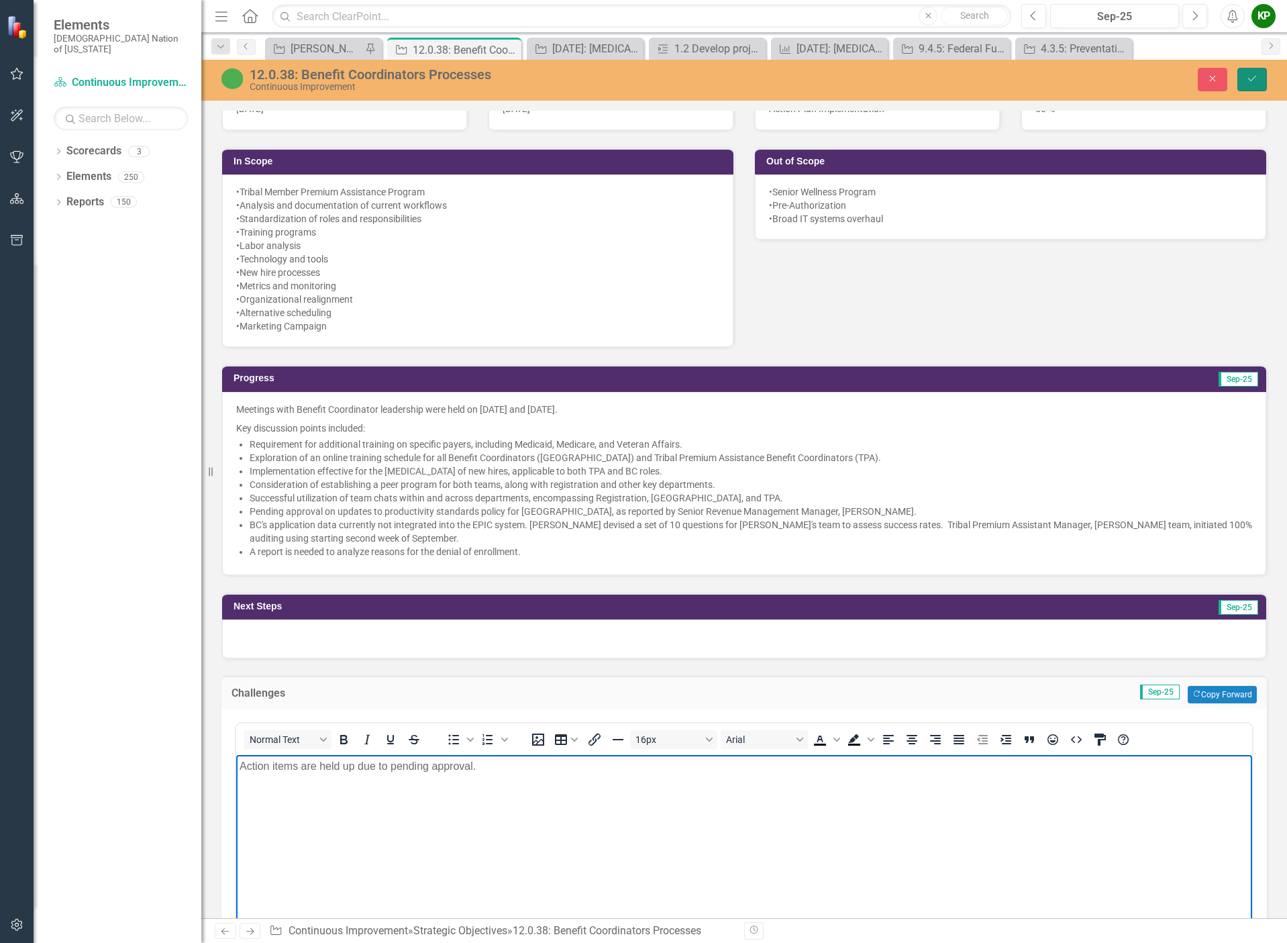
click at [1252, 76] on icon "Save" at bounding box center [1252, 78] width 12 height 9
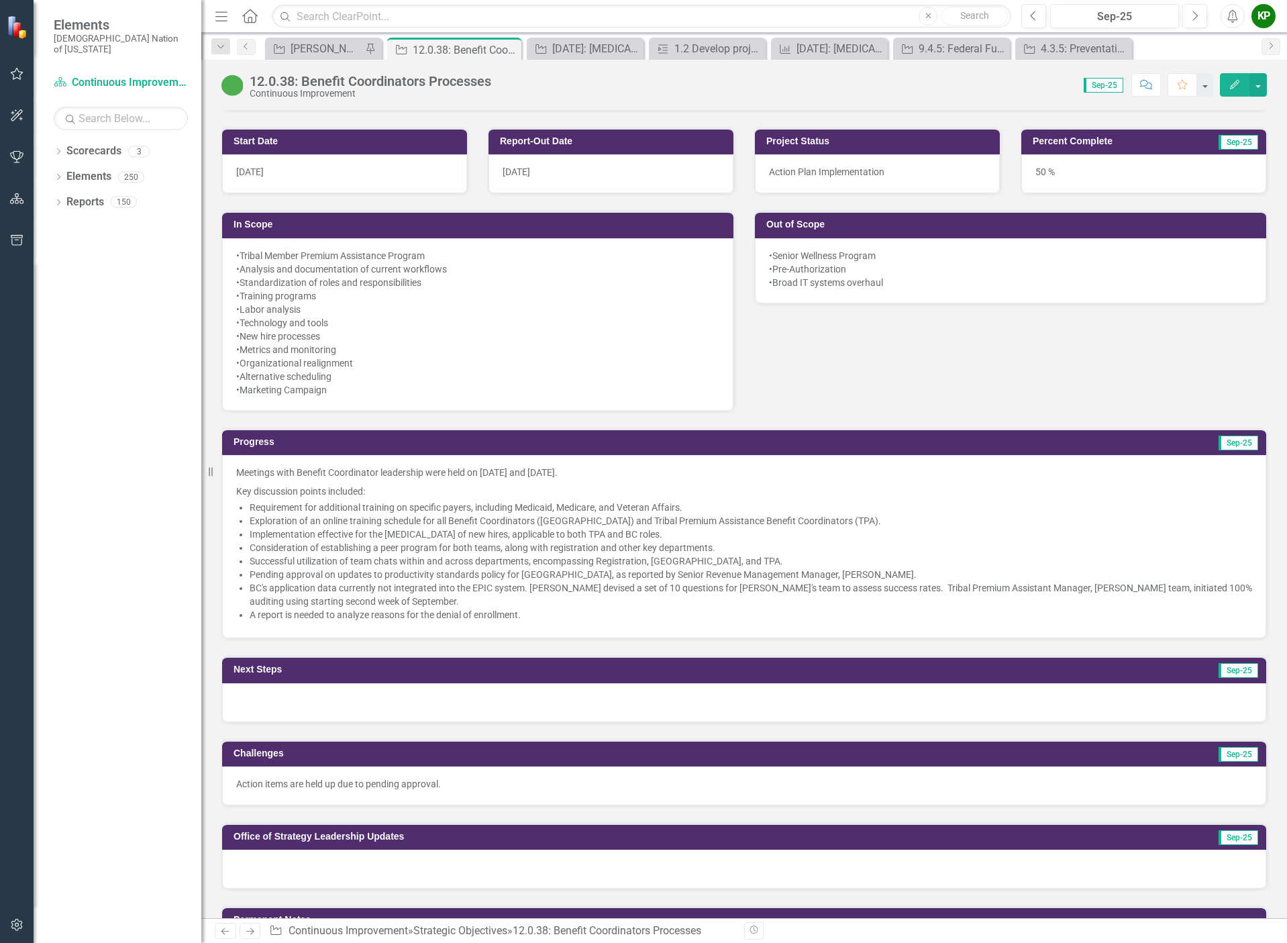
scroll to position [872, 0]
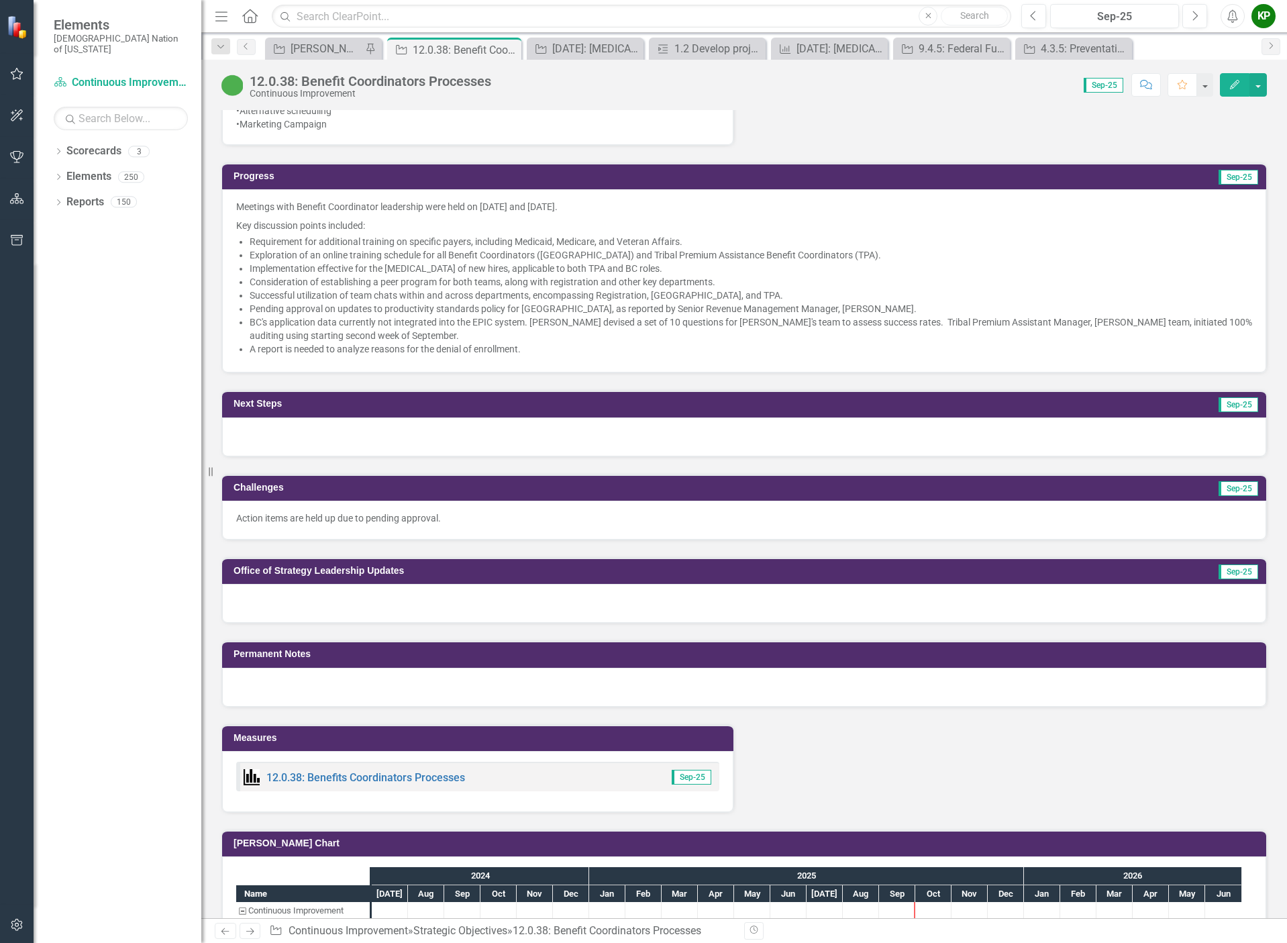
click at [464, 361] on div "Meetings with Benefit Coordinator leadership were held on September 15 and 29, …" at bounding box center [744, 280] width 1044 height 183
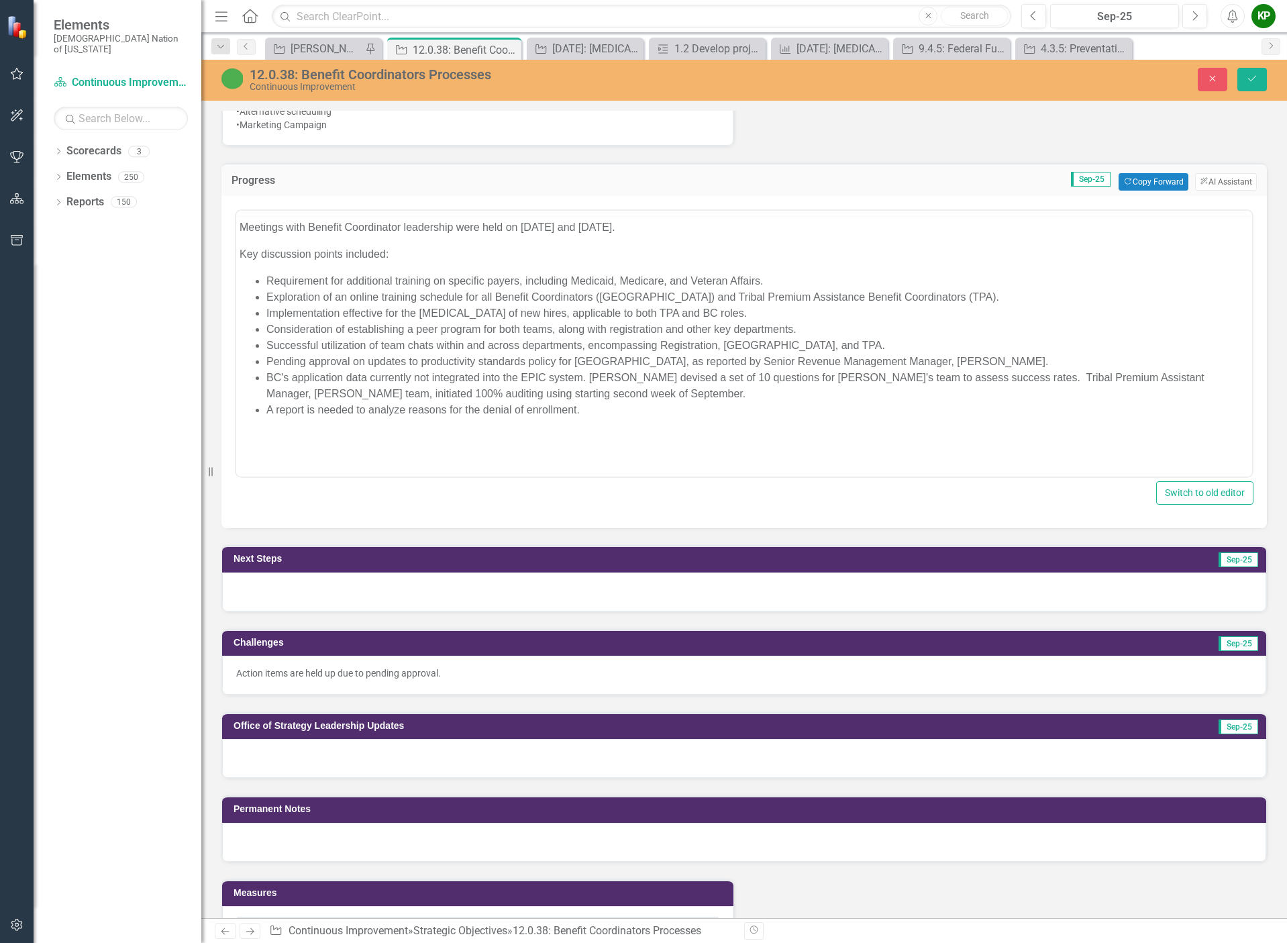
scroll to position [0, 0]
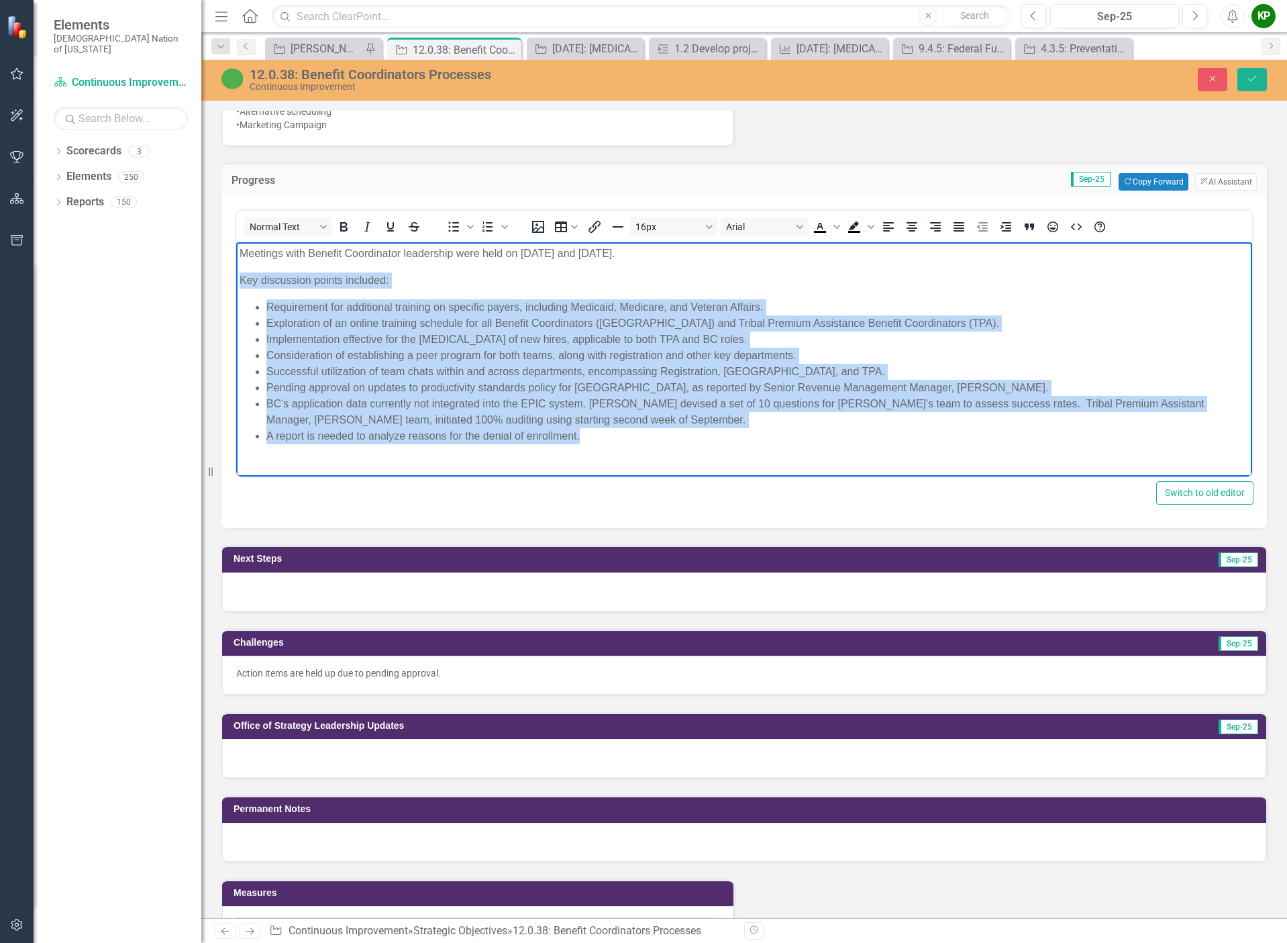
drag, startPoint x: 601, startPoint y: 441, endPoint x: 237, endPoint y: 285, distance: 396.1
click at [239, 283] on body "Meetings with Benefit Coordinator leadership were held on September 15 and 29, …" at bounding box center [744, 350] width 1016 height 216
copy body "Key discussion points included: Requirement for additional training on specific…"
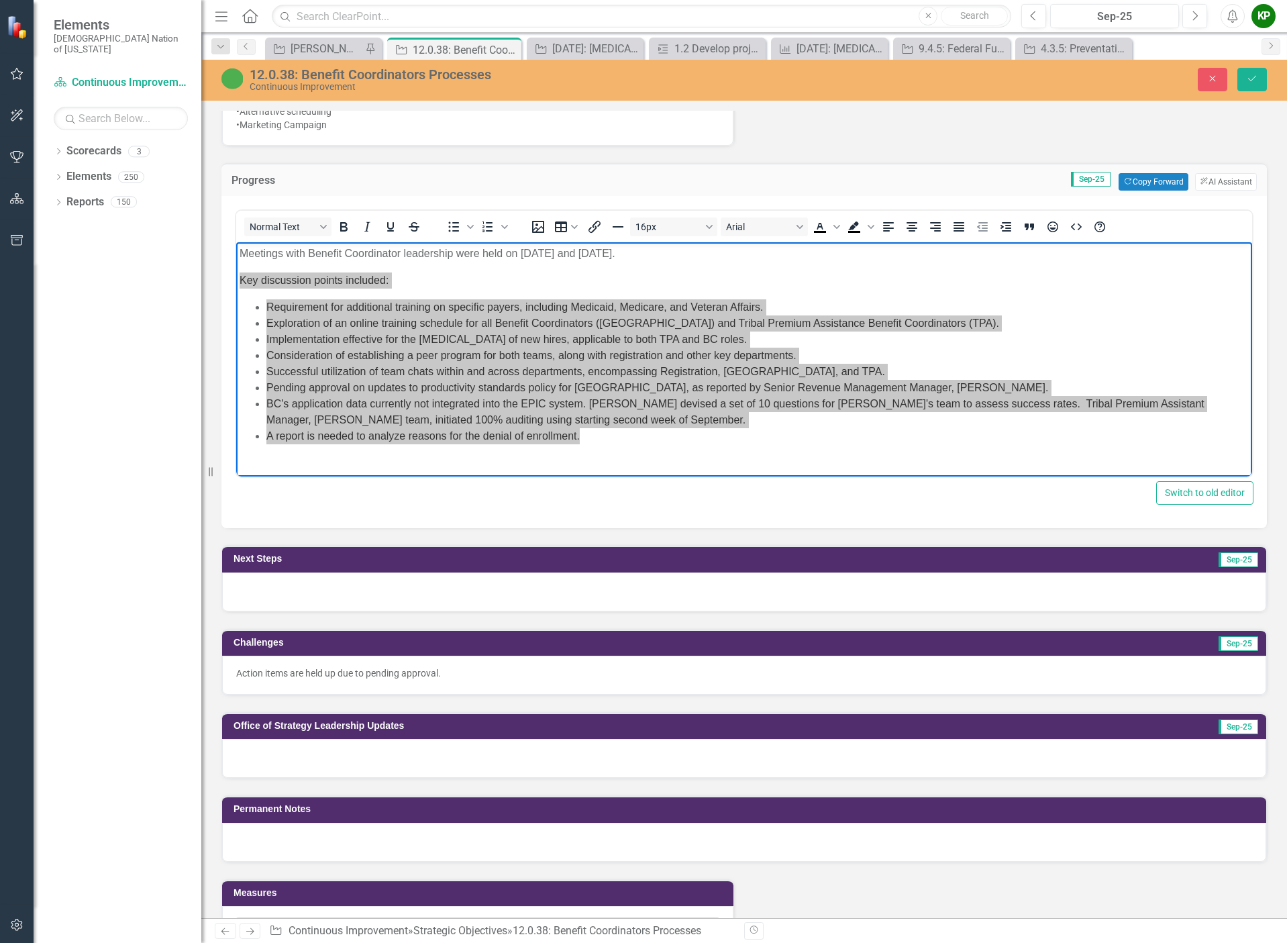
click at [378, 747] on div at bounding box center [744, 758] width 1044 height 39
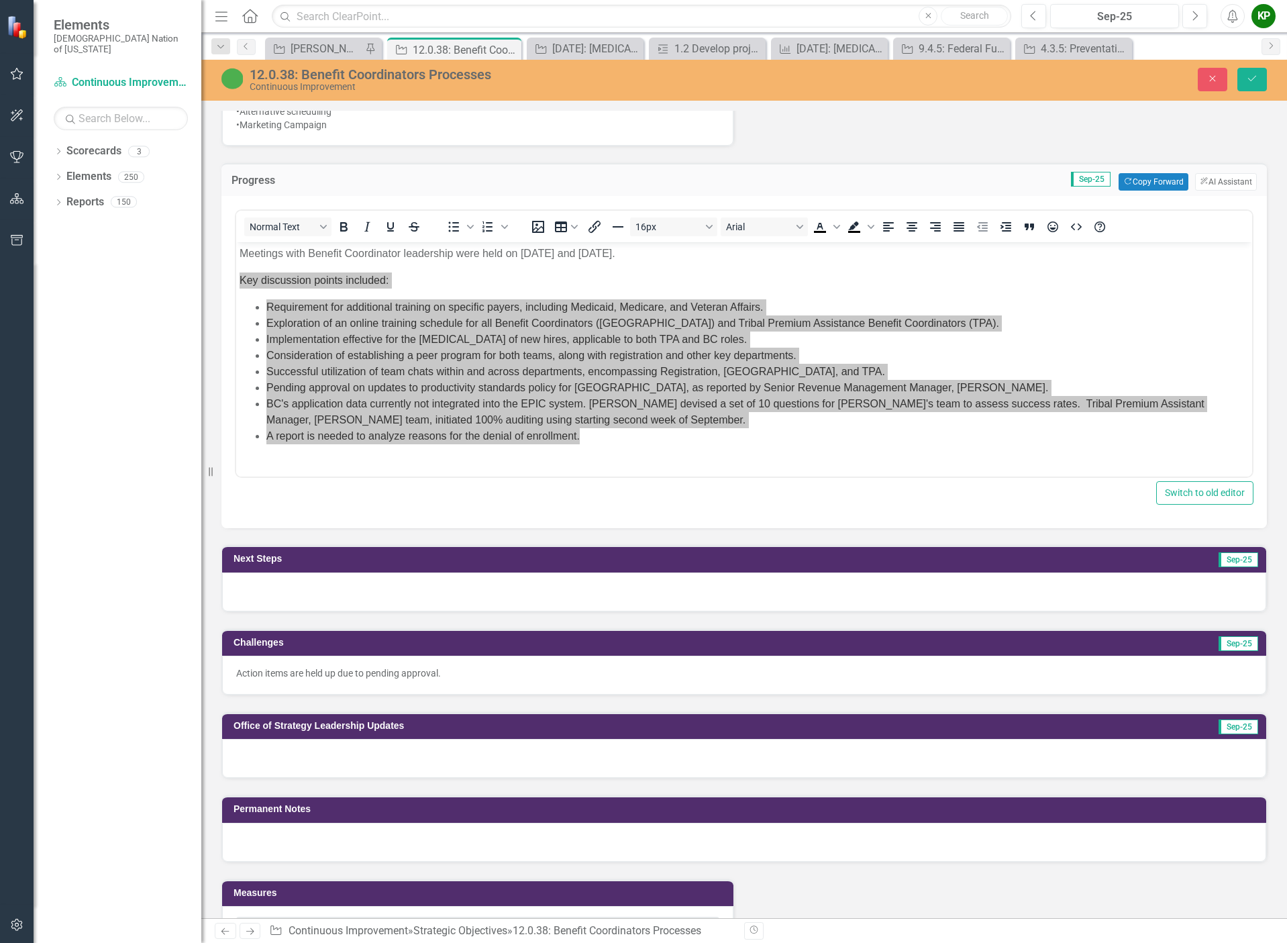
click at [378, 747] on div at bounding box center [744, 758] width 1044 height 39
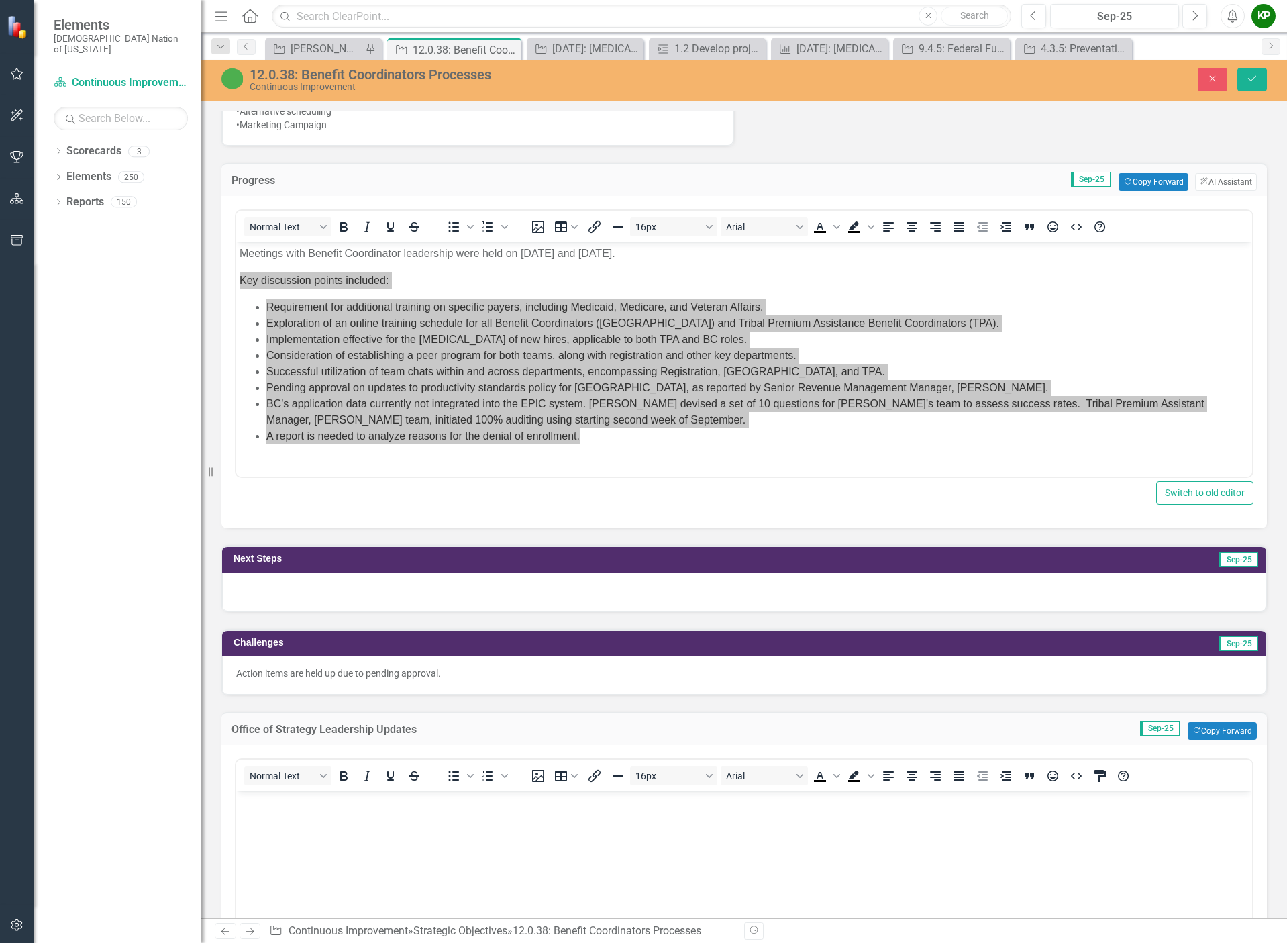
click at [373, 818] on body "Rich Text Area. Press ALT-0 for help." at bounding box center [744, 891] width 1016 height 201
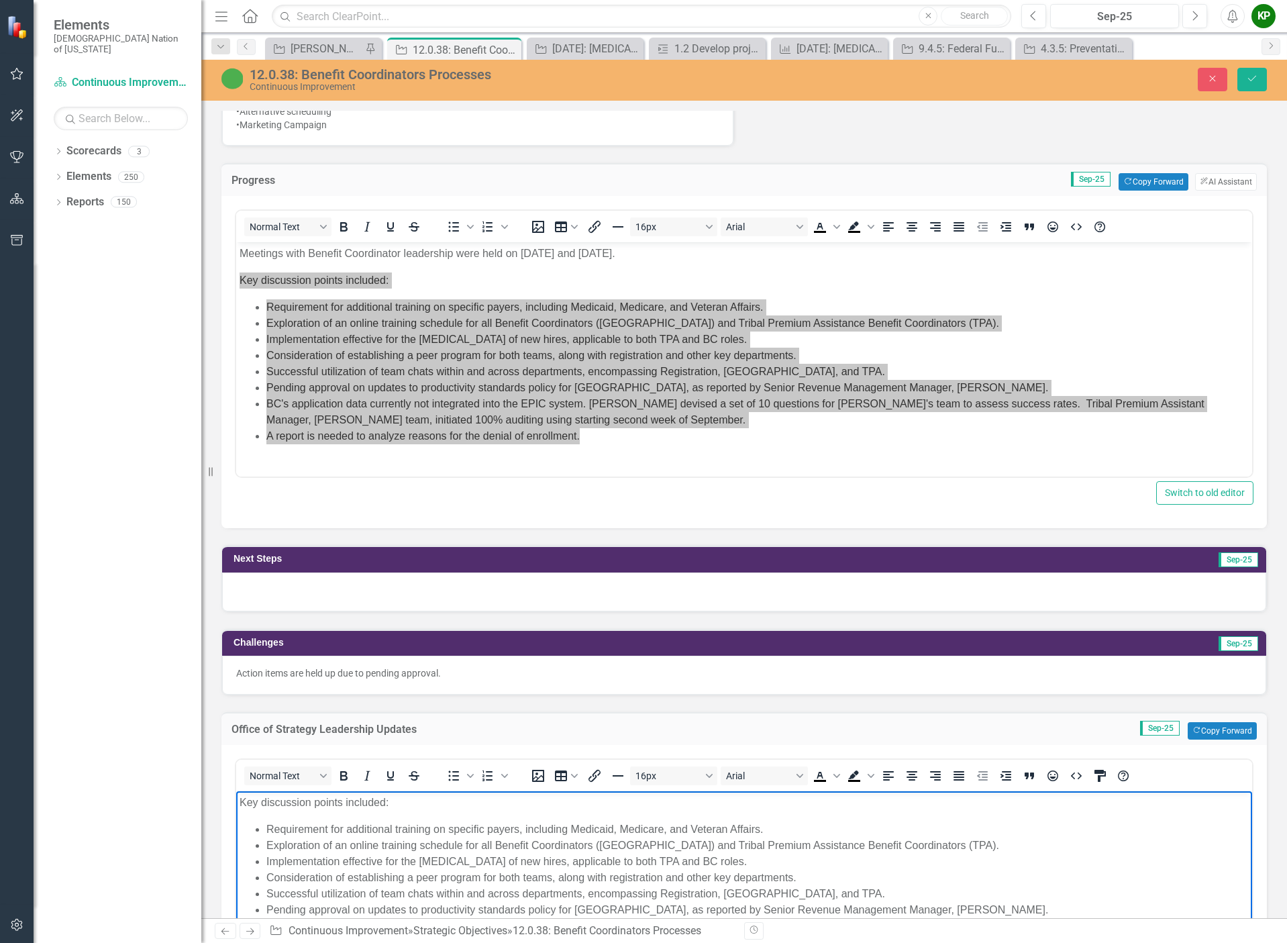
scroll to position [907, 0]
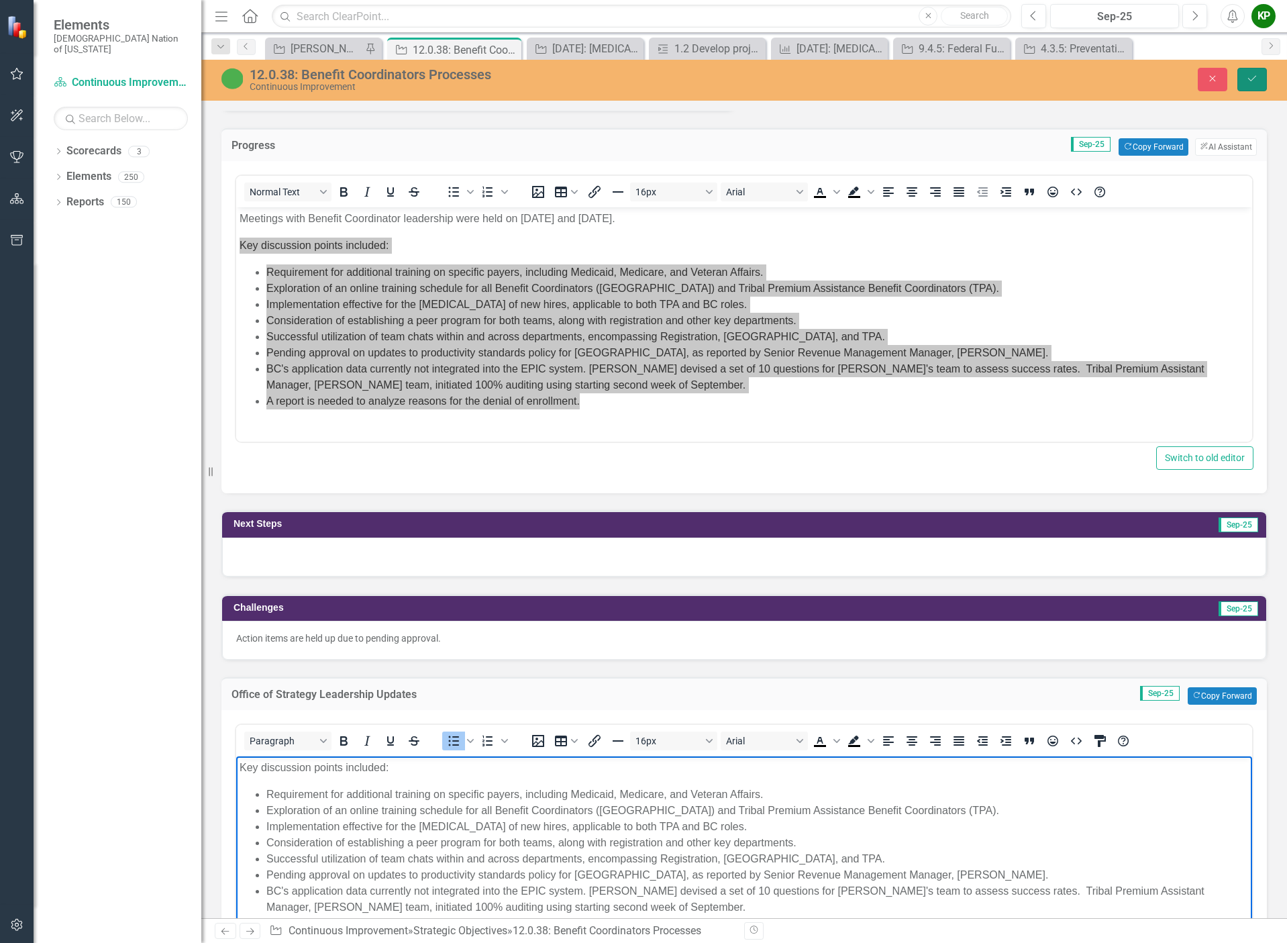
click at [1258, 79] on button "Save" at bounding box center [1252, 79] width 30 height 23
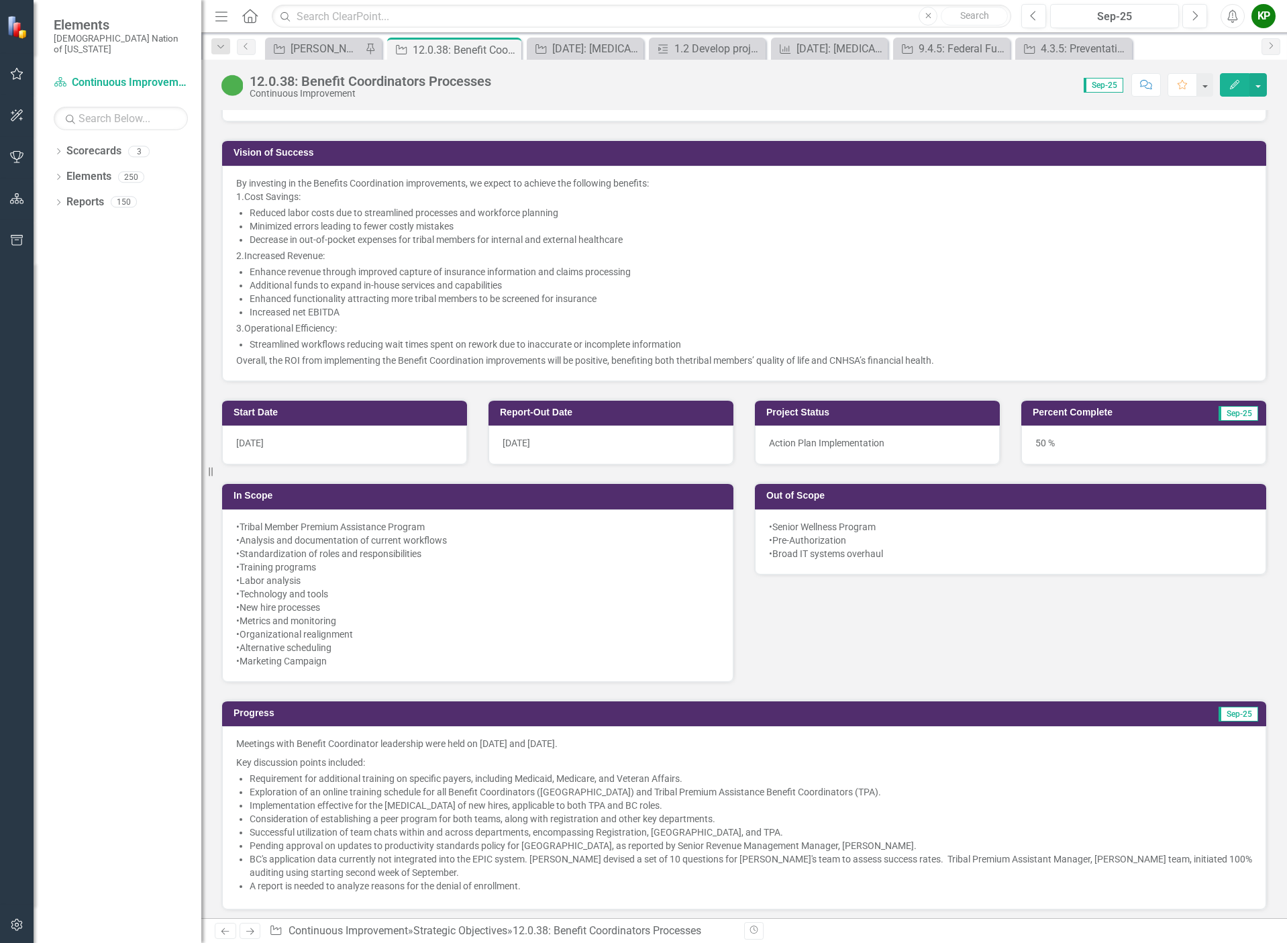
scroll to position [604, 0]
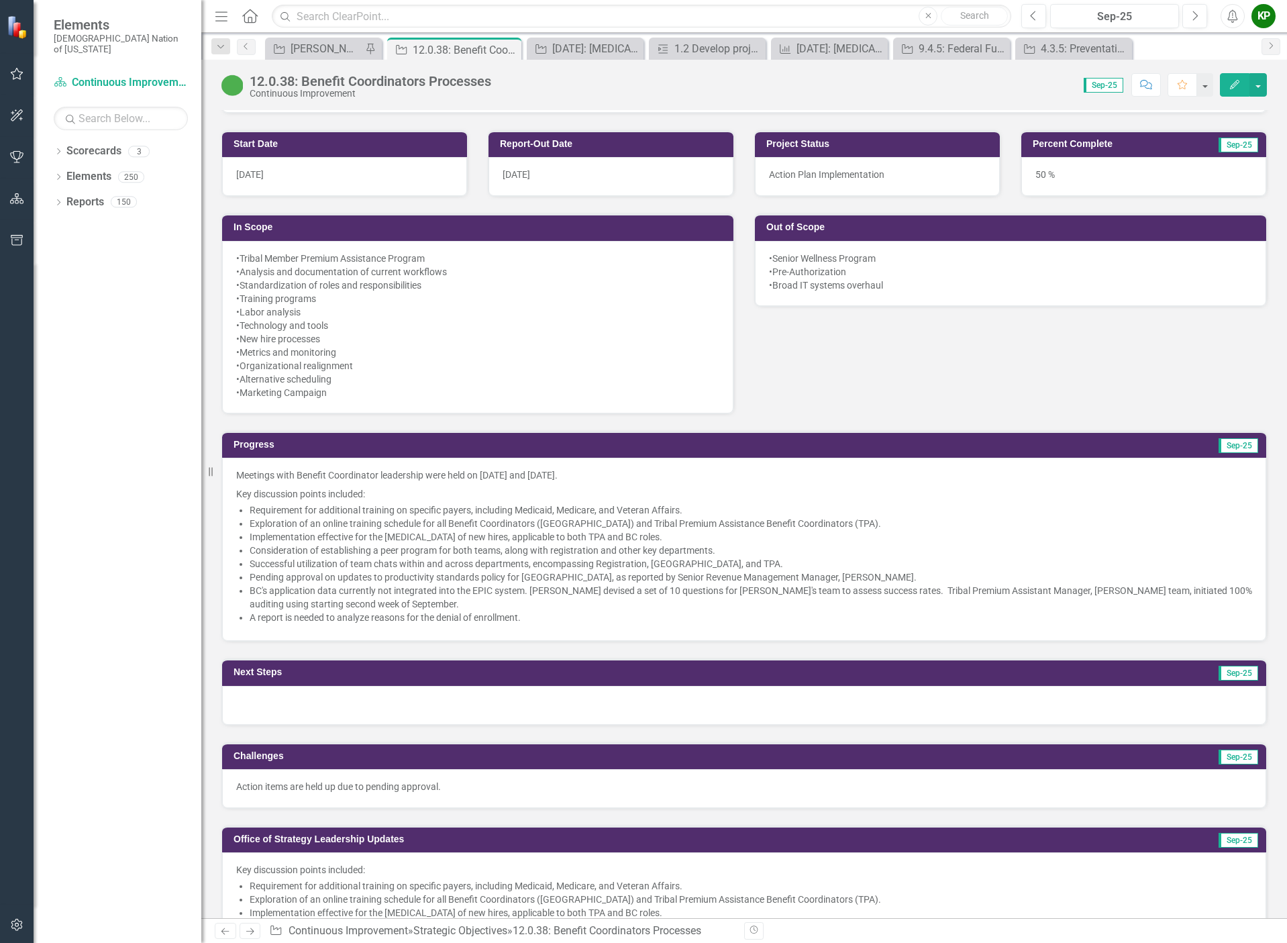
click at [346, 717] on div at bounding box center [744, 705] width 1044 height 39
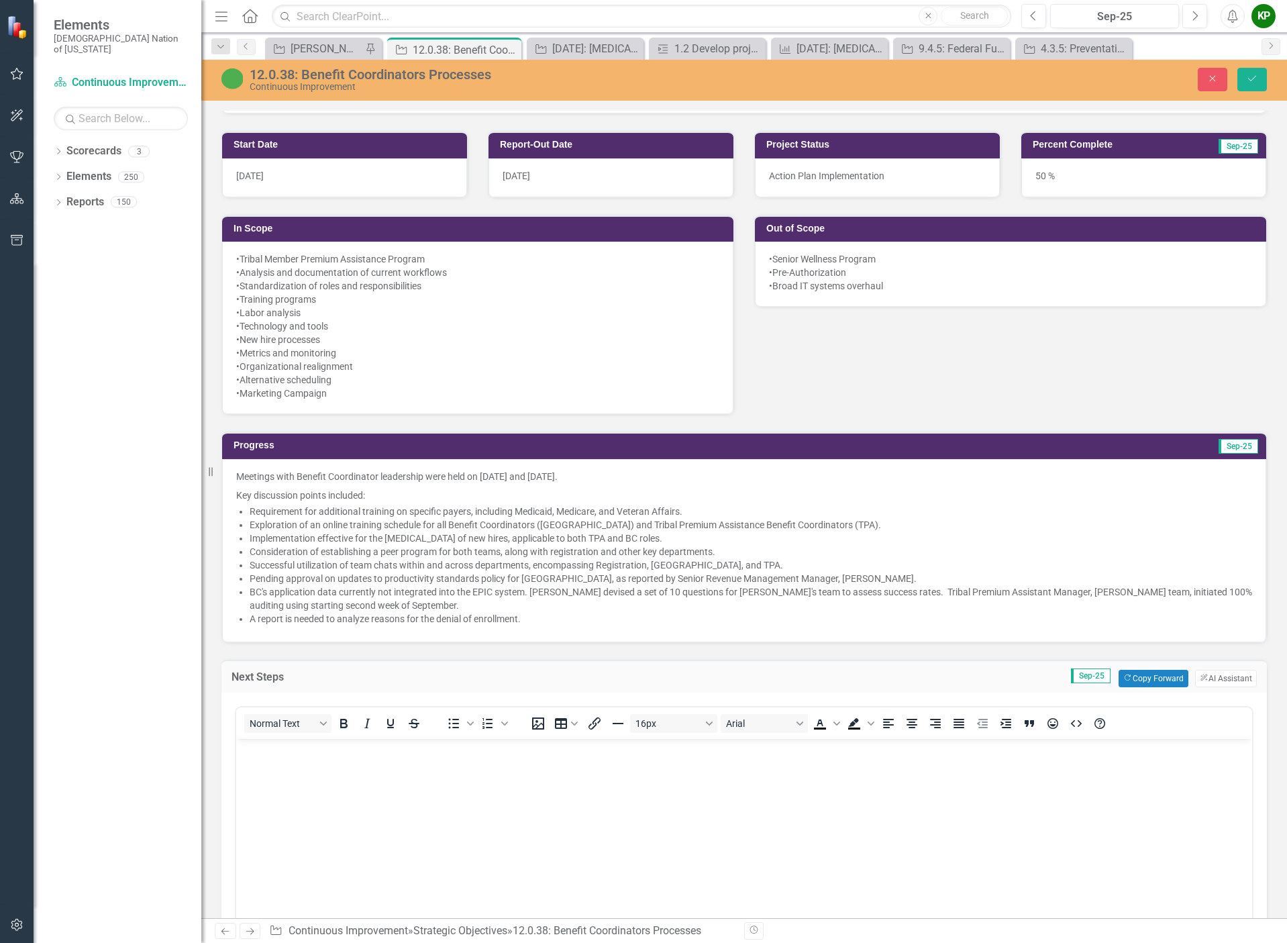
scroll to position [0, 0]
click at [356, 780] on body "Rich Text Area. Press ALT-0 for help." at bounding box center [744, 838] width 1016 height 201
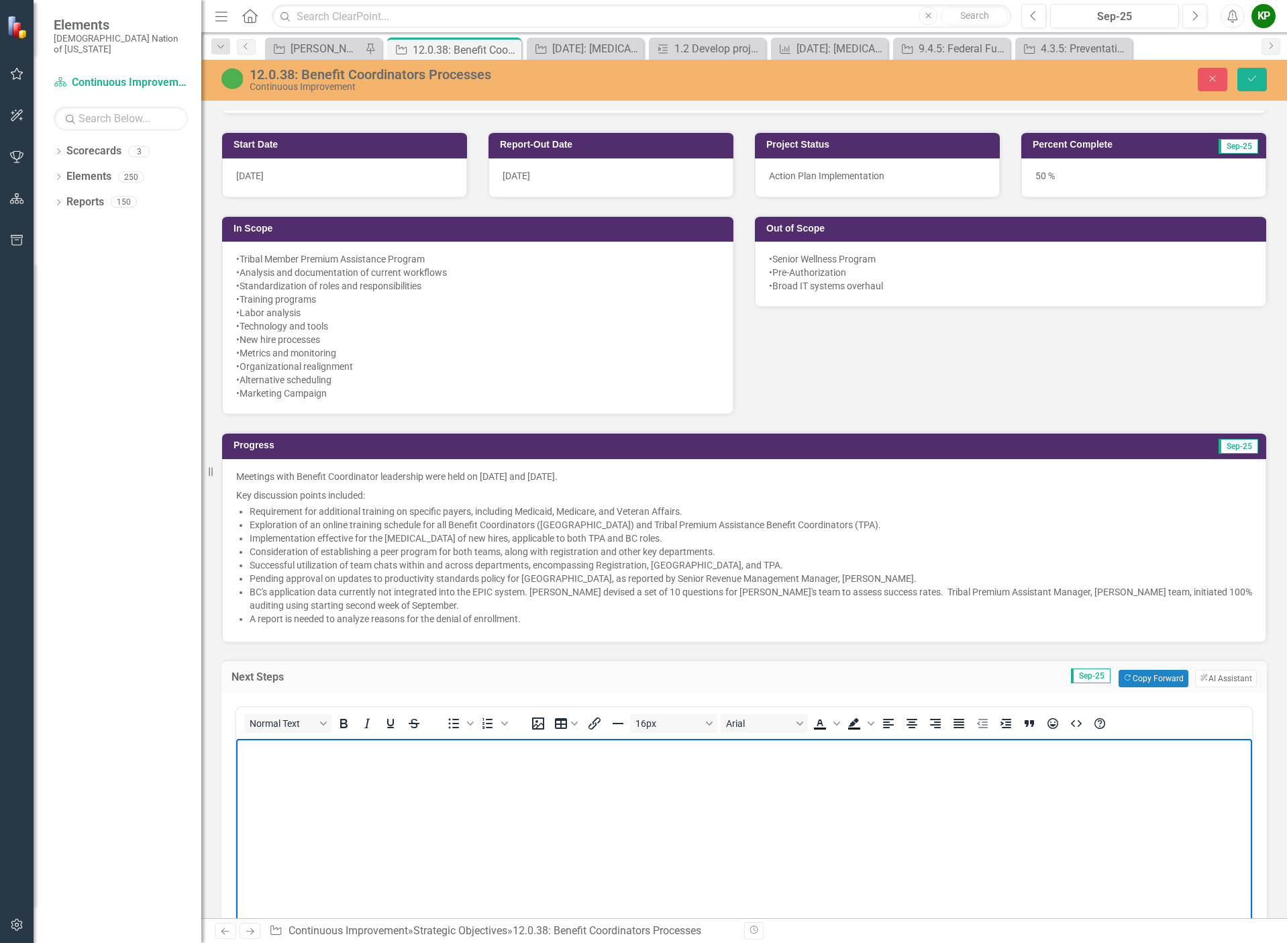
click at [561, 554] on li "Consideration of establishing a peer program for both teams, along with registr…" at bounding box center [751, 551] width 1002 height 13
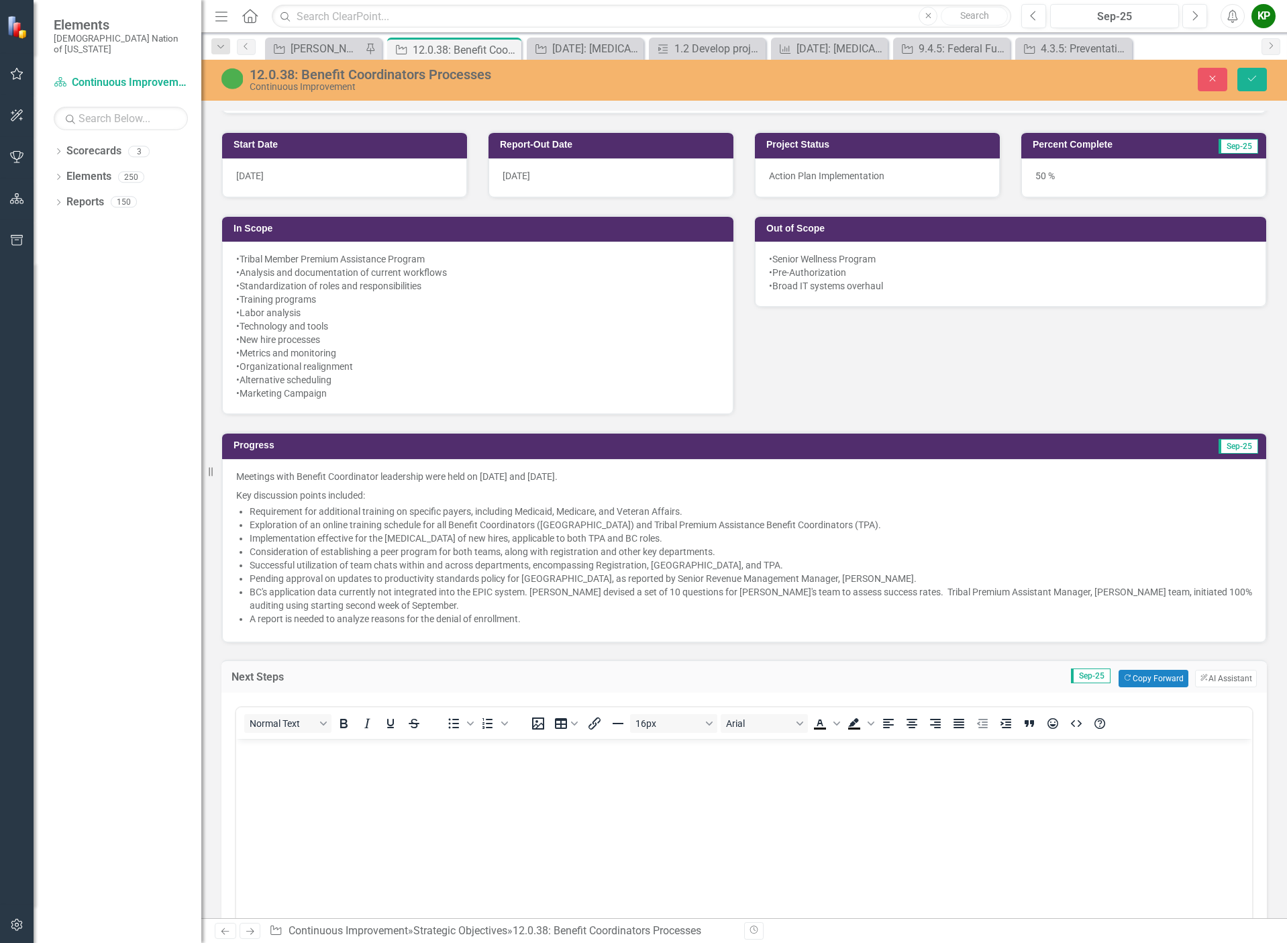
click at [561, 554] on li "Consideration of establishing a peer program for both teams, along with registr…" at bounding box center [751, 551] width 1002 height 13
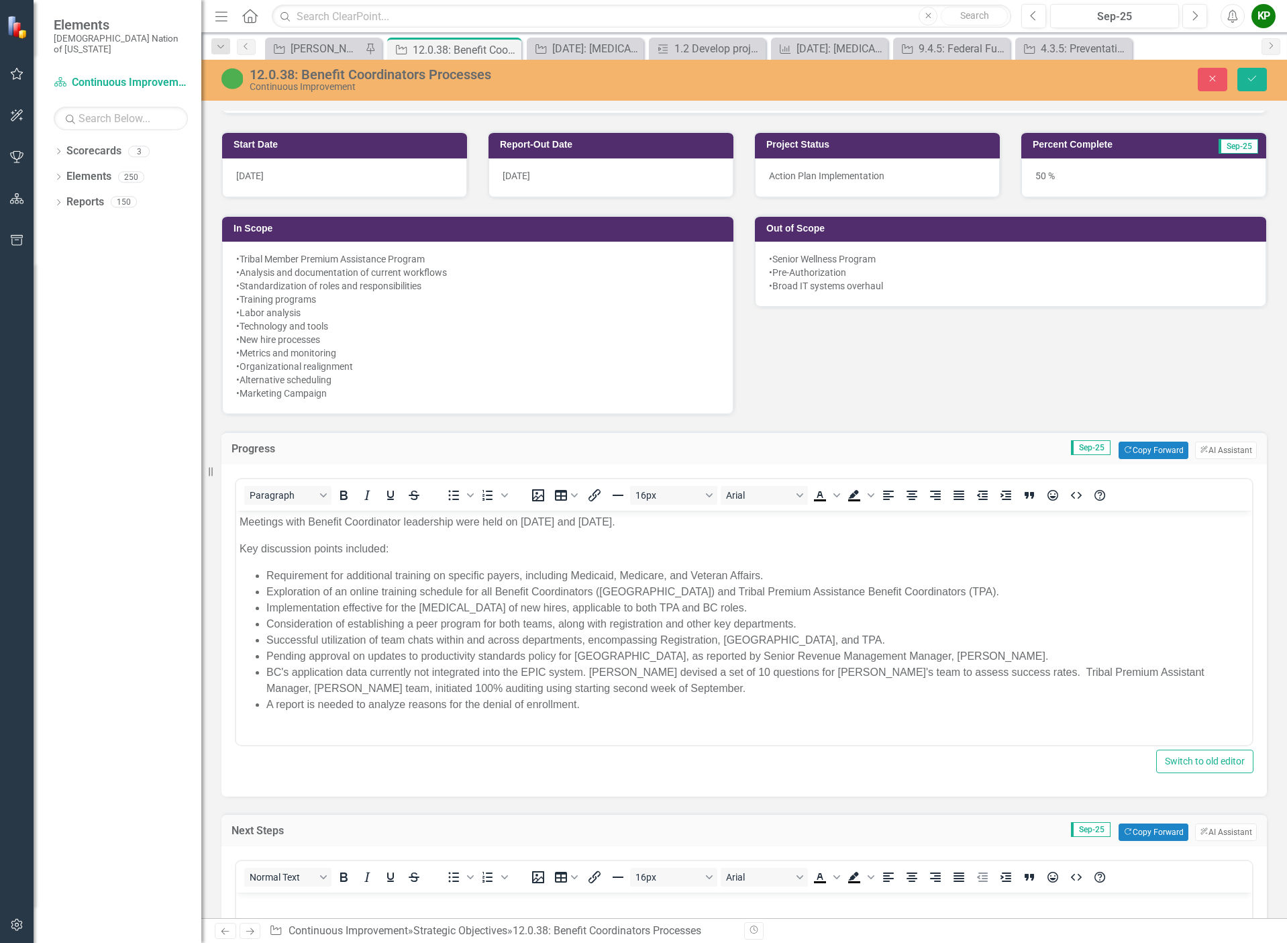
click at [670, 653] on li "Pending approval on updates to productivity standards policy for [GEOGRAPHIC_DA…" at bounding box center [757, 656] width 982 height 16
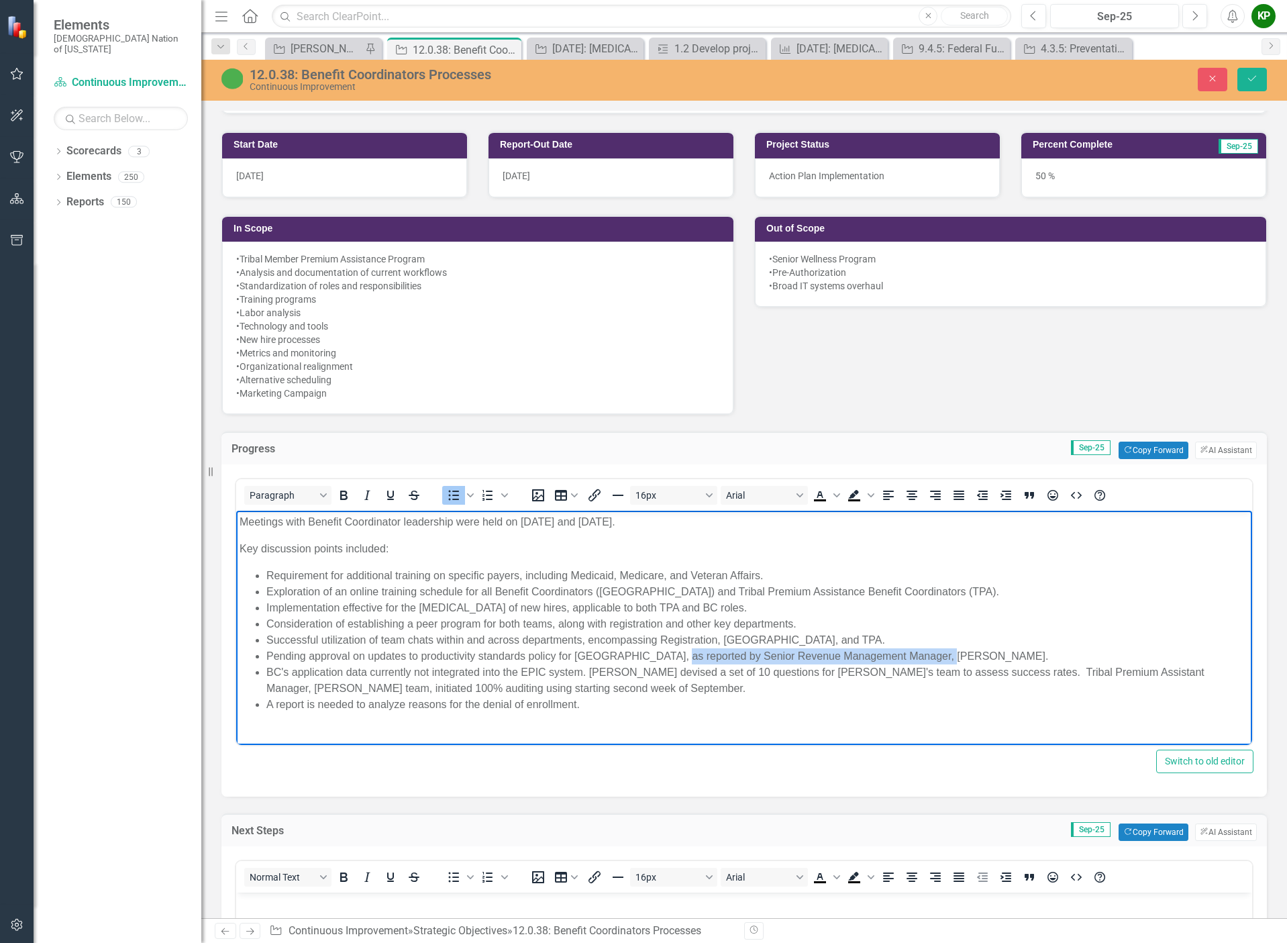
drag, startPoint x: 667, startPoint y: 655, endPoint x: 976, endPoint y: 654, distance: 309.3
click at [976, 654] on li "Pending approval on updates to productivity standards policy for [GEOGRAPHIC_DA…" at bounding box center [757, 656] width 982 height 16
copy li "Senior Revenue Management Manager, Shelia Rodgers."
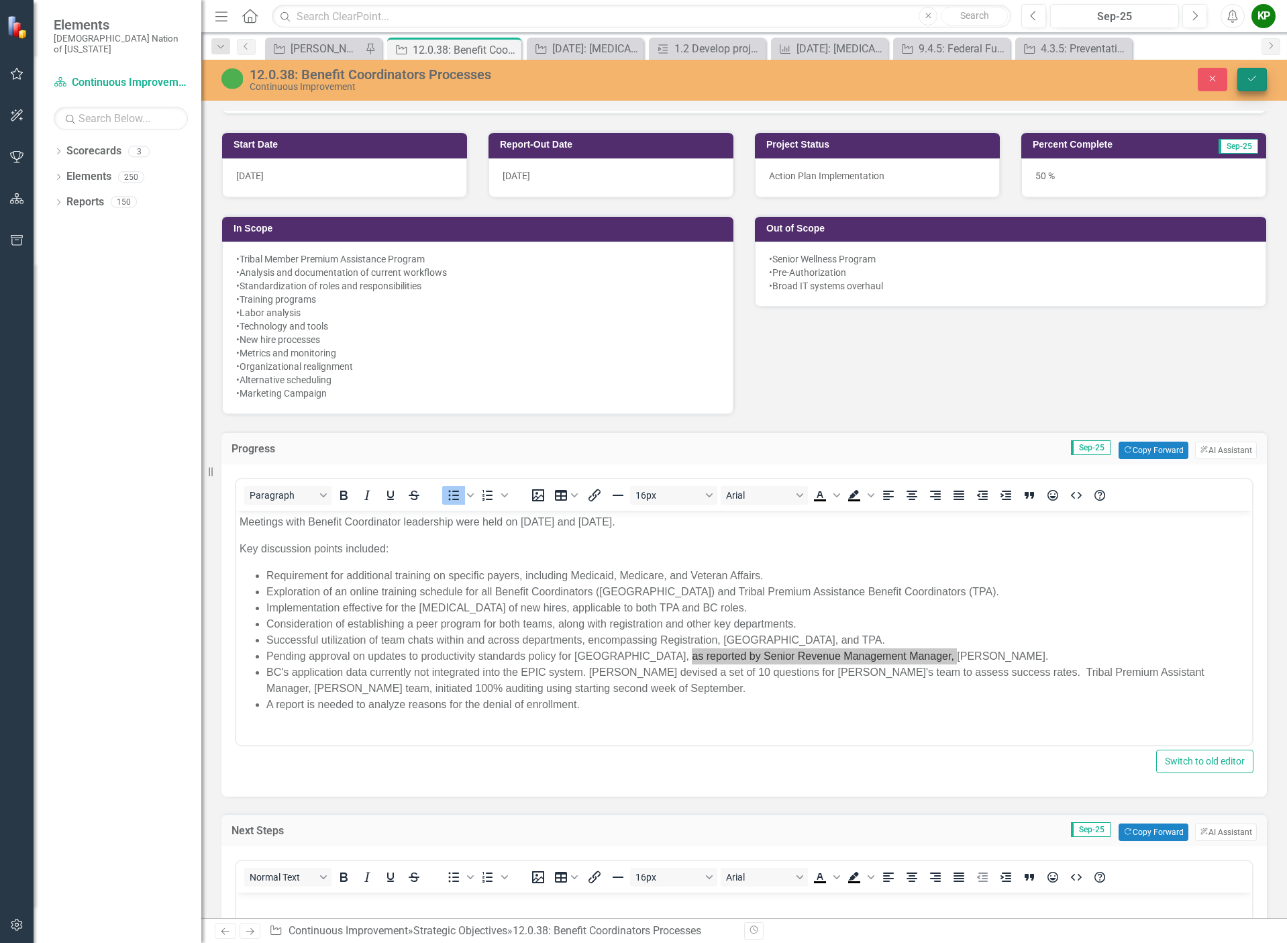
click at [1259, 76] on button "Save" at bounding box center [1252, 79] width 30 height 23
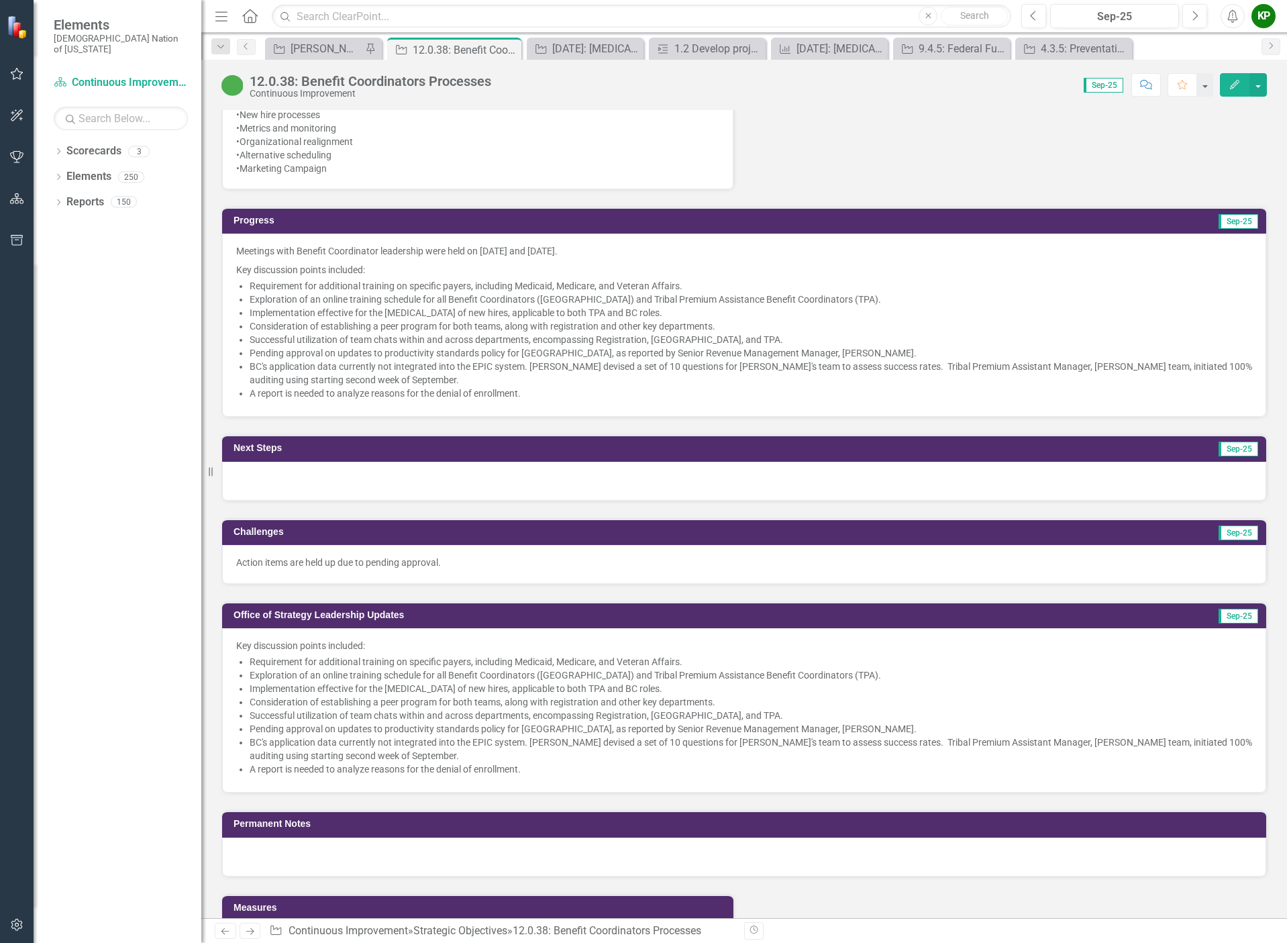
scroll to position [872, 0]
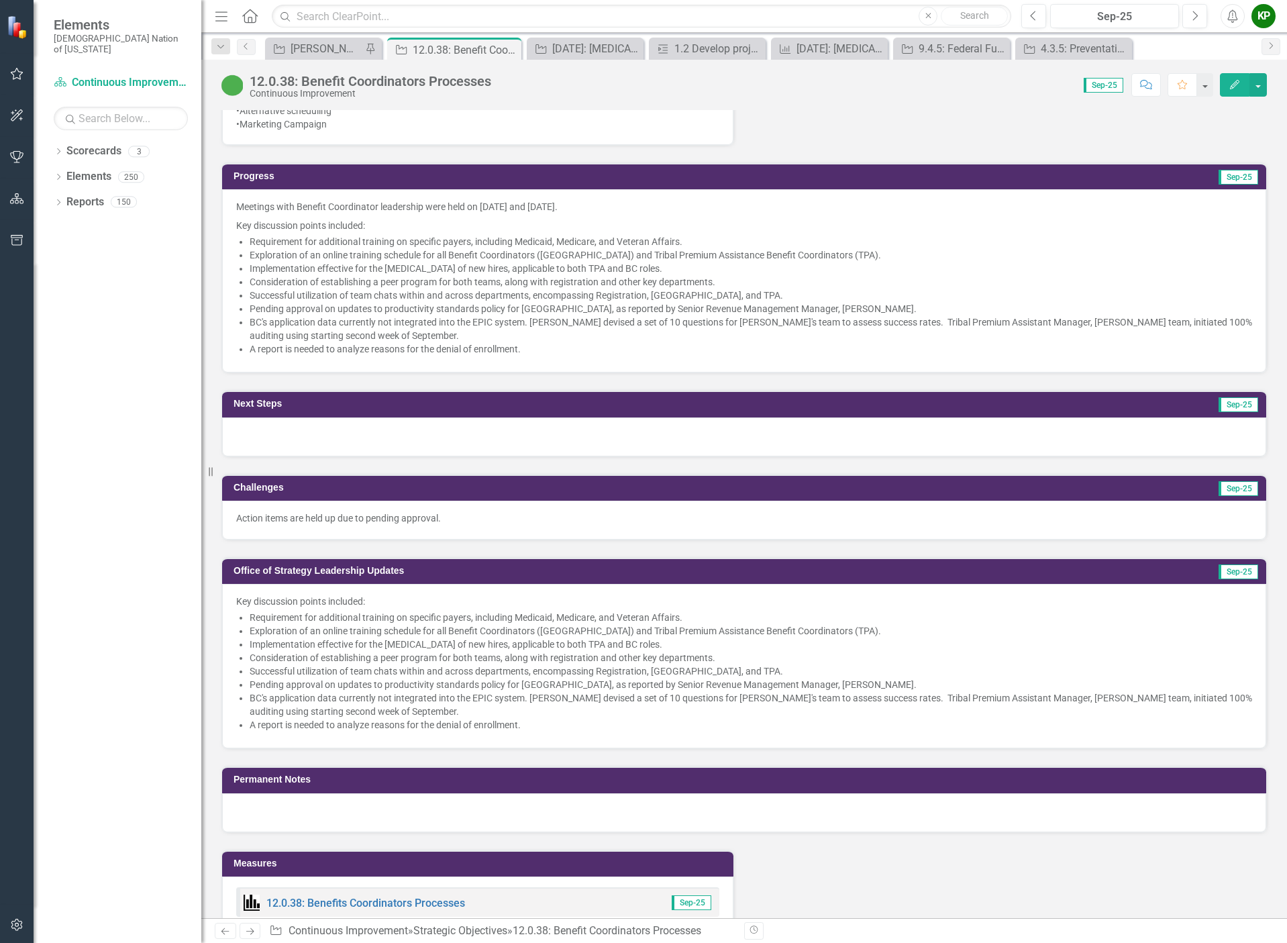
click at [430, 439] on div at bounding box center [744, 436] width 1044 height 39
click at [431, 443] on div at bounding box center [744, 436] width 1044 height 39
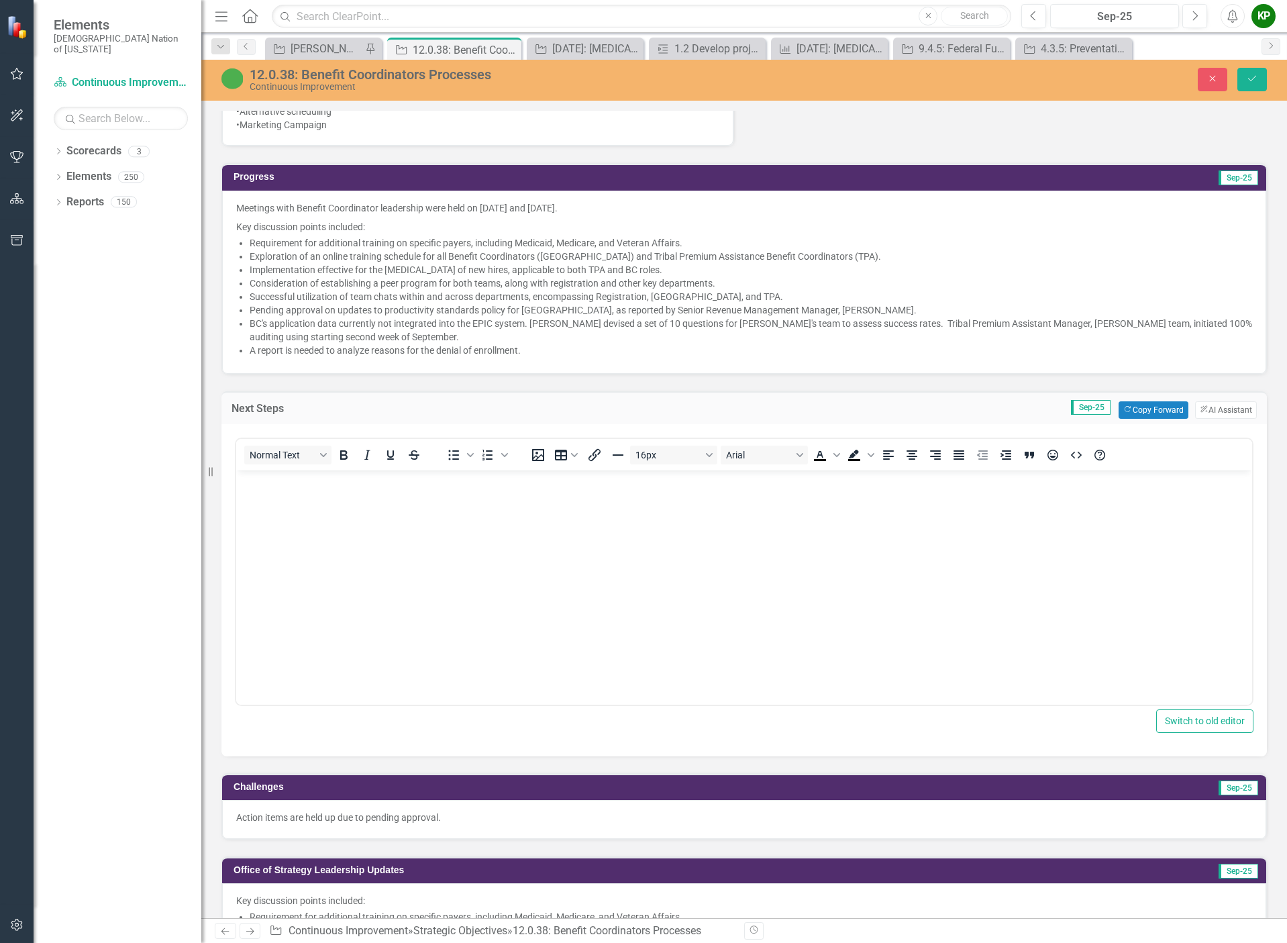
scroll to position [0, 0]
click at [431, 443] on div "Normal Text" at bounding box center [335, 454] width 198 height 26
click at [431, 510] on body "Rich Text Area. Press ALT-0 for help." at bounding box center [744, 570] width 1016 height 201
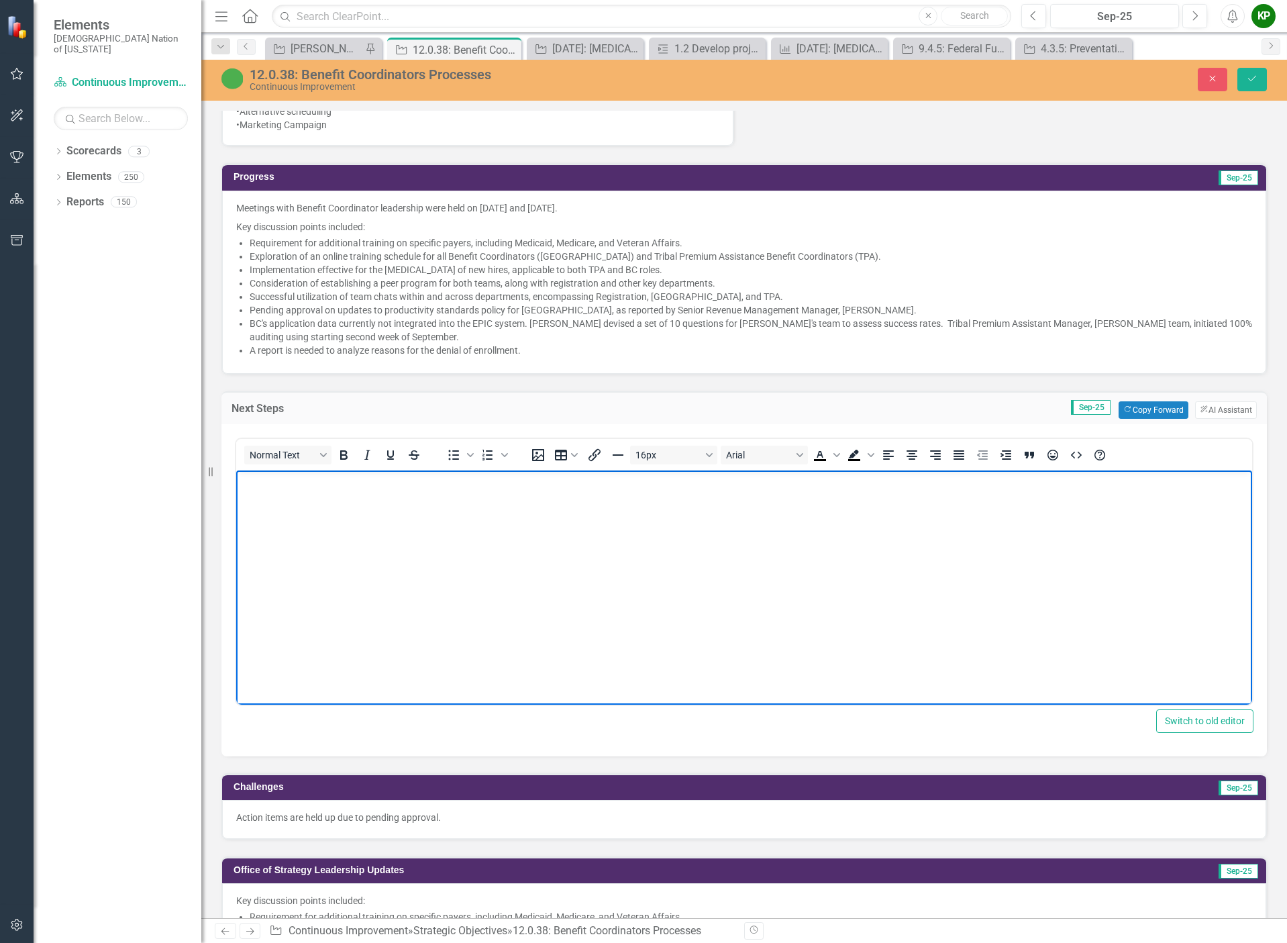
paste body "Rich Text Area. Press ALT-0 for help."
click at [1246, 78] on icon "Save" at bounding box center [1252, 78] width 12 height 9
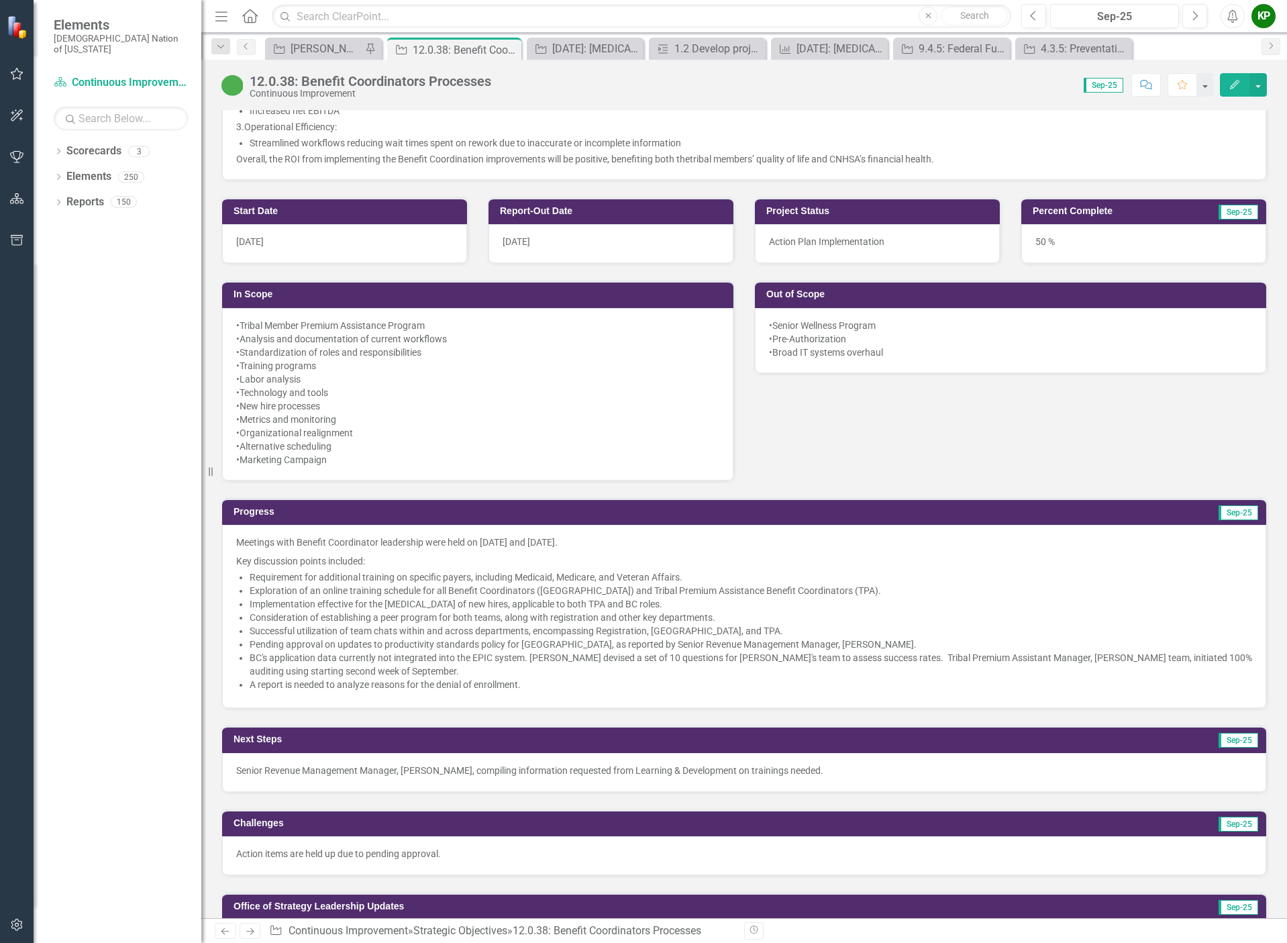
scroll to position [805, 0]
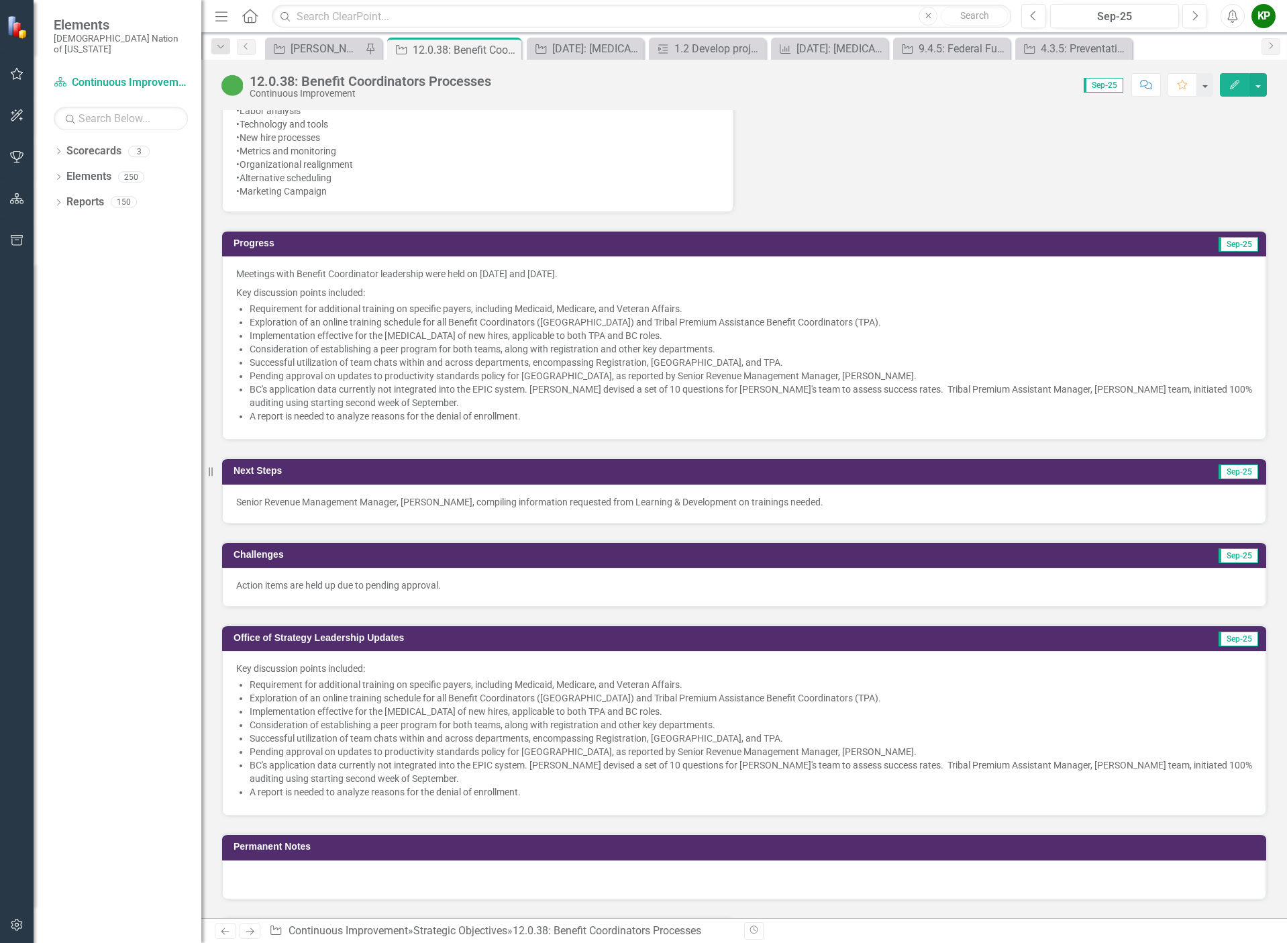
click at [525, 506] on p "Senior Revenue Management Manager, [PERSON_NAME], compiling information request…" at bounding box center [744, 501] width 1016 height 13
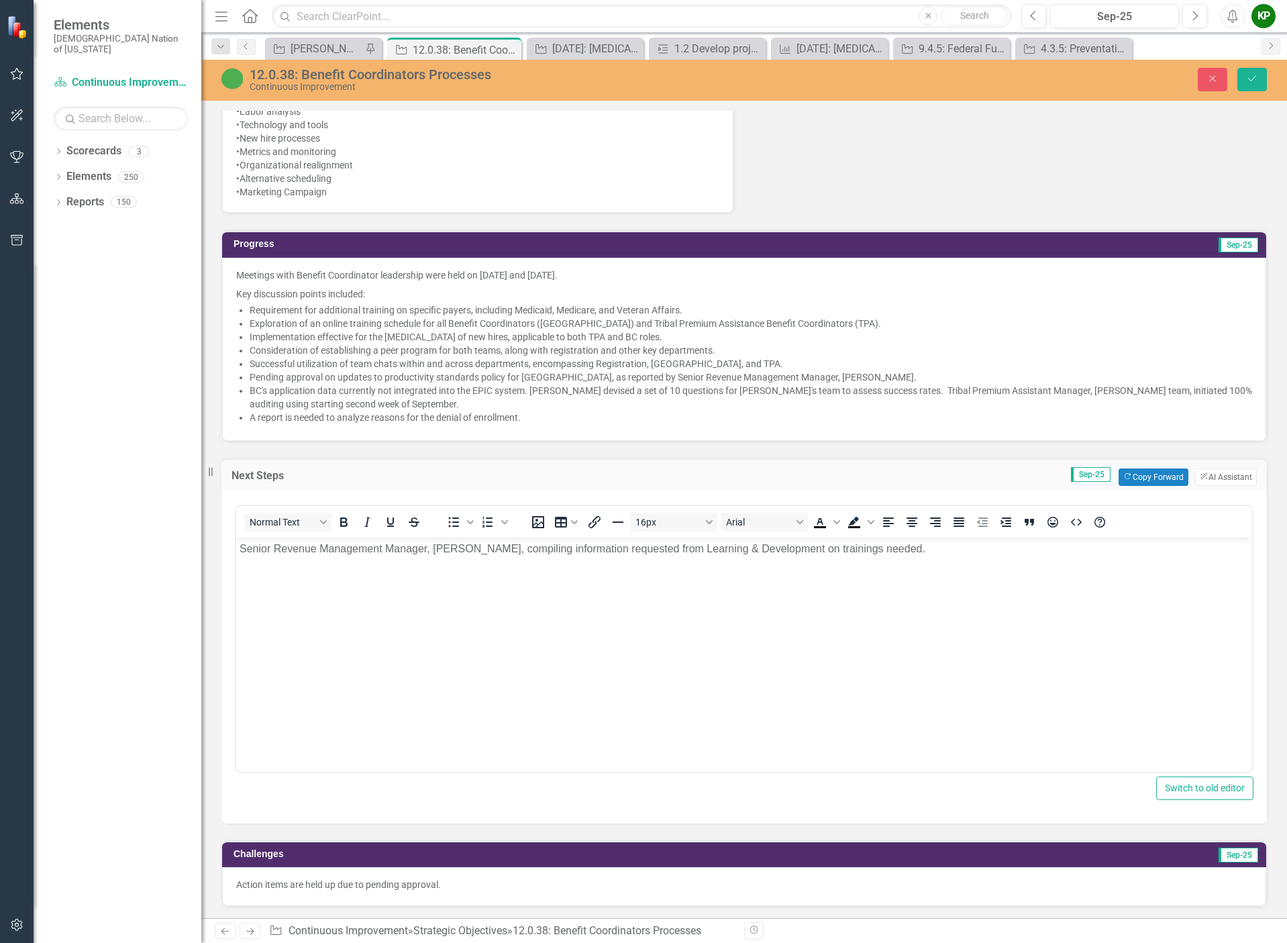
scroll to position [0, 0]
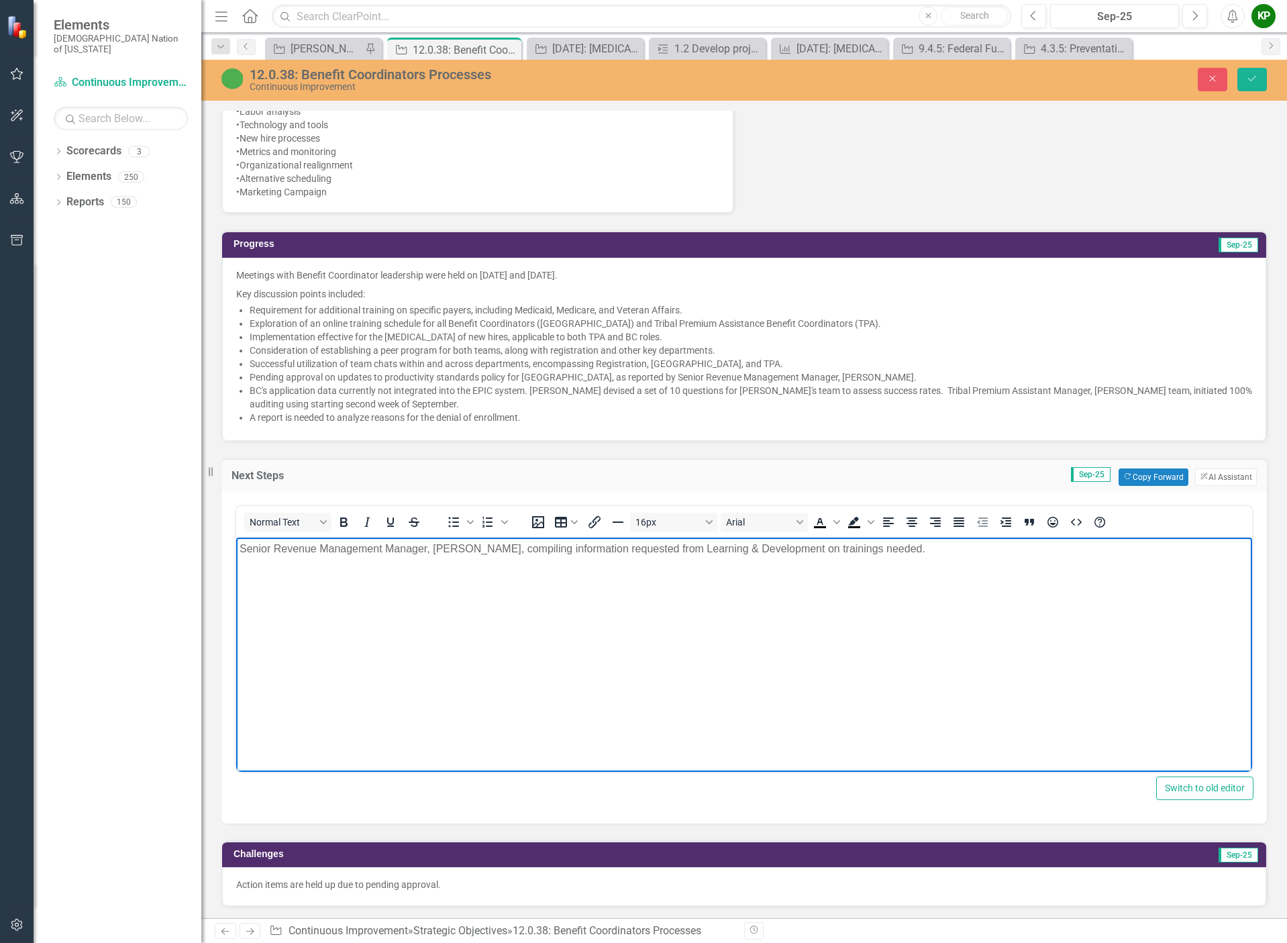
click at [916, 548] on p "Senior Revenue Management Manager, [PERSON_NAME], compiling information request…" at bounding box center [743, 548] width 1009 height 16
click at [392, 576] on p "Strategy assist compiling list of subject matter experts across departments for…" at bounding box center [743, 575] width 1009 height 16
click at [391, 576] on p "Strategy assist compiling list of subject matter experts across departments for…" at bounding box center [743, 575] width 1009 height 16
click at [1251, 76] on icon "Save" at bounding box center [1252, 78] width 12 height 9
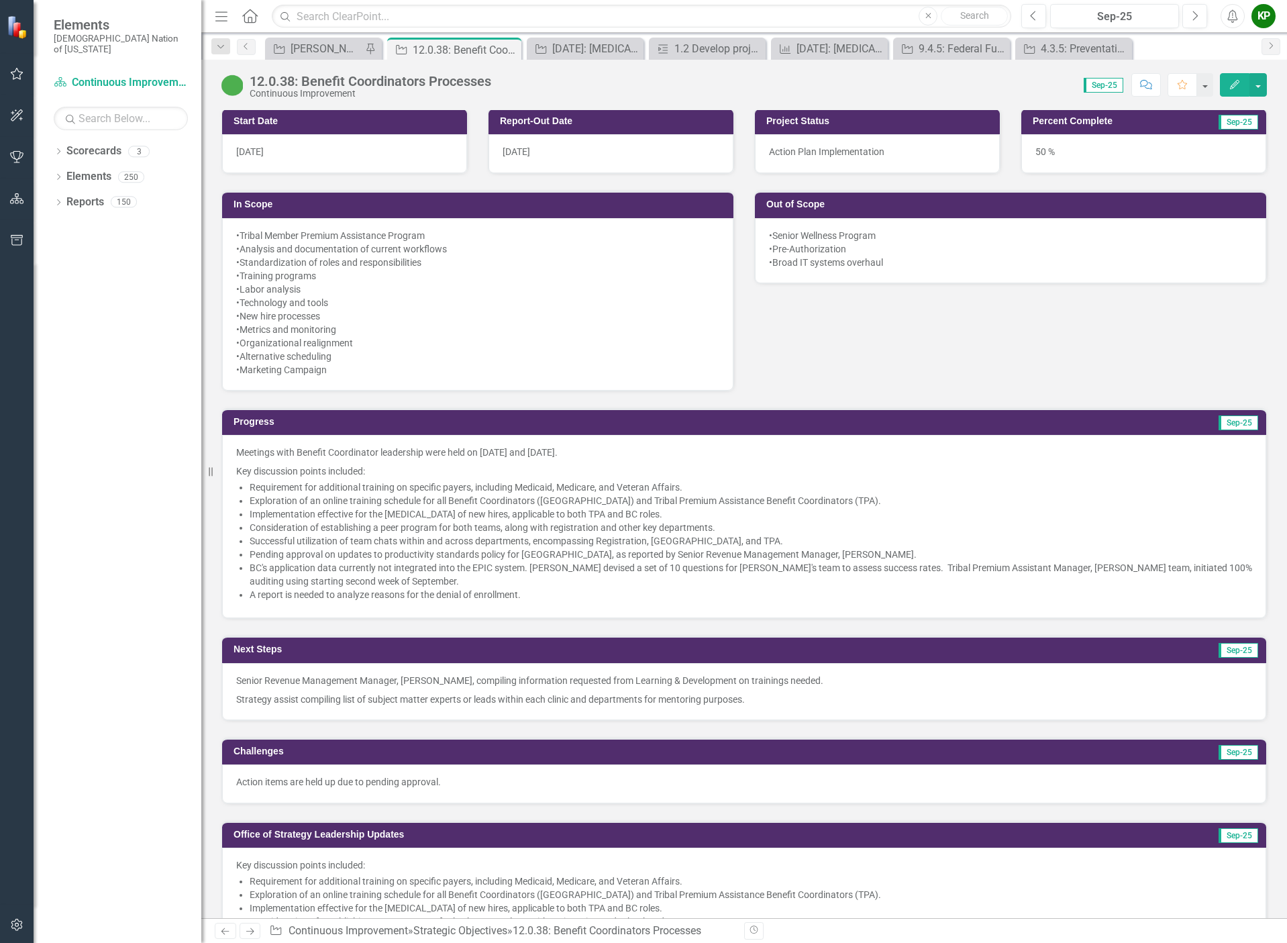
scroll to position [805, 0]
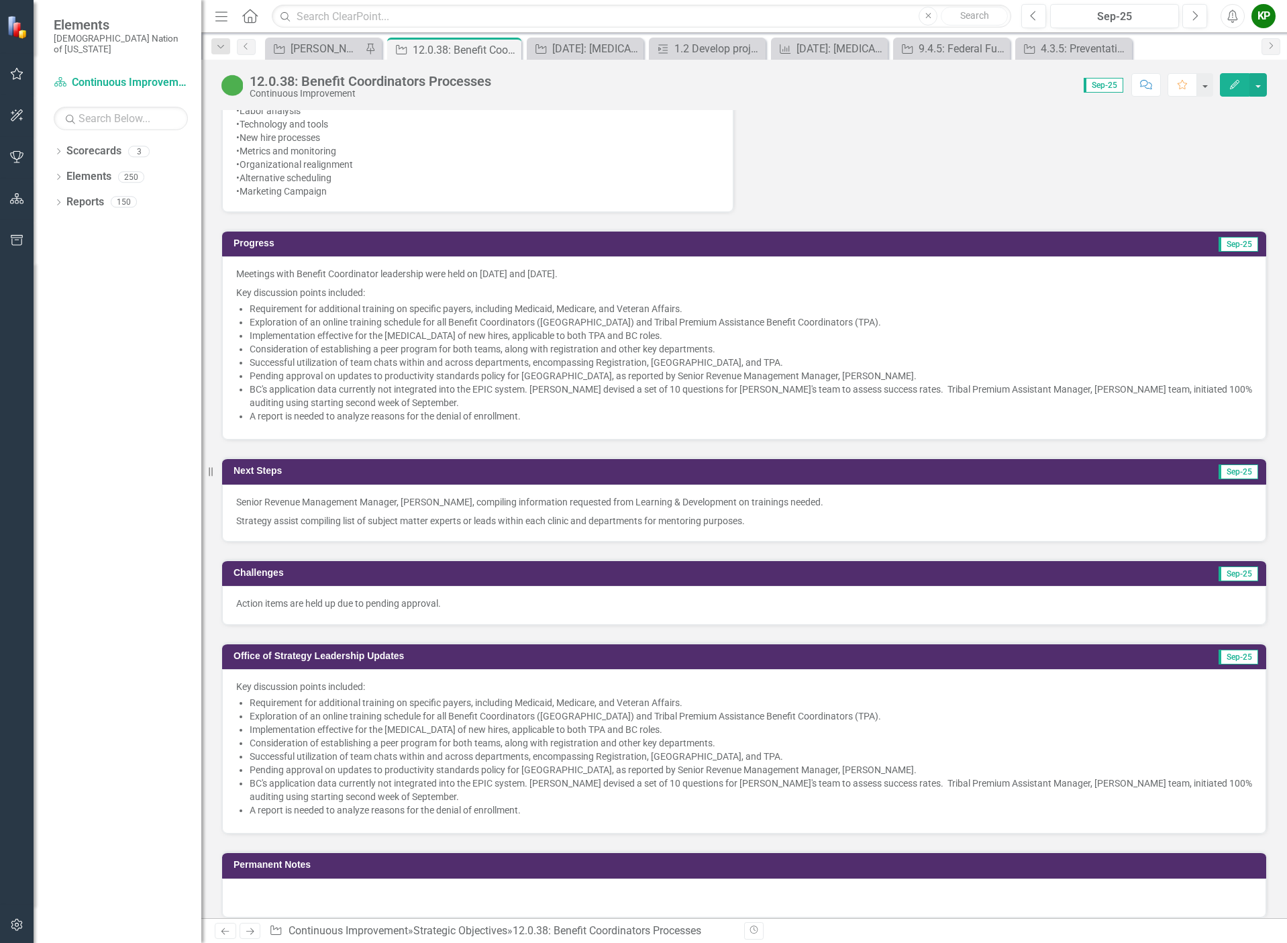
click at [241, 500] on p "Senior Revenue Management Manager, [PERSON_NAME], compiling information request…" at bounding box center [744, 503] width 1016 height 16
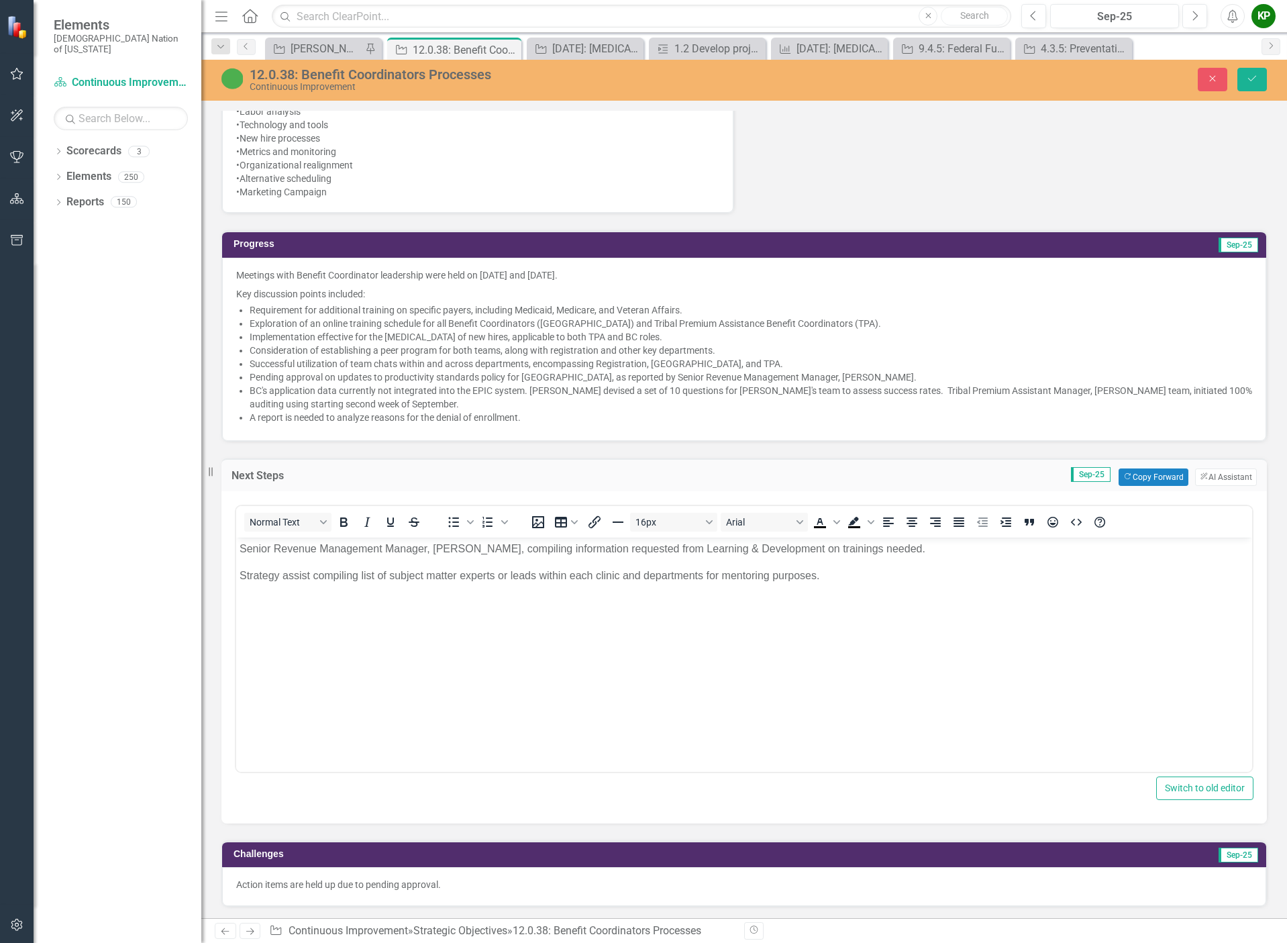
scroll to position [0, 0]
click at [239, 547] on p "Senior Revenue Management Manager, [PERSON_NAME], compiling information request…" at bounding box center [743, 548] width 1009 height 16
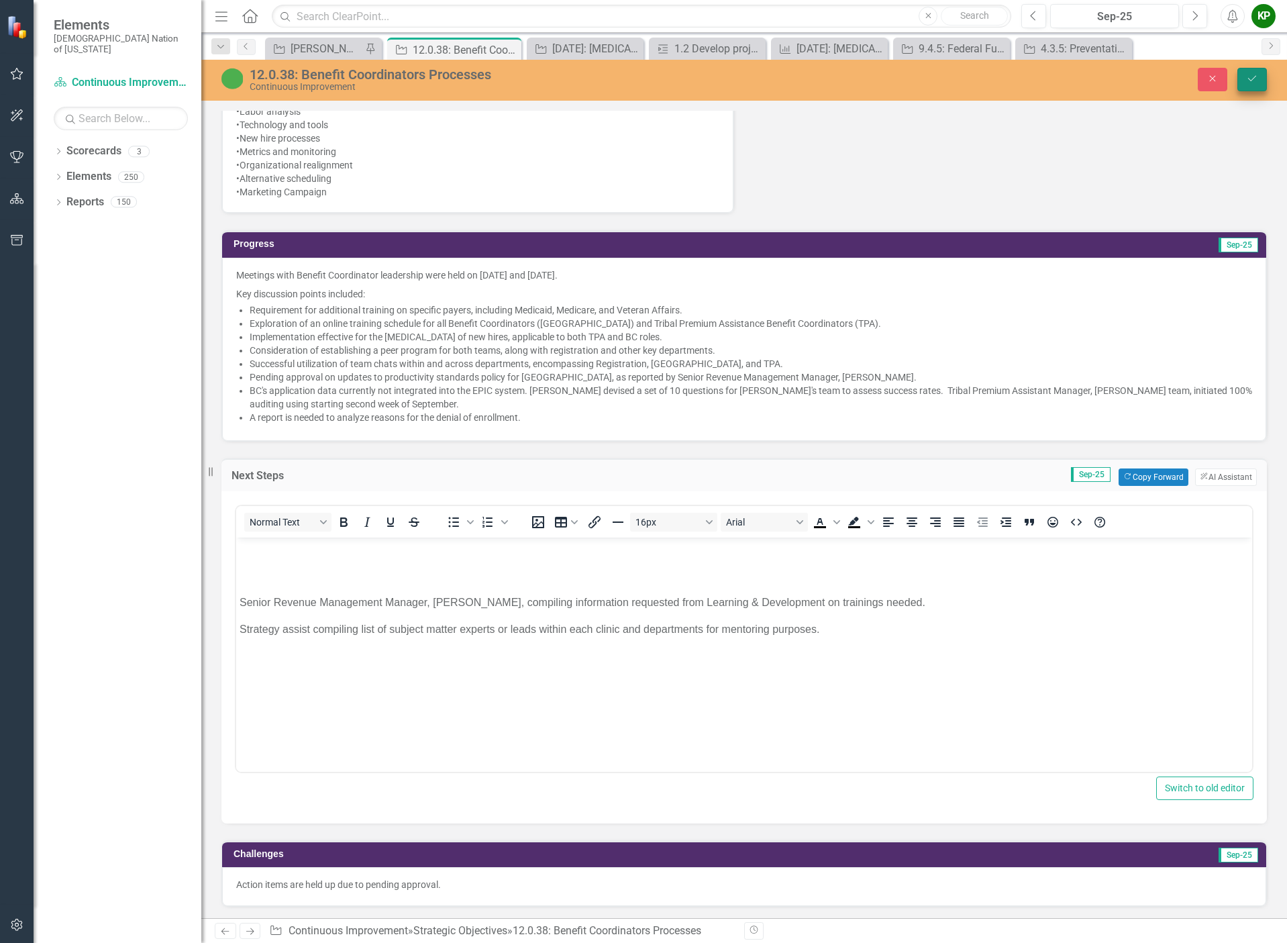
click at [1247, 69] on button "Save" at bounding box center [1252, 79] width 30 height 23
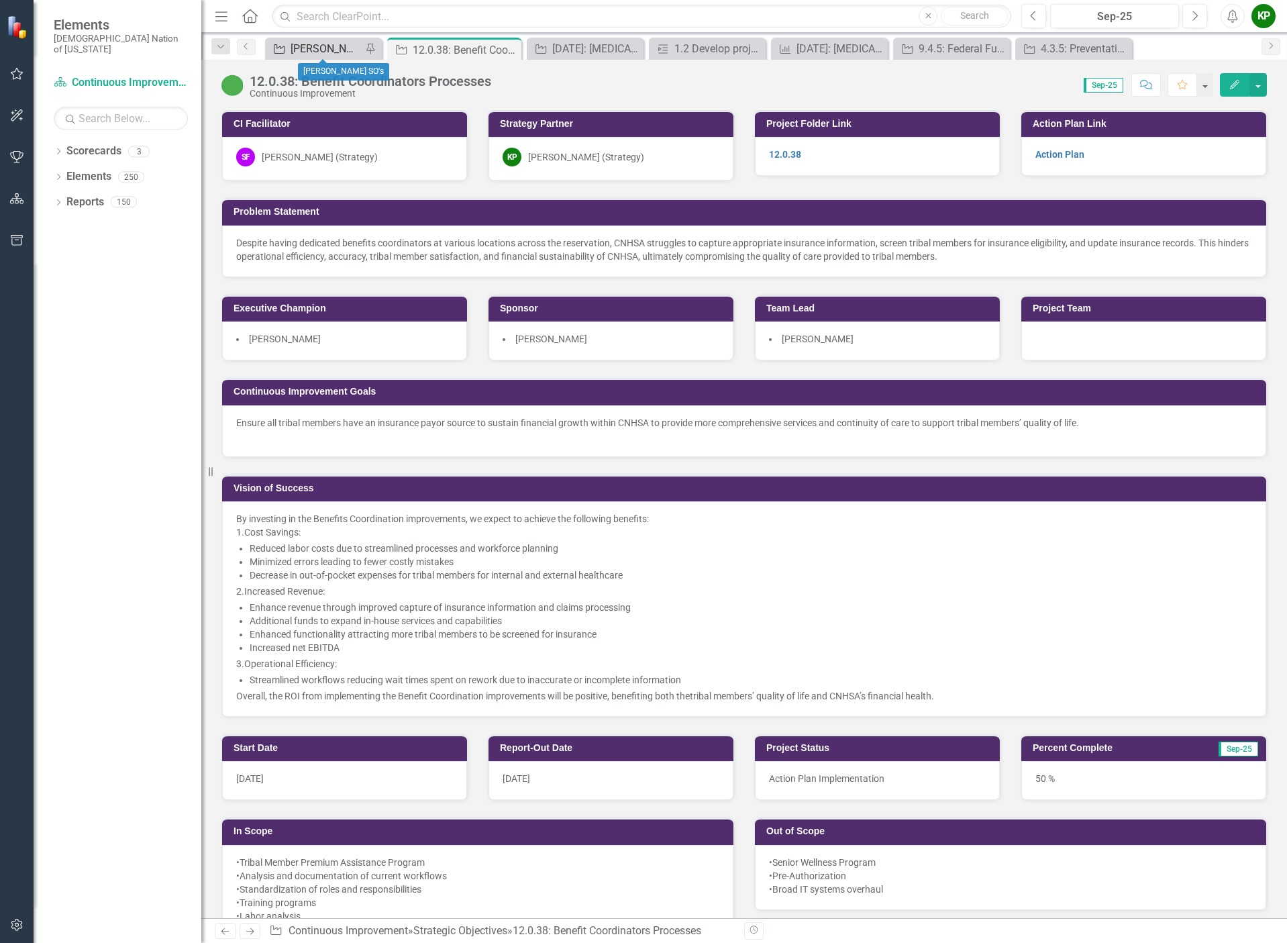
click at [336, 48] on div "[PERSON_NAME] SO's" at bounding box center [325, 48] width 71 height 17
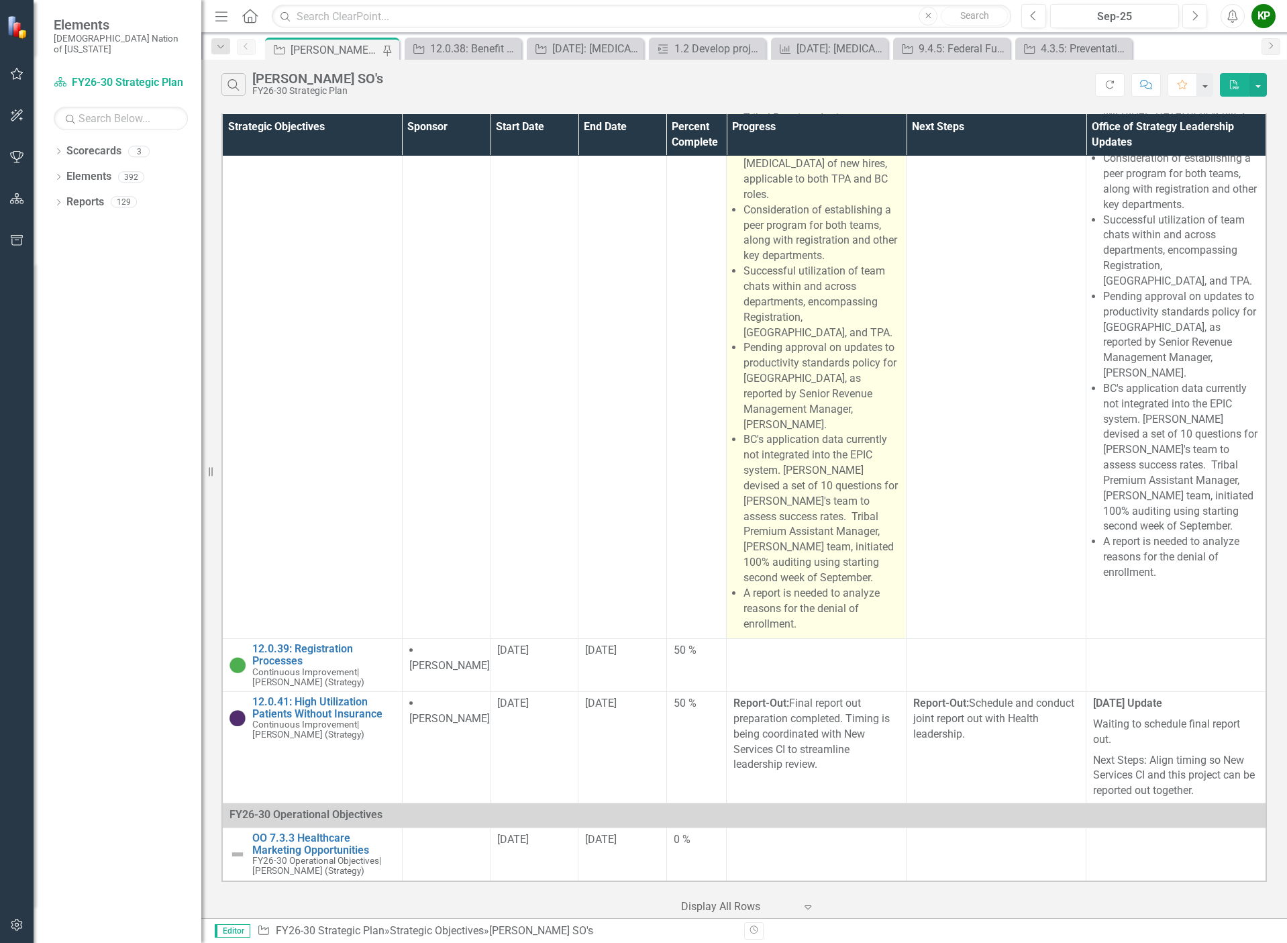
scroll to position [5769, 0]
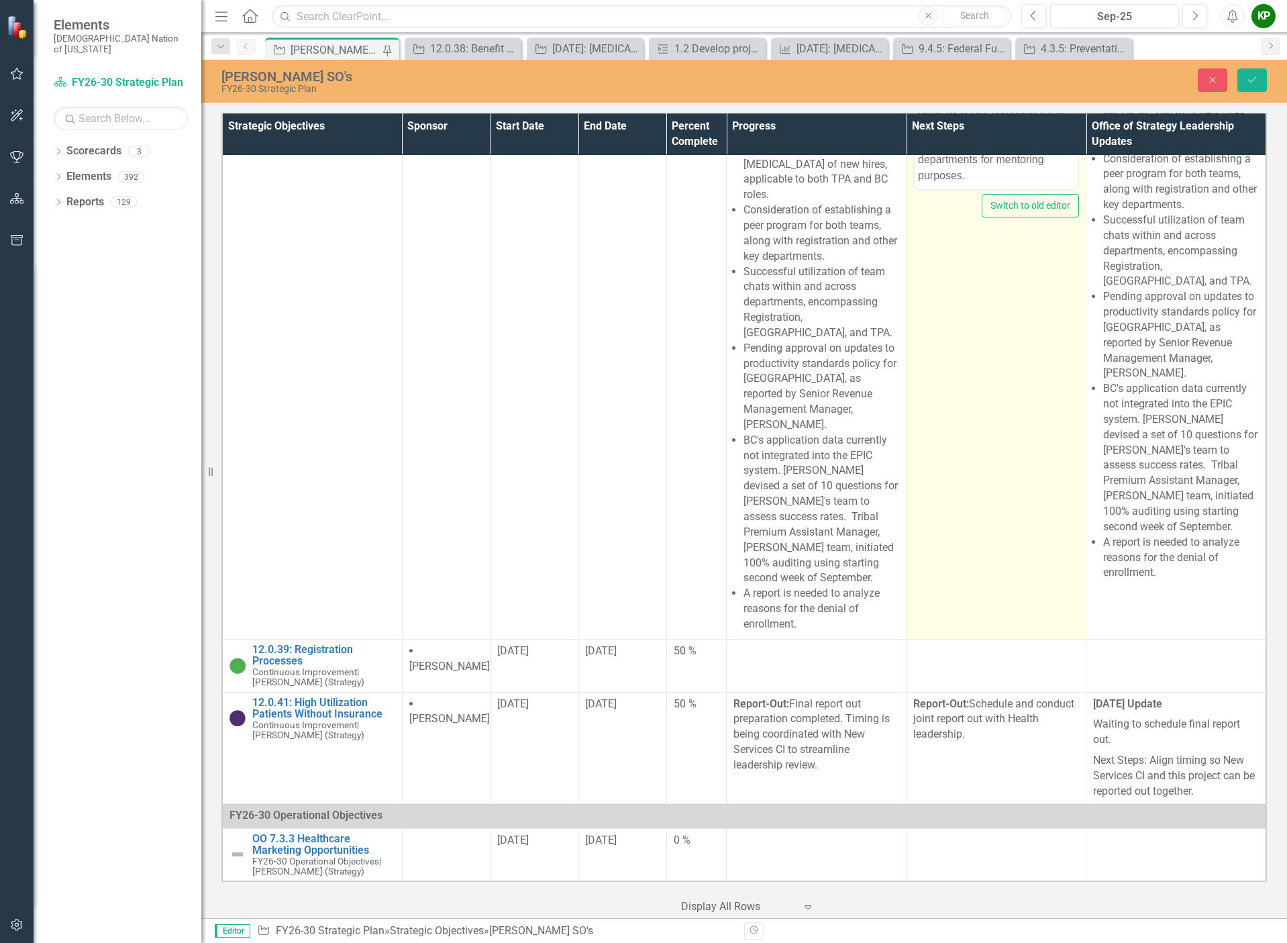
scroll to position [0, 0]
click at [957, 0] on body "Senior Revenue Management Manager, [PERSON_NAME], compiling information request…" at bounding box center [995, 76] width 163 height 243
drag, startPoint x: 918, startPoint y: -9, endPoint x: 1012, endPoint y: 157, distance: 191.0
click at [1012, 157] on body "Action items to be completed: Senior Revenue Management Manager, [PERSON_NAME],…" at bounding box center [995, 63] width 163 height 216
drag, startPoint x: 985, startPoint y: 100, endPoint x: 984, endPoint y: 45, distance: 55.0
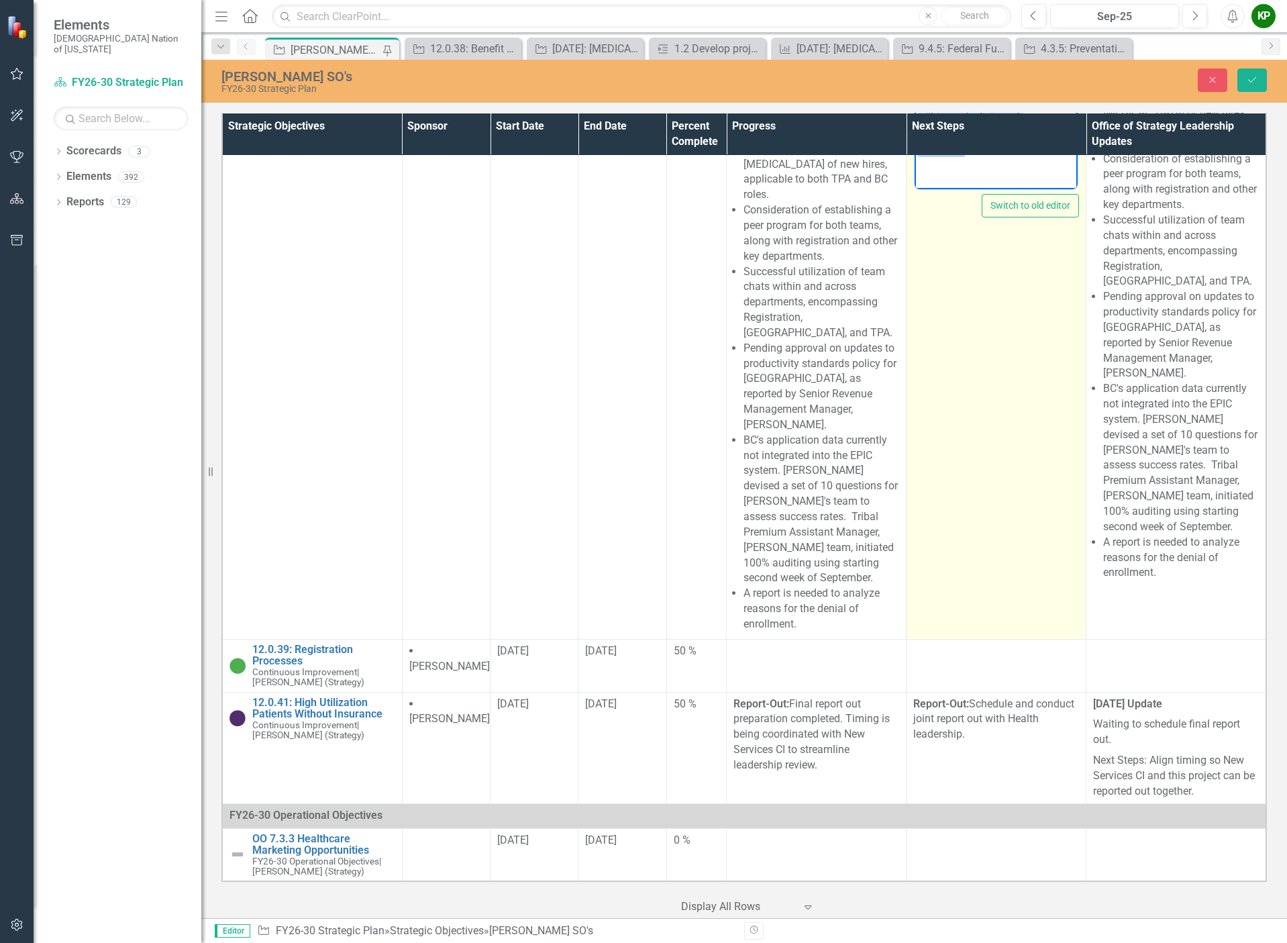
click at [983, 48] on p "Senior Revenue Management Manager, [PERSON_NAME], compiling information request…" at bounding box center [996, 25] width 156 height 80
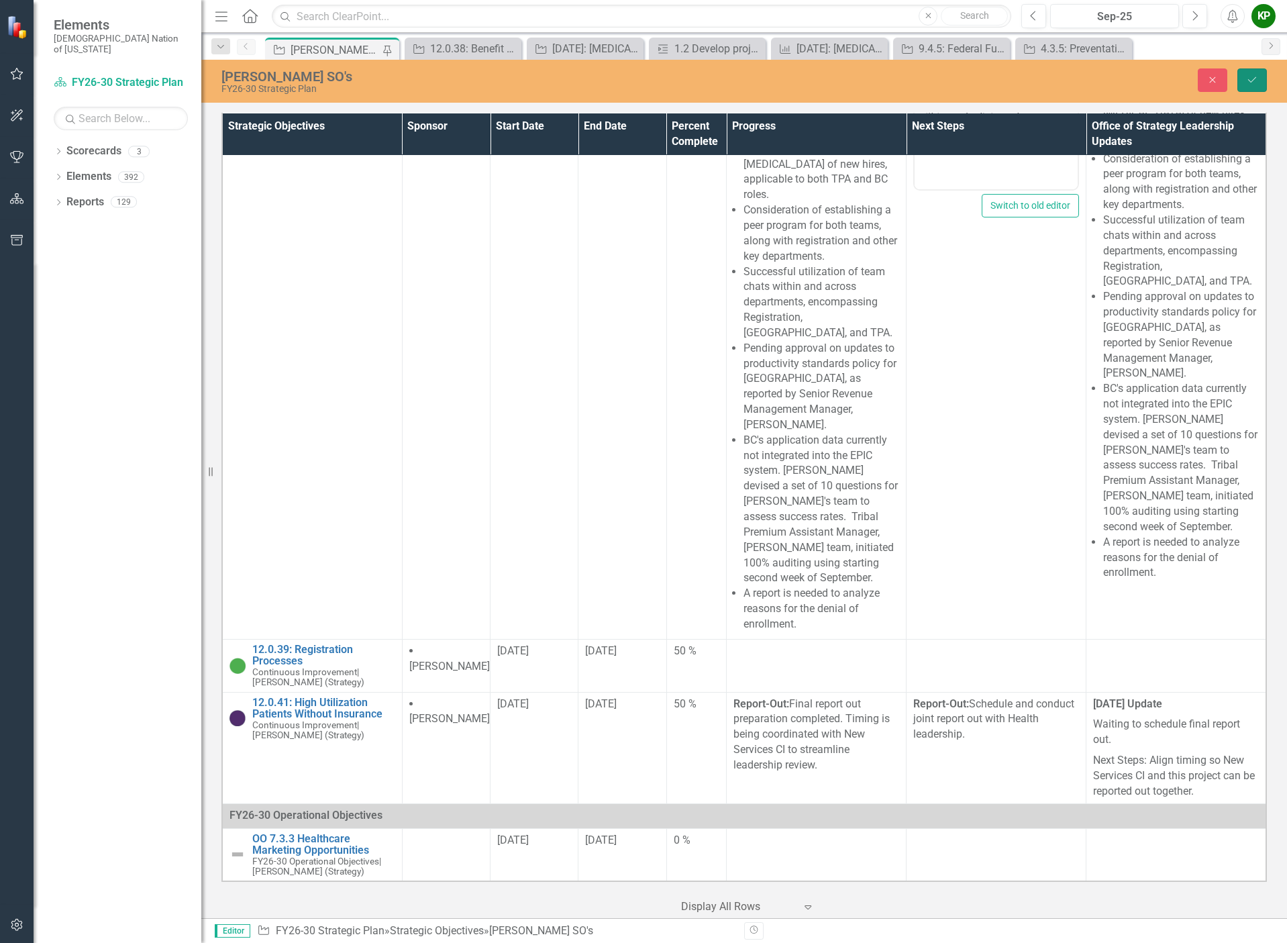
click at [1252, 79] on icon "Save" at bounding box center [1252, 79] width 12 height 9
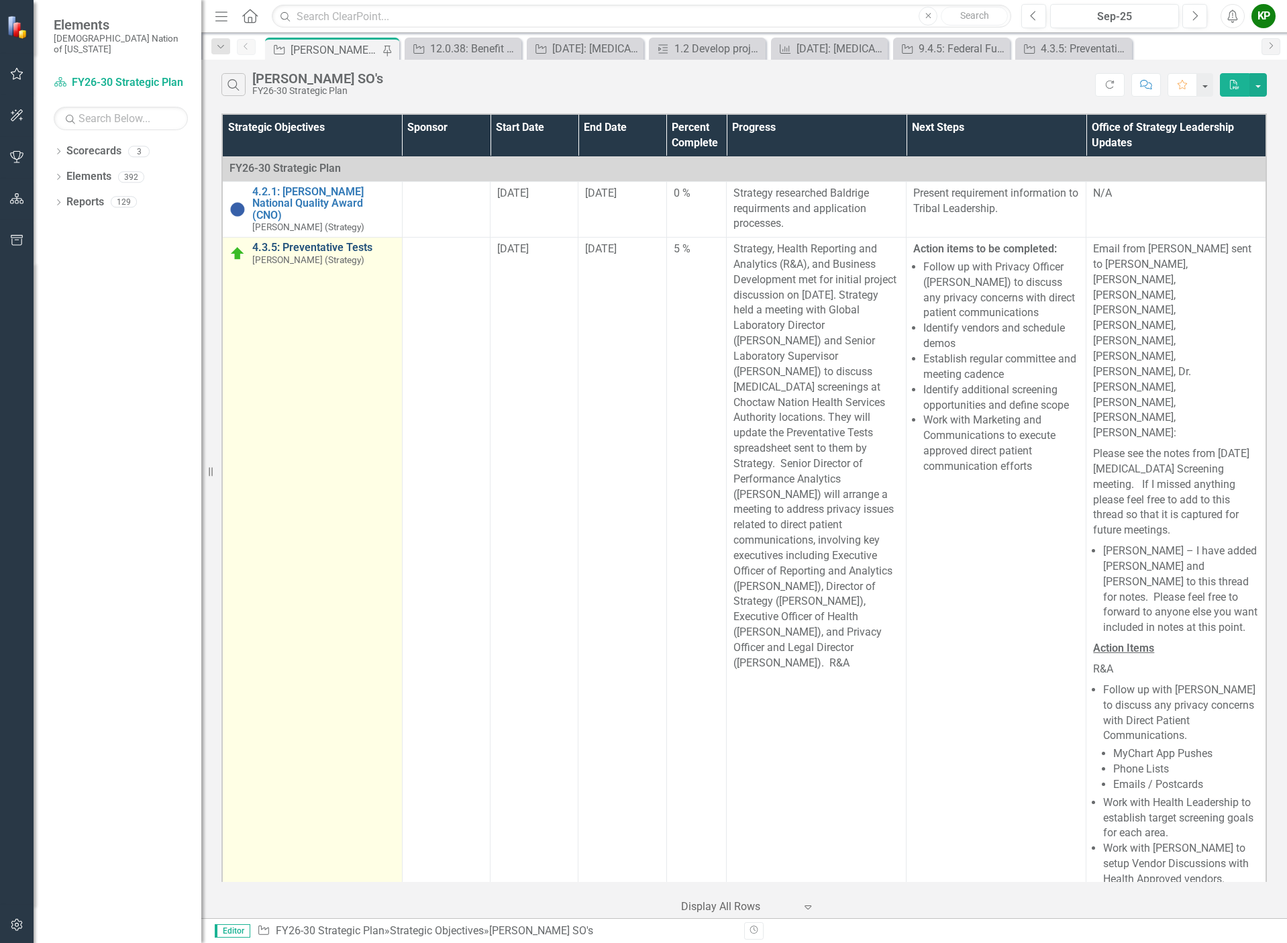
click at [343, 244] on link "4.3.5: Preventative Tests" at bounding box center [323, 247] width 143 height 12
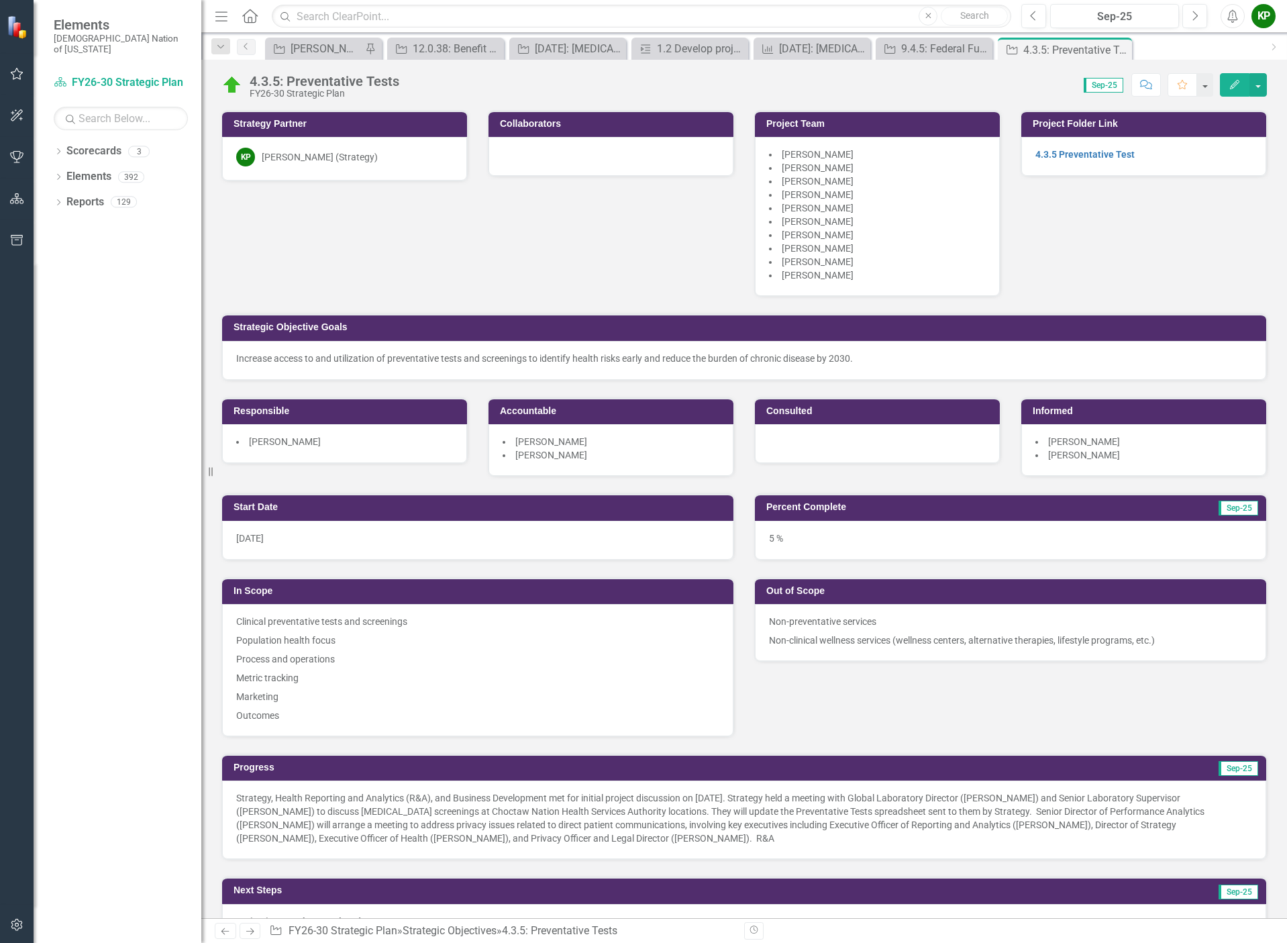
click at [839, 451] on div at bounding box center [877, 443] width 245 height 39
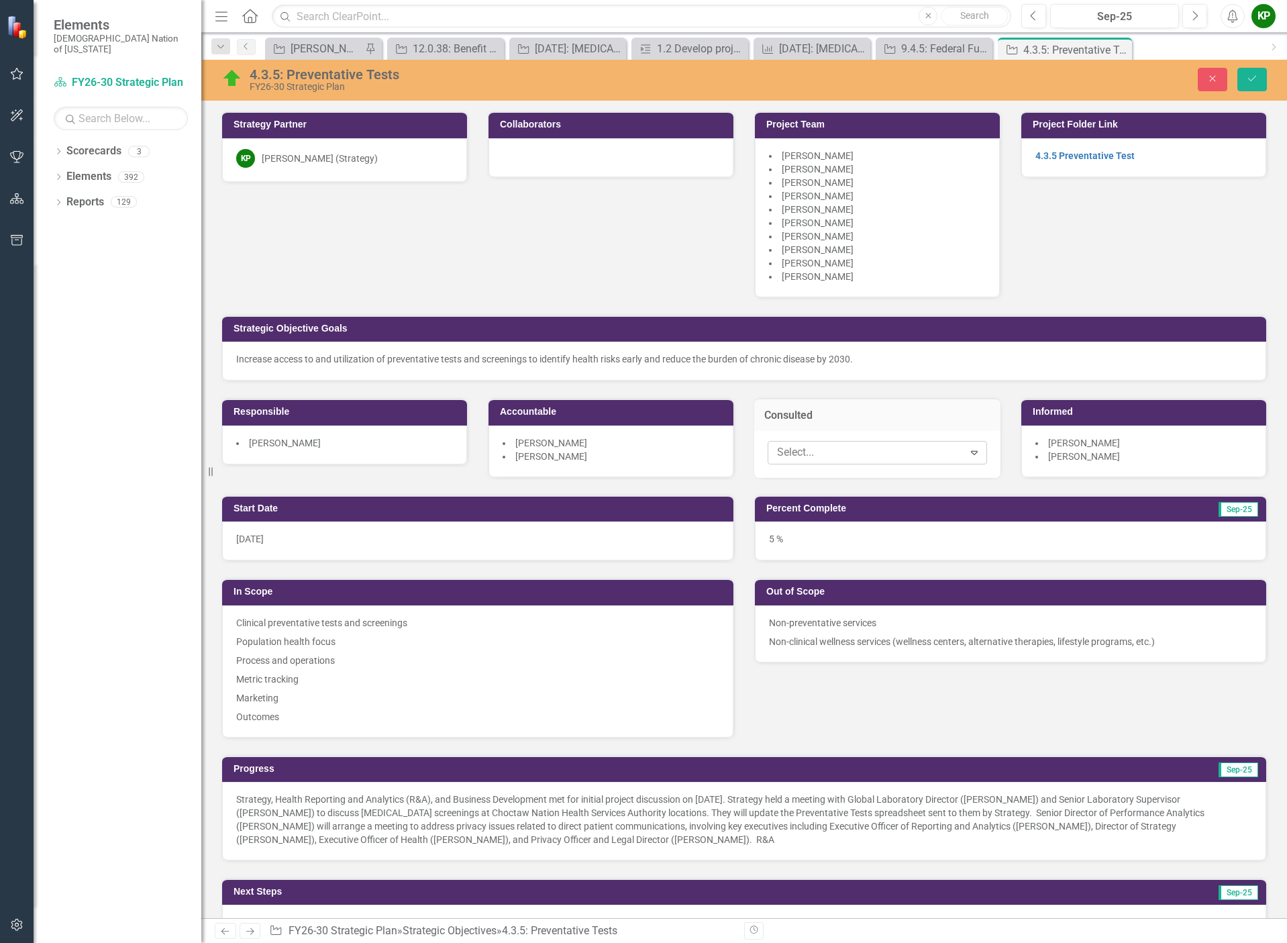
click at [839, 457] on div at bounding box center [867, 452] width 192 height 18
type input "[PERSON_NAME]"
click at [859, 942] on div "[PERSON_NAME]" at bounding box center [643, 954] width 1287 height 22
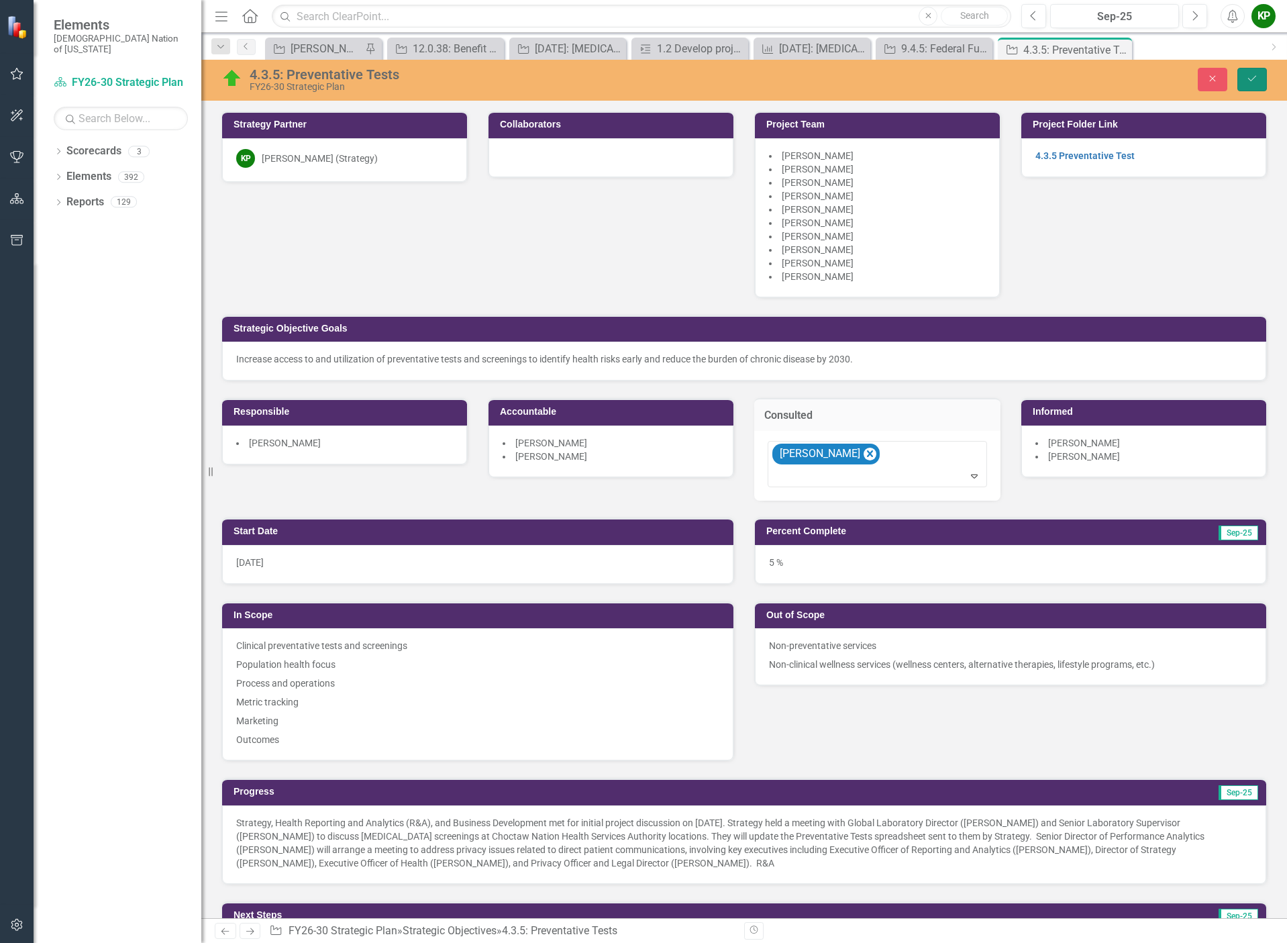
click at [1254, 78] on icon "Save" at bounding box center [1252, 78] width 12 height 9
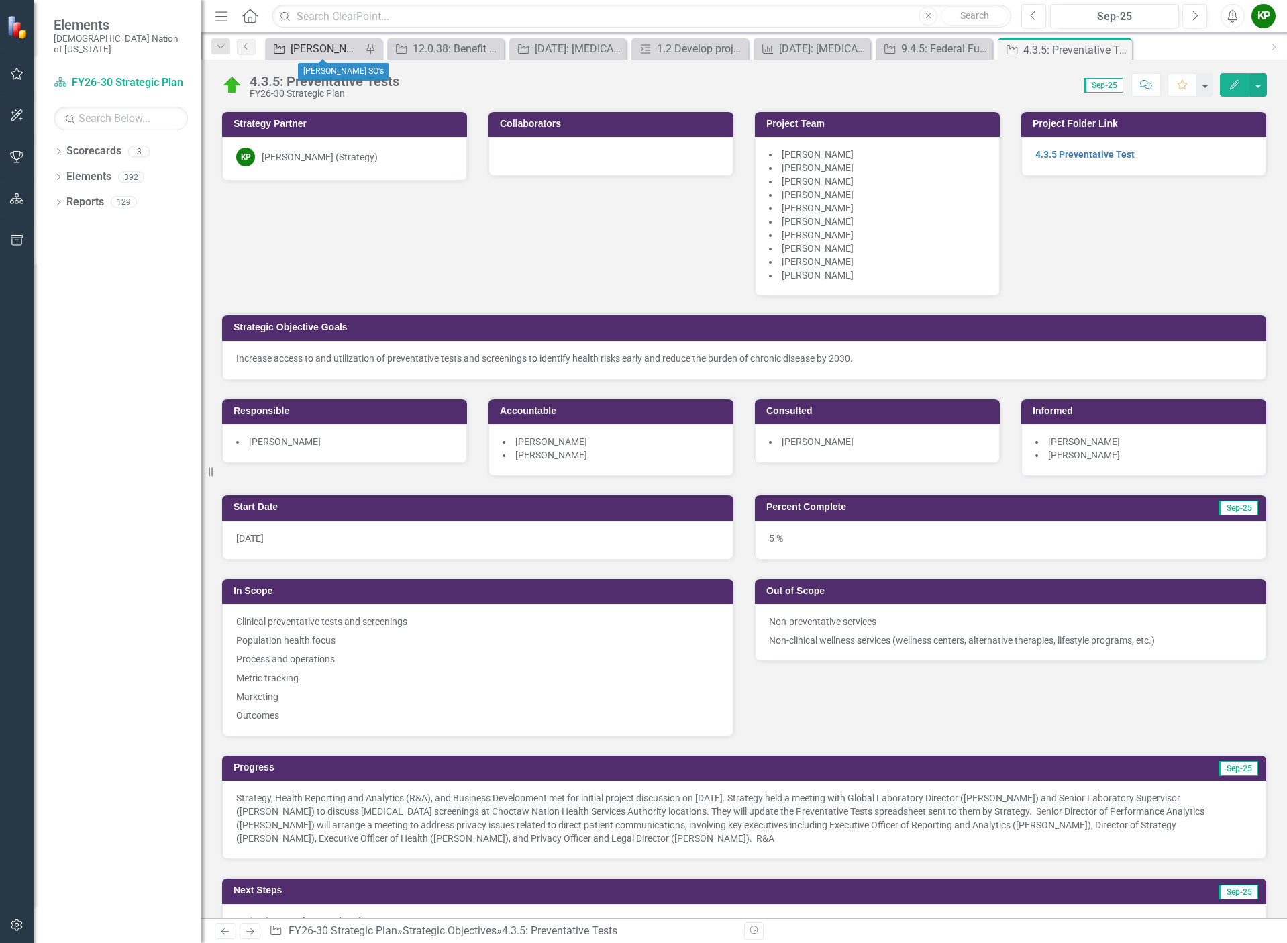
click at [330, 50] on div "[PERSON_NAME] SO's" at bounding box center [325, 48] width 71 height 17
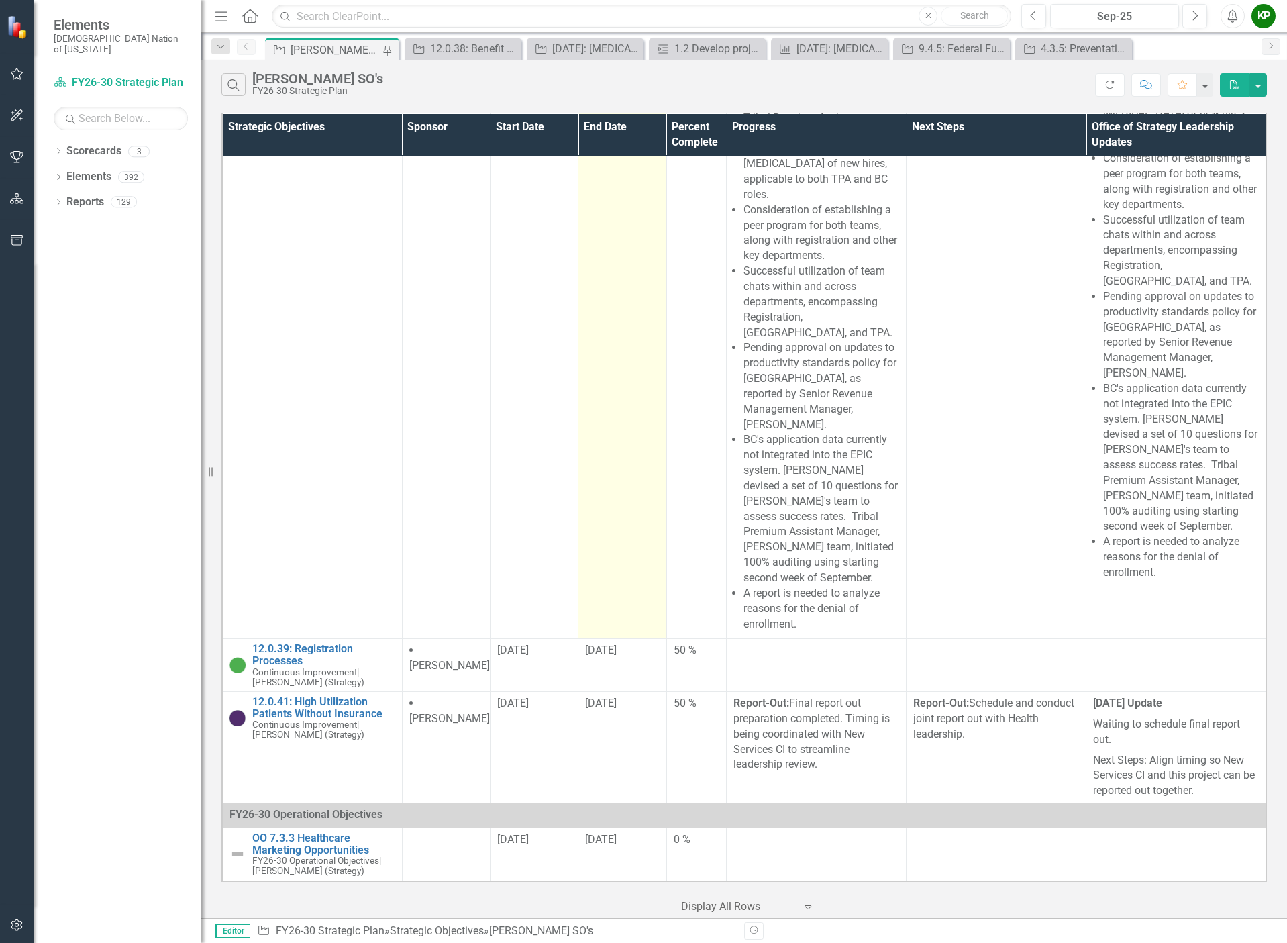
scroll to position [5501, 0]
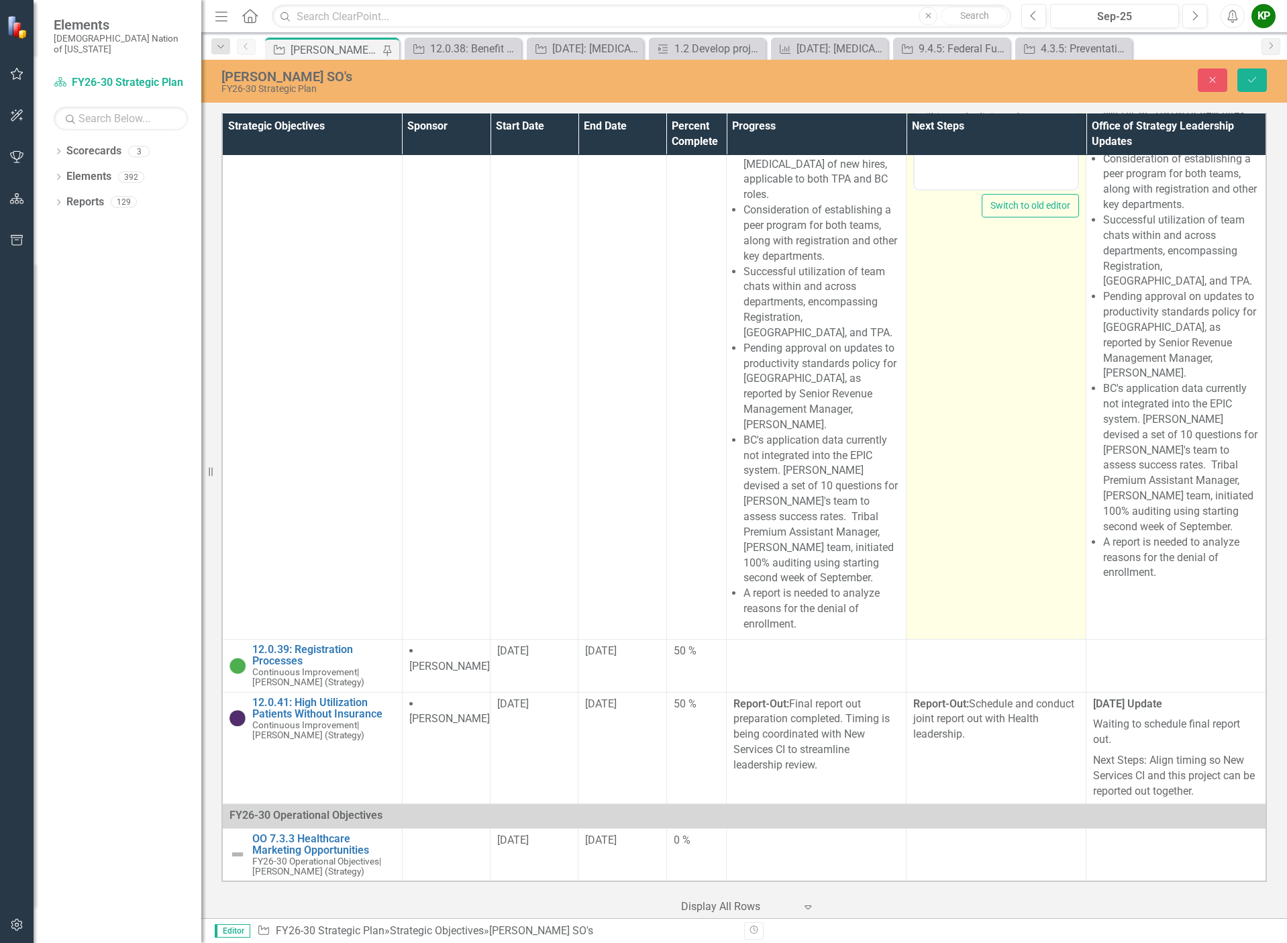
scroll to position [5675, 0]
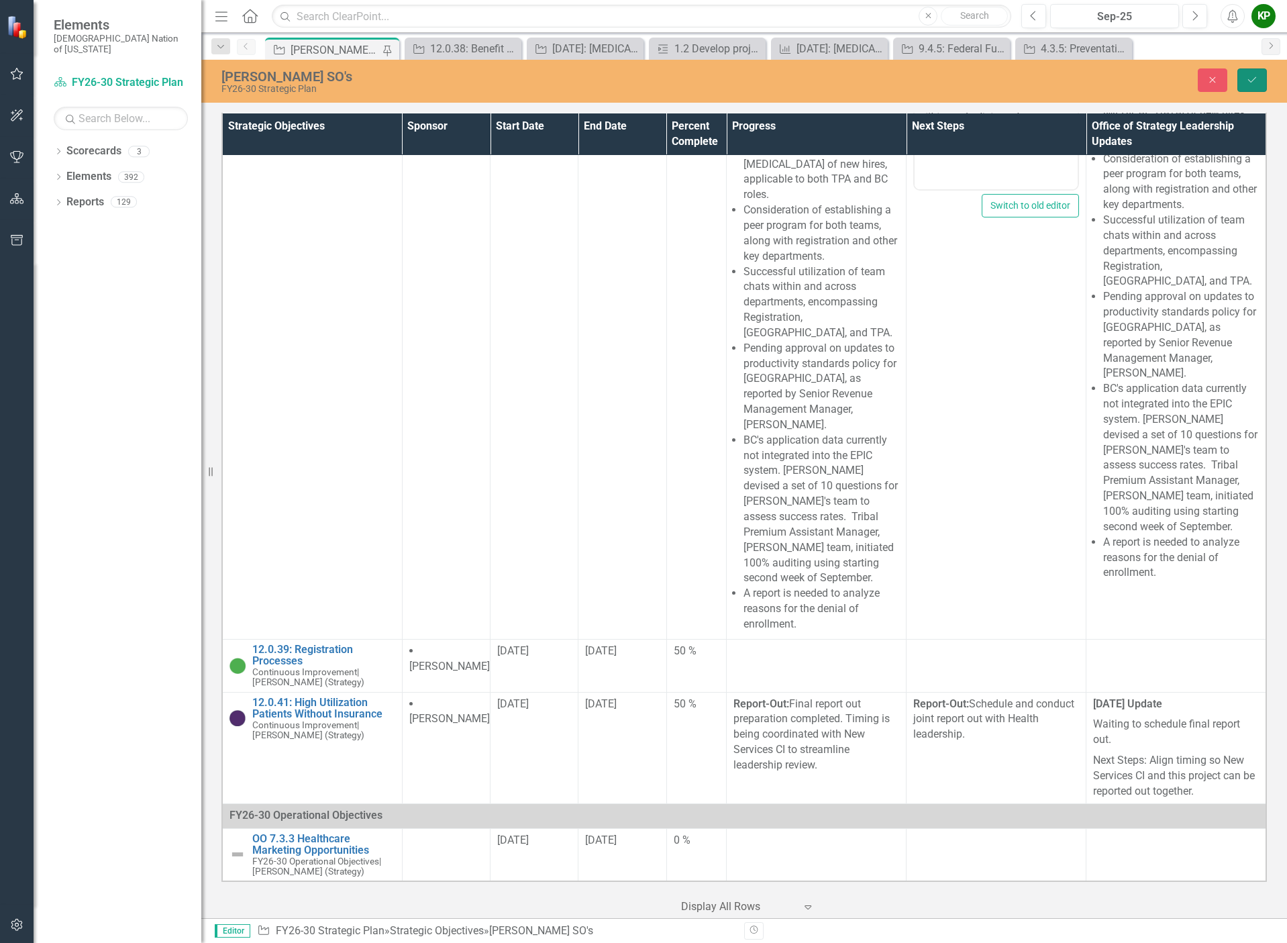
click at [1255, 80] on icon "Save" at bounding box center [1252, 79] width 12 height 9
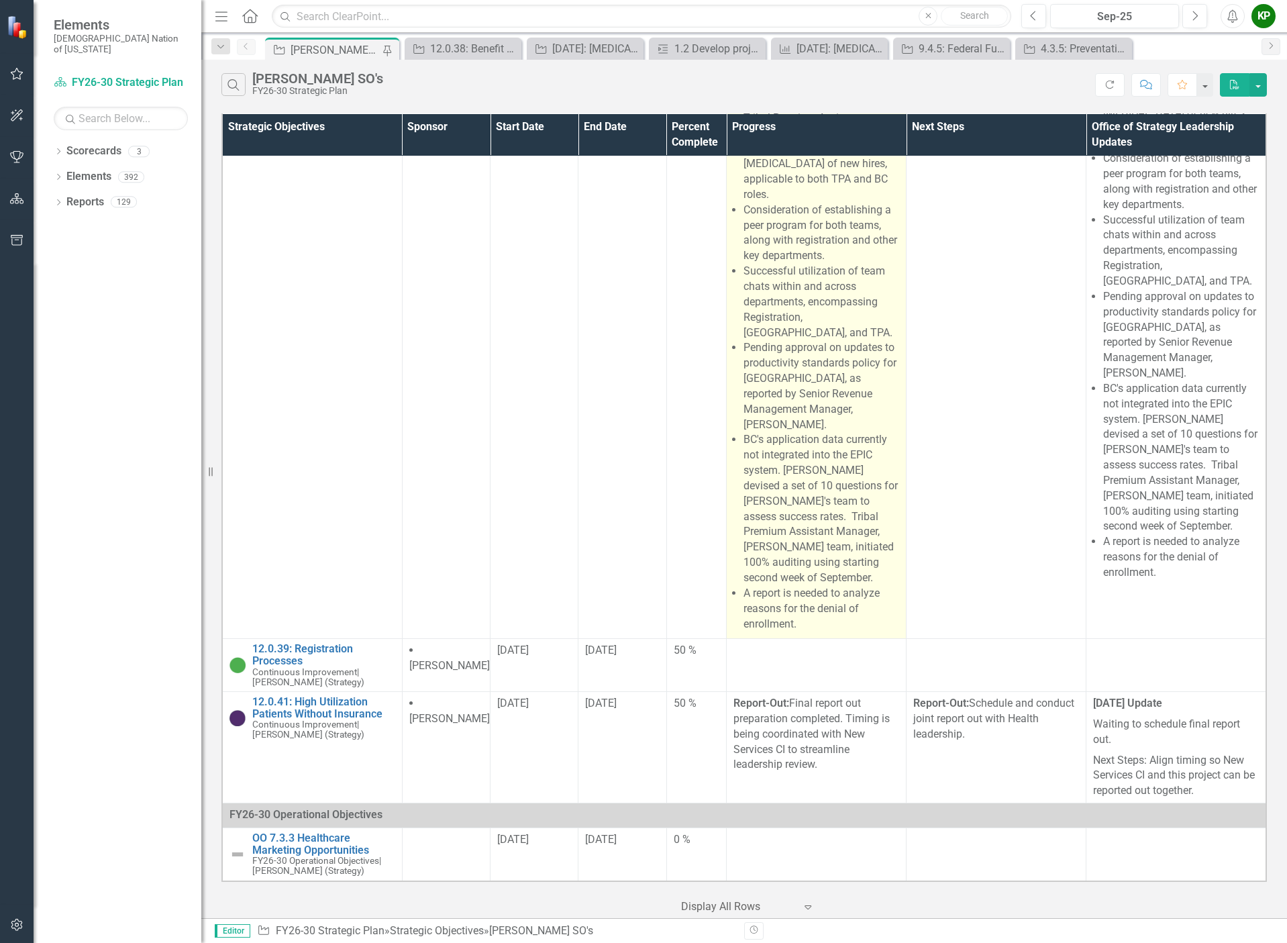
scroll to position [5340, 0]
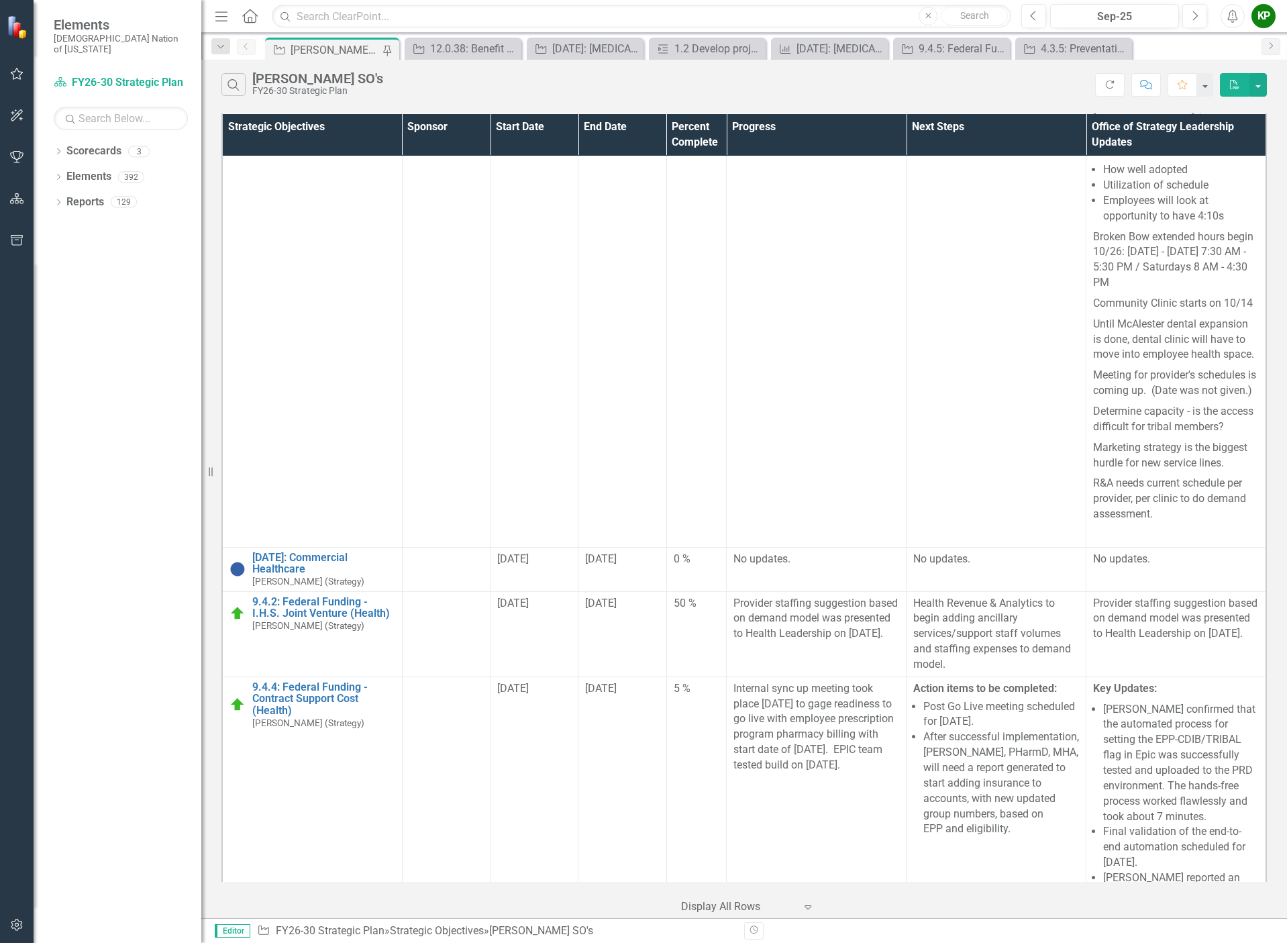
scroll to position [3488, 0]
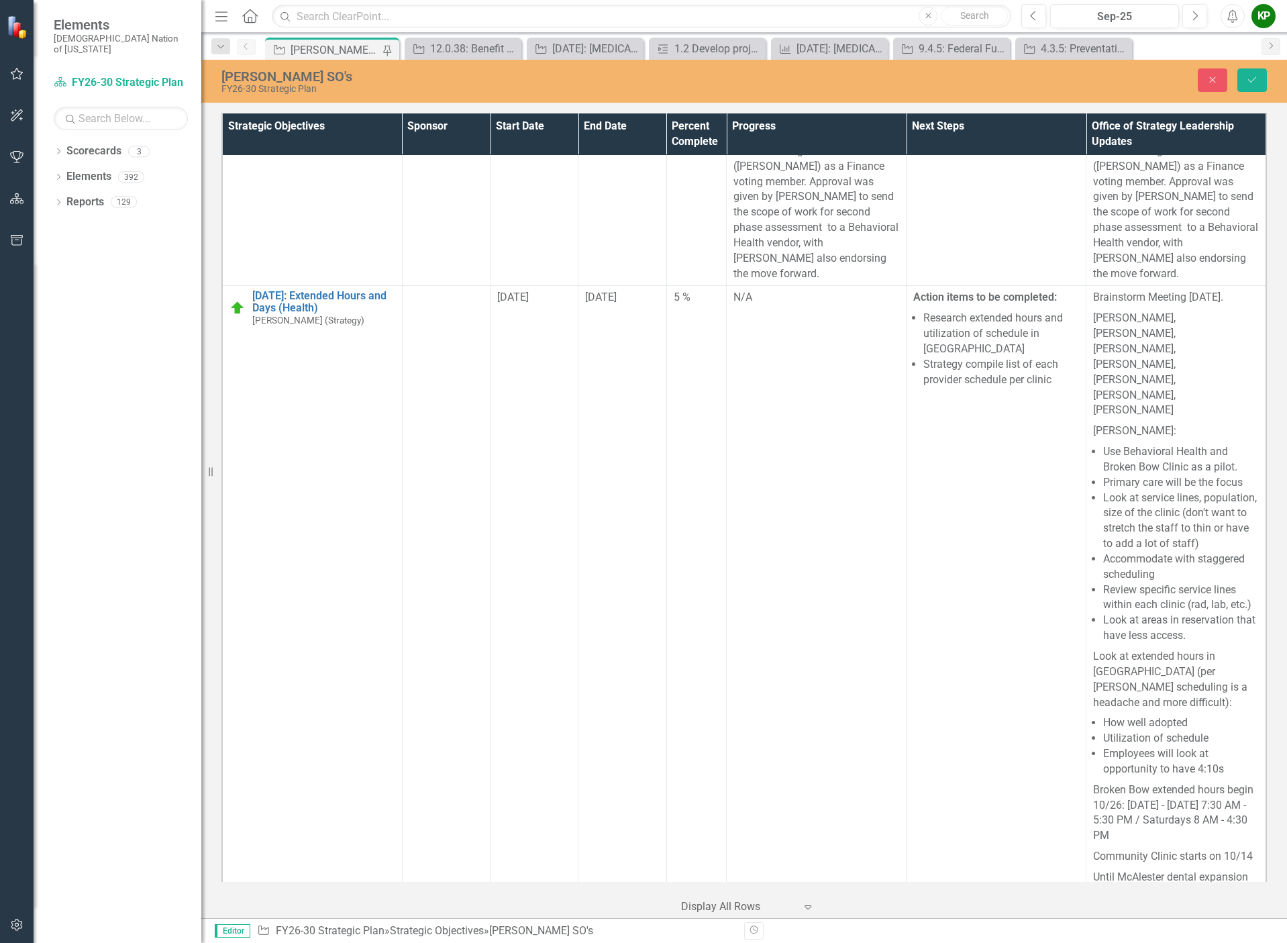
scroll to position [0, 0]
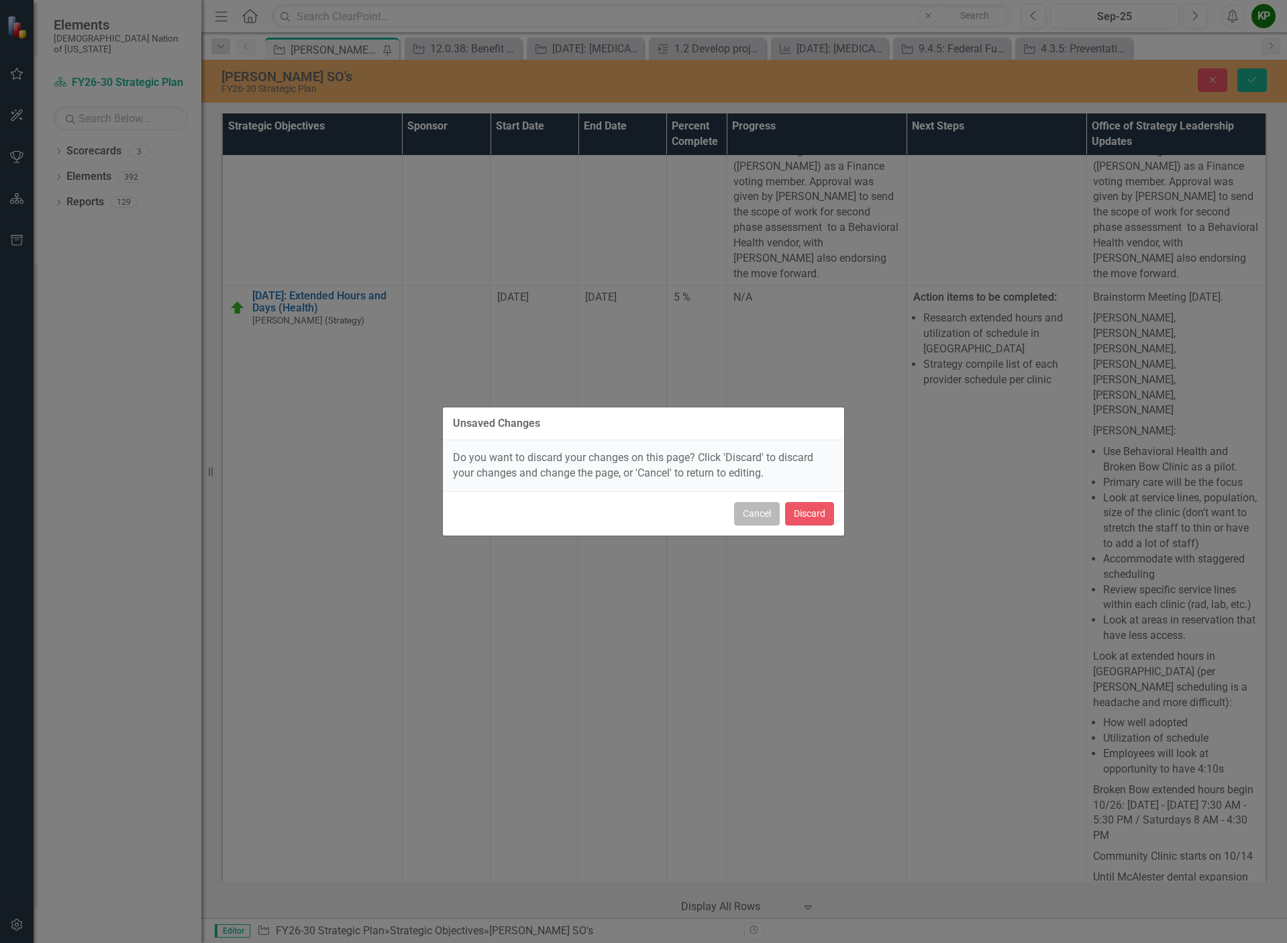
click at [747, 518] on button "Cancel" at bounding box center [757, 513] width 46 height 23
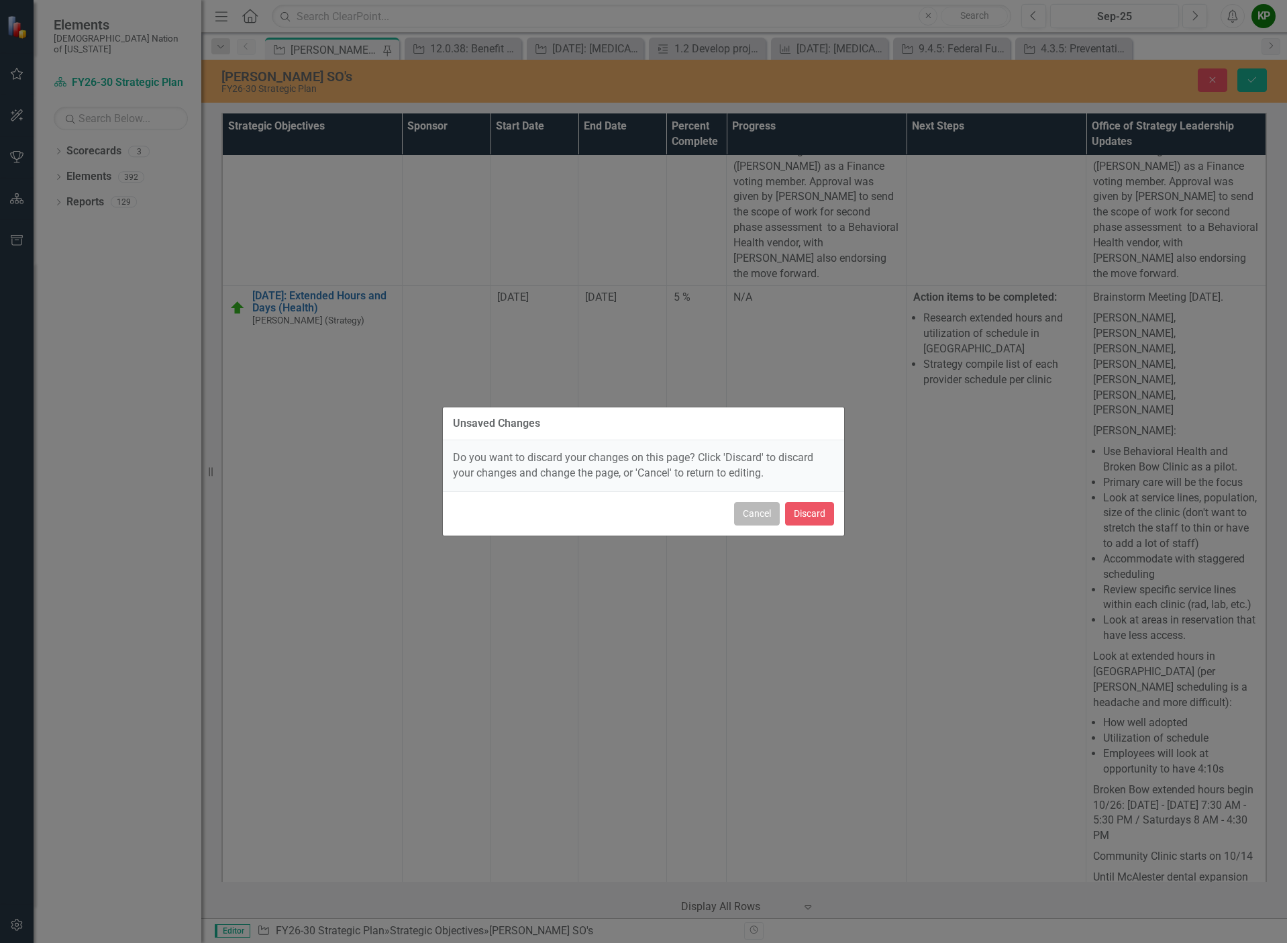
click at [766, 519] on button "Cancel" at bounding box center [757, 513] width 46 height 23
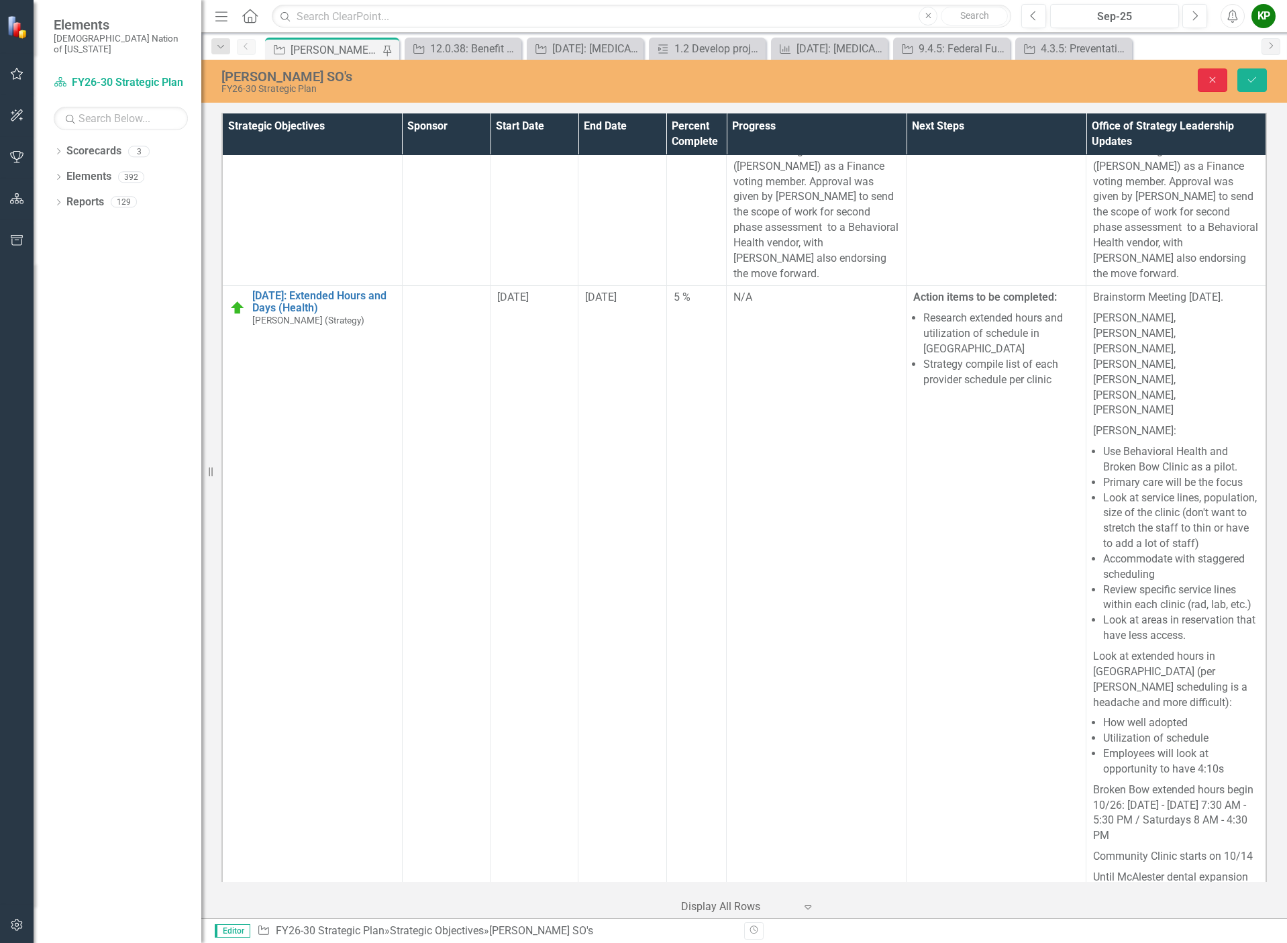
click at [1212, 85] on button "Close" at bounding box center [1212, 79] width 30 height 23
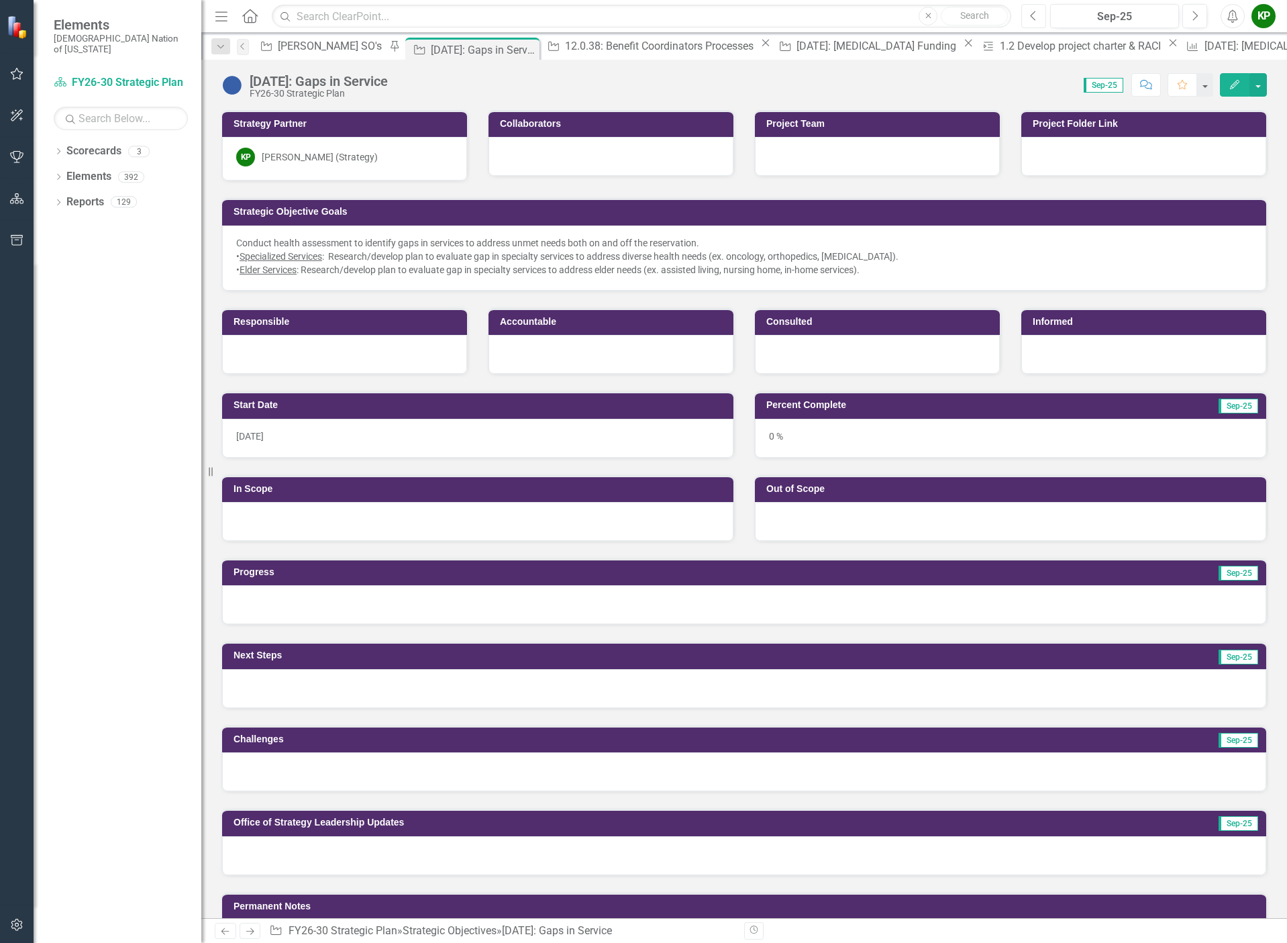
click at [1033, 17] on icon "Previous" at bounding box center [1033, 16] width 7 height 12
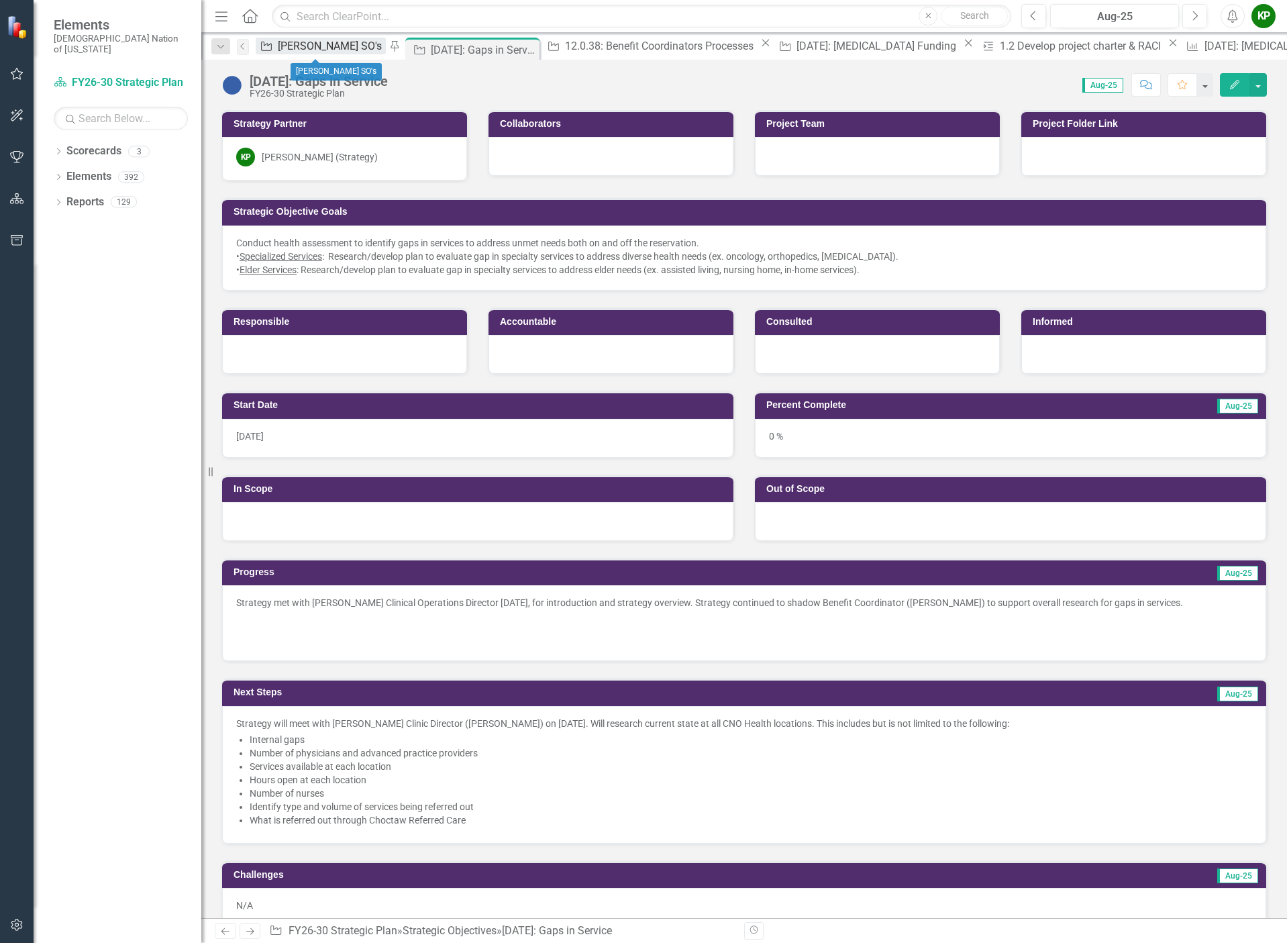
click at [323, 51] on div "[PERSON_NAME] SO's" at bounding box center [332, 46] width 108 height 17
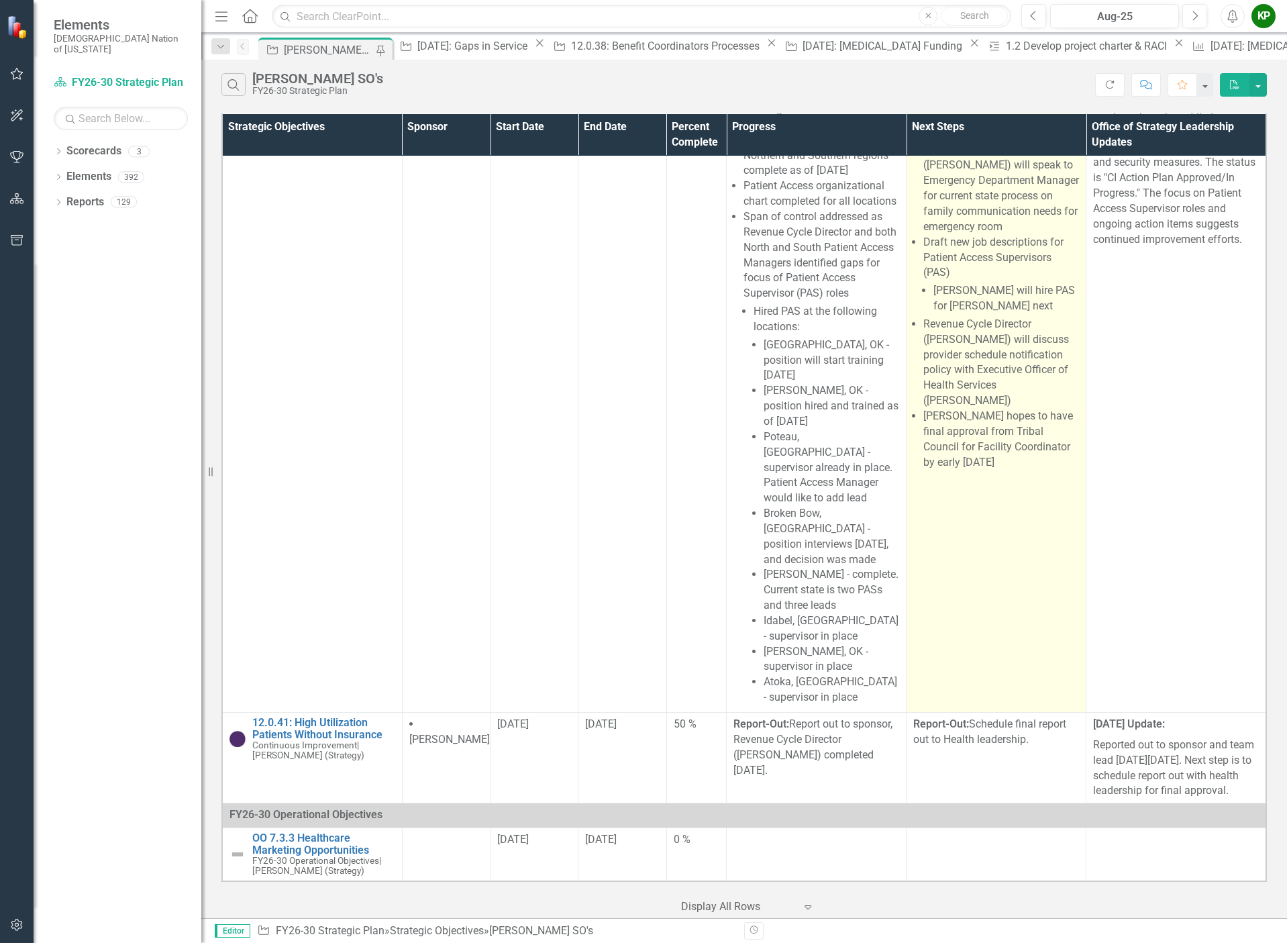
scroll to position [2894, 0]
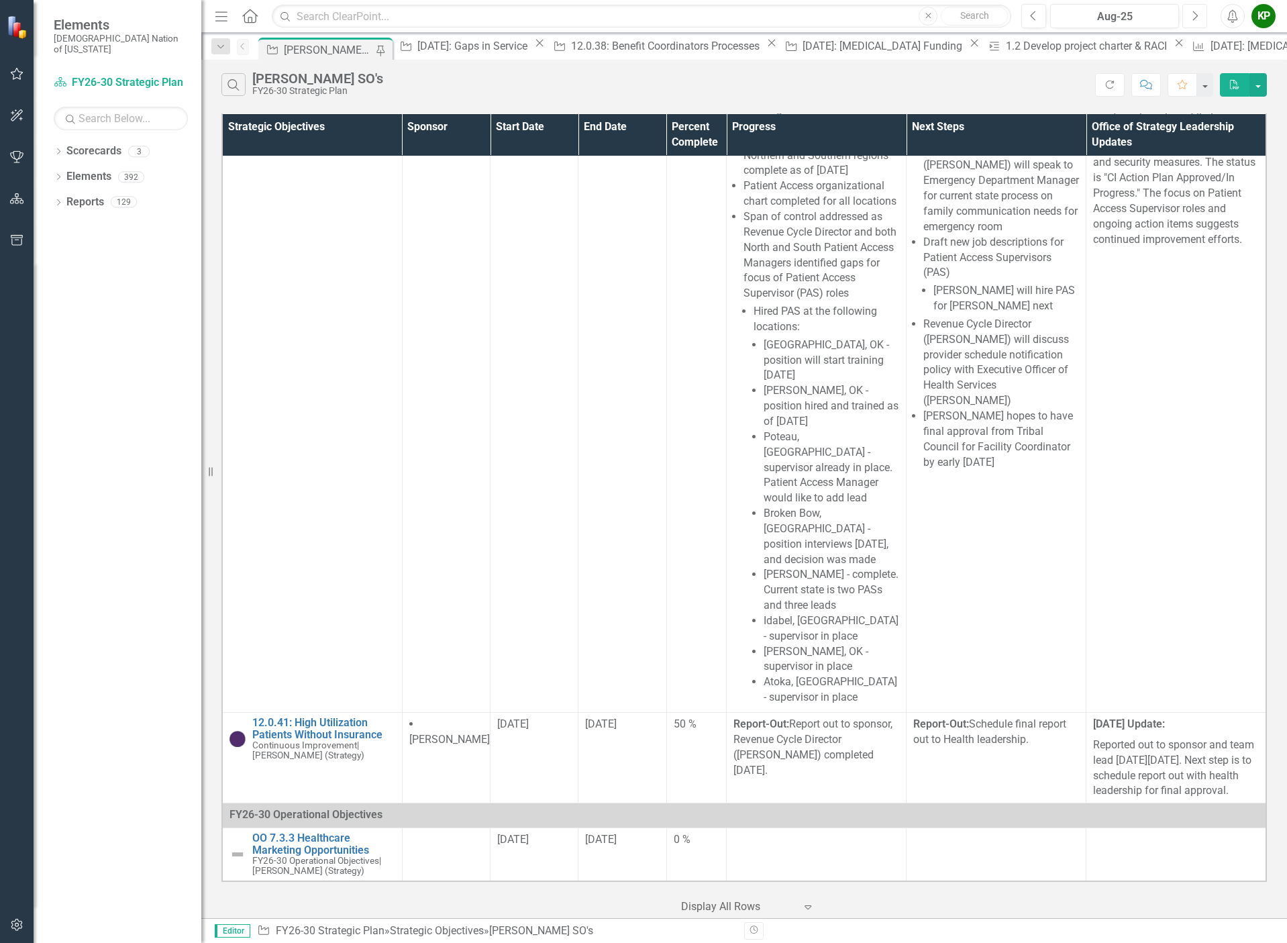
click at [1191, 10] on icon "Next" at bounding box center [1194, 16] width 7 height 12
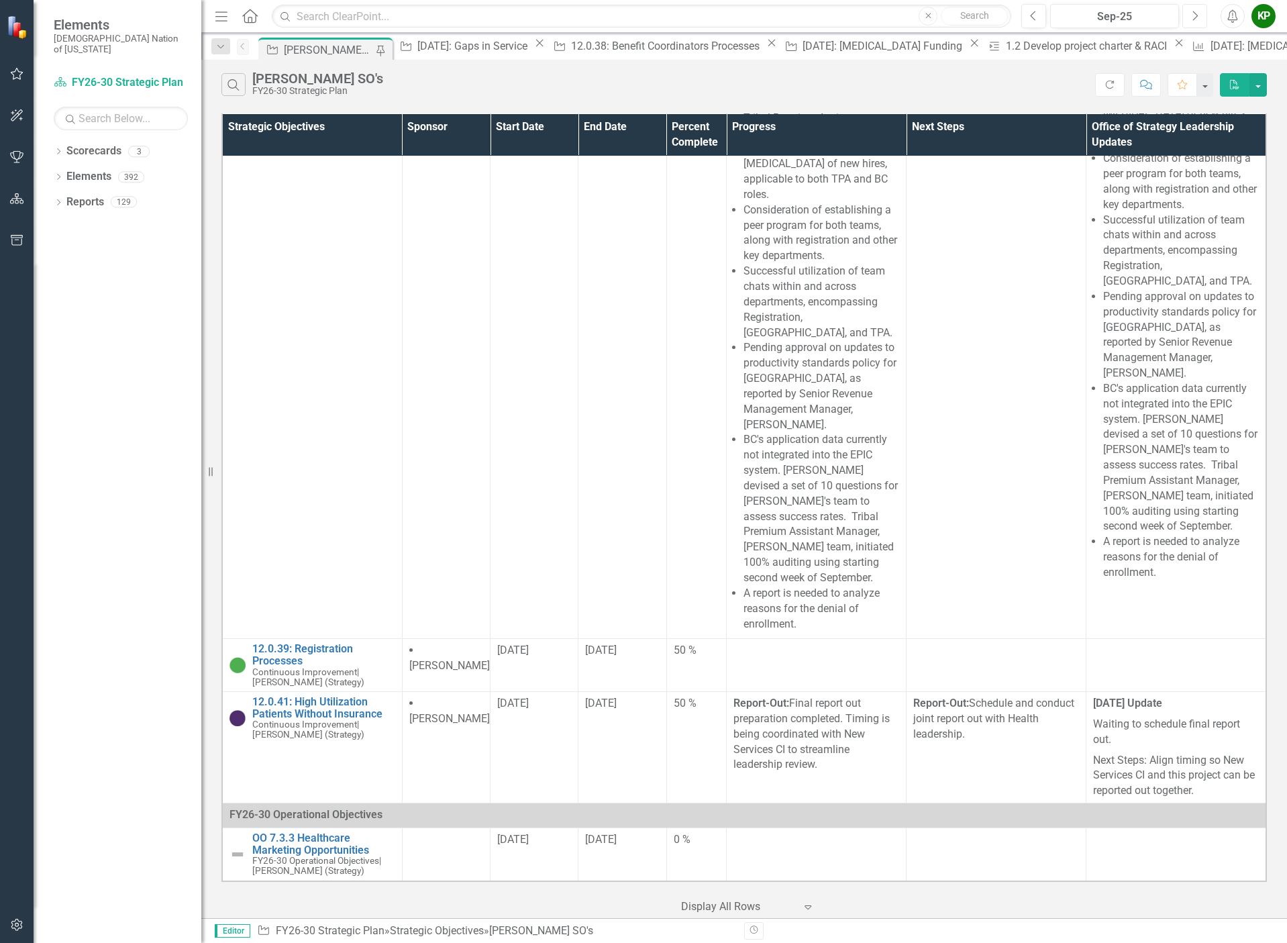
scroll to position [5541, 0]
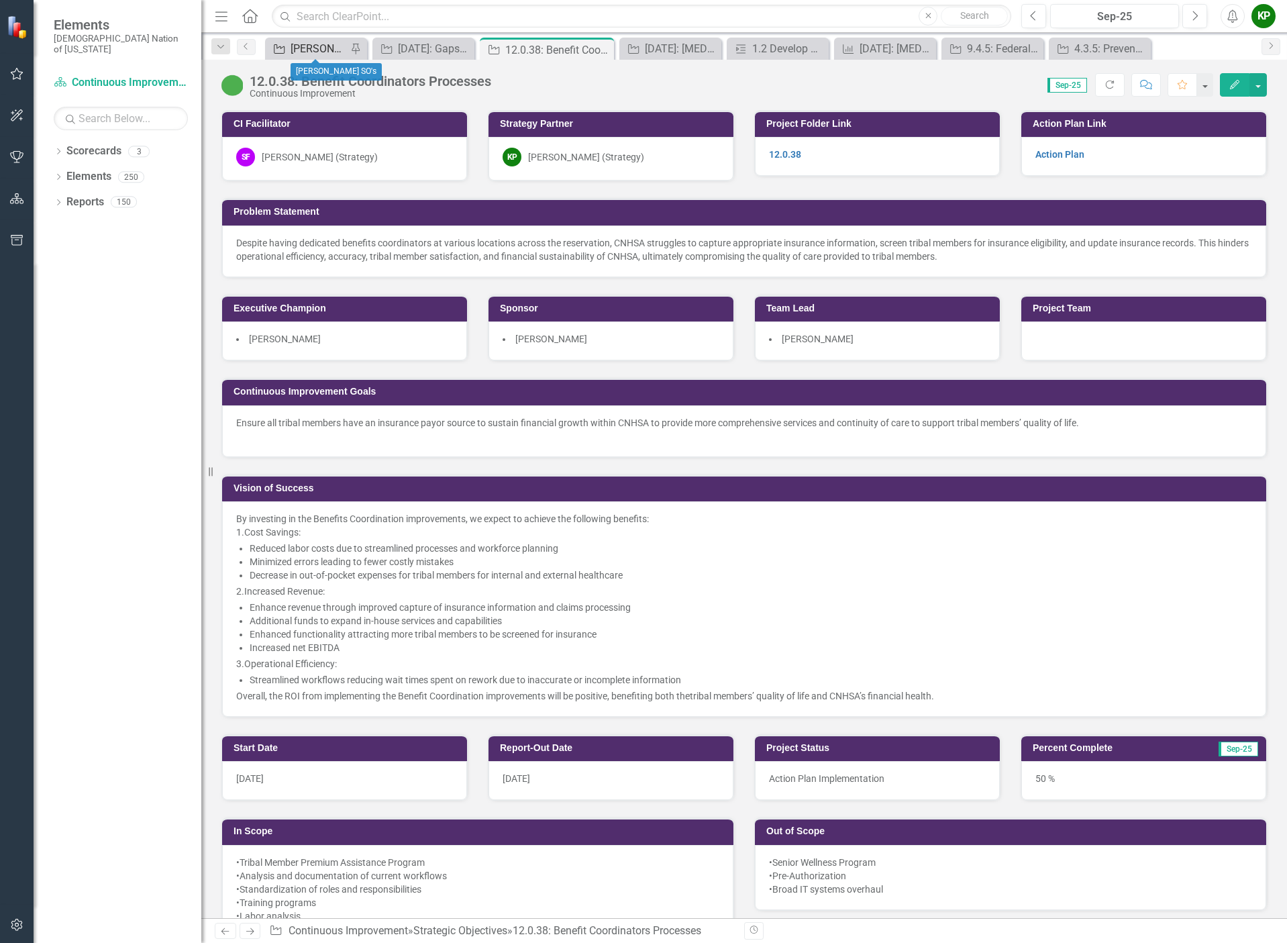
click at [313, 56] on div "[PERSON_NAME] SO's" at bounding box center [318, 48] width 56 height 17
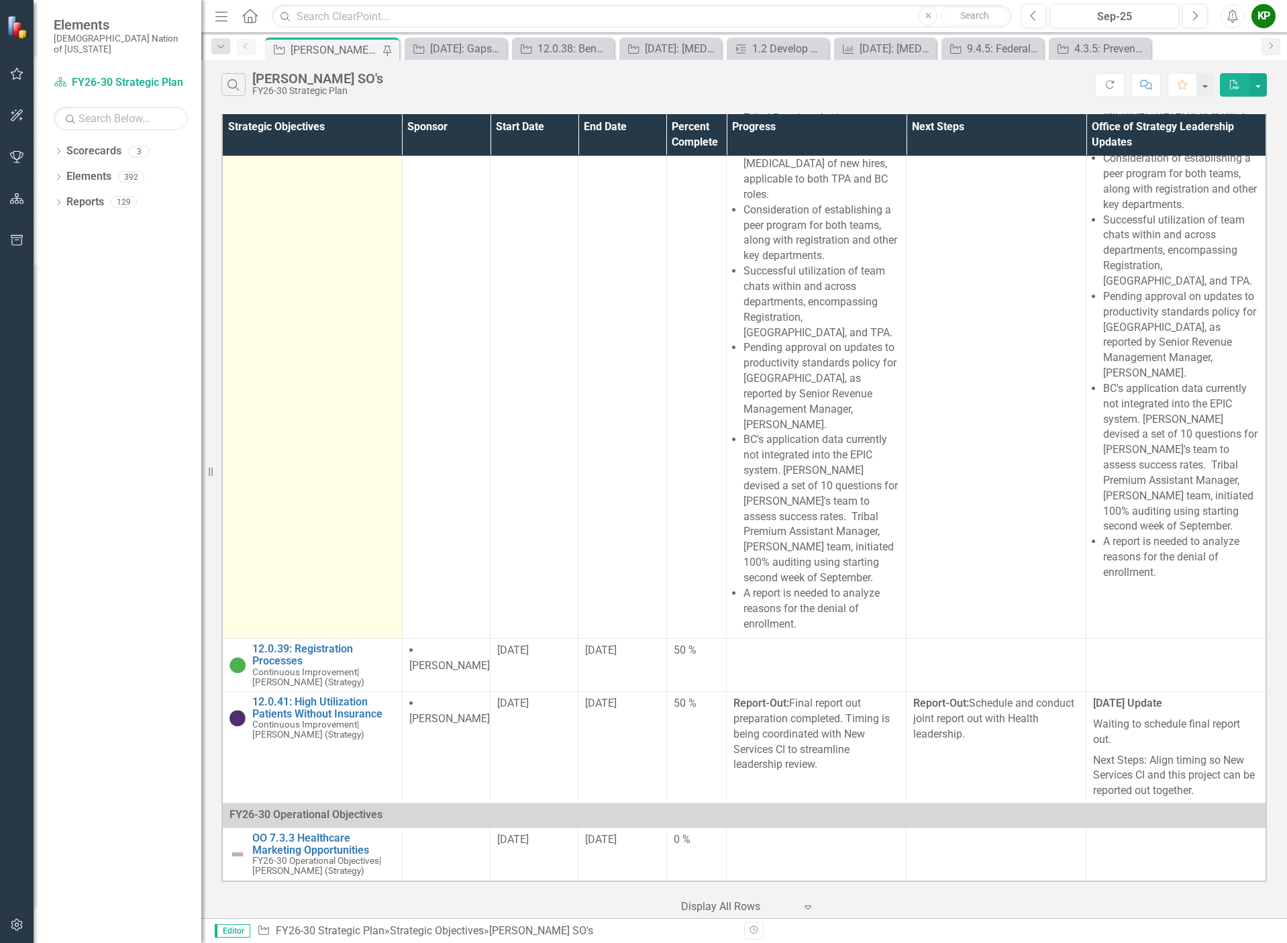
scroll to position [5944, 0]
